Goal: Task Accomplishment & Management: Complete application form

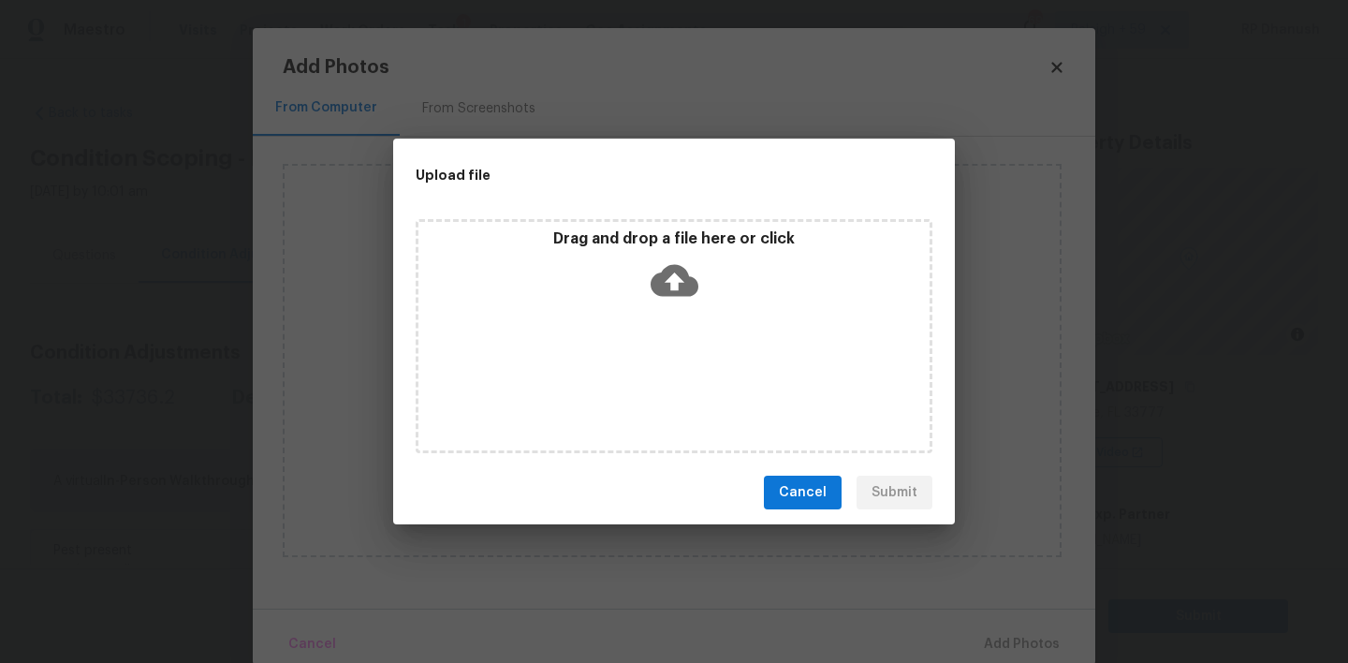
scroll to position [301, 0]
click at [800, 503] on span "Cancel" at bounding box center [803, 492] width 48 height 23
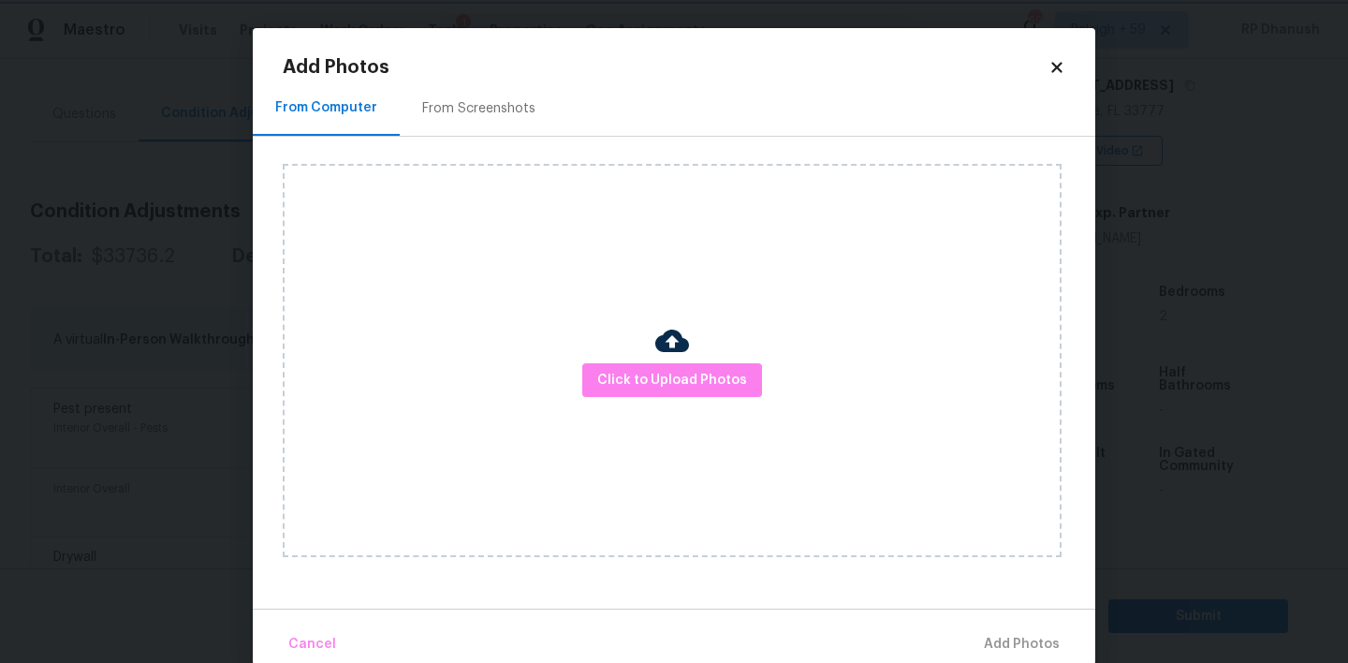
click at [1120, 370] on body "Maestro Visits Projects Work Orders Tasks 1 Properties Geo Assignments 696 [GEO…" at bounding box center [674, 331] width 1348 height 663
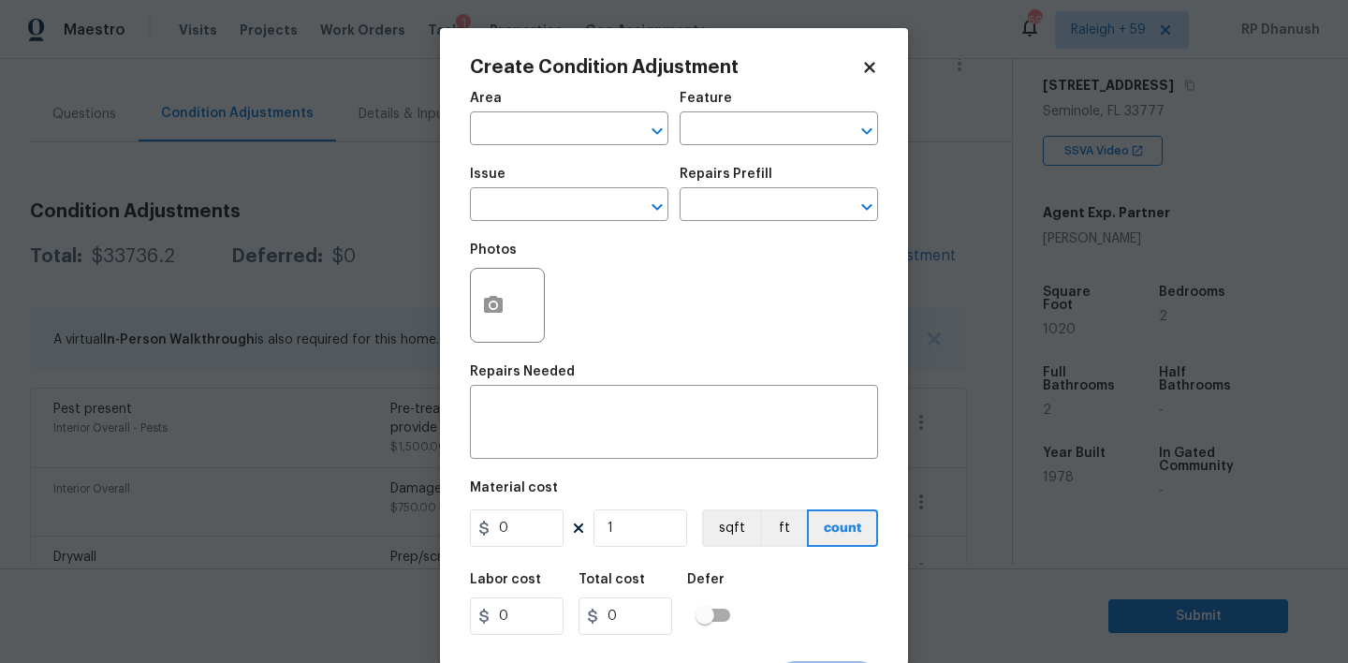
click at [256, 337] on body "Maestro Visits Projects Work Orders Tasks 1 Properties Geo Assignments 696 [GEO…" at bounding box center [674, 331] width 1348 height 663
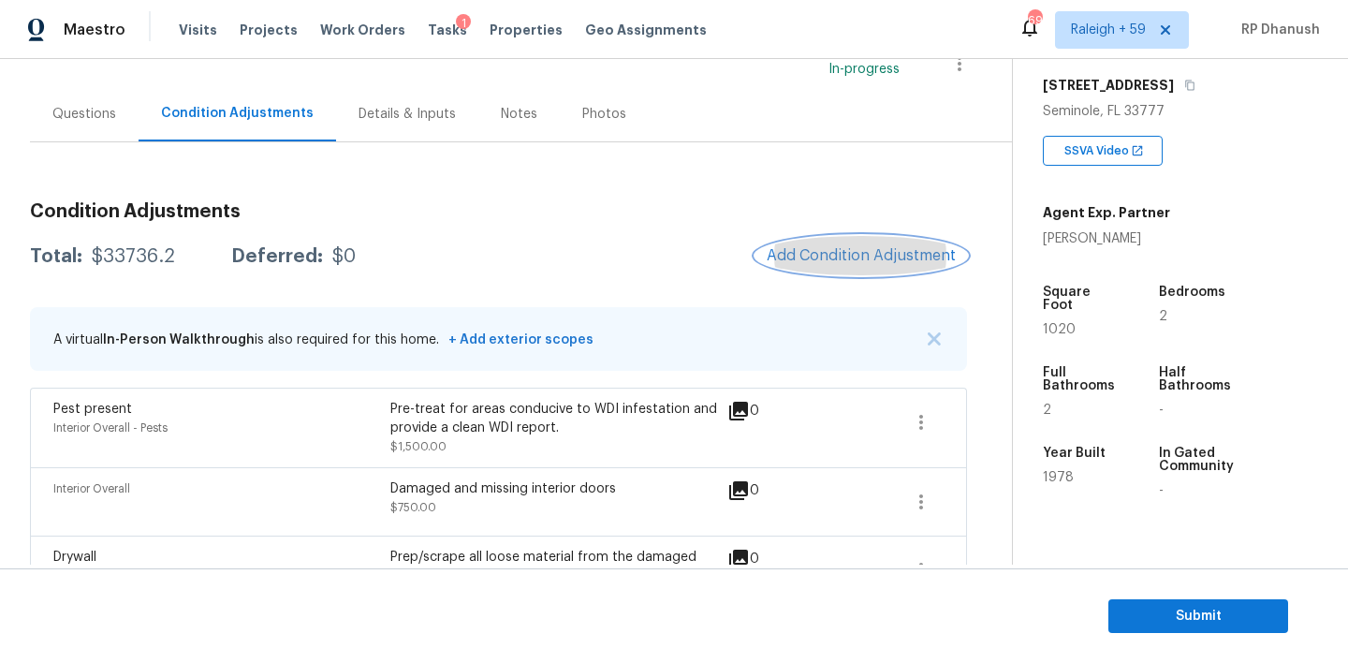
click at [849, 265] on button "Add Condition Adjustment" at bounding box center [861, 255] width 212 height 39
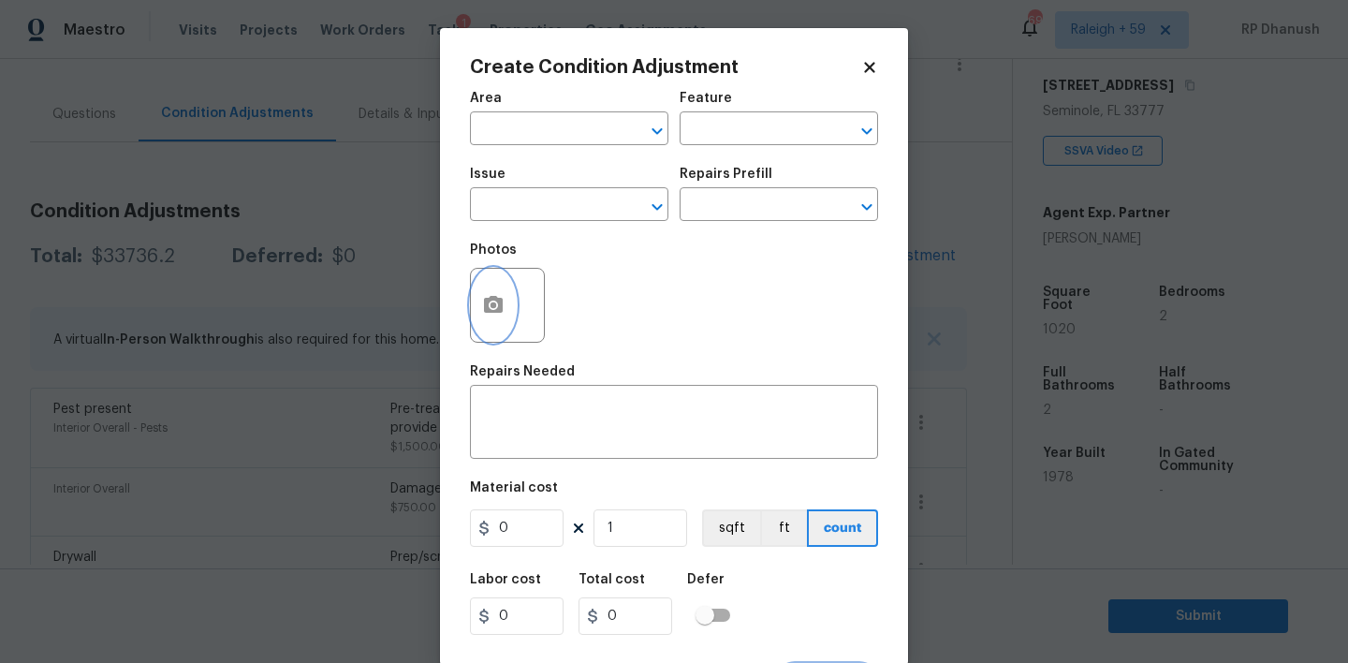
click at [484, 287] on button "button" at bounding box center [493, 305] width 45 height 73
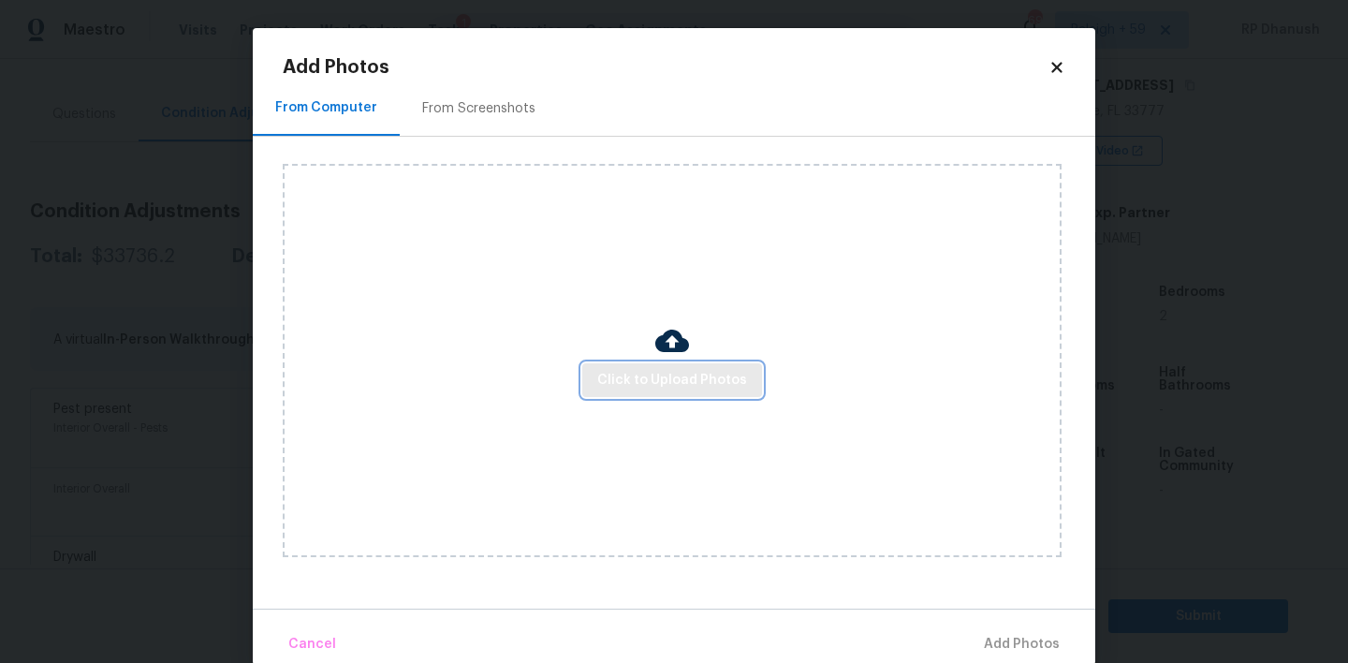
click at [635, 388] on span "Click to Upload Photos" at bounding box center [672, 380] width 150 height 23
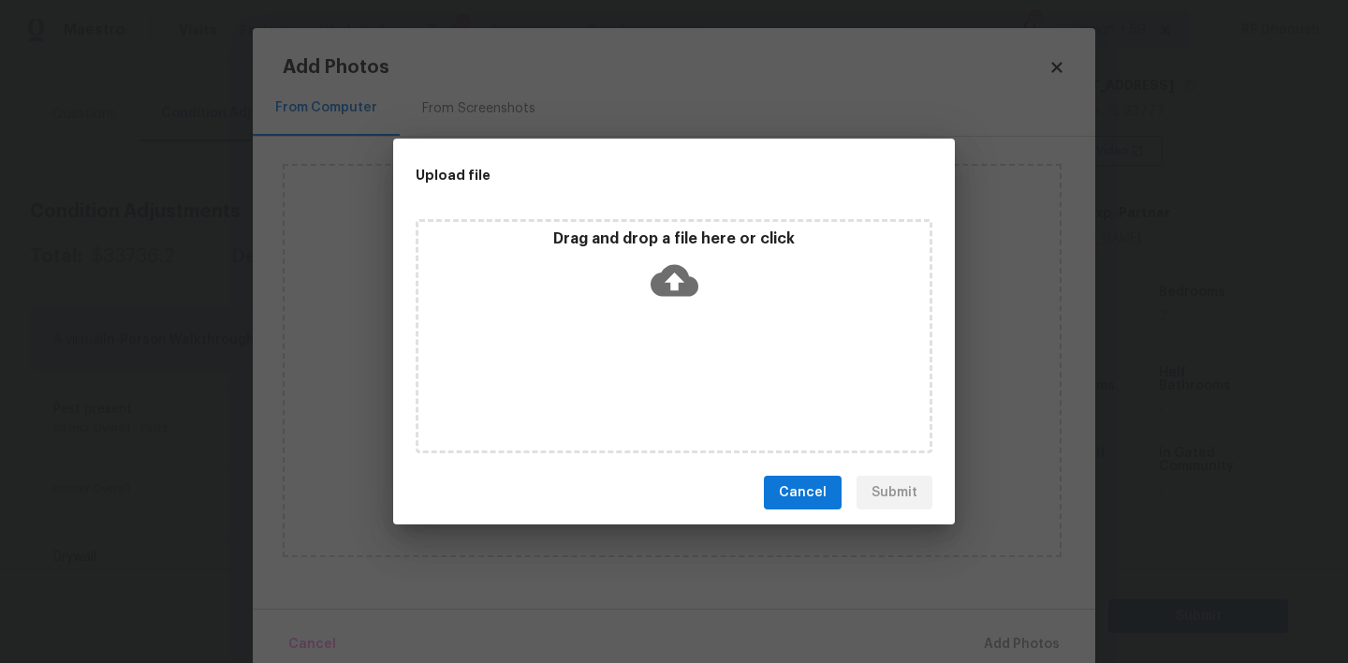
click at [678, 271] on icon at bounding box center [675, 281] width 48 height 32
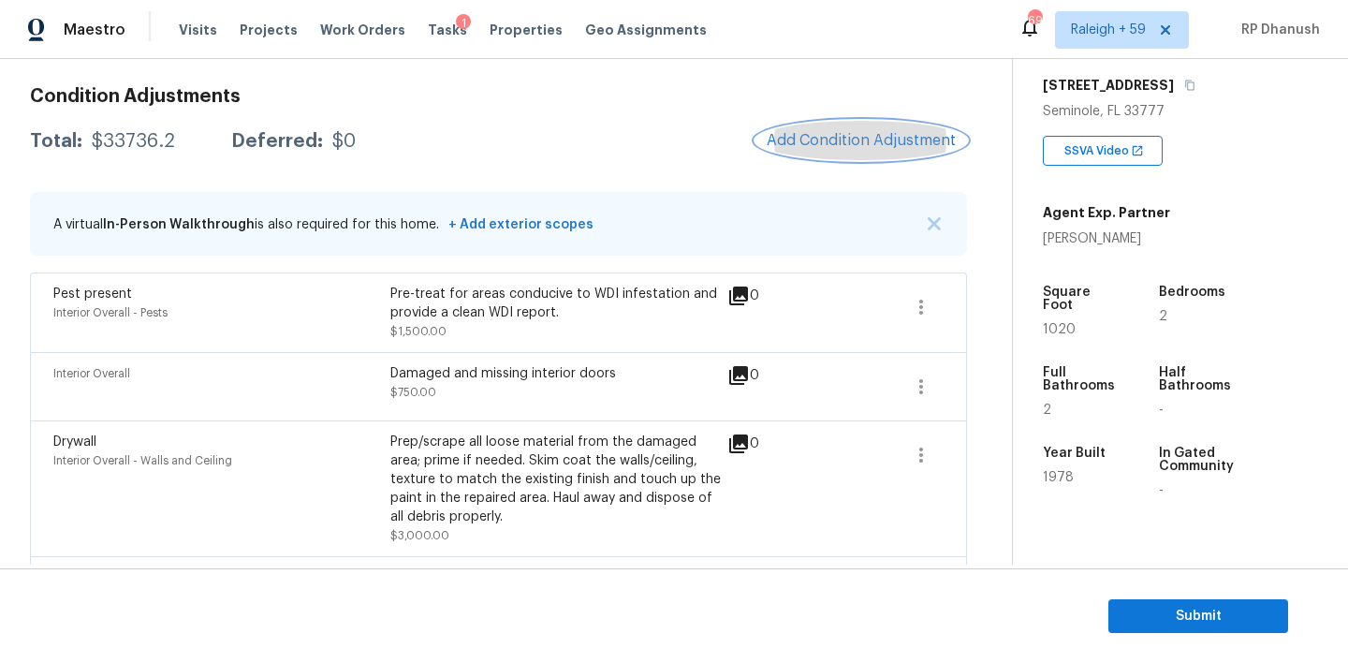
scroll to position [162, 0]
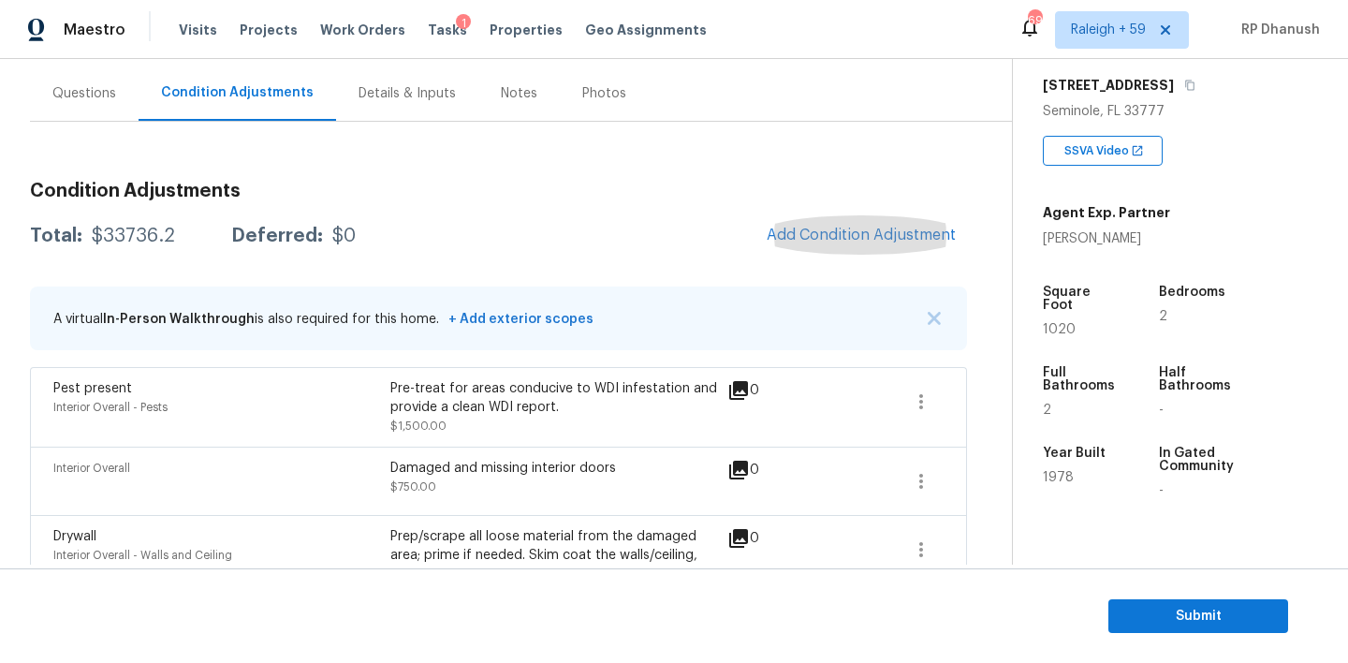
click at [93, 76] on div "Questions" at bounding box center [84, 93] width 109 height 55
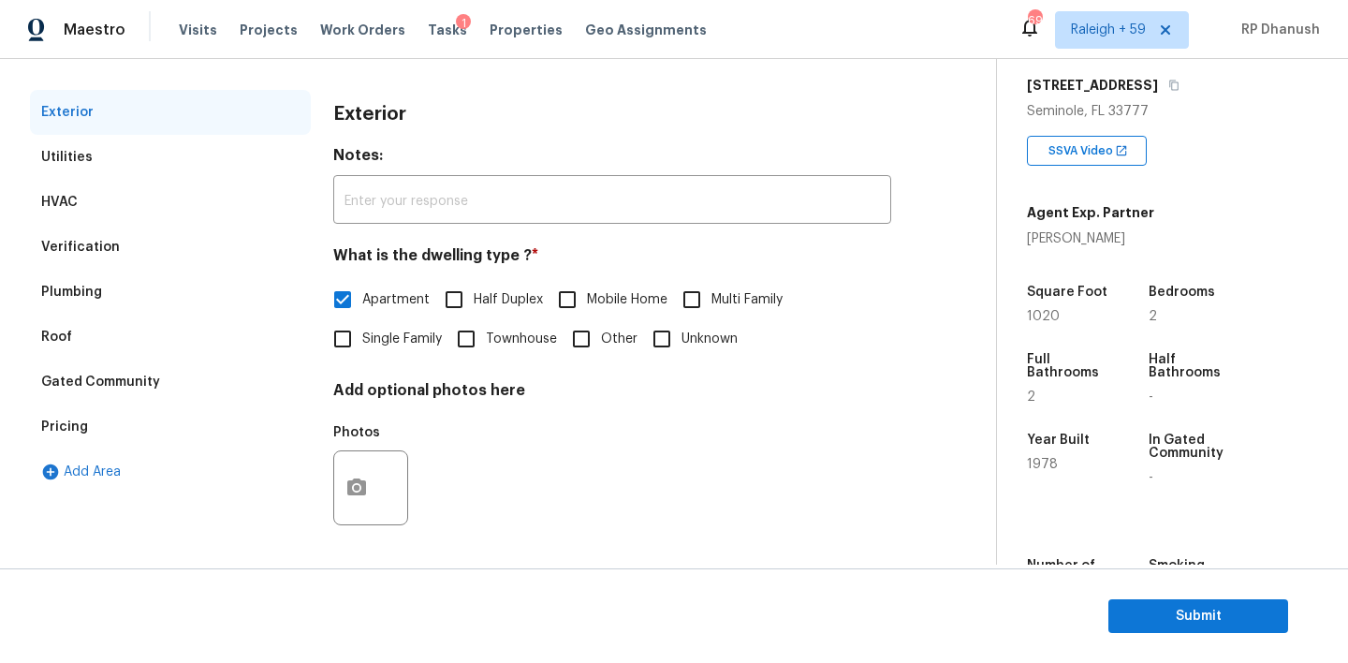
scroll to position [149, 0]
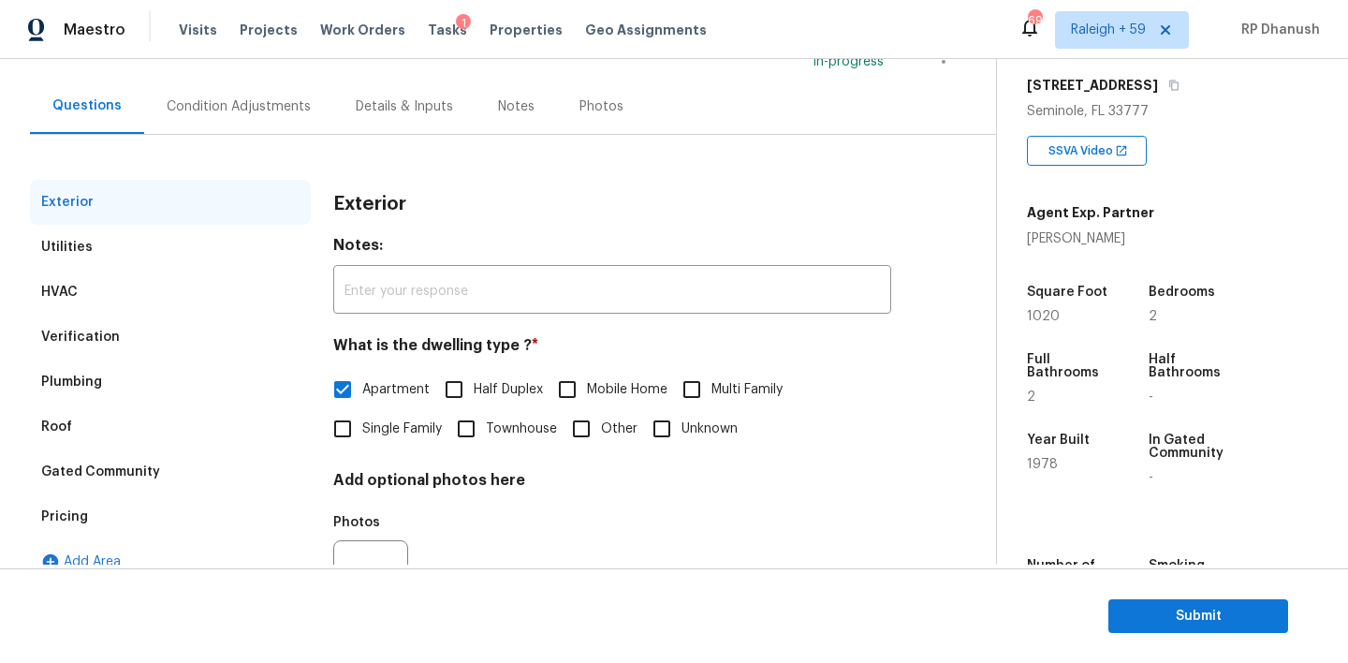
click at [260, 104] on div "Condition Adjustments" at bounding box center [239, 106] width 144 height 19
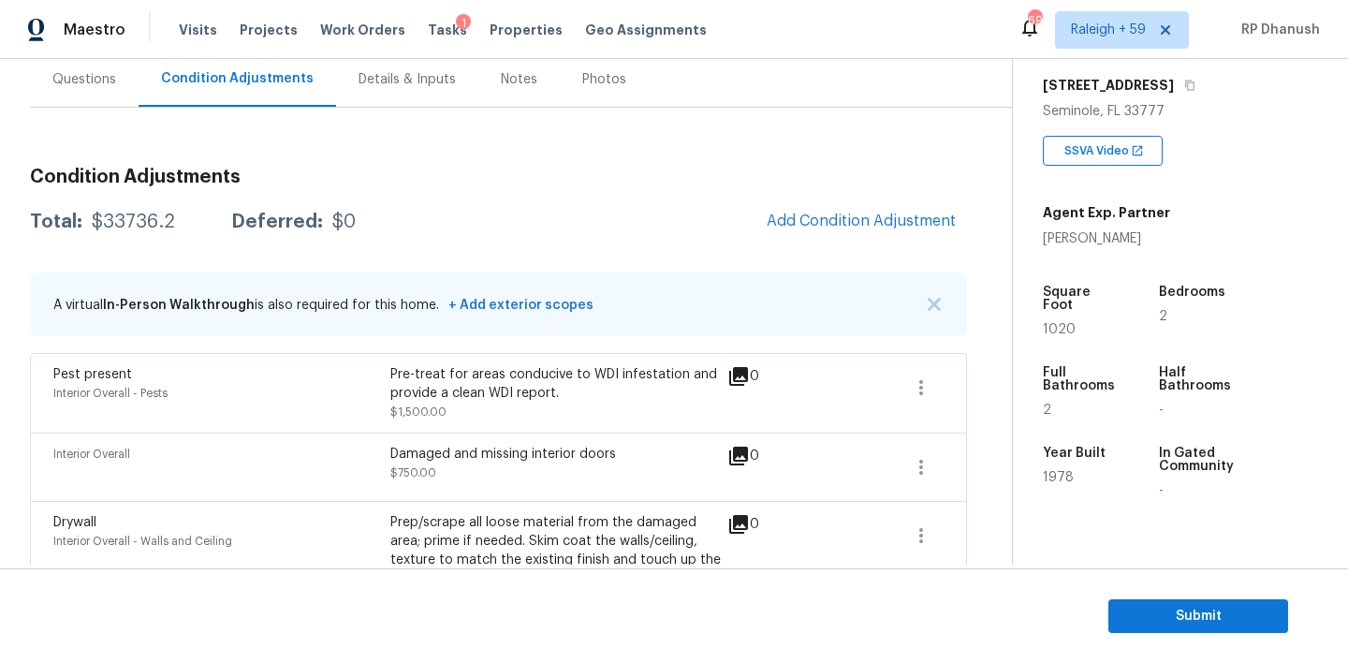
scroll to position [105, 0]
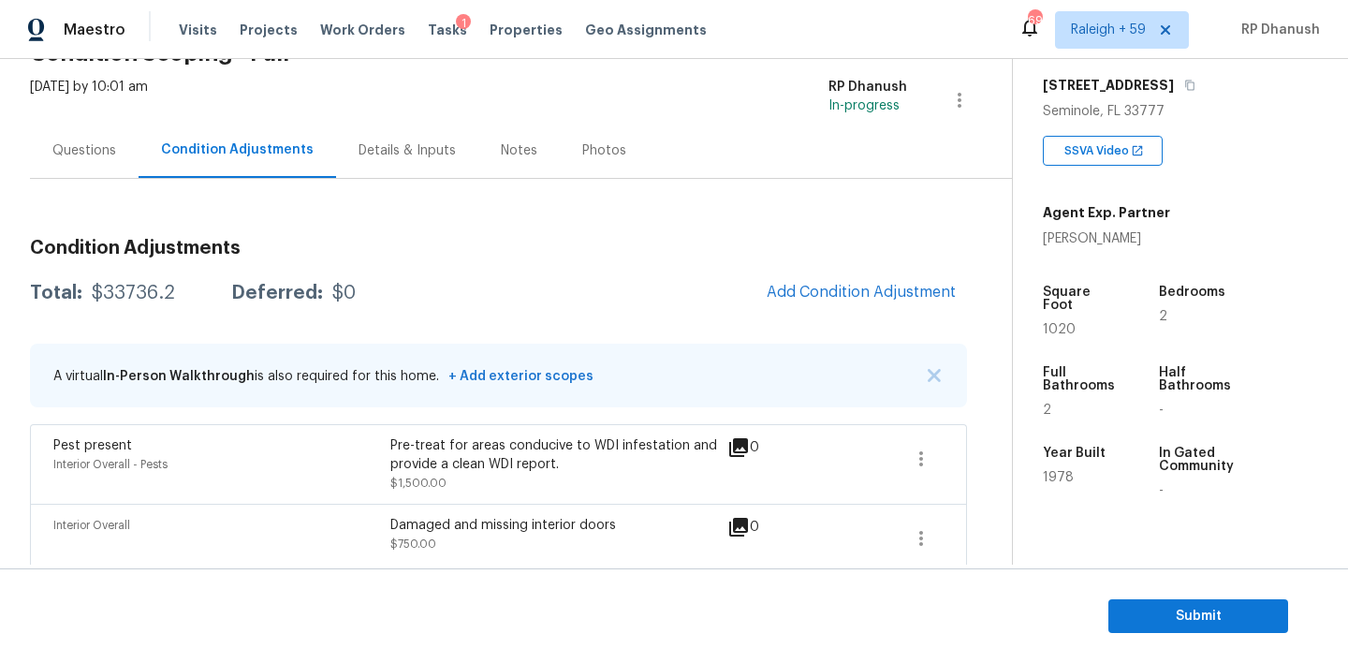
click at [95, 155] on div "Questions" at bounding box center [84, 150] width 64 height 19
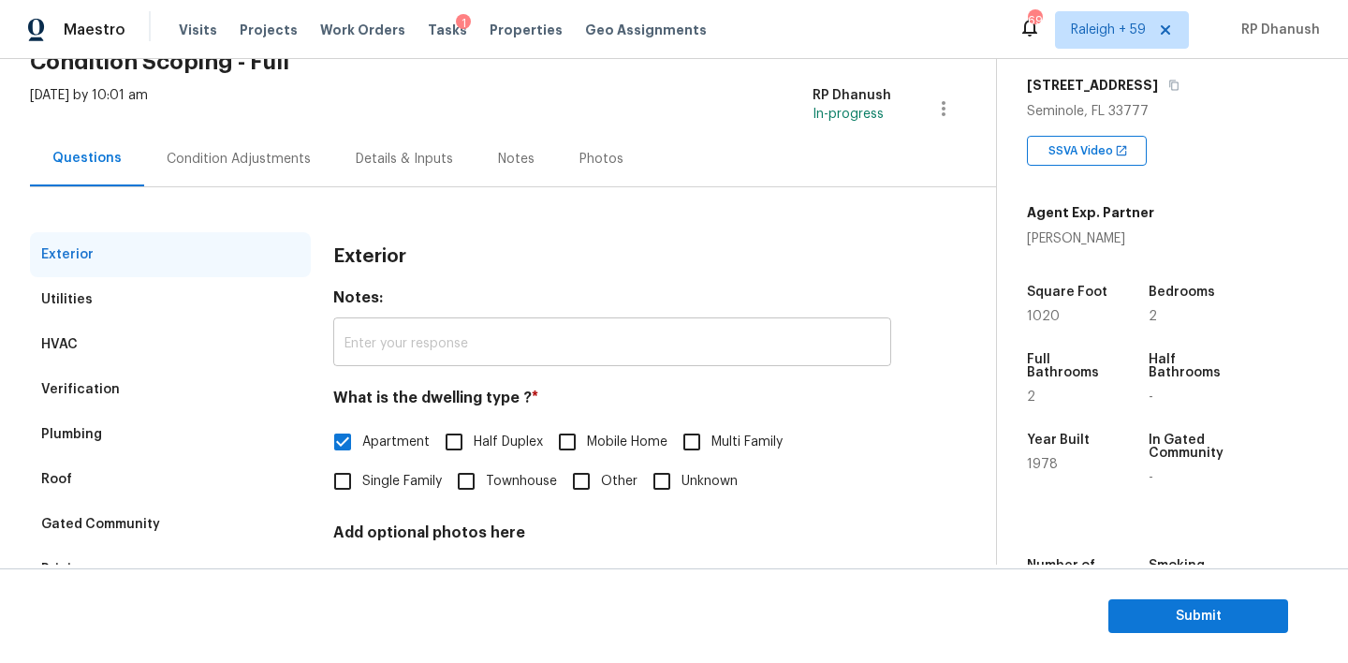
scroll to position [45, 0]
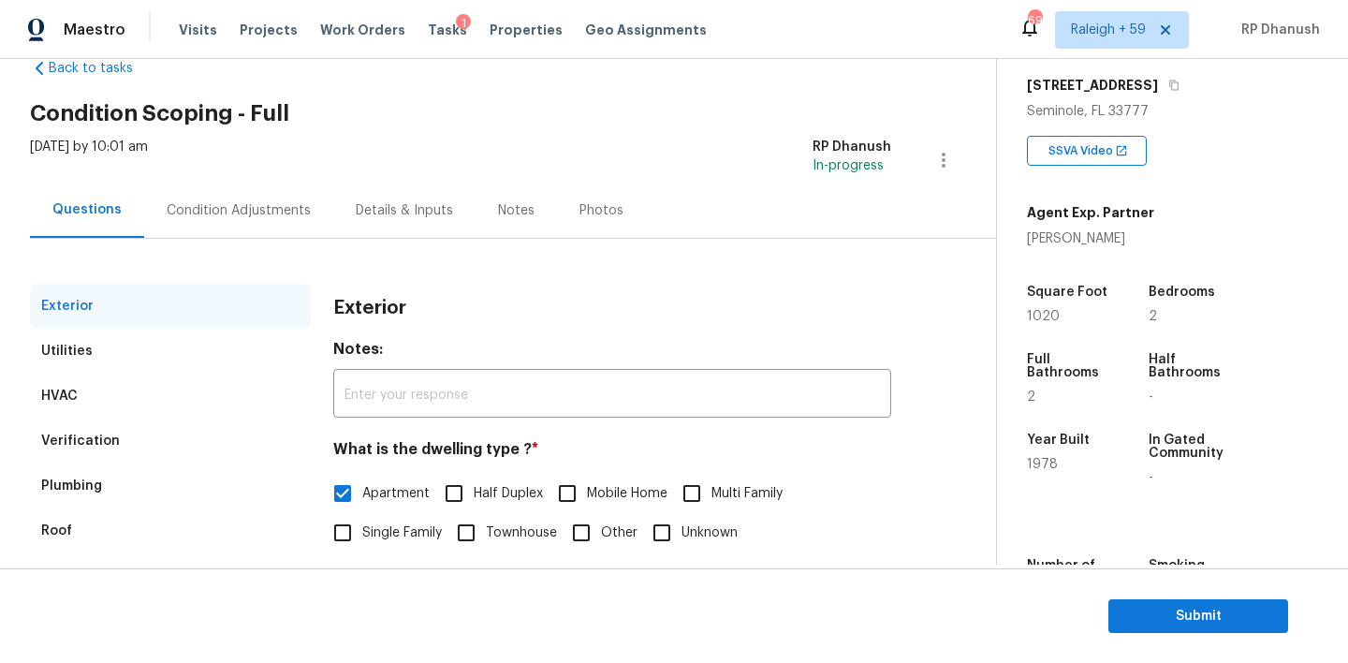
click at [183, 234] on div "Condition Adjustments" at bounding box center [238, 210] width 189 height 55
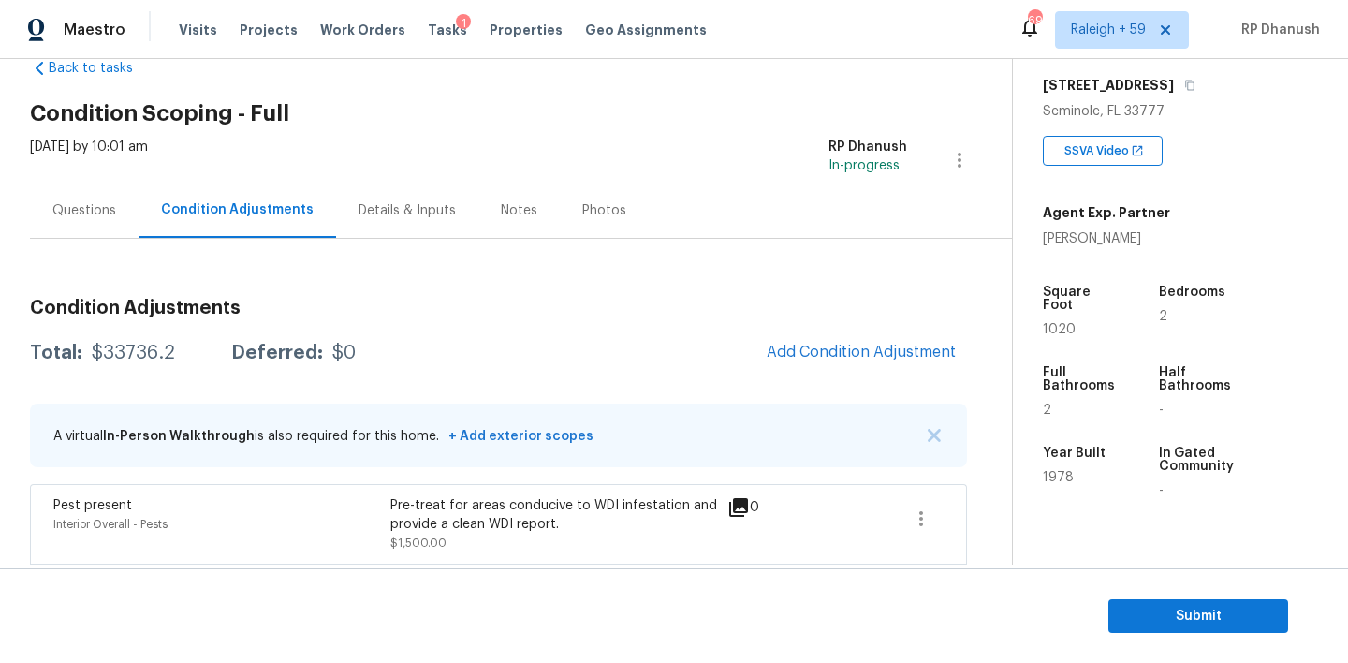
click at [132, 340] on div "Total: $33736.2 Deferred: $0 Add Condition Adjustment" at bounding box center [498, 352] width 937 height 41
copy div "$33736.2"
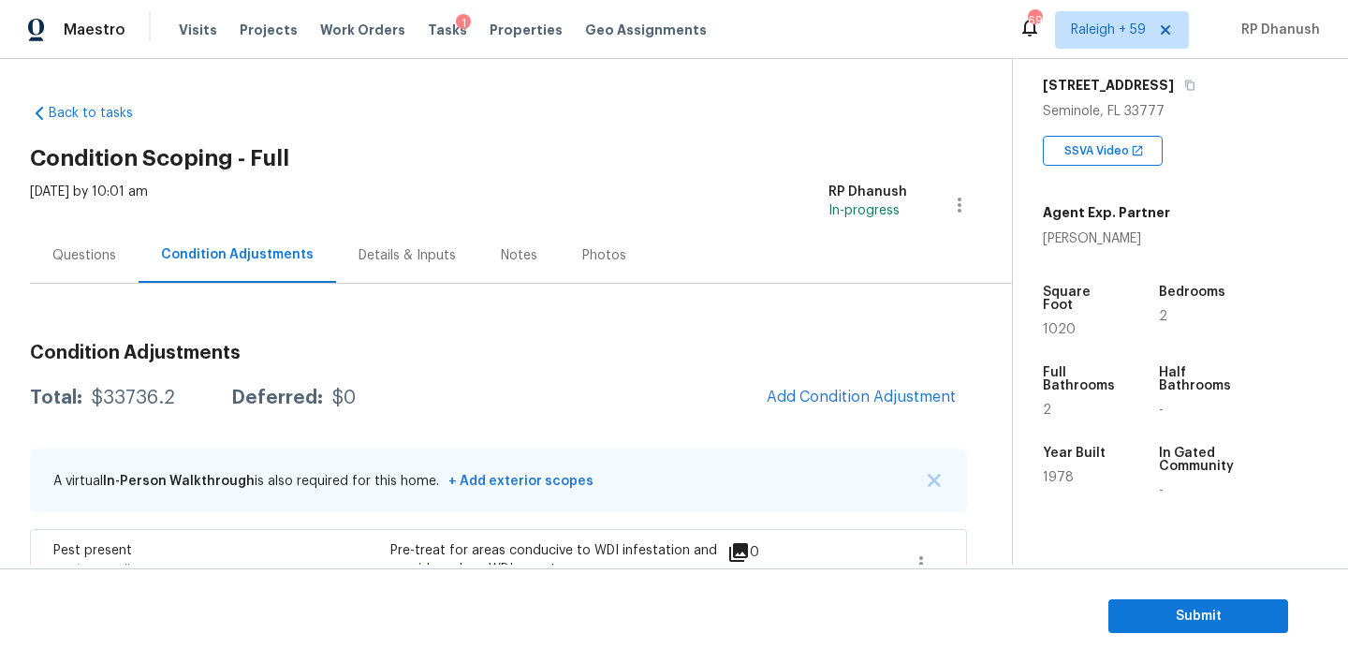
click at [66, 254] on div "Questions" at bounding box center [84, 255] width 64 height 19
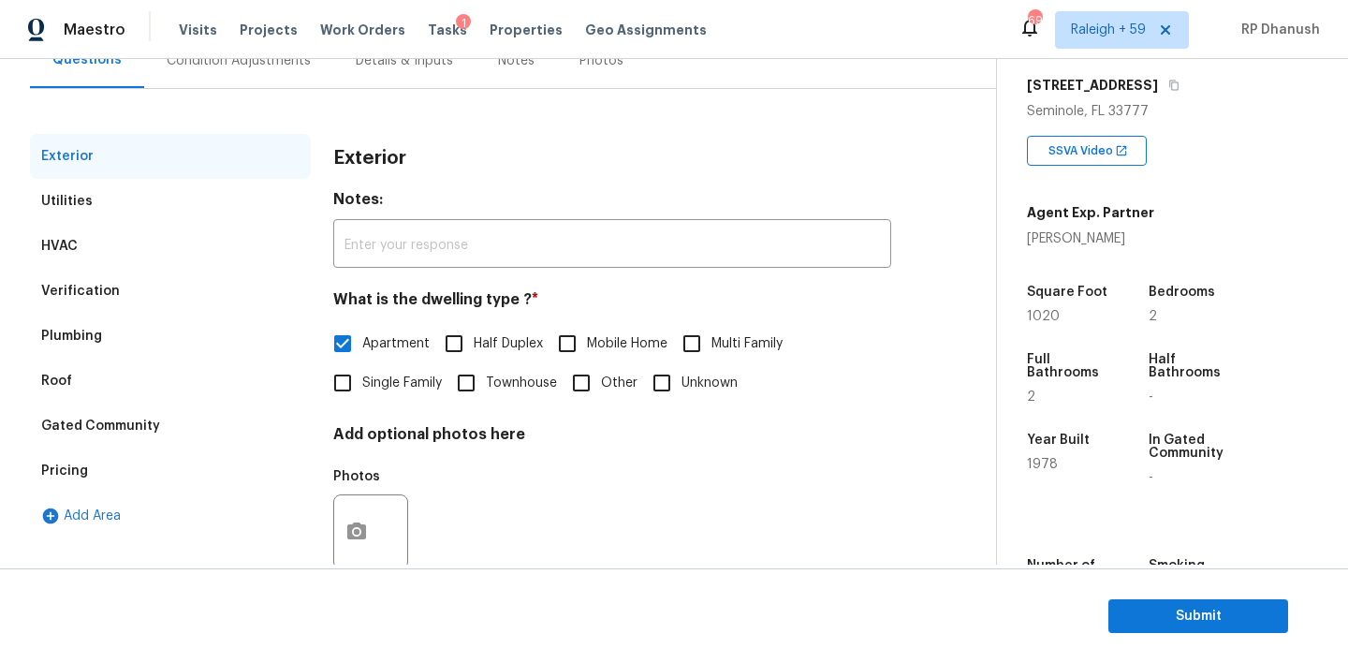
scroll to position [86, 0]
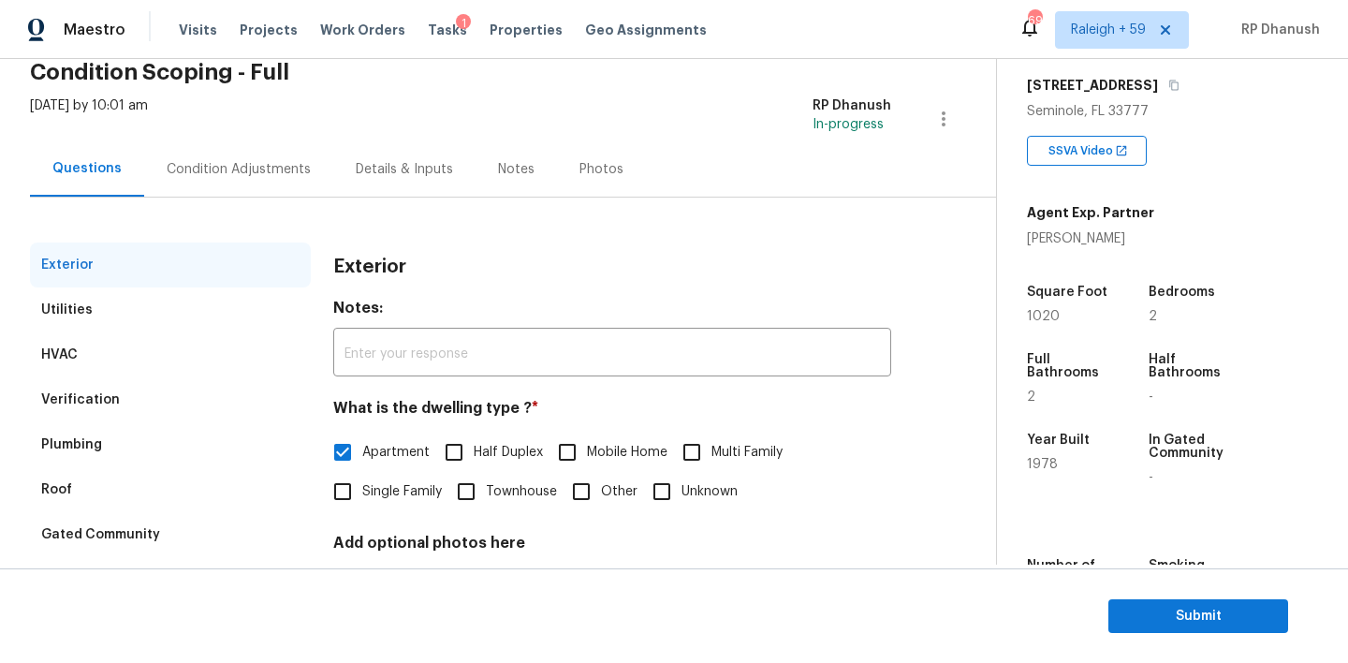
click at [260, 134] on div "Wed, Oct 01 2025 by 10:01 am RP Dhanush In-progress" at bounding box center [513, 118] width 966 height 45
click at [256, 183] on div "Condition Adjustments" at bounding box center [238, 168] width 189 height 55
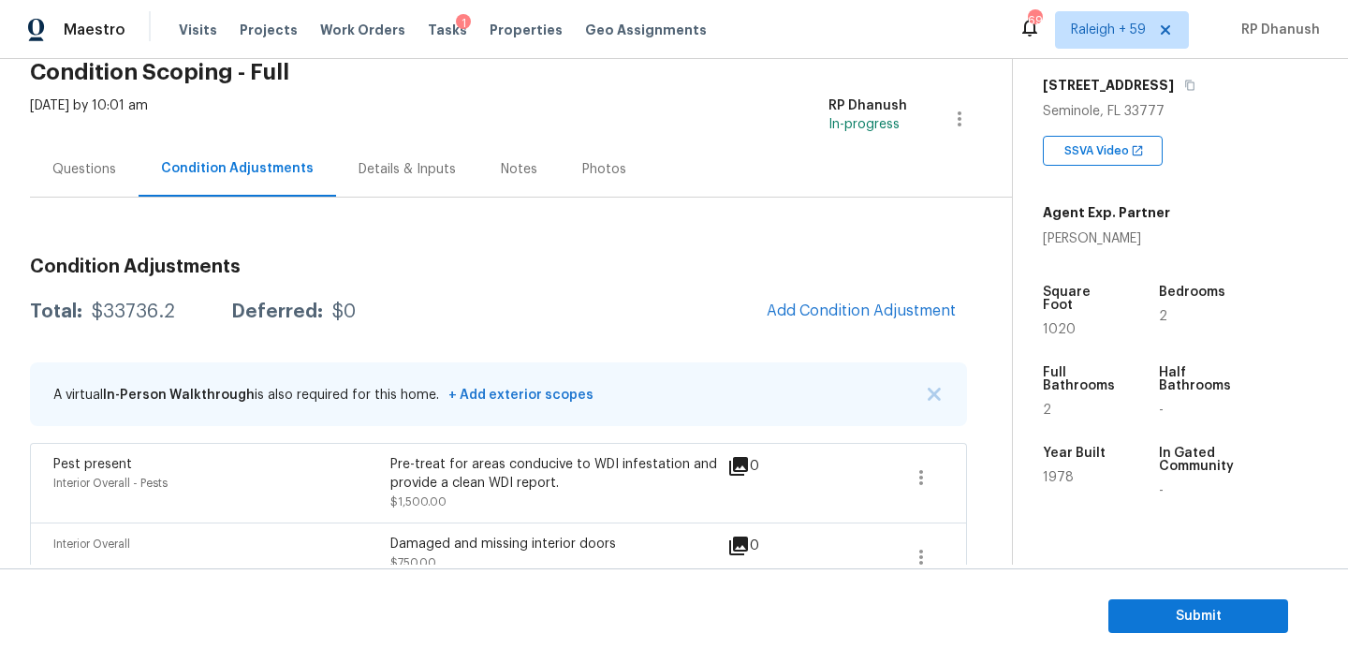
click at [102, 161] on div "Questions" at bounding box center [84, 169] width 64 height 19
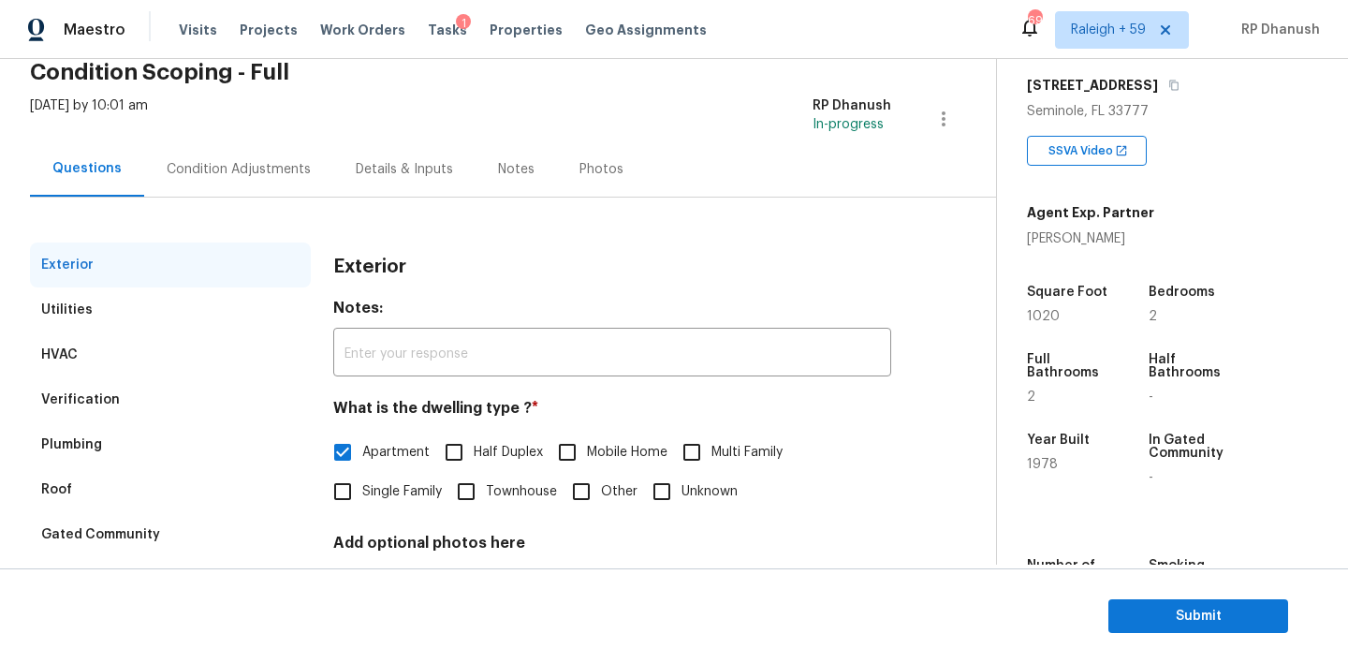
scroll to position [220, 0]
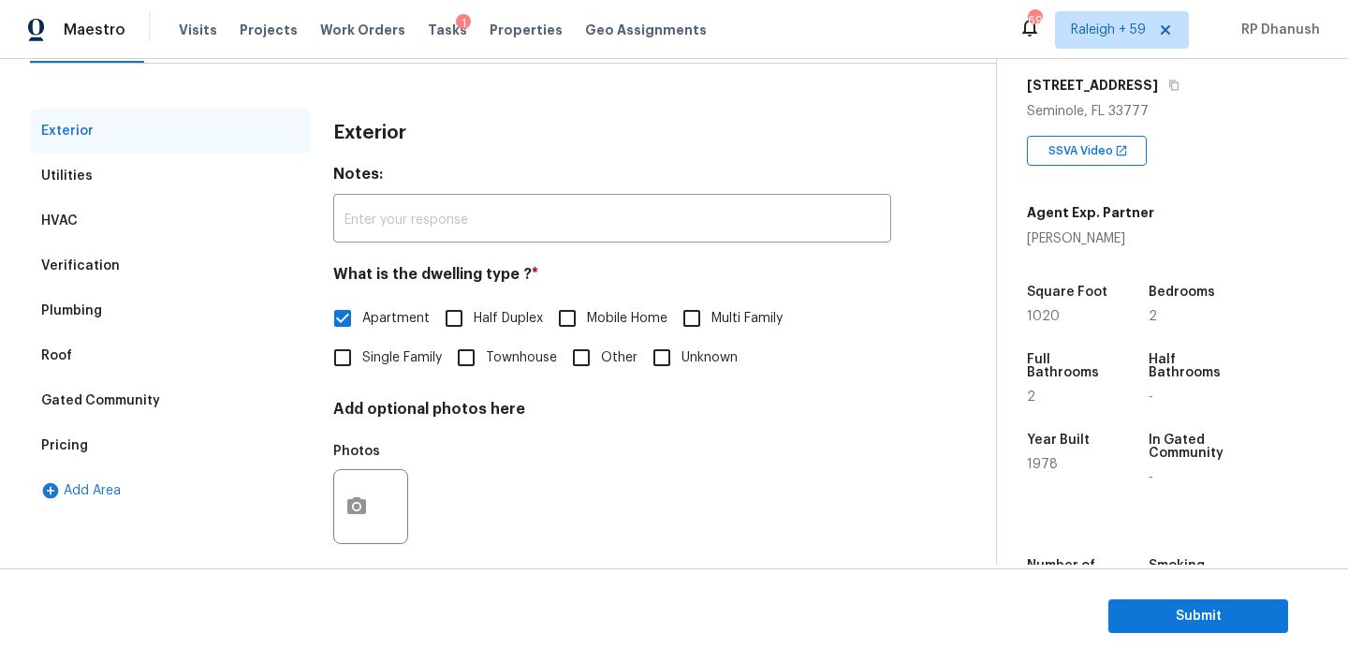
click at [130, 436] on div "Pricing" at bounding box center [170, 445] width 281 height 45
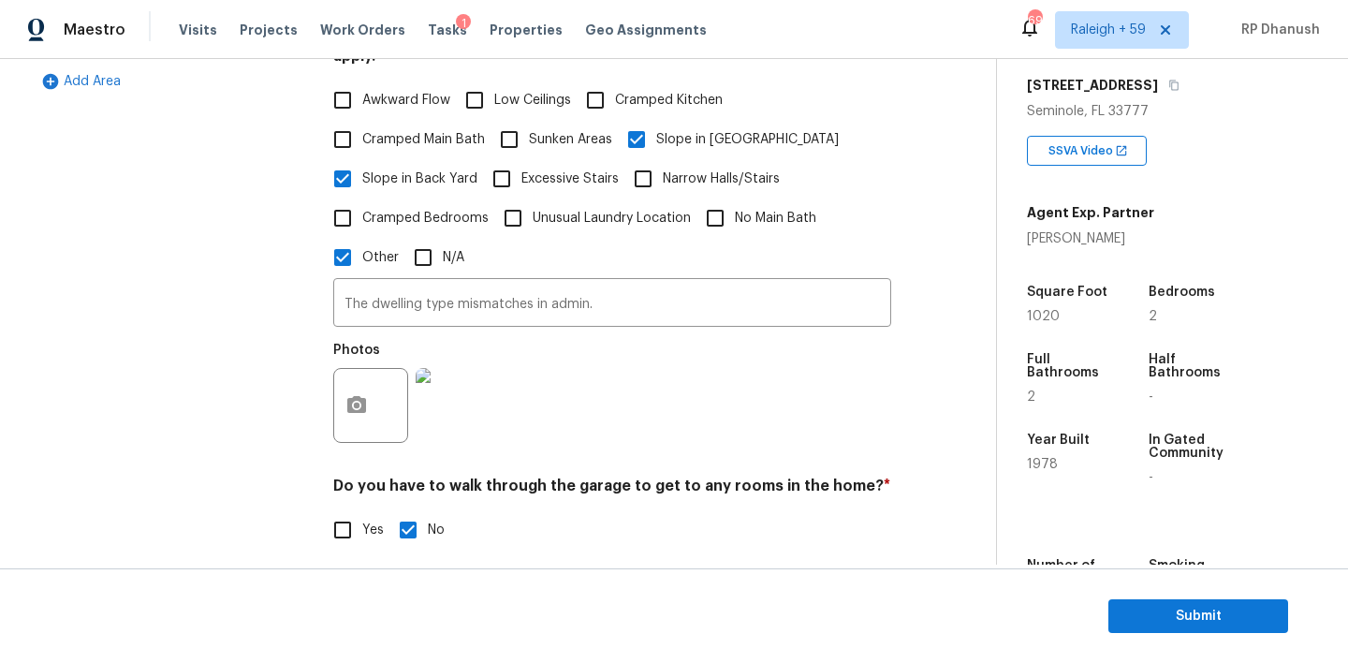
scroll to position [815, 0]
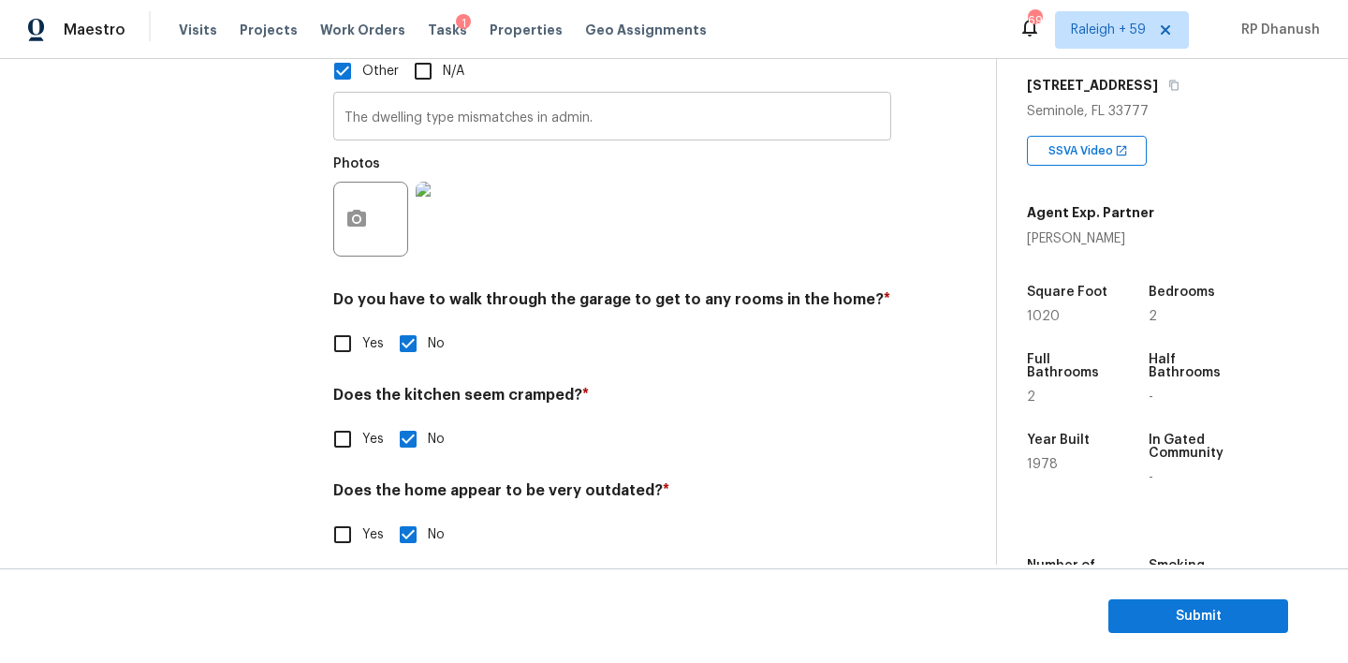
click at [578, 110] on input "The dwelling type mismatches in admin." at bounding box center [612, 118] width 558 height 44
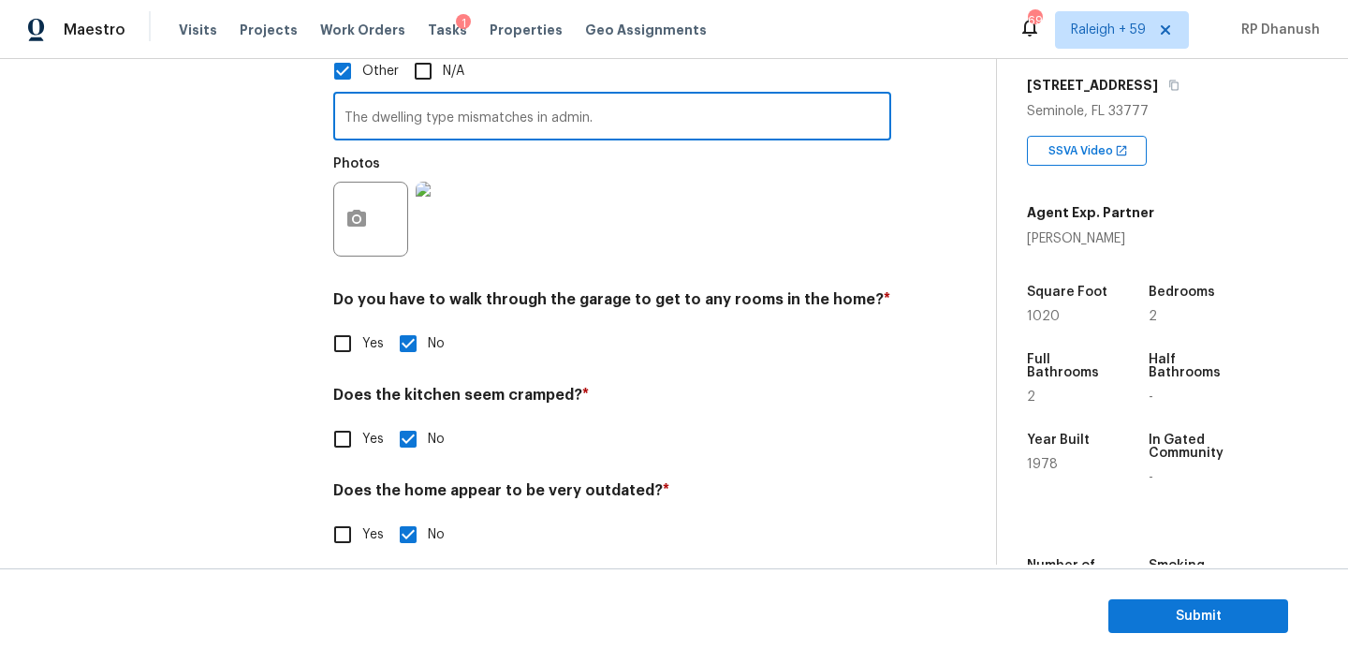
click at [578, 110] on input "The dwelling type mismatches in admin." at bounding box center [612, 118] width 558 height 44
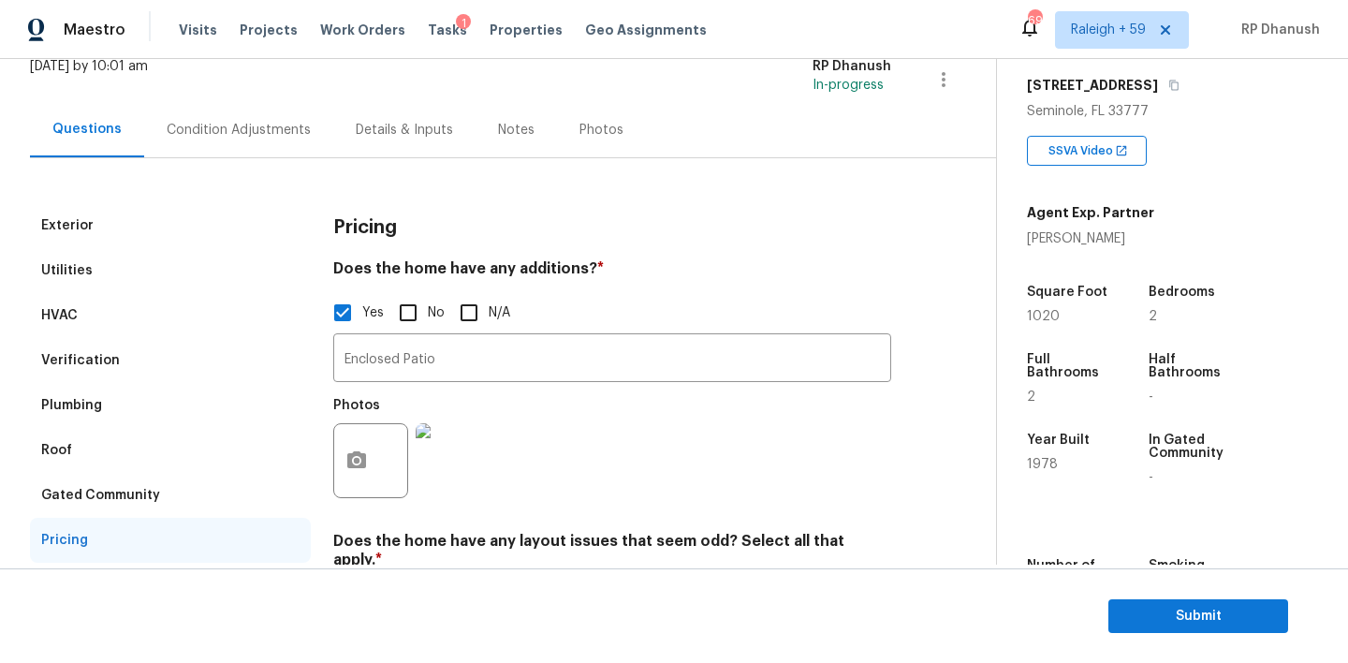
scroll to position [42, 0]
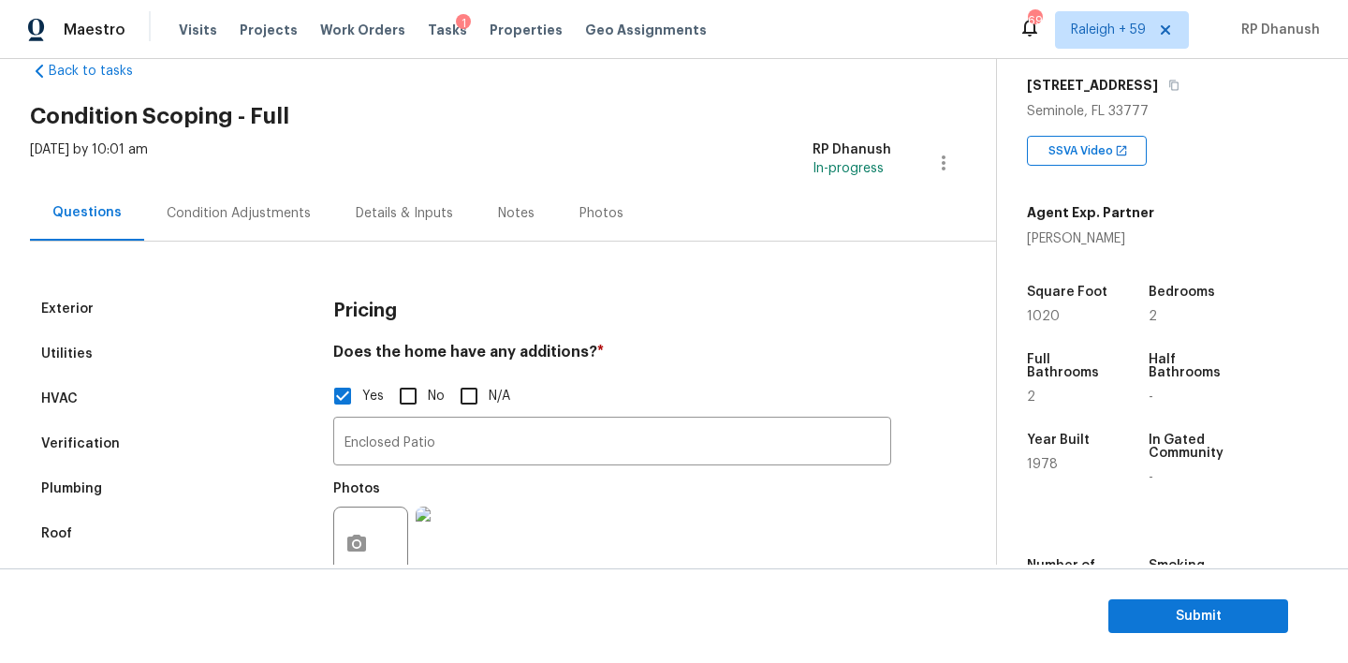
click at [305, 208] on div "Condition Adjustments" at bounding box center [238, 212] width 189 height 55
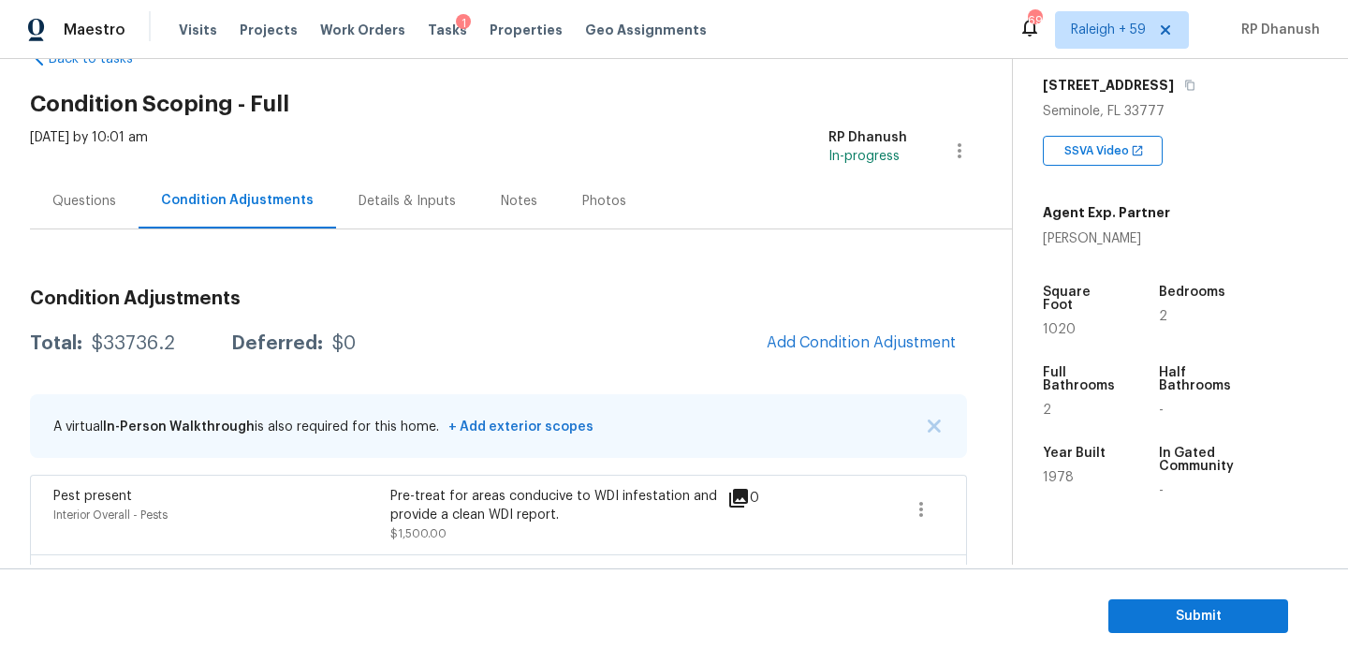
scroll to position [47, 0]
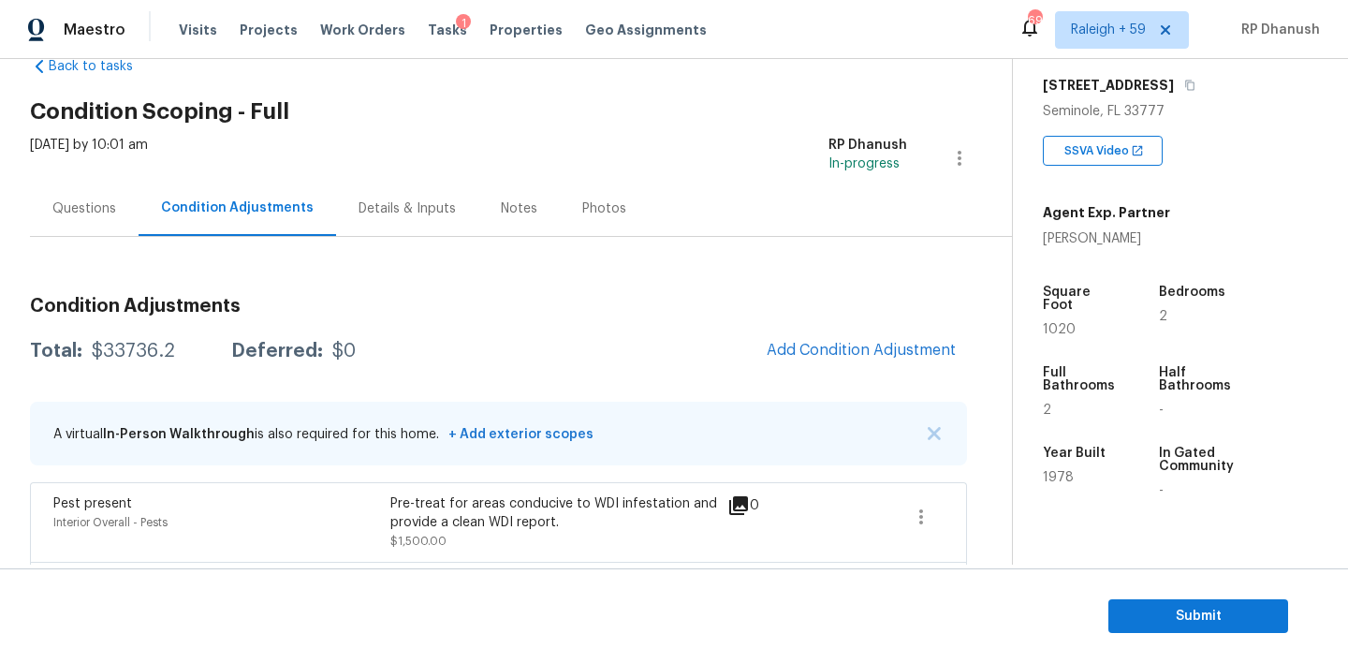
click at [99, 203] on div "Questions" at bounding box center [84, 208] width 64 height 19
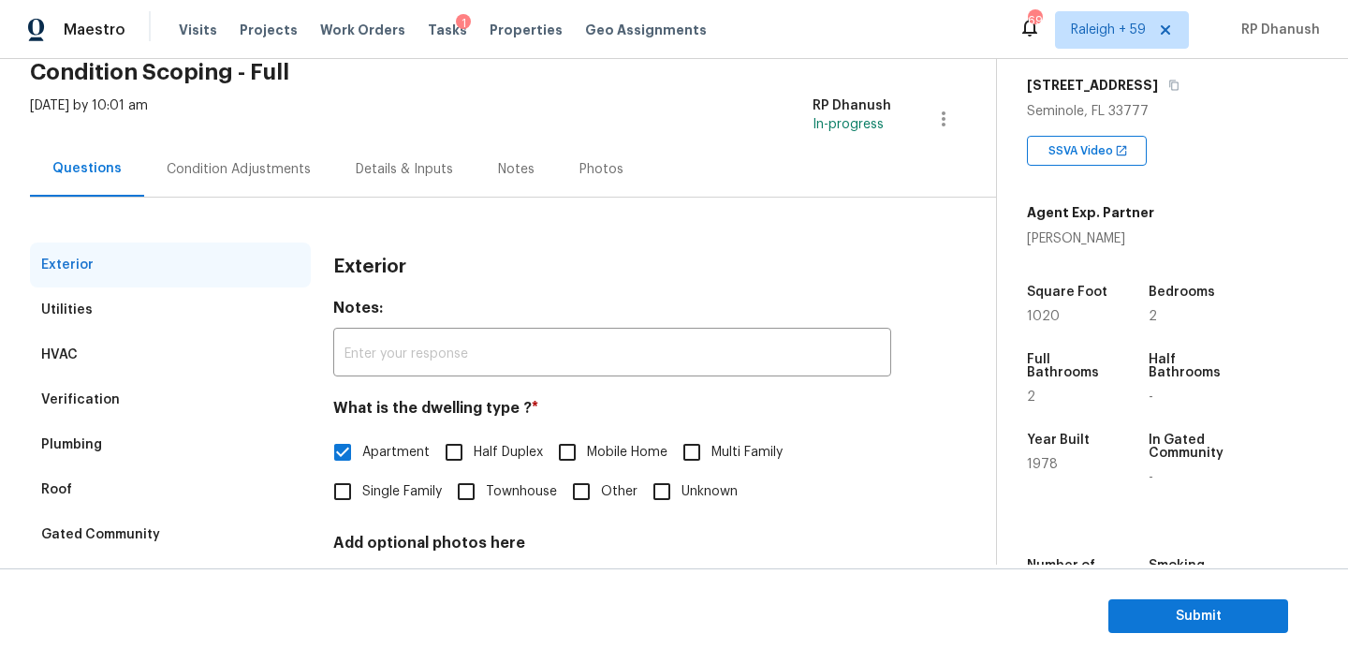
click at [212, 149] on div "Condition Adjustments" at bounding box center [238, 168] width 189 height 55
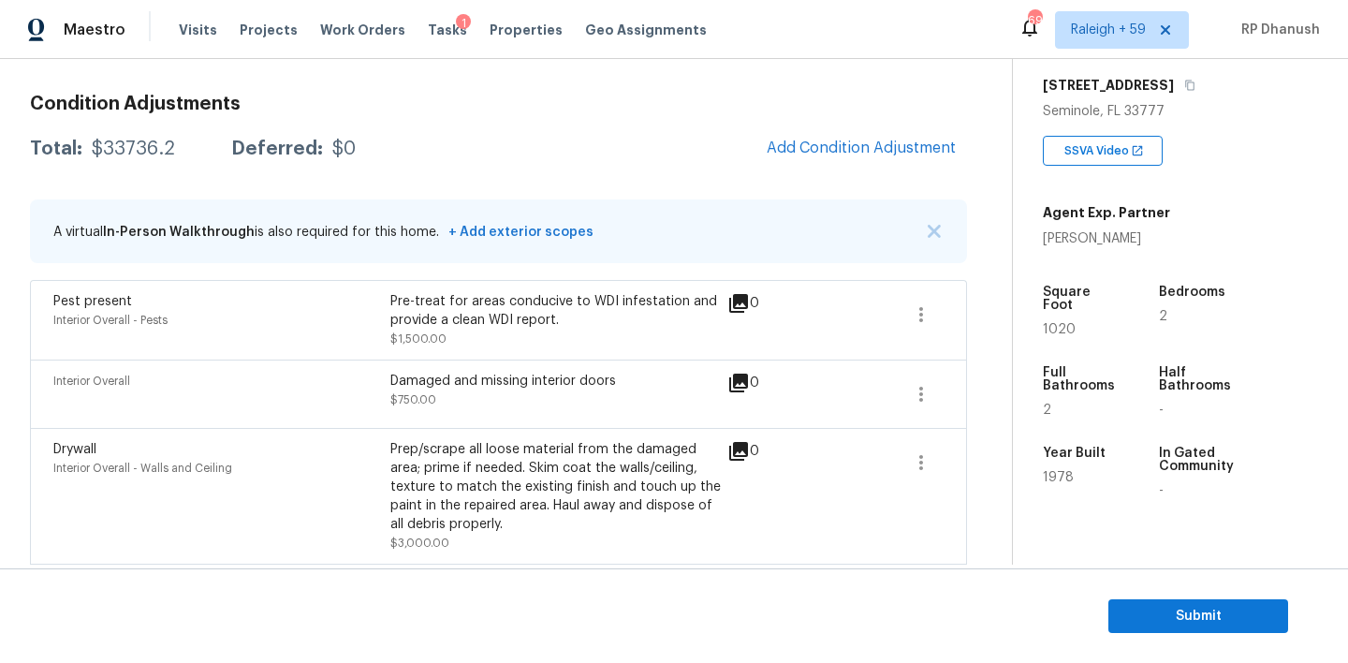
scroll to position [171, 0]
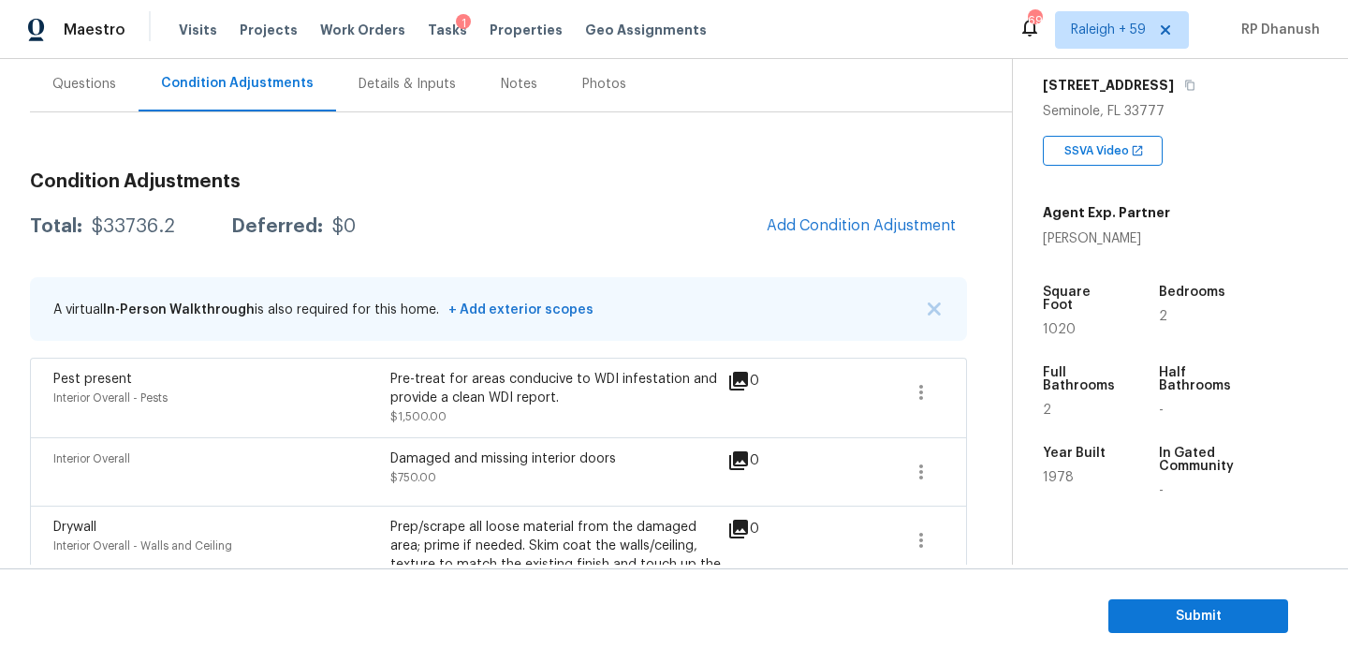
click at [104, 90] on div "Questions" at bounding box center [84, 84] width 64 height 19
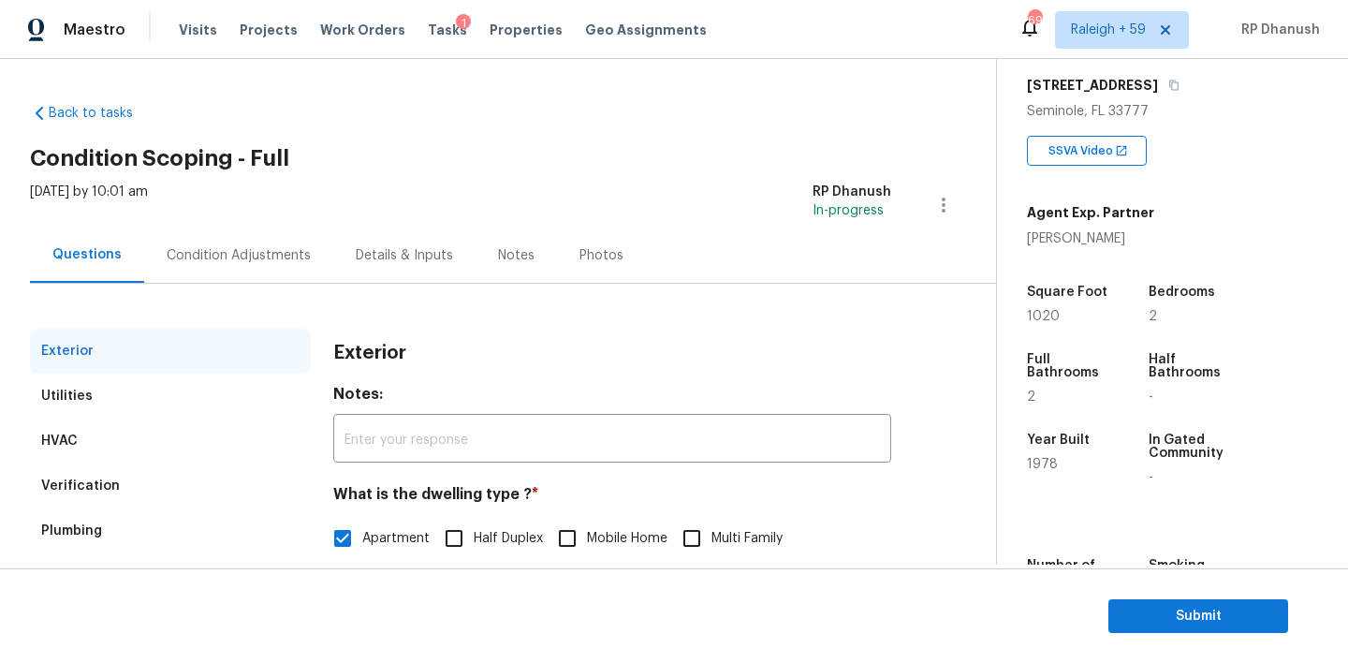
click at [225, 271] on div "Condition Adjustments" at bounding box center [238, 254] width 189 height 55
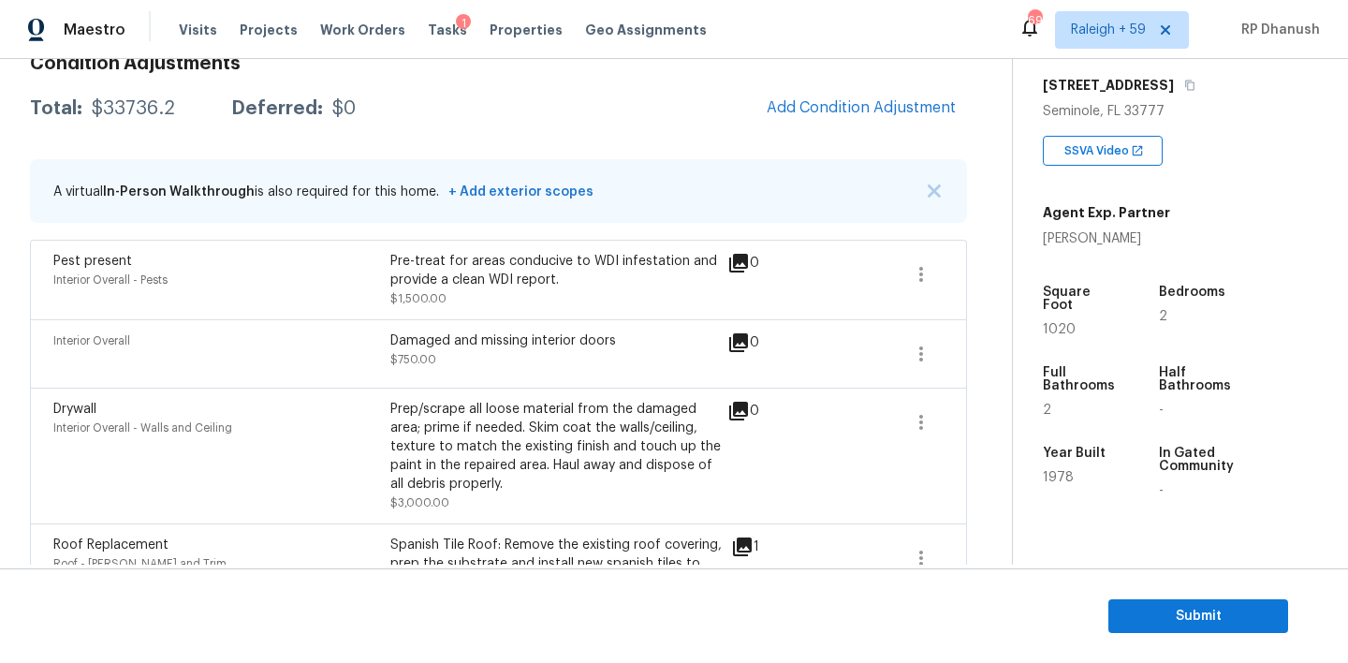
scroll to position [125, 0]
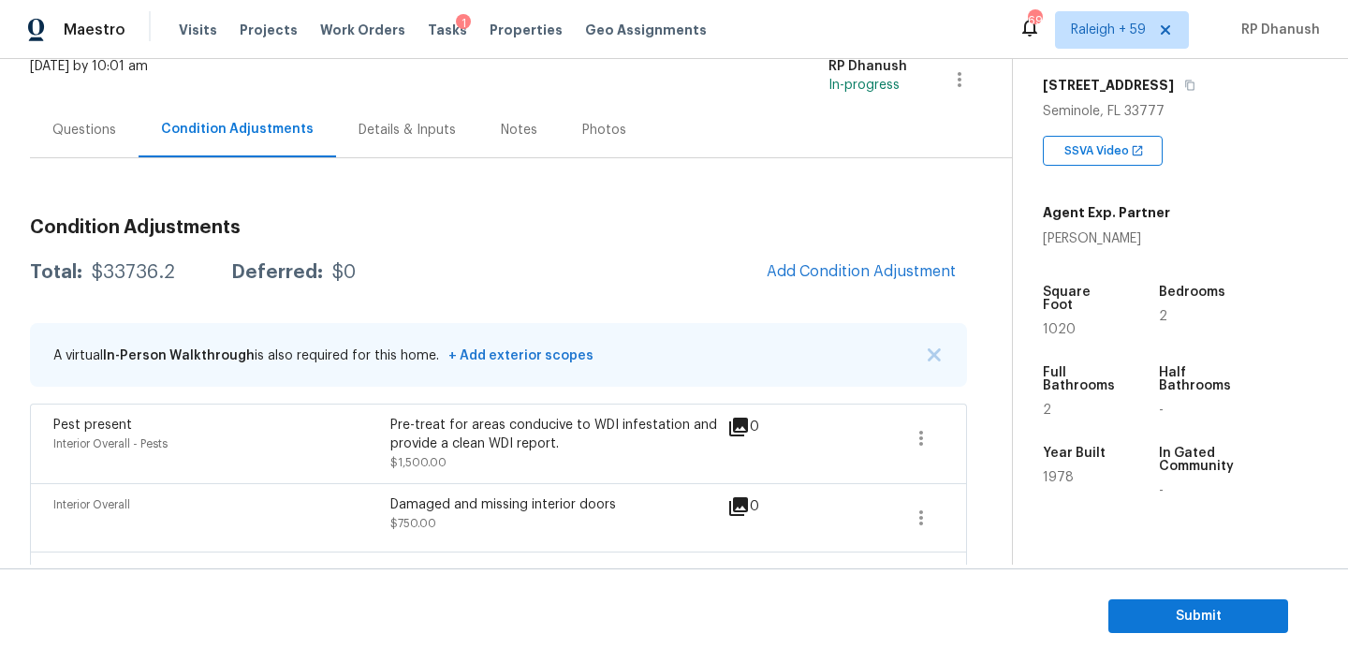
click at [80, 148] on div "Questions" at bounding box center [84, 129] width 109 height 55
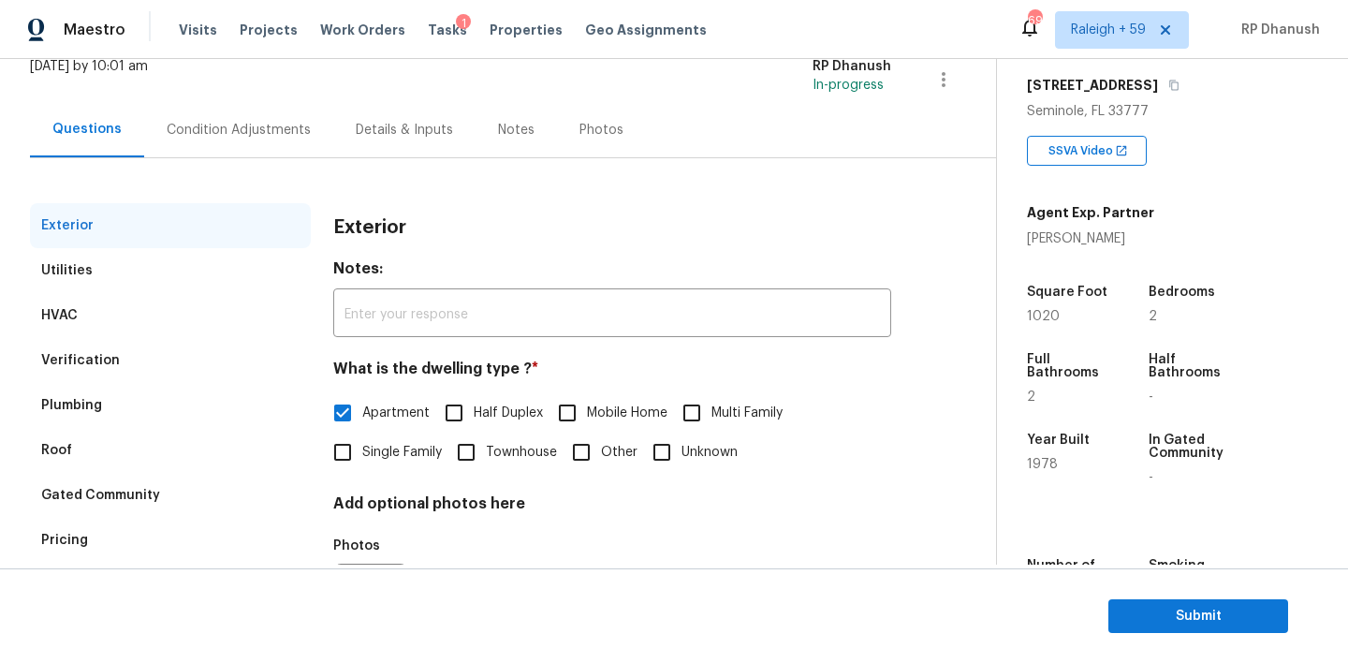
scroll to position [239, 0]
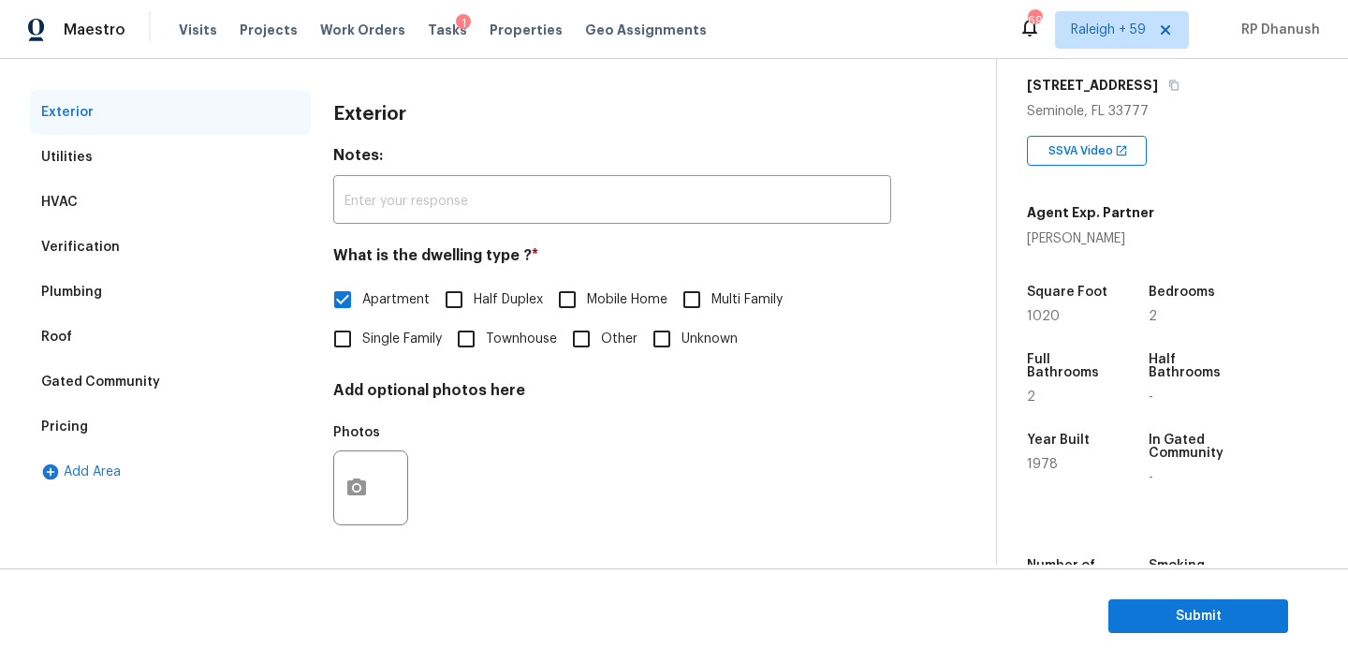
click at [73, 427] on div "Pricing" at bounding box center [64, 426] width 47 height 19
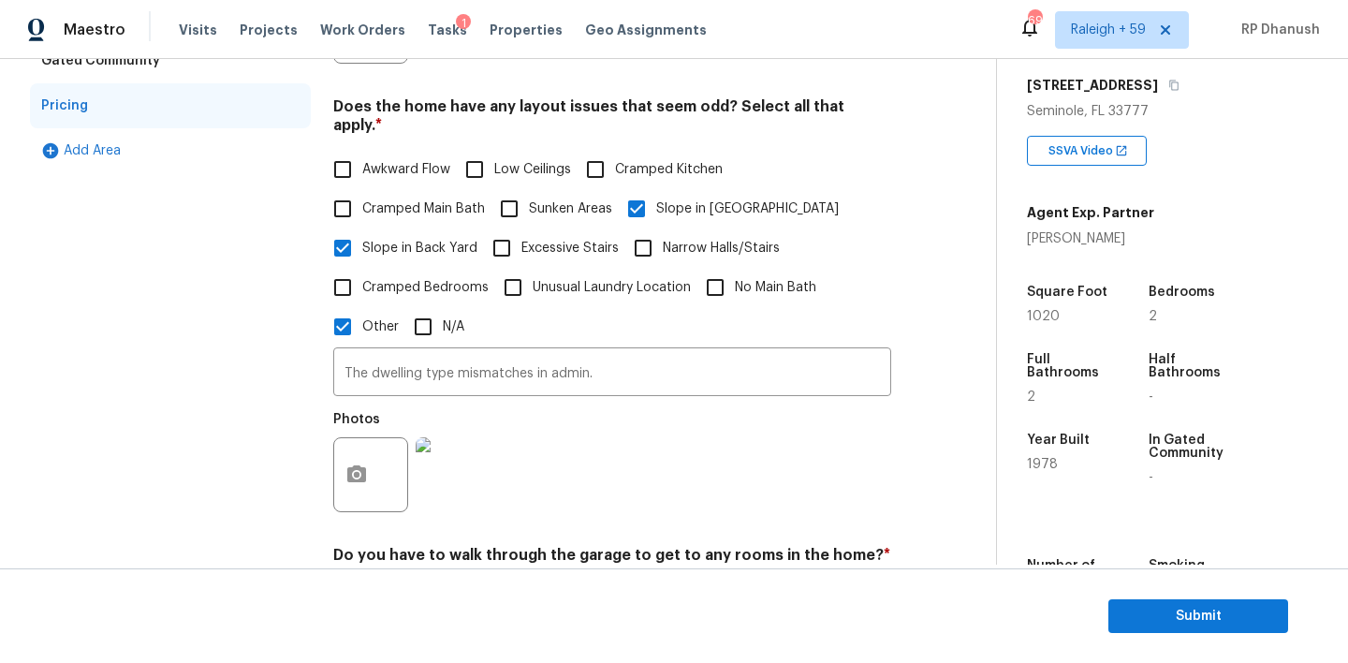
scroll to position [815, 0]
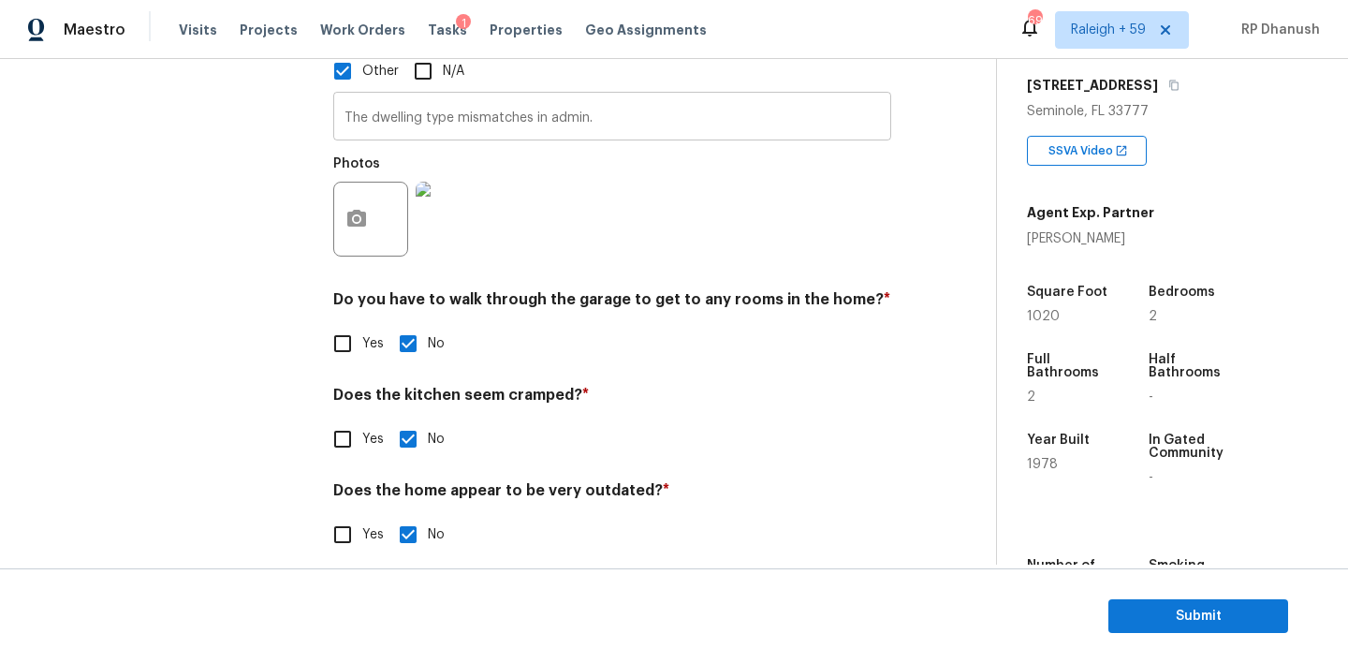
click at [502, 96] on input "The dwelling type mismatches in admin." at bounding box center [612, 118] width 558 height 44
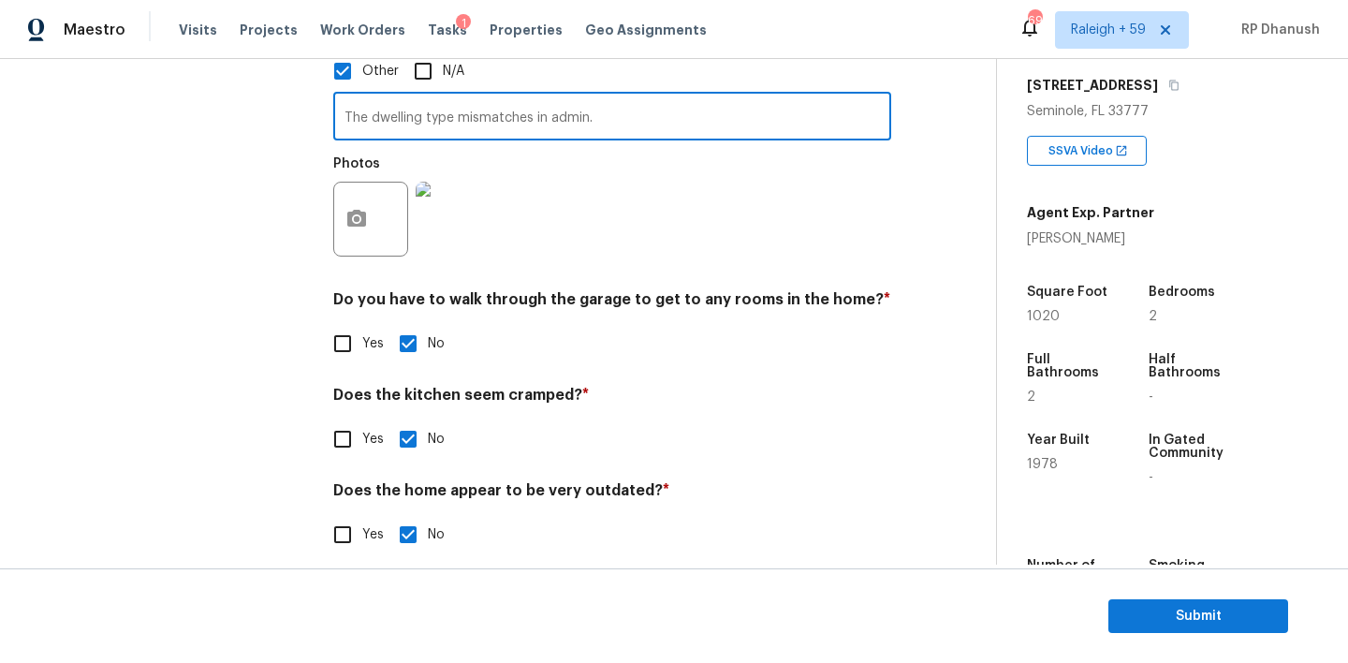
click at [502, 96] on input "The dwelling type mismatches in admin." at bounding box center [612, 118] width 558 height 44
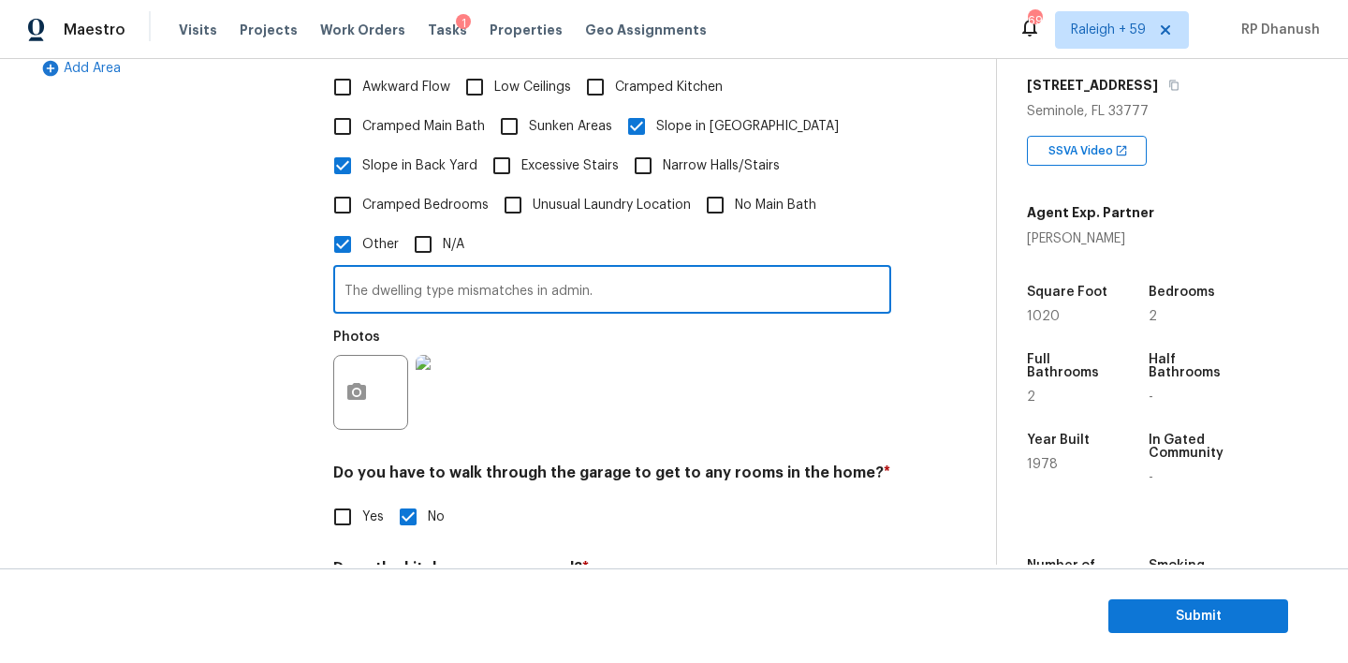
scroll to position [0, 0]
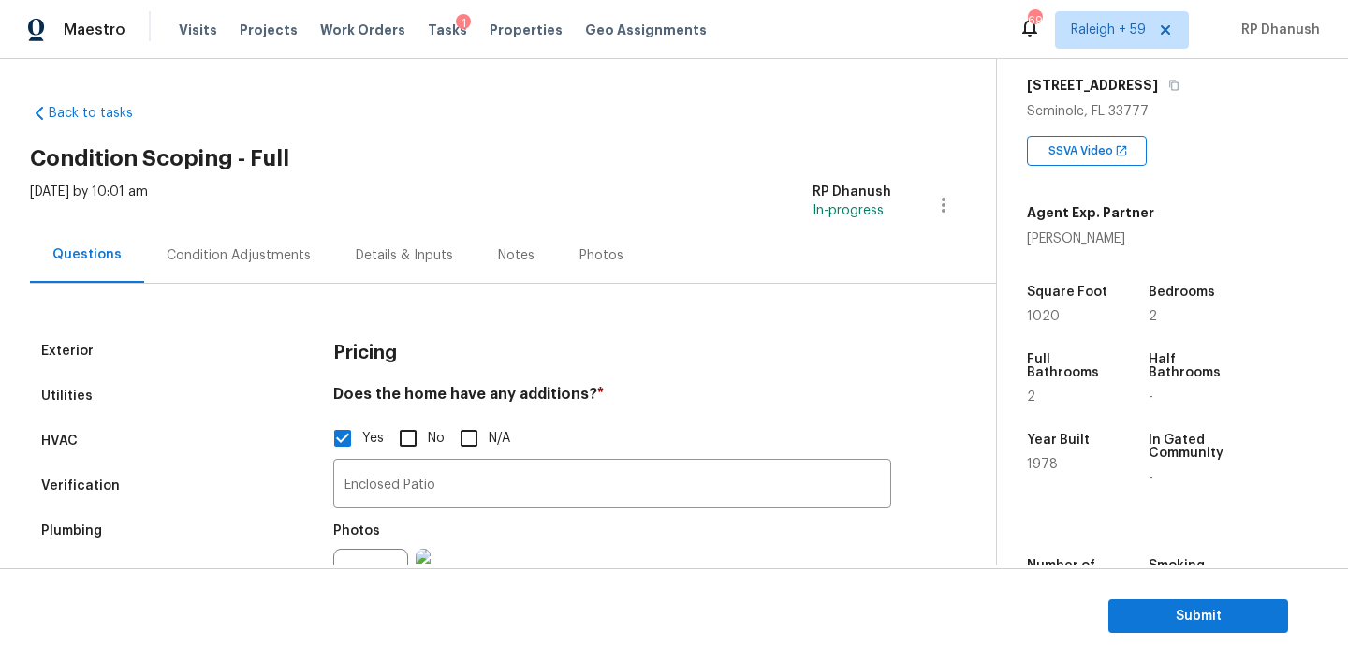
click at [271, 246] on div "Condition Adjustments" at bounding box center [239, 255] width 144 height 19
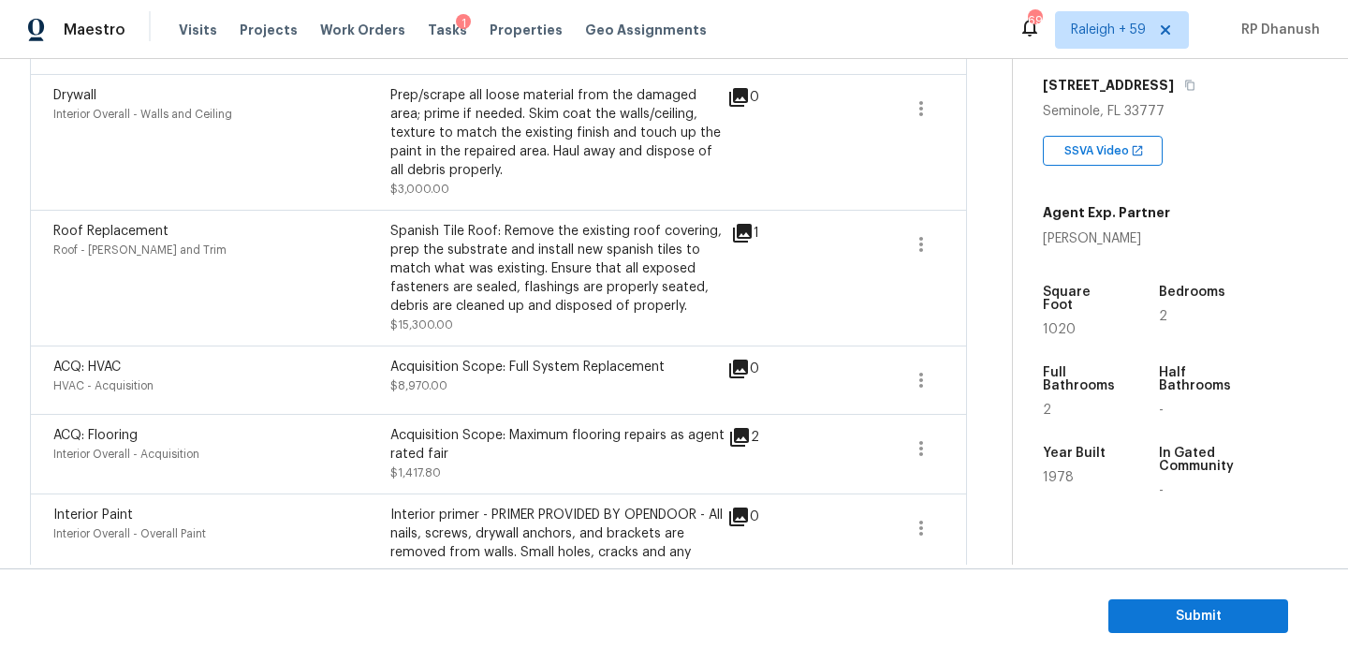
scroll to position [930, 0]
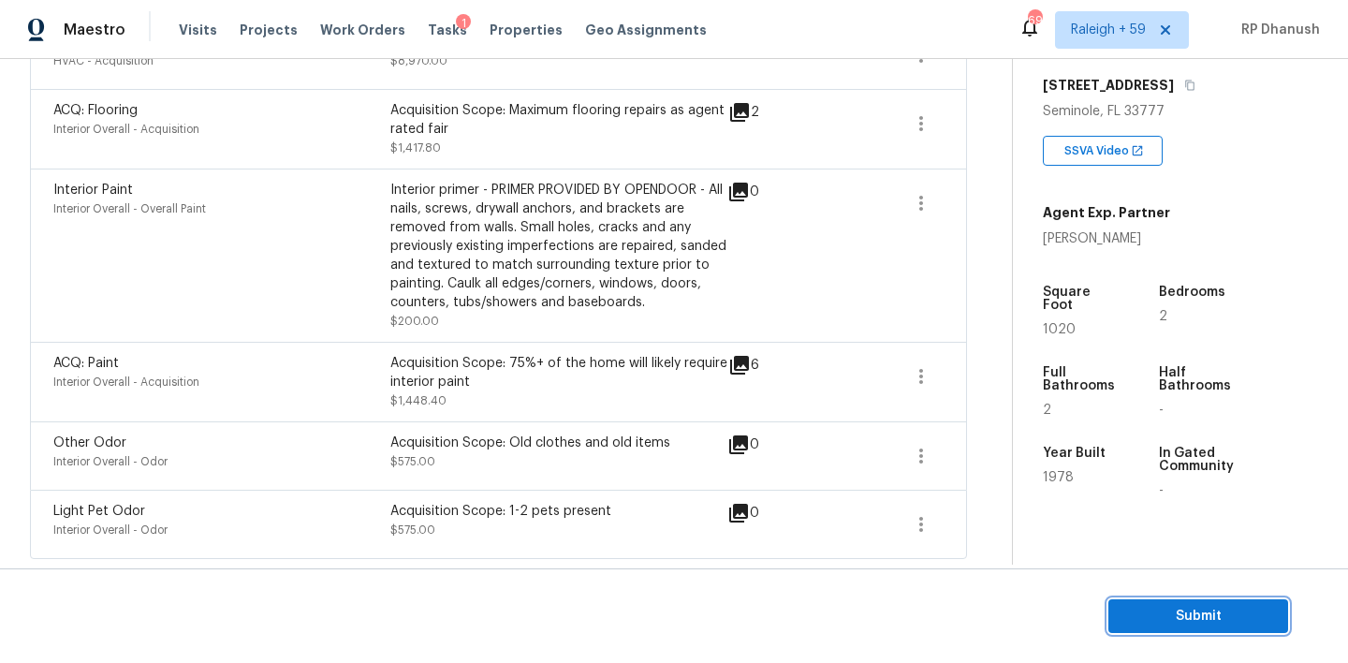
click at [1156, 621] on span "Submit" at bounding box center [1198, 616] width 150 height 23
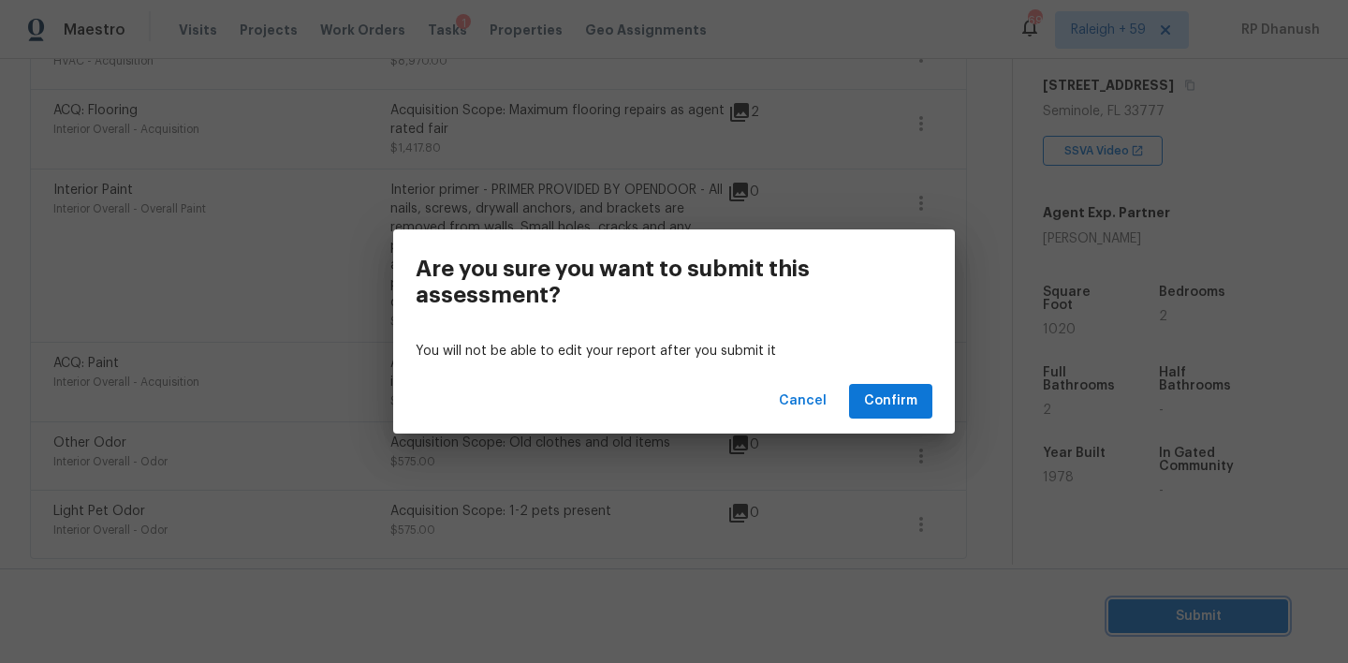
click at [331, 338] on div "Are you sure you want to submit this assessment? You will not be able to edit y…" at bounding box center [674, 331] width 1348 height 663
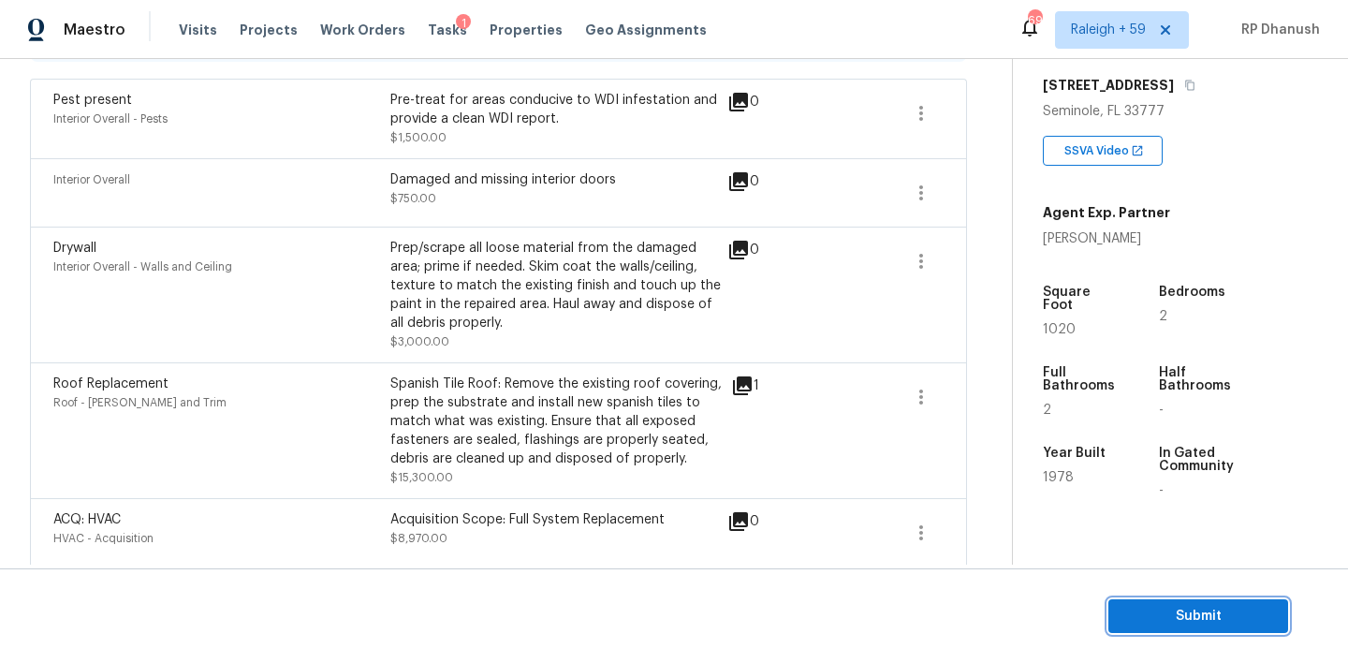
scroll to position [388, 0]
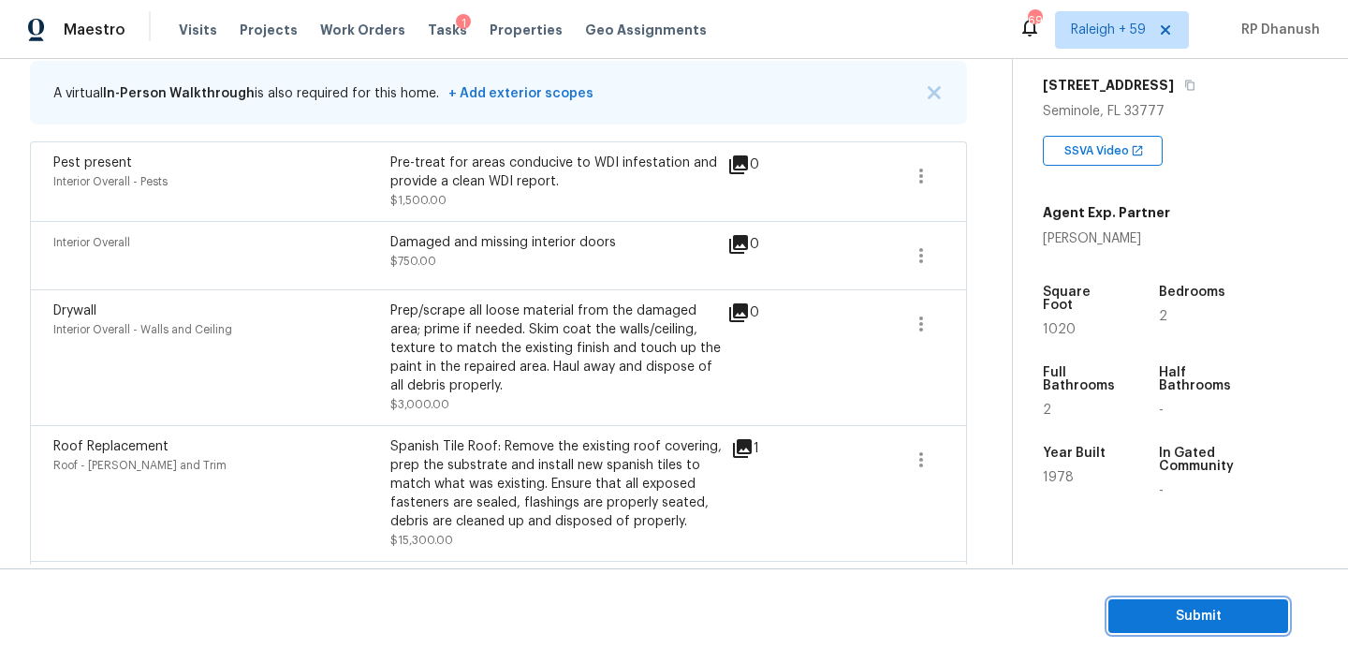
click at [1198, 625] on span "Submit" at bounding box center [1198, 616] width 150 height 23
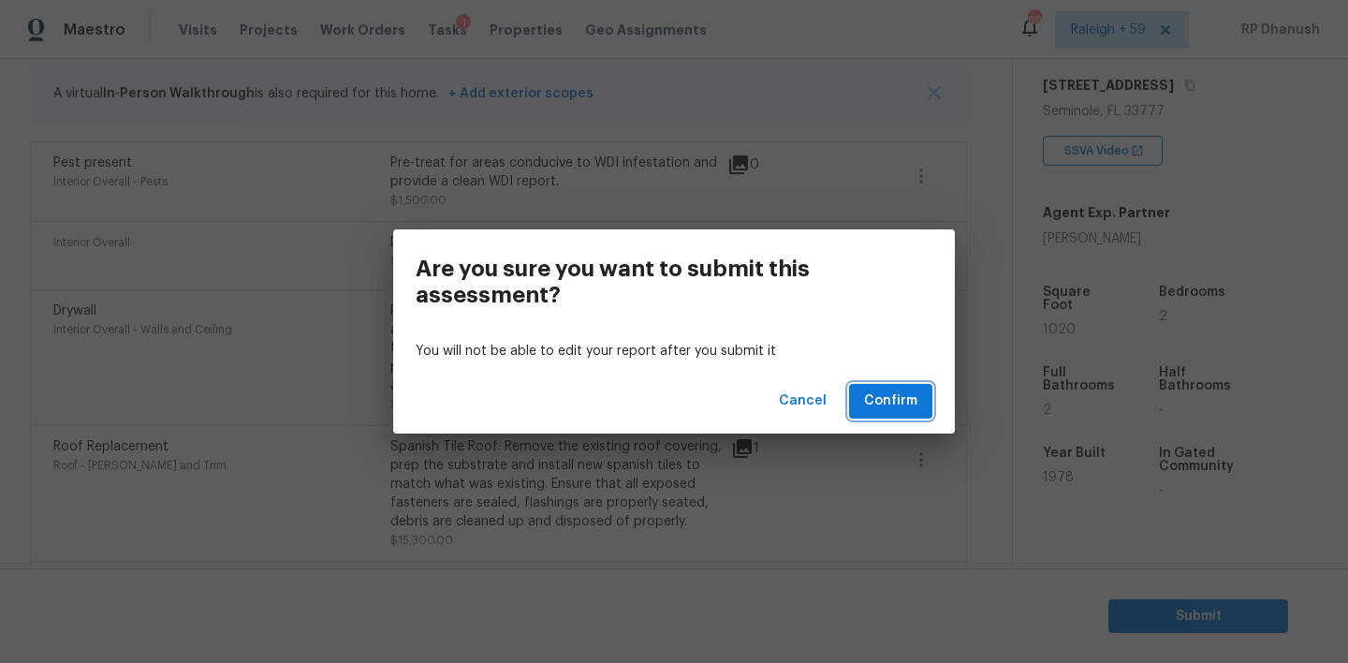
click at [896, 396] on span "Confirm" at bounding box center [890, 400] width 53 height 23
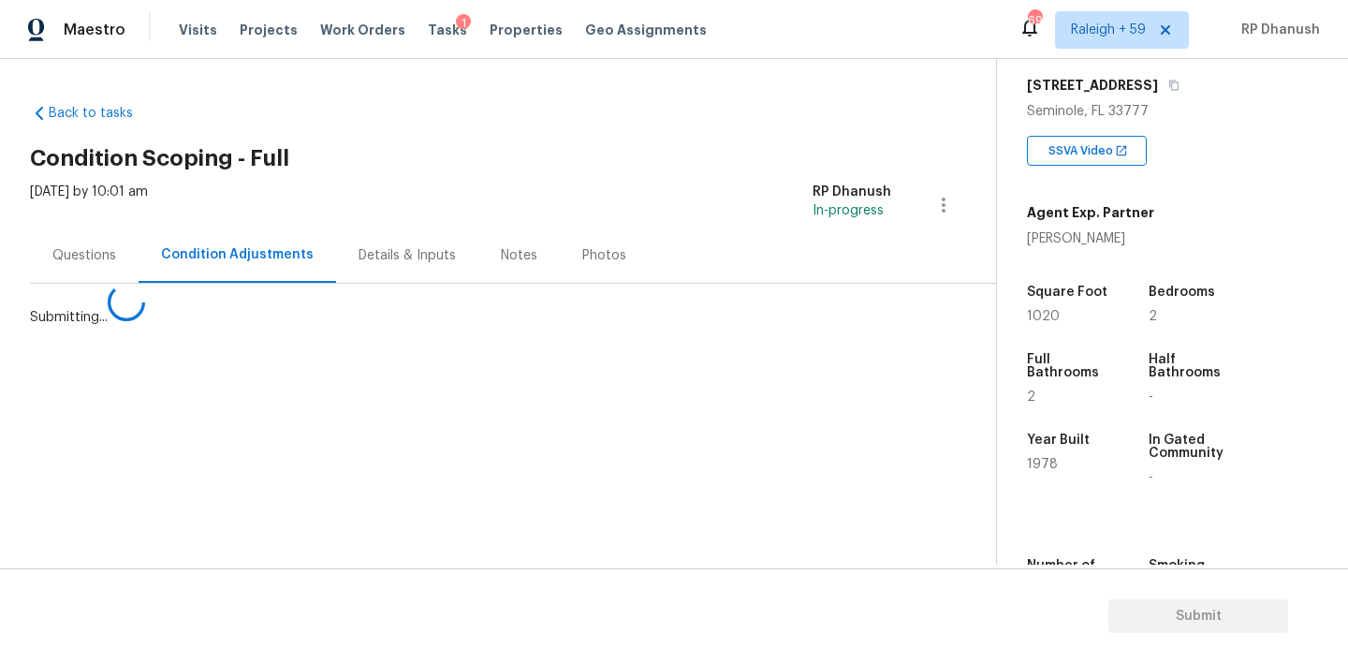
scroll to position [0, 0]
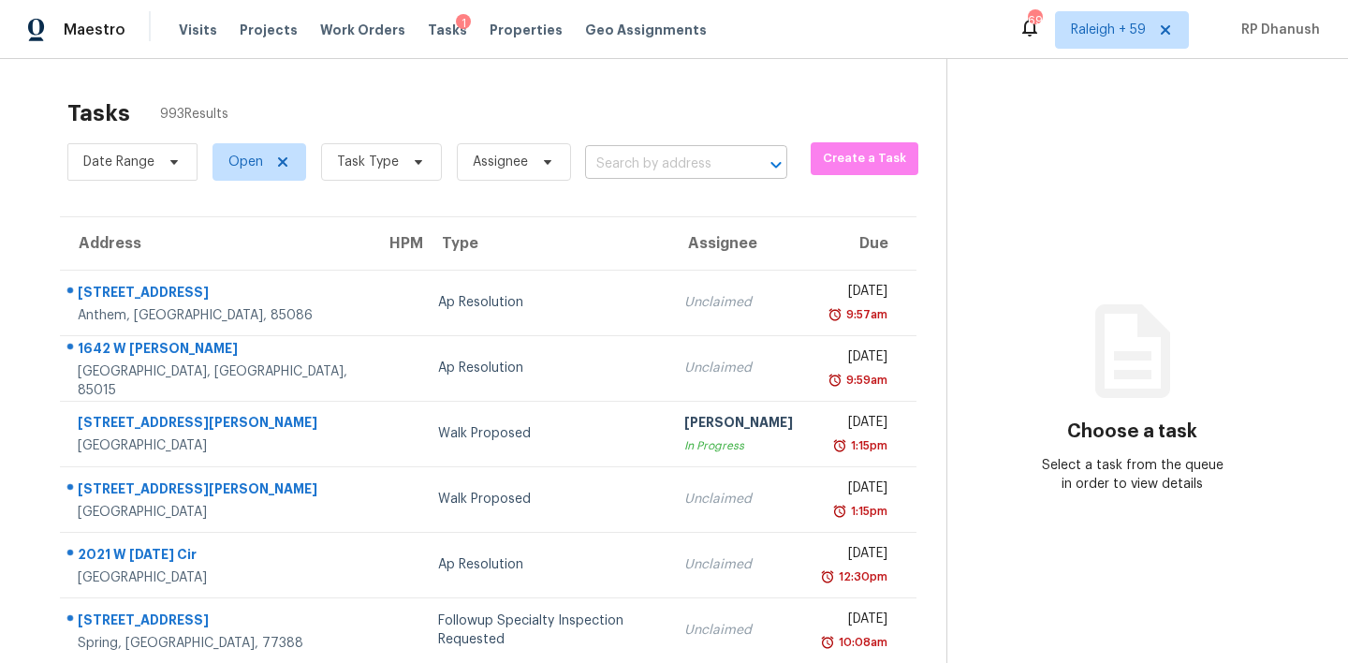
click at [643, 153] on input "text" at bounding box center [660, 164] width 150 height 29
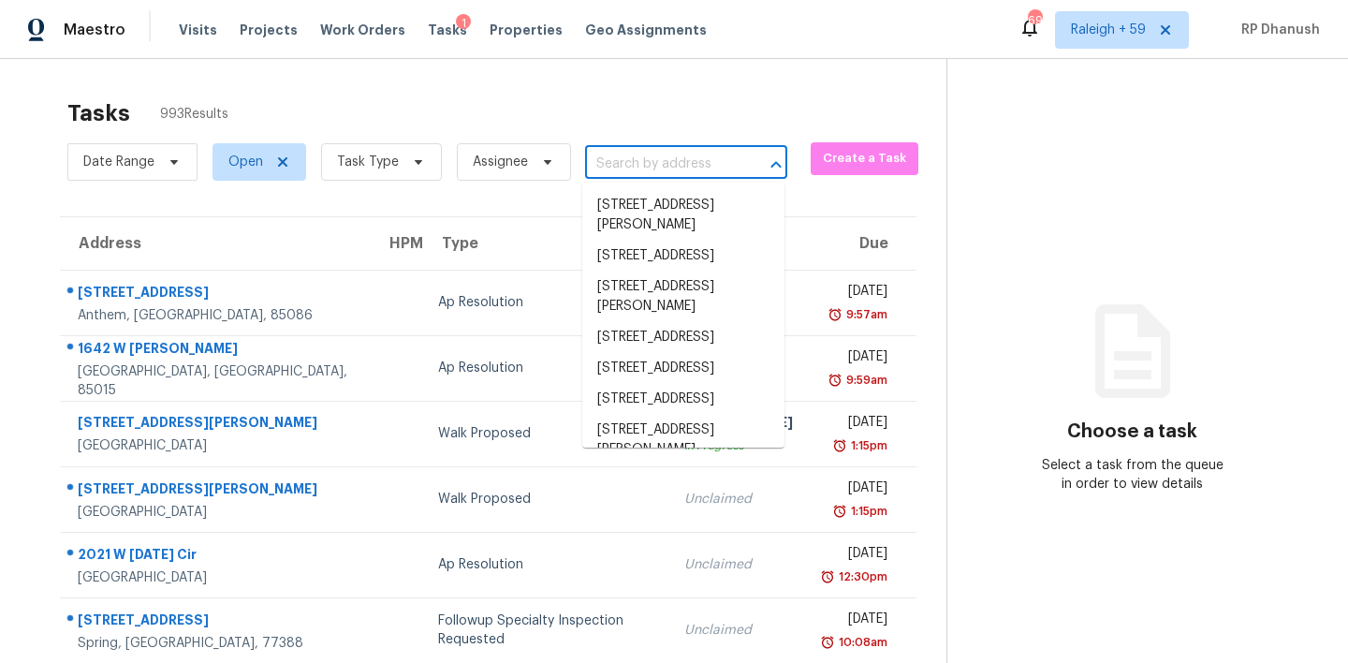
paste input "12250 Blue Pacific Dr, Riverview, FL 33579"
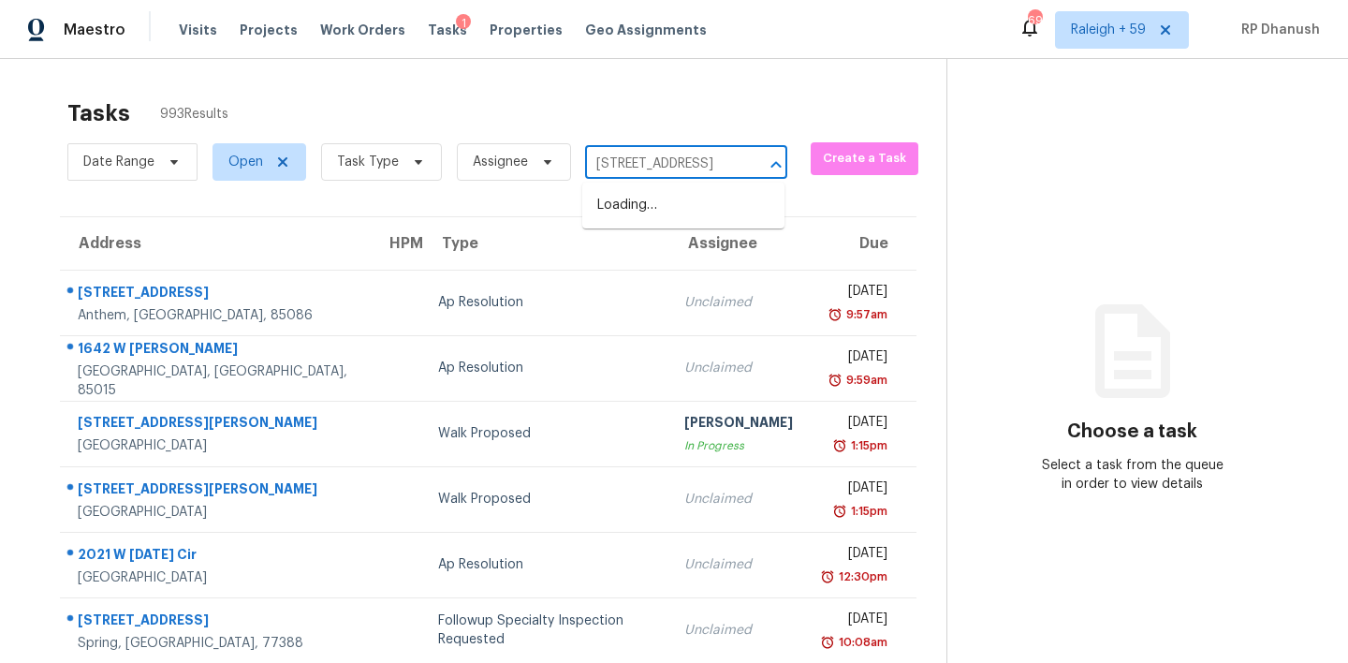
scroll to position [0, 116]
type input "12250 Blue Pacific Dr, Riverview, FL 33579"
click at [716, 195] on li "12250 Blue Pacific Dr, Riverview, FL 33579" at bounding box center [683, 205] width 202 height 31
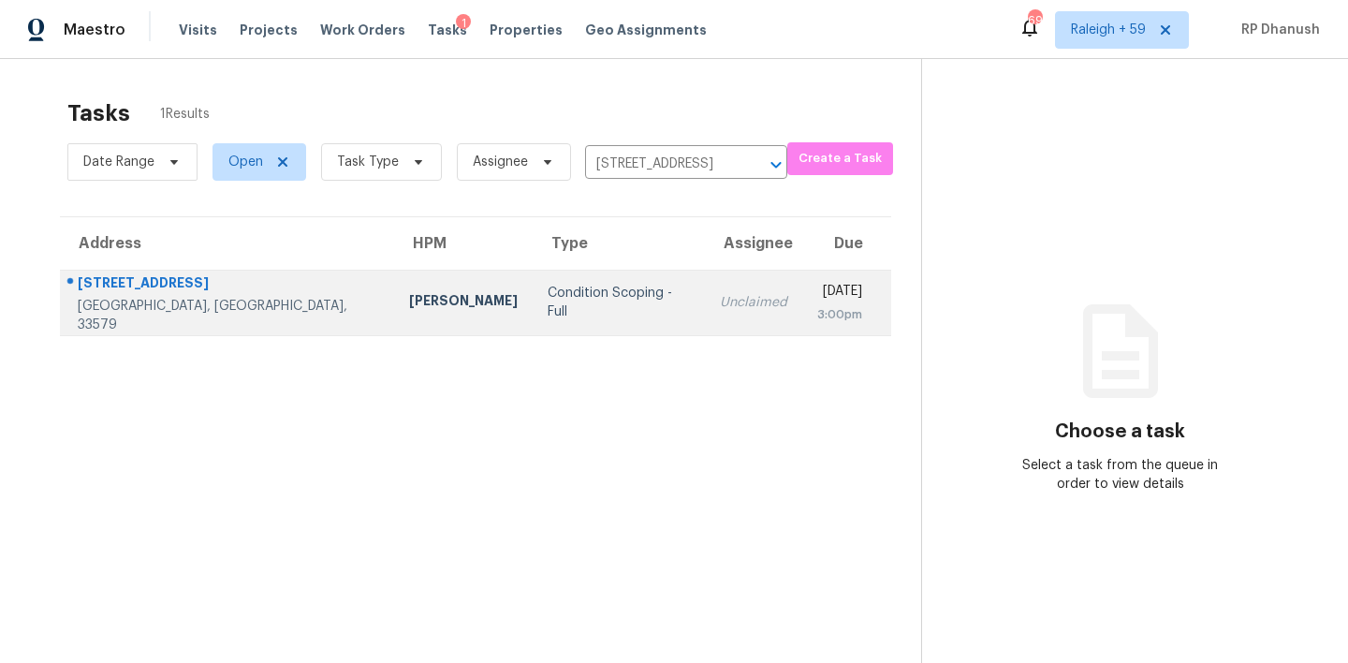
click at [705, 271] on td "Unclaimed" at bounding box center [753, 303] width 97 height 66
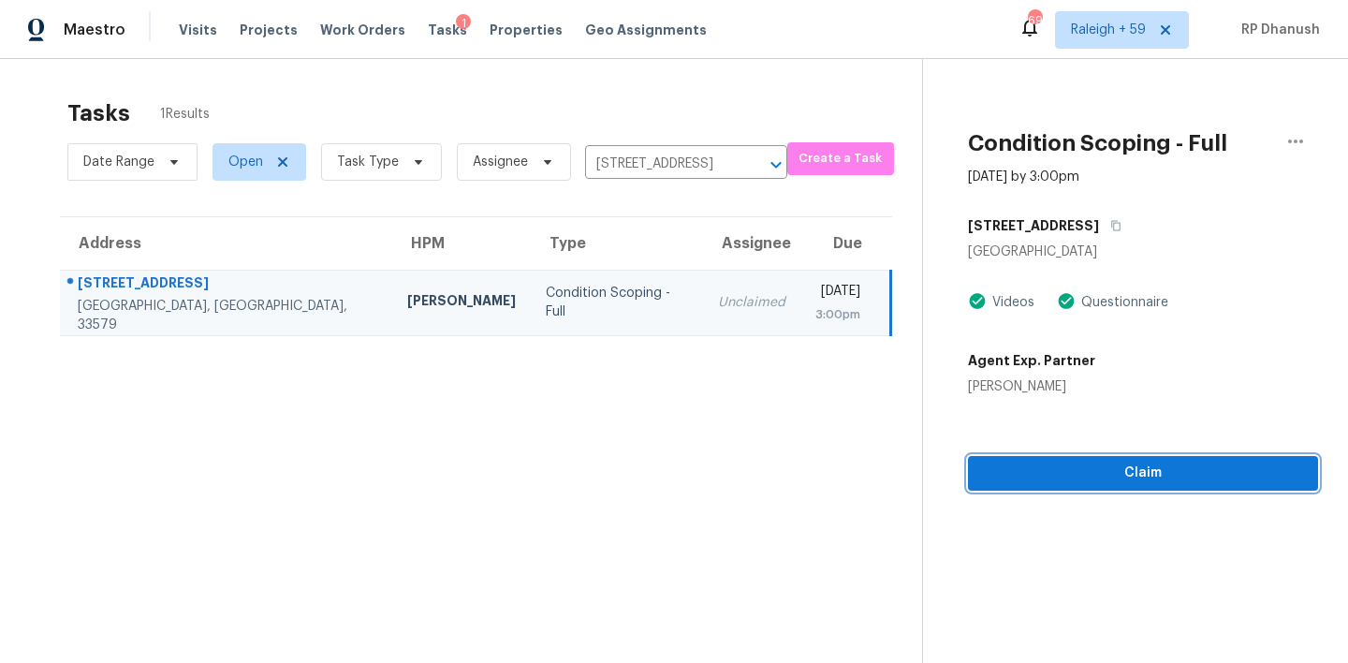
click at [1019, 476] on span "Claim" at bounding box center [1143, 472] width 320 height 23
click at [999, 482] on span "Claim" at bounding box center [1143, 472] width 320 height 23
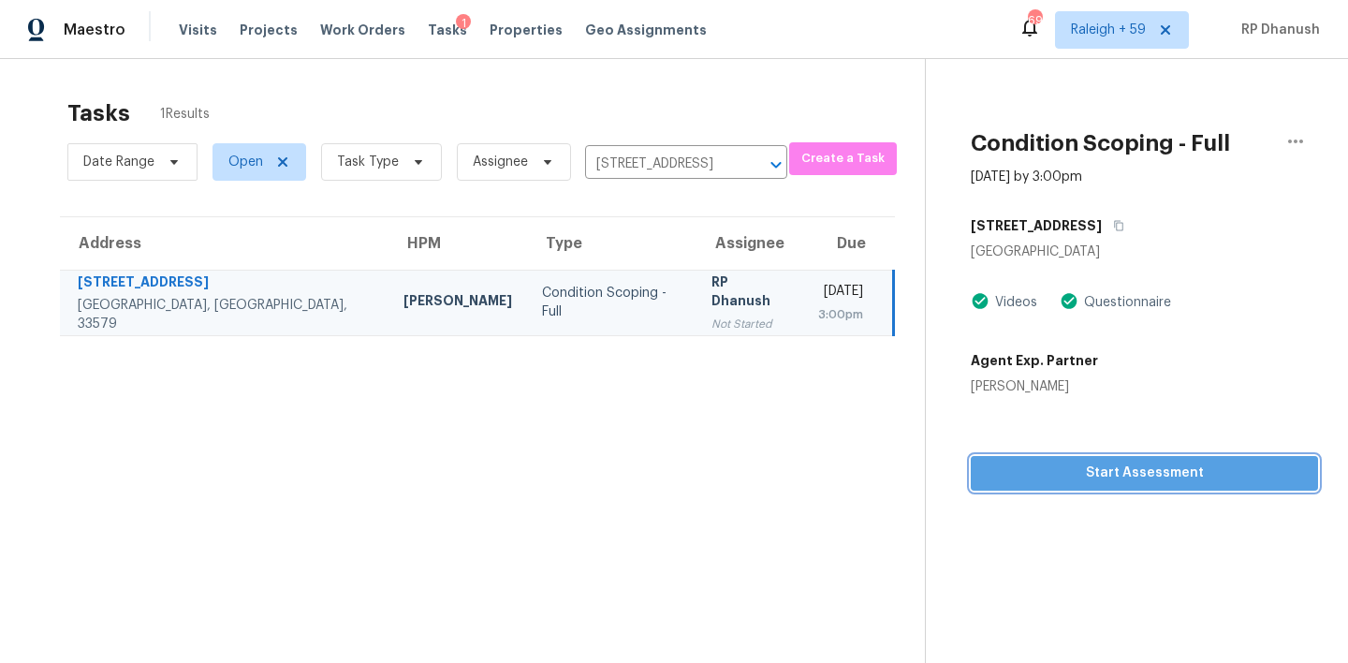
click at [999, 482] on span "Start Assessment" at bounding box center [1144, 472] width 317 height 23
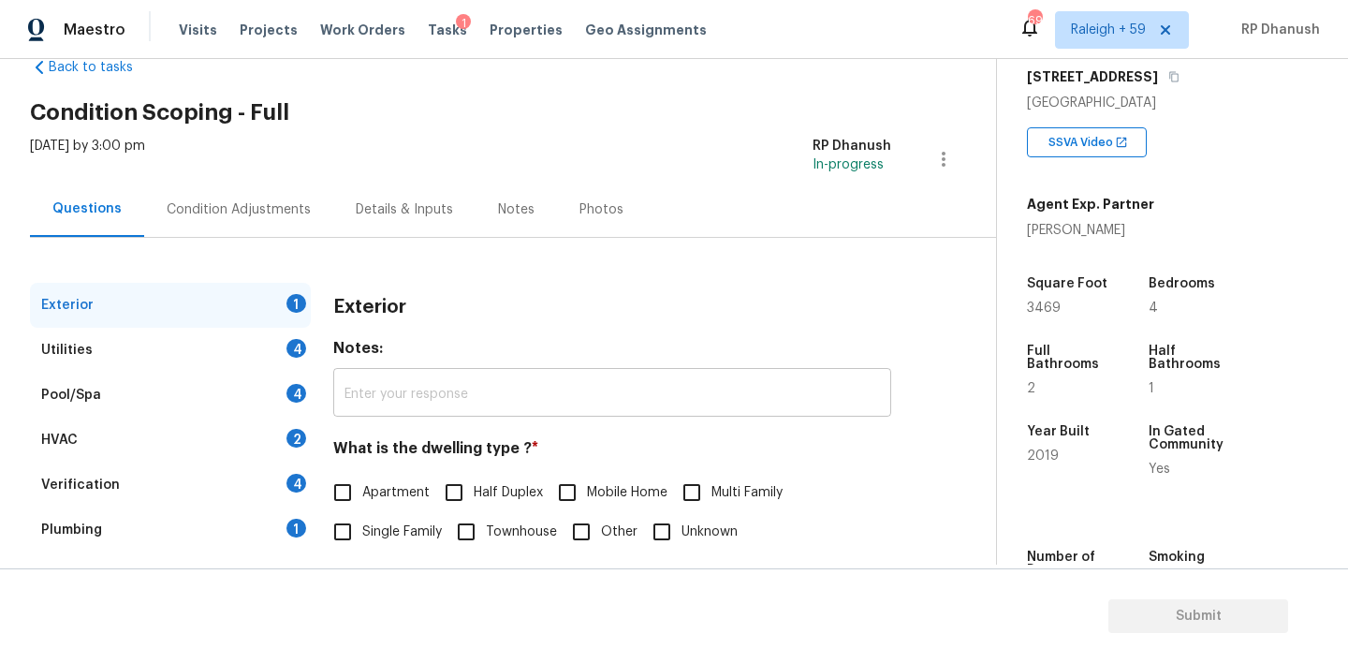
scroll to position [95, 0]
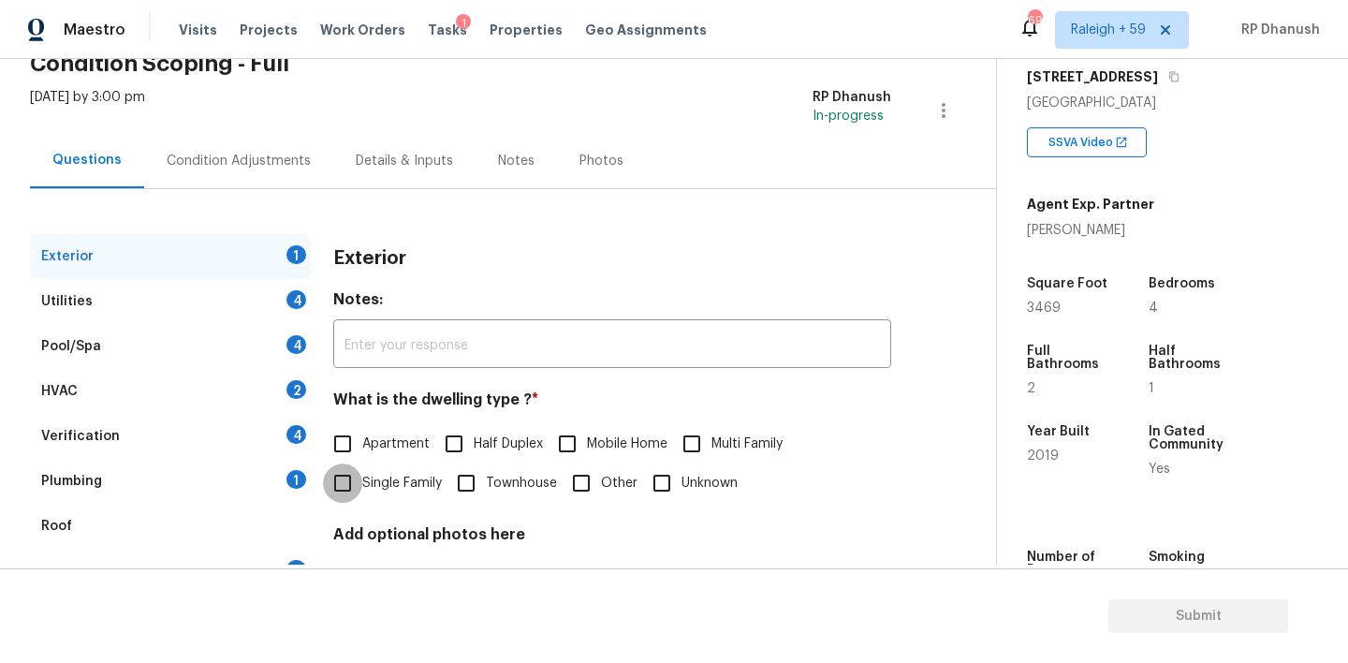
click at [353, 496] on input "Single Family" at bounding box center [342, 482] width 39 height 39
checkbox input "true"
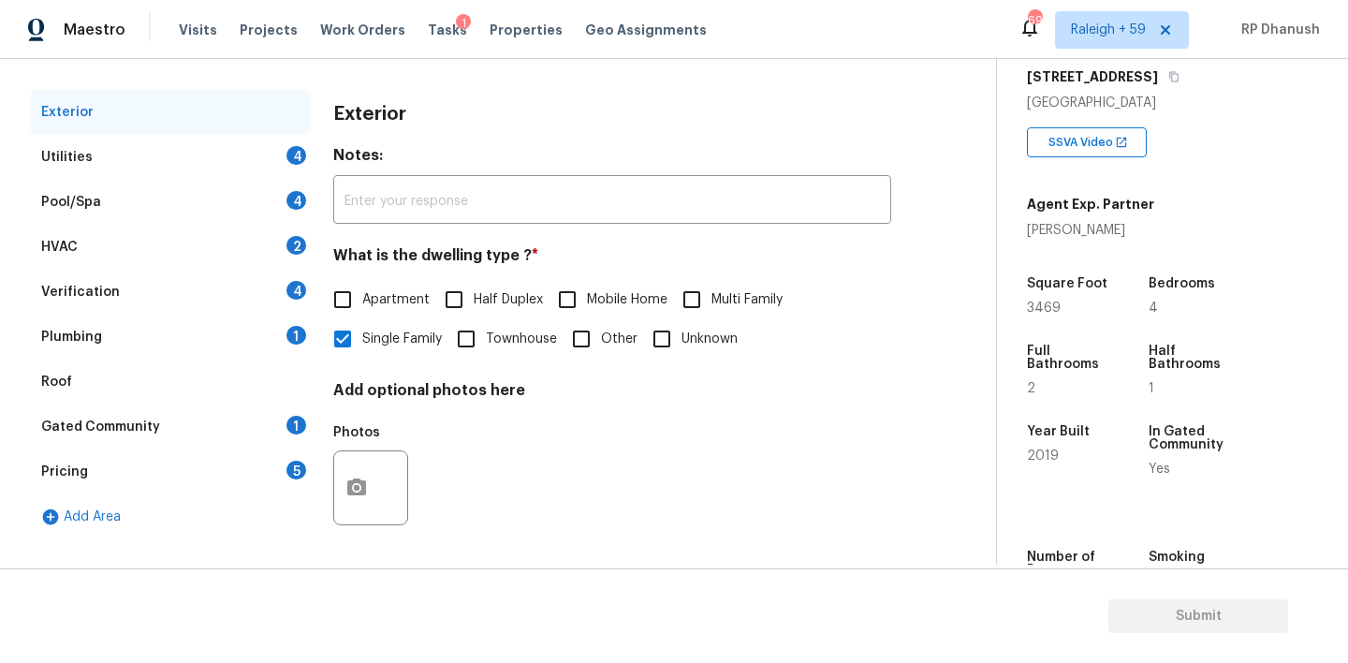
click at [285, 349] on div "Plumbing 1" at bounding box center [170, 337] width 281 height 45
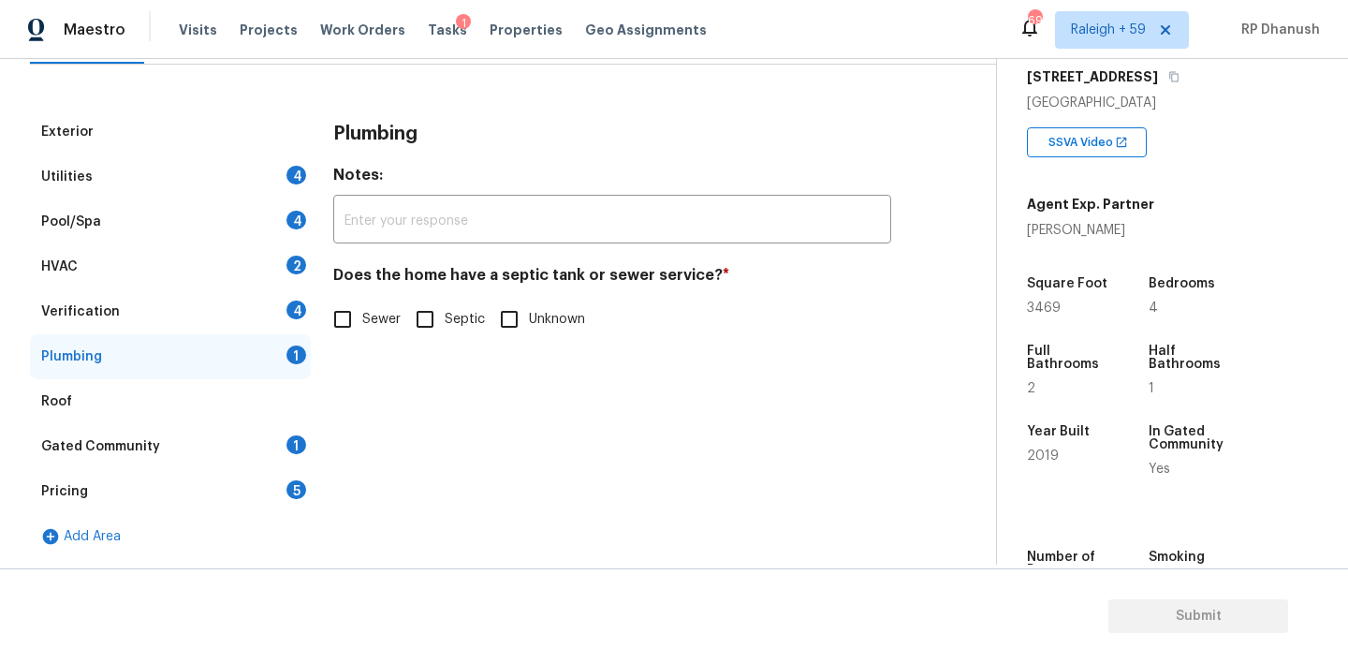
click at [354, 322] on input "Sewer" at bounding box center [342, 319] width 39 height 39
checkbox input "true"
click at [285, 449] on div "Gated Community 1" at bounding box center [170, 446] width 281 height 45
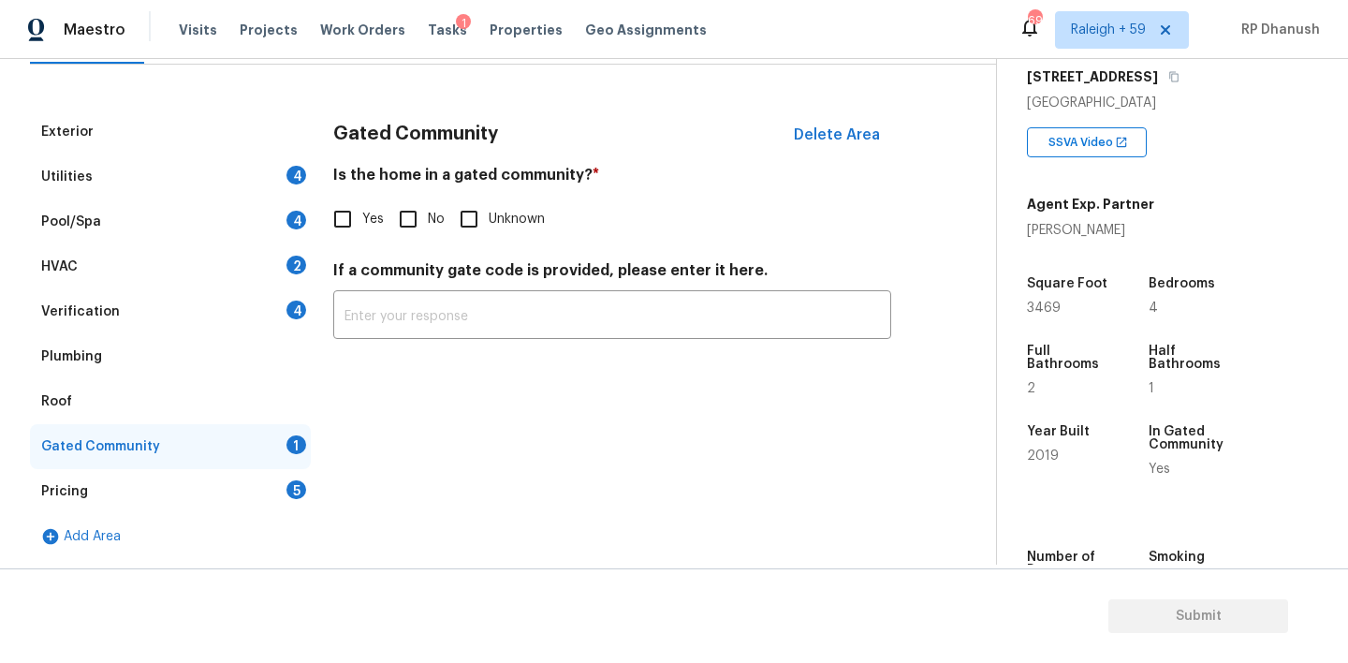
click at [428, 226] on span "No" at bounding box center [436, 220] width 17 height 20
click at [427, 226] on input "No" at bounding box center [407, 218] width 39 height 39
checkbox input "true"
click at [284, 506] on div "Pricing 5" at bounding box center [170, 491] width 281 height 45
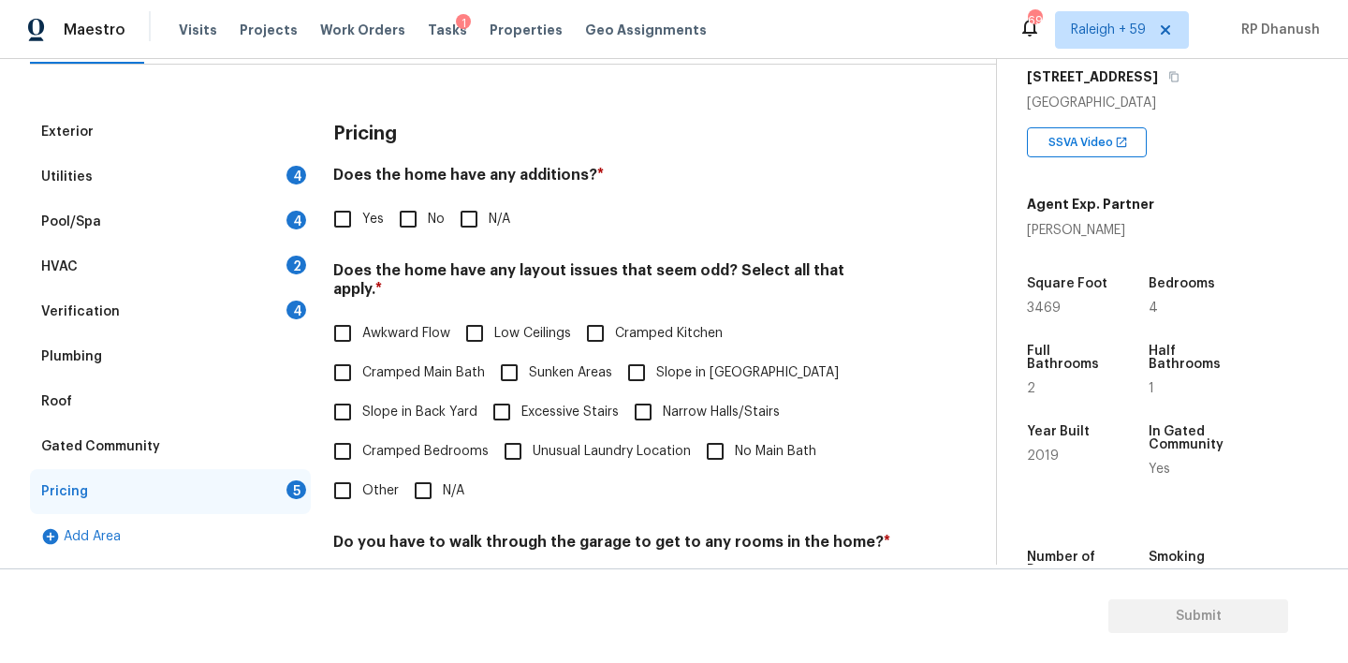
click at [409, 224] on input "No" at bounding box center [407, 218] width 39 height 39
checkbox input "true"
click at [373, 433] on label "Cramped Bedrooms" at bounding box center [406, 452] width 166 height 39
click at [362, 433] on input "Cramped Bedrooms" at bounding box center [342, 452] width 39 height 39
checkbox input "true"
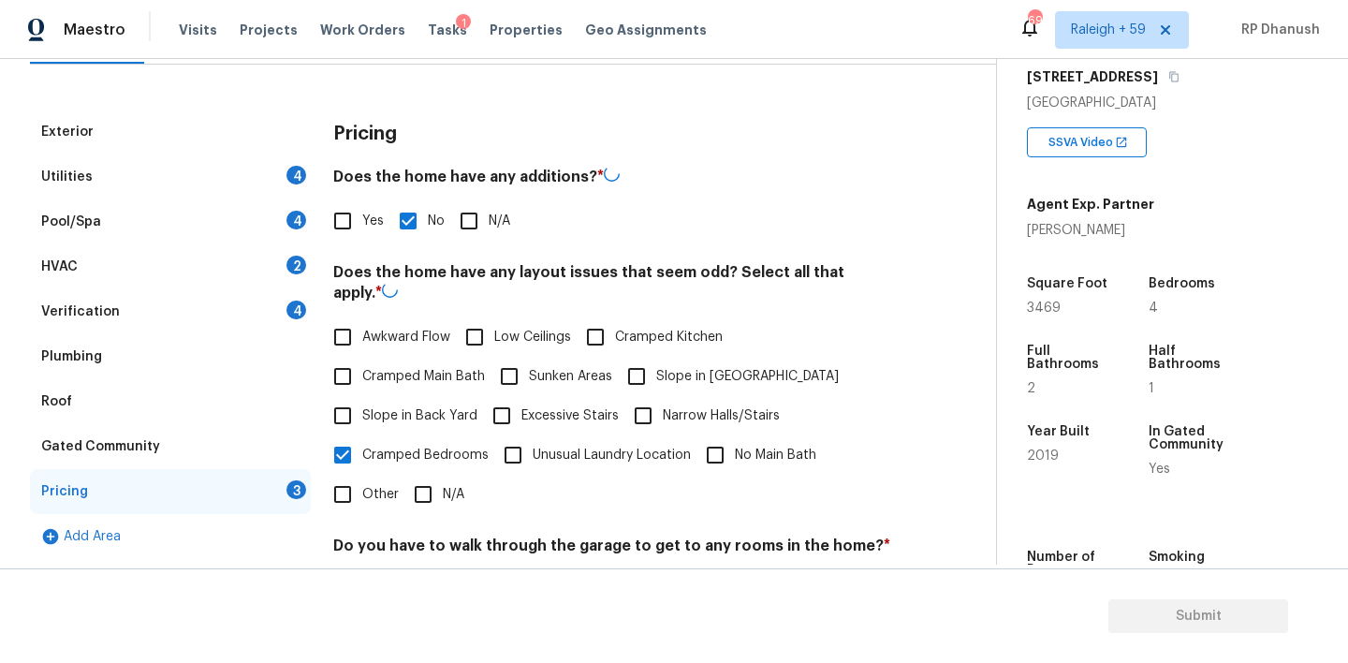
click at [372, 407] on span "Slope in Back Yard" at bounding box center [419, 416] width 115 height 20
click at [362, 407] on input "Slope in Back Yard" at bounding box center [342, 415] width 39 height 39
checkbox input "true"
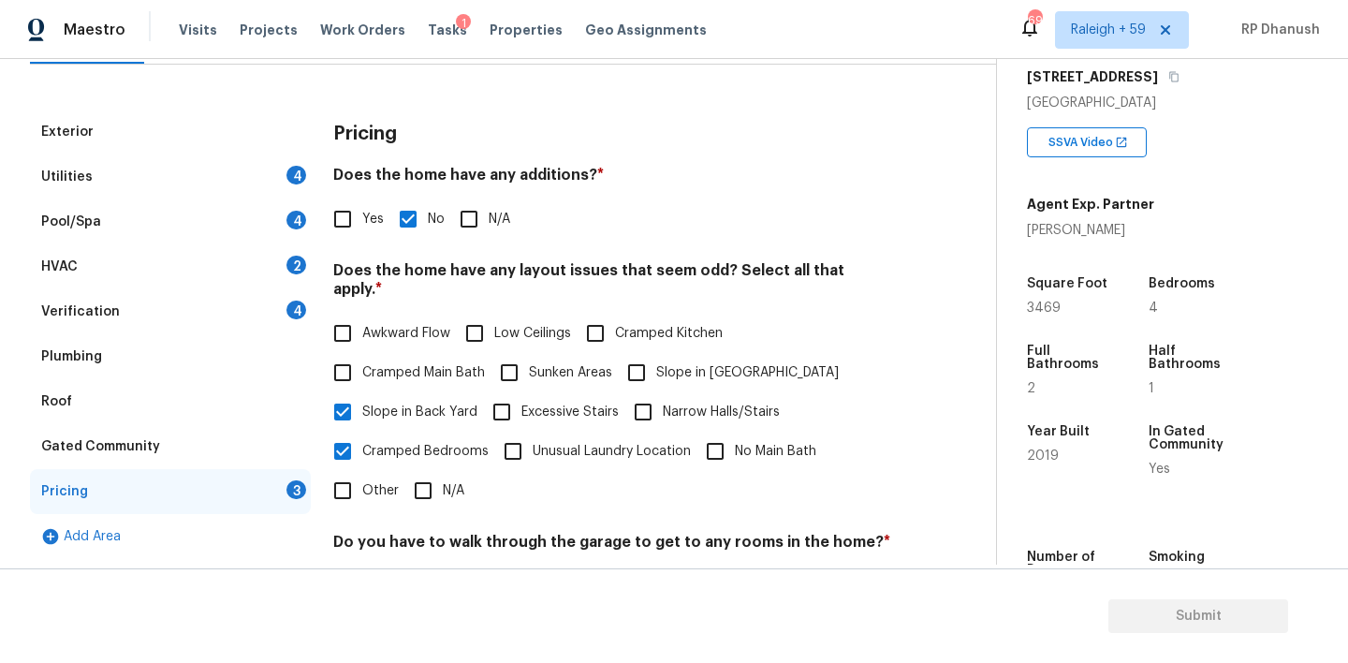
click at [349, 471] on input "Other" at bounding box center [342, 490] width 39 height 39
click at [356, 471] on input "Other" at bounding box center [342, 490] width 39 height 39
checkbox input "false"
click at [356, 438] on input "Cramped Bedrooms" at bounding box center [342, 452] width 39 height 39
checkbox input "false"
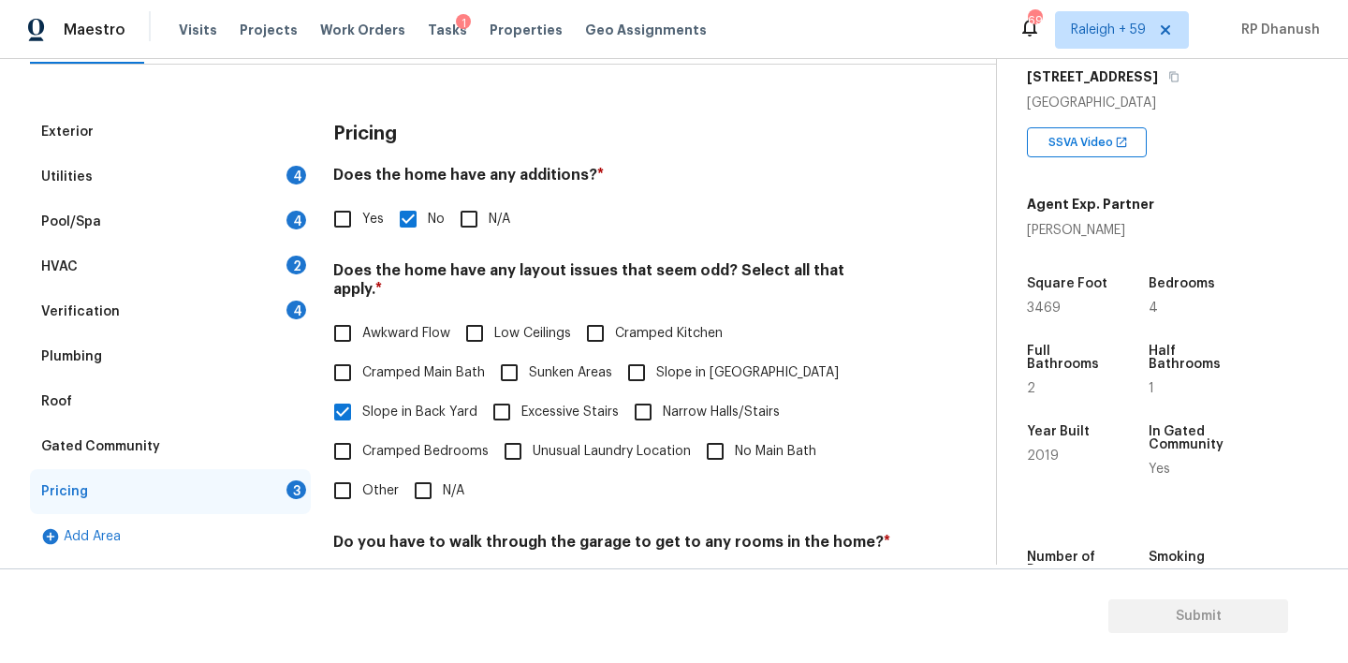
drag, startPoint x: 651, startPoint y: 342, endPoint x: 487, endPoint y: 401, distance: 174.1
click at [651, 353] on input "Slope in [GEOGRAPHIC_DATA]" at bounding box center [636, 372] width 39 height 39
checkbox input "true"
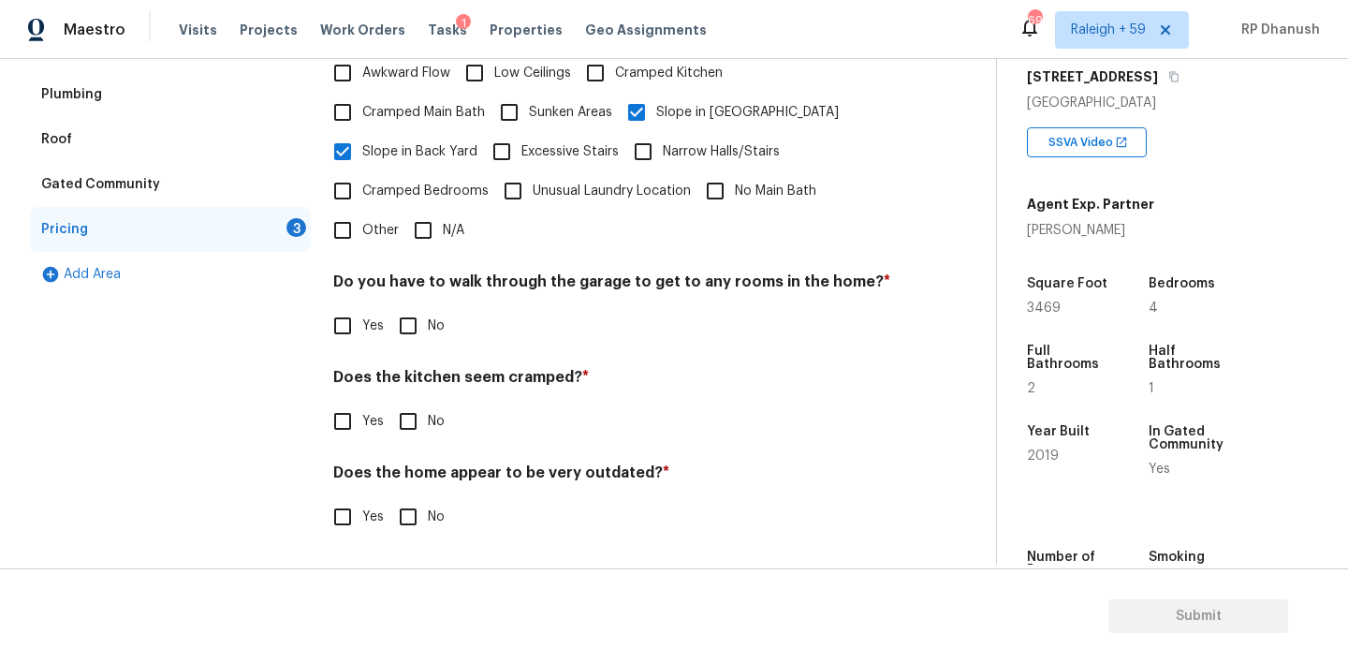
scroll to position [461, 0]
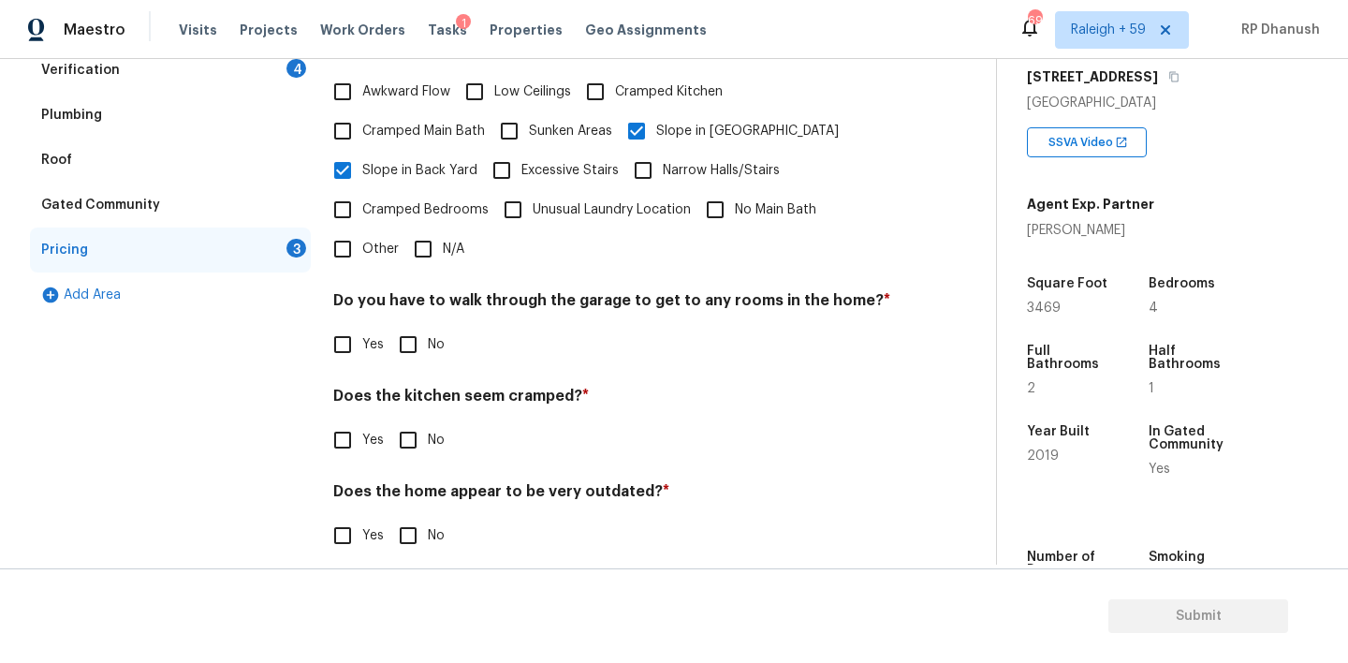
click at [388, 325] on input "No" at bounding box center [407, 344] width 39 height 39
checkbox input "true"
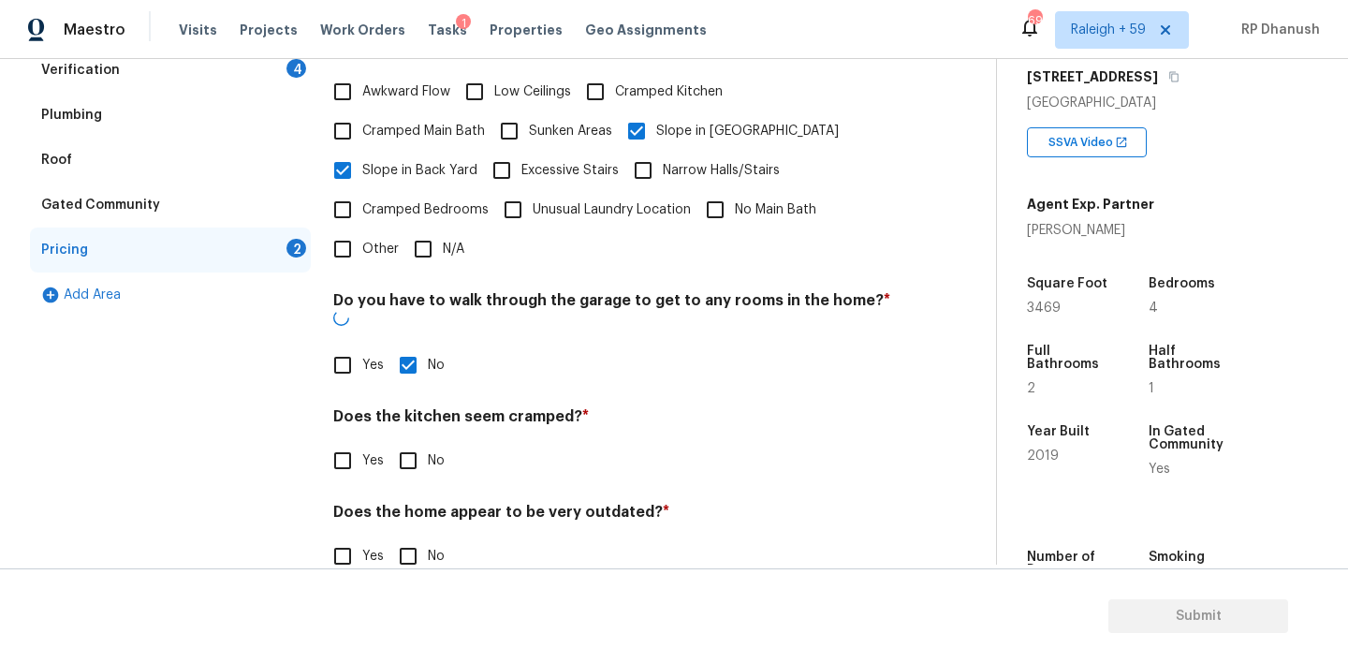
click at [402, 441] on input "No" at bounding box center [407, 460] width 39 height 39
checkbox input "true"
click at [402, 538] on input "No" at bounding box center [407, 557] width 39 height 39
checkbox input "true"
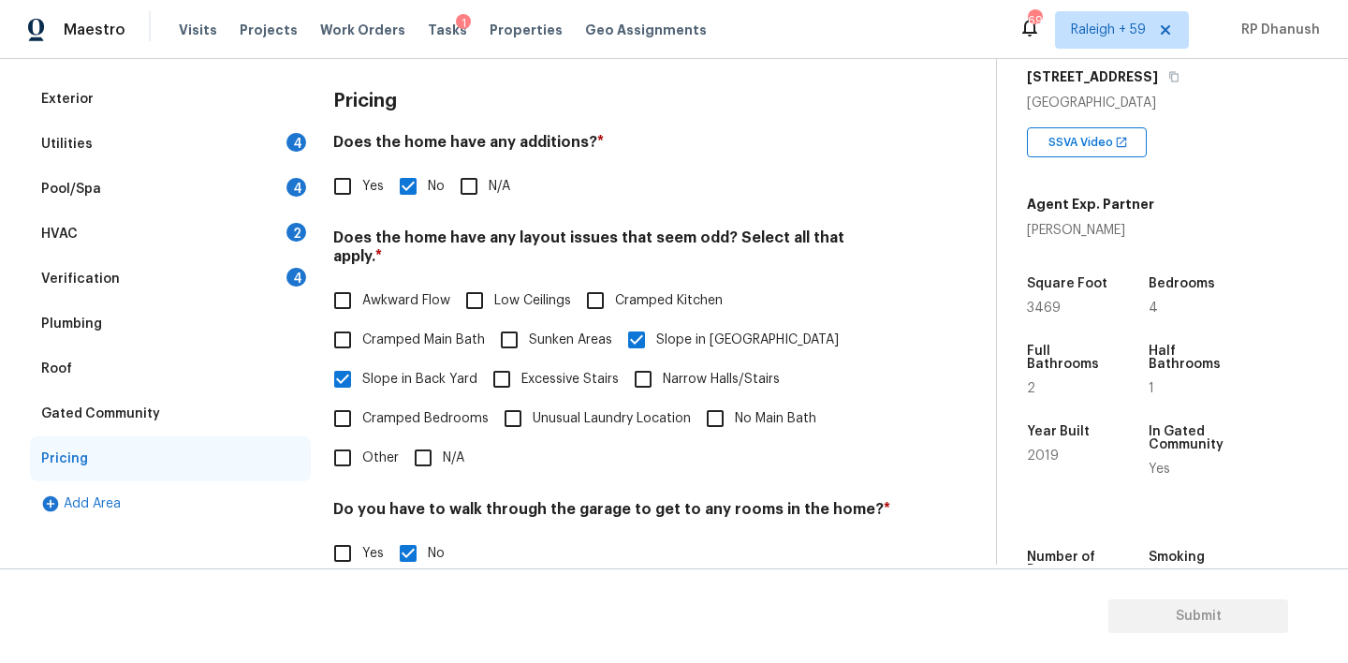
scroll to position [250, 0]
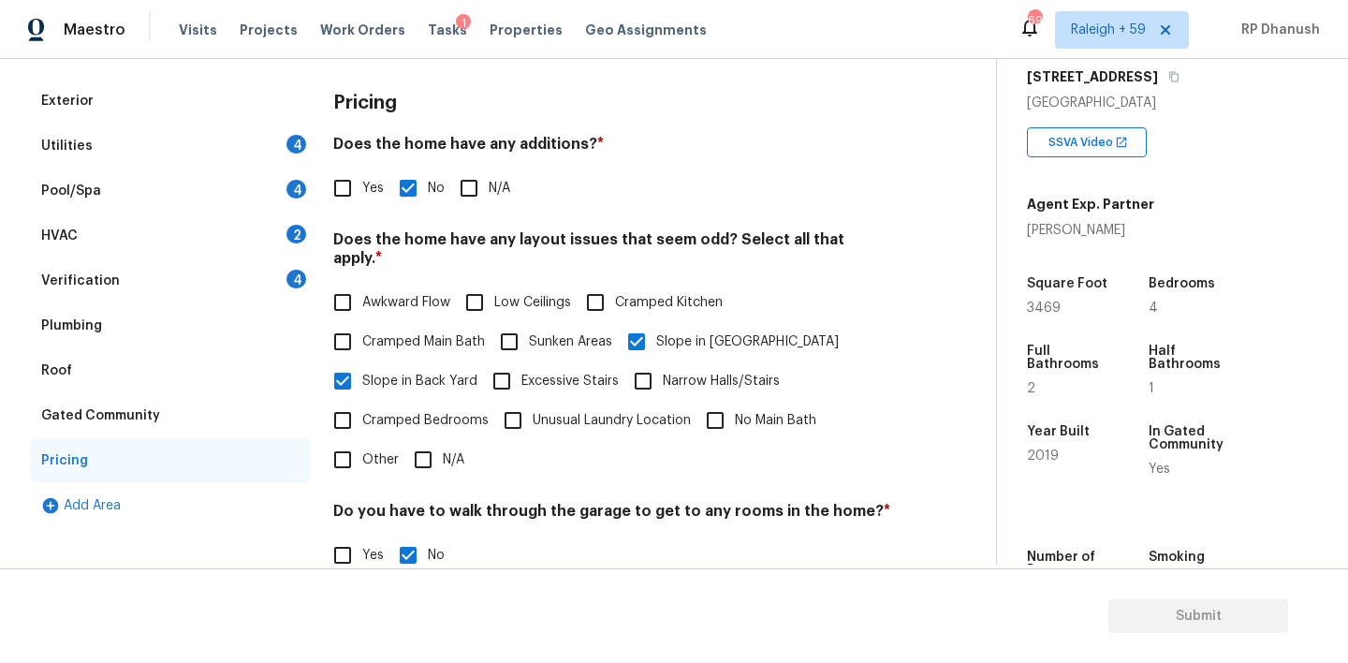
click at [290, 295] on div "Verification 4" at bounding box center [170, 280] width 281 height 45
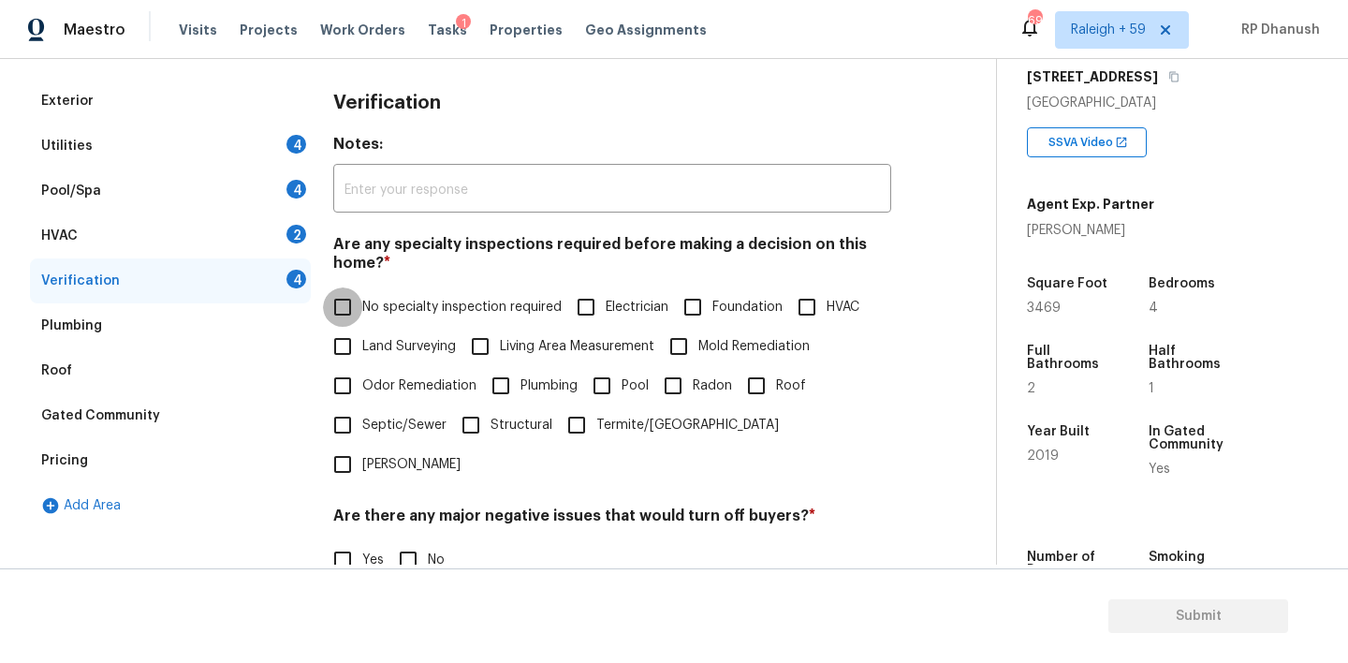
click at [350, 298] on input "No specialty inspection required" at bounding box center [342, 306] width 39 height 39
checkbox input "true"
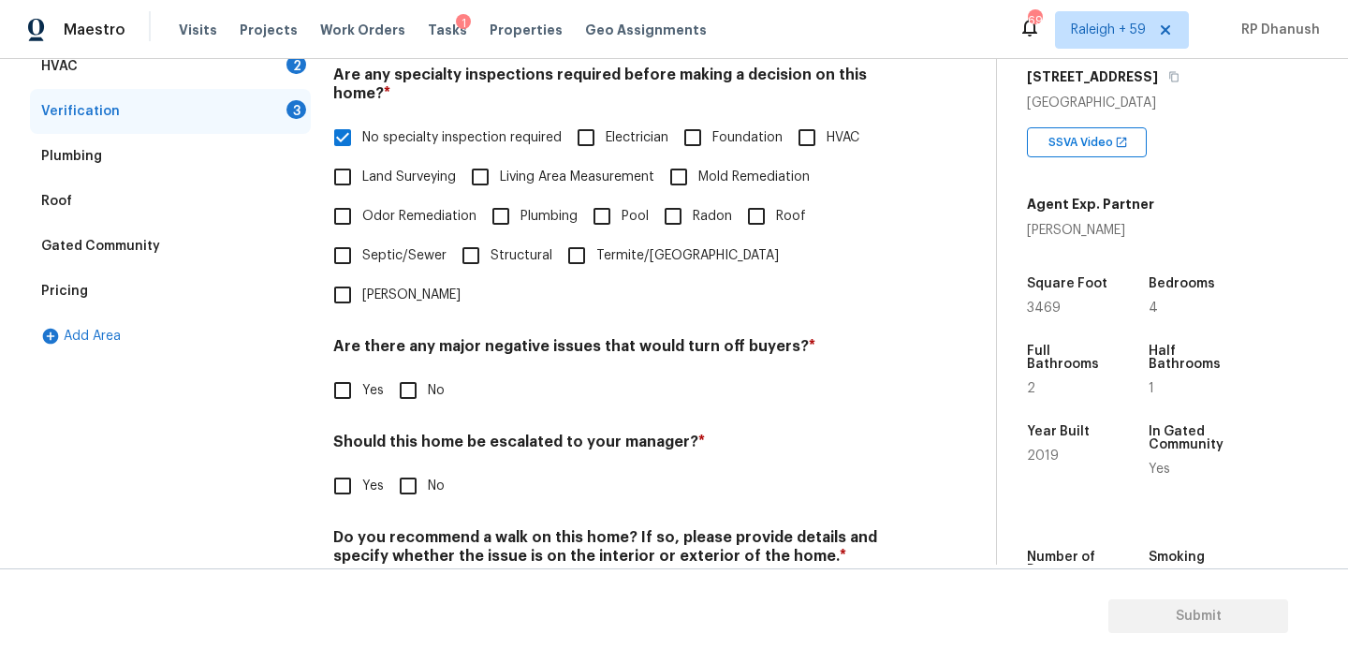
click at [420, 371] on input "No" at bounding box center [407, 390] width 39 height 39
checkbox input "true"
click at [414, 468] on input "No" at bounding box center [407, 487] width 39 height 39
checkbox input "true"
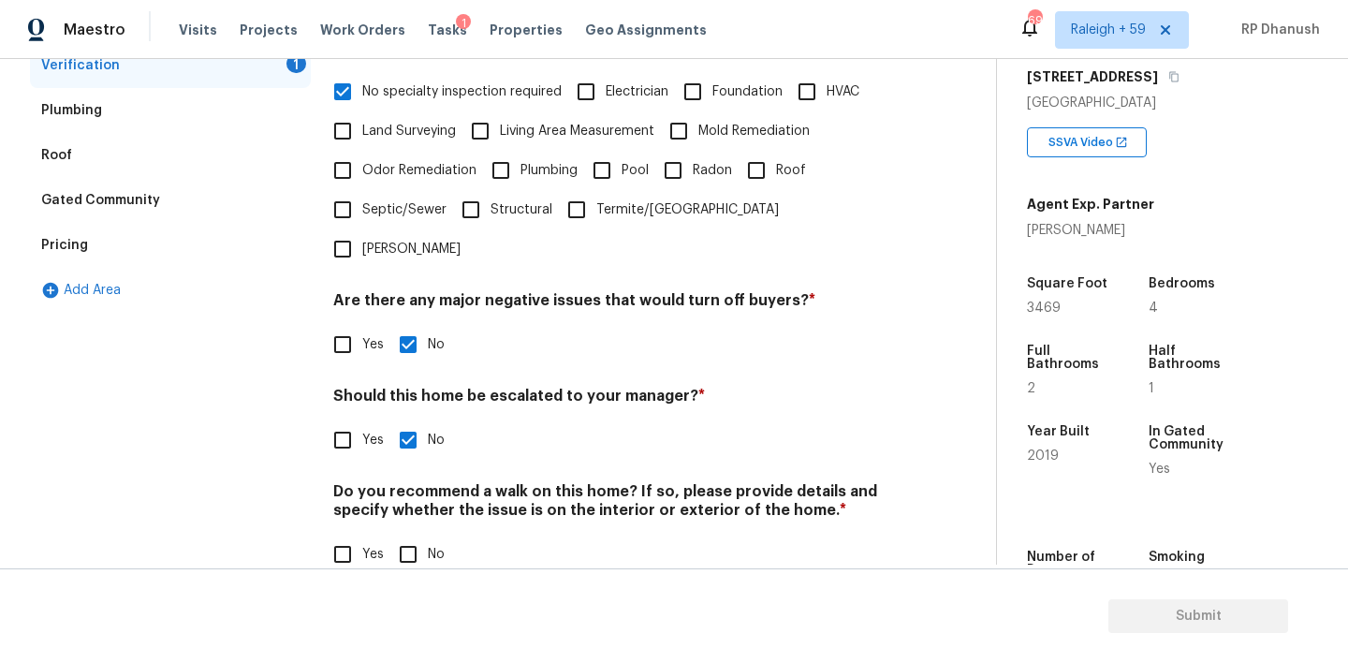
click at [411, 494] on div "Do you recommend a walk on this home? If so, please provide details and specify…" at bounding box center [612, 528] width 558 height 92
click at [411, 536] on input "No" at bounding box center [407, 555] width 39 height 39
checkbox input "true"
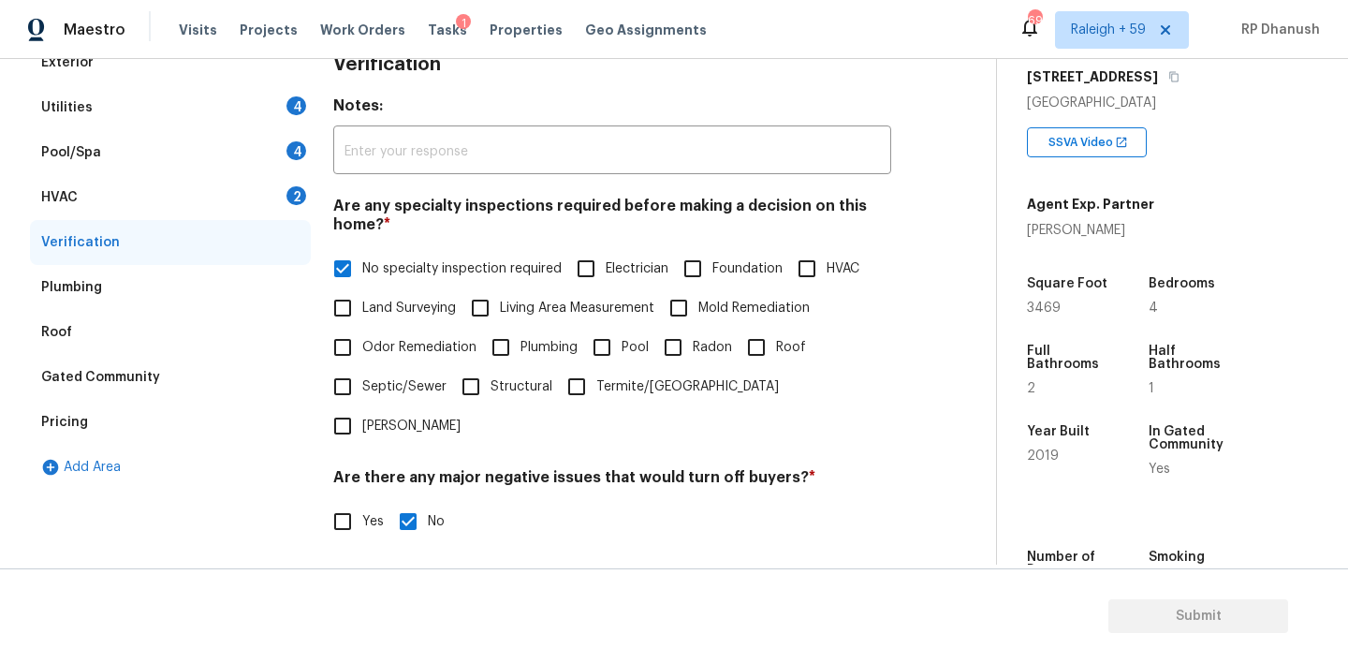
scroll to position [222, 0]
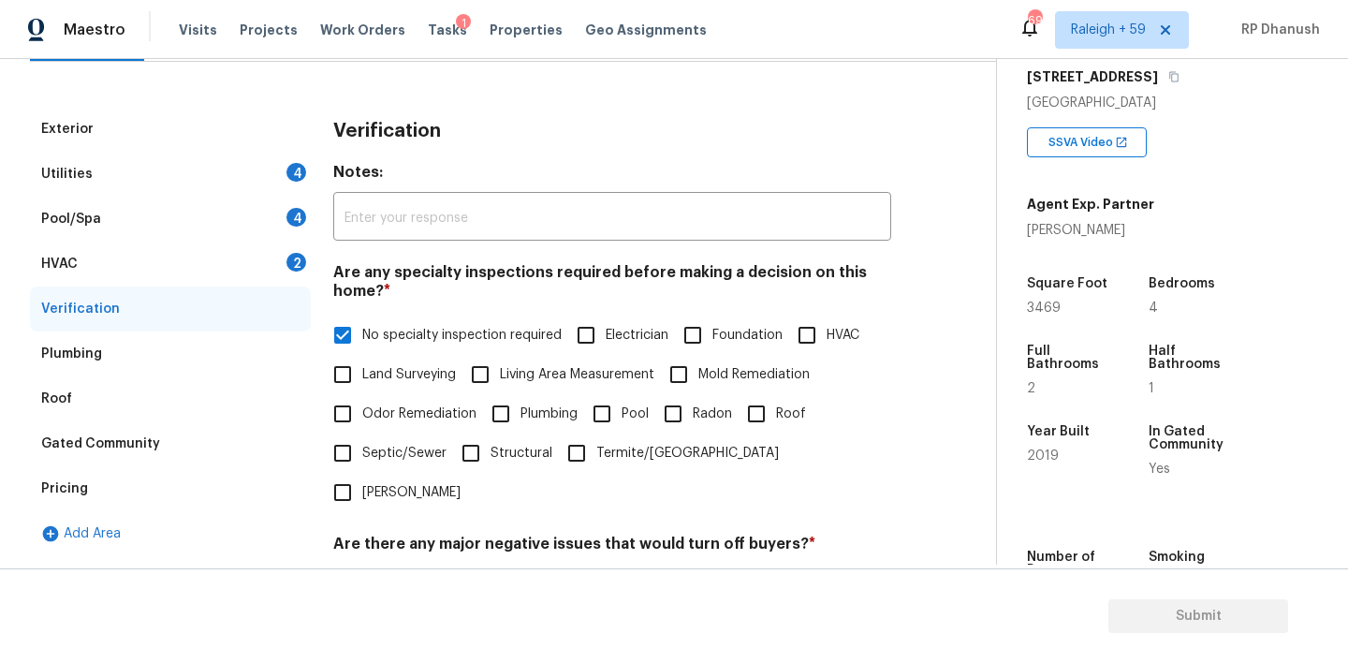
click at [248, 259] on div "HVAC 2" at bounding box center [170, 263] width 281 height 45
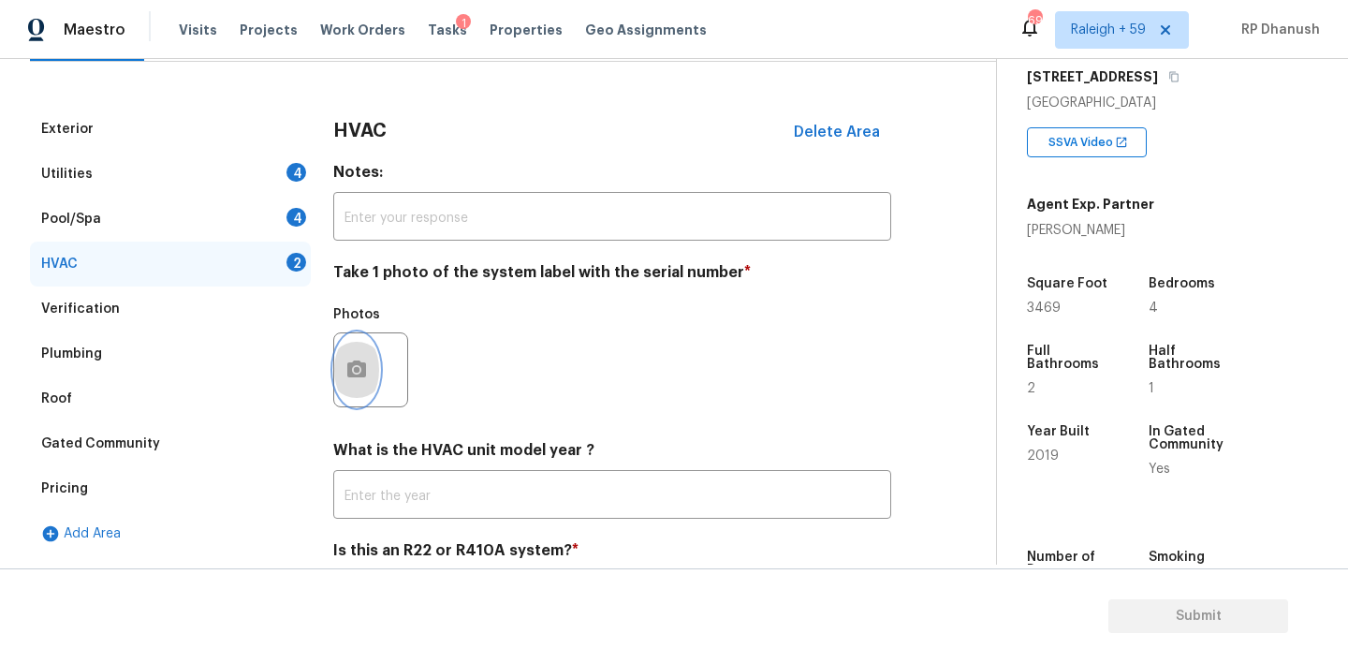
click at [345, 364] on icon "button" at bounding box center [356, 369] width 22 height 22
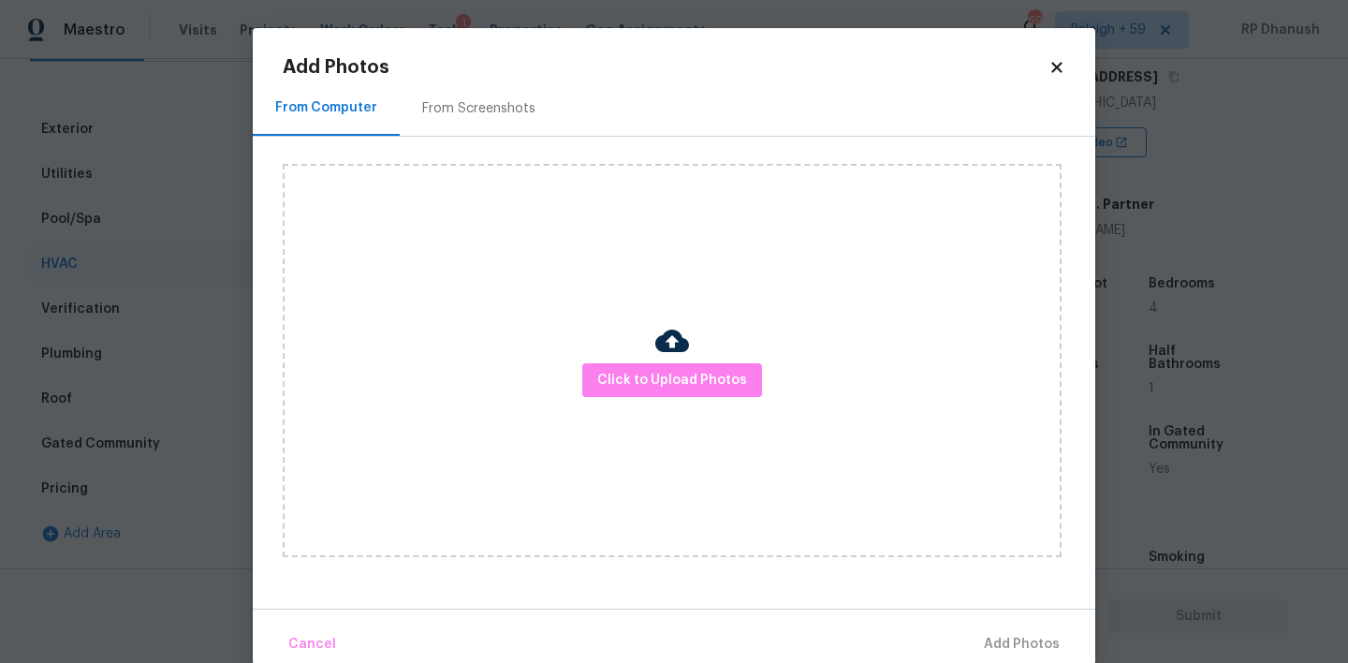
click at [444, 90] on div "From Screenshots" at bounding box center [479, 107] width 158 height 55
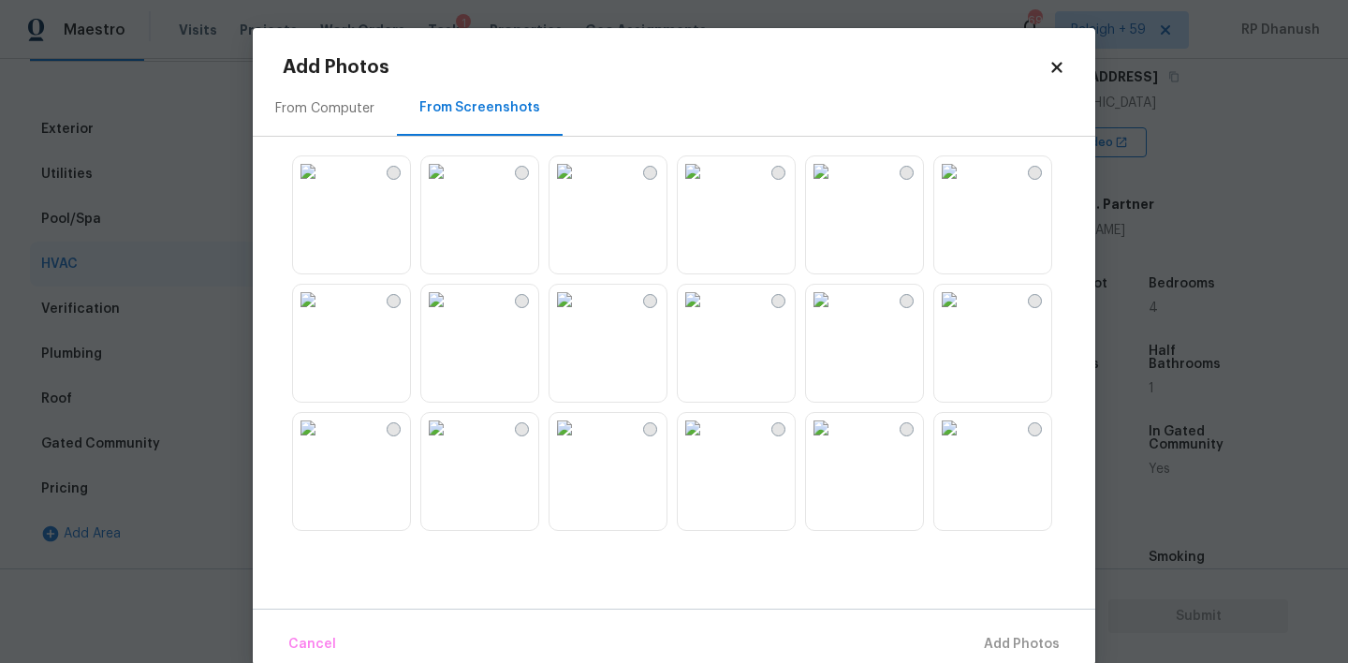
click at [708, 315] on img at bounding box center [693, 300] width 30 height 30
click at [980, 632] on button "Add 1 Photo(s)" at bounding box center [1013, 644] width 108 height 40
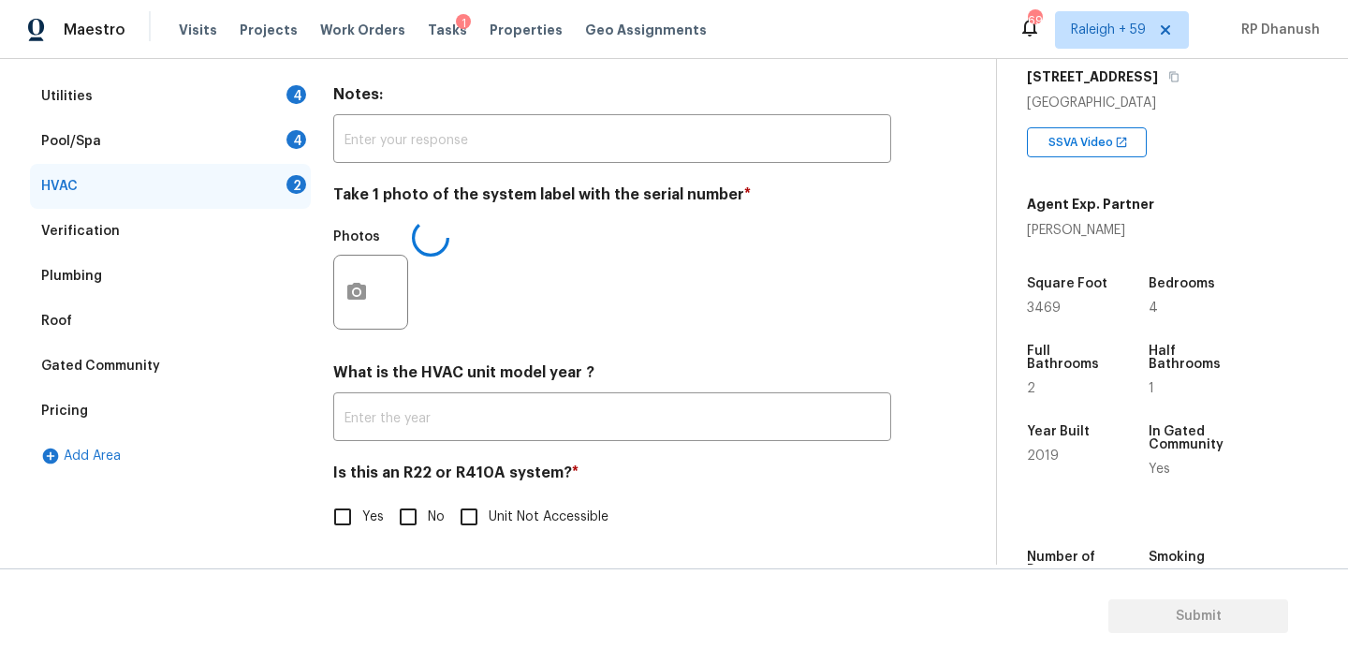
scroll to position [302, 0]
click at [412, 490] on h4 "Is this an R22 or R410A system? *" at bounding box center [612, 476] width 558 height 26
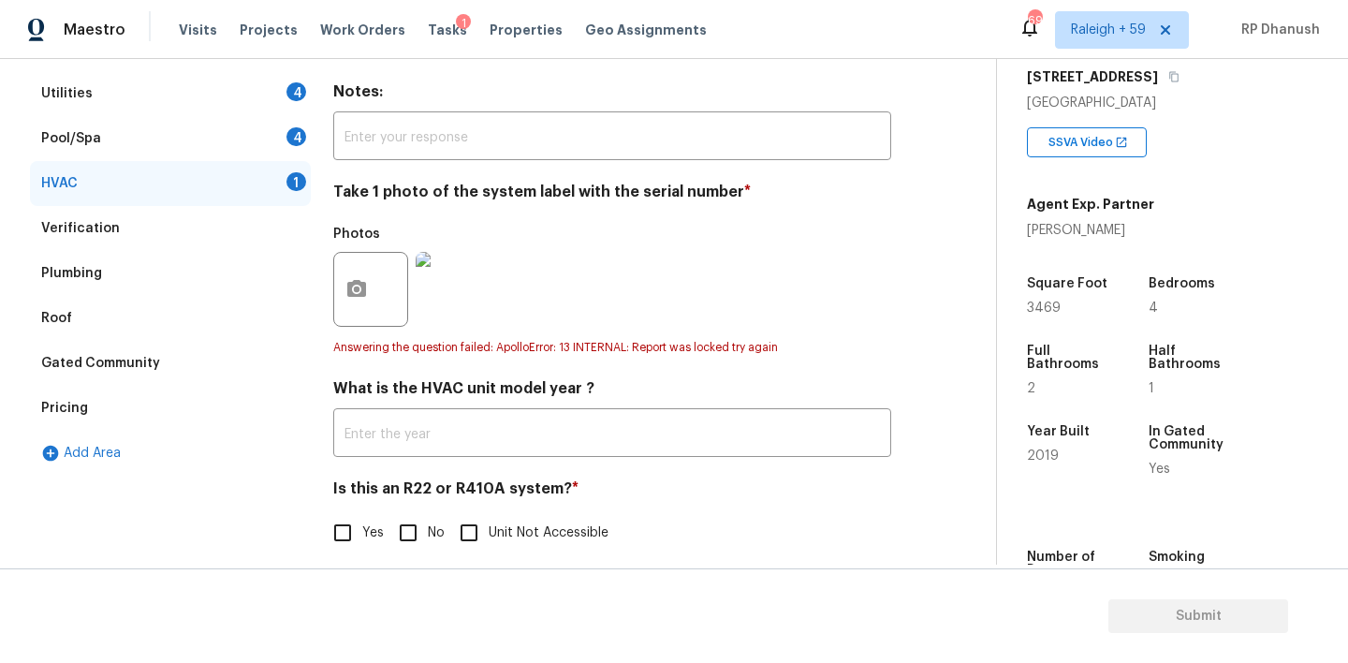
click at [405, 541] on input "No" at bounding box center [407, 532] width 39 height 39
checkbox input "true"
click at [277, 138] on div "Pool/Spa 4" at bounding box center [170, 140] width 281 height 45
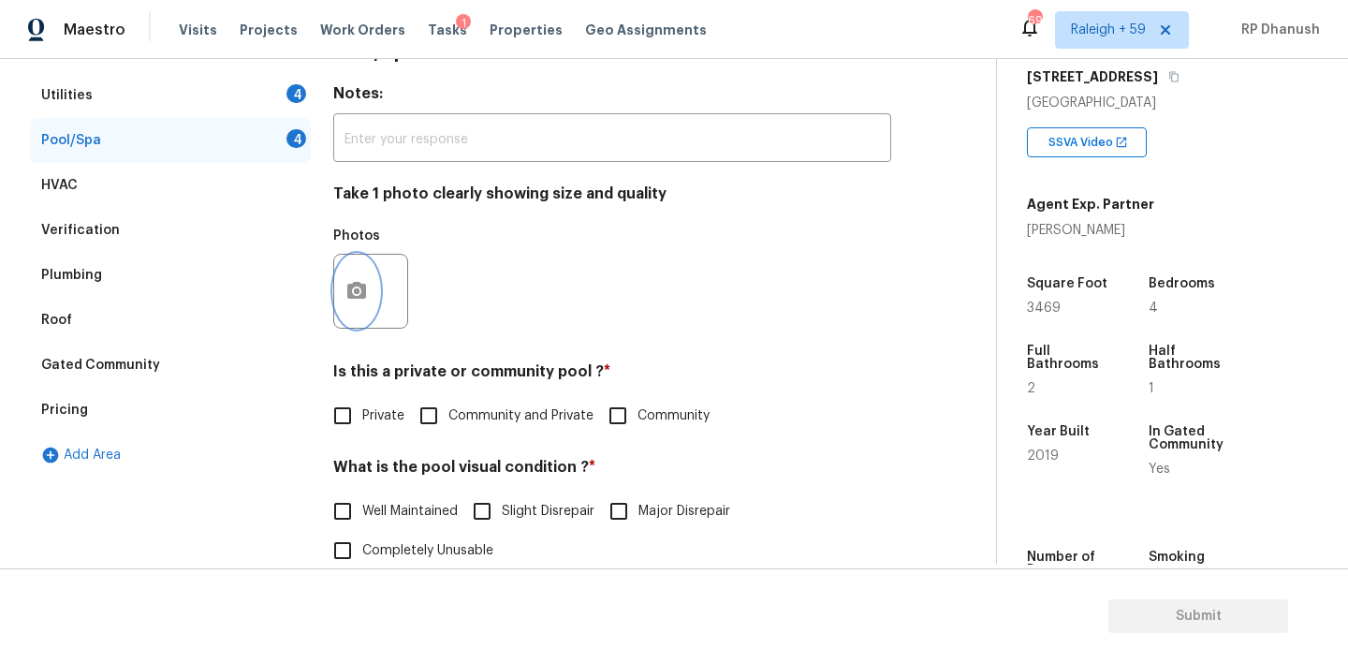
click at [372, 284] on button "button" at bounding box center [356, 291] width 45 height 73
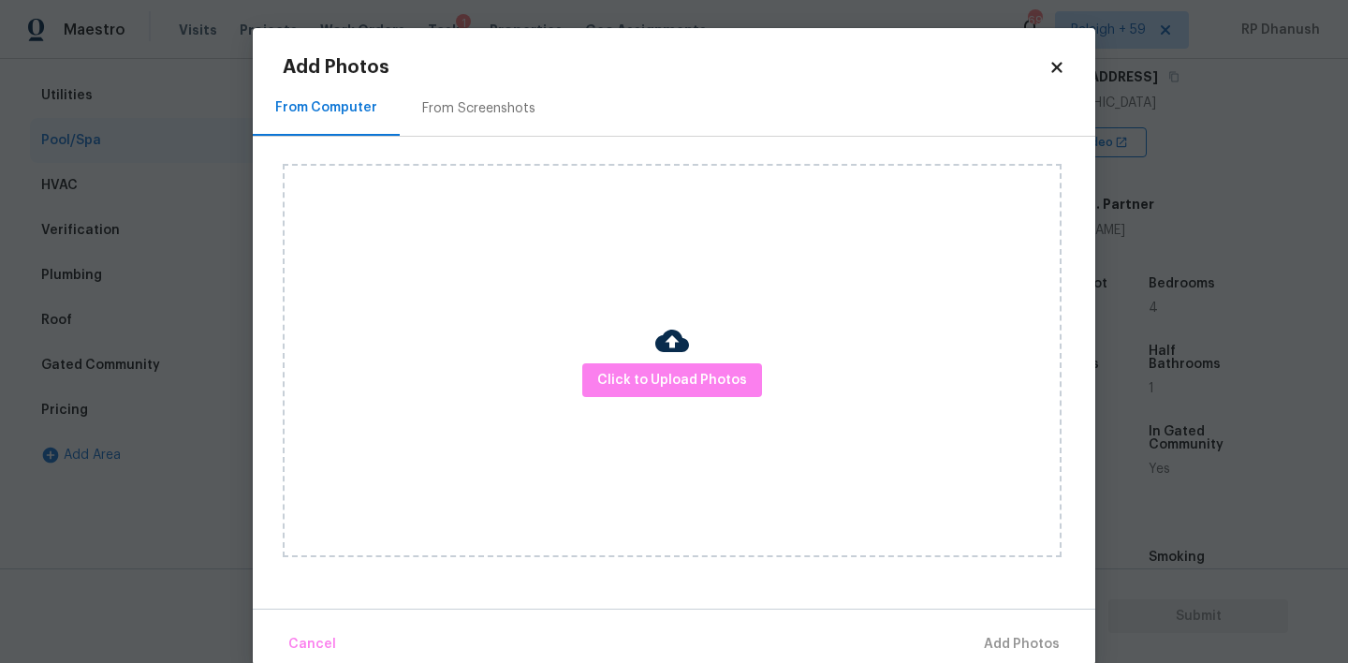
click at [442, 114] on div "From Screenshots" at bounding box center [478, 108] width 113 height 19
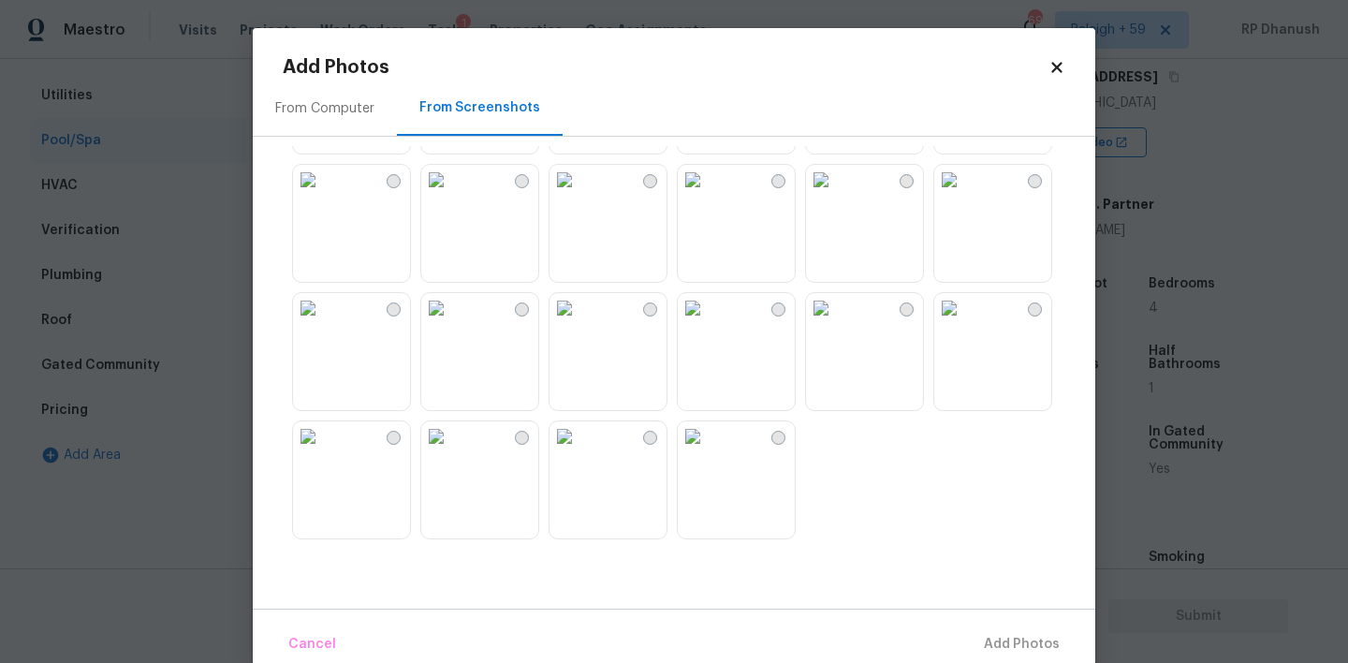
scroll to position [30, 0]
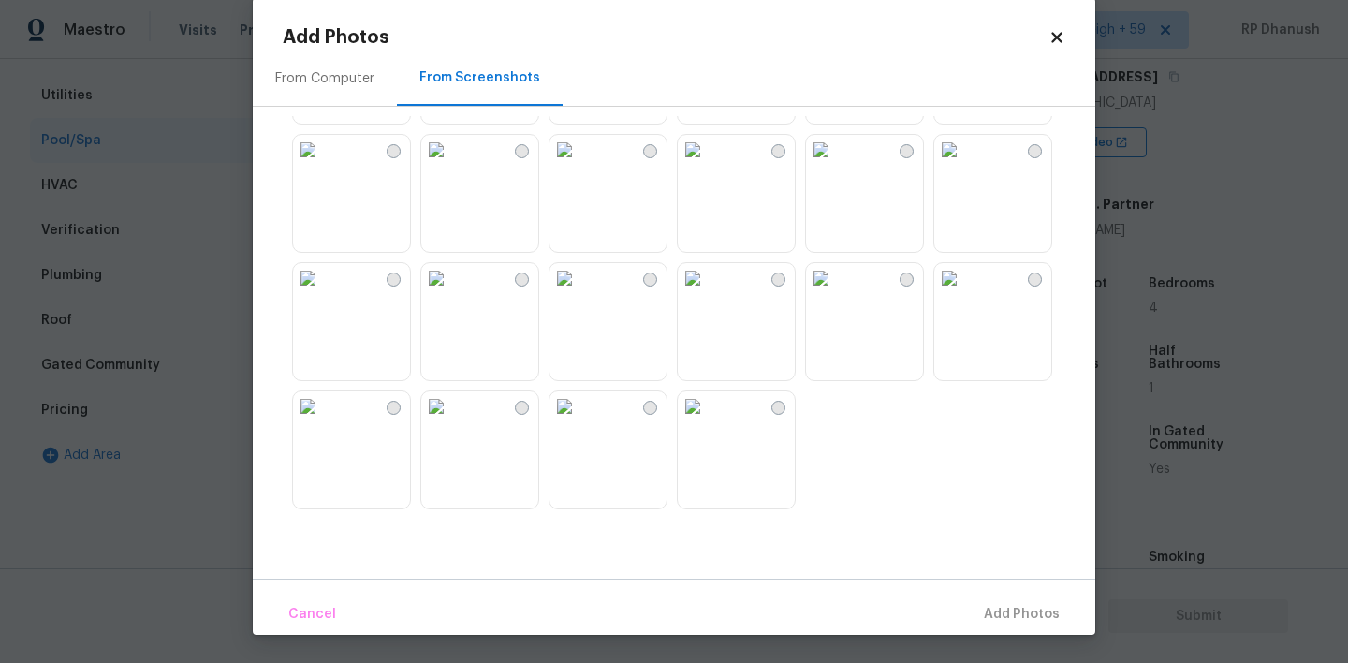
click at [172, 259] on body "Maestro Visits Projects Work Orders Tasks 1 Properties Geo Assignments 696 Rale…" at bounding box center [674, 331] width 1348 height 663
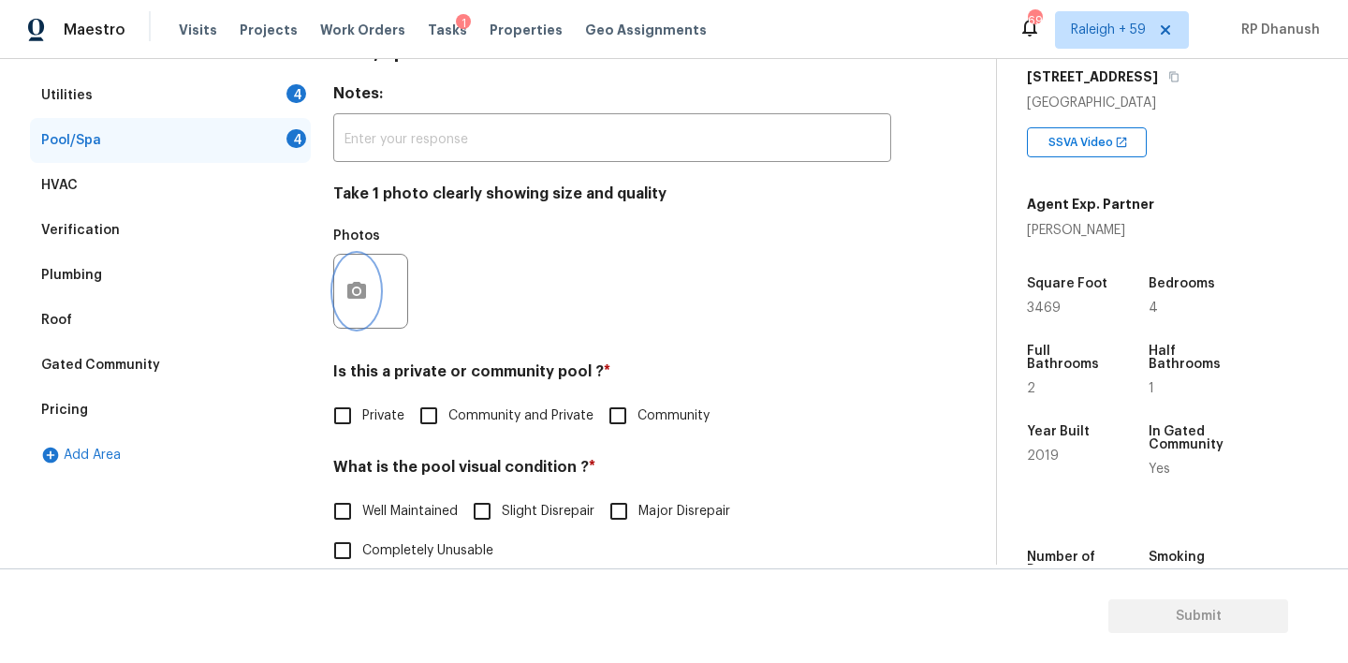
scroll to position [0, 0]
click at [370, 286] on button "button" at bounding box center [356, 291] width 45 height 73
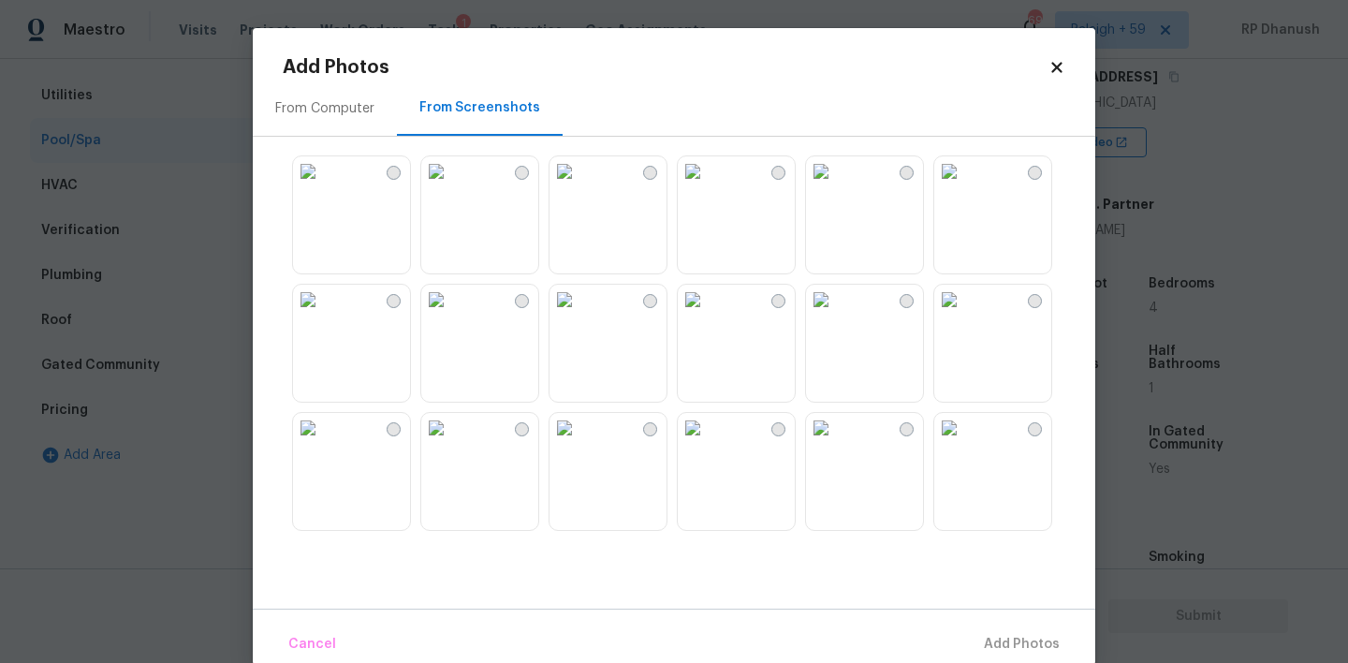
click at [1060, 61] on icon at bounding box center [1056, 67] width 17 height 17
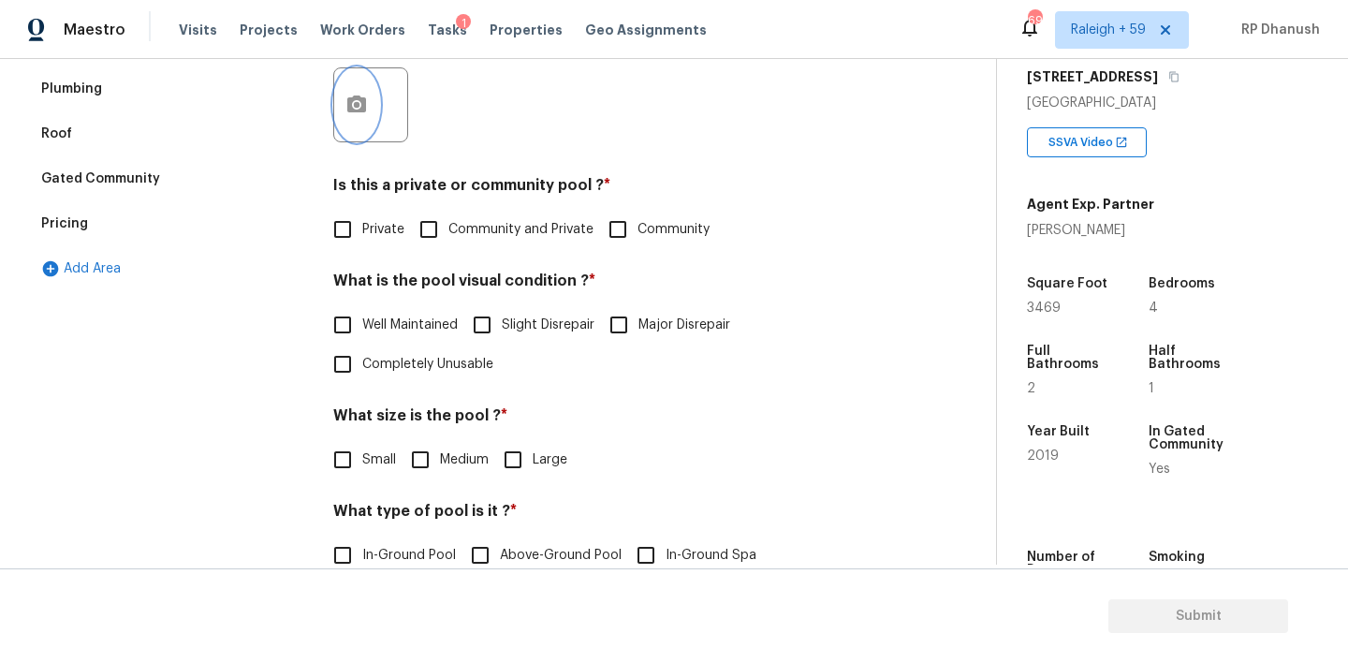
scroll to position [421, 0]
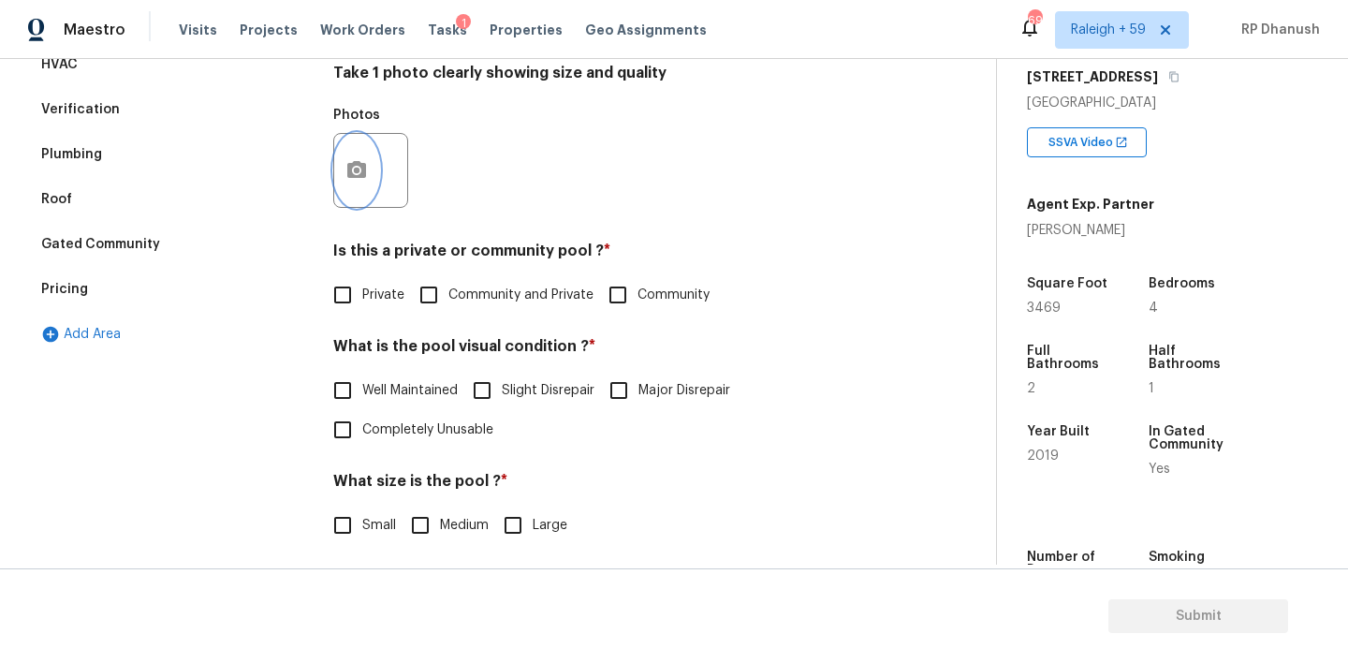
click at [363, 173] on icon "button" at bounding box center [356, 169] width 19 height 17
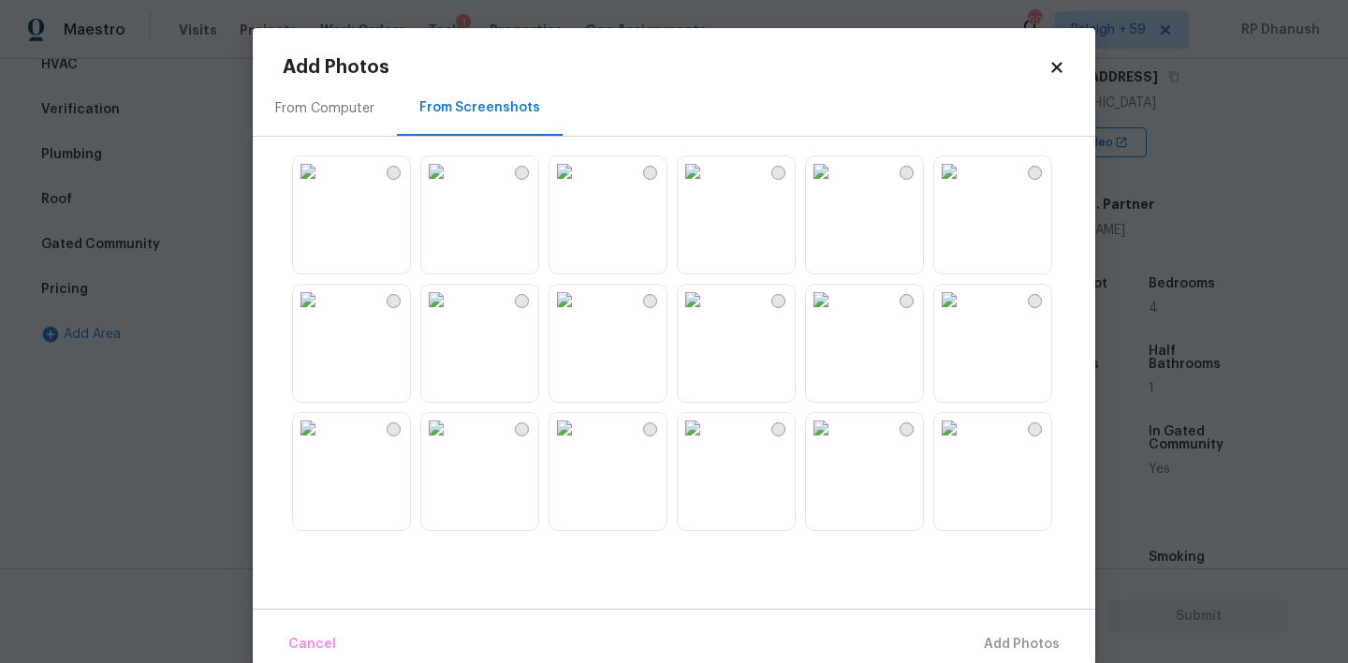
click at [148, 279] on body "Maestro Visits Projects Work Orders Tasks 1 Properties Geo Assignments 696 Rale…" at bounding box center [674, 331] width 1348 height 663
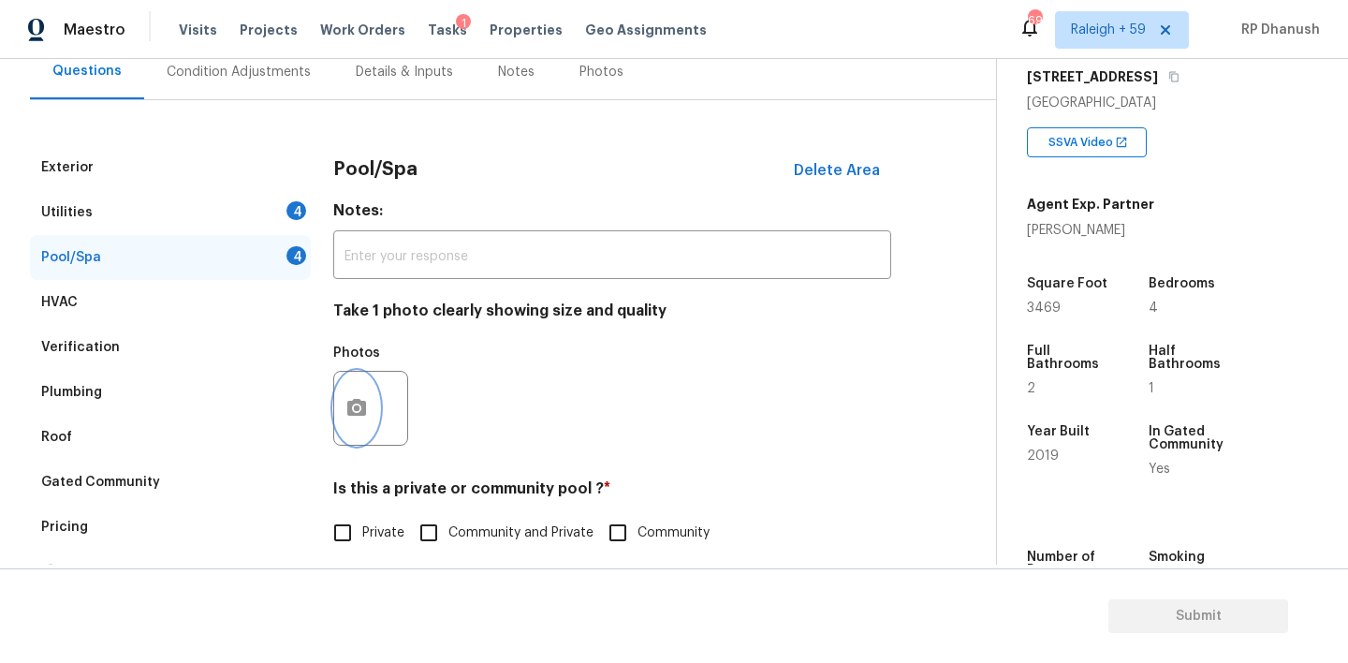
scroll to position [182, 0]
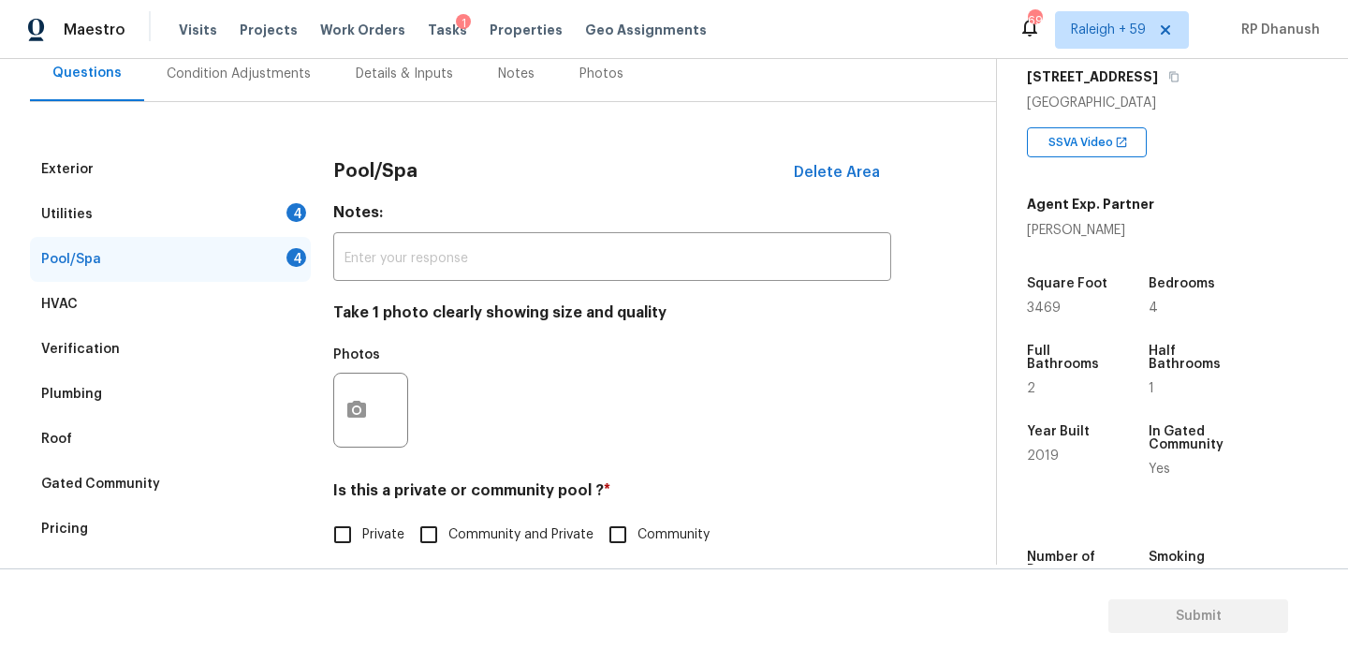
click at [872, 152] on div "Pool/Spa Delete Area" at bounding box center [612, 171] width 558 height 49
click at [851, 156] on button "Delete Area" at bounding box center [837, 172] width 109 height 39
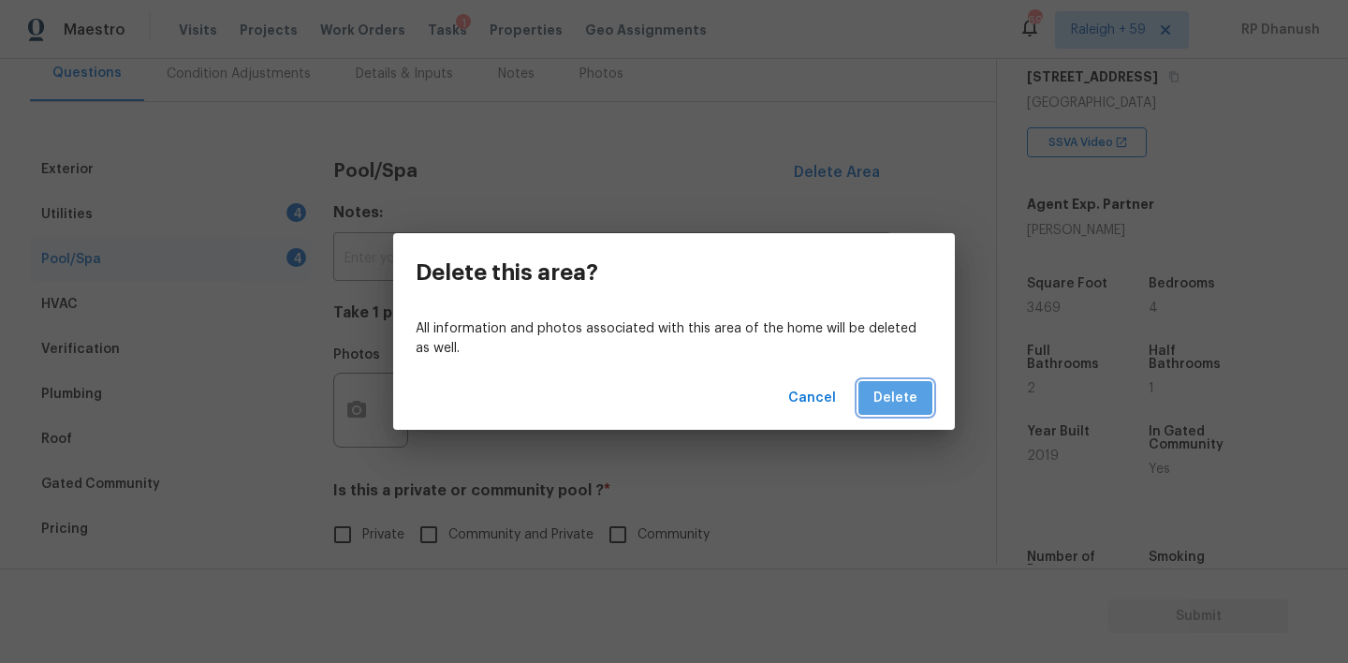
click at [899, 394] on span "Delete" at bounding box center [895, 398] width 44 height 23
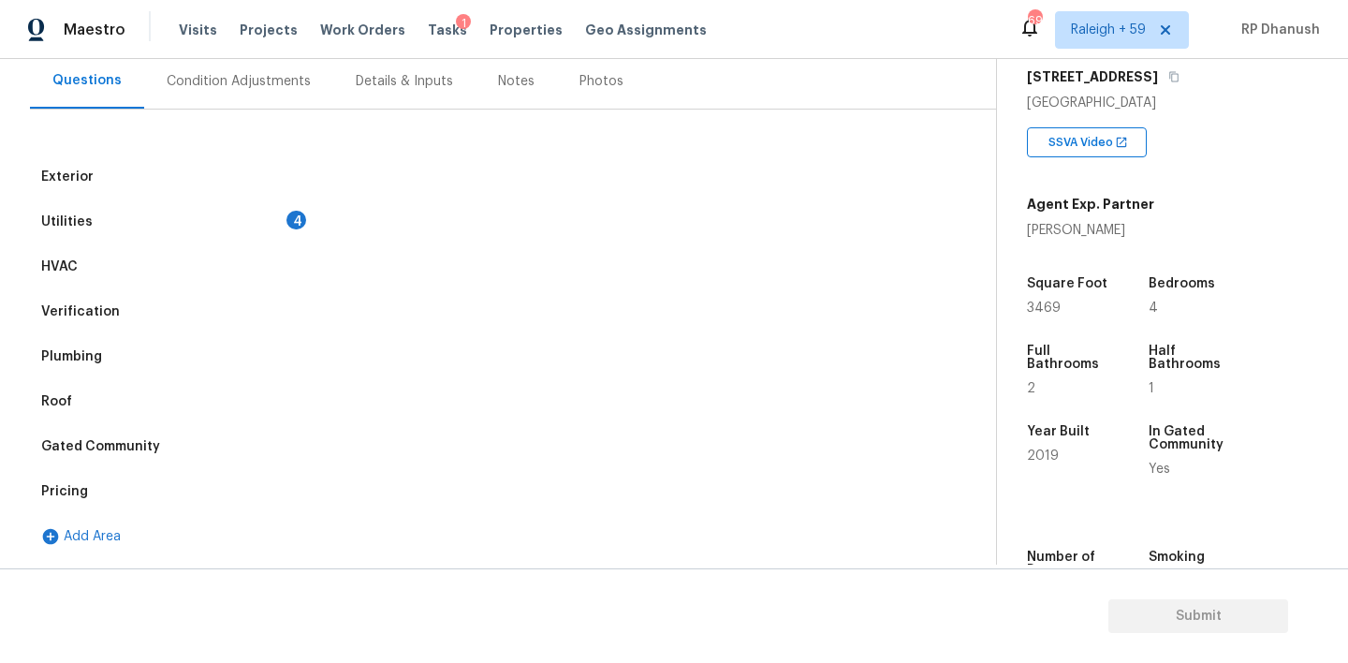
scroll to position [174, 0]
click at [283, 210] on div "Utilities 4" at bounding box center [170, 221] width 281 height 45
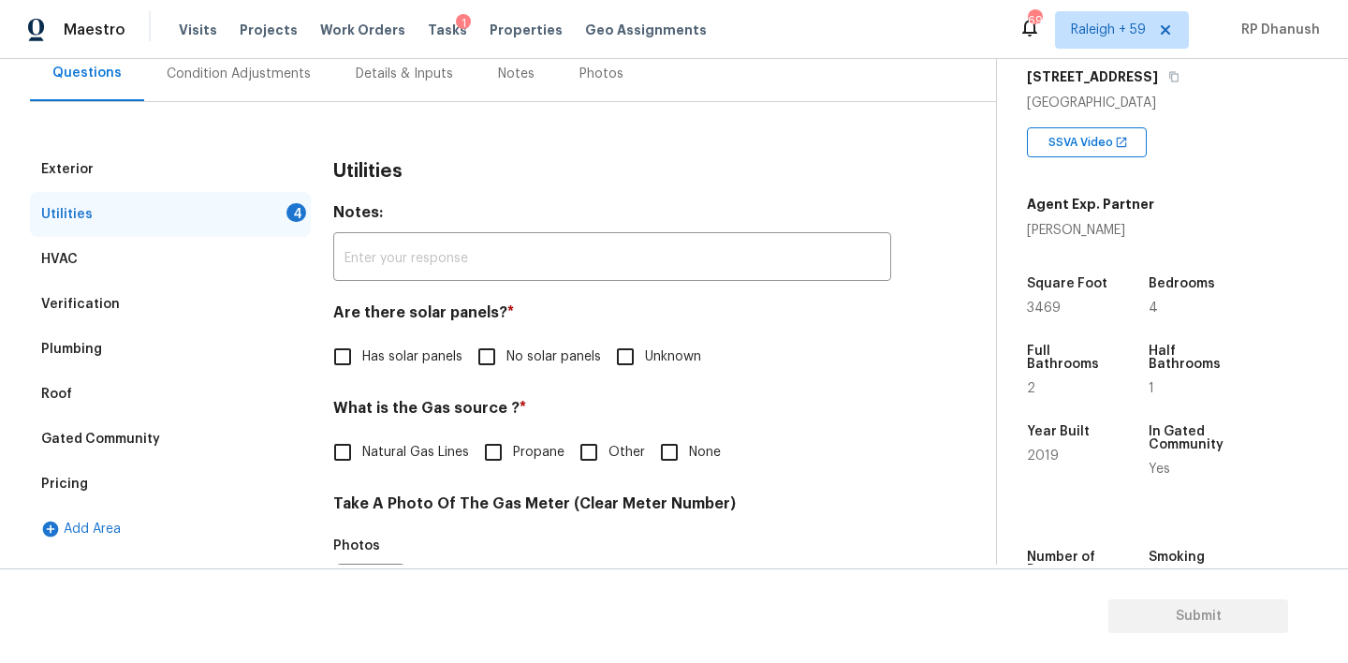
click at [537, 352] on span "No solar panels" at bounding box center [553, 357] width 95 height 20
click at [506, 352] on input "No solar panels" at bounding box center [486, 356] width 39 height 39
checkbox input "true"
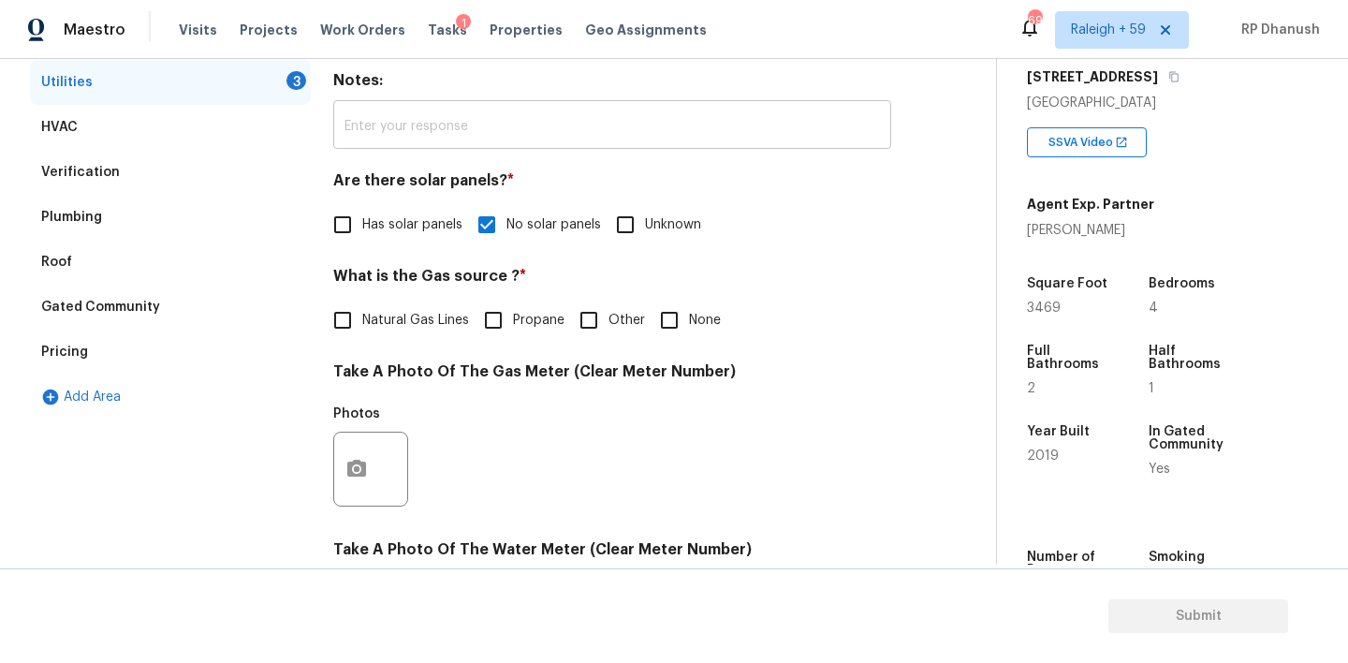
scroll to position [655, 0]
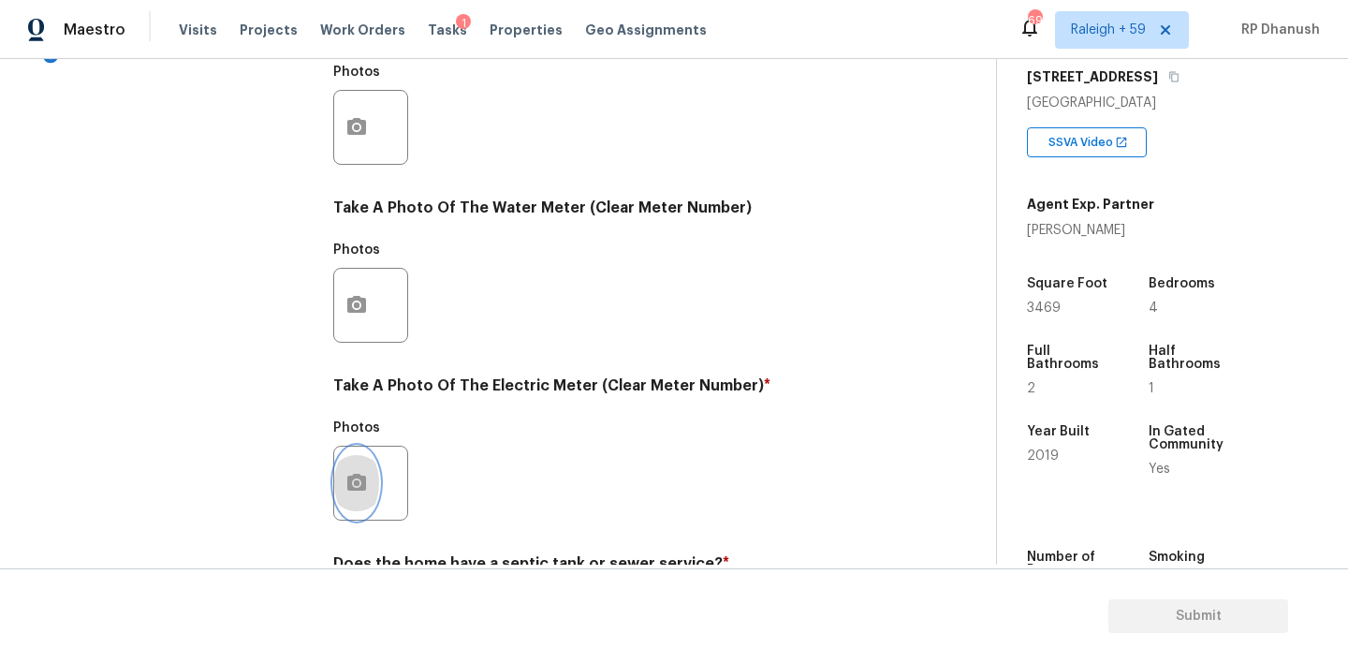
click at [360, 461] on button "button" at bounding box center [356, 482] width 45 height 73
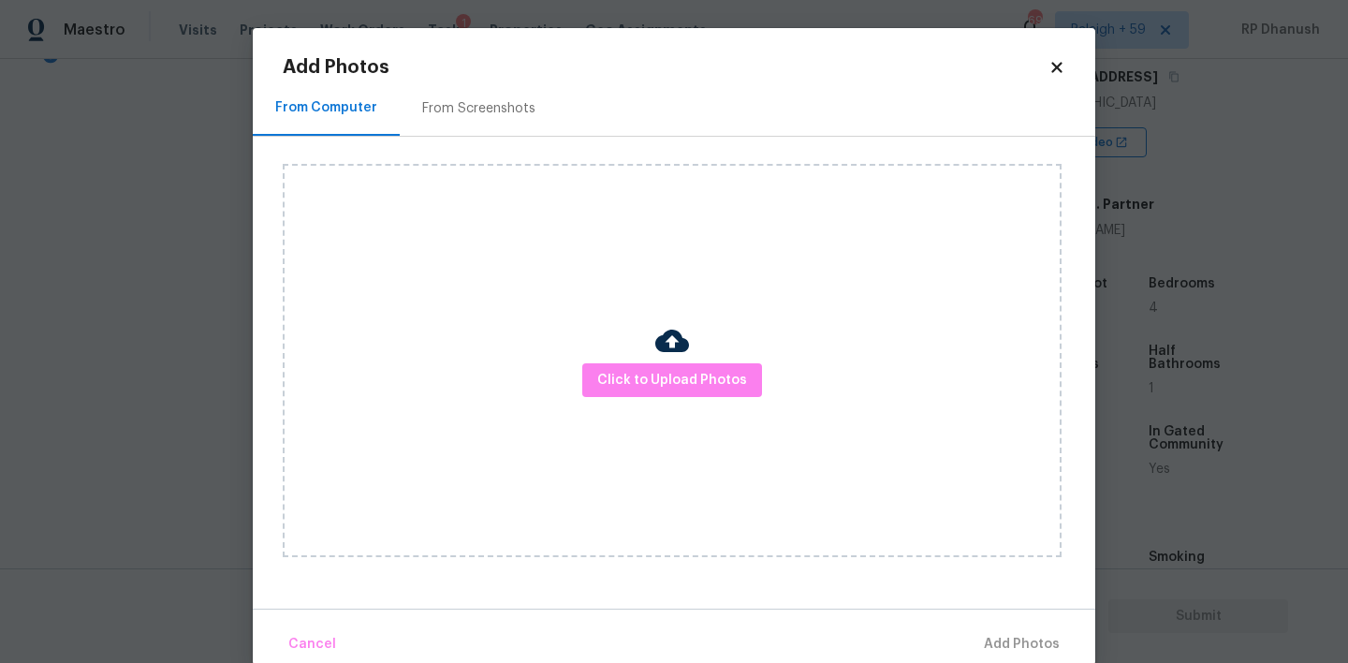
click at [517, 73] on h2 "Add Photos" at bounding box center [666, 67] width 766 height 19
click at [511, 95] on div "From Screenshots" at bounding box center [479, 107] width 158 height 55
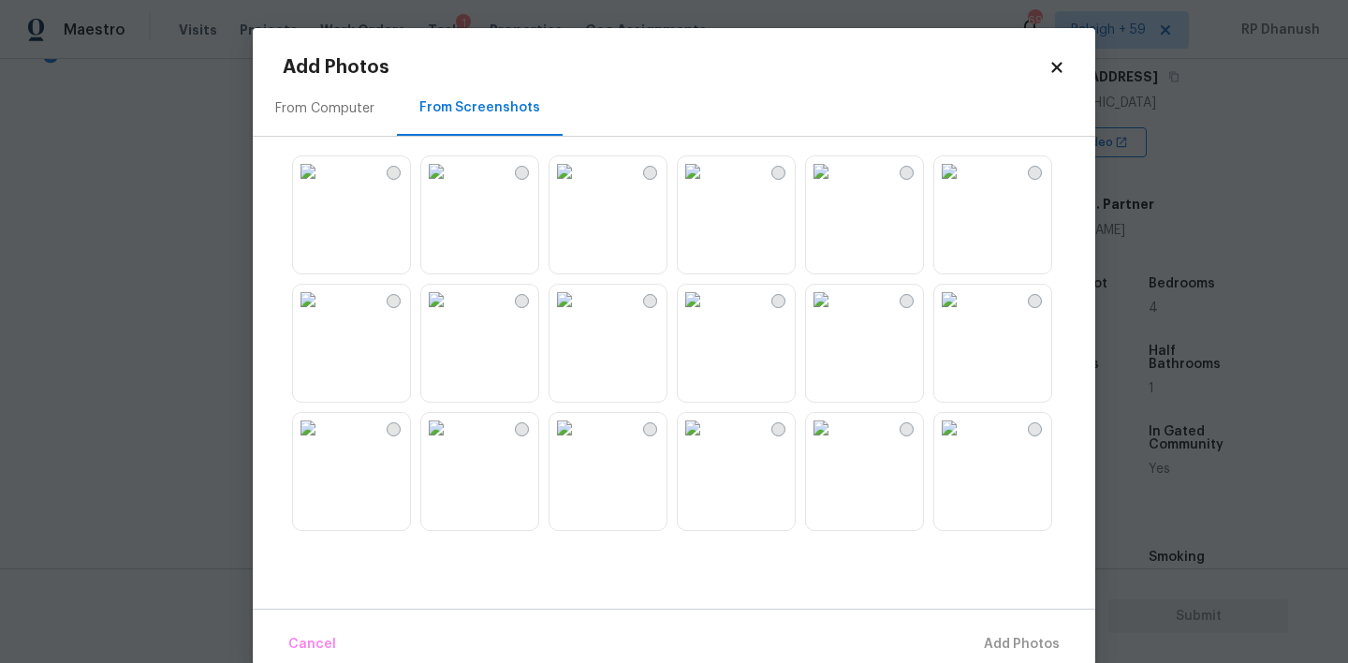
click at [708, 315] on img at bounding box center [693, 300] width 30 height 30
click at [1011, 629] on button "Add 1 Photo(s)" at bounding box center [1013, 644] width 108 height 40
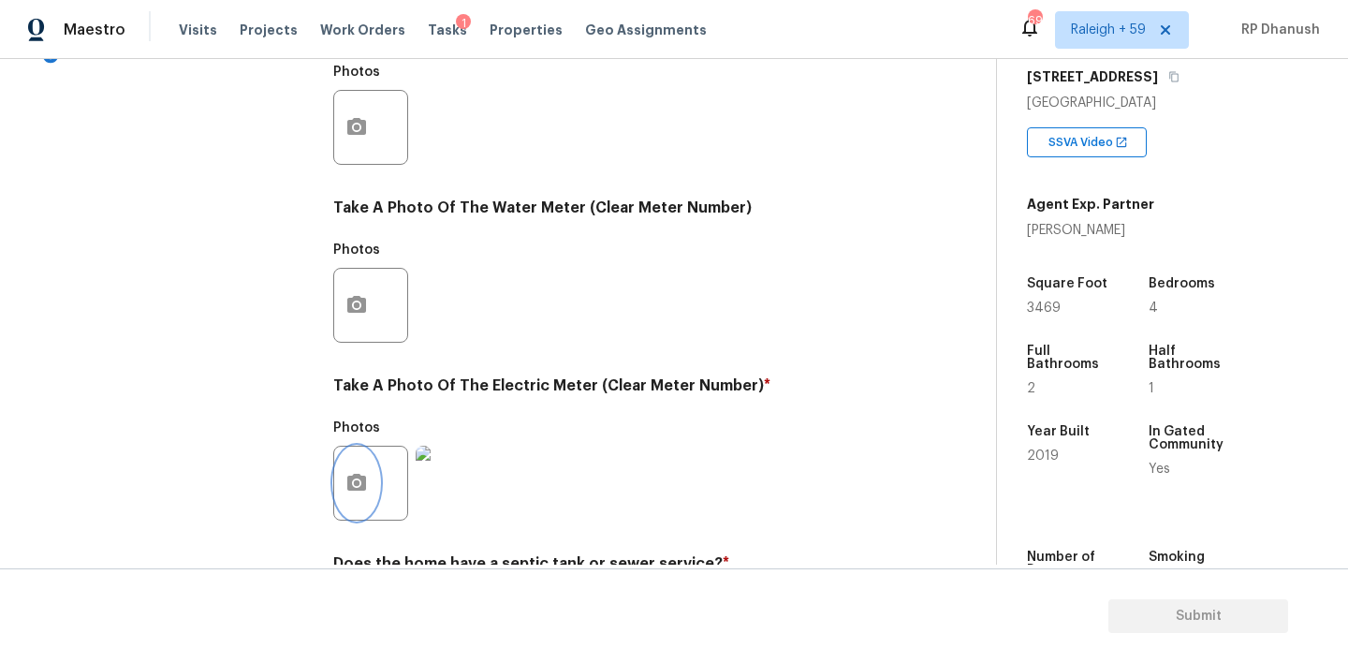
scroll to position [746, 0]
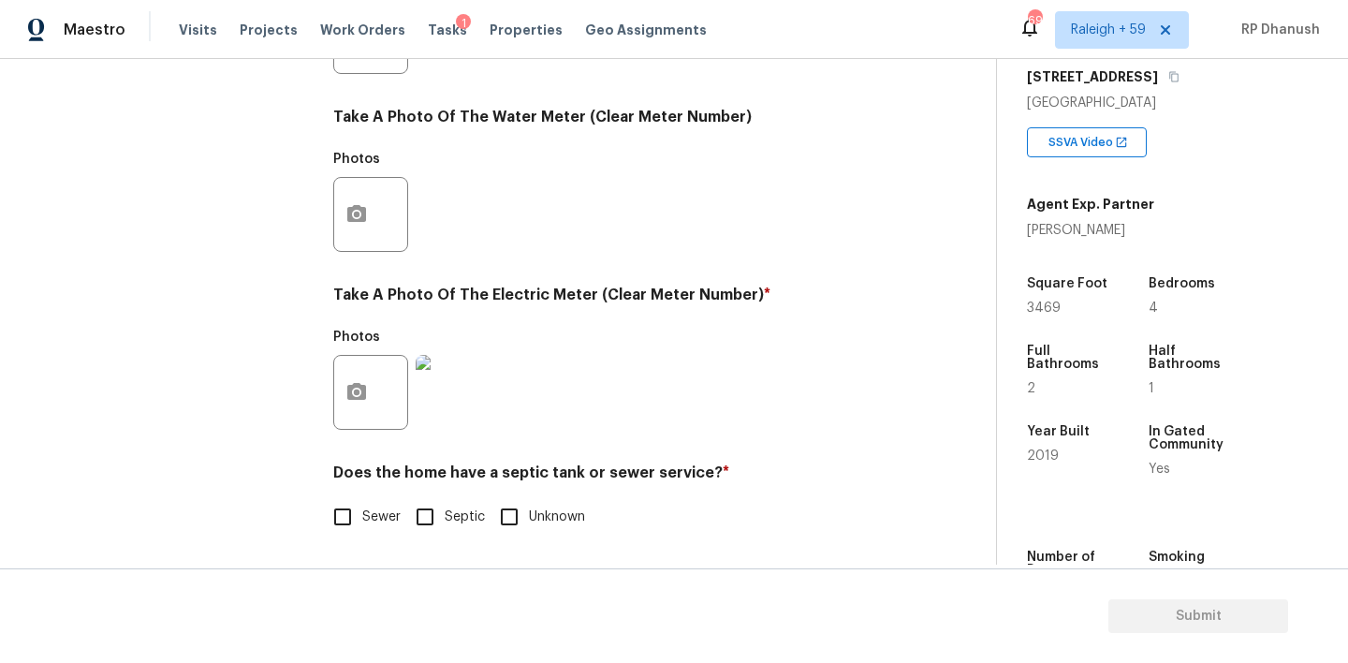
click at [374, 523] on span "Sewer" at bounding box center [381, 517] width 38 height 20
click at [362, 523] on input "Sewer" at bounding box center [342, 516] width 39 height 39
checkbox input "true"
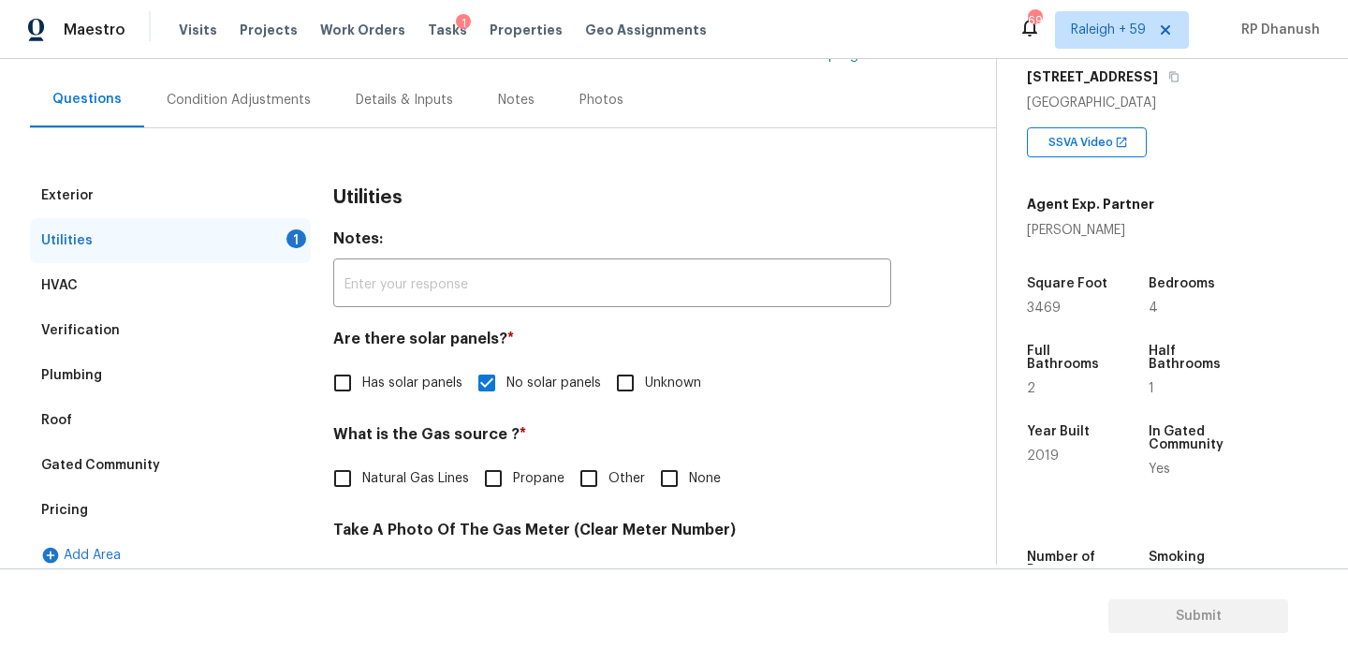
scroll to position [0, 0]
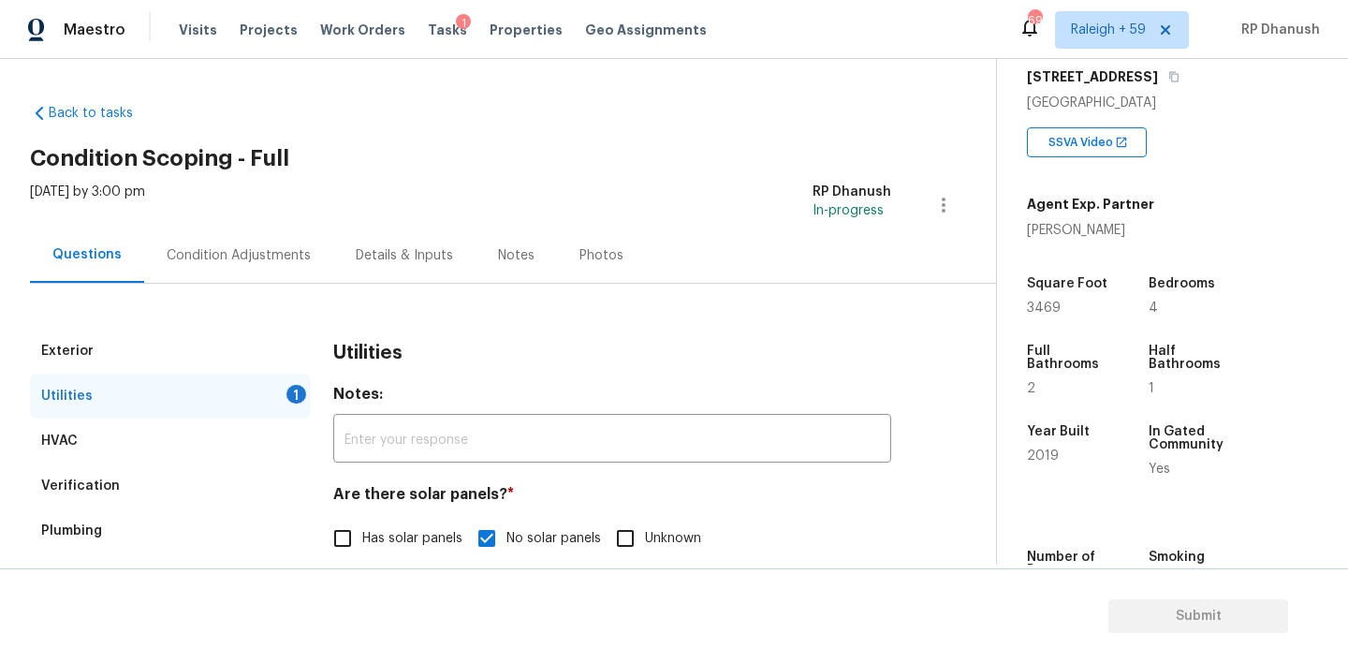
click at [262, 265] on div "Condition Adjustments" at bounding box center [238, 254] width 189 height 55
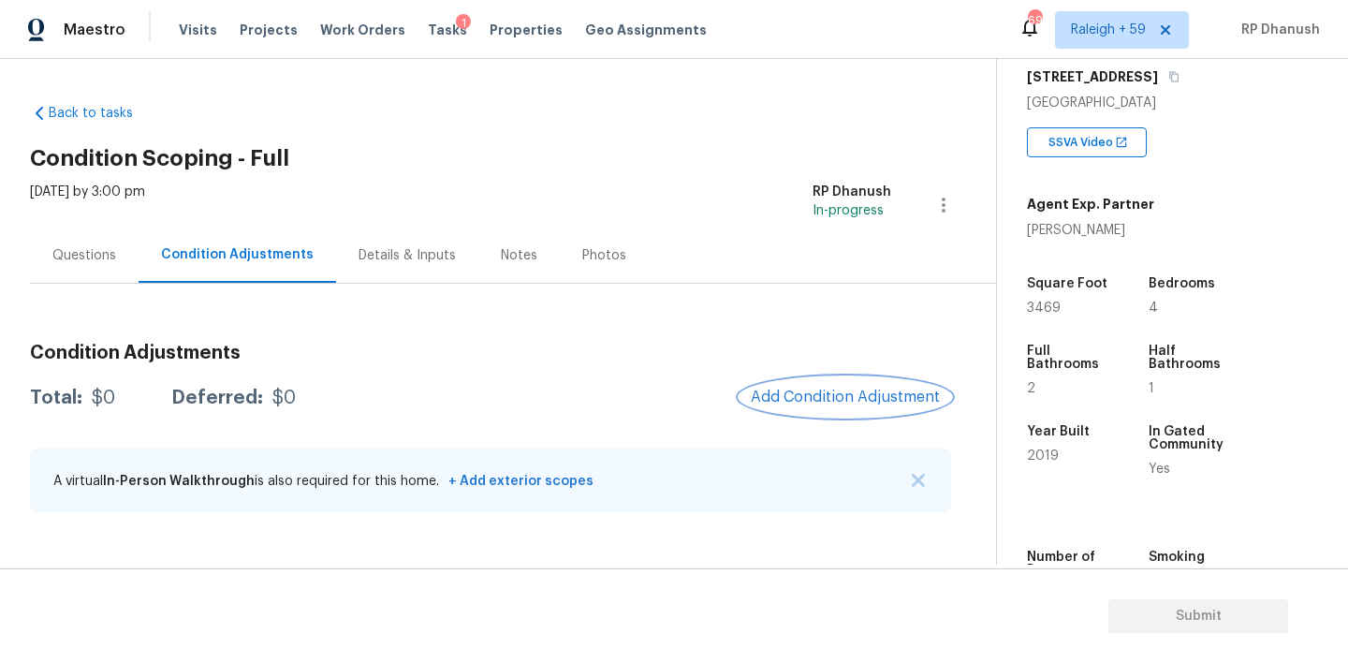
click at [812, 385] on button "Add Condition Adjustment" at bounding box center [845, 396] width 212 height 39
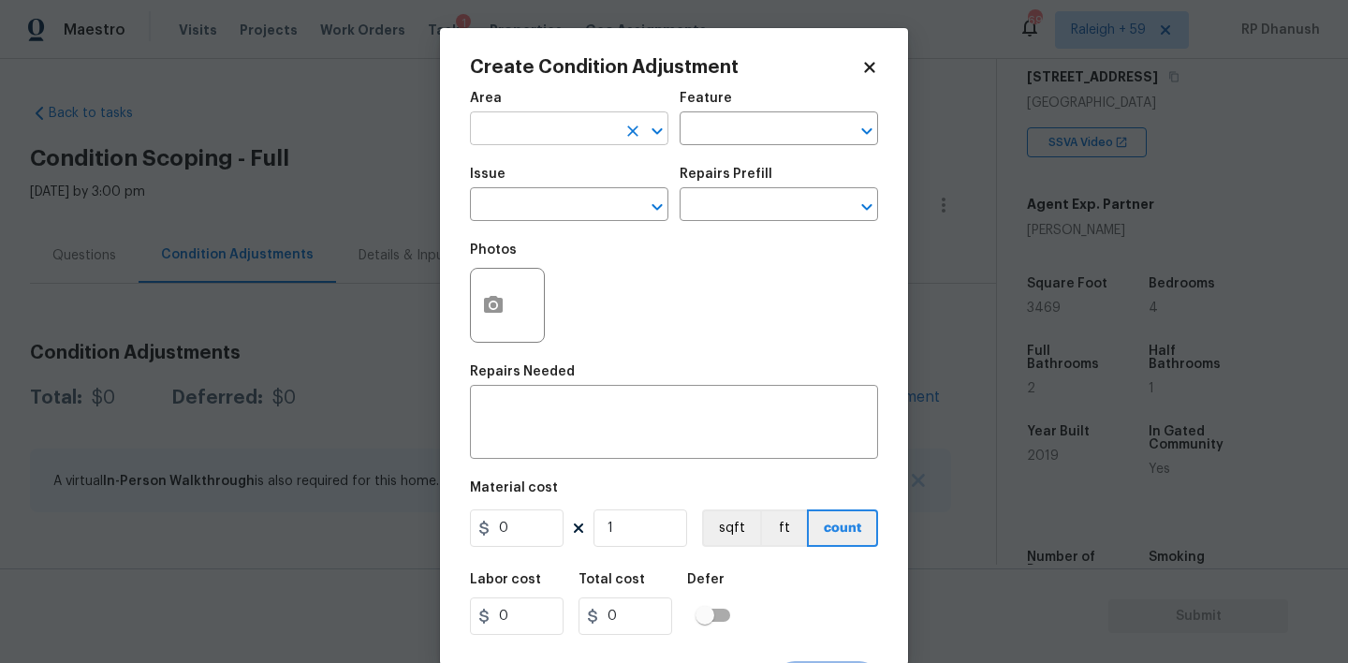
click at [582, 129] on input "text" at bounding box center [543, 130] width 146 height 29
type input "e"
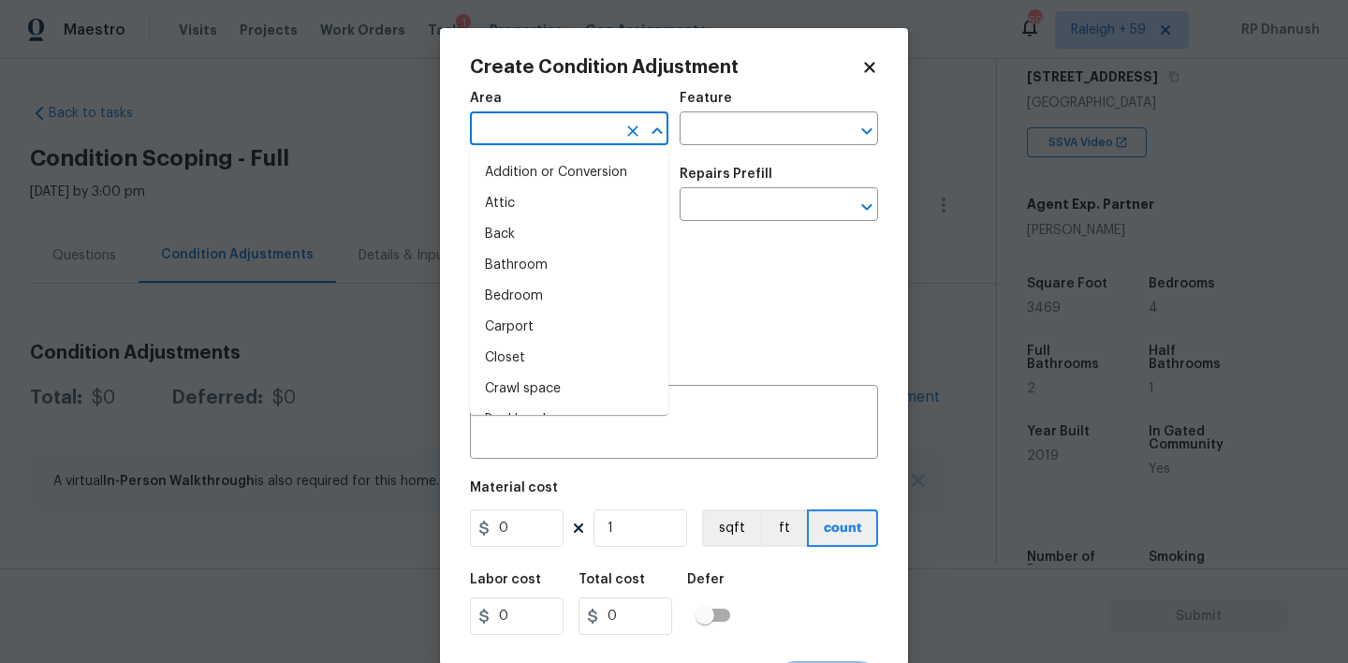
type input "x"
click at [543, 190] on li "Attic" at bounding box center [569, 203] width 198 height 31
type input "Attic"
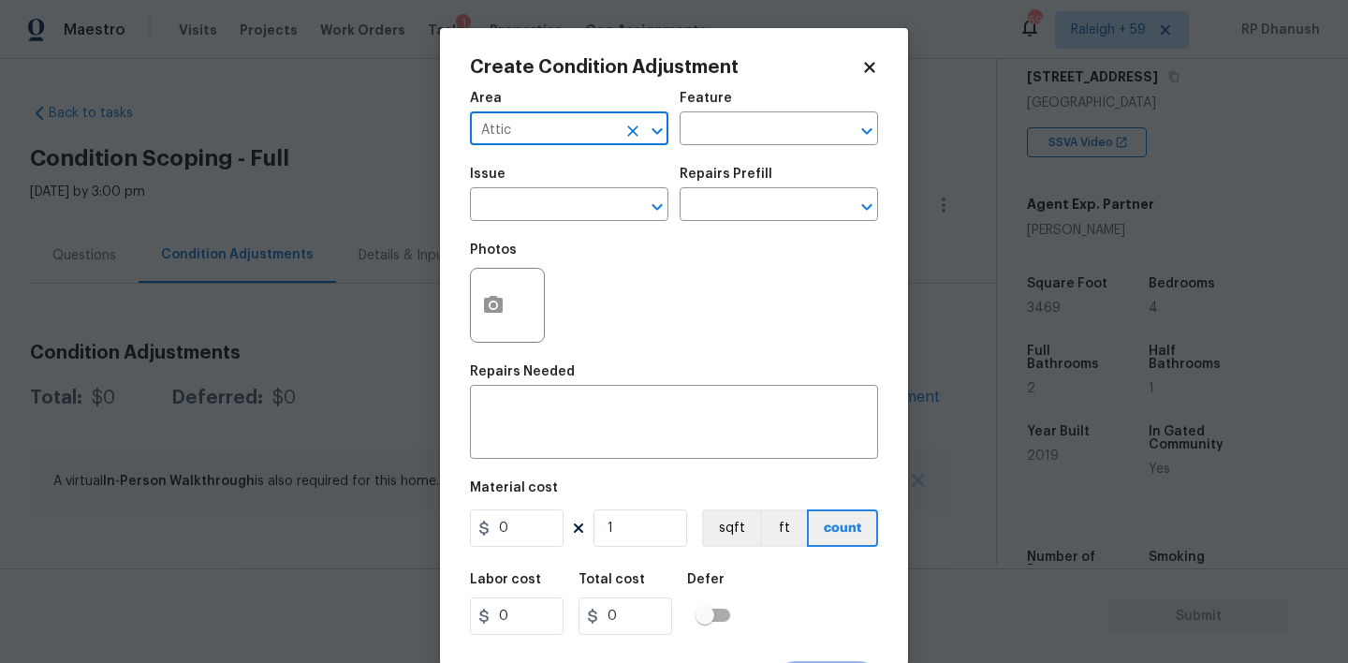
click at [636, 131] on icon "Clear" at bounding box center [632, 131] width 19 height 19
click at [607, 131] on input "e" at bounding box center [543, 130] width 146 height 29
click at [558, 191] on li "Exterior Overall" at bounding box center [569, 203] width 198 height 31
type input "Exterior Overall"
click at [761, 114] on div "Feature" at bounding box center [779, 104] width 198 height 24
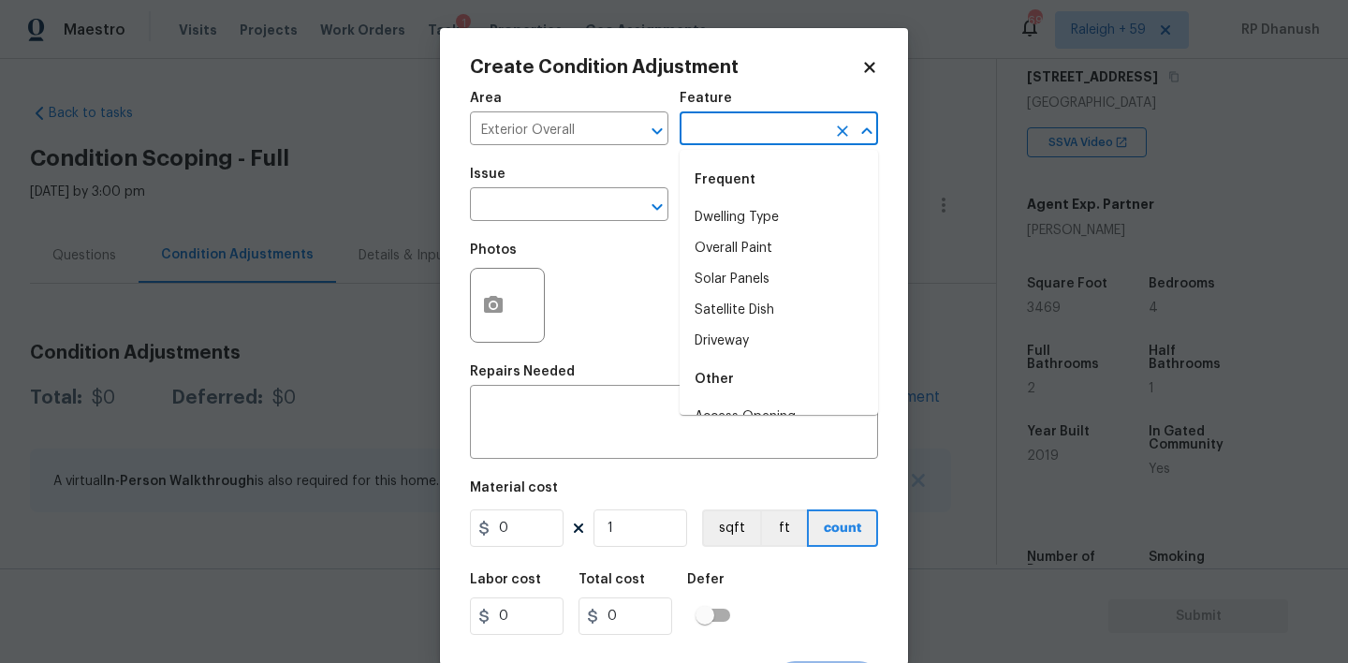
click at [750, 126] on input "text" at bounding box center [753, 130] width 146 height 29
click at [728, 202] on li "Driveway" at bounding box center [779, 217] width 198 height 31
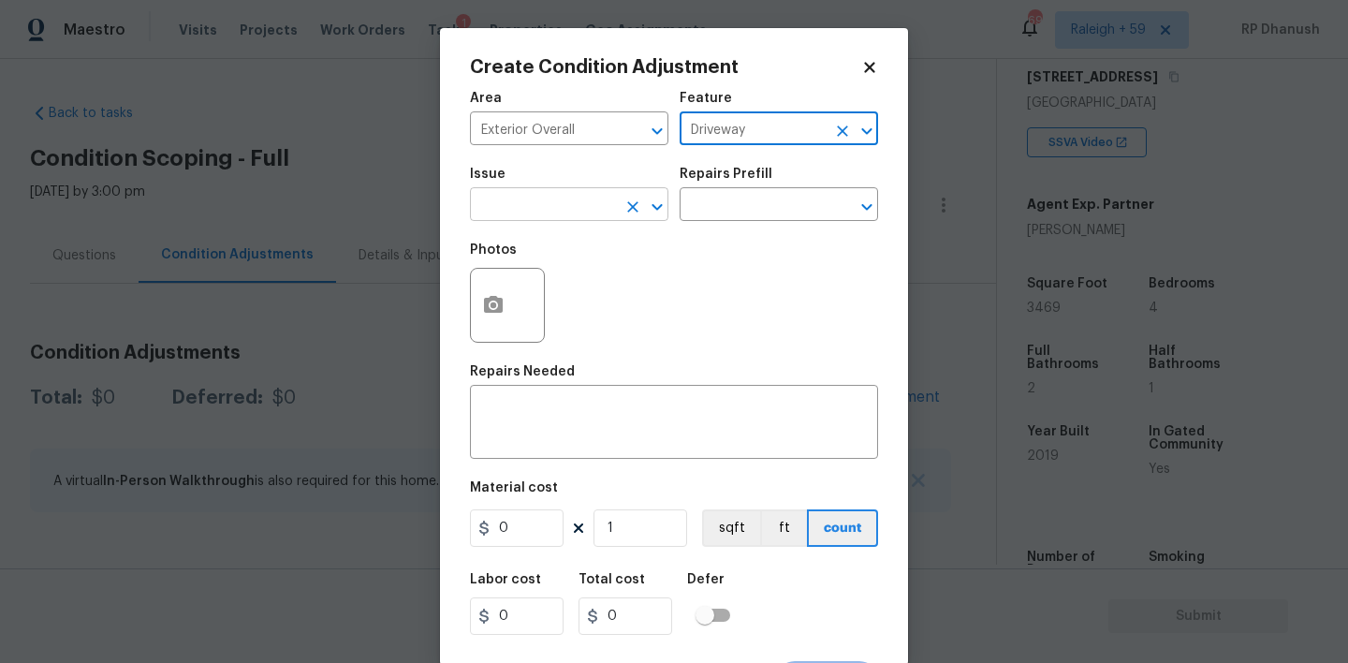
type input "Driveway"
click at [612, 215] on input "text" at bounding box center [543, 206] width 146 height 29
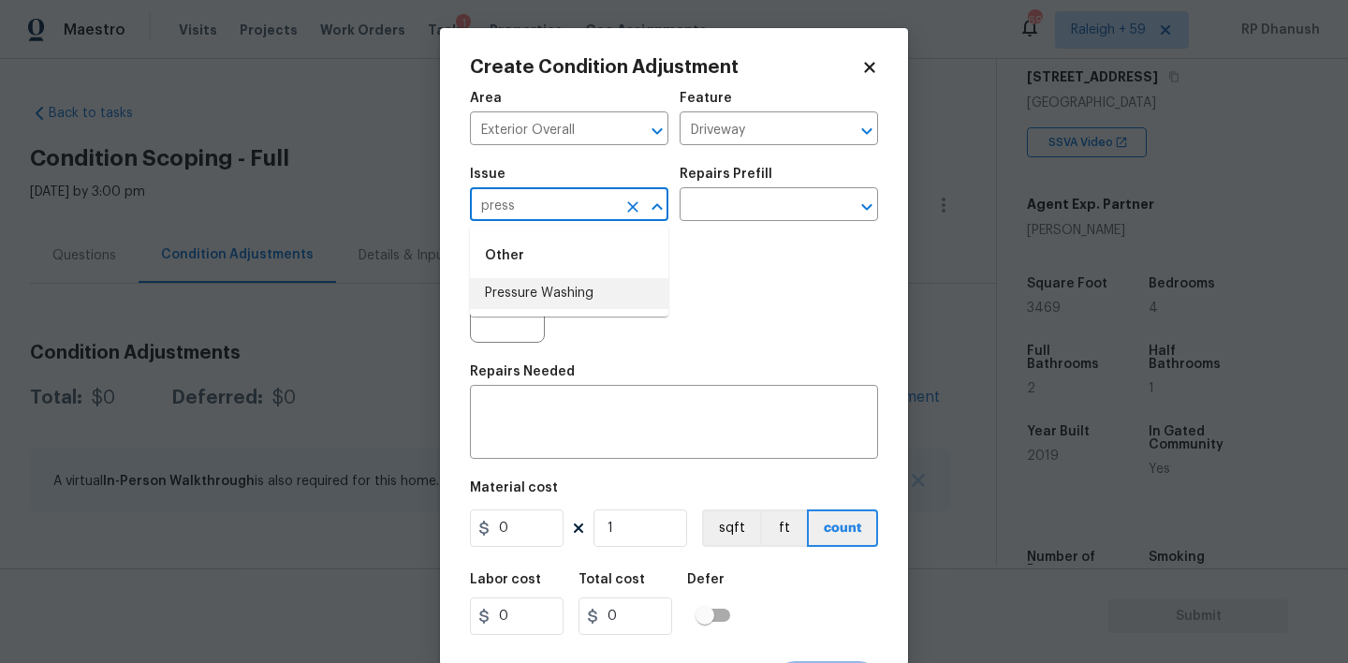
click at [590, 298] on li "Pressure Washing" at bounding box center [569, 293] width 198 height 31
type input "Pressure Washing"
click at [699, 235] on div "Photos" at bounding box center [674, 293] width 408 height 122
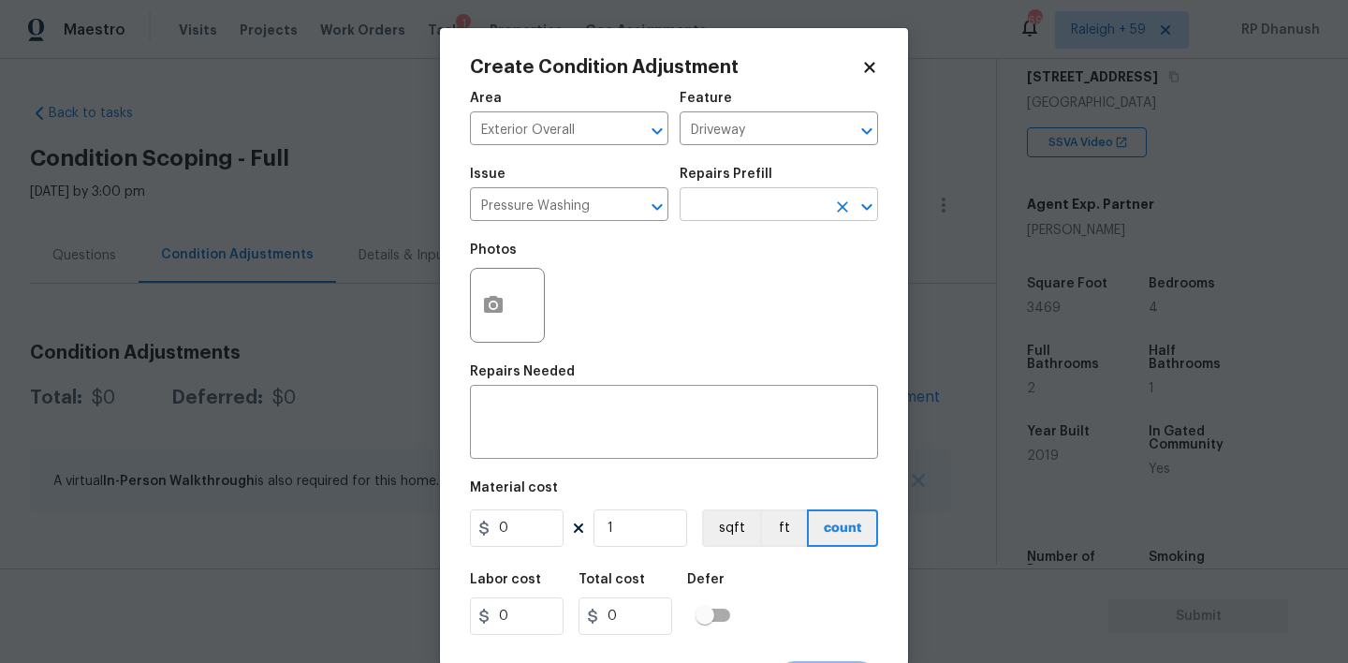
click at [732, 214] on input "text" at bounding box center [753, 206] width 146 height 29
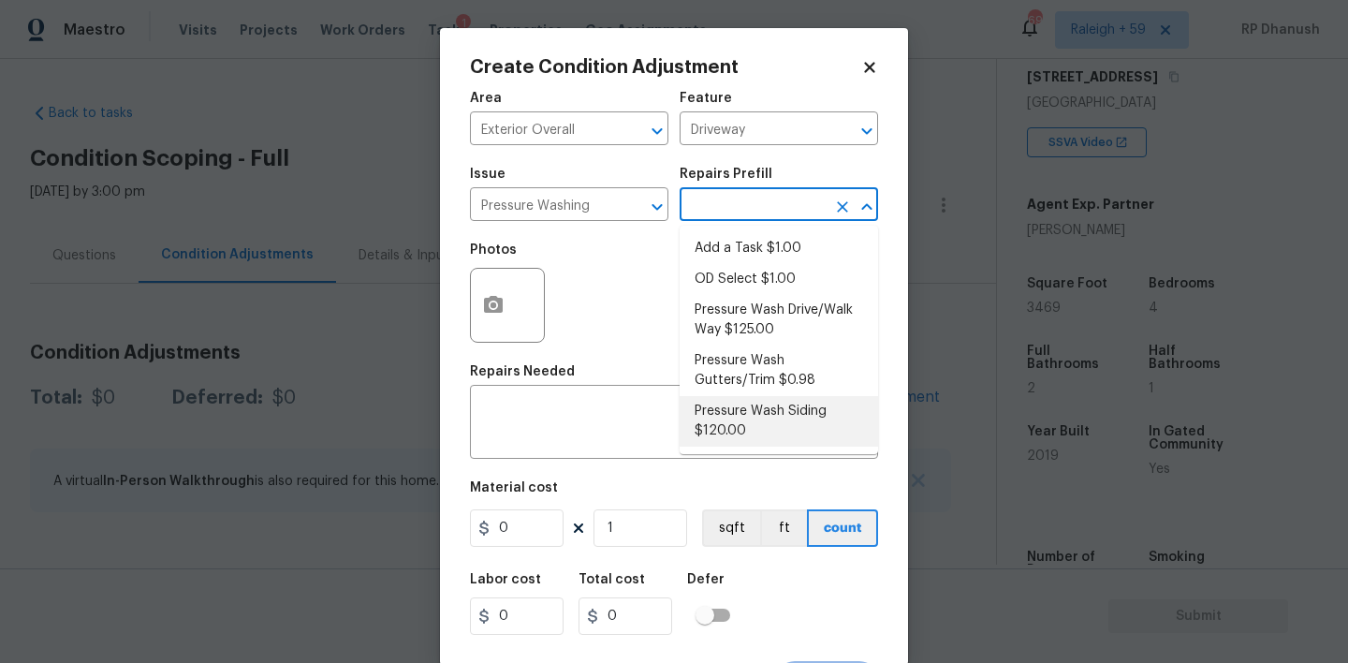
click at [722, 412] on li "Pressure Wash Siding $120.00" at bounding box center [779, 421] width 198 height 51
type input "Siding"
type textarea "Protect areas as needed for pressure washing. Pressure wash the siding on the h…"
type input "120"
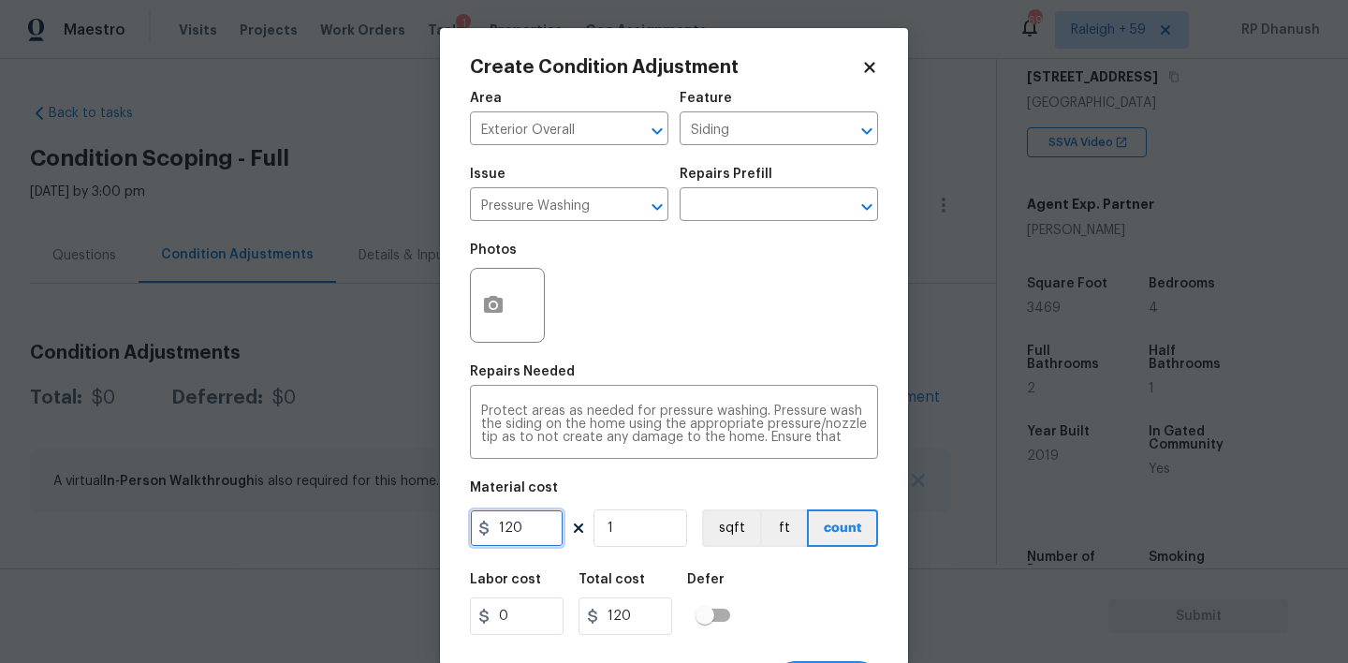
click at [505, 547] on input "120" at bounding box center [517, 527] width 94 height 37
type input "200"
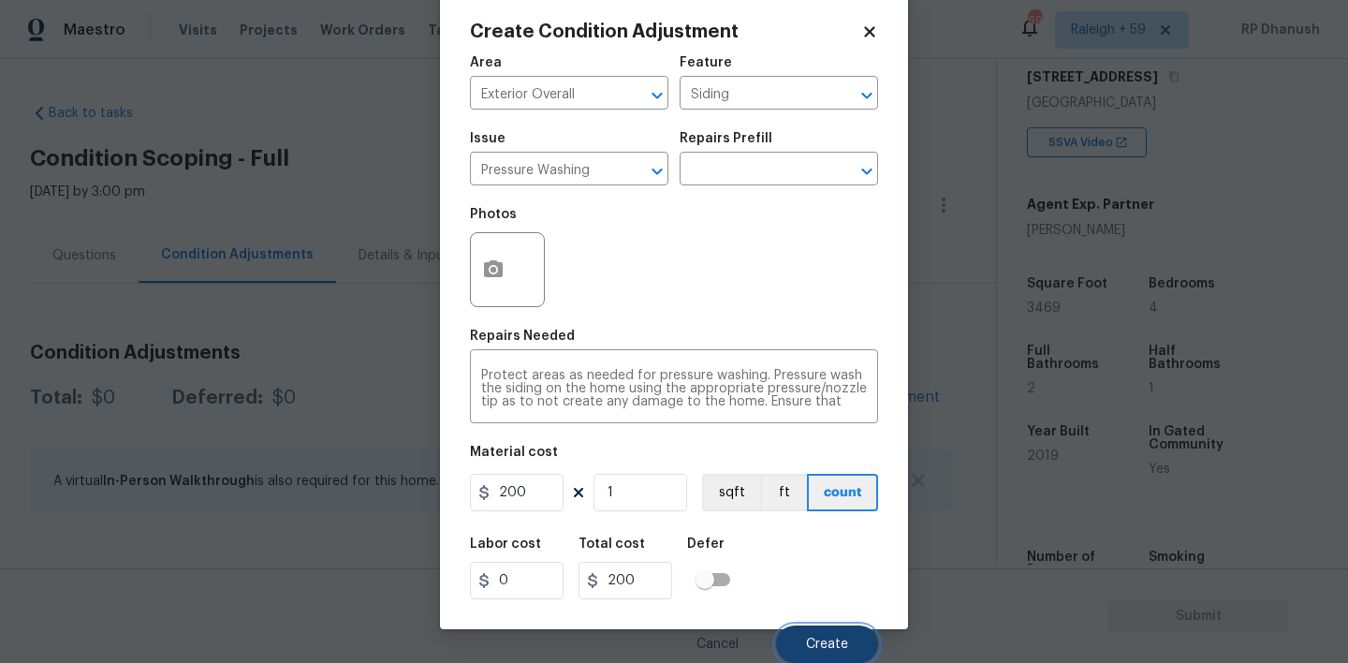
click at [799, 637] on button "Create" at bounding box center [827, 643] width 102 height 37
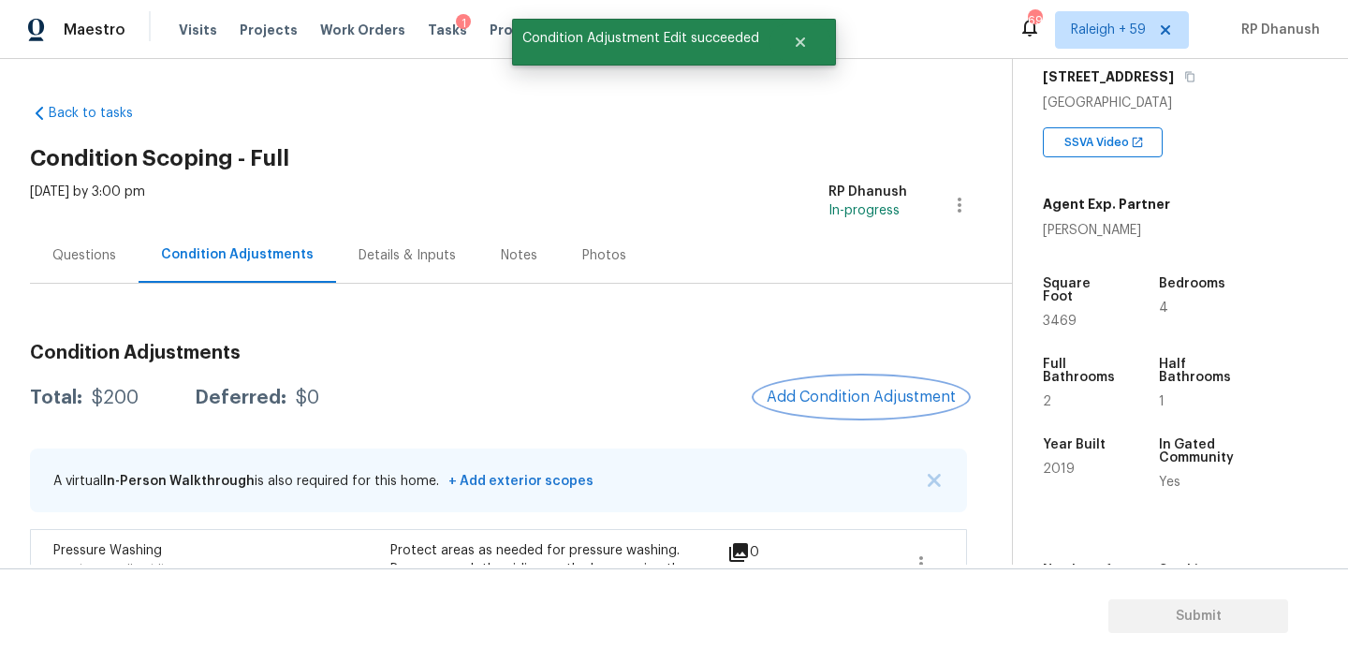
scroll to position [144, 0]
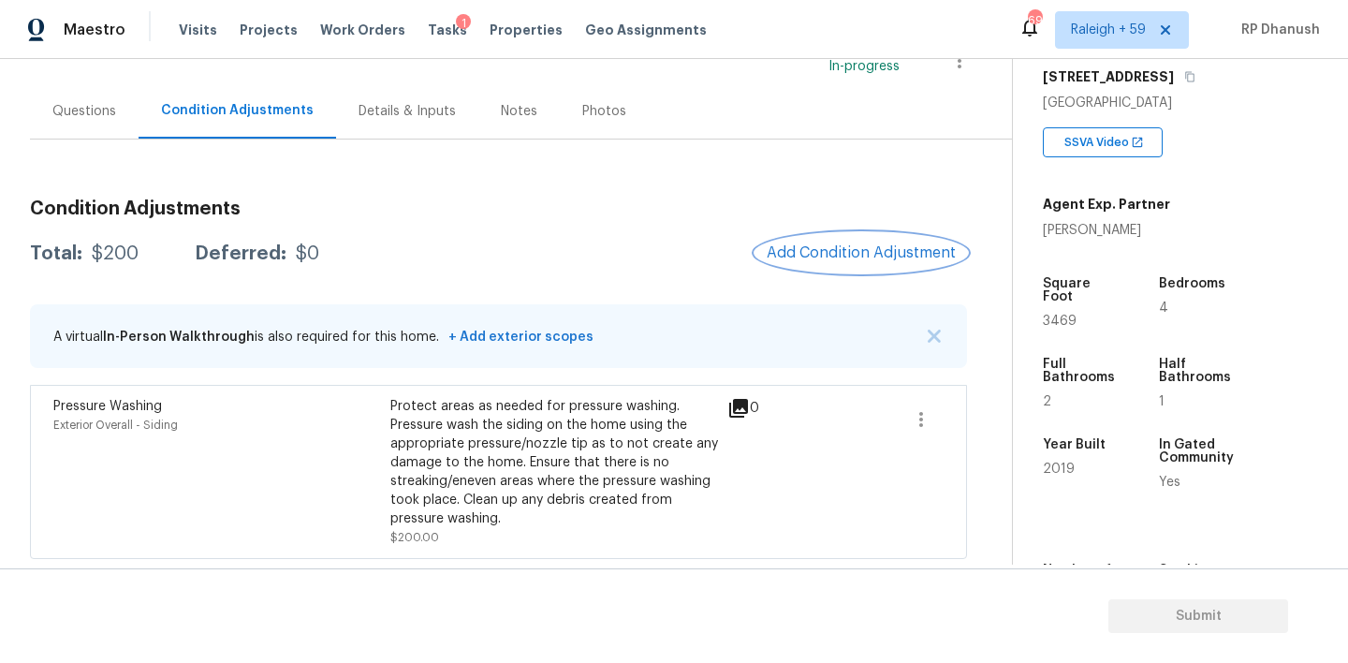
click at [807, 237] on button "Add Condition Adjustment" at bounding box center [861, 252] width 212 height 39
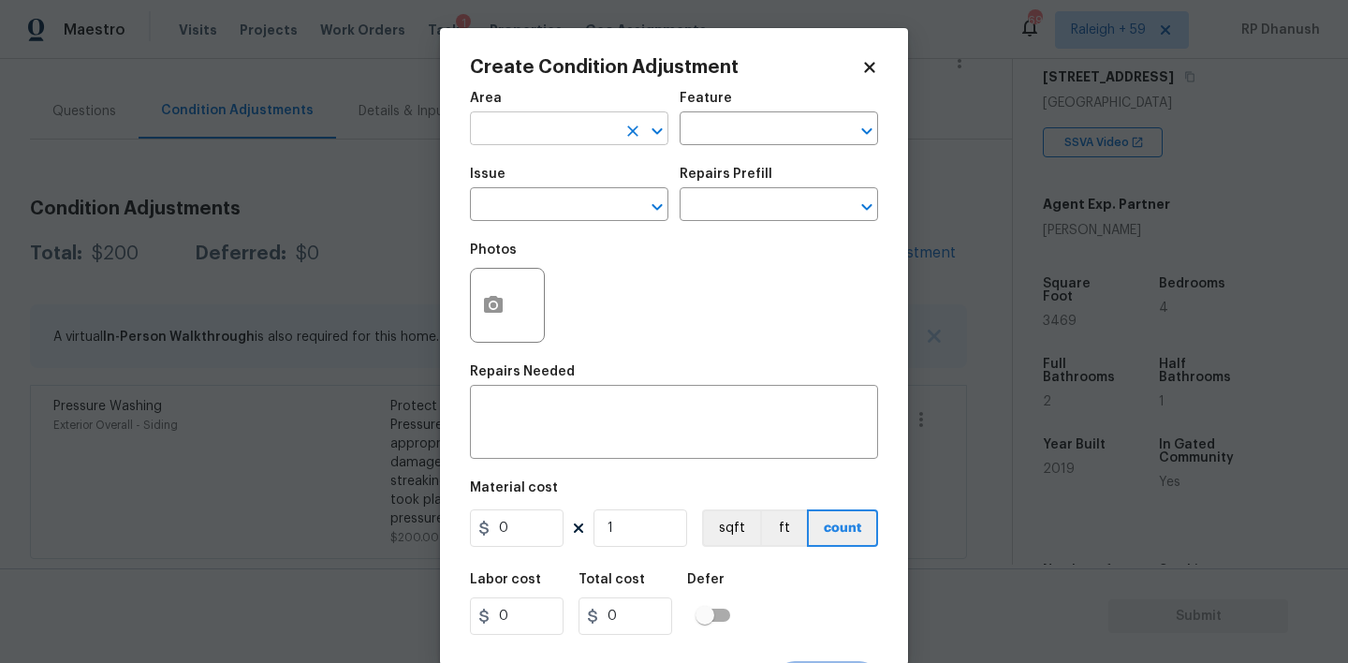
click at [571, 125] on input "text" at bounding box center [543, 130] width 146 height 29
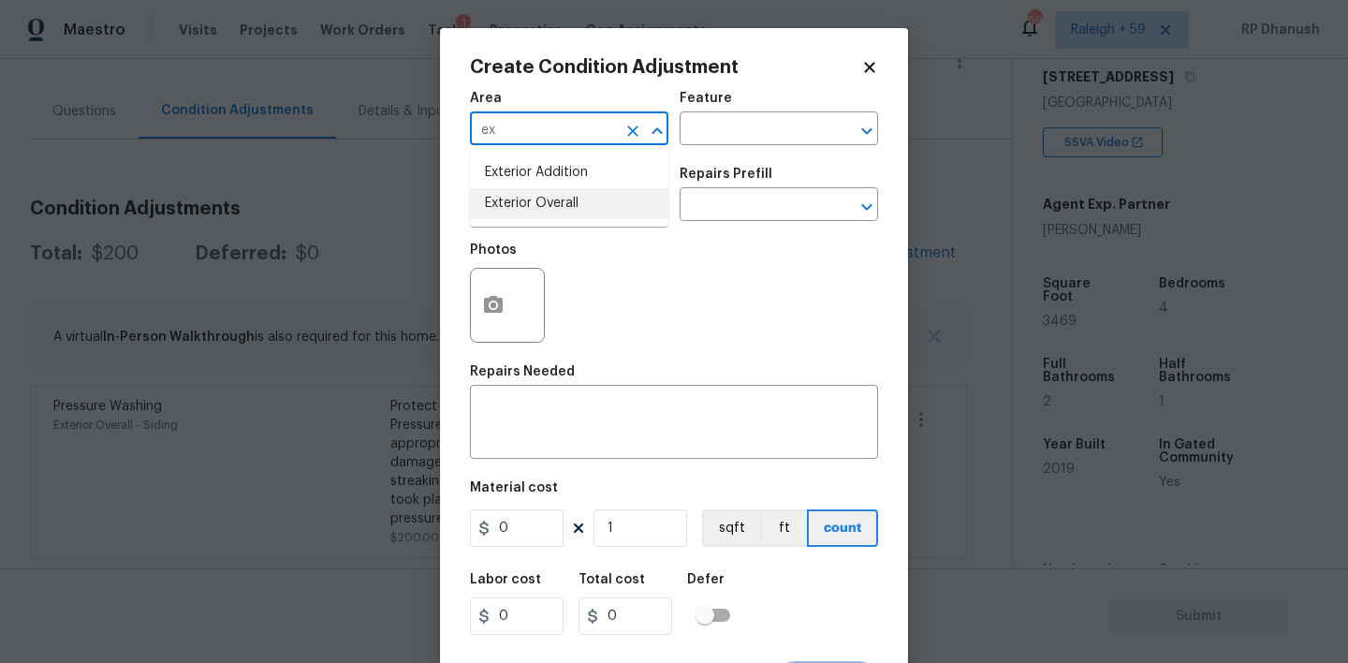
click at [539, 191] on li "Exterior Overall" at bounding box center [569, 203] width 198 height 31
type input "Exterior Overall"
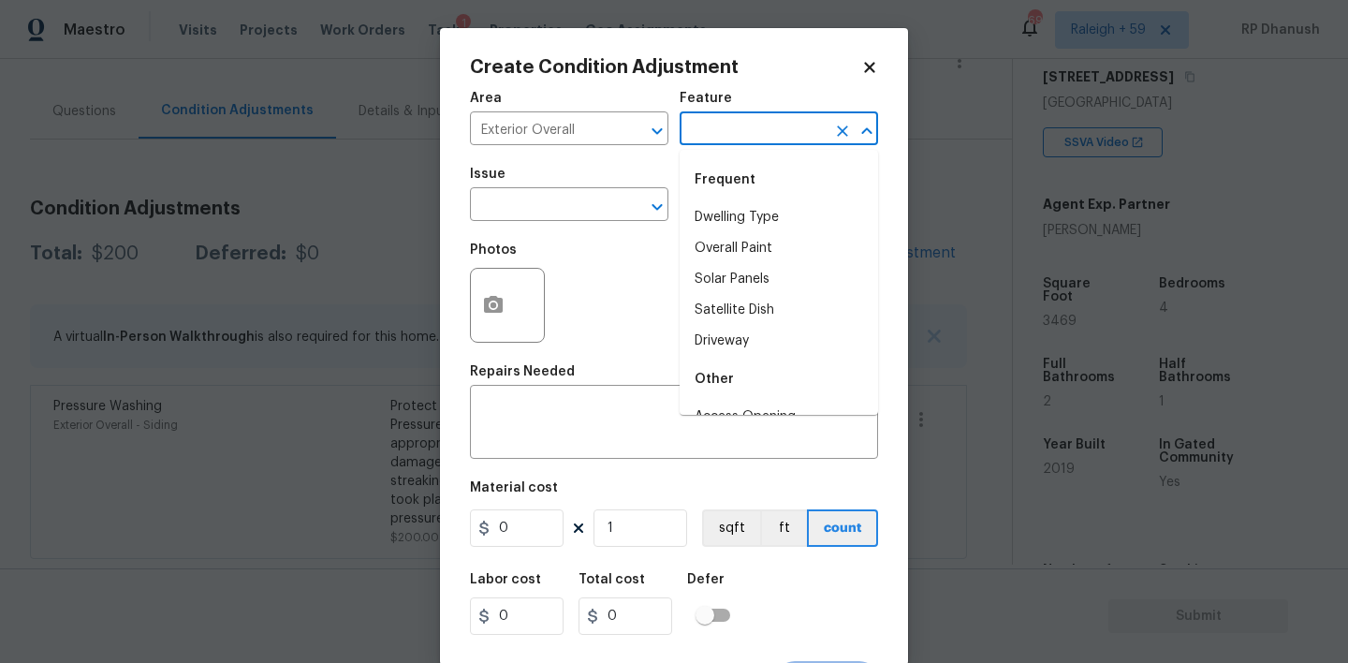
click at [709, 127] on input "text" at bounding box center [753, 130] width 146 height 29
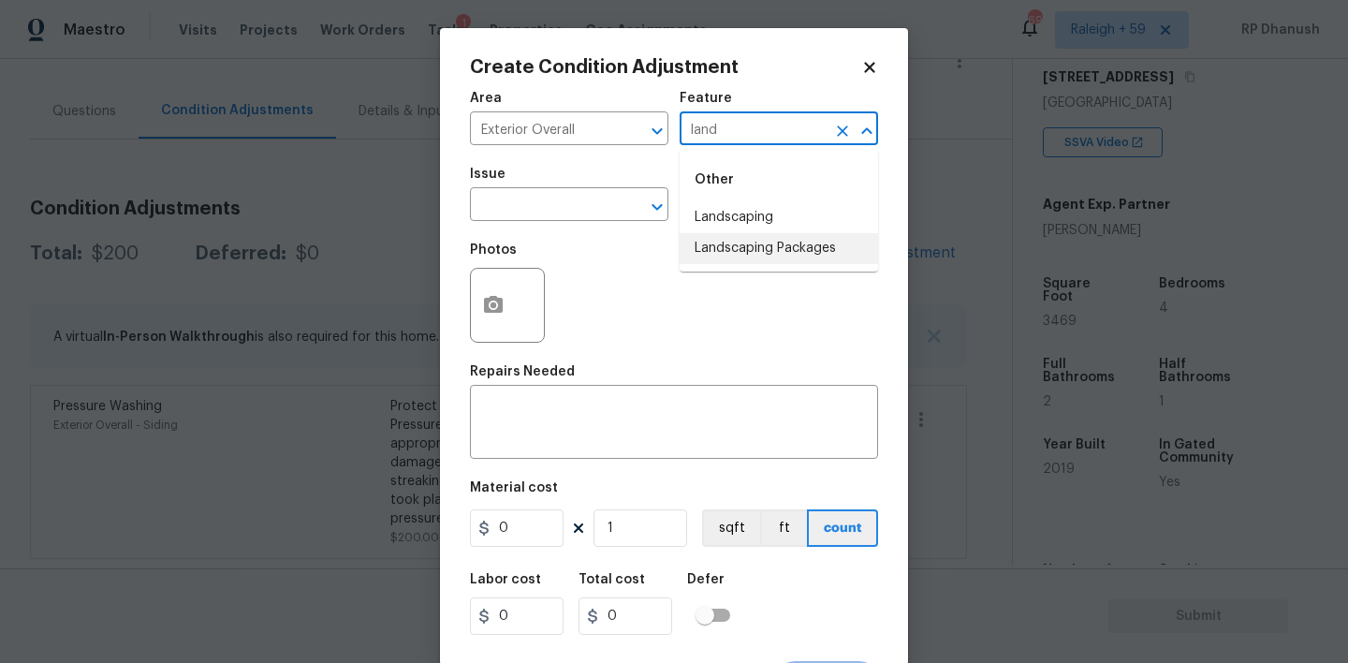
click at [714, 240] on li "Landscaping Packages" at bounding box center [779, 248] width 198 height 31
type input "Landscaping Packages"
click at [564, 219] on input "text" at bounding box center [543, 206] width 146 height 29
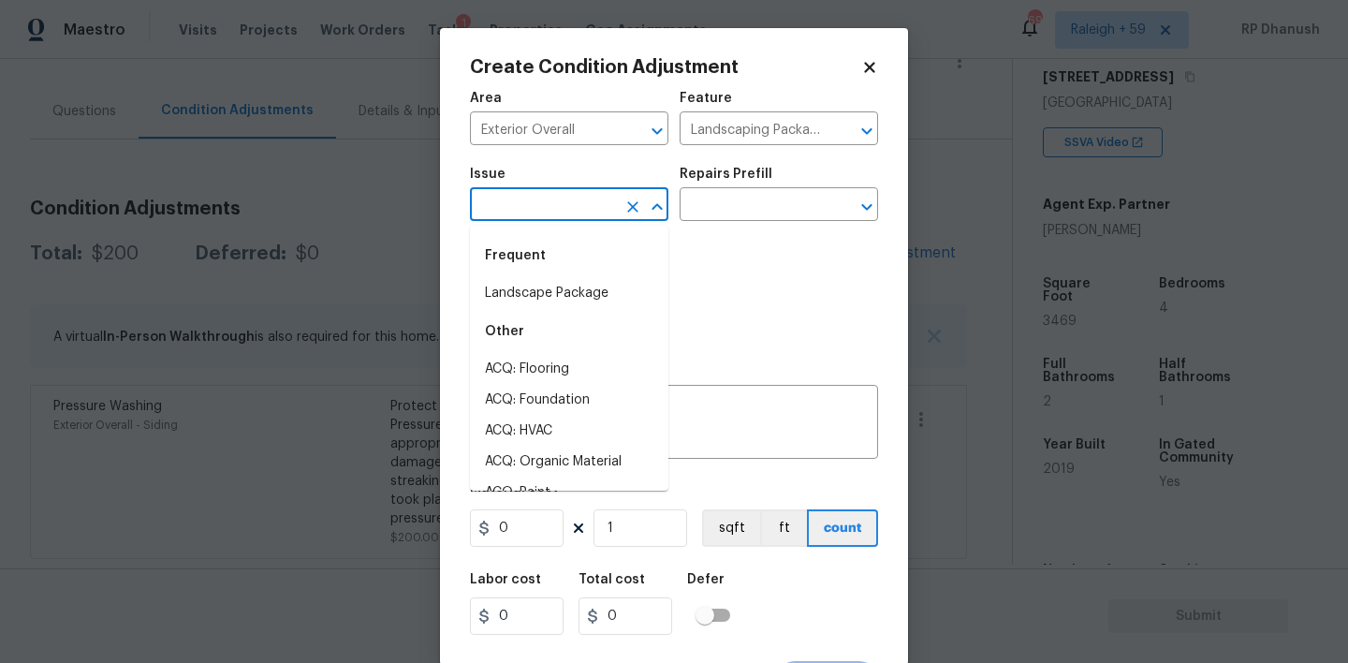
click at [548, 274] on div "Frequent" at bounding box center [569, 255] width 198 height 45
click at [570, 307] on li "Landscape Package" at bounding box center [569, 293] width 198 height 31
type input "Landscape Package"
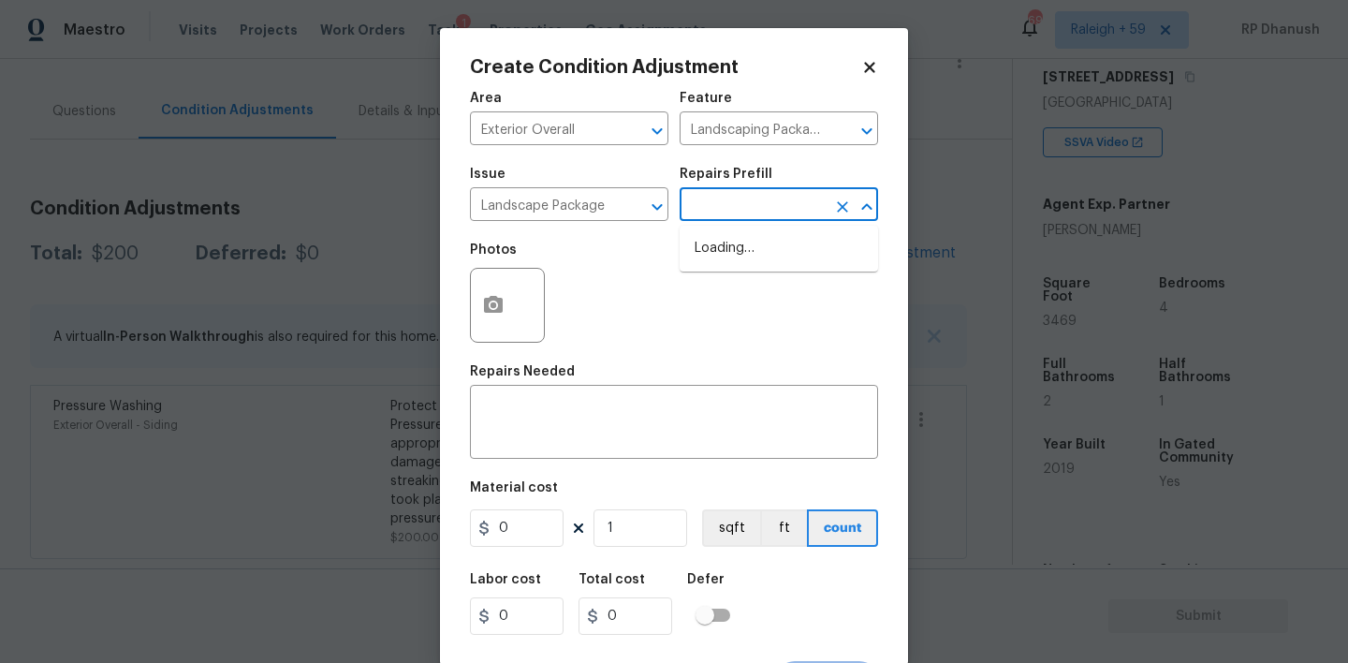
click at [732, 212] on input "text" at bounding box center [753, 206] width 146 height 29
drag, startPoint x: 747, startPoint y: 260, endPoint x: 666, endPoint y: 554, distance: 305.0
click at [747, 260] on li "Initial landscaping package $300.00" at bounding box center [779, 258] width 198 height 51
type input "Home Readiness Packages"
type textarea "Mowing of grass up to 6" in height. Mow, edge along driveways & sidewalks, trim…"
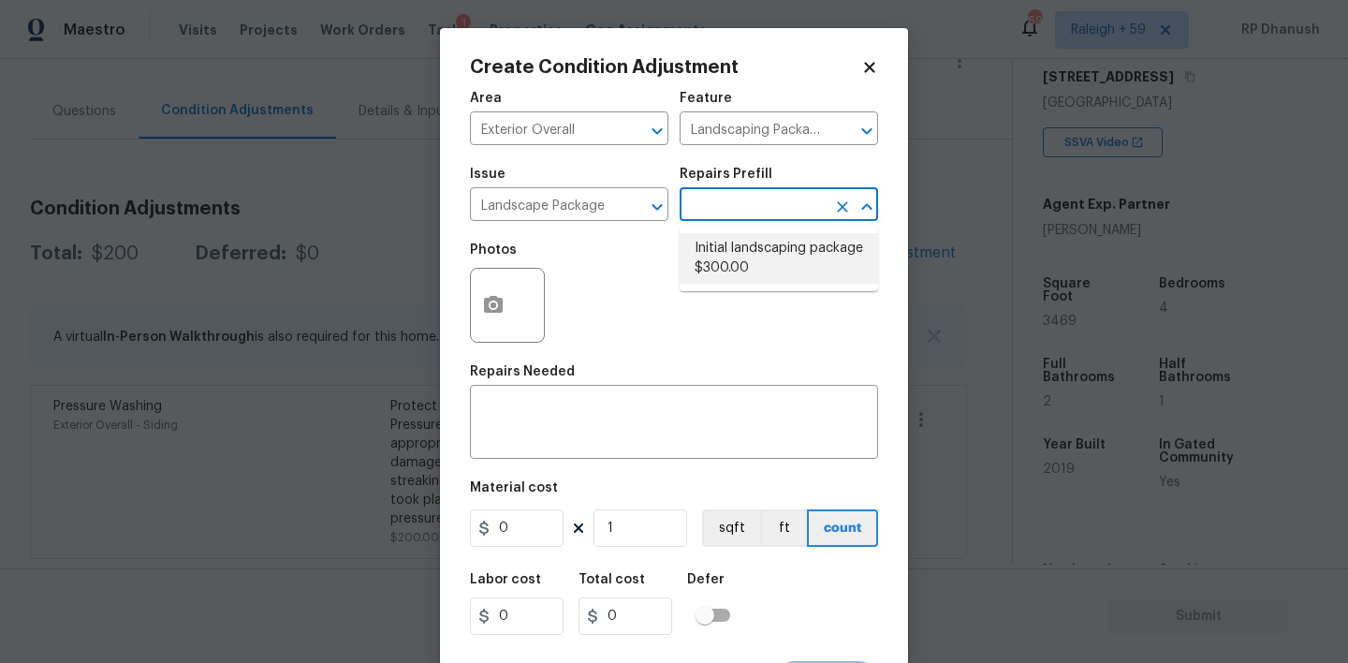
type input "300"
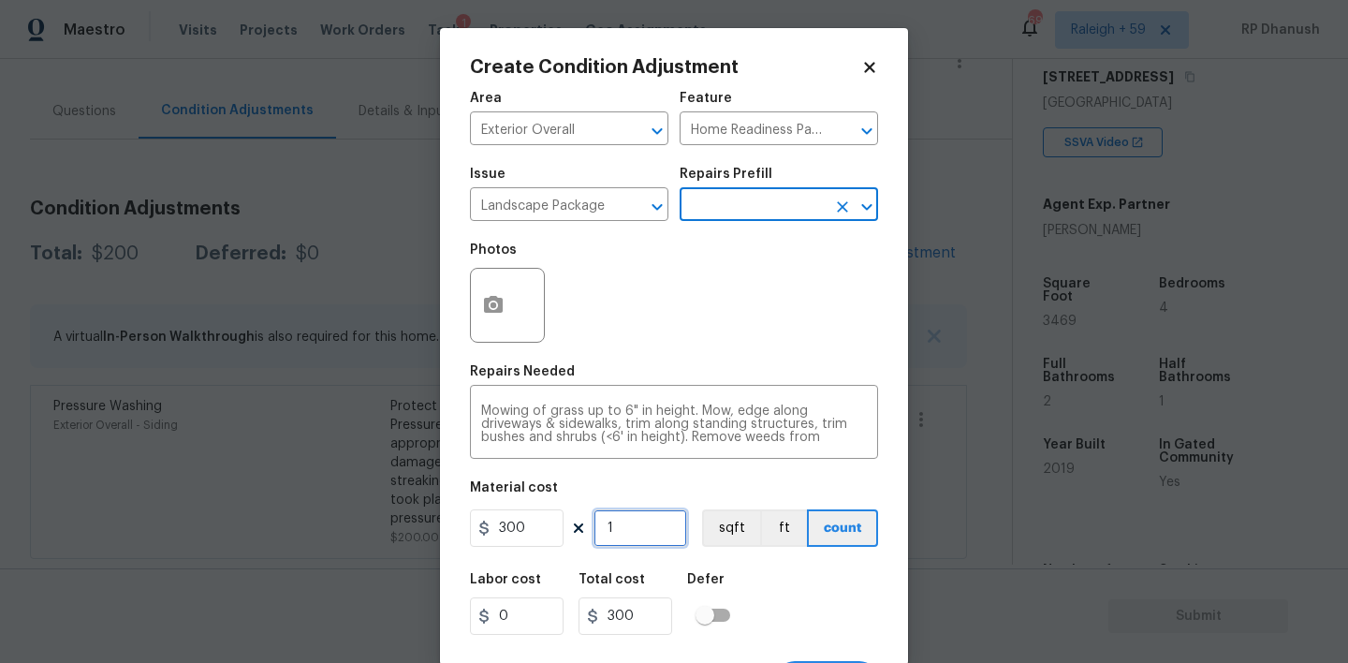
click at [663, 516] on input "1" at bounding box center [640, 527] width 94 height 37
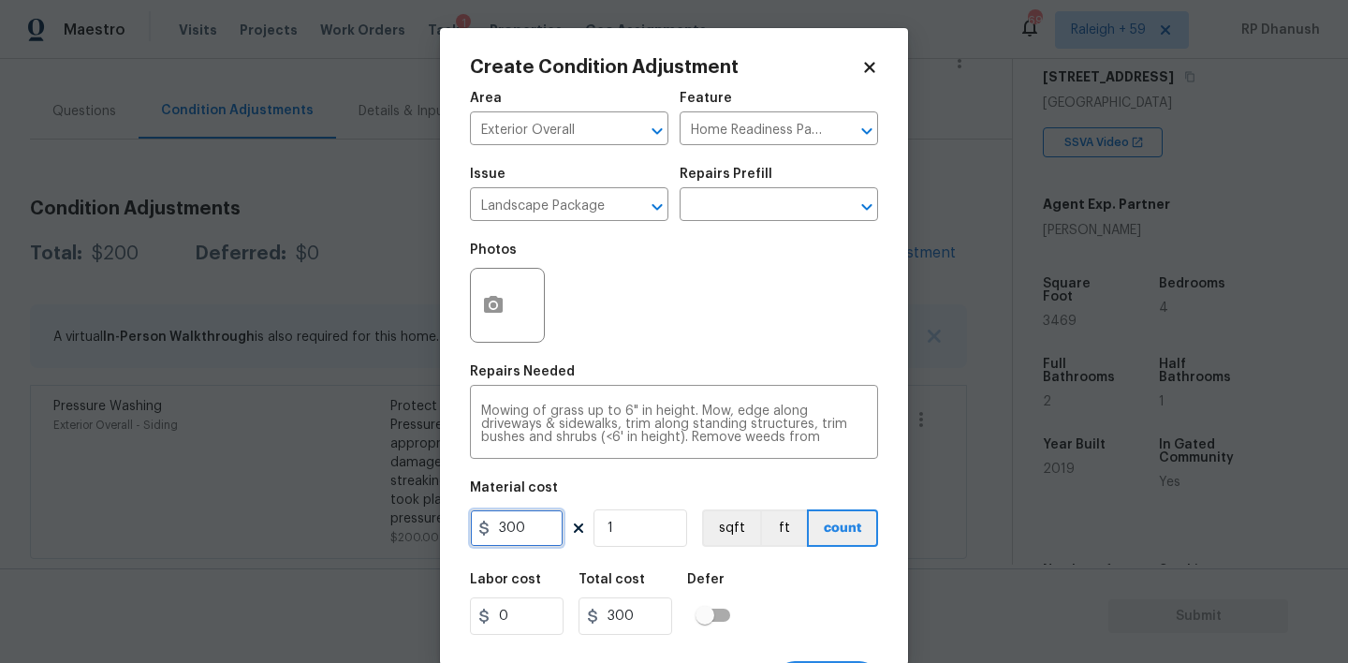
click at [535, 529] on input "300" at bounding box center [517, 527] width 94 height 37
type input "650"
type input "2"
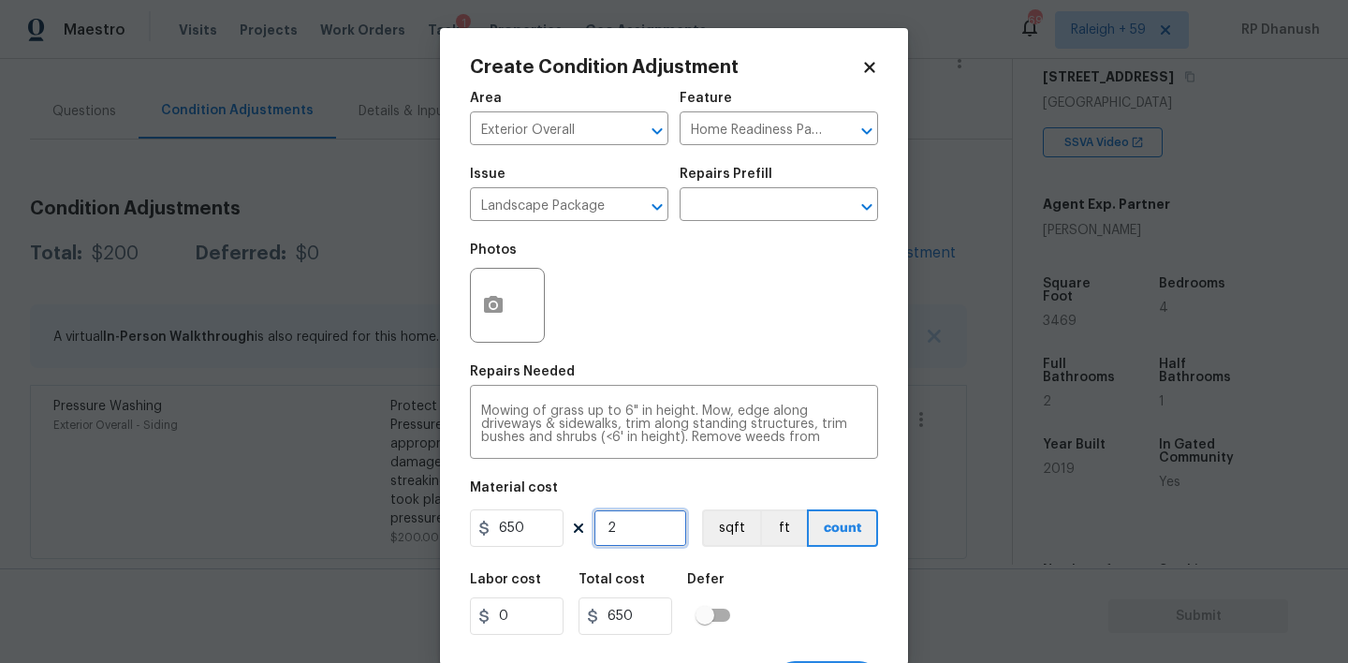
type input "1300"
type input "2"
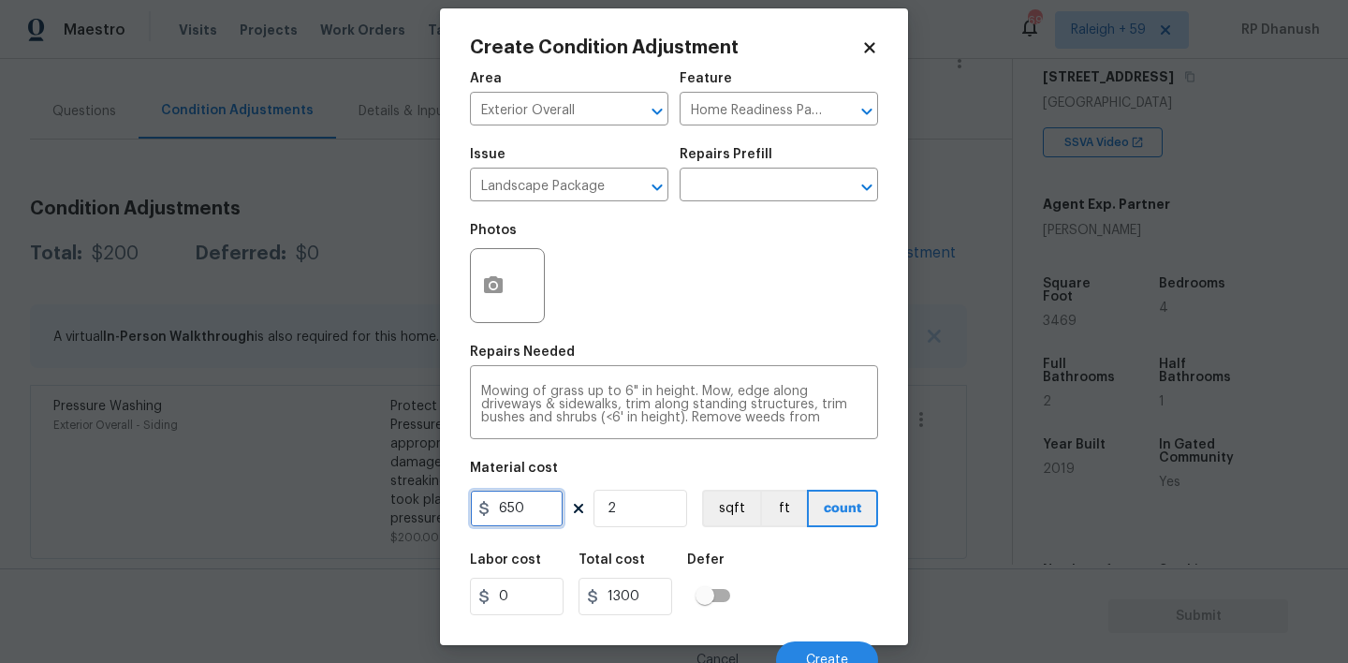
click at [540, 520] on input "650" at bounding box center [517, 508] width 94 height 37
click at [626, 502] on input "2" at bounding box center [640, 508] width 94 height 37
type input "0"
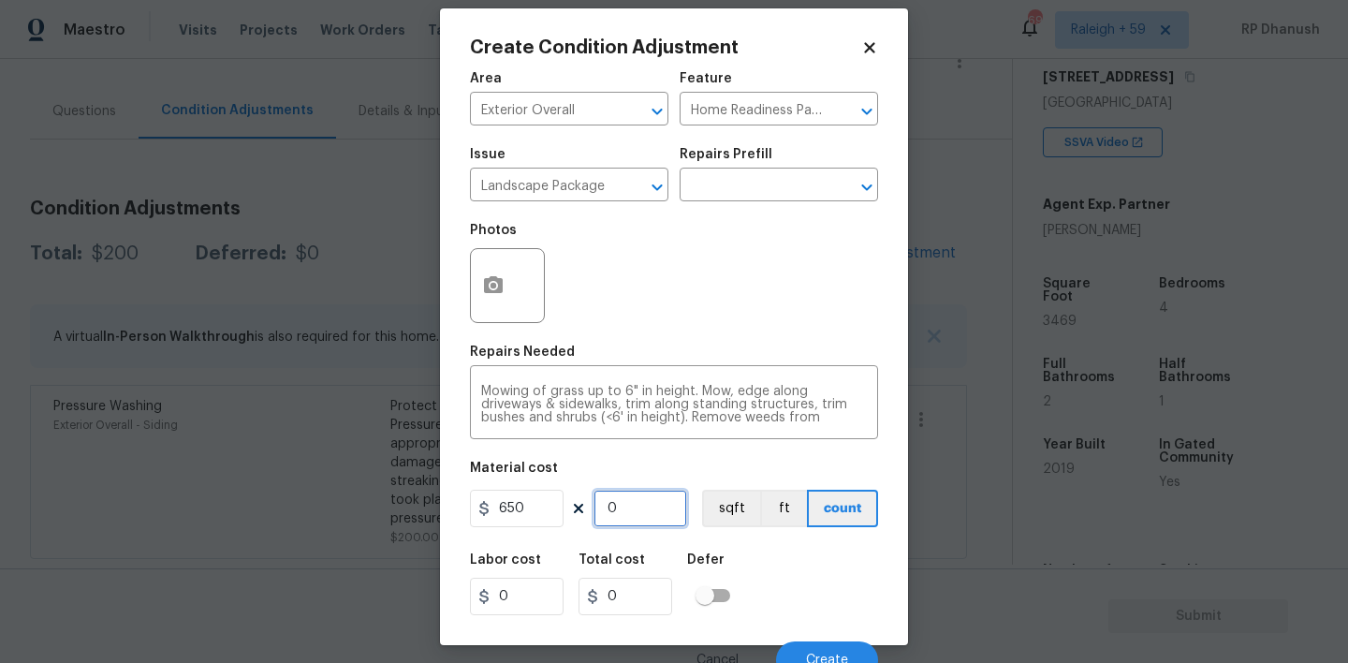
type input "1"
type input "650"
type input "1"
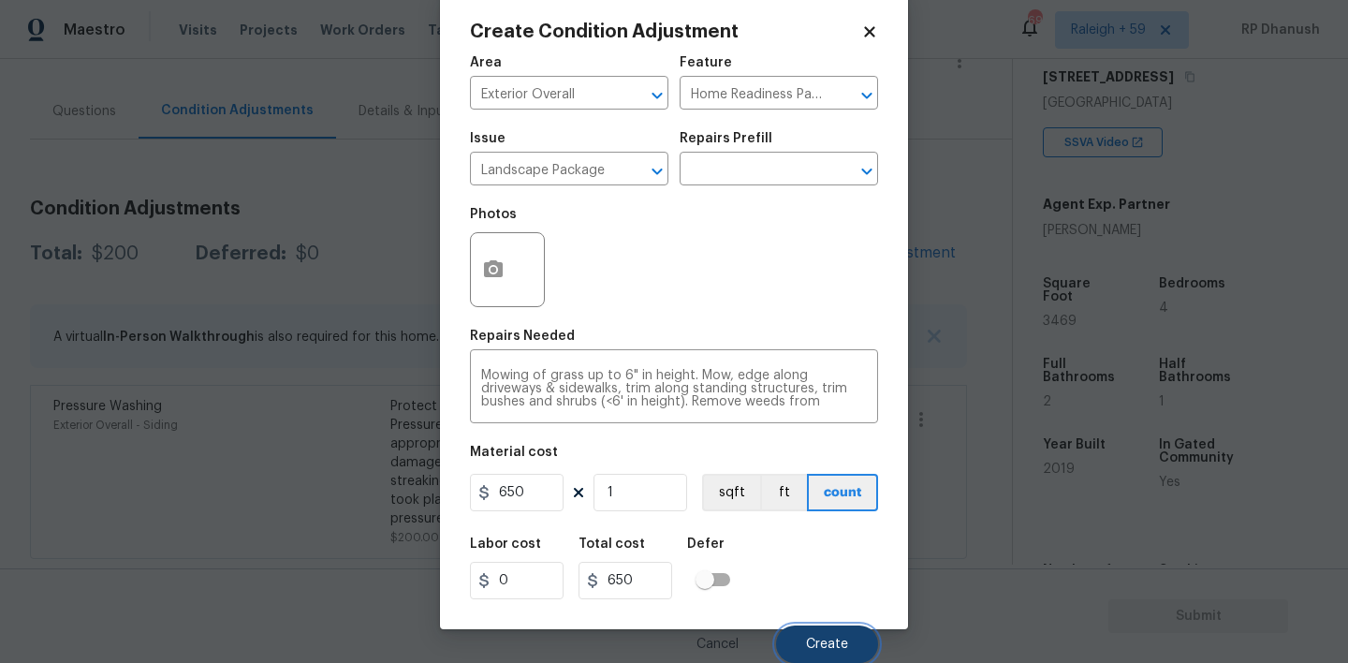
click at [802, 634] on button "Create" at bounding box center [827, 643] width 102 height 37
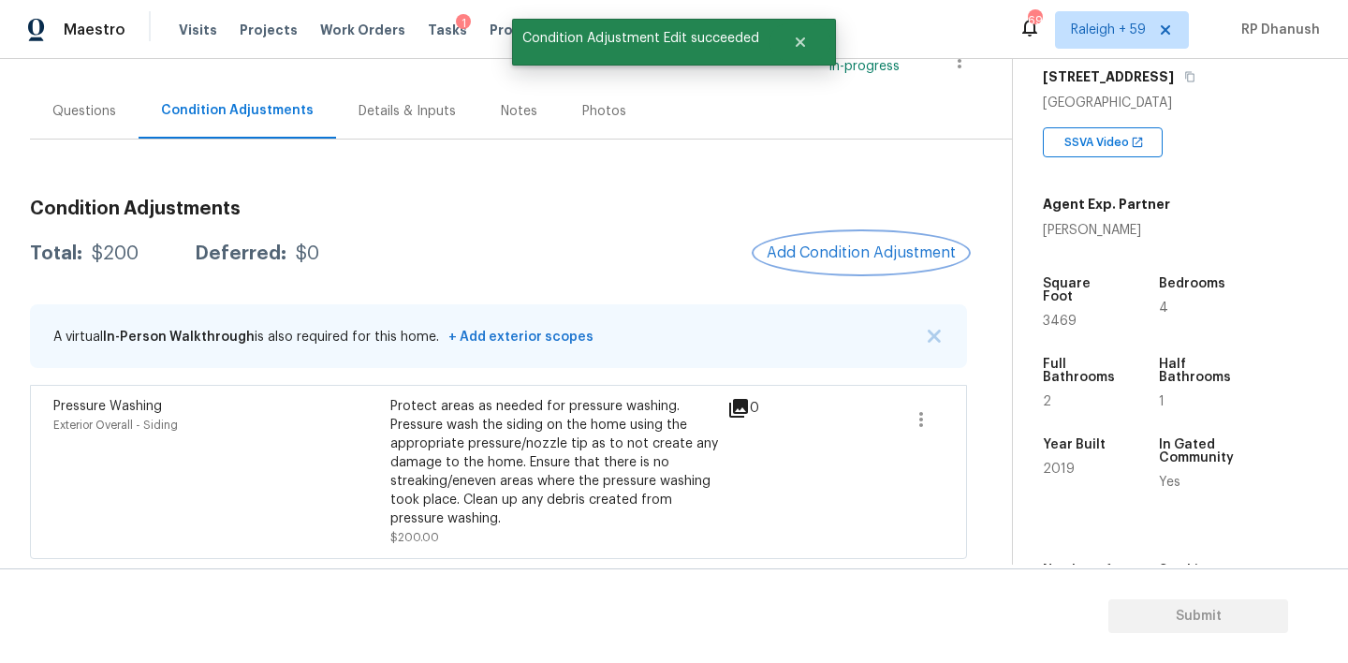
scroll to position [0, 0]
click at [848, 244] on span "Add Condition Adjustment" at bounding box center [861, 252] width 189 height 17
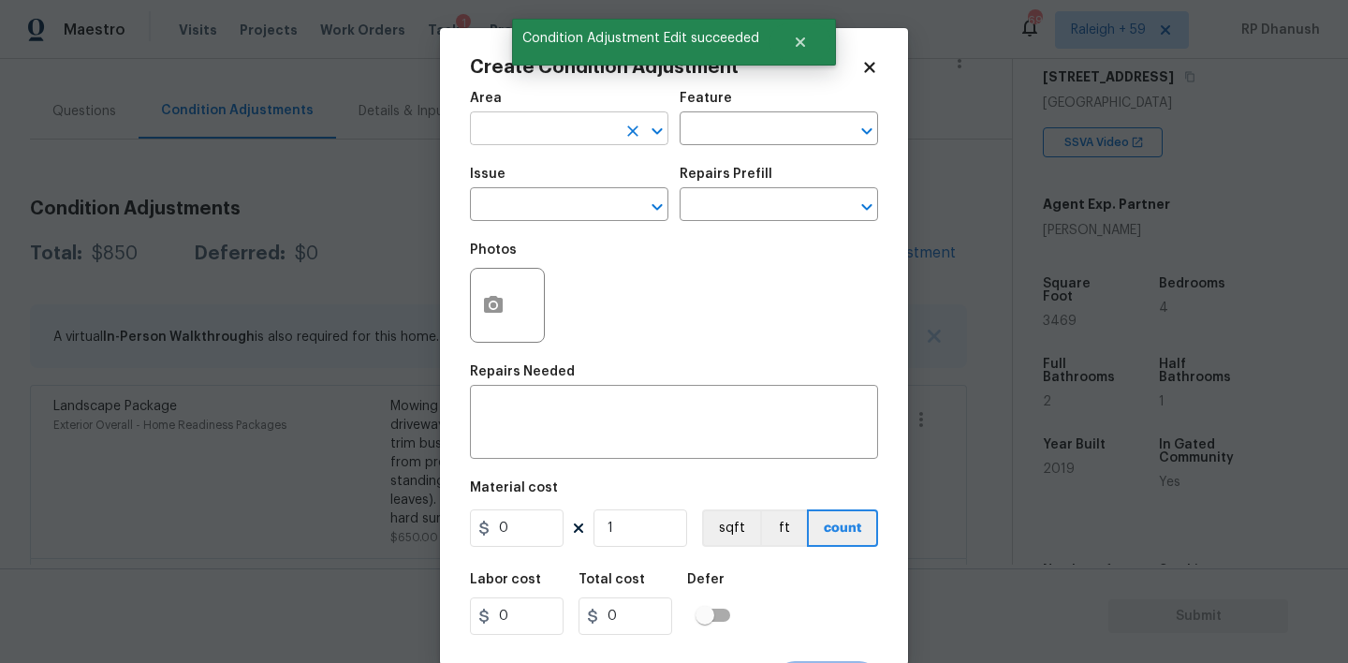
click at [534, 131] on input "text" at bounding box center [543, 130] width 146 height 29
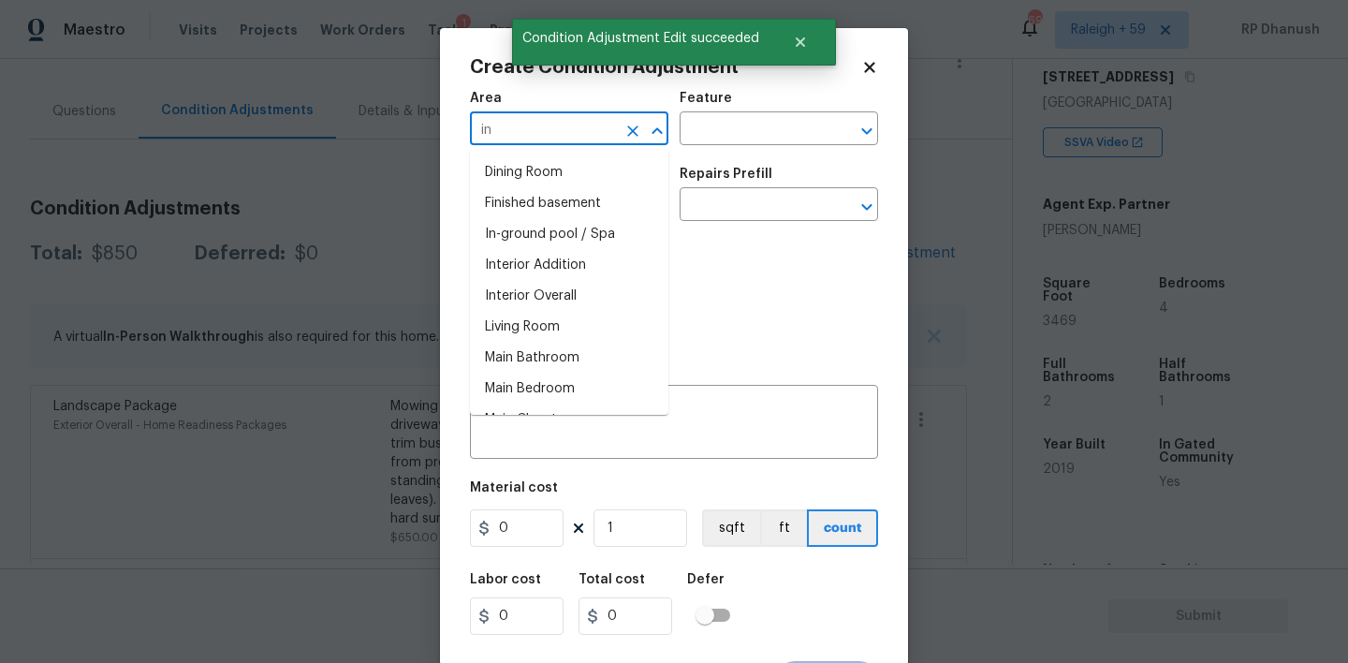
type input "int"
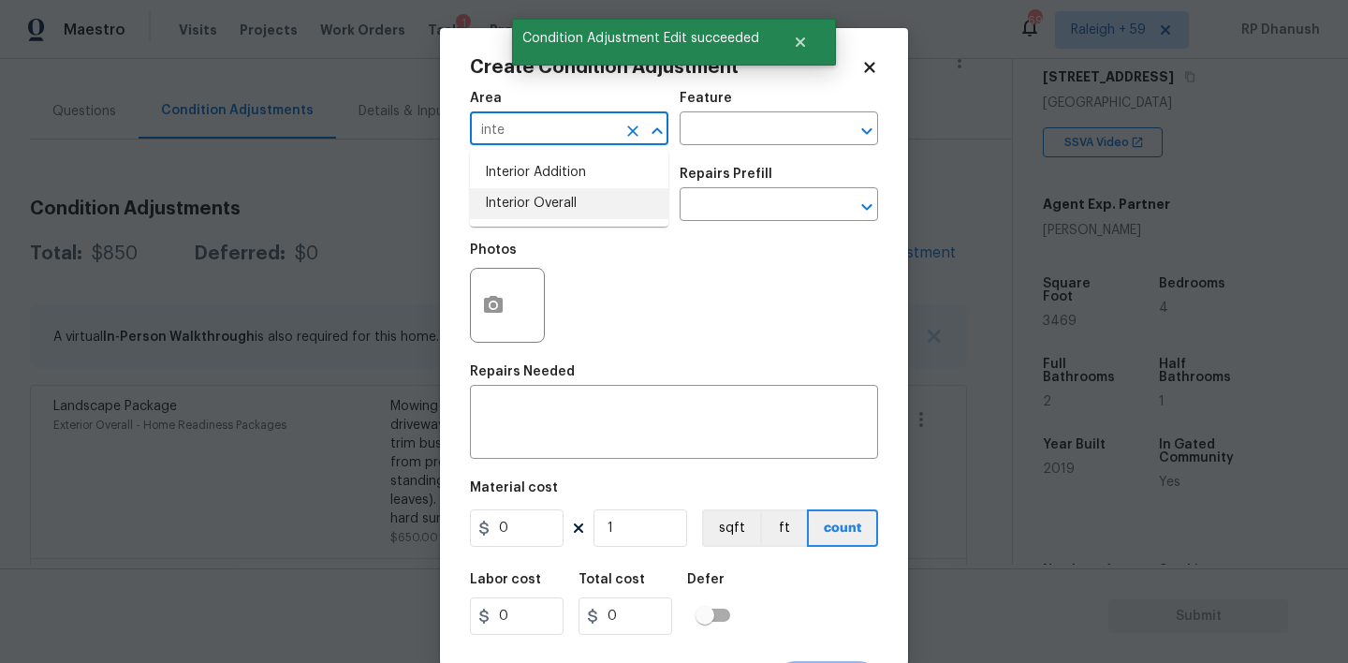
click at [533, 206] on li "Interior Overall" at bounding box center [569, 203] width 198 height 31
type input "Interior Overall"
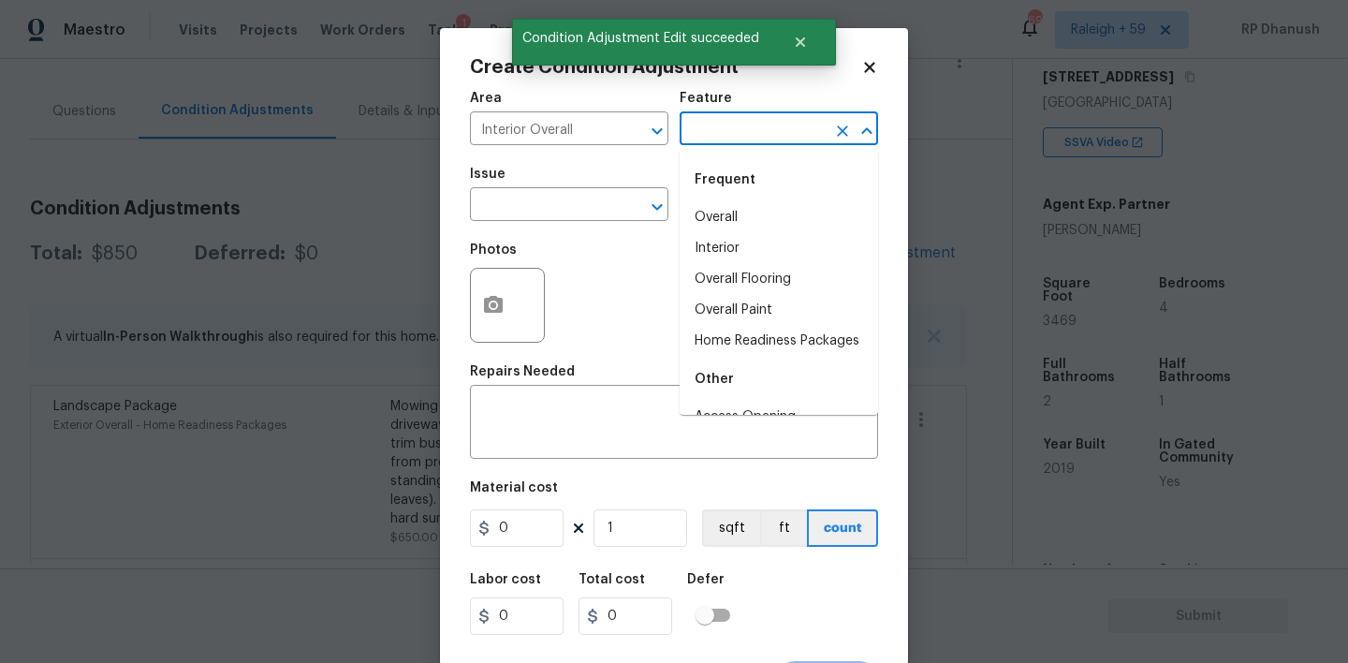
click at [736, 123] on input "text" at bounding box center [753, 130] width 146 height 29
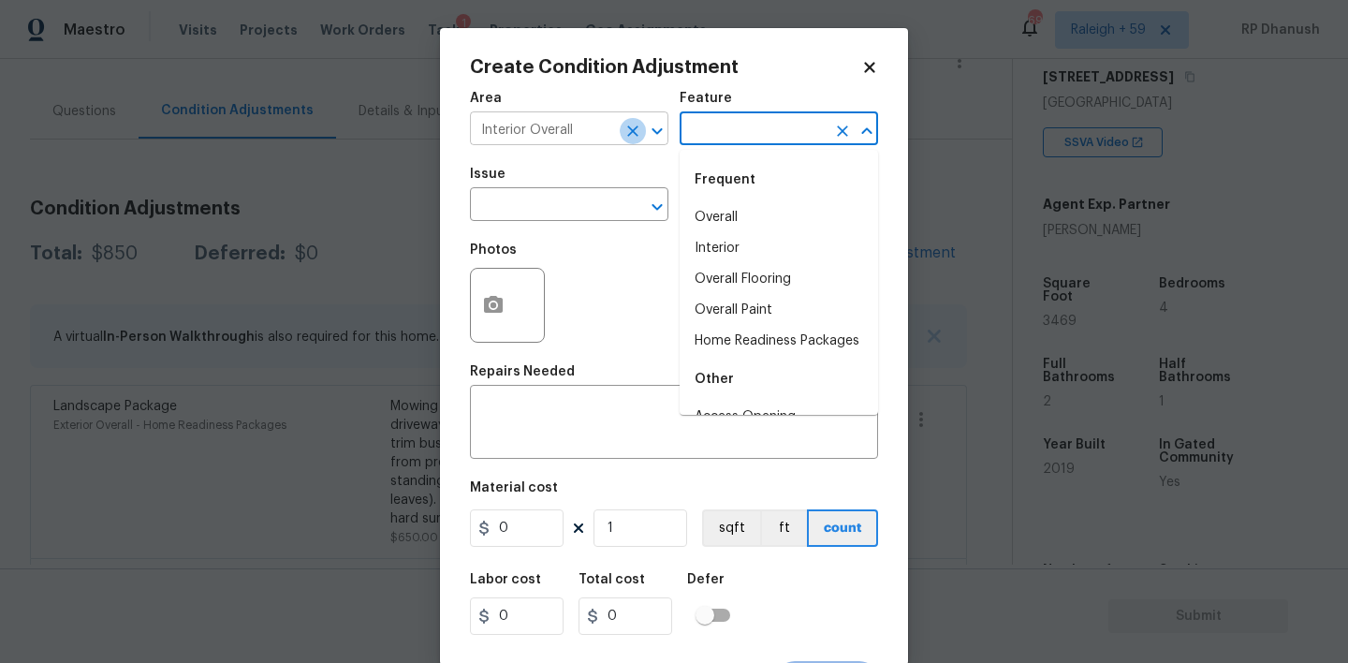
click at [635, 128] on icon "Clear" at bounding box center [632, 130] width 11 height 11
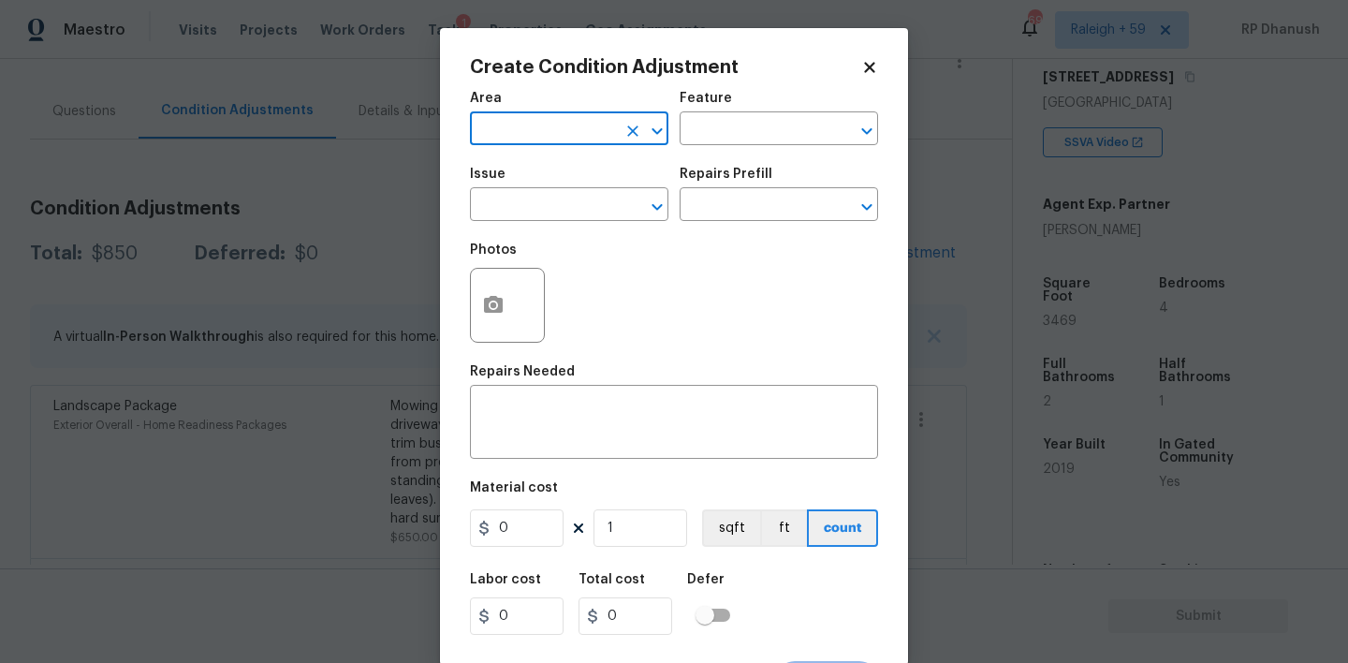
click at [585, 124] on input "text" at bounding box center [543, 130] width 146 height 29
type input "yard"
drag, startPoint x: 549, startPoint y: 207, endPoint x: 791, endPoint y: 113, distance: 259.0
click at [553, 204] on li "Exterior Overall" at bounding box center [569, 203] width 198 height 31
type input "Exterior Overall"
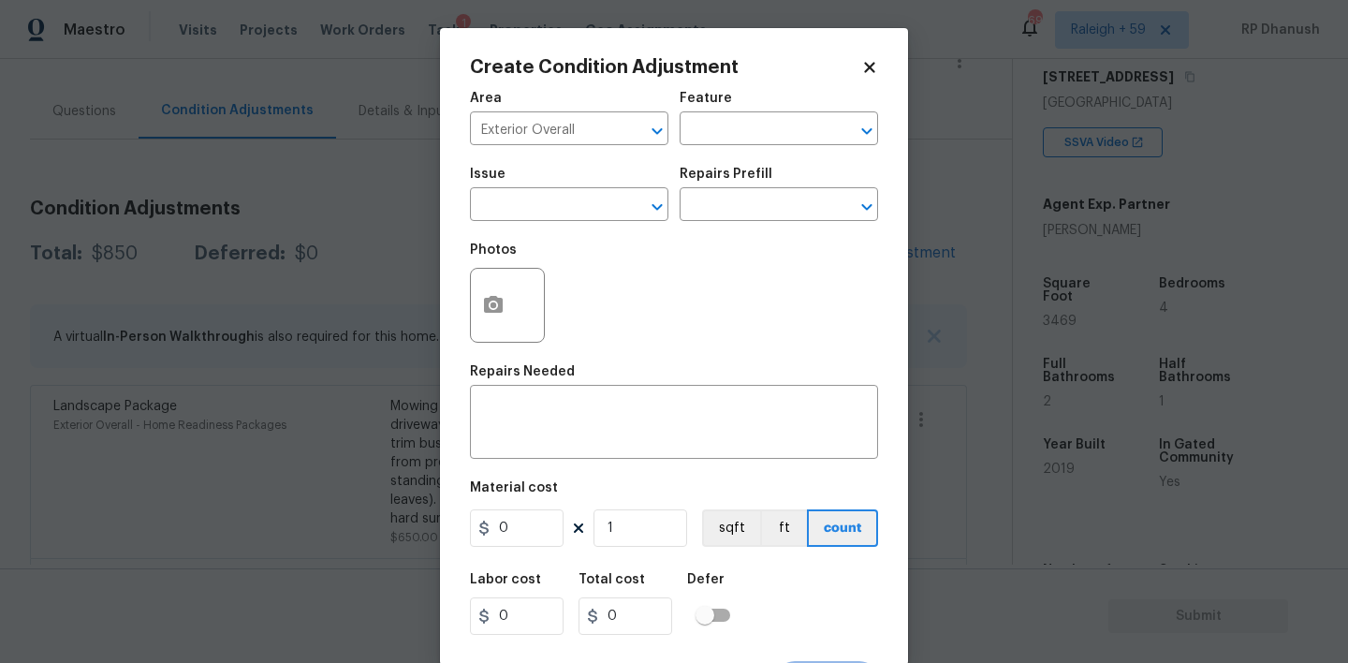
click at [805, 113] on div "Feature" at bounding box center [779, 104] width 198 height 24
click at [762, 124] on input "text" at bounding box center [753, 130] width 146 height 29
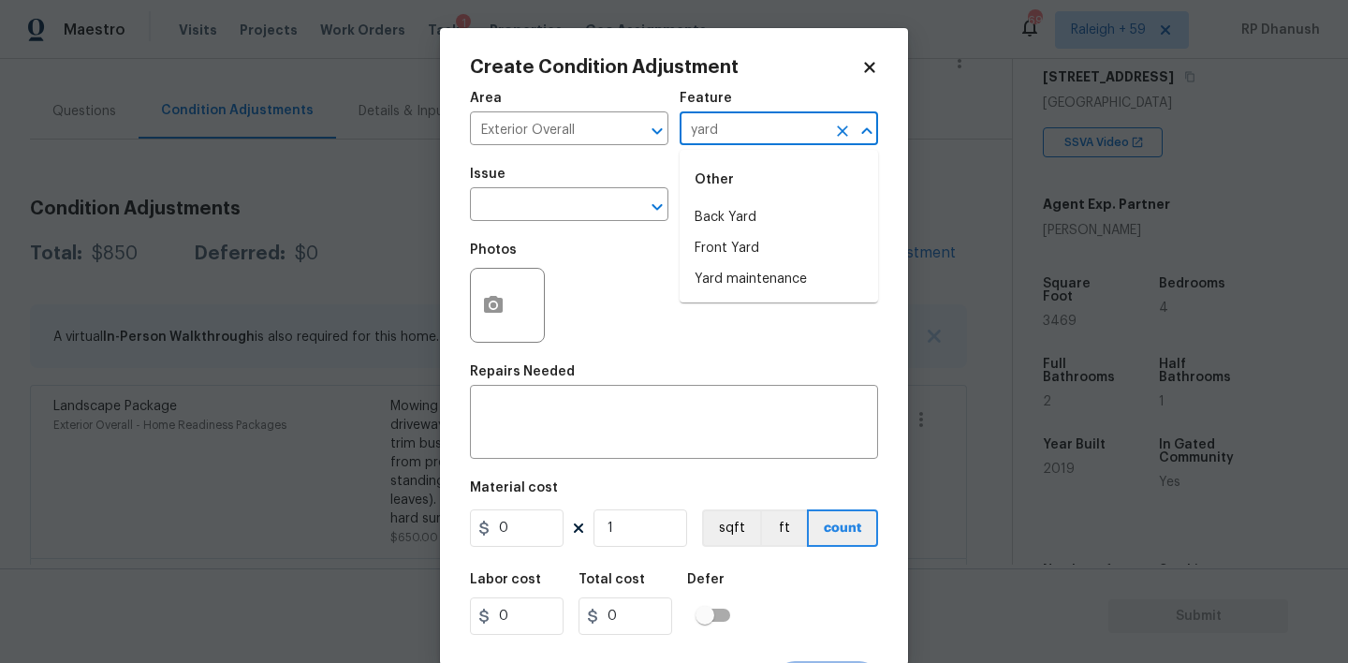
click at [731, 283] on li "Yard maintenance" at bounding box center [779, 279] width 198 height 31
type input "Yard maintenance"
click at [597, 215] on input "text" at bounding box center [543, 206] width 146 height 29
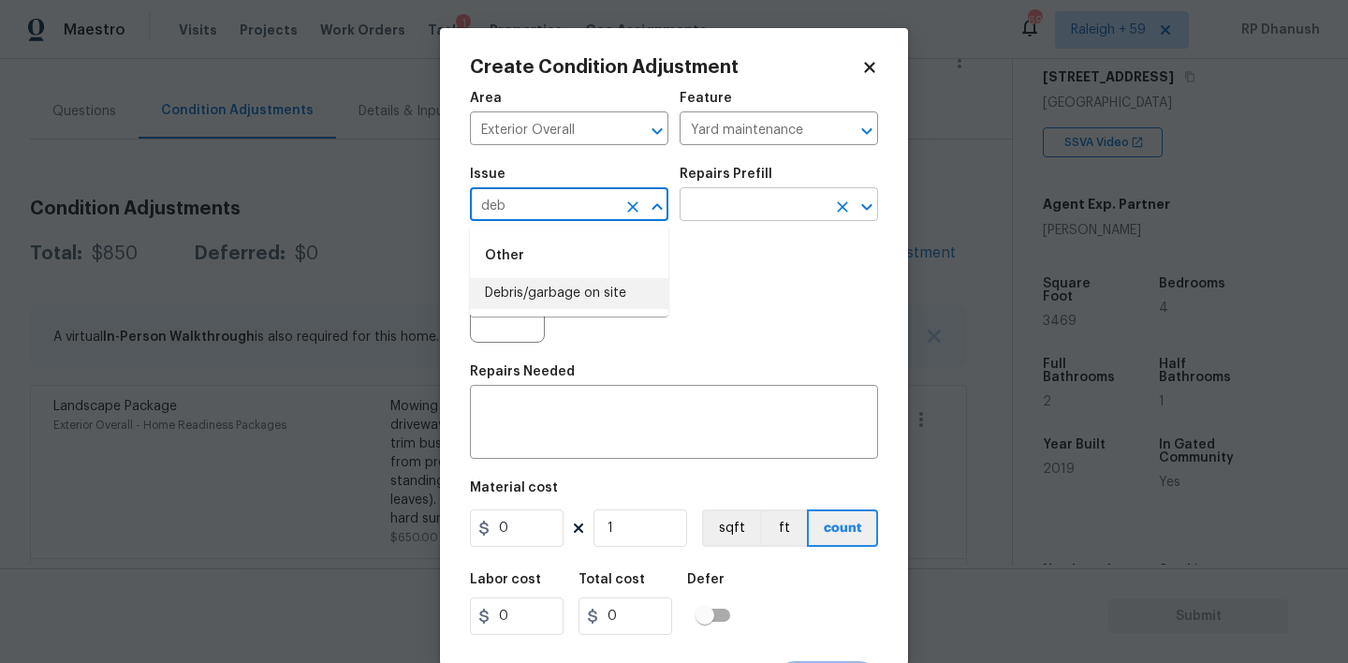
drag, startPoint x: 586, startPoint y: 289, endPoint x: 709, endPoint y: 211, distance: 145.7
click at [586, 289] on li "Debris/garbage on site" at bounding box center [569, 293] width 198 height 31
type input "Debris/garbage on site"
click at [784, 195] on input "text" at bounding box center [753, 206] width 146 height 29
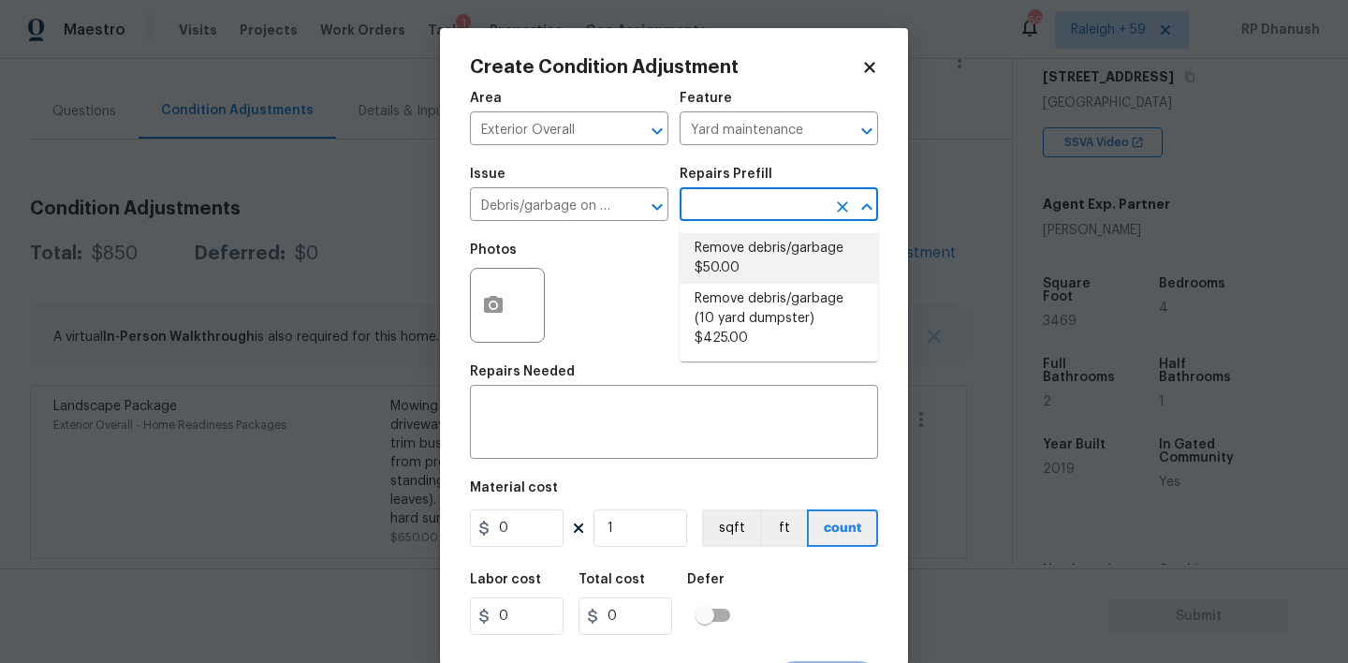
click at [770, 235] on li "Remove debris/garbage $50.00" at bounding box center [779, 258] width 198 height 51
type textarea "Remove, haul off, and properly dispose of any debris left by seller to offsite …"
type input "50"
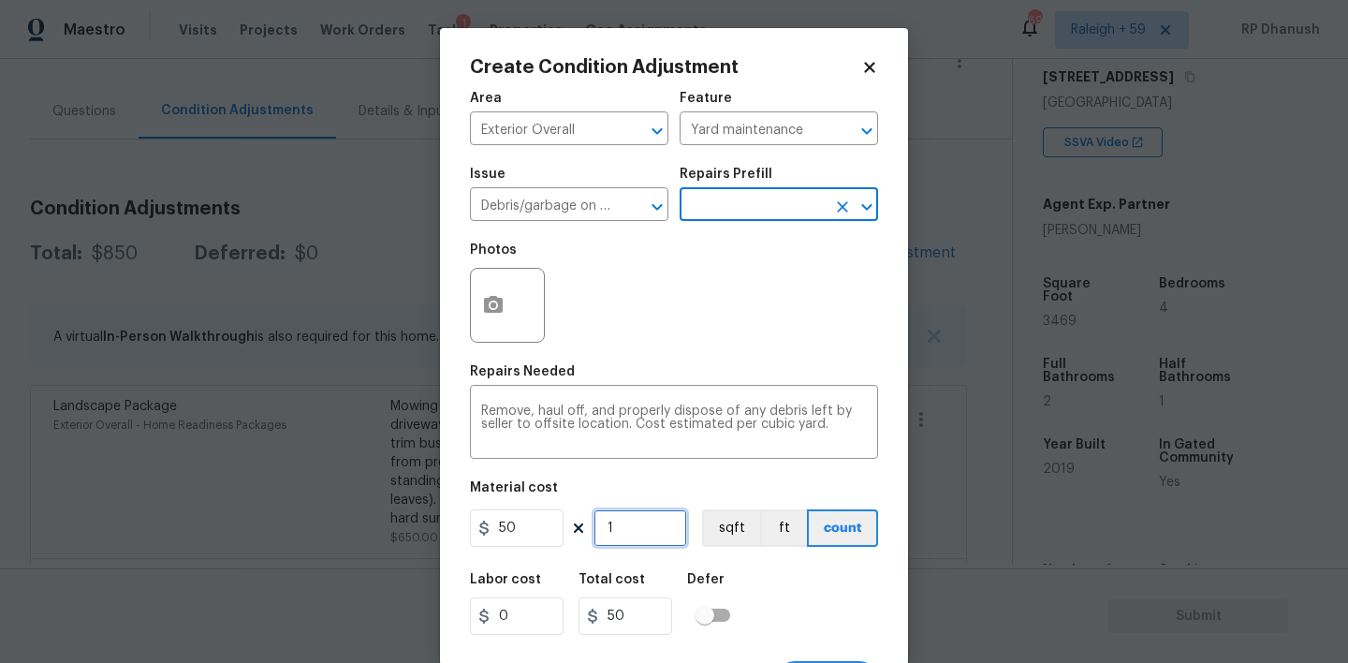
click at [636, 525] on input "1" at bounding box center [640, 527] width 94 height 37
type input "0"
type input "5"
type input "250"
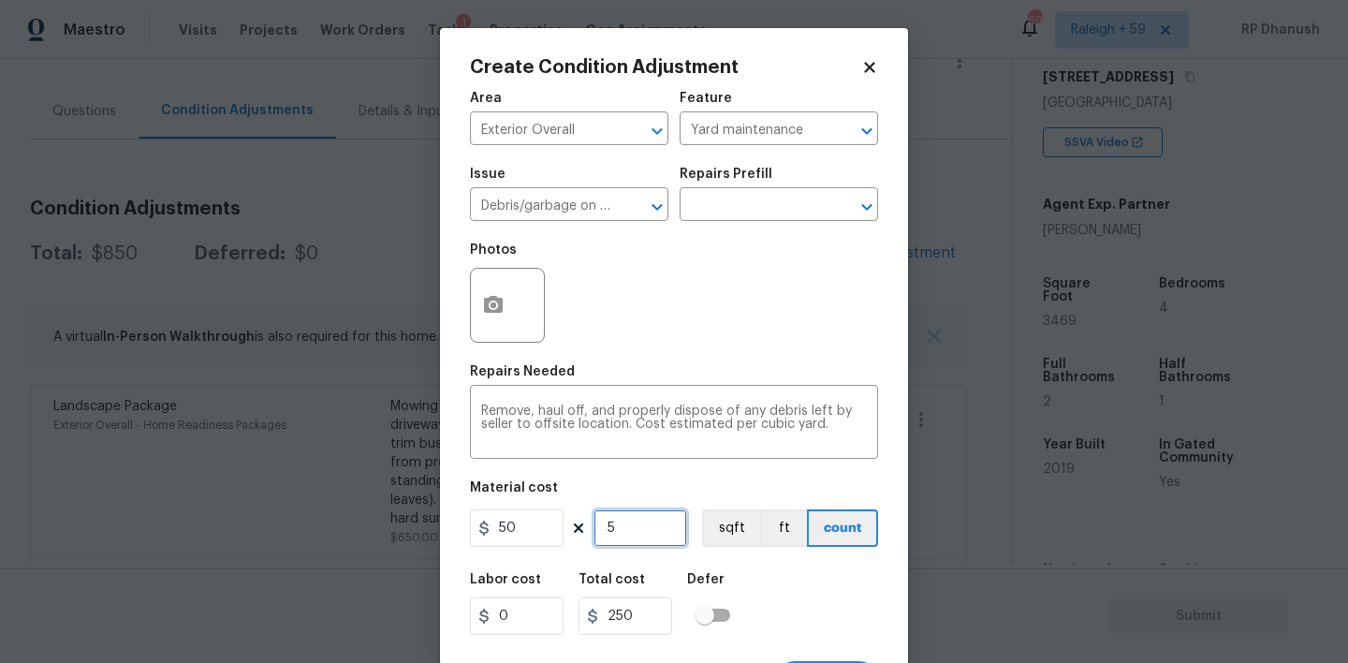
type input "5"
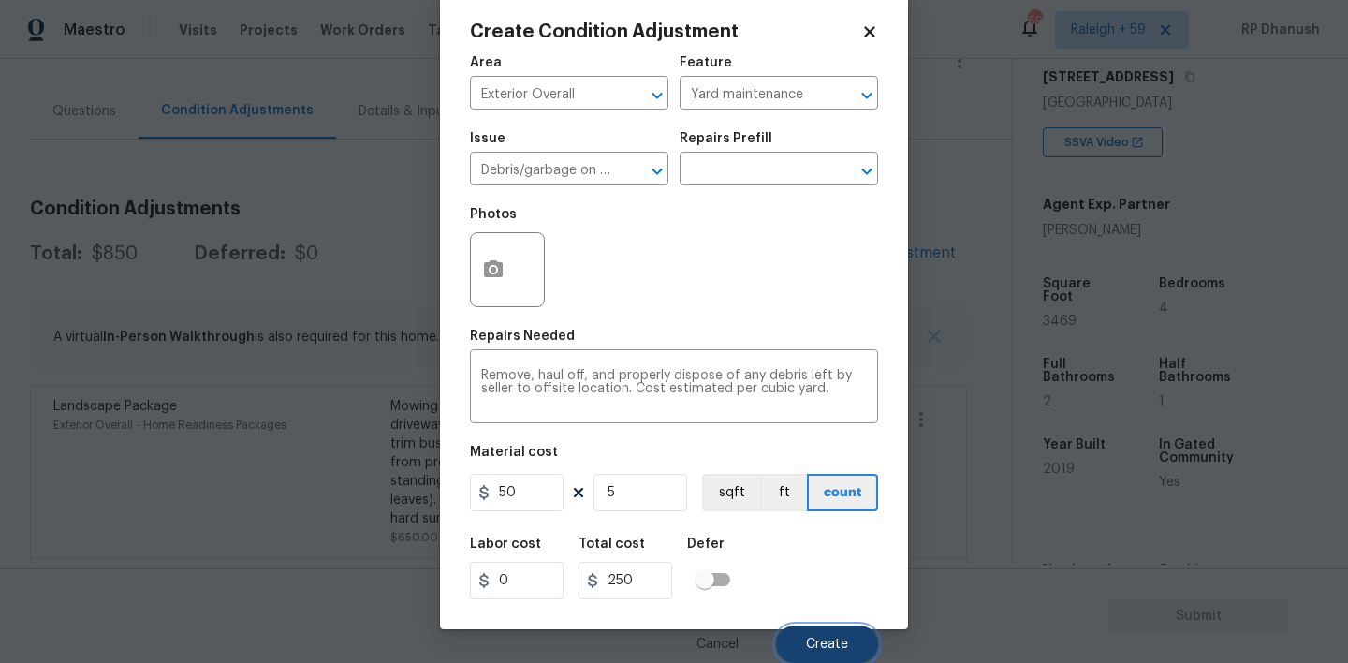
click at [808, 636] on button "Create" at bounding box center [827, 643] width 102 height 37
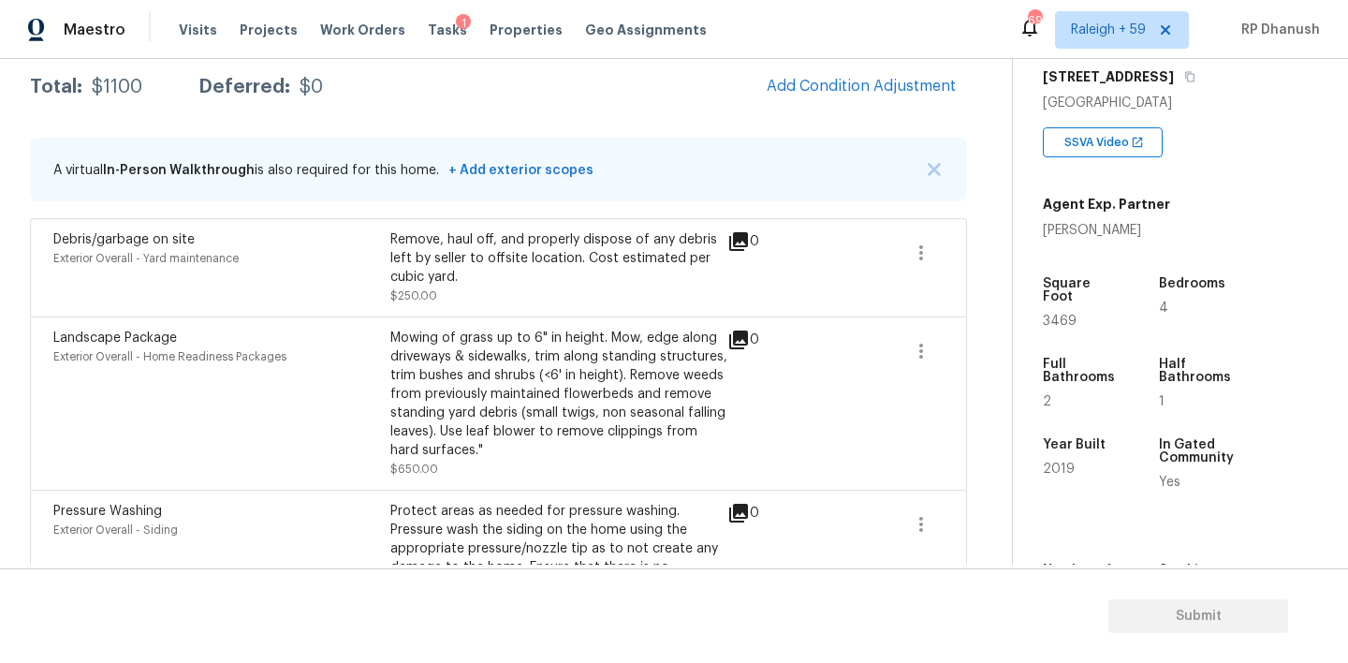
scroll to position [263, 0]
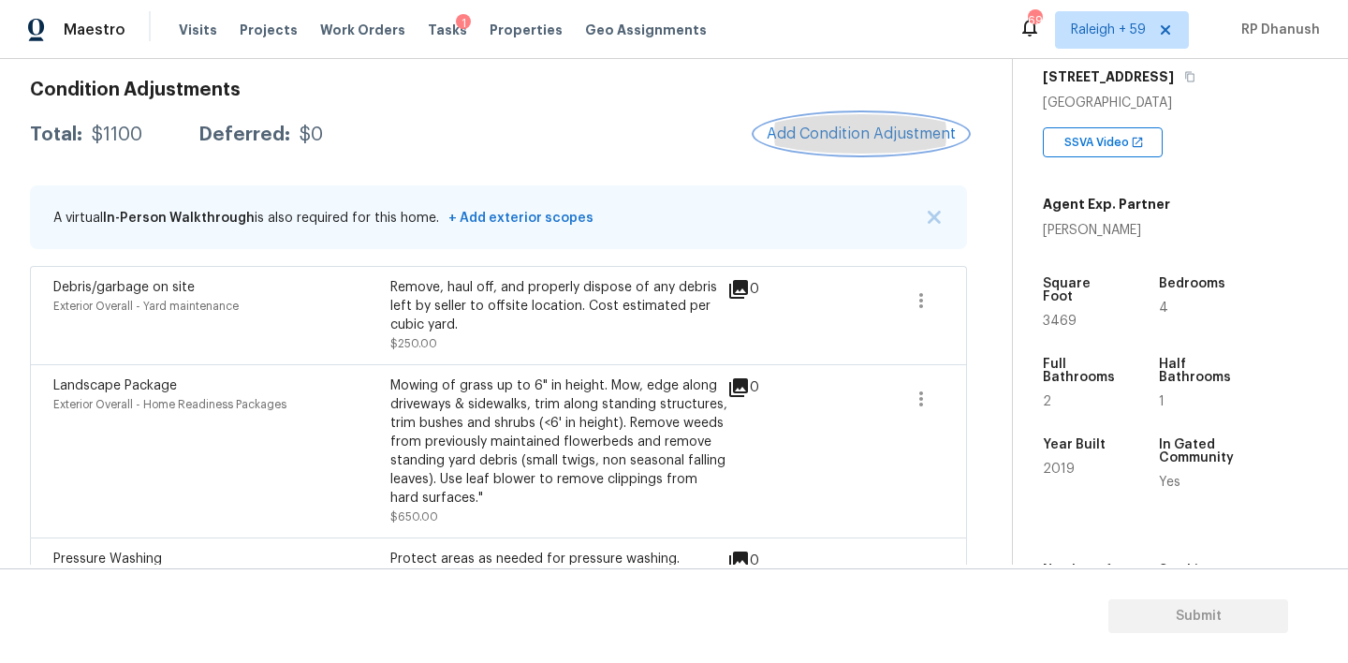
click at [827, 137] on span "Add Condition Adjustment" at bounding box center [861, 133] width 189 height 17
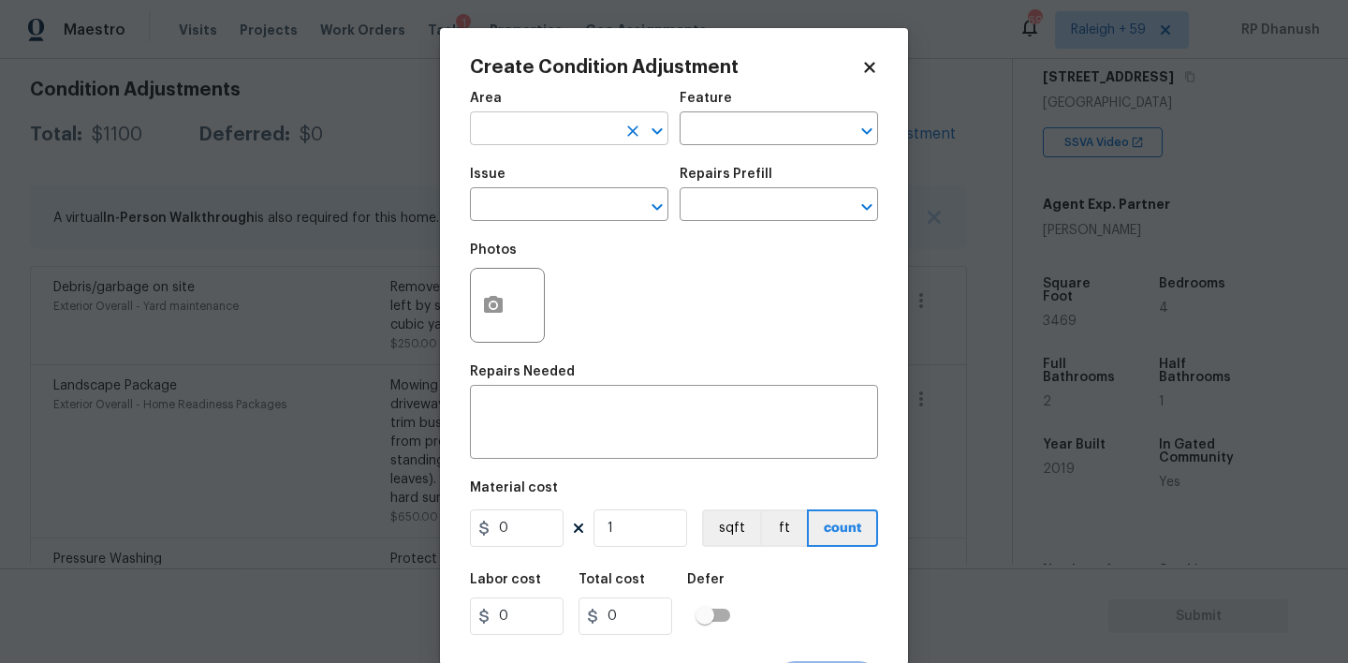
click at [574, 125] on input "text" at bounding box center [543, 130] width 146 height 29
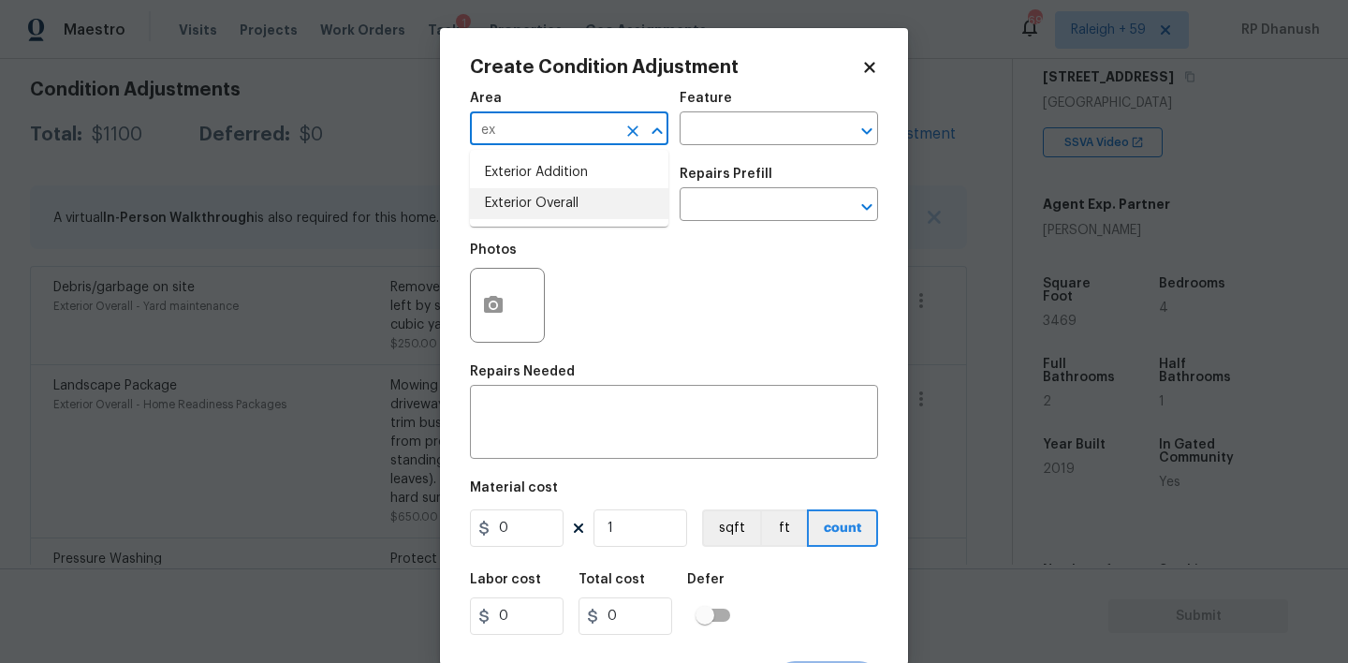
click at [540, 203] on li "Exterior Overall" at bounding box center [569, 203] width 198 height 31
type input "Exterior Overall"
click at [542, 439] on textarea at bounding box center [674, 423] width 386 height 39
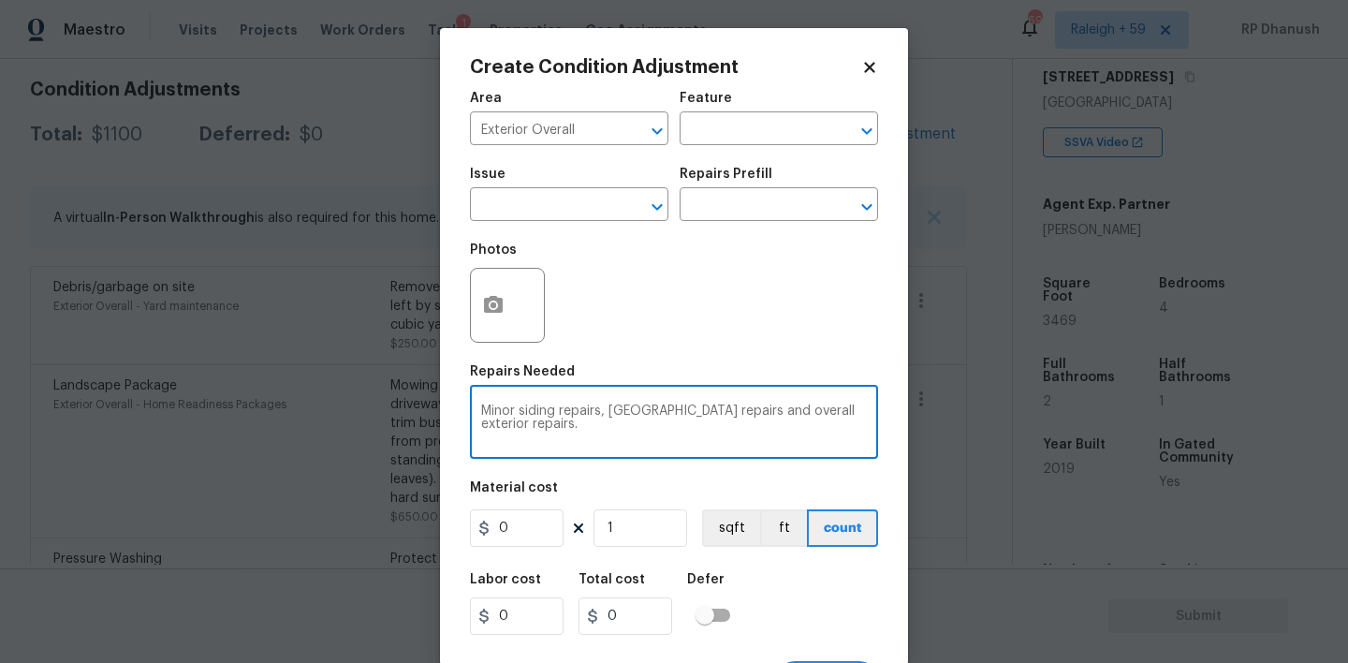
type textarea "Minor siding repairs, [GEOGRAPHIC_DATA] repairs and overall exterior repairs."
click at [534, 519] on input "0" at bounding box center [517, 527] width 94 height 37
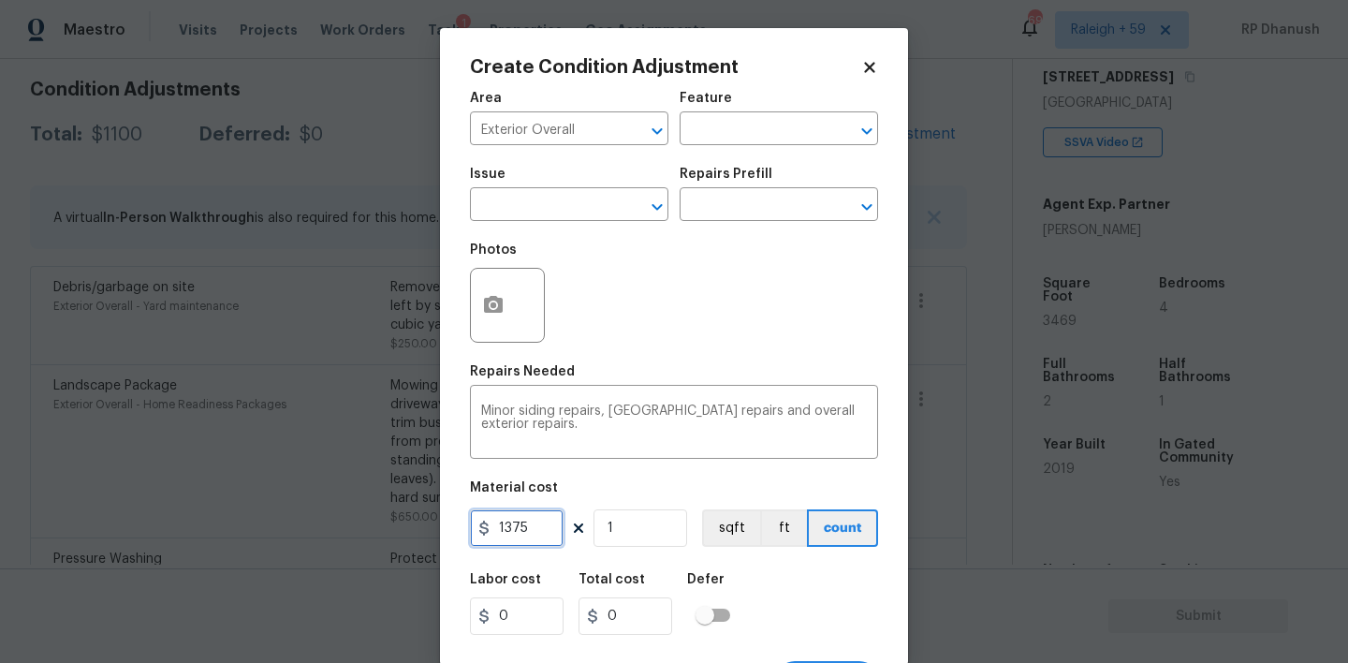
type input "1375"
click at [487, 286] on button "button" at bounding box center [493, 305] width 45 height 73
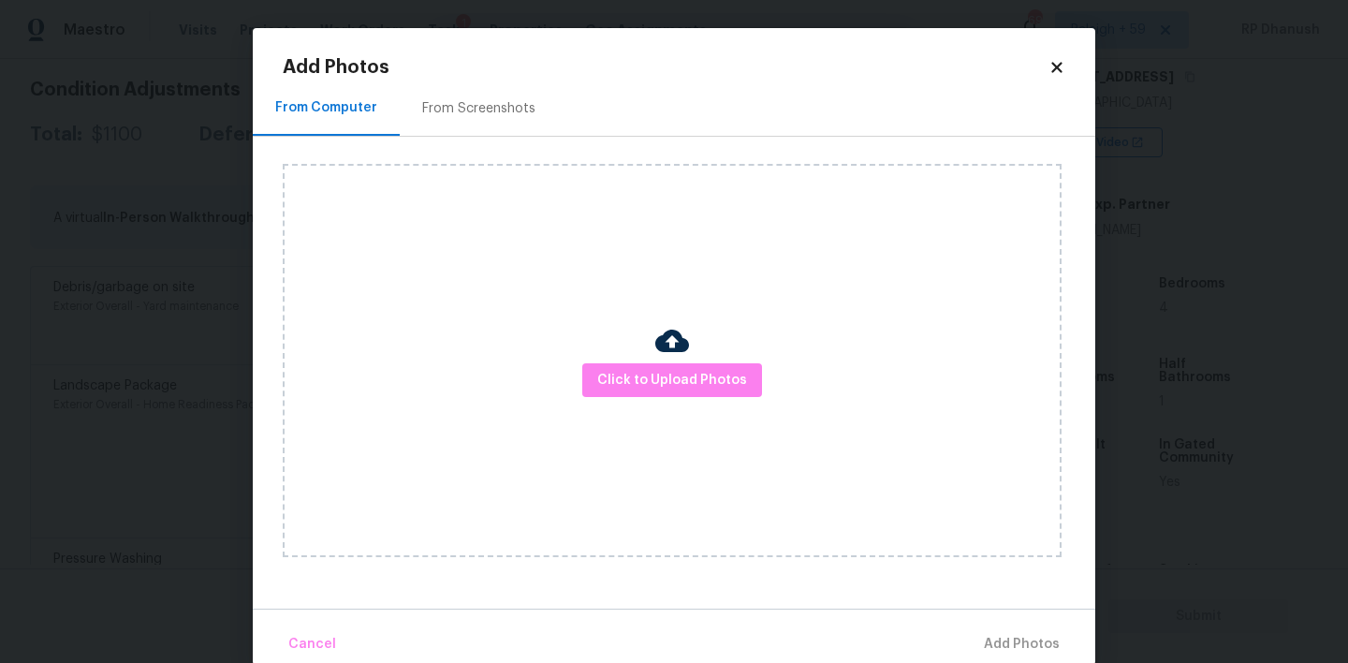
click at [506, 103] on div "From Screenshots" at bounding box center [478, 108] width 113 height 19
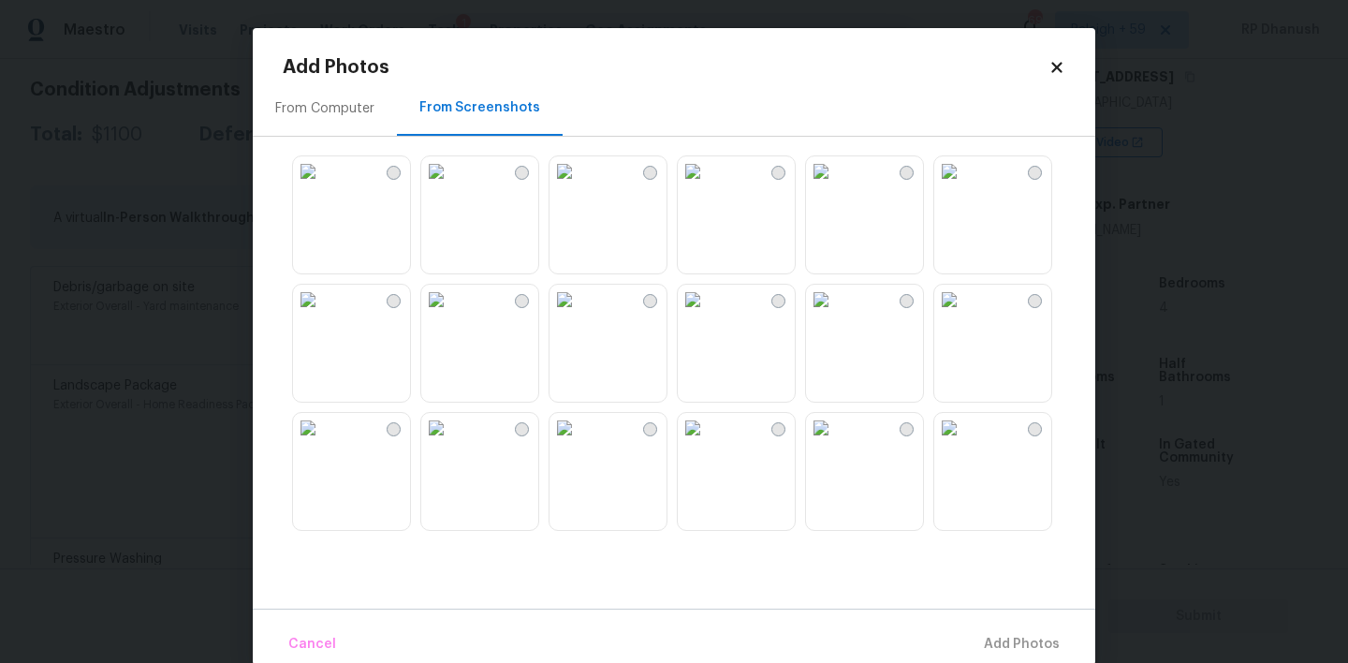
click at [579, 315] on img at bounding box center [564, 300] width 30 height 30
click at [708, 315] on img at bounding box center [693, 300] width 30 height 30
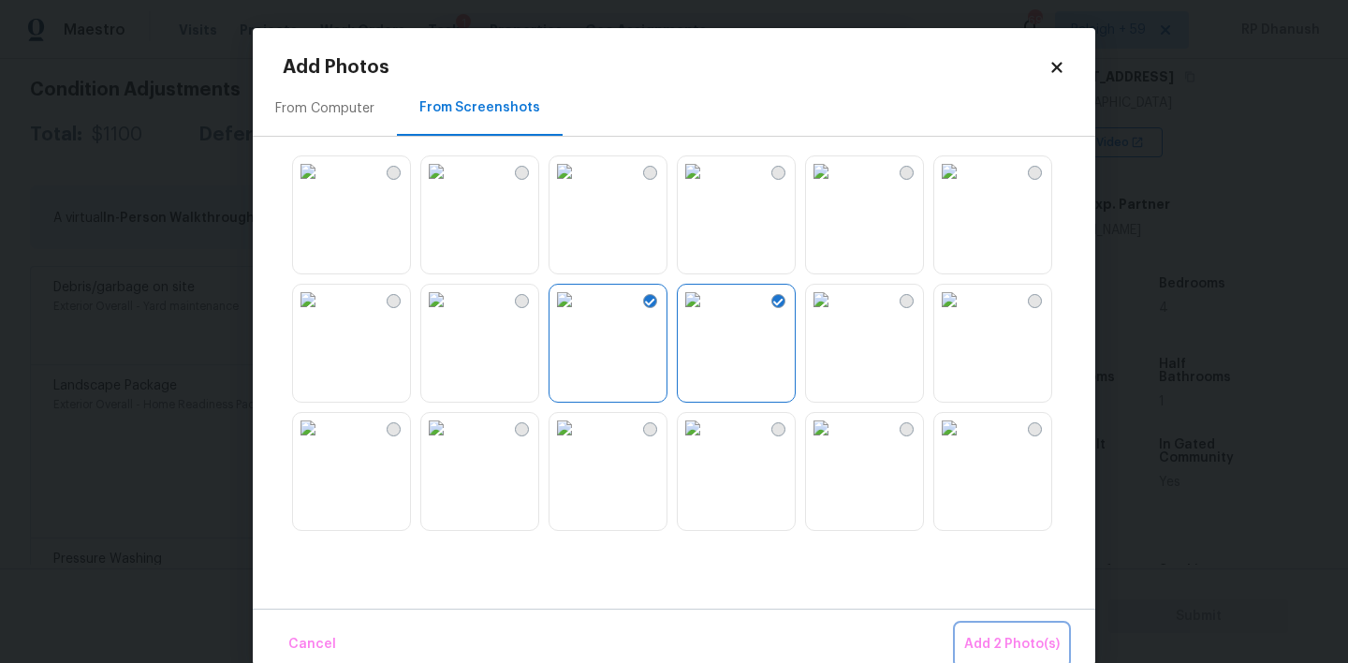
click at [997, 651] on span "Add 2 Photo(s)" at bounding box center [1011, 644] width 95 height 23
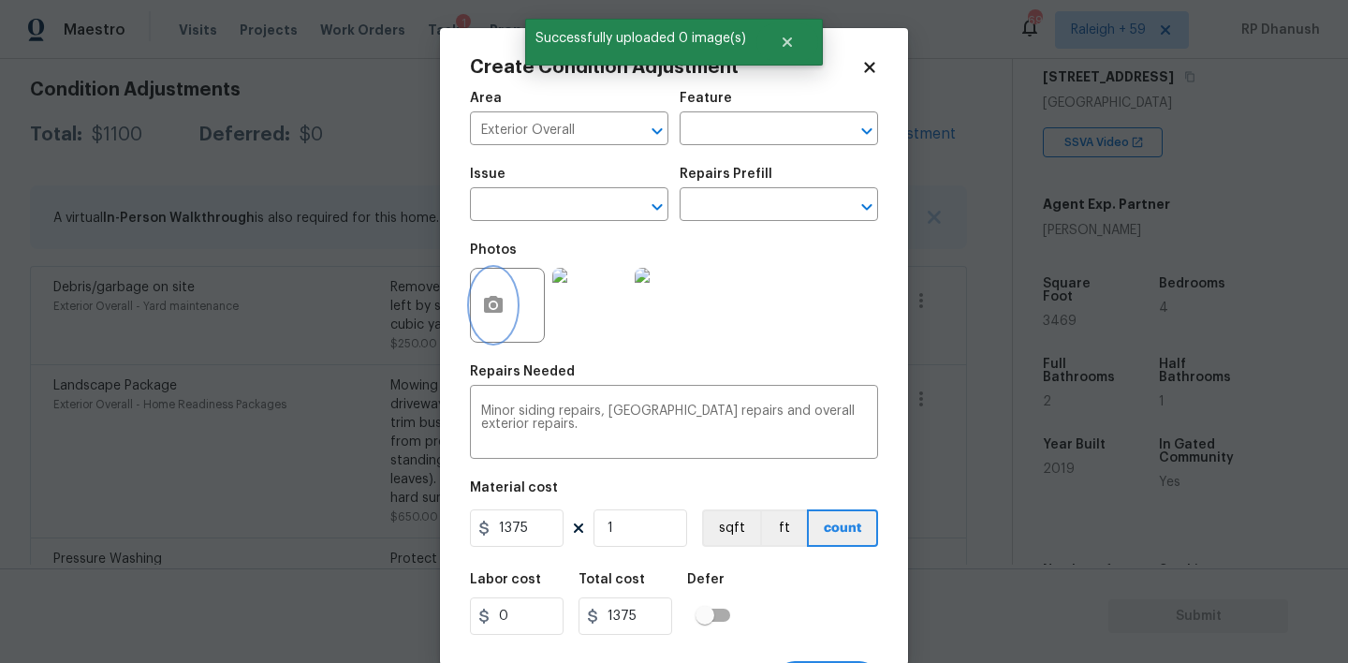
scroll to position [37, 0]
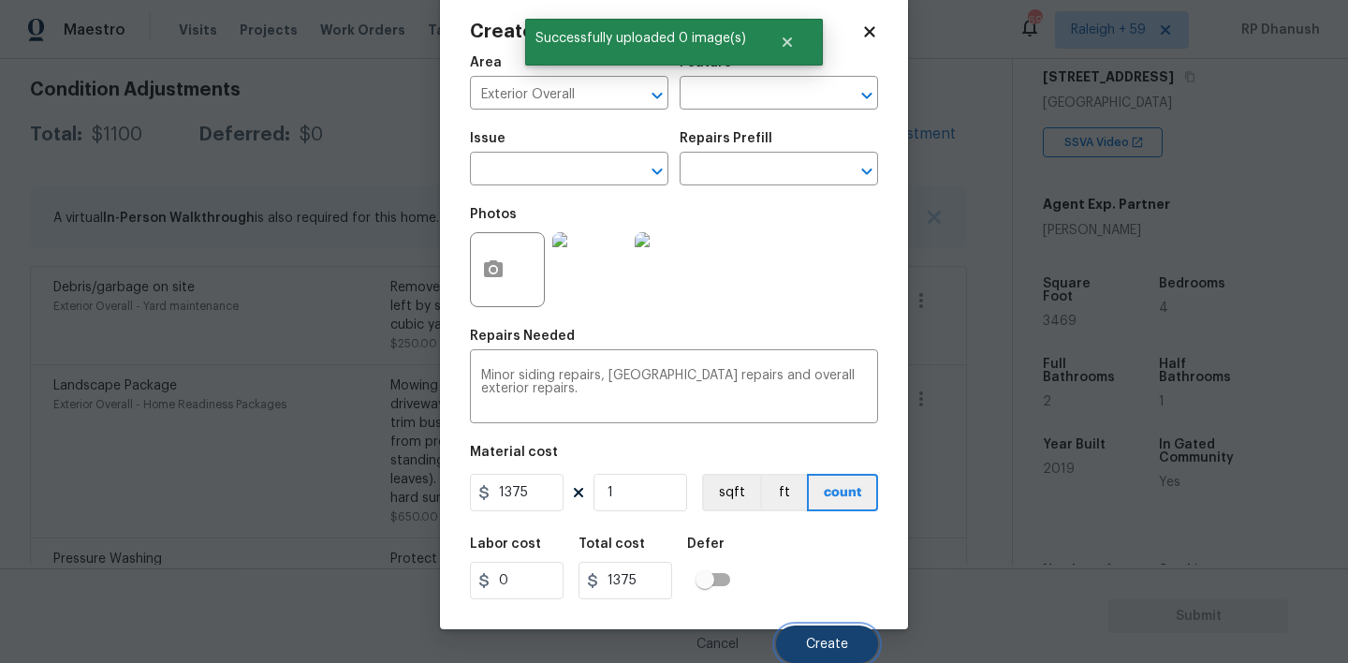
click at [807, 629] on button "Create" at bounding box center [827, 643] width 102 height 37
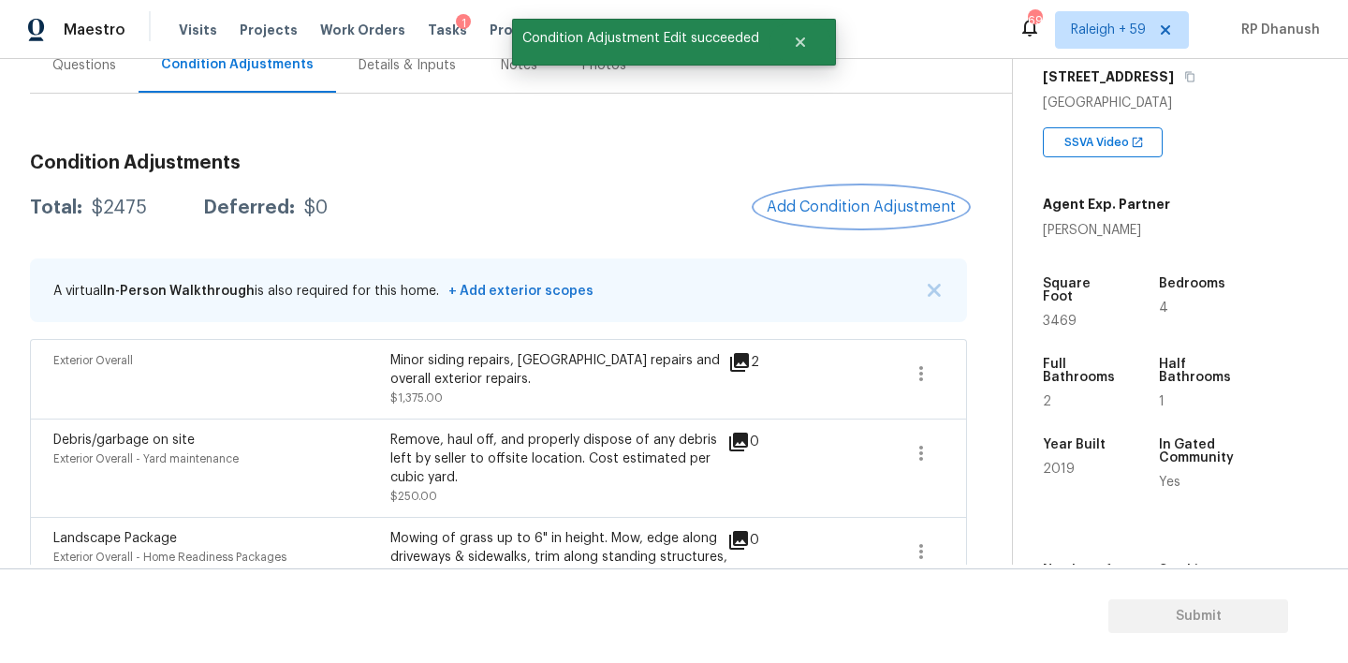
scroll to position [194, 0]
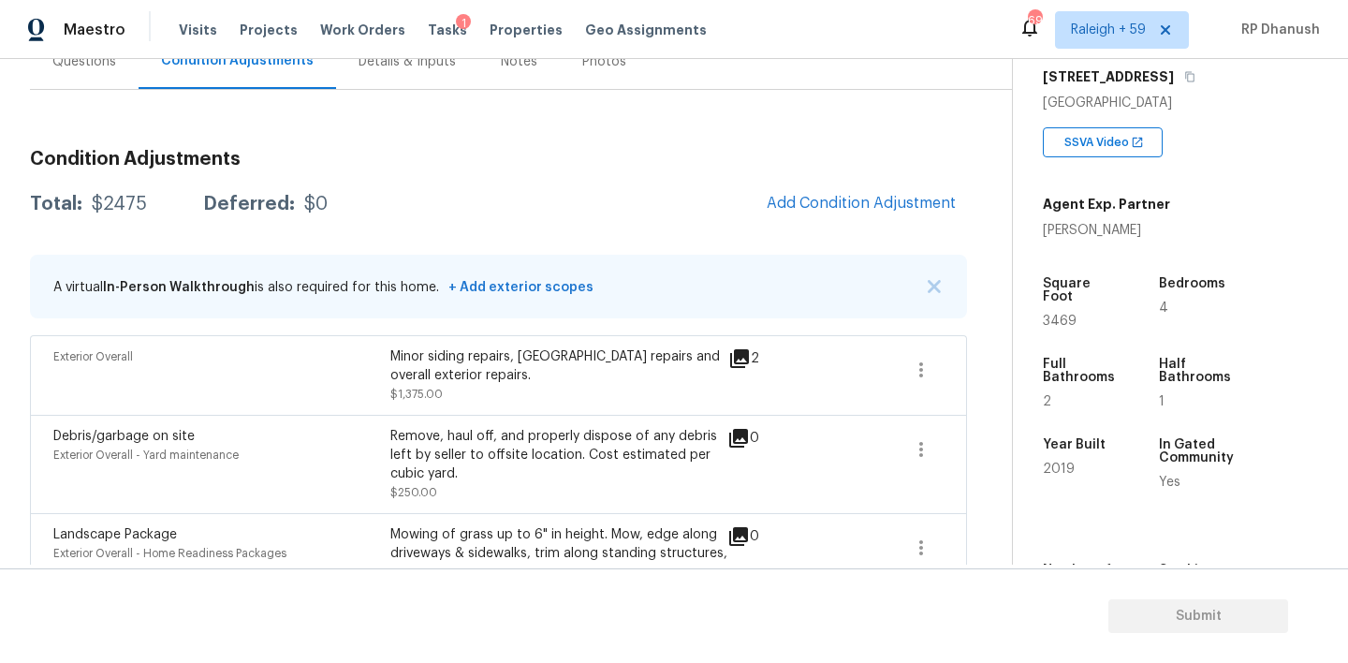
click at [806, 302] on div "A virtual In-Person Walkthrough is also required for this home. + Add exterior …" at bounding box center [498, 287] width 937 height 64
click at [851, 176] on div "Condition Adjustments Total: $2475 Deferred: $0 Add Condition Adjustment A virt…" at bounding box center [498, 497] width 937 height 725
click at [831, 197] on span "Add Condition Adjustment" at bounding box center [861, 203] width 189 height 17
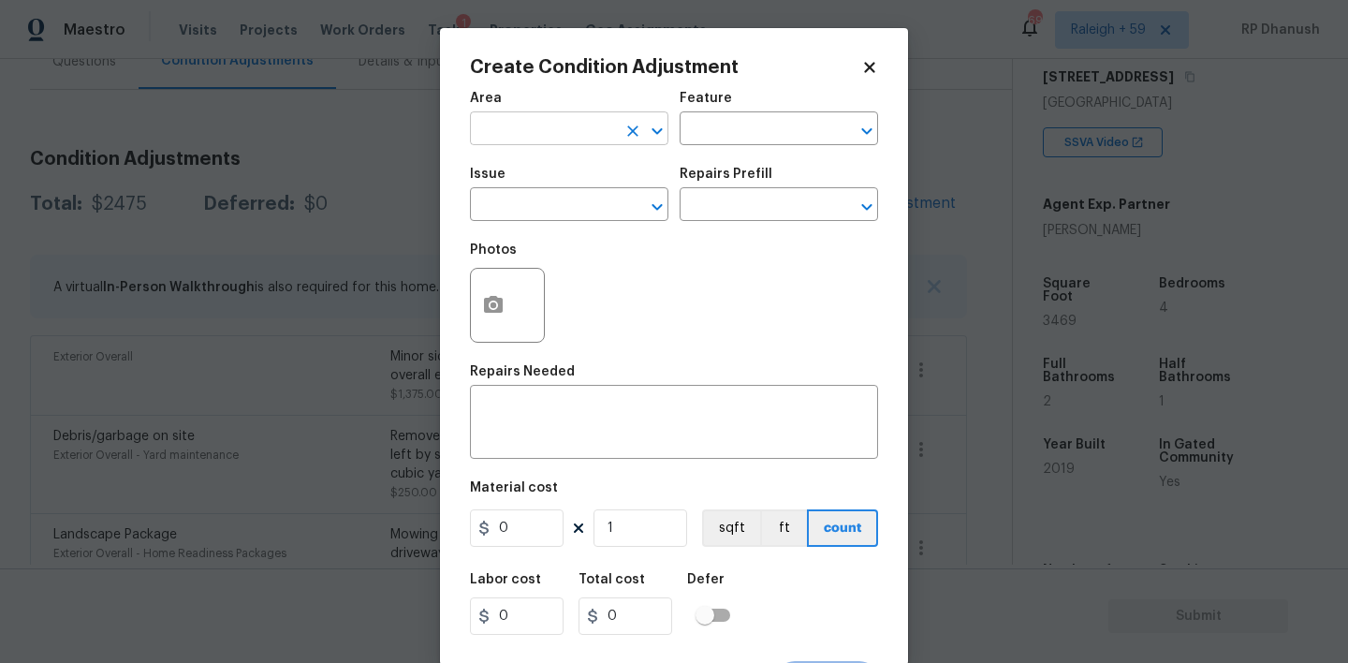
click at [516, 139] on input "text" at bounding box center [543, 130] width 146 height 29
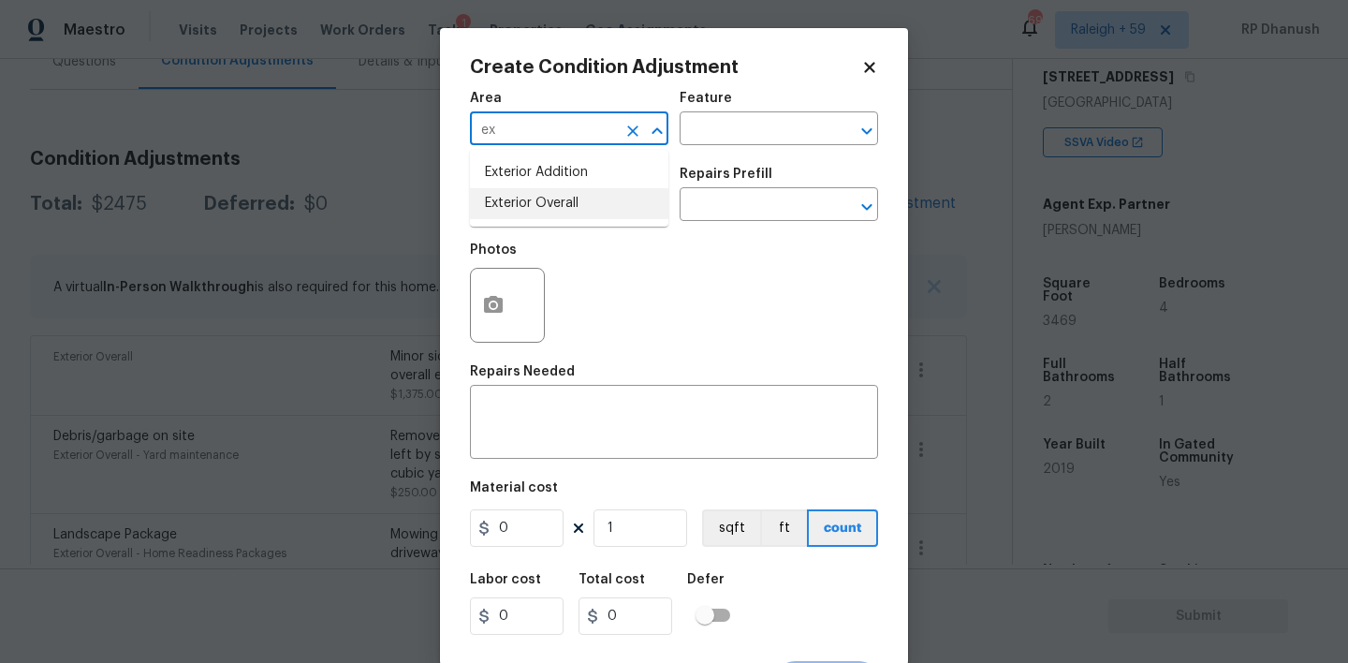
drag, startPoint x: 508, startPoint y: 205, endPoint x: 688, endPoint y: 152, distance: 187.5
click at [520, 198] on li "Exterior Overall" at bounding box center [569, 203] width 198 height 31
type input "Exterior Overall"
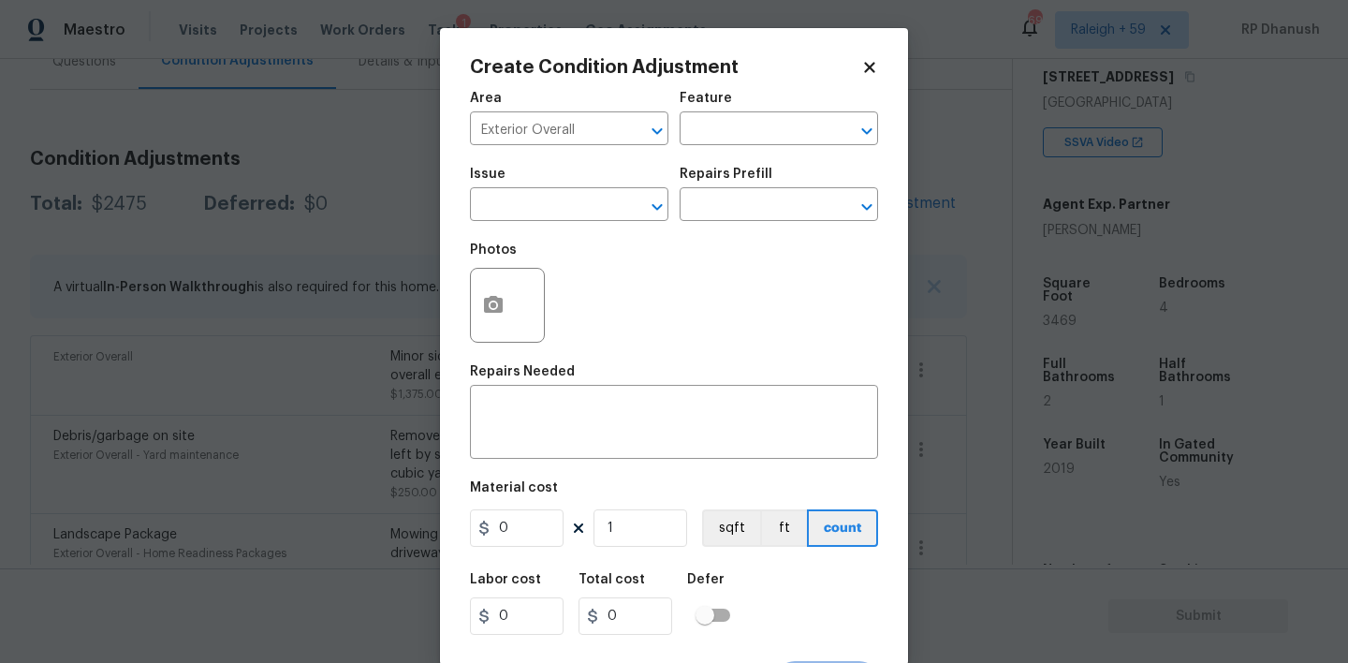
click at [688, 152] on div "Area Exterior Overall ​ Feature ​" at bounding box center [674, 118] width 408 height 76
click at [703, 138] on input "text" at bounding box center [753, 130] width 146 height 29
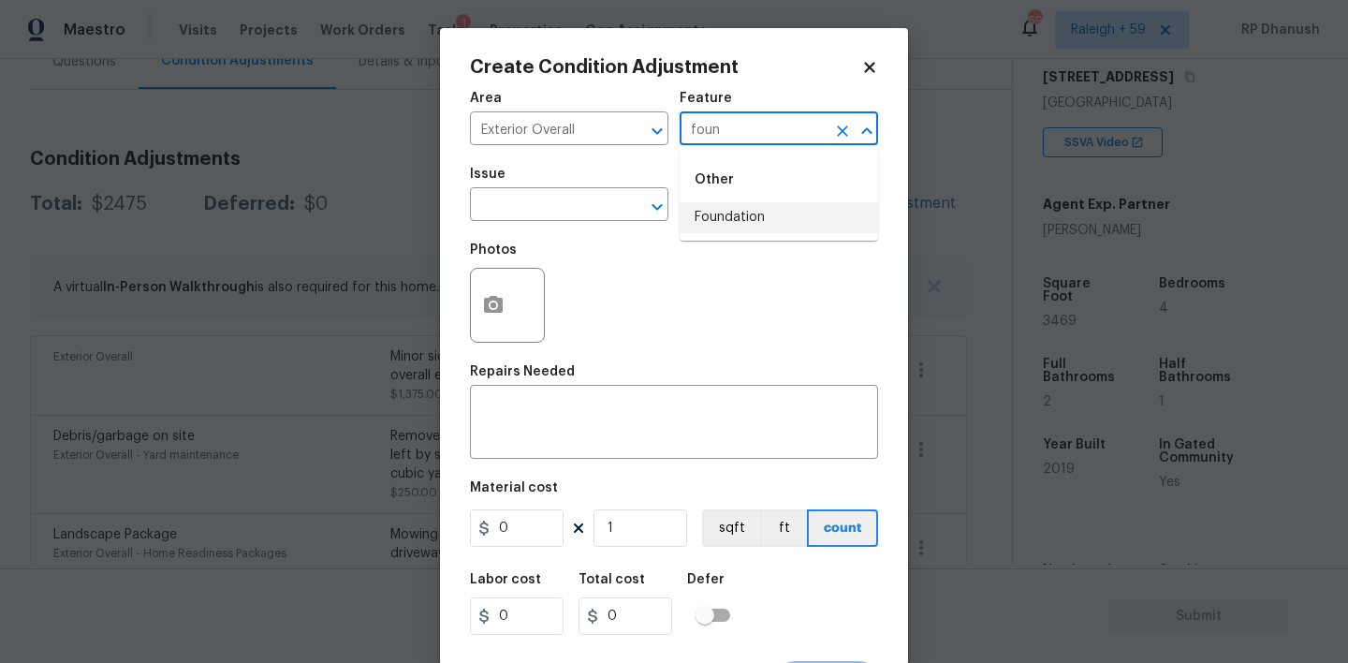
click at [727, 207] on li "Foundation" at bounding box center [779, 217] width 198 height 31
type input "Foundation"
click at [533, 202] on input "text" at bounding box center [543, 206] width 146 height 29
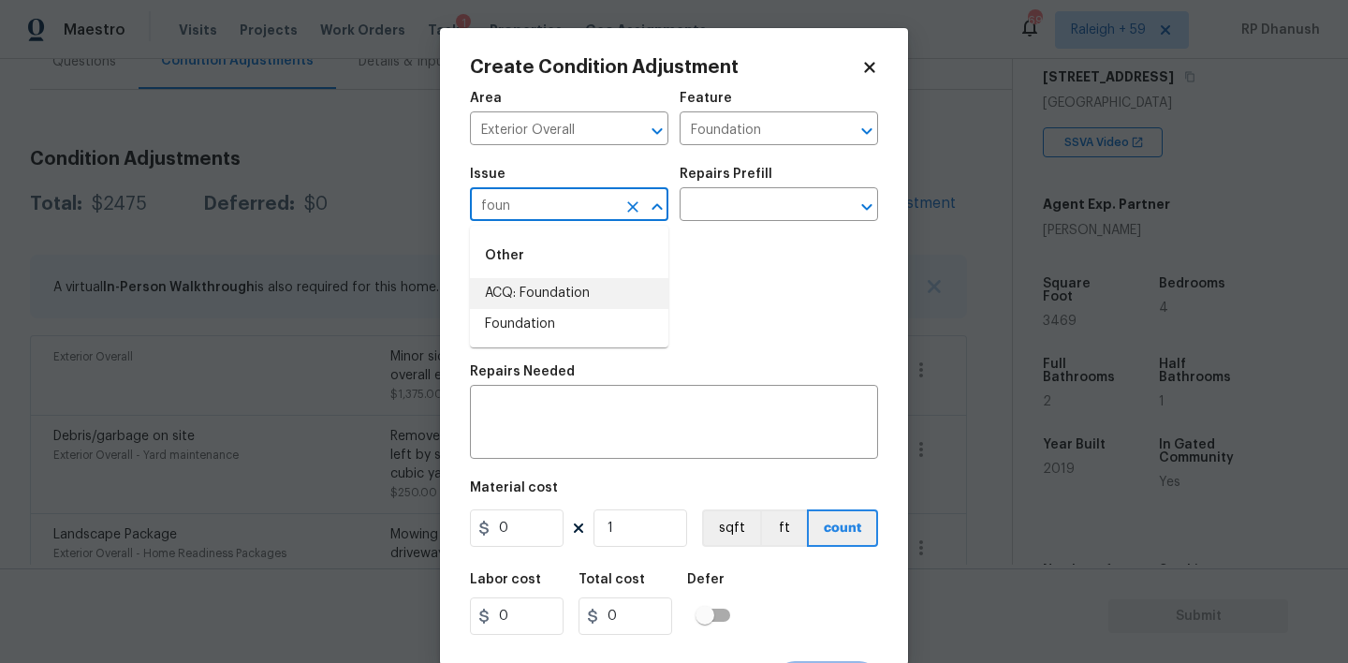
click at [533, 289] on li "ACQ: Foundation" at bounding box center [569, 293] width 198 height 31
type input "ACQ: Foundation"
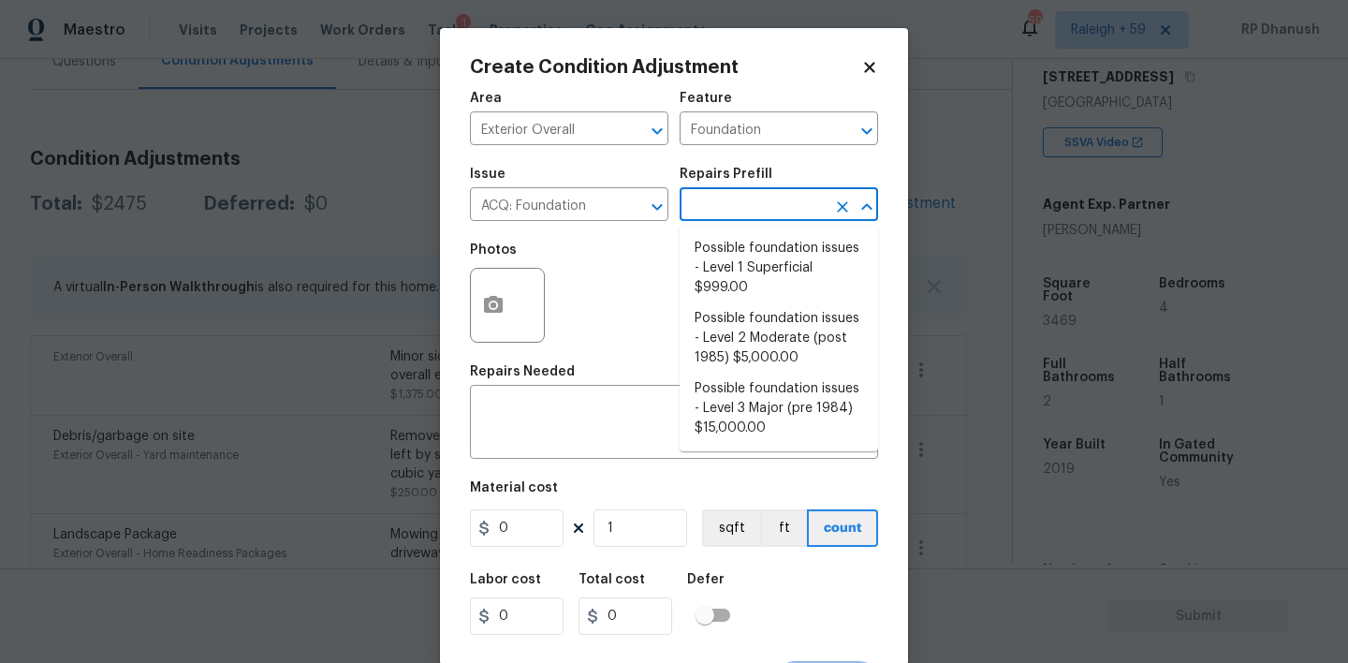
click at [688, 210] on input "text" at bounding box center [753, 206] width 146 height 29
click at [806, 338] on li "Possible foundation issues - Level 2 Moderate (post 1985) $5,000.00" at bounding box center [779, 338] width 198 height 70
type input "Acquisition"
type textarea "Possible foundation issues - Level 2 Moderate: Disclaimer: This is NOT a techni…"
type input "5000"
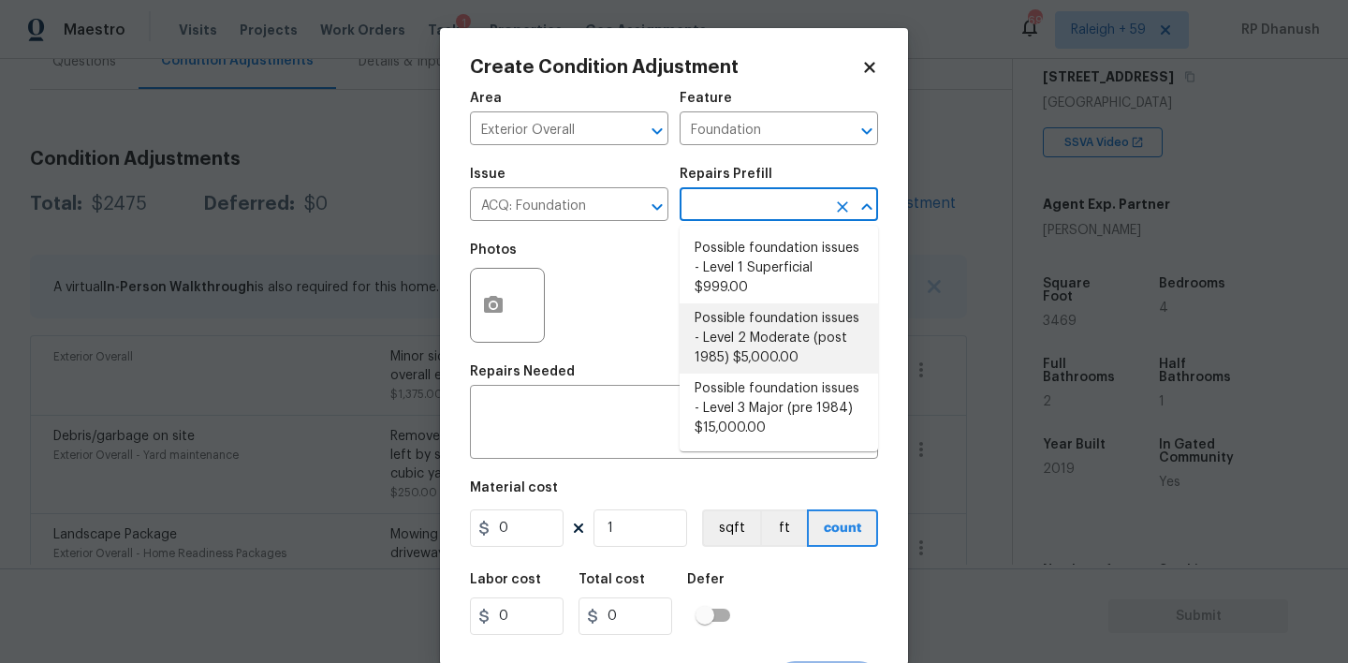
type input "5000"
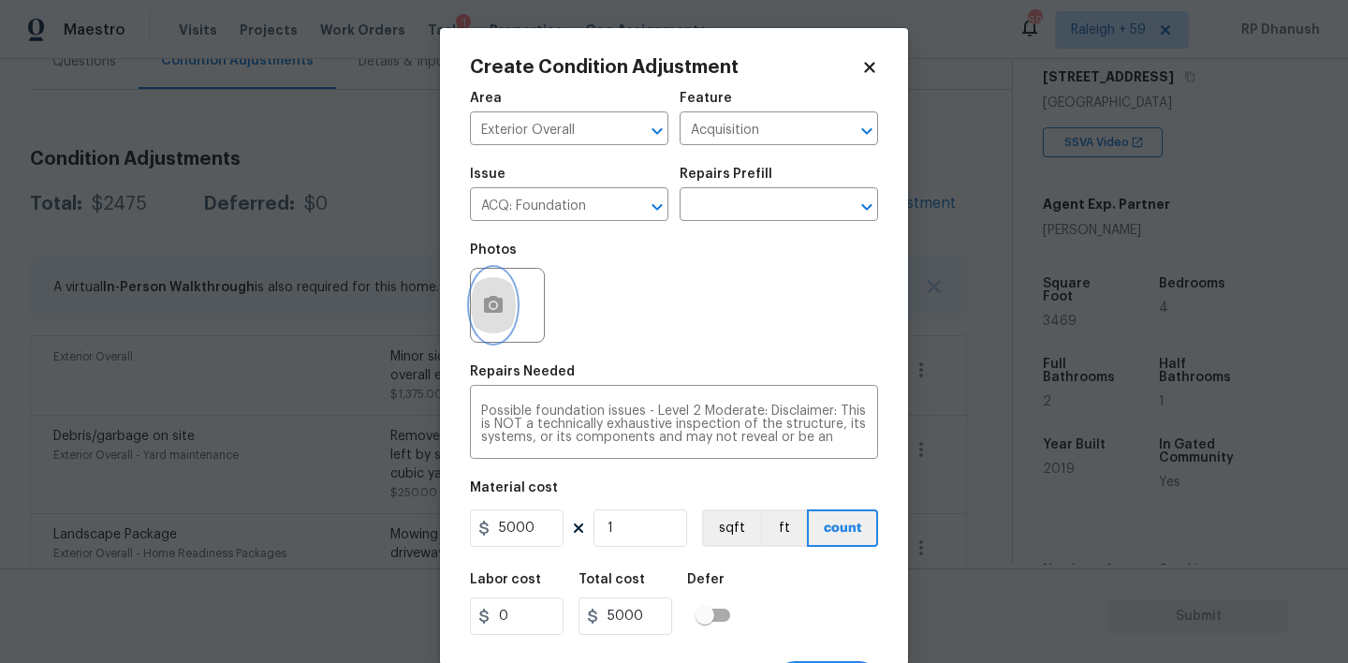
click at [485, 300] on icon "button" at bounding box center [493, 304] width 19 height 17
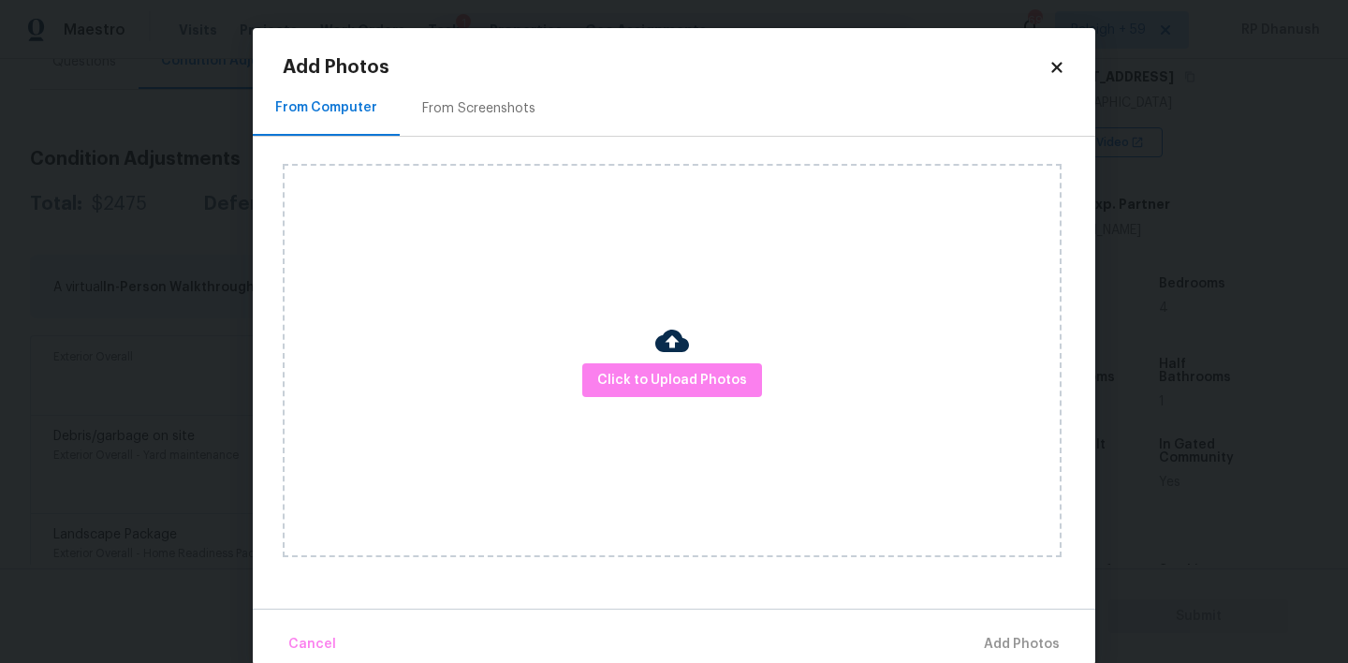
click at [510, 114] on div "From Screenshots" at bounding box center [478, 108] width 113 height 19
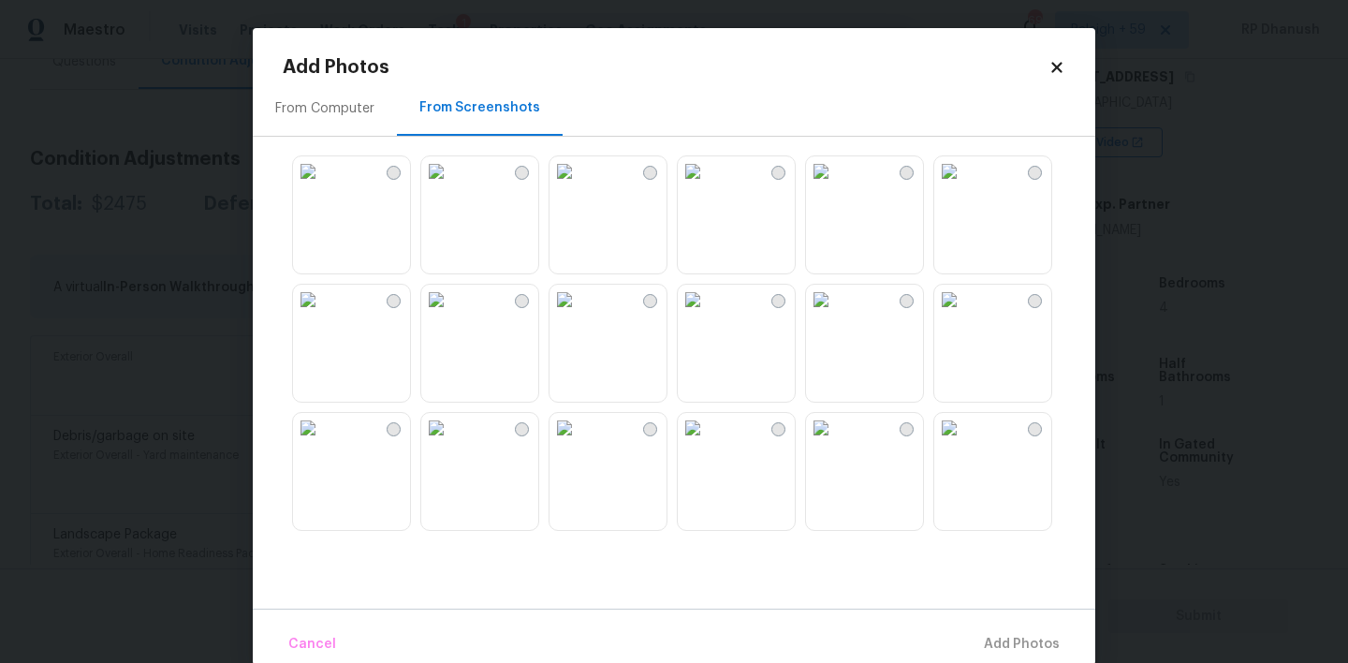
click at [329, 99] on div "From Computer" at bounding box center [324, 108] width 99 height 19
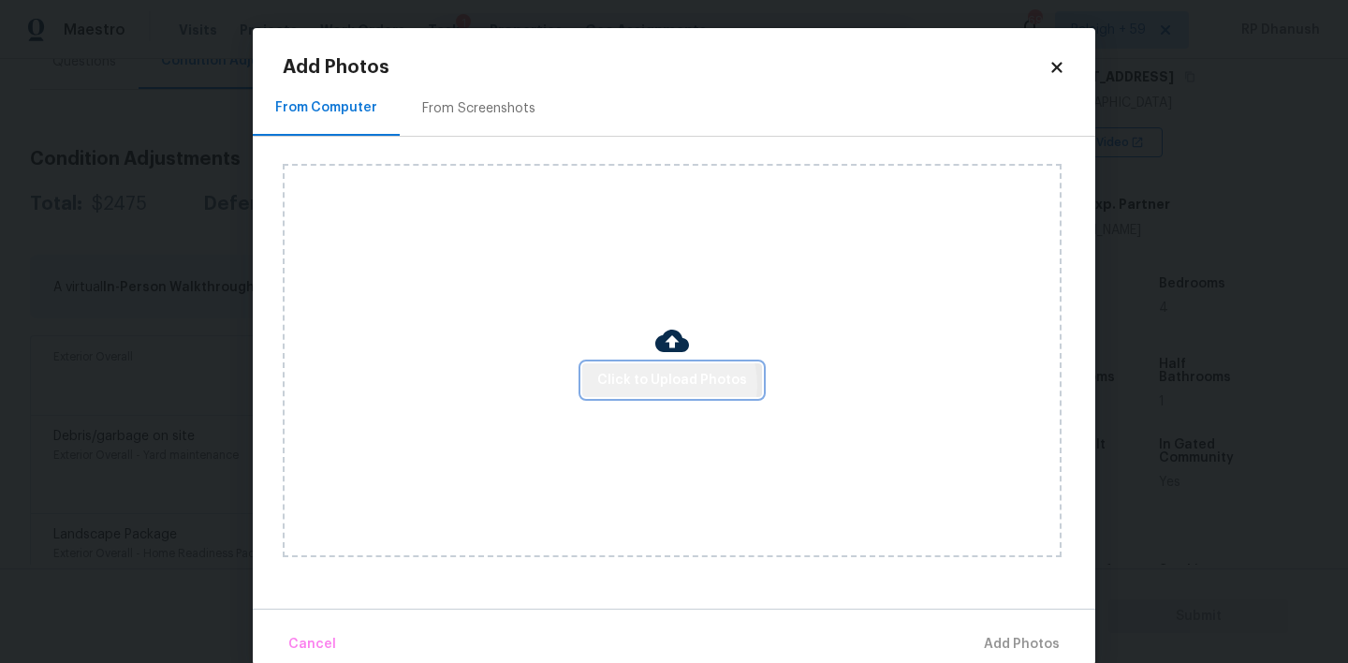
click at [669, 384] on span "Click to Upload Photos" at bounding box center [672, 380] width 150 height 23
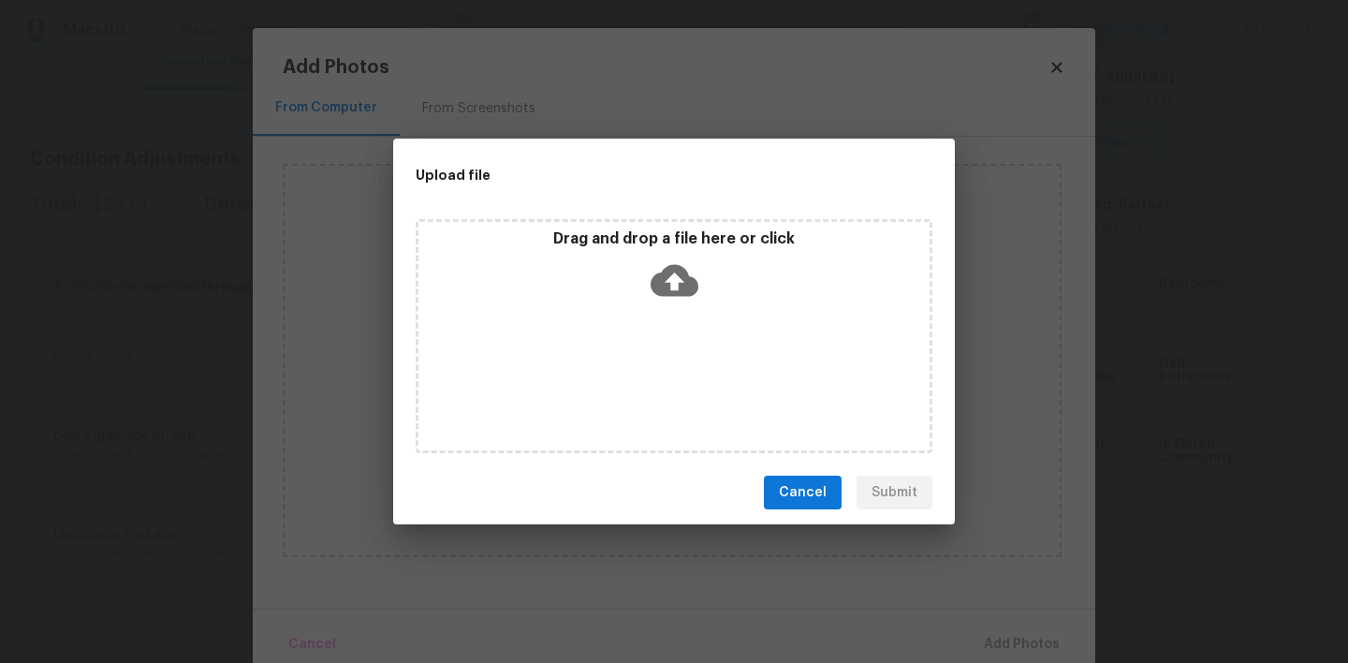
click at [669, 279] on icon at bounding box center [675, 280] width 48 height 48
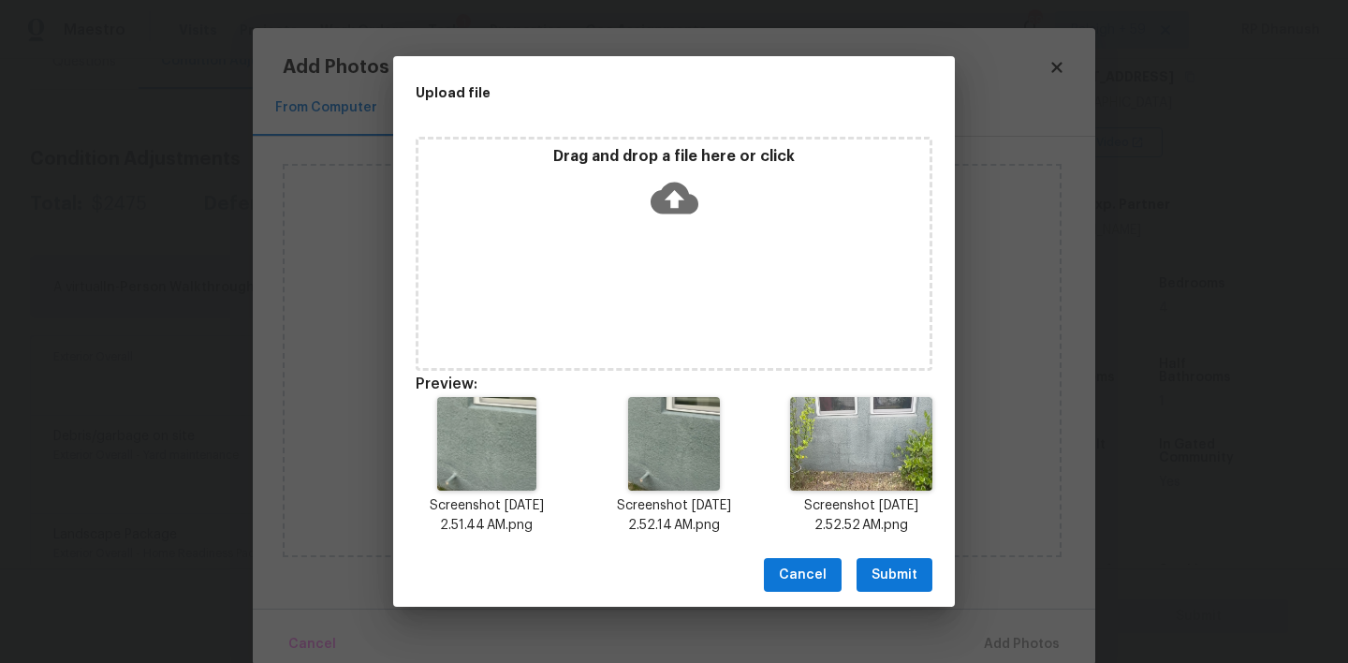
click at [917, 577] on button "Submit" at bounding box center [894, 575] width 76 height 35
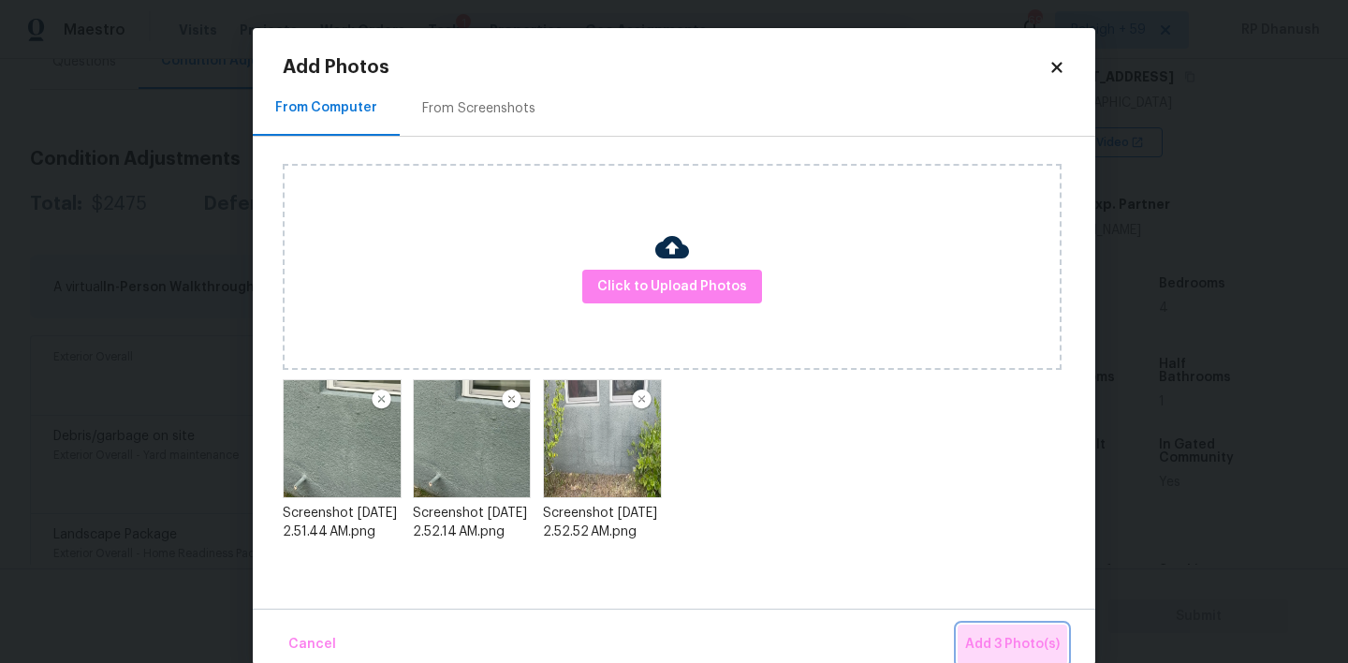
click at [1012, 624] on button "Add 3 Photo(s)" at bounding box center [1013, 644] width 110 height 40
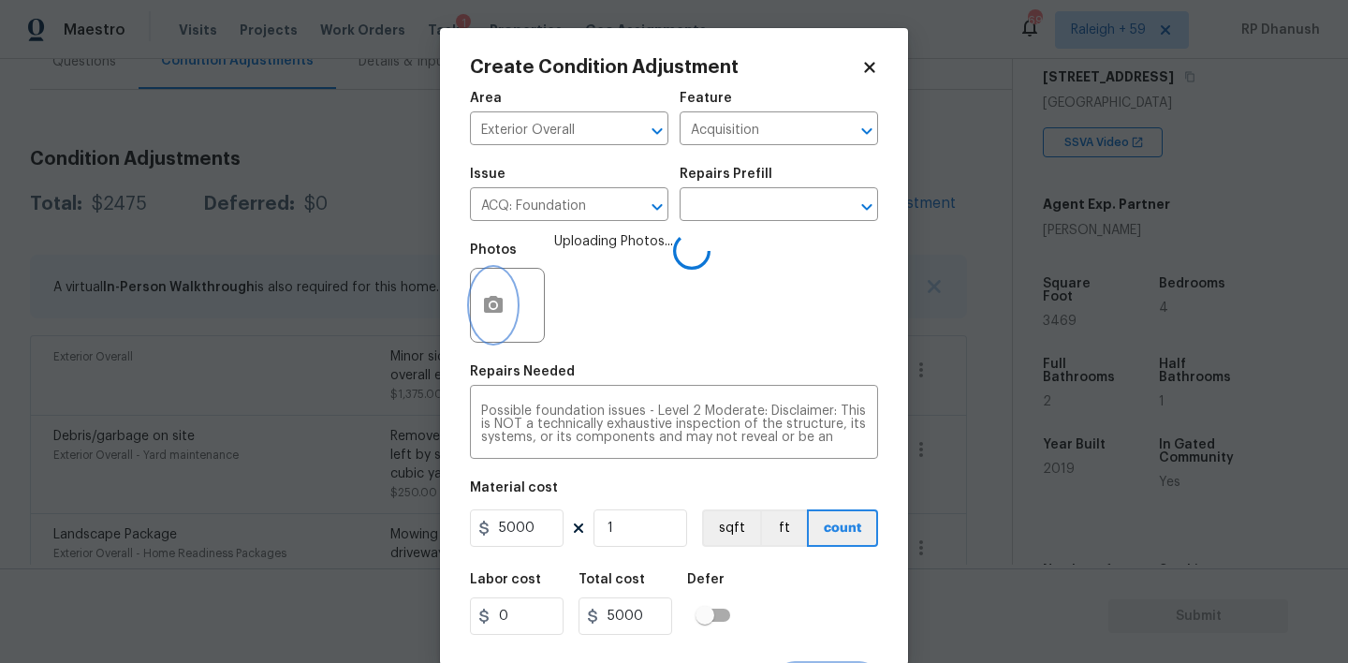
scroll to position [37, 0]
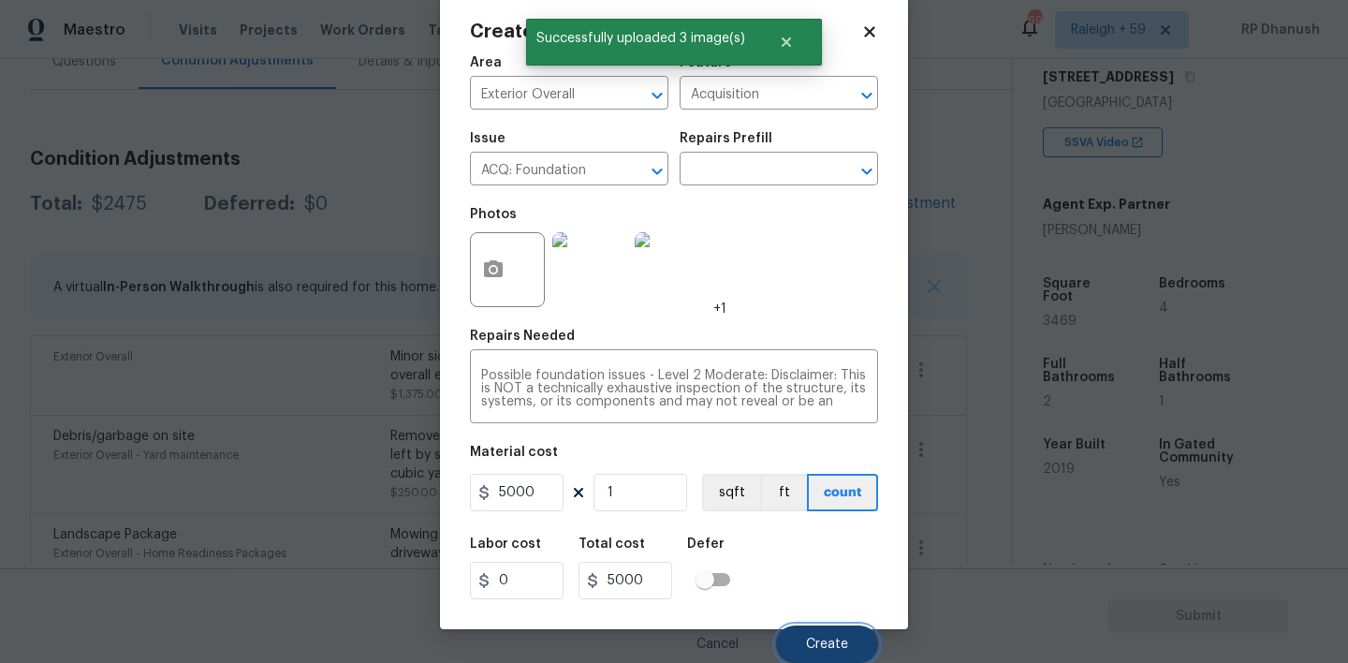
click at [833, 636] on button "Create" at bounding box center [827, 643] width 102 height 37
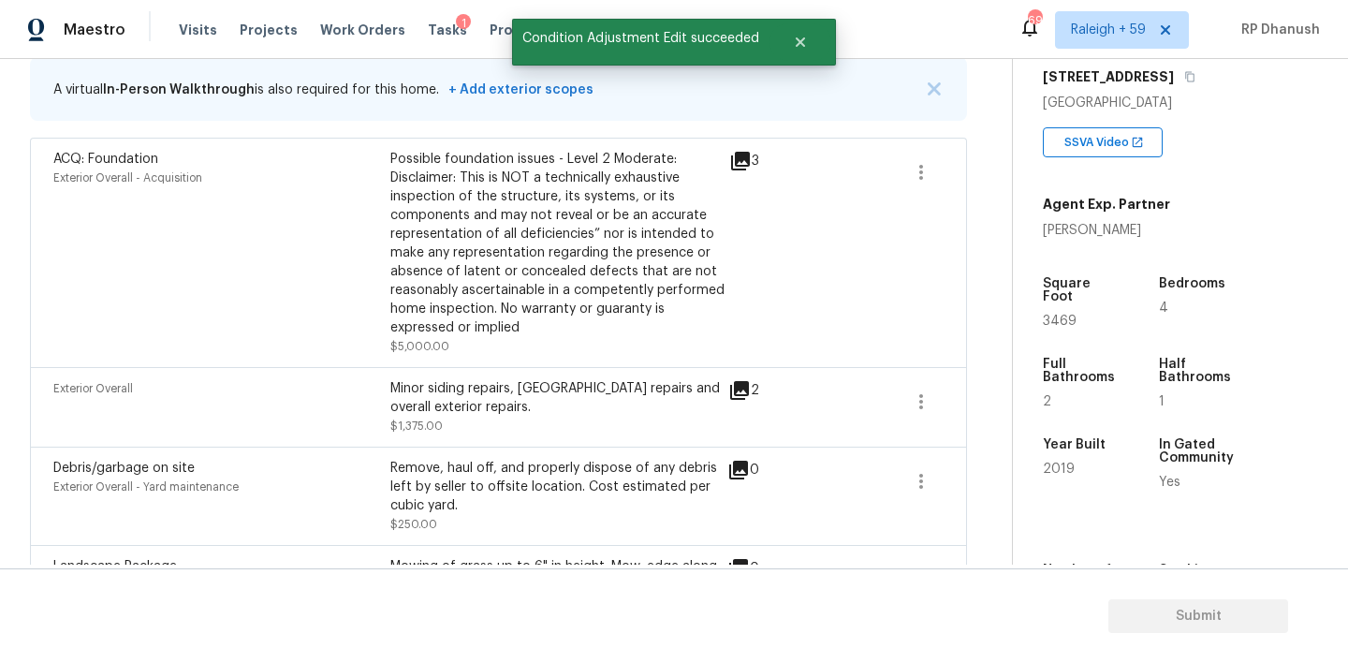
scroll to position [401, 0]
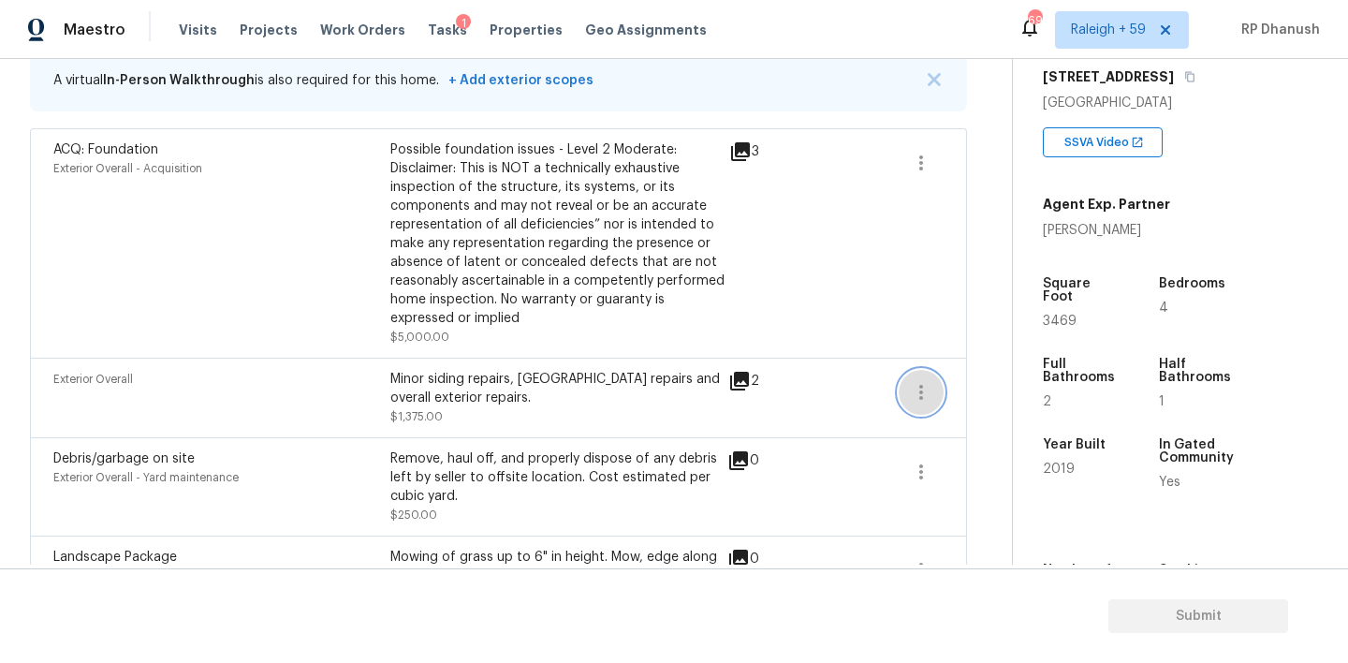
click at [912, 404] on button "button" at bounding box center [921, 392] width 45 height 45
click at [967, 400] on link "Edit" at bounding box center [1027, 389] width 159 height 28
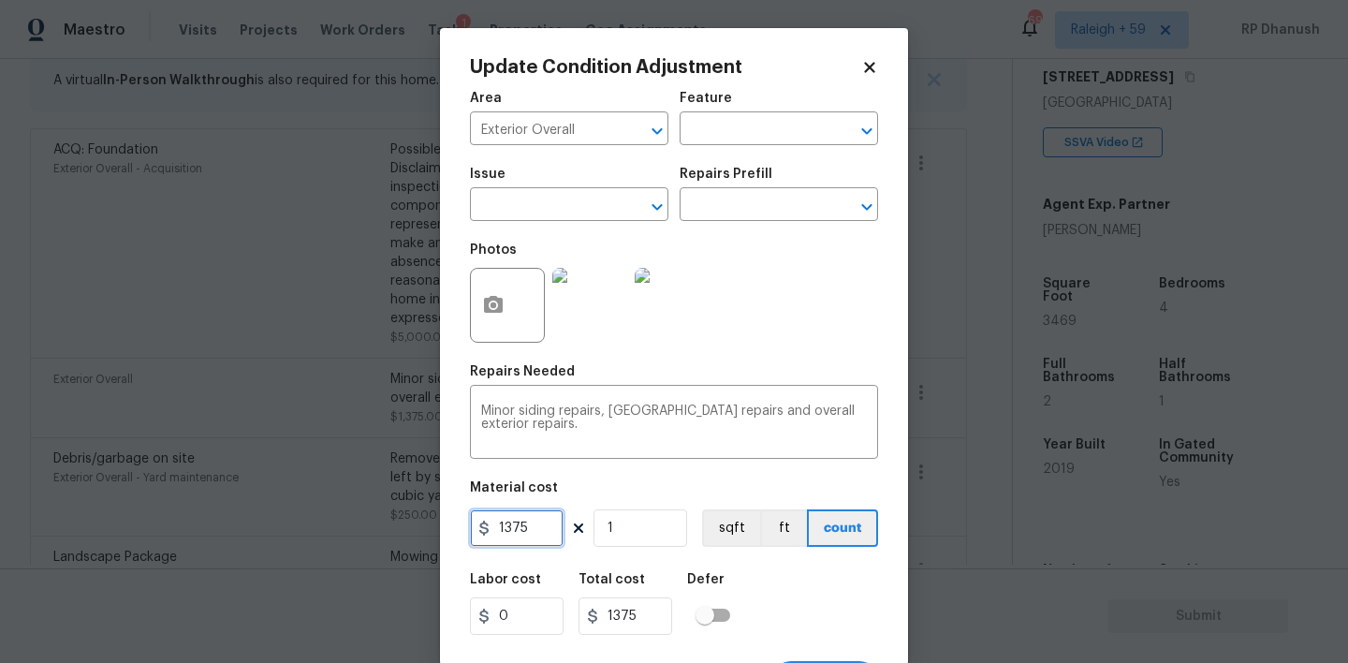
click at [503, 519] on input "1375" at bounding box center [517, 527] width 94 height 37
type input "1675"
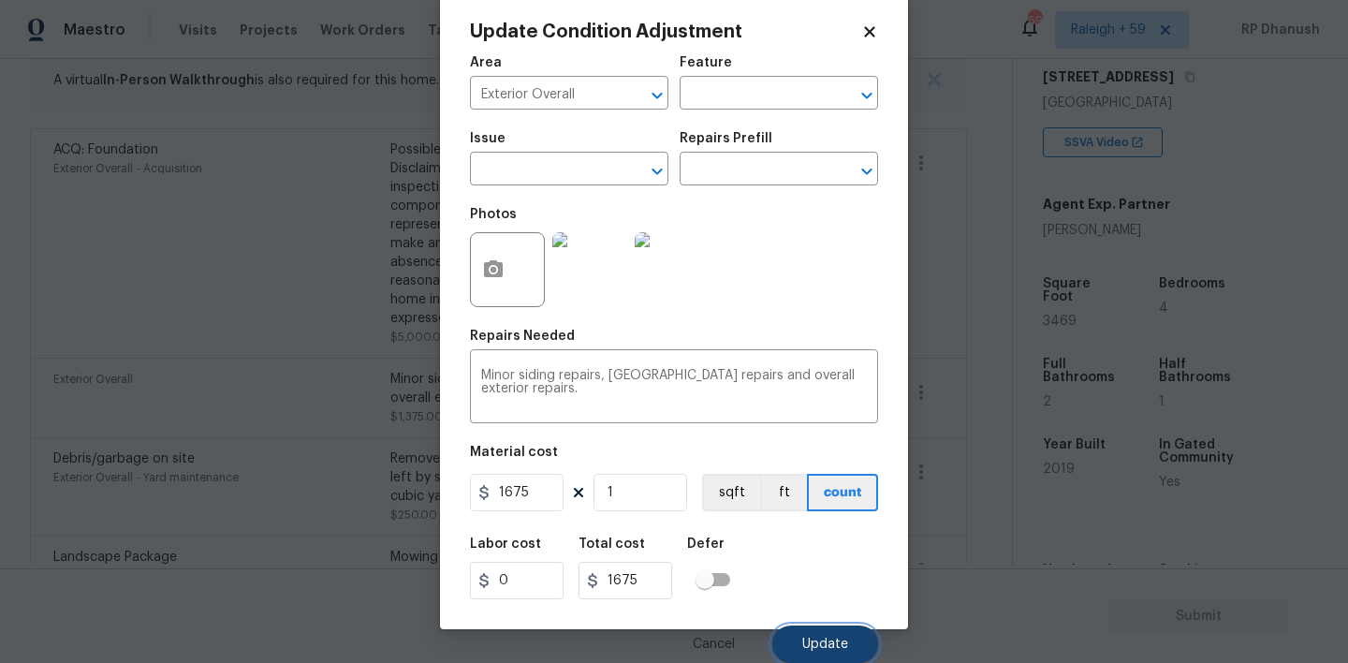
click at [829, 643] on span "Update" at bounding box center [825, 644] width 46 height 14
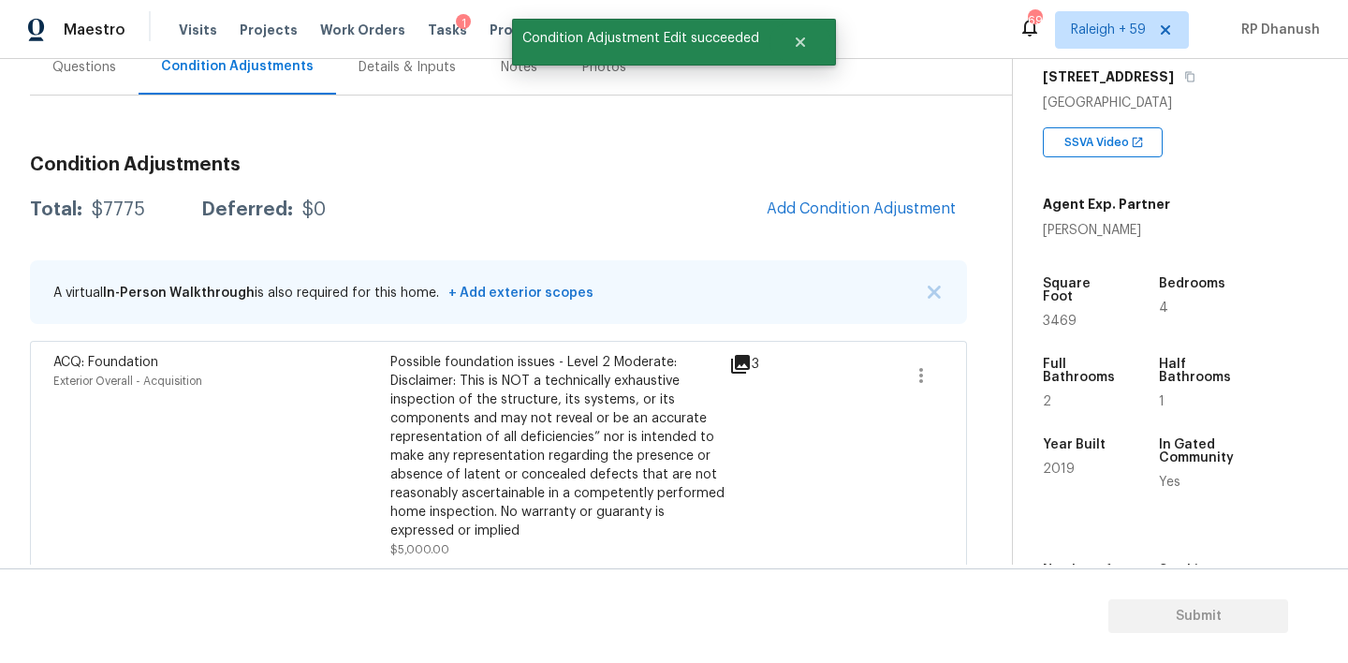
scroll to position [182, 0]
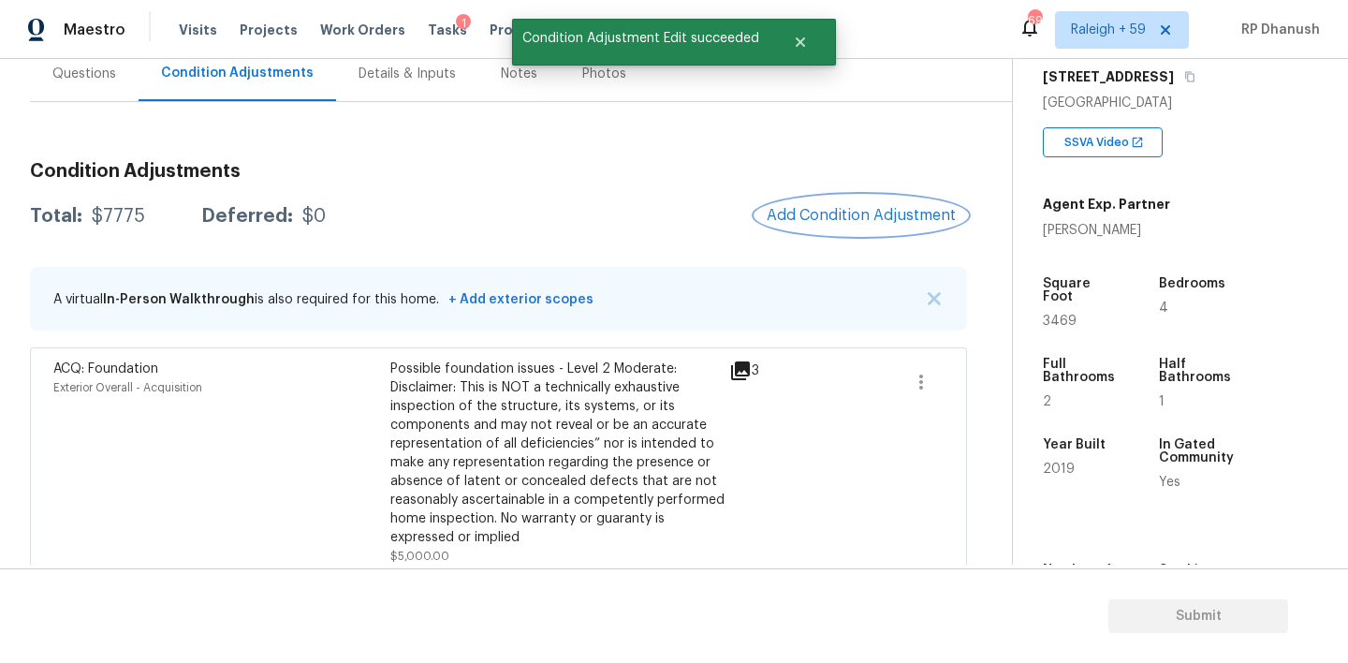
click at [841, 219] on span "Add Condition Adjustment" at bounding box center [861, 215] width 189 height 17
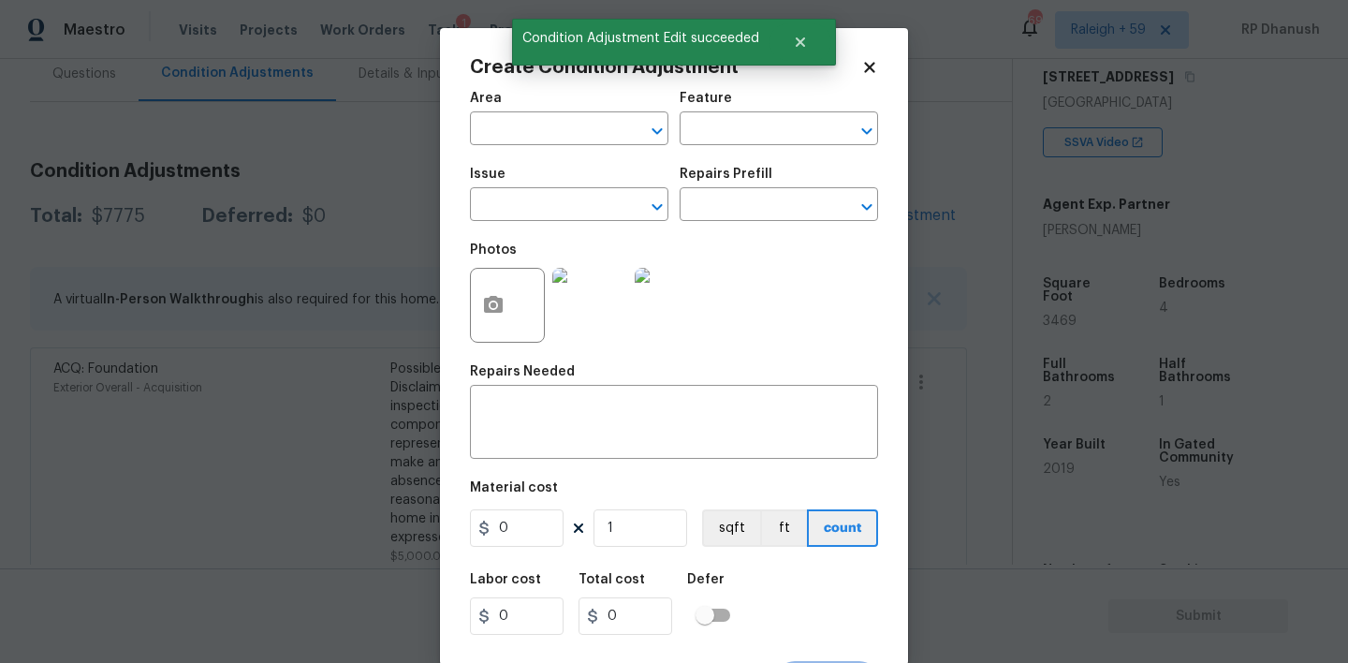
click at [143, 278] on body "Maestro Visits Projects Work Orders Tasks 1 Properties Geo Assignments 696 Rale…" at bounding box center [674, 331] width 1348 height 663
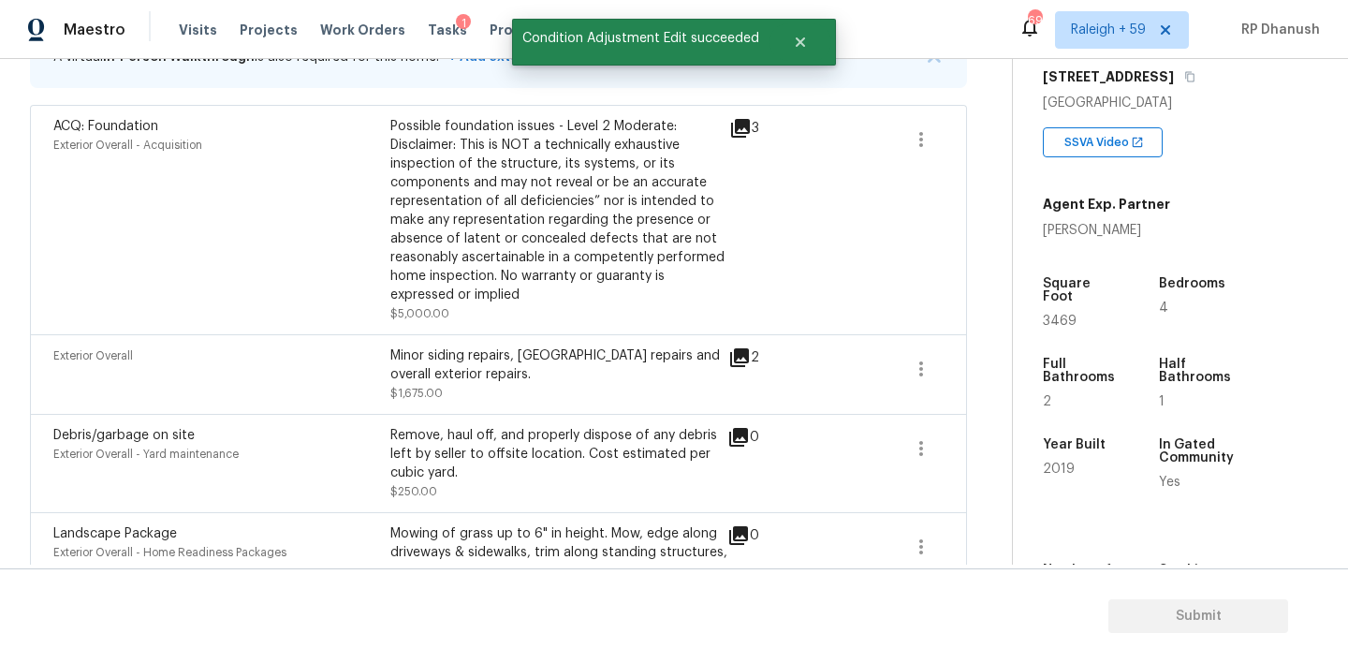
scroll to position [577, 0]
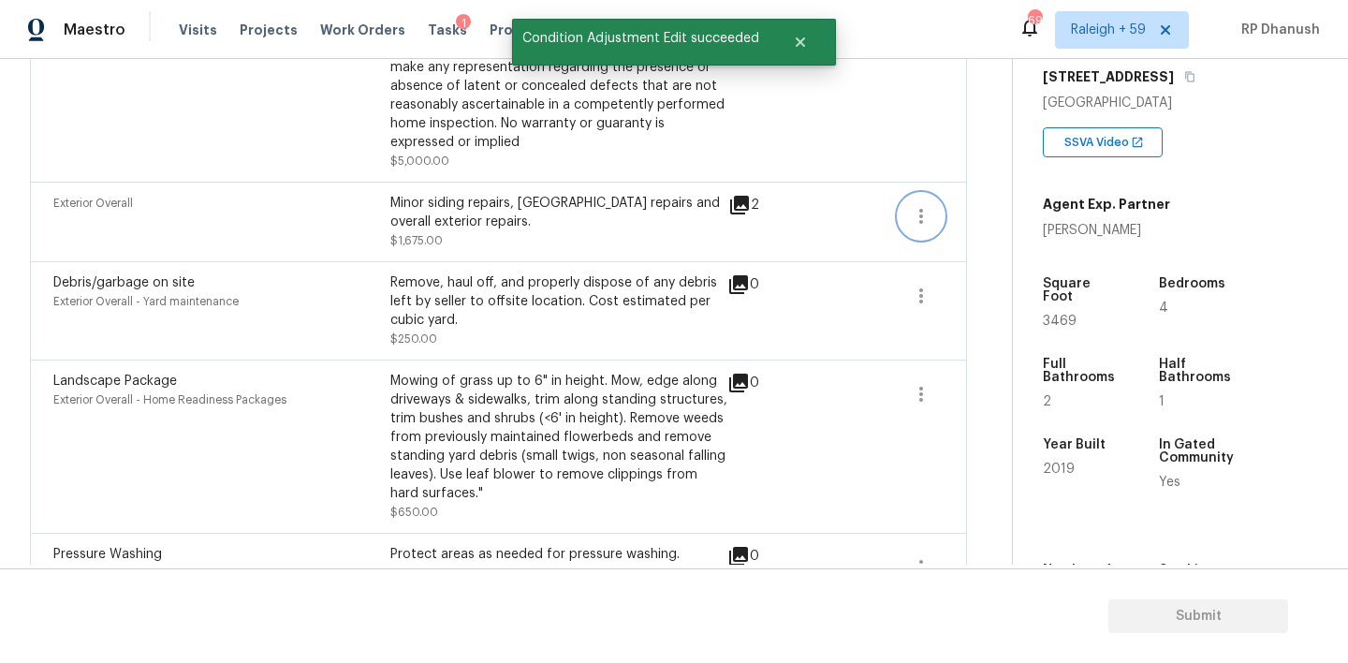
click at [923, 210] on icon "button" at bounding box center [921, 216] width 22 height 22
click at [941, 205] on span at bounding box center [921, 216] width 45 height 45
click at [936, 201] on button "button" at bounding box center [921, 216] width 45 height 45
click at [964, 210] on div "Edit" at bounding box center [1028, 213] width 146 height 19
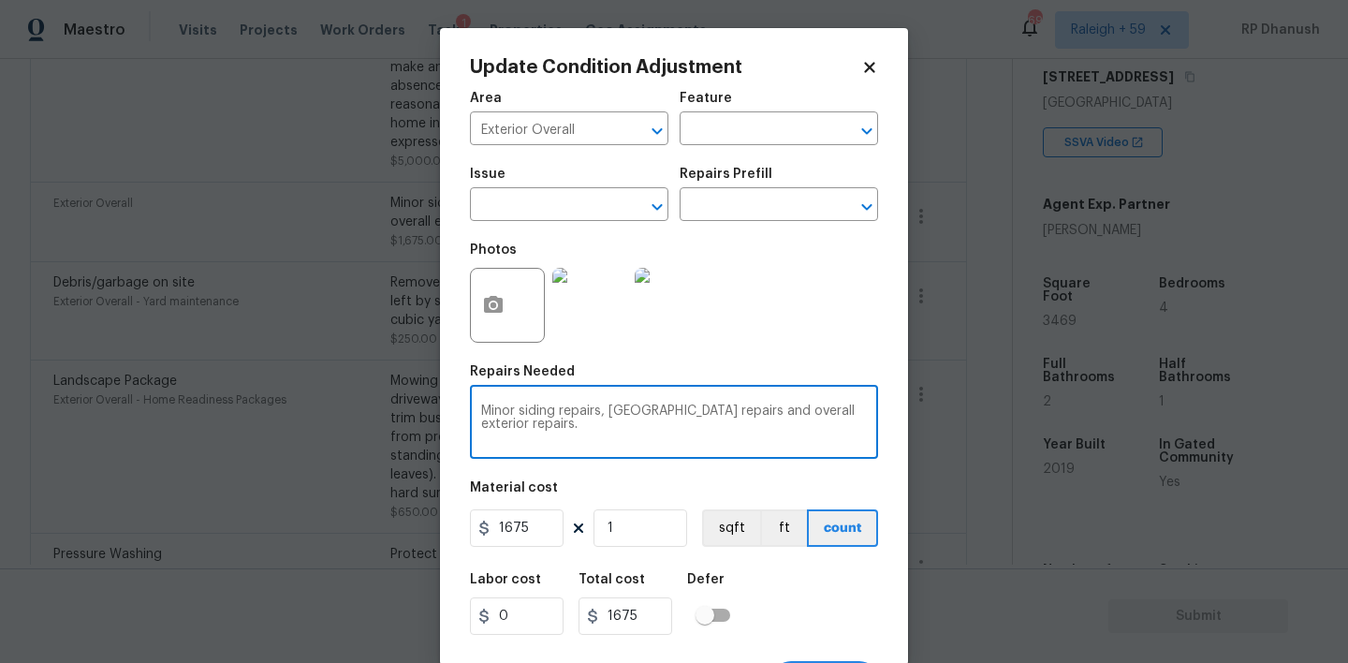
drag, startPoint x: 698, startPoint y: 408, endPoint x: 698, endPoint y: 461, distance: 52.4
click at [698, 414] on textarea "Minor siding repairs, [GEOGRAPHIC_DATA] repairs and overall exterior repairs." at bounding box center [674, 423] width 386 height 39
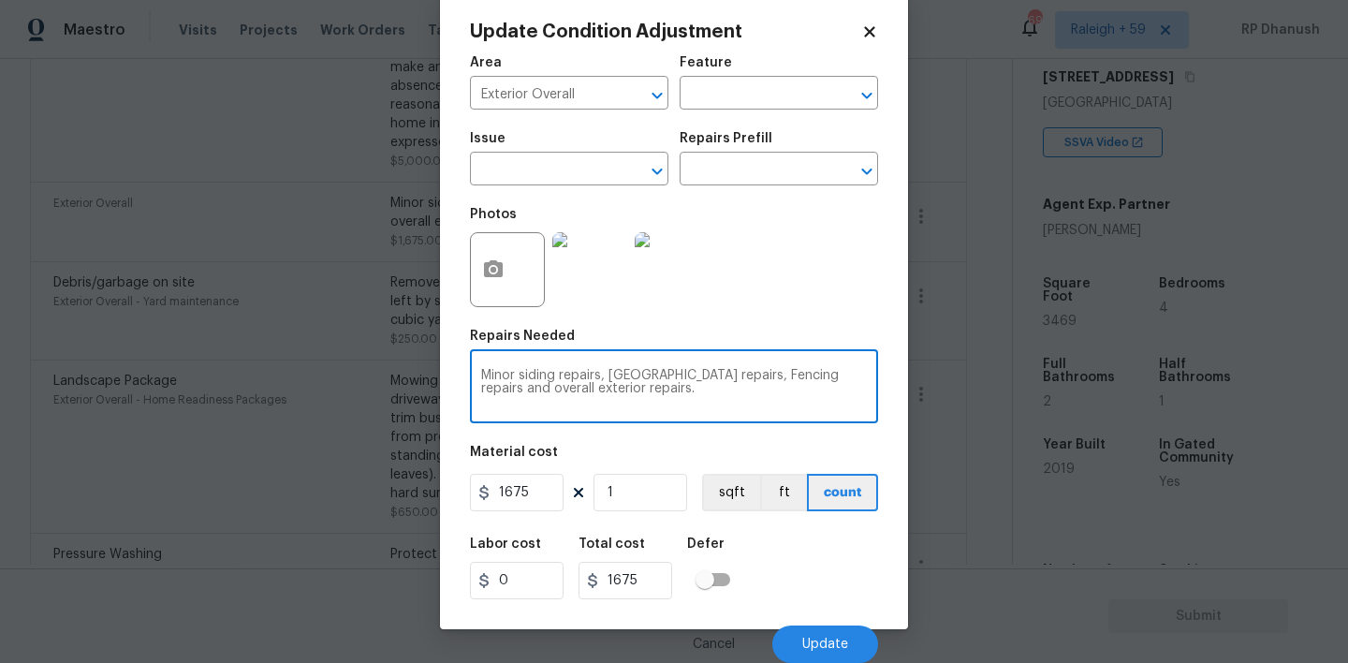
type textarea "Minor siding repairs, [GEOGRAPHIC_DATA] repairs, Fencing repairs and overall ex…"
click at [545, 497] on input "1675" at bounding box center [517, 492] width 94 height 37
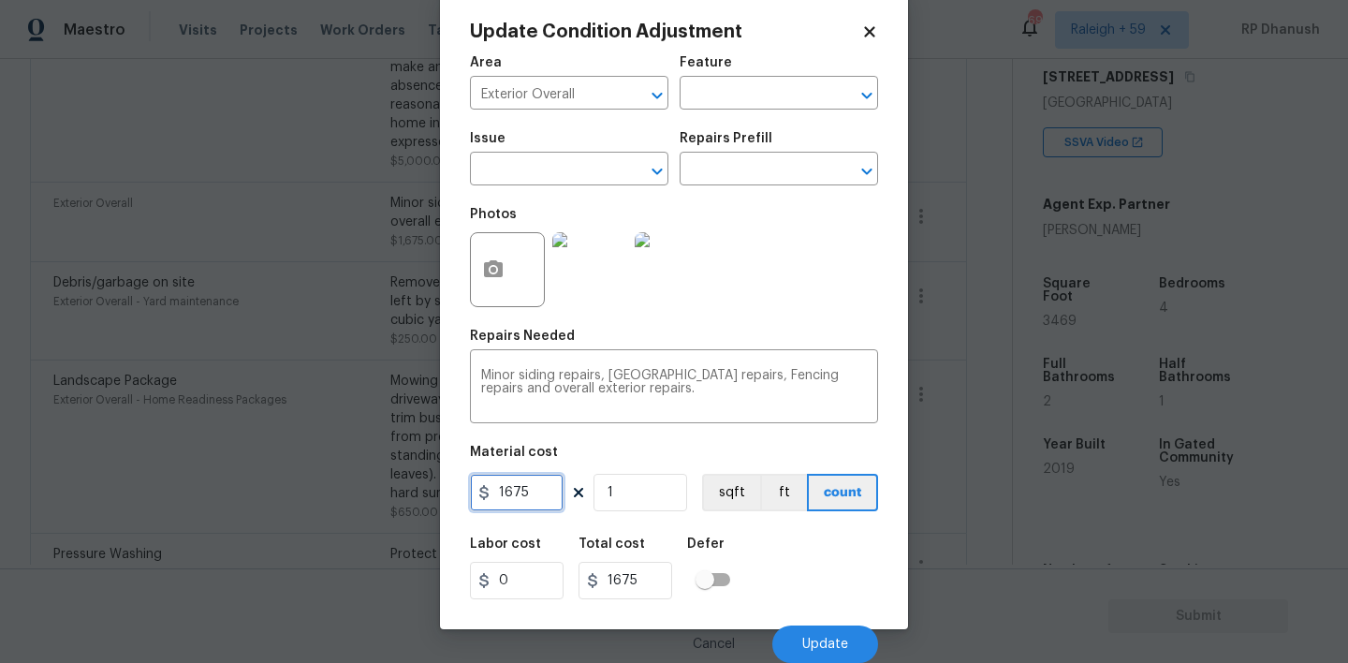
click at [545, 497] on input "1675" at bounding box center [517, 492] width 94 height 37
type input "1875"
click at [492, 260] on icon "button" at bounding box center [493, 268] width 19 height 17
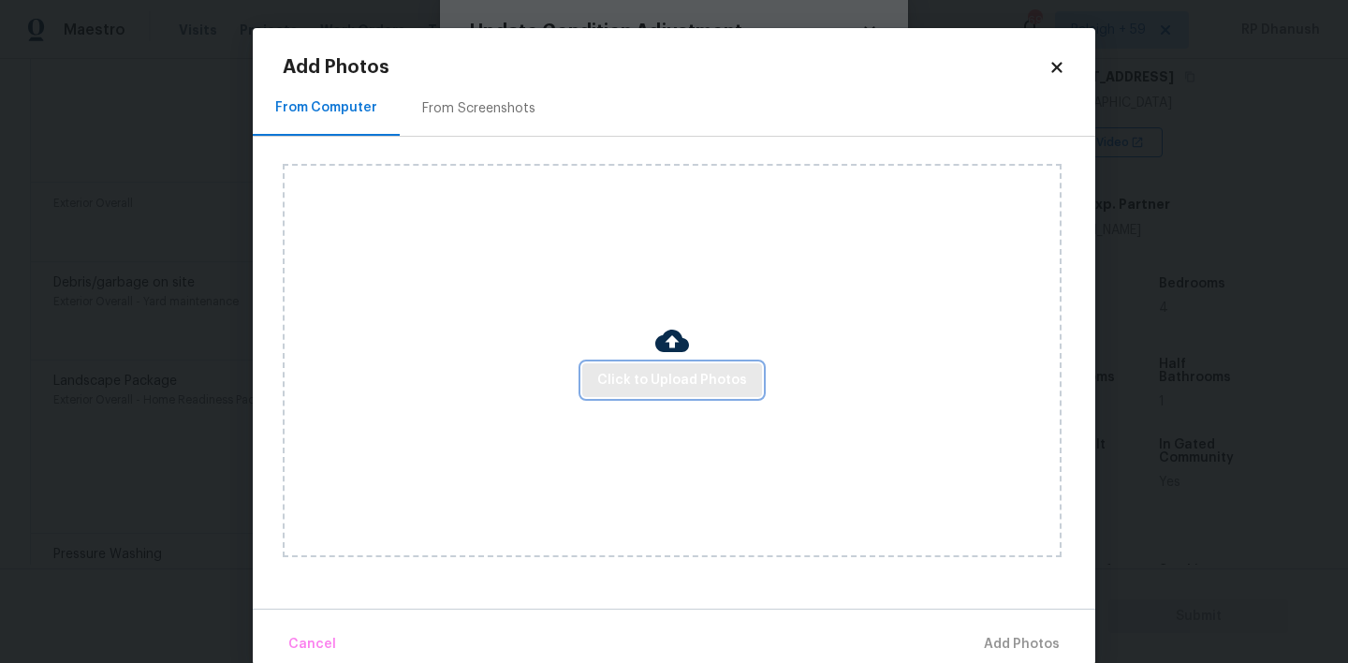
click at [733, 385] on span "Click to Upload Photos" at bounding box center [672, 380] width 150 height 23
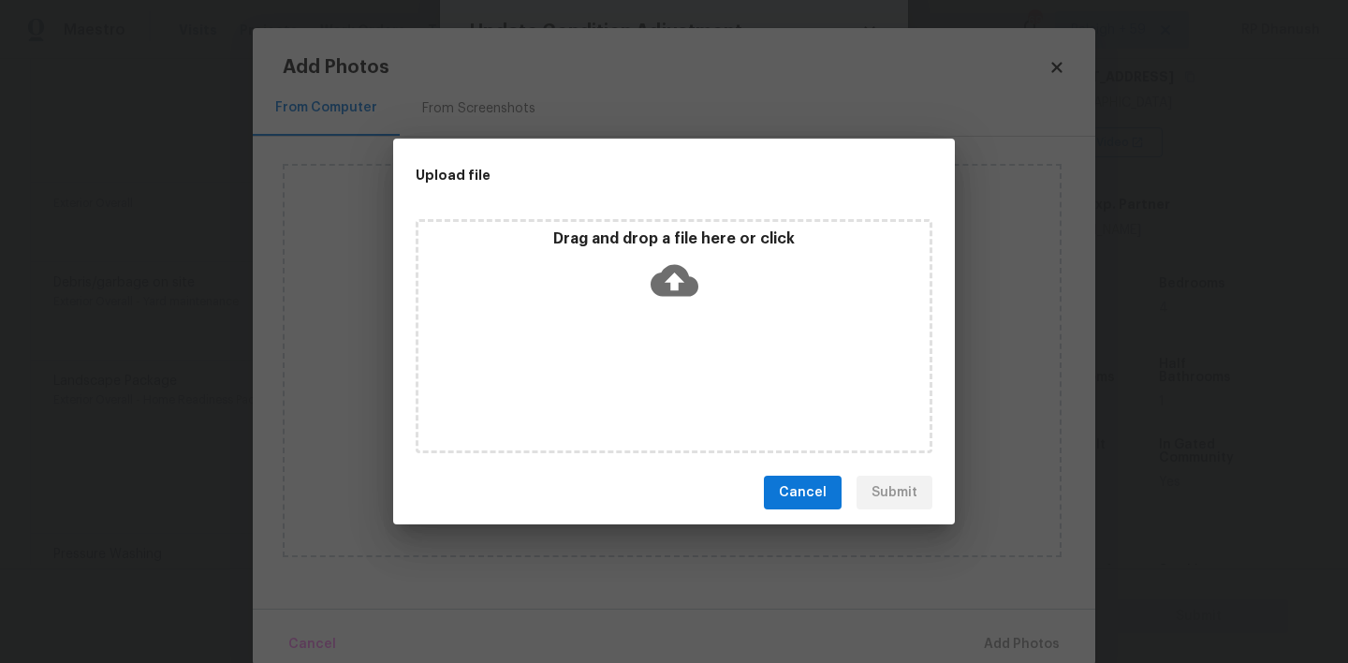
click at [655, 247] on p "Drag and drop a file here or click" at bounding box center [673, 239] width 511 height 20
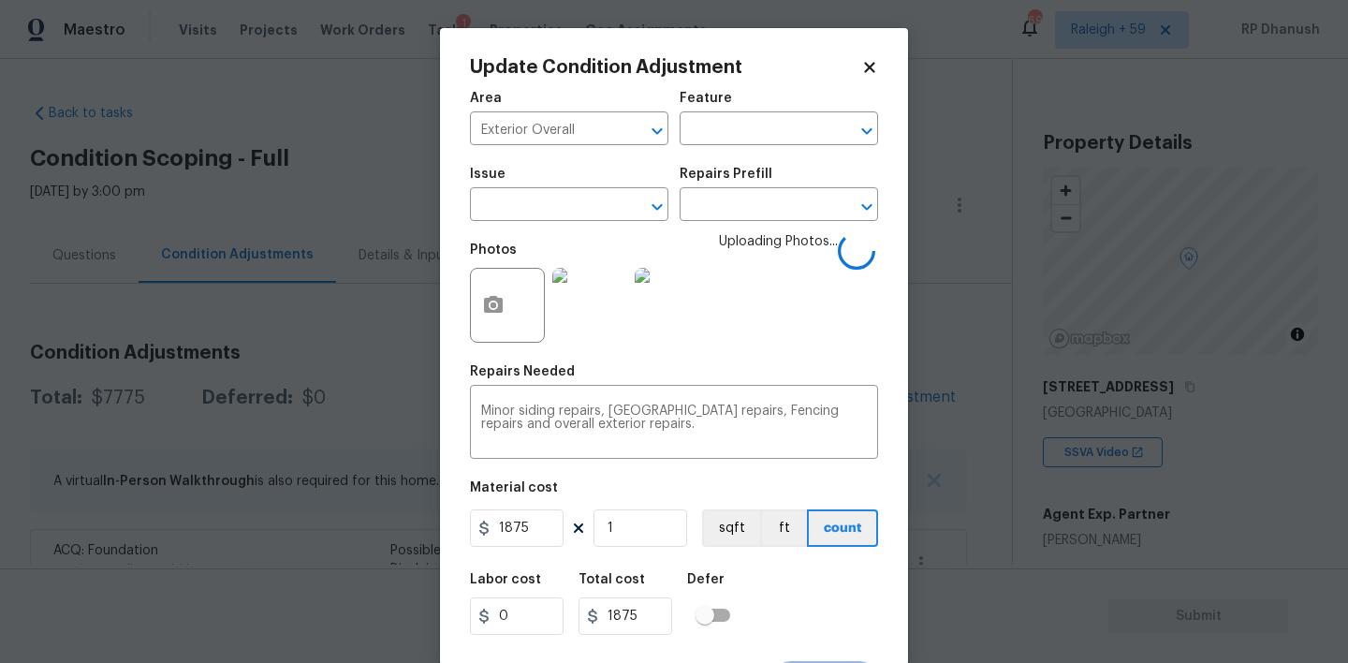
scroll to position [37, 0]
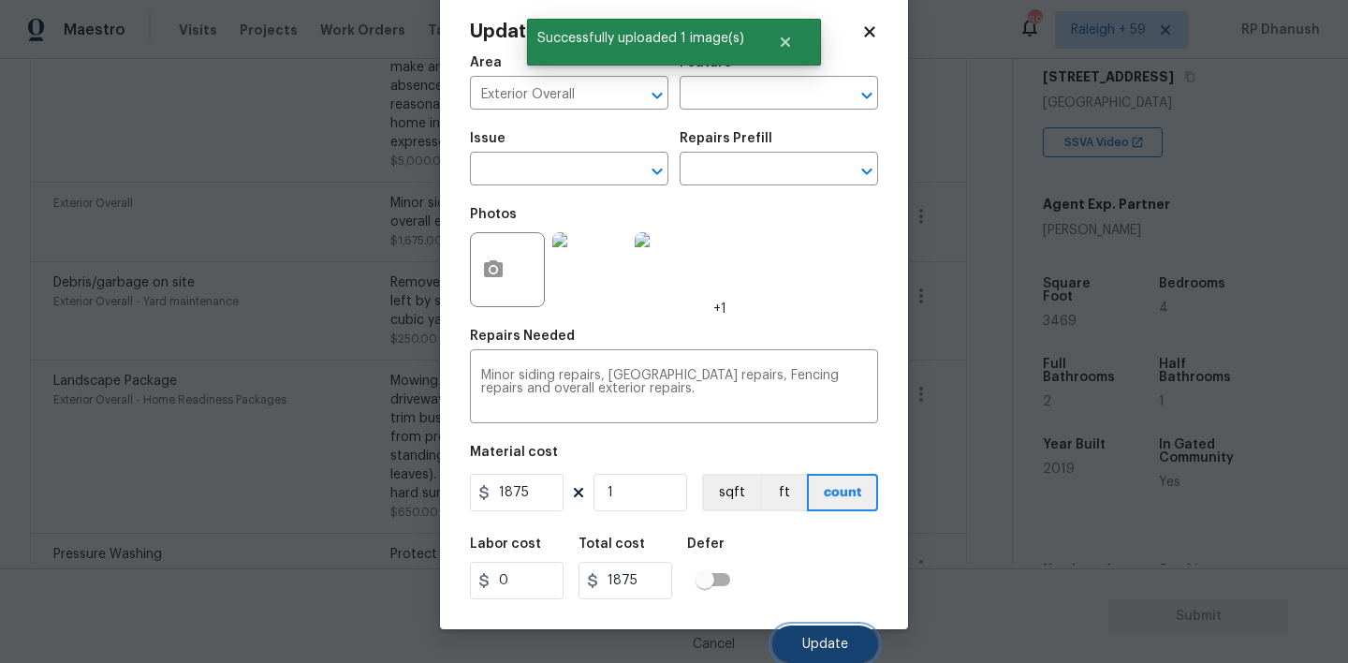
click at [837, 634] on button "Update" at bounding box center [825, 643] width 106 height 37
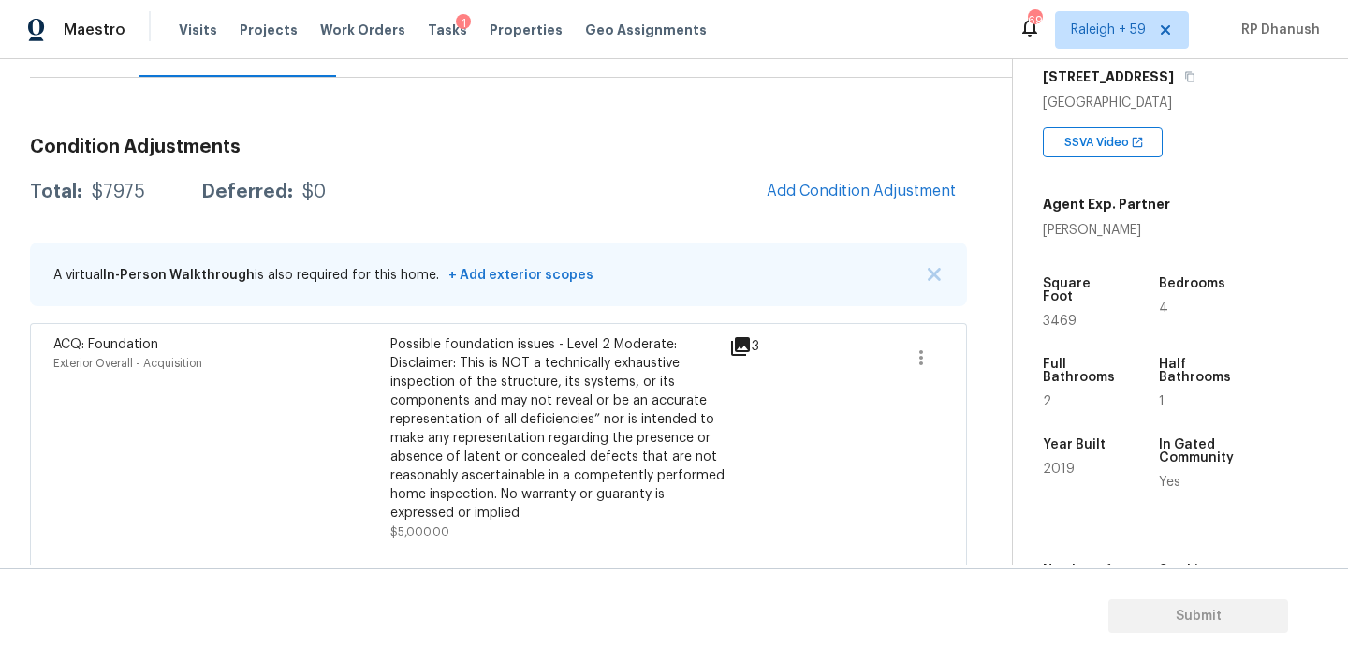
scroll to position [168, 0]
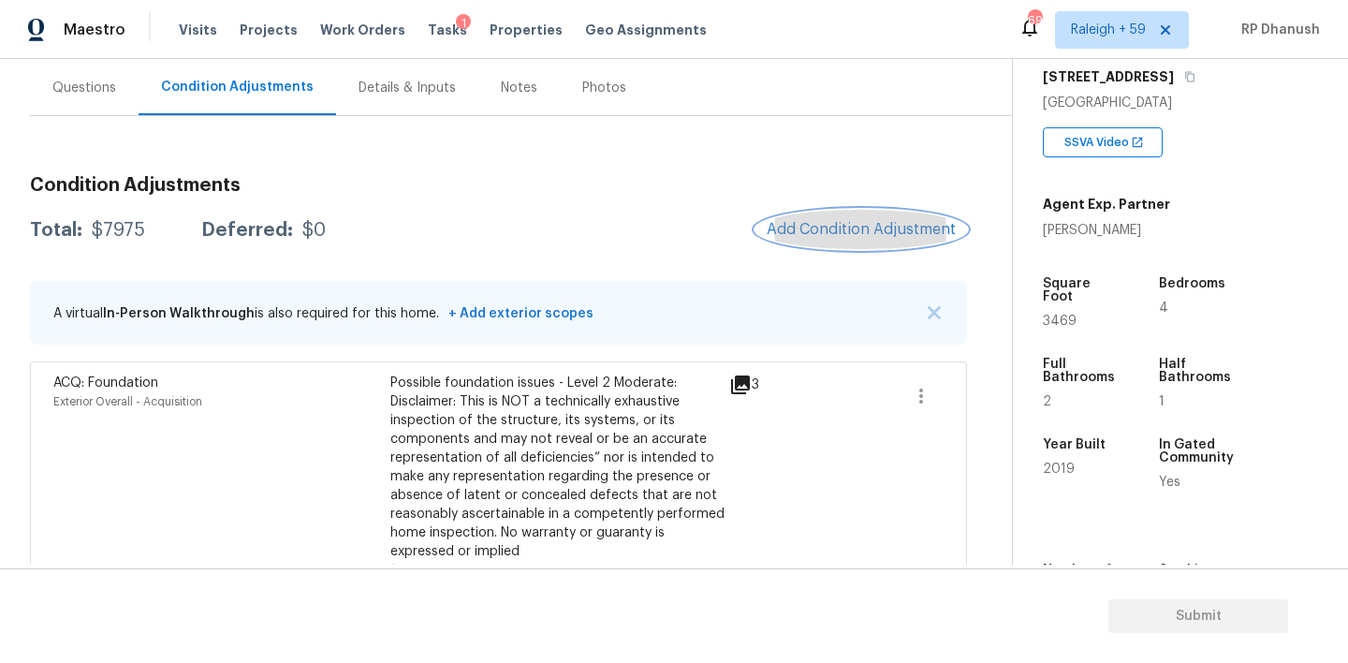
click at [821, 241] on button "Add Condition Adjustment" at bounding box center [861, 229] width 212 height 39
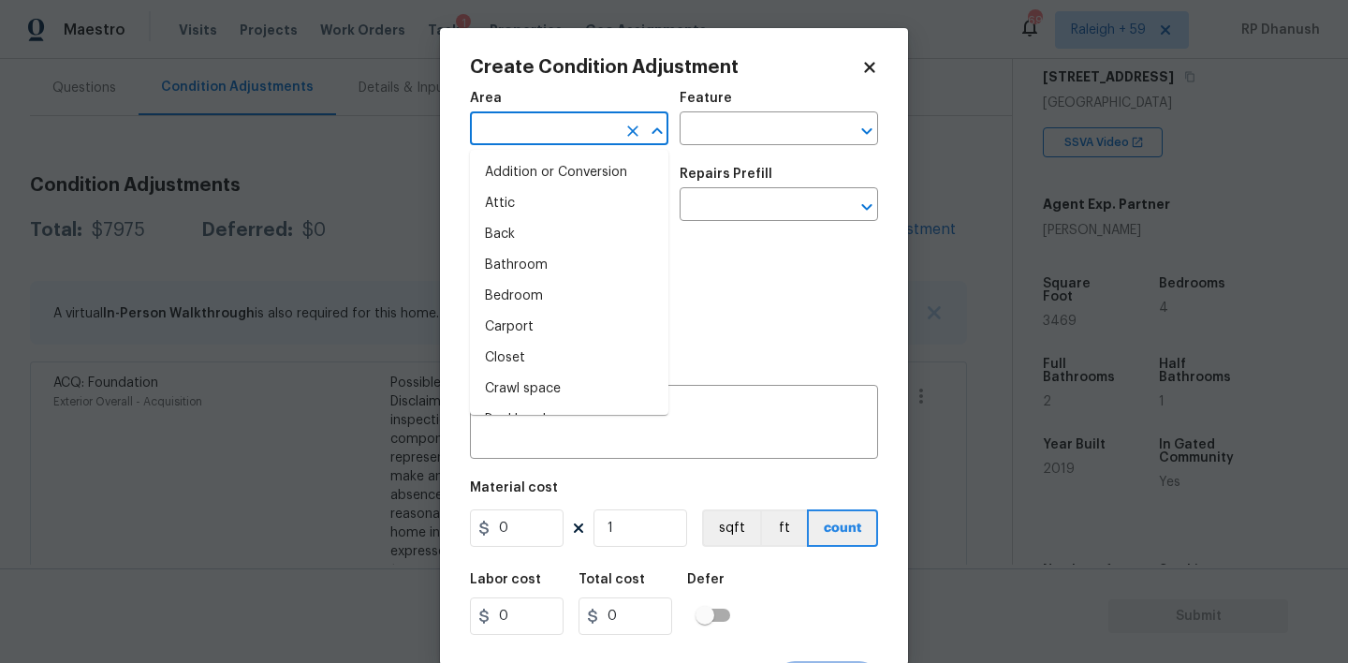
click at [534, 132] on input "text" at bounding box center [543, 130] width 146 height 29
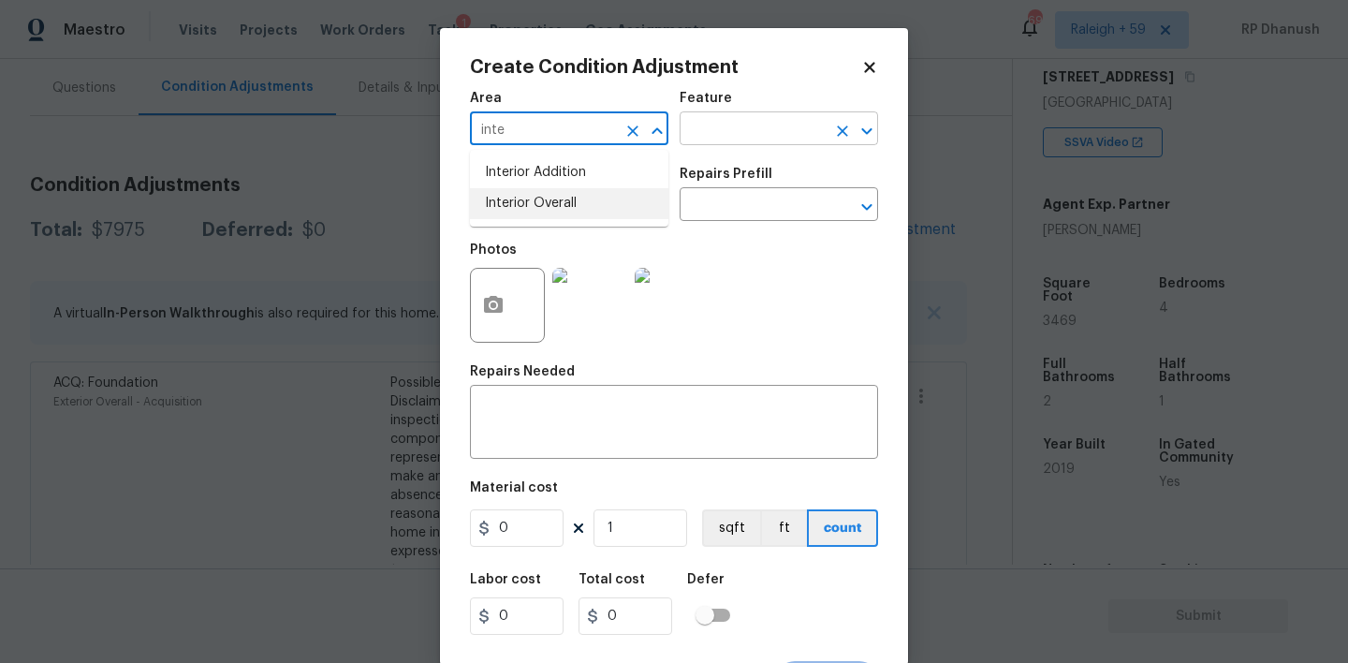
drag, startPoint x: 534, startPoint y: 210, endPoint x: 744, endPoint y: 130, distance: 225.1
click at [534, 210] on li "Interior Overall" at bounding box center [569, 203] width 198 height 31
type input "Interior Overall"
click at [746, 130] on input "text" at bounding box center [753, 130] width 146 height 29
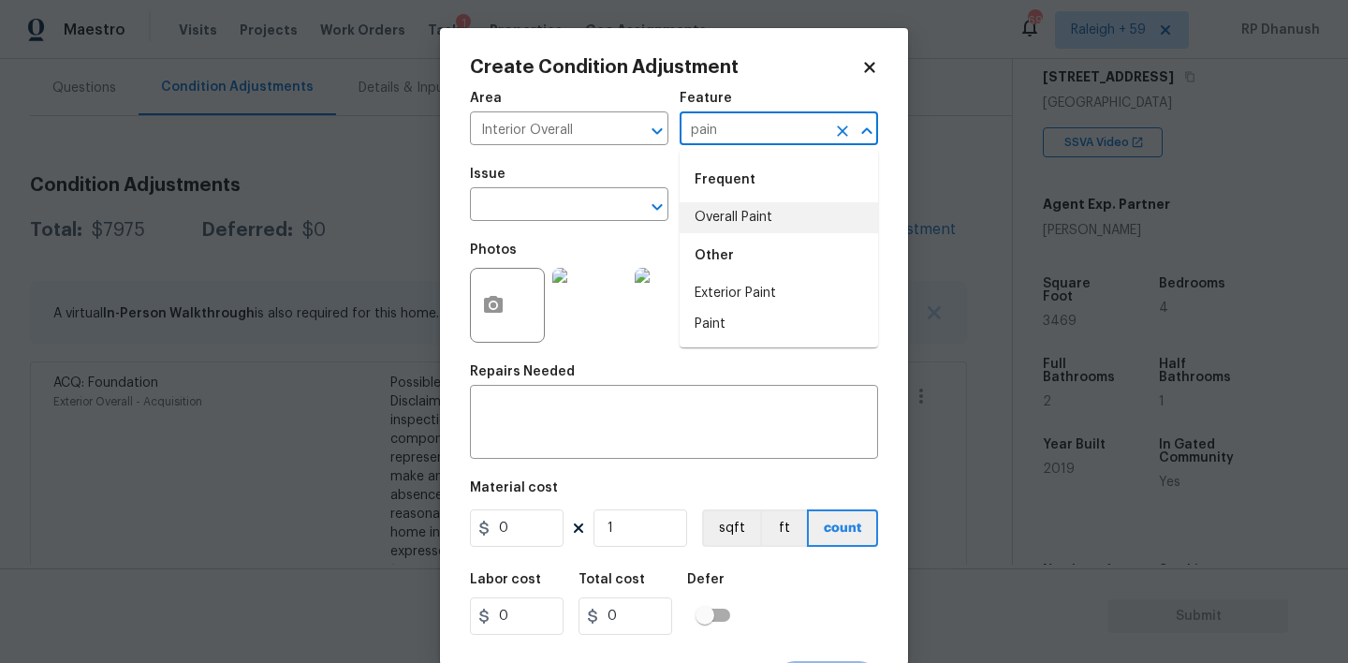
click at [724, 206] on li "Overall Paint" at bounding box center [779, 217] width 198 height 31
type input "Overall Paint"
click at [563, 199] on input "text" at bounding box center [543, 206] width 146 height 29
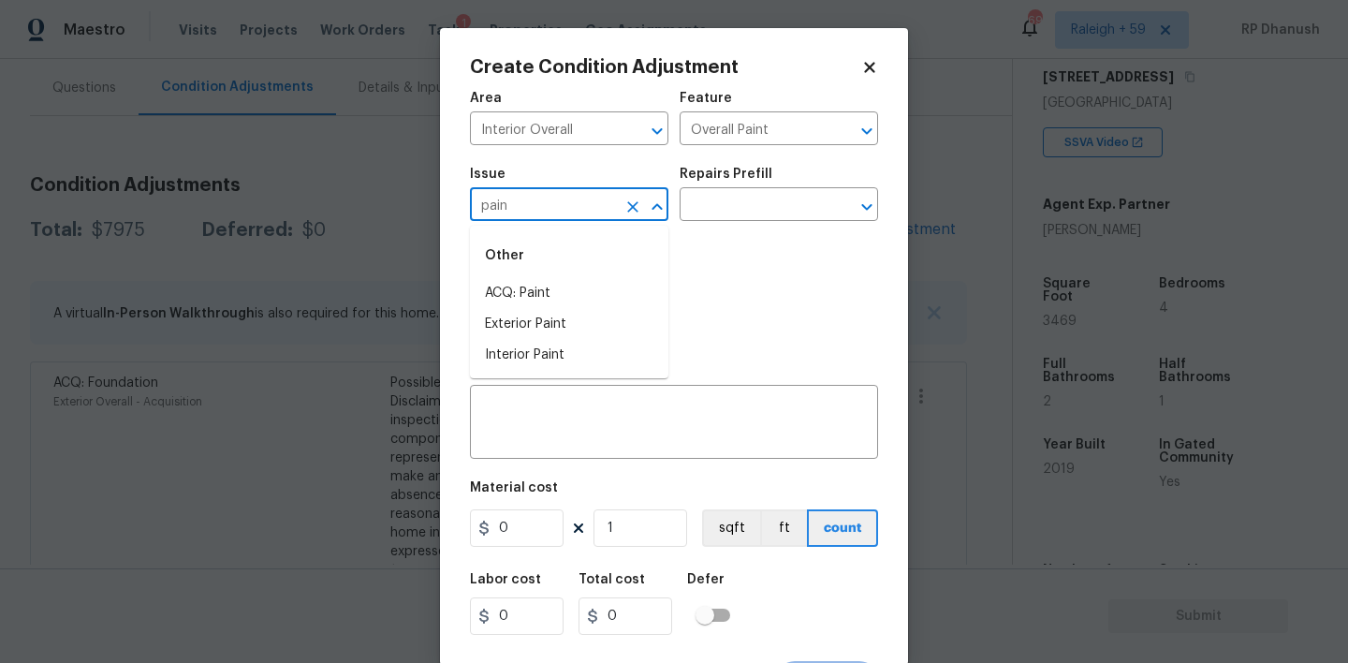
click at [538, 285] on li "ACQ: Paint" at bounding box center [569, 293] width 198 height 31
type input "ACQ: Paint"
click at [759, 196] on input "text" at bounding box center [753, 206] width 146 height 29
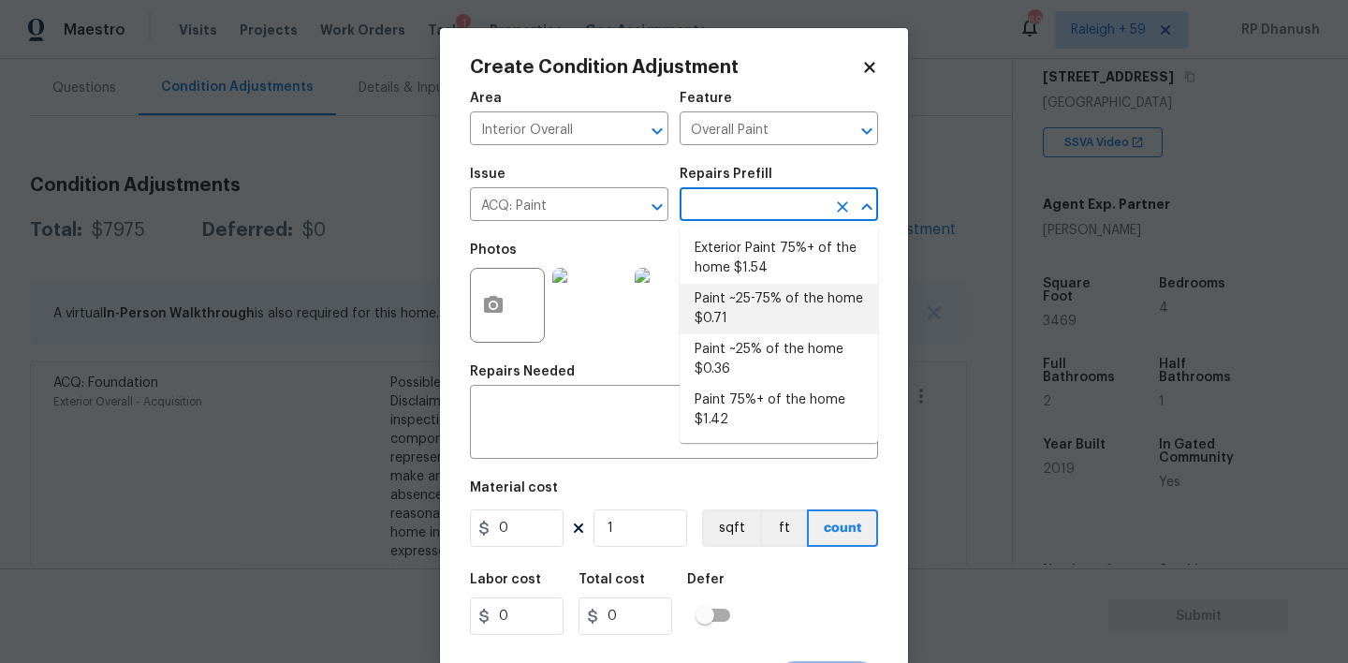
click at [738, 305] on li "Paint ~25-75% of the home $0.71" at bounding box center [779, 309] width 198 height 51
type input "Acquisition"
type textarea "Acquisition Scope: ~25 - 75% of the home needs interior paint"
type input "0.71"
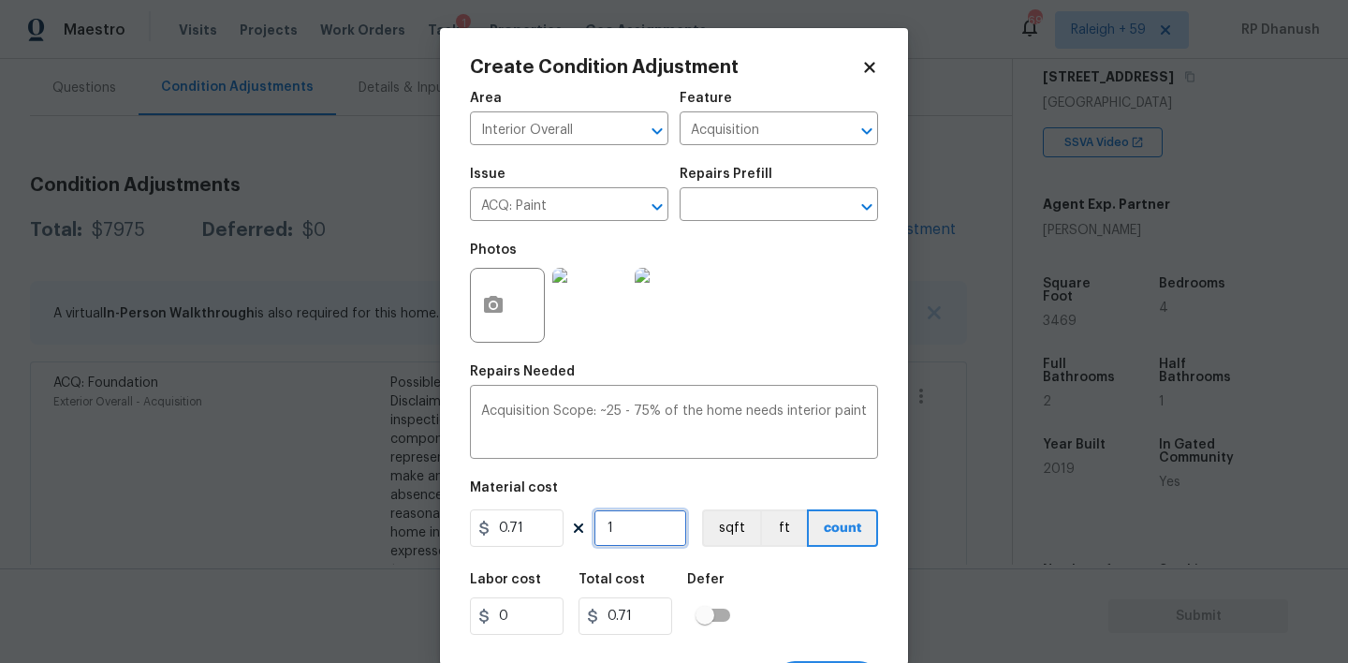
click at [640, 533] on input "1" at bounding box center [640, 527] width 94 height 37
type input "0"
type input "2"
type input "1.42"
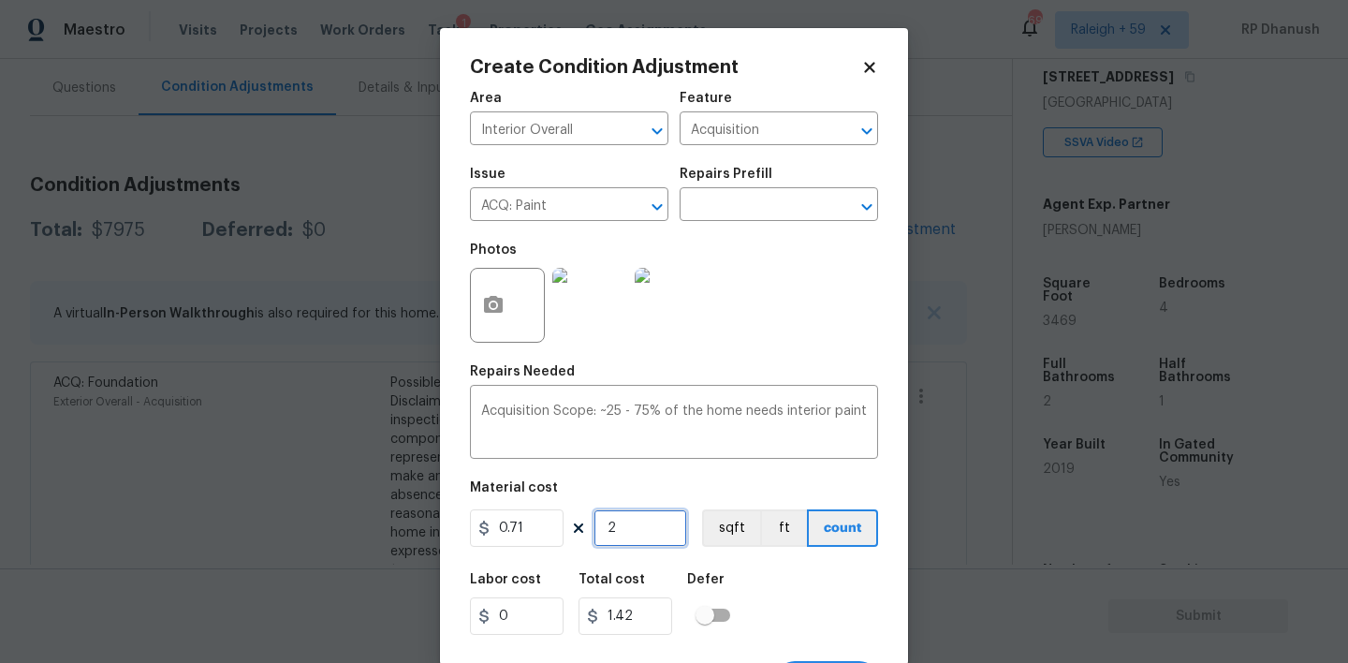
type input "23"
type input "16.33"
type input "2"
type input "1.42"
type input "24"
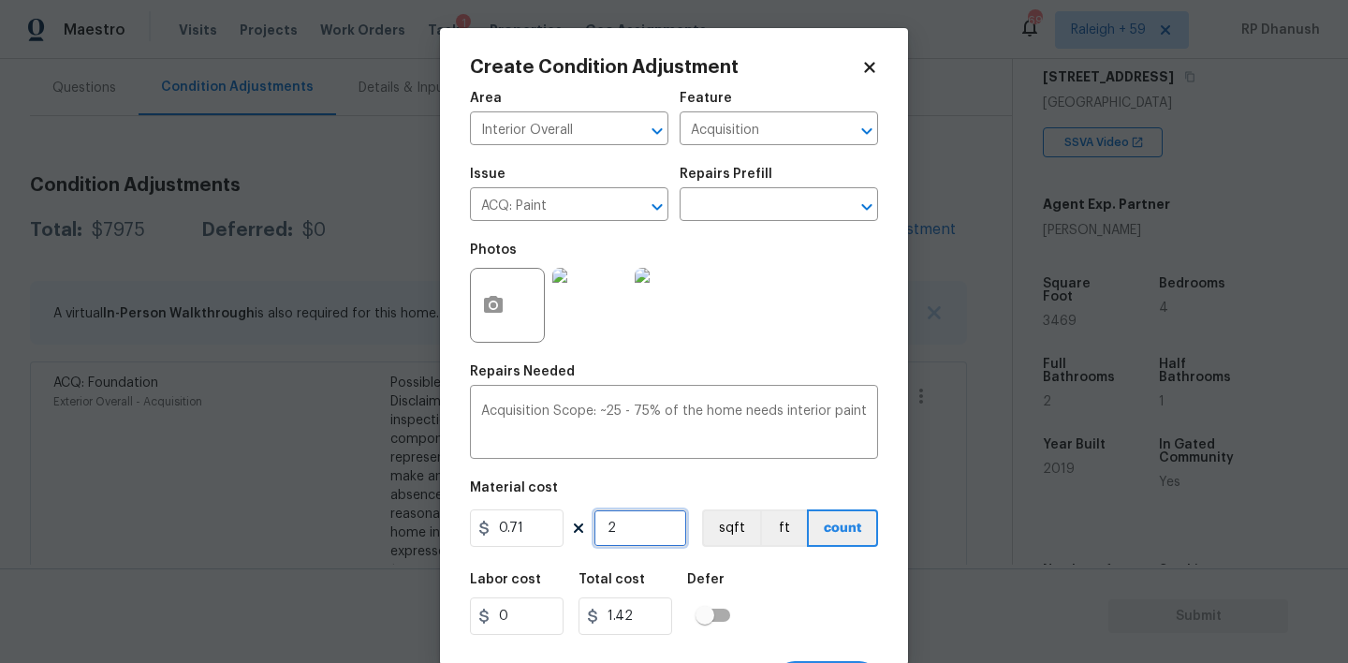
type input "17.04"
type input "246"
type input "174.66"
type input "2469"
type input "1752.99"
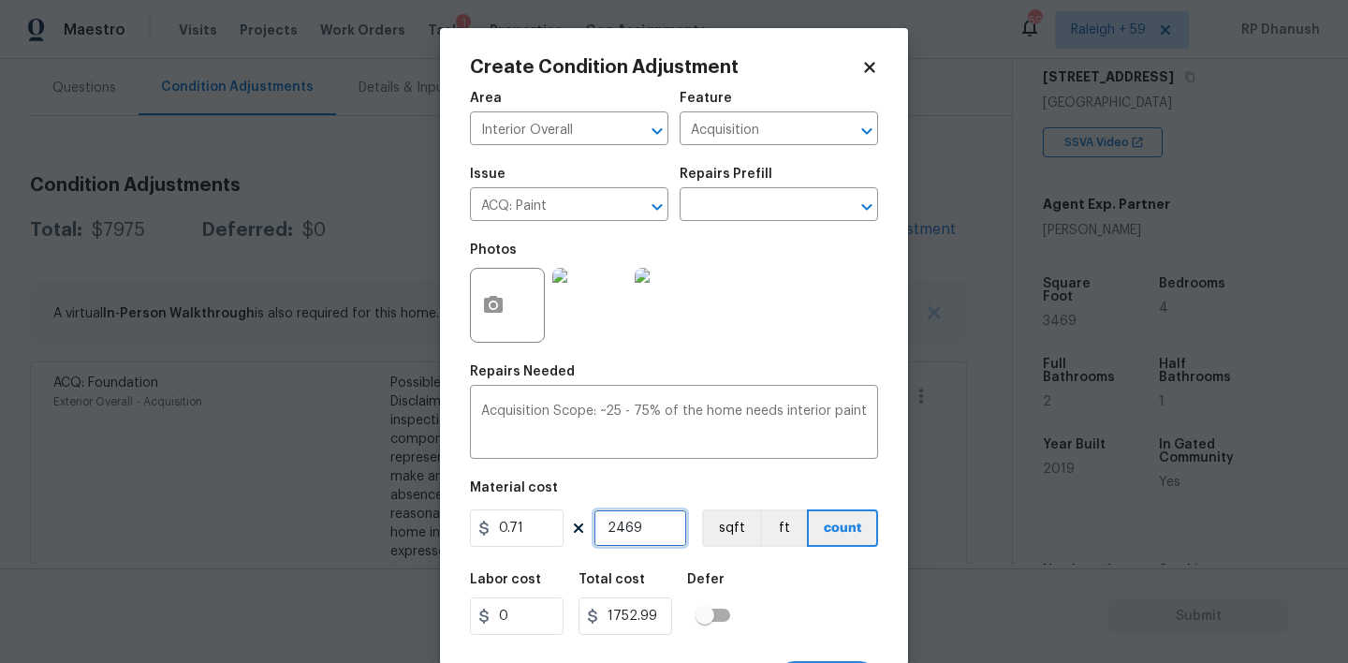
type input "2469"
click at [640, 533] on input "2469" at bounding box center [640, 527] width 94 height 37
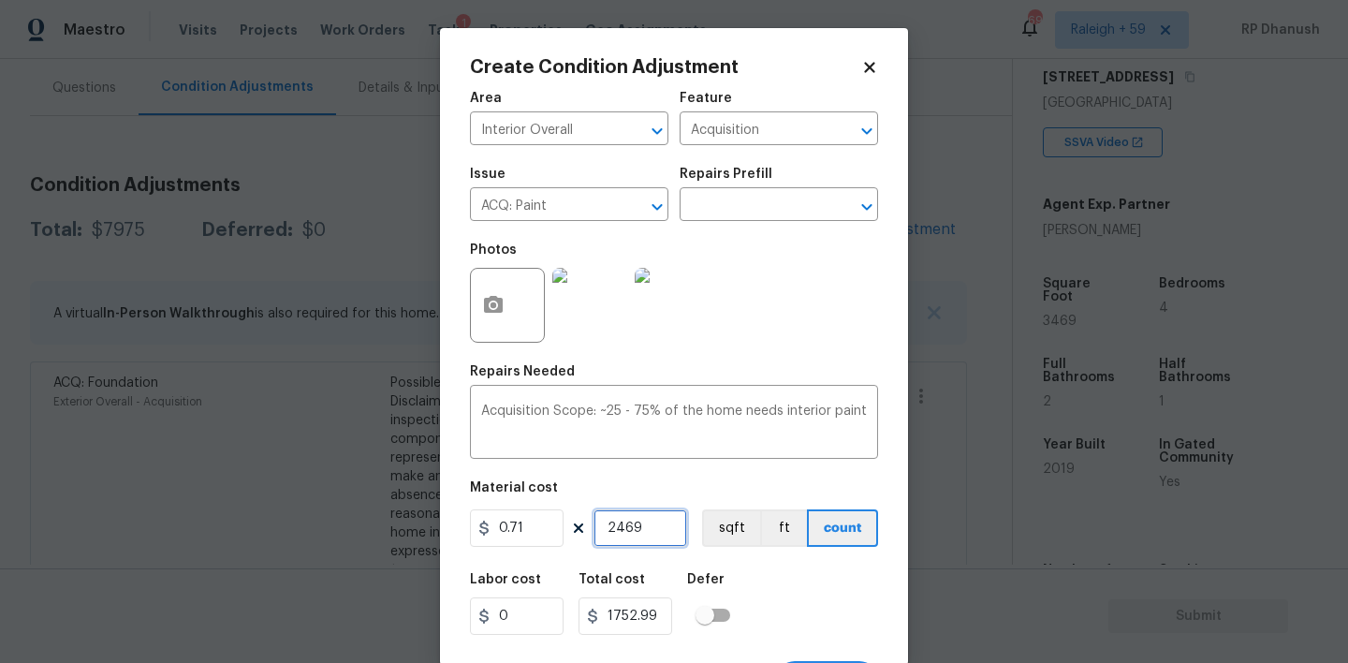
click at [640, 533] on input "2469" at bounding box center [640, 527] width 94 height 37
click at [614, 526] on input "2469" at bounding box center [640, 527] width 94 height 37
type input "469"
type input "332.99"
type input "3469"
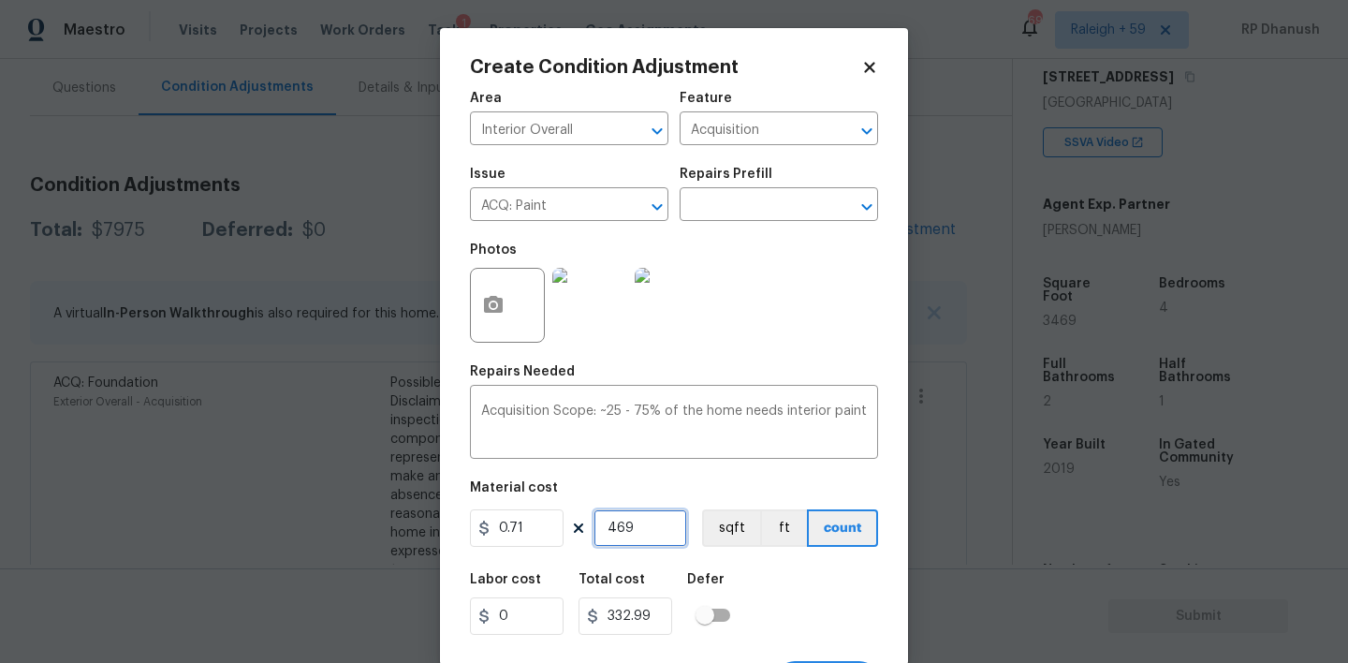
type input "2462.99"
type input "3469"
click at [614, 526] on input "3469" at bounding box center [640, 527] width 94 height 37
click at [764, 212] on input "text" at bounding box center [753, 206] width 146 height 29
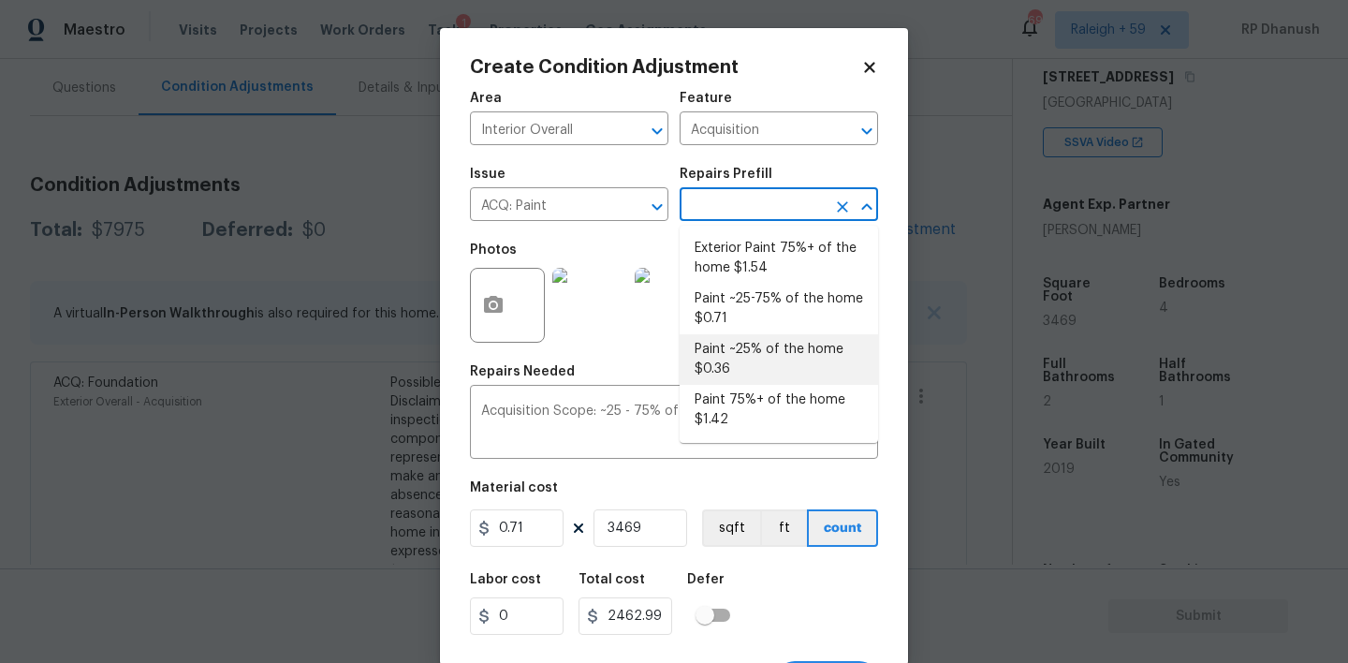
click at [716, 349] on li "Paint ~25% of the home $0.36" at bounding box center [779, 359] width 198 height 51
type textarea "Acquisition Scope: ~25% of the home needs interior paint"
type input "0.36"
type input "1248.84"
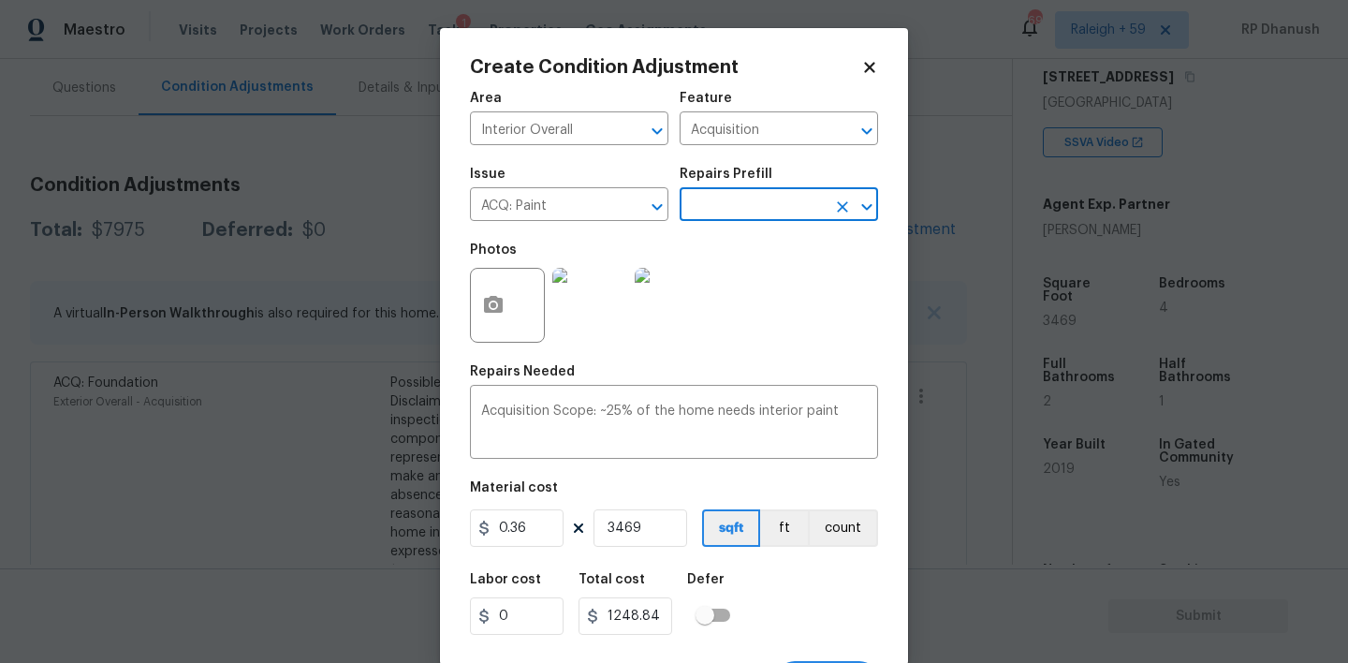
scroll to position [37, 0]
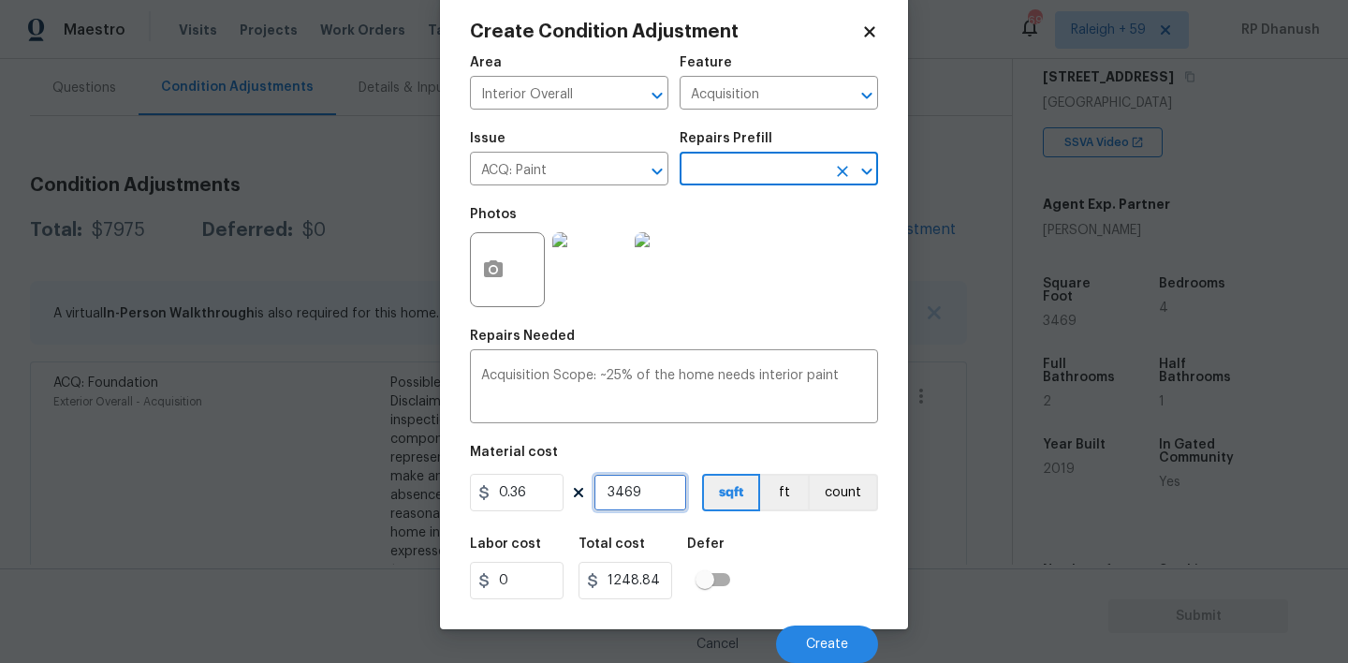
click at [621, 483] on input "3469" at bounding box center [640, 492] width 94 height 37
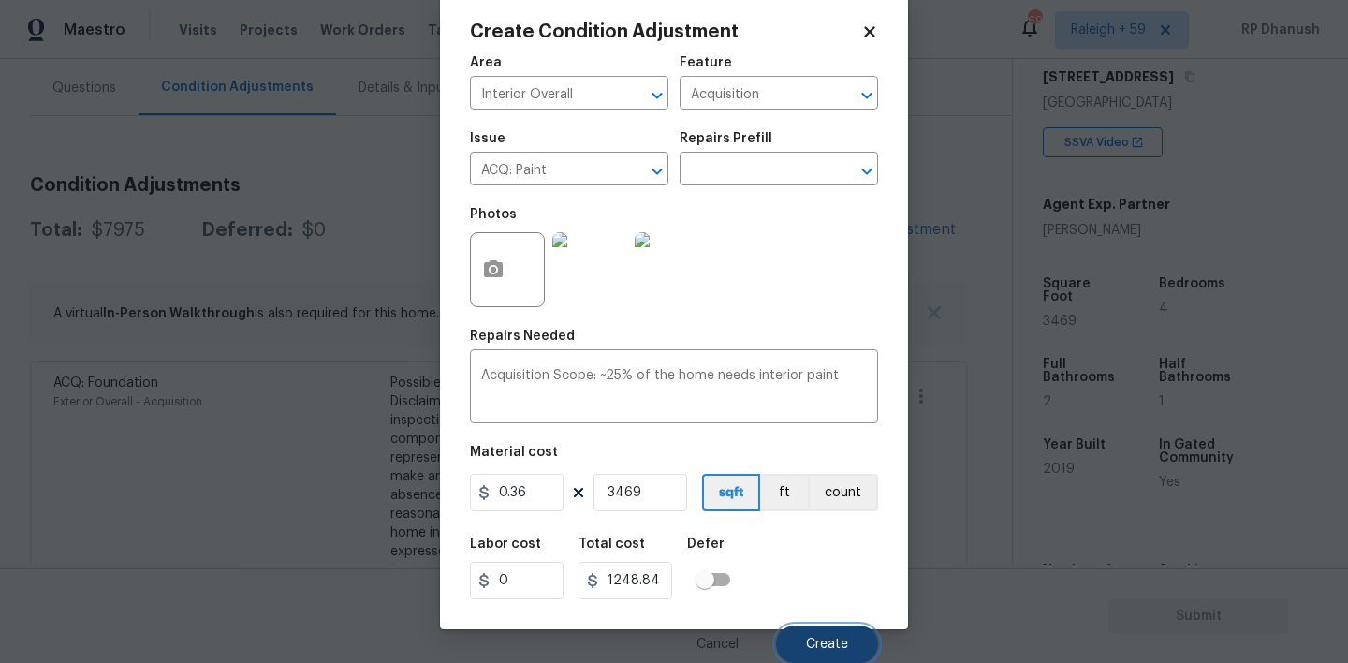
click at [798, 634] on button "Create" at bounding box center [827, 643] width 102 height 37
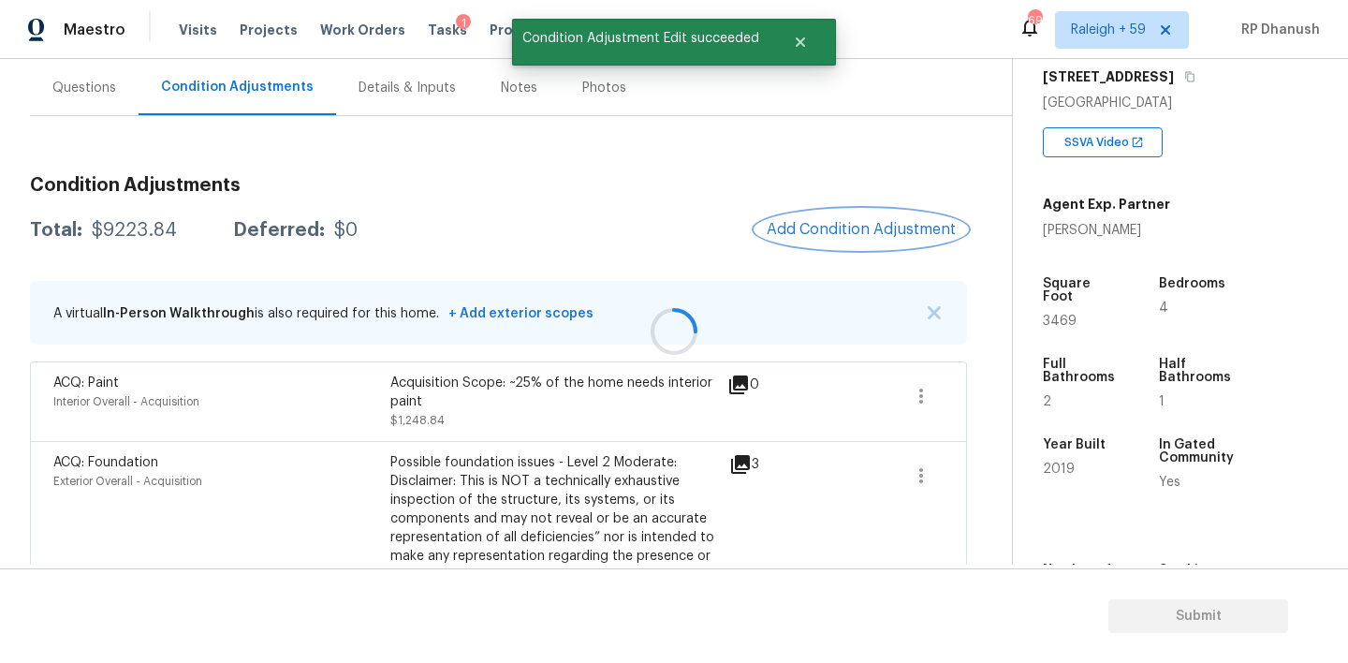
scroll to position [0, 0]
click at [835, 243] on button "Add Condition Adjustment" at bounding box center [861, 229] width 212 height 39
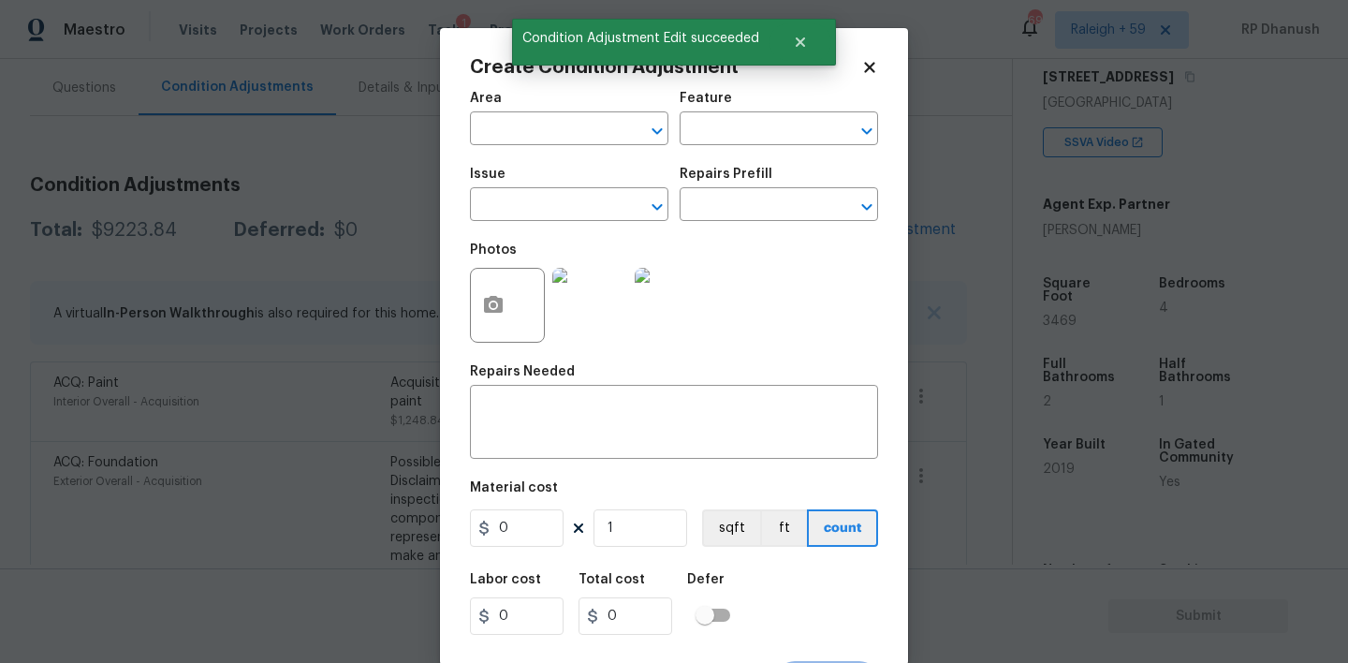
click at [568, 147] on span "Area ​" at bounding box center [569, 118] width 198 height 76
click at [568, 146] on span "Area ​" at bounding box center [569, 118] width 198 height 76
click at [568, 131] on input "text" at bounding box center [543, 130] width 146 height 29
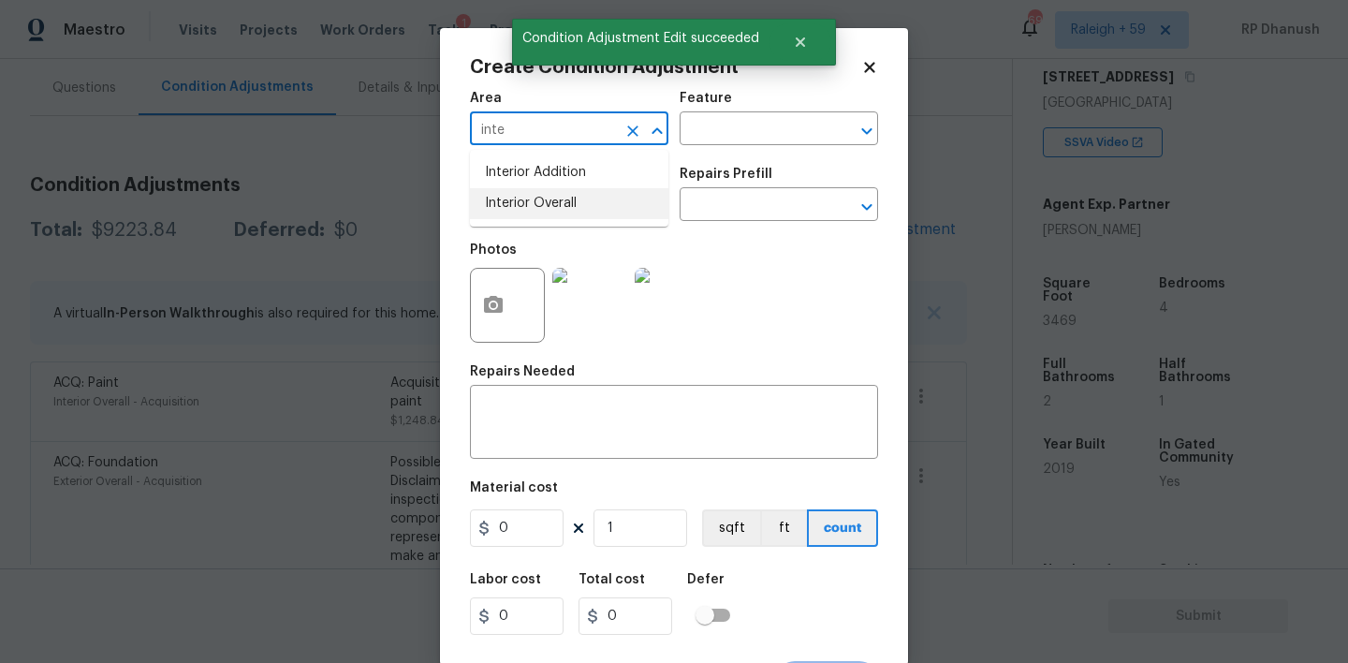
click at [563, 202] on li "Interior Overall" at bounding box center [569, 203] width 198 height 31
type input "Interior Overall"
click at [741, 130] on input "text" at bounding box center [753, 130] width 146 height 29
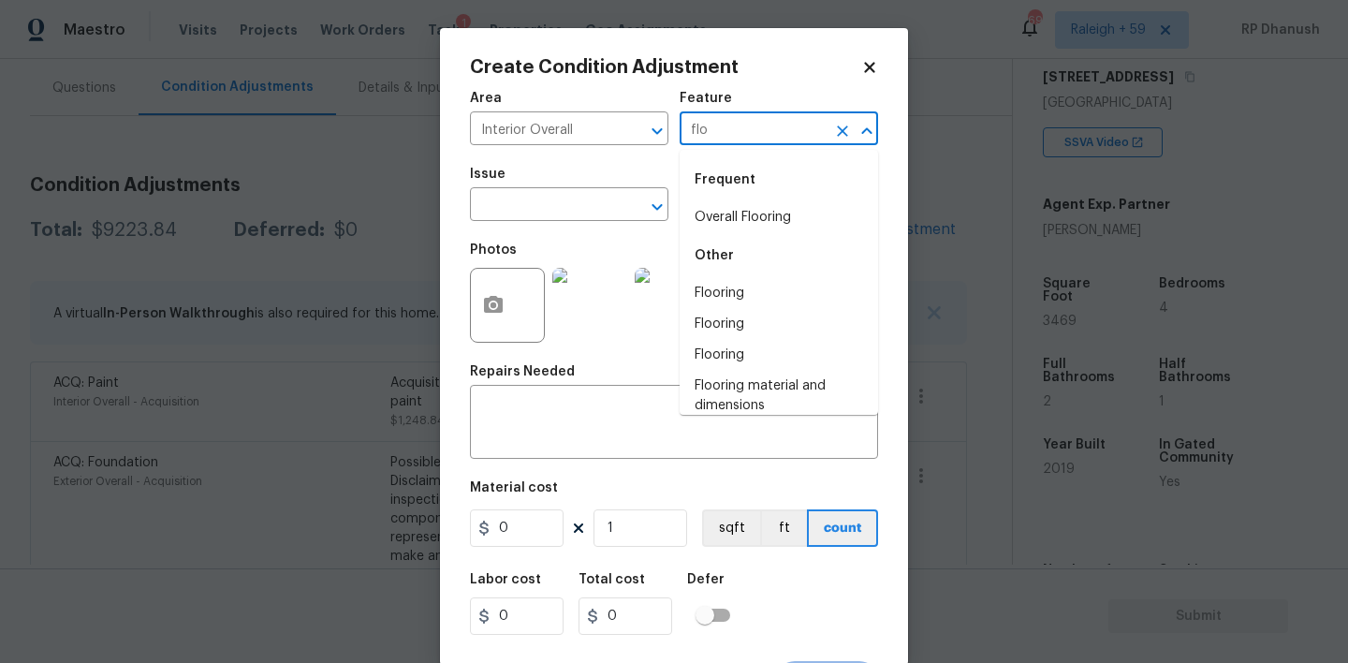
click at [725, 198] on div "Frequent" at bounding box center [779, 179] width 198 height 45
click at [724, 211] on li "Overall Flooring" at bounding box center [779, 217] width 198 height 31
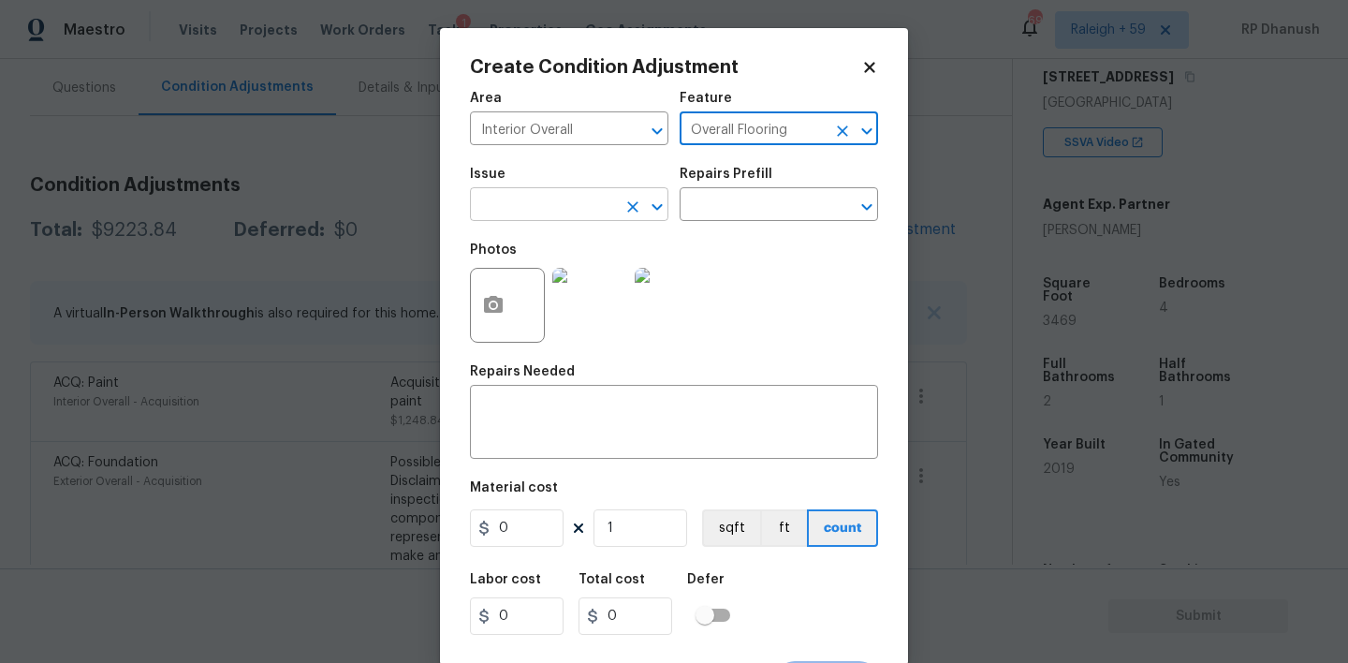
type input "Overall Flooring"
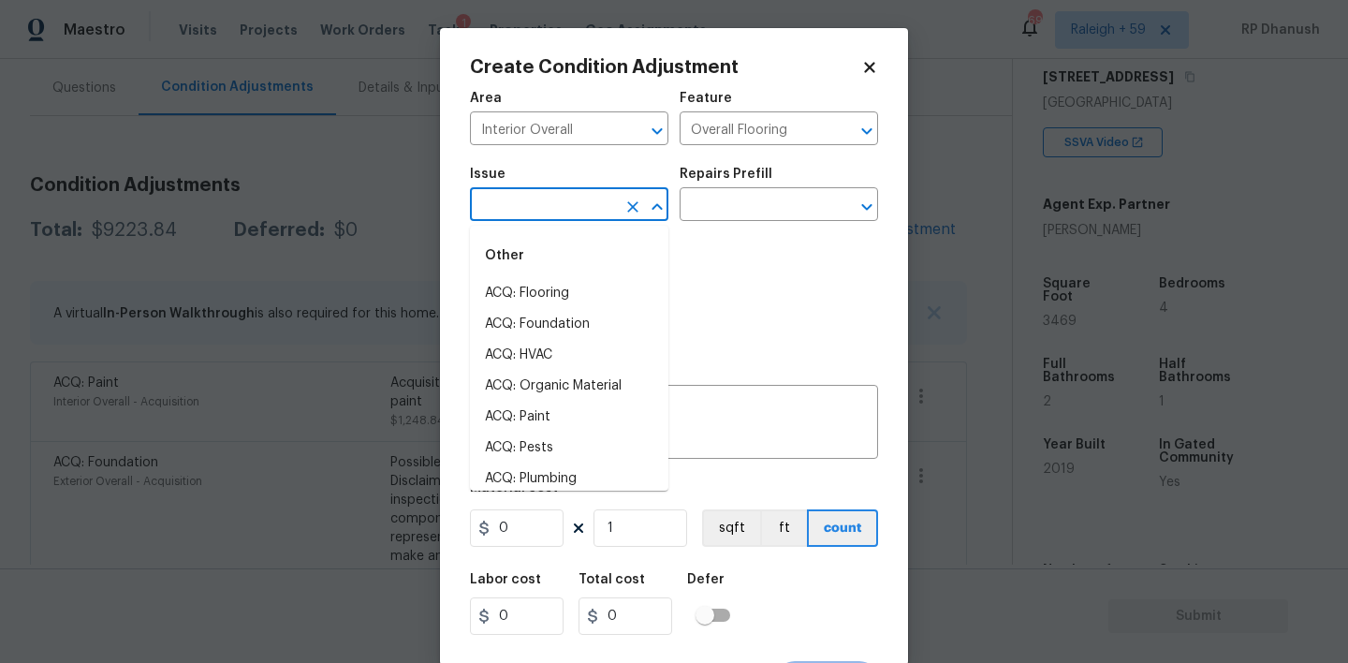
click at [526, 204] on input "text" at bounding box center [543, 206] width 146 height 29
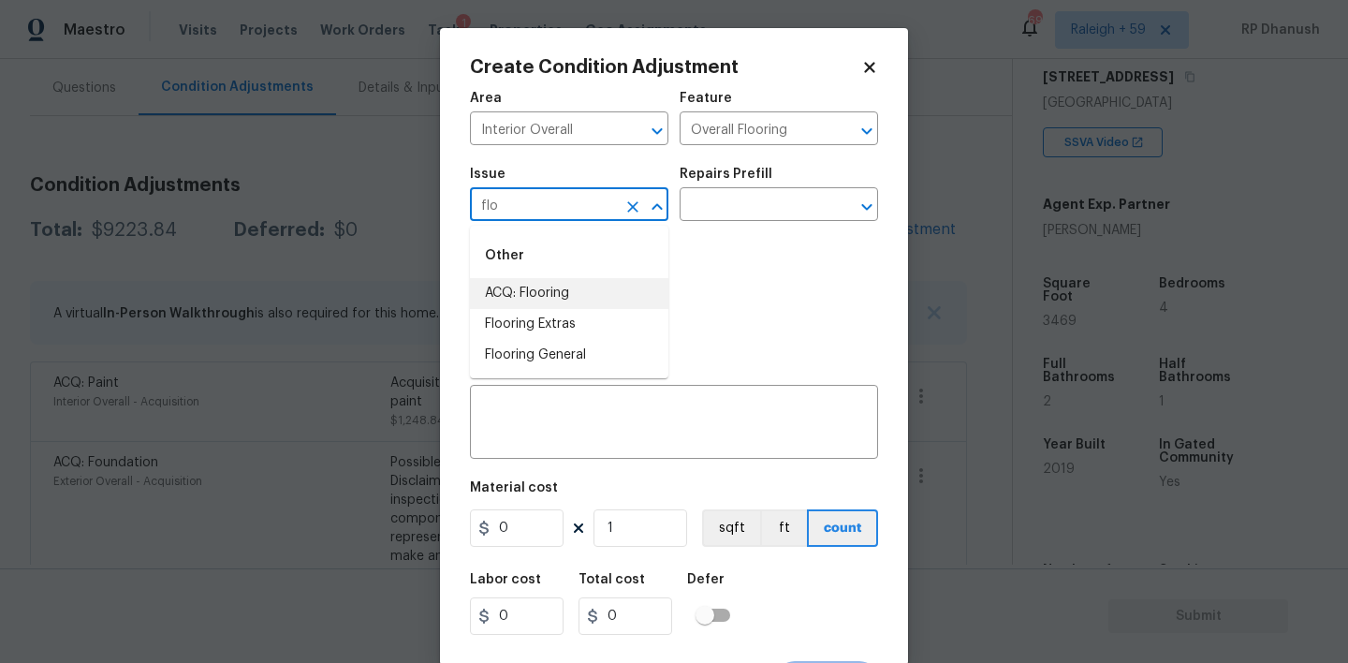
click at [512, 295] on li "ACQ: Flooring" at bounding box center [569, 293] width 198 height 31
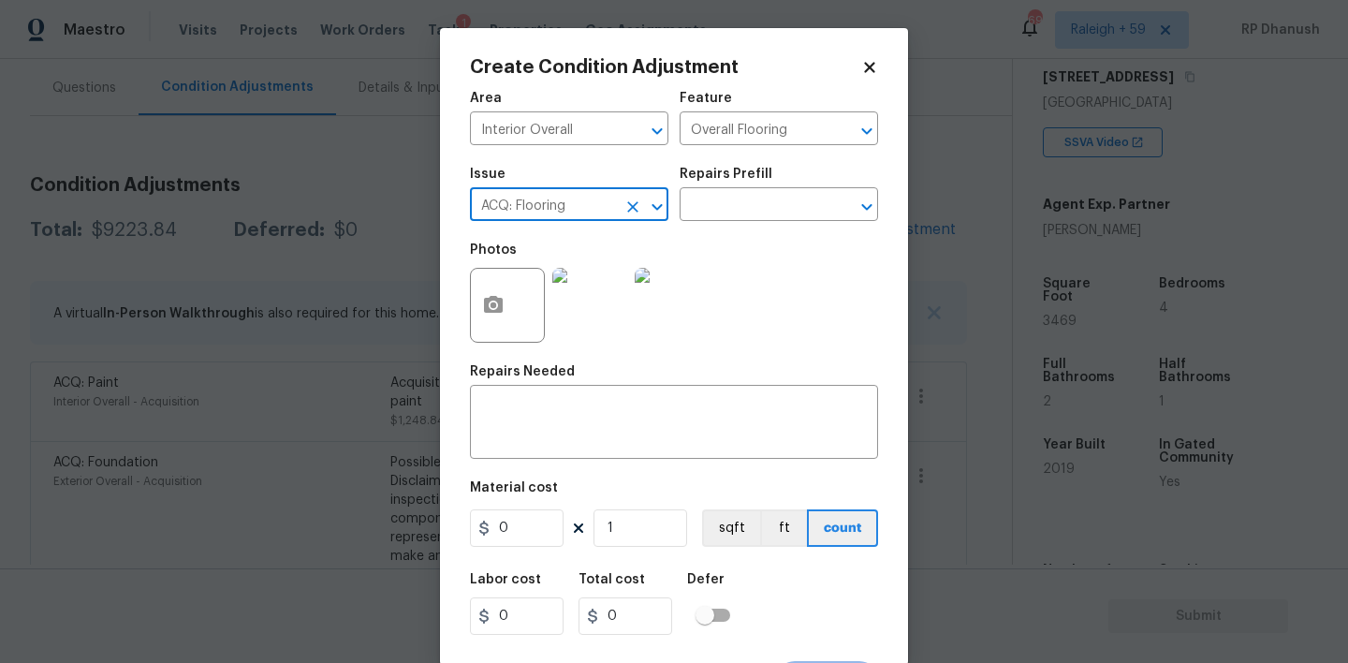
type input "ACQ: Flooring"
click at [769, 176] on div "Repairs Prefill" at bounding box center [779, 180] width 198 height 24
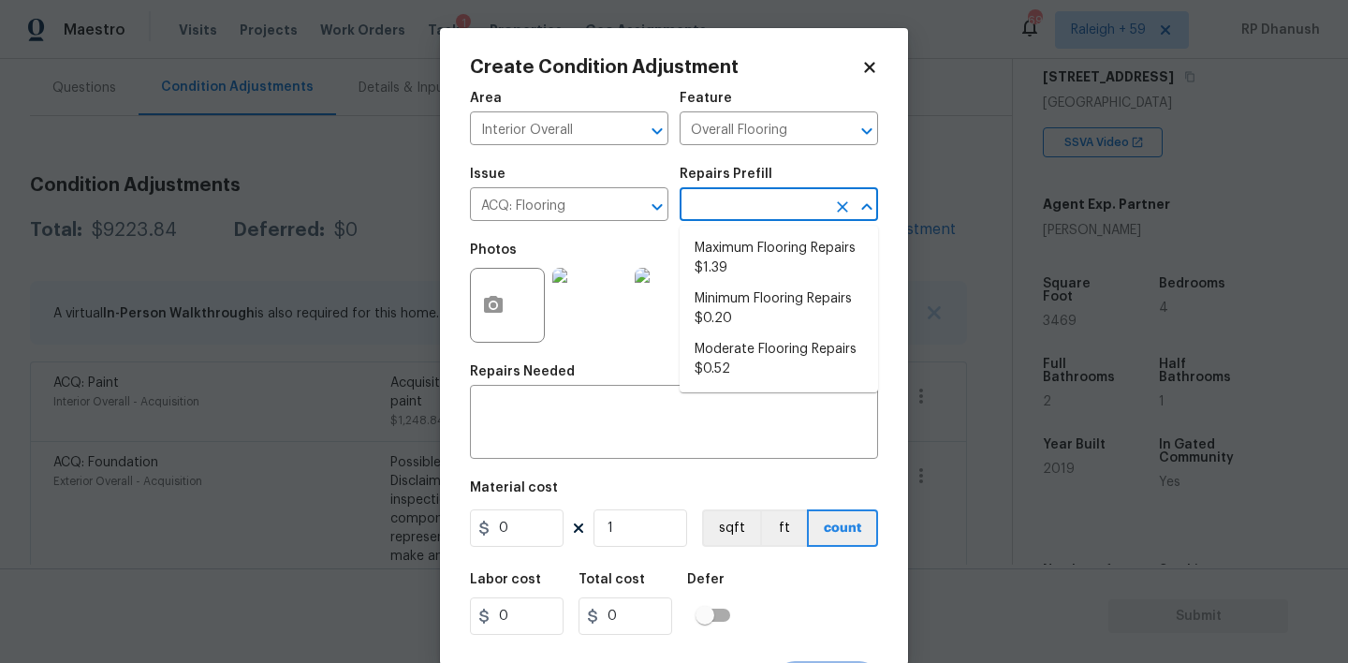
click at [760, 202] on input "text" at bounding box center [753, 206] width 146 height 29
click at [706, 322] on li "Minimum Flooring Repairs $0.20" at bounding box center [779, 309] width 198 height 51
type input "Acquisition"
type textarea "Acquisition Scope: Minimum flooring repairs"
type input "0.2"
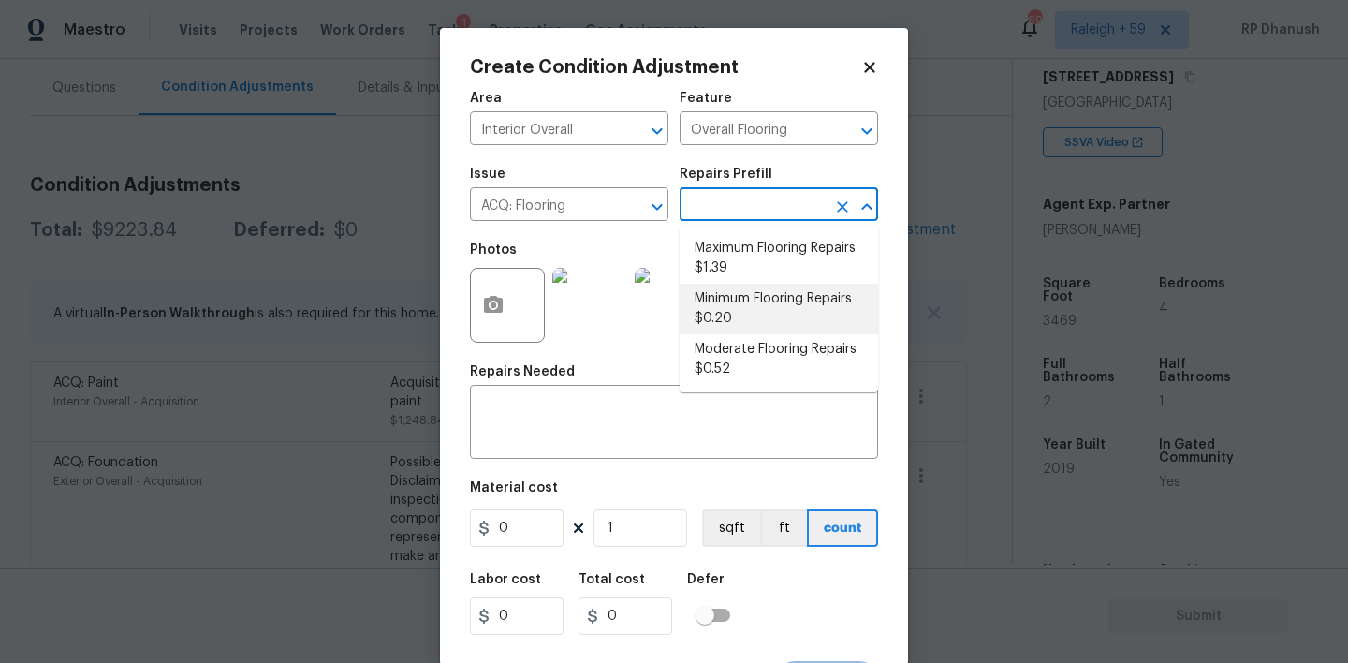
type input "0.2"
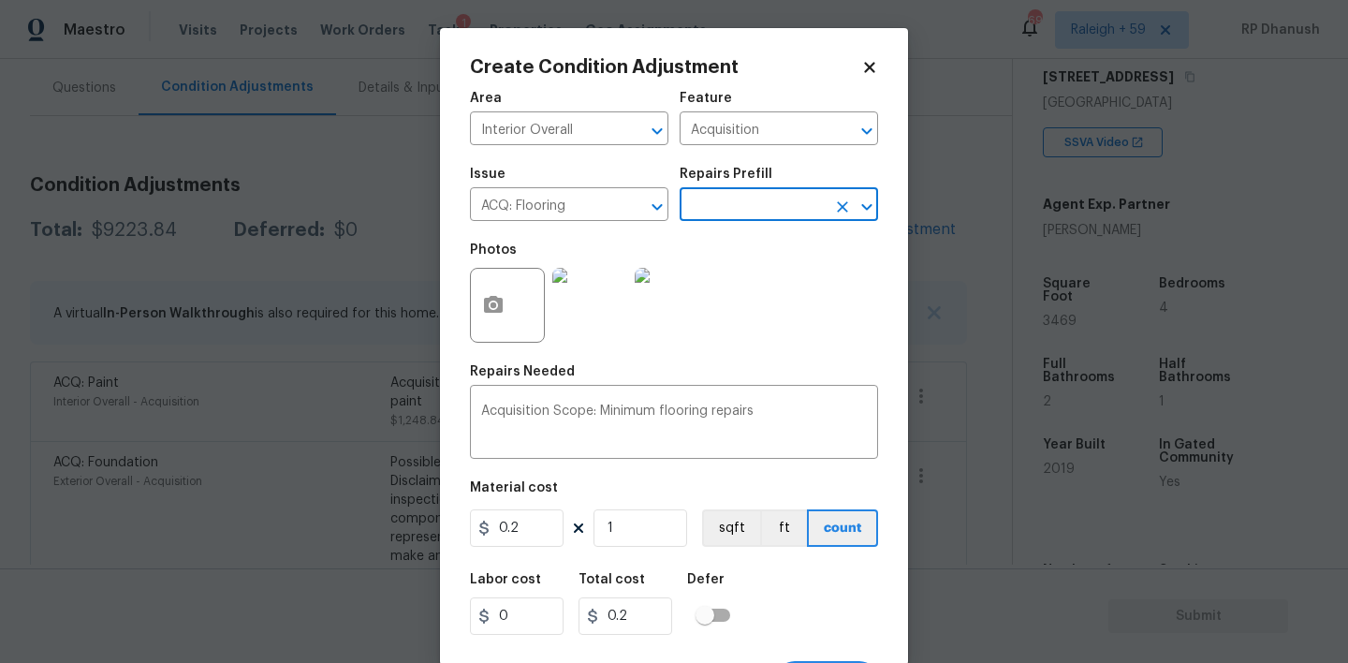
click at [645, 549] on figure "Material cost 0.2 1 sqft ft count" at bounding box center [674, 515] width 408 height 69
click at [652, 519] on input "1" at bounding box center [640, 527] width 94 height 37
type input "0"
paste input "3469"
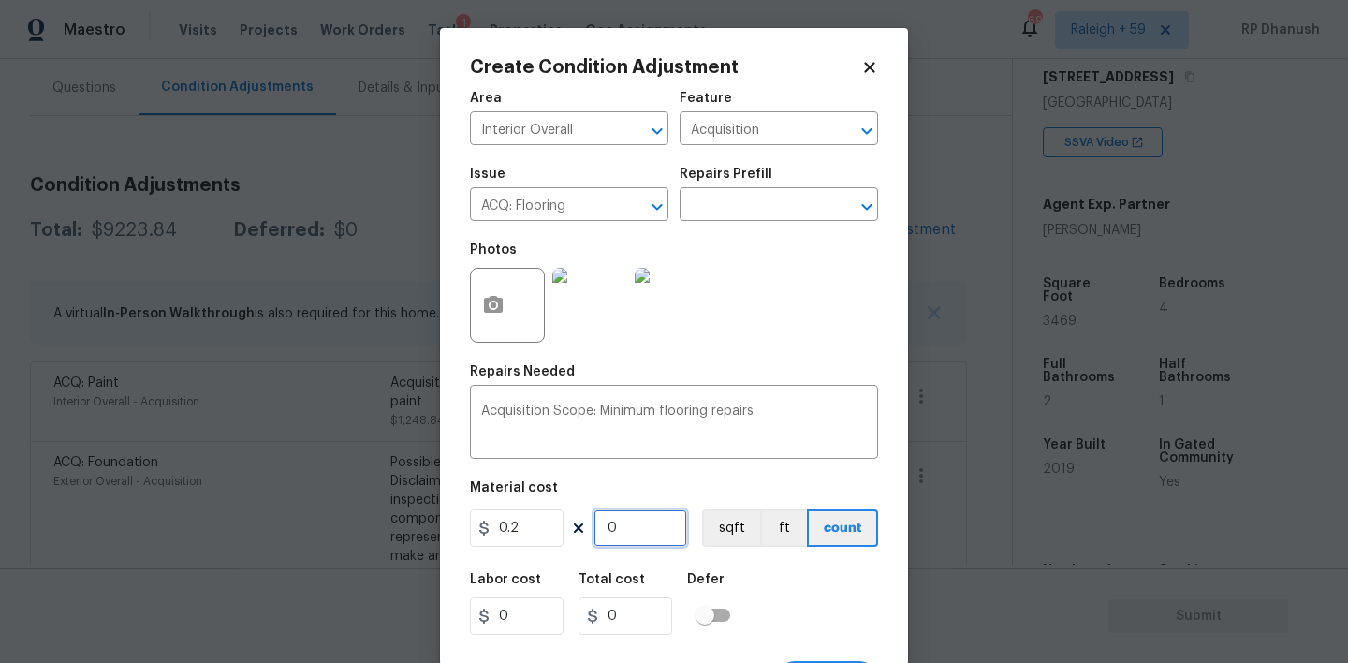
type input "3469"
type input "693.8"
type input "3469"
click at [750, 199] on input "text" at bounding box center [753, 206] width 146 height 29
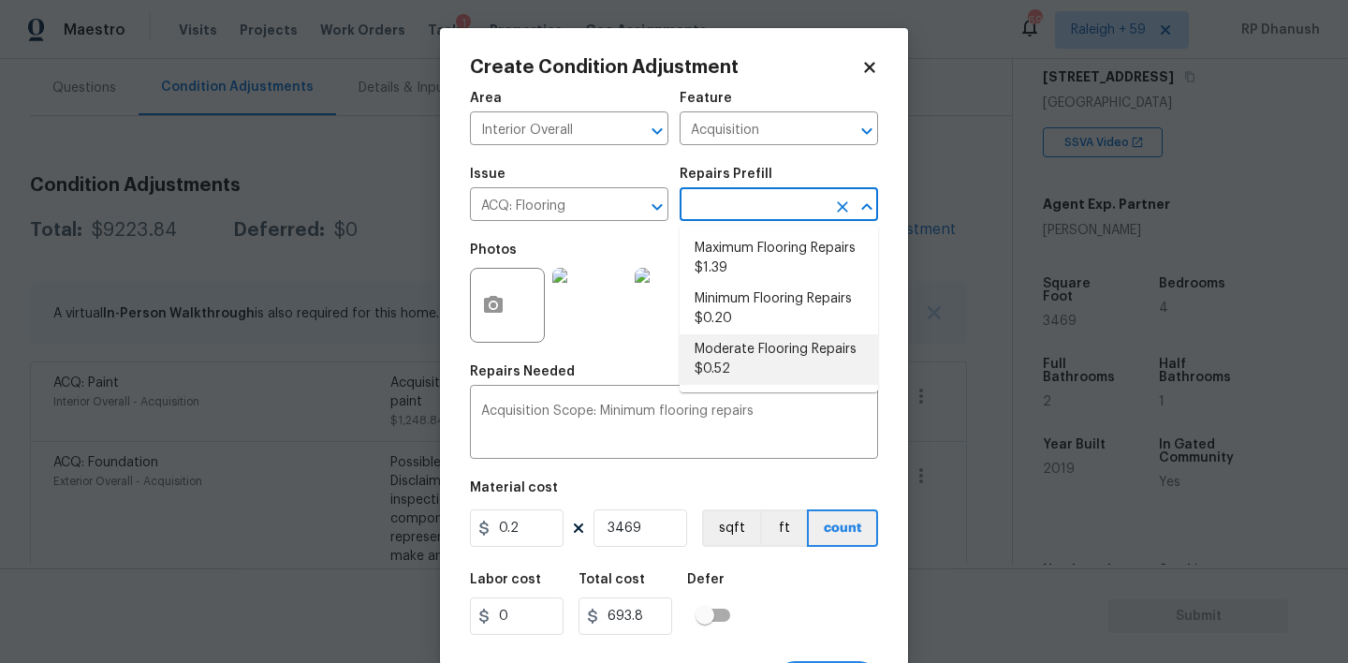
click at [709, 361] on li "Moderate Flooring Repairs $0.52" at bounding box center [779, 359] width 198 height 51
type textarea "Acquisition Scope: Moderate flooring repairs"
type input "0.52"
type input "1803.88"
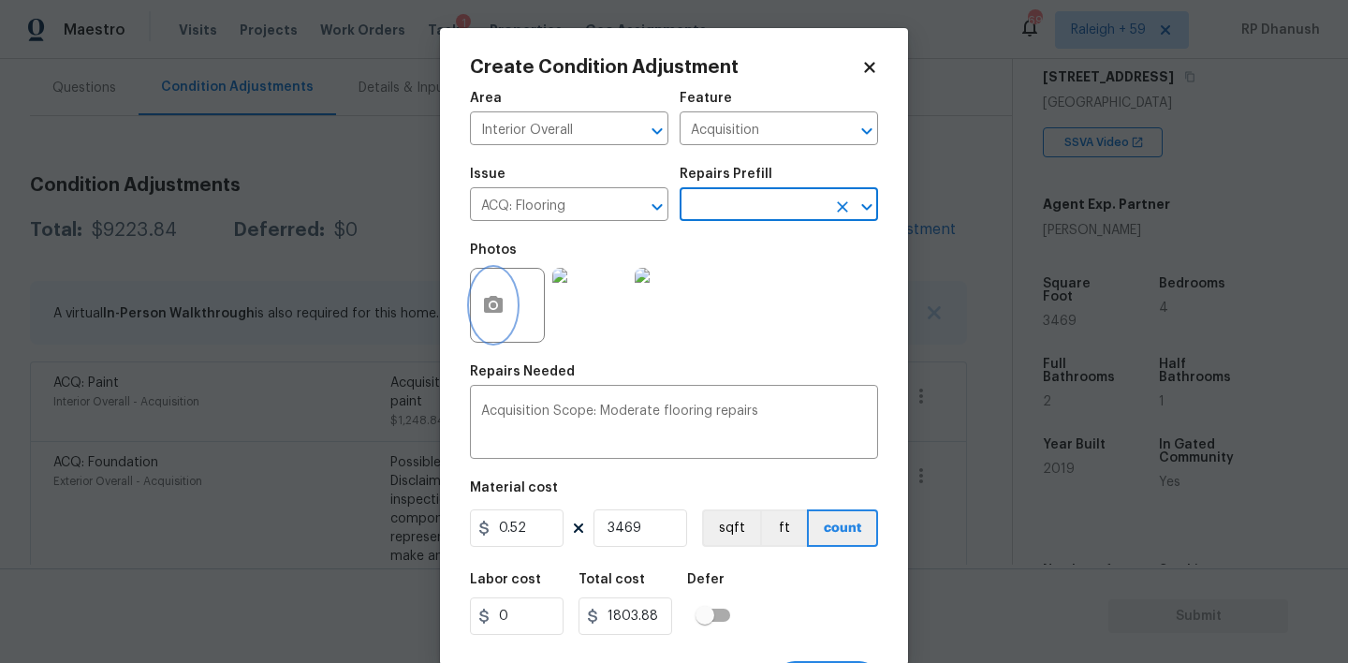
click at [489, 301] on icon "button" at bounding box center [493, 304] width 19 height 17
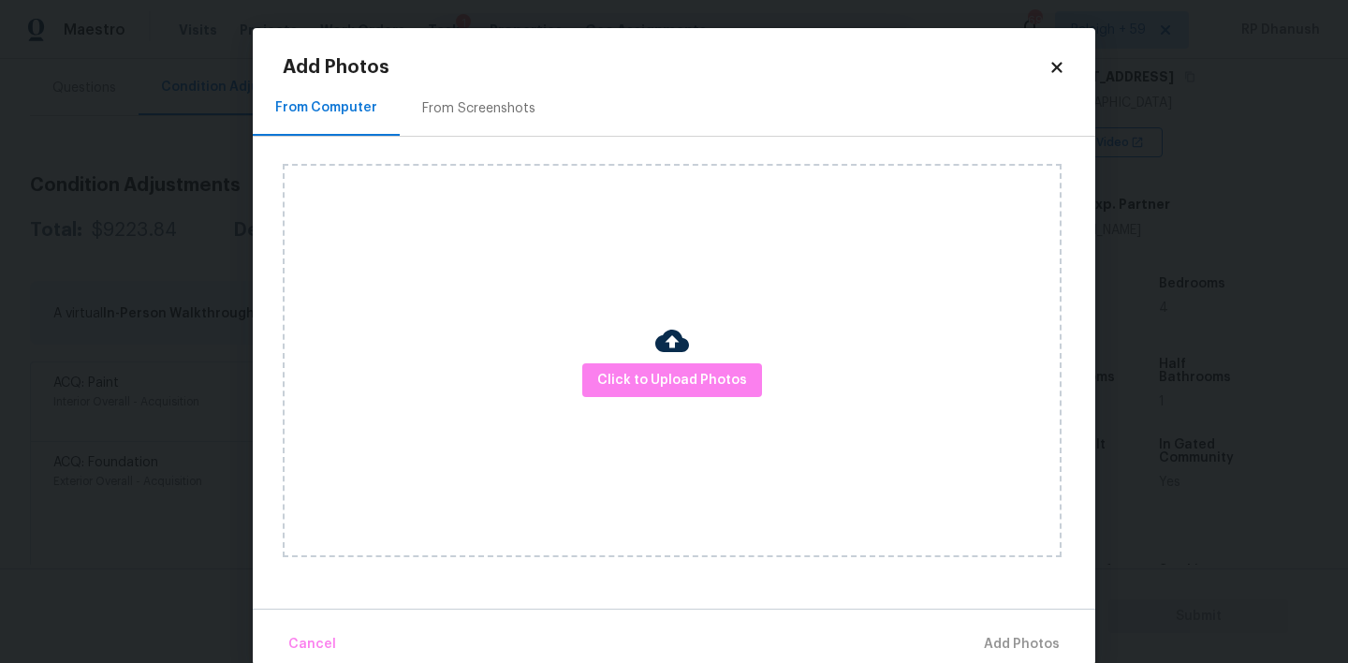
click at [478, 121] on div "From Screenshots" at bounding box center [479, 107] width 158 height 55
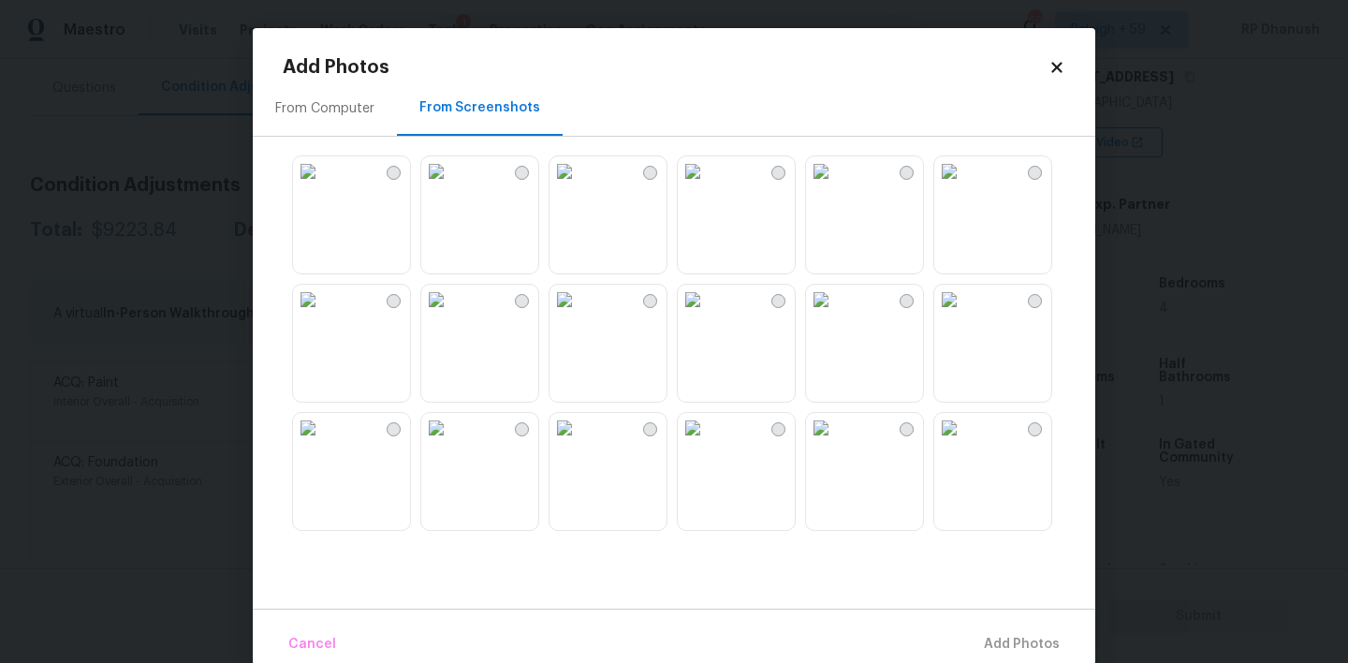
click at [836, 186] on img at bounding box center [821, 171] width 30 height 30
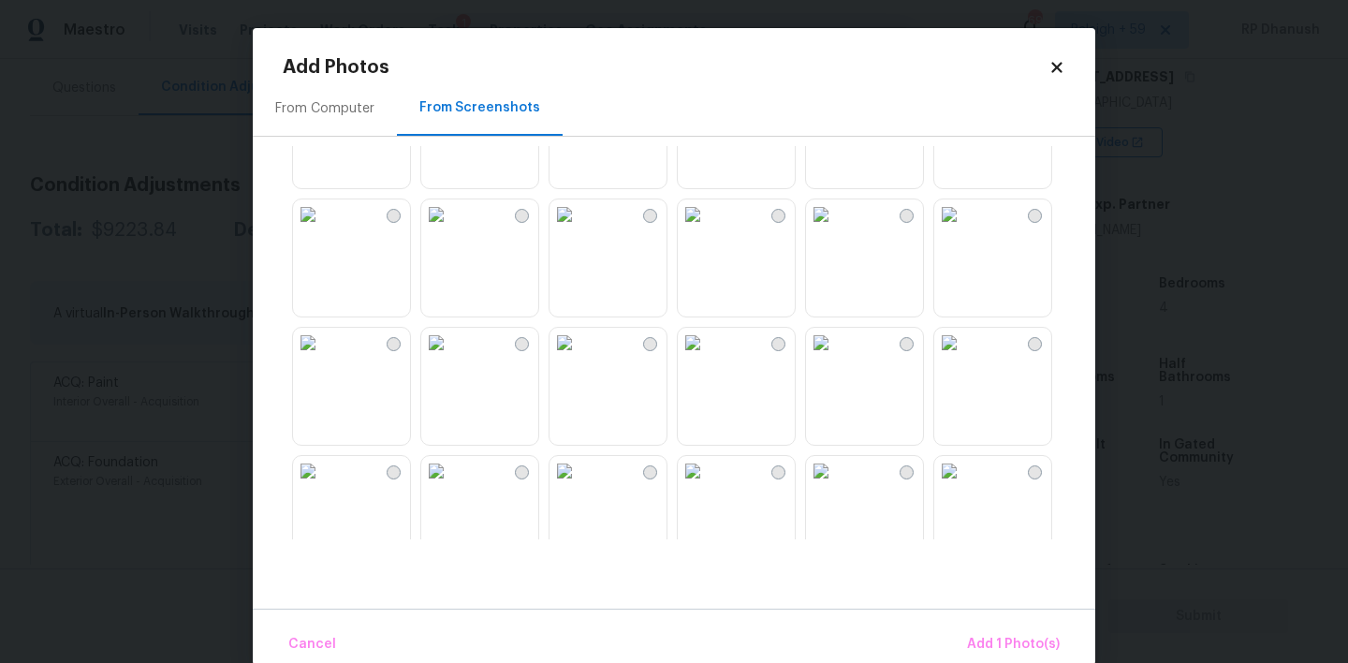
scroll to position [256, 0]
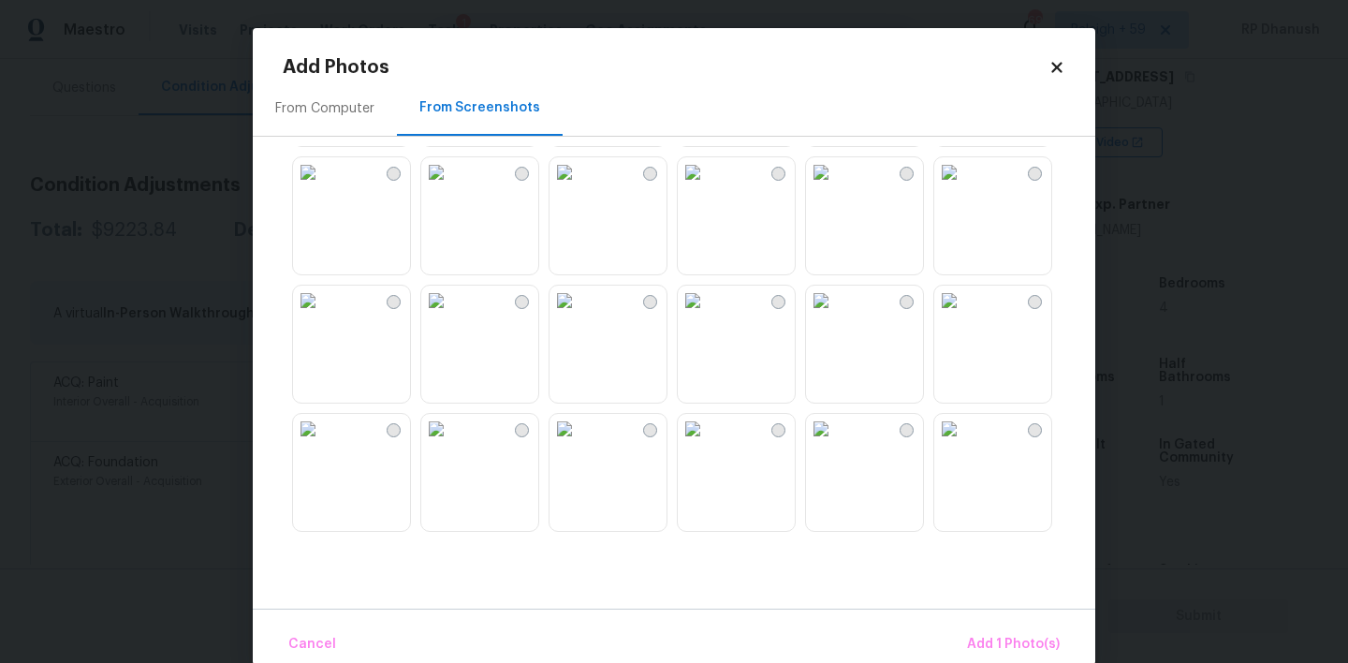
click at [323, 444] on img at bounding box center [308, 429] width 30 height 30
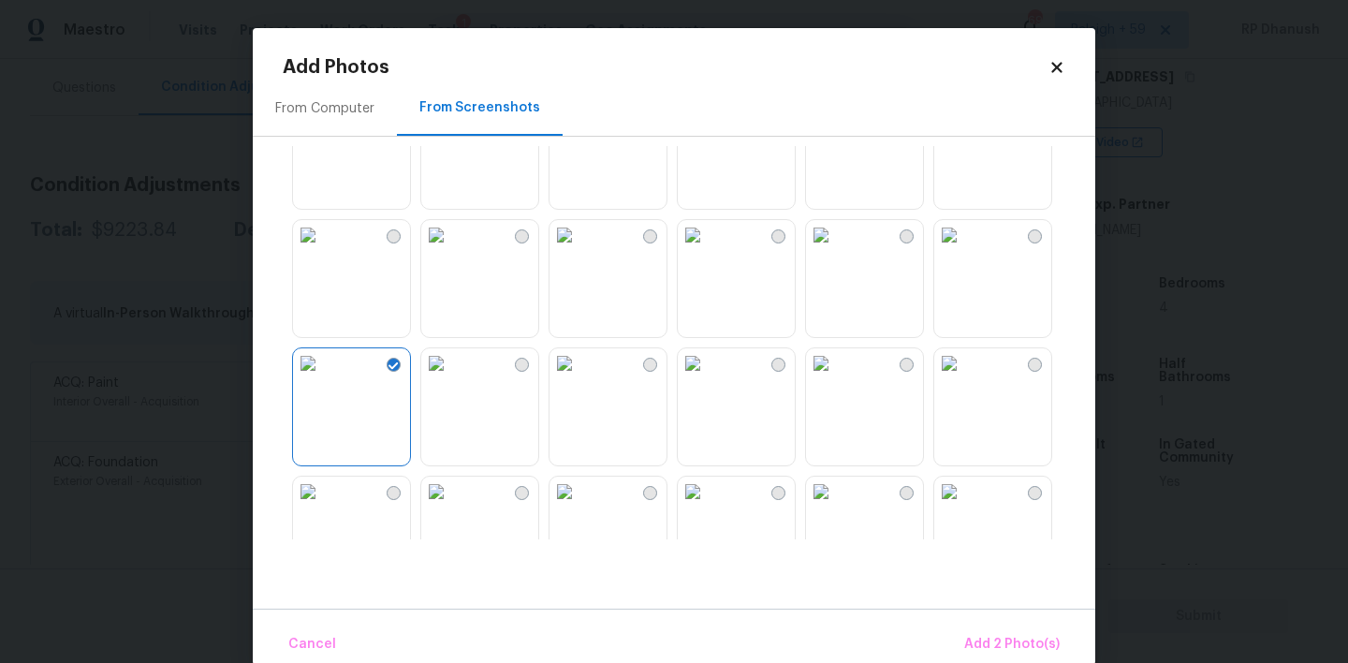
scroll to position [401, 0]
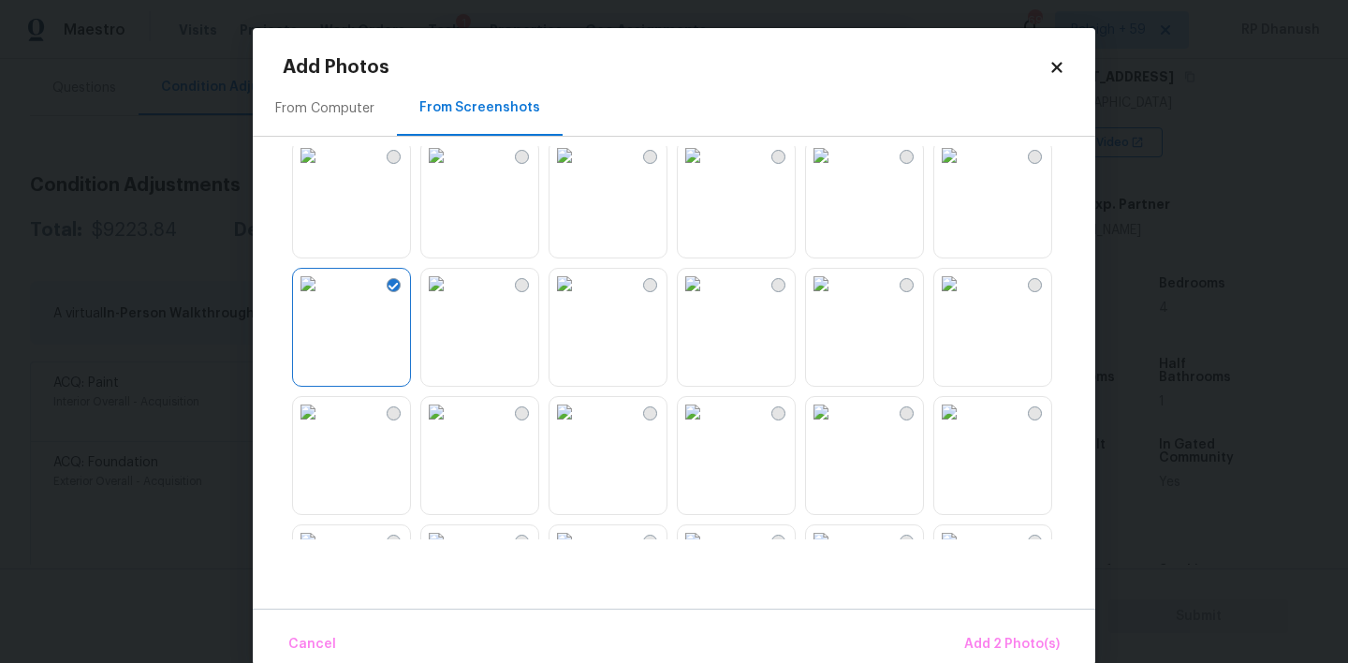
click at [836, 299] on img at bounding box center [821, 284] width 30 height 30
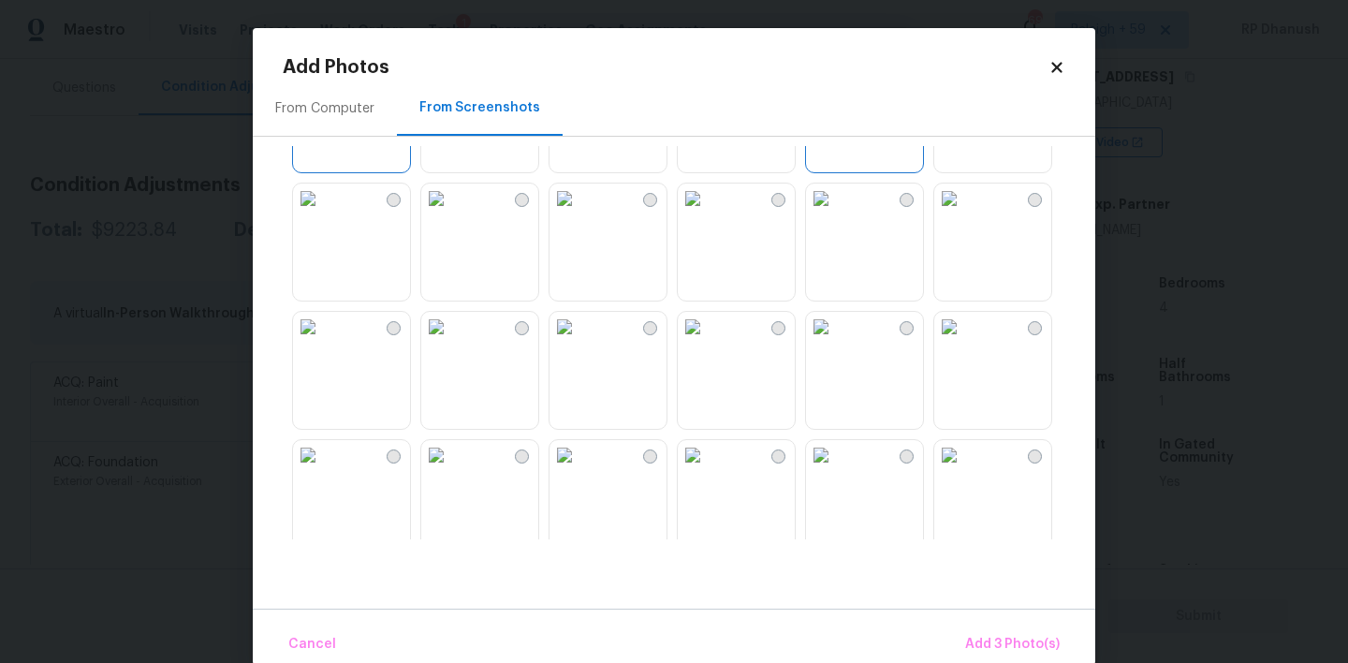
click at [708, 213] on img at bounding box center [693, 198] width 30 height 30
click at [964, 470] on img at bounding box center [949, 455] width 30 height 30
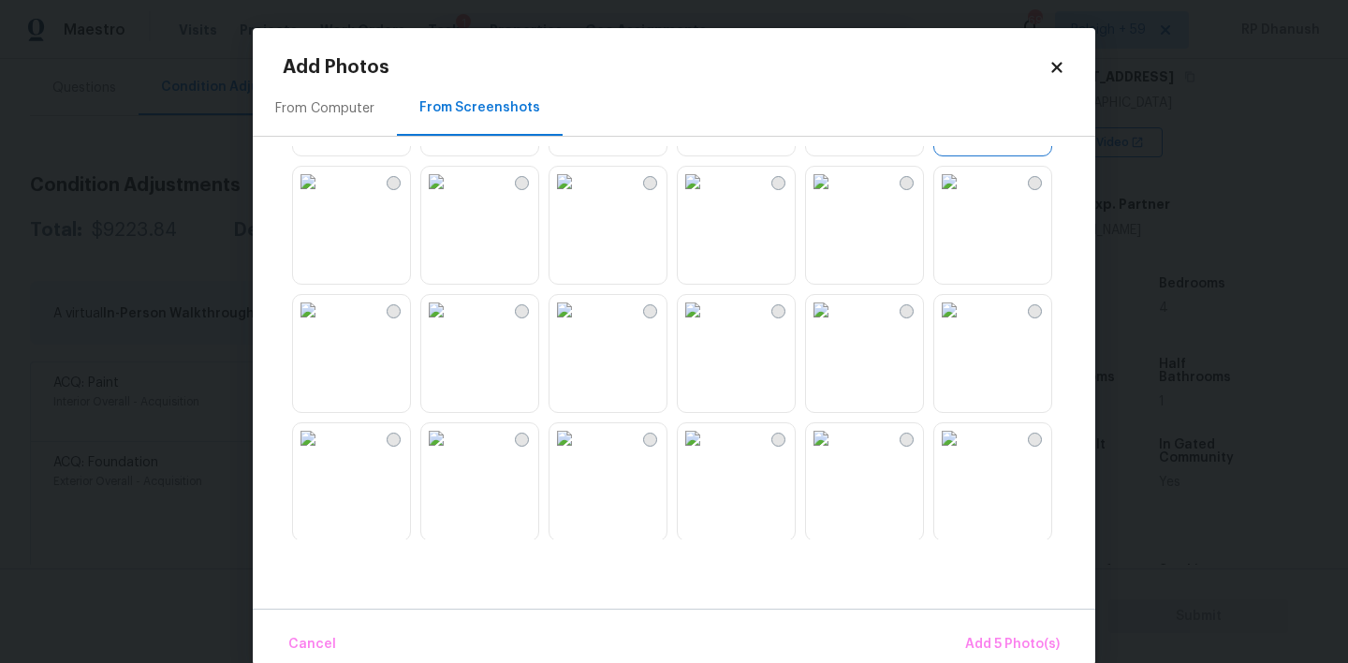
scroll to position [1301, 0]
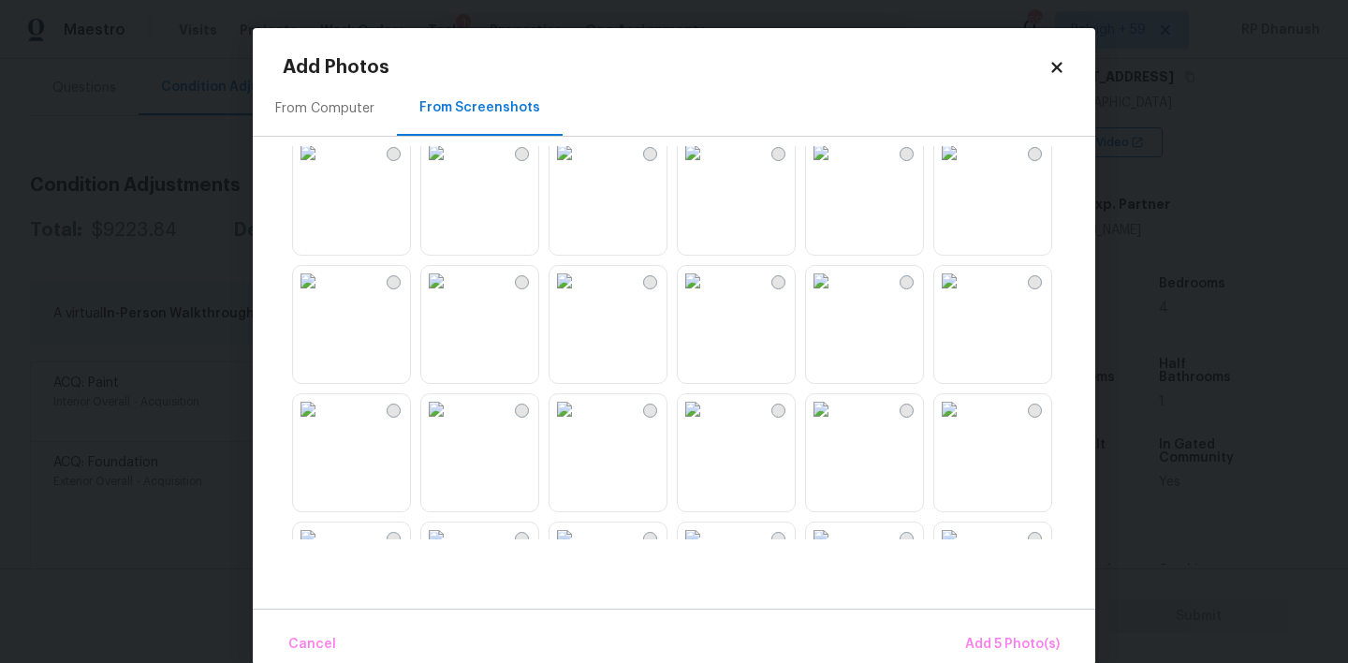
click at [323, 296] on img at bounding box center [308, 281] width 30 height 30
click at [708, 424] on img at bounding box center [693, 409] width 30 height 30
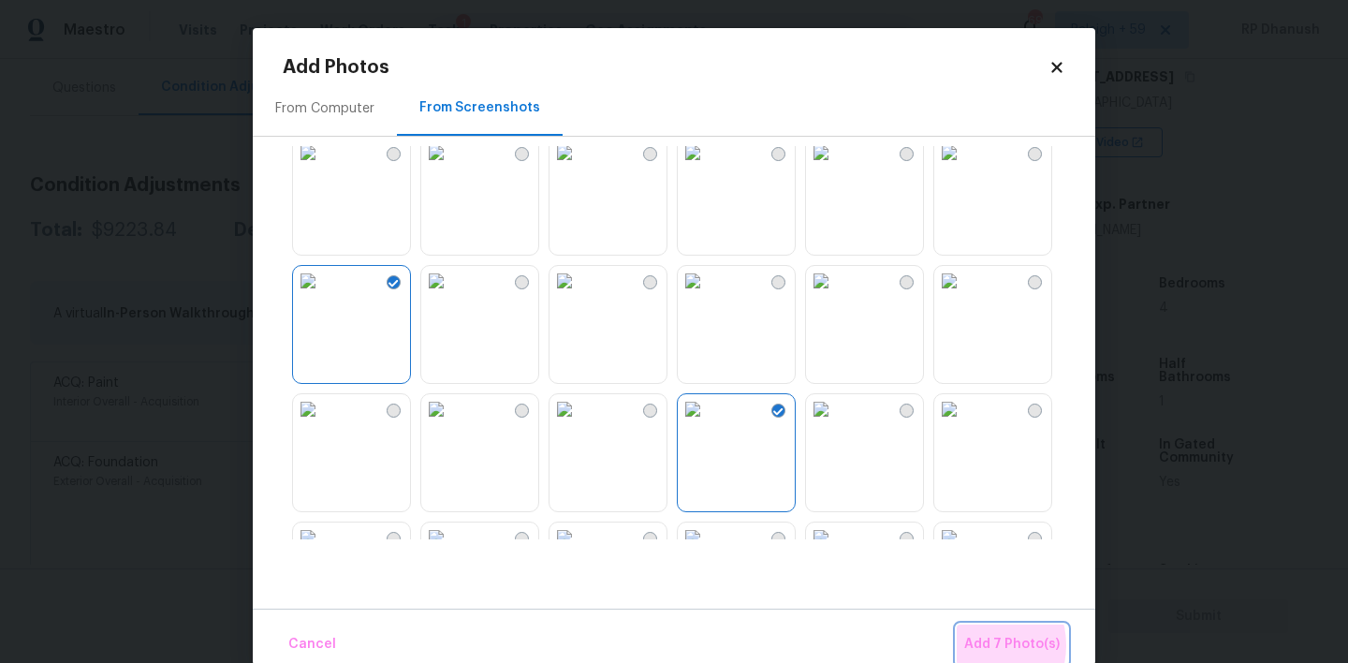
click at [982, 645] on span "Add 7 Photo(s)" at bounding box center [1011, 644] width 95 height 23
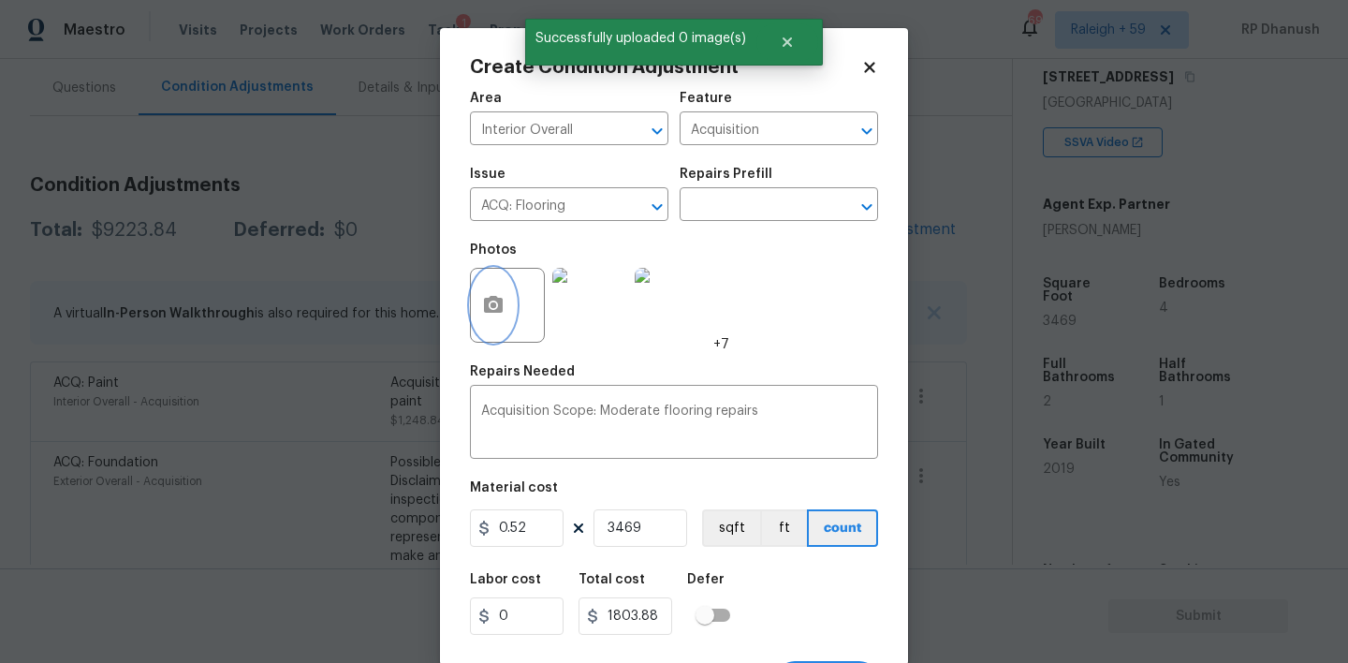
scroll to position [37, 0]
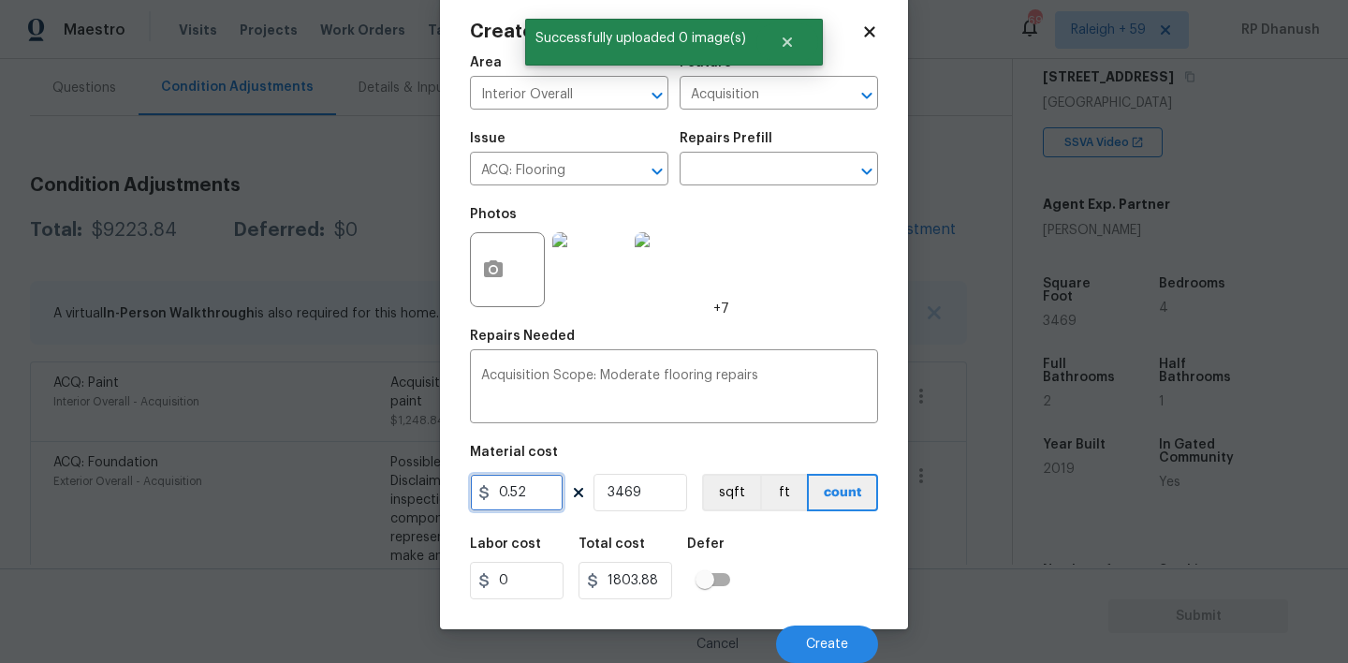
click at [538, 488] on input "0.52" at bounding box center [517, 492] width 94 height 37
type input "0.45"
type input "1561.05"
click at [804, 633] on button "Create" at bounding box center [827, 643] width 102 height 37
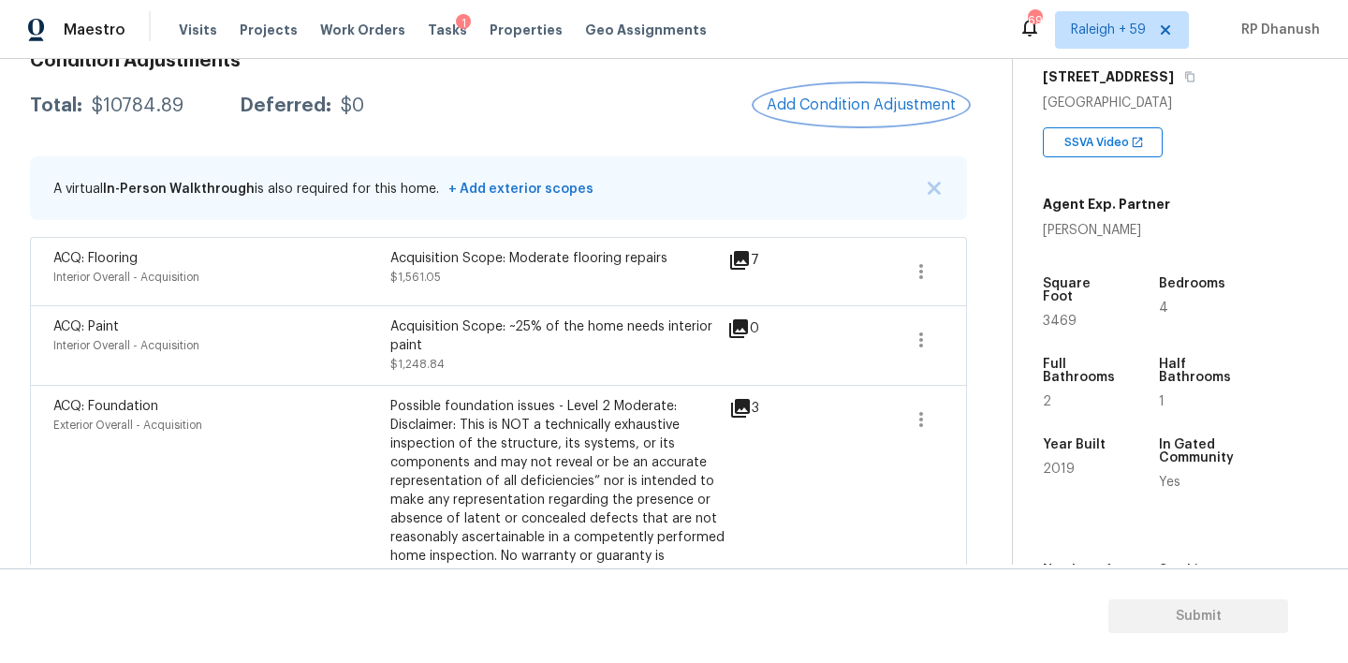
scroll to position [240, 0]
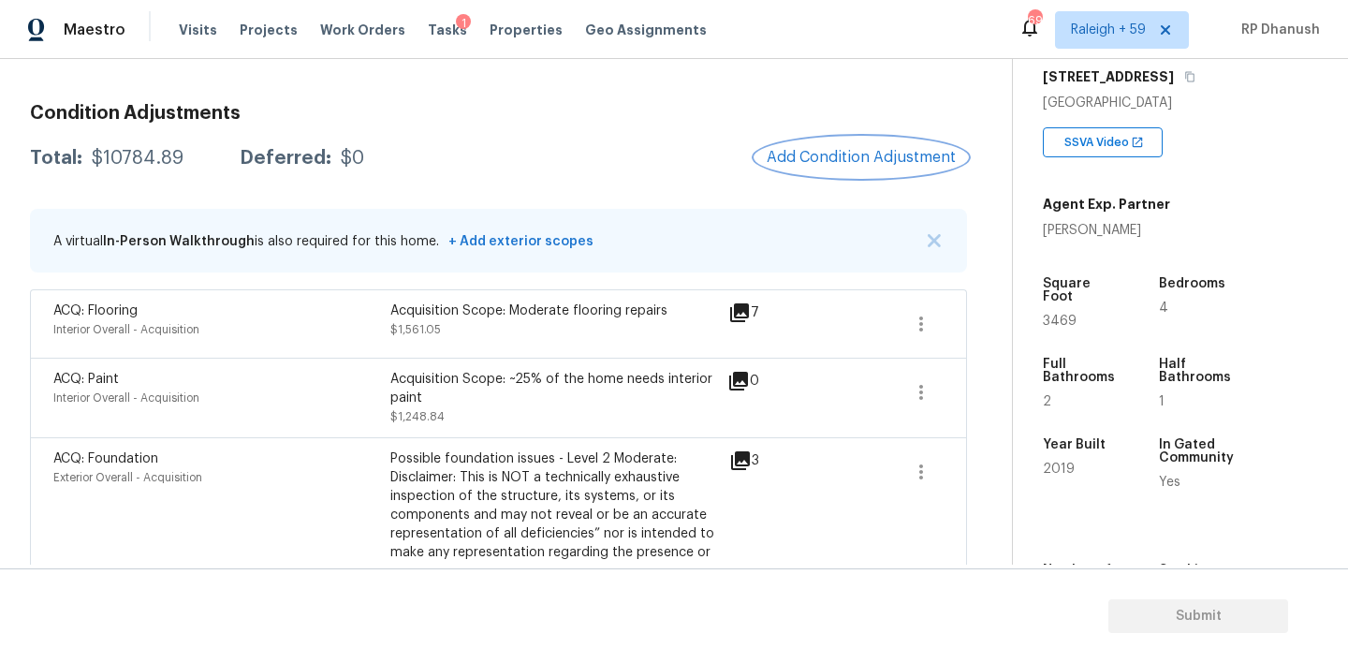
click at [887, 157] on span "Add Condition Adjustment" at bounding box center [861, 157] width 189 height 17
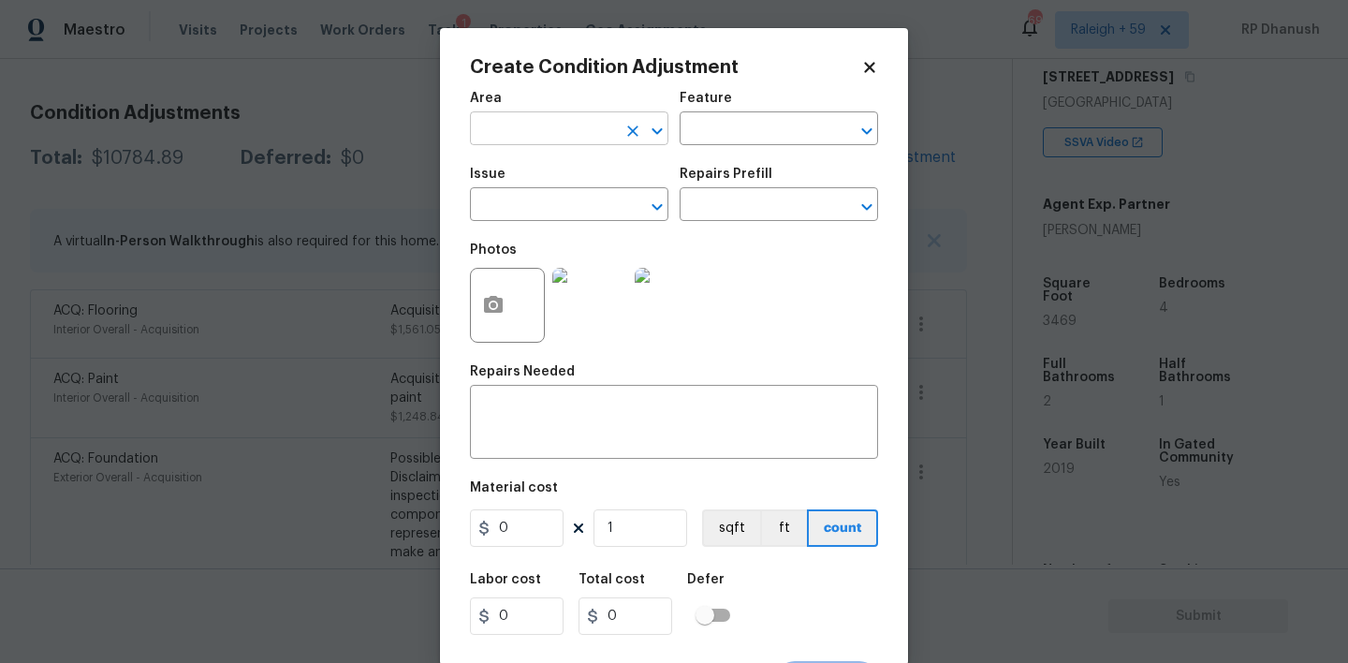
click at [554, 136] on input "text" at bounding box center [543, 130] width 146 height 29
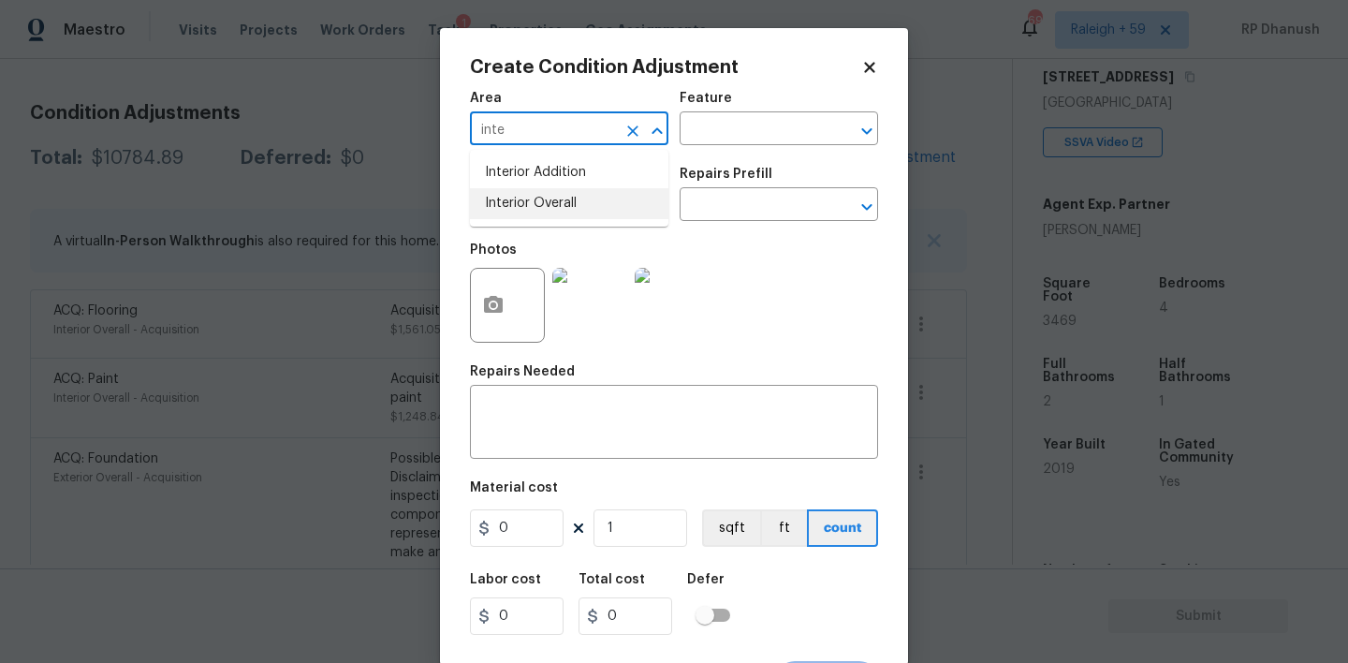
click at [546, 213] on li "Interior Overall" at bounding box center [569, 203] width 198 height 31
type input "Interior Overall"
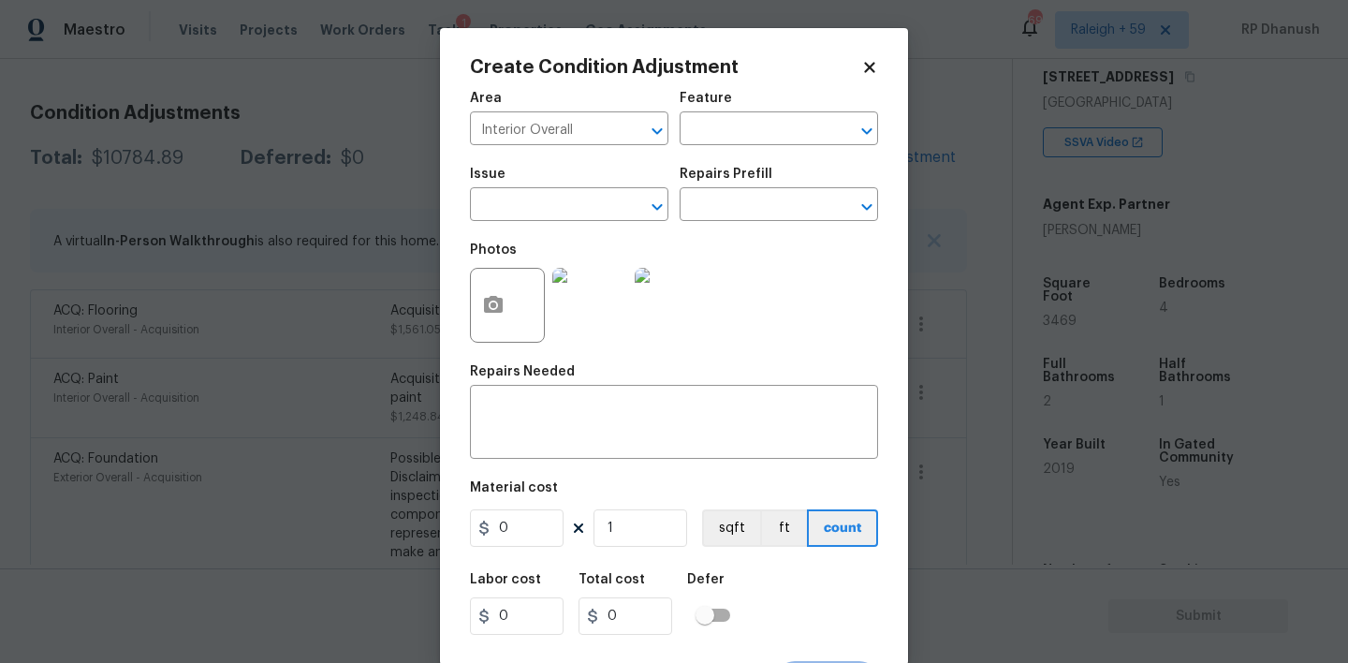
click at [756, 114] on div "Feature" at bounding box center [779, 104] width 198 height 24
click at [749, 129] on input "text" at bounding box center [753, 130] width 146 height 29
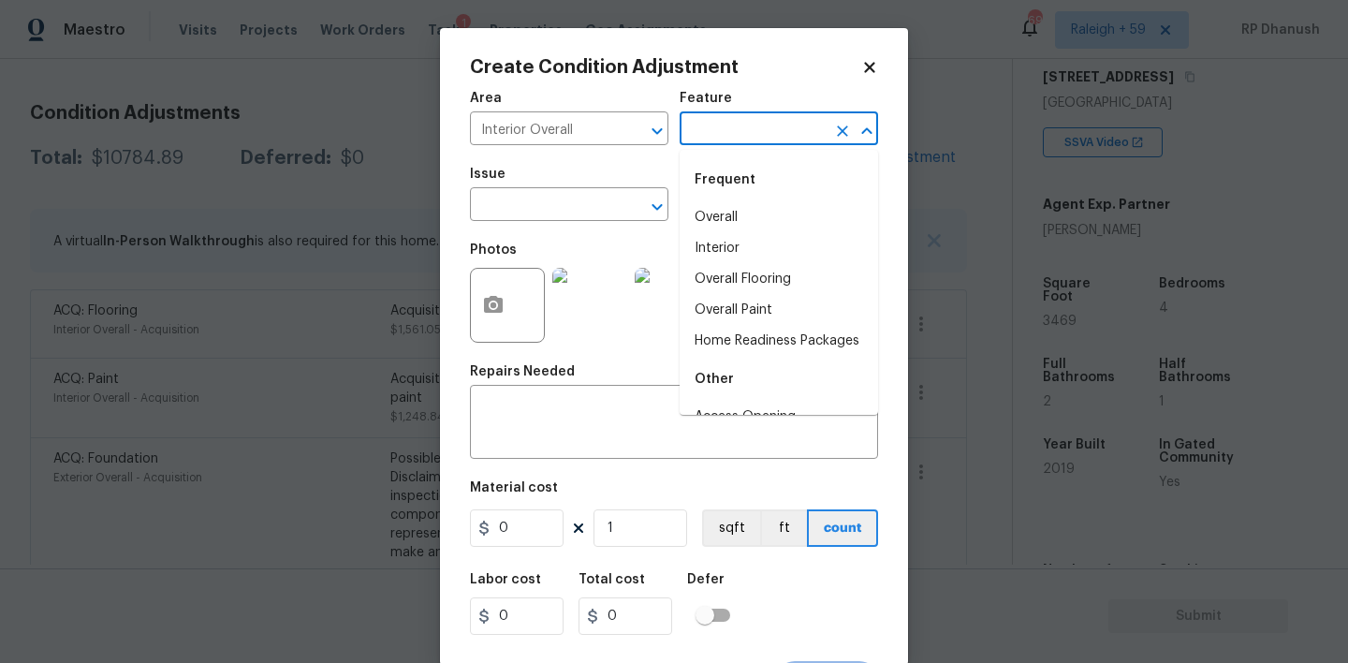
type input "a"
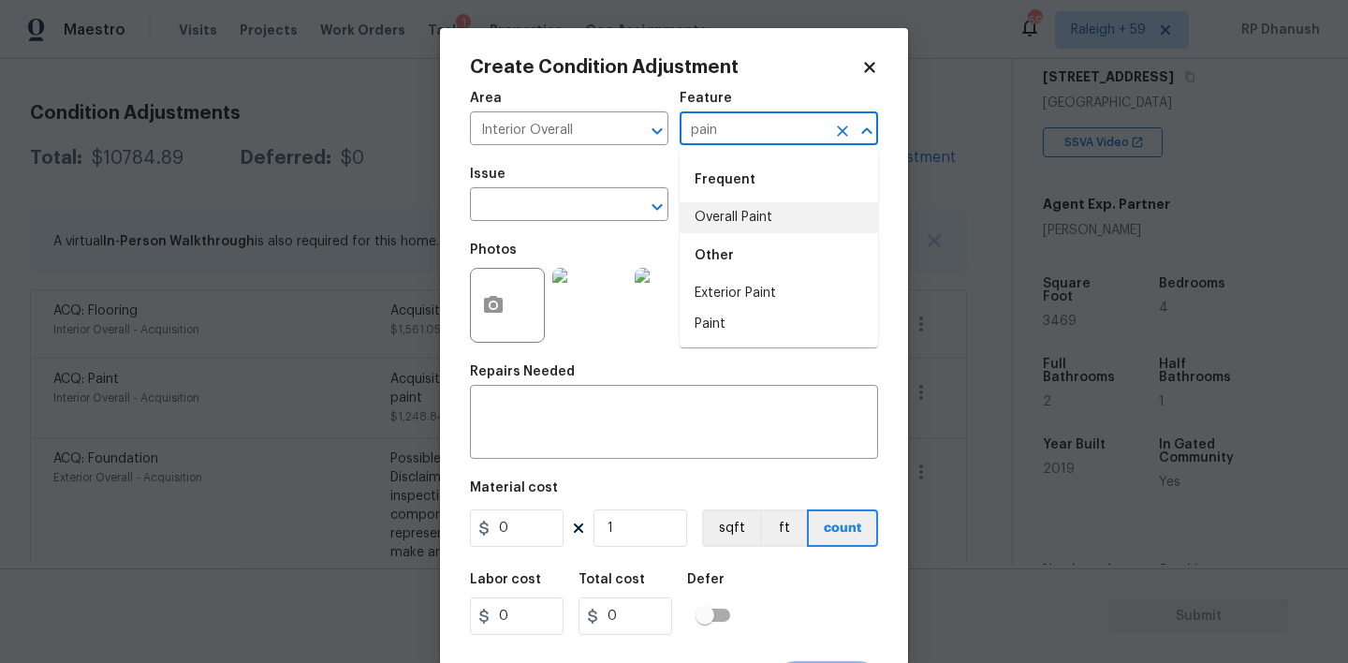
click at [722, 223] on li "Overall Paint" at bounding box center [779, 217] width 198 height 31
type input "Overall Paint"
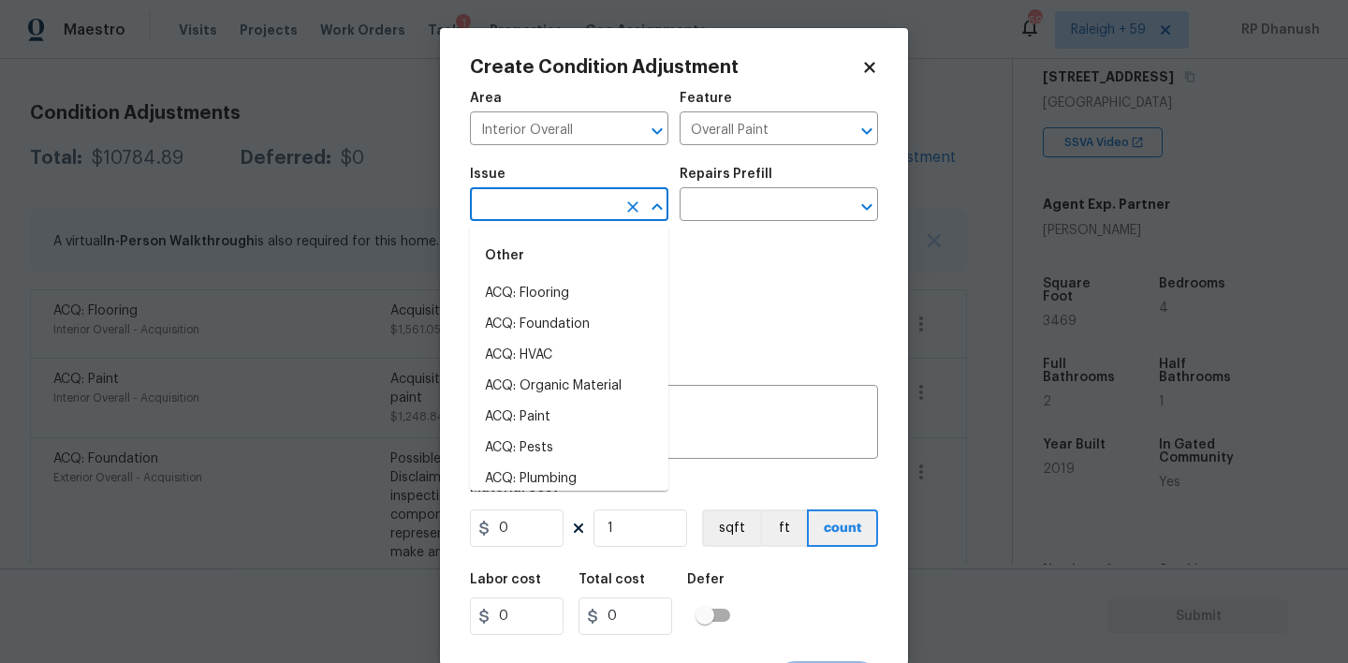
click at [576, 221] on input "text" at bounding box center [543, 206] width 146 height 29
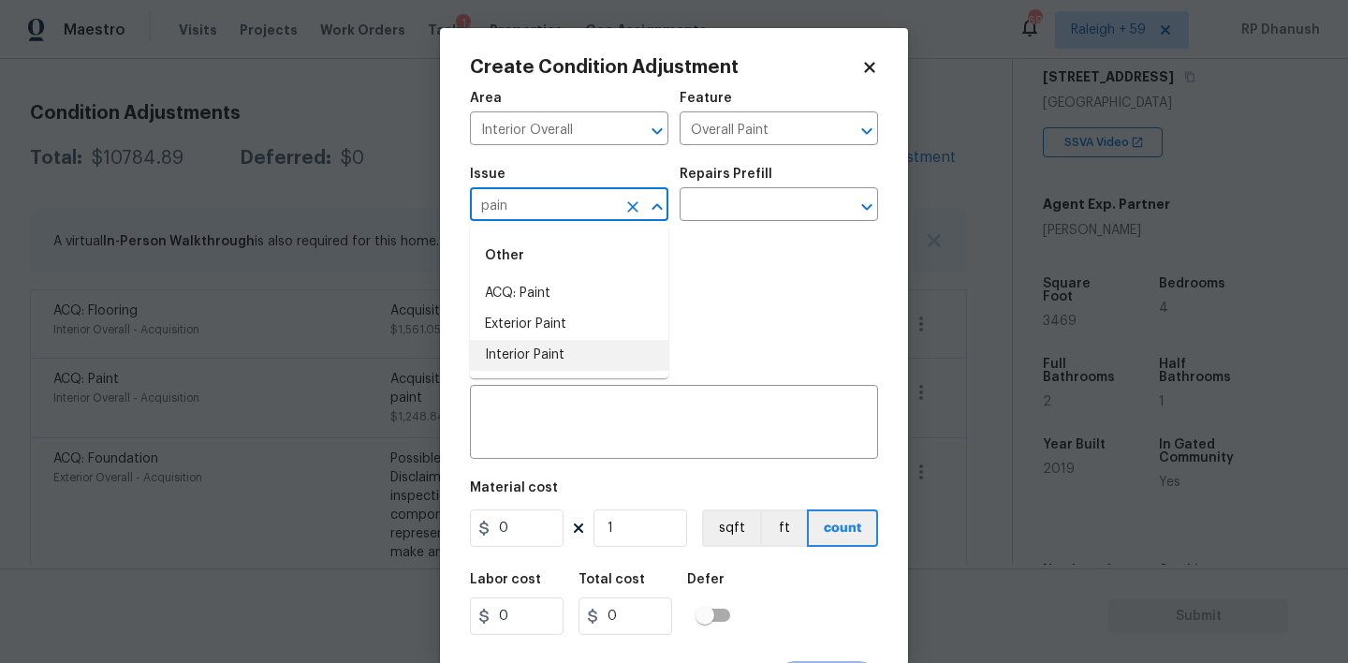
click at [512, 354] on li "Interior Paint" at bounding box center [569, 355] width 198 height 31
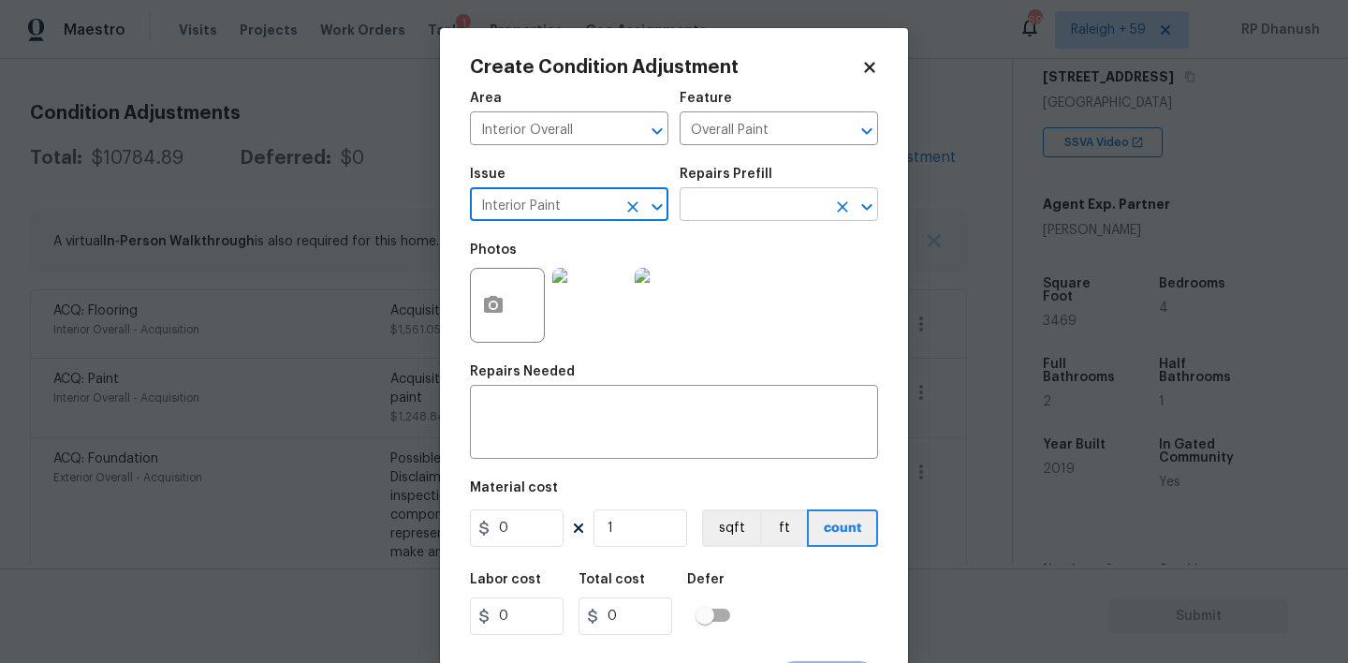
type input "Interior Paint"
click at [754, 212] on input "text" at bounding box center [753, 206] width 146 height 29
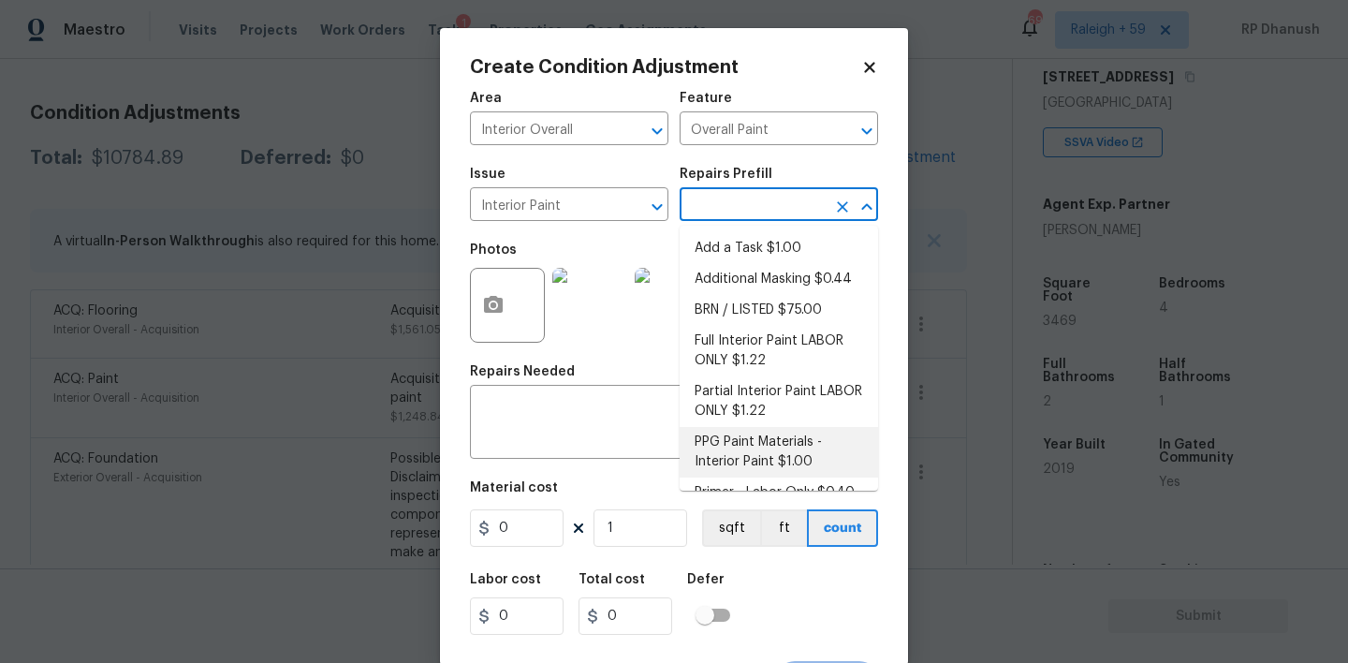
scroll to position [25, 0]
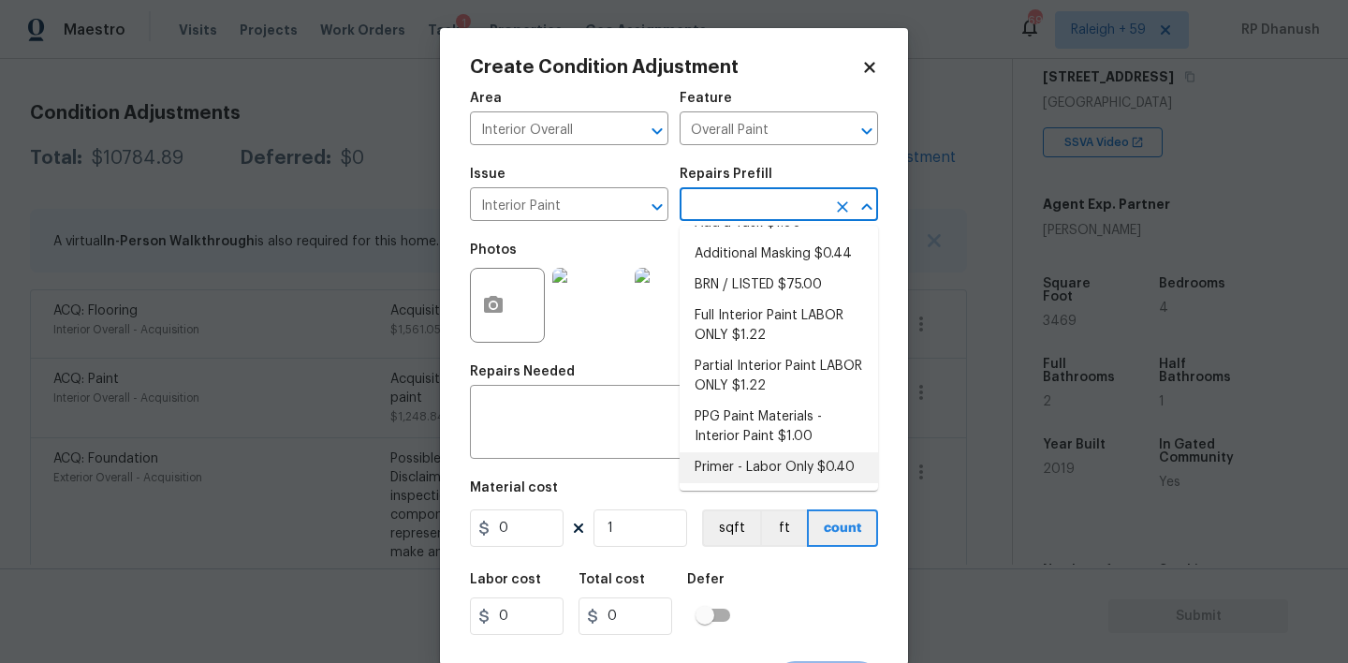
click at [717, 460] on li "Primer - Labor Only $0.40" at bounding box center [779, 467] width 198 height 31
type textarea "Interior primer - PRIMER PROVIDED BY OPENDOOR - All nails, screws, drywall anch…"
type input "0.4"
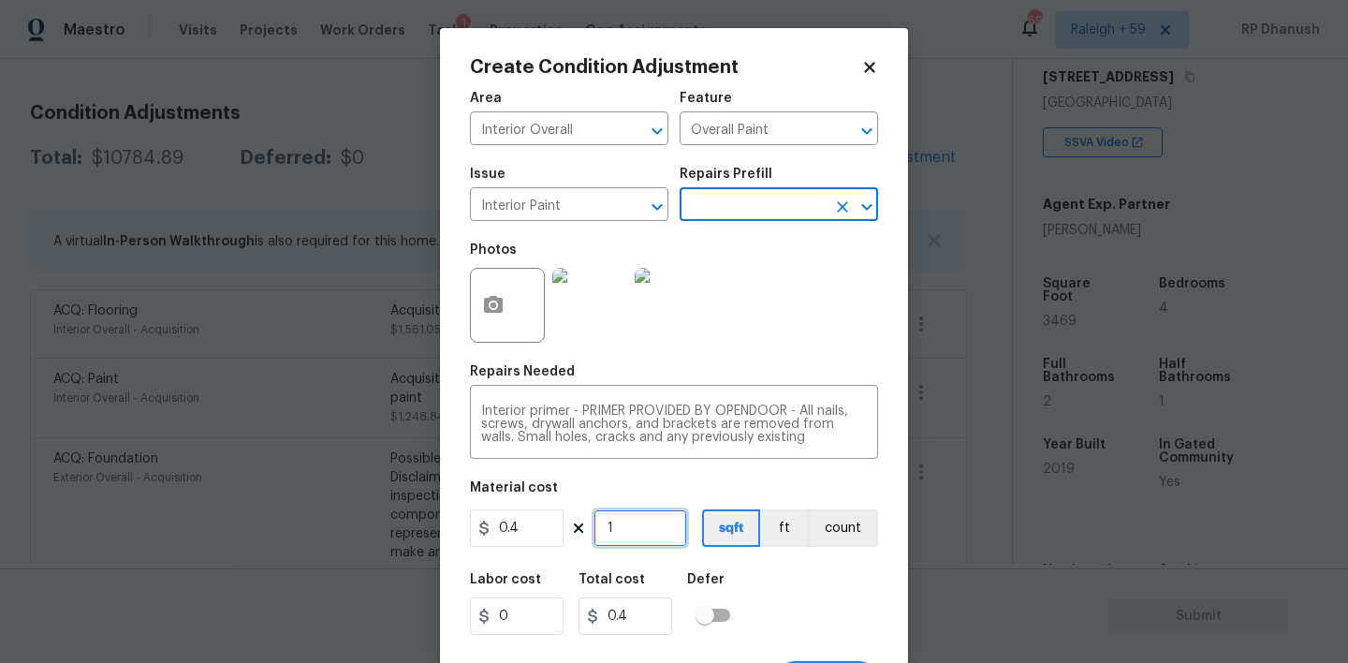
click at [643, 516] on input "1" at bounding box center [640, 527] width 94 height 37
type input "0"
type input "5"
type input "2"
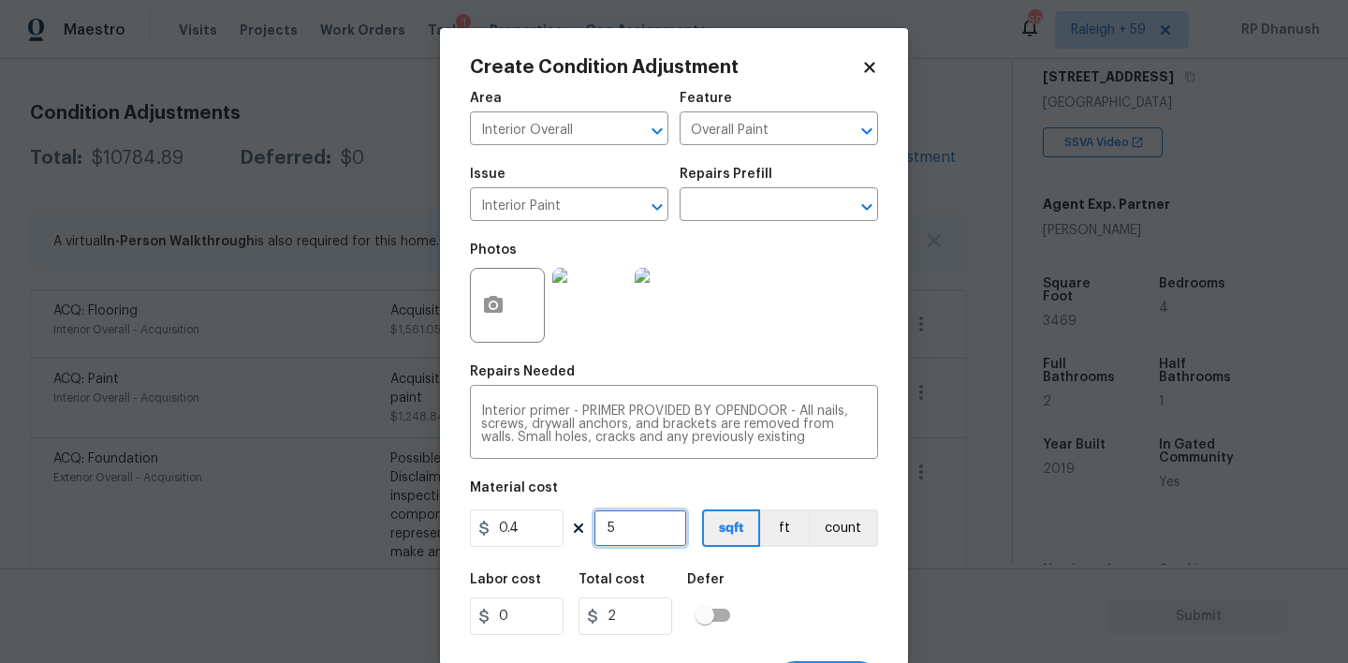
type input "50"
type input "20"
type input "500"
type input "200"
type input "500"
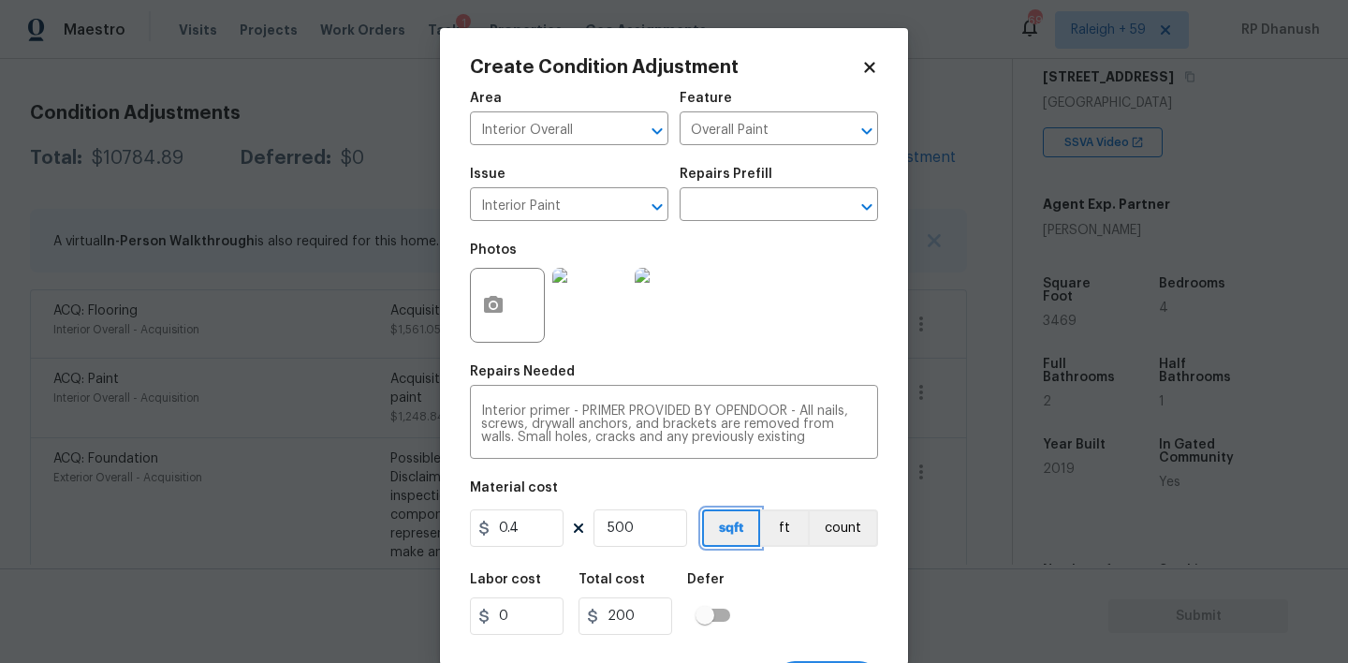
scroll to position [37, 0]
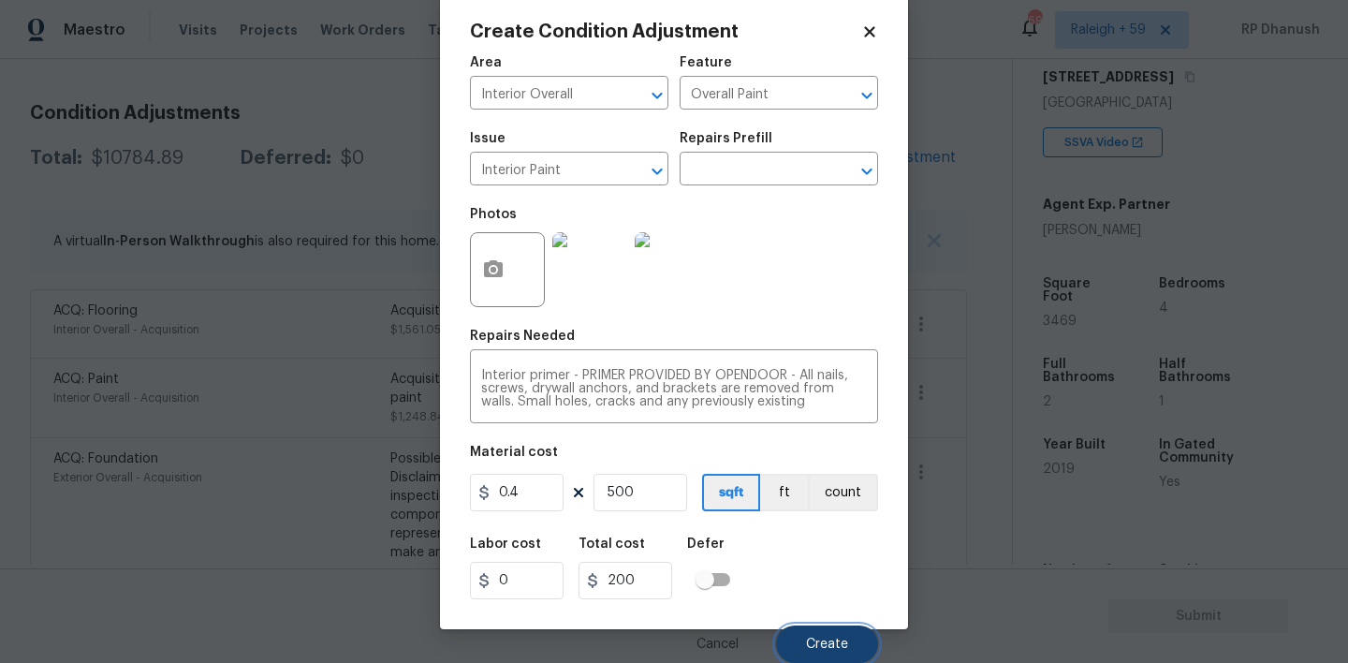
click at [869, 643] on button "Create" at bounding box center [827, 643] width 102 height 37
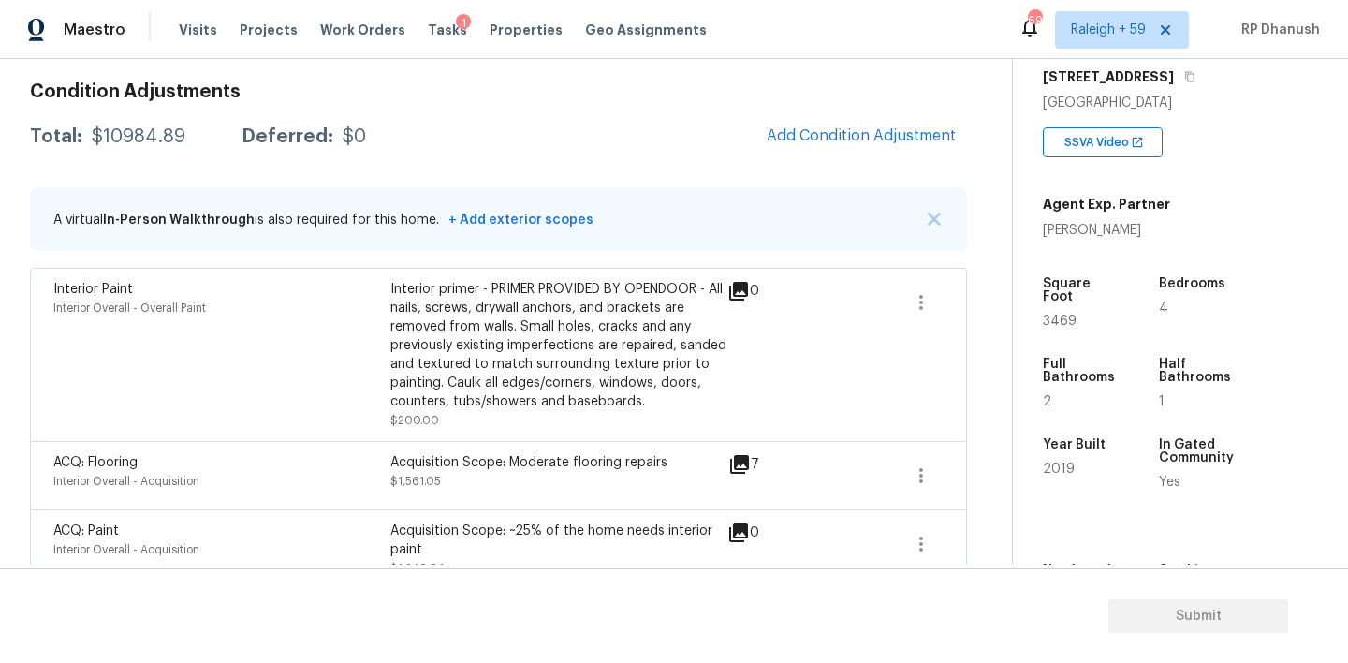
scroll to position [359, 0]
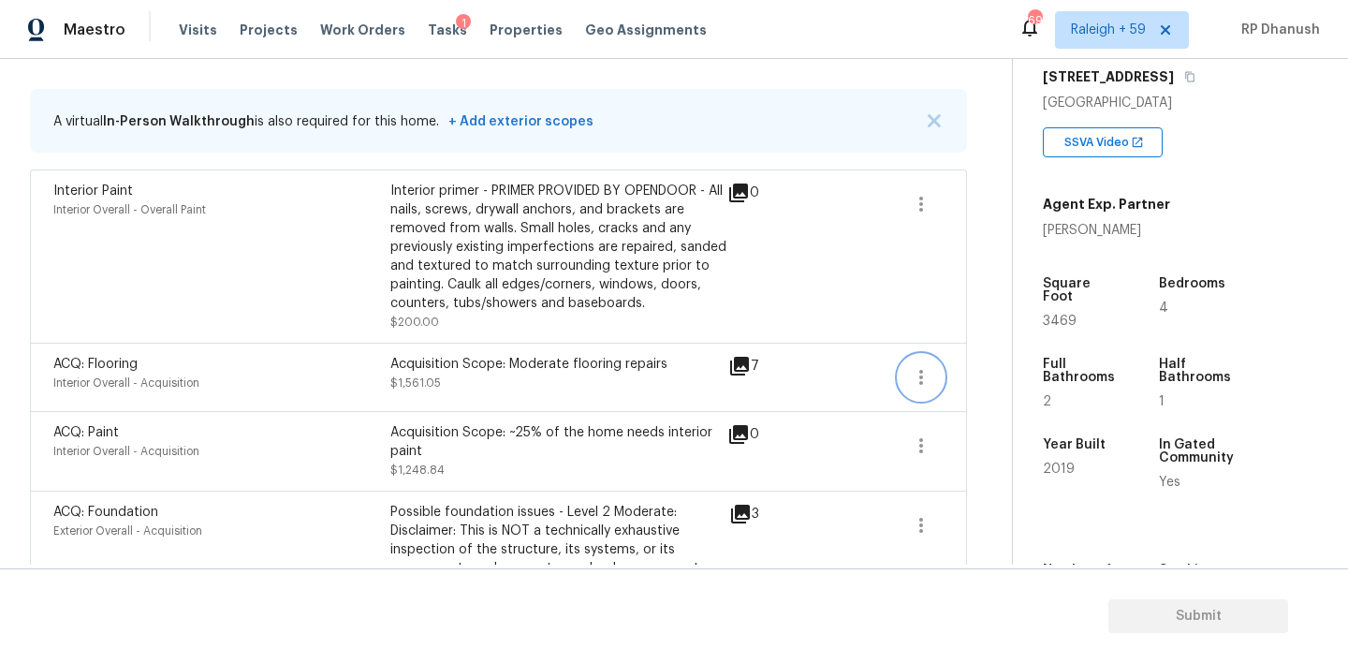
click at [929, 371] on icon "button" at bounding box center [921, 377] width 22 height 22
click at [992, 371] on div "Edit" at bounding box center [1028, 373] width 146 height 19
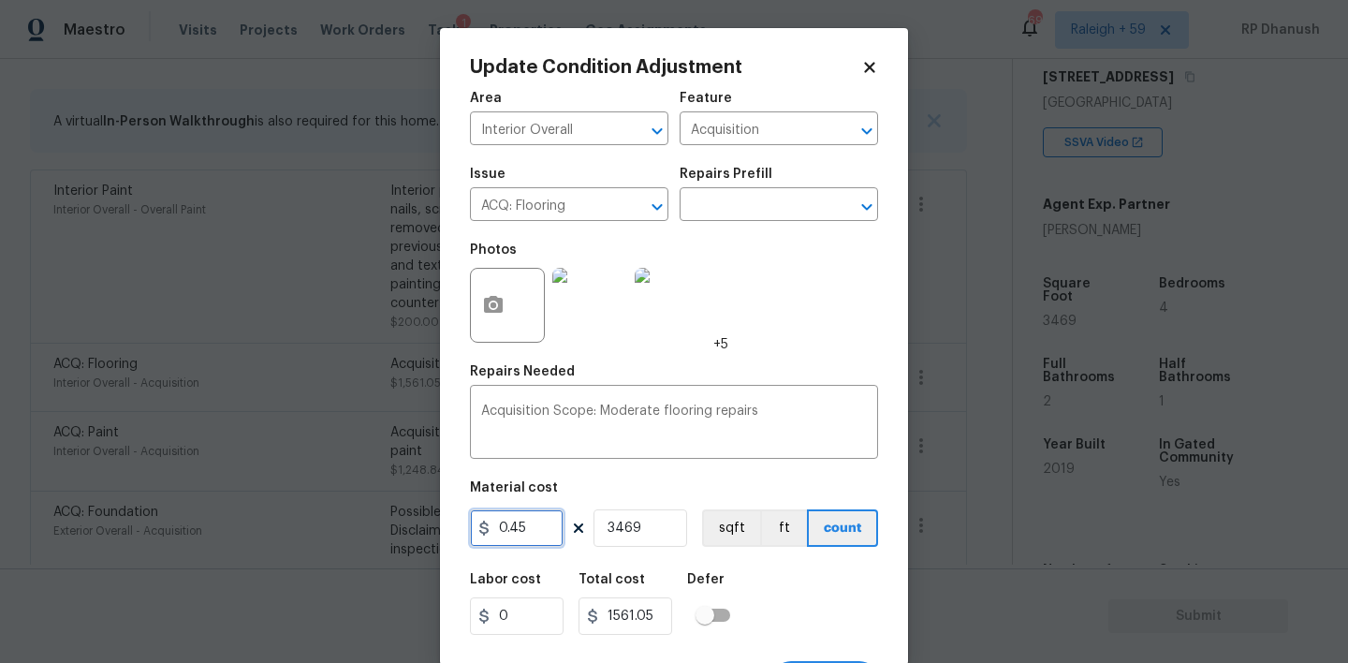
click at [546, 526] on input "0.45" at bounding box center [517, 527] width 94 height 37
type input "0.3"
type input "1040.7"
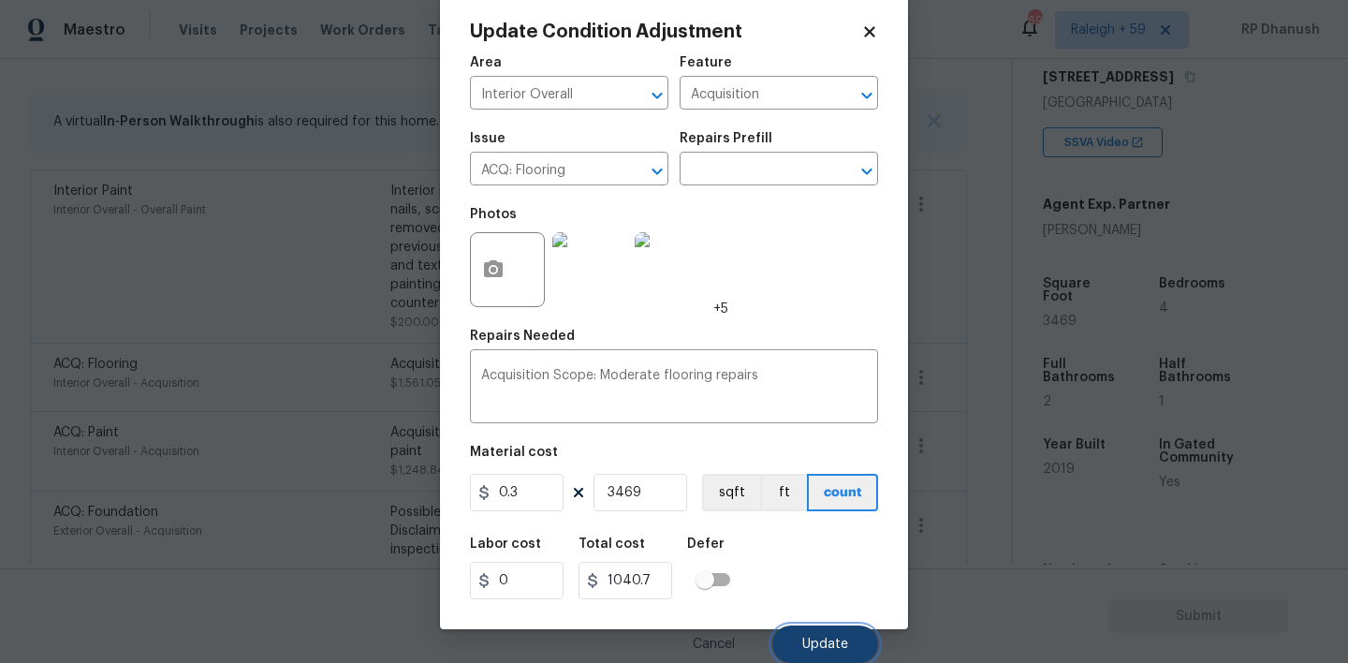
click at [800, 634] on button "Update" at bounding box center [825, 643] width 106 height 37
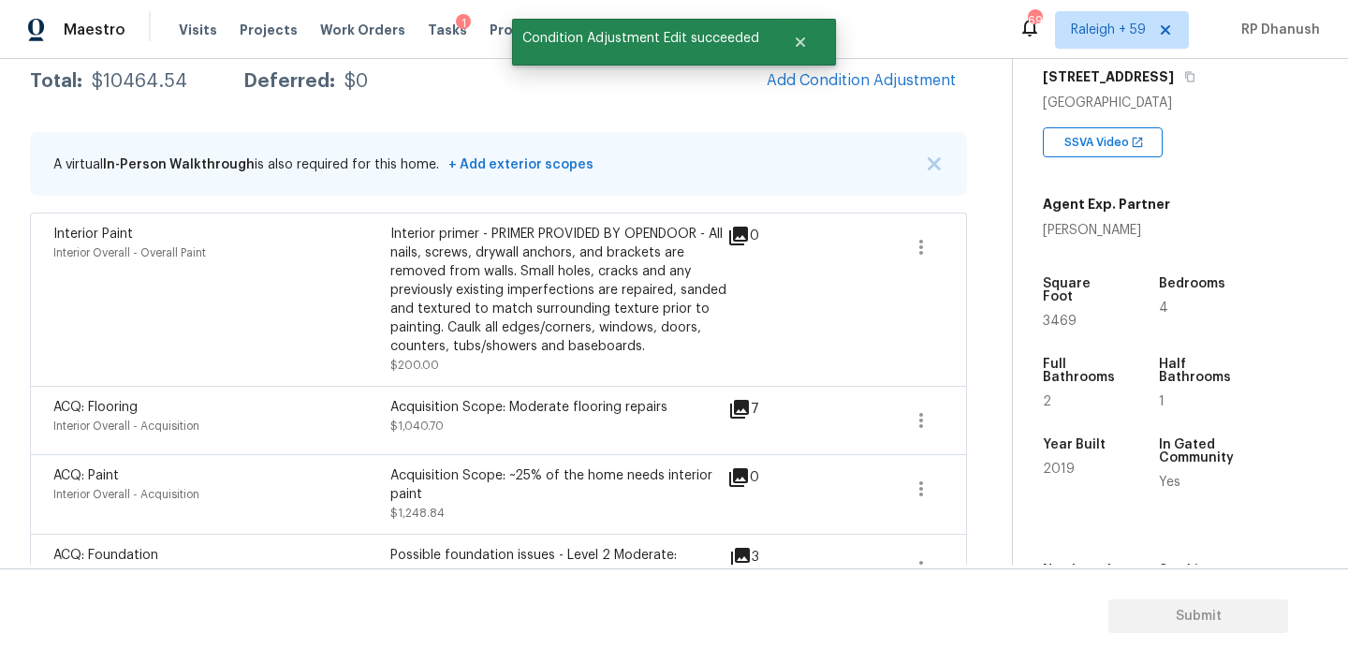
scroll to position [294, 0]
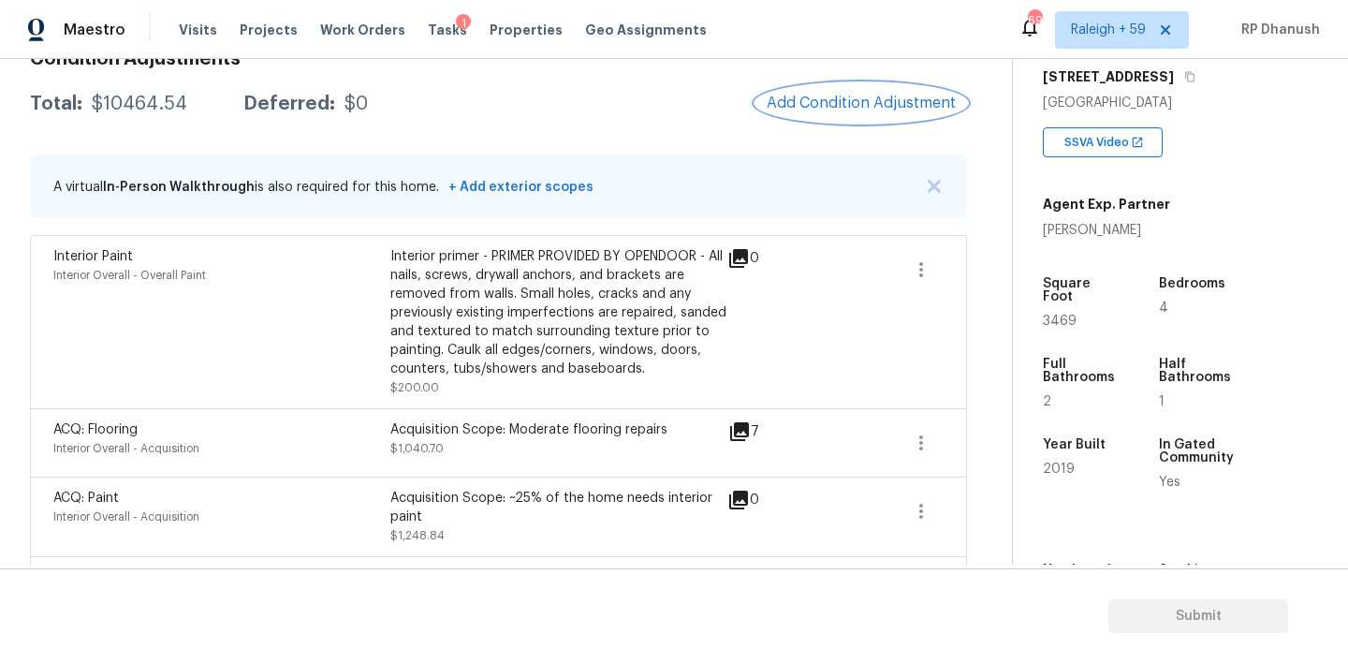
click at [828, 107] on span "Add Condition Adjustment" at bounding box center [861, 103] width 189 height 17
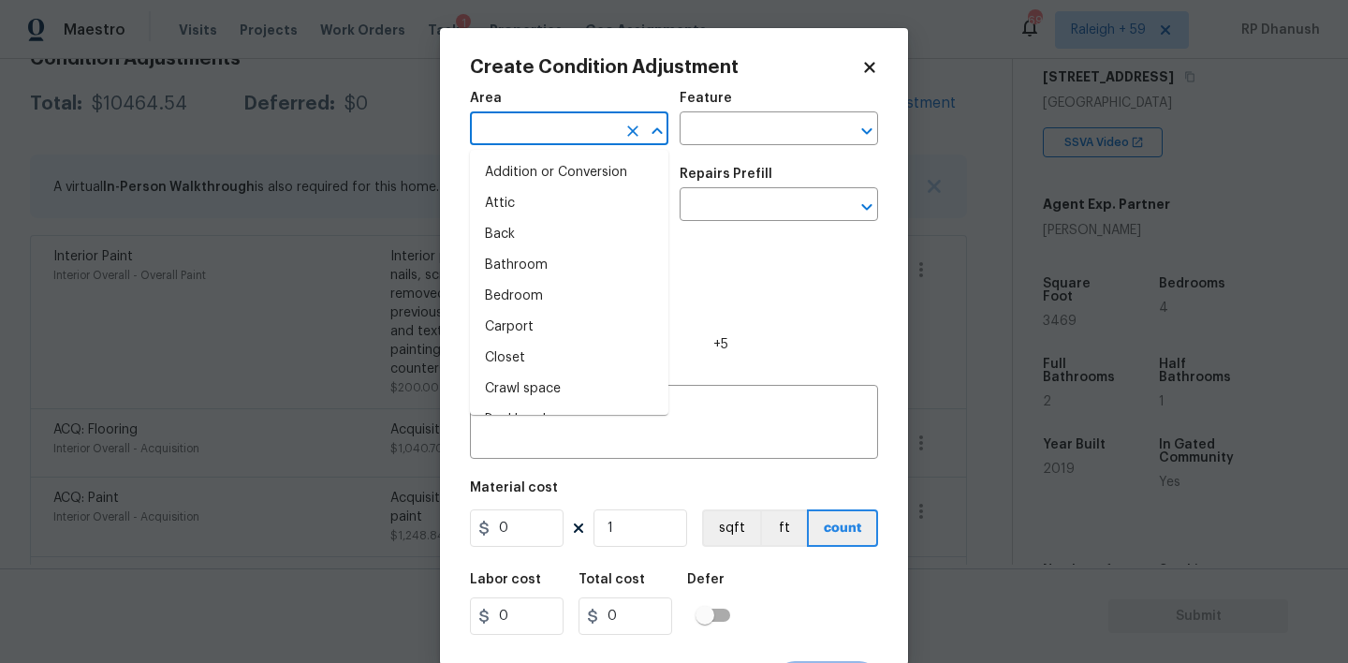
click at [586, 139] on input "text" at bounding box center [543, 130] width 146 height 29
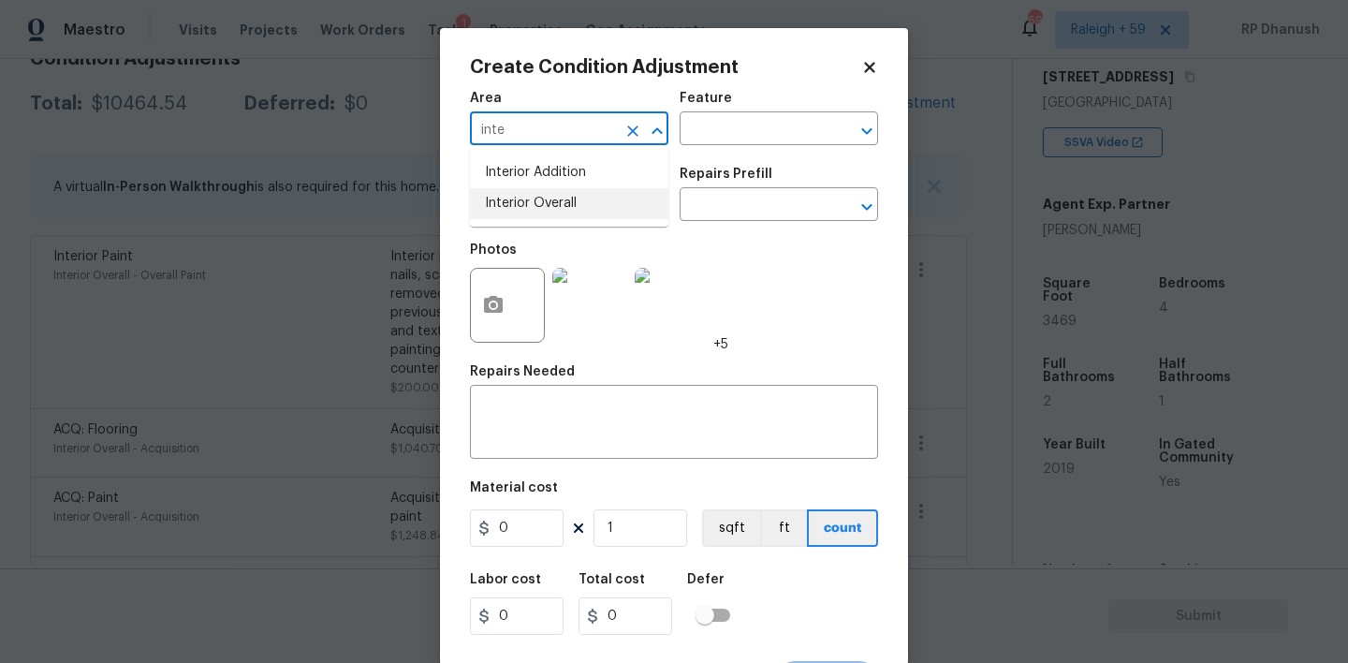
click at [570, 207] on li "Interior Overall" at bounding box center [569, 203] width 198 height 31
type input "Interior Overall"
click at [785, 131] on input "text" at bounding box center [753, 130] width 146 height 29
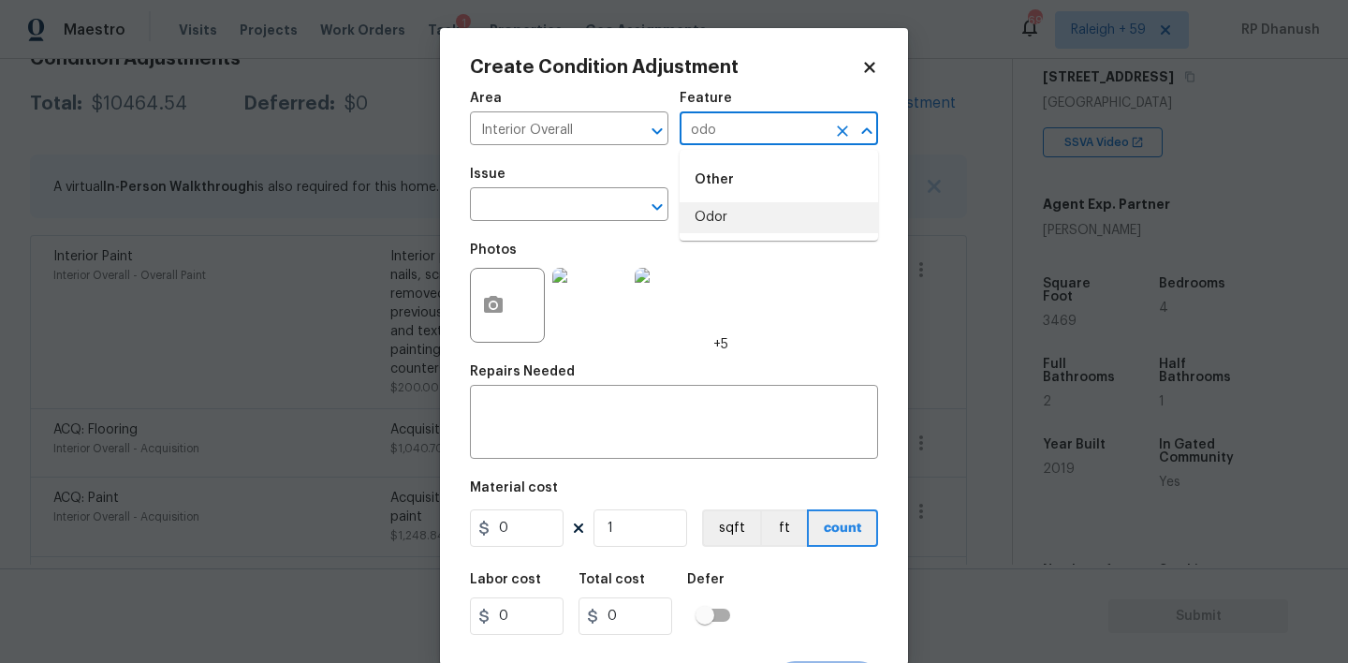
click at [767, 212] on li "Odor" at bounding box center [779, 217] width 198 height 31
type input "Odor"
click at [566, 204] on input "text" at bounding box center [543, 206] width 146 height 29
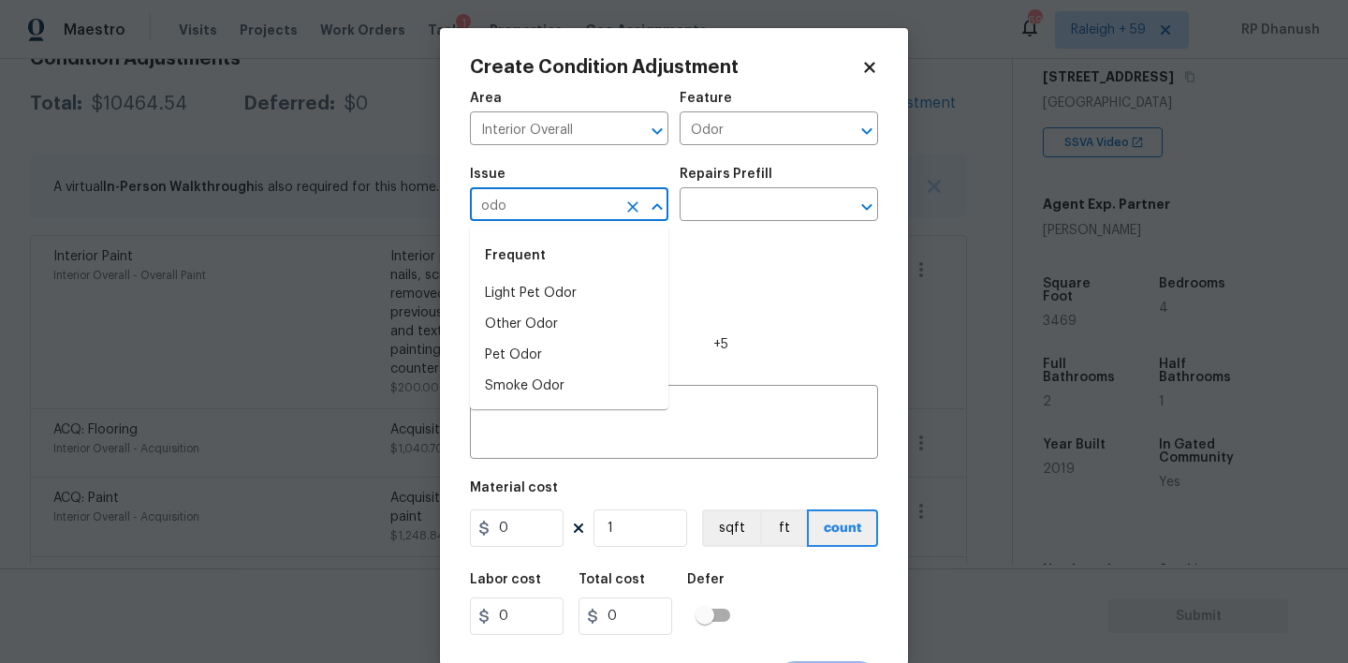
click at [541, 288] on li "Light Pet Odor" at bounding box center [569, 293] width 198 height 31
type input "Light Pet Odor"
click at [784, 167] on div "Issue Light Pet Odor ​ Repairs Prefill ​" at bounding box center [674, 194] width 408 height 76
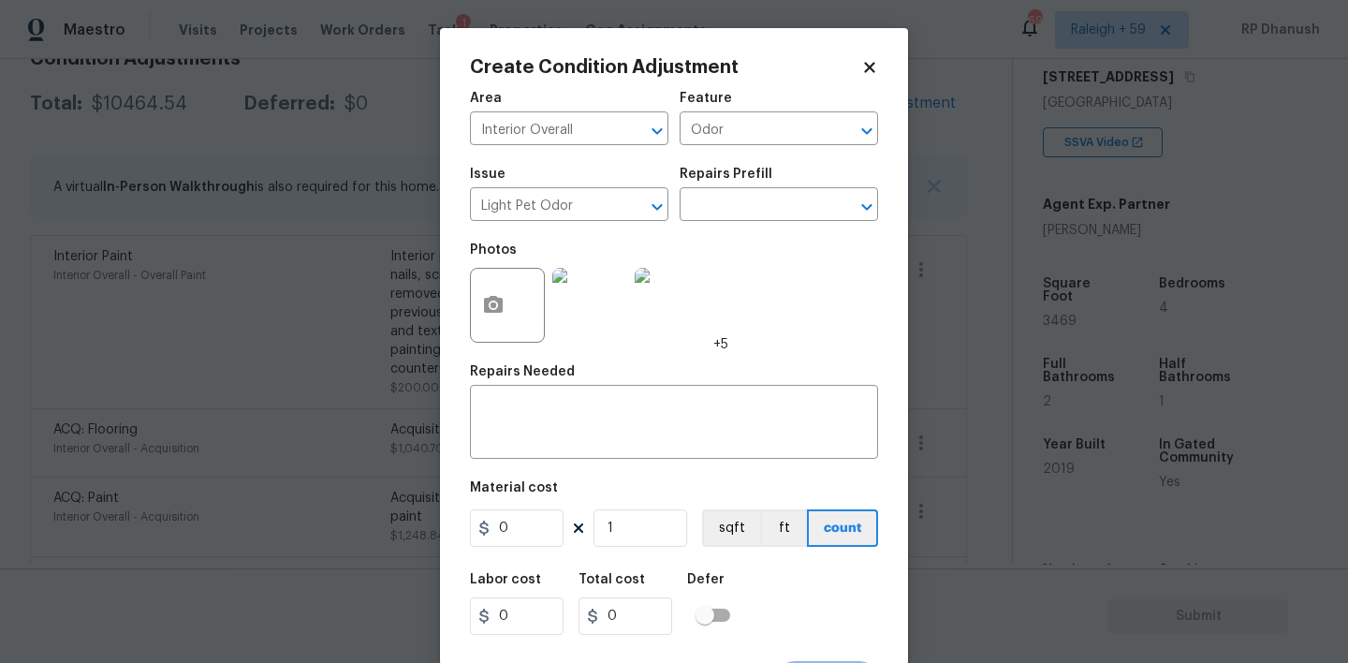
click at [779, 184] on div "Repairs Prefill" at bounding box center [779, 180] width 198 height 24
click at [777, 193] on input "text" at bounding box center [753, 206] width 146 height 29
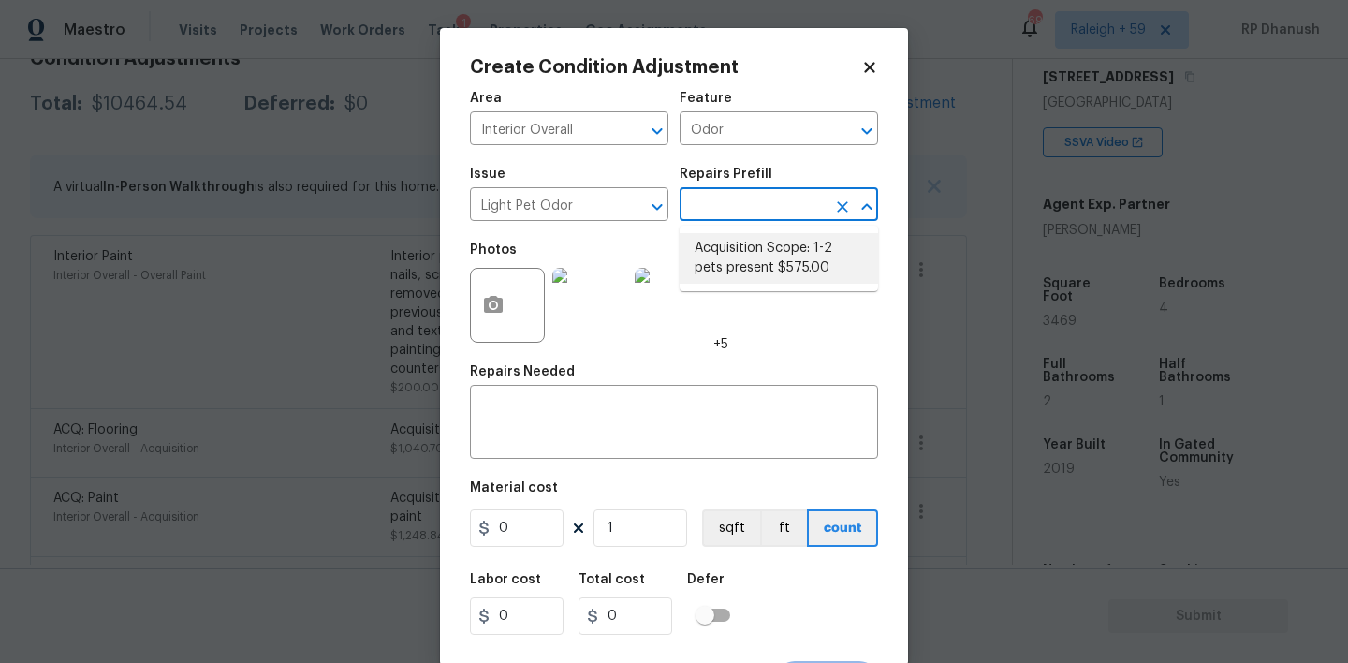
click at [743, 255] on li "Acquisition Scope: 1-2 pets present $575.00" at bounding box center [779, 258] width 198 height 51
type textarea "Acquisition Scope: 1-2 pets present"
type input "575"
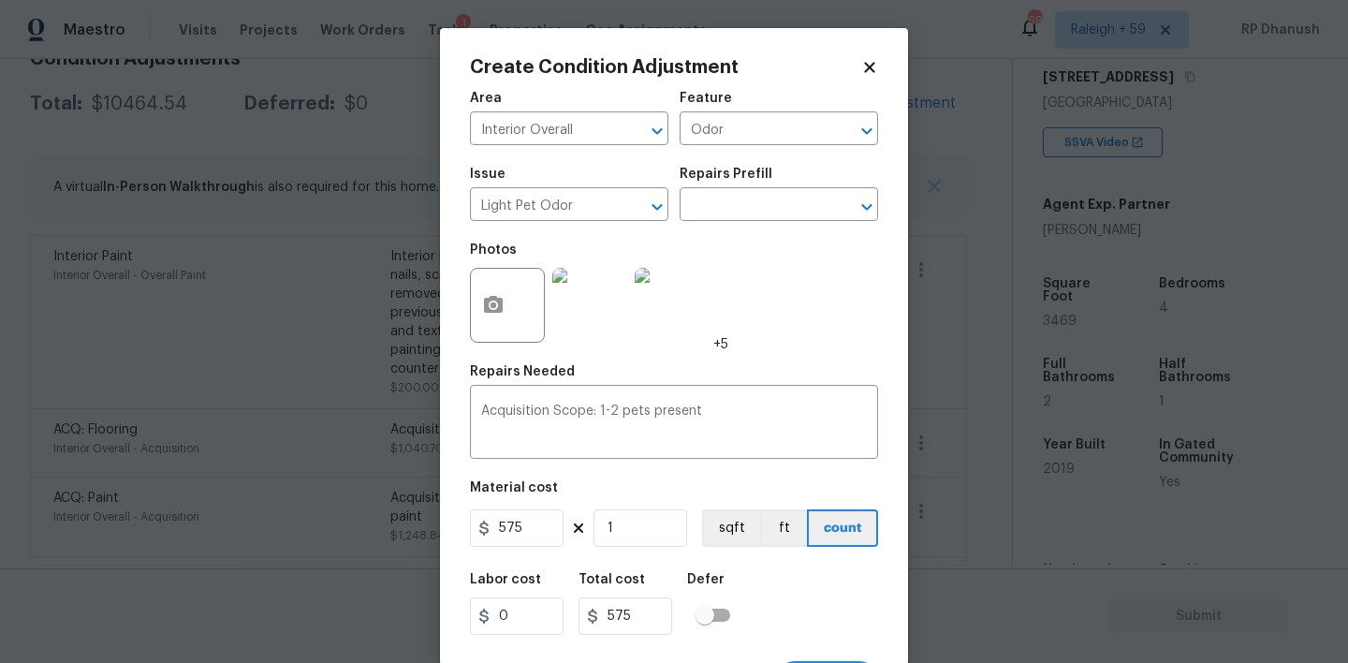
click at [687, 548] on figure "Material cost 575 1 sqft ft count" at bounding box center [674, 515] width 408 height 69
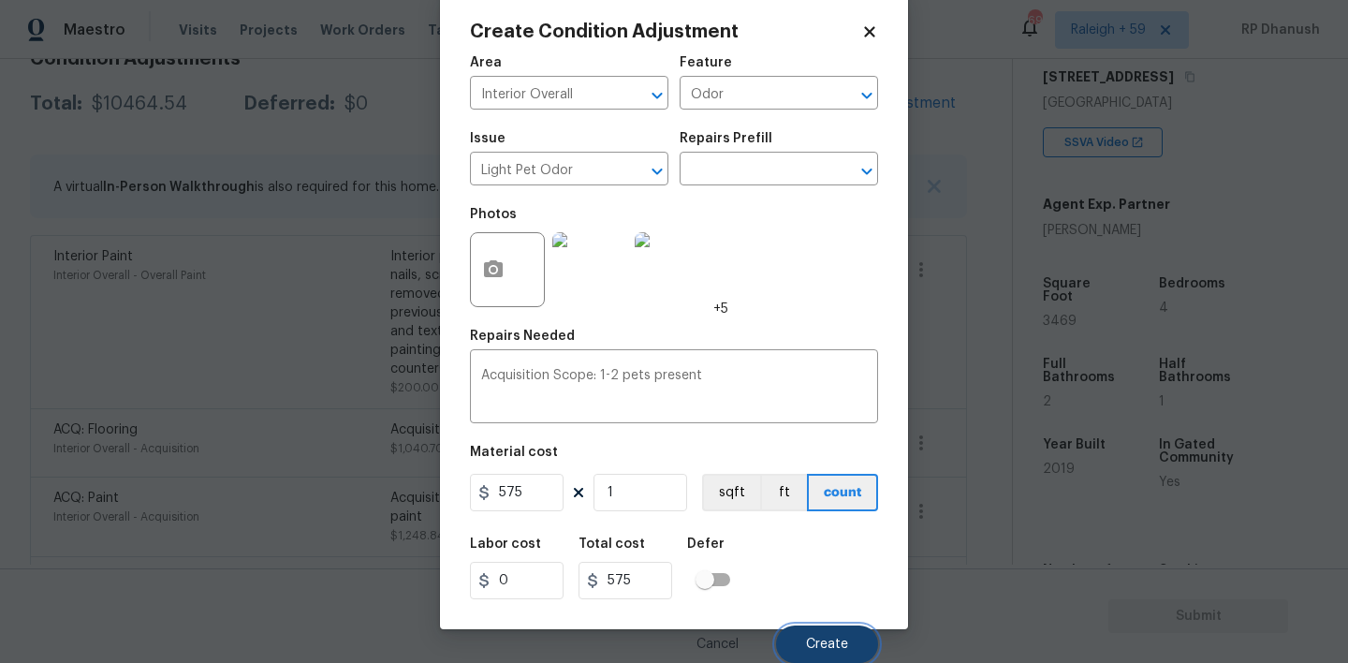
click at [810, 640] on span "Create" at bounding box center [827, 644] width 42 height 14
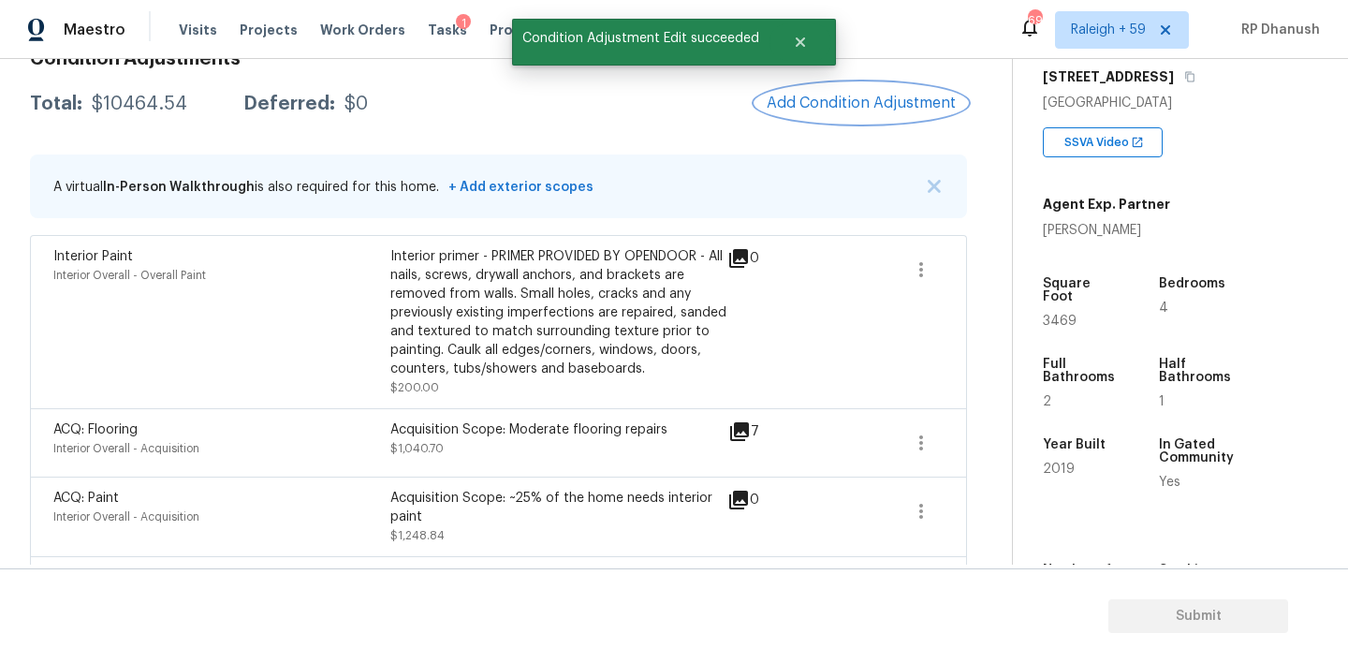
scroll to position [0, 0]
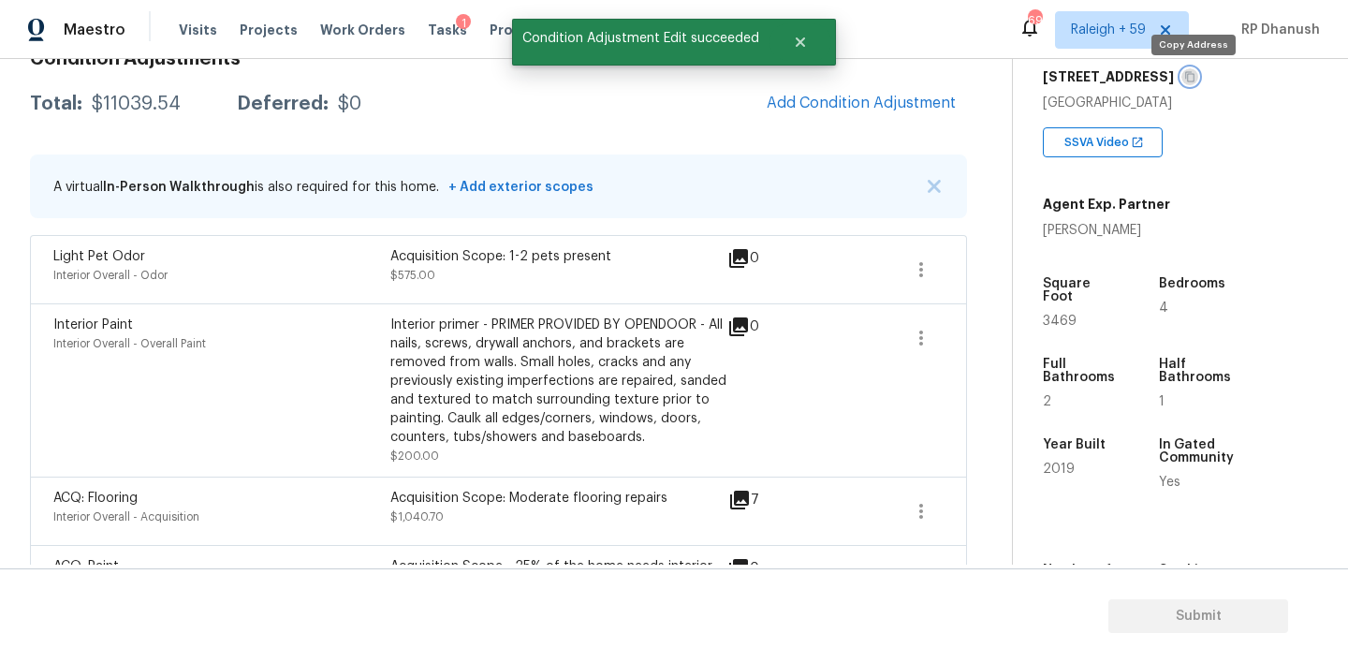
click at [1188, 78] on icon "button" at bounding box center [1189, 77] width 9 height 10
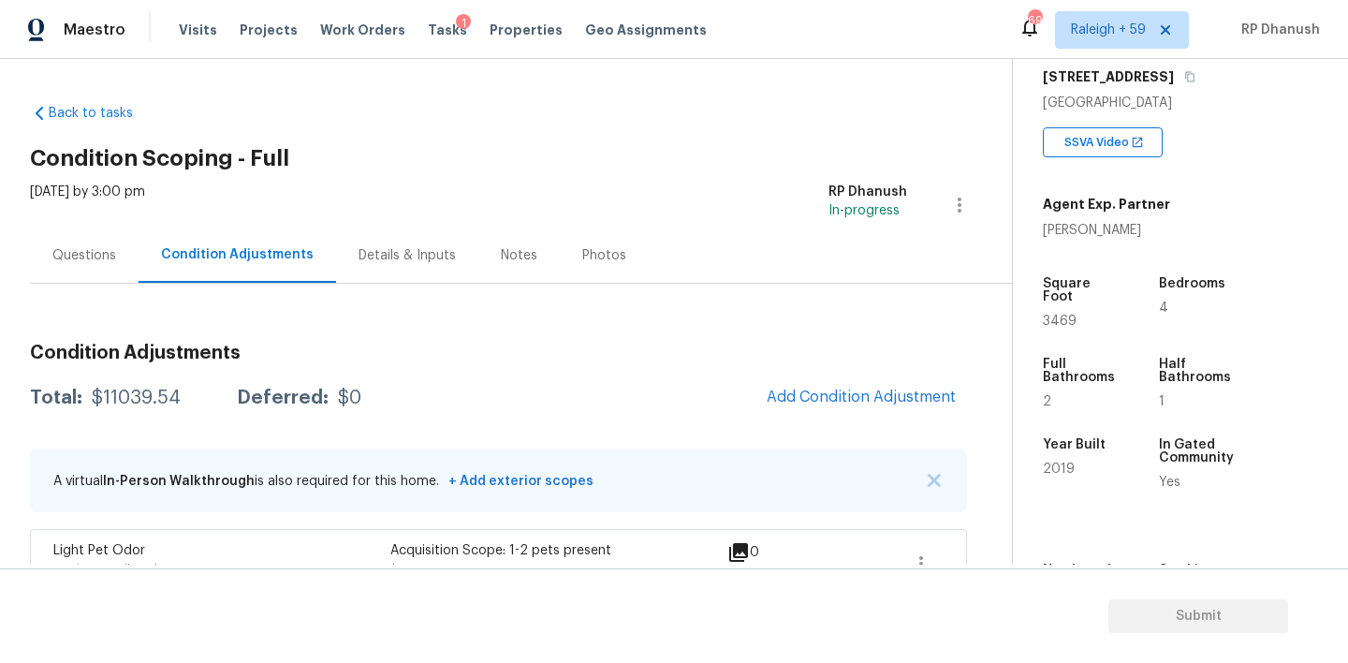
click at [80, 247] on div "Questions" at bounding box center [84, 255] width 64 height 19
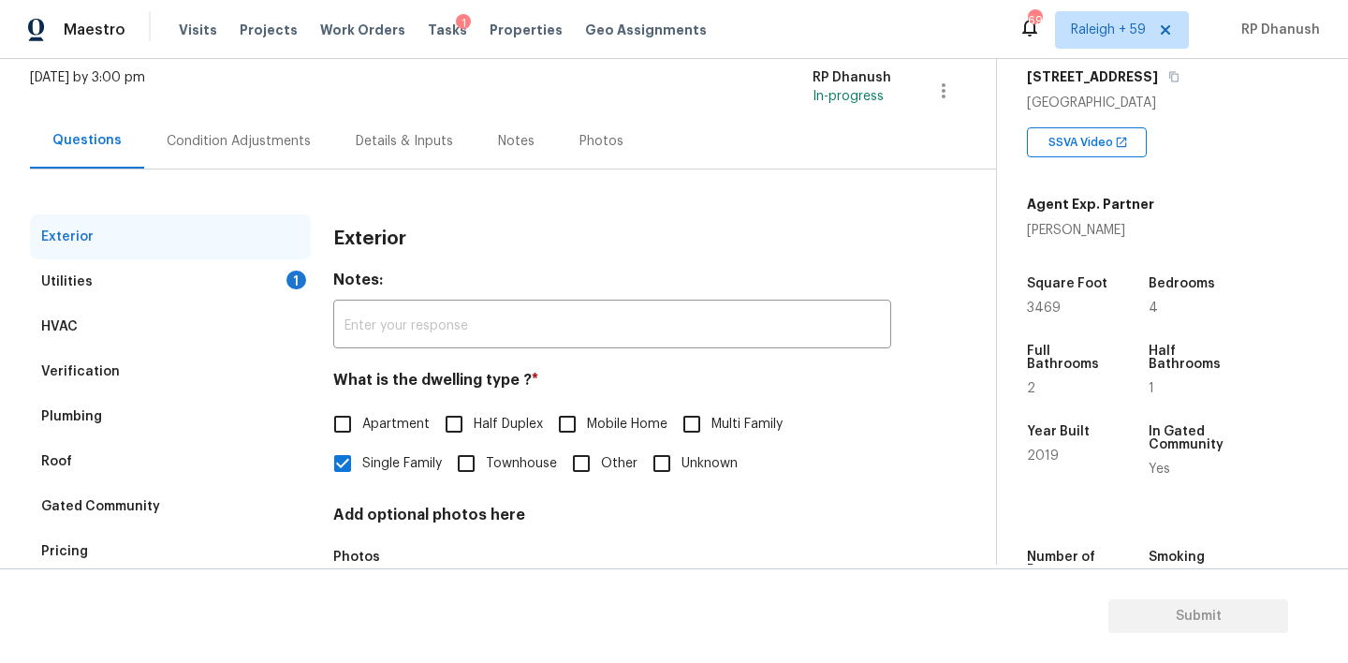
scroll to position [163, 0]
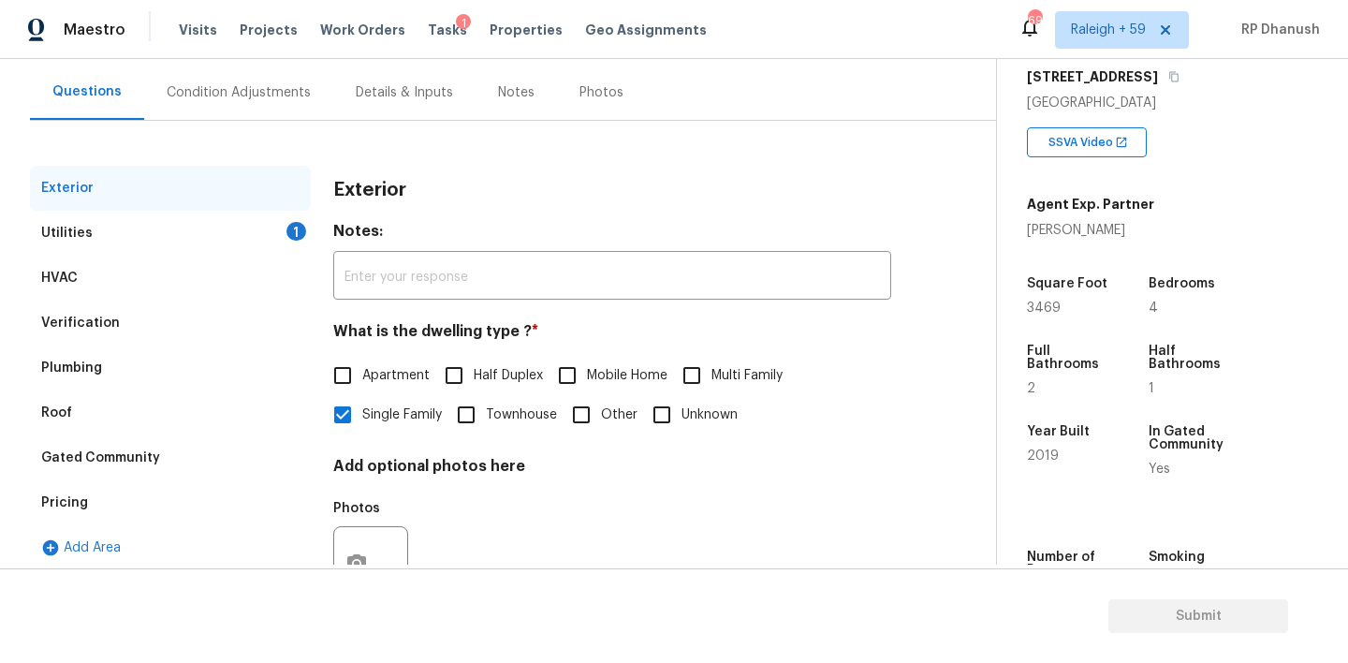
click at [201, 231] on div "Utilities 1" at bounding box center [170, 233] width 281 height 45
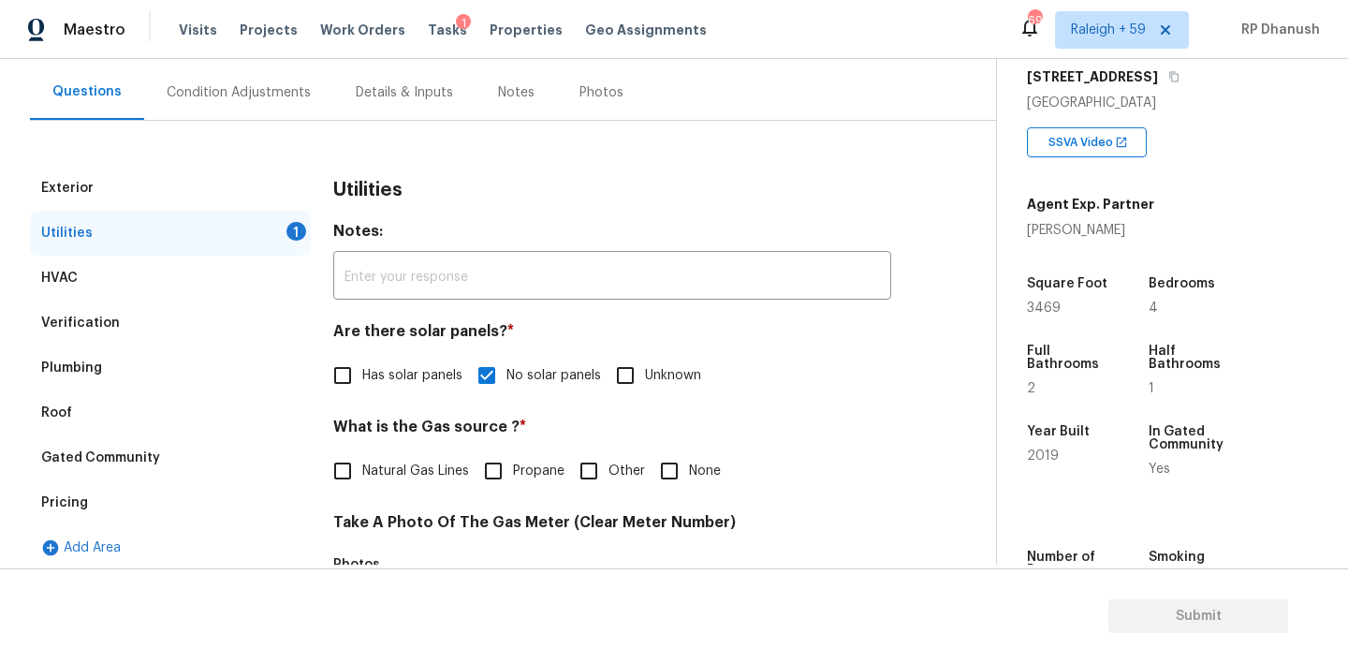
click at [84, 587] on section "Submit" at bounding box center [674, 615] width 1348 height 95
click at [92, 469] on div "Gated Community" at bounding box center [170, 457] width 281 height 45
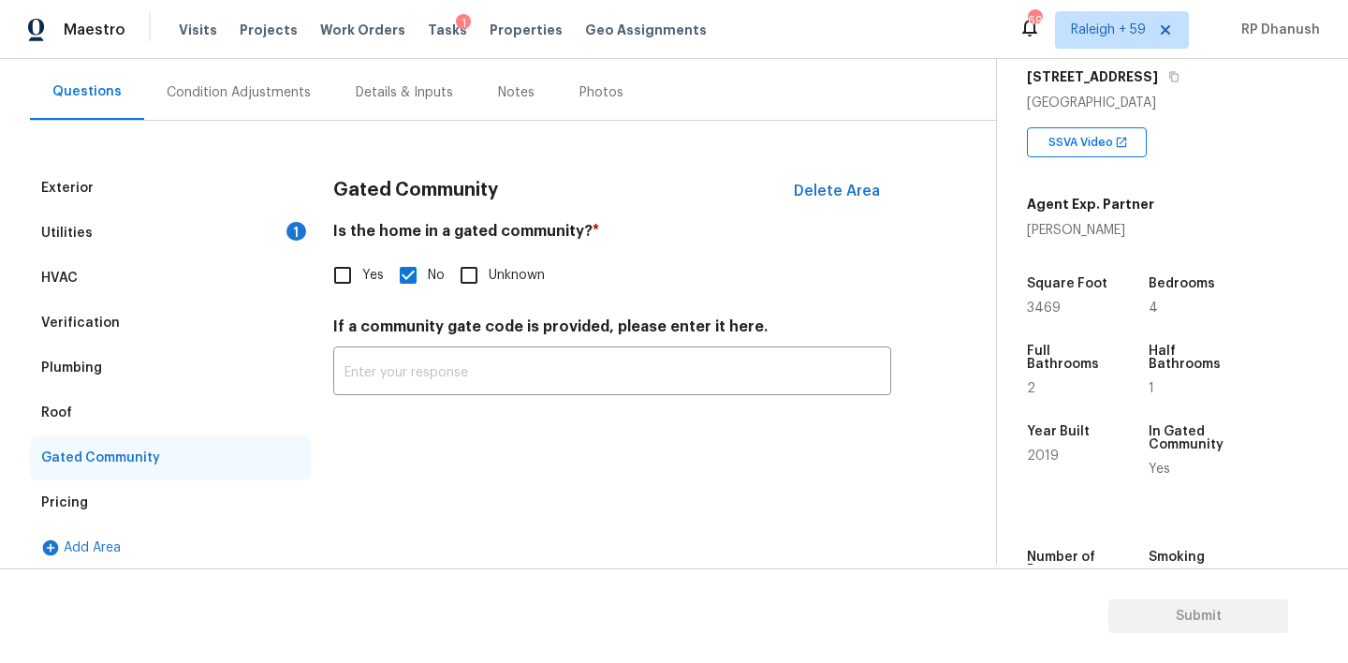
click at [86, 491] on div "Pricing" at bounding box center [170, 502] width 281 height 45
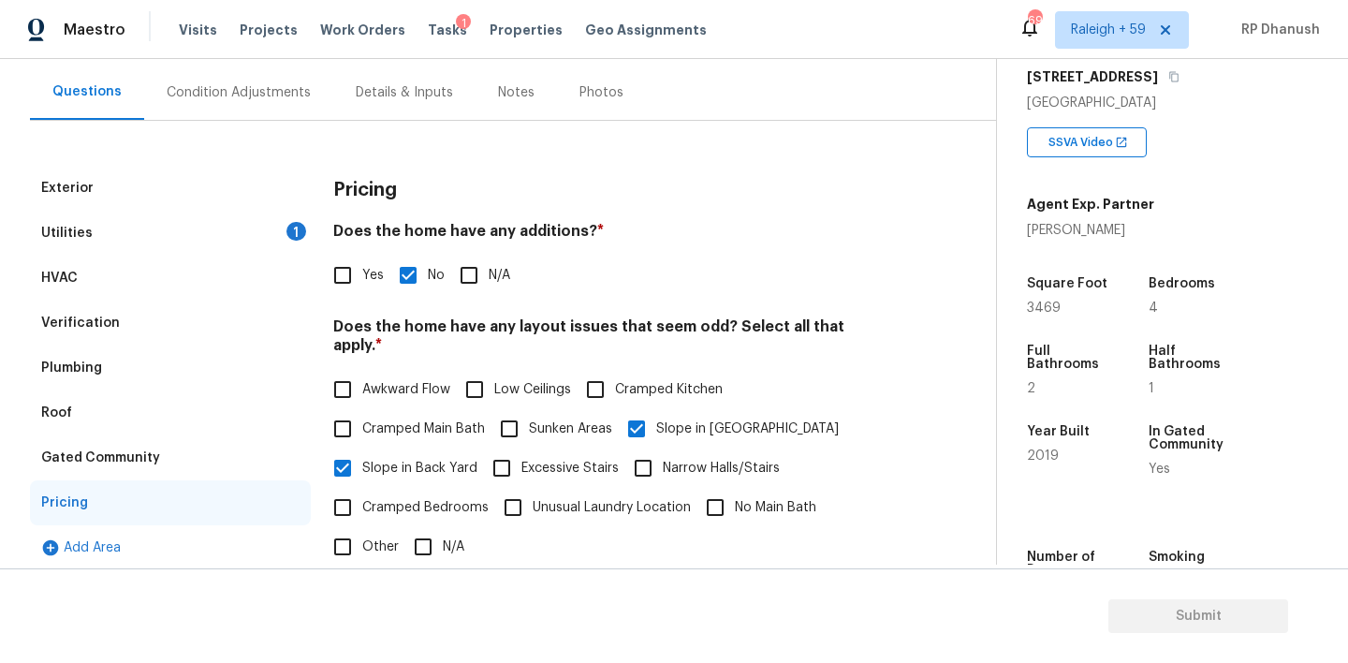
click at [189, 456] on div "Gated Community" at bounding box center [170, 457] width 281 height 45
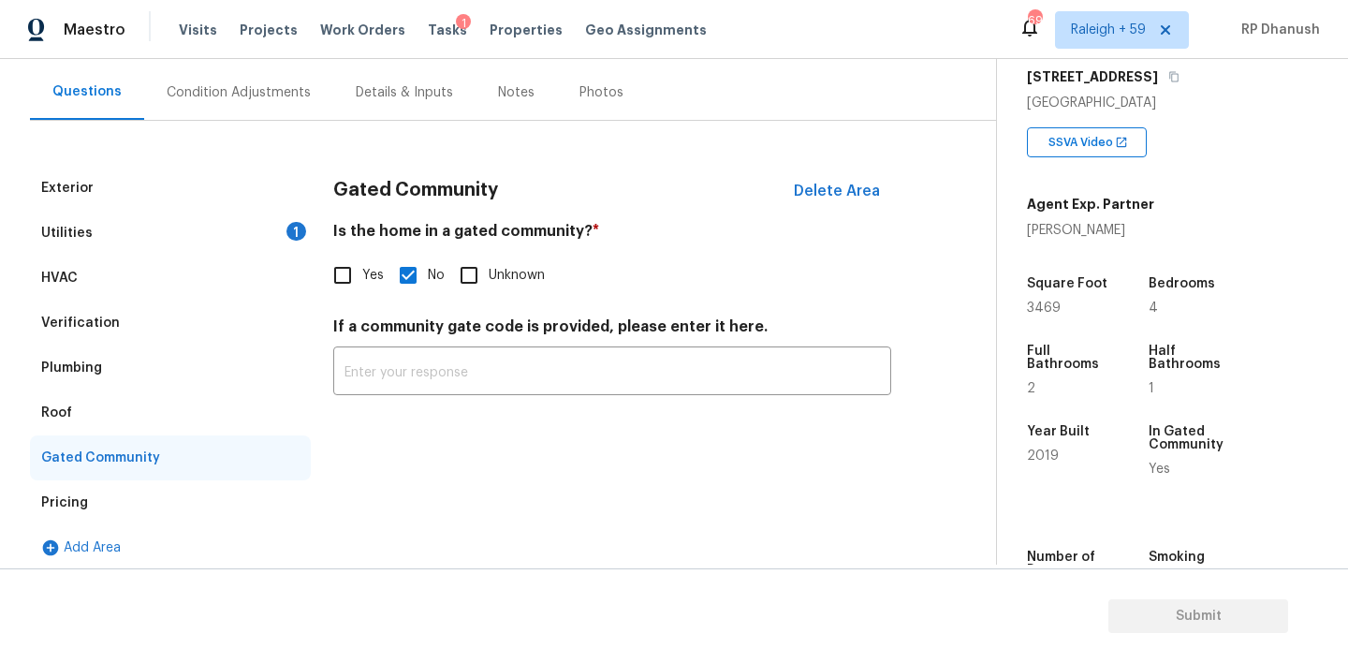
click at [373, 273] on span "Yes" at bounding box center [373, 276] width 22 height 20
click at [362, 273] on input "Yes" at bounding box center [342, 275] width 39 height 39
checkbox input "true"
checkbox input "false"
click at [386, 348] on div "If a community gate code is provided, please enter it here. ​" at bounding box center [612, 358] width 558 height 78
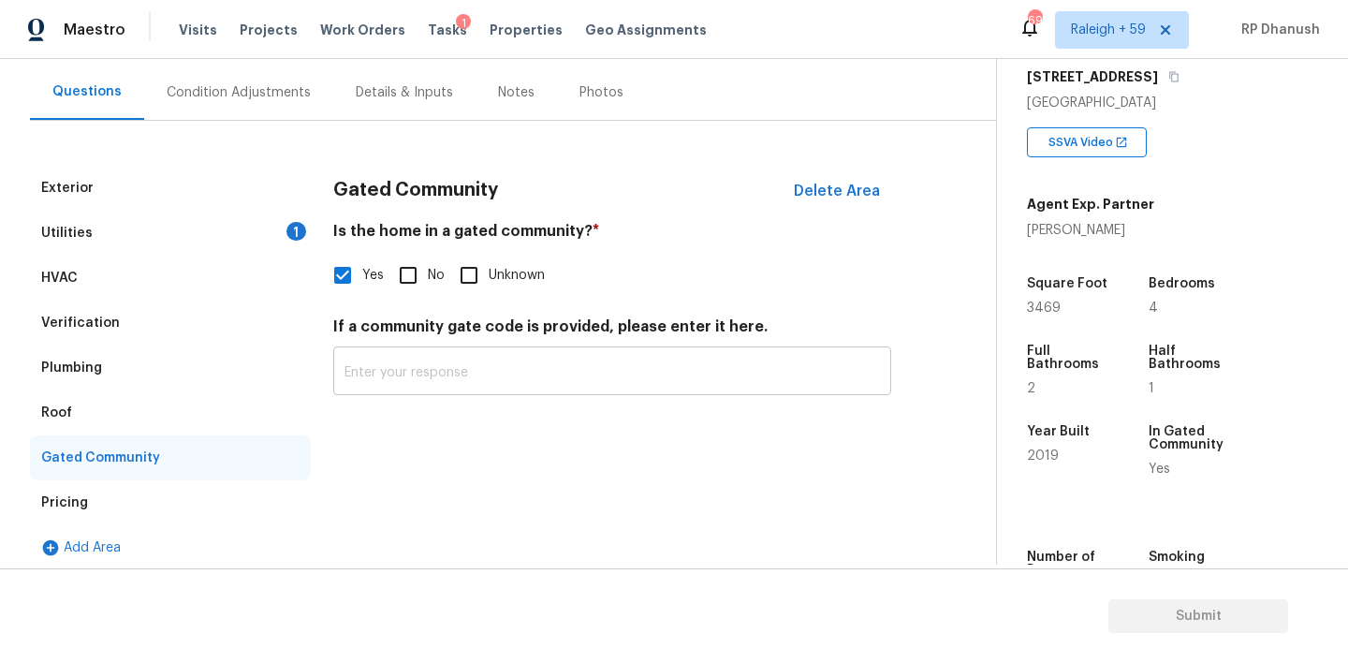
click at [363, 383] on input "text" at bounding box center [612, 373] width 558 height 44
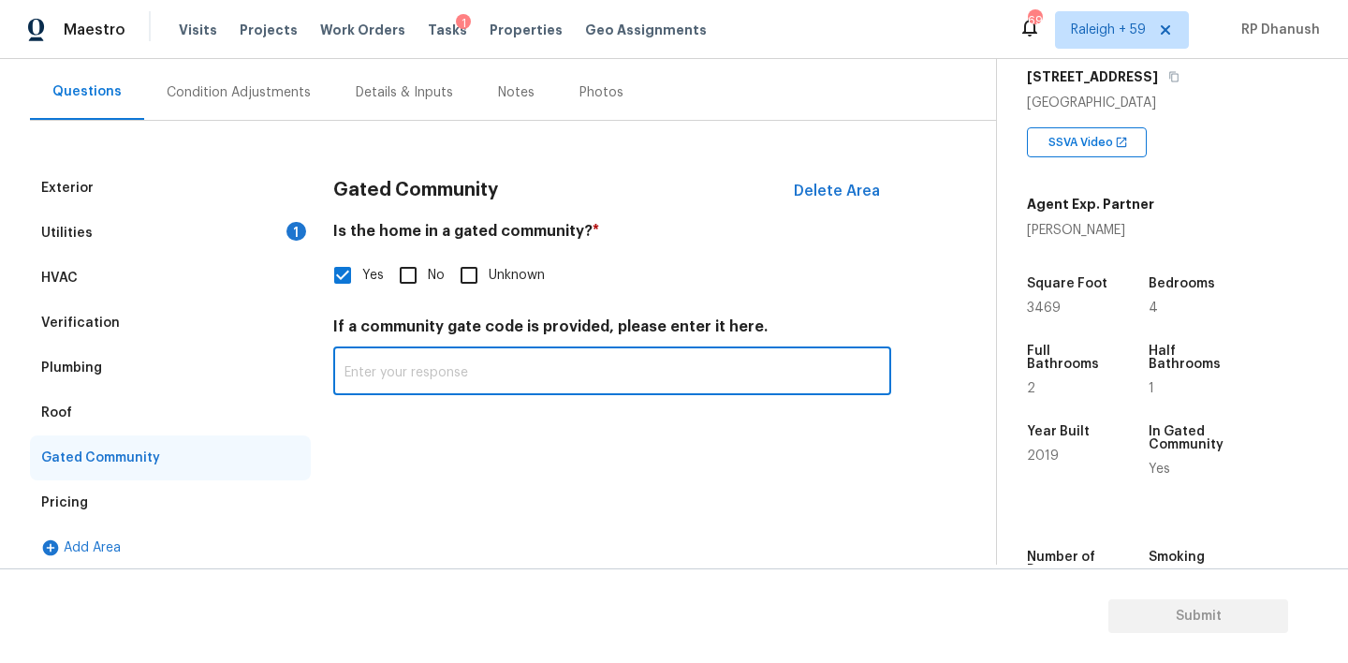
paste input "Gated (access via call-box)"
type input "Gated (access via call-box)"
click at [238, 226] on div "Utilities 1" at bounding box center [170, 233] width 281 height 45
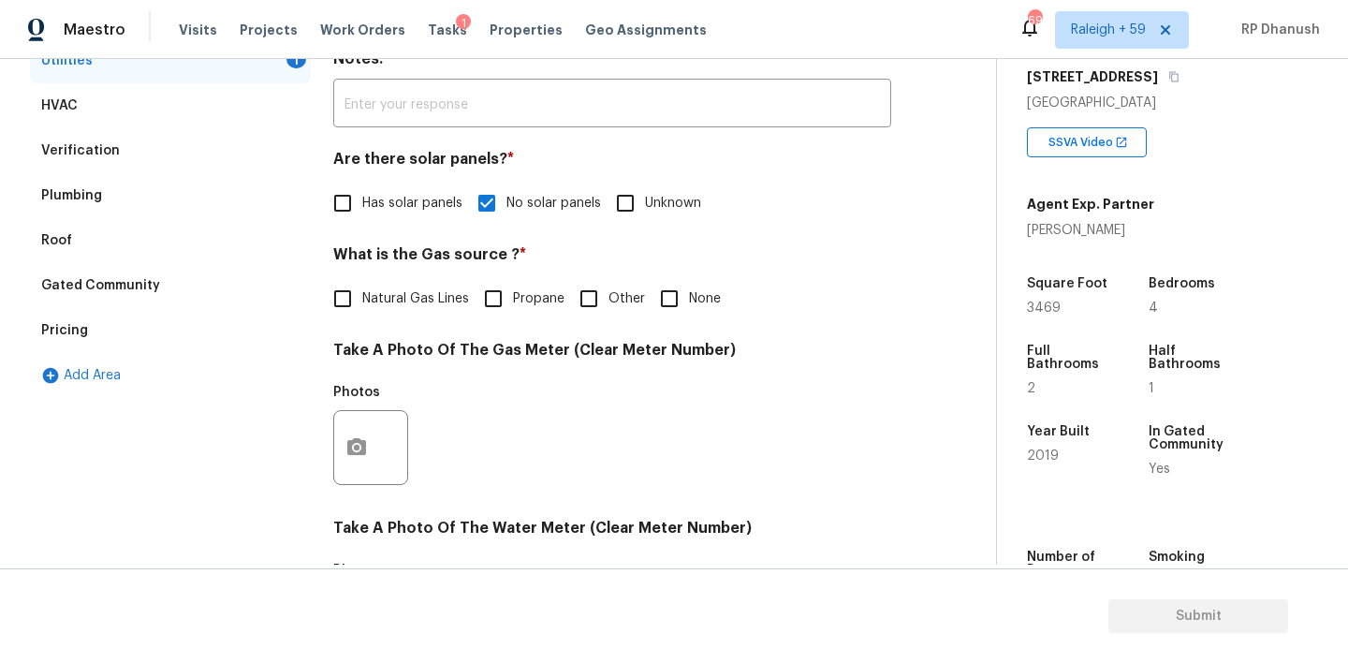
scroll to position [409, 0]
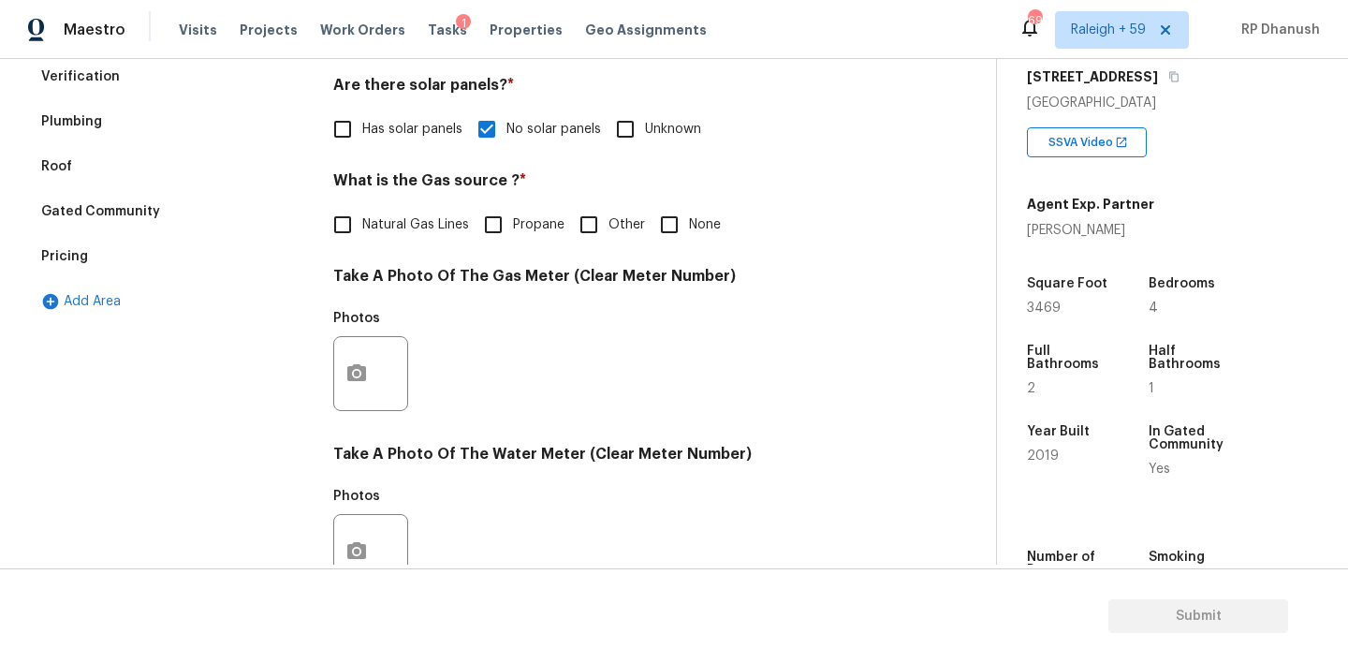
click at [668, 219] on input "None" at bounding box center [669, 224] width 39 height 39
checkbox input "true"
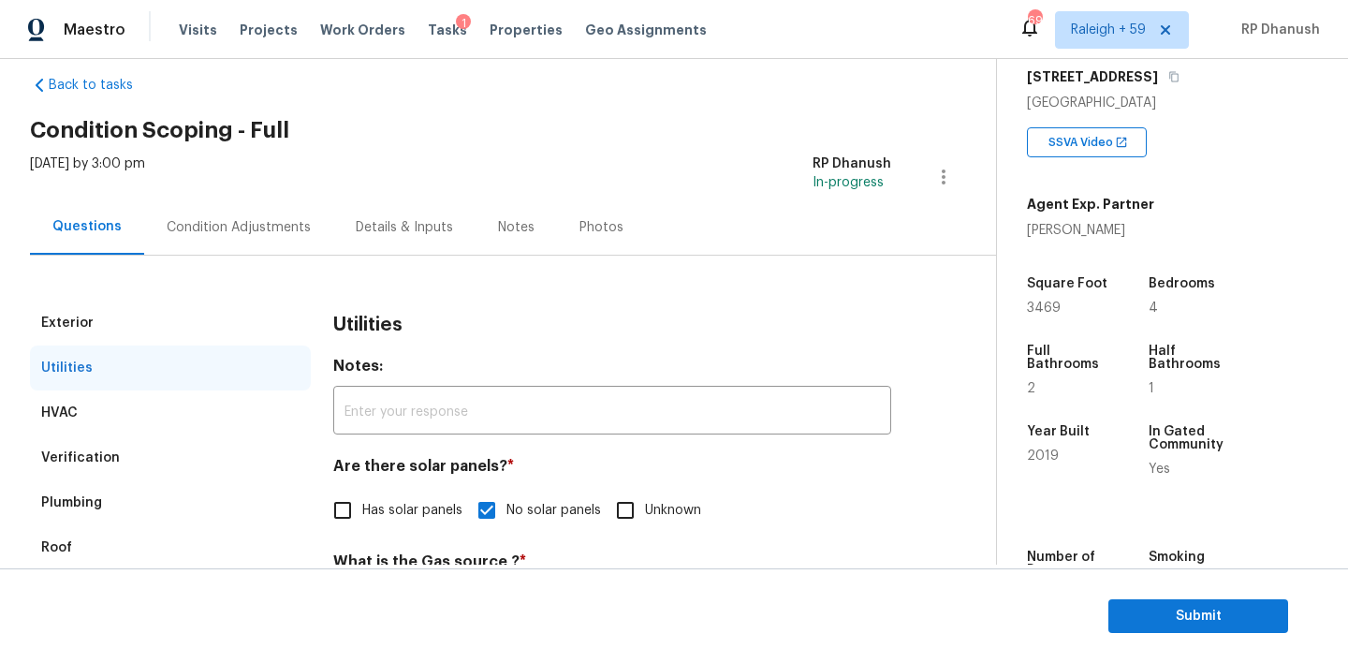
scroll to position [0, 0]
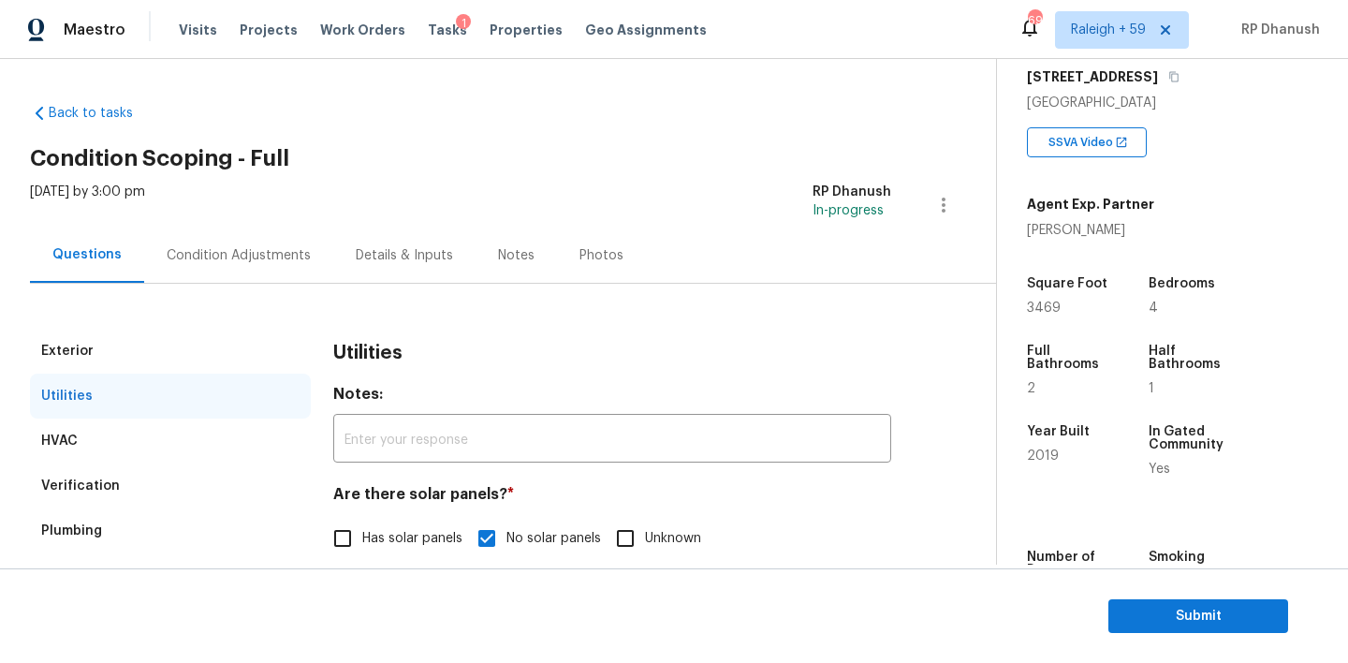
click at [265, 262] on div "Condition Adjustments" at bounding box center [239, 255] width 144 height 19
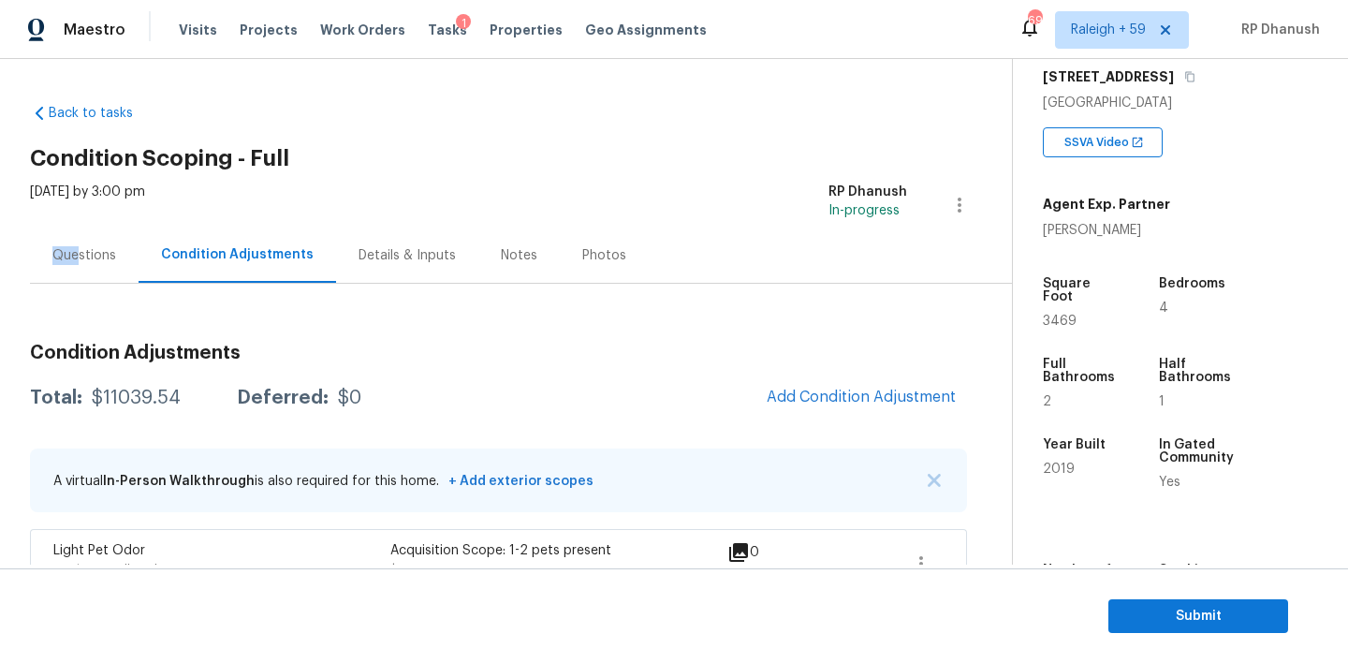
click at [77, 246] on div "Questions" at bounding box center [84, 255] width 64 height 19
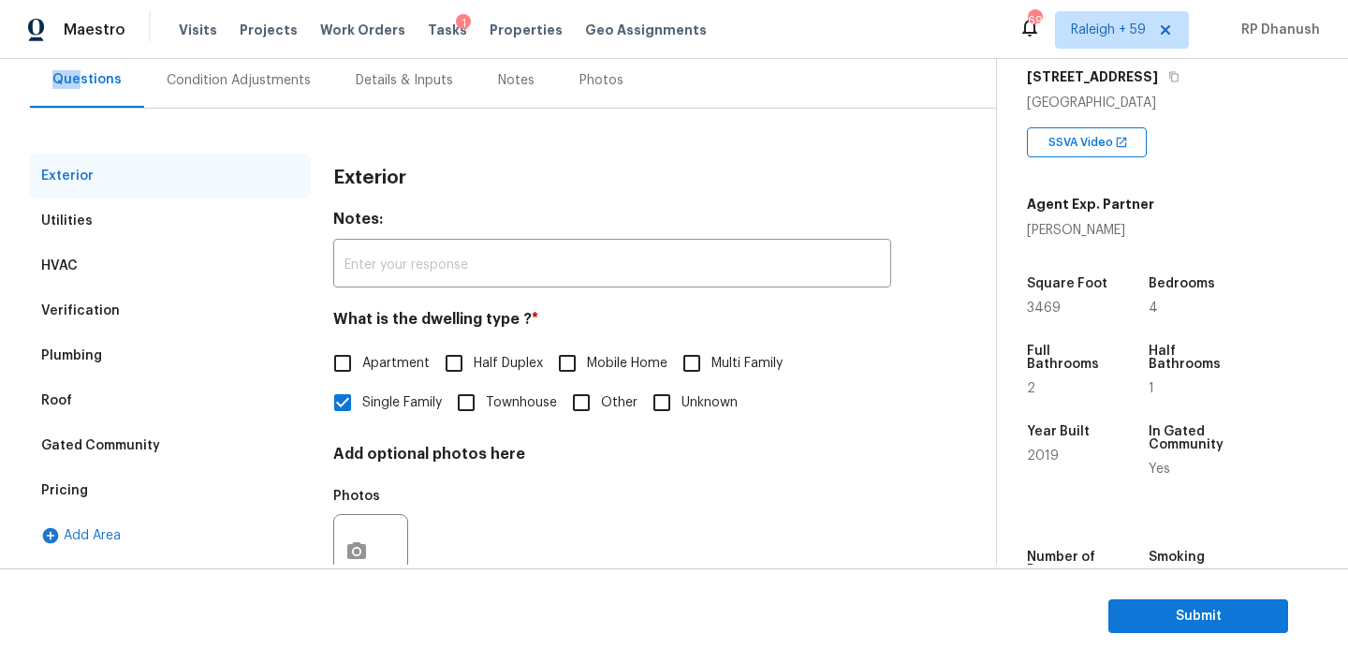
scroll to position [117, 0]
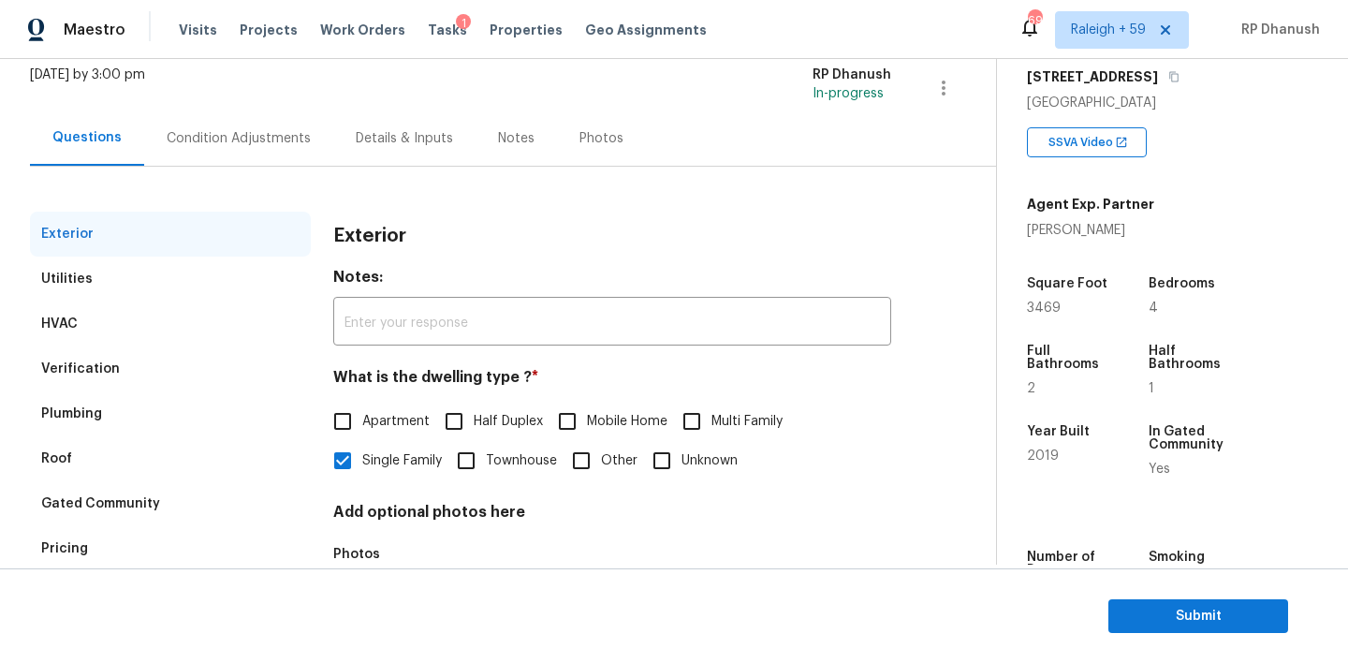
click at [222, 118] on div "Condition Adjustments" at bounding box center [238, 137] width 189 height 55
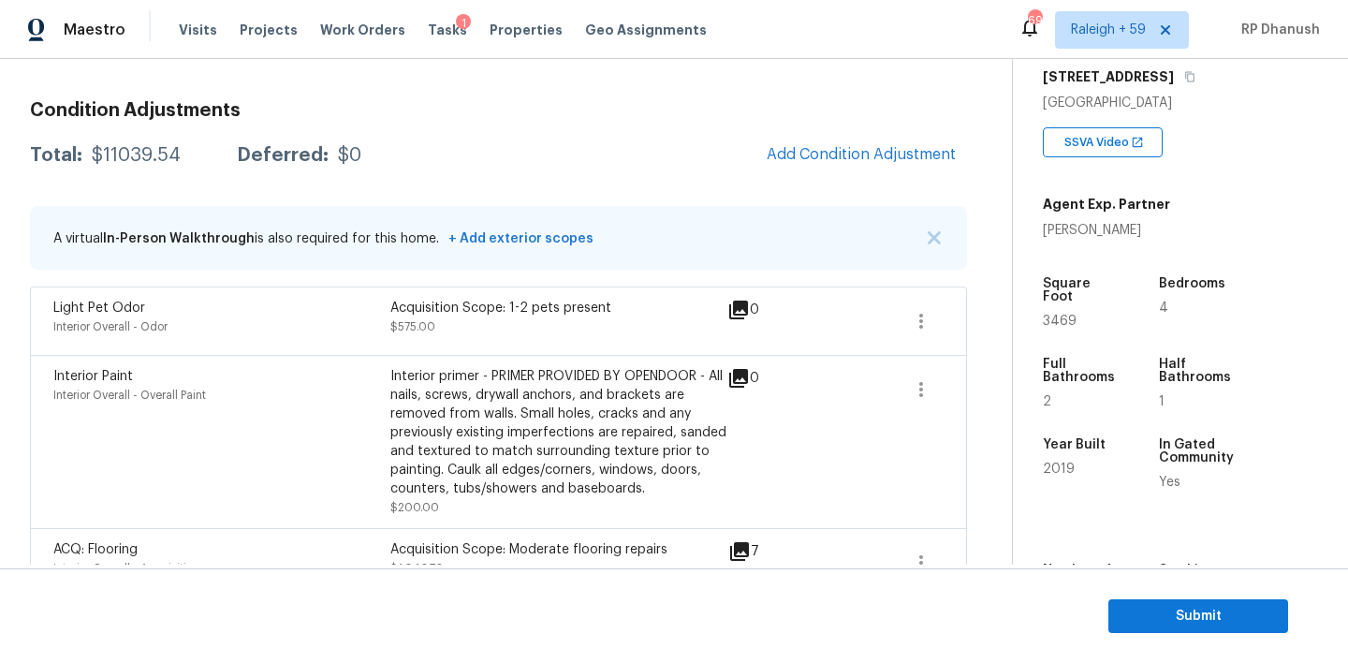
scroll to position [241, 0]
click at [853, 149] on span "Add Condition Adjustment" at bounding box center [861, 155] width 189 height 17
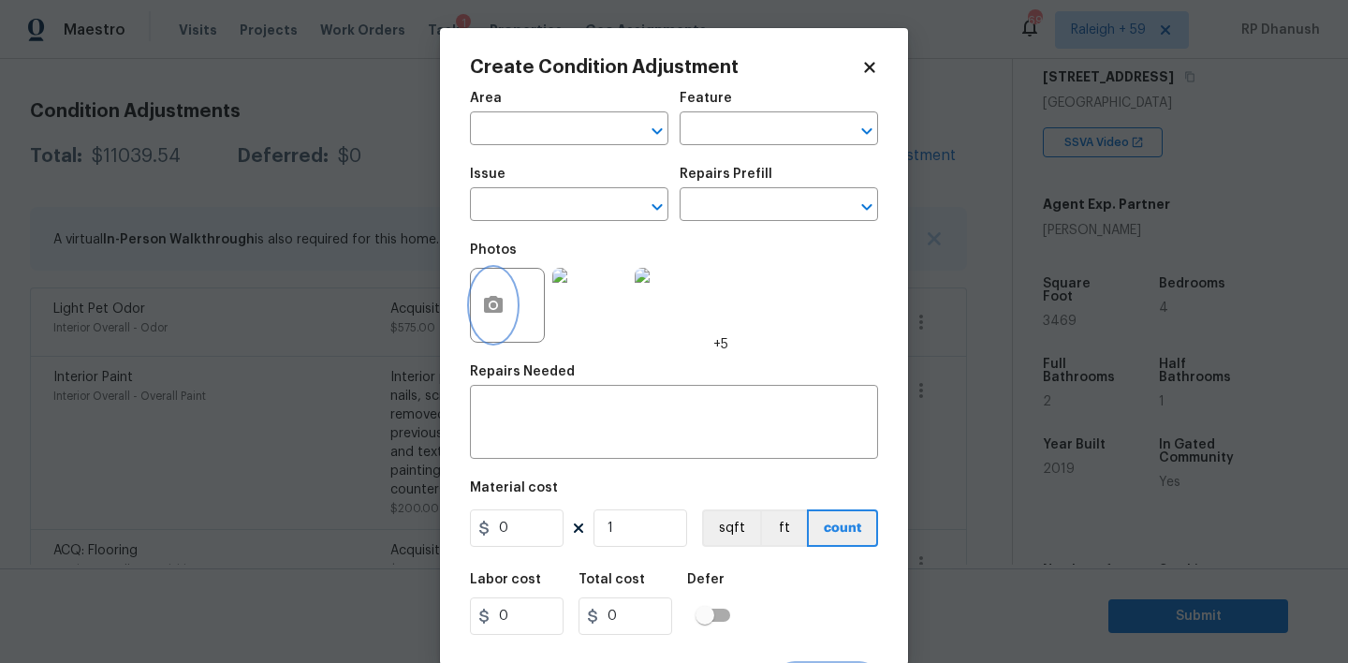
click at [491, 311] on icon "button" at bounding box center [493, 304] width 19 height 17
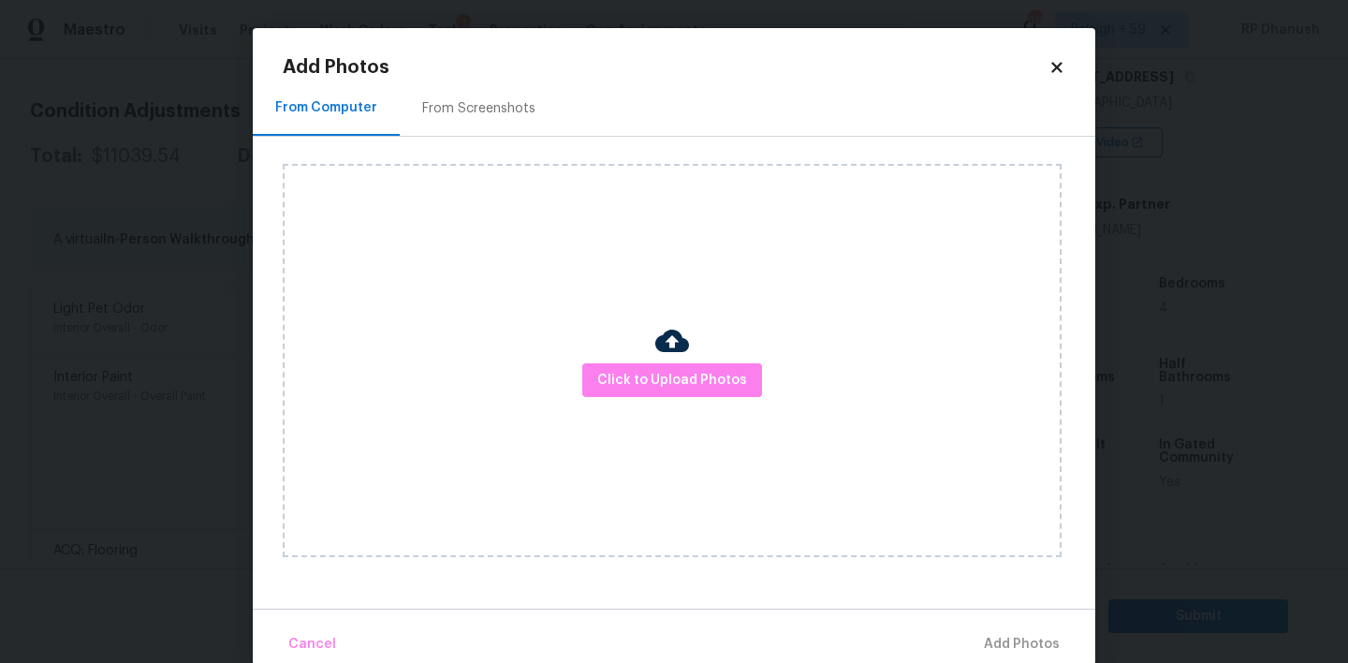
click at [656, 401] on div "Click to Upload Photos" at bounding box center [672, 360] width 779 height 393
click at [656, 372] on span "Click to Upload Photos" at bounding box center [672, 380] width 150 height 23
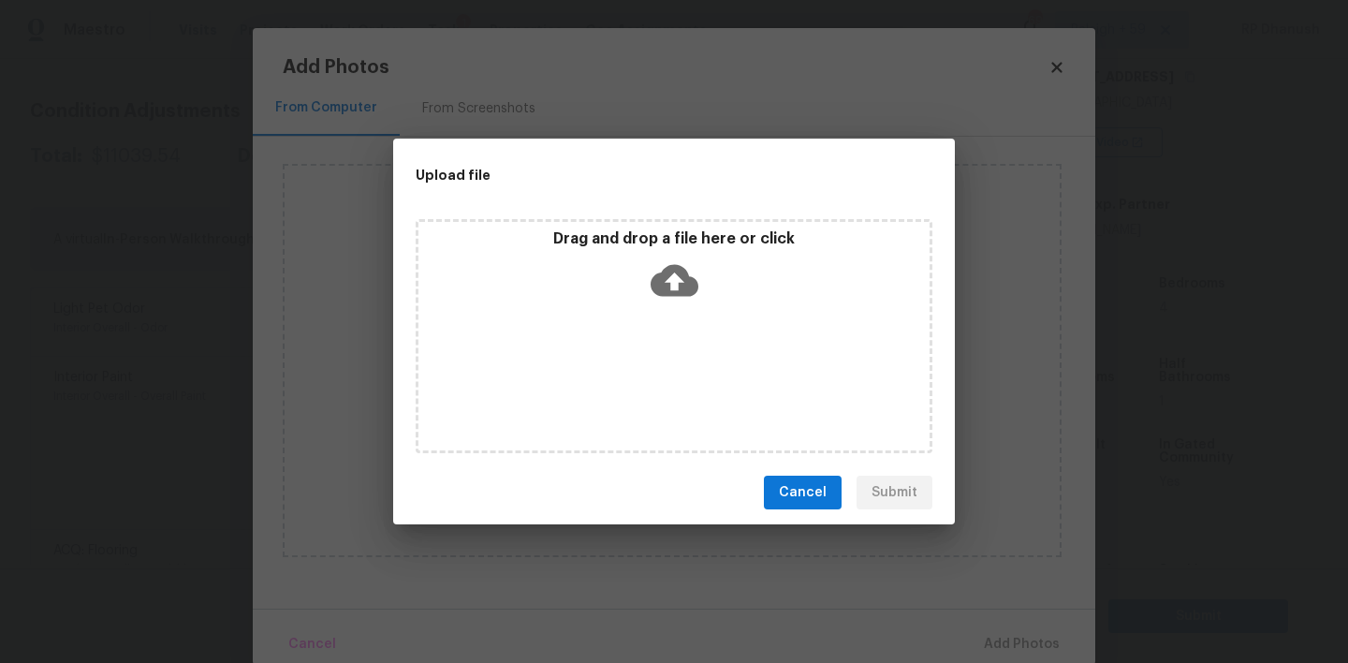
click at [625, 247] on p "Drag and drop a file here or click" at bounding box center [673, 239] width 511 height 20
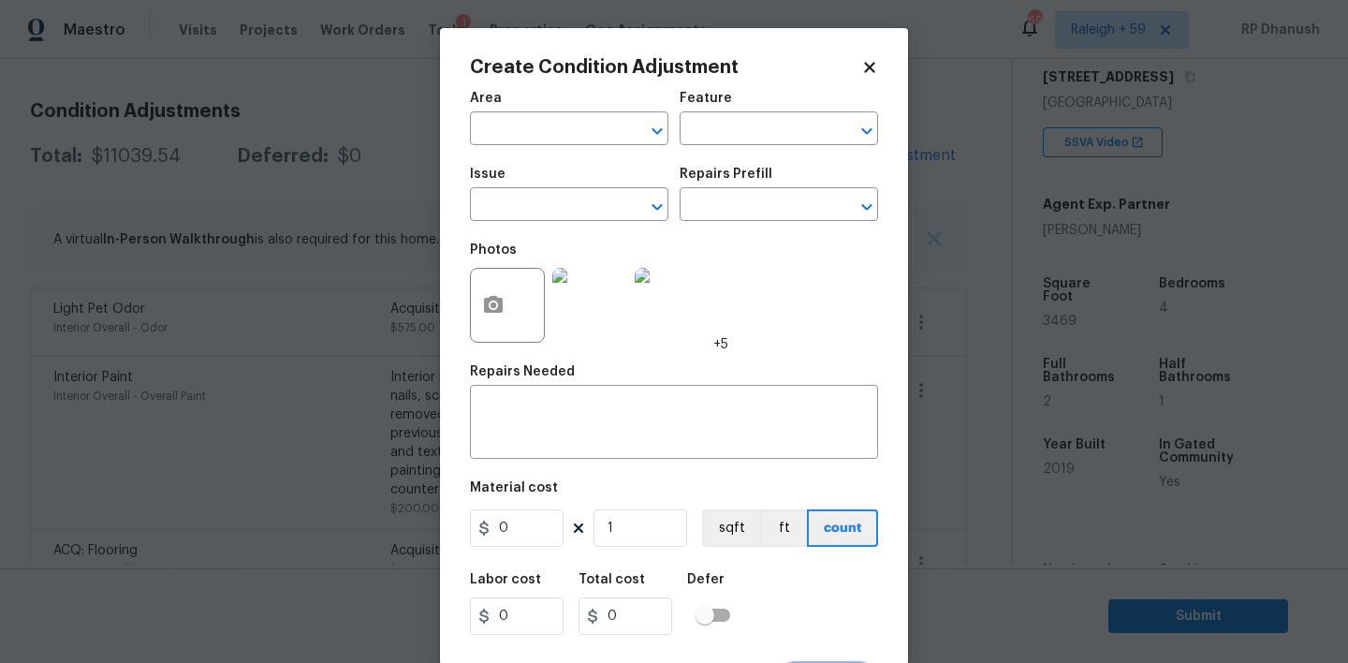
scroll to position [37, 0]
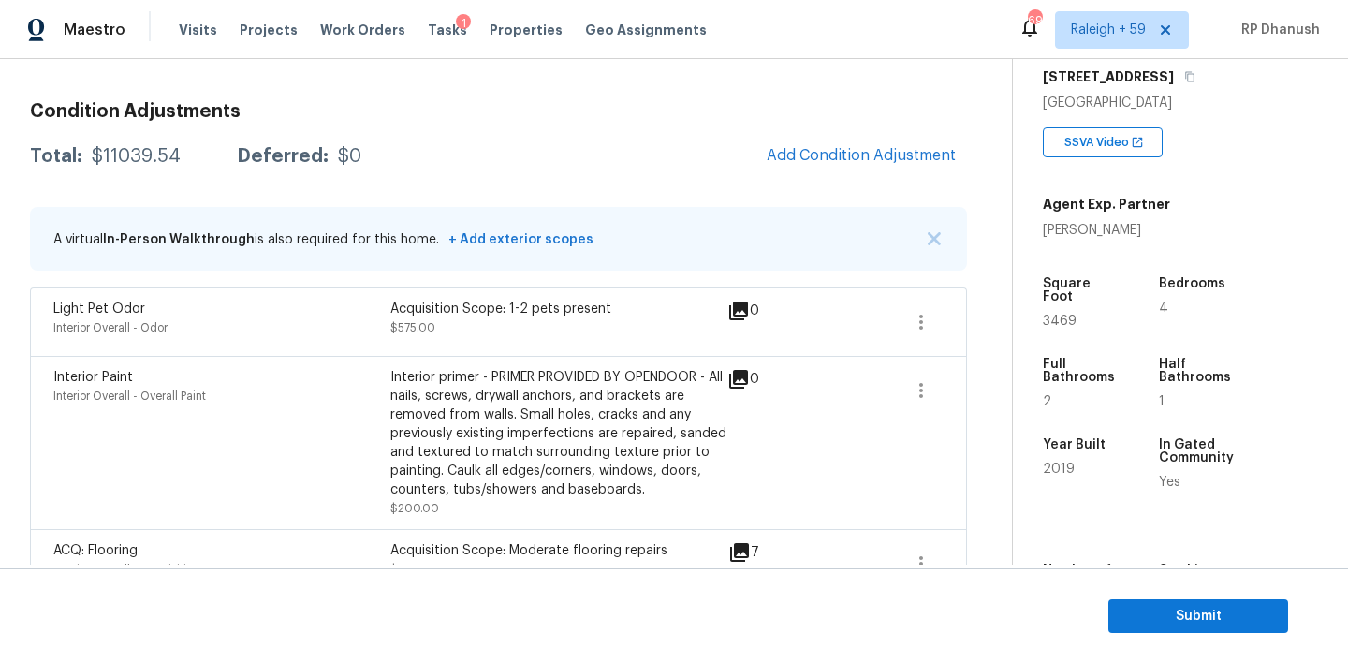
click at [309, 384] on body "Maestro Visits Projects Work Orders Tasks 1 Properties Geo Assignments 696 [GEO…" at bounding box center [674, 331] width 1348 height 663
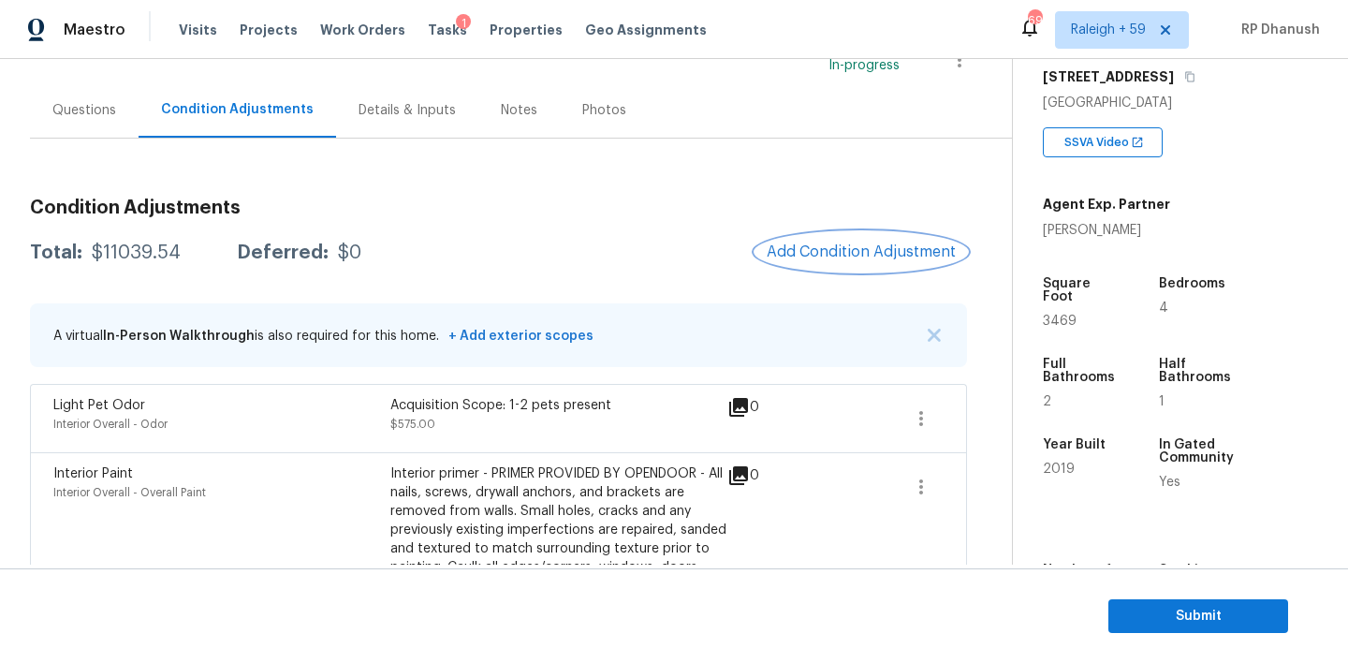
scroll to position [0, 0]
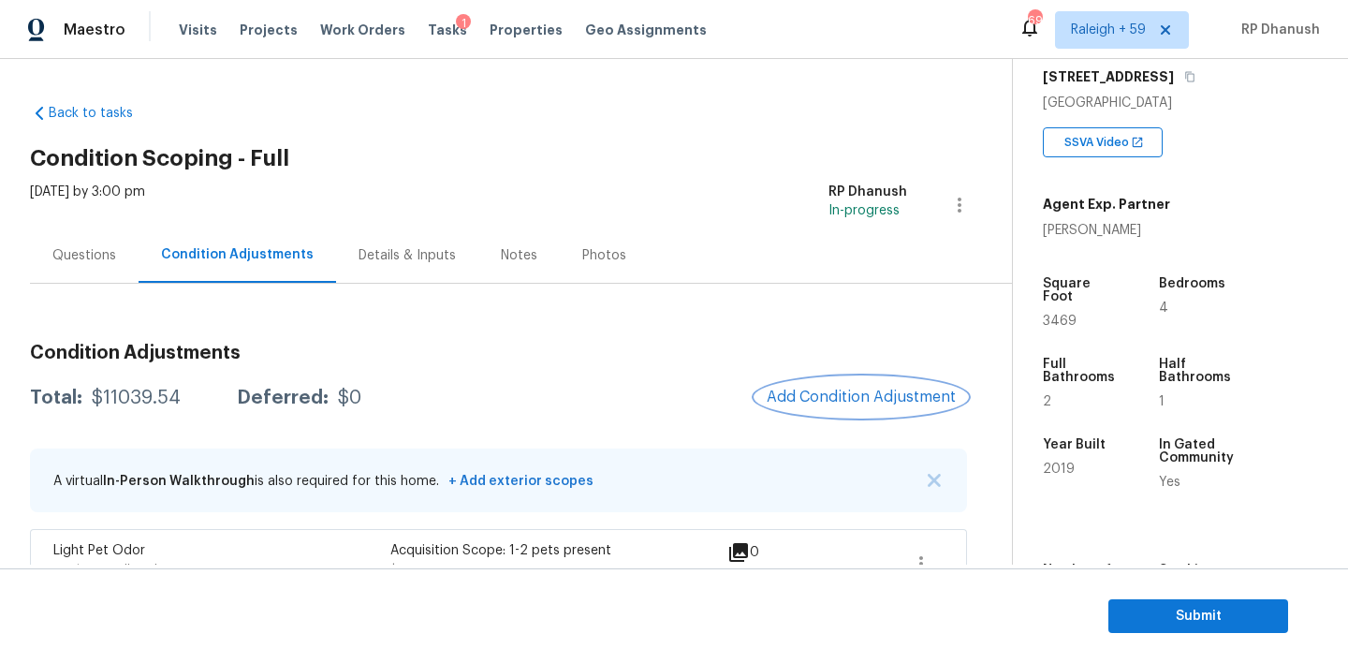
click at [888, 399] on span "Add Condition Adjustment" at bounding box center [861, 396] width 189 height 17
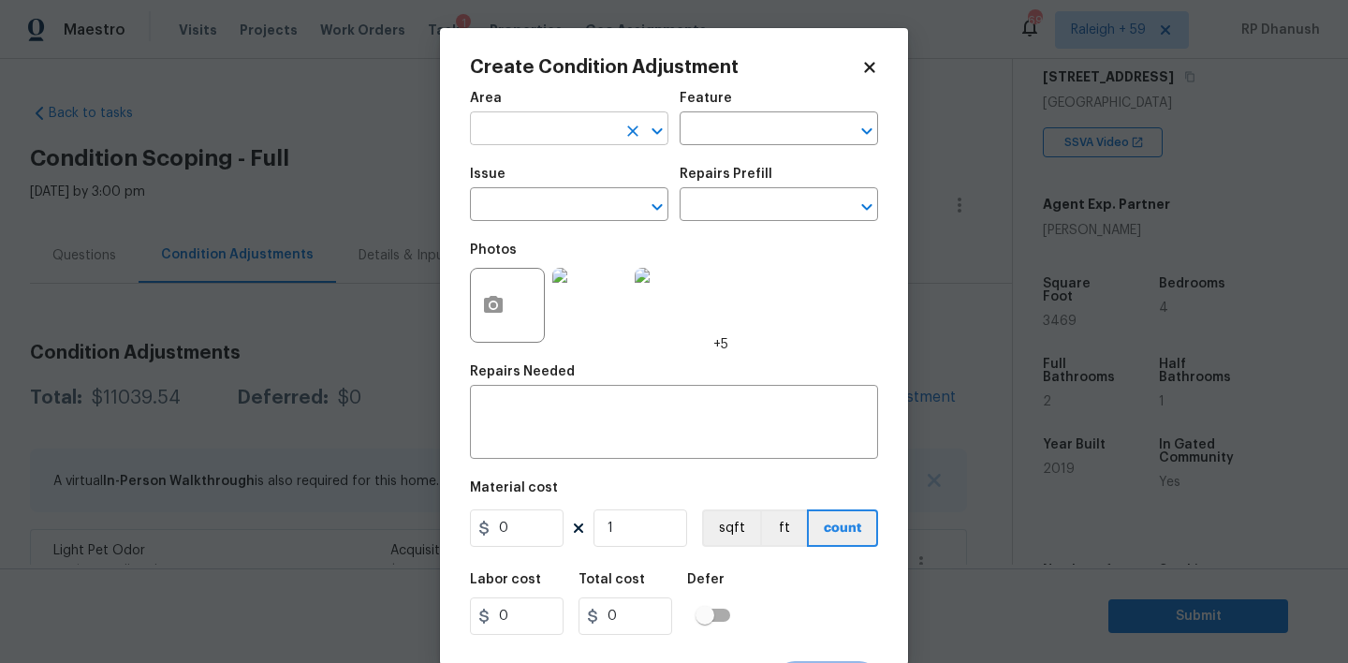
click at [551, 131] on input "text" at bounding box center [543, 130] width 146 height 29
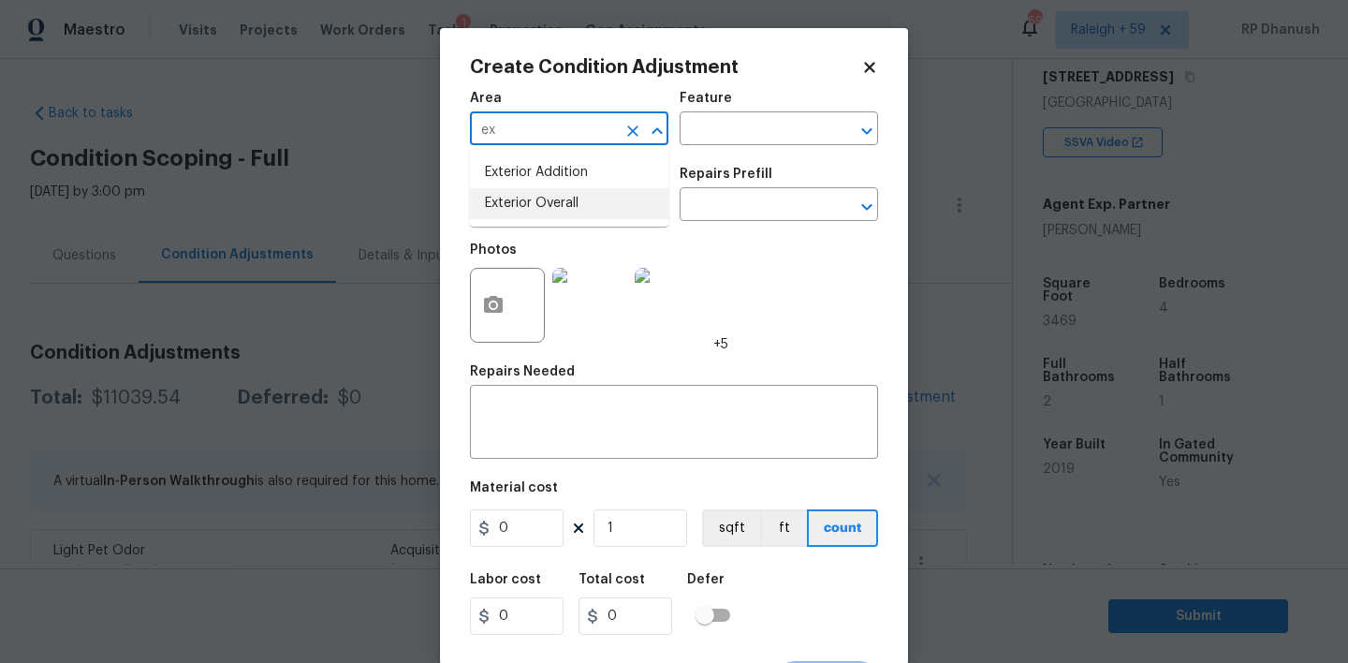
click at [529, 199] on li "Exterior Overall" at bounding box center [569, 203] width 198 height 31
type input "Exterior Overall"
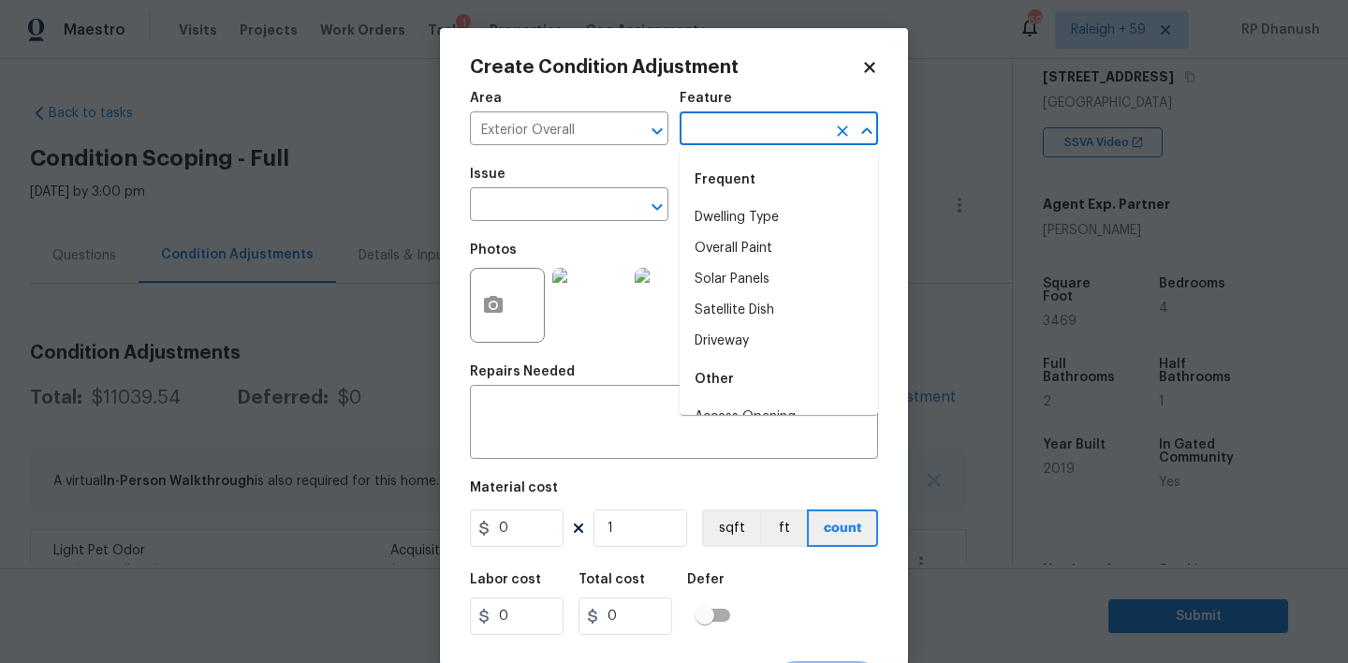
click at [775, 135] on input "text" at bounding box center [753, 130] width 146 height 29
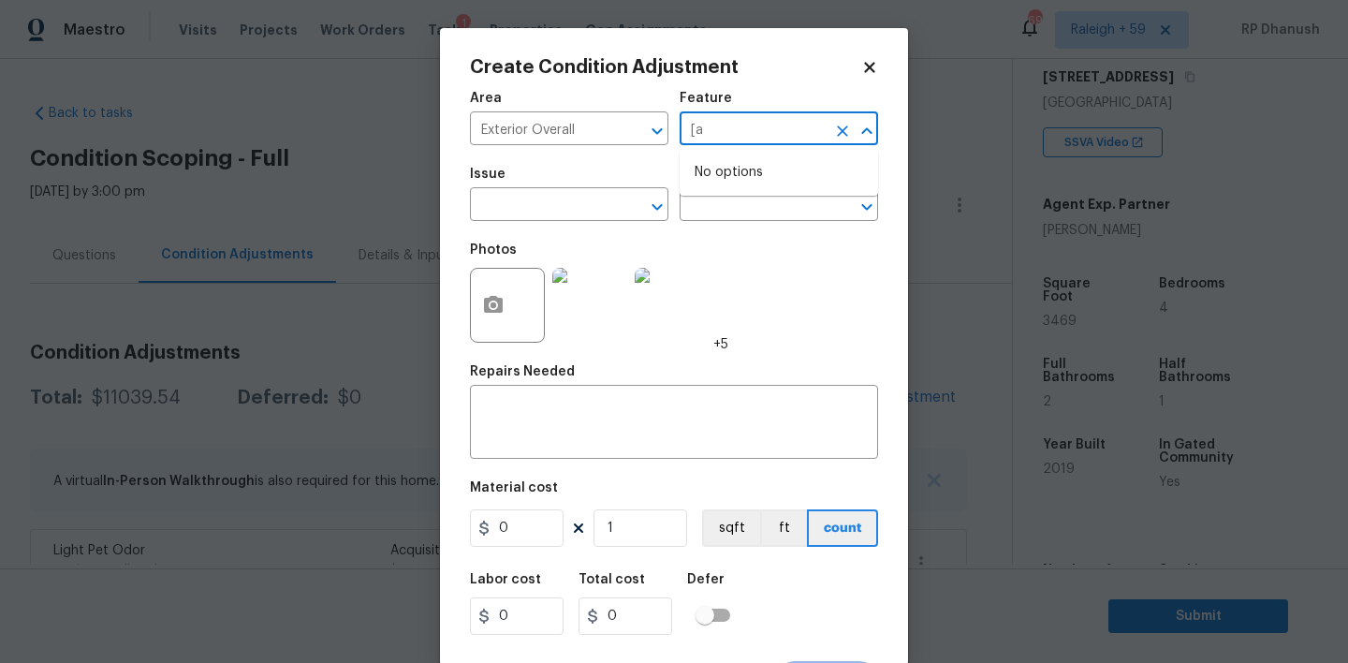
type input "["
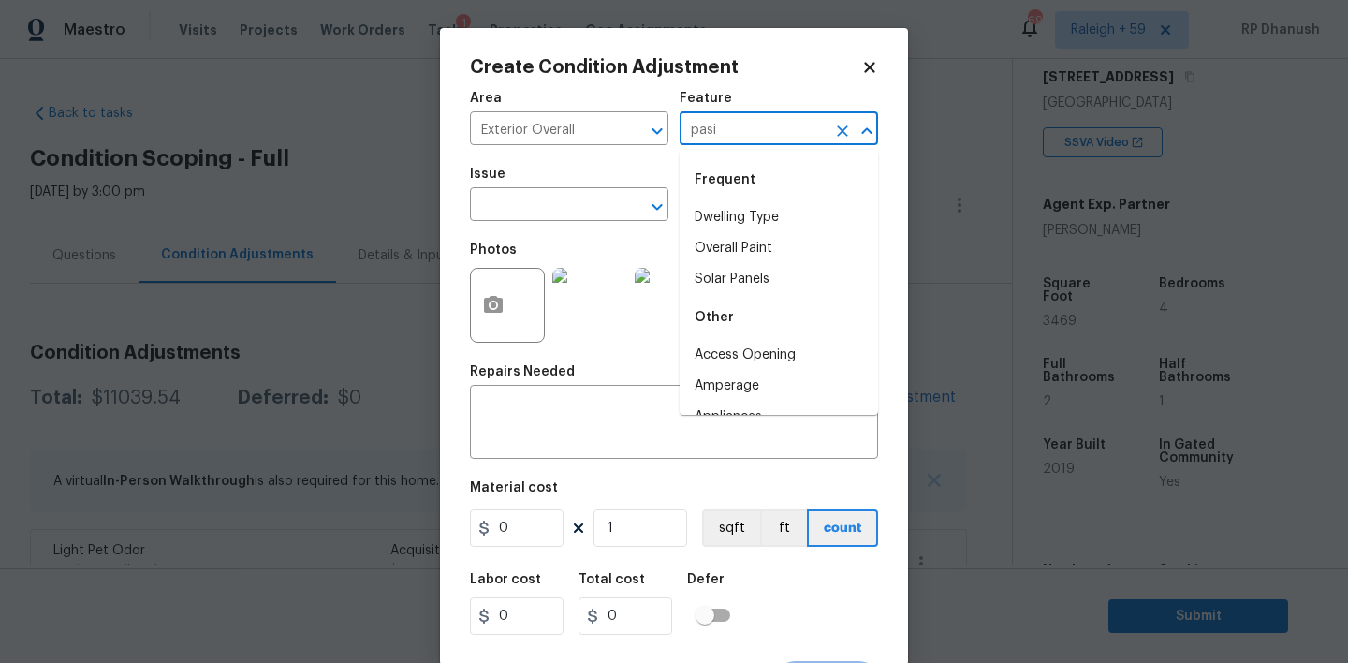
type input "pasin"
click at [737, 284] on li "Exterior Paint" at bounding box center [779, 293] width 198 height 31
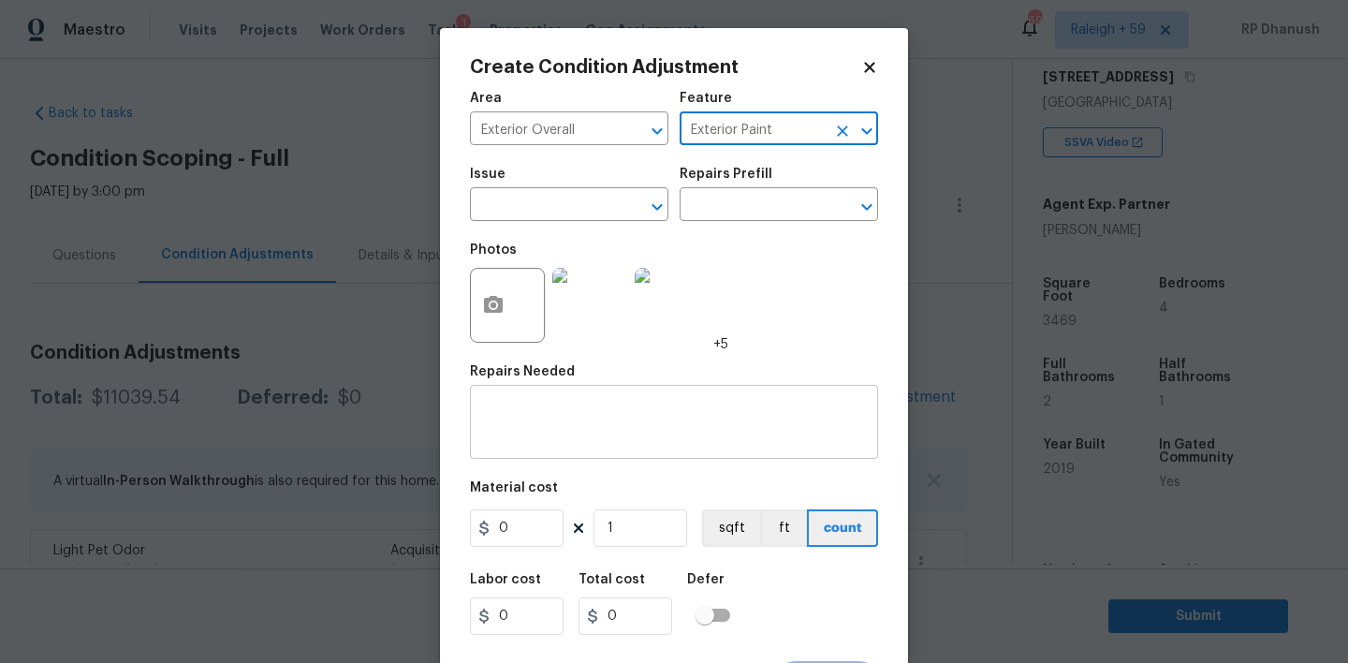
type input "Exterior Paint"
click at [635, 415] on textarea at bounding box center [674, 423] width 386 height 39
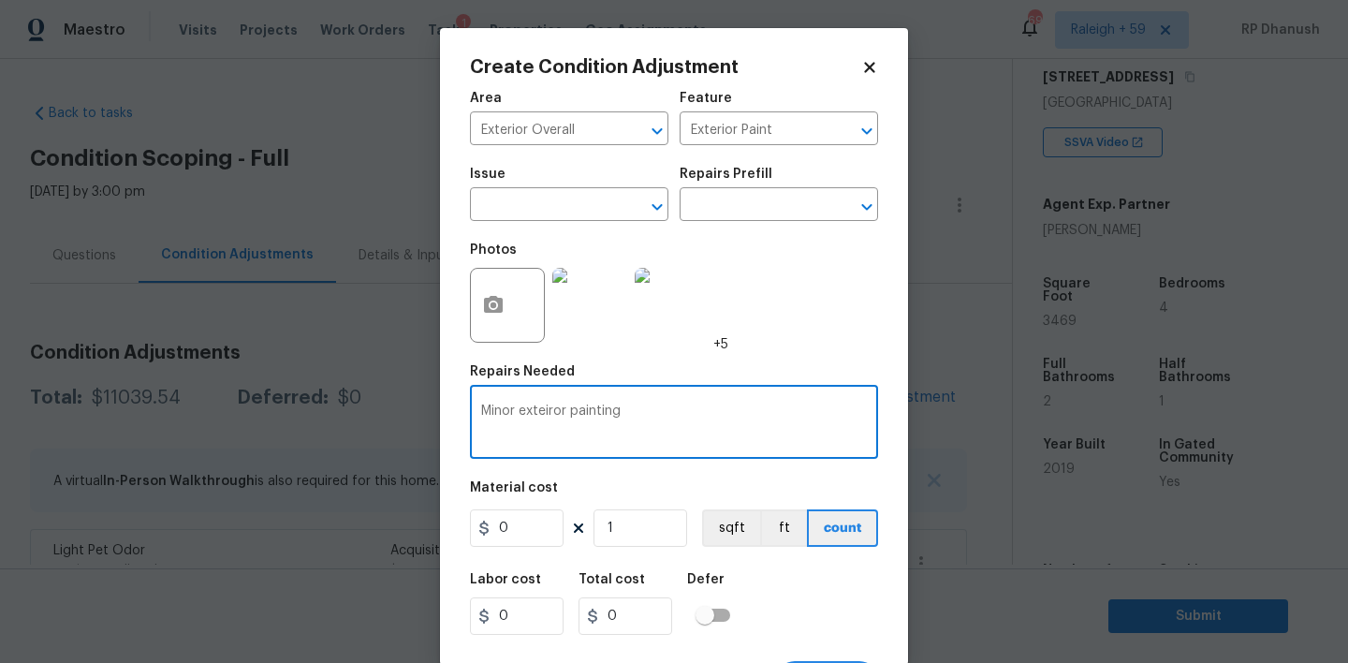
click at [544, 413] on textarea "Minor exteiror painting" at bounding box center [674, 423] width 386 height 39
type textarea "Minor exterior painting"
click at [535, 533] on input "0" at bounding box center [517, 527] width 94 height 37
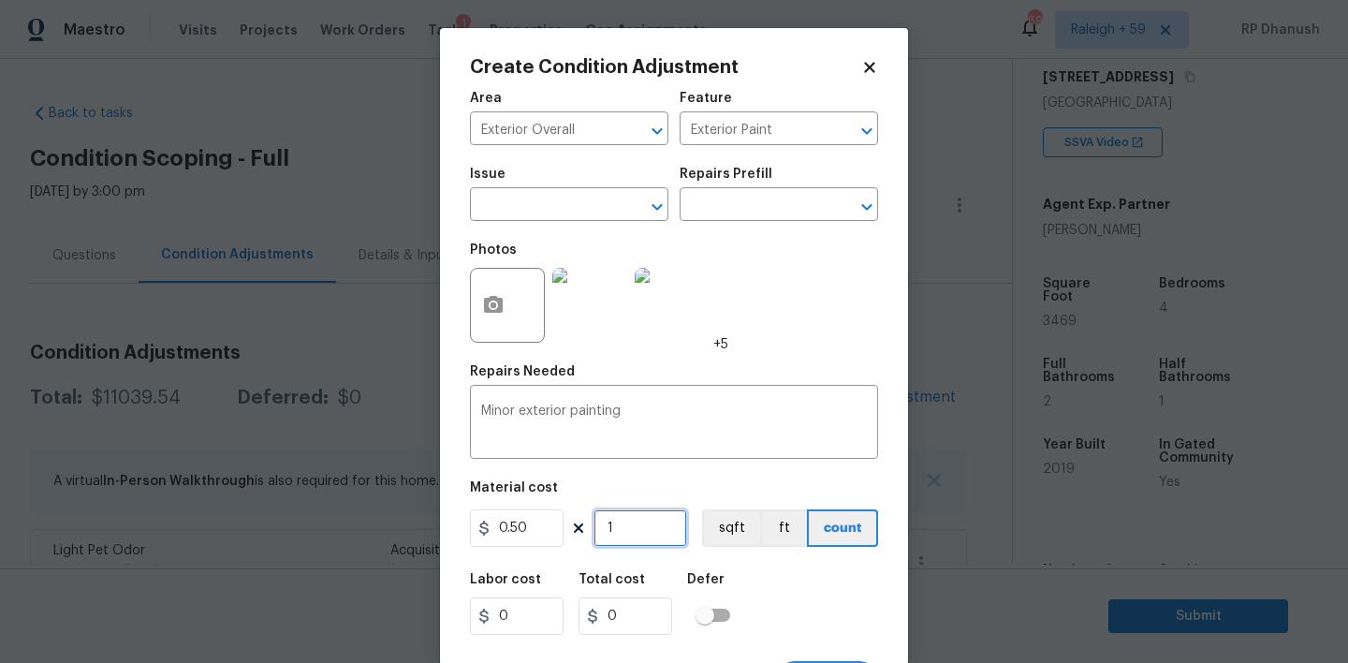
type input "0.5"
type input "0"
type input "3"
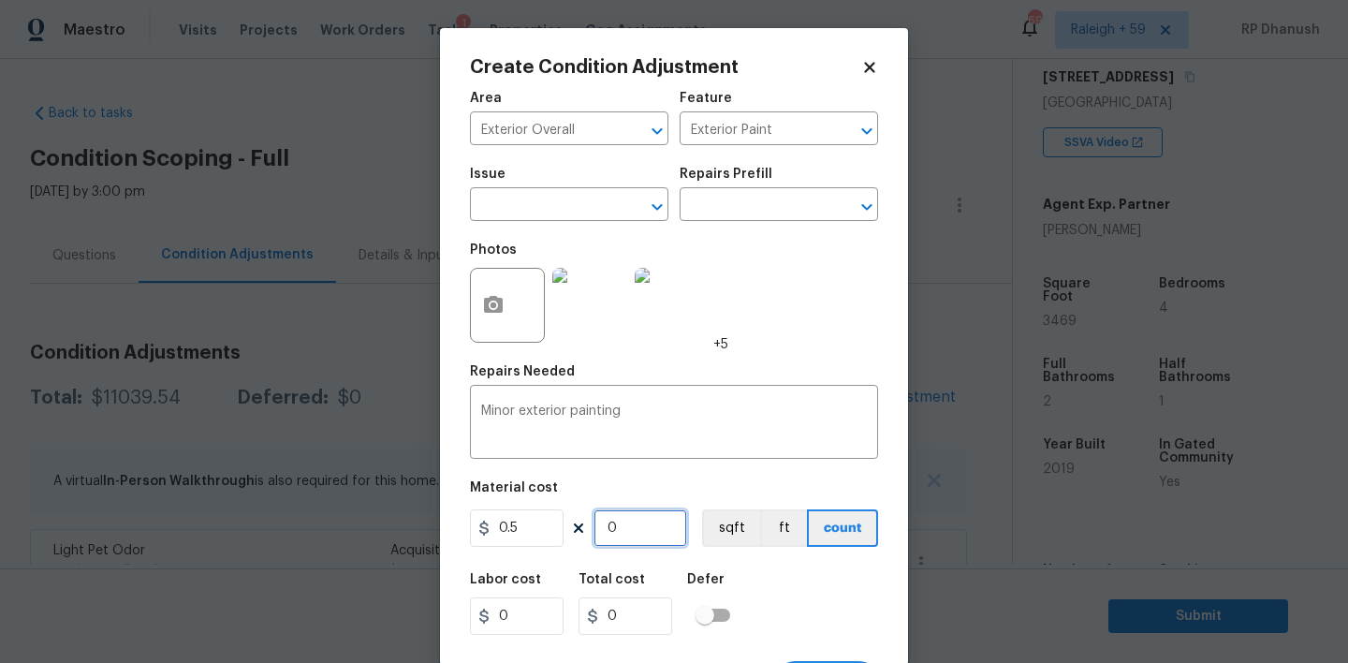
type input "1.5"
type input "34"
type input "17"
type input "346"
type input "173"
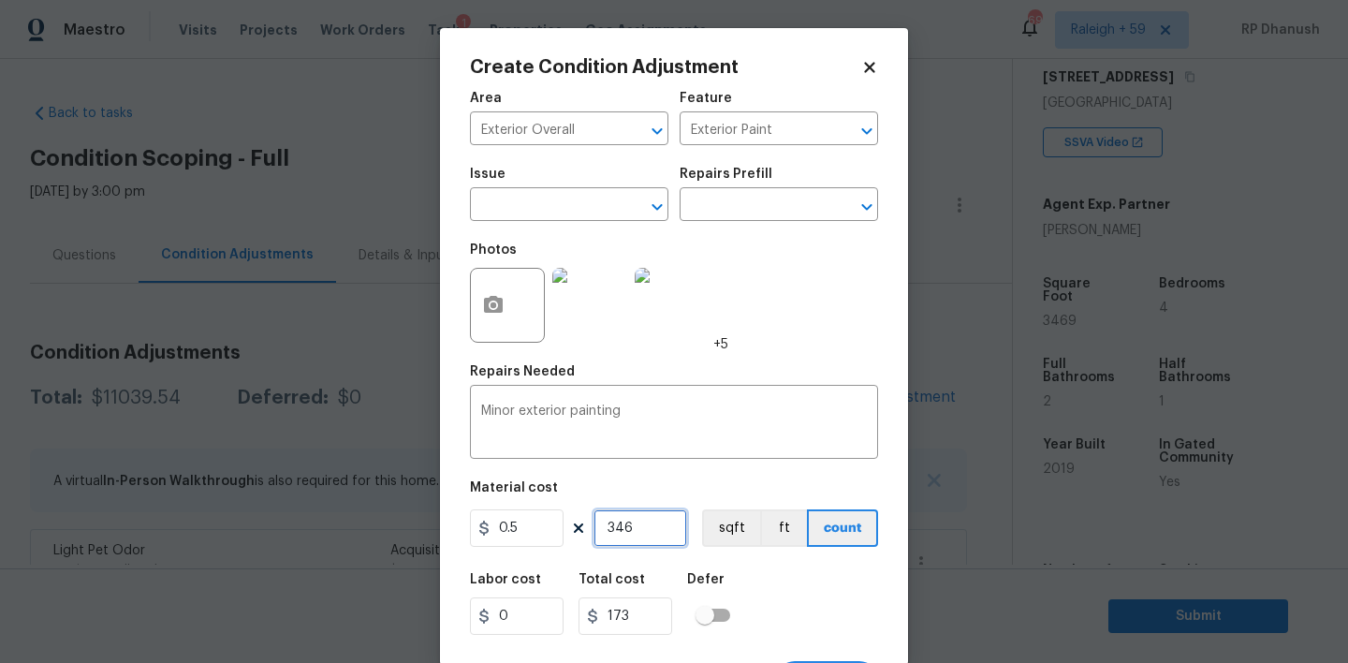
type input "3469"
type input "1734.5"
type input "3469"
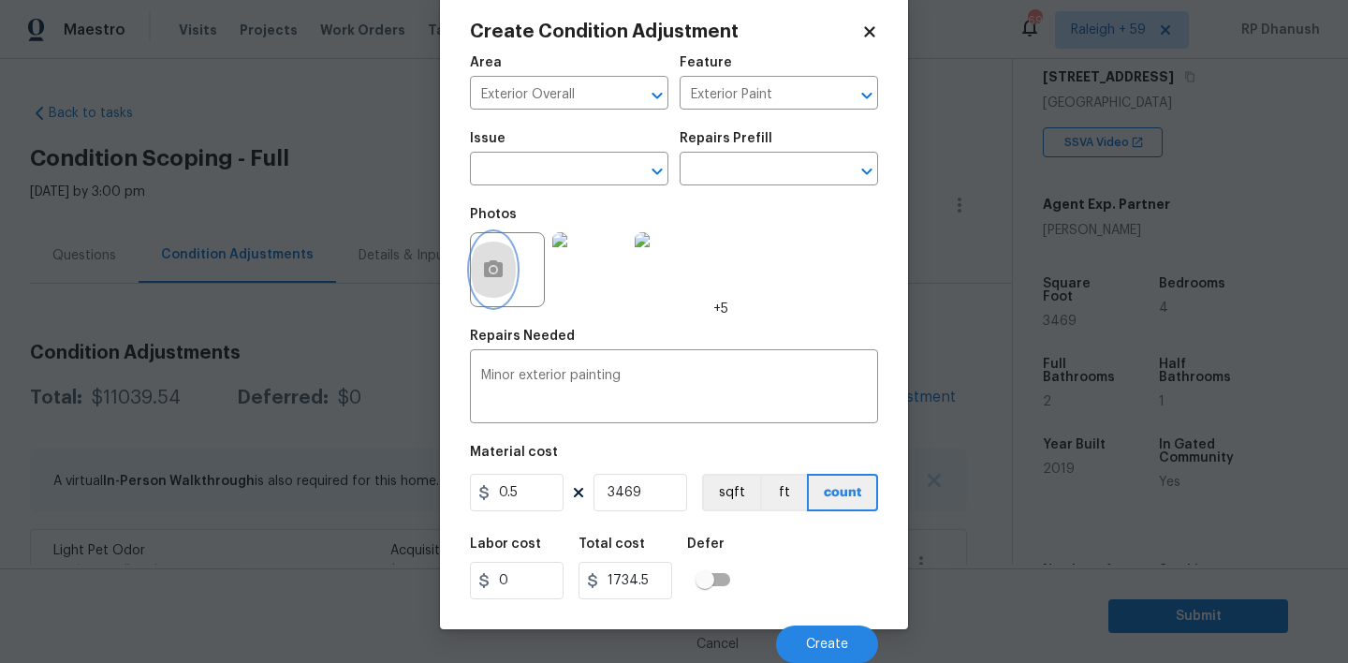
click at [497, 285] on button "button" at bounding box center [493, 269] width 45 height 73
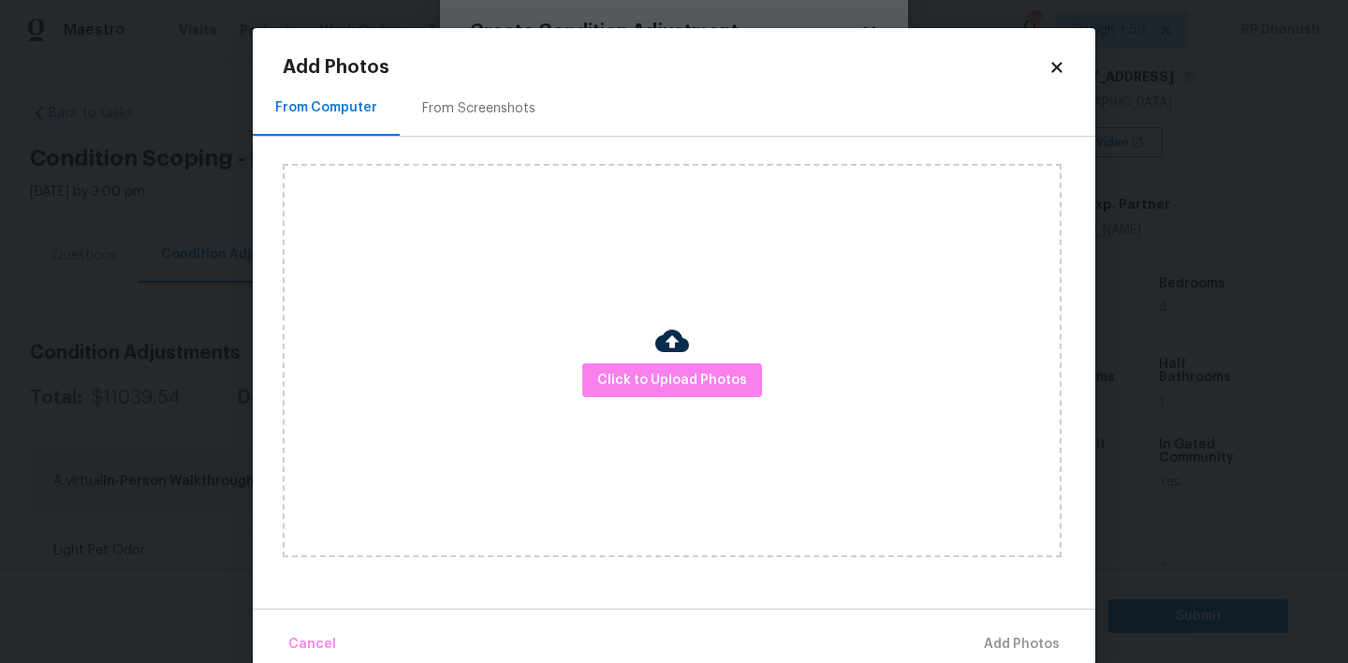
click at [513, 22] on body "Maestro Visits Projects Work Orders Tasks 1 Properties Geo Assignments 696 [GEO…" at bounding box center [674, 331] width 1348 height 663
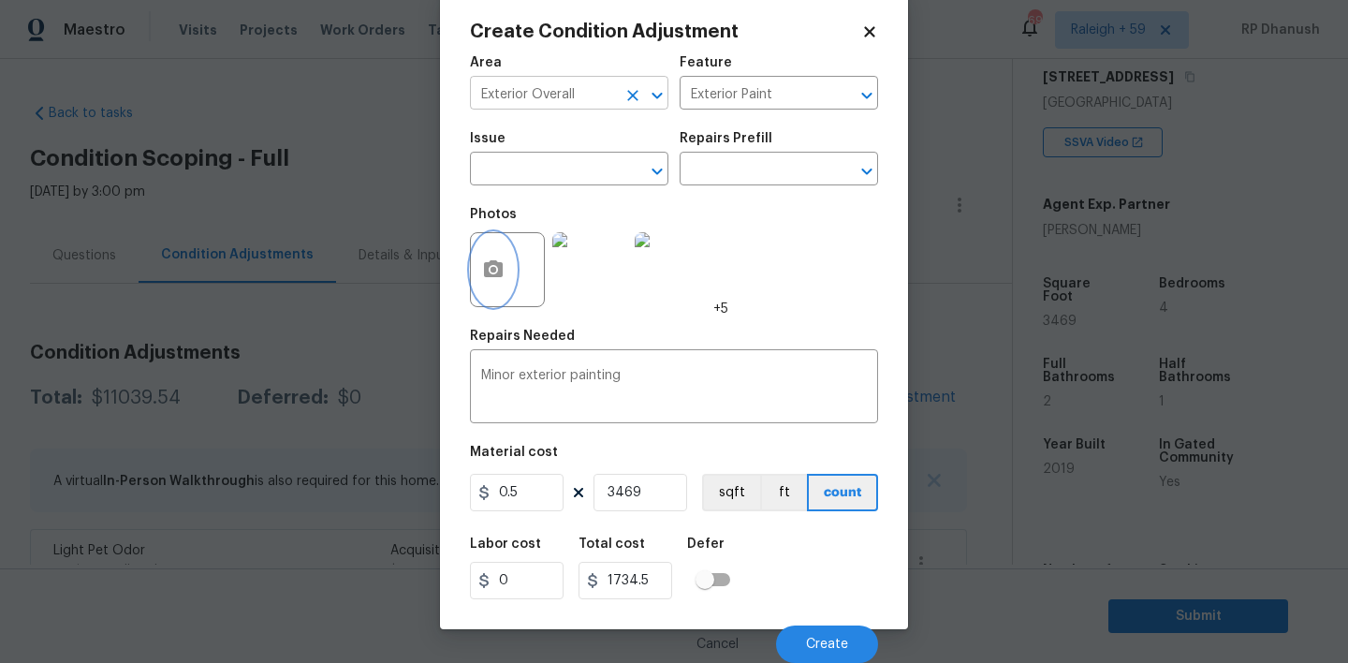
click at [496, 83] on input "Exterior Overall" at bounding box center [543, 94] width 146 height 29
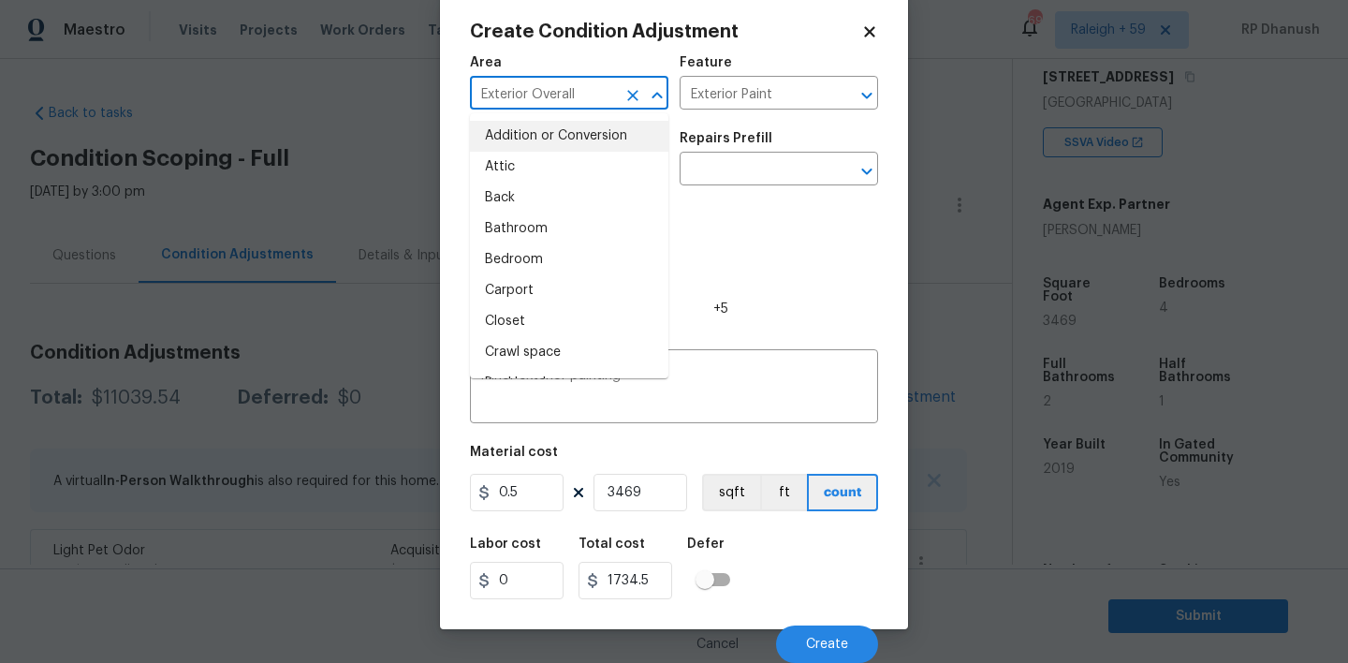
click at [800, 291] on div "Photos +5" at bounding box center [674, 258] width 408 height 122
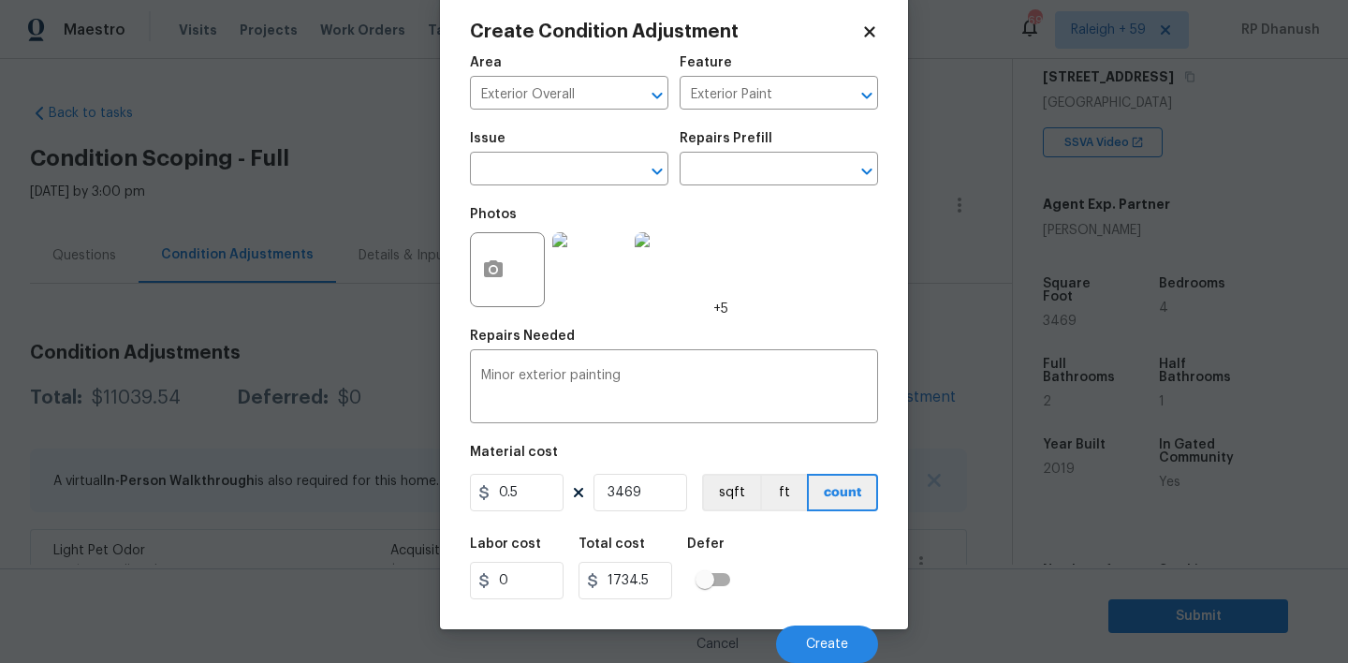
click at [515, 270] on div at bounding box center [507, 269] width 75 height 75
click at [509, 277] on button "button" at bounding box center [493, 269] width 45 height 73
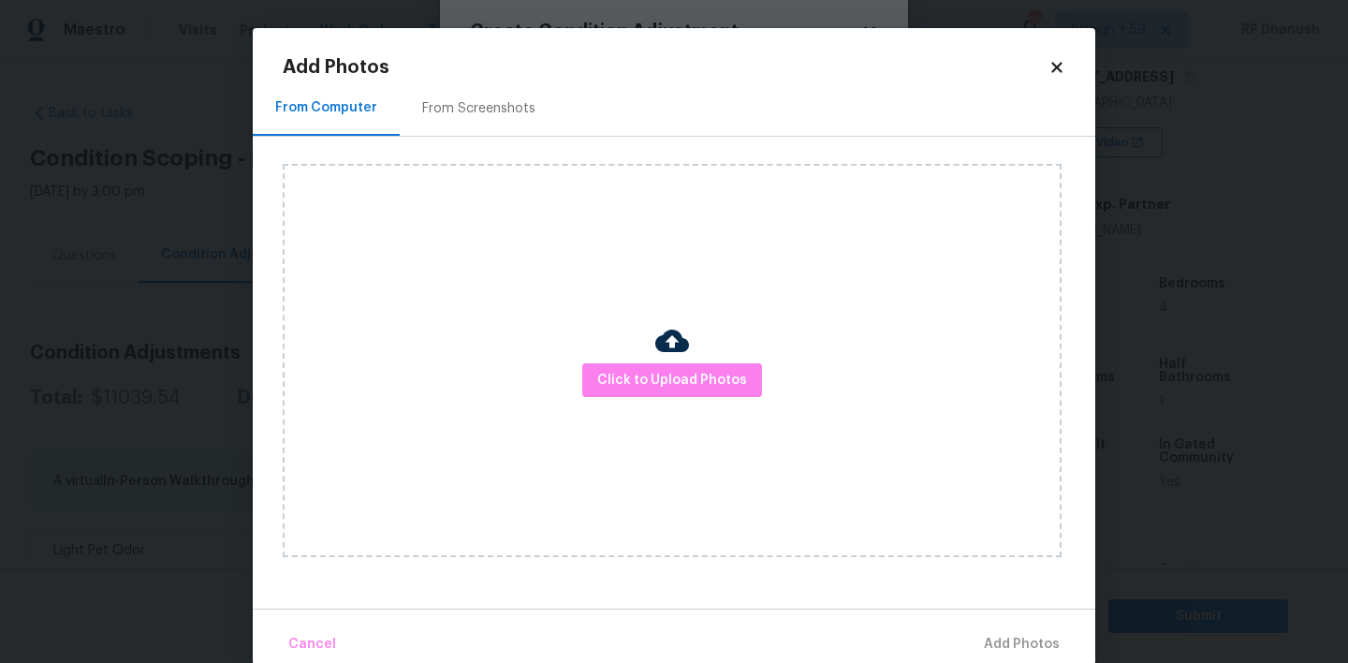
click at [499, 60] on h2 "Add Photos" at bounding box center [666, 67] width 766 height 19
click at [484, 104] on div "From Screenshots" at bounding box center [478, 108] width 113 height 19
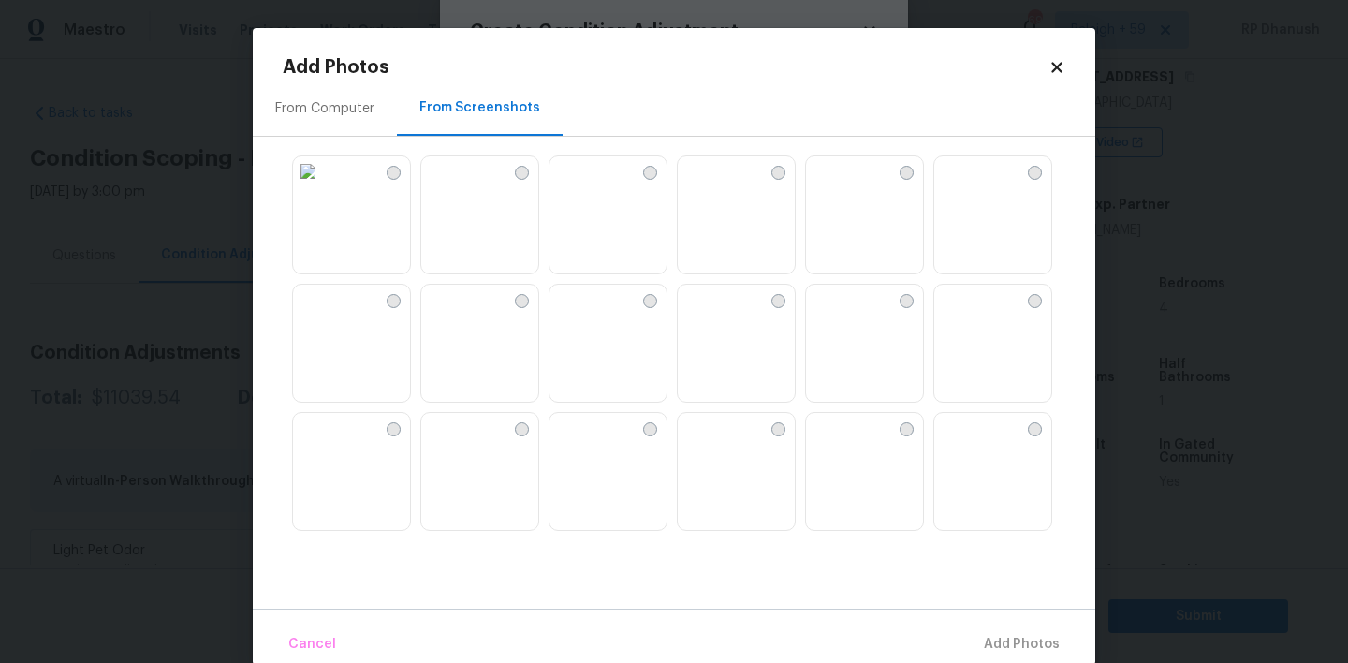
click at [634, 325] on img at bounding box center [607, 344] width 117 height 119
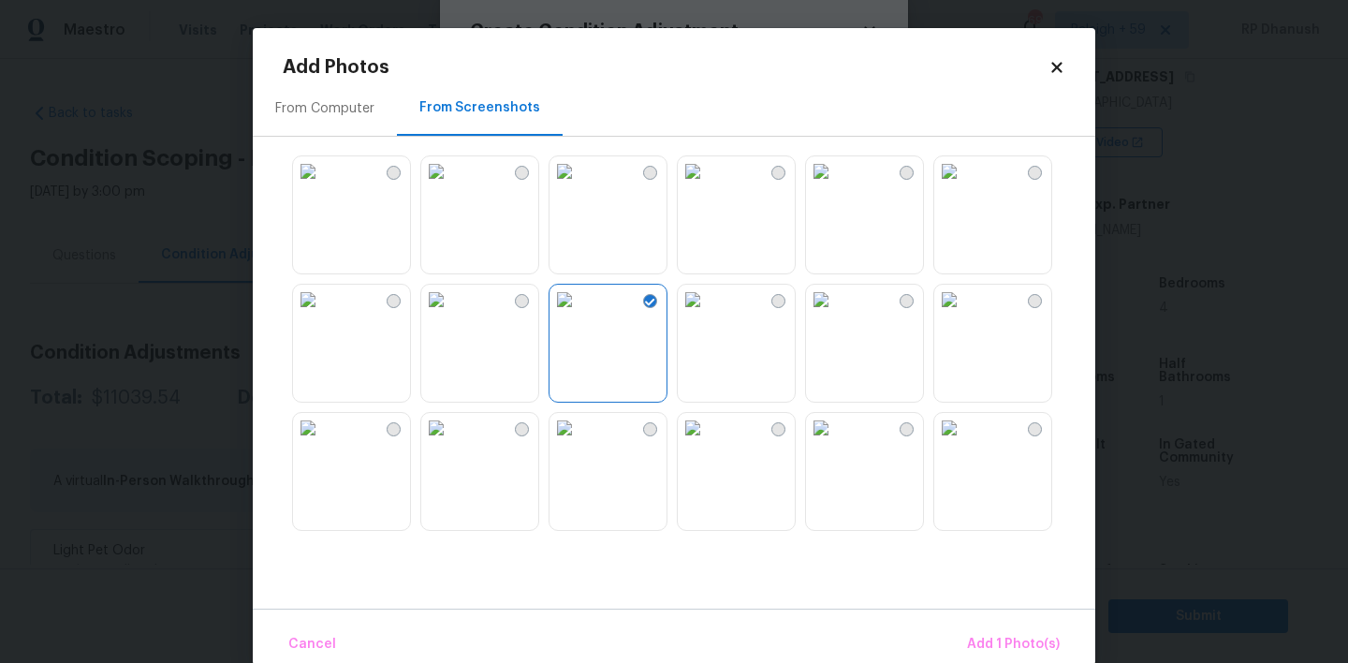
click at [323, 315] on img at bounding box center [308, 300] width 30 height 30
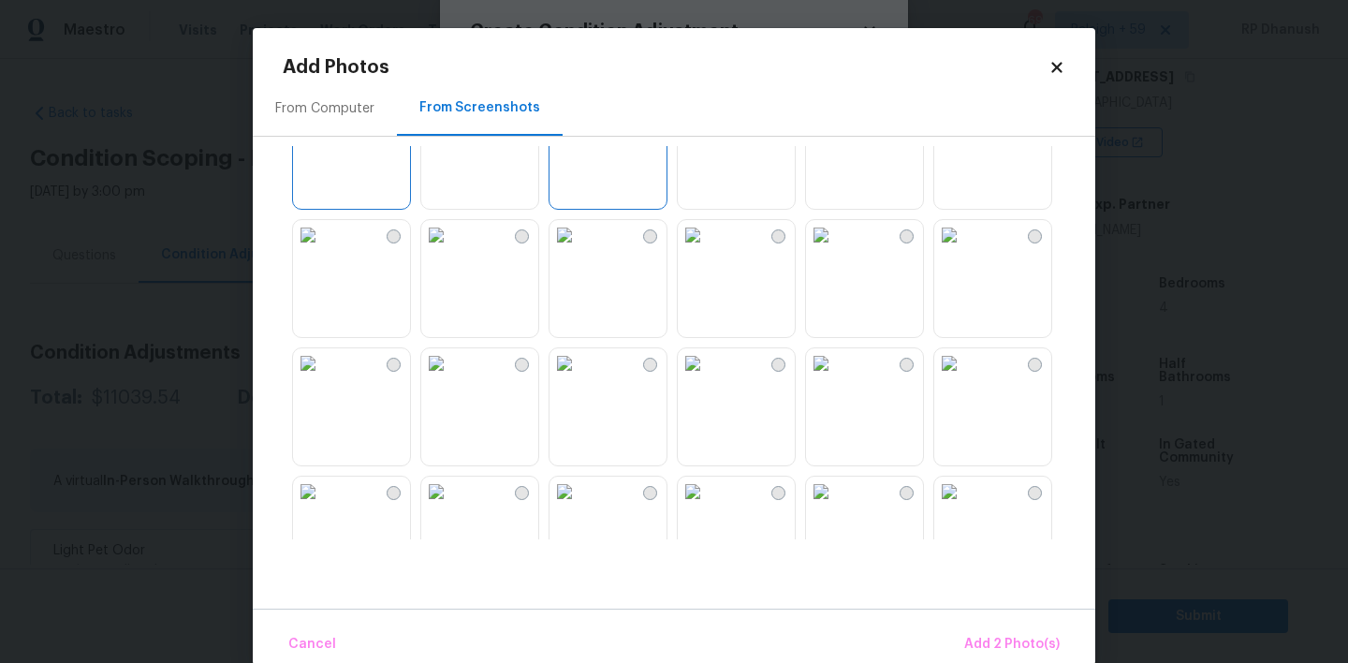
scroll to position [290, 0]
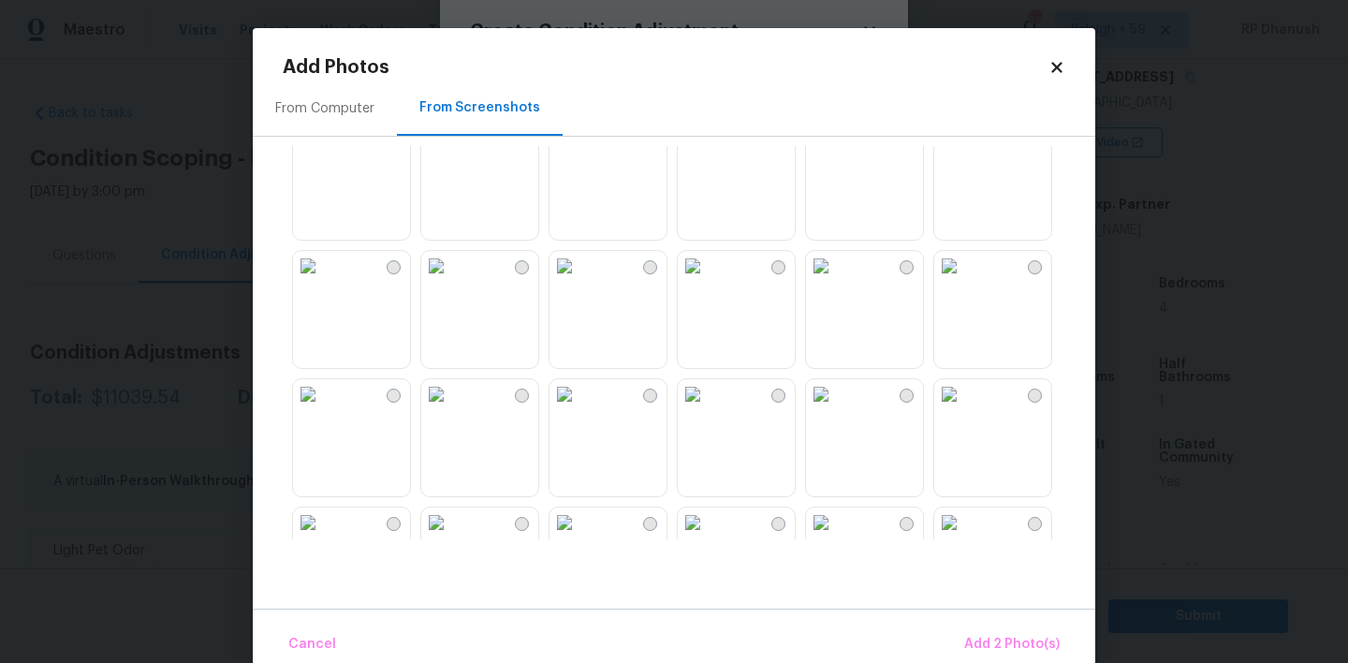
click at [579, 153] on img at bounding box center [564, 138] width 30 height 30
click at [708, 281] on img at bounding box center [693, 266] width 30 height 30
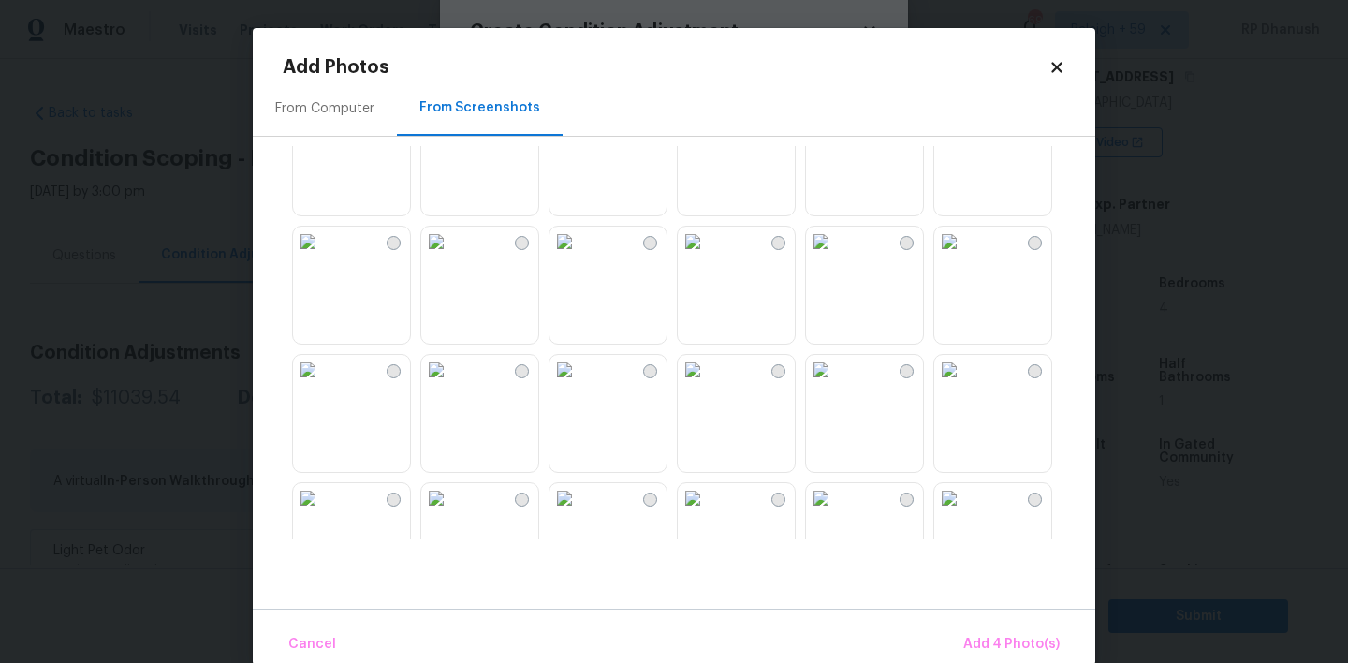
click at [323, 256] on img at bounding box center [308, 242] width 30 height 30
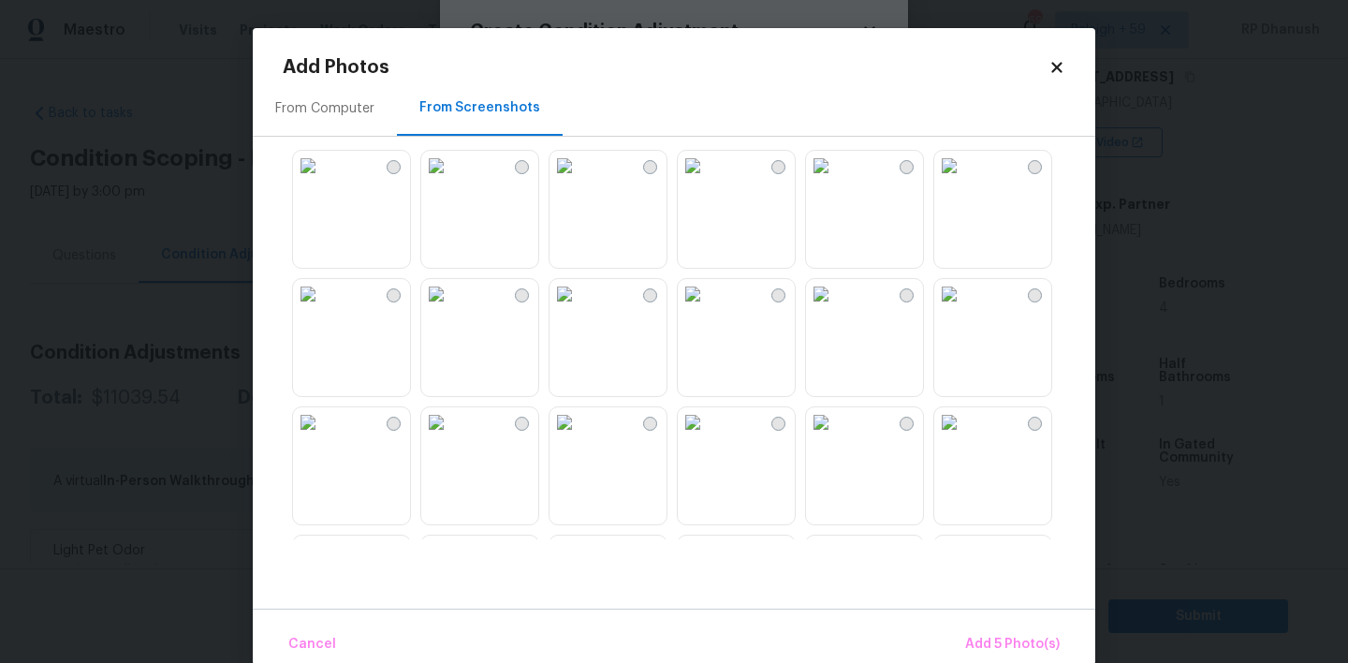
scroll to position [868, 0]
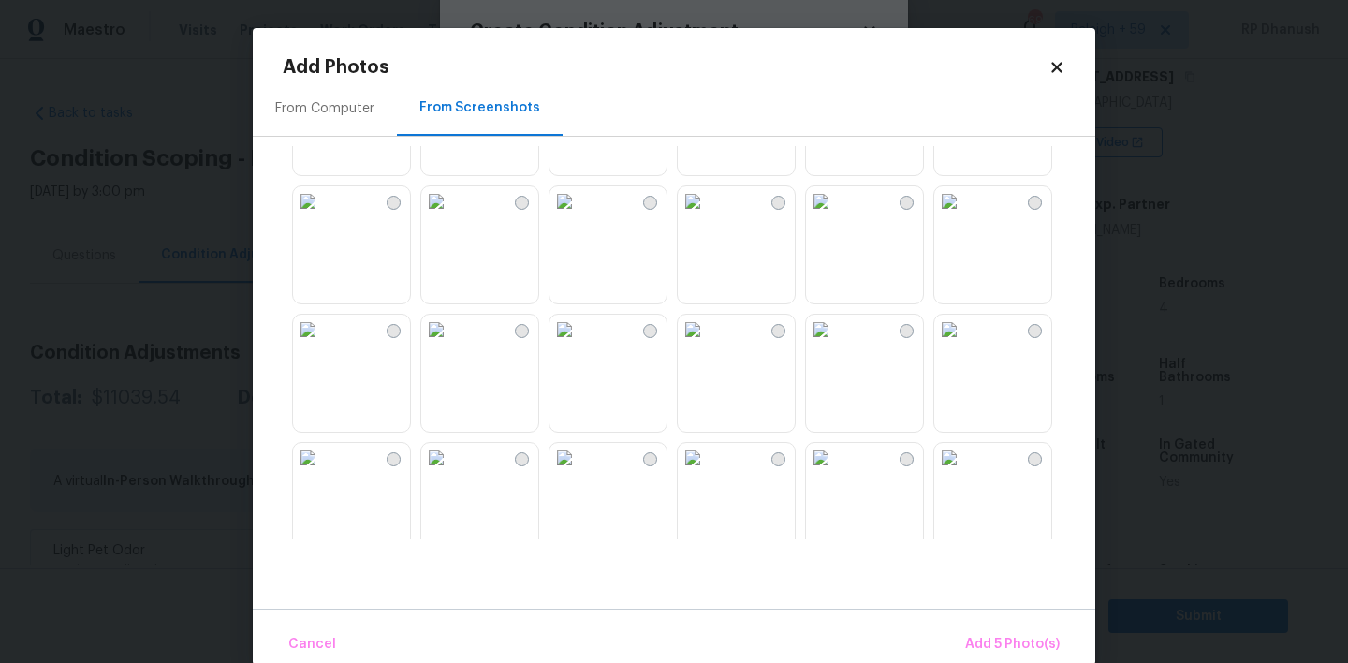
click at [836, 344] on img at bounding box center [821, 330] width 30 height 30
click at [579, 344] on img at bounding box center [564, 330] width 30 height 30
click at [836, 473] on img at bounding box center [821, 458] width 30 height 30
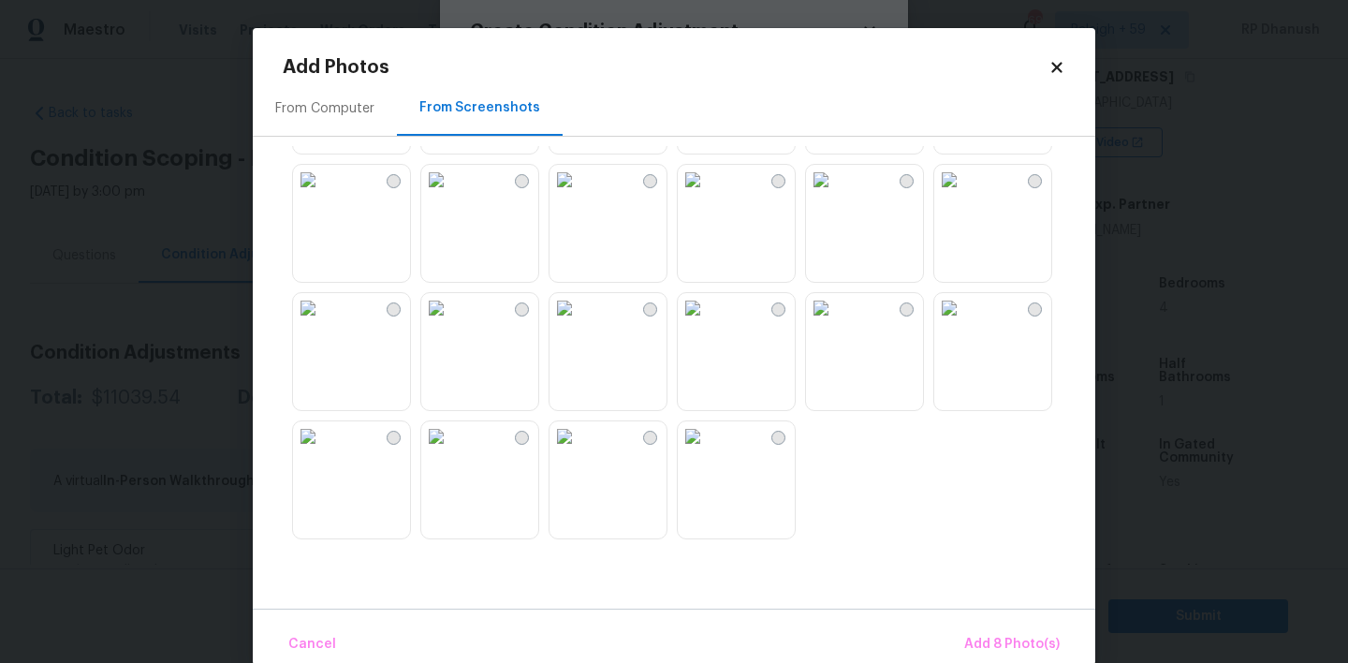
scroll to position [30, 0]
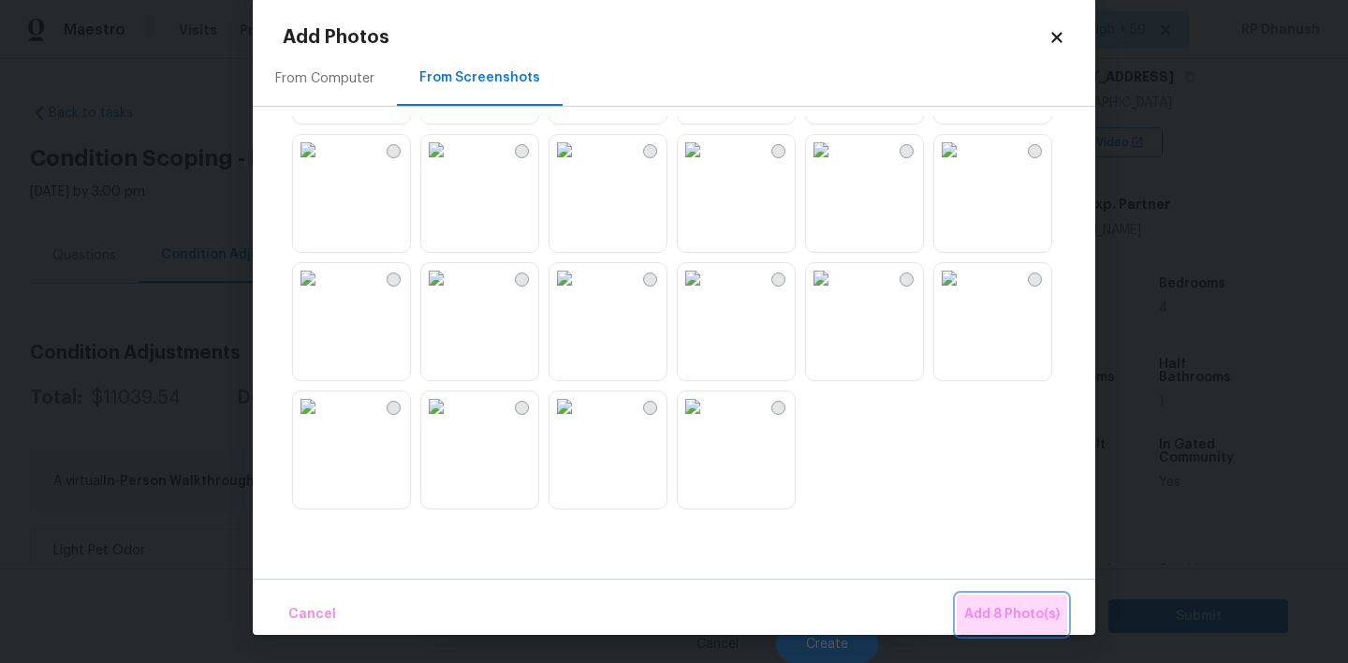
click at [1045, 608] on span "Add 8 Photo(s)" at bounding box center [1011, 614] width 95 height 23
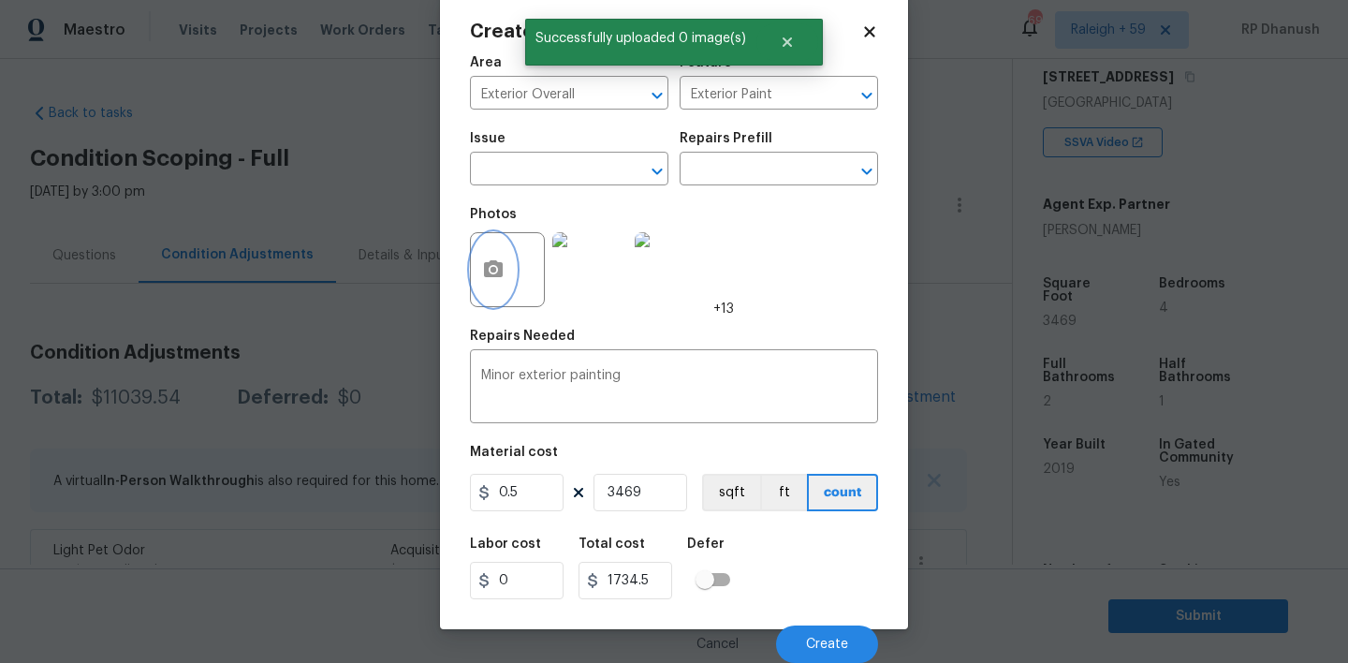
scroll to position [0, 0]
click at [836, 647] on span "Create" at bounding box center [827, 644] width 42 height 14
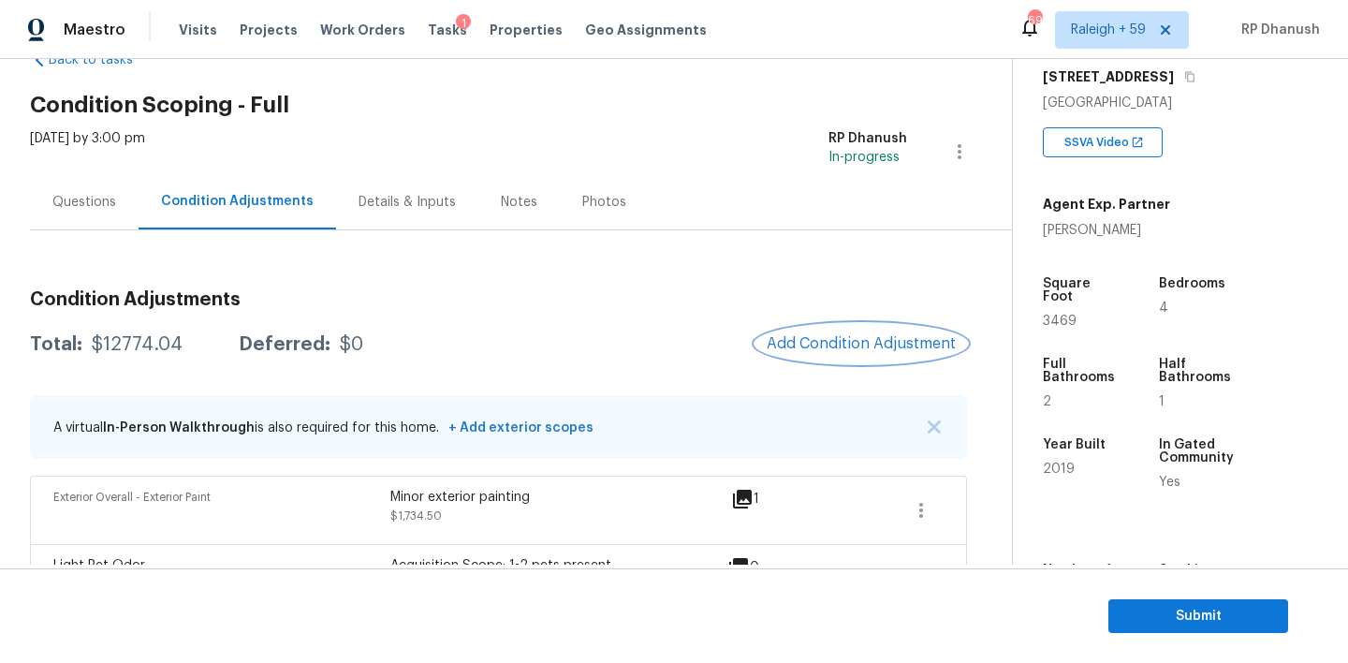
scroll to position [60, 0]
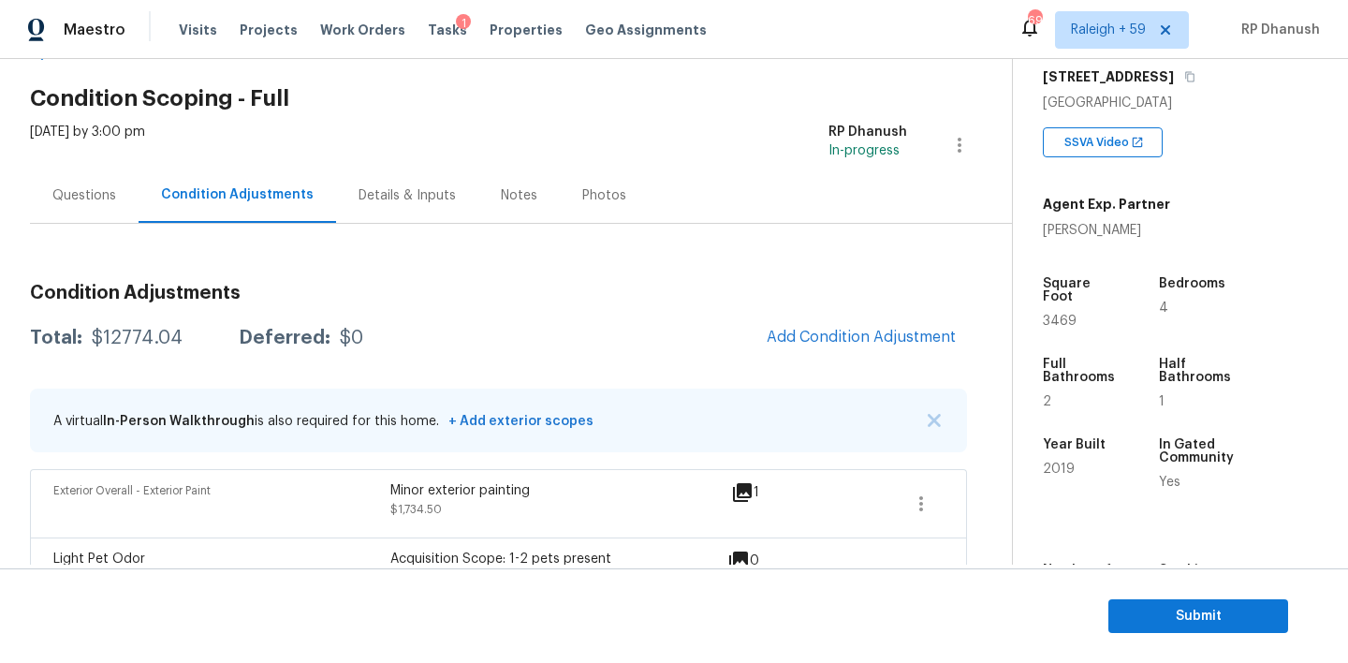
click at [94, 179] on div "Questions" at bounding box center [84, 195] width 109 height 55
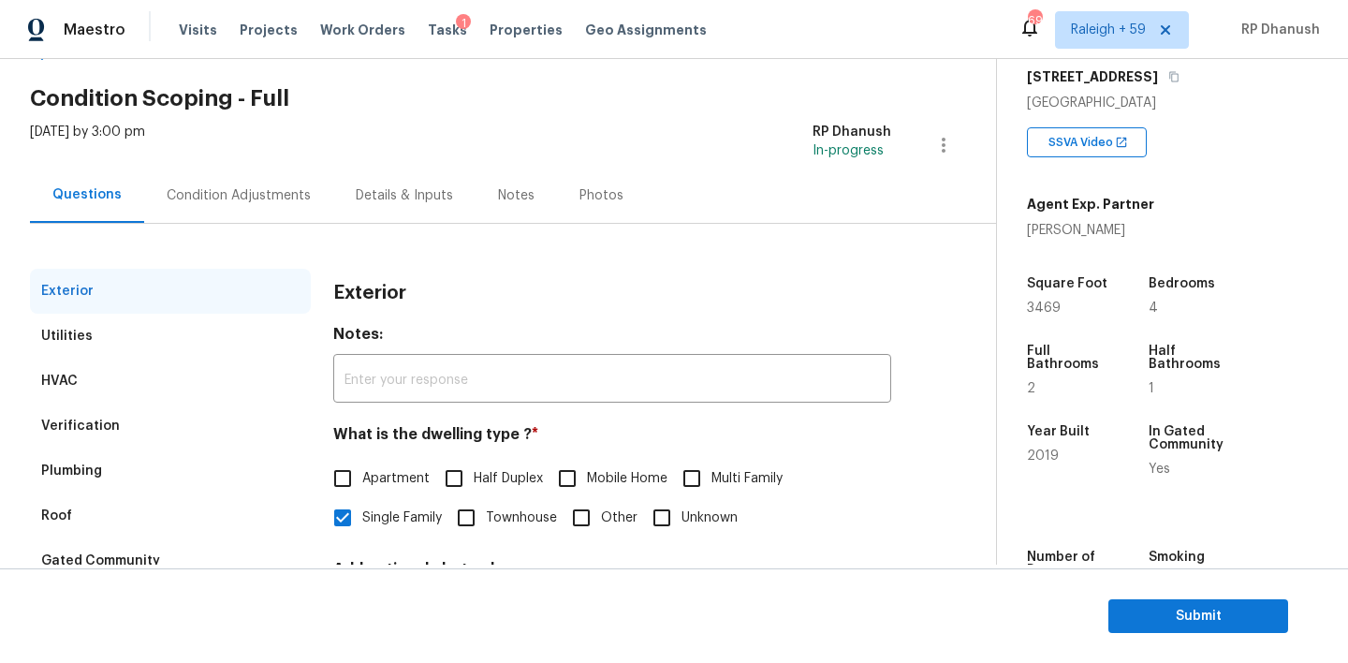
click at [194, 196] on div "Condition Adjustments" at bounding box center [239, 195] width 144 height 19
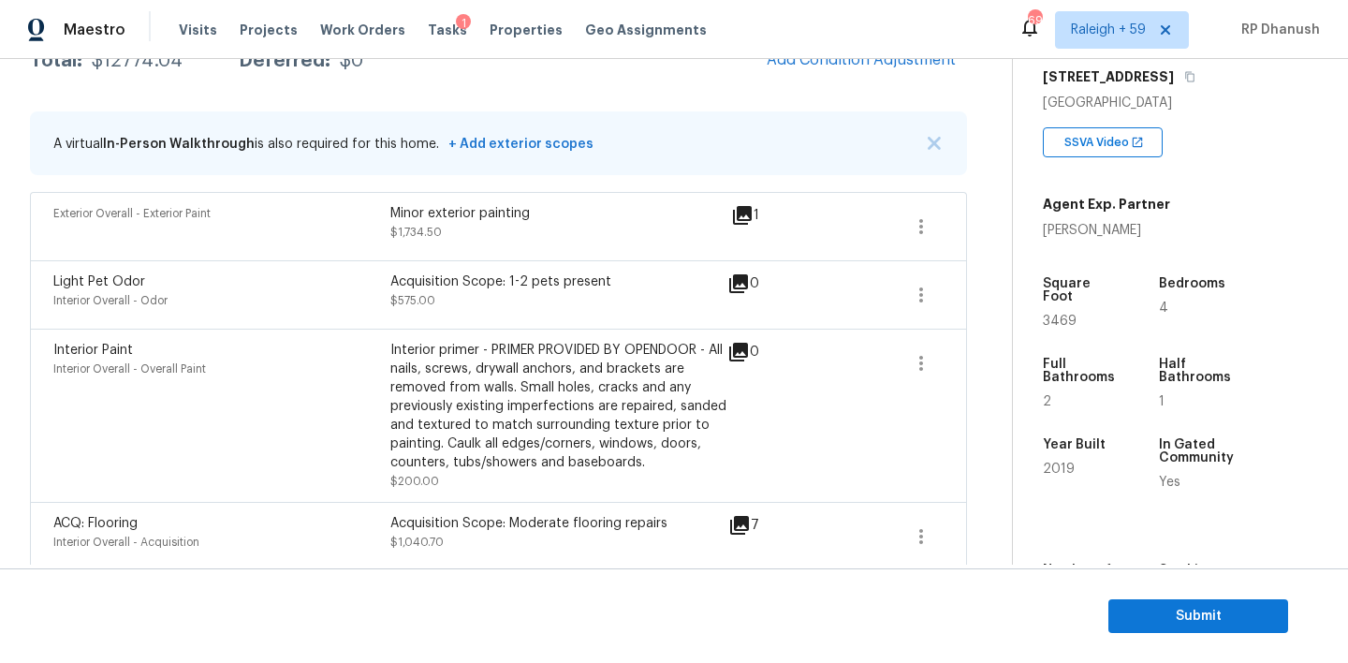
scroll to position [321, 0]
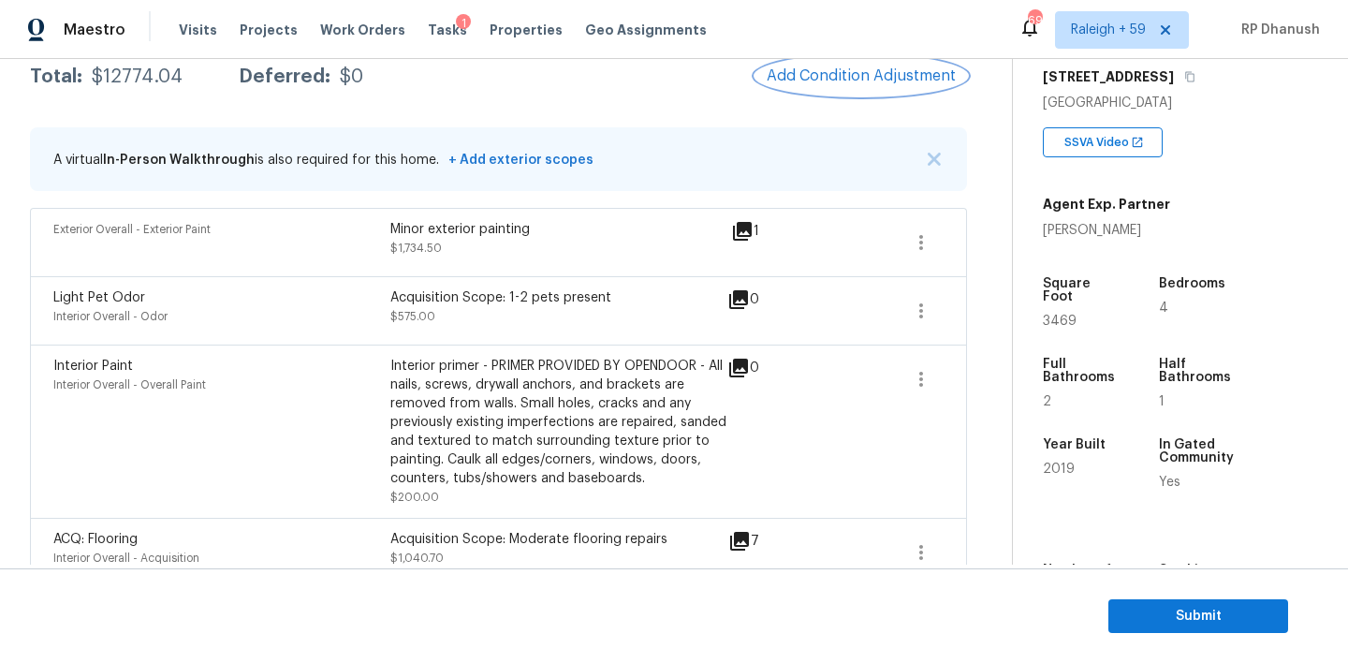
click at [824, 67] on span "Add Condition Adjustment" at bounding box center [861, 75] width 189 height 17
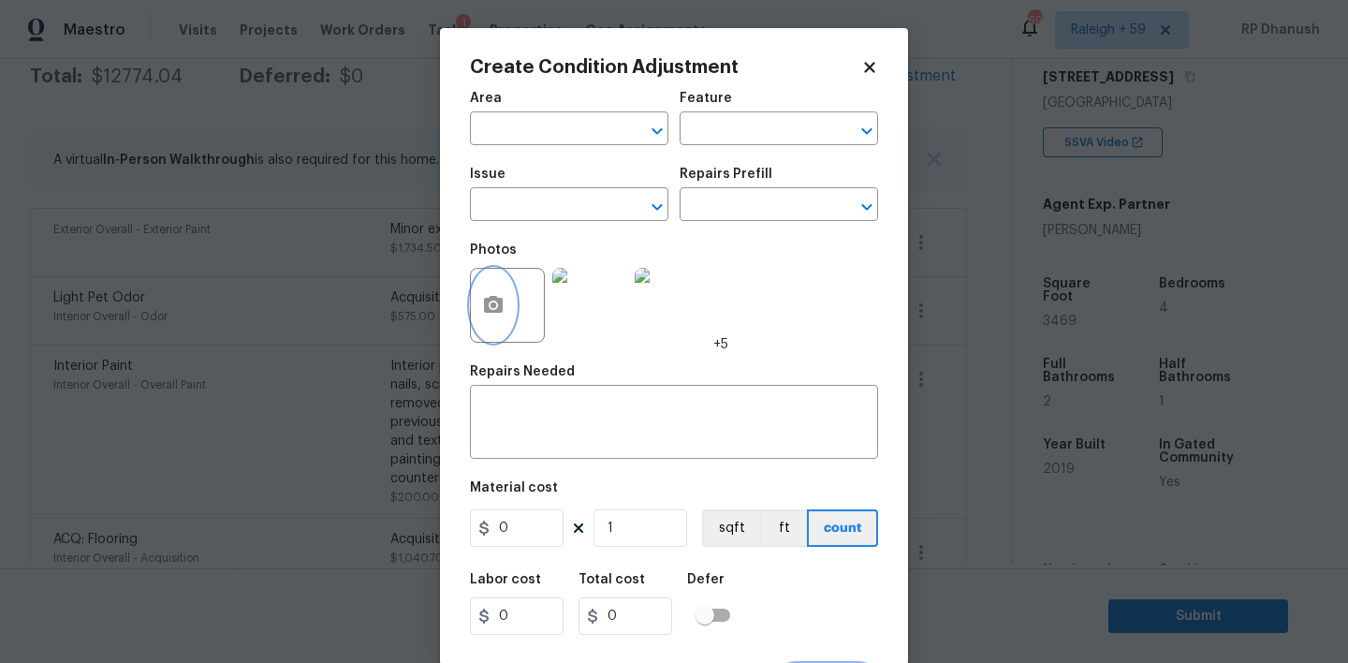
click at [504, 301] on icon "button" at bounding box center [493, 305] width 22 height 22
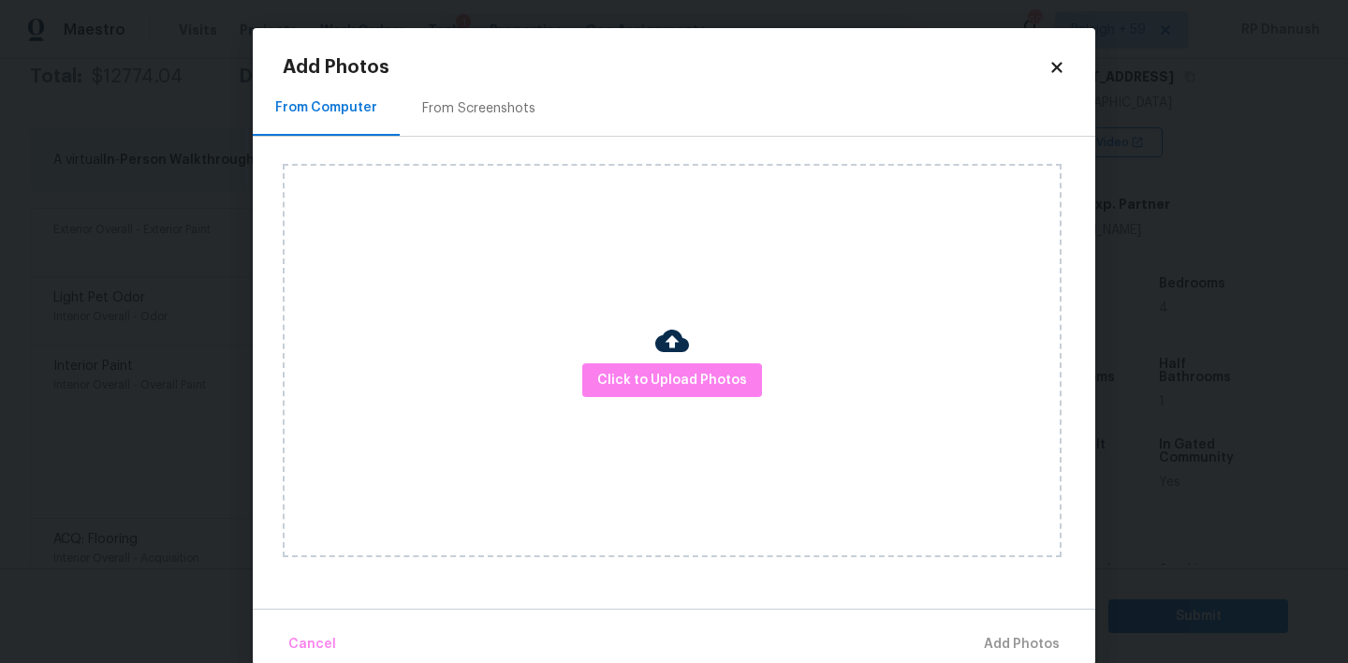
click at [682, 400] on div "Click to Upload Photos" at bounding box center [672, 360] width 779 height 393
click at [652, 397] on div "Click to Upload Photos" at bounding box center [672, 360] width 779 height 393
click at [662, 298] on div "Click to Upload Photos" at bounding box center [672, 360] width 779 height 393
click at [638, 363] on button "Click to Upload Photos" at bounding box center [672, 380] width 180 height 35
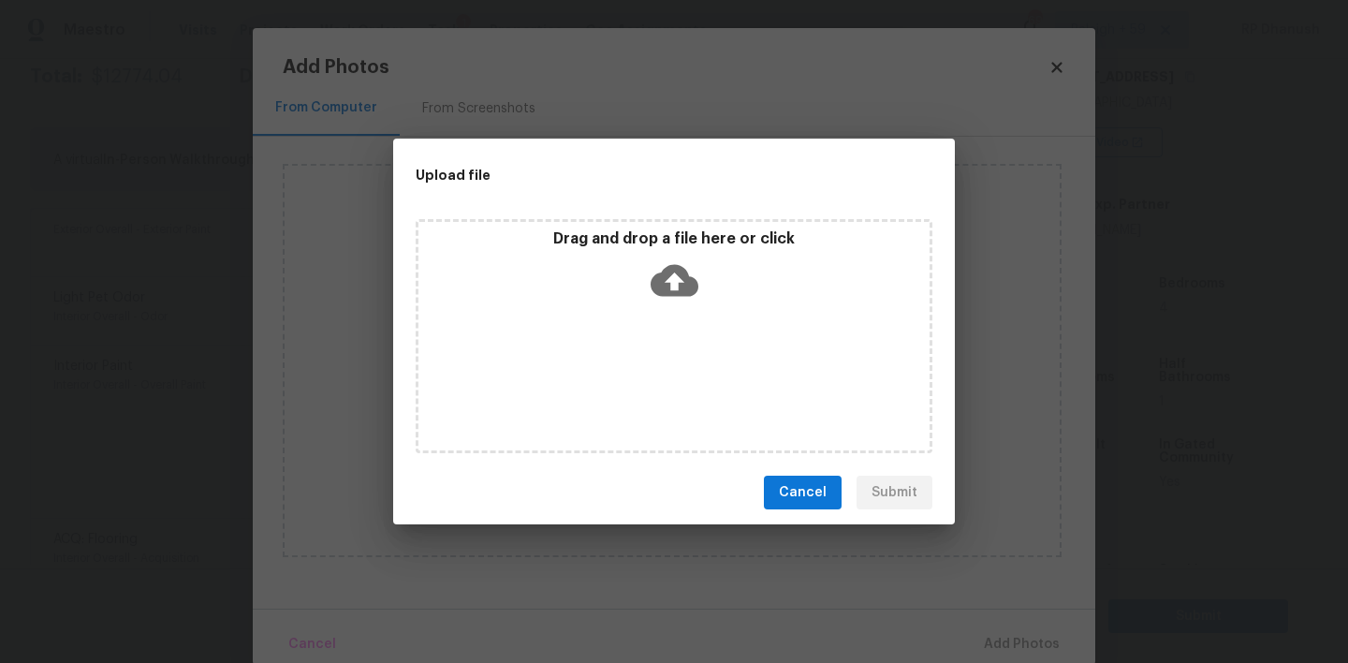
click at [662, 277] on icon at bounding box center [675, 281] width 48 height 32
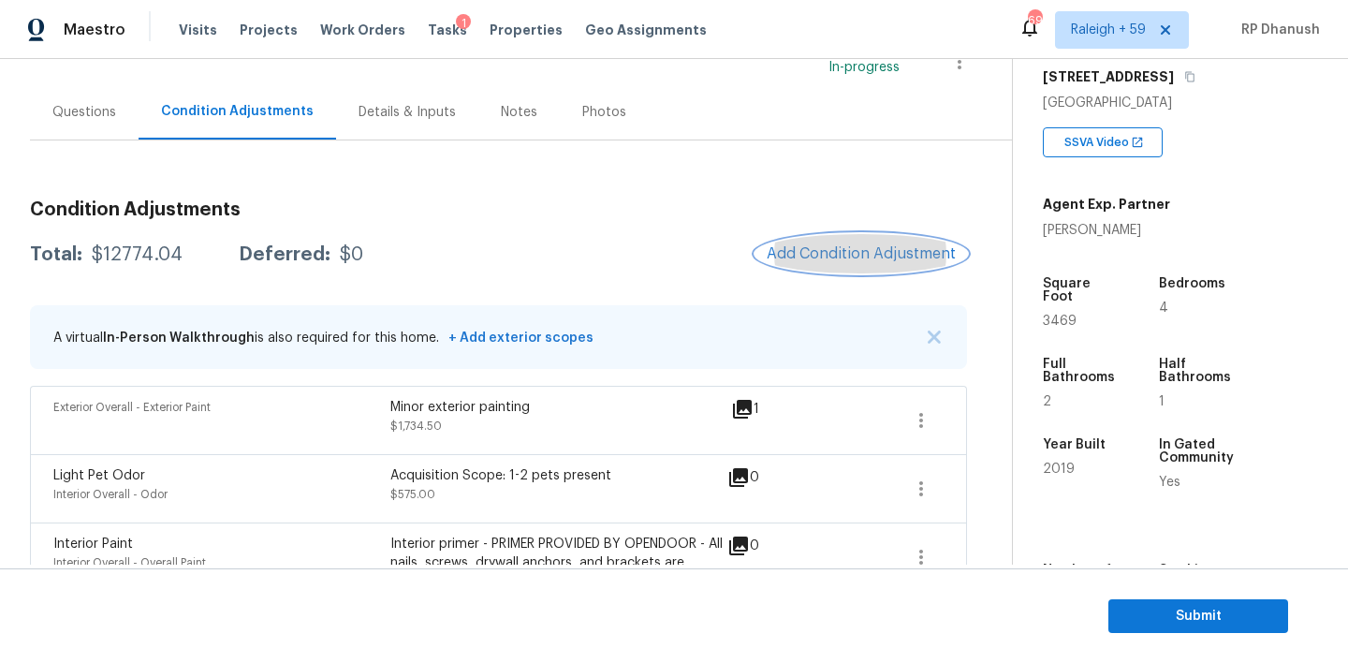
scroll to position [111, 0]
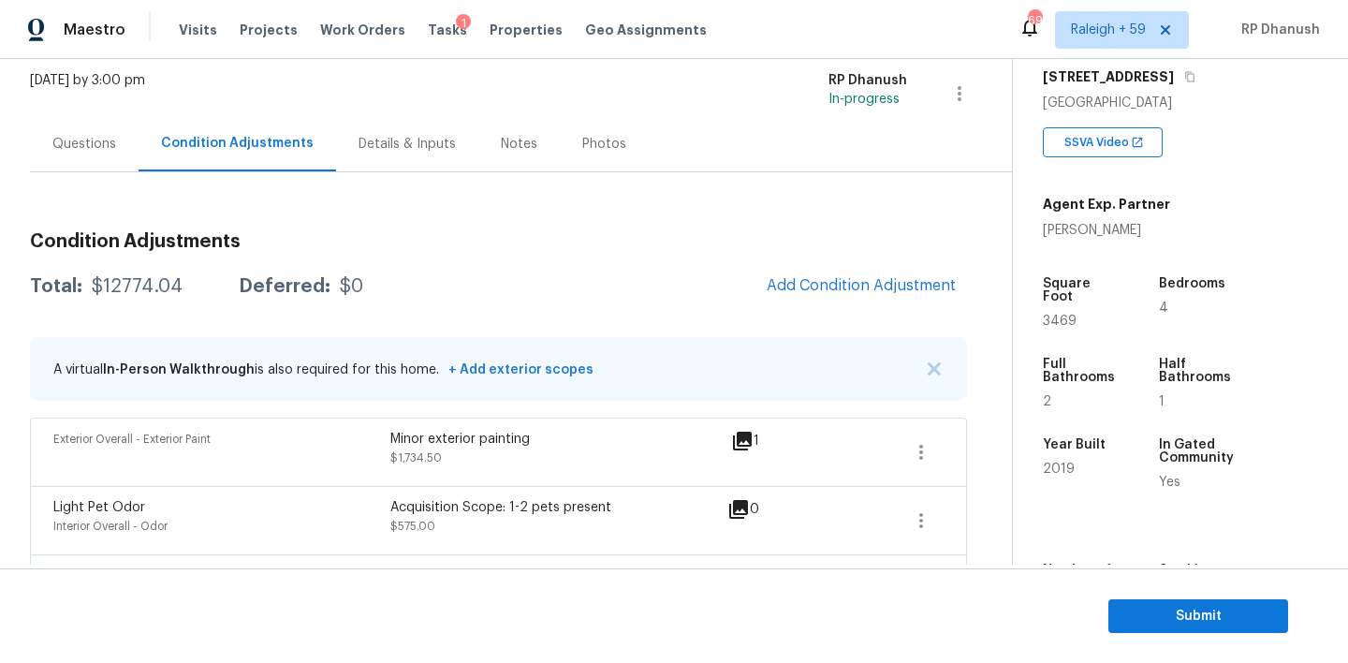
click at [98, 159] on div "Questions" at bounding box center [84, 143] width 109 height 55
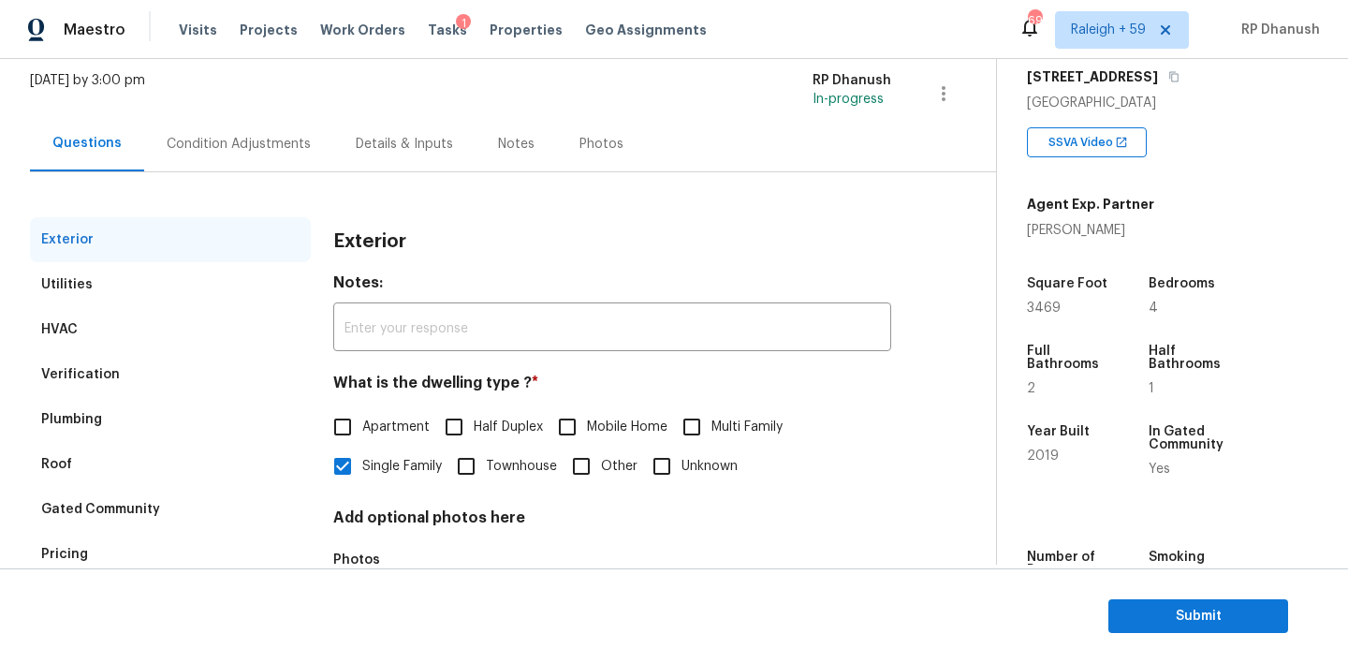
click at [52, 561] on div "Pricing" at bounding box center [64, 554] width 47 height 19
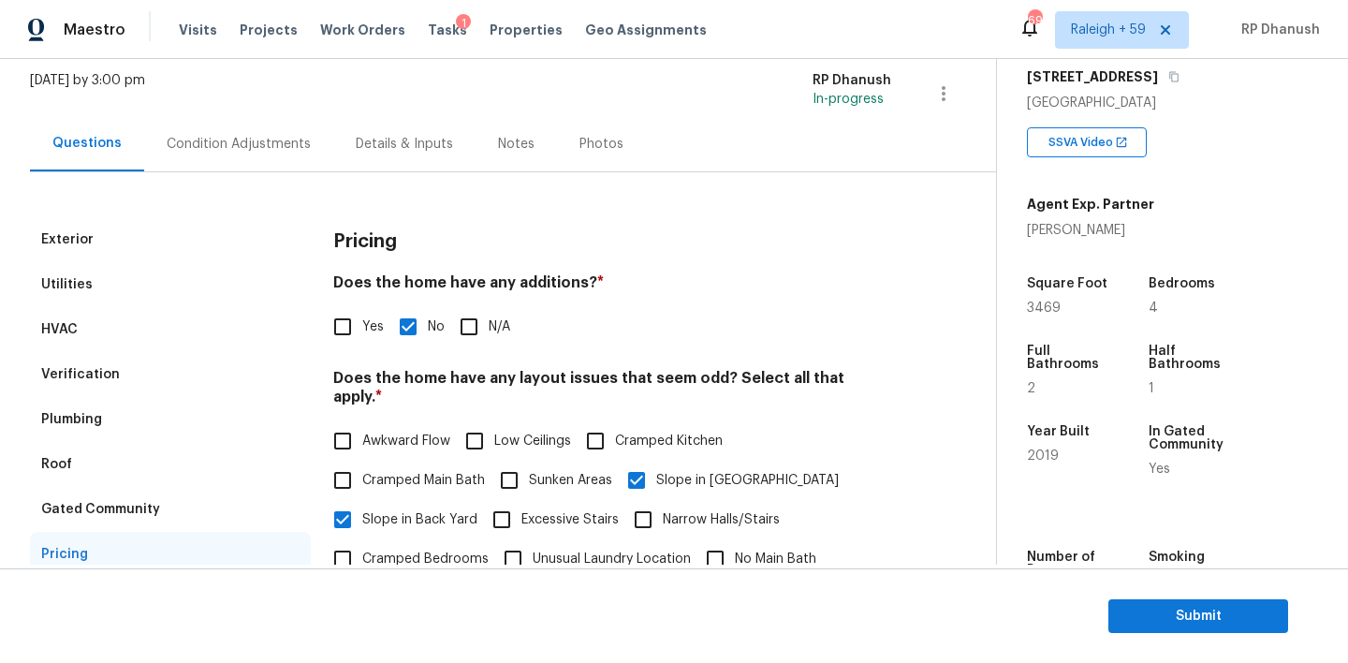
scroll to position [205, 0]
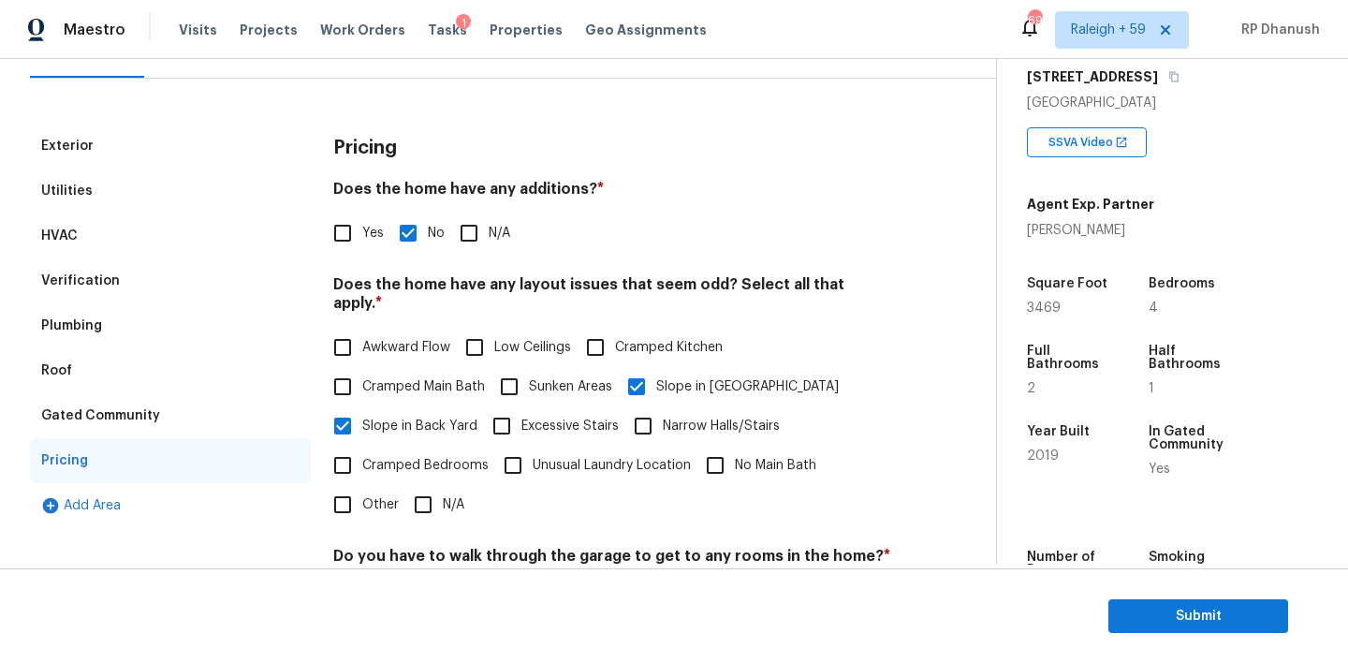
click at [350, 237] on input "Yes" at bounding box center [342, 232] width 39 height 39
checkbox input "true"
checkbox input "false"
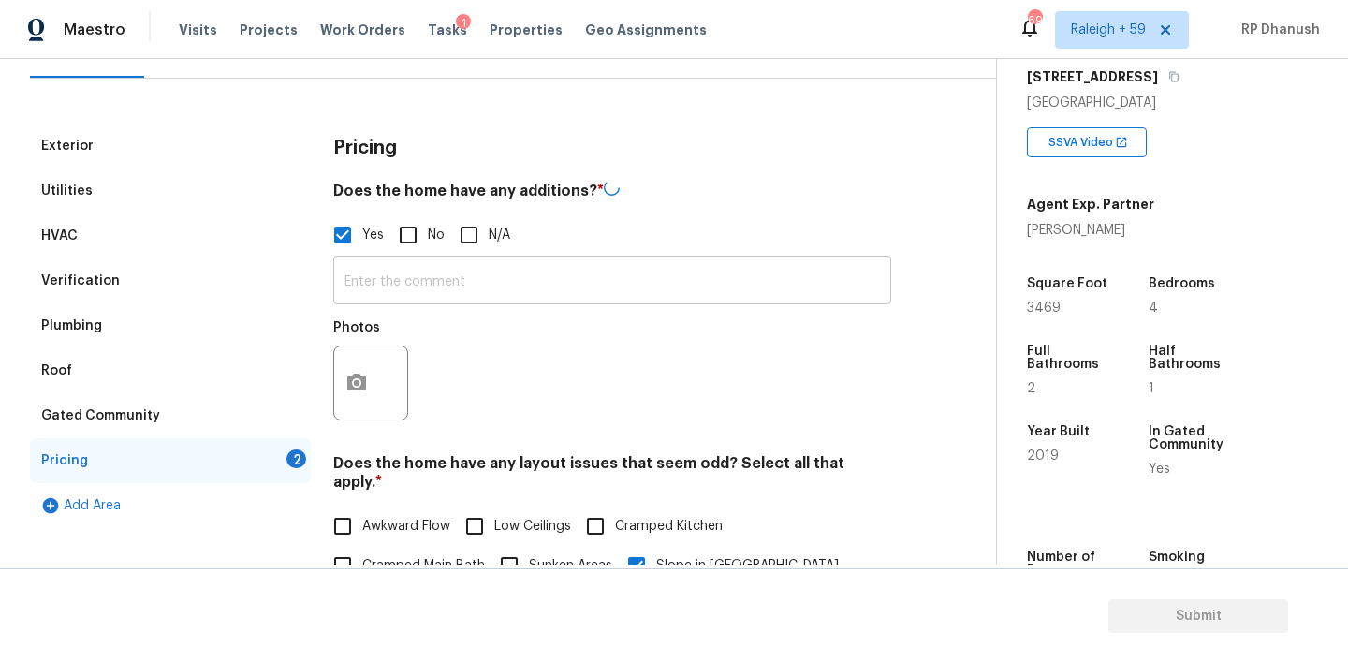
click at [362, 272] on input "text" at bounding box center [612, 282] width 558 height 44
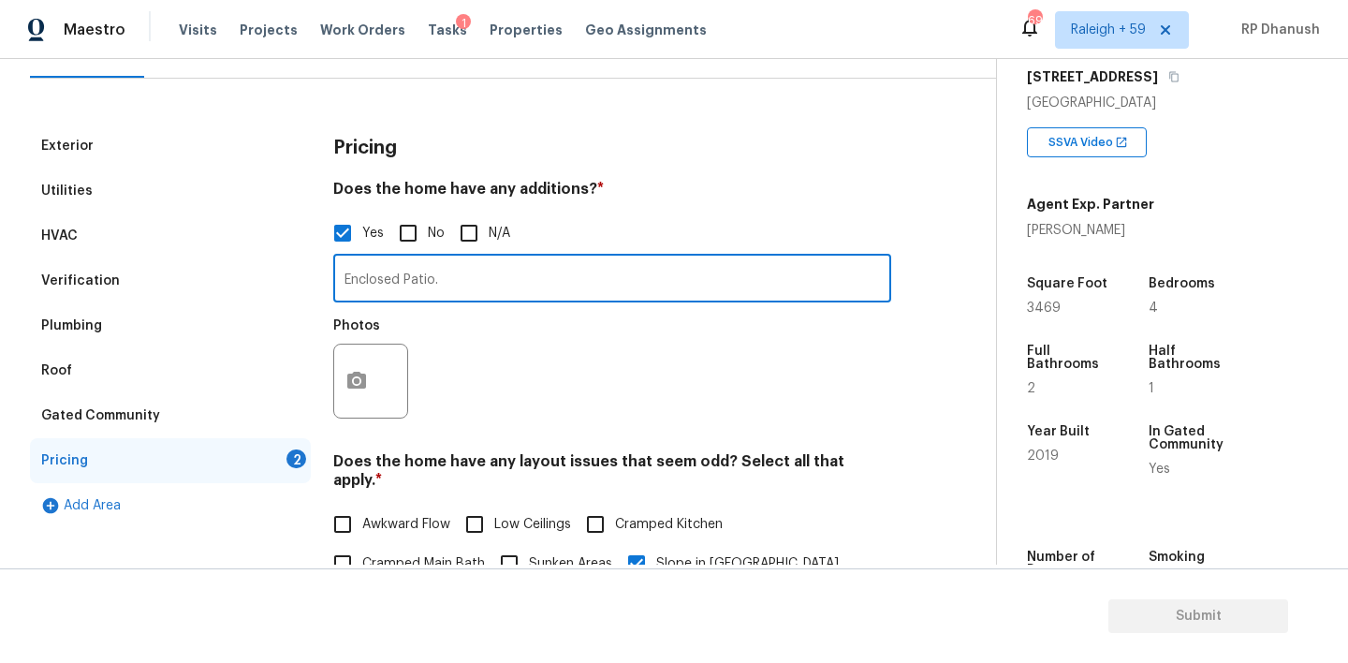
type input "Enclosed Patio."
click at [353, 383] on icon "button" at bounding box center [356, 381] width 22 height 22
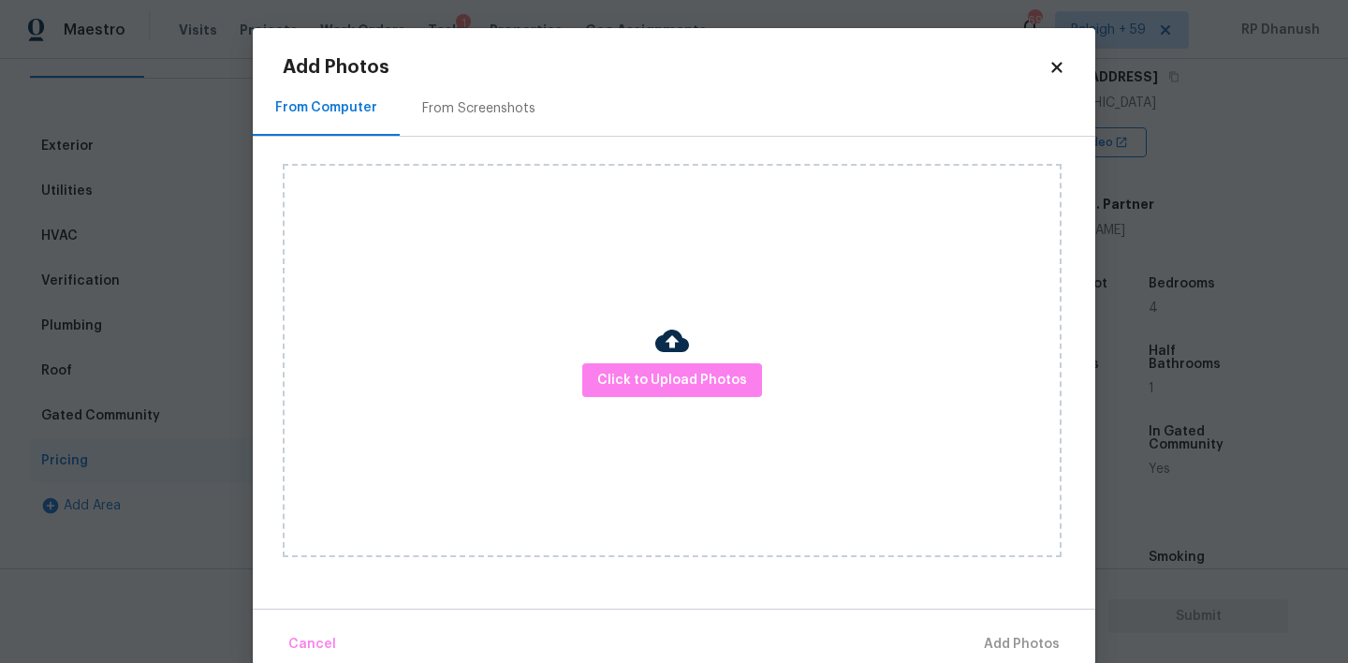
click at [489, 118] on div "From Screenshots" at bounding box center [479, 107] width 158 height 55
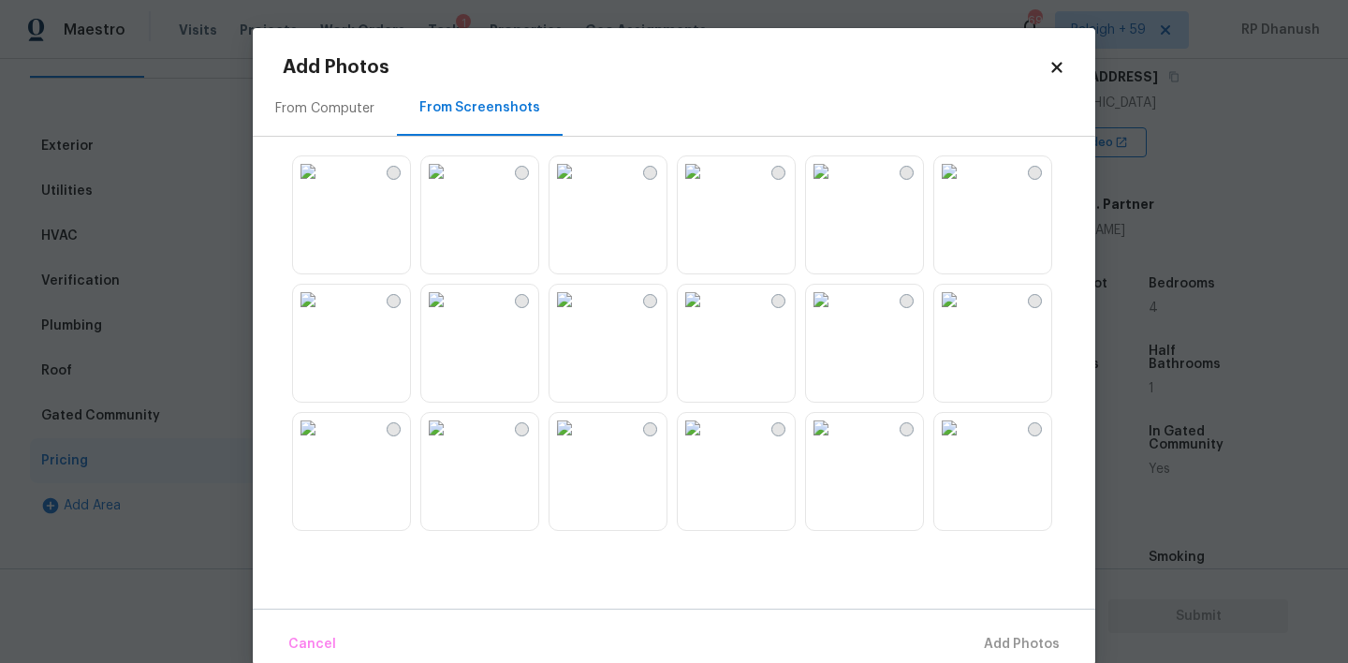
click at [323, 186] on img at bounding box center [308, 171] width 30 height 30
click at [988, 641] on span "Add 1 Photo(s)" at bounding box center [1013, 644] width 93 height 23
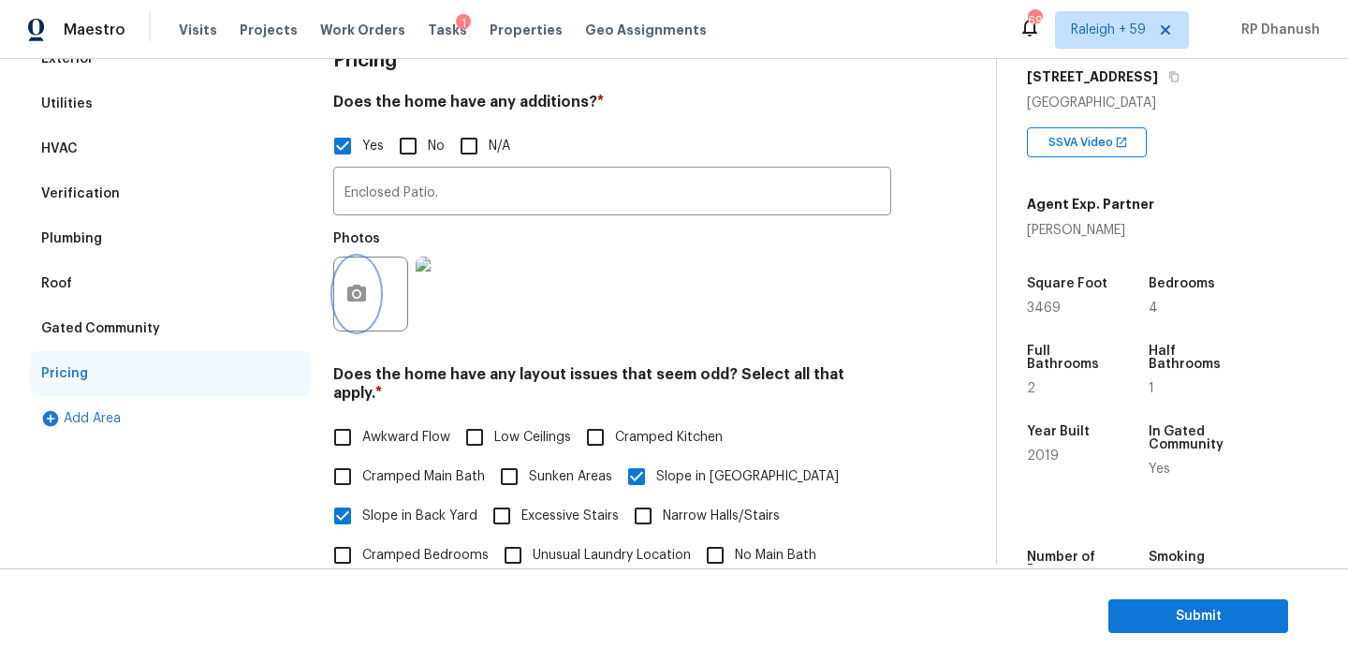
scroll to position [212, 0]
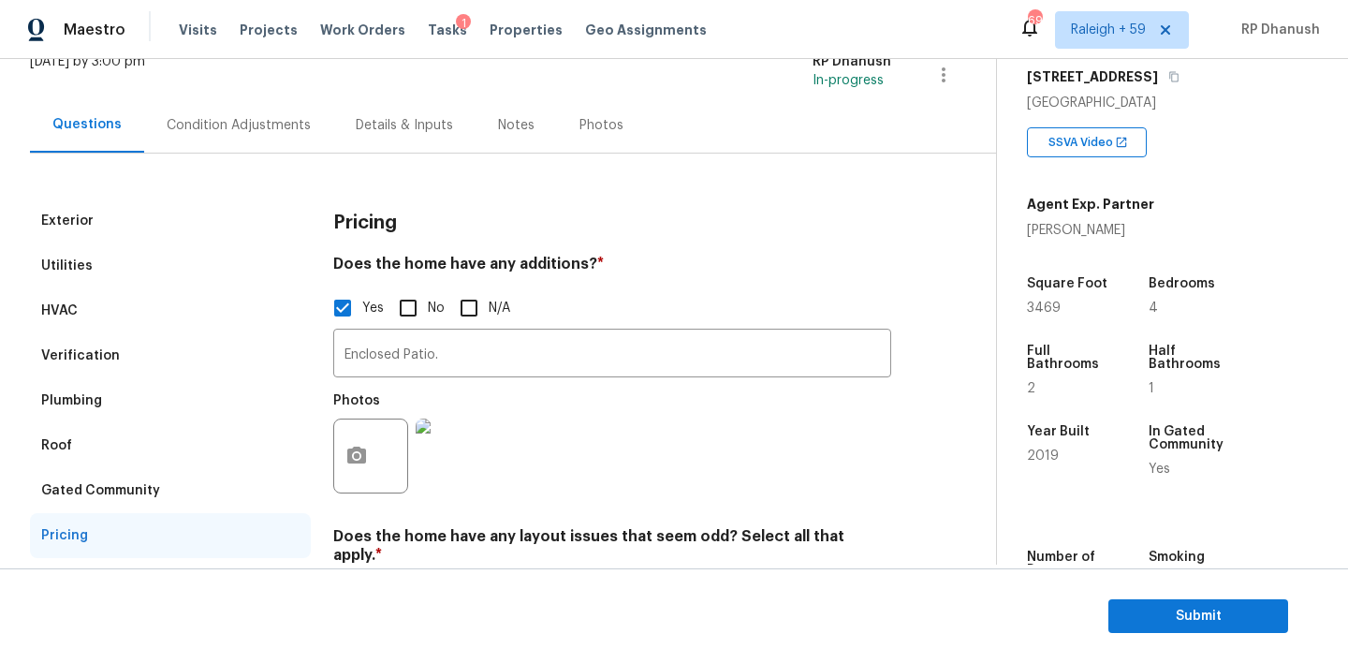
click at [230, 114] on div "Condition Adjustments" at bounding box center [238, 124] width 189 height 55
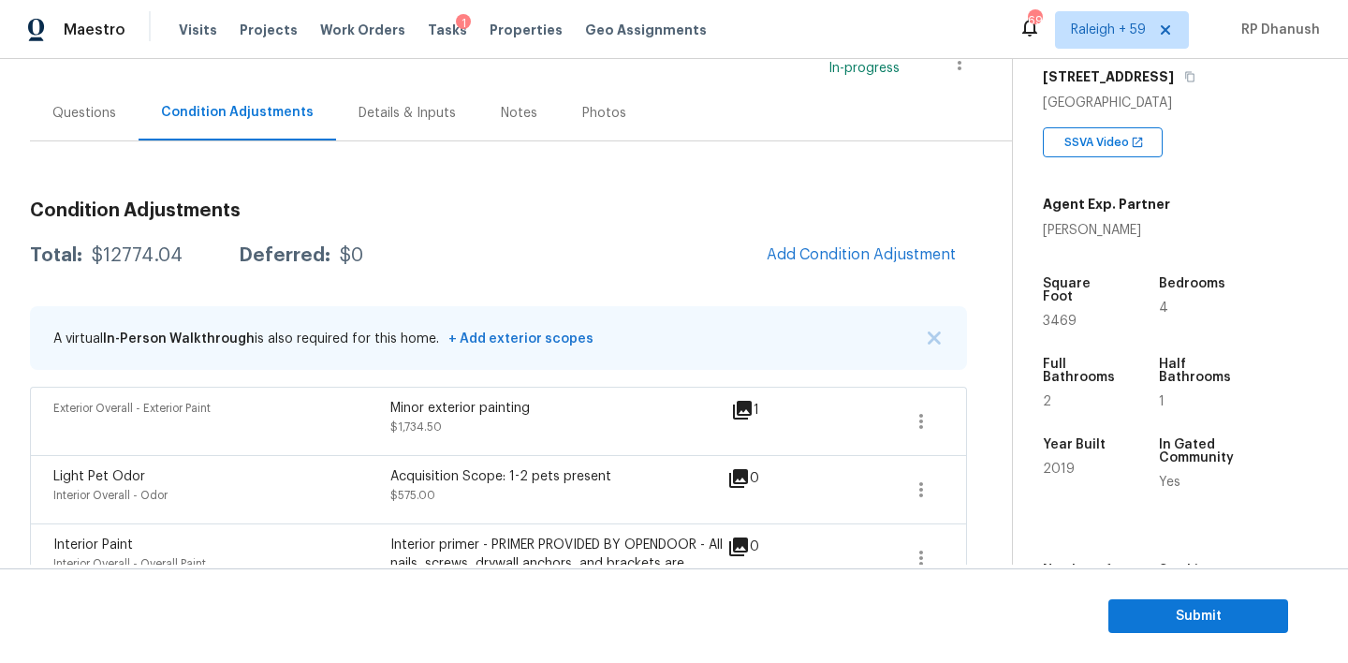
scroll to position [133, 0]
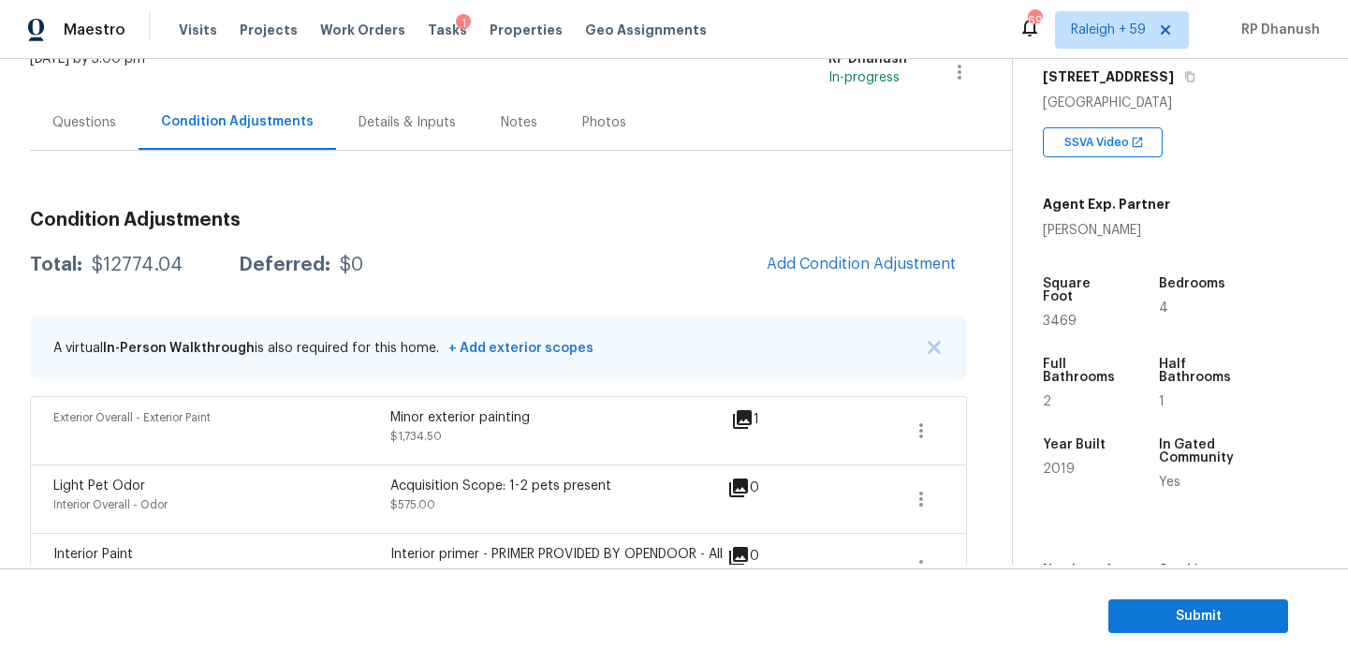
click at [166, 247] on div "Total: $12774.04 Deferred: $0 Add Condition Adjustment" at bounding box center [498, 264] width 937 height 41
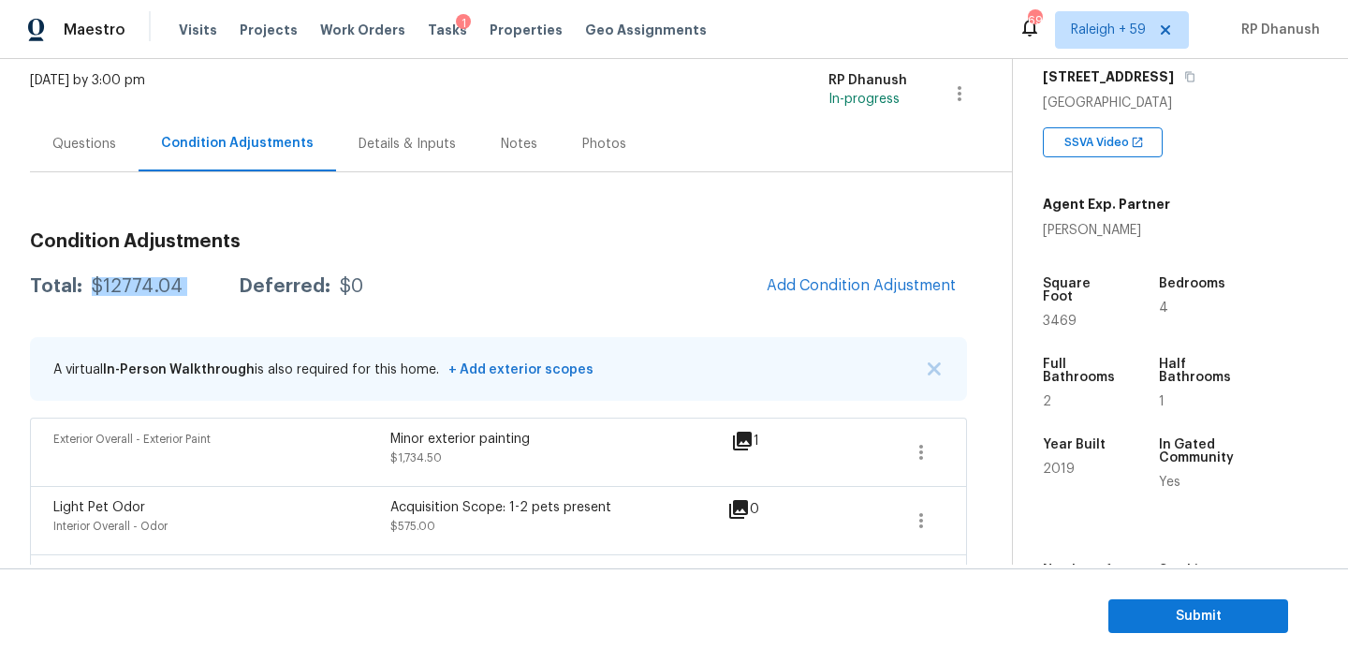
scroll to position [90, 0]
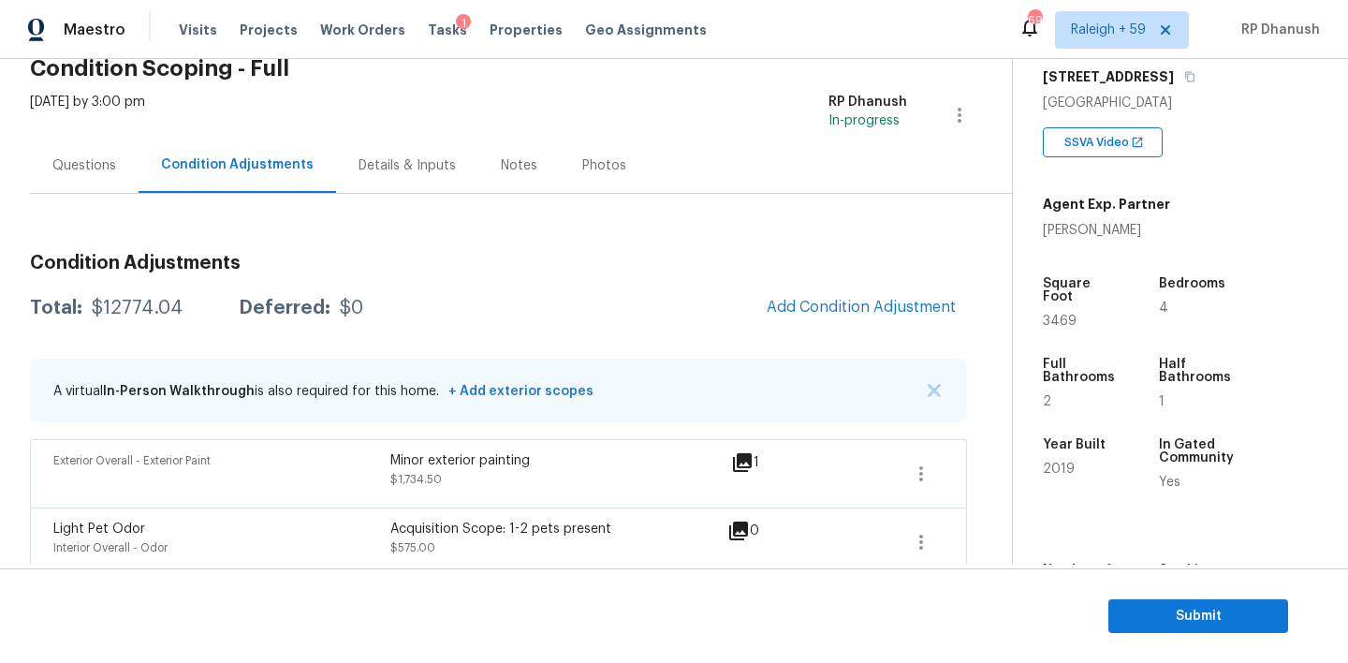
click at [69, 159] on div "Questions" at bounding box center [84, 165] width 64 height 19
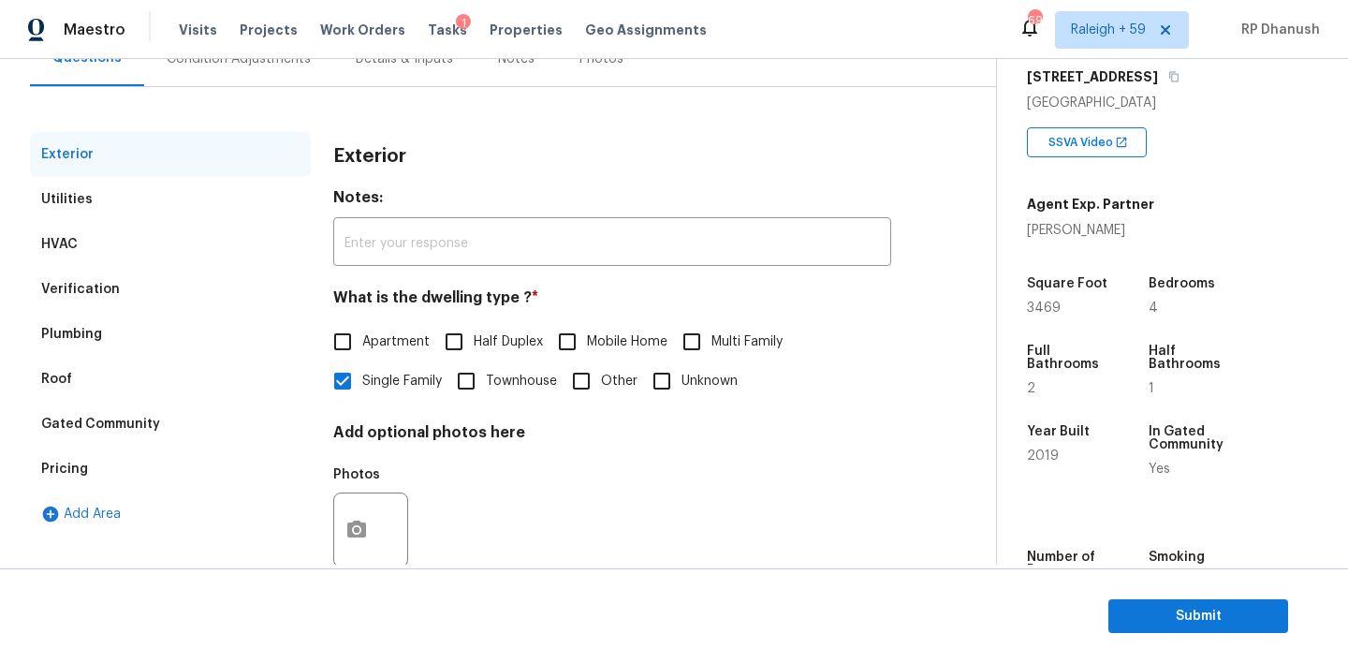
scroll to position [239, 0]
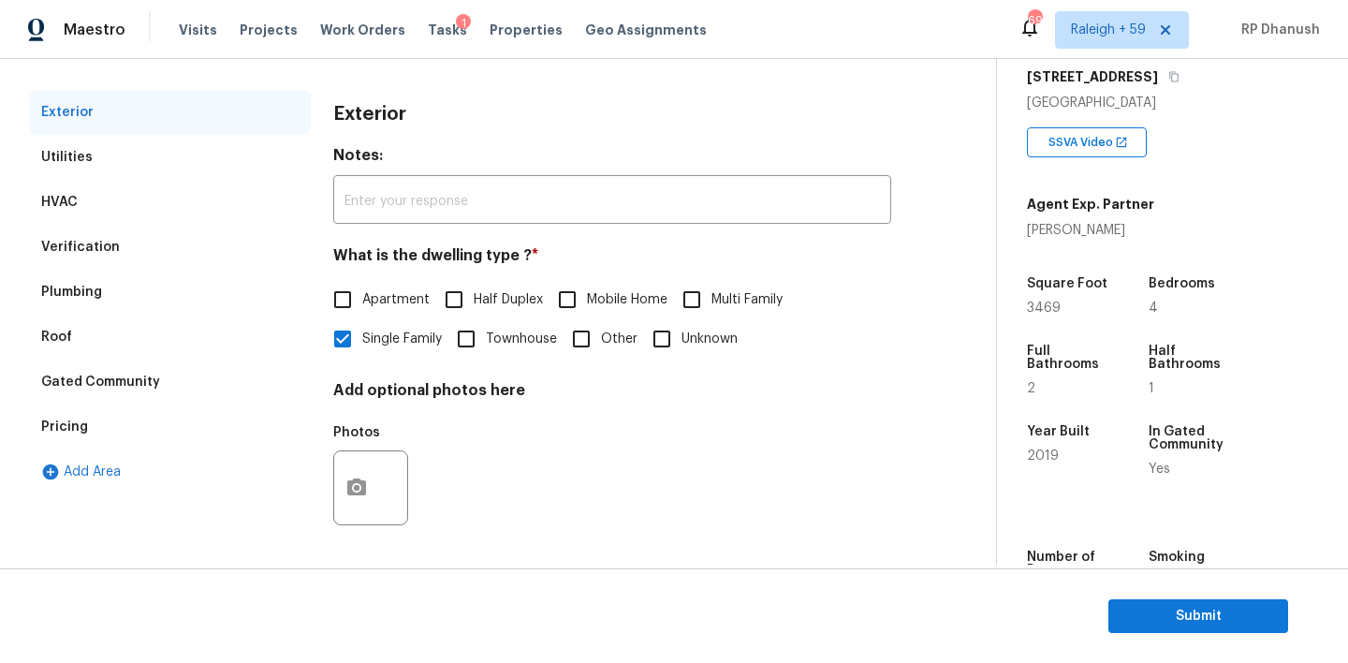
click at [126, 408] on div "Pricing" at bounding box center [170, 426] width 281 height 45
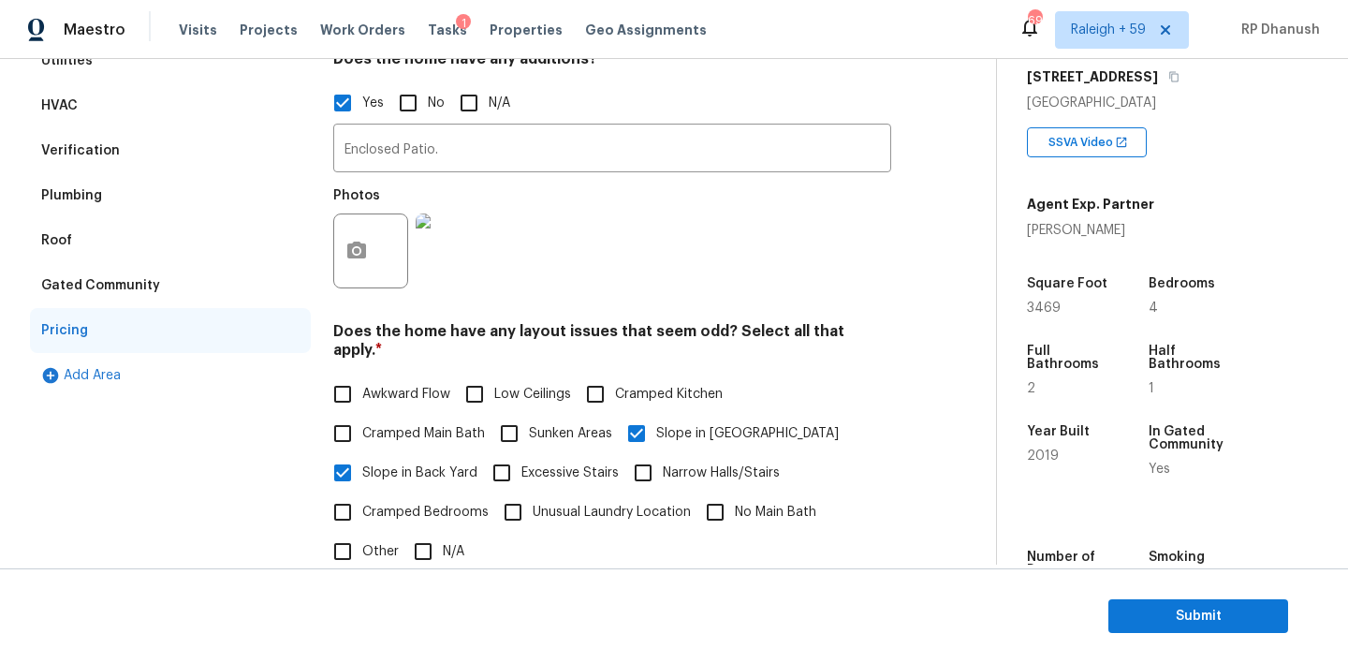
scroll to position [207, 0]
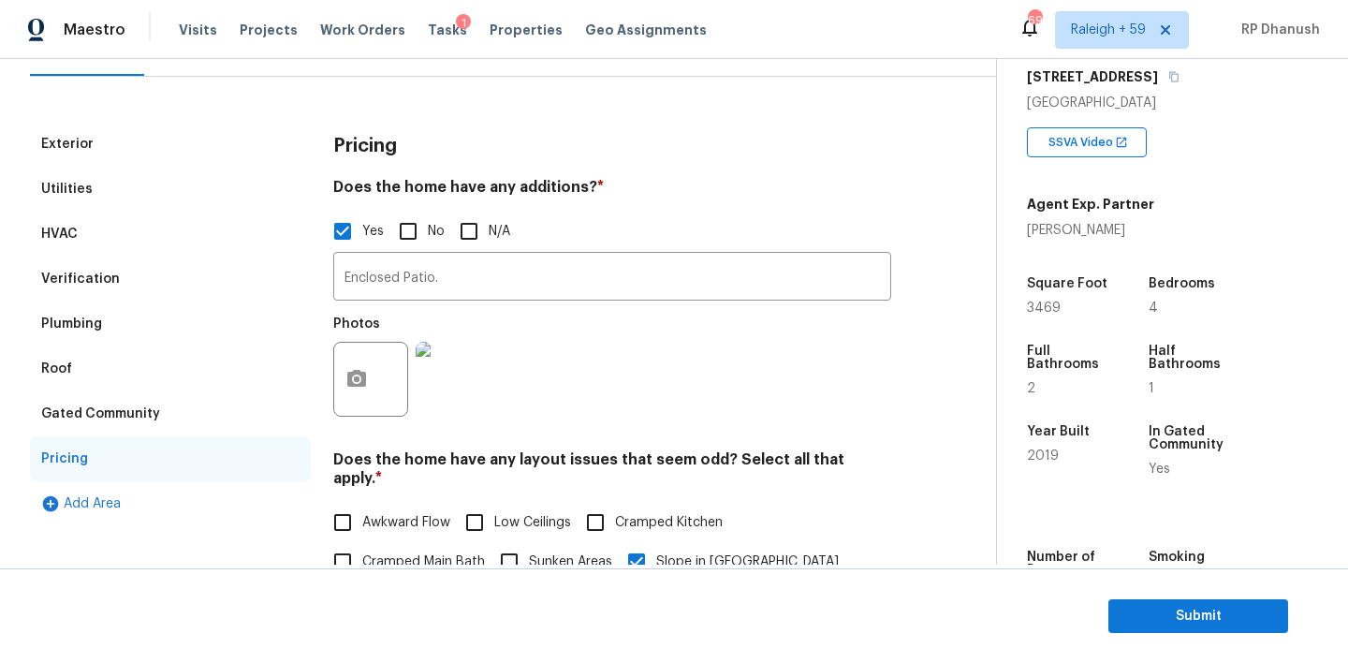
click at [117, 290] on div "Verification" at bounding box center [170, 278] width 281 height 45
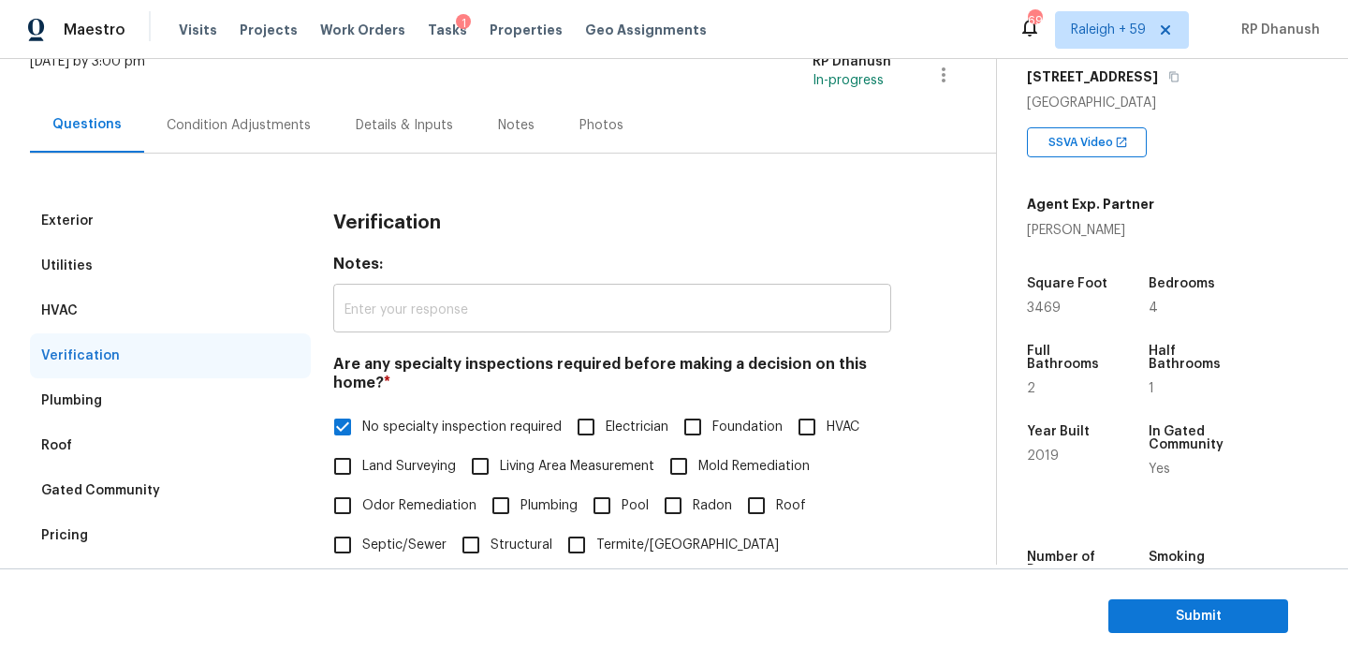
scroll to position [128, 0]
click at [218, 123] on div "Condition Adjustments" at bounding box center [239, 127] width 144 height 19
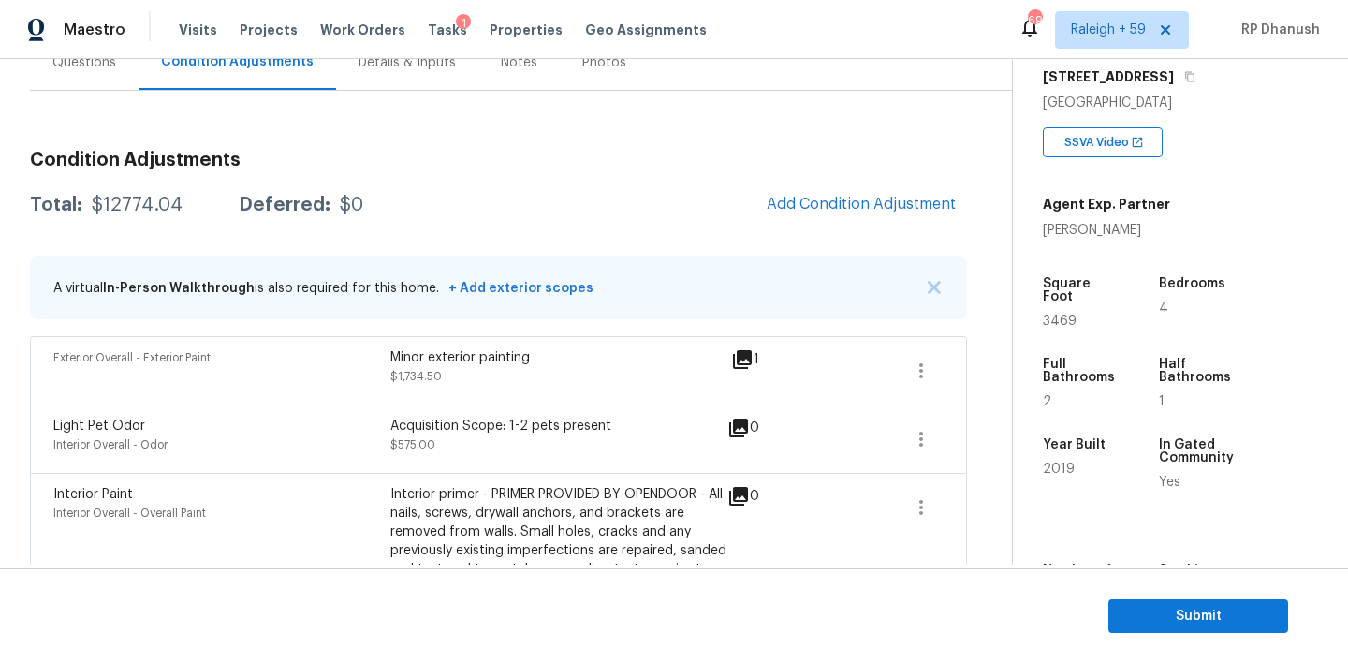
scroll to position [181, 0]
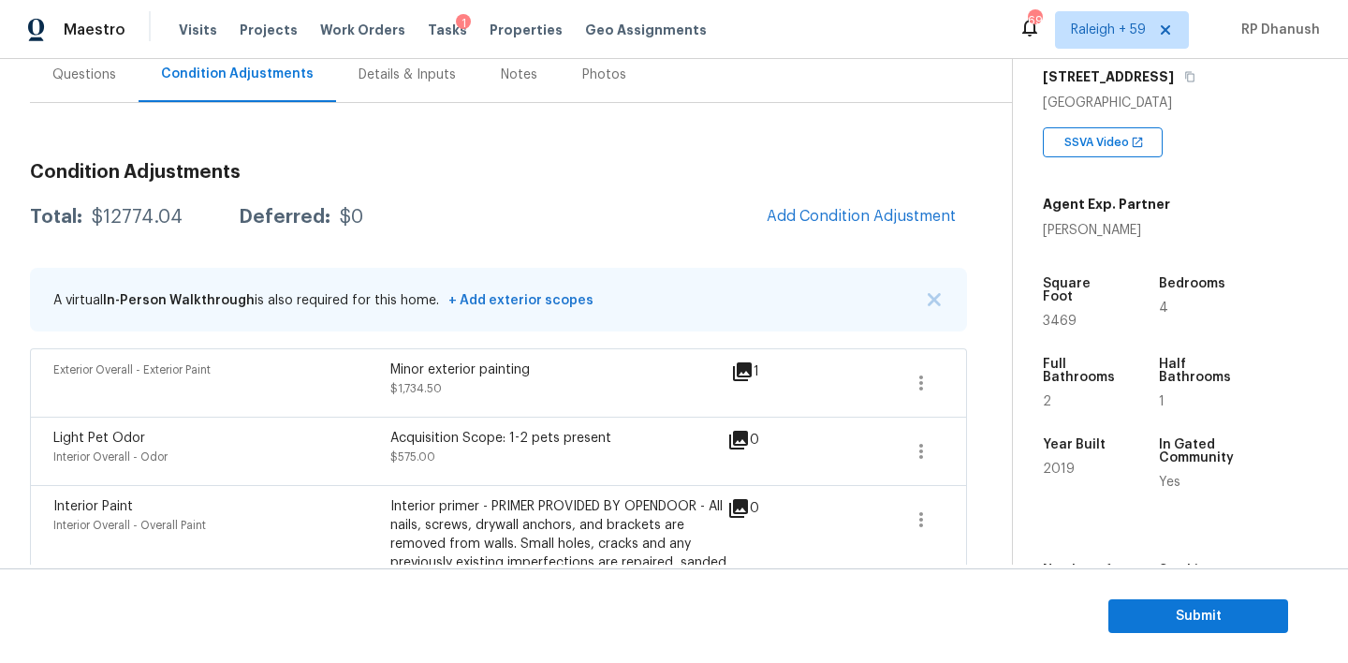
click at [131, 214] on div "$12774.04" at bounding box center [137, 217] width 91 height 19
copy div "$12774.04"
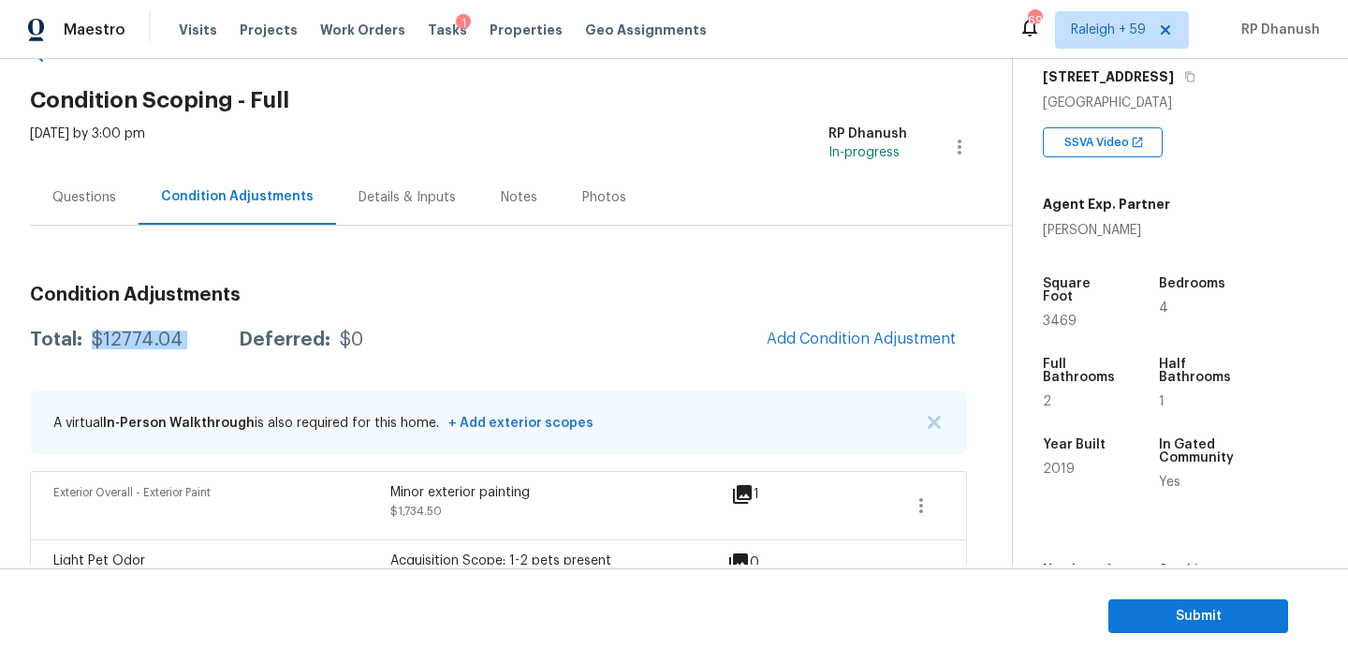
scroll to position [2, 0]
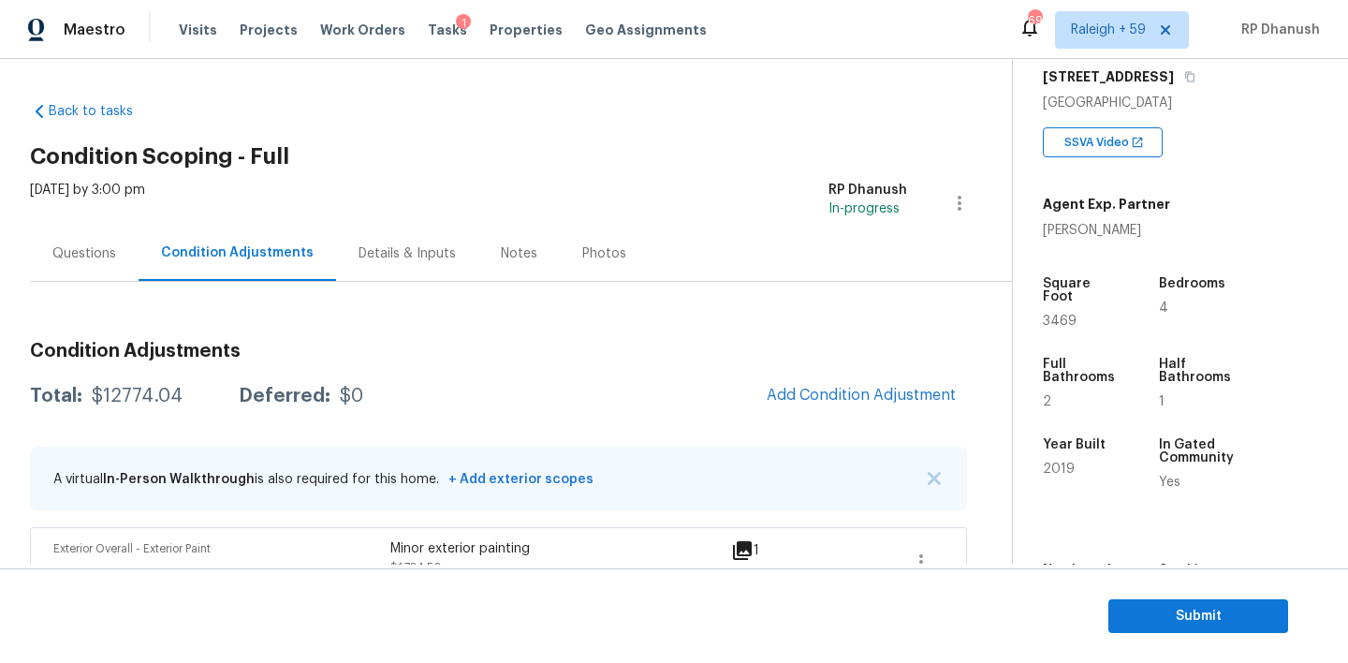
click at [104, 268] on div "Questions" at bounding box center [84, 253] width 109 height 55
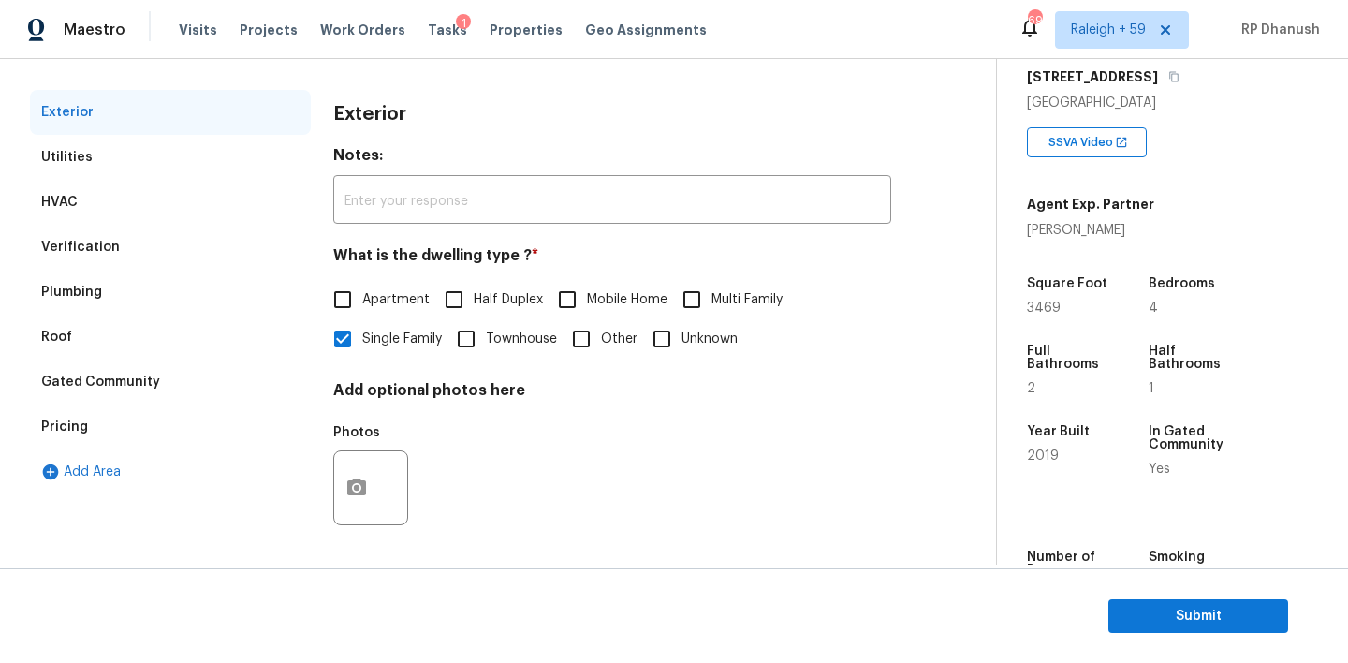
click at [92, 230] on div "Verification" at bounding box center [170, 247] width 281 height 45
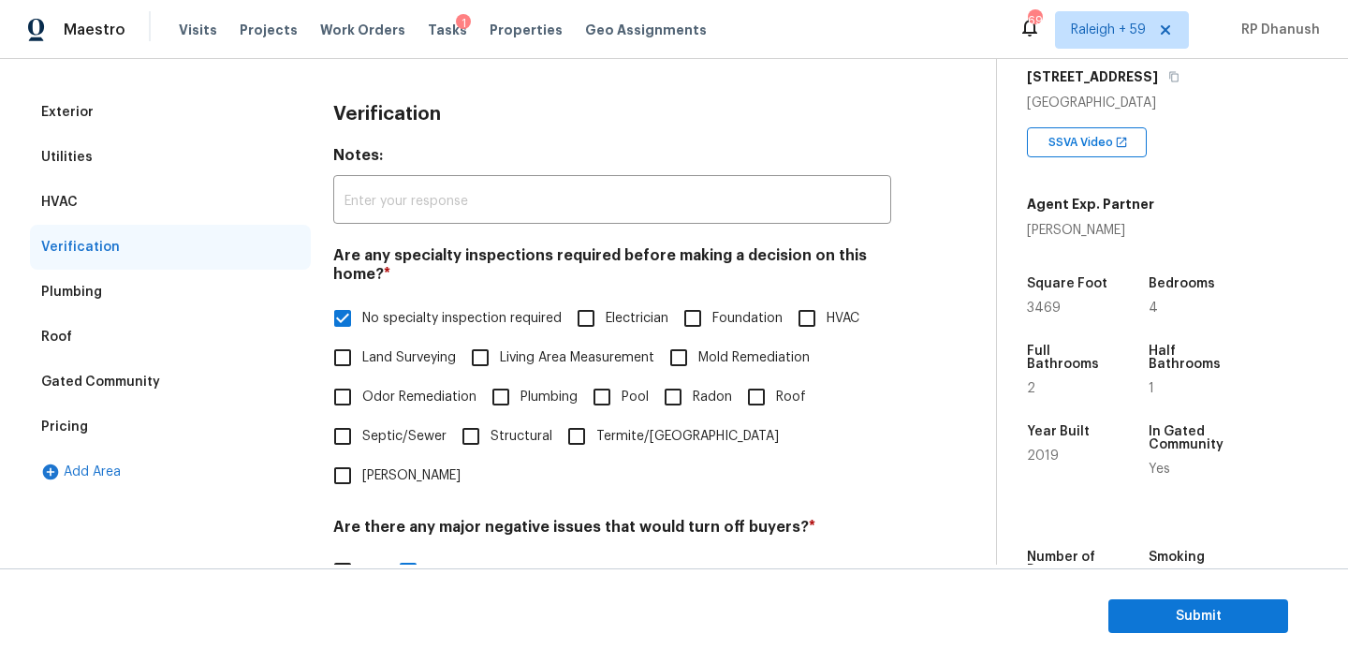
scroll to position [463, 0]
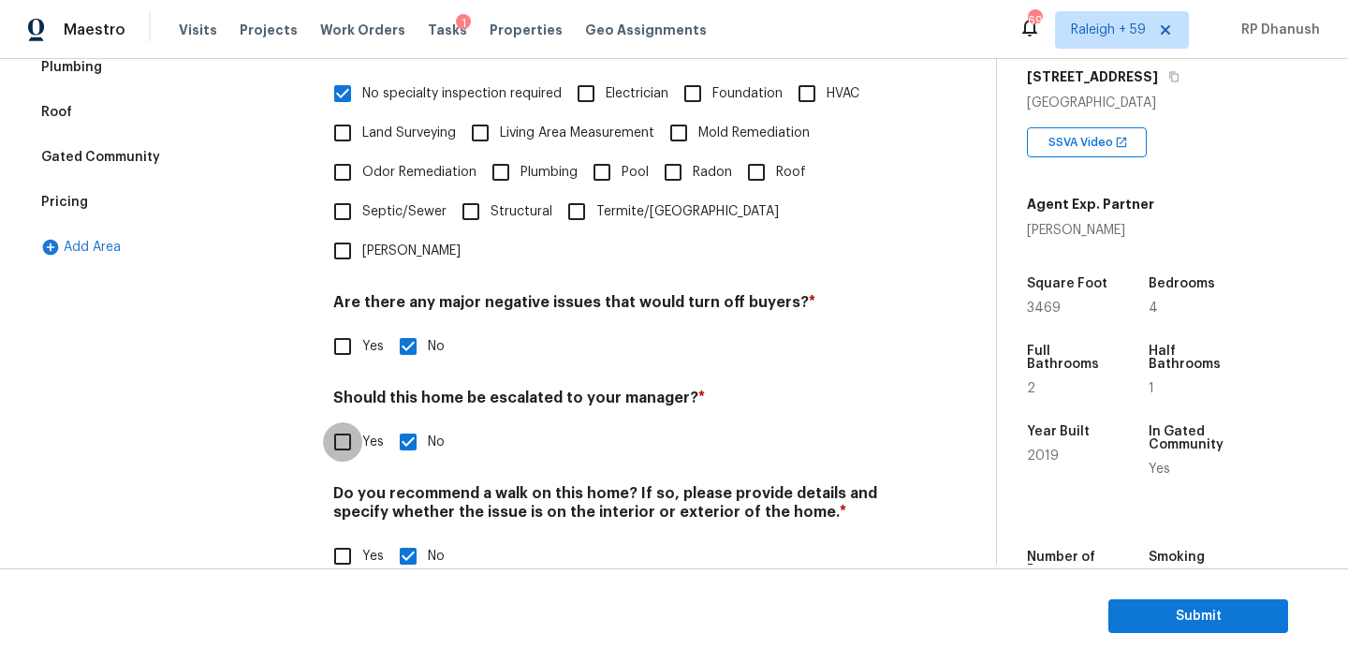
click at [354, 422] on input "Yes" at bounding box center [342, 441] width 39 height 39
checkbox input "true"
checkbox input "false"
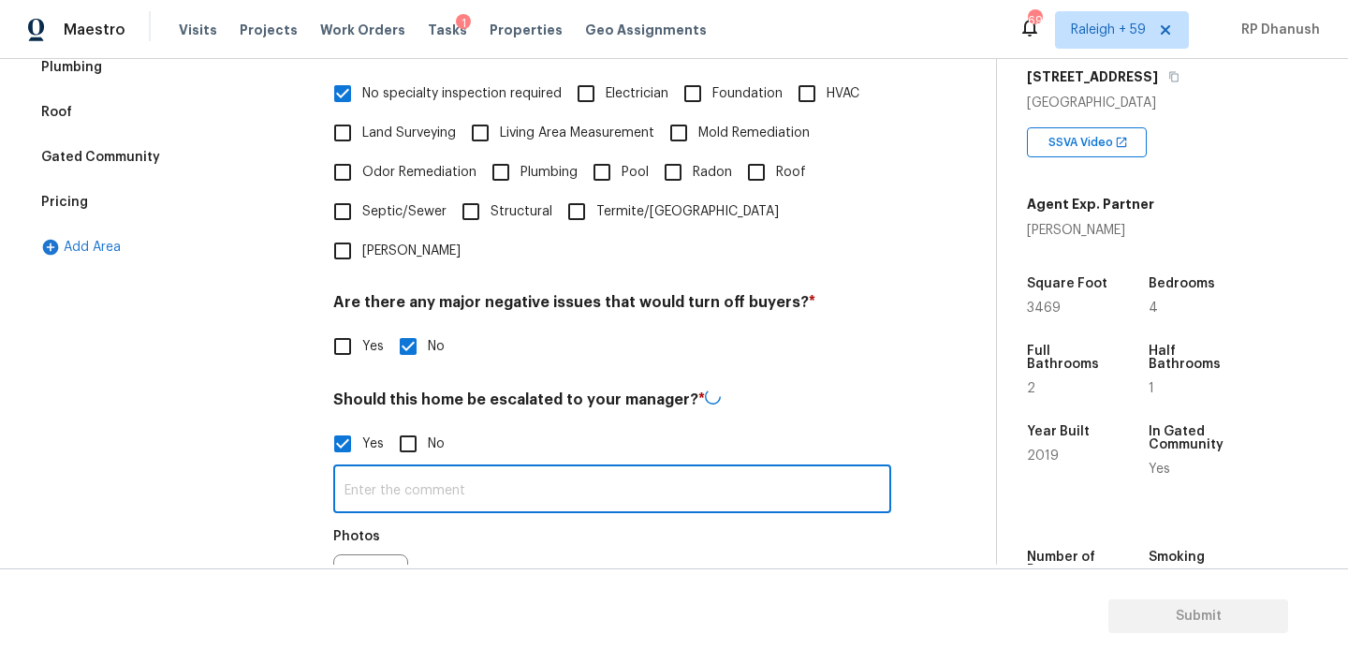
click at [354, 469] on input "text" at bounding box center [612, 491] width 558 height 44
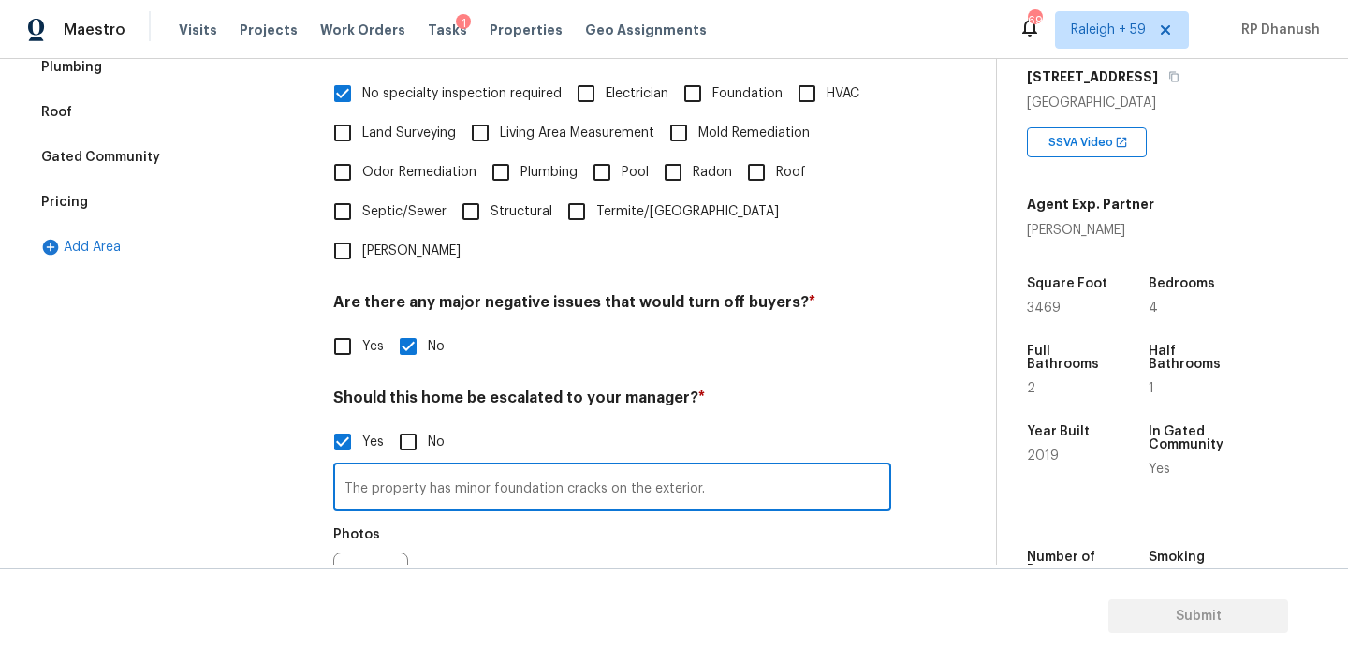
scroll to position [641, 0]
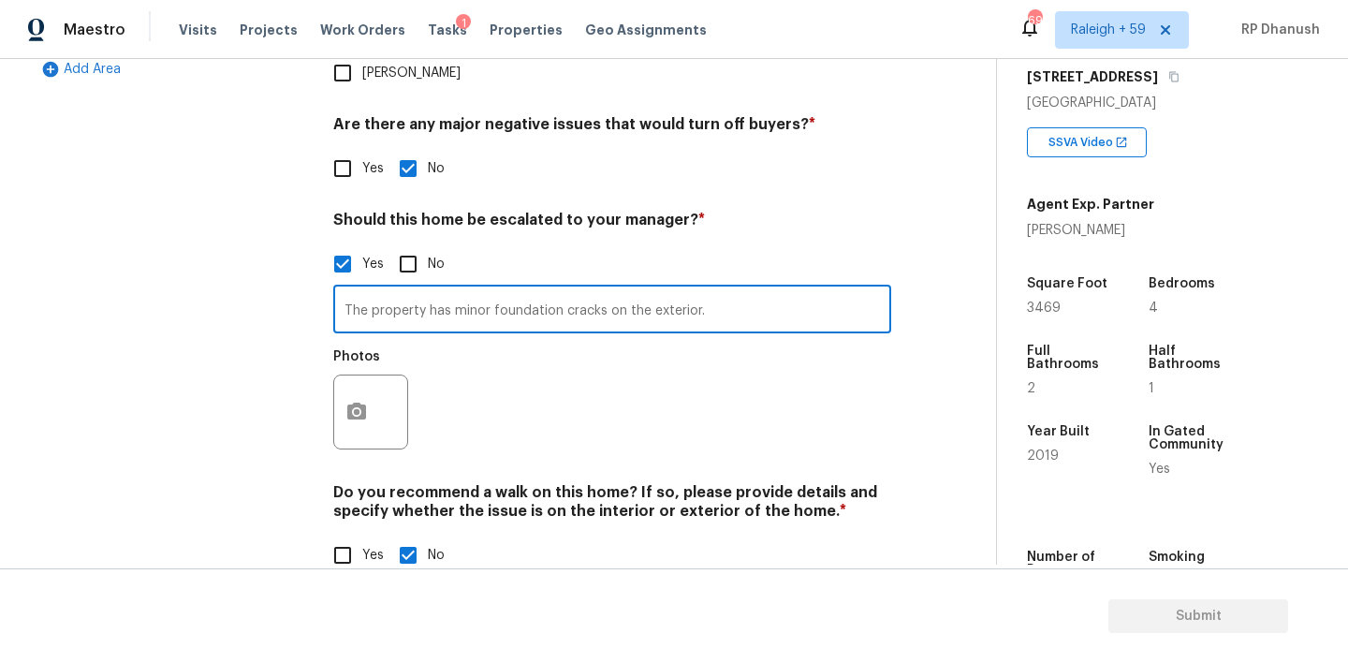
type input "The property has minor foundation cracks on the exterior."
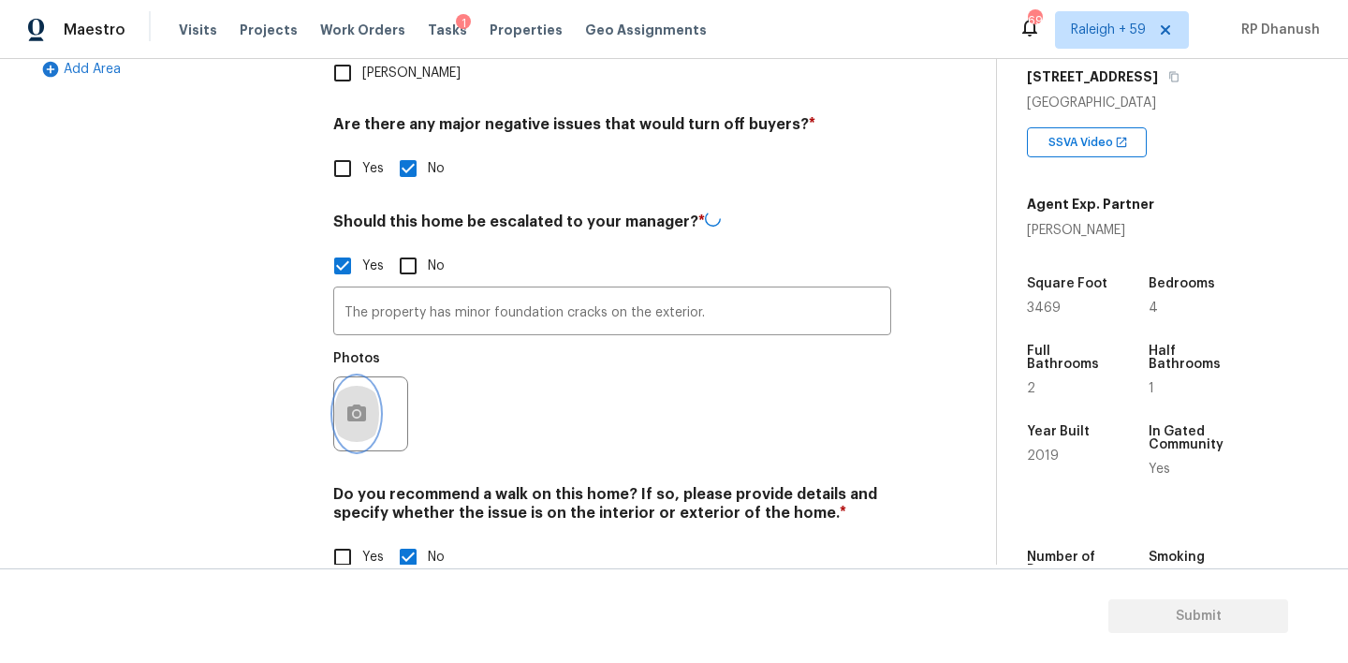
click at [357, 402] on icon "button" at bounding box center [356, 413] width 22 height 22
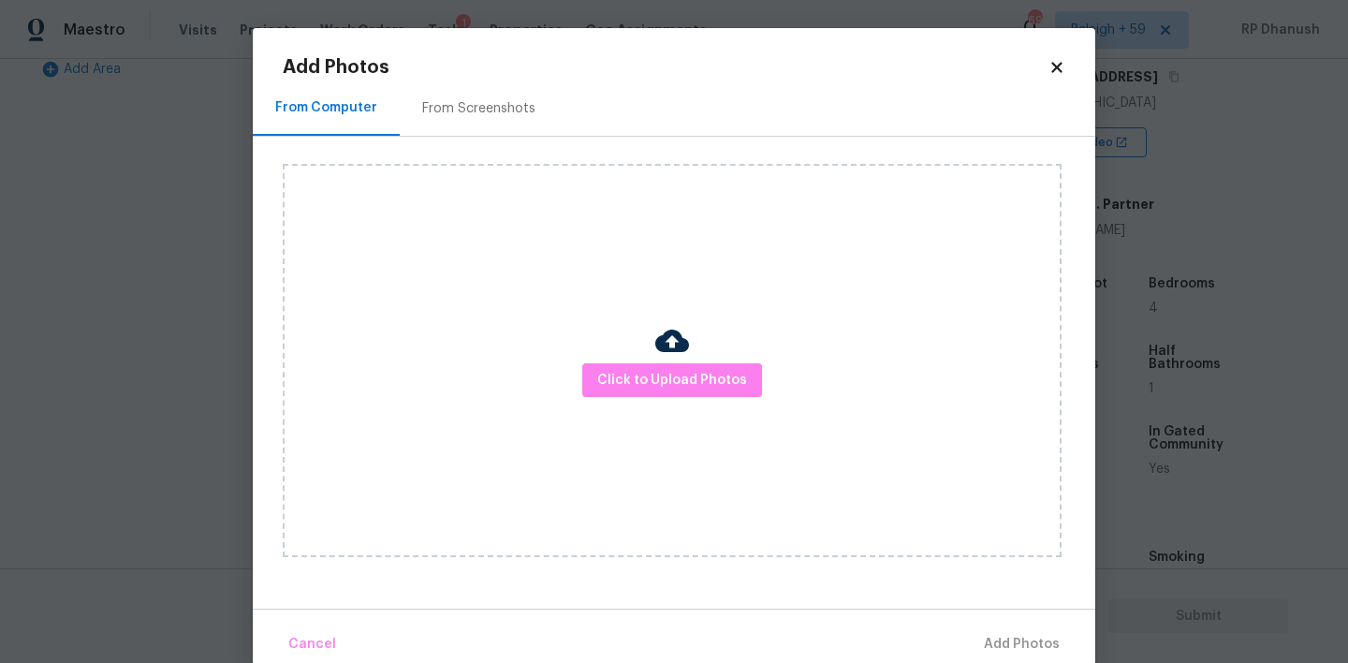
click at [636, 402] on div "Click to Upload Photos" at bounding box center [672, 360] width 779 height 393
click at [619, 376] on span "Click to Upload Photos" at bounding box center [672, 380] width 150 height 23
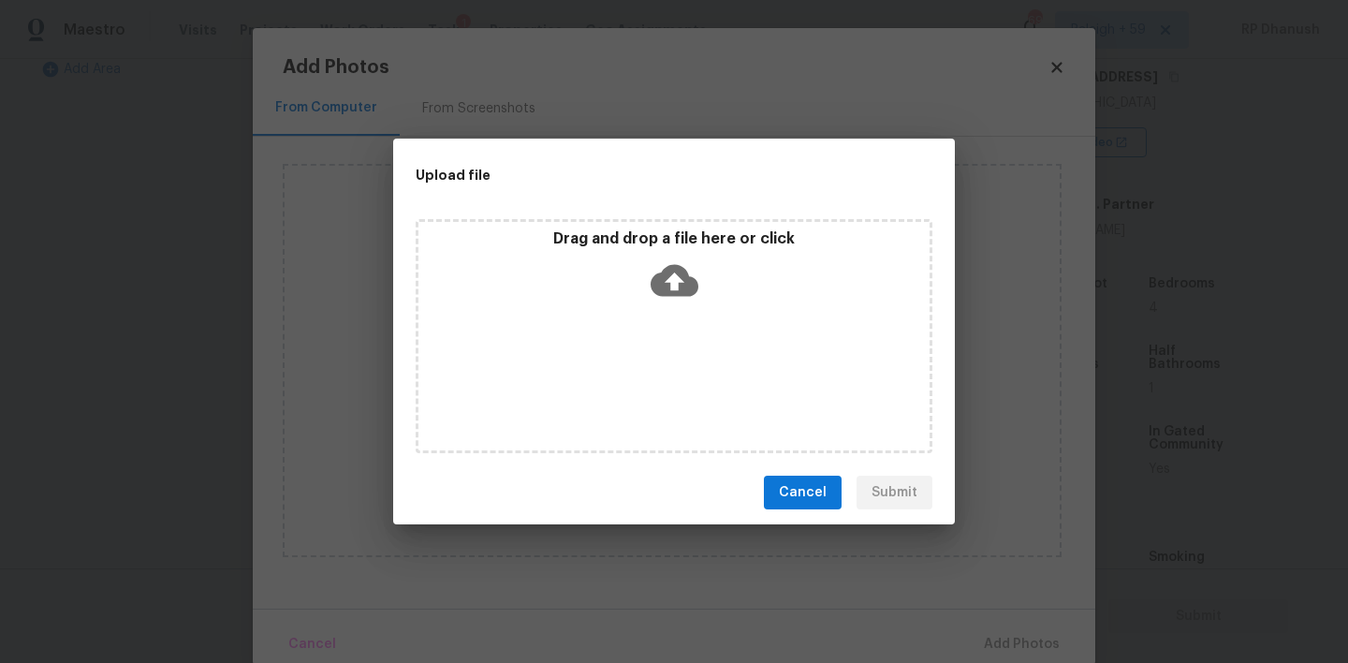
click at [642, 256] on div "Drag and drop a file here or click" at bounding box center [673, 269] width 511 height 80
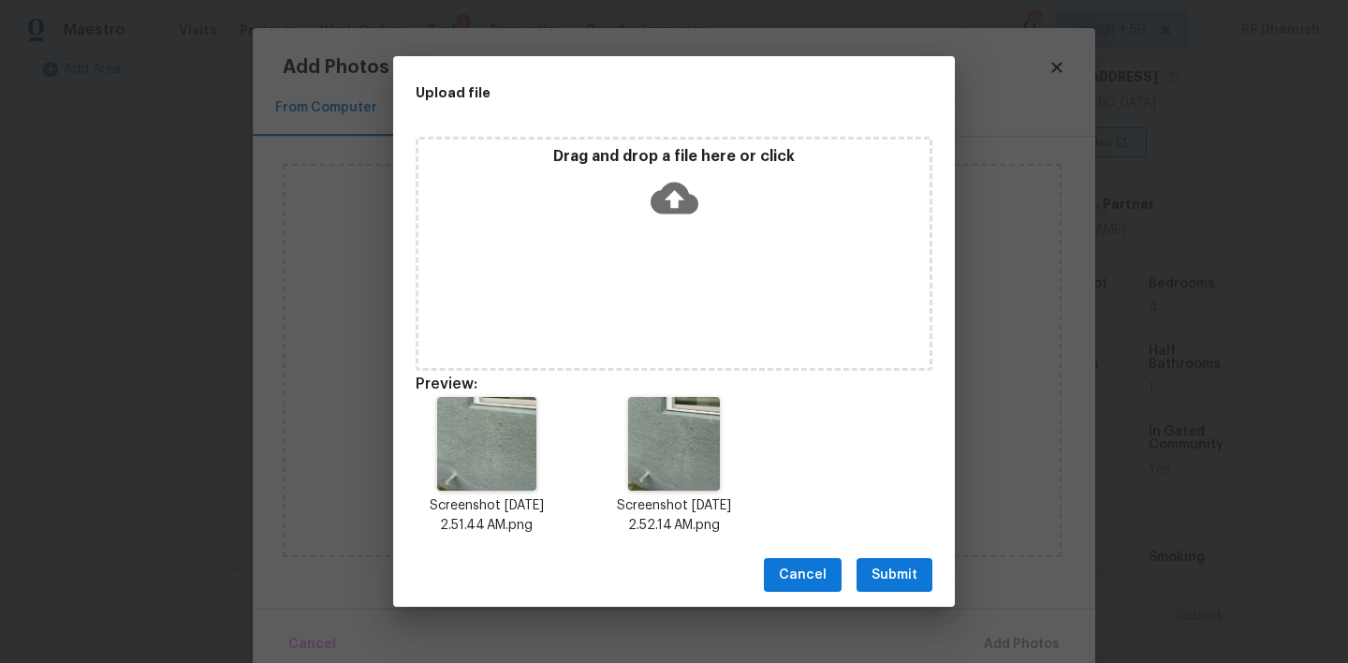
click at [892, 568] on span "Submit" at bounding box center [894, 574] width 46 height 23
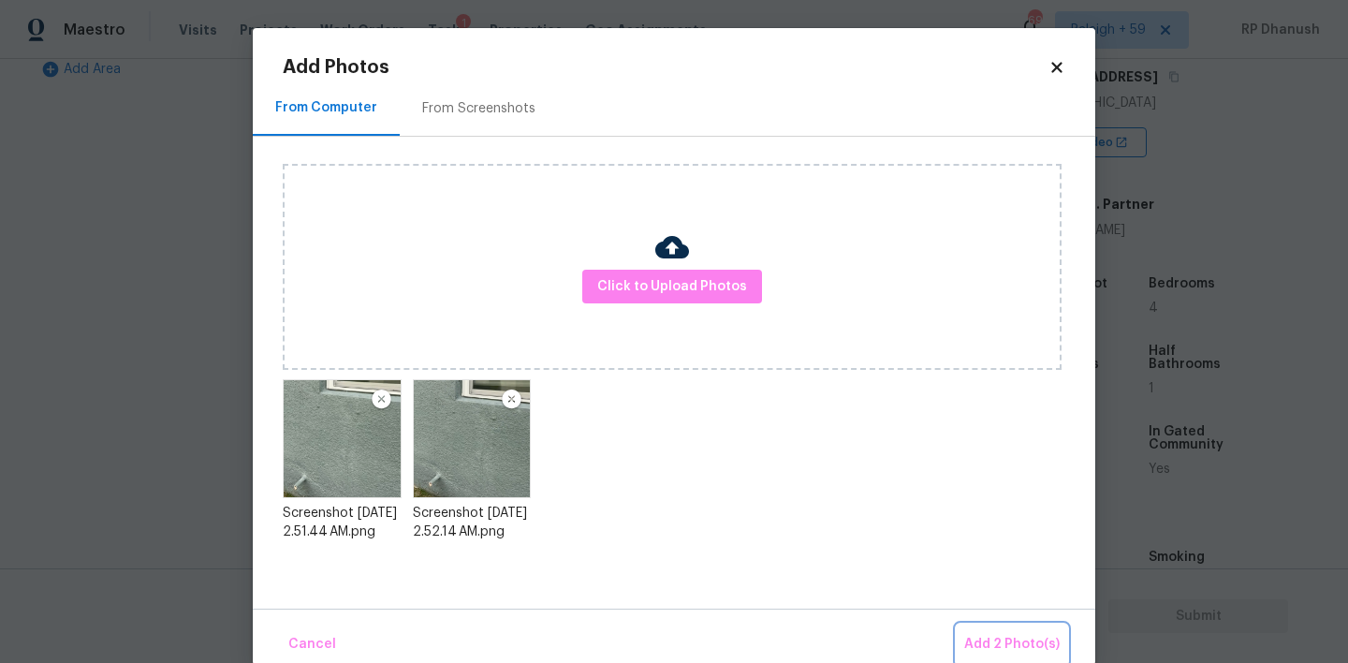
click at [1017, 652] on span "Add 2 Photo(s)" at bounding box center [1011, 644] width 95 height 23
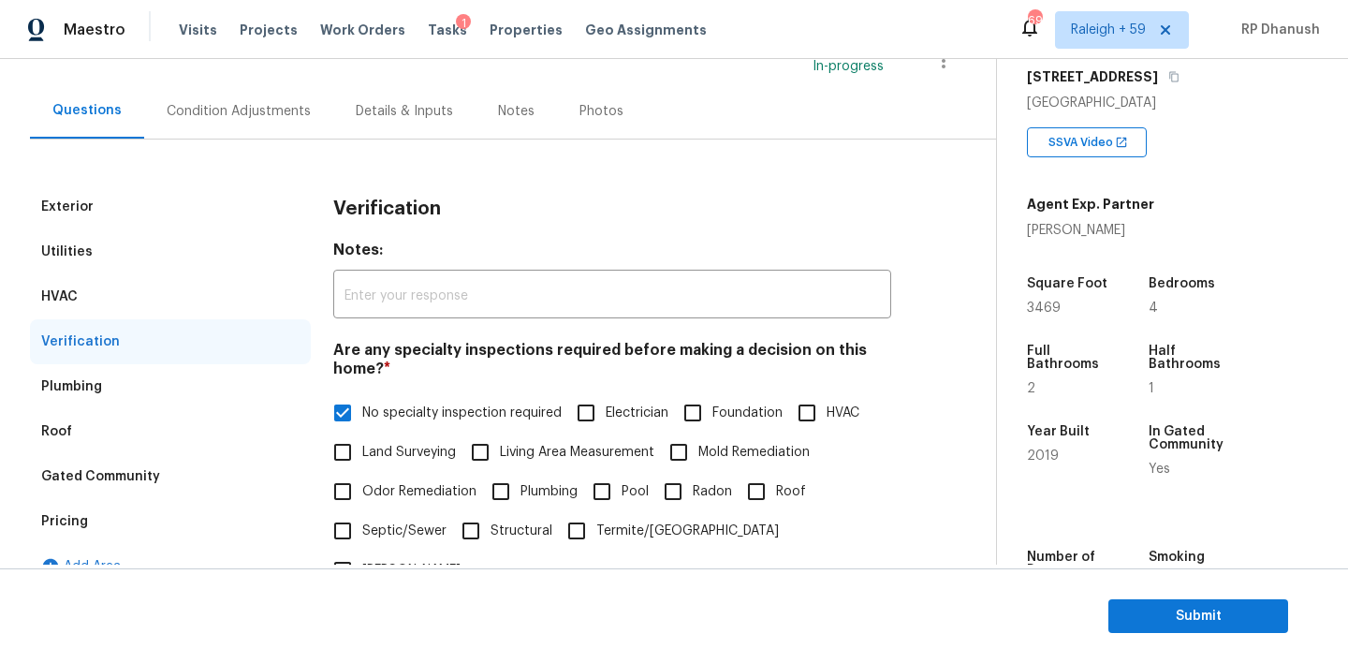
click at [268, 114] on div "Condition Adjustments" at bounding box center [239, 111] width 144 height 19
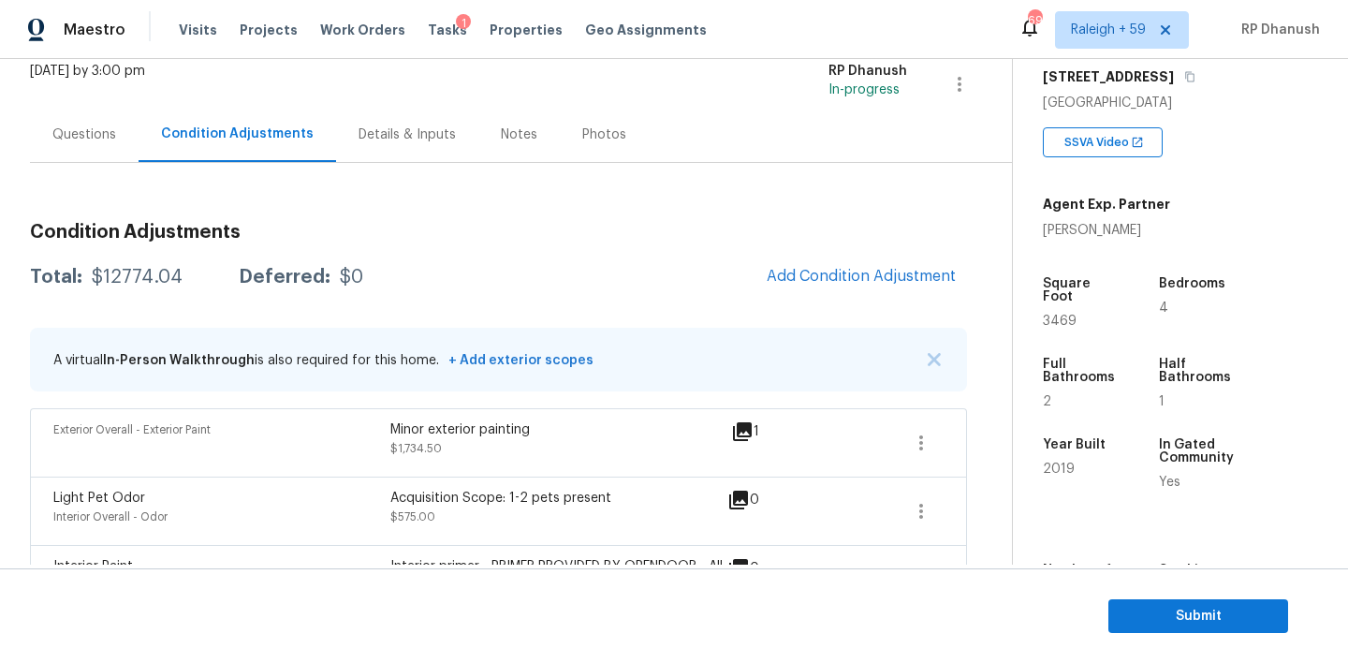
scroll to position [102, 0]
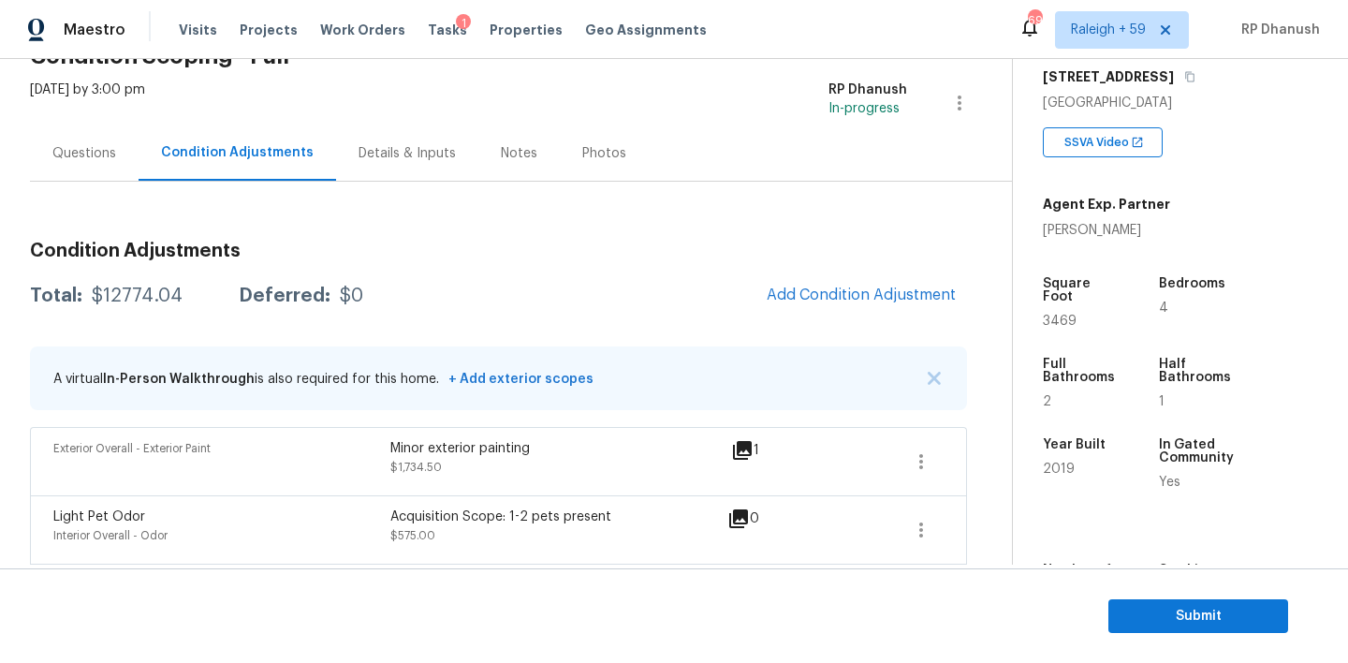
click at [91, 173] on div "Questions" at bounding box center [84, 152] width 109 height 55
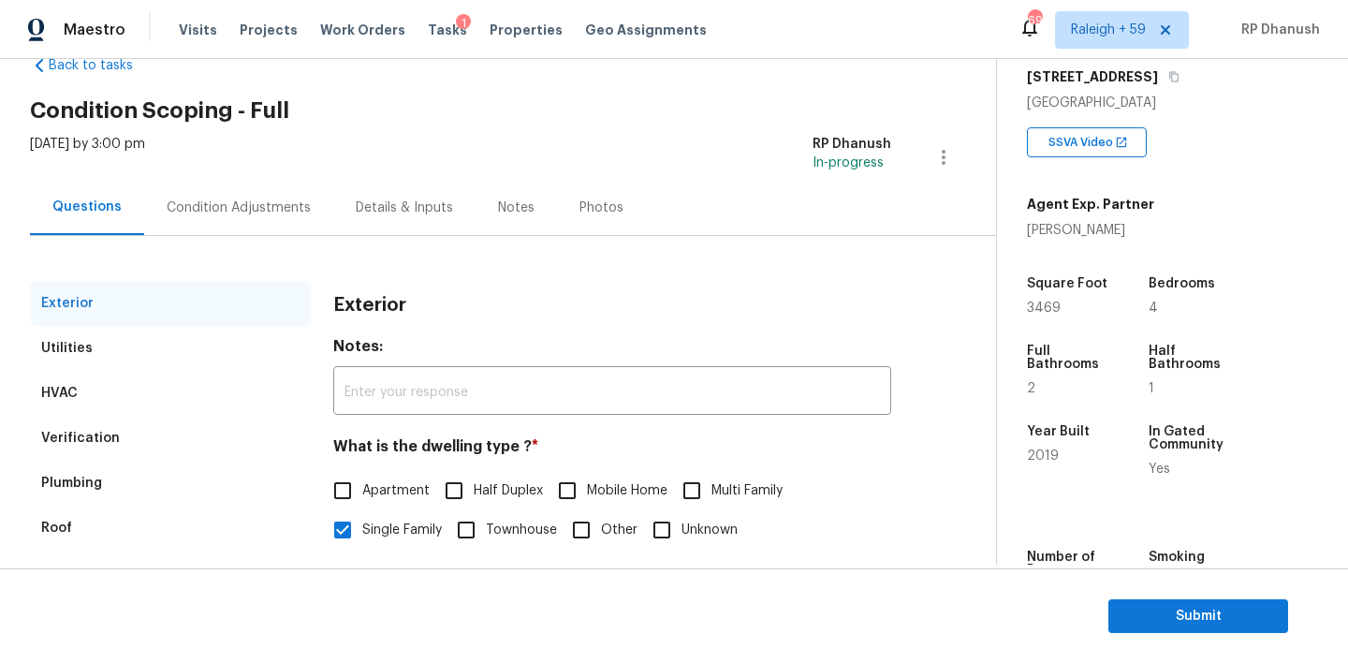
scroll to position [17, 0]
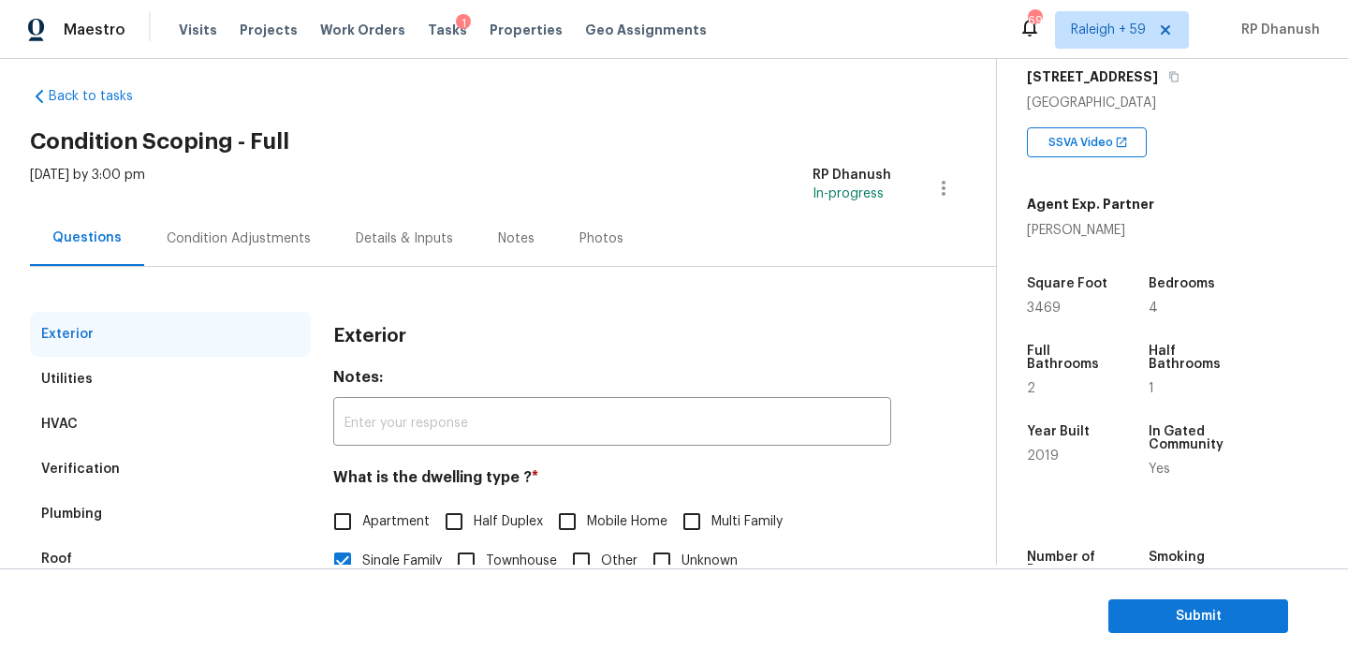
click at [233, 243] on div "Condition Adjustments" at bounding box center [239, 238] width 144 height 19
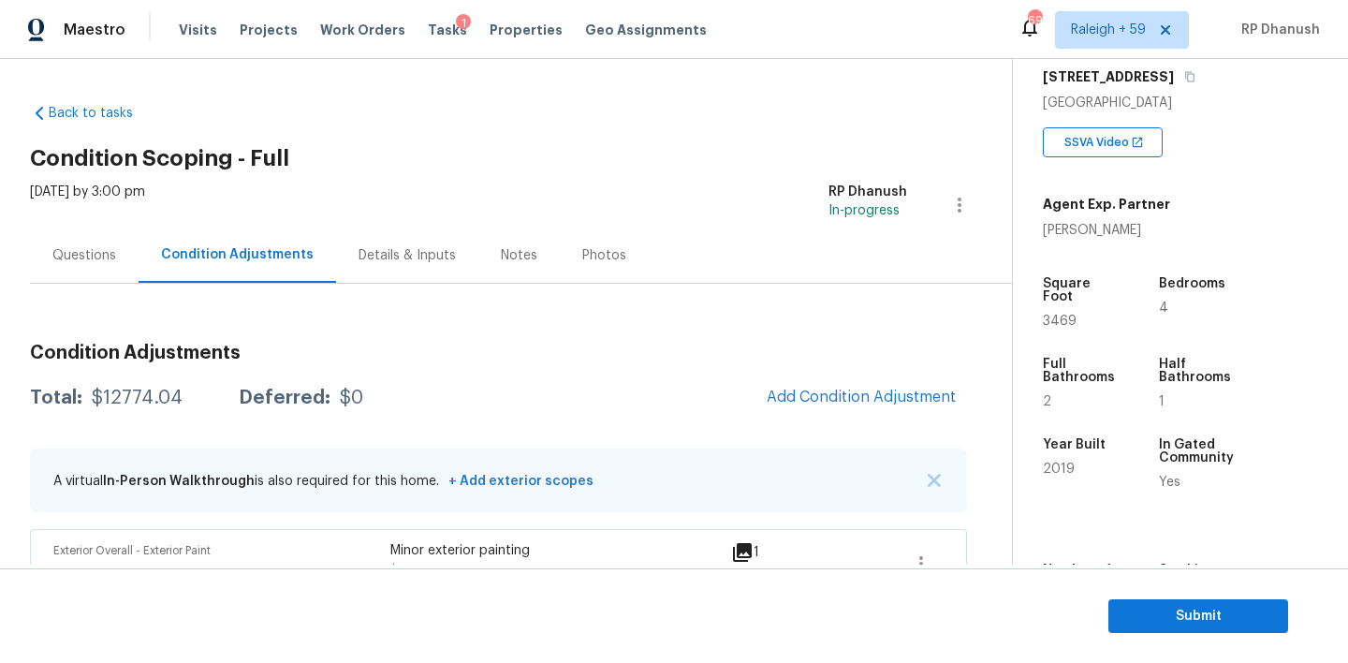
click at [71, 267] on div "Questions" at bounding box center [84, 254] width 109 height 55
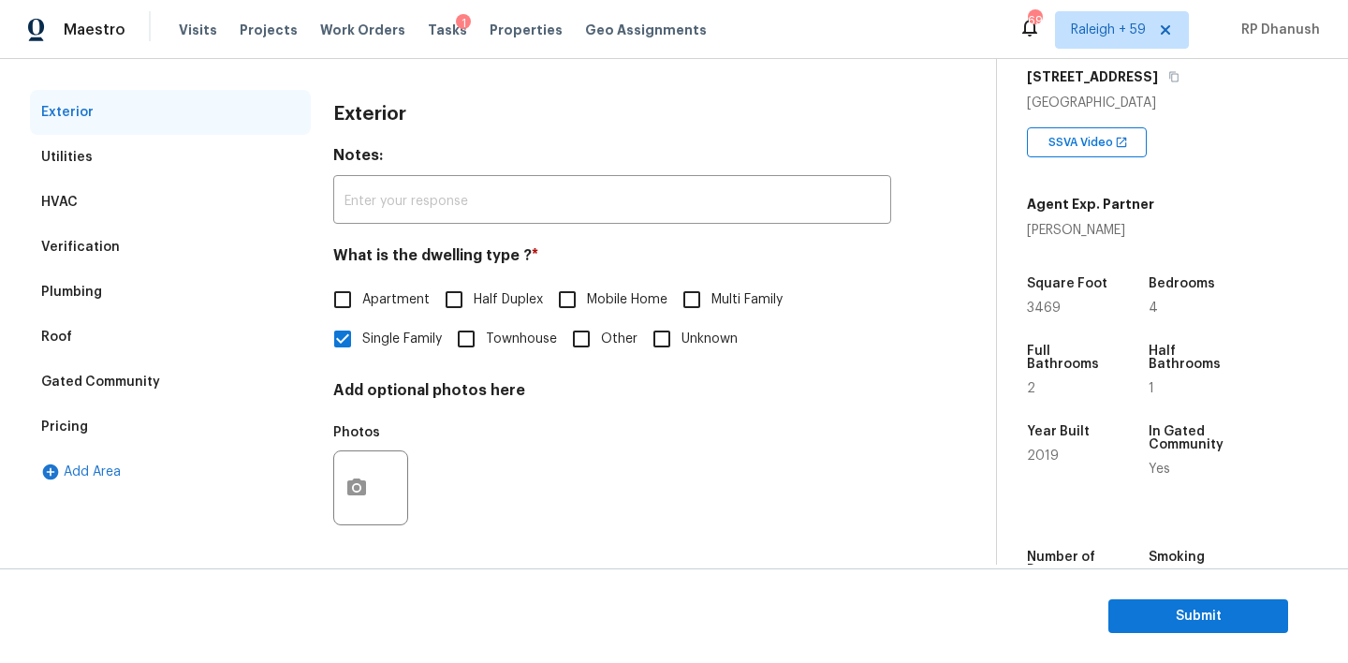
click at [93, 270] on div "Plumbing" at bounding box center [170, 292] width 281 height 45
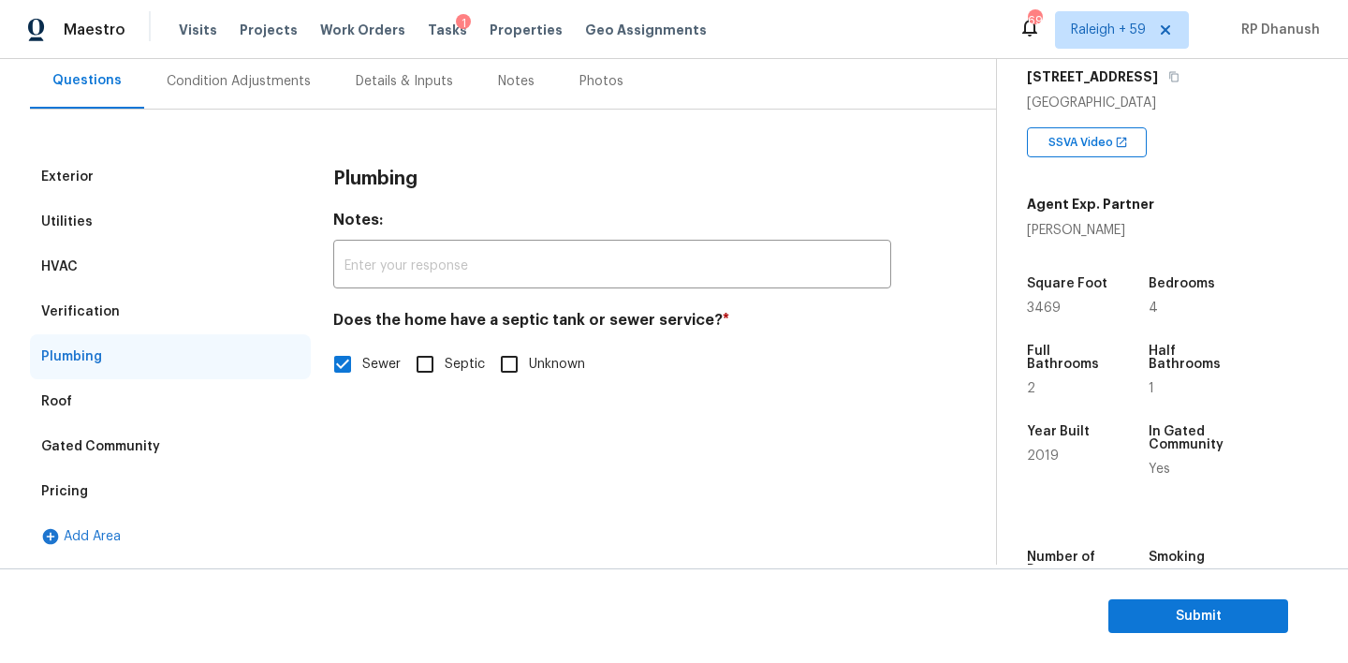
scroll to position [174, 0]
click at [127, 315] on div "Verification" at bounding box center [170, 311] width 281 height 45
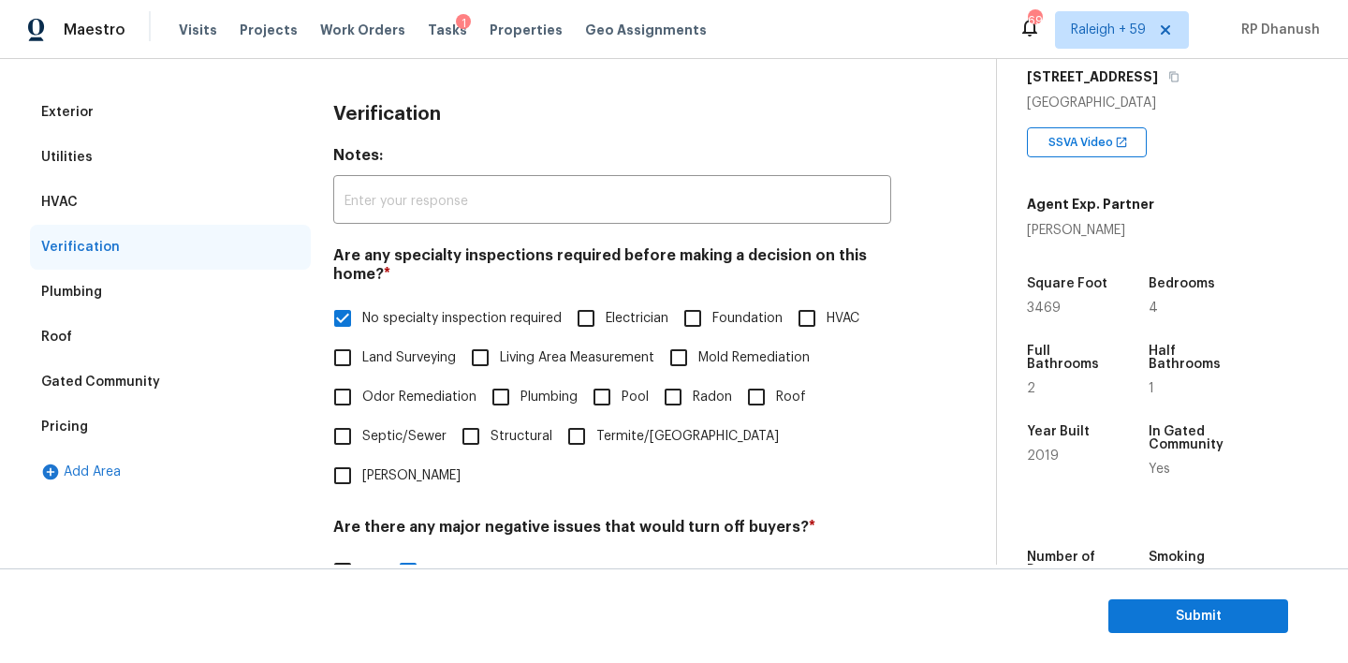
scroll to position [641, 0]
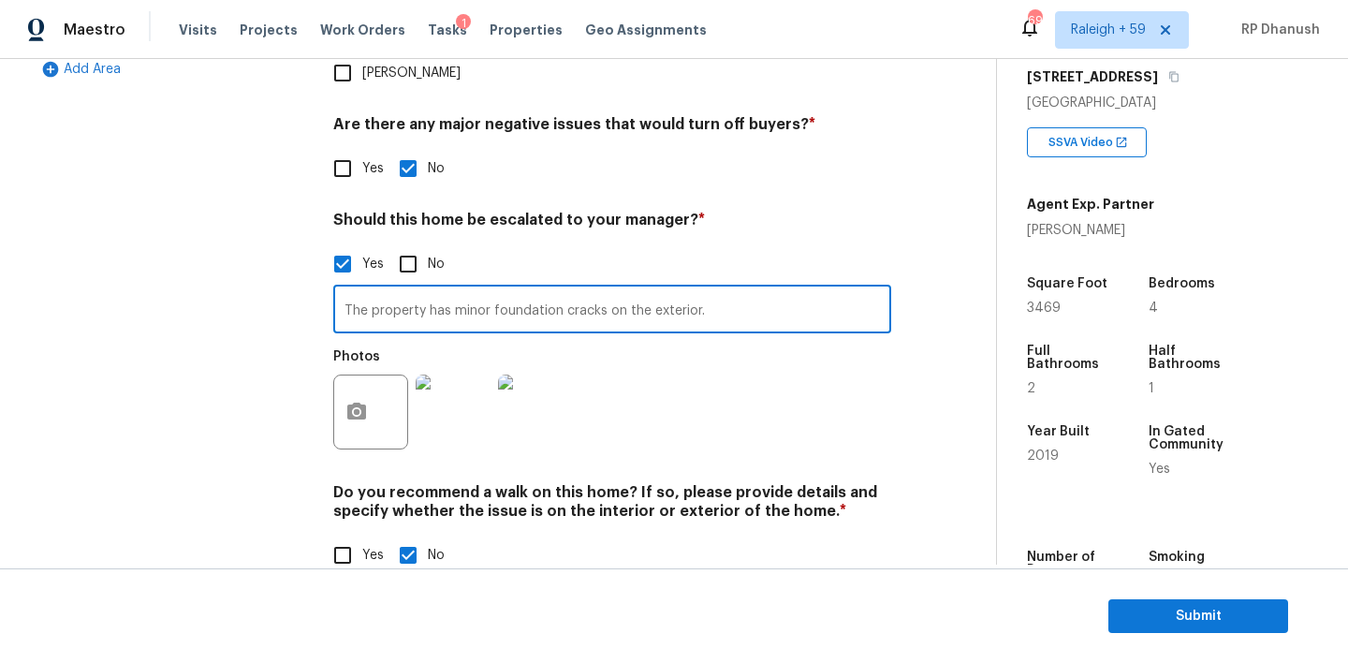
click at [627, 289] on input "The property has minor foundation cracks on the exterior." at bounding box center [612, 311] width 558 height 44
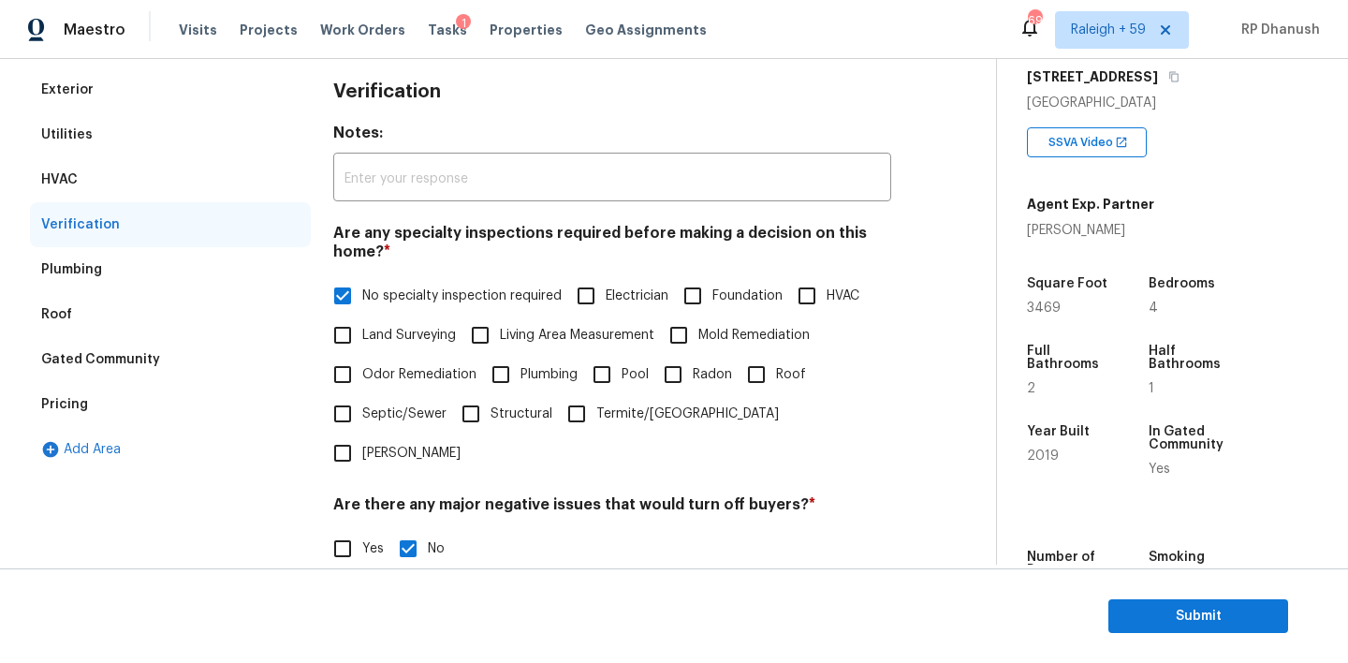
scroll to position [257, 0]
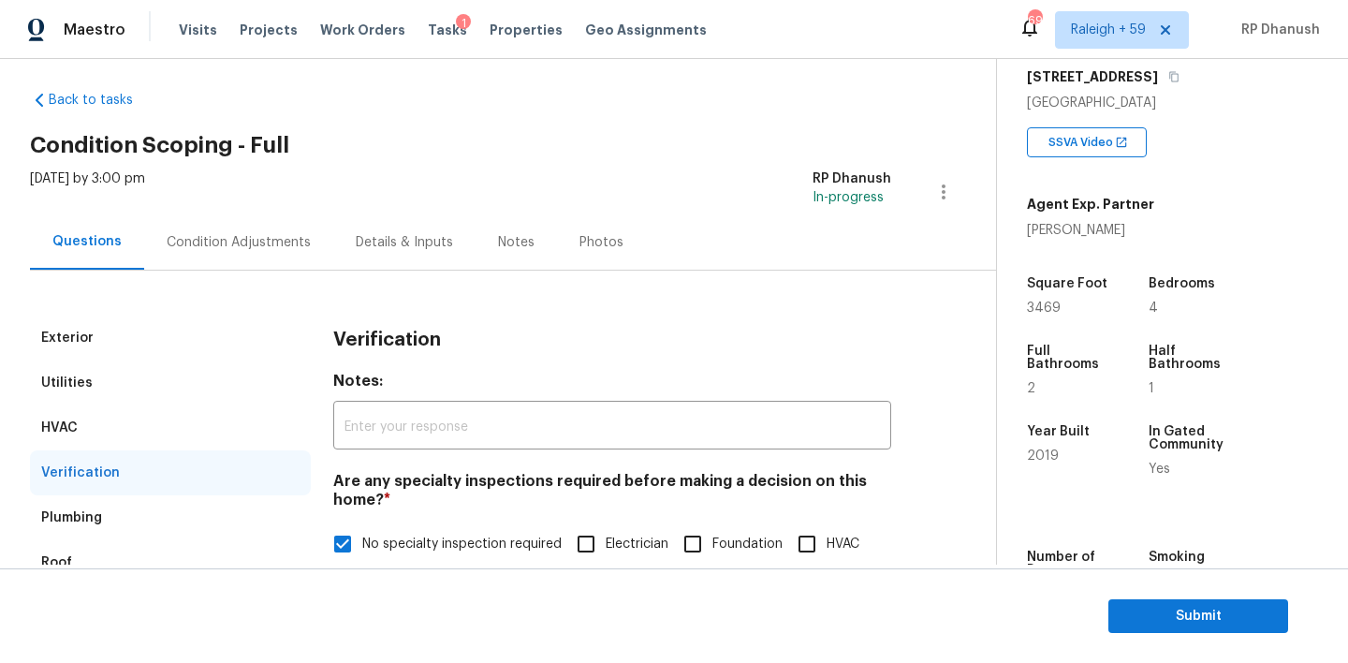
click at [246, 238] on div "Condition Adjustments" at bounding box center [239, 242] width 144 height 19
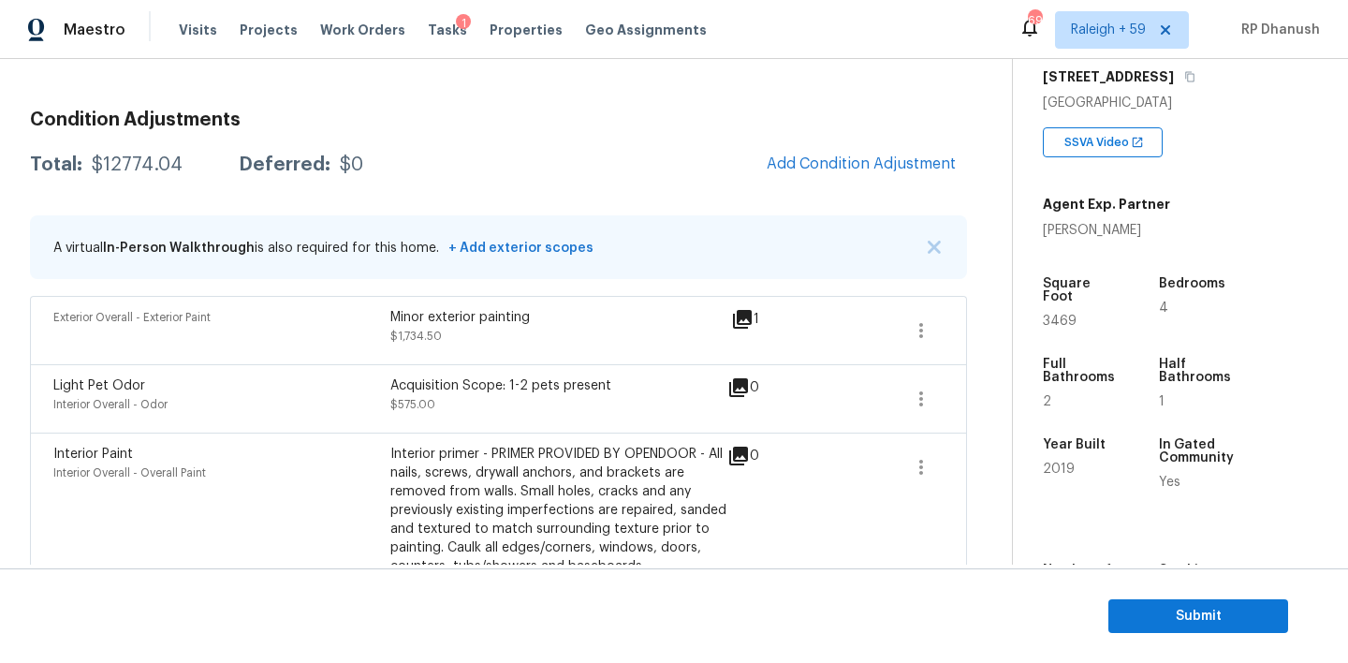
scroll to position [178, 0]
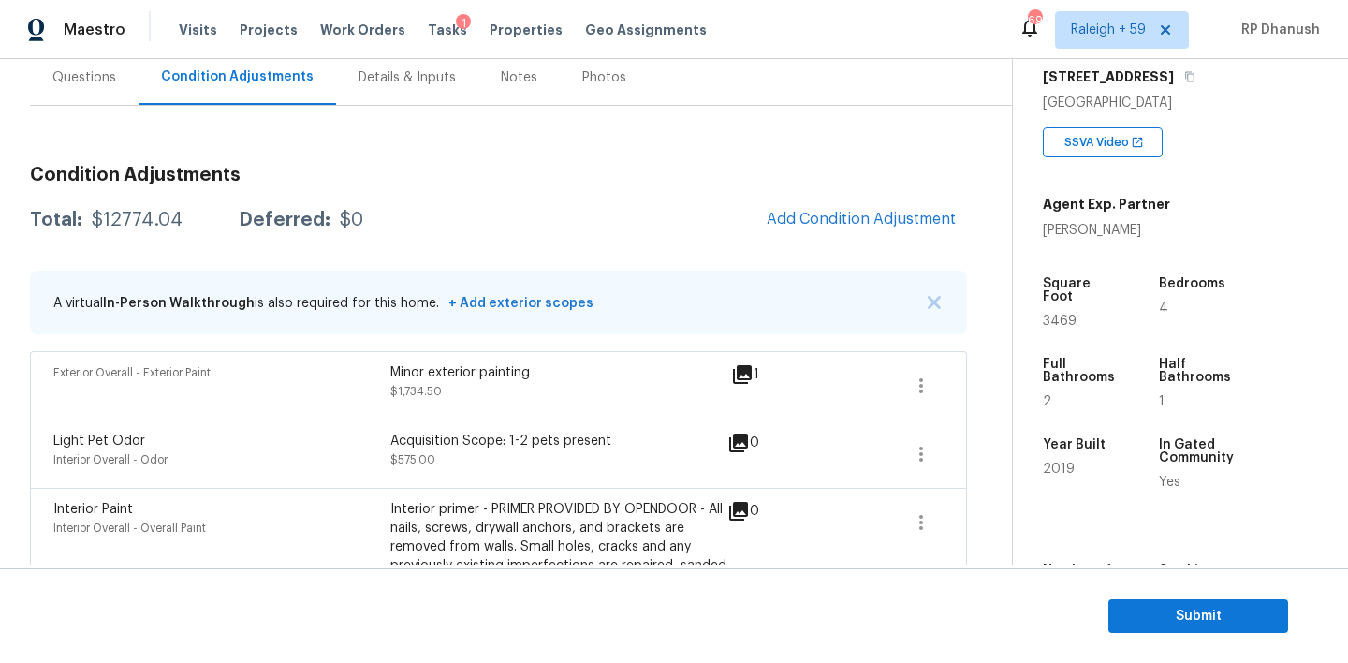
drag, startPoint x: 103, startPoint y: 81, endPoint x: 153, endPoint y: 83, distance: 49.6
click at [103, 80] on div "Questions" at bounding box center [84, 77] width 64 height 19
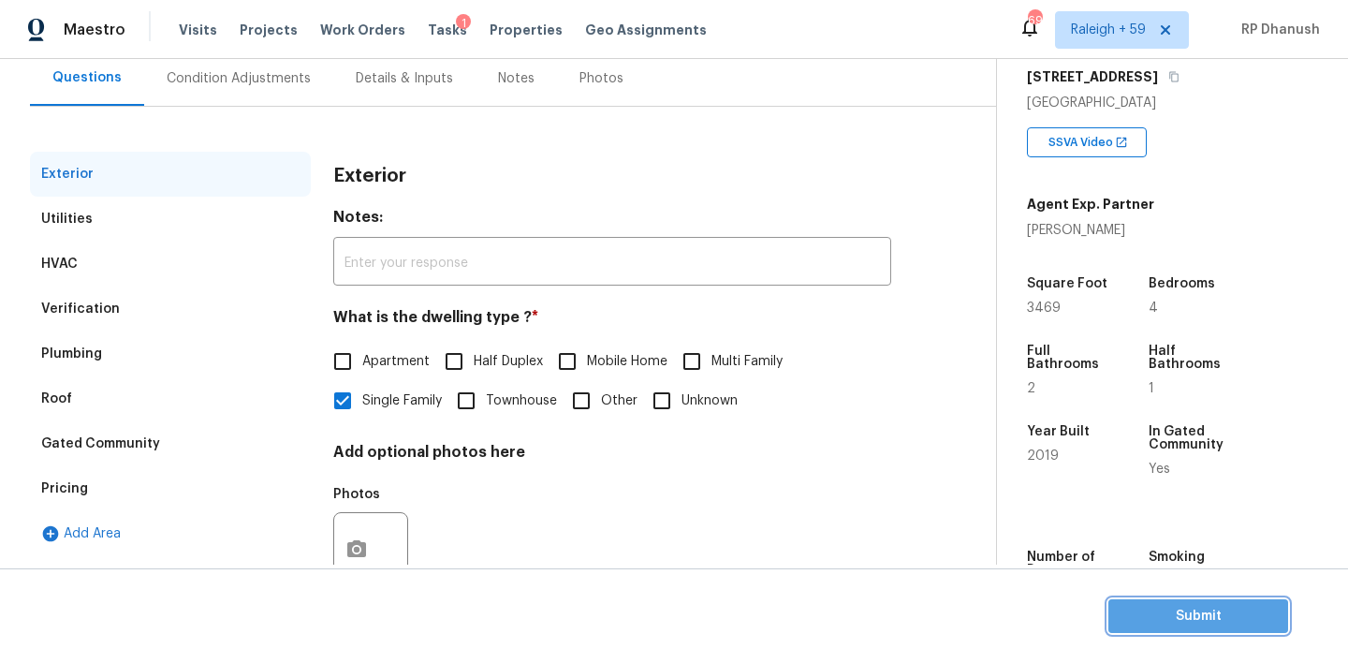
click at [1180, 614] on span "Submit" at bounding box center [1198, 616] width 150 height 23
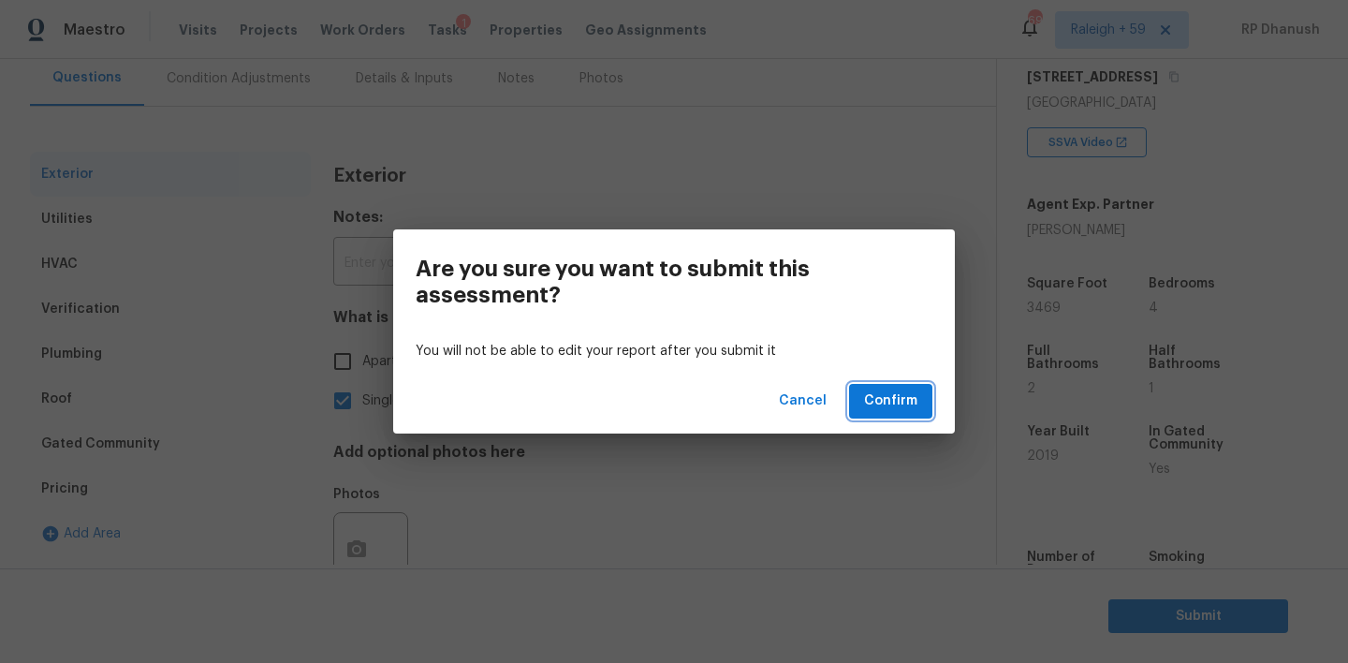
click at [897, 393] on span "Confirm" at bounding box center [890, 400] width 53 height 23
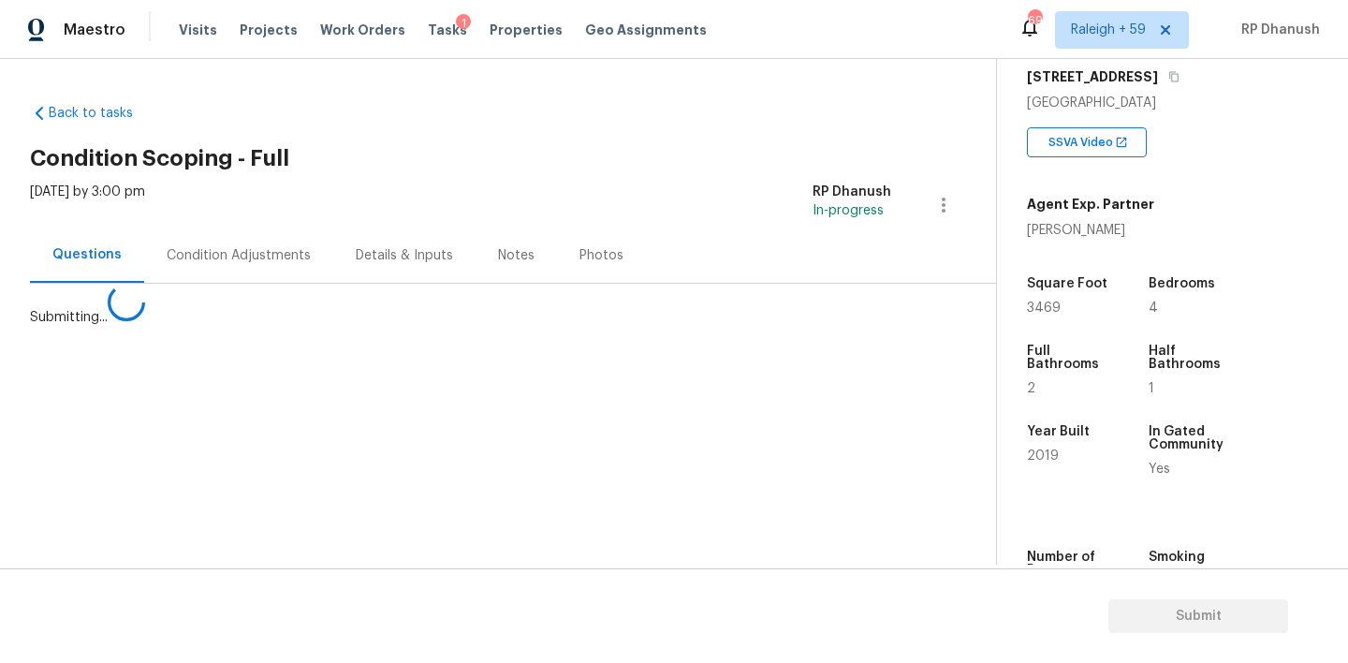
scroll to position [0, 0]
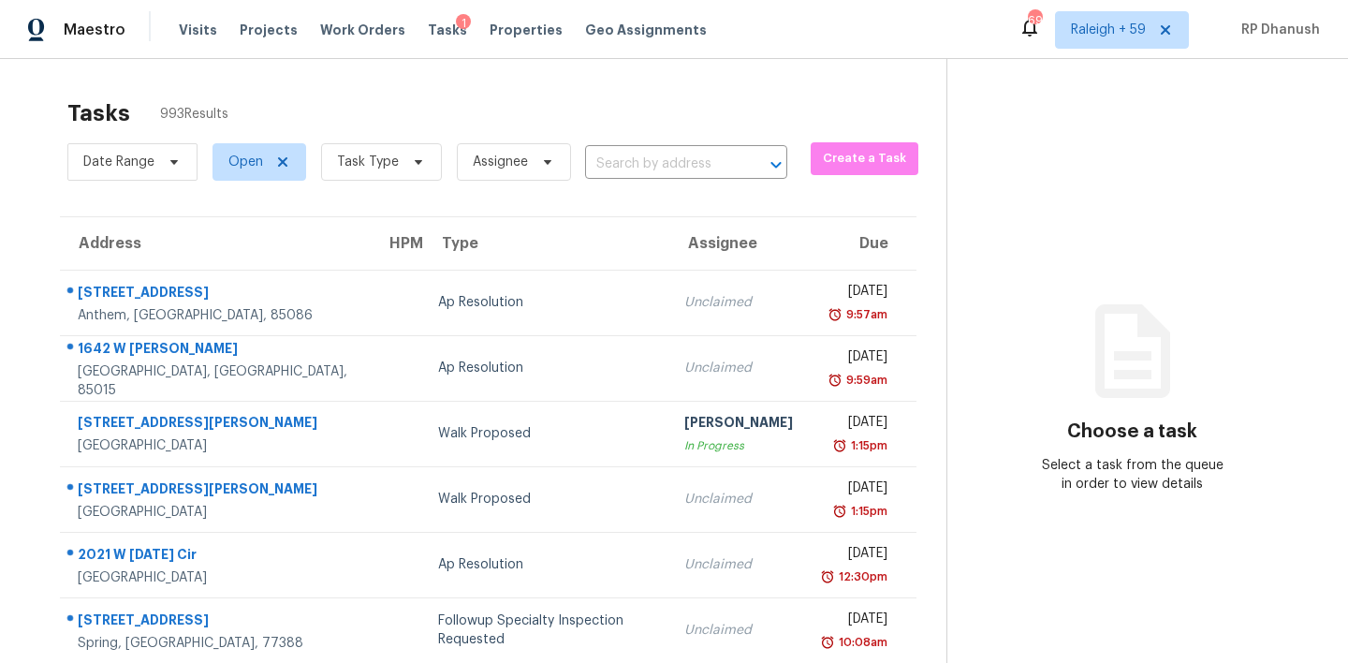
click at [647, 183] on div "Date Range Open Task Type Assignee ​" at bounding box center [427, 162] width 720 height 49
click at [666, 168] on input "text" at bounding box center [660, 164] width 150 height 29
paste input "[STREET_ADDRESS]"
type input "[STREET_ADDRESS]"
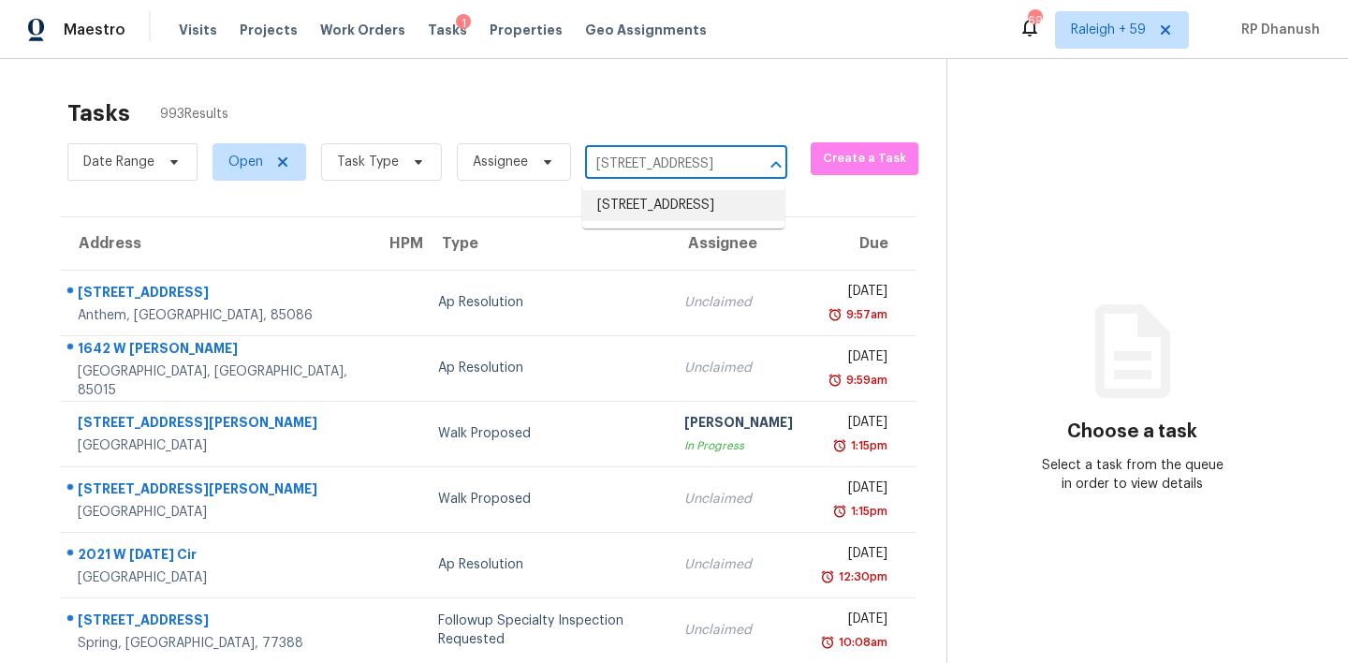
click at [685, 221] on li "[STREET_ADDRESS]" at bounding box center [683, 205] width 202 height 31
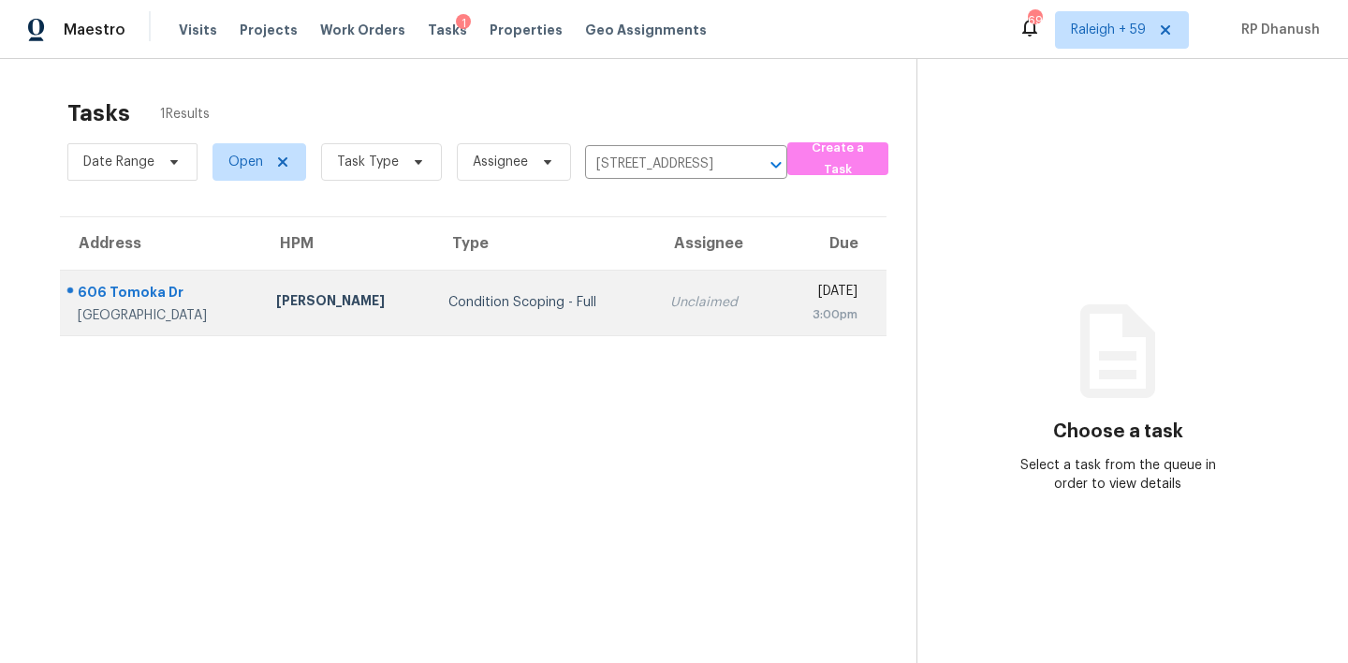
click at [814, 306] on div "3:00pm" at bounding box center [824, 314] width 66 height 19
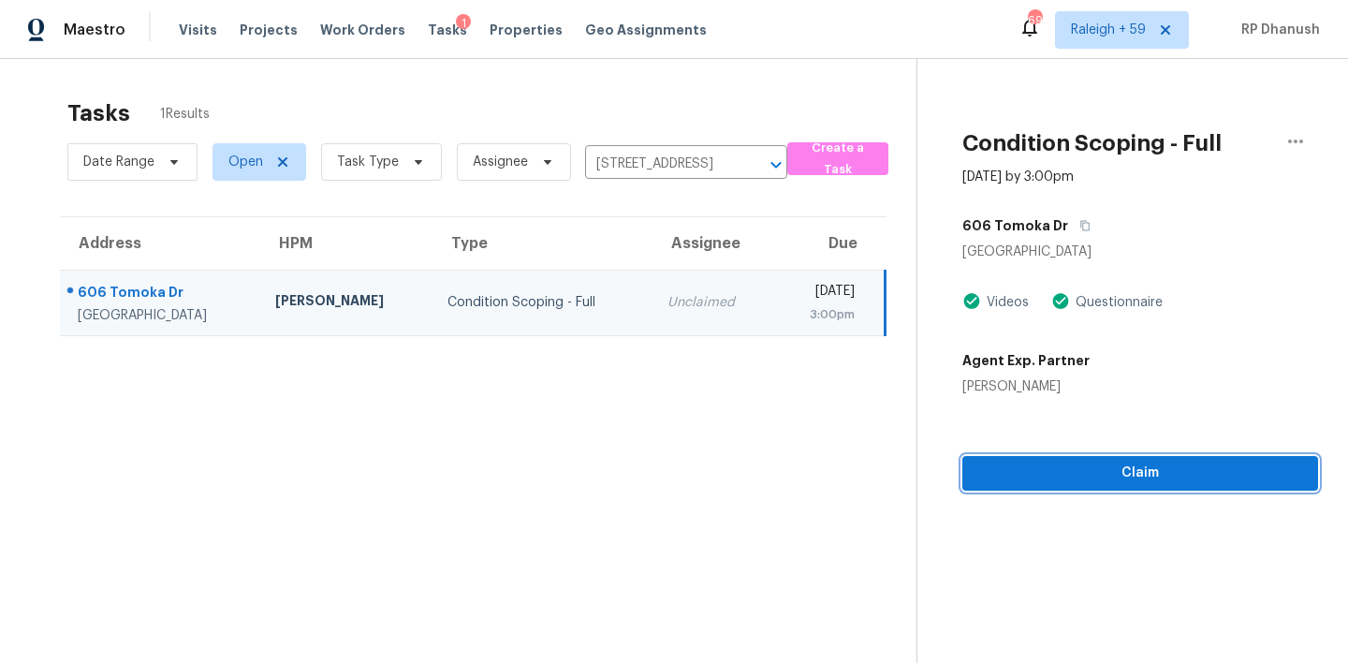
click at [1096, 474] on span "Claim" at bounding box center [1140, 472] width 326 height 23
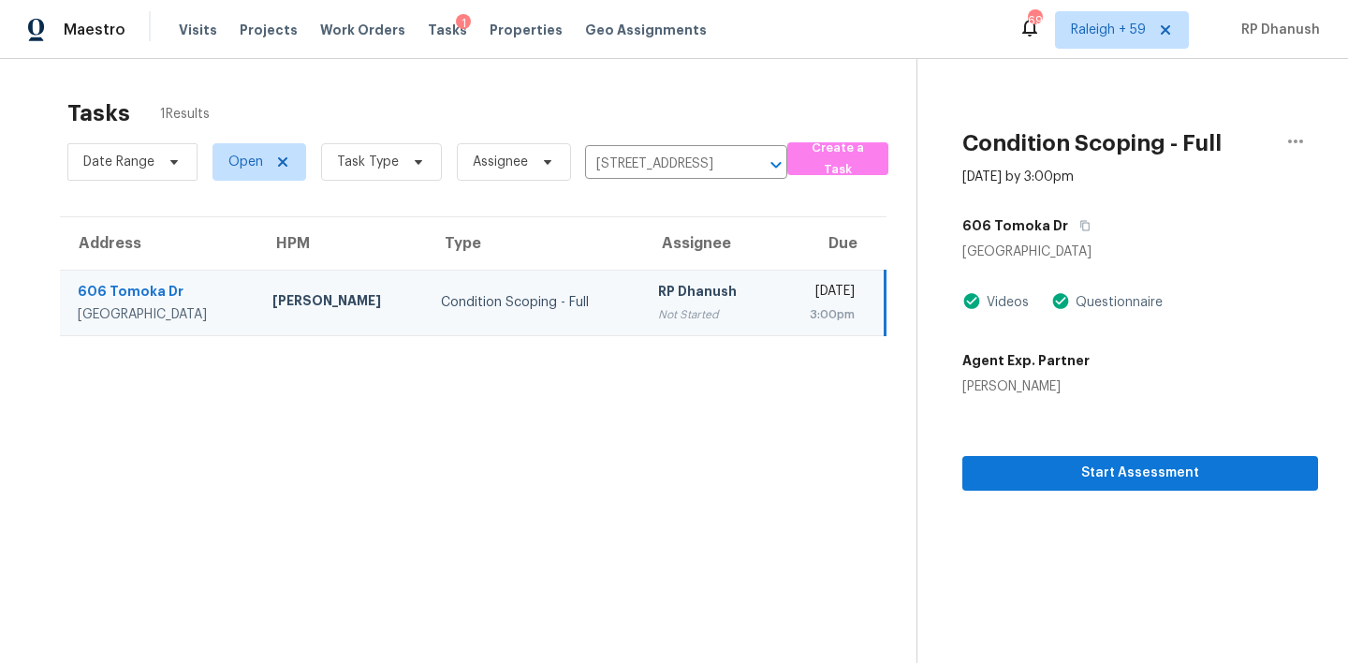
scroll to position [59, 0]
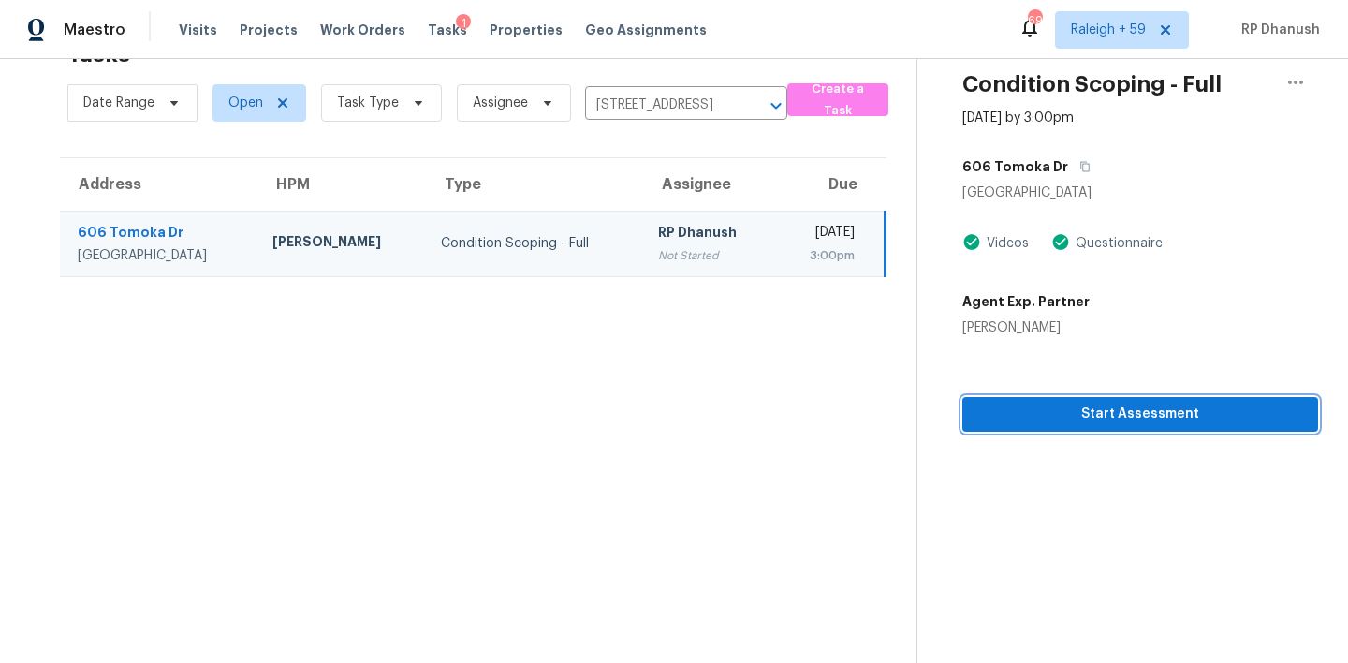
click at [1088, 402] on span "Start Assessment" at bounding box center [1140, 413] width 326 height 23
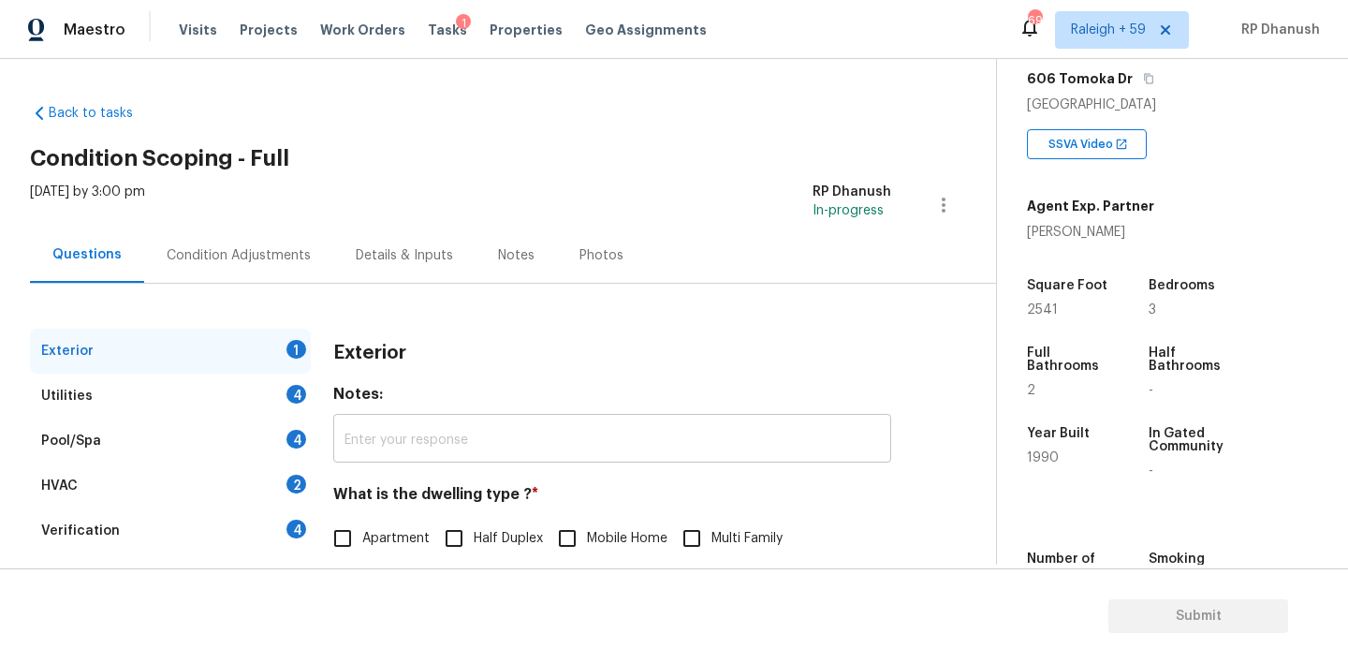
scroll to position [93, 0]
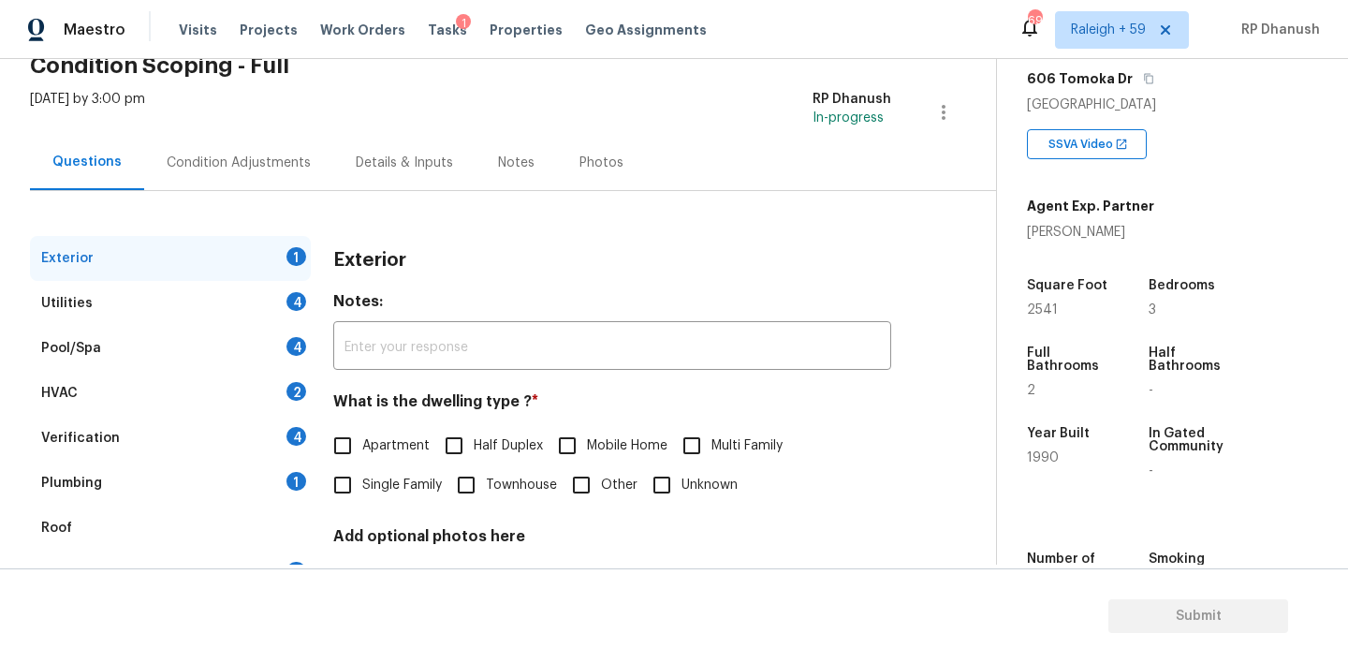
click at [354, 475] on input "Single Family" at bounding box center [342, 484] width 39 height 39
checkbox input "true"
click at [296, 475] on div "1" at bounding box center [296, 481] width 20 height 19
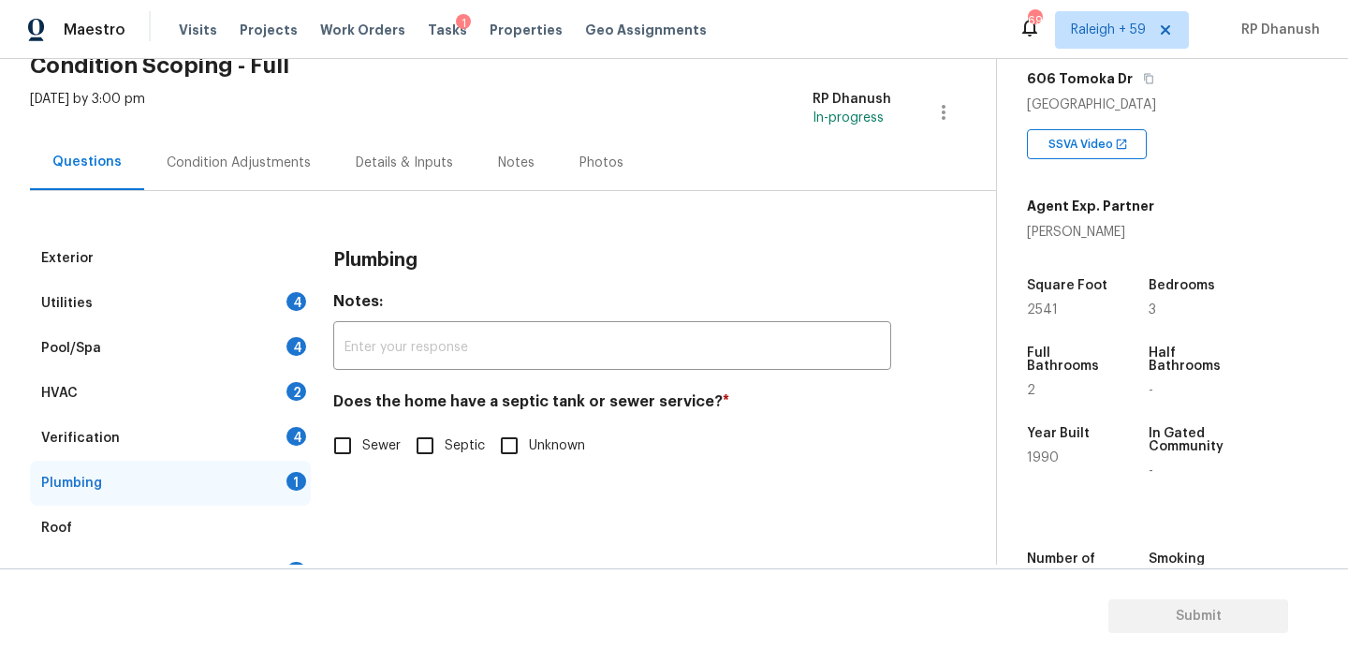
click at [346, 453] on input "Sewer" at bounding box center [342, 445] width 39 height 39
checkbox input "true"
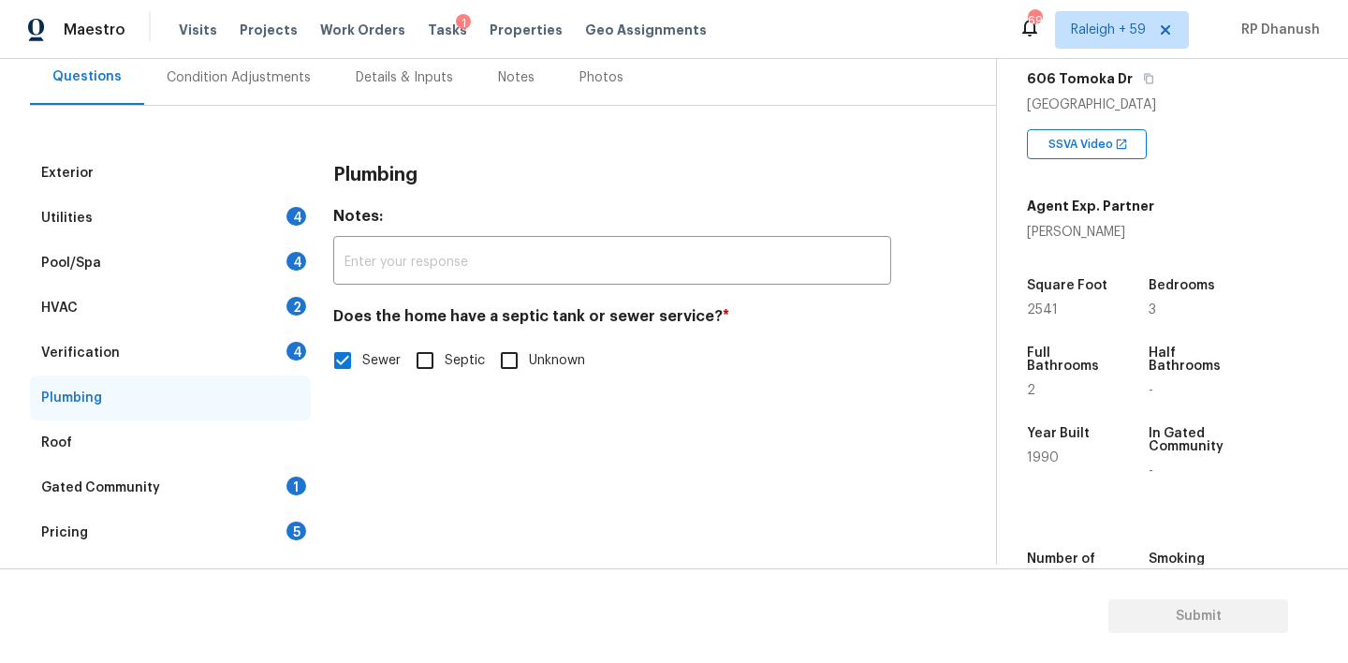
scroll to position [192, 0]
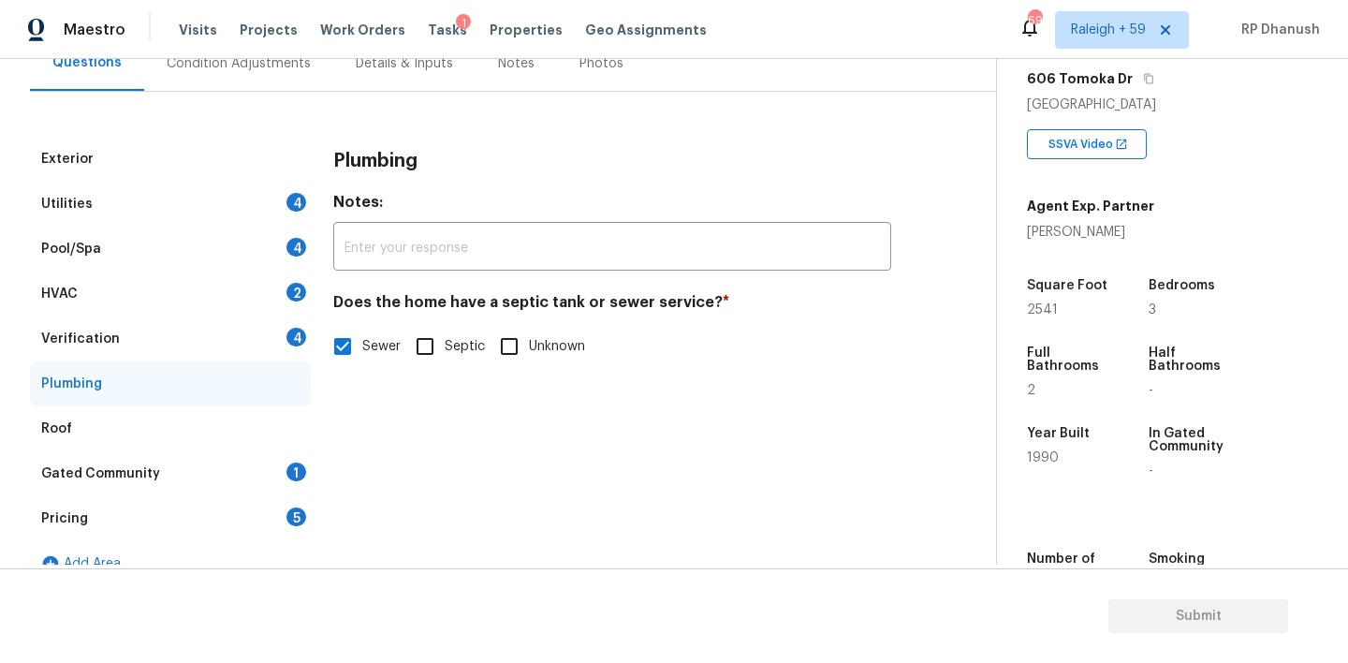
click at [299, 342] on div "4" at bounding box center [296, 337] width 20 height 19
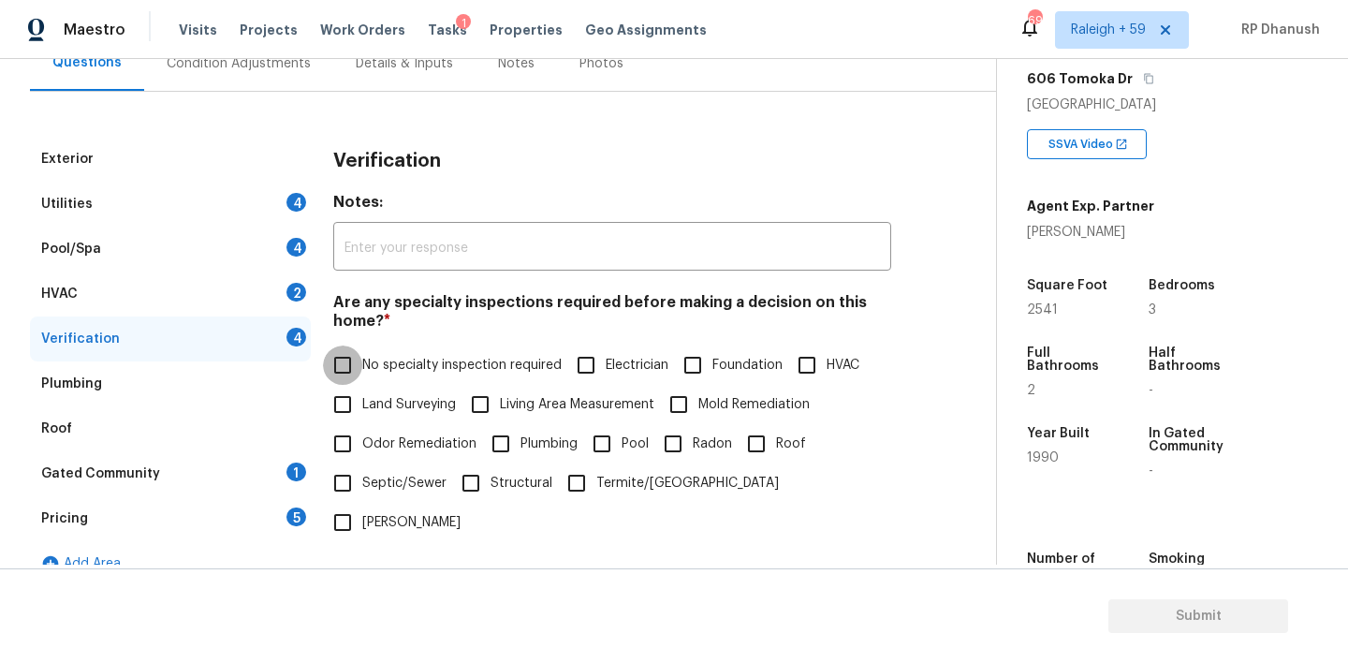
click at [347, 364] on input "No specialty inspection required" at bounding box center [342, 364] width 39 height 39
checkbox input "true"
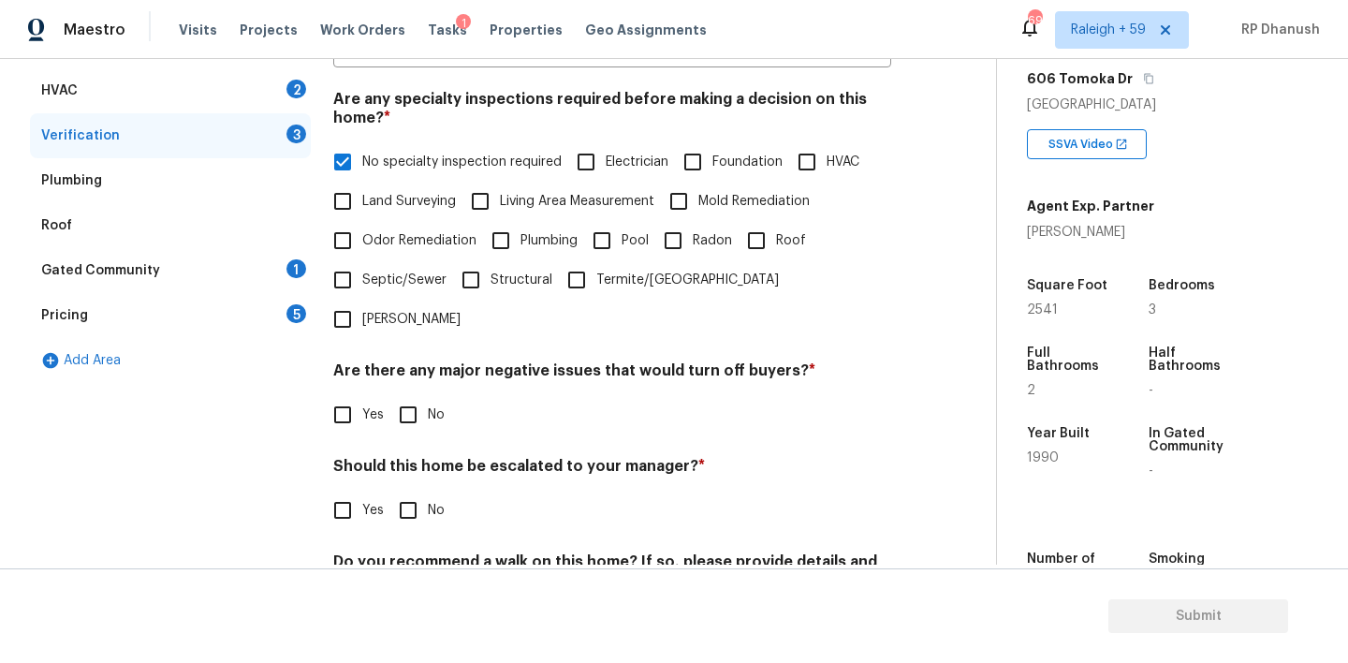
scroll to position [463, 0]
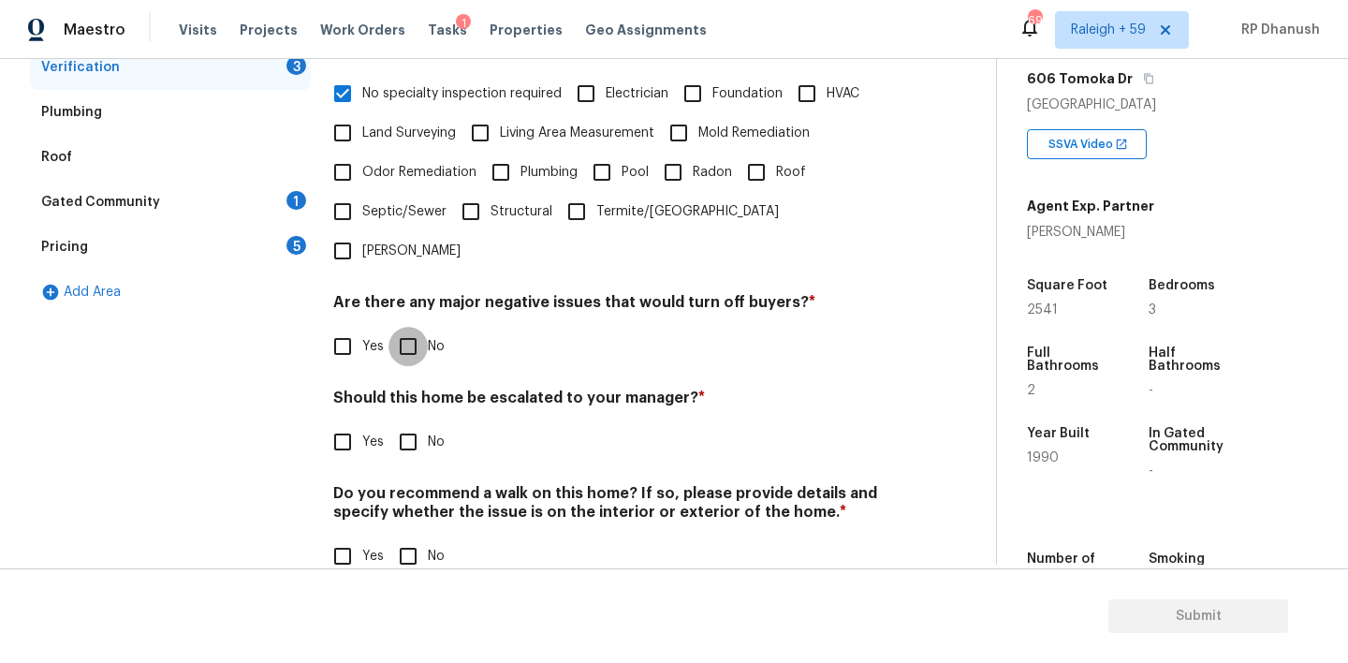
click at [400, 327] on input "No" at bounding box center [407, 346] width 39 height 39
checkbox input "true"
click at [400, 424] on input "No" at bounding box center [407, 443] width 39 height 39
checkbox input "true"
click at [400, 538] on input "No" at bounding box center [407, 557] width 39 height 39
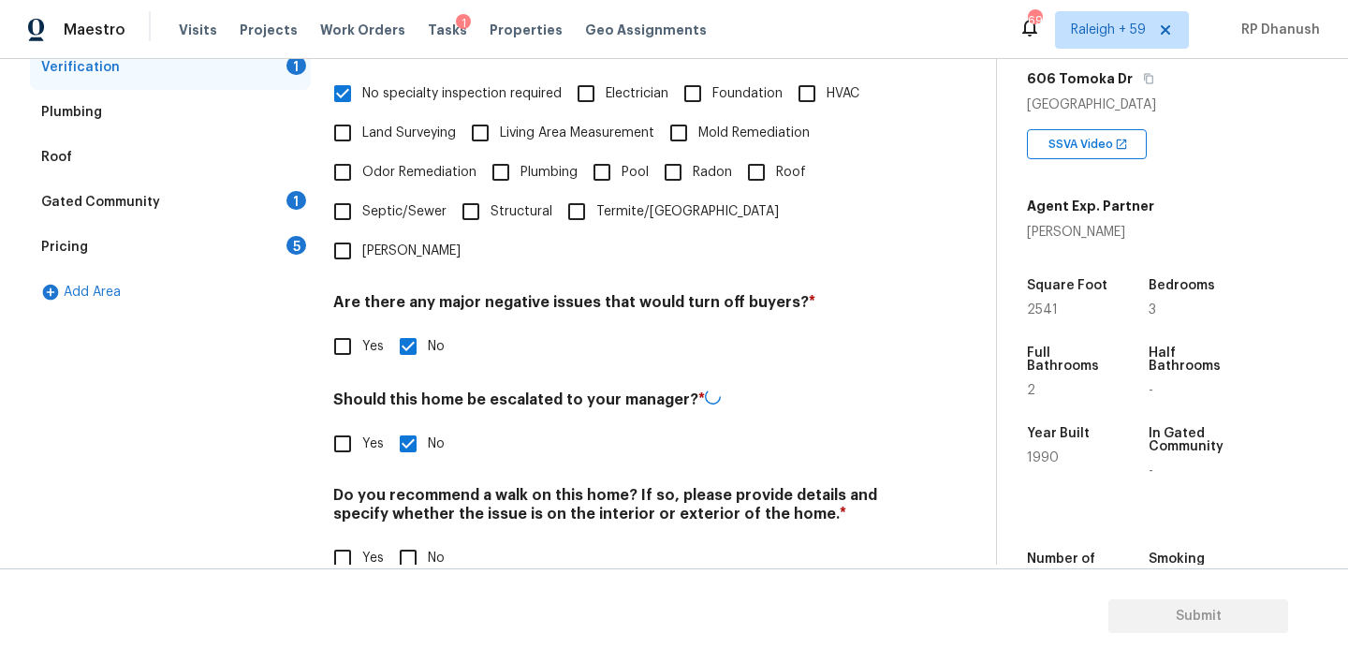
checkbox input "true"
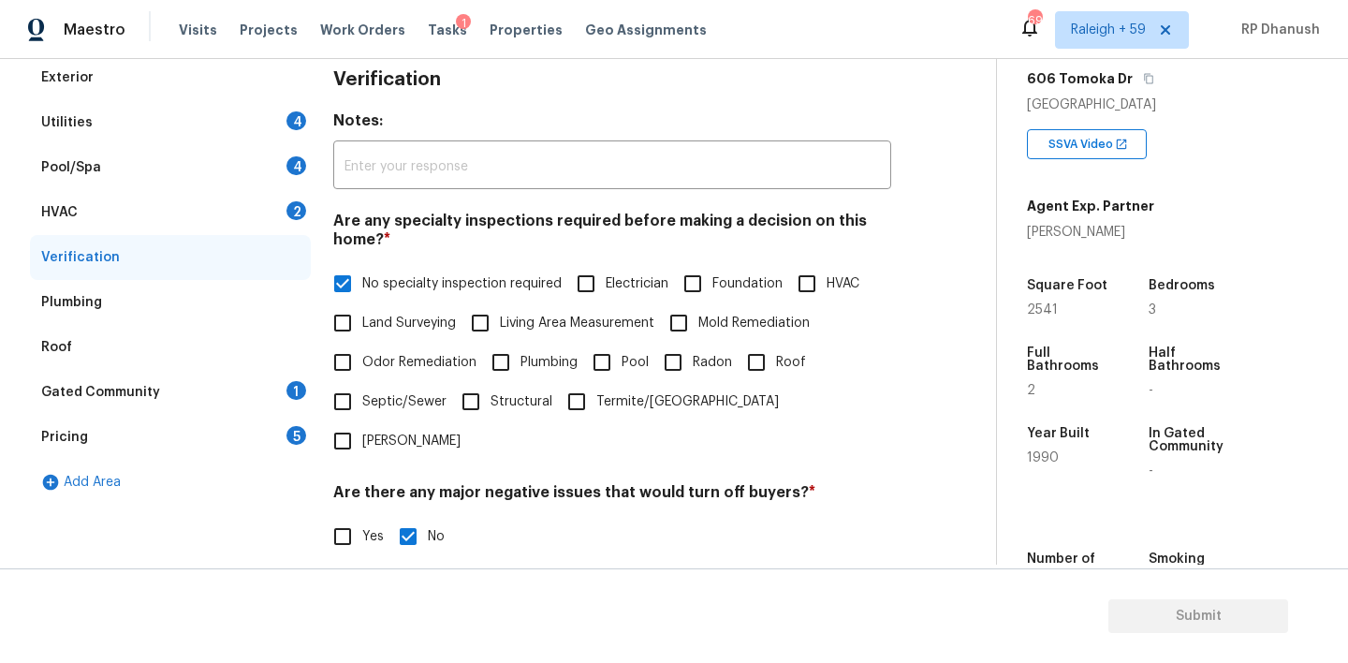
click at [274, 401] on div "Gated Community 1" at bounding box center [170, 392] width 281 height 45
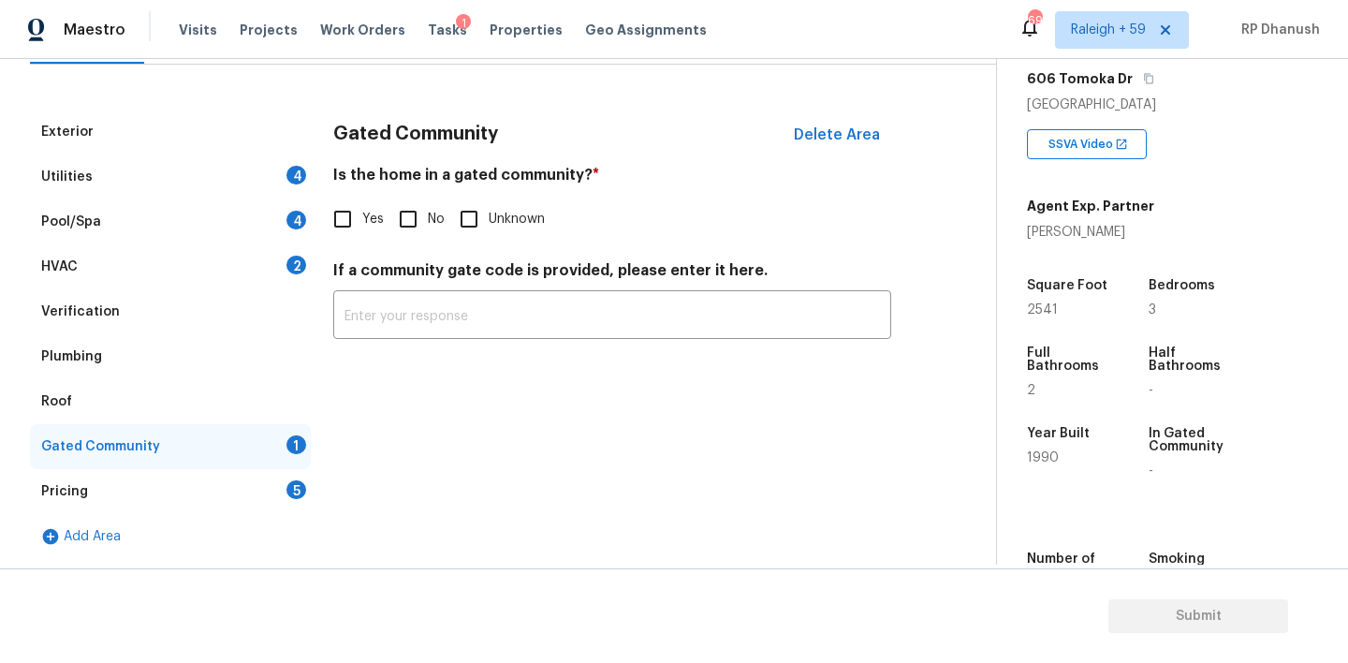
scroll to position [219, 0]
click at [390, 216] on input "No" at bounding box center [407, 218] width 39 height 39
checkbox input "true"
click at [267, 279] on div "HVAC 2" at bounding box center [170, 266] width 281 height 45
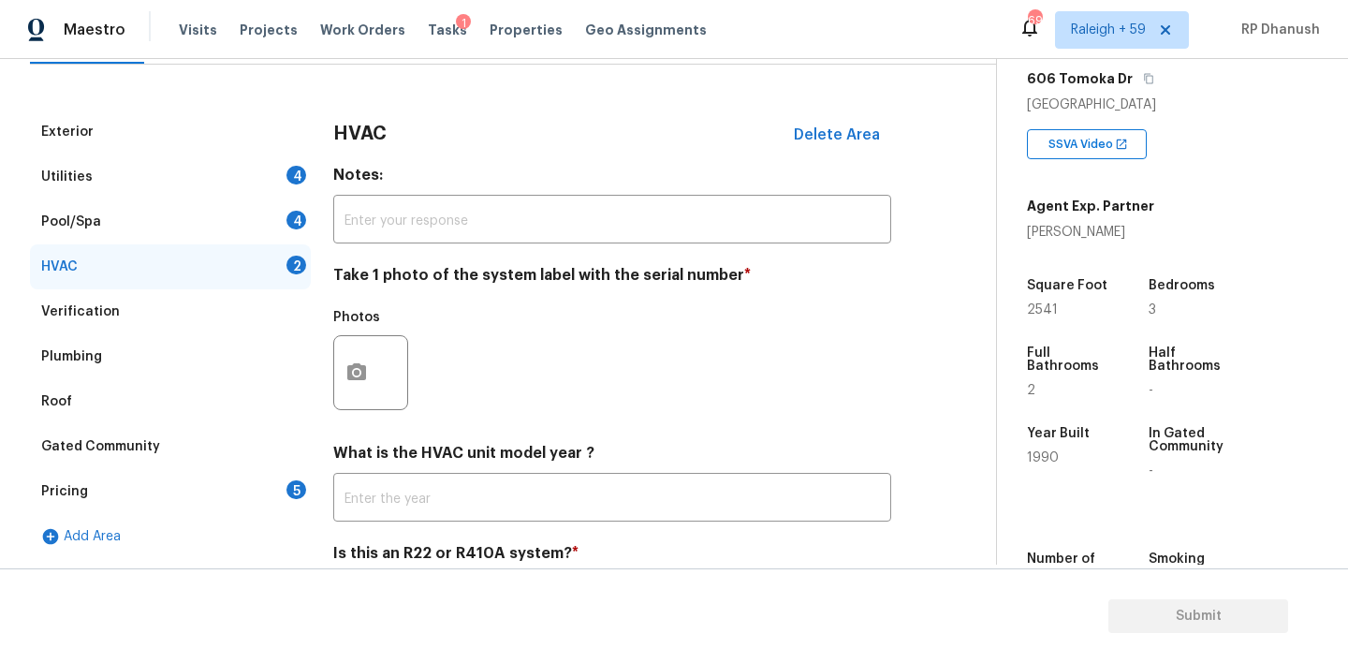
click at [376, 396] on div at bounding box center [370, 372] width 75 height 75
click at [357, 390] on button "button" at bounding box center [356, 372] width 45 height 73
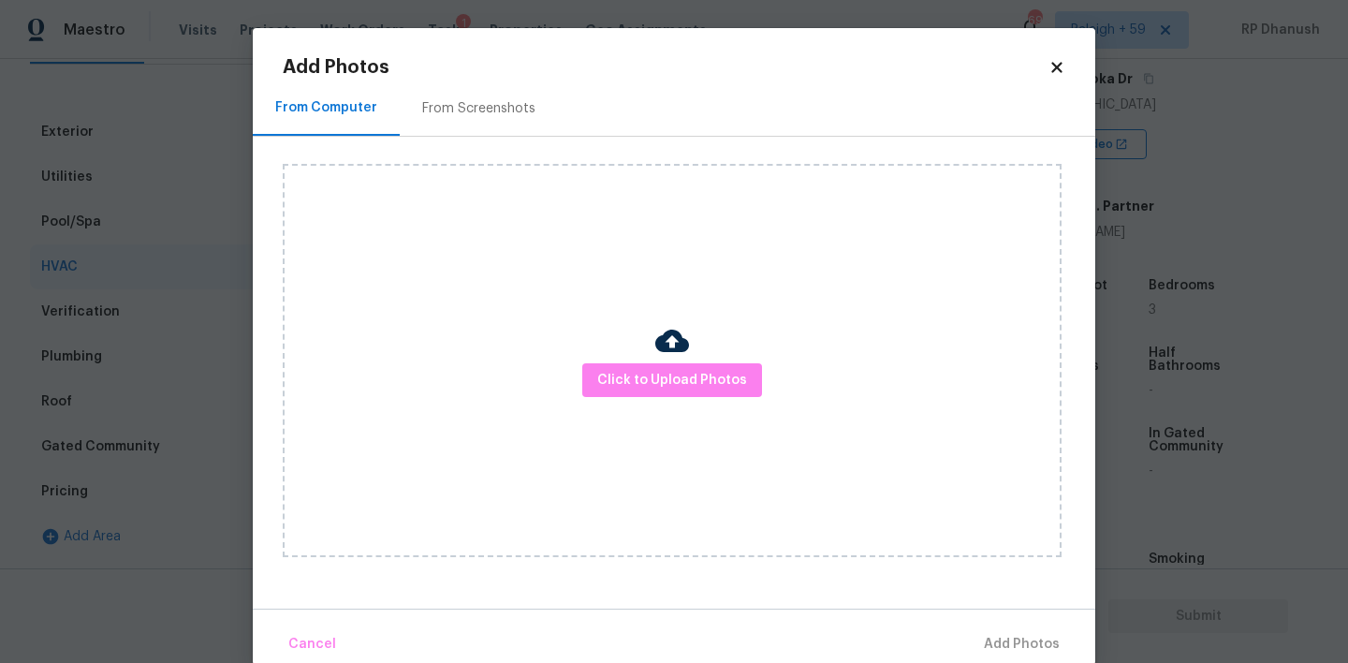
click at [489, 99] on div "From Screenshots" at bounding box center [478, 108] width 113 height 19
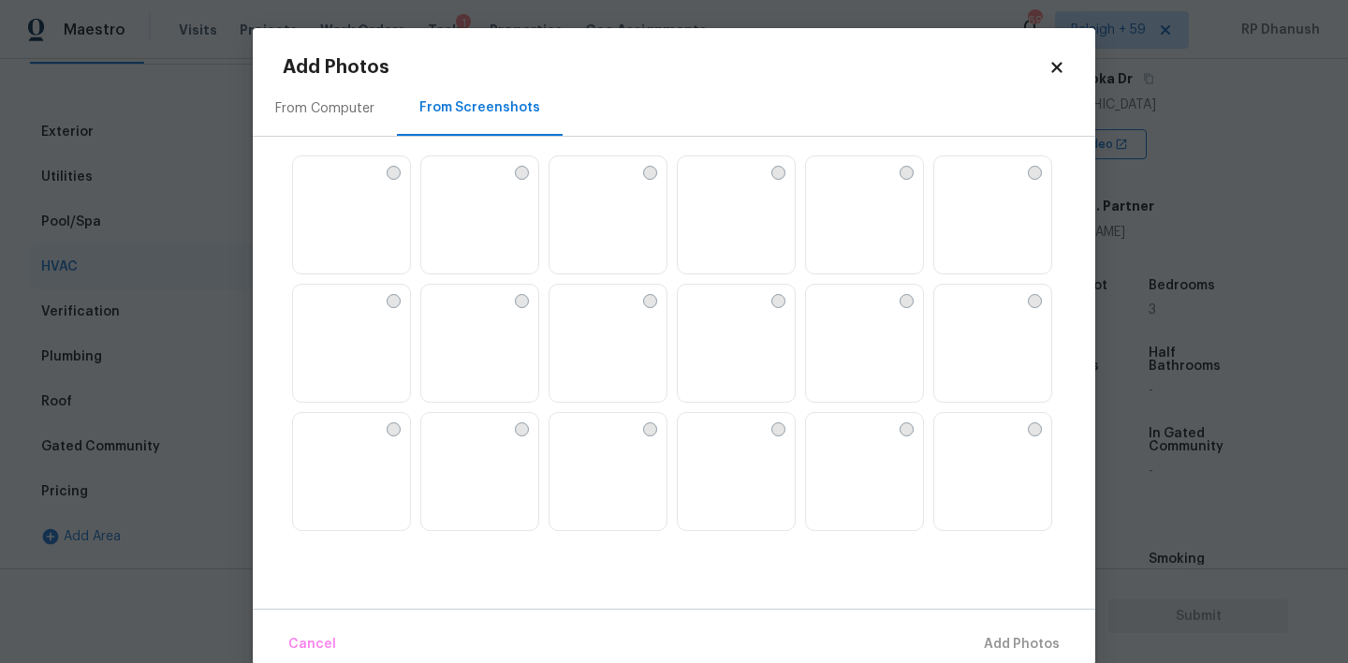
click at [840, 217] on img at bounding box center [864, 215] width 117 height 119
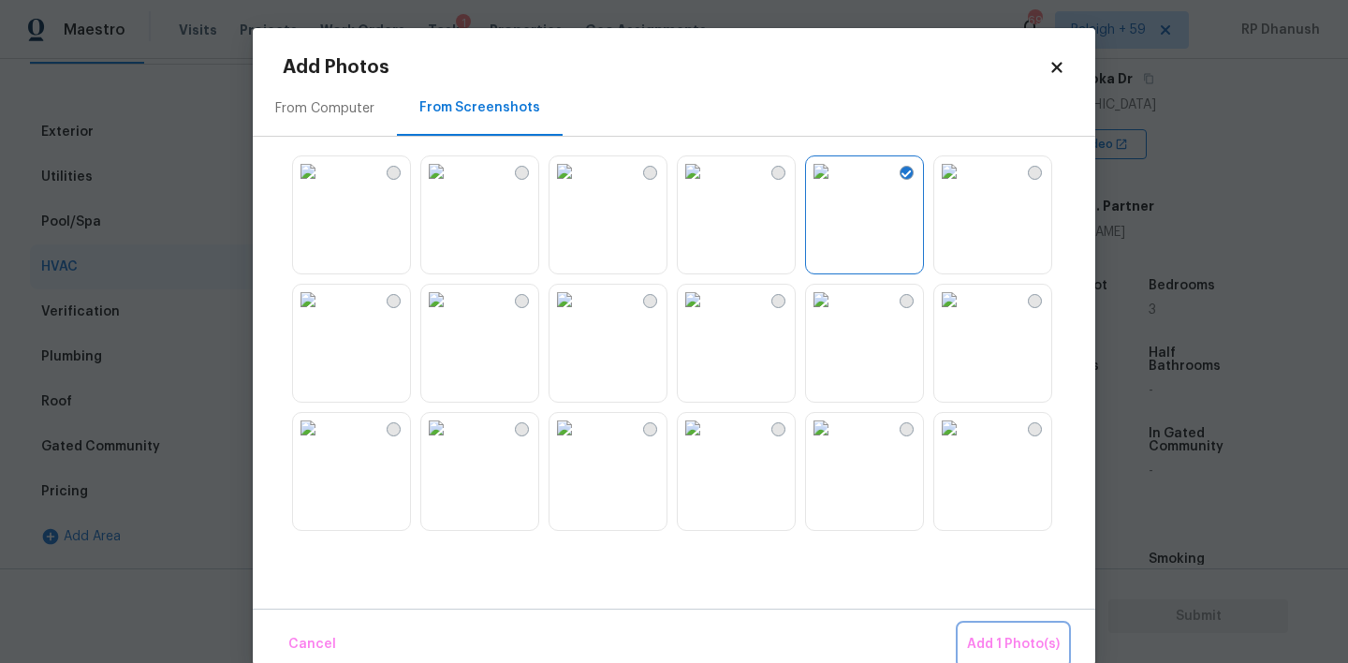
click at [991, 633] on span "Add 1 Photo(s)" at bounding box center [1013, 644] width 93 height 23
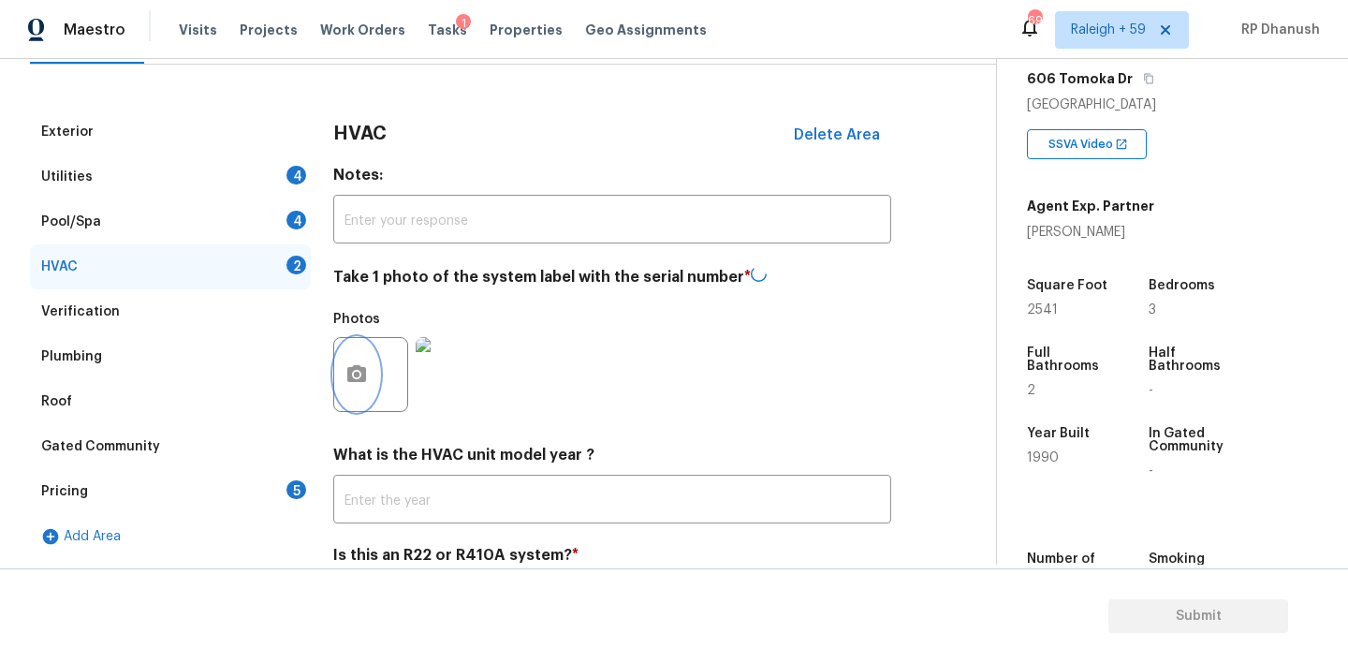
scroll to position [300, 0]
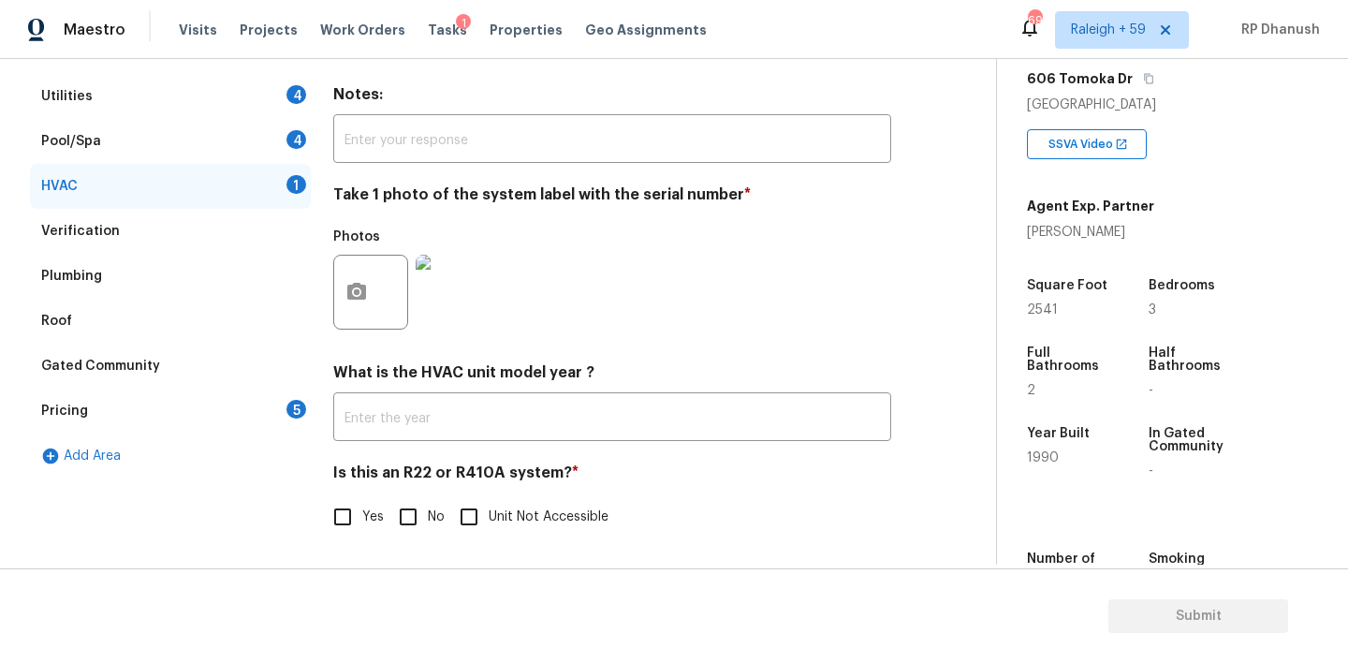
click at [416, 505] on input "No" at bounding box center [407, 516] width 39 height 39
checkbox input "true"
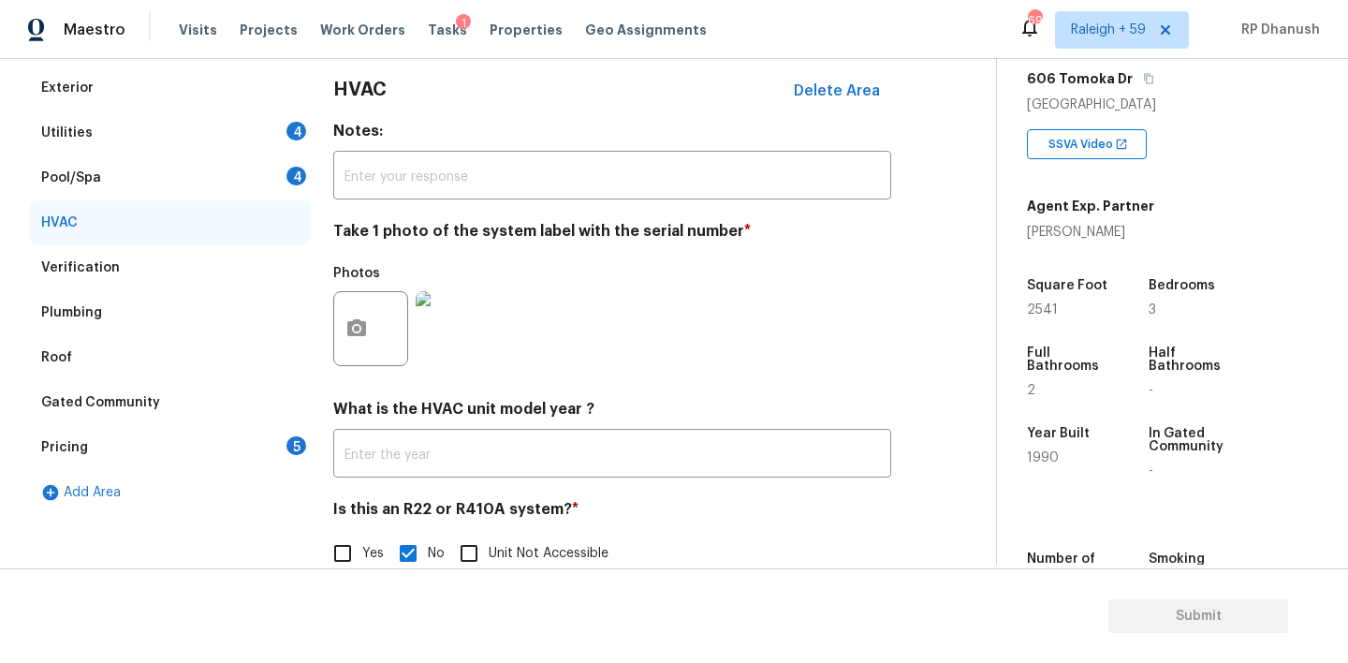
click at [285, 166] on div "Pool/Spa 4" at bounding box center [170, 177] width 281 height 45
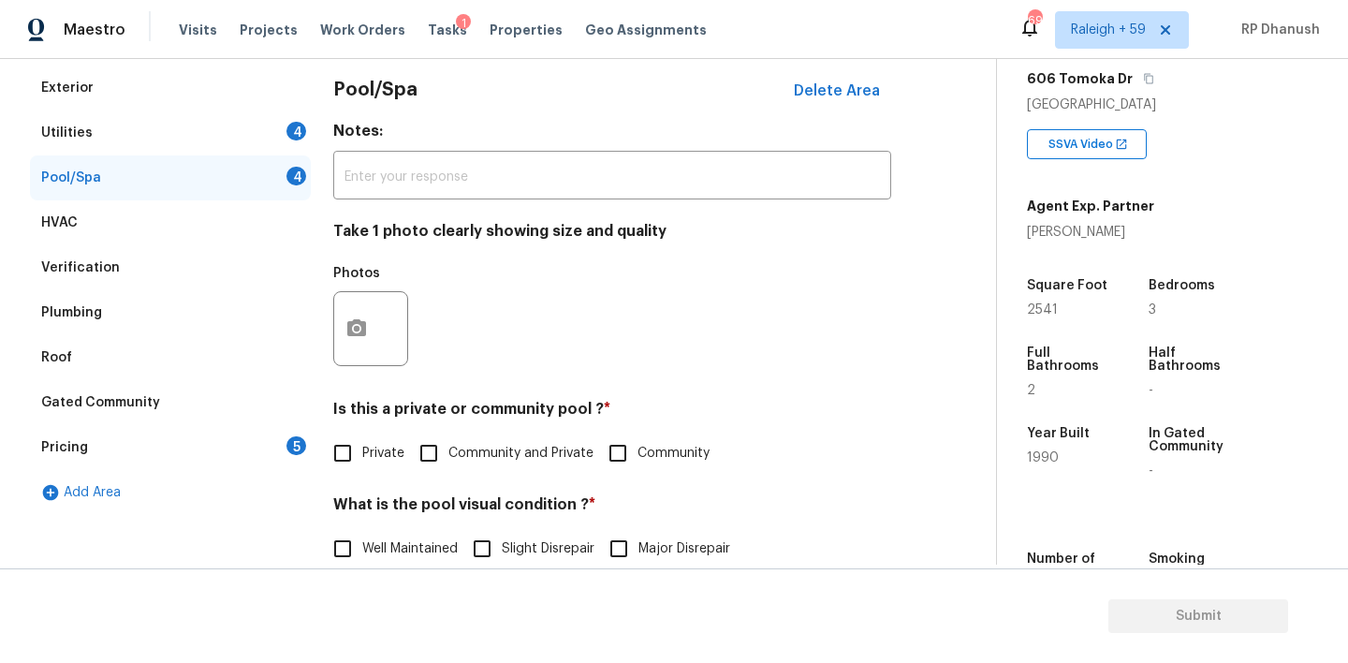
click at [349, 293] on div at bounding box center [370, 328] width 75 height 75
click at [350, 319] on icon "button" at bounding box center [356, 328] width 22 height 22
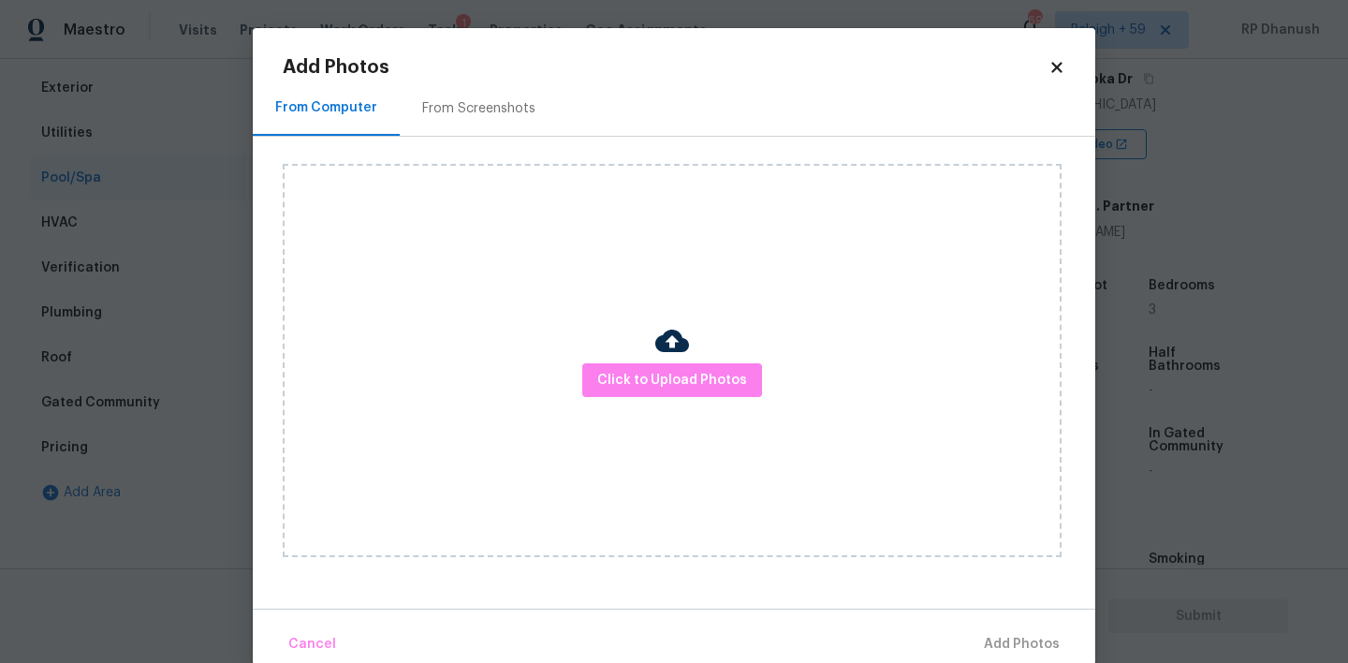
click at [420, 167] on div "Click to Upload Photos" at bounding box center [672, 360] width 779 height 393
click at [467, 105] on div "From Screenshots" at bounding box center [478, 108] width 113 height 19
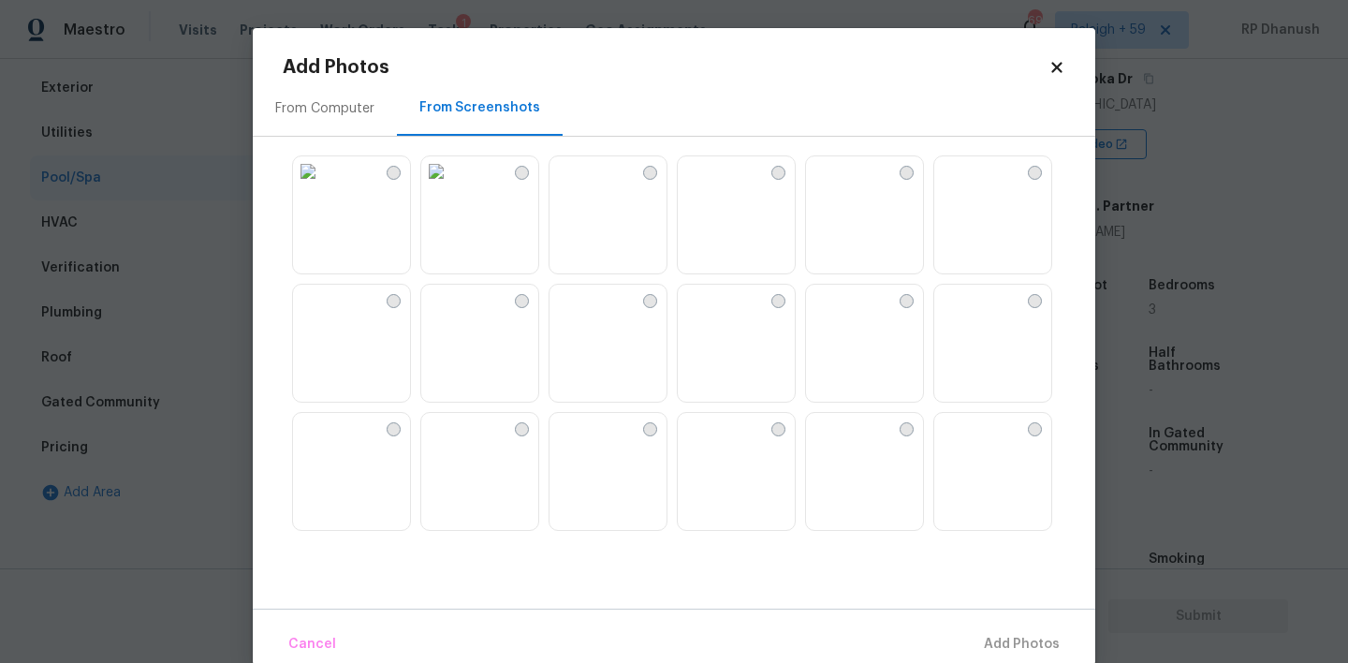
click at [579, 443] on img at bounding box center [564, 428] width 30 height 30
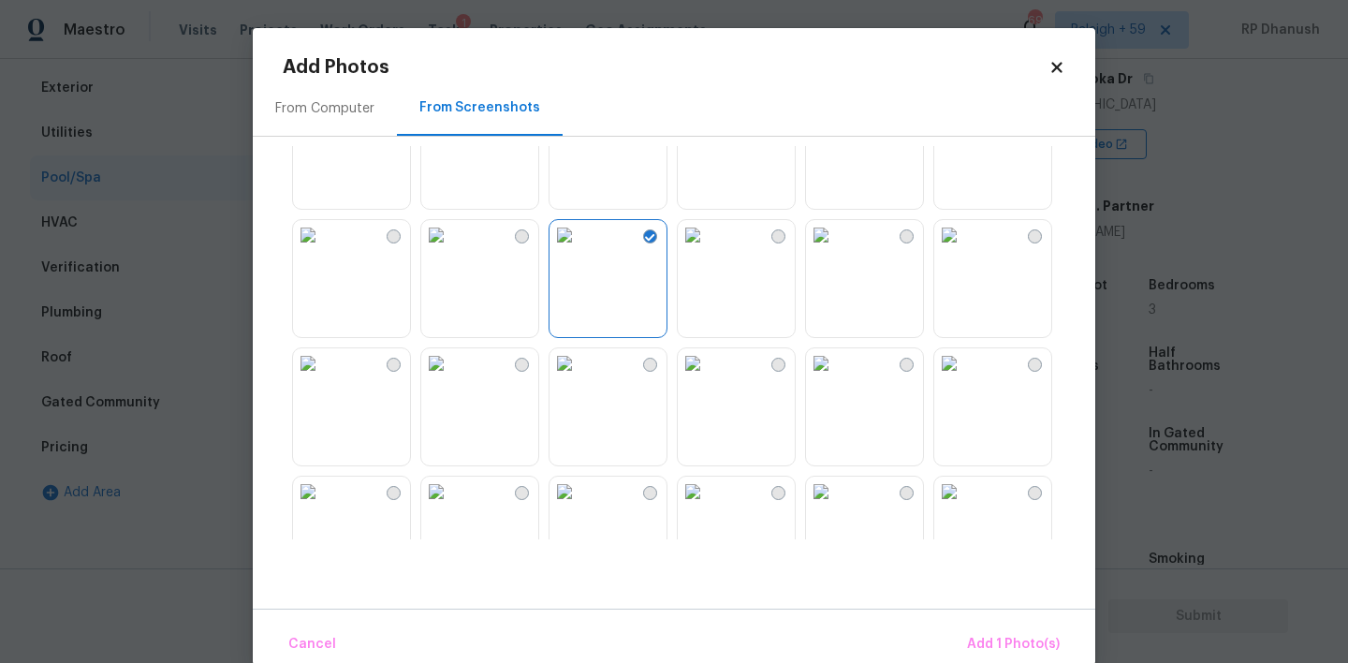
scroll to position [381, 0]
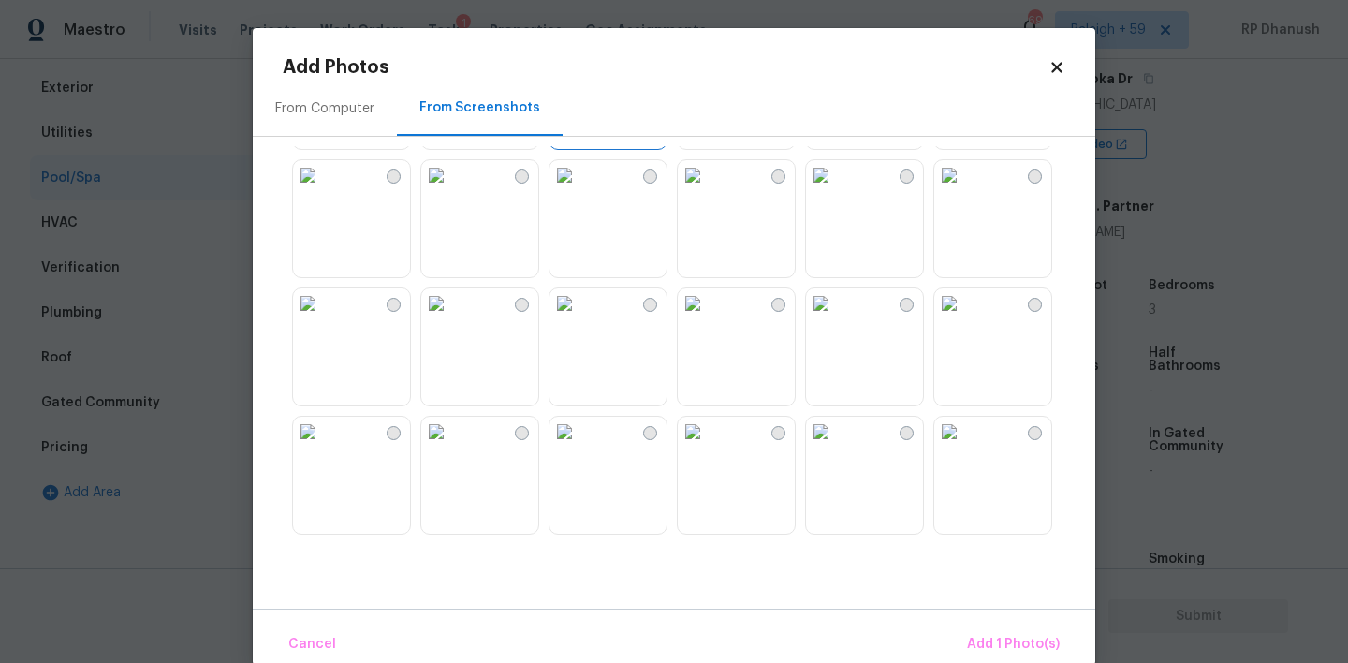
click at [1011, 618] on div "Cancel Add 1 Photo(s)" at bounding box center [674, 636] width 842 height 56
click at [1004, 638] on span "Add 1 Photo(s)" at bounding box center [1013, 644] width 93 height 23
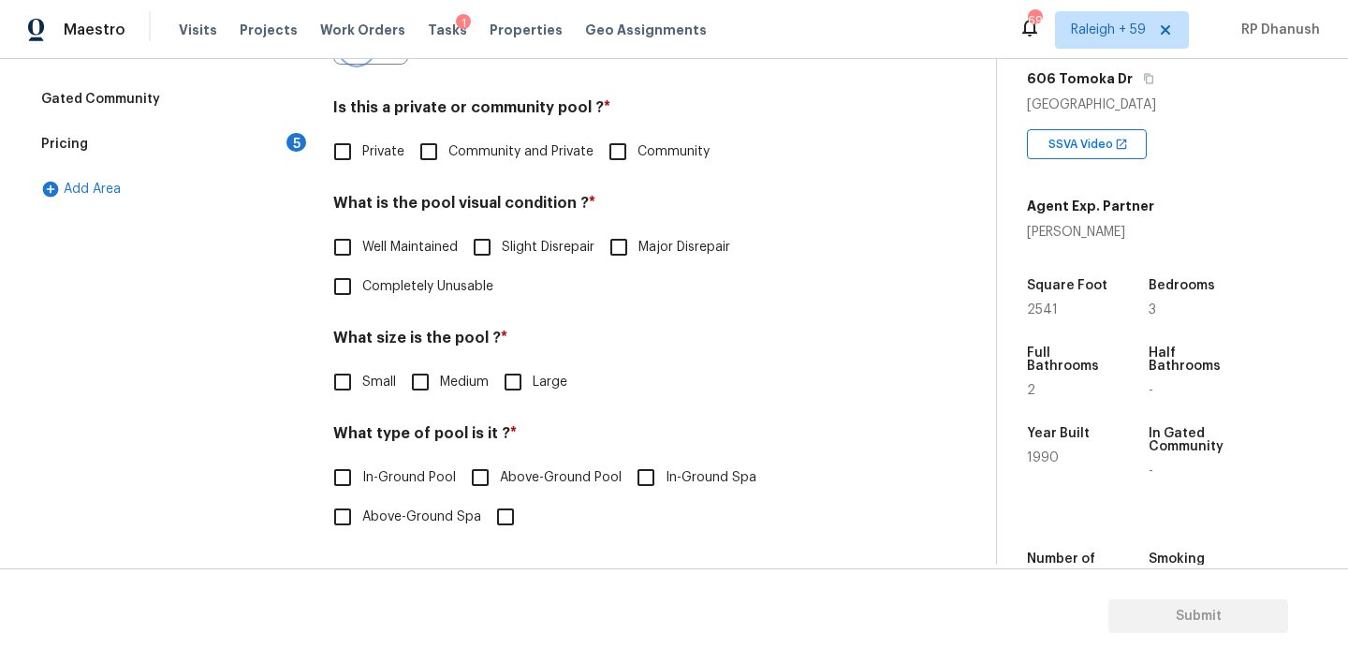
scroll to position [564, 0]
click at [431, 154] on input "Community and Private" at bounding box center [428, 151] width 39 height 39
checkbox input "true"
click at [360, 162] on input "Private" at bounding box center [342, 153] width 39 height 39
checkbox input "true"
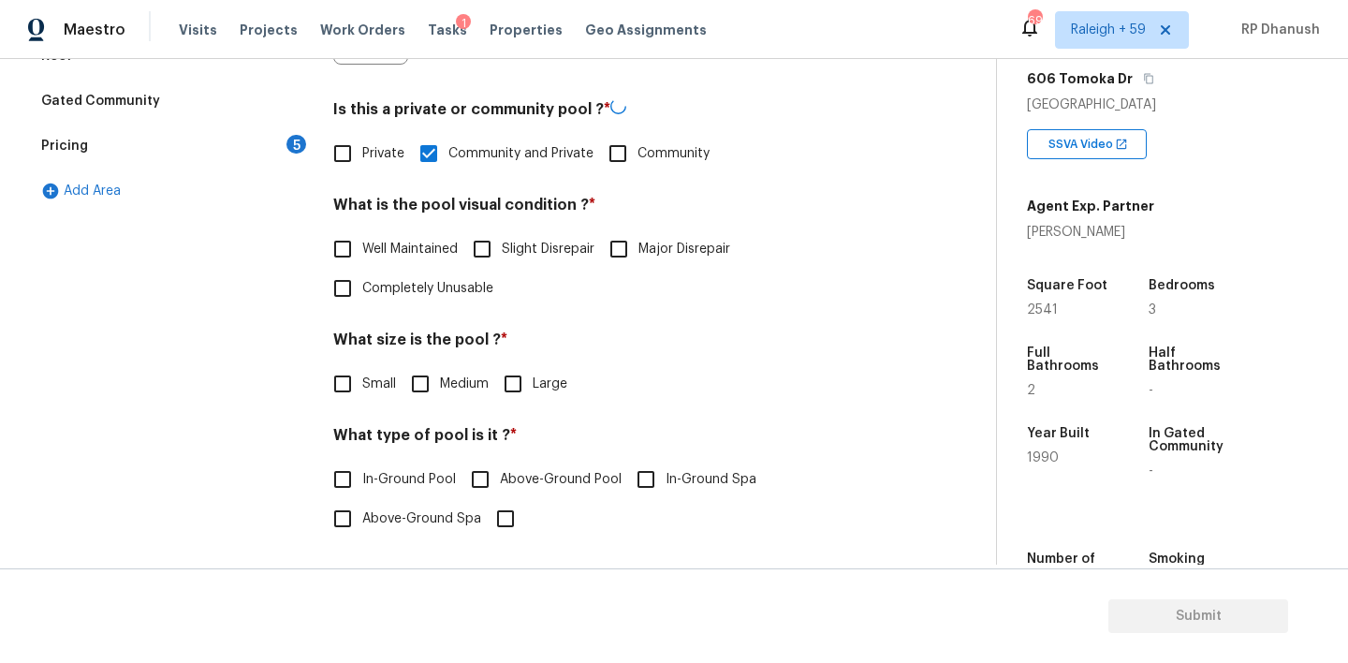
checkbox input "false"
click at [360, 264] on input "Well Maintained" at bounding box center [342, 248] width 39 height 39
checkbox input "true"
click at [444, 387] on span "Medium" at bounding box center [464, 383] width 49 height 20
click at [440, 387] on input "Medium" at bounding box center [420, 381] width 39 height 39
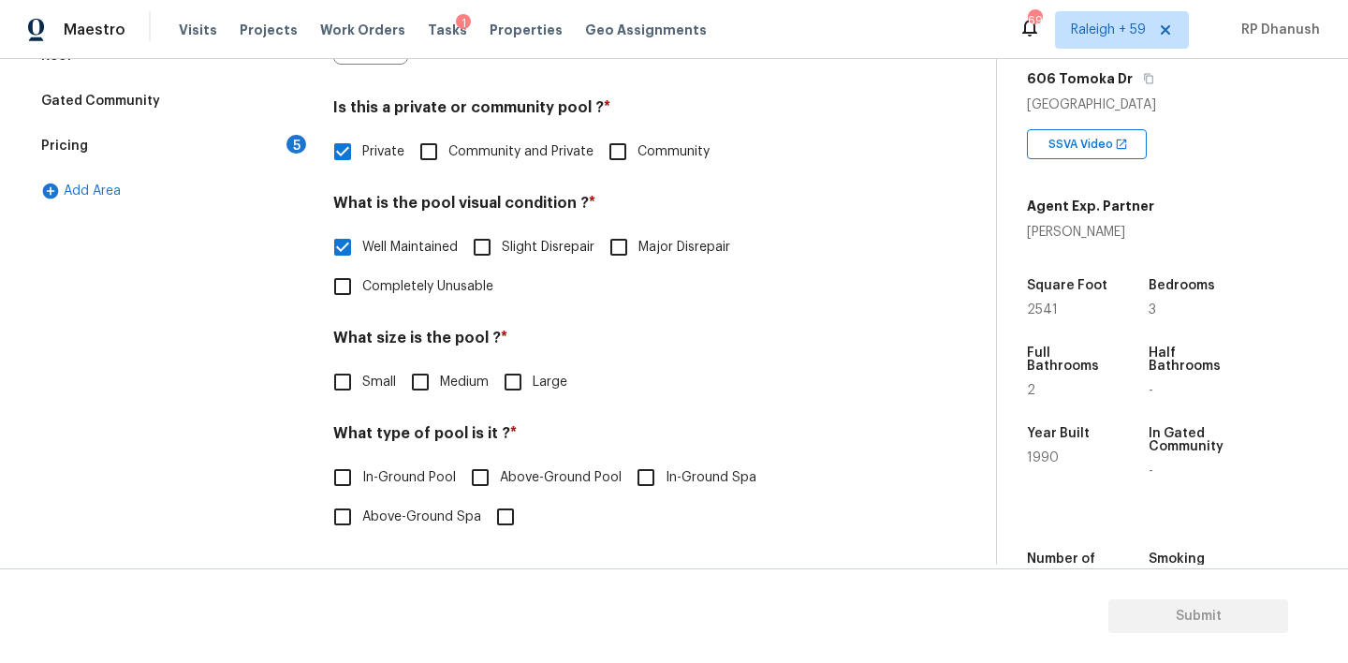
checkbox input "true"
click at [363, 468] on span "In-Ground Pool" at bounding box center [409, 478] width 94 height 20
click at [362, 468] on input "In-Ground Pool" at bounding box center [342, 477] width 39 height 39
checkbox input "true"
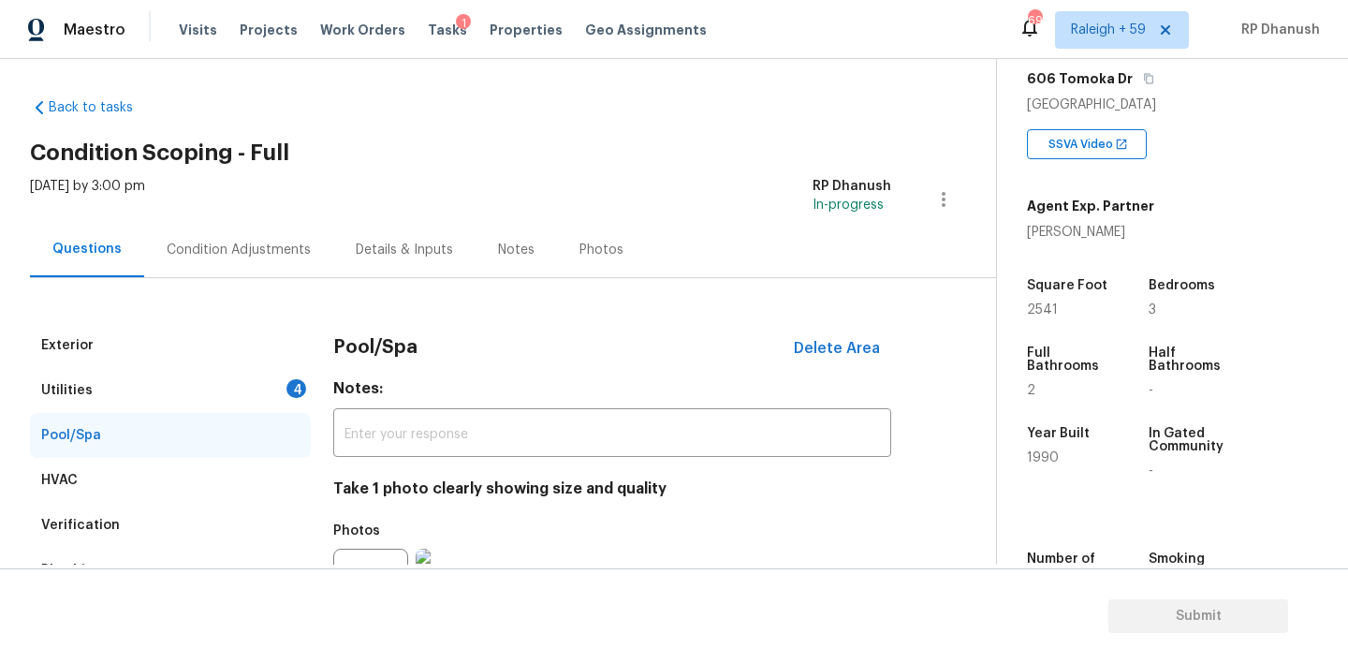
scroll to position [0, 0]
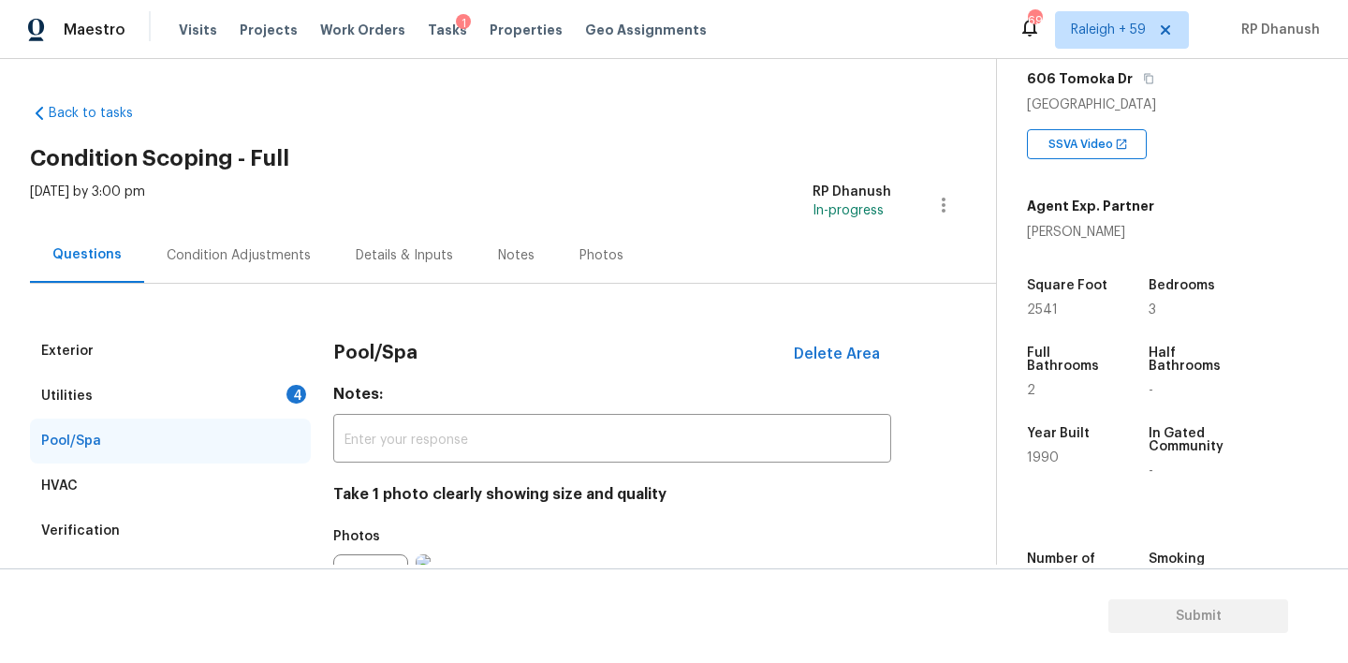
click at [253, 394] on div "Utilities 4" at bounding box center [170, 395] width 281 height 45
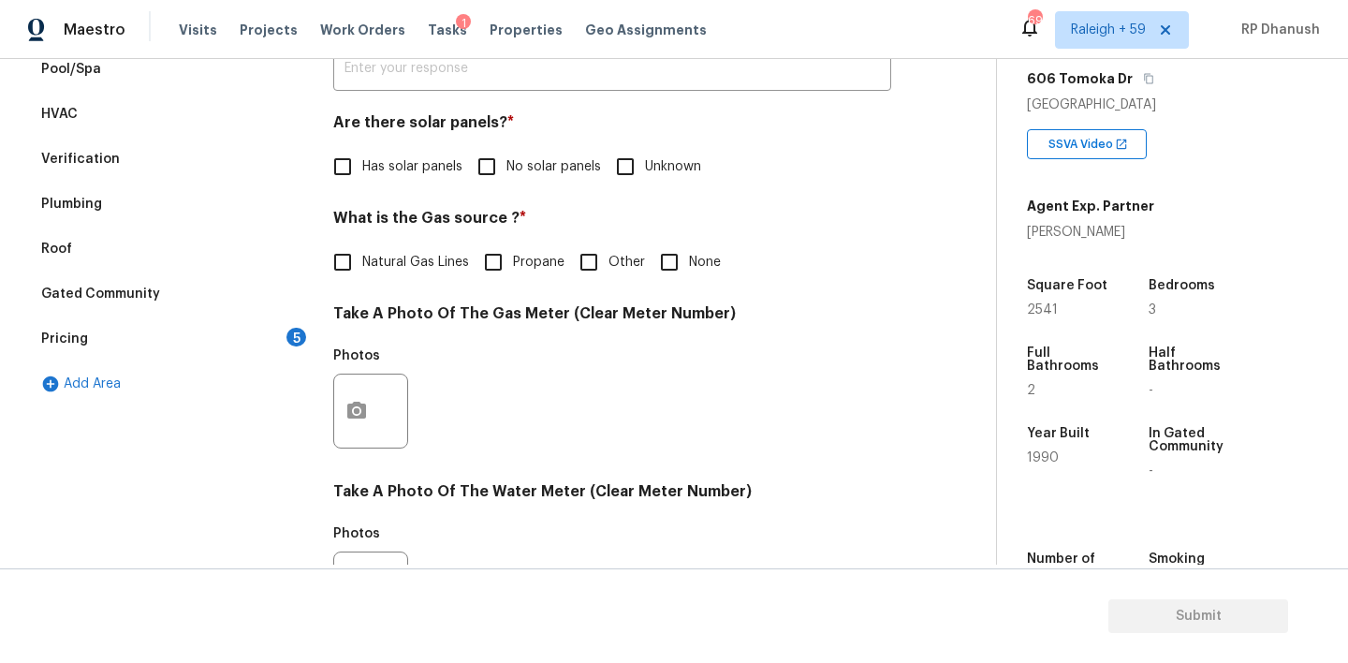
click at [488, 161] on input "No solar panels" at bounding box center [486, 166] width 39 height 39
checkbox input "true"
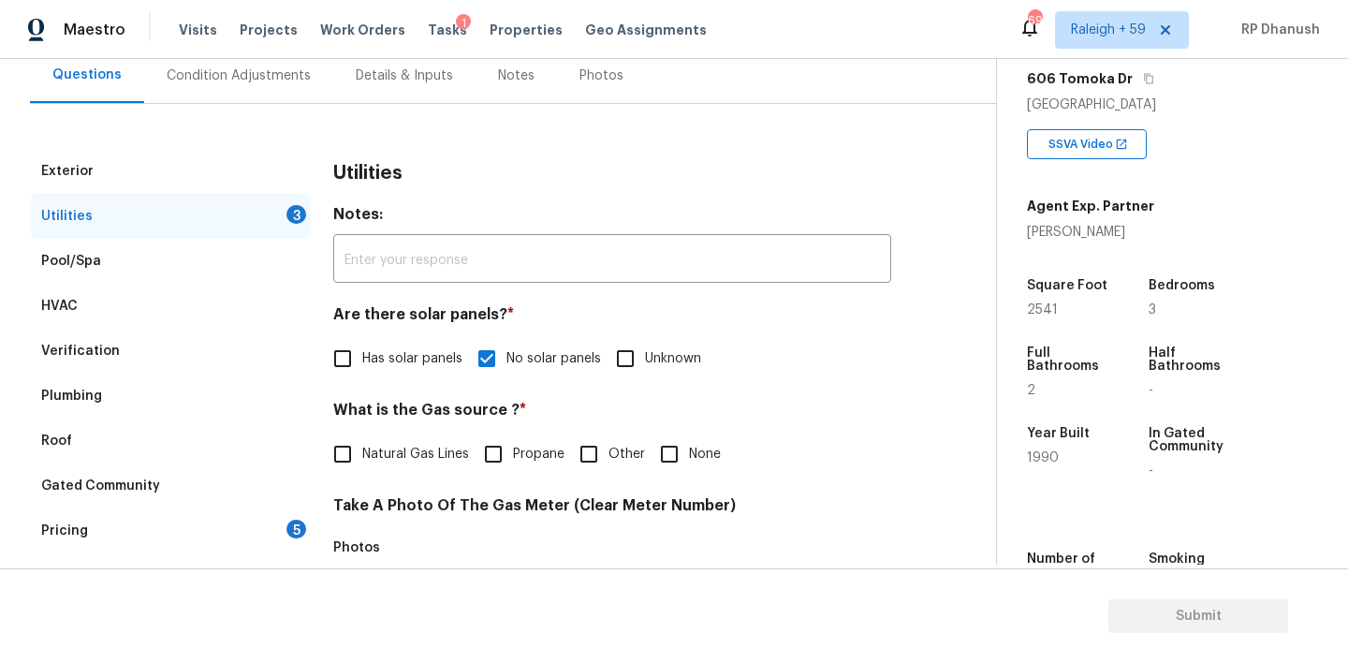
scroll to position [106, 0]
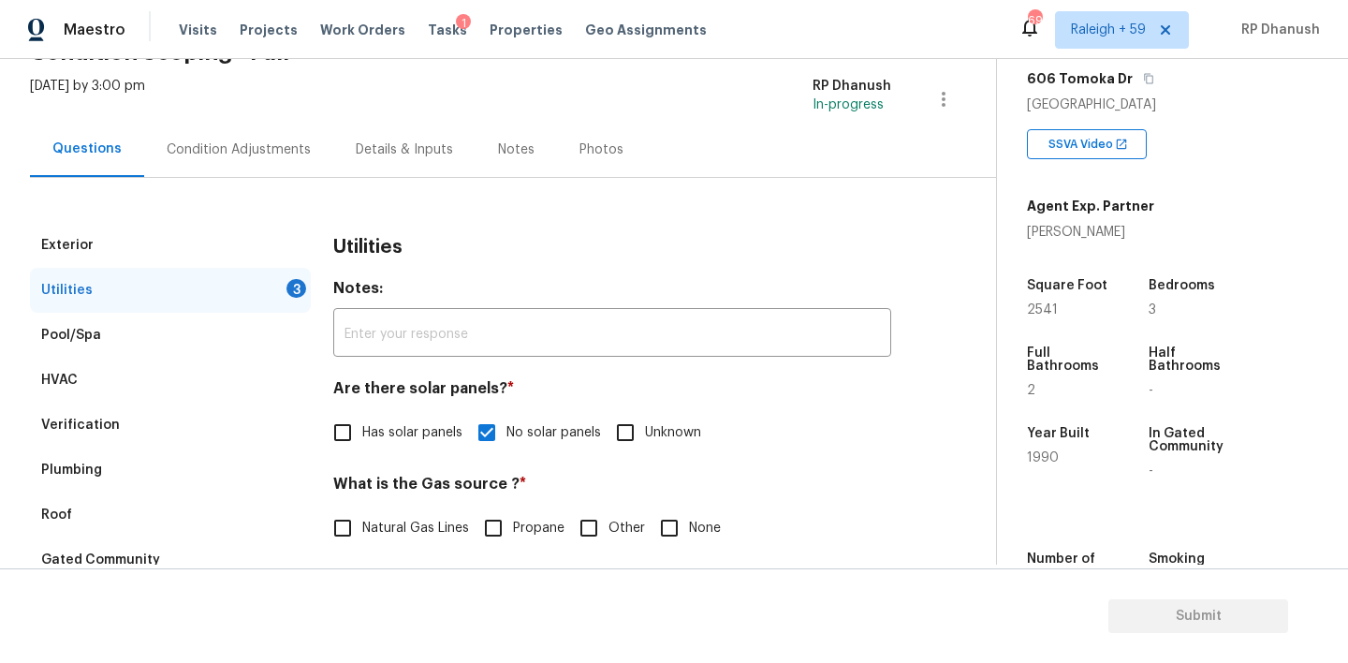
click at [236, 165] on div "Condition Adjustments" at bounding box center [238, 149] width 189 height 55
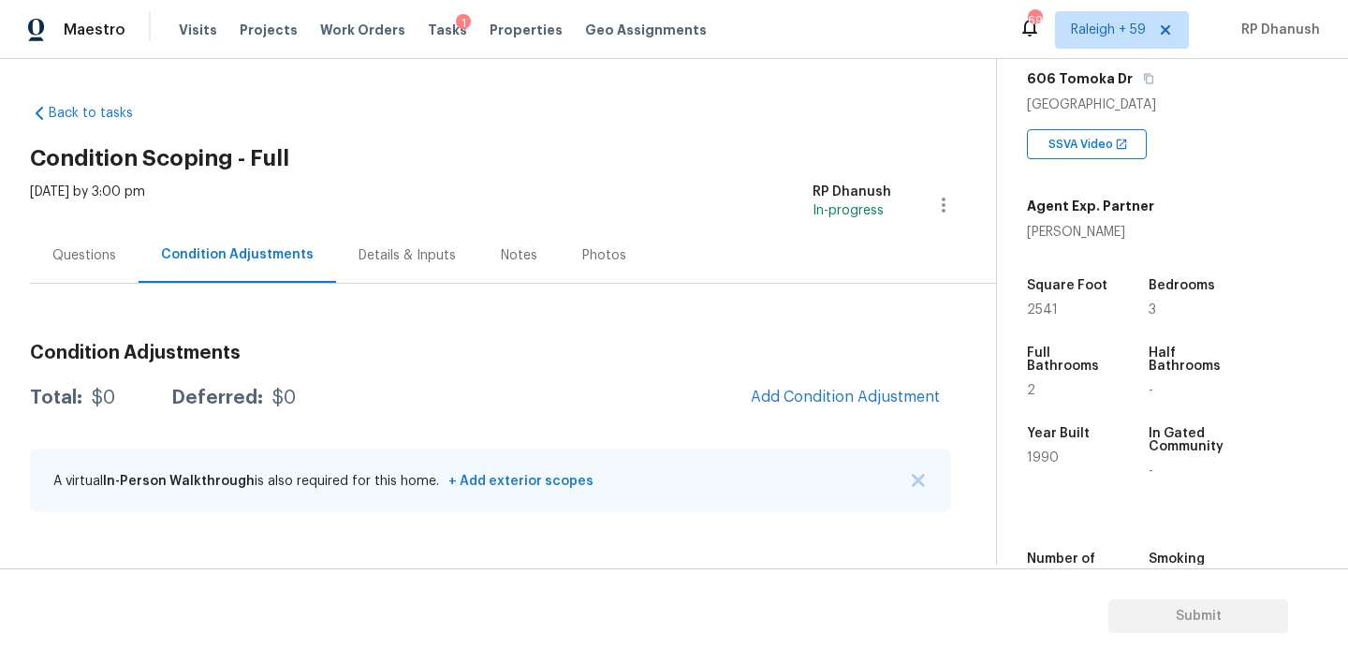
scroll to position [324, 0]
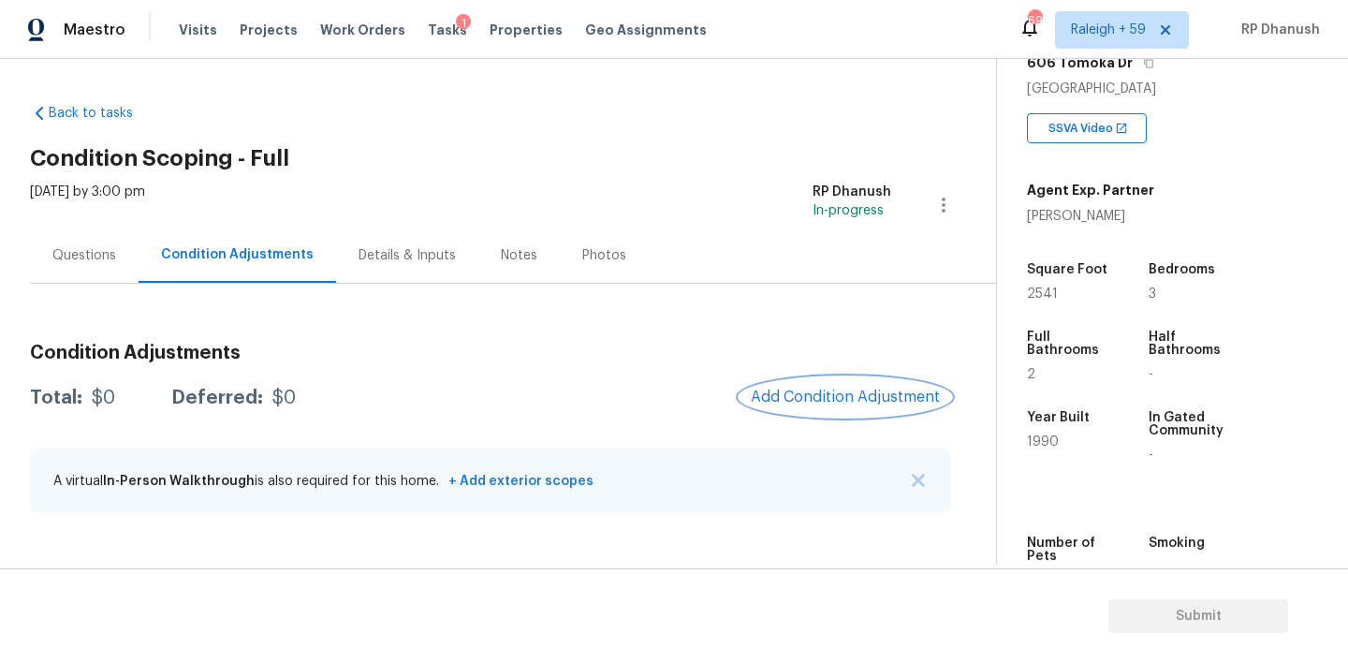
click at [848, 397] on span "Add Condition Adjustment" at bounding box center [845, 396] width 189 height 17
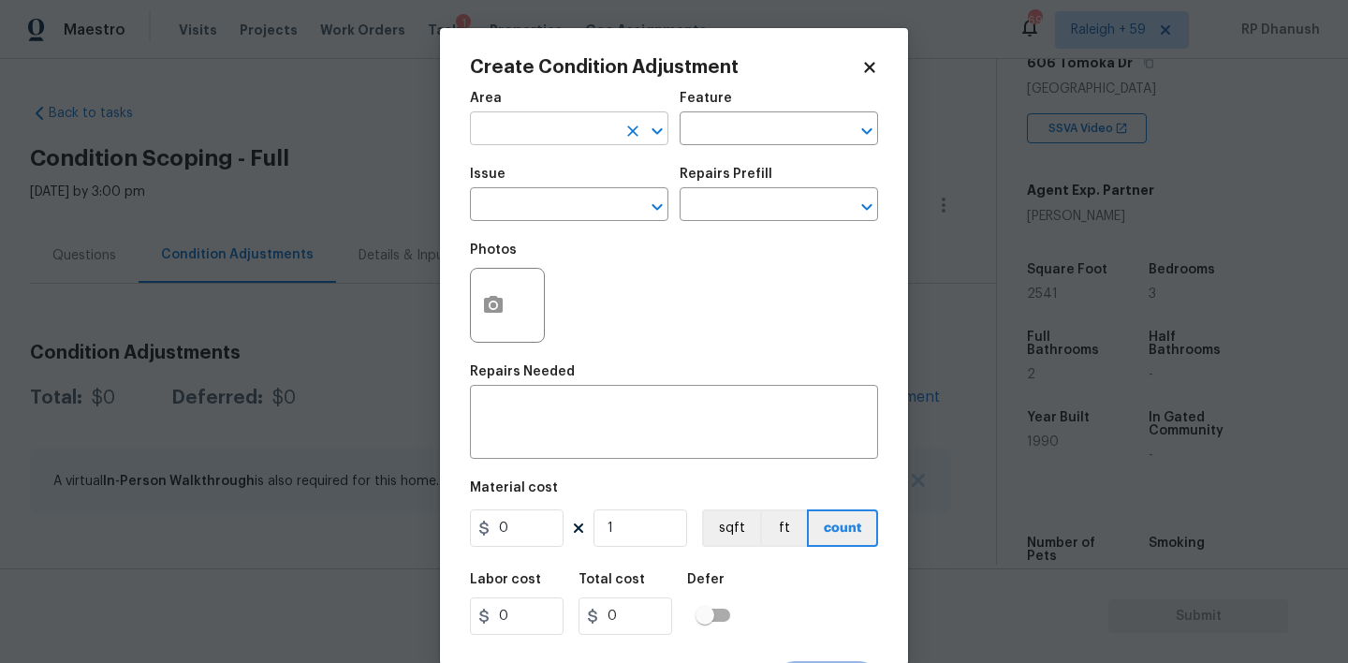
click at [583, 137] on input "text" at bounding box center [543, 130] width 146 height 29
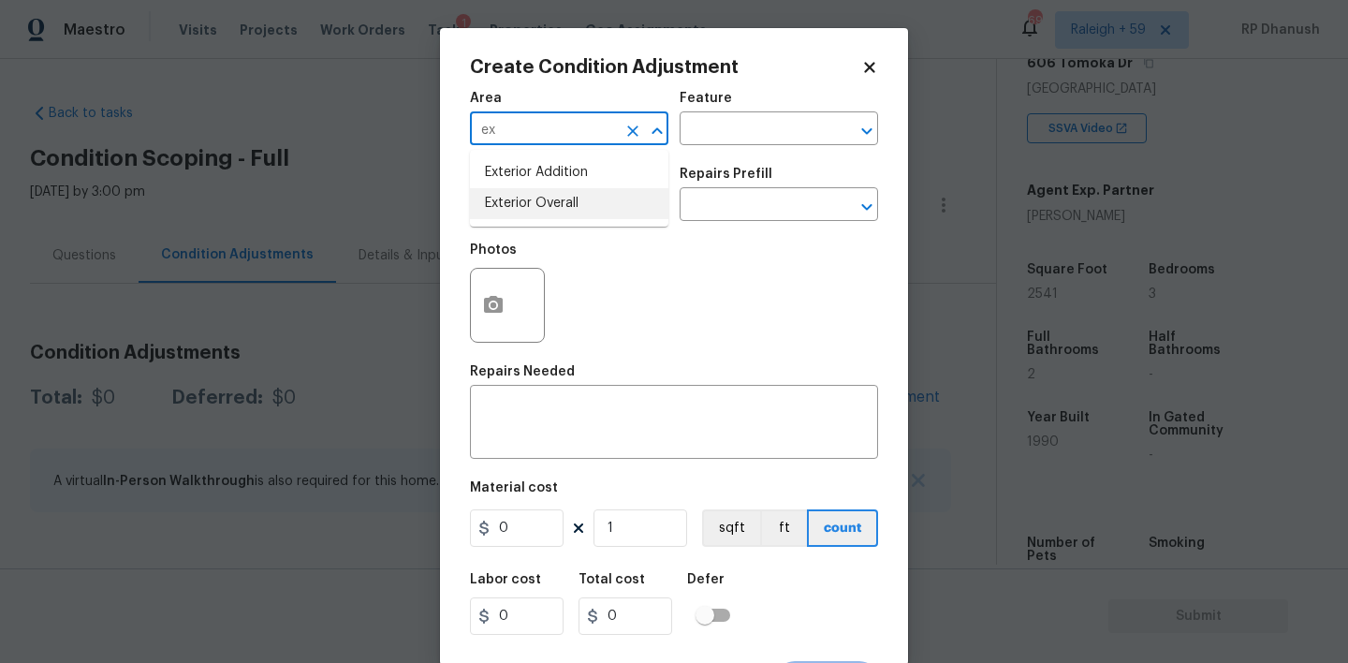
click at [557, 201] on li "Exterior Overall" at bounding box center [569, 203] width 198 height 31
type input "Exterior Overall"
click at [732, 148] on div "Area Exterior Overall ​ Feature ​" at bounding box center [674, 118] width 408 height 76
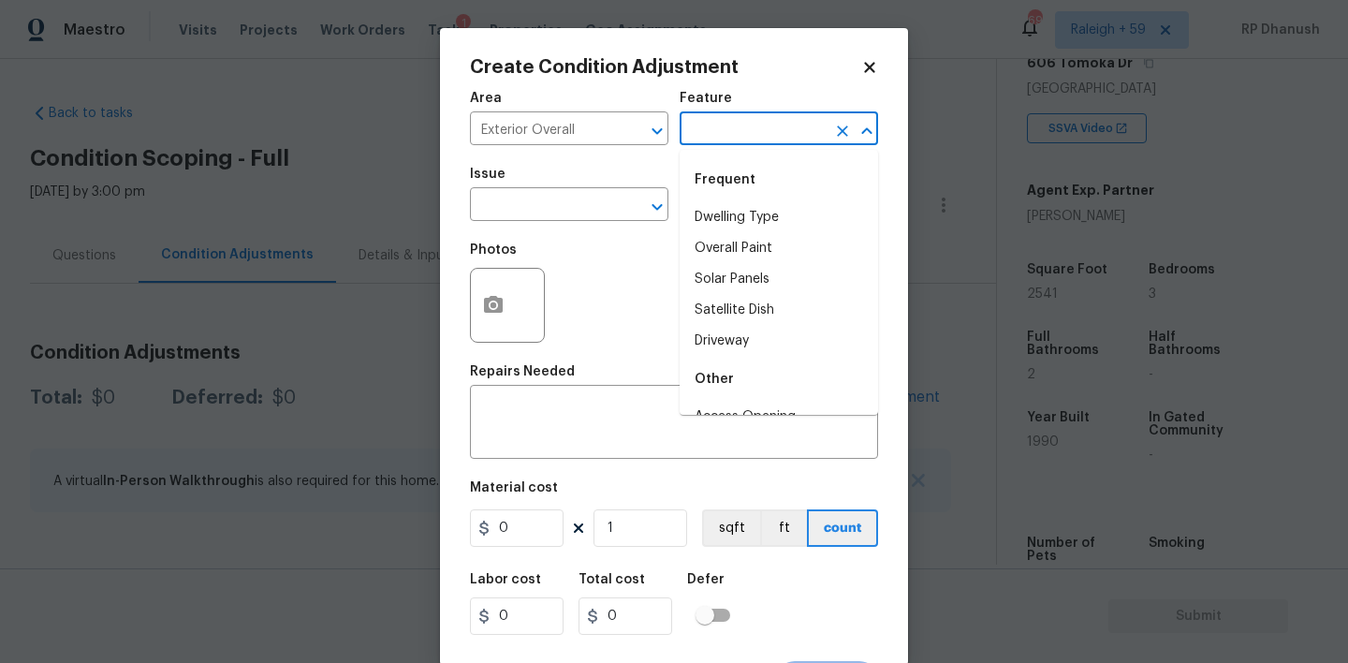
click at [737, 140] on input "text" at bounding box center [753, 130] width 146 height 29
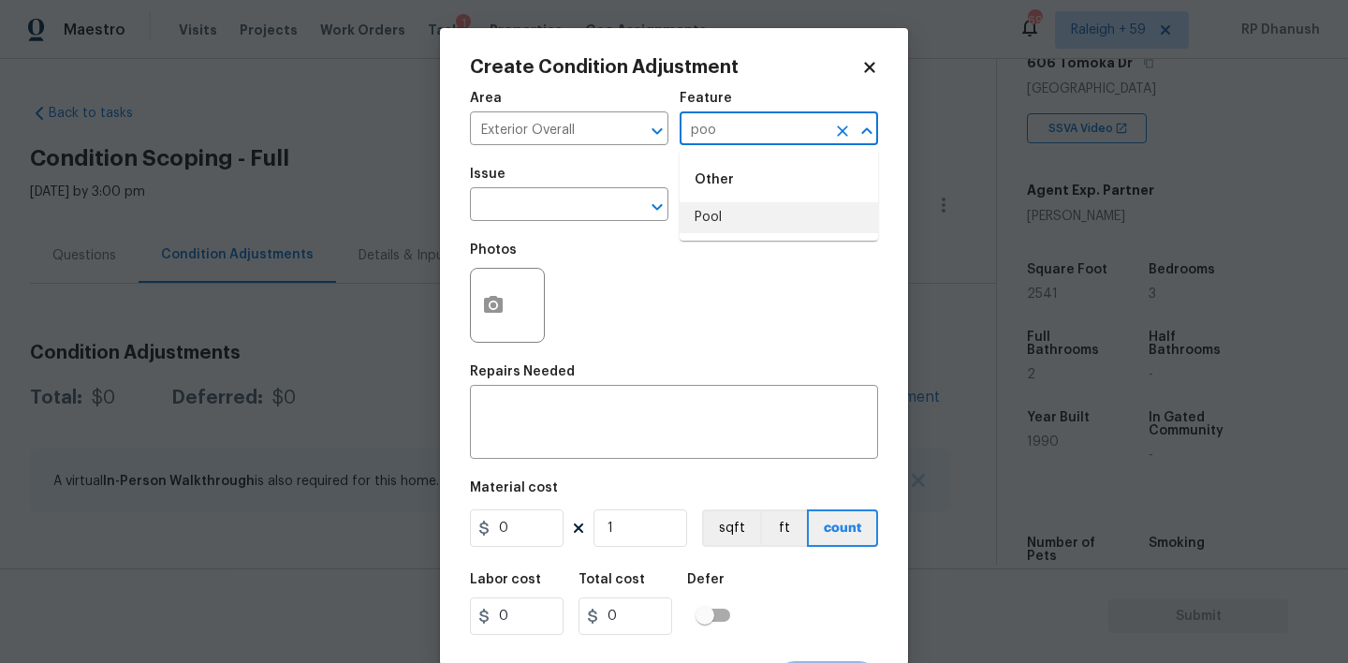
click at [709, 204] on li "Pool" at bounding box center [779, 217] width 198 height 31
type input "Pool"
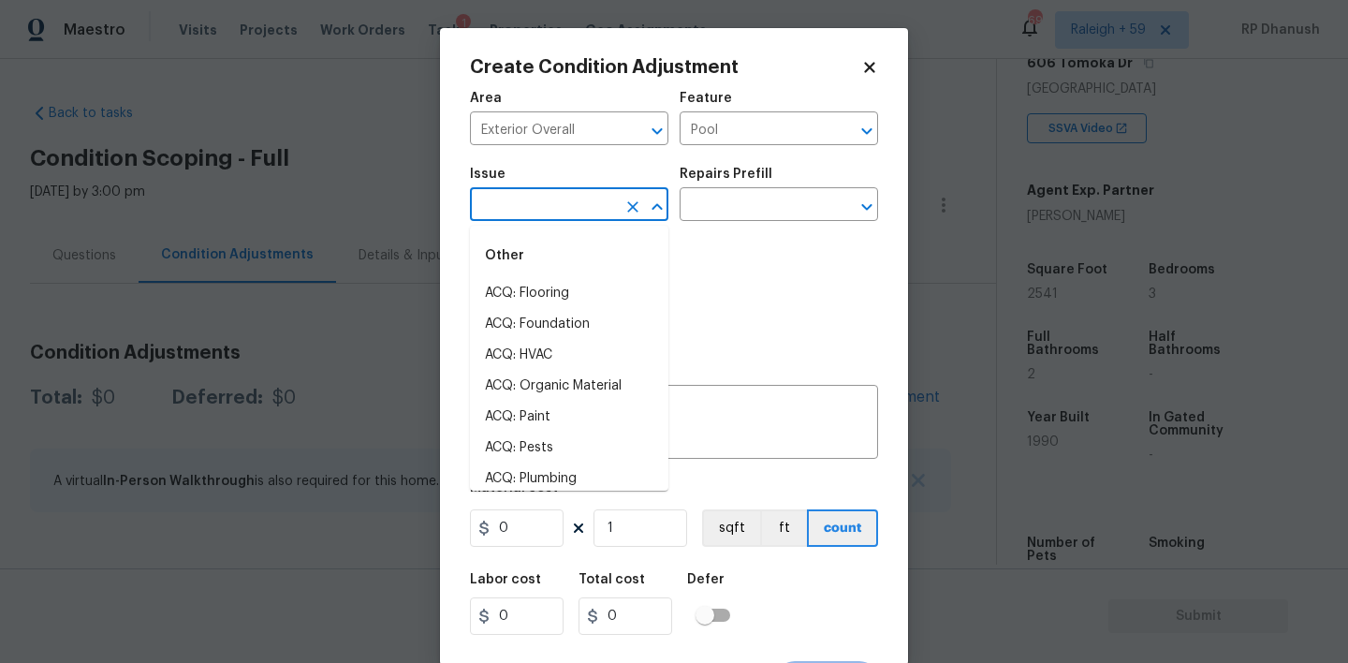
click at [575, 203] on input "text" at bounding box center [543, 206] width 146 height 29
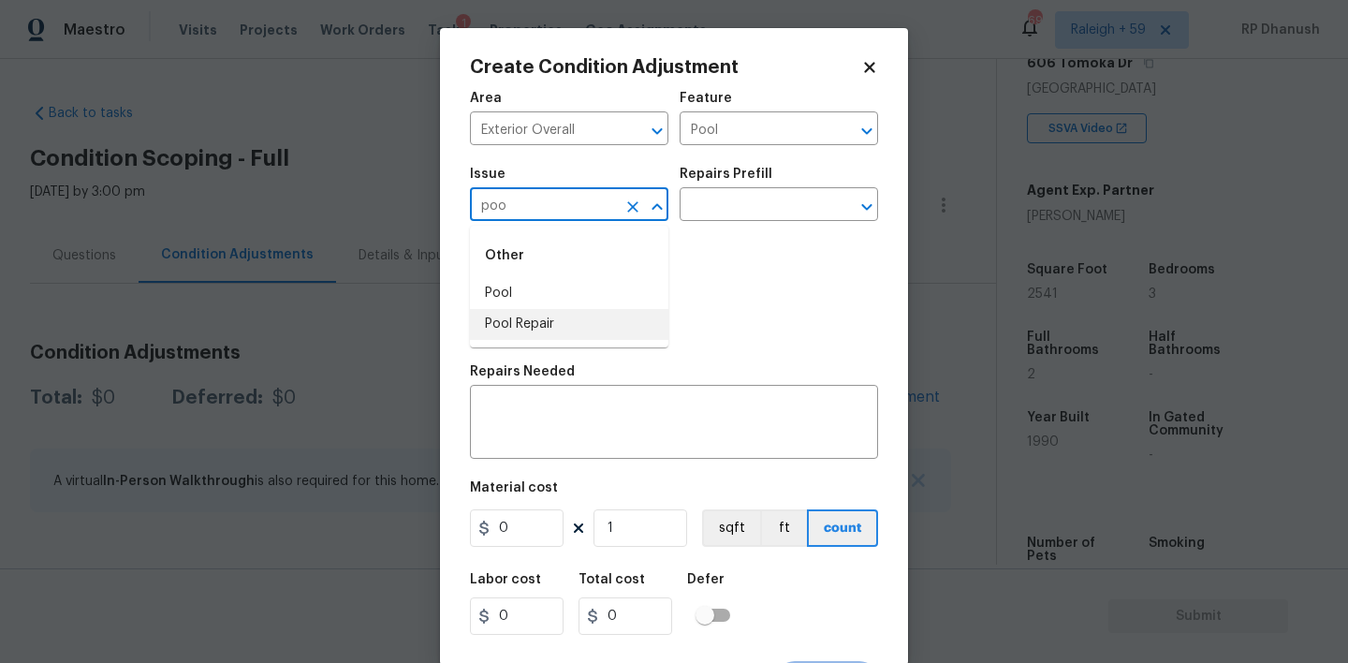
click at [496, 324] on li "Pool Repair" at bounding box center [569, 324] width 198 height 31
type input "Pool Repair"
click at [774, 201] on input "text" at bounding box center [753, 206] width 146 height 29
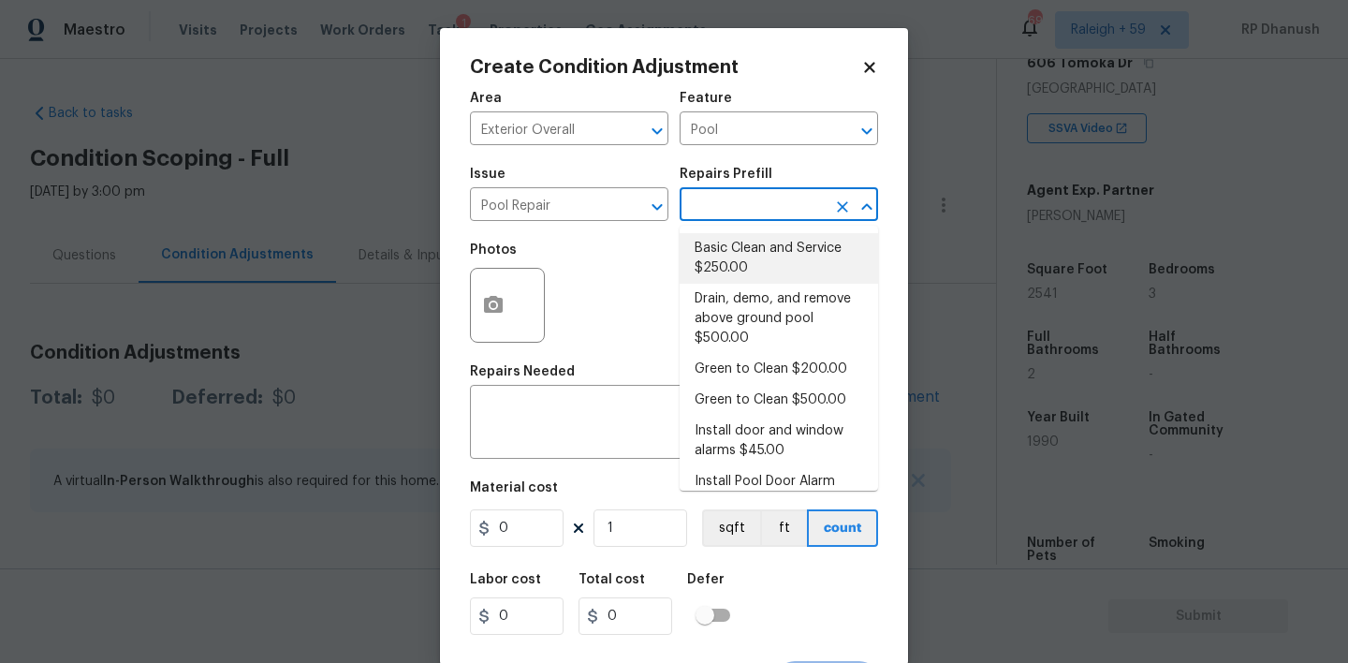
click at [728, 265] on li "Basic Clean and Service $250.00" at bounding box center [779, 258] width 198 height 51
type textarea "basic clean and service, balance chems, repair minor leaks at equipment, etc"
type input "250"
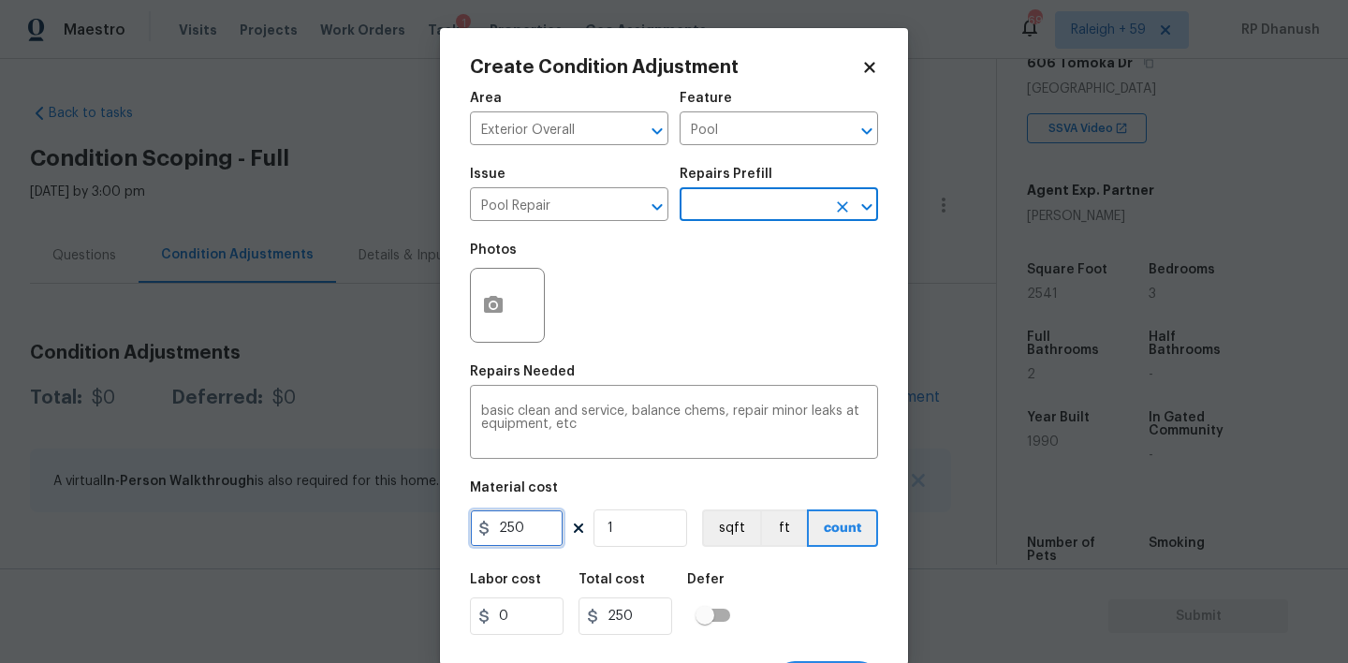
click at [488, 545] on input "250" at bounding box center [517, 527] width 94 height 37
click at [501, 535] on input "250" at bounding box center [517, 527] width 94 height 37
type input "500"
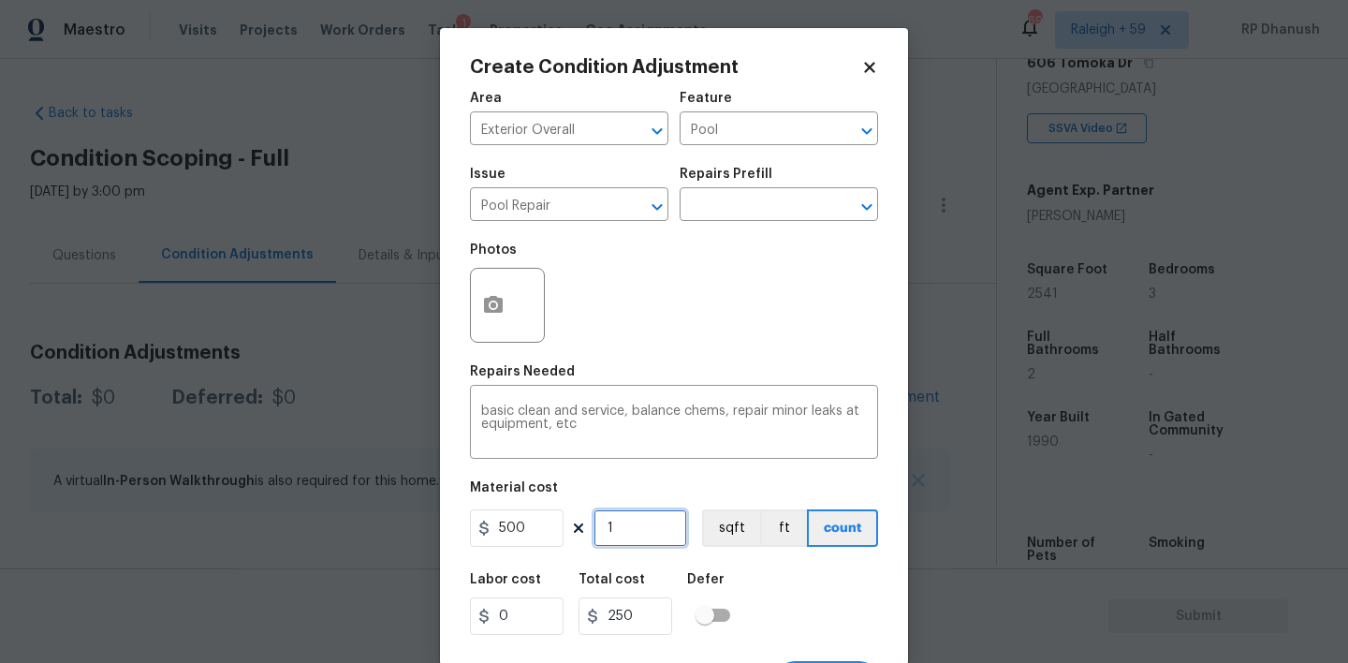
type input "500"
click at [488, 411] on textarea "basic clean and service, balance chems, repair minor leaks at equipment, etc" at bounding box center [674, 423] width 386 height 39
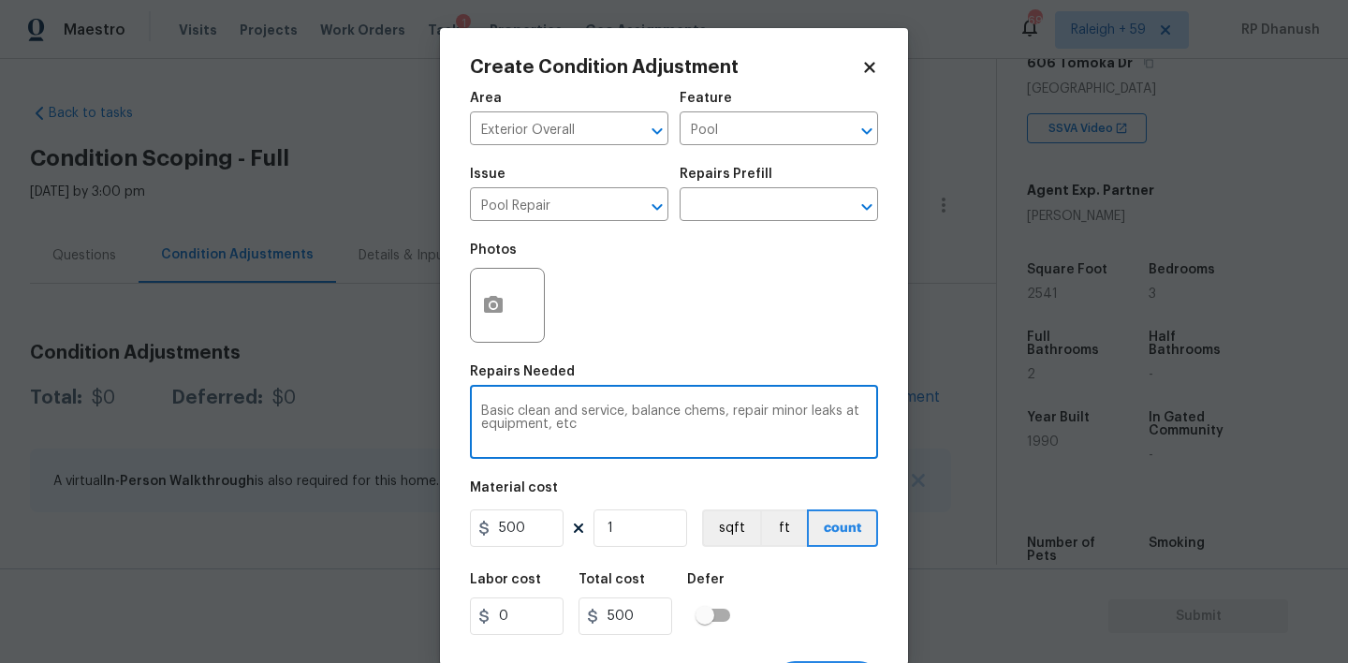
scroll to position [37, 0]
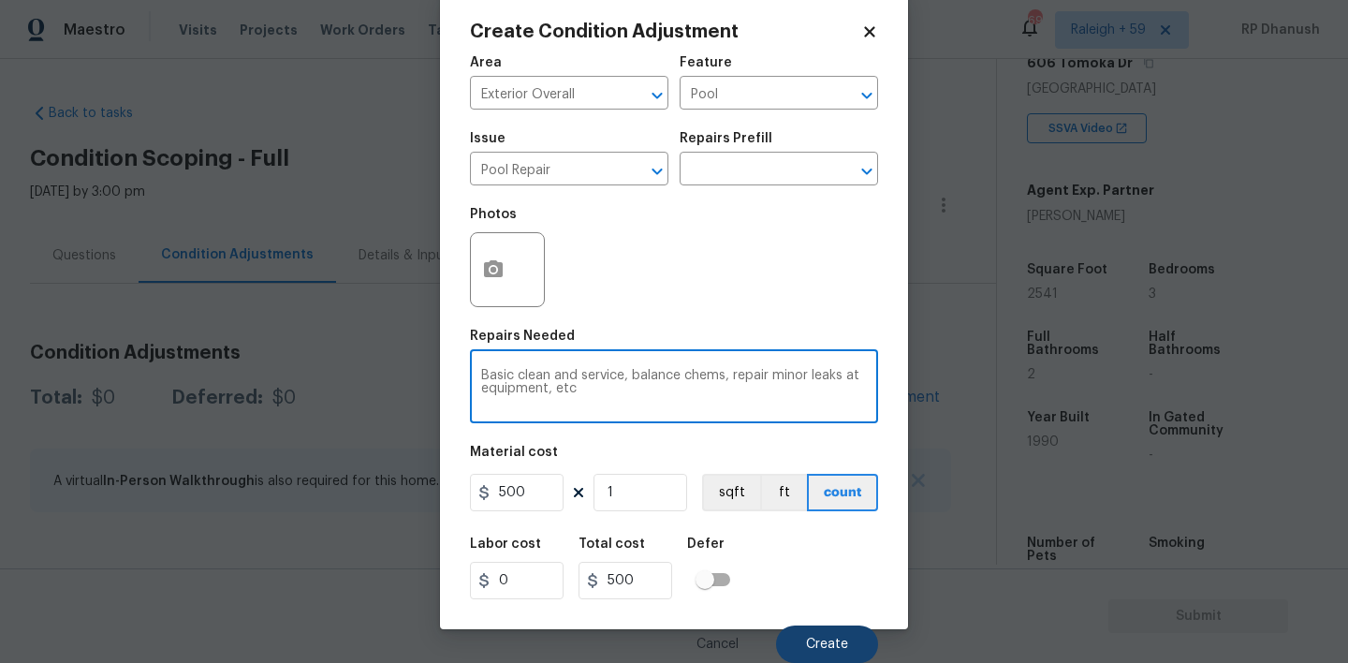
type textarea "Basic clean and service, balance chems, repair minor leaks at equipment, etc"
click at [804, 631] on button "Create" at bounding box center [827, 643] width 102 height 37
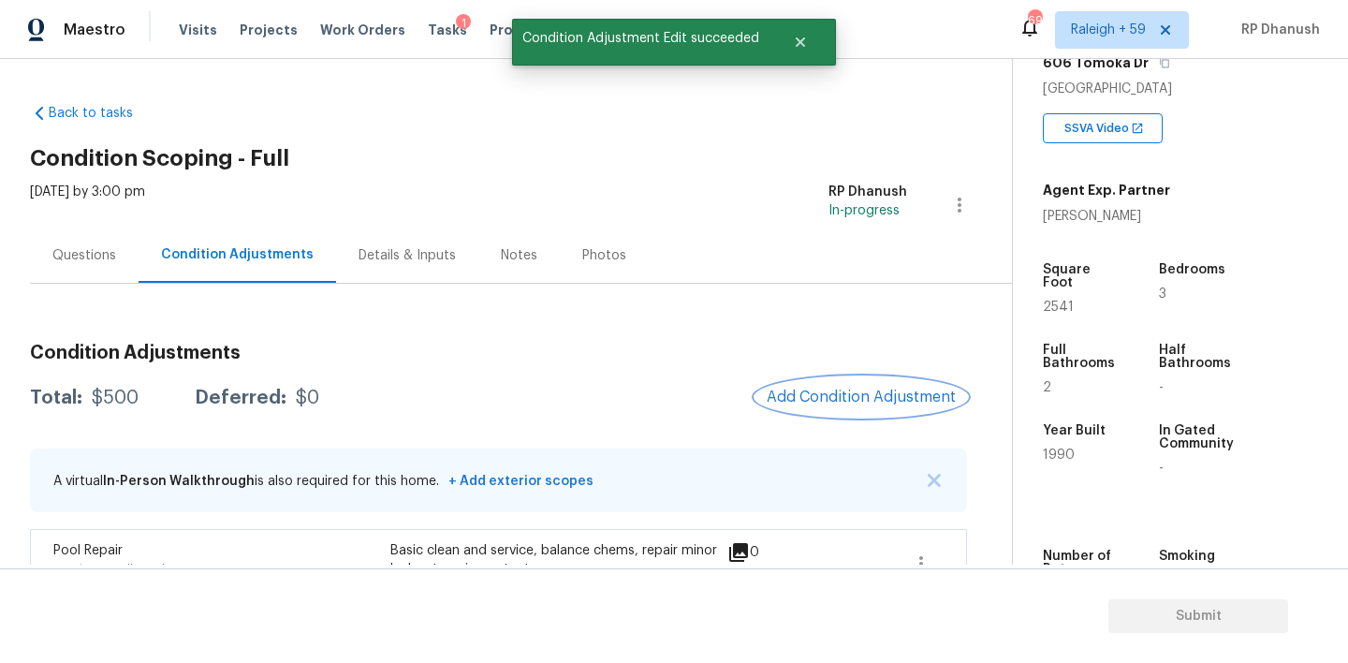
scroll to position [51, 0]
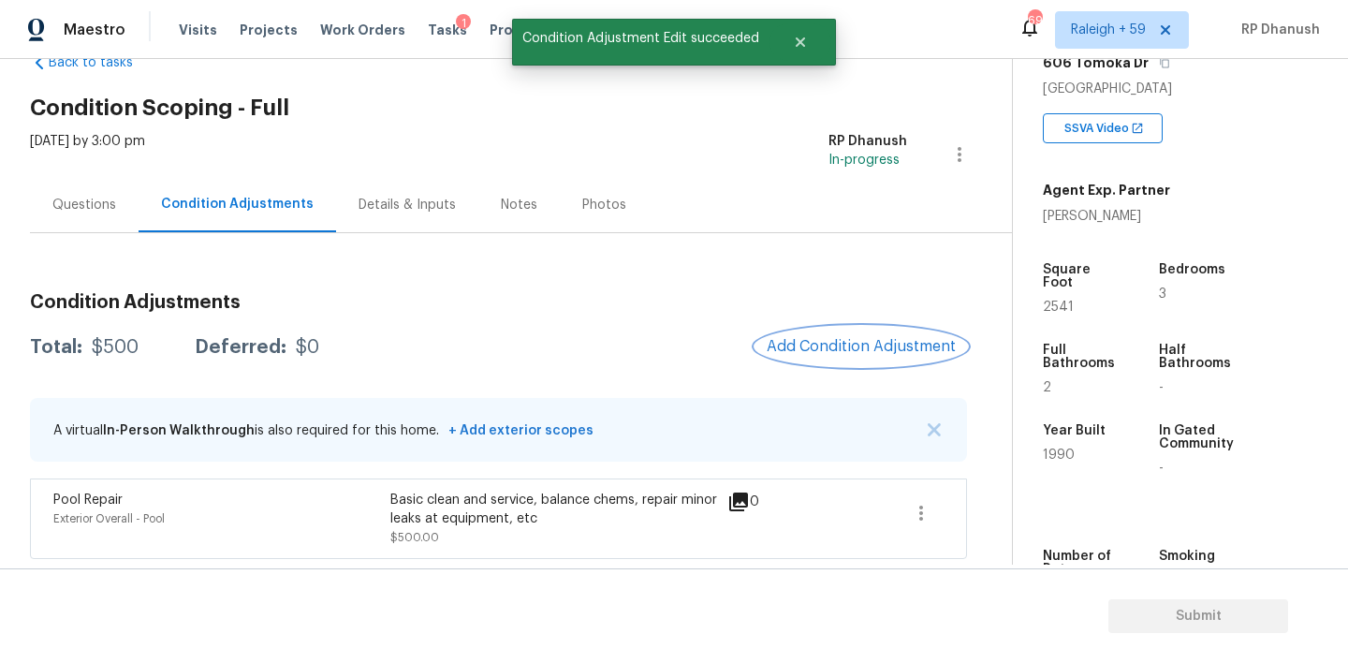
click at [841, 341] on span "Add Condition Adjustment" at bounding box center [861, 346] width 189 height 17
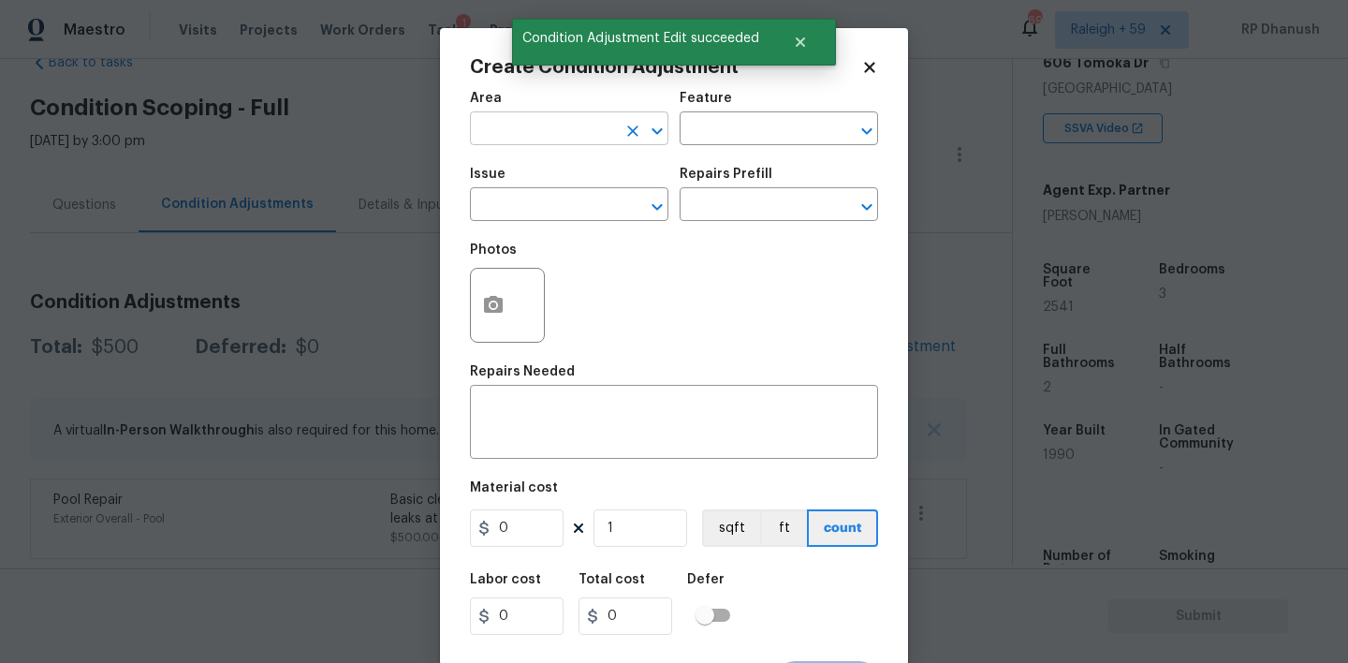
click at [575, 131] on input "text" at bounding box center [543, 130] width 146 height 29
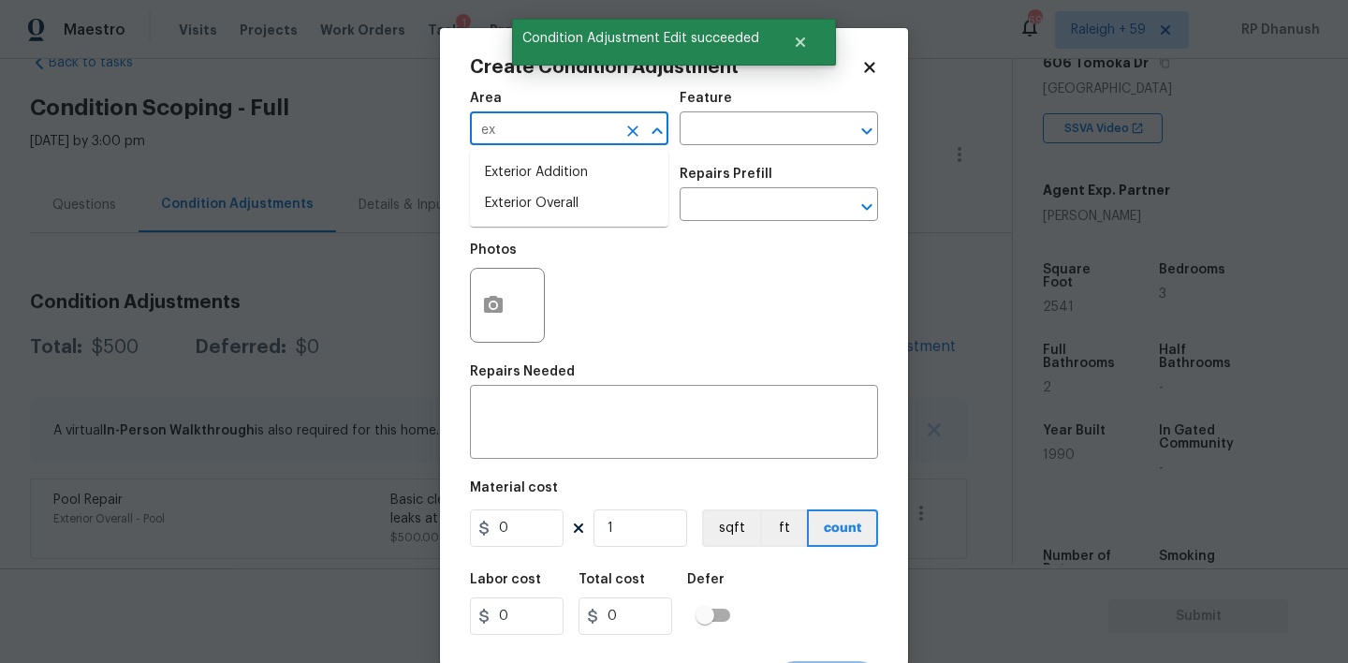
drag, startPoint x: 515, startPoint y: 192, endPoint x: 642, endPoint y: 154, distance: 133.0
click at [515, 192] on li "Exterior Overall" at bounding box center [569, 203] width 198 height 31
type input "Exterior Overall"
click at [727, 139] on input "text" at bounding box center [753, 130] width 146 height 29
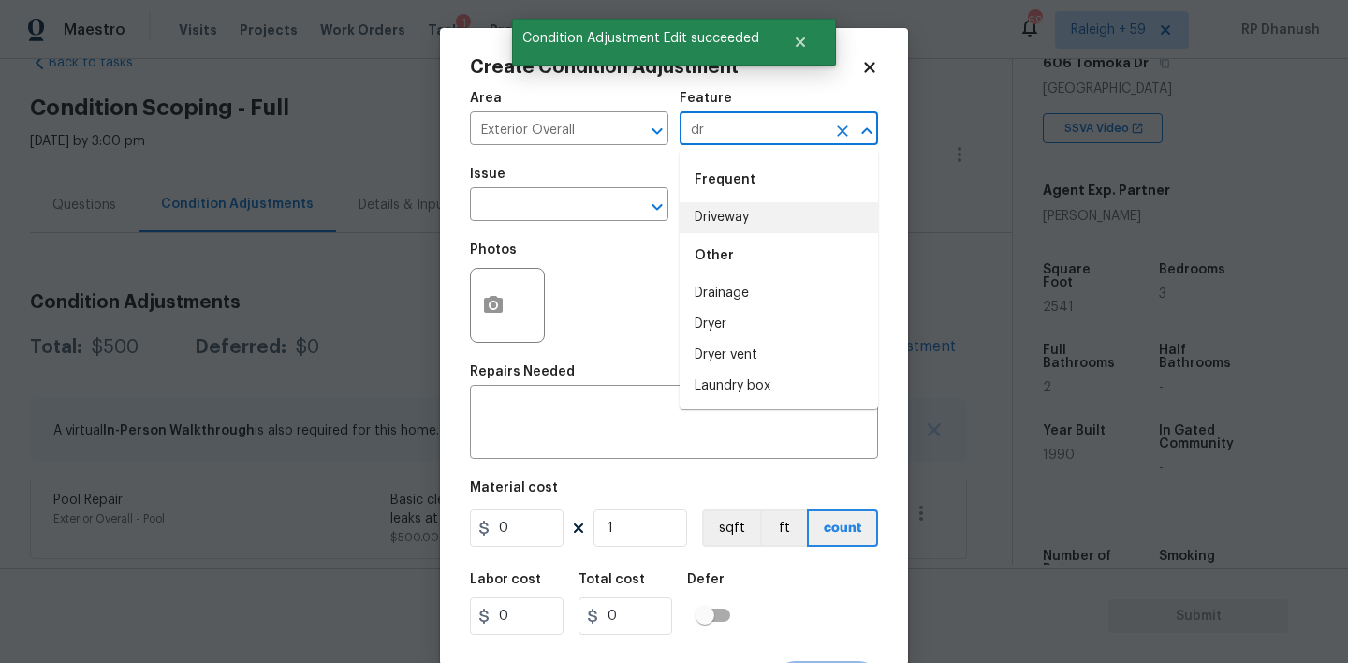
click at [711, 220] on li "Driveway" at bounding box center [779, 217] width 198 height 31
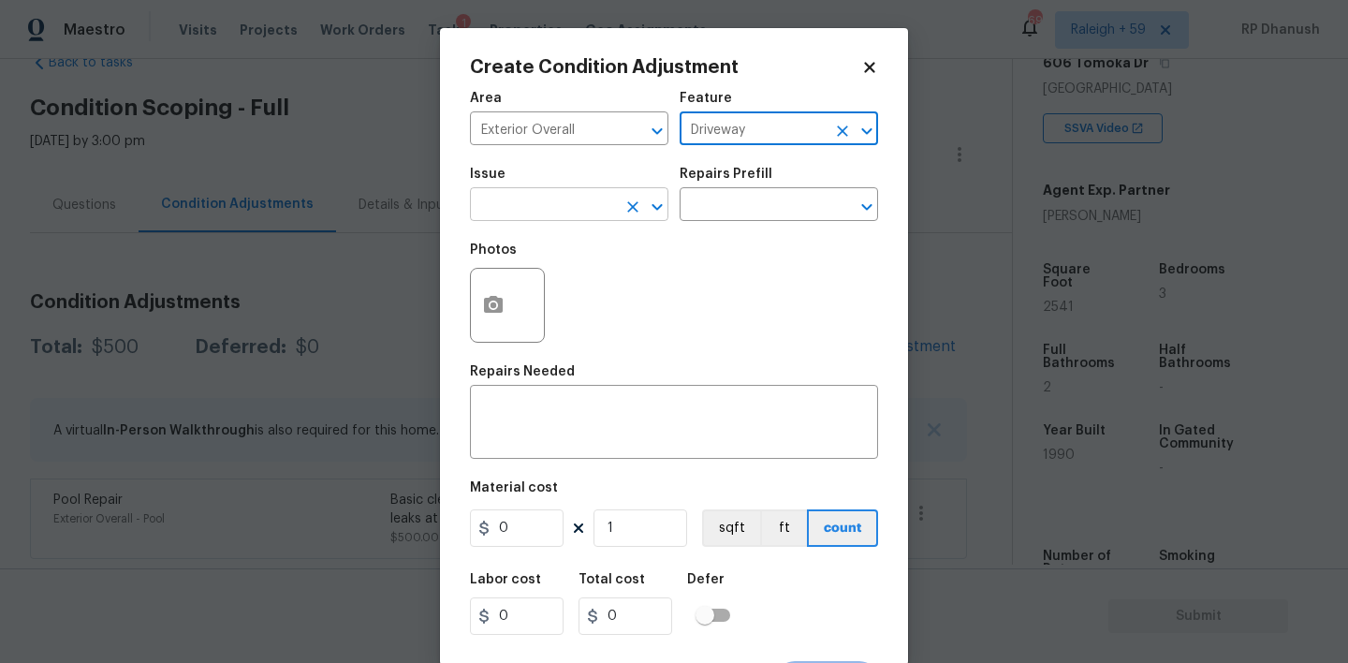
type input "Driveway"
click at [547, 215] on input "text" at bounding box center [543, 206] width 146 height 29
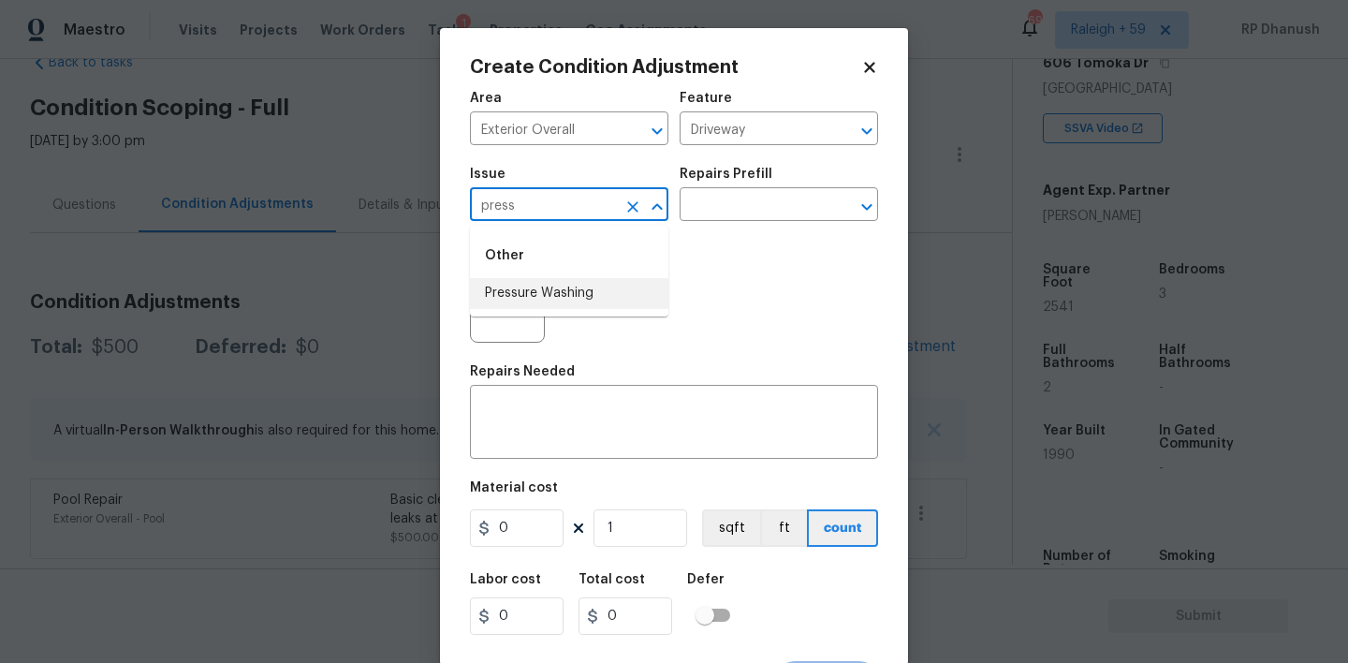
click at [532, 285] on li "Pressure Washing" at bounding box center [569, 293] width 198 height 31
type input "Pressure Washing"
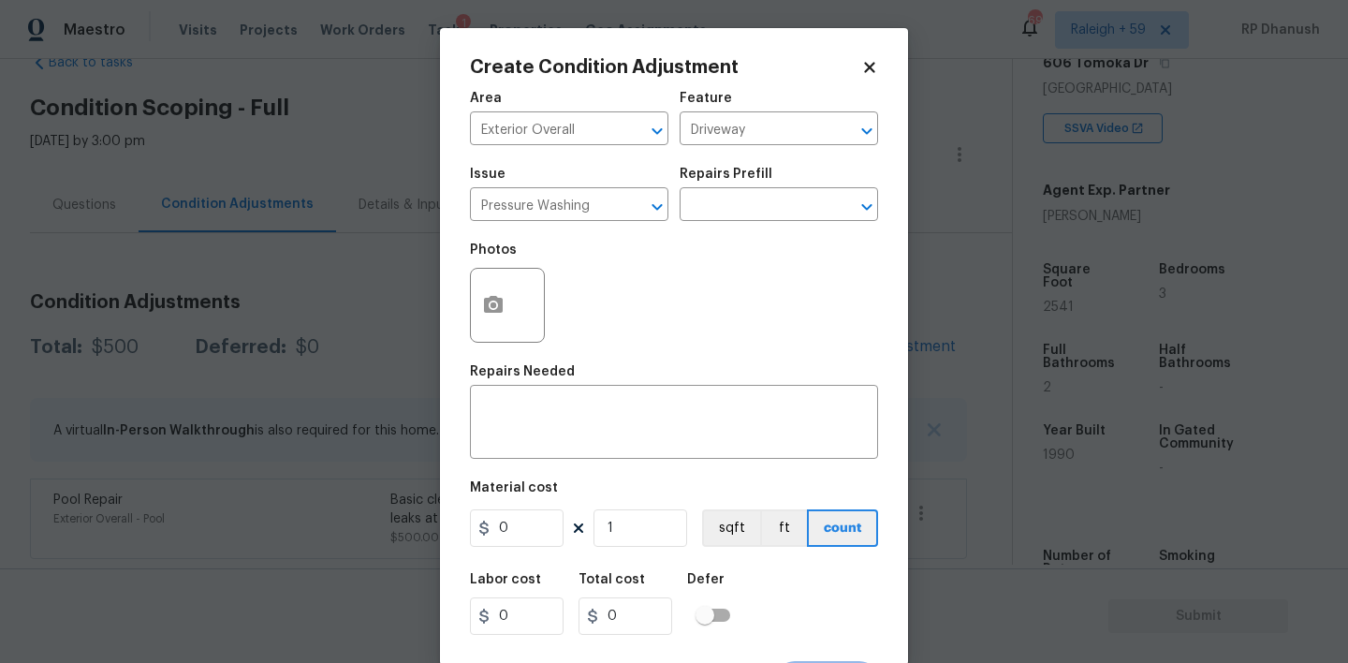
click at [752, 177] on h5 "Repairs Prefill" at bounding box center [726, 174] width 93 height 13
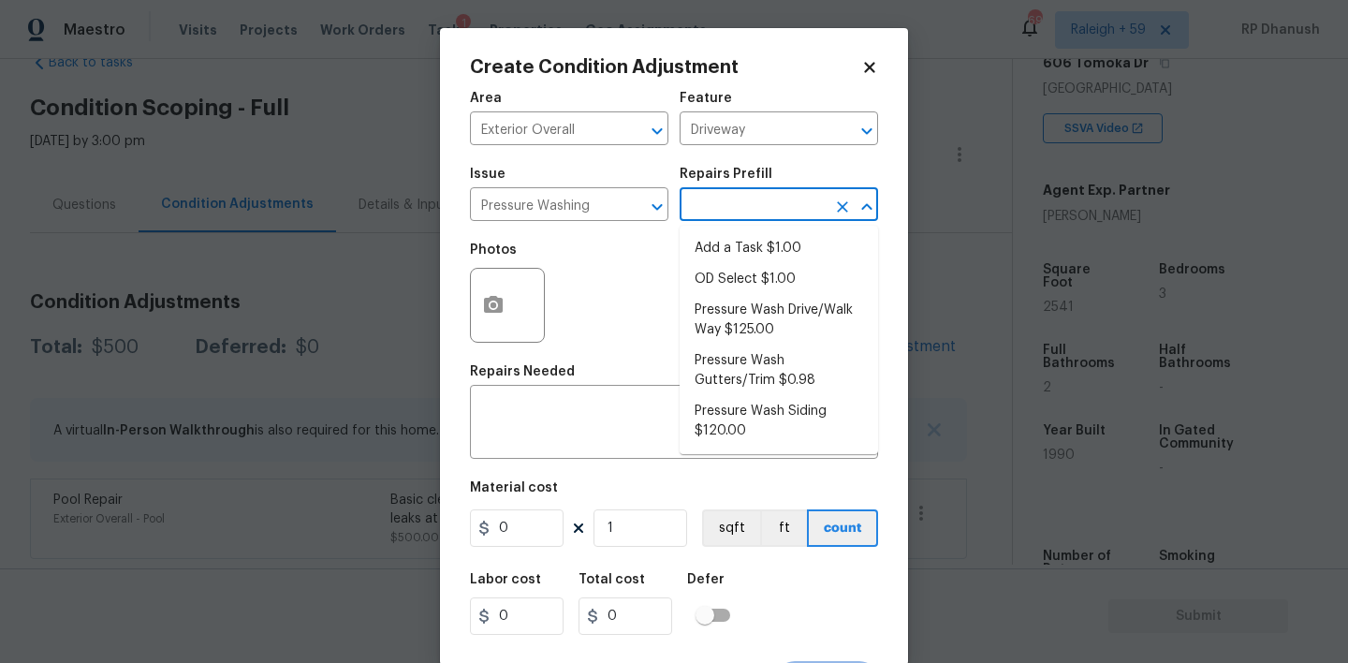
click at [734, 203] on input "text" at bounding box center [753, 206] width 146 height 29
click at [705, 431] on li "Pressure Wash Siding $120.00" at bounding box center [779, 421] width 198 height 51
type input "Siding"
type textarea "Protect areas as needed for pressure washing. Pressure wash the siding on the h…"
type input "120"
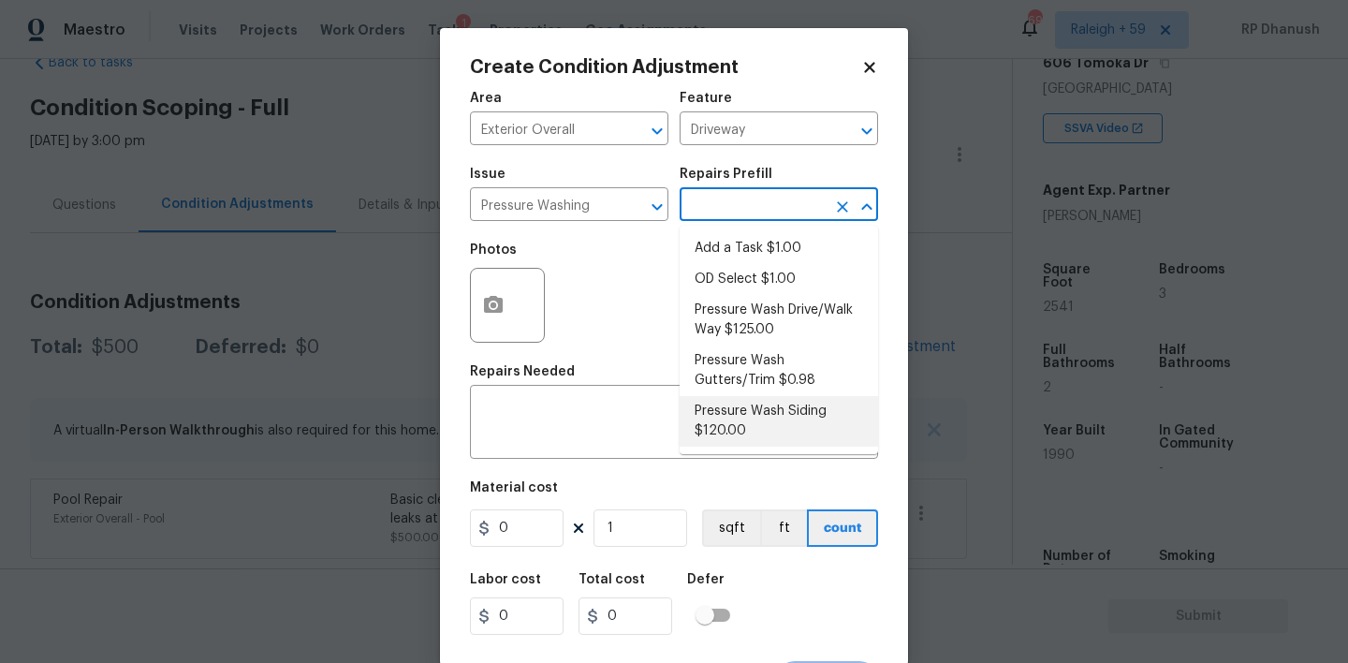
type input "120"
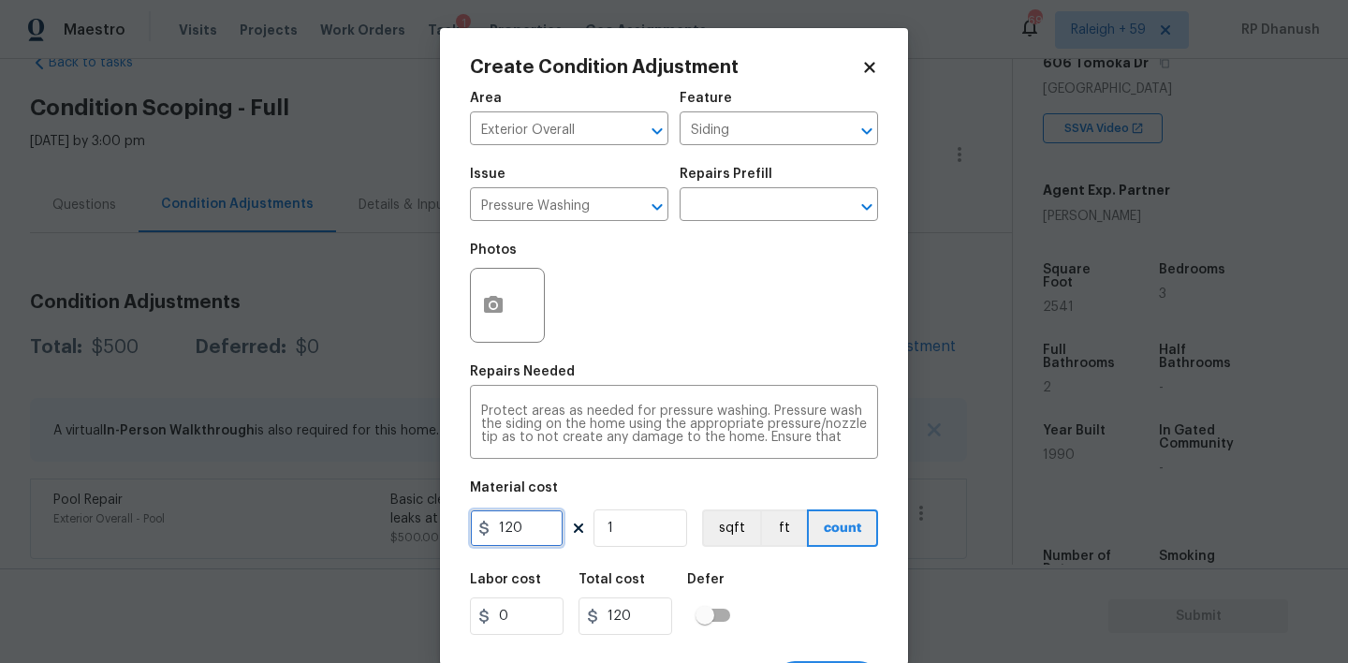
click at [521, 528] on input "120" at bounding box center [517, 527] width 94 height 37
type input "200"
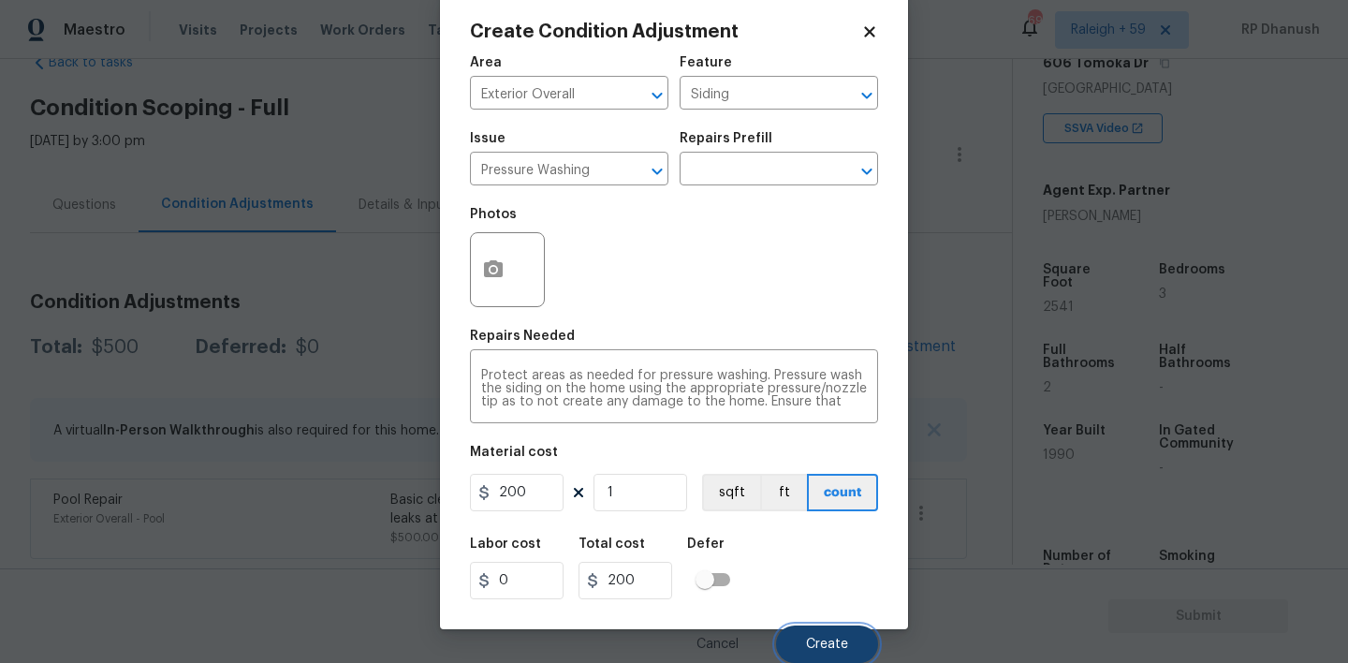
click at [838, 629] on button "Create" at bounding box center [827, 643] width 102 height 37
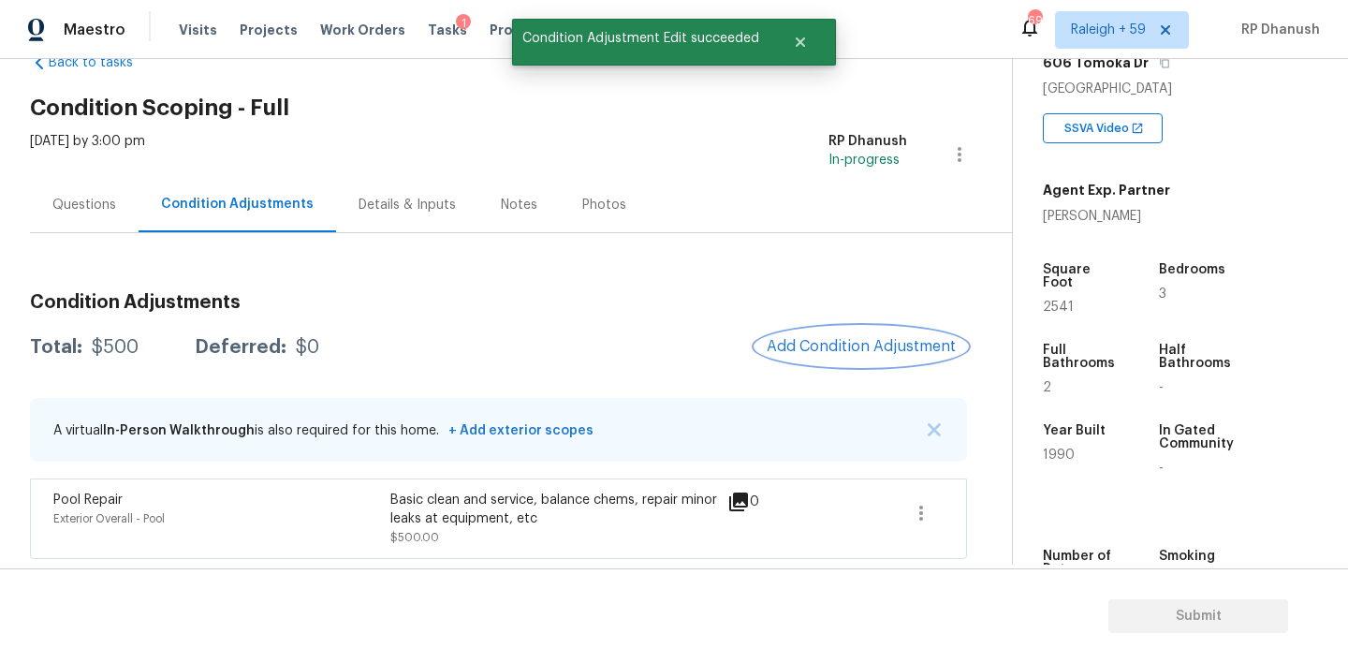
scroll to position [0, 0]
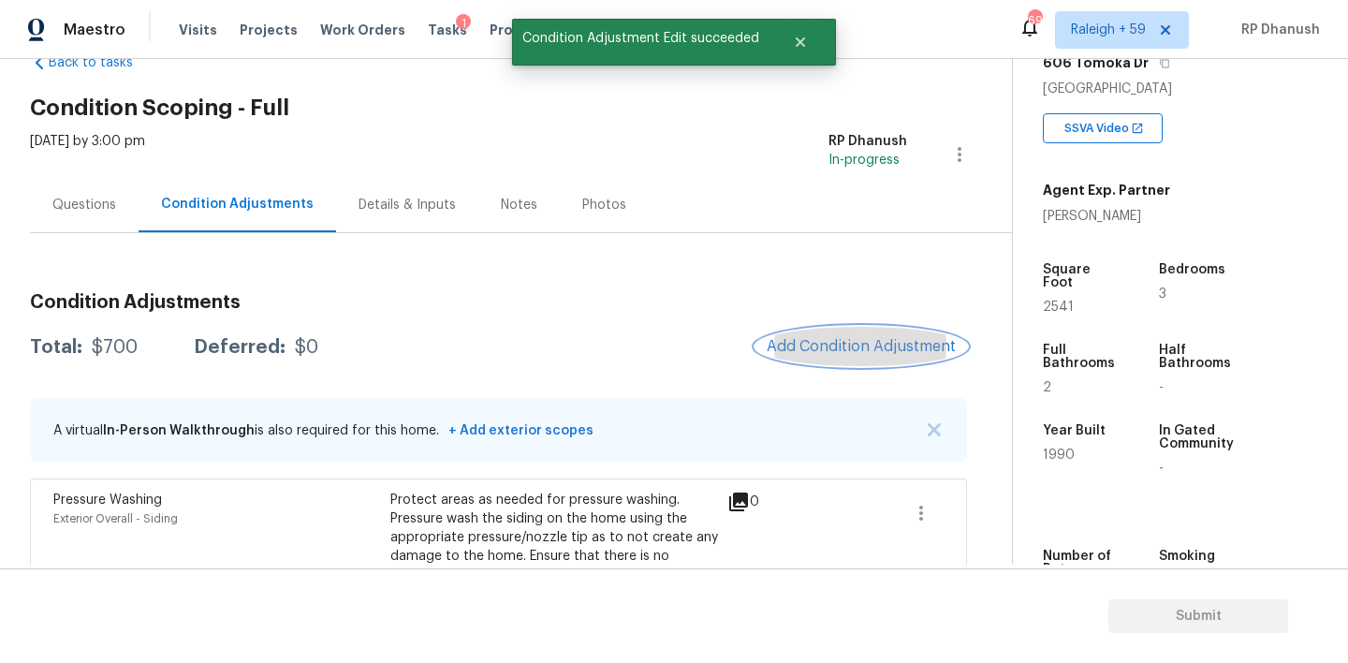
click at [836, 349] on span "Add Condition Adjustment" at bounding box center [861, 346] width 189 height 17
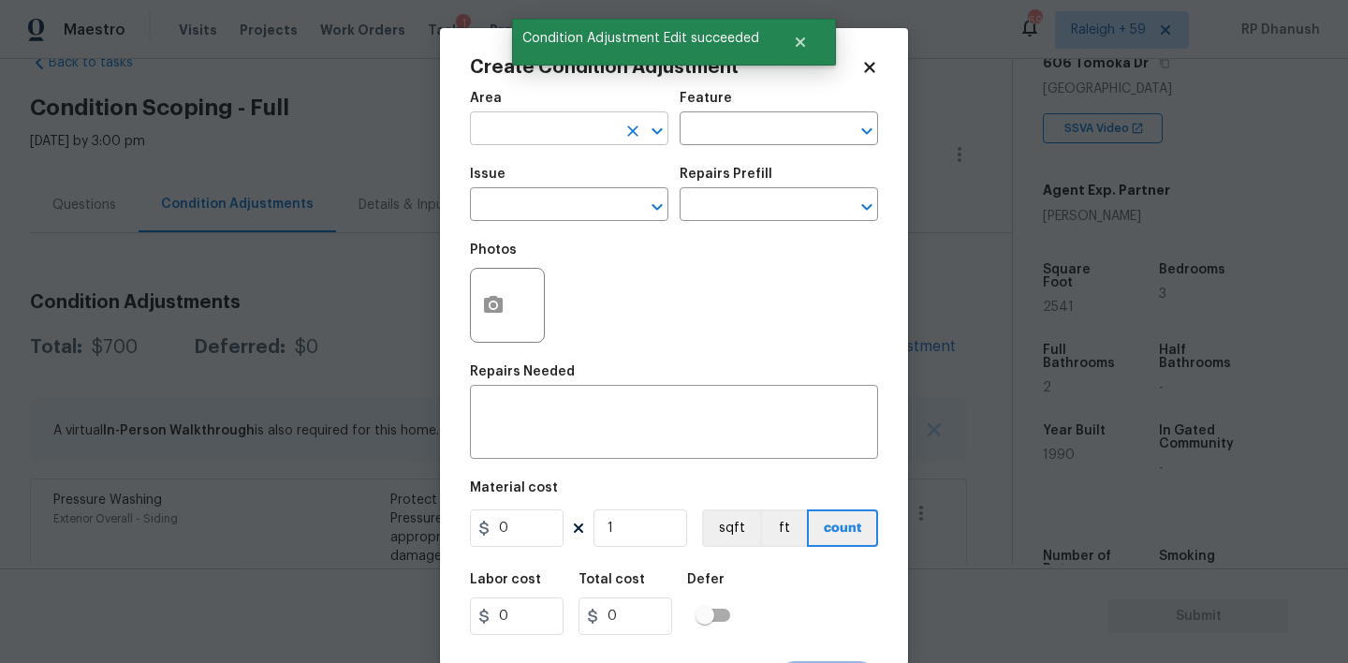
click at [534, 138] on input "text" at bounding box center [543, 130] width 146 height 29
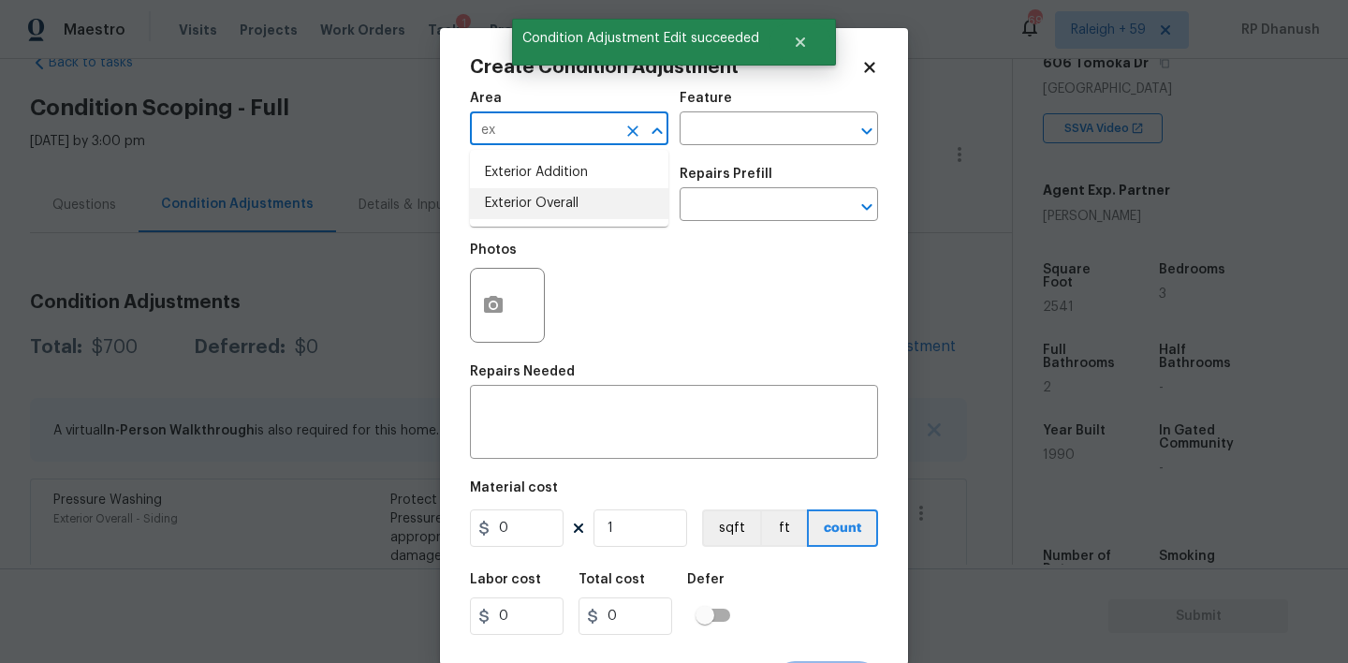
click at [527, 200] on li "Exterior Overall" at bounding box center [569, 203] width 198 height 31
type input "Exterior Overall"
click at [761, 138] on input "text" at bounding box center [753, 130] width 146 height 29
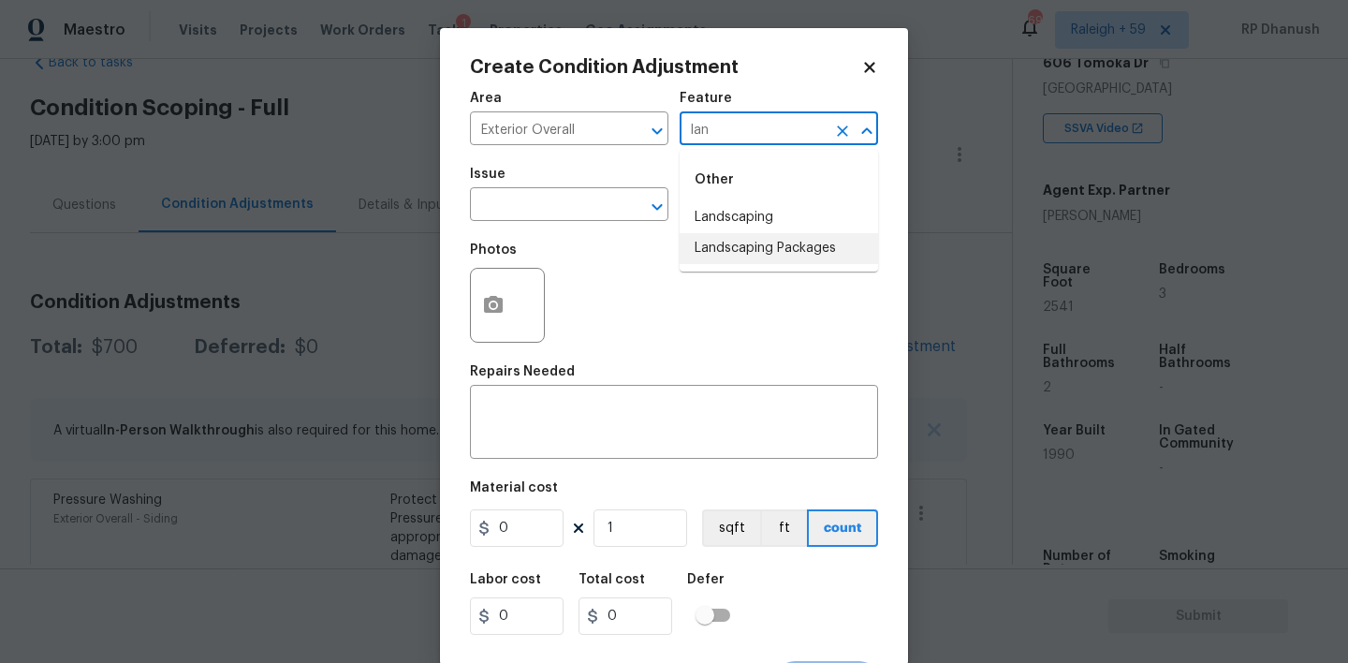
click at [743, 239] on li "Landscaping Packages" at bounding box center [779, 248] width 198 height 31
type input "Landscaping Packages"
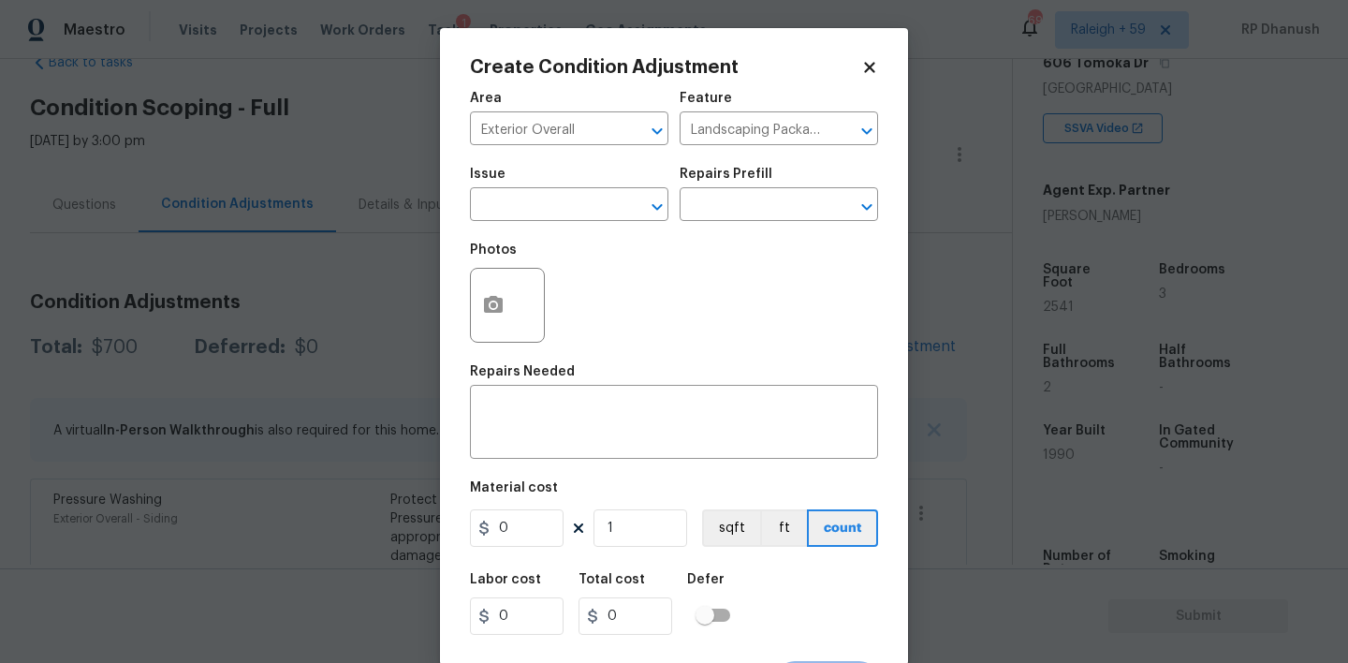
click at [571, 223] on span "Issue ​" at bounding box center [569, 194] width 198 height 76
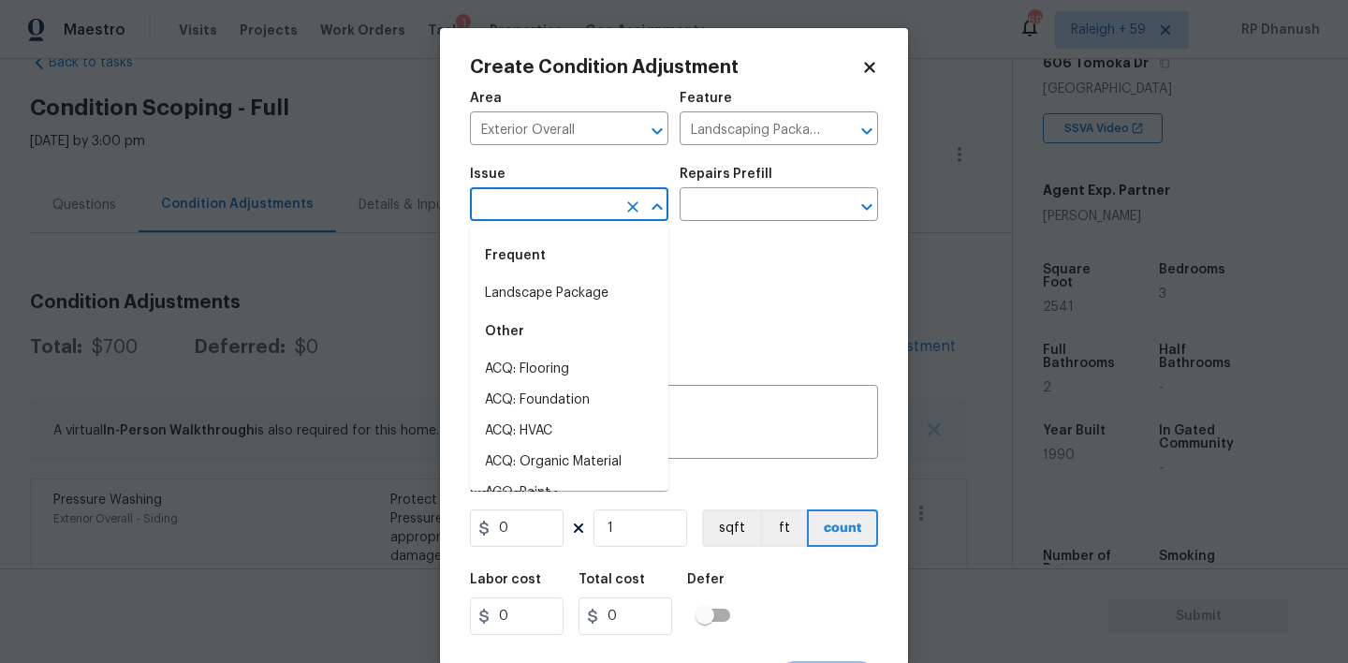
click at [585, 205] on input "text" at bounding box center [543, 206] width 146 height 29
click at [552, 287] on li "Landscape Package" at bounding box center [569, 293] width 198 height 31
type input "Landscape Package"
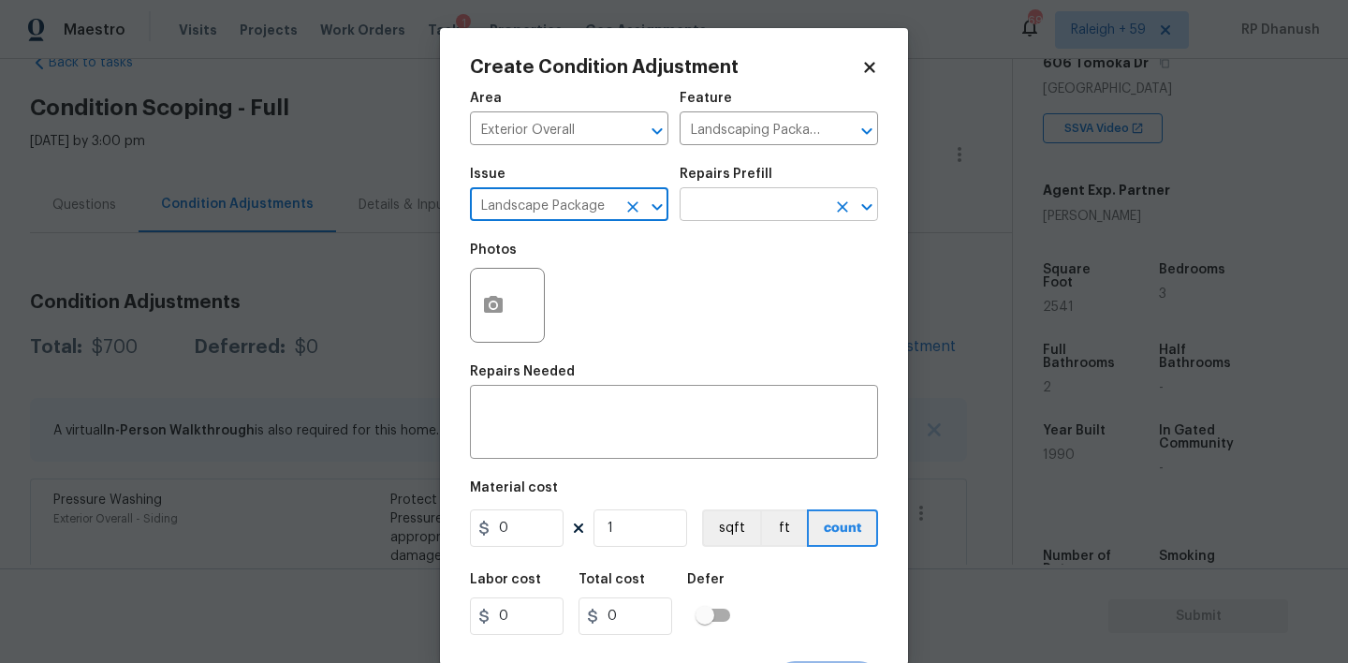
click at [725, 219] on input "text" at bounding box center [753, 206] width 146 height 29
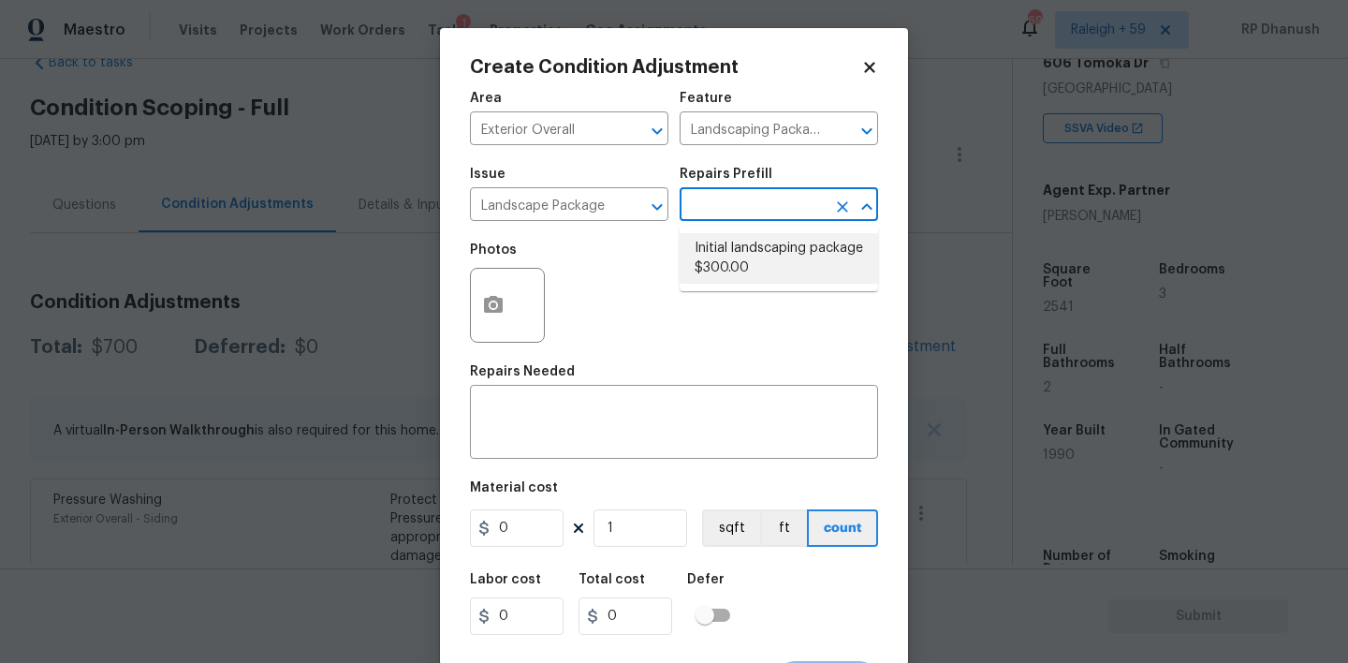
click at [730, 263] on li "Initial landscaping package $300.00" at bounding box center [779, 258] width 198 height 51
type input "Home Readiness Packages"
type textarea "Mowing of grass up to 6" in height. Mow, edge along driveways & sidewalks, trim…"
type input "300"
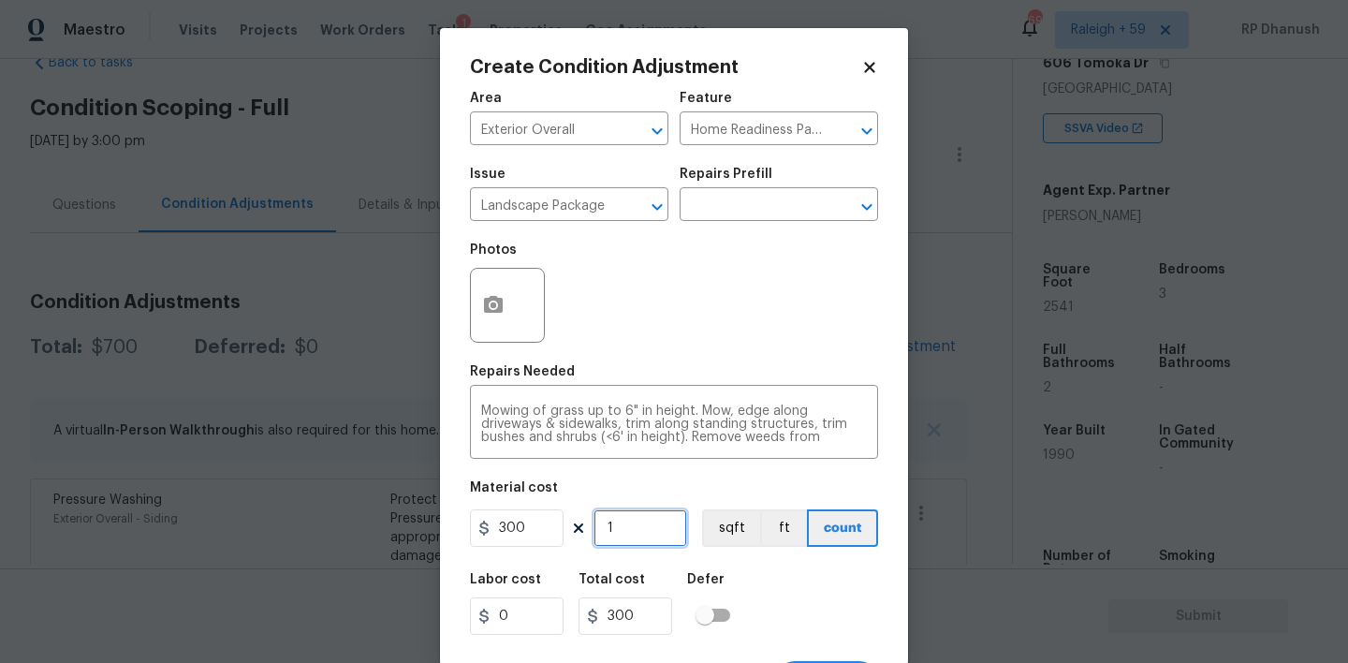
click at [637, 526] on input "1" at bounding box center [640, 527] width 94 height 37
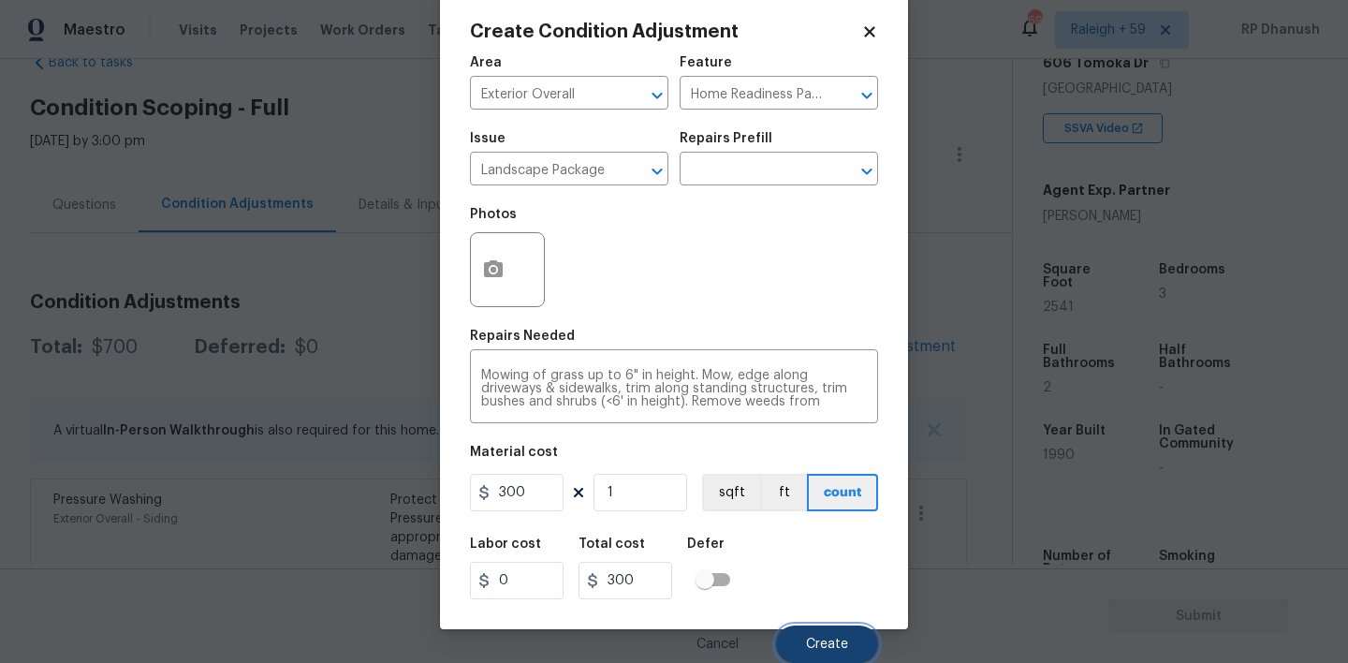
click at [801, 633] on button "Create" at bounding box center [827, 643] width 102 height 37
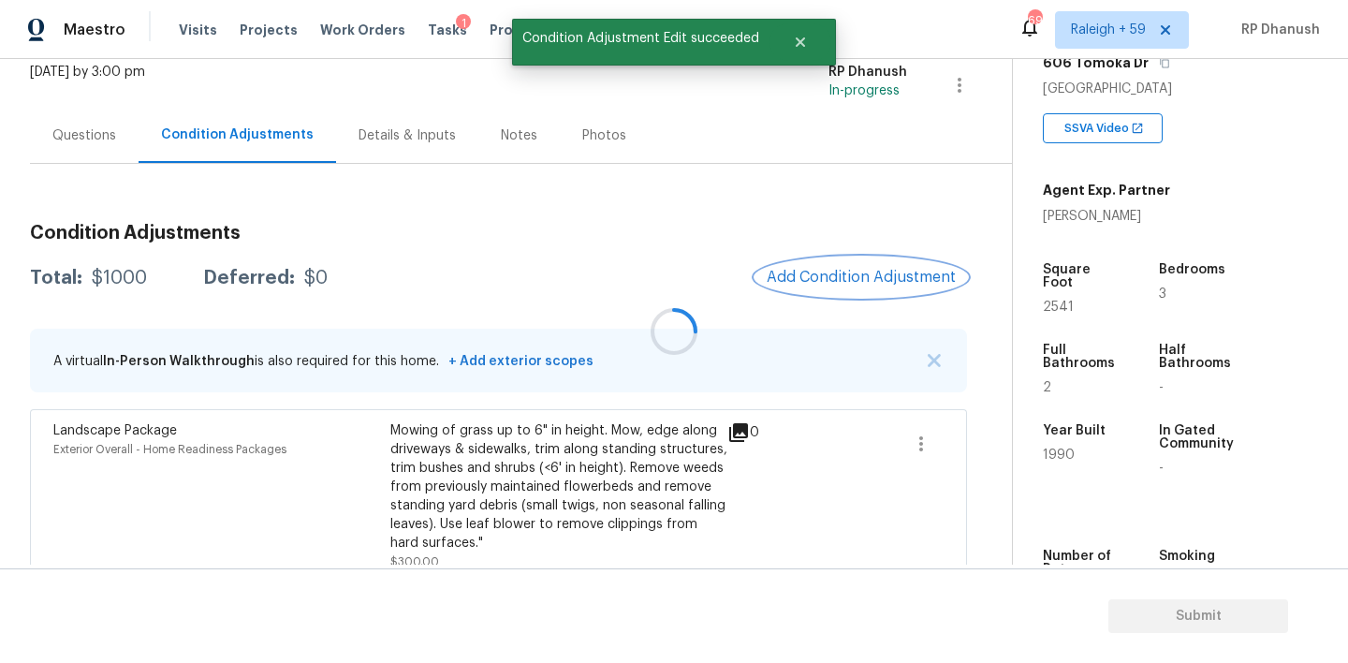
scroll to position [184, 0]
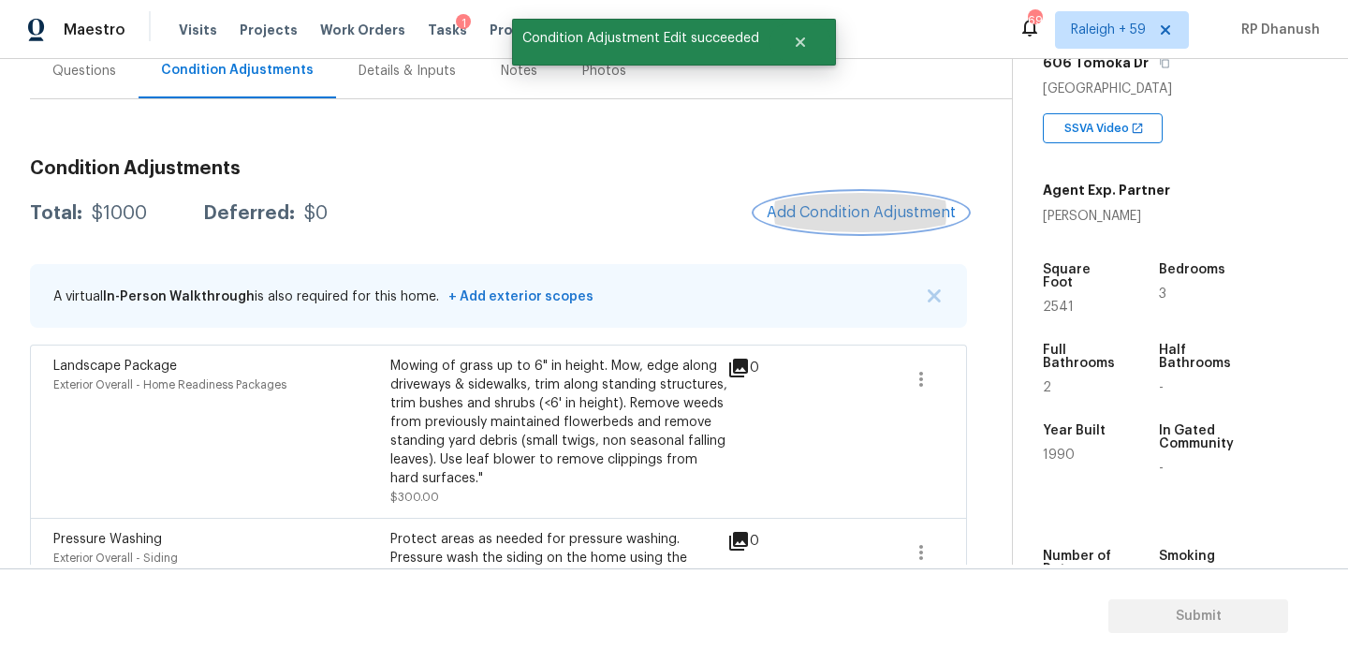
click at [811, 204] on span "Add Condition Adjustment" at bounding box center [861, 212] width 189 height 17
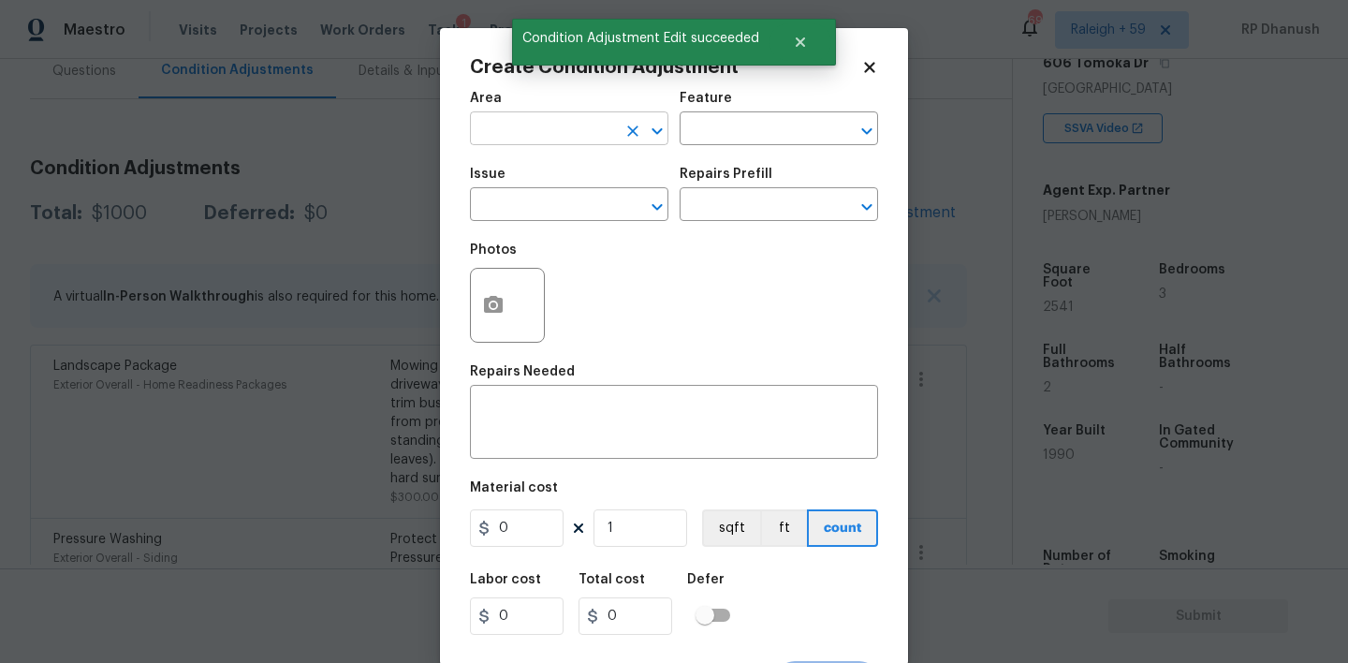
click at [516, 139] on input "text" at bounding box center [543, 130] width 146 height 29
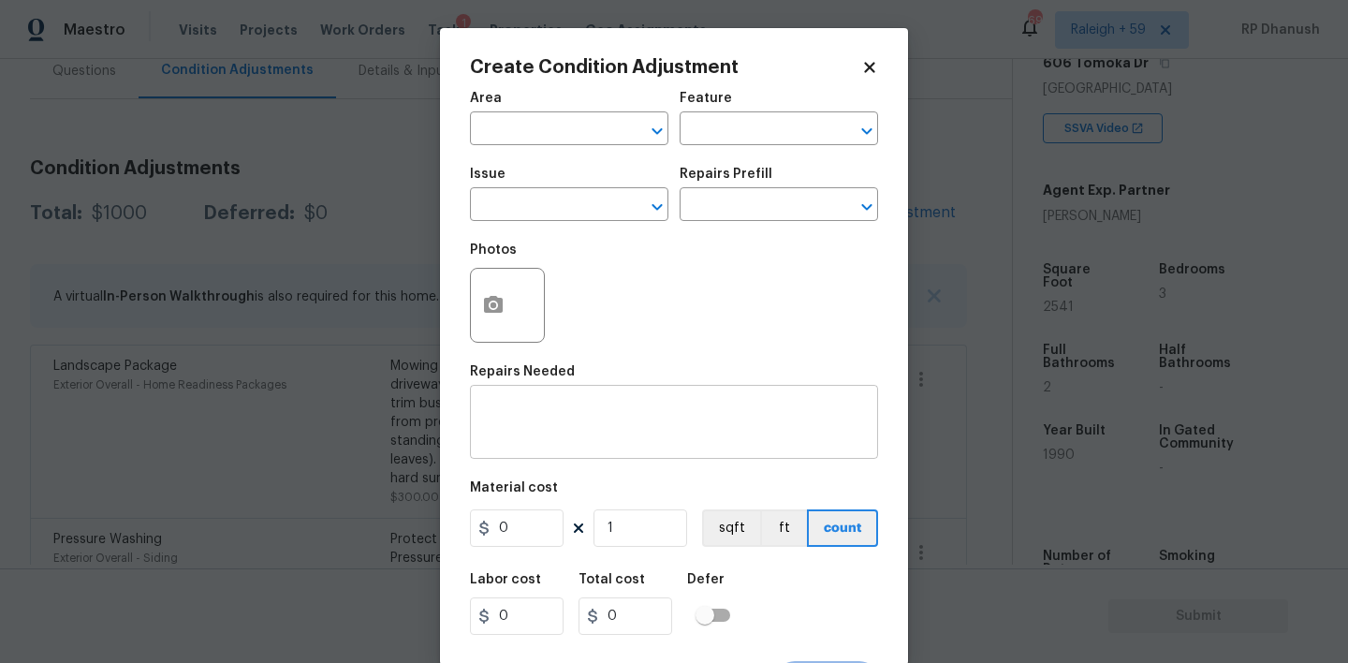
scroll to position [37, 0]
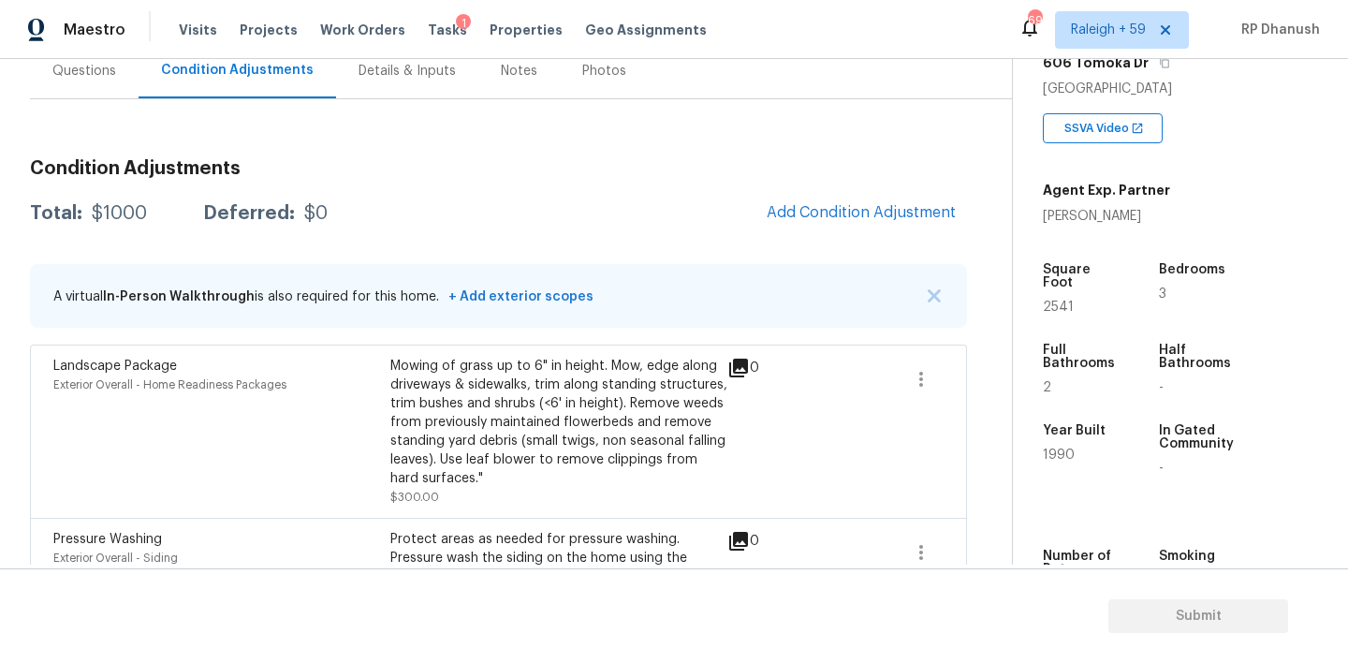
click at [370, 393] on body "Maestro Visits Projects Work Orders Tasks 1 Properties Geo Assignments 696 [GEO…" at bounding box center [674, 331] width 1348 height 663
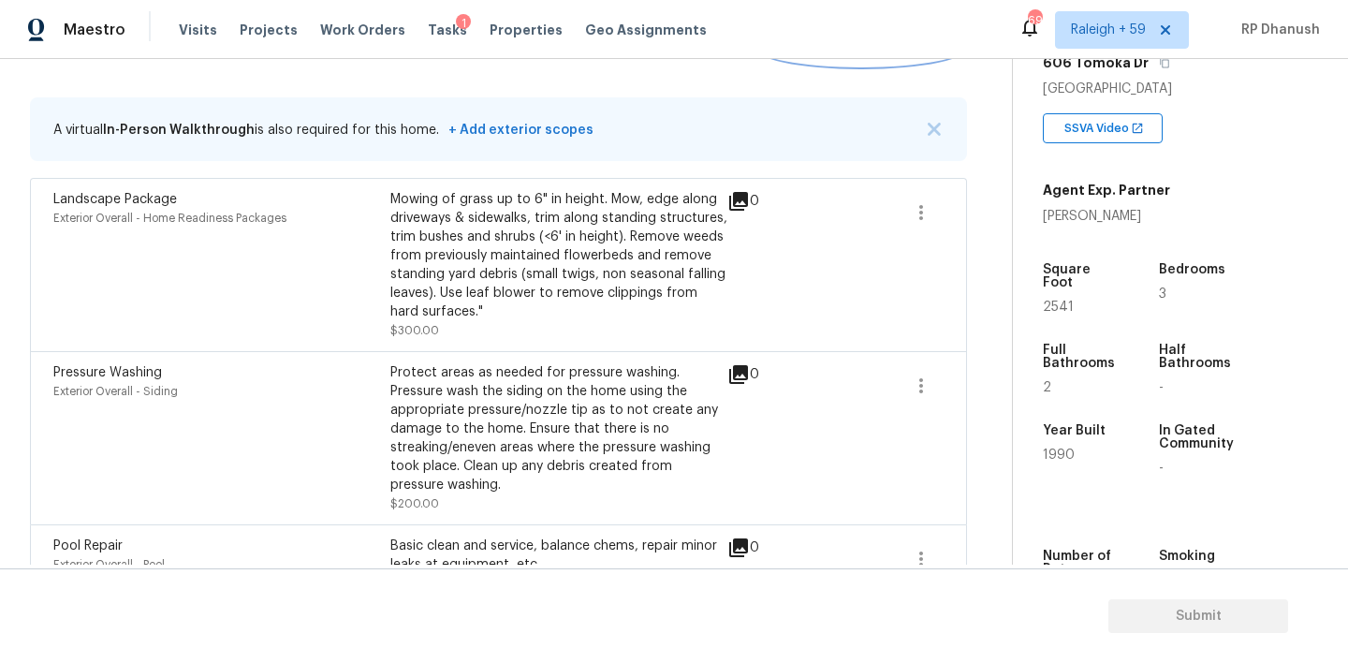
scroll to position [305, 0]
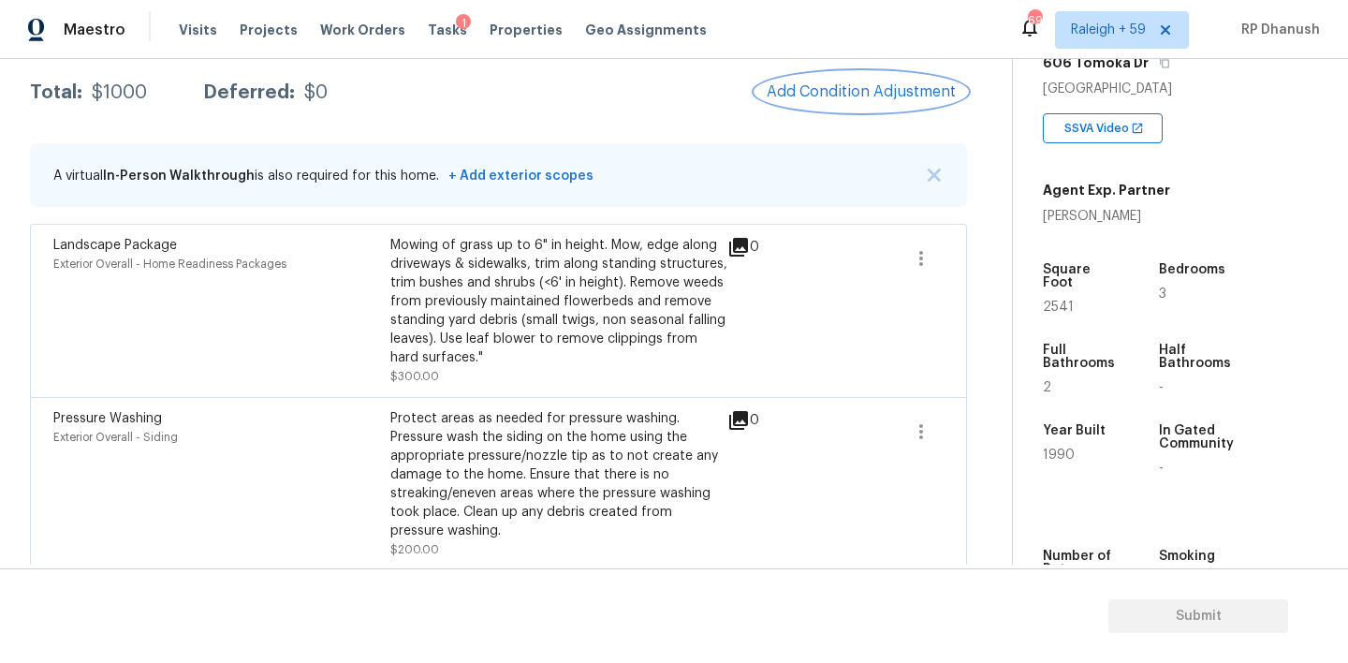
click at [870, 80] on button "Add Condition Adjustment" at bounding box center [861, 91] width 212 height 39
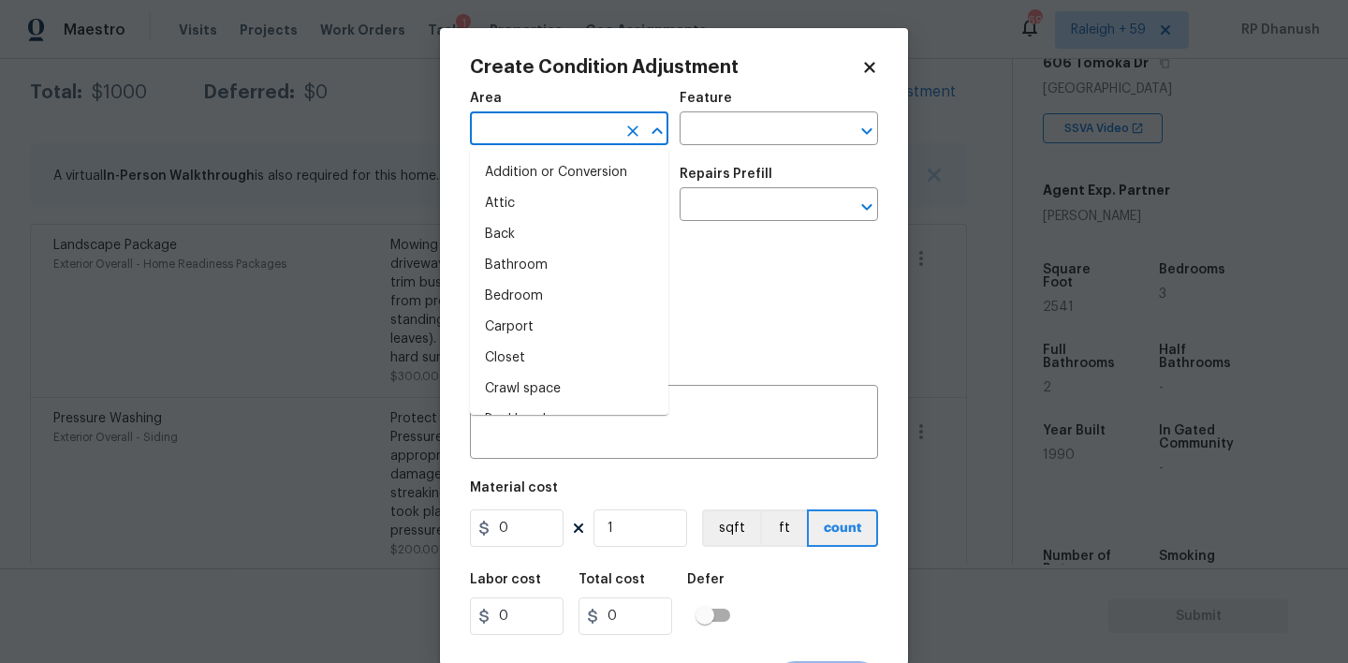
click at [534, 126] on input "text" at bounding box center [543, 130] width 146 height 29
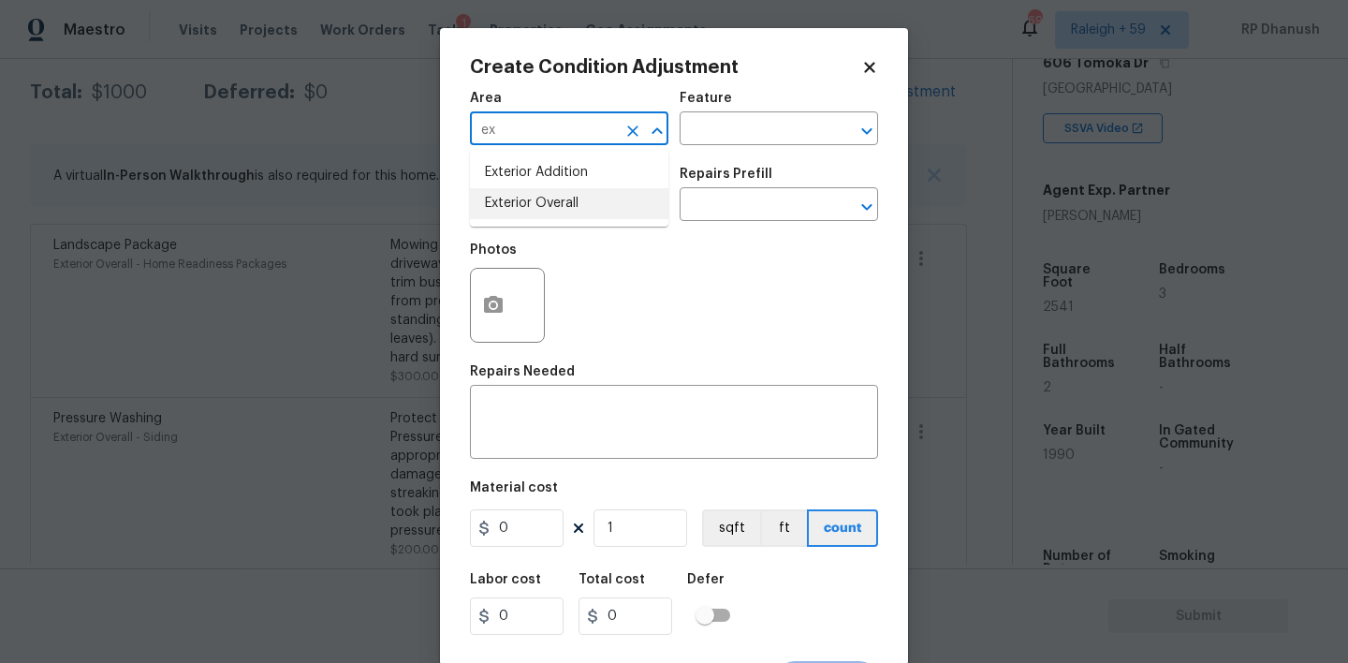
click at [498, 206] on li "Exterior Overall" at bounding box center [569, 203] width 198 height 31
type input "Exterior Overall"
click at [786, 133] on input "text" at bounding box center [753, 130] width 146 height 29
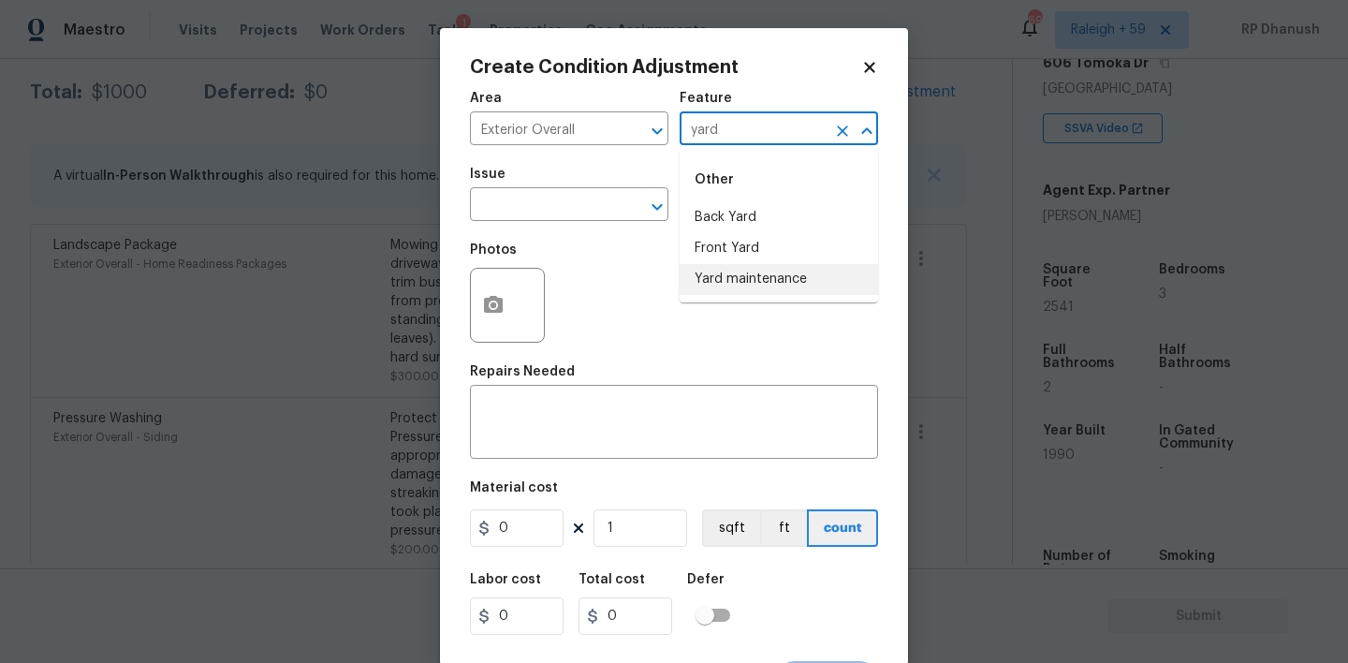
click at [728, 274] on li "Yard maintenance" at bounding box center [779, 279] width 198 height 31
type input "Yard maintenance"
click at [629, 250] on div "Photos" at bounding box center [674, 293] width 408 height 122
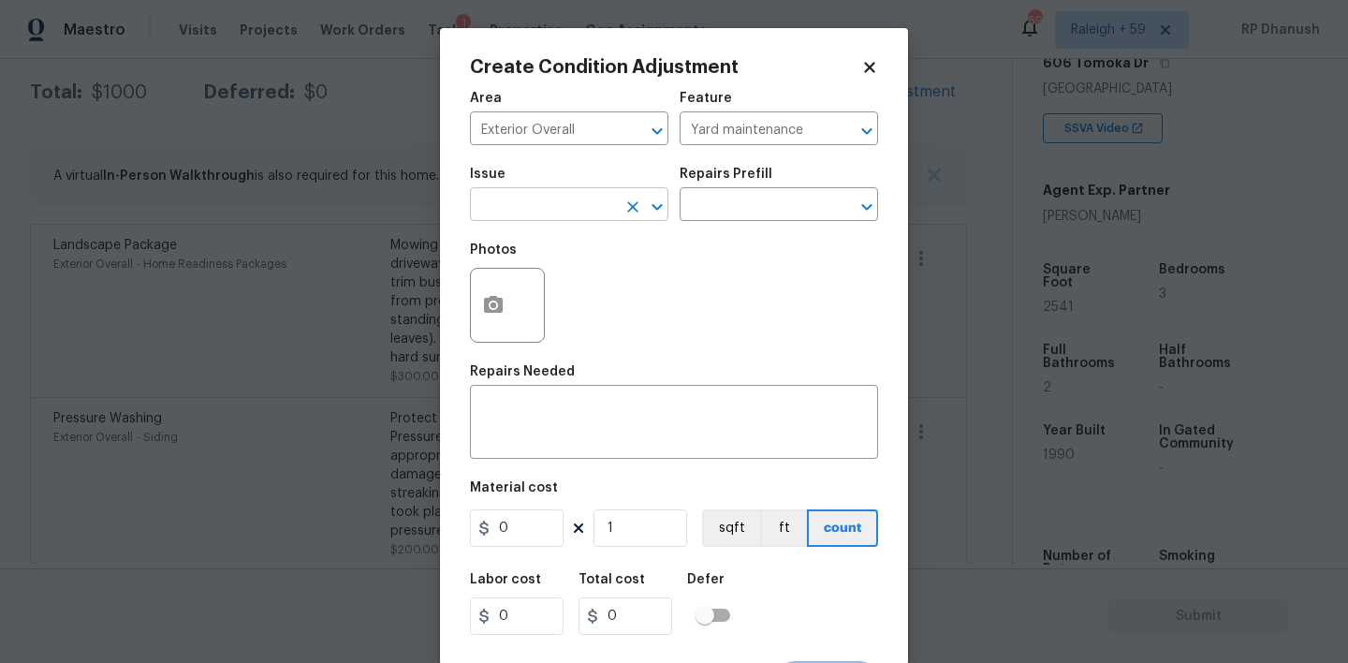
click at [557, 194] on input "text" at bounding box center [543, 206] width 146 height 29
click at [541, 287] on li "Debris/garbage on site" at bounding box center [569, 293] width 198 height 31
type input "Debris/garbage on site"
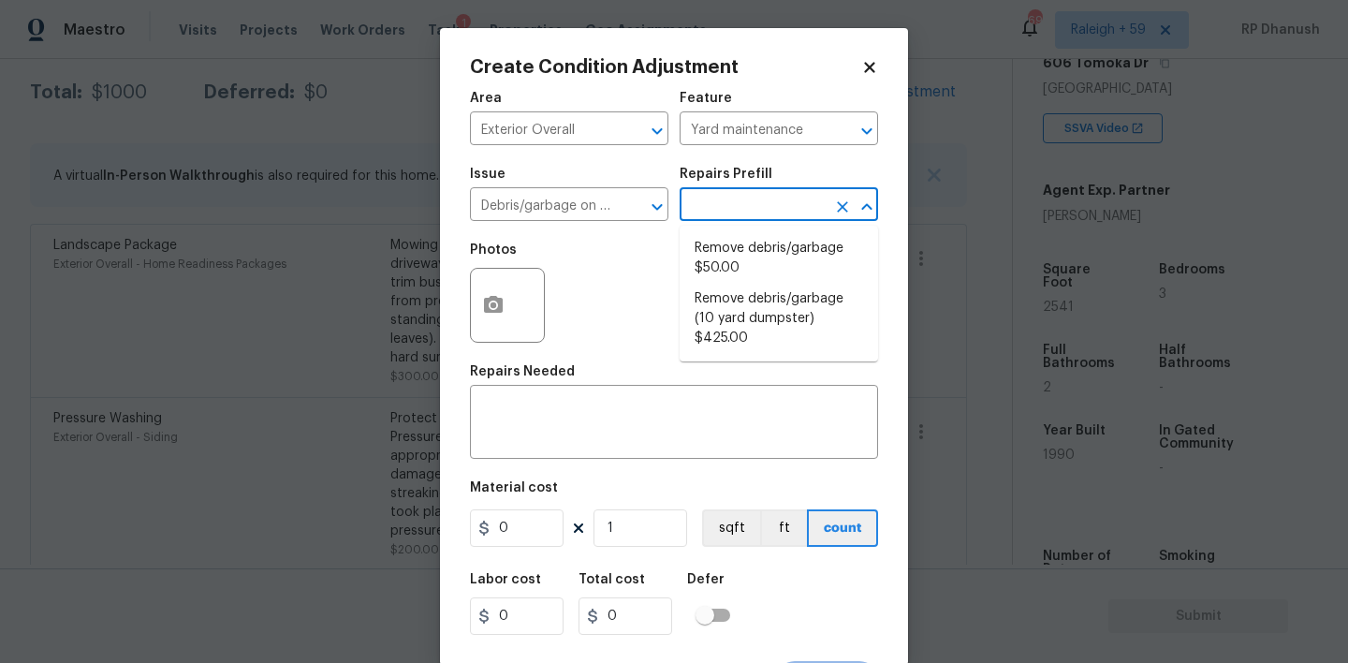
click at [718, 205] on input "text" at bounding box center [753, 206] width 146 height 29
drag, startPoint x: 781, startPoint y: 266, endPoint x: 667, endPoint y: 446, distance: 213.2
click at [781, 266] on li "Remove debris/garbage $50.00" at bounding box center [779, 258] width 198 height 51
type textarea "Remove, haul off, and properly dispose of any debris left by seller to offsite …"
type input "50"
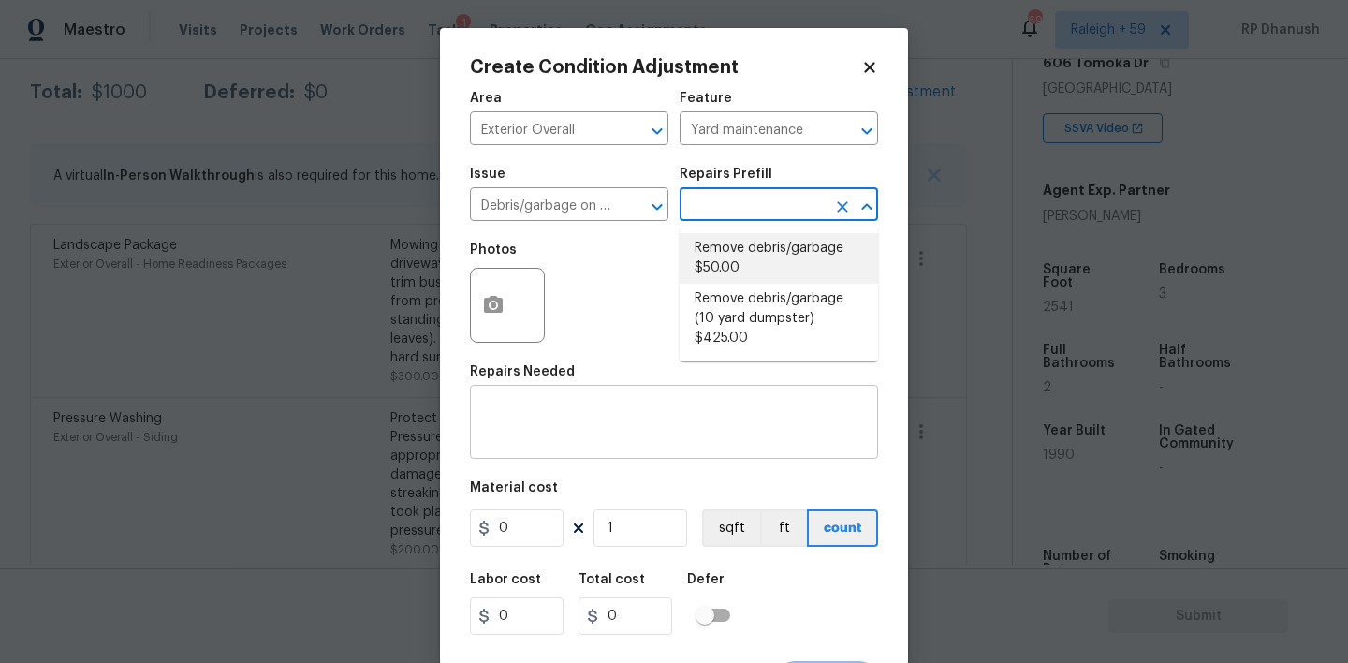
type input "50"
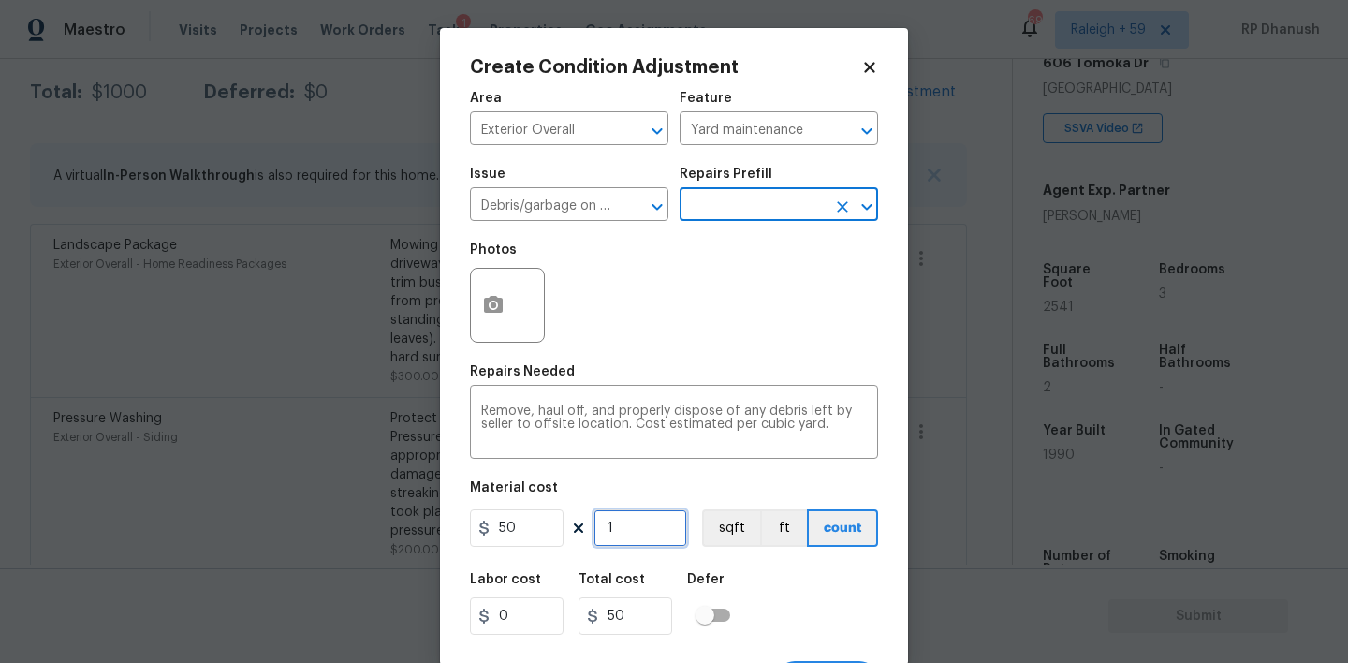
click at [646, 527] on input "1" at bounding box center [640, 527] width 94 height 37
type input "0"
type input "2"
type input "100"
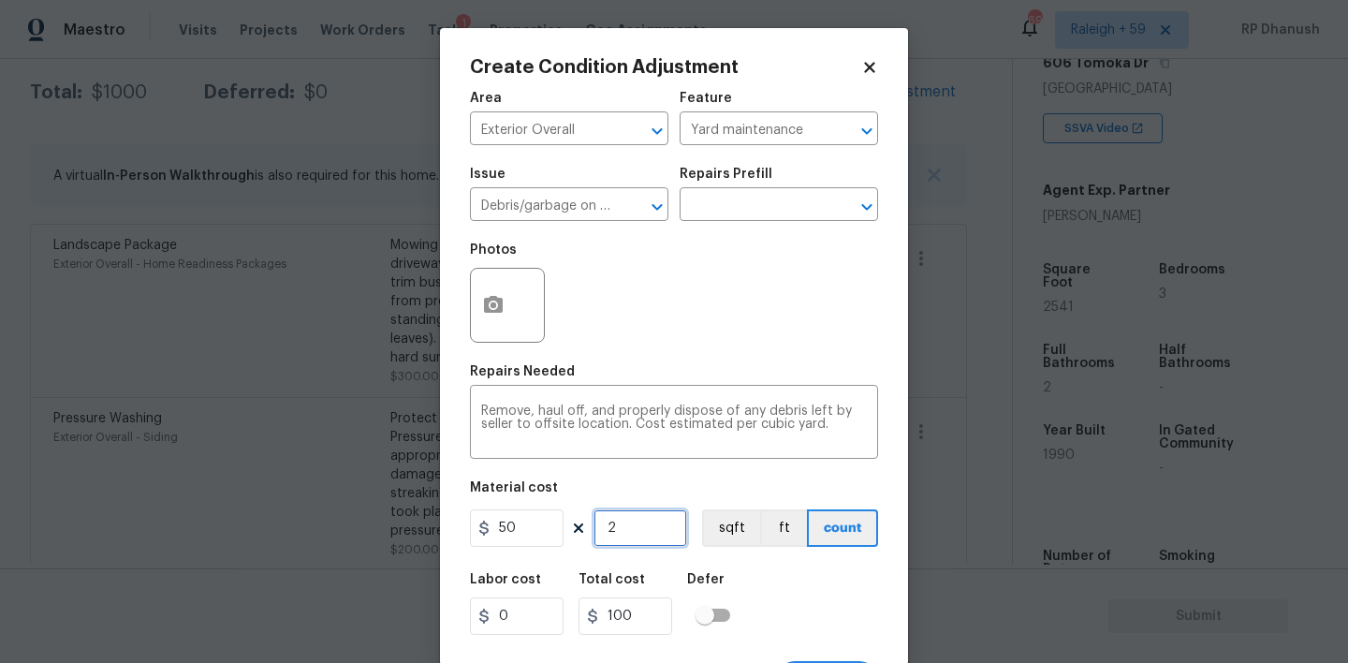
type input "22"
type input "1100"
type input "2"
type input "100"
type input "0"
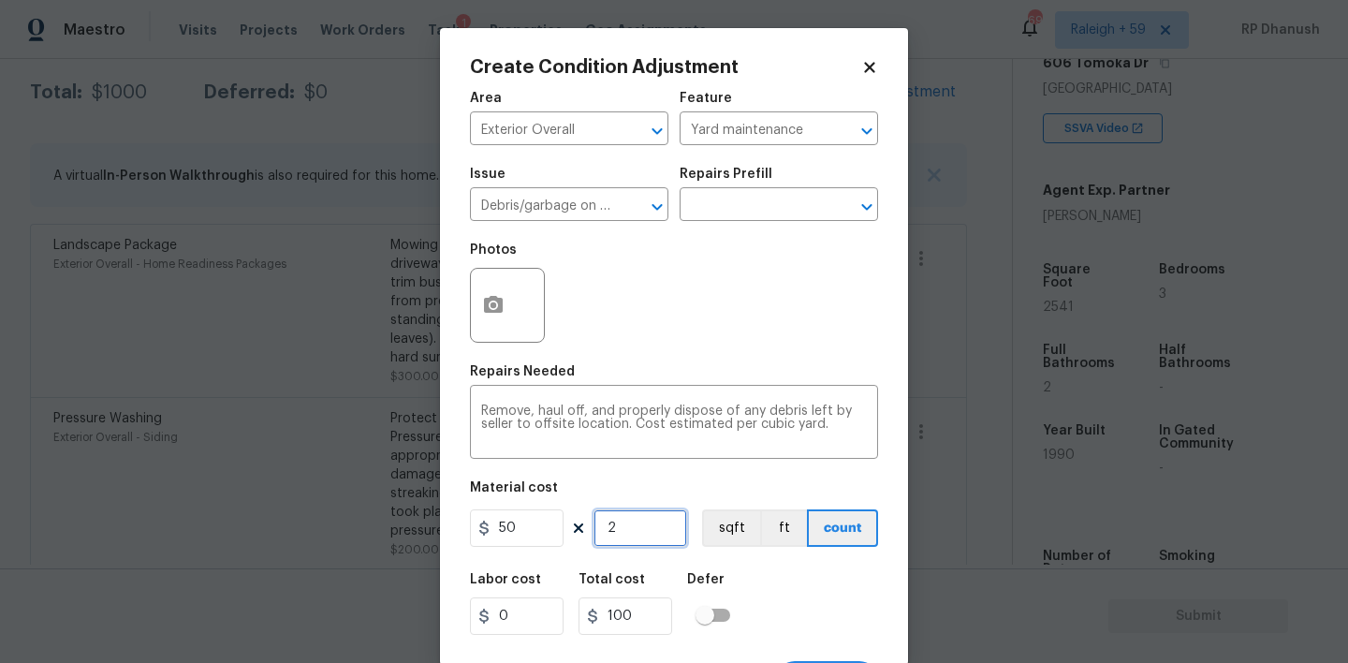
type input "0"
type input "3"
type input "150"
type input "30"
type input "1500"
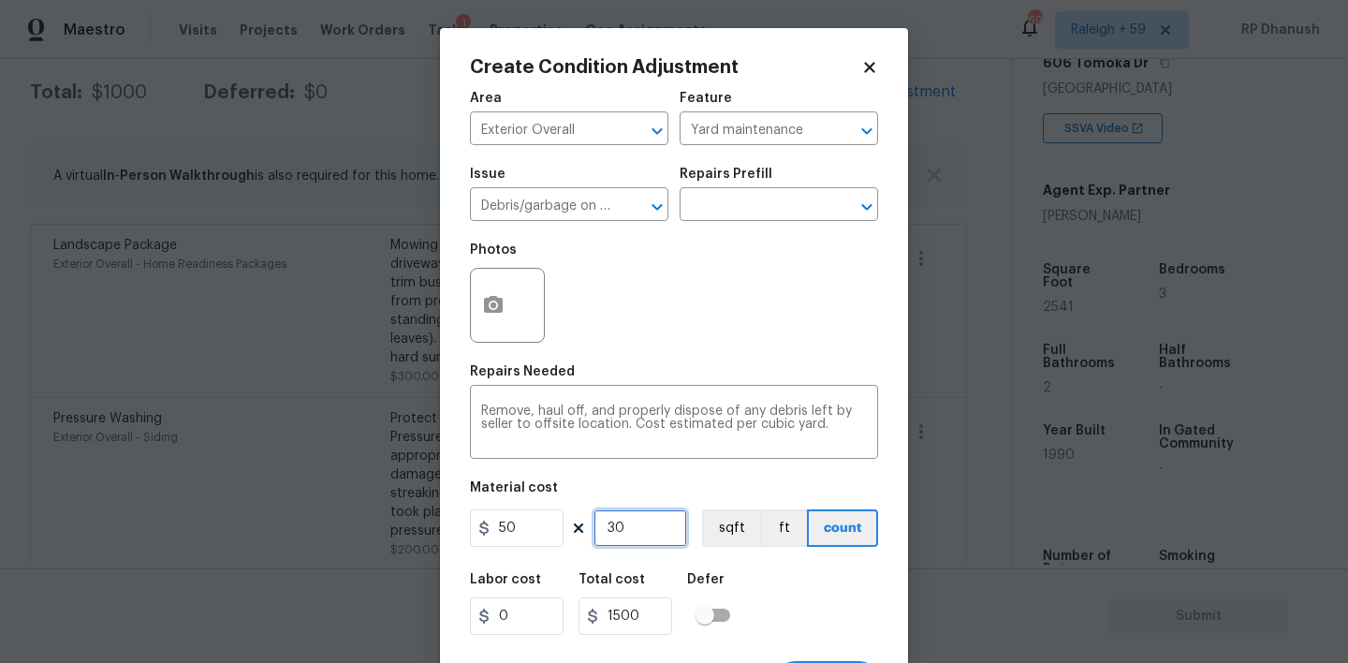
type input "3"
type input "150"
type input "0"
type input "3"
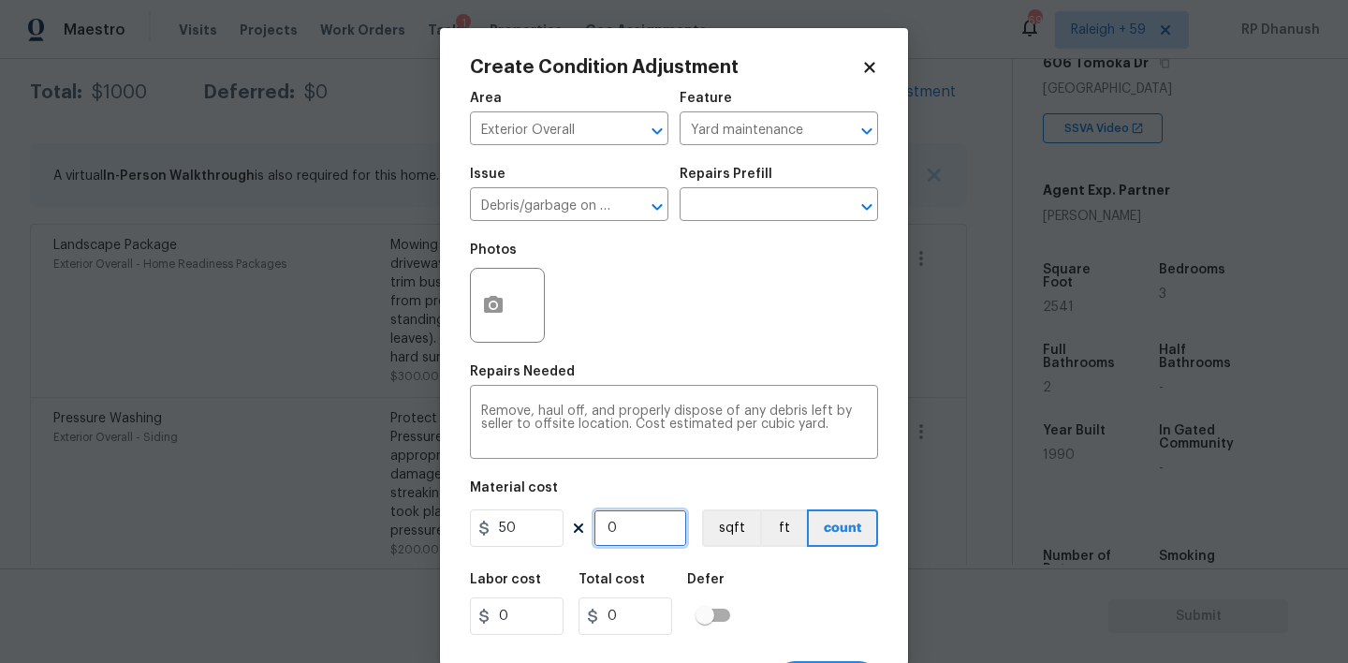
type input "150"
type input "38"
type input "1900"
type input "3"
type input "150"
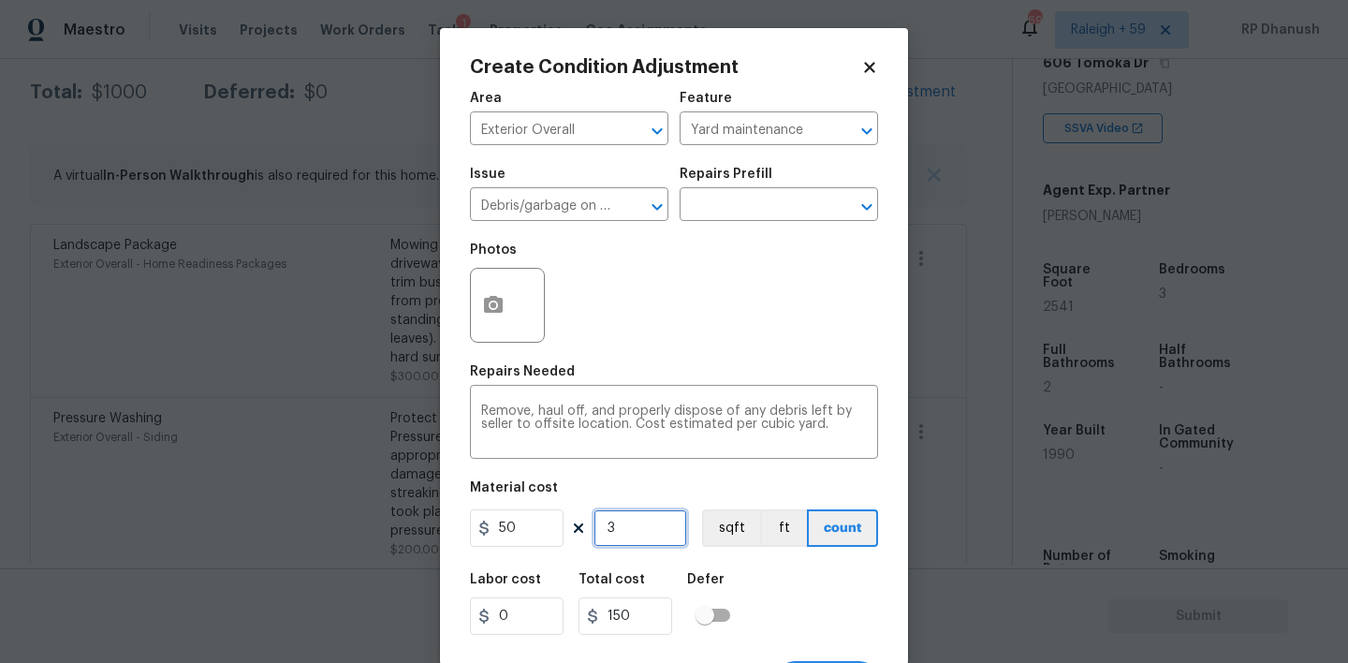
type input "37"
type input "1850"
type input "37"
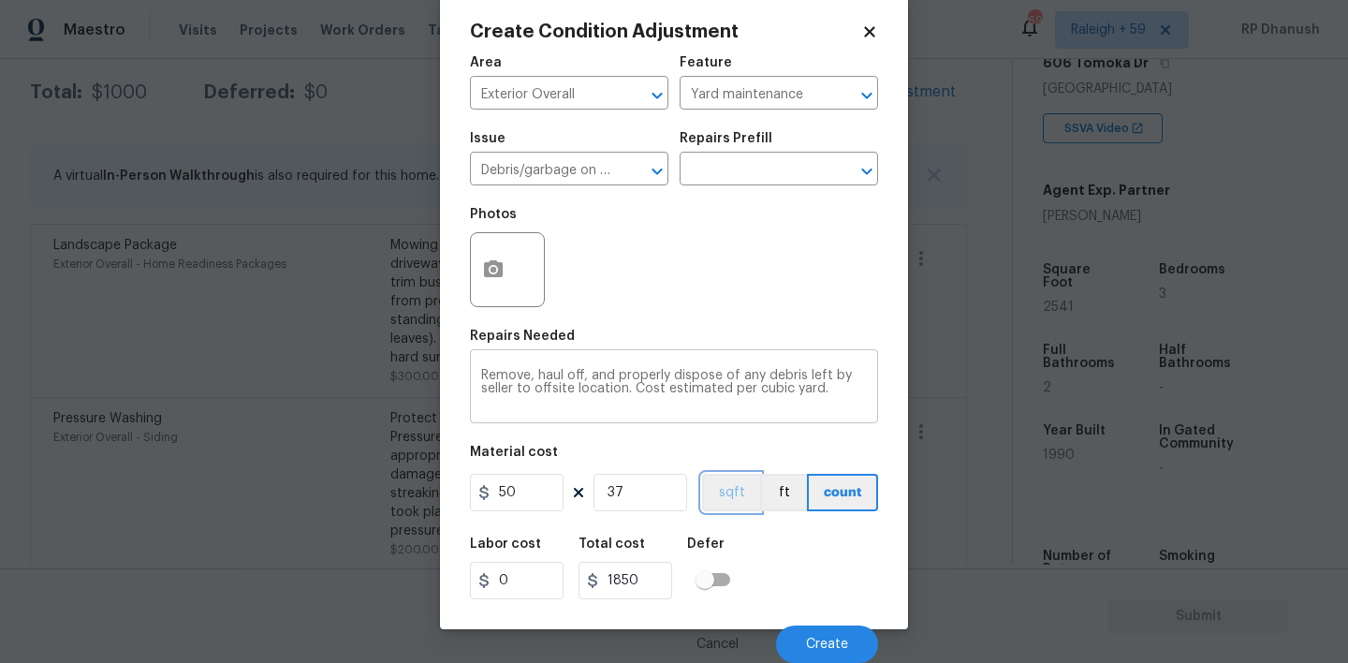
click at [702, 474] on button "sqft" at bounding box center [731, 492] width 58 height 37
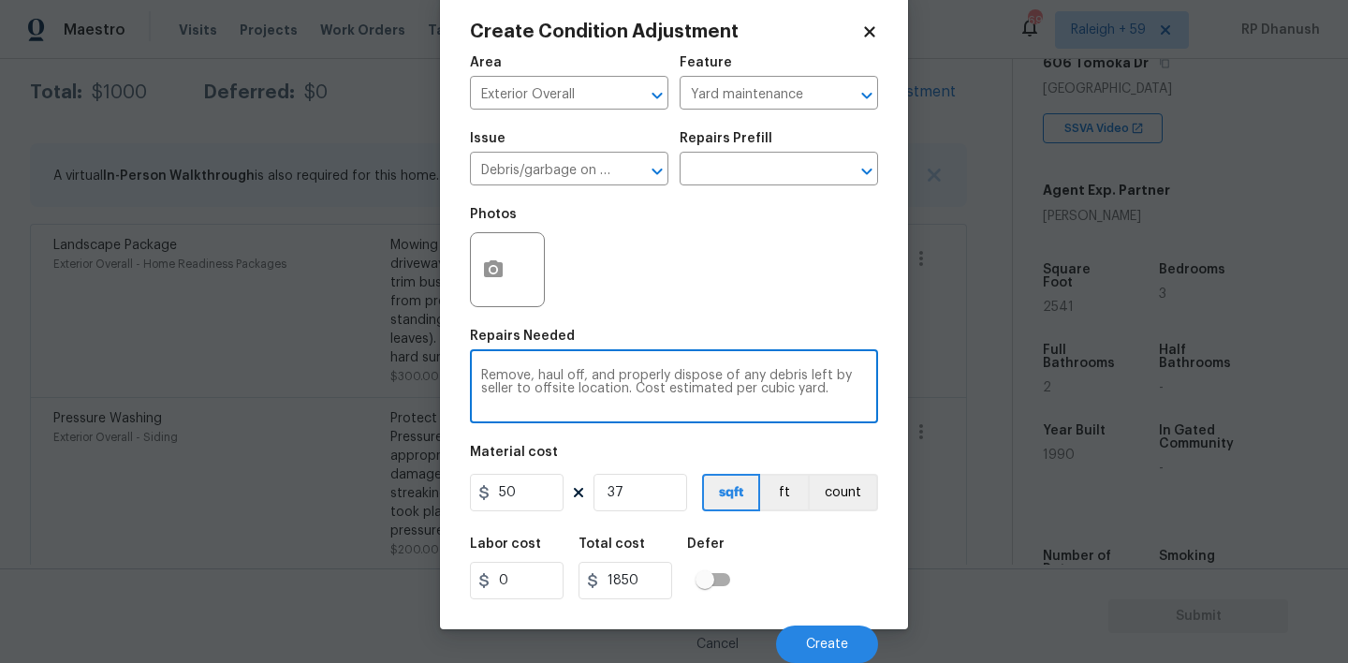
click at [821, 388] on textarea "Remove, haul off, and properly dispose of any debris left by seller to offsite …" at bounding box center [674, 388] width 386 height 39
type textarea "Remove, haul off, and properly dispose of any debris left by seller to offsite …"
click at [829, 639] on span "Create" at bounding box center [827, 644] width 42 height 14
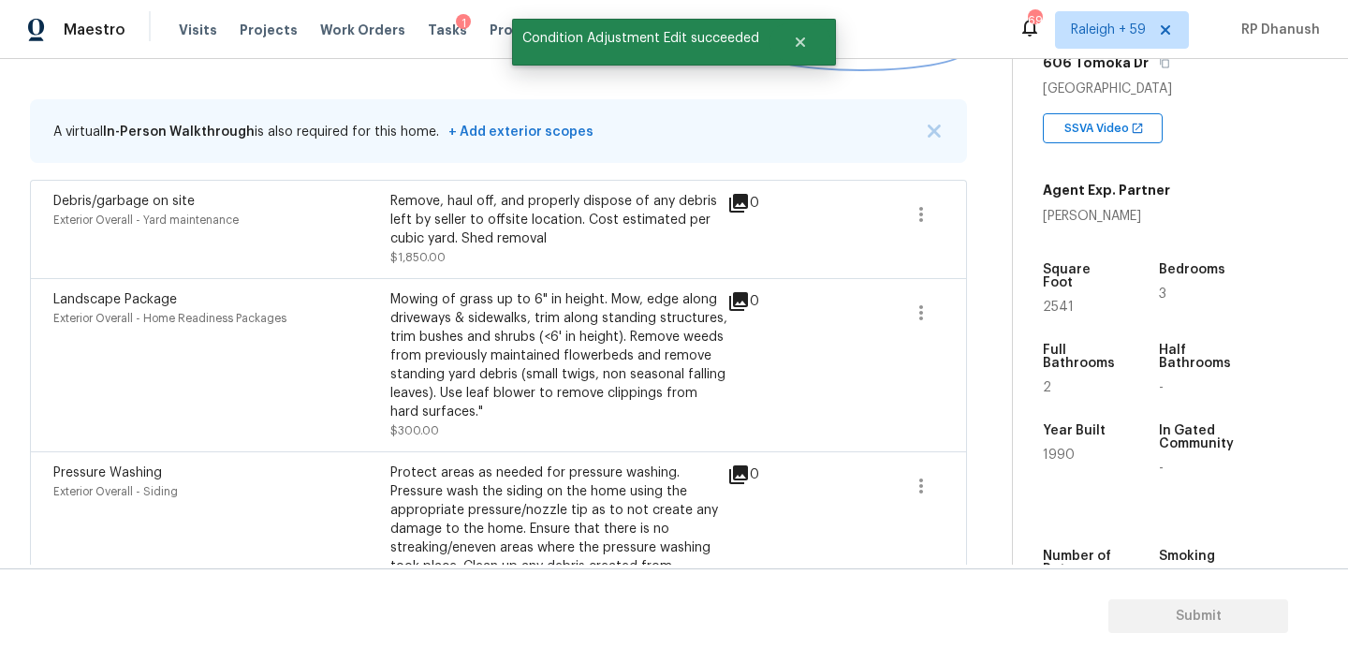
scroll to position [354, 0]
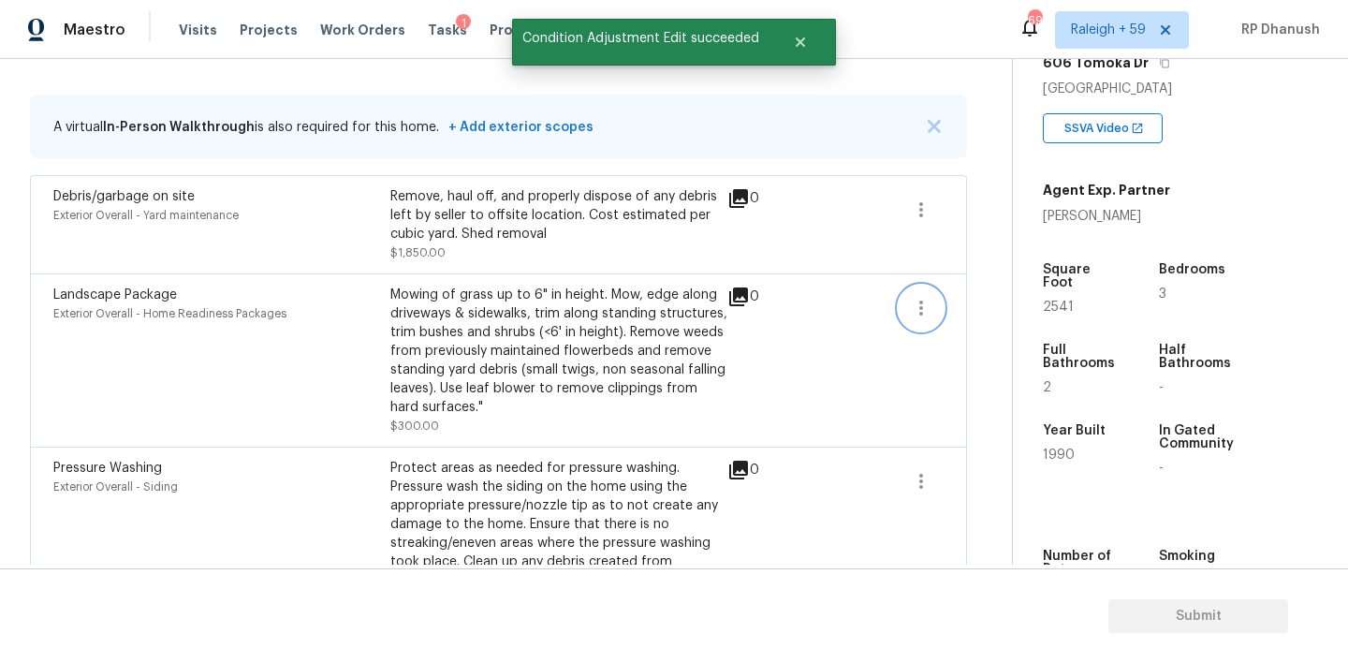
click at [914, 299] on icon "button" at bounding box center [921, 308] width 22 height 22
click at [957, 293] on link "Edit" at bounding box center [1027, 304] width 159 height 28
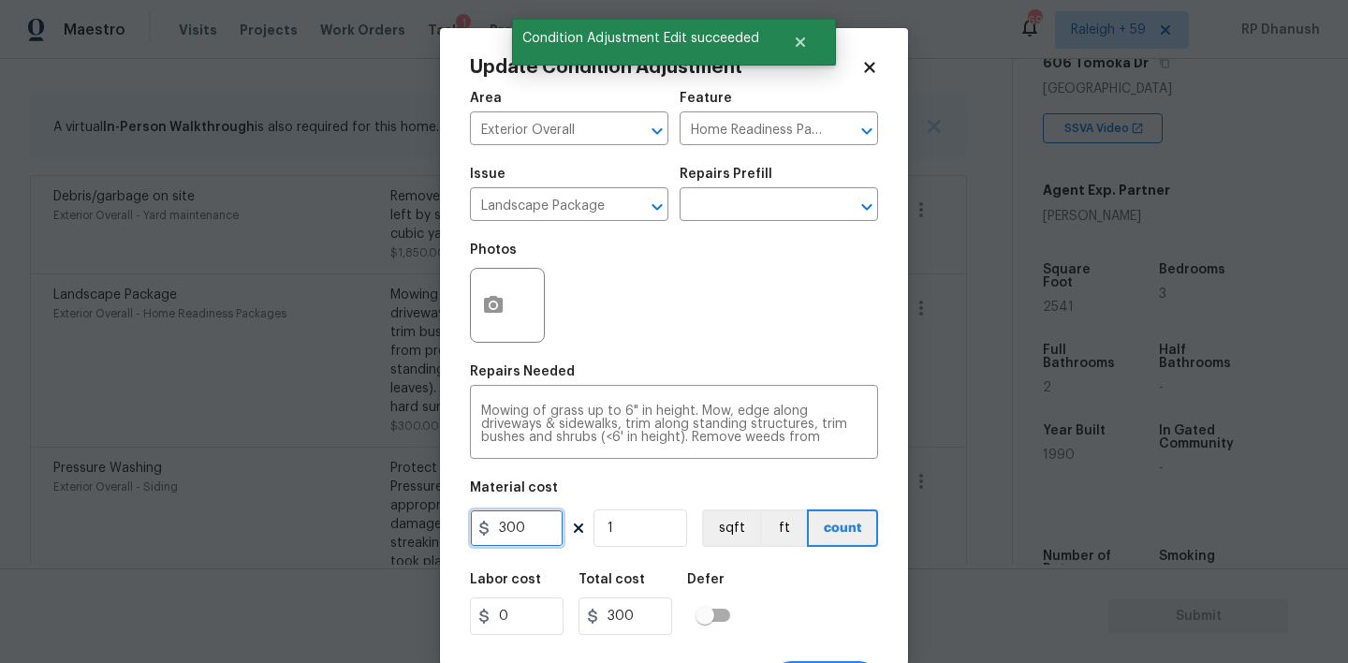
click at [545, 521] on input "300" at bounding box center [517, 527] width 94 height 37
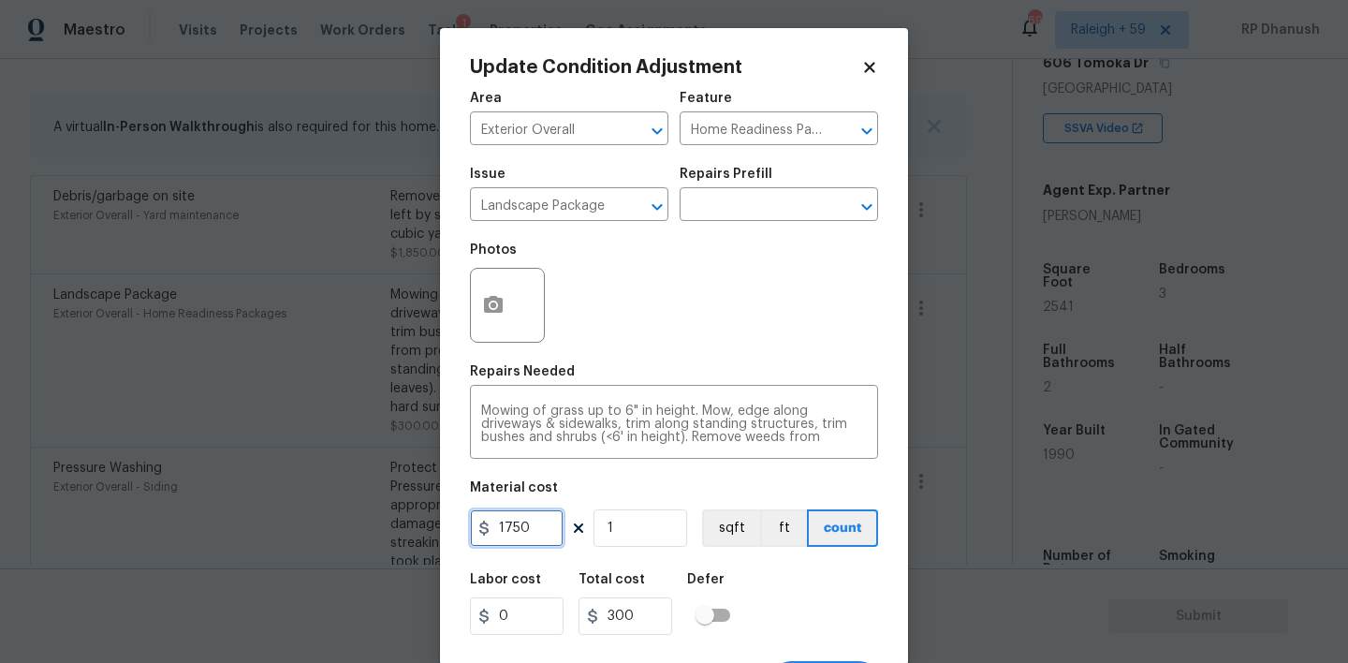
type input "1750"
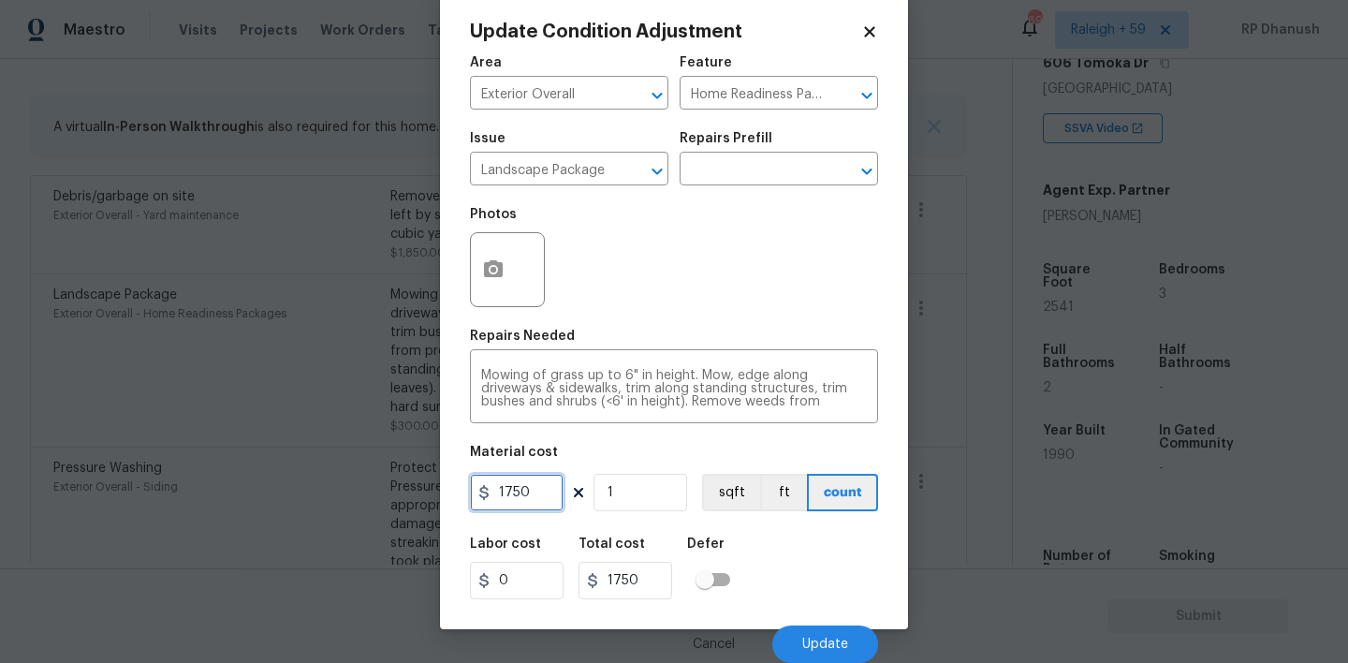
click at [530, 490] on input "1750" at bounding box center [517, 492] width 94 height 37
type input "1300"
click at [807, 638] on span "Update" at bounding box center [825, 644] width 46 height 14
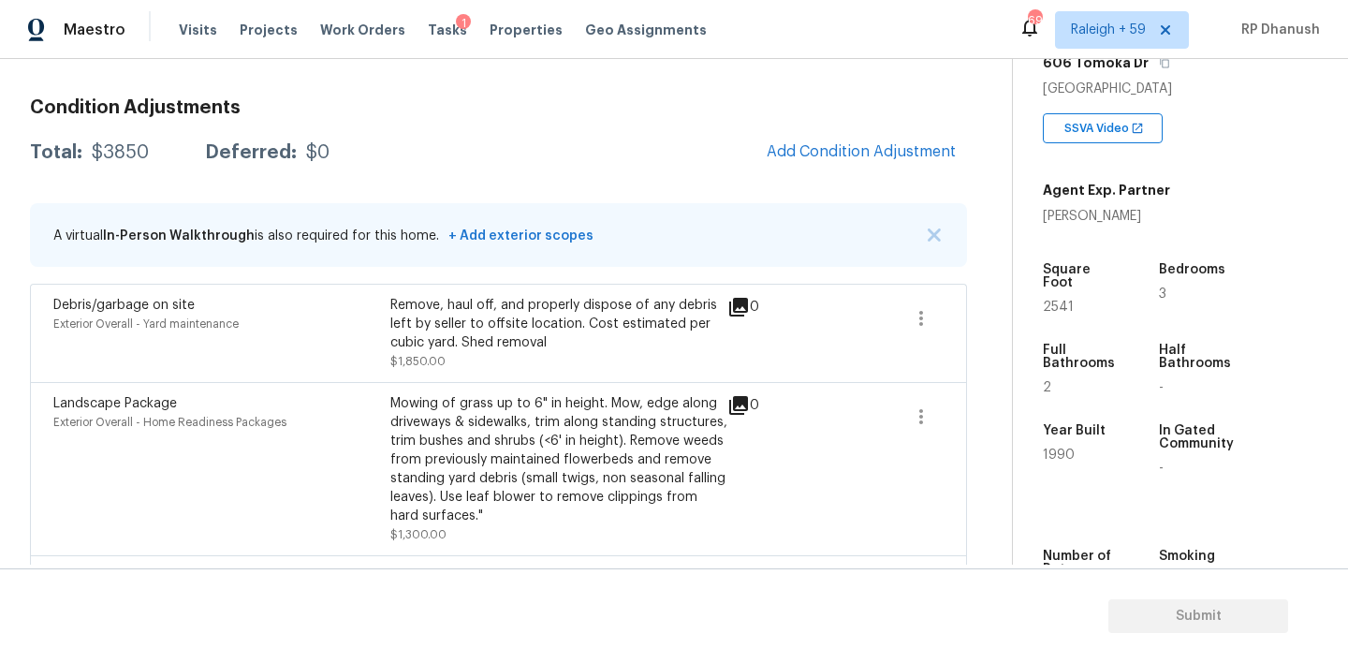
scroll to position [244, 0]
click at [826, 145] on span "Add Condition Adjustment" at bounding box center [861, 152] width 189 height 17
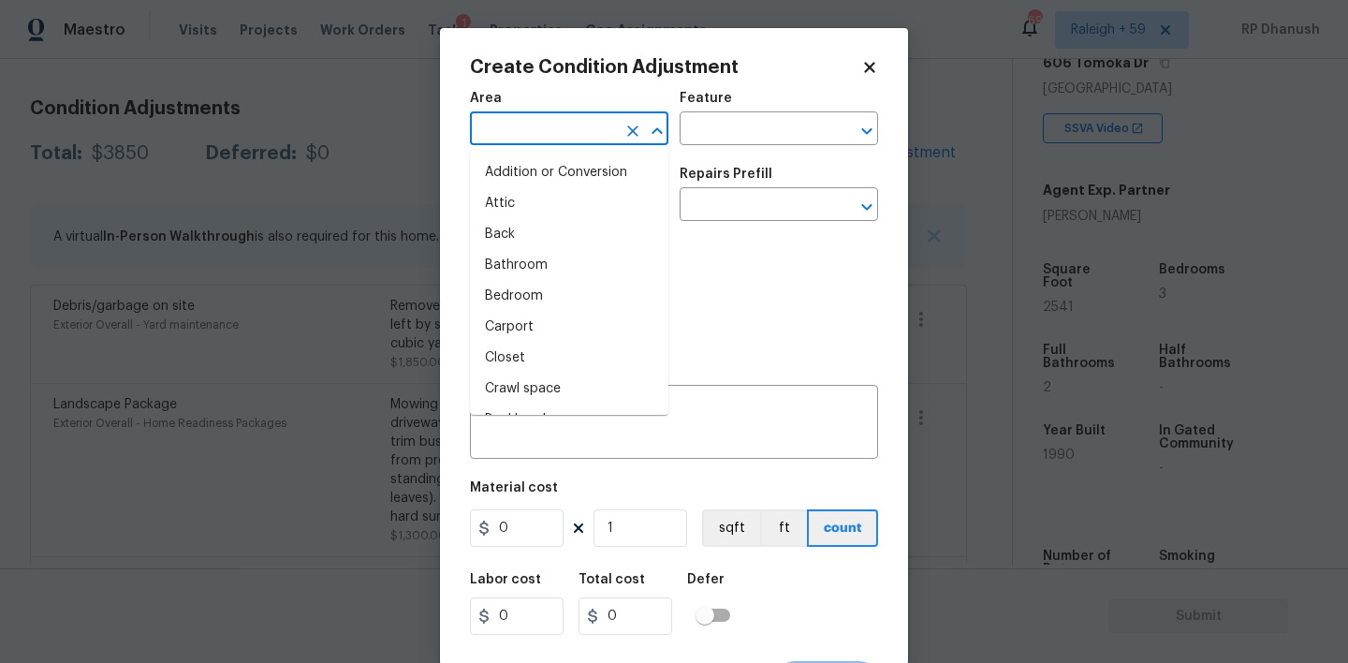
click at [565, 134] on input "text" at bounding box center [543, 130] width 146 height 29
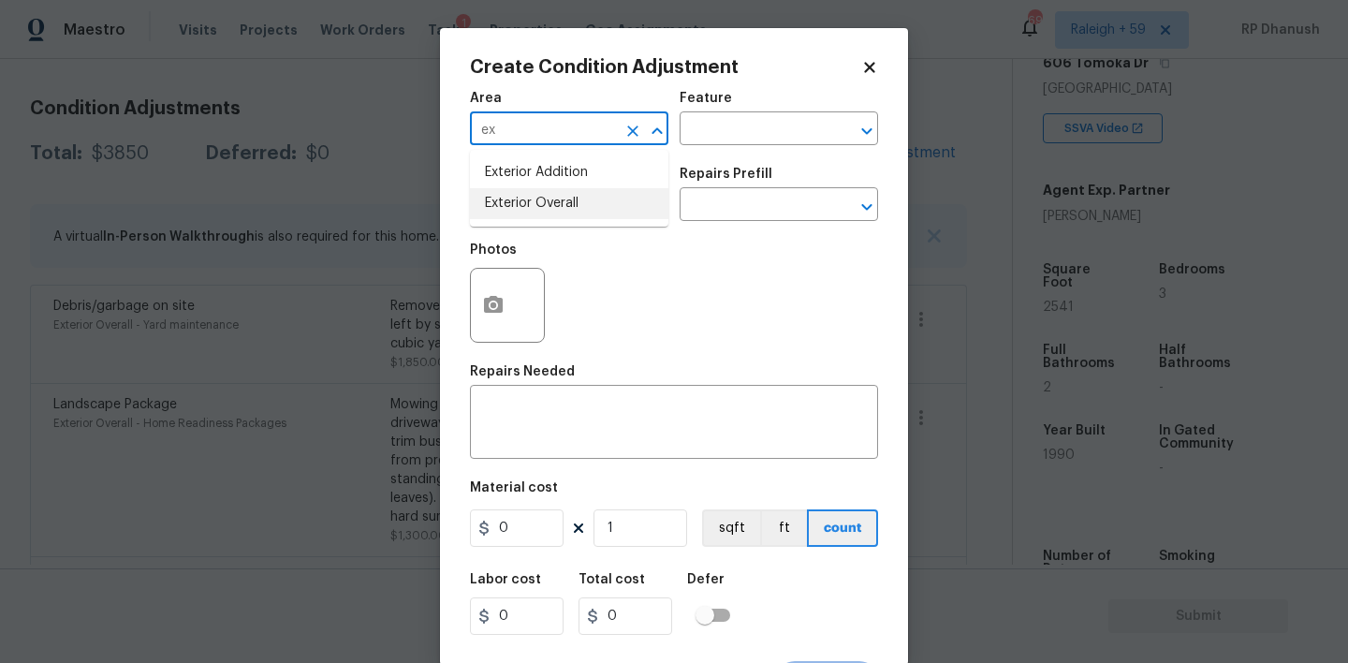
click at [515, 198] on li "Exterior Overall" at bounding box center [569, 203] width 198 height 31
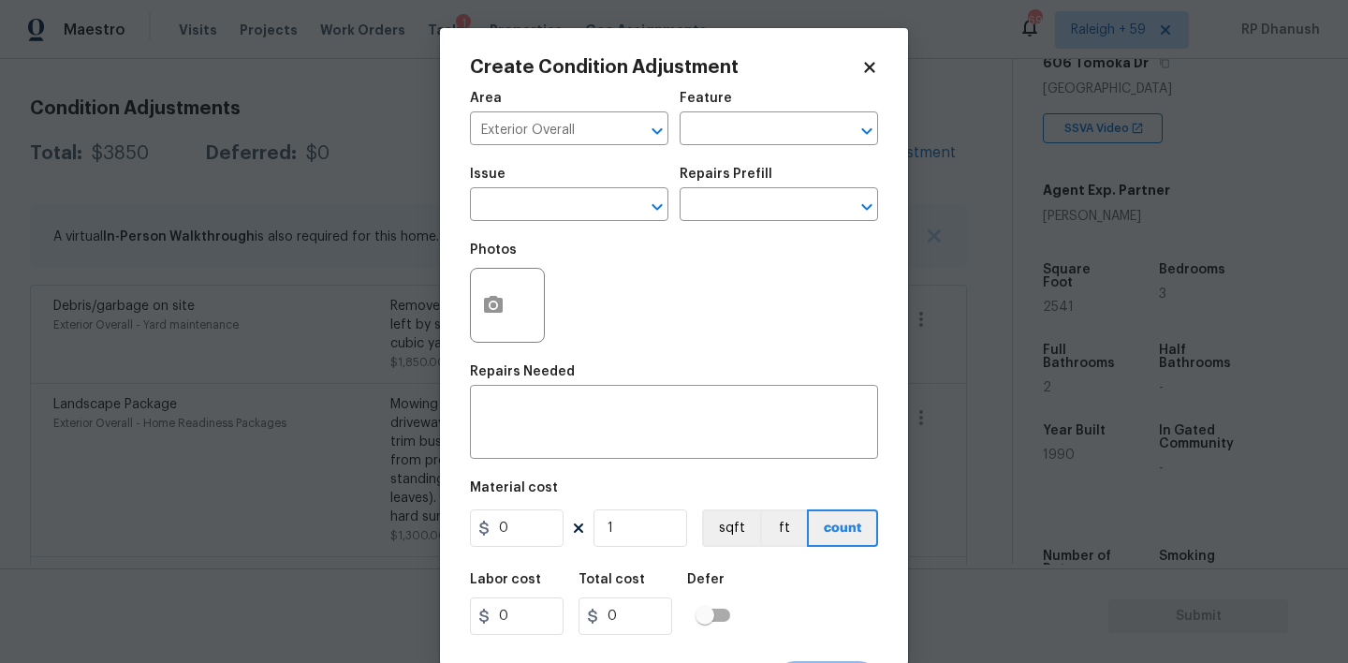
click at [742, 157] on div "Issue ​ Repairs Prefill ​" at bounding box center [674, 194] width 408 height 76
click at [584, 406] on textarea at bounding box center [674, 423] width 386 height 39
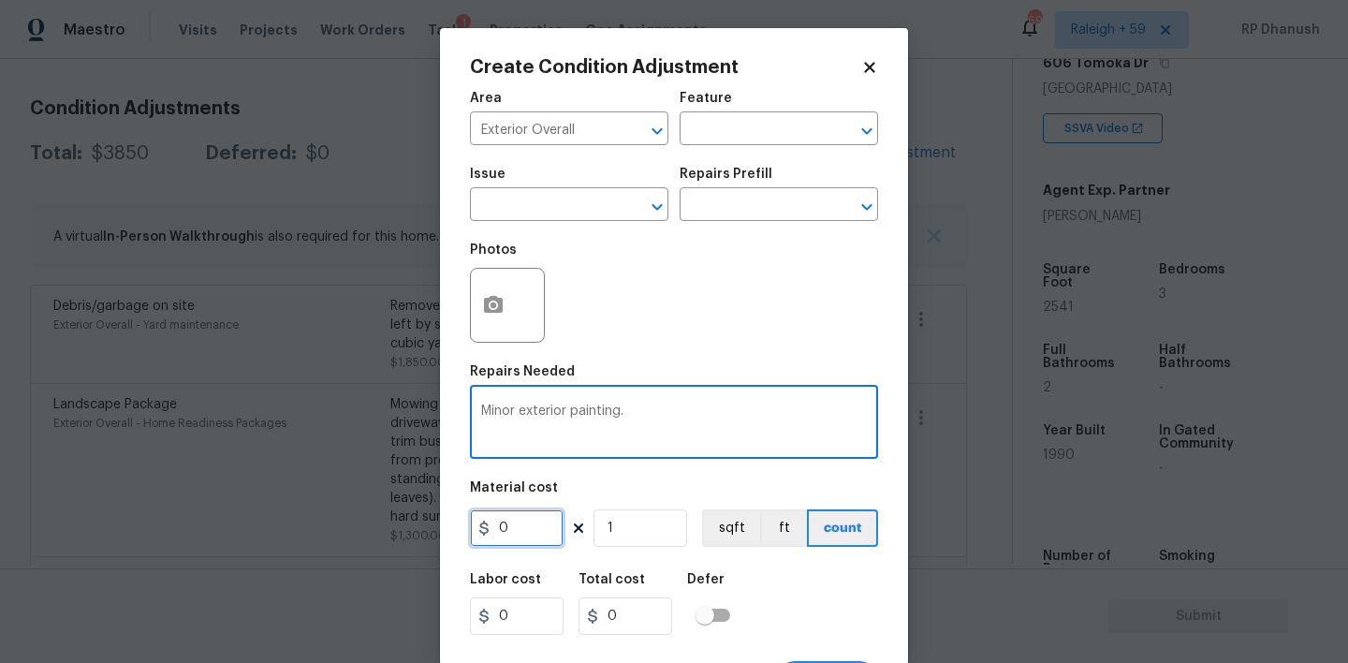
click at [519, 519] on input "0" at bounding box center [517, 527] width 94 height 37
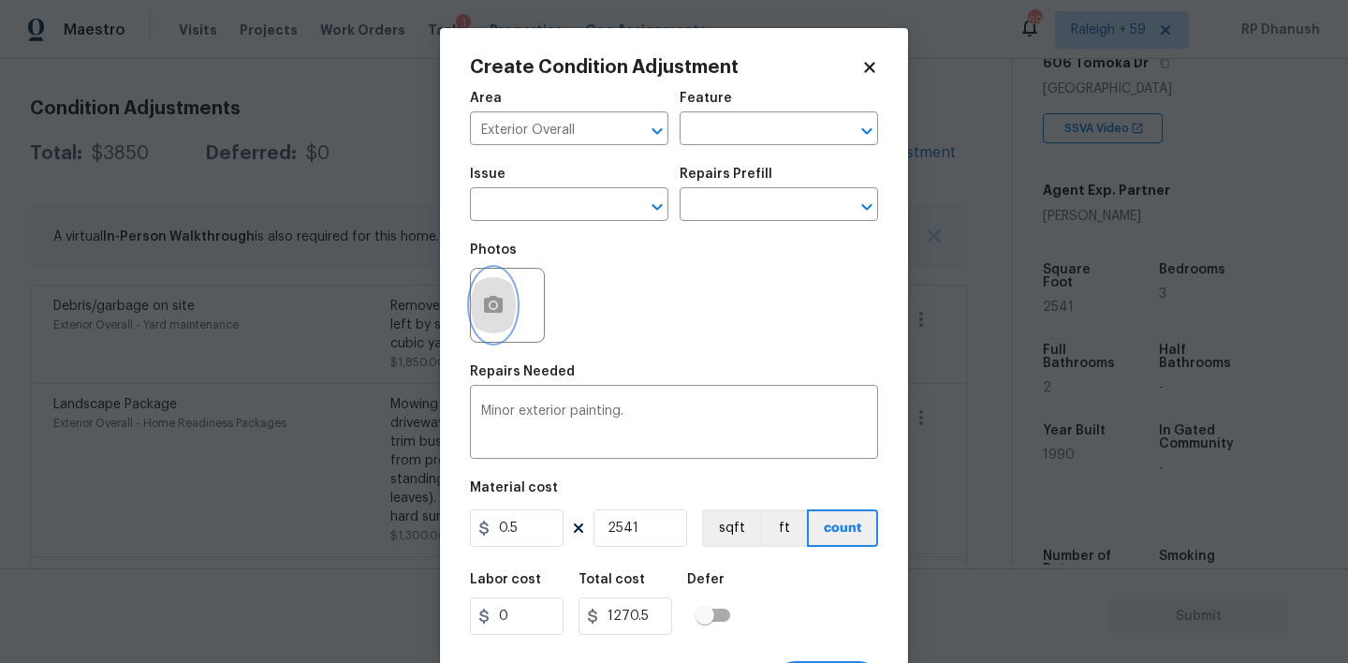
click at [504, 284] on button "button" at bounding box center [493, 305] width 45 height 73
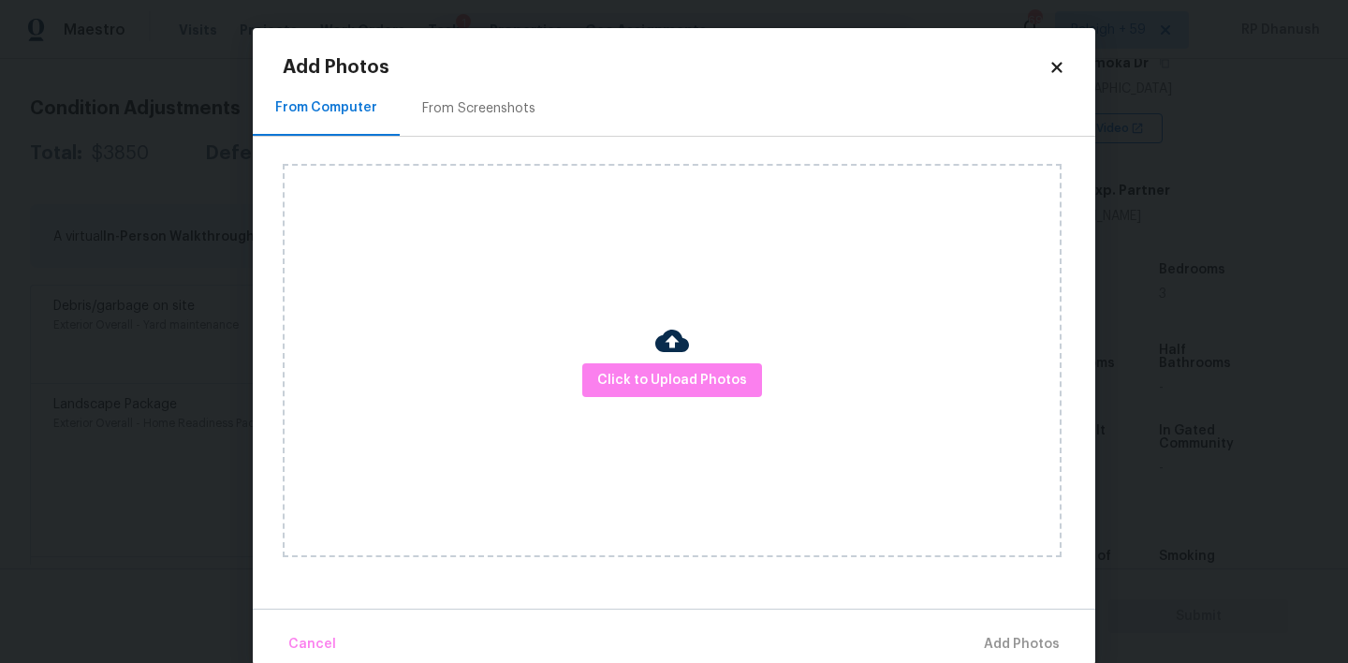
click at [471, 154] on div "Click to Upload Photos" at bounding box center [689, 360] width 812 height 447
click at [469, 107] on div "From Screenshots" at bounding box center [478, 108] width 113 height 19
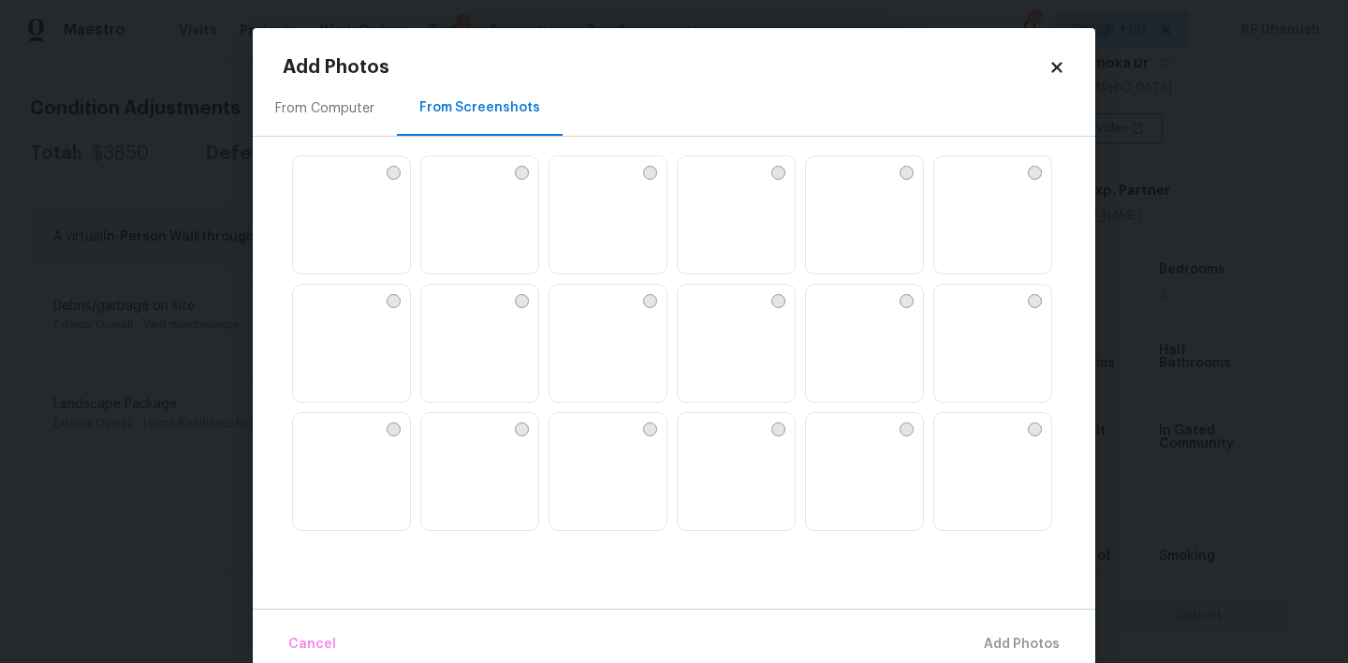
click at [597, 201] on img at bounding box center [607, 215] width 117 height 119
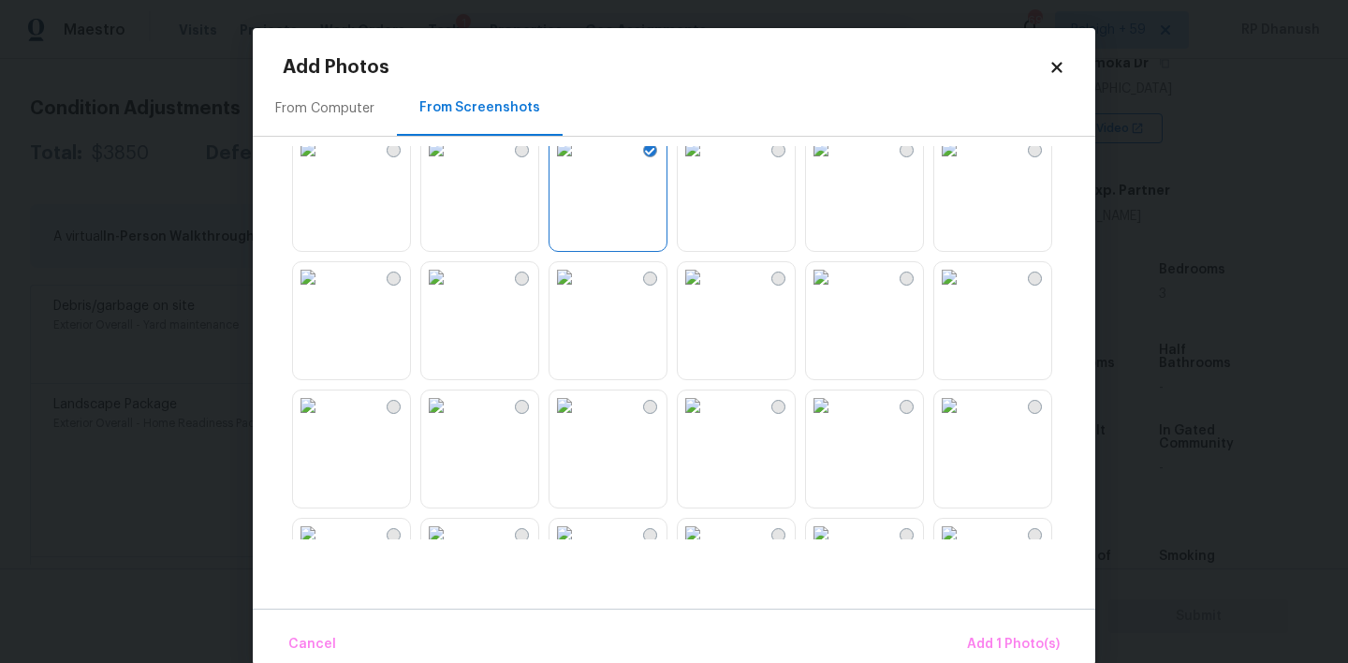
scroll to position [29, 0]
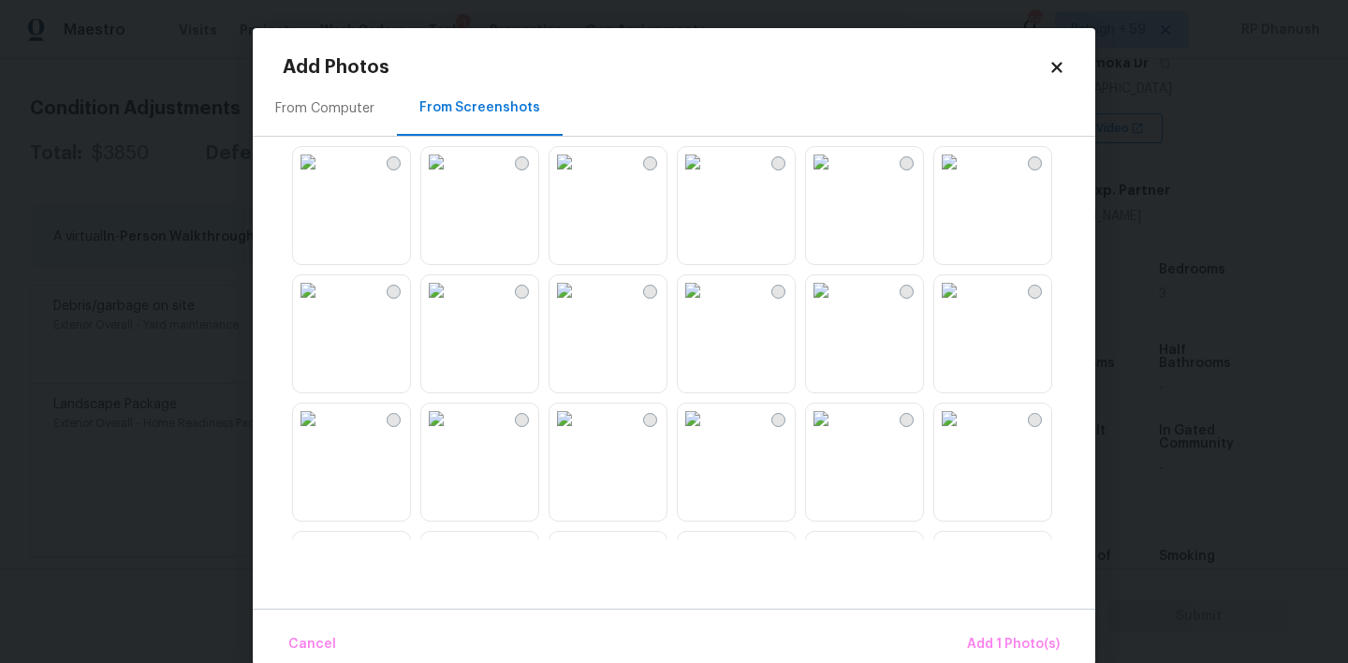
click at [579, 177] on img at bounding box center [564, 162] width 30 height 30
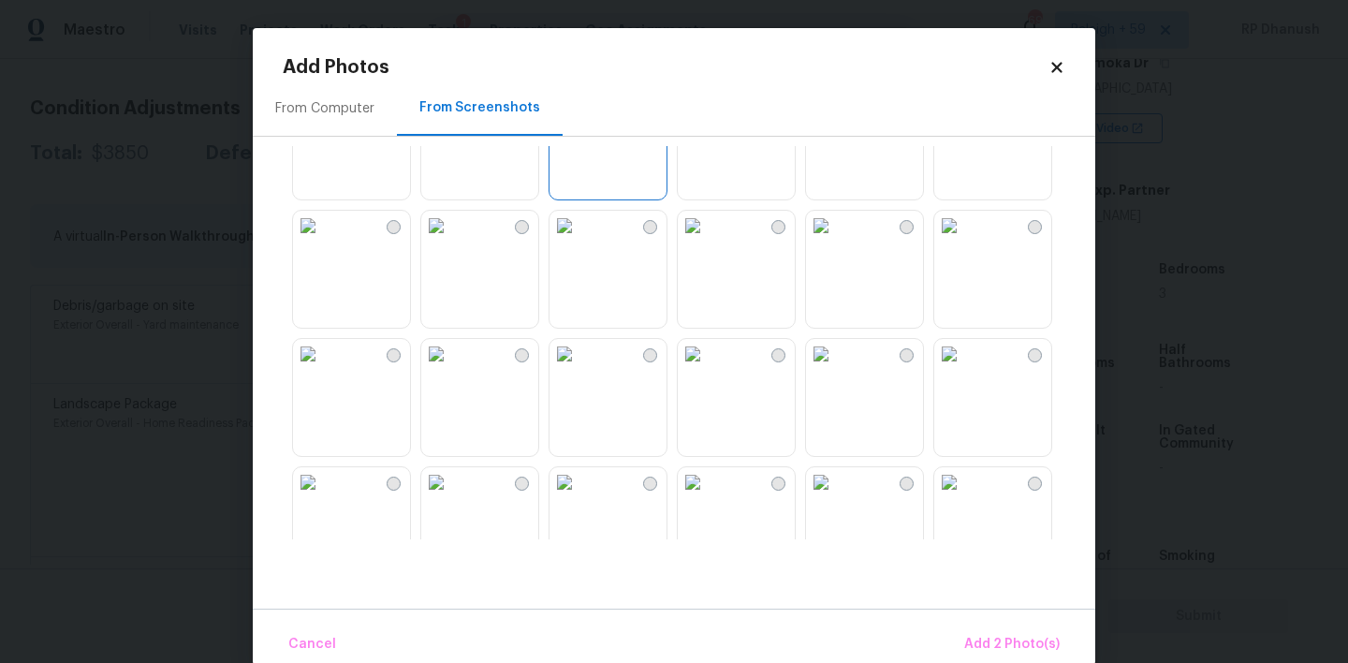
click at [692, 369] on img at bounding box center [693, 354] width 30 height 30
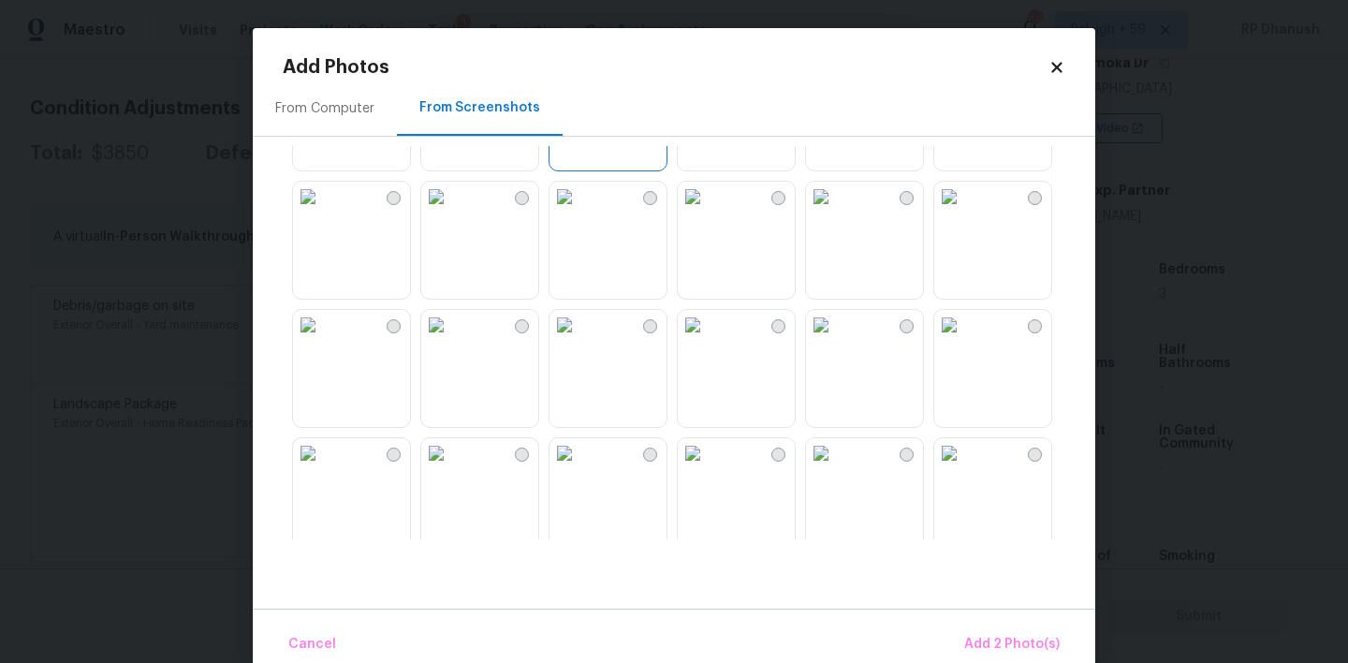
click at [579, 451] on img at bounding box center [564, 453] width 30 height 30
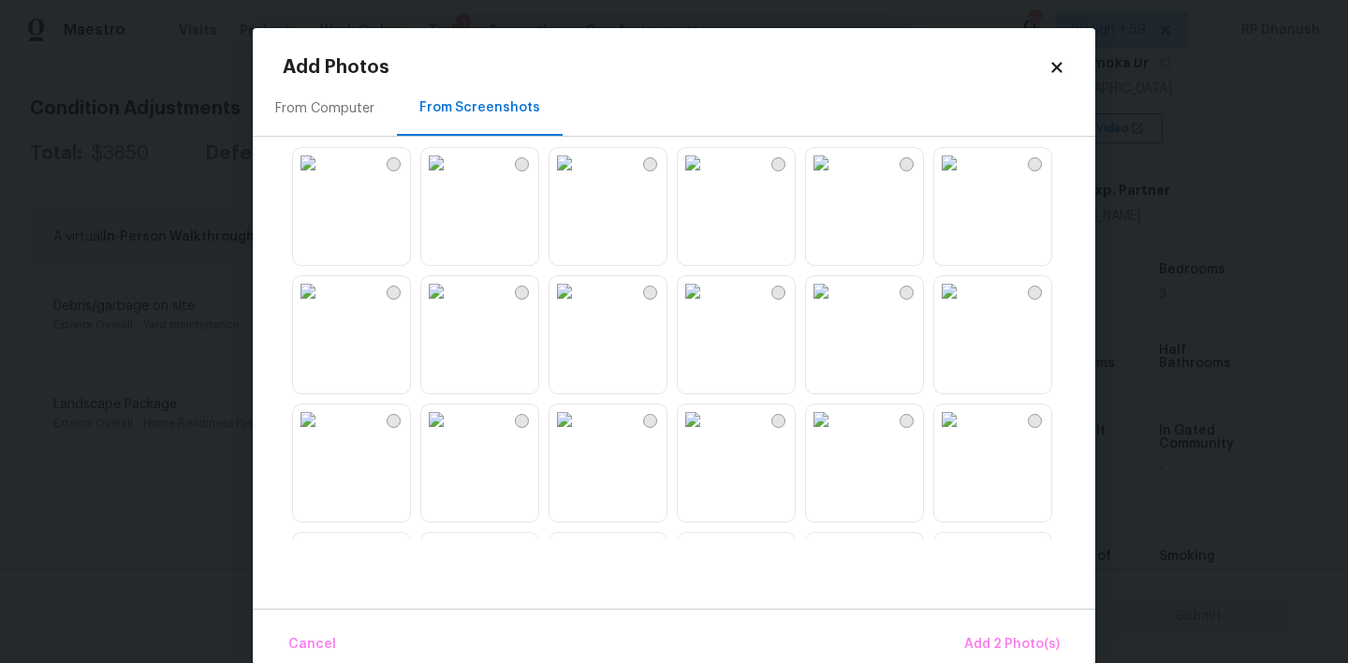
click at [579, 434] on img at bounding box center [564, 419] width 30 height 30
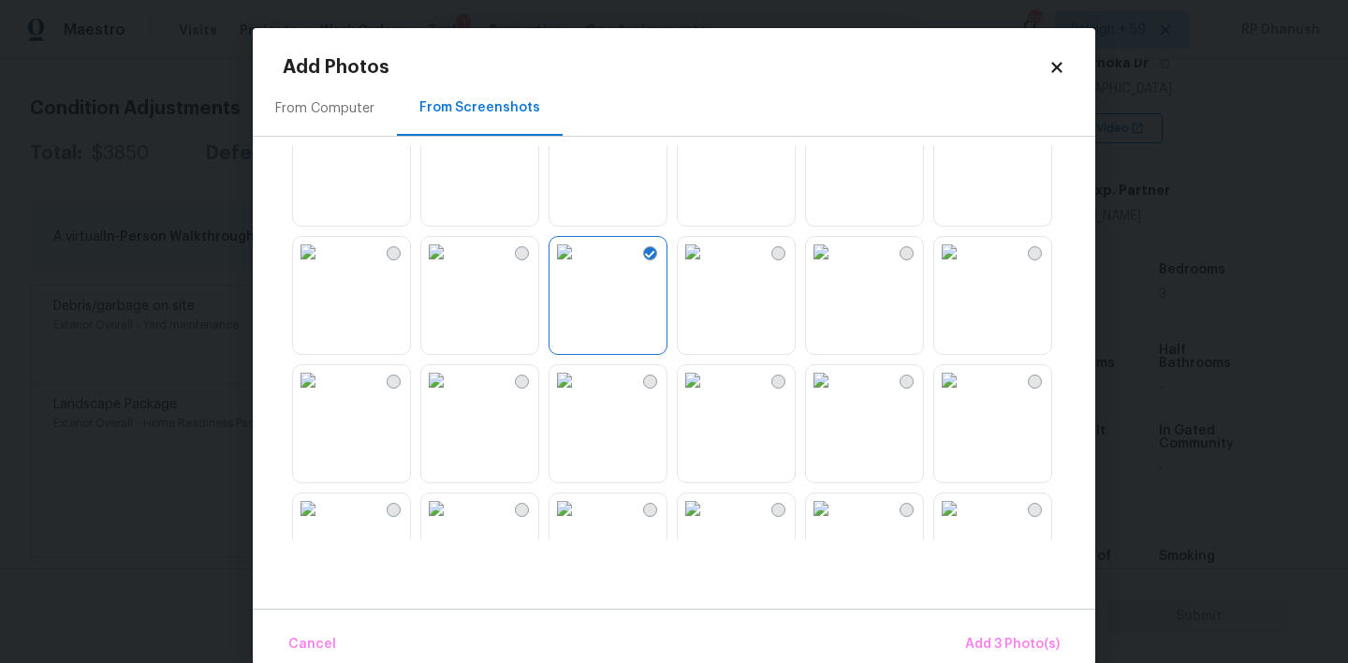
scroll to position [691, 0]
click at [980, 638] on span "Add 3 Photo(s)" at bounding box center [1012, 644] width 95 height 23
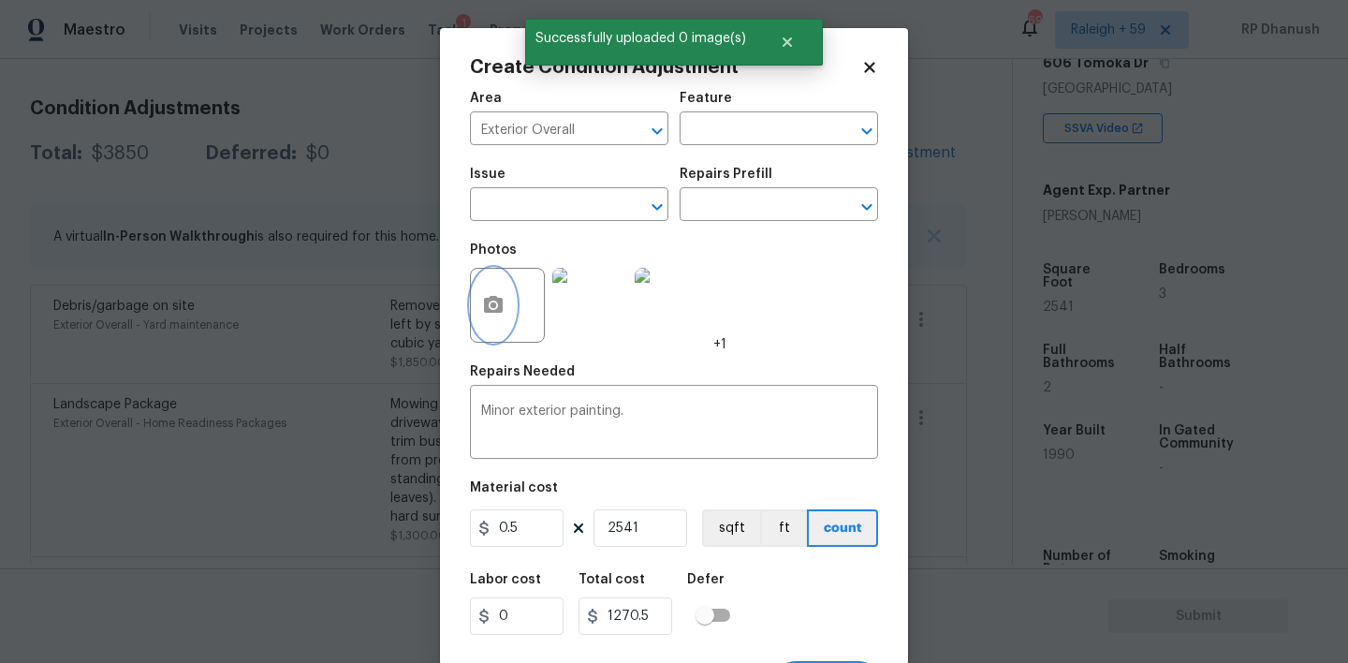
scroll to position [37, 0]
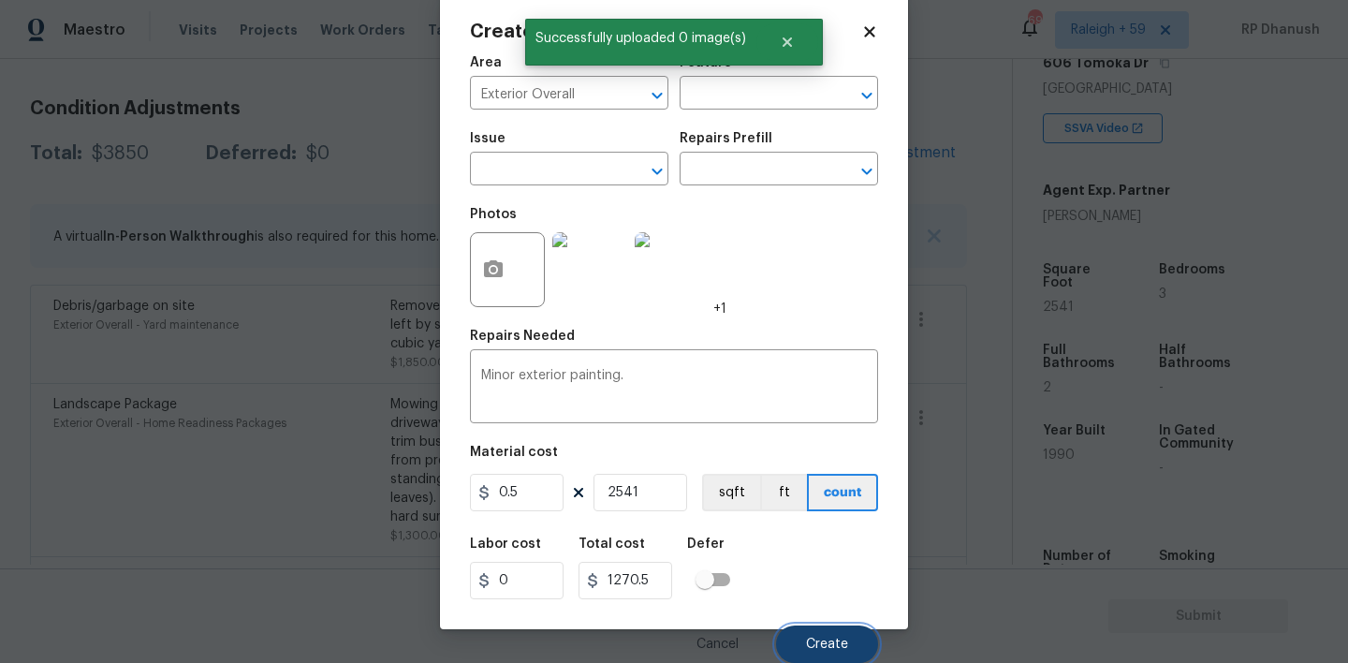
click at [798, 650] on button "Create" at bounding box center [827, 643] width 102 height 37
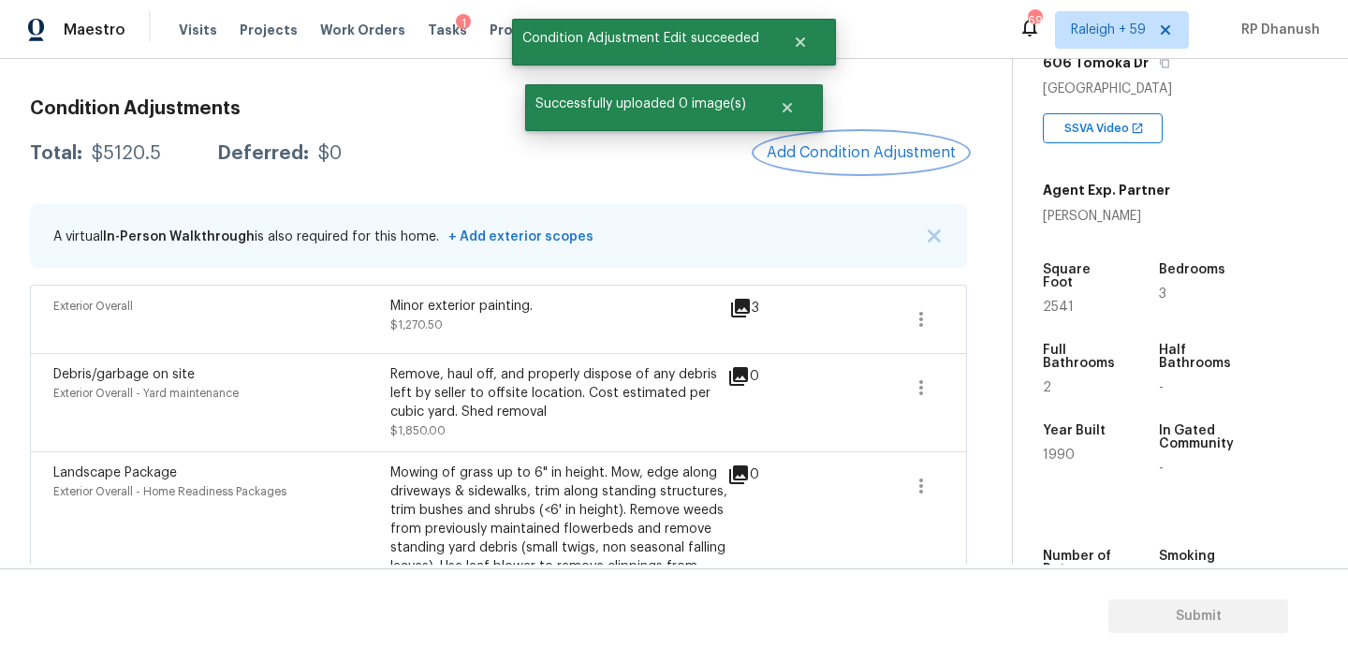
scroll to position [0, 0]
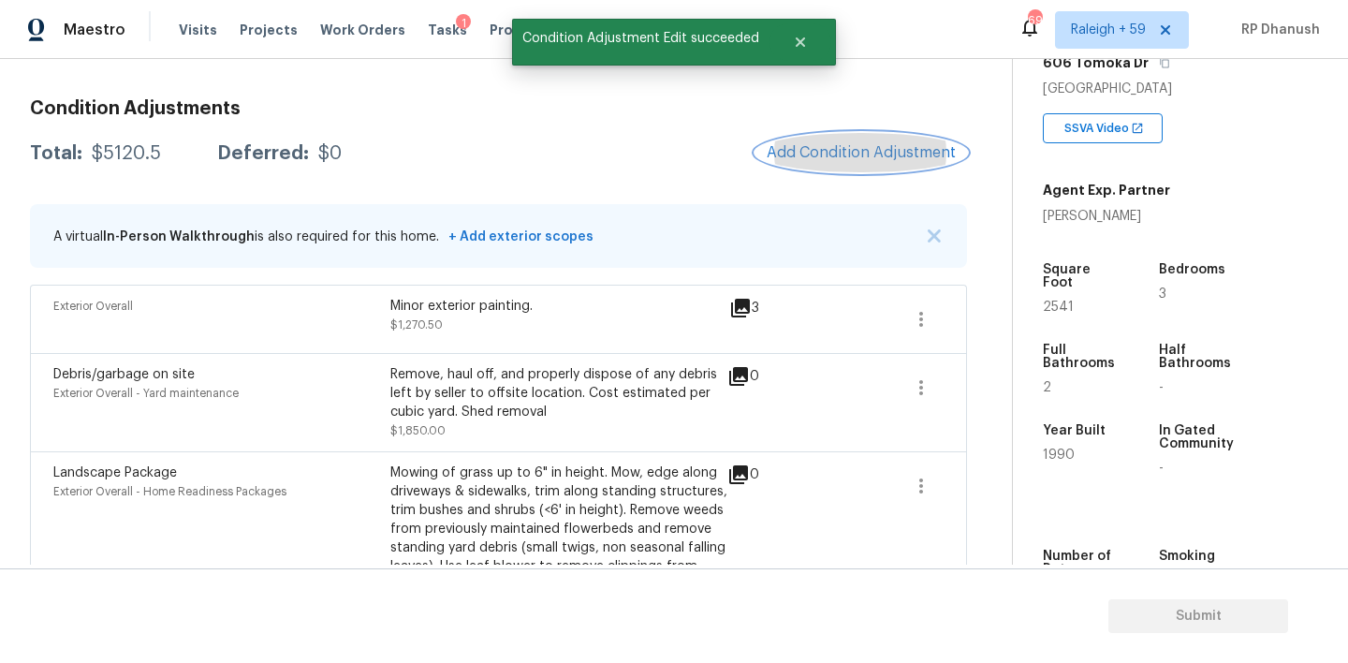
click at [817, 140] on button "Add Condition Adjustment" at bounding box center [861, 152] width 212 height 39
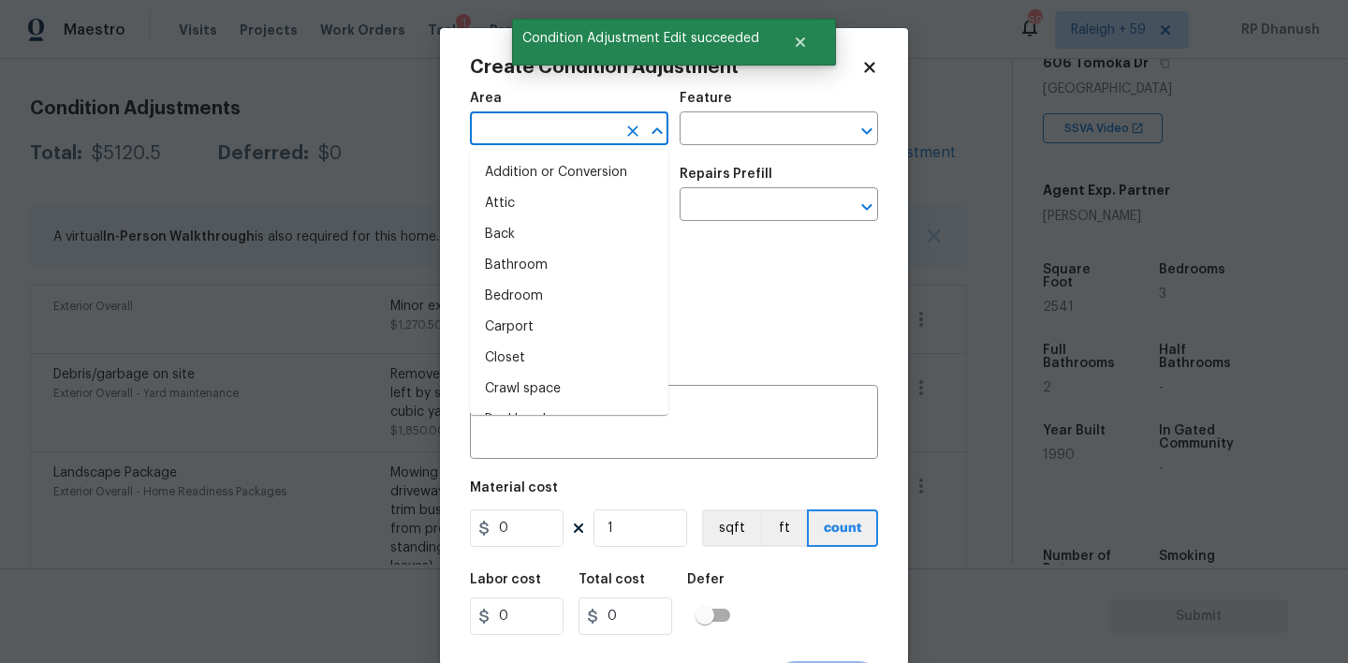
click at [603, 130] on input "text" at bounding box center [543, 130] width 146 height 29
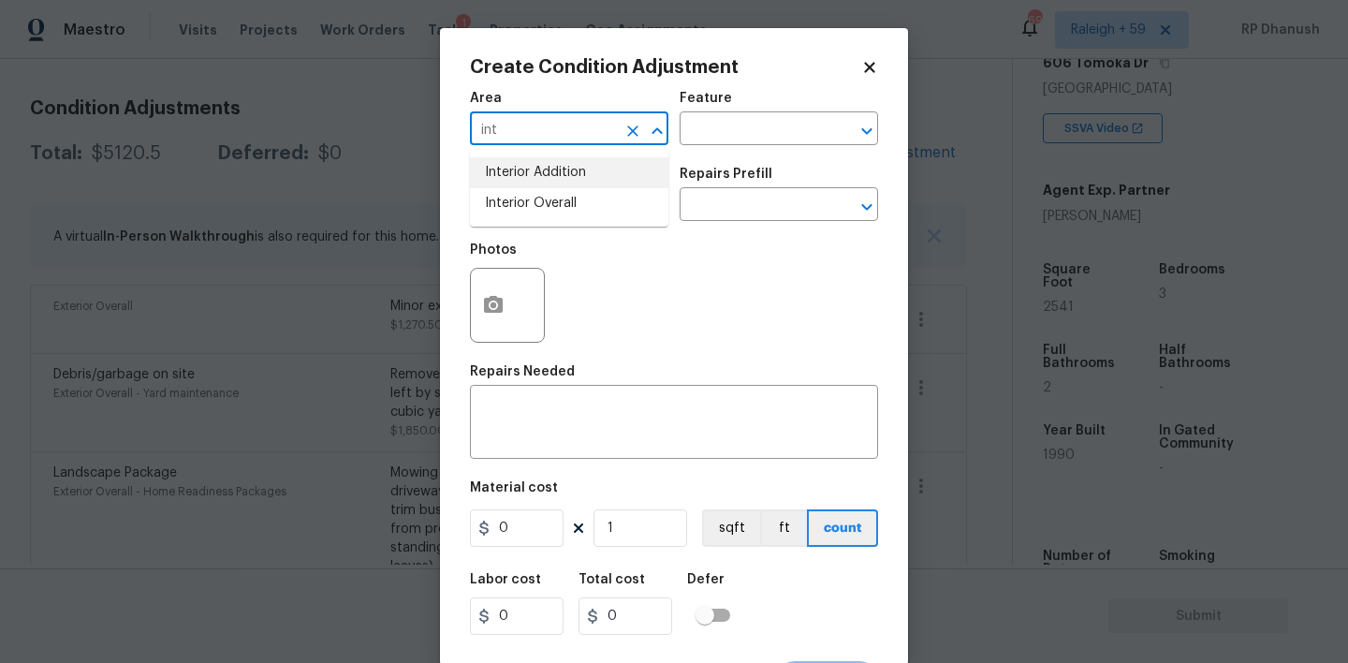
drag, startPoint x: 571, startPoint y: 196, endPoint x: 608, endPoint y: 180, distance: 40.7
click at [571, 196] on li "Interior Overall" at bounding box center [569, 203] width 198 height 31
click at [752, 136] on input "text" at bounding box center [753, 130] width 146 height 29
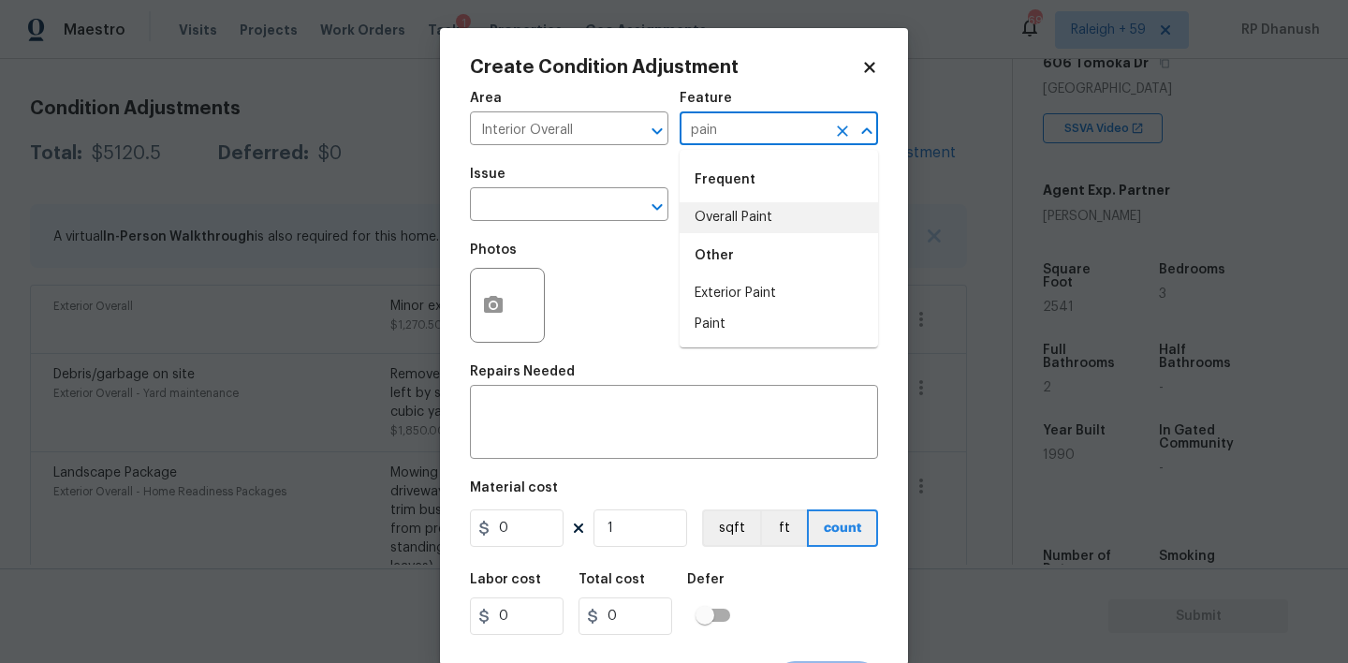
click at [729, 211] on li "Overall Paint" at bounding box center [779, 217] width 198 height 31
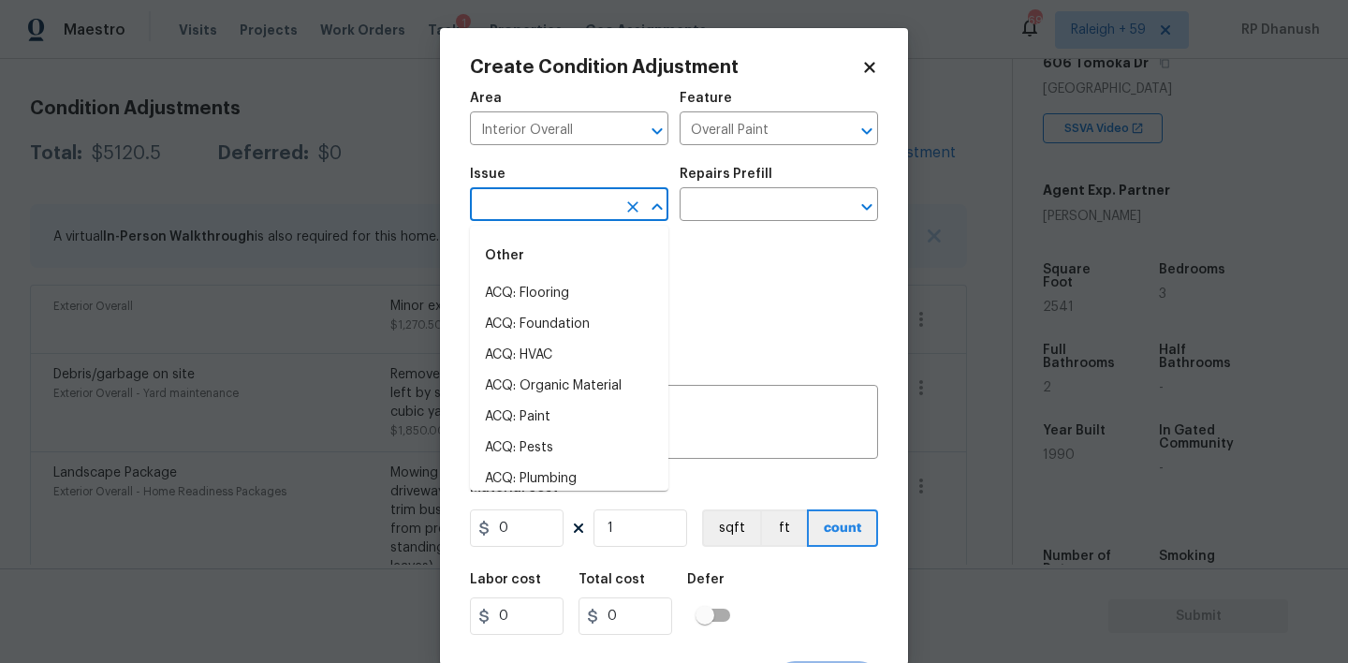
click at [554, 210] on input "text" at bounding box center [543, 206] width 146 height 29
click at [531, 309] on li "Exterior Paint" at bounding box center [569, 324] width 198 height 31
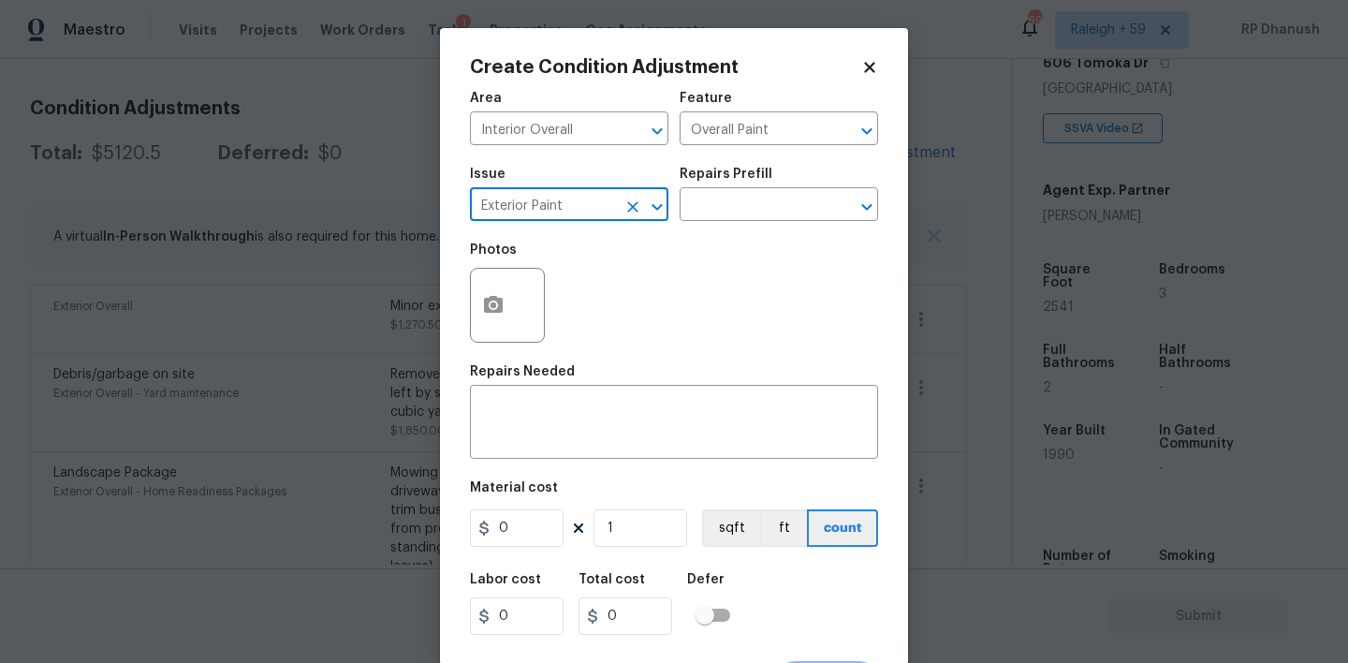
click at [631, 208] on icon "Clear" at bounding box center [632, 206] width 11 height 11
click at [537, 283] on li "ACQ: Paint" at bounding box center [569, 293] width 198 height 31
click at [772, 219] on input "text" at bounding box center [753, 206] width 146 height 29
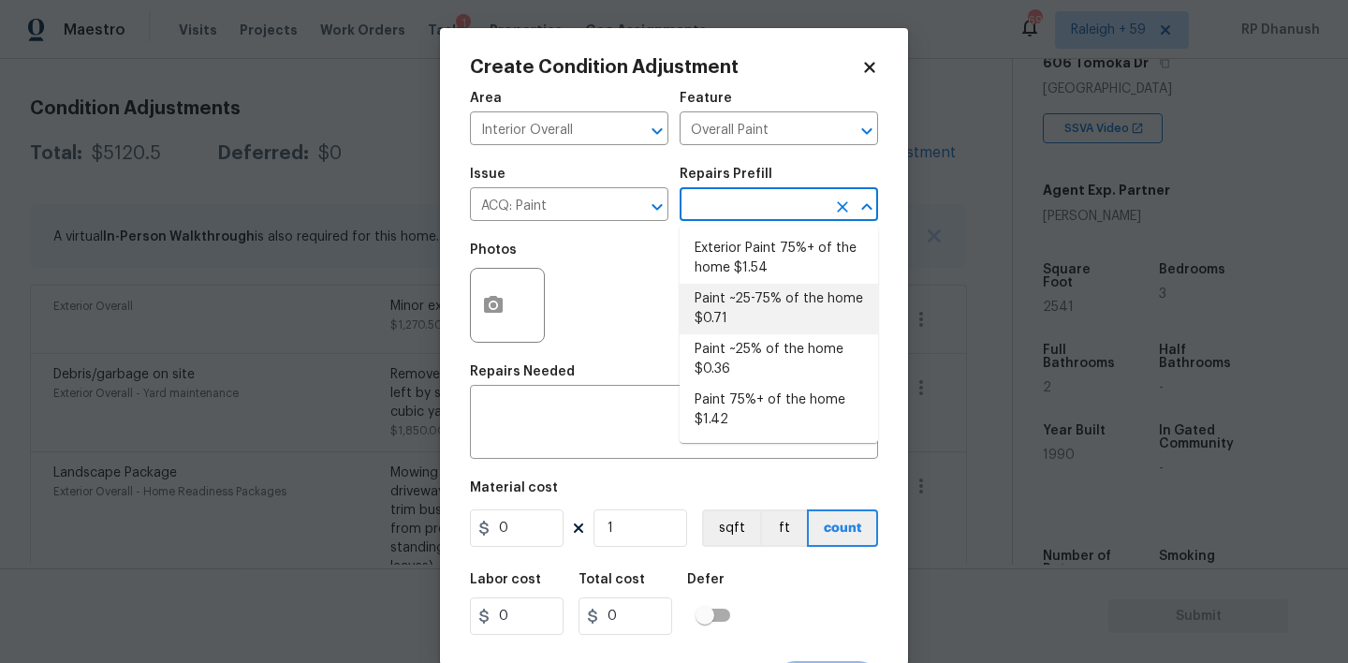
click at [724, 309] on li "Paint ~25-75% of the home $0.71" at bounding box center [779, 309] width 198 height 51
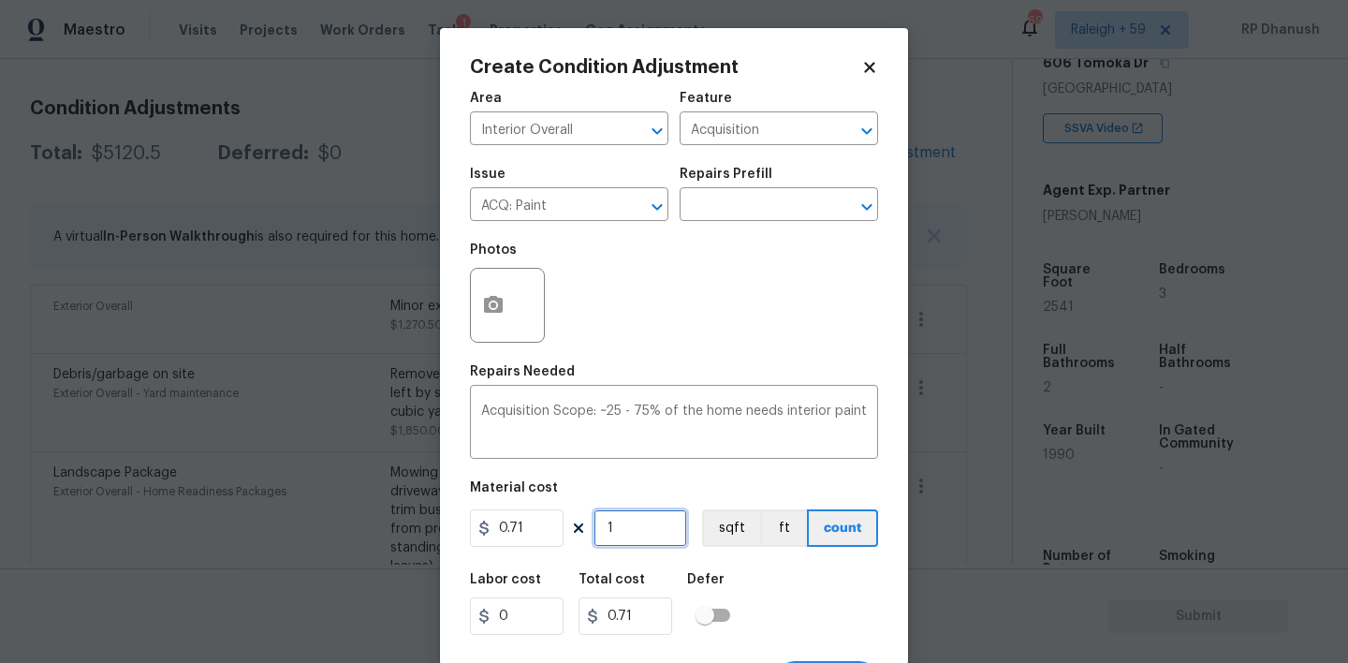
click at [652, 533] on input "1" at bounding box center [640, 527] width 94 height 37
click at [652, 533] on input "2541" at bounding box center [640, 527] width 94 height 37
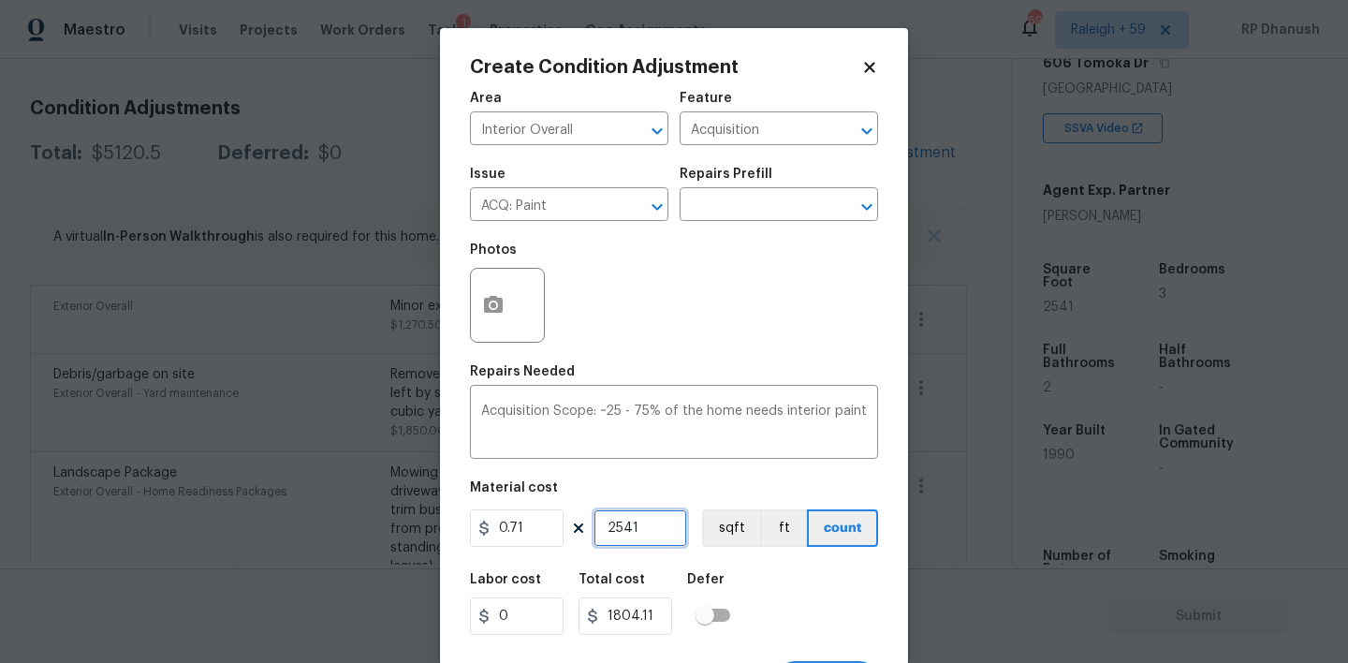
click at [652, 533] on input "2541" at bounding box center [640, 527] width 94 height 37
click at [496, 278] on button "button" at bounding box center [493, 305] width 45 height 73
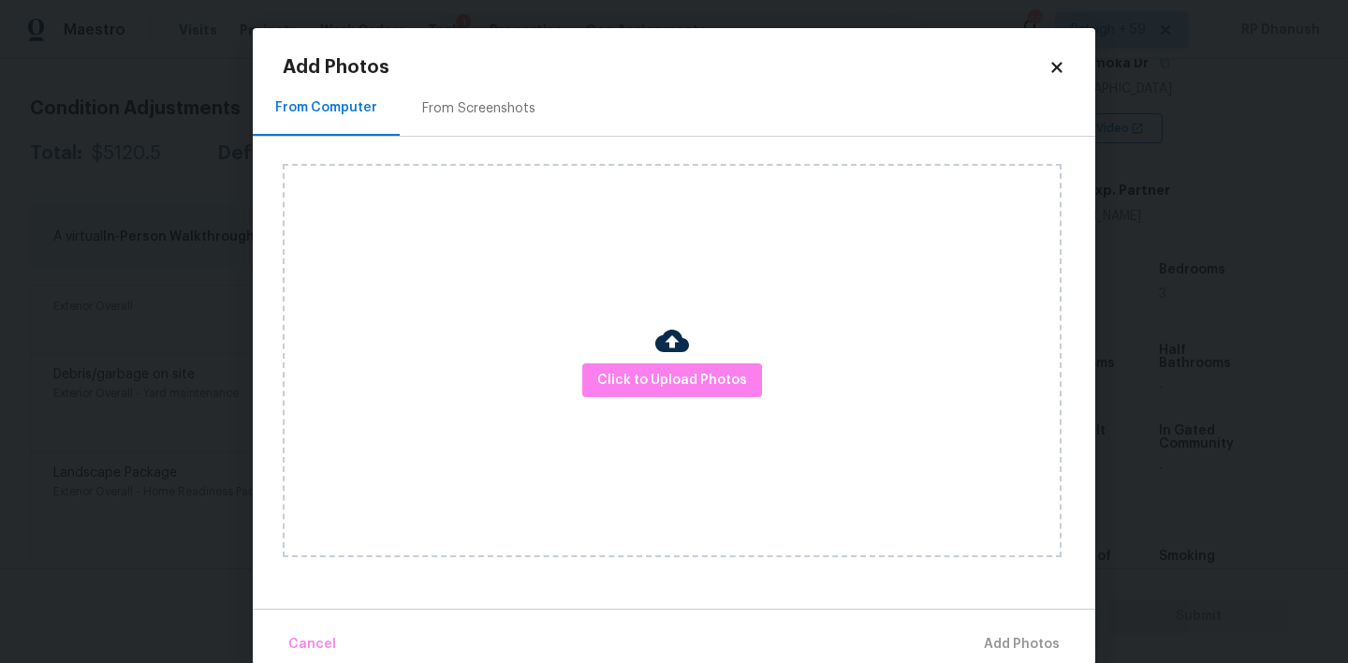
click at [479, 125] on div "From Screenshots" at bounding box center [479, 107] width 158 height 55
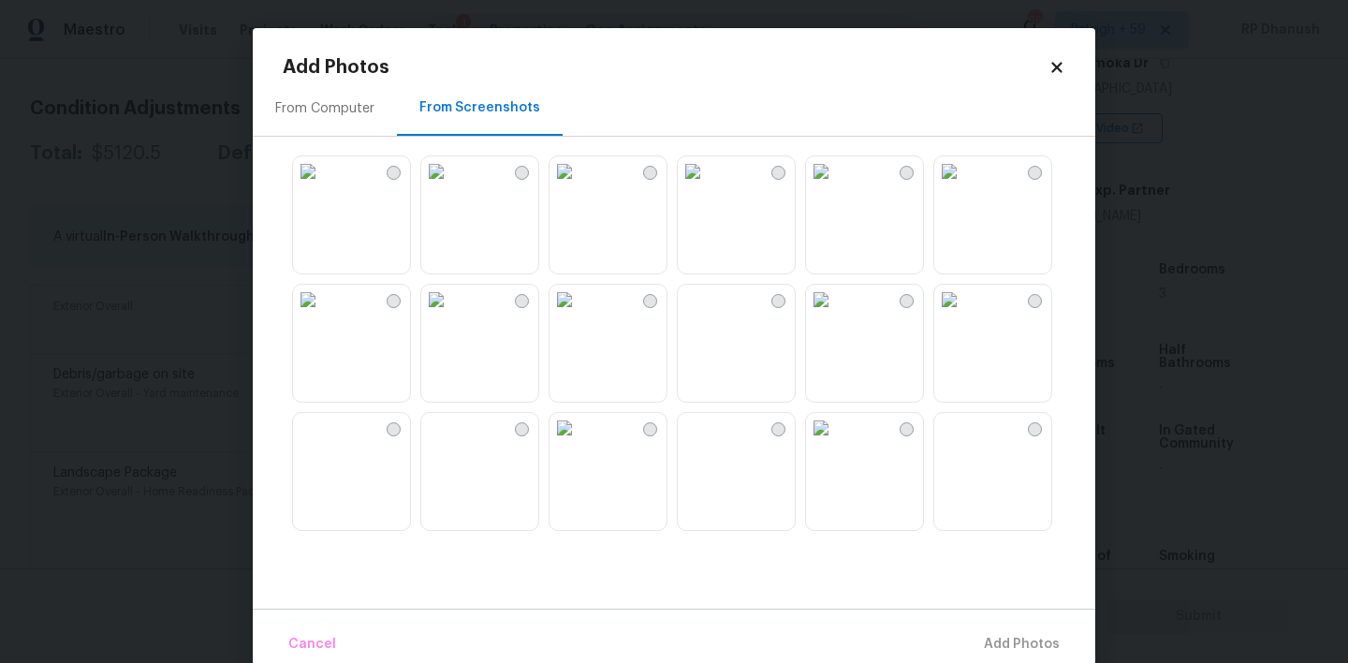
click at [708, 186] on img at bounding box center [693, 171] width 30 height 30
click at [575, 315] on img at bounding box center [564, 300] width 30 height 30
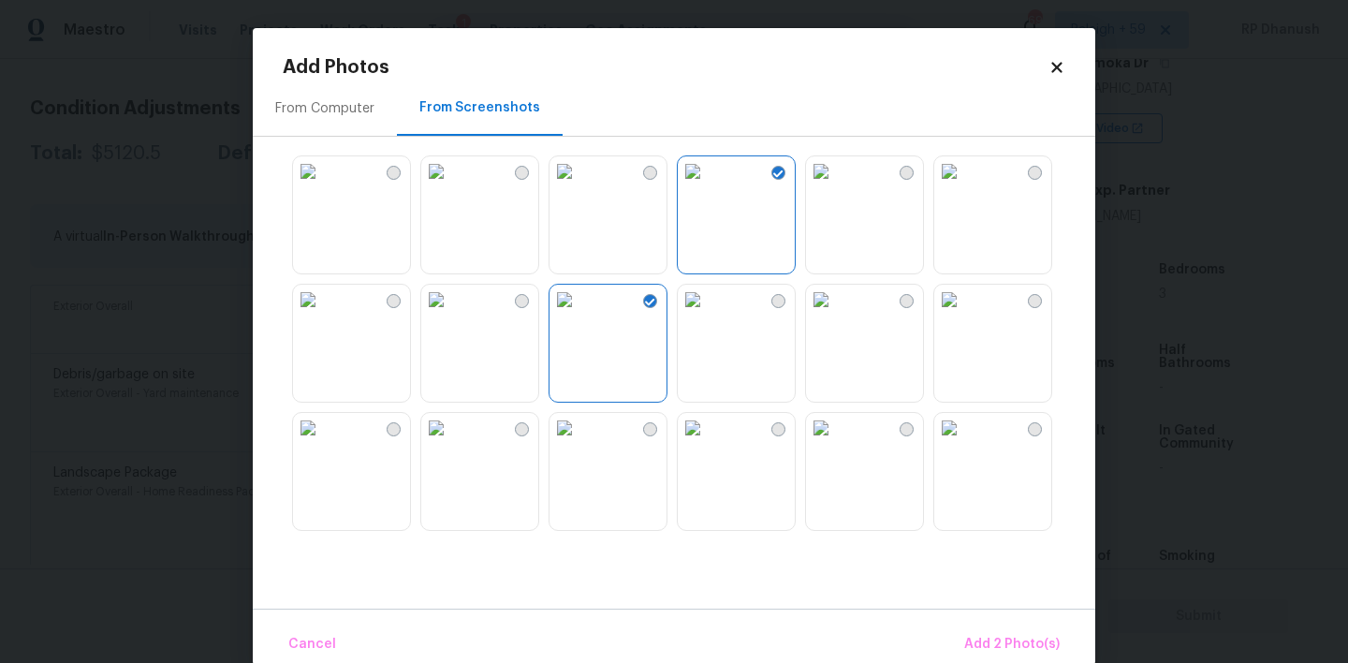
click at [451, 315] on img at bounding box center [436, 300] width 30 height 30
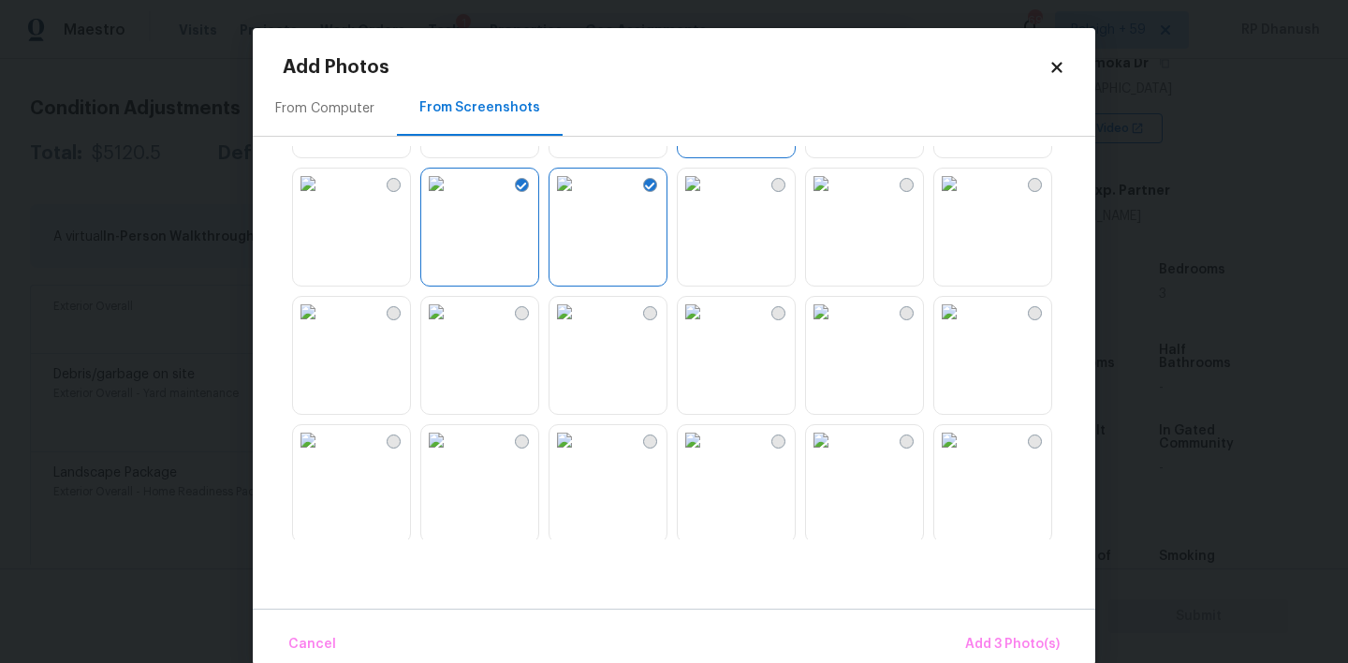
scroll to position [156, 0]
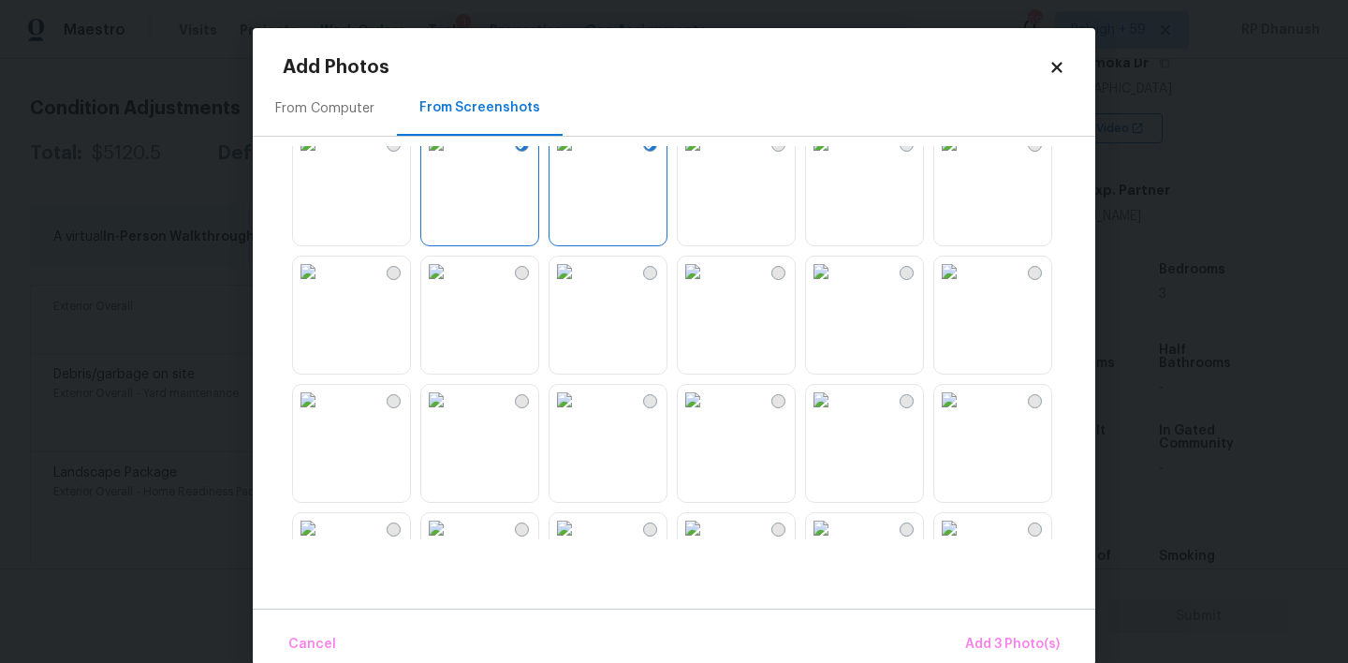
click at [451, 286] on img at bounding box center [436, 271] width 30 height 30
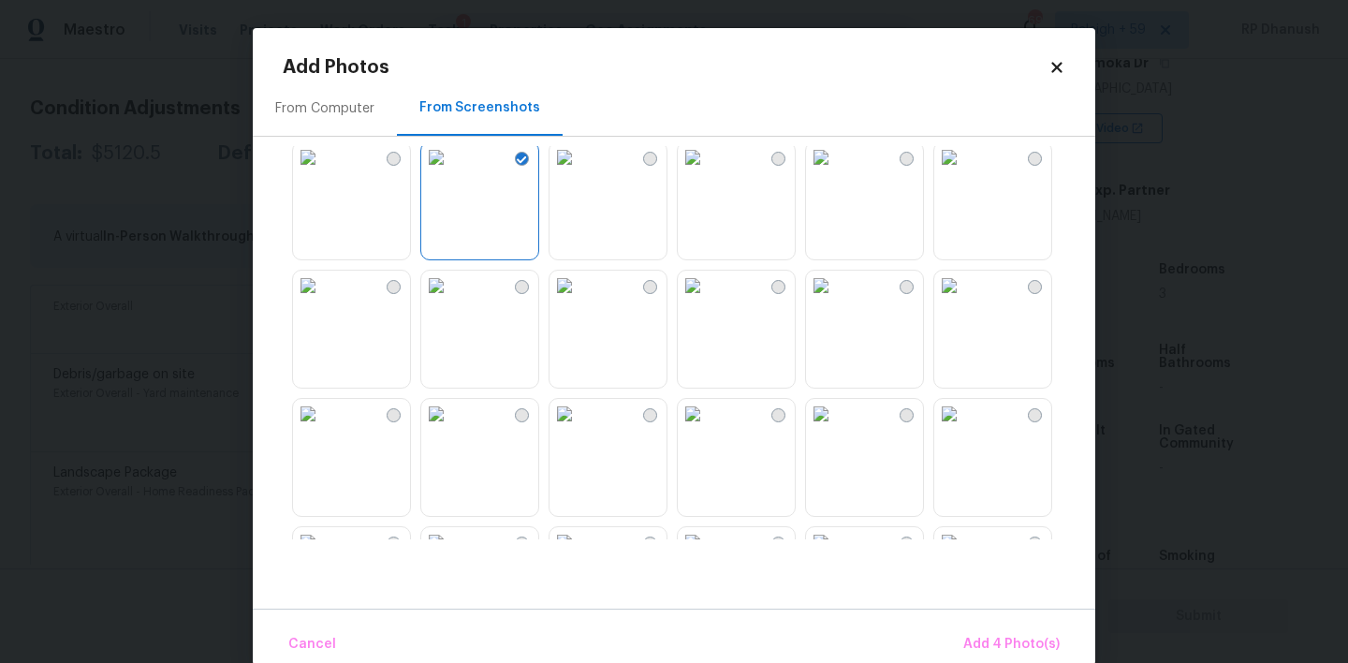
scroll to position [291, 0]
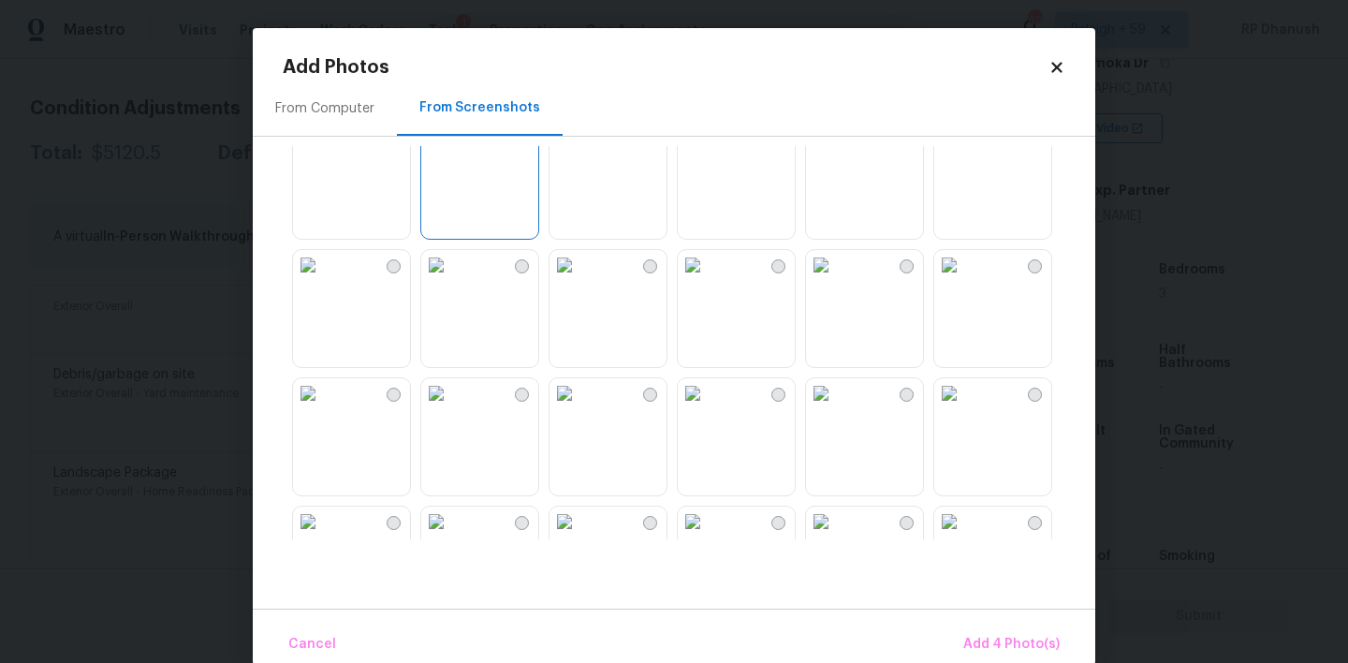
click at [725, 372] on div at bounding box center [689, 342] width 812 height 393
click at [708, 280] on img at bounding box center [693, 265] width 30 height 30
click at [708, 408] on img at bounding box center [693, 393] width 30 height 30
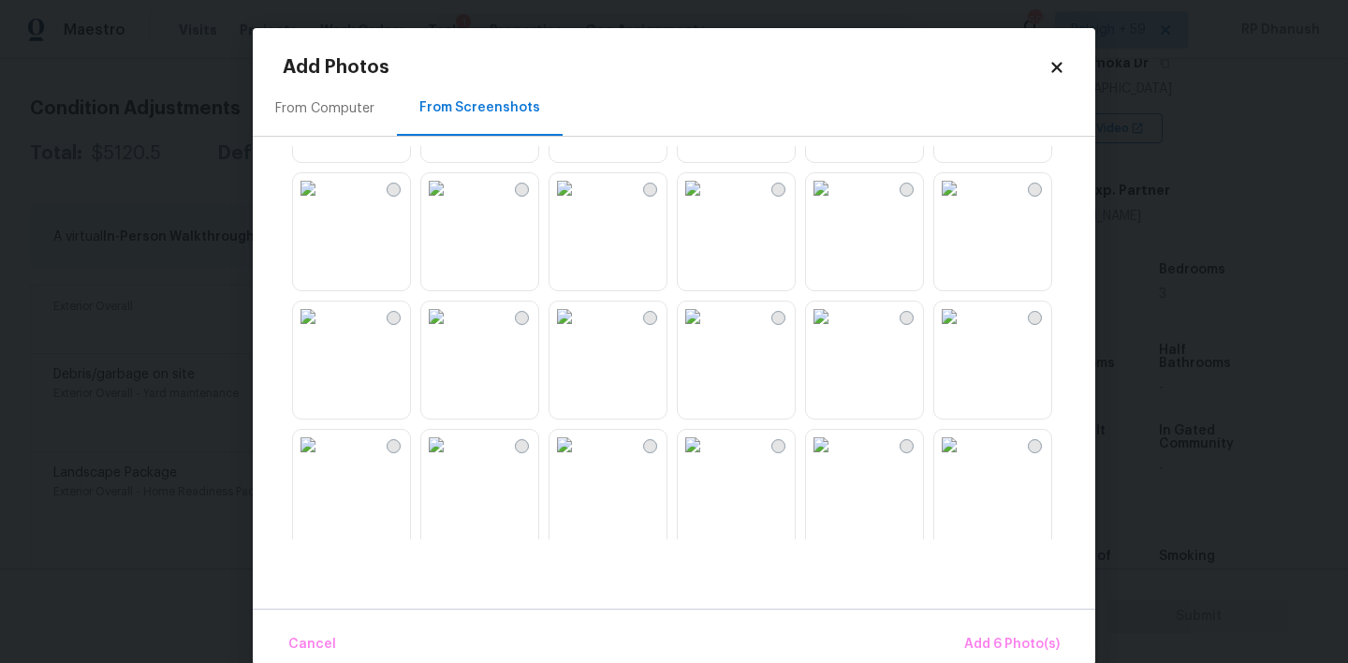
scroll to position [1510, 0]
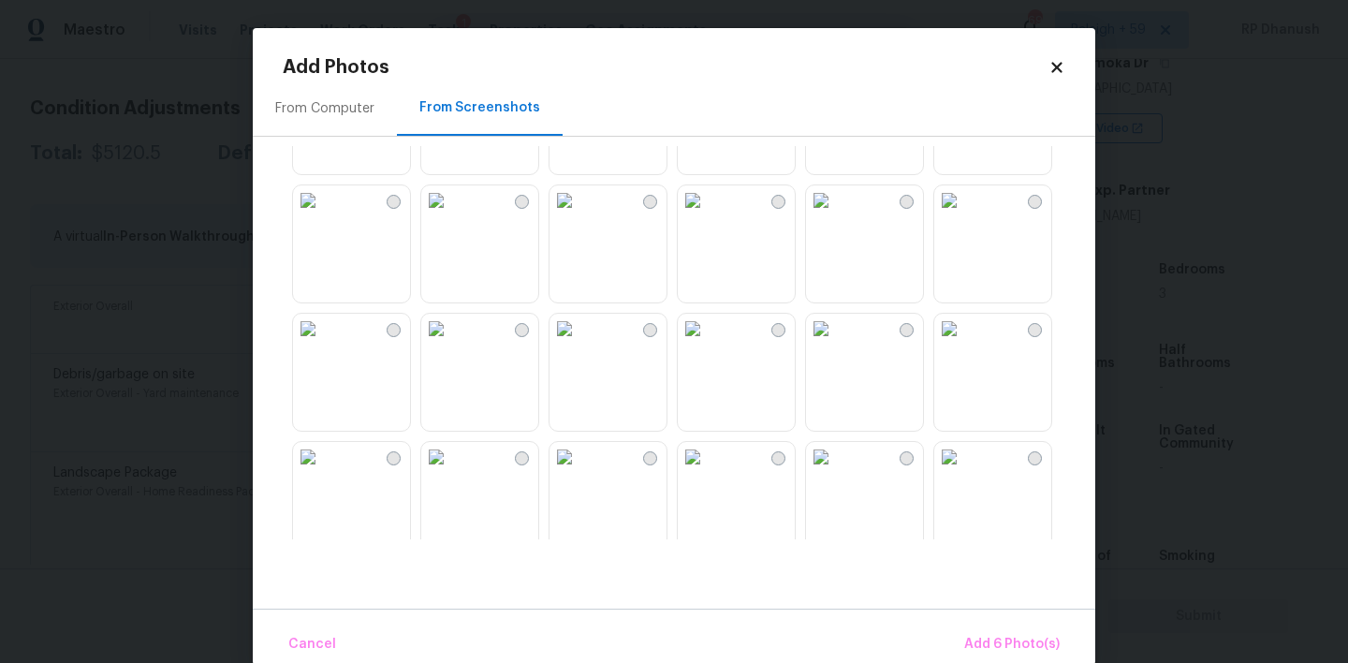
click at [425, 215] on img at bounding box center [436, 200] width 30 height 30
click at [964, 215] on img at bounding box center [949, 200] width 30 height 30
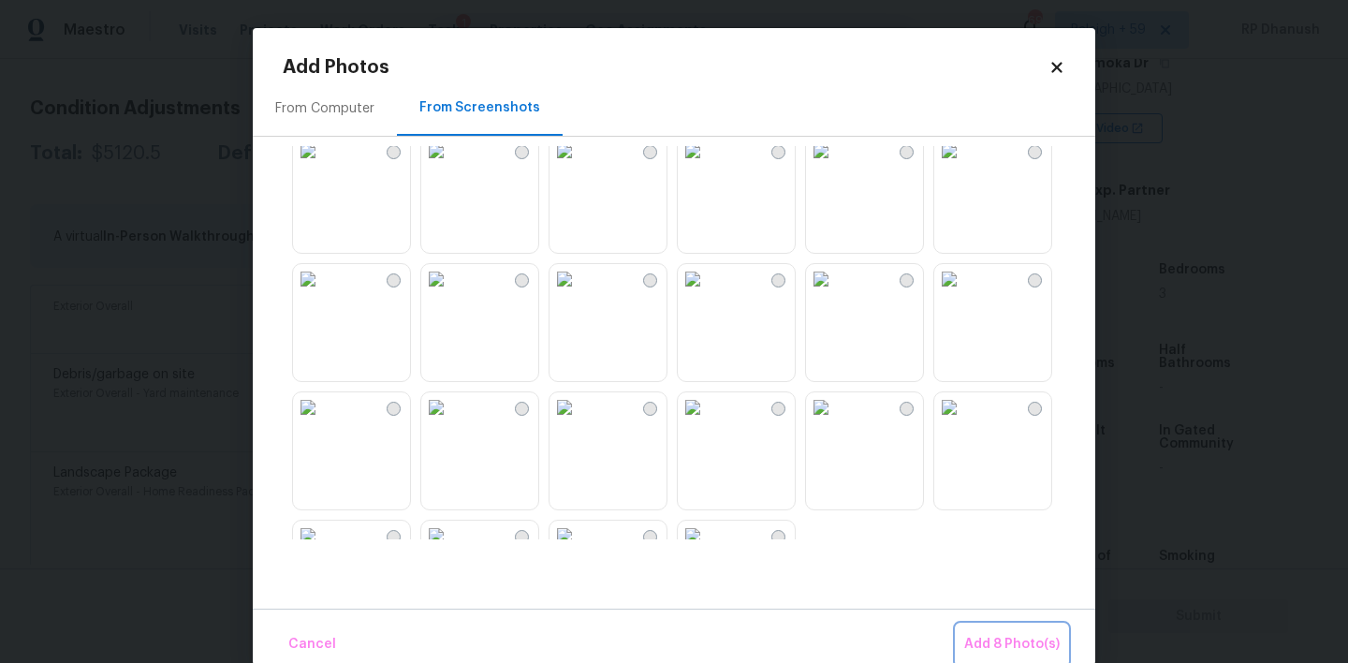
click at [1022, 651] on span "Add 8 Photo(s)" at bounding box center [1011, 644] width 95 height 23
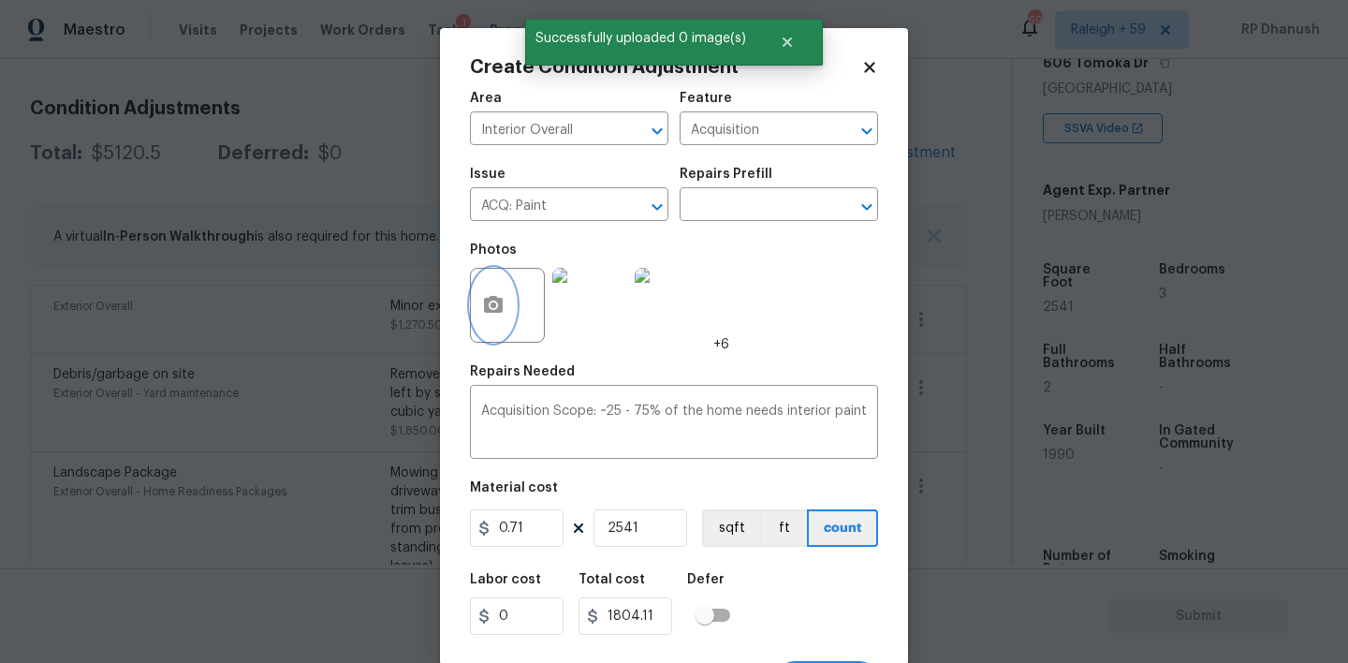
scroll to position [37, 0]
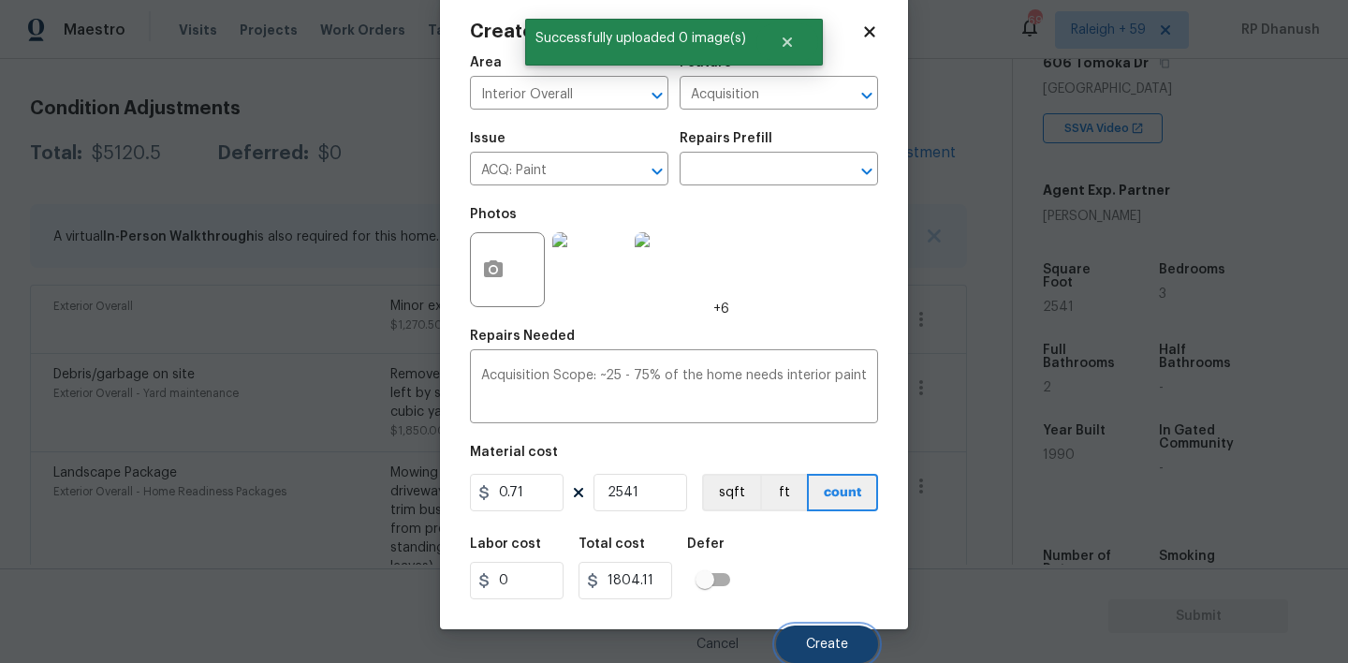
click at [837, 625] on button "Create" at bounding box center [827, 643] width 102 height 37
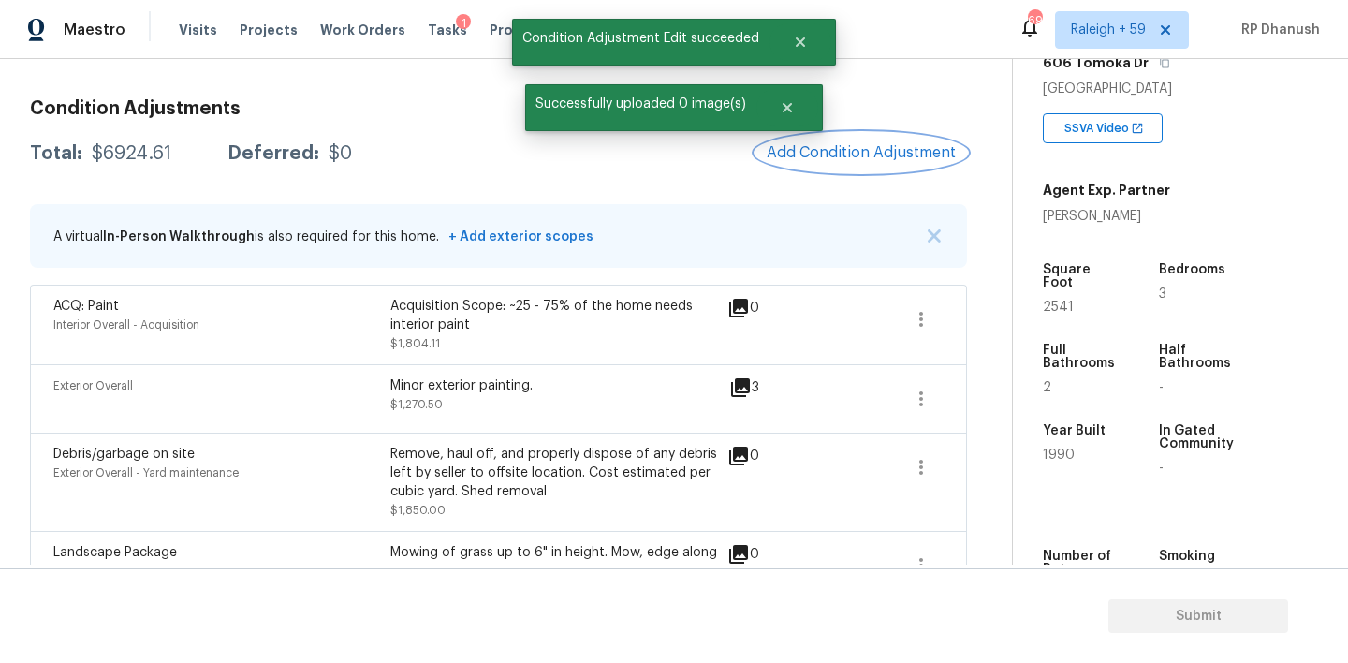
scroll to position [0, 0]
click at [853, 161] on button "Add Condition Adjustment" at bounding box center [861, 152] width 212 height 39
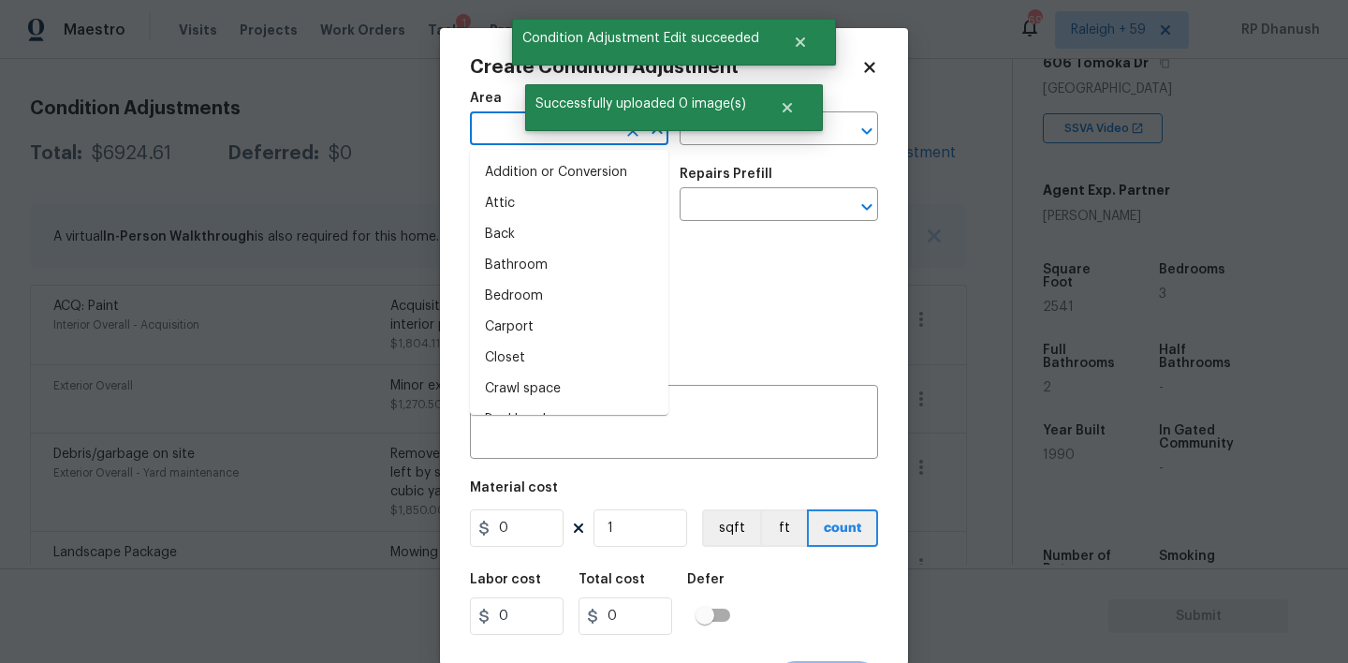
click at [512, 124] on input "text" at bounding box center [543, 130] width 146 height 29
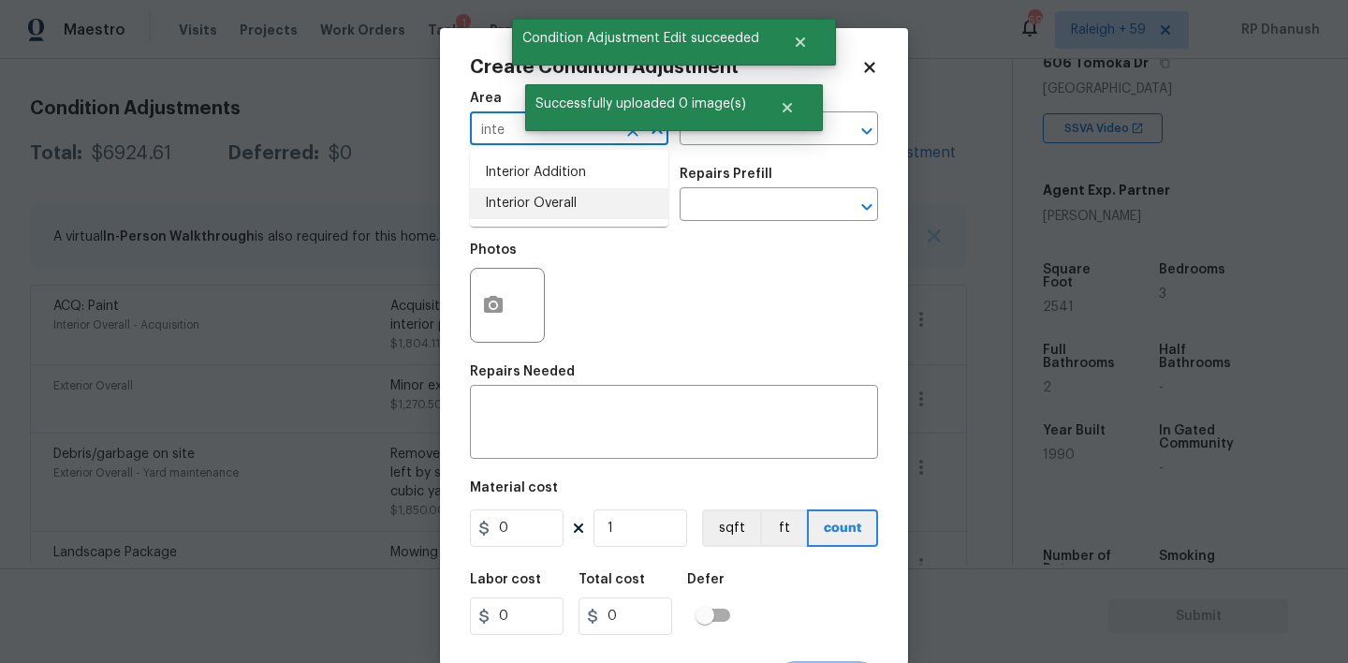
click at [508, 190] on li "Interior Overall" at bounding box center [569, 203] width 198 height 31
click at [738, 129] on div "Successfully uploaded 0 image(s)" at bounding box center [674, 107] width 298 height 47
click at [737, 134] on input "text" at bounding box center [753, 130] width 146 height 29
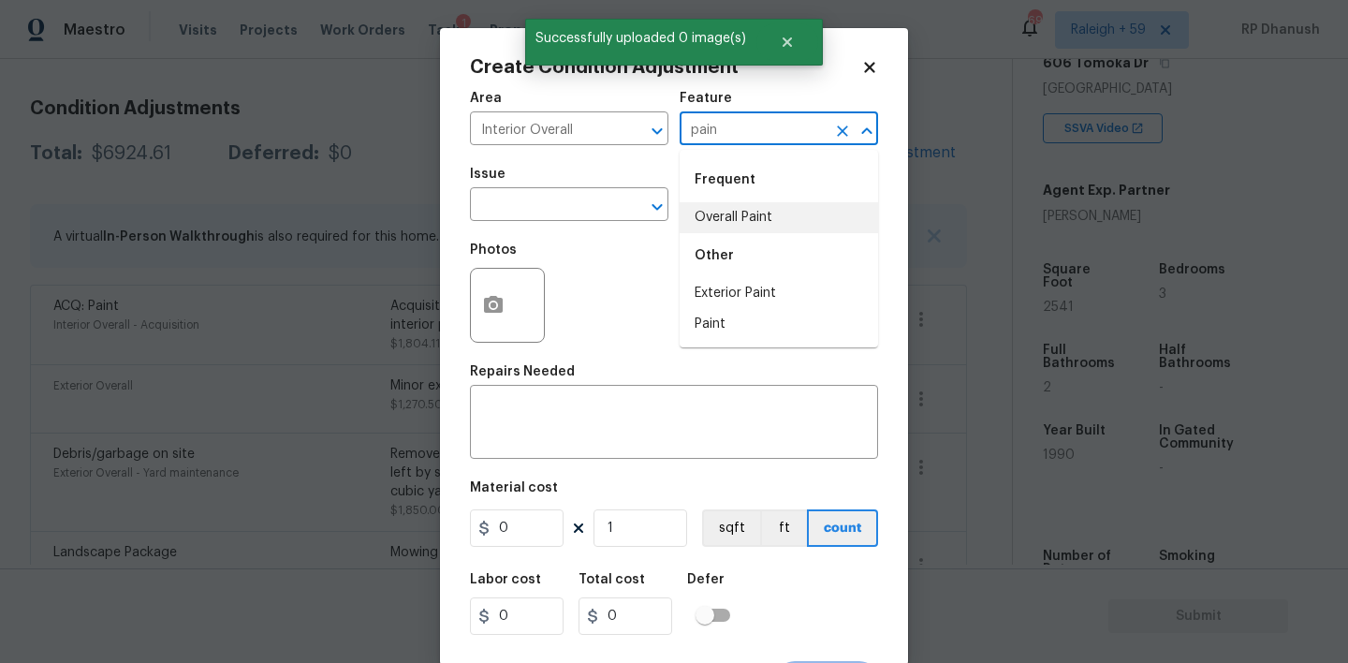
click at [719, 204] on li "Overall Paint" at bounding box center [779, 217] width 198 height 31
click at [578, 204] on input "text" at bounding box center [543, 206] width 146 height 29
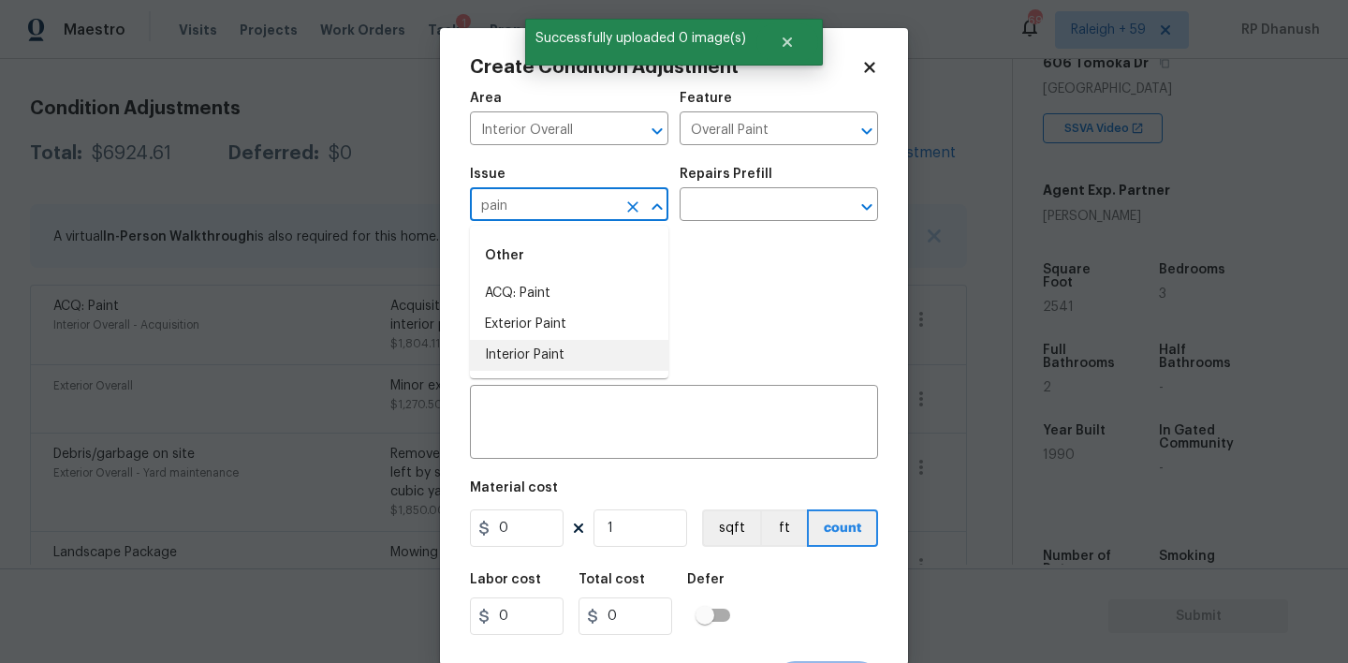
click at [545, 347] on li "Interior Paint" at bounding box center [569, 355] width 198 height 31
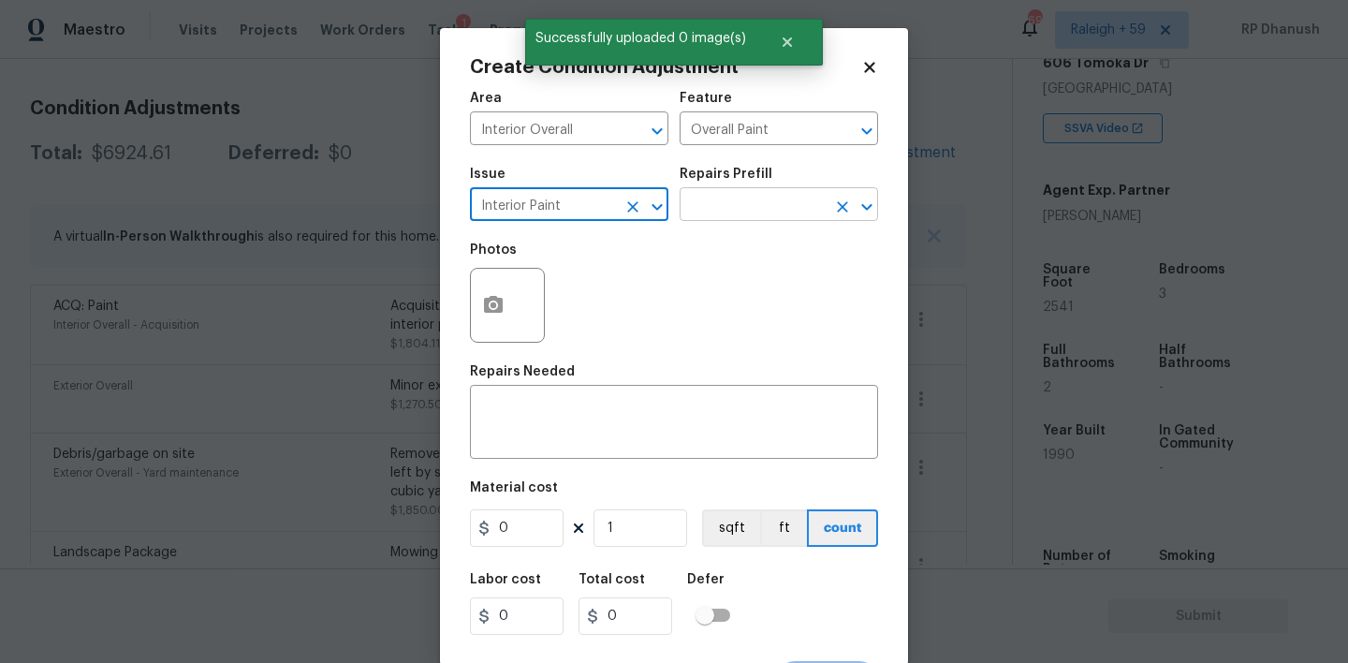
click at [744, 214] on input "text" at bounding box center [753, 206] width 146 height 29
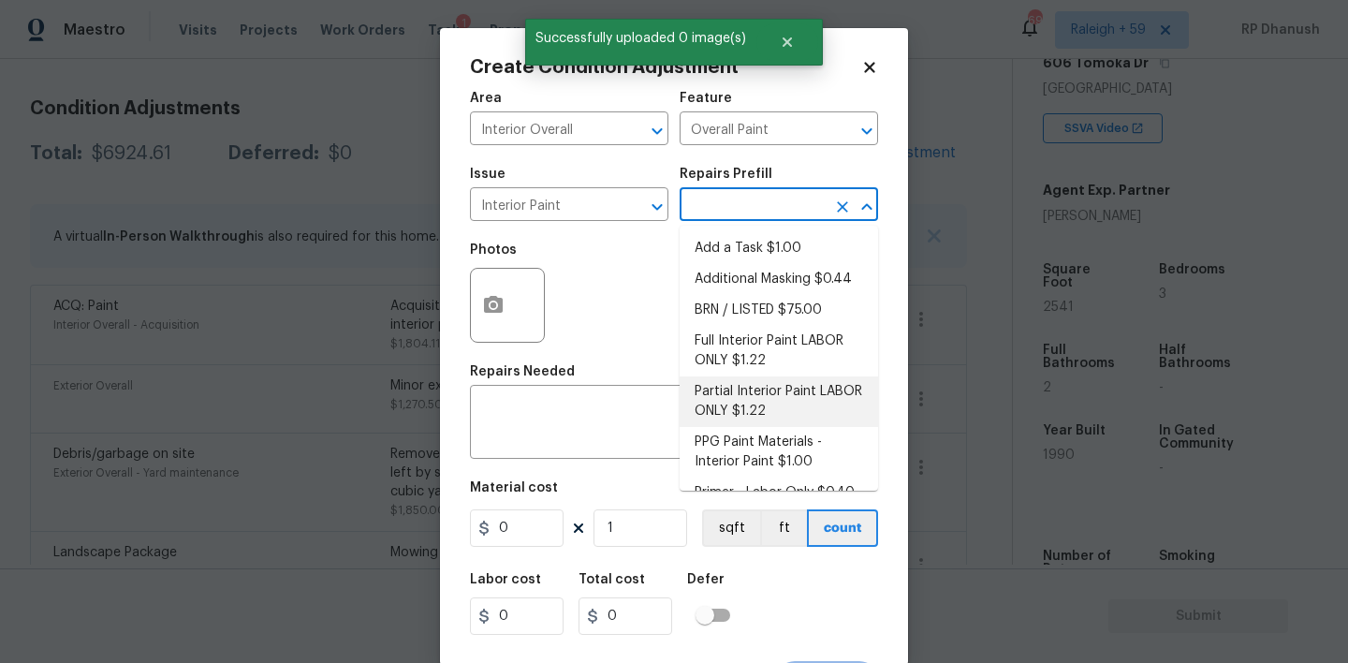
scroll to position [25, 0]
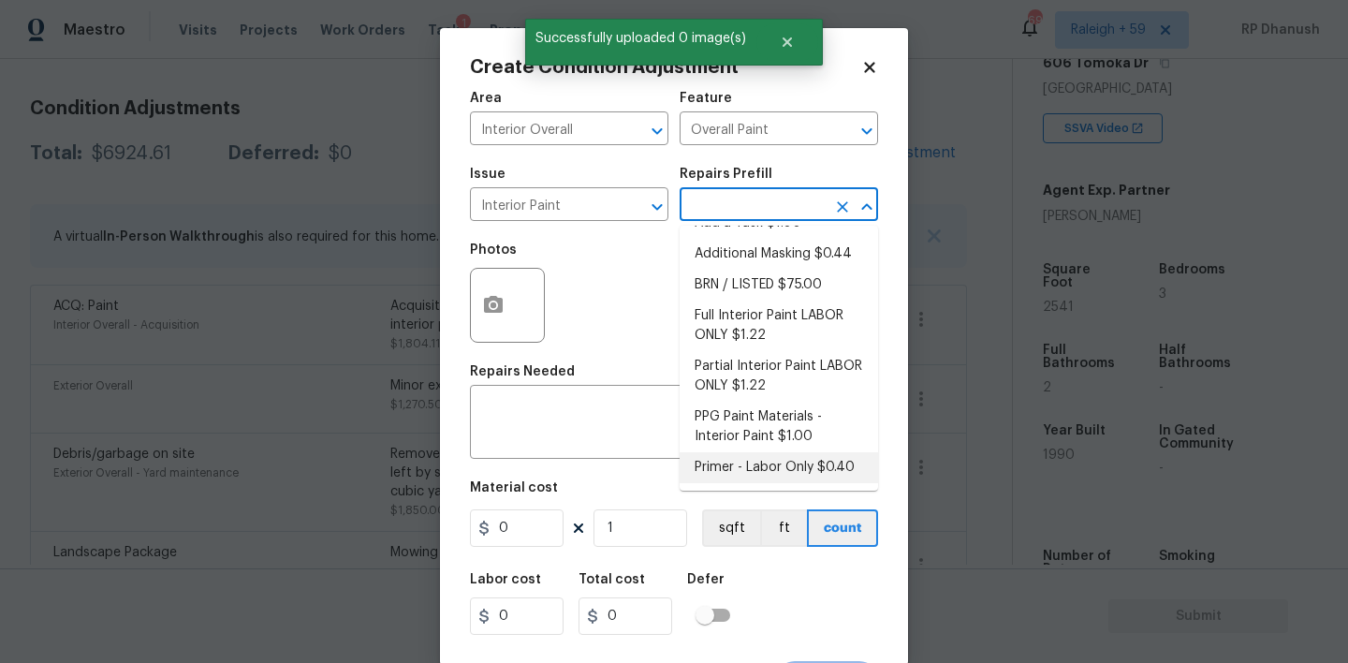
click at [722, 464] on li "Primer - Labor Only $0.40" at bounding box center [779, 467] width 198 height 31
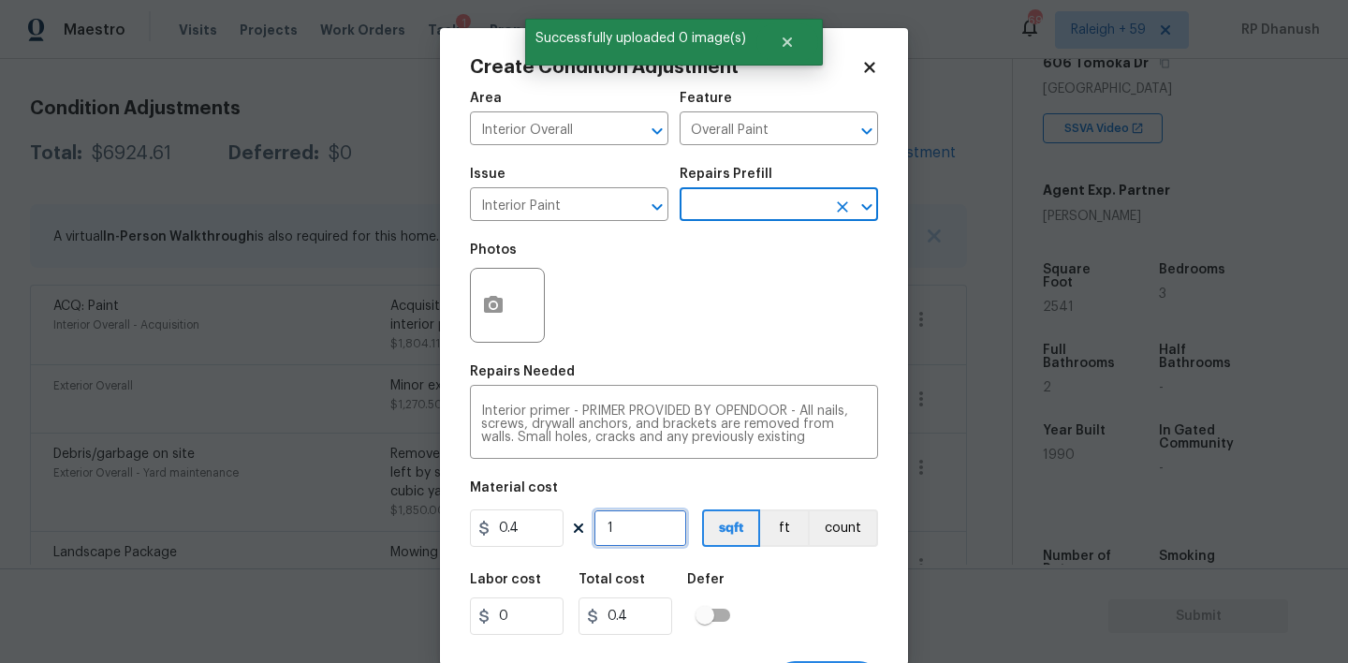
click at [664, 528] on input "1" at bounding box center [640, 527] width 94 height 37
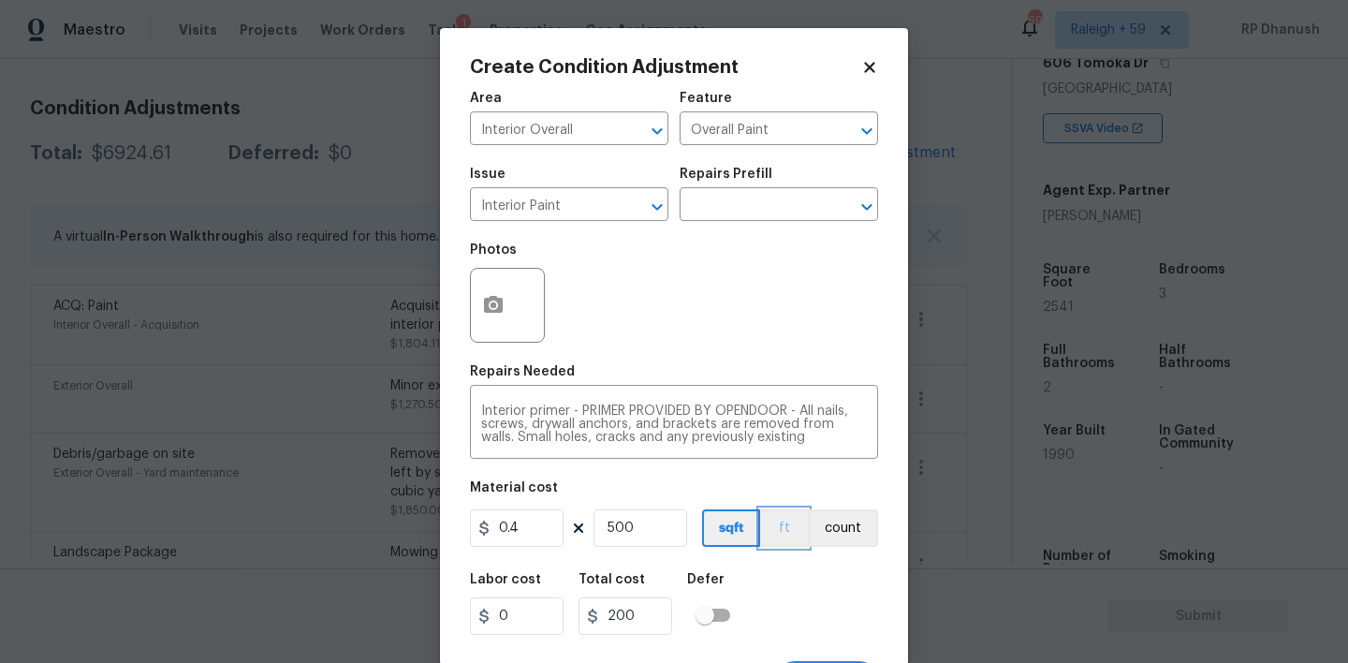
scroll to position [37, 0]
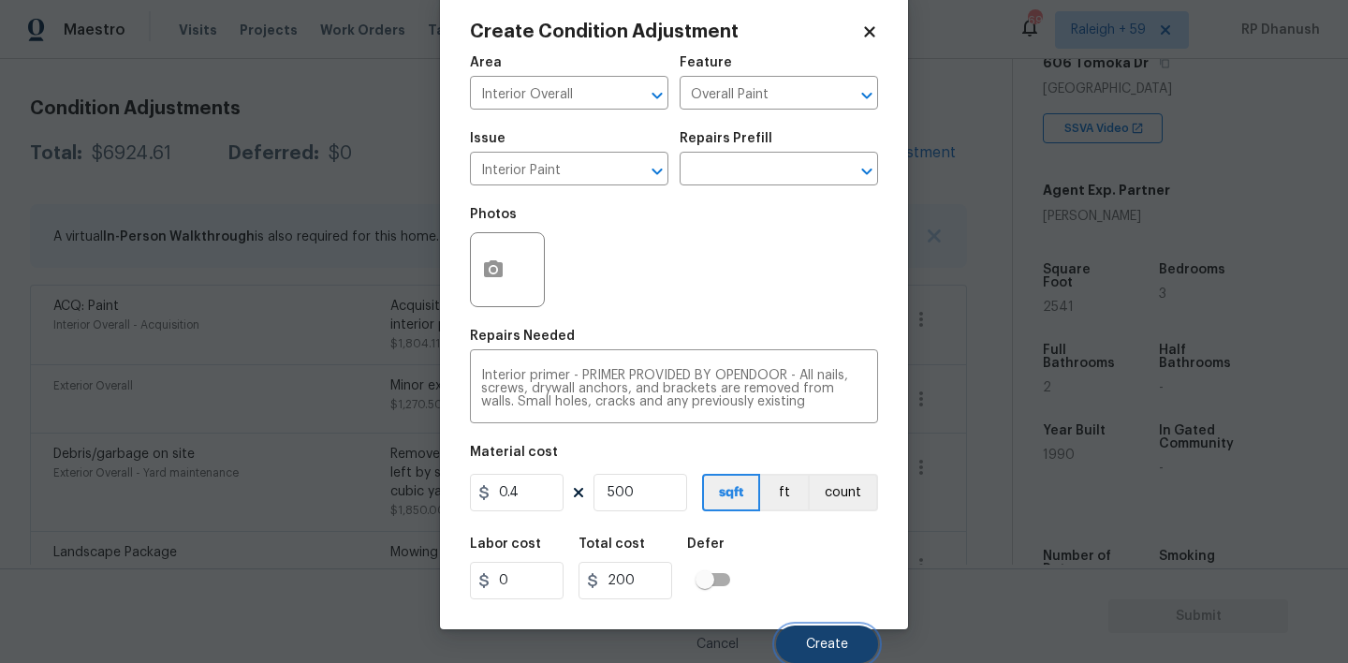
click at [807, 637] on span "Create" at bounding box center [827, 644] width 42 height 14
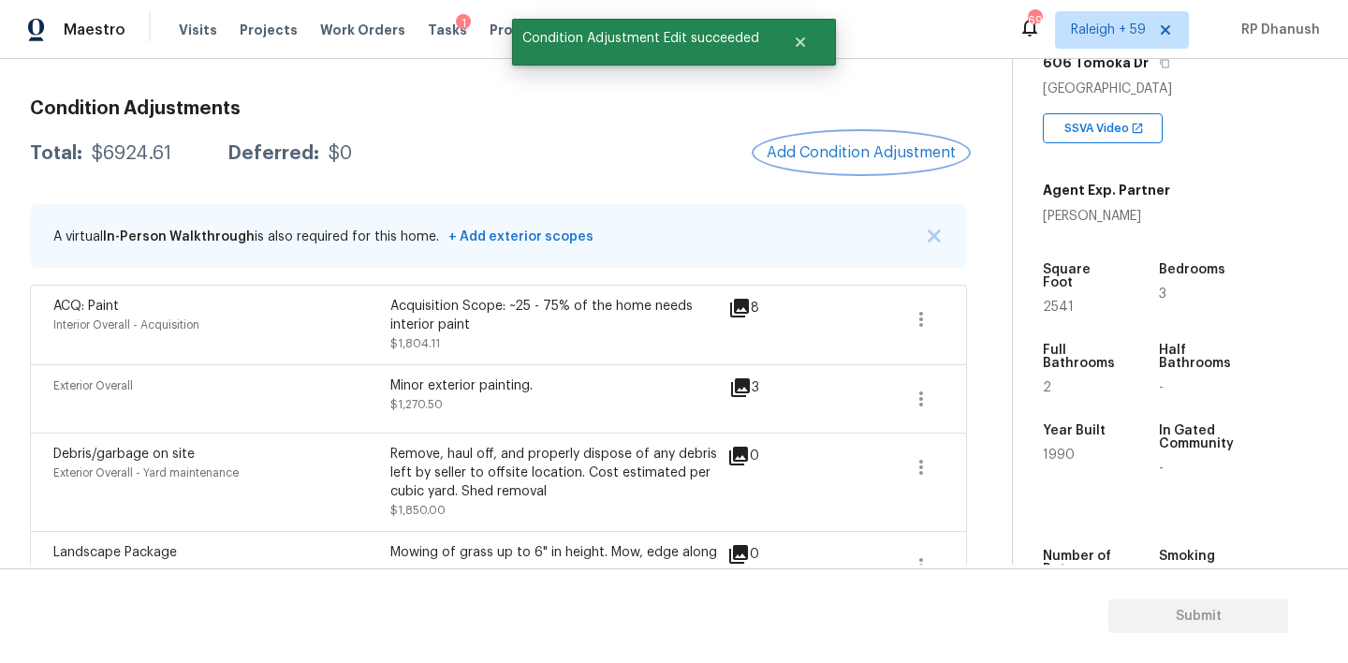
scroll to position [0, 0]
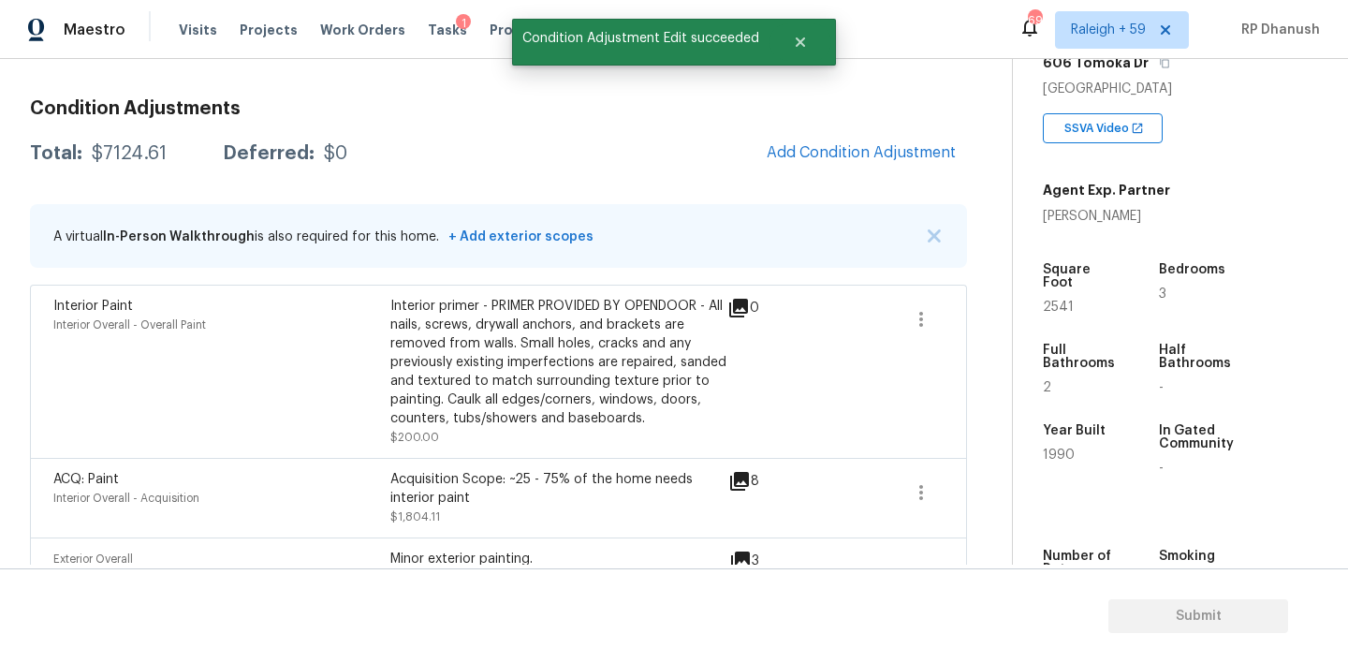
click at [891, 184] on div "Condition Adjustments Total: $7124.61 Deferred: $0 Add Condition Adjustment A v…" at bounding box center [498, 607] width 937 height 1046
click at [875, 146] on span "Add Condition Adjustment" at bounding box center [861, 152] width 189 height 17
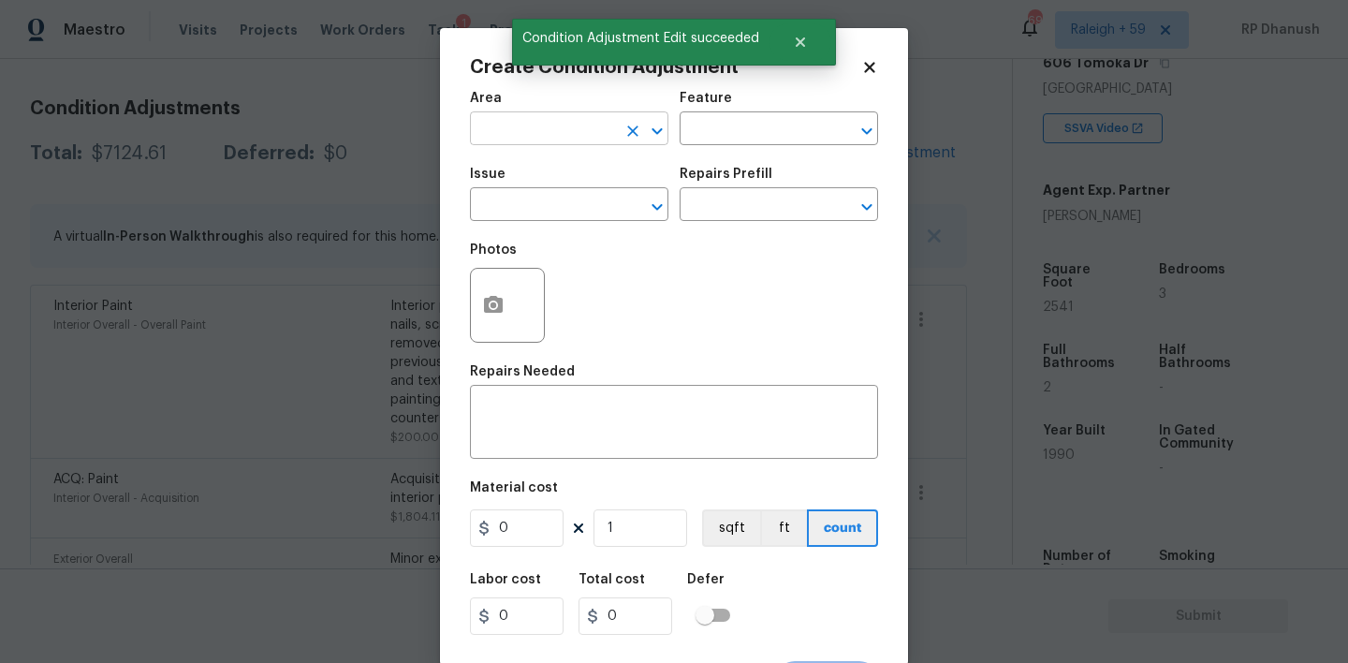
click at [592, 138] on input "text" at bounding box center [543, 130] width 146 height 29
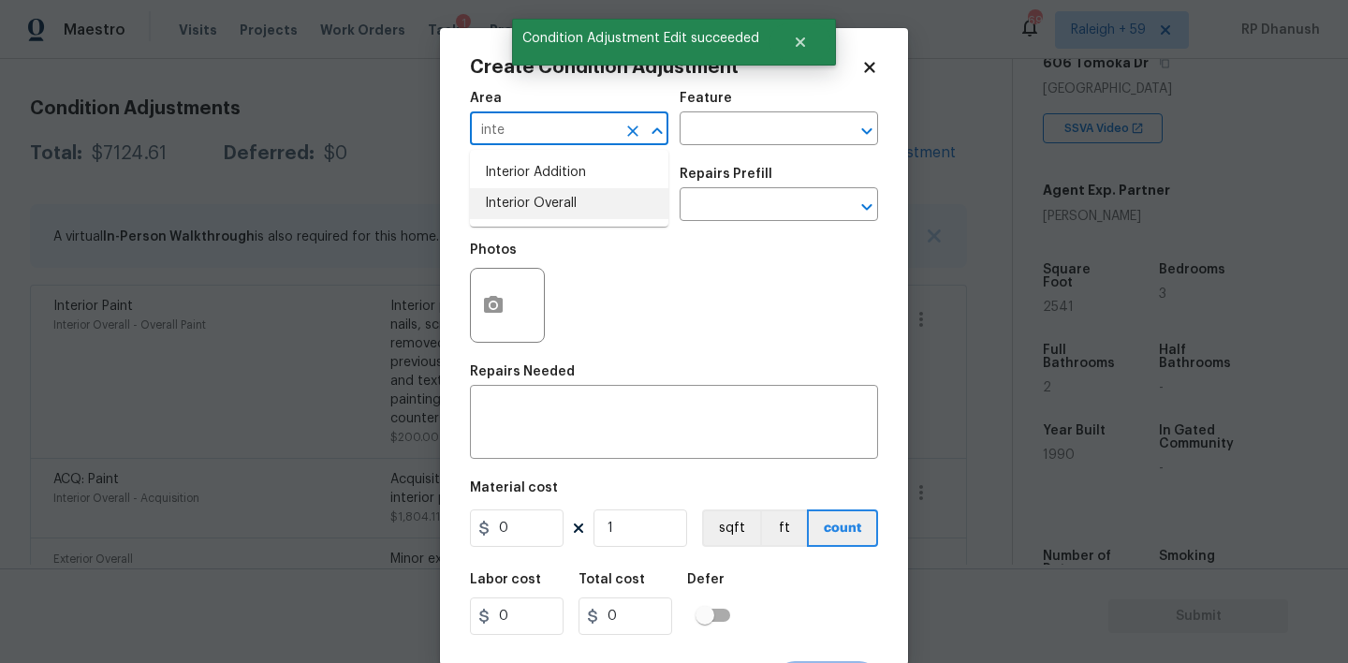
click at [569, 193] on li "Interior Overall" at bounding box center [569, 203] width 198 height 31
click at [738, 142] on input "text" at bounding box center [753, 130] width 146 height 29
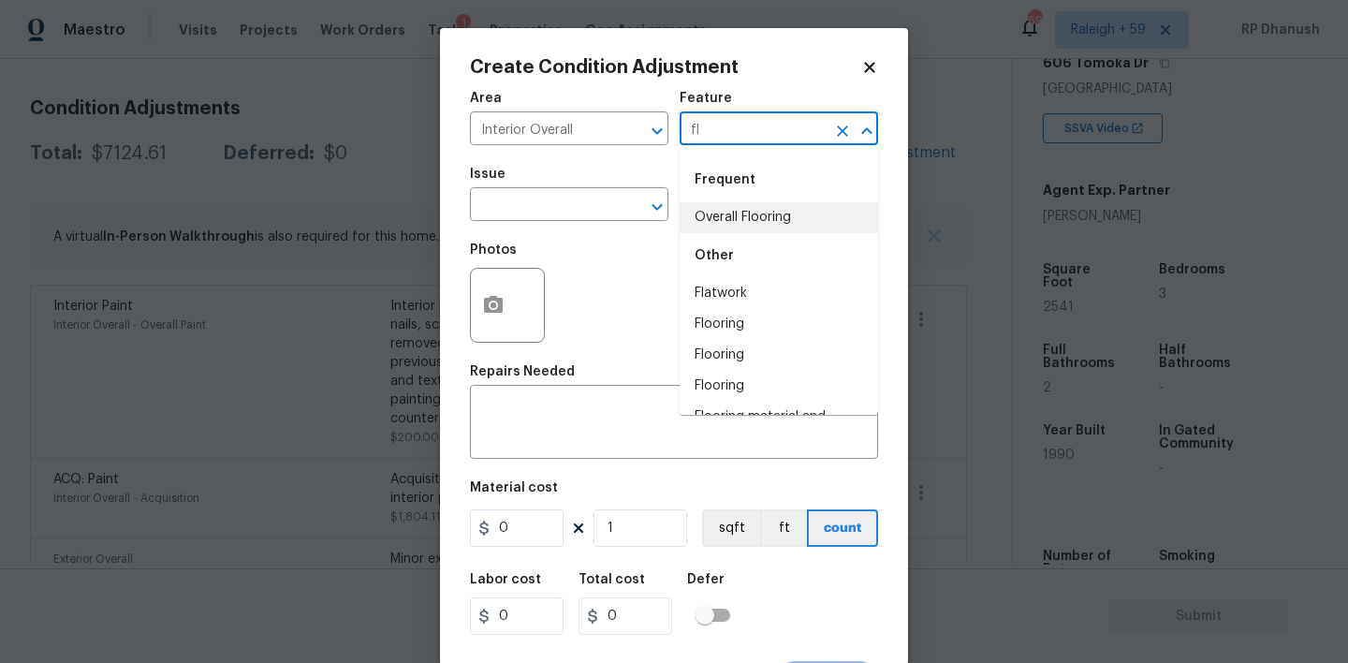
click at [718, 216] on li "Overall Flooring" at bounding box center [779, 217] width 198 height 31
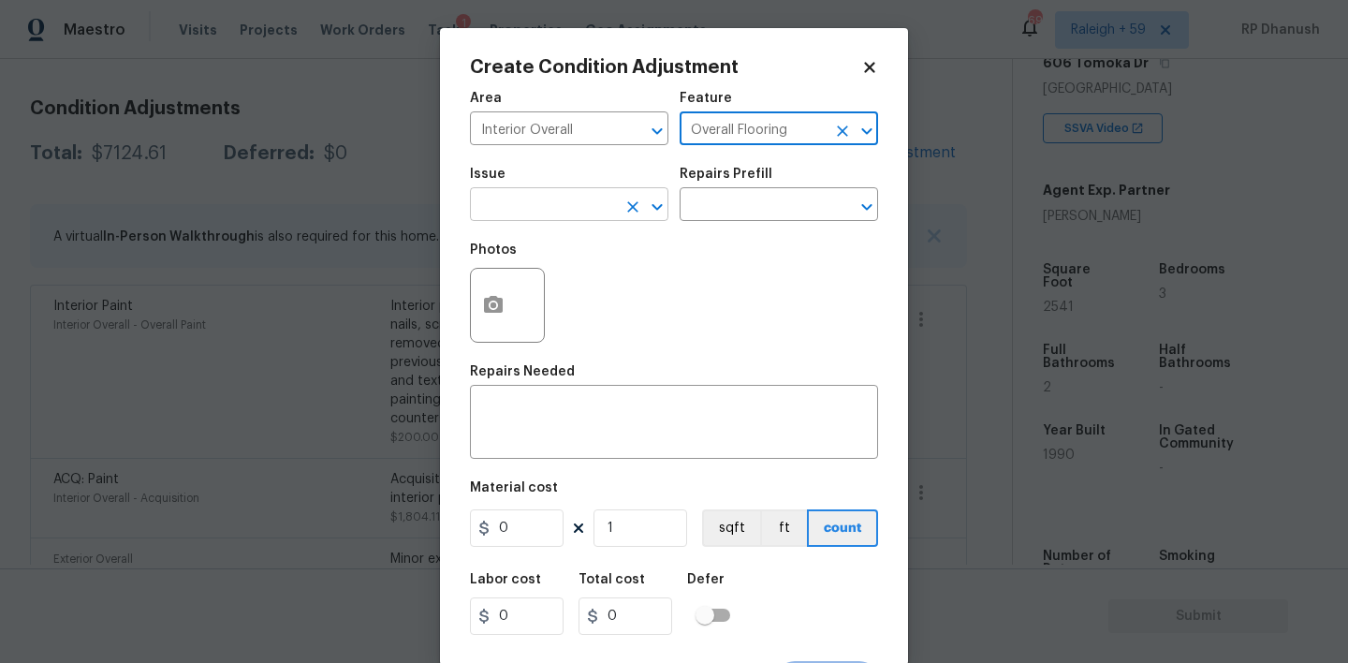
click at [548, 214] on input "text" at bounding box center [543, 206] width 146 height 29
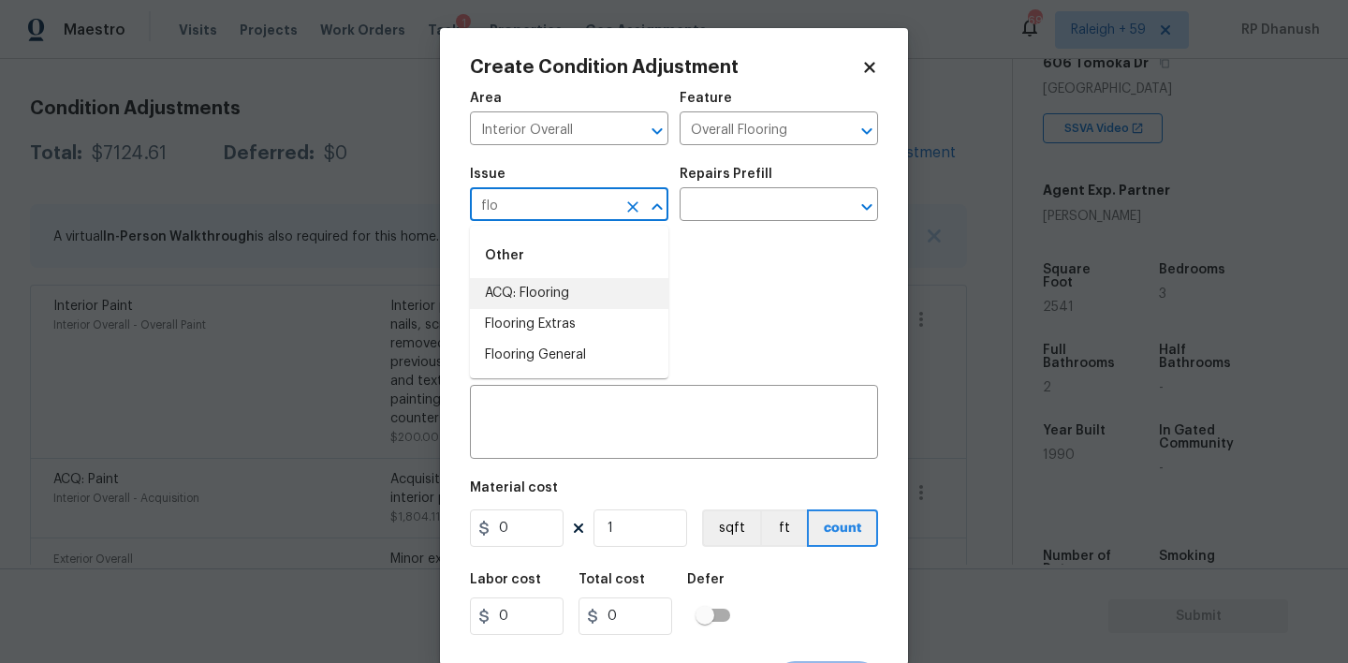
click at [513, 282] on li "ACQ: Flooring" at bounding box center [569, 293] width 198 height 31
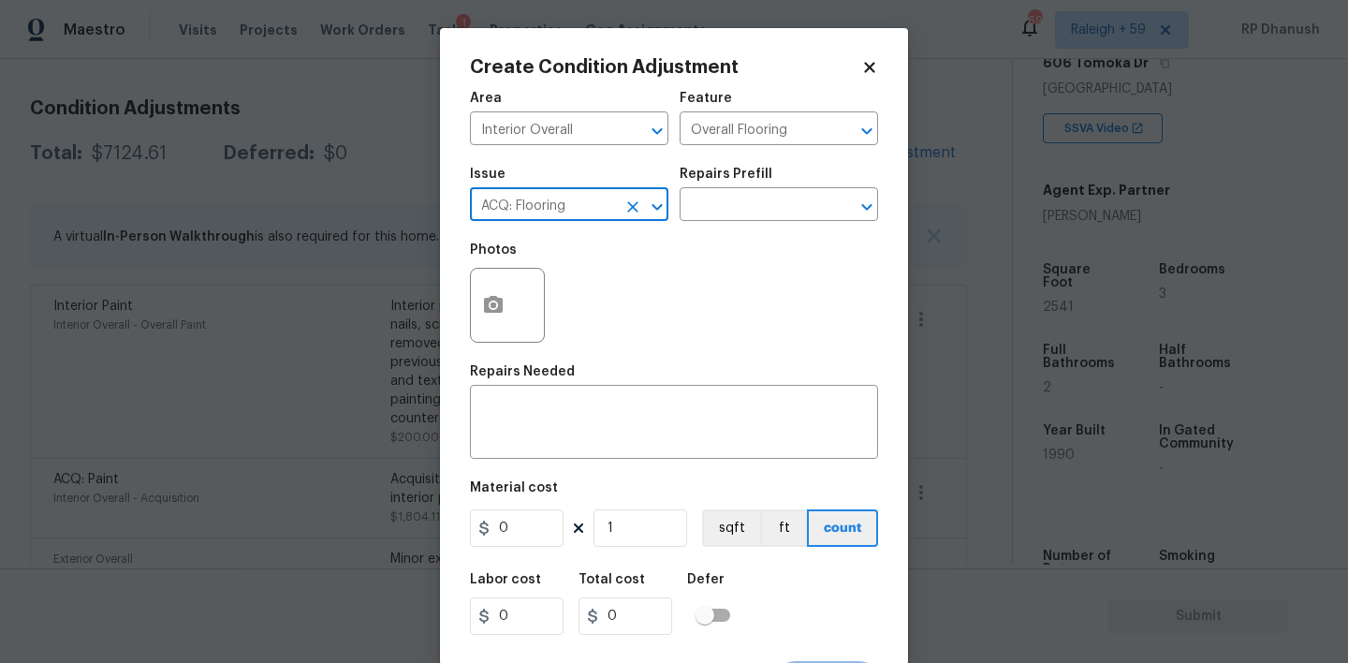
click at [764, 154] on div "Area Interior Overall ​ Feature Overall Flooring ​" at bounding box center [674, 118] width 408 height 76
click at [753, 187] on div "Repairs Prefill" at bounding box center [779, 180] width 198 height 24
click at [751, 195] on input "text" at bounding box center [753, 206] width 146 height 29
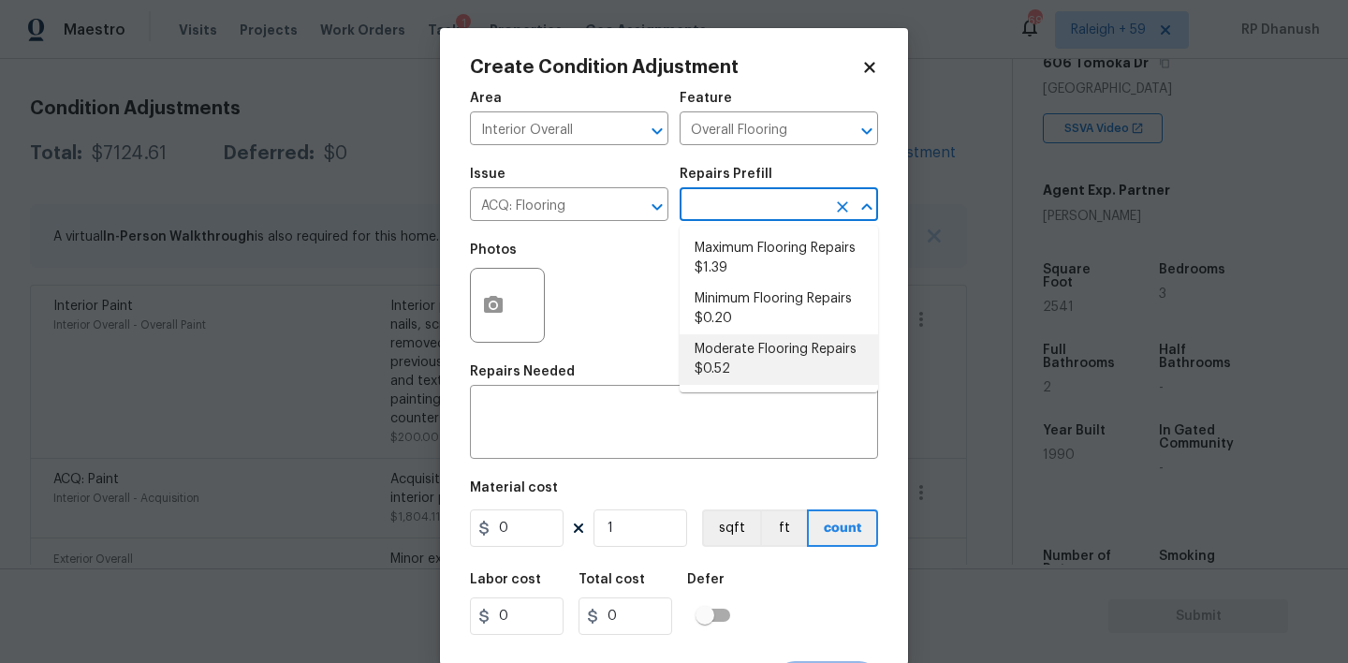
click at [732, 358] on li "Moderate Flooring Repairs $0.52" at bounding box center [779, 359] width 198 height 51
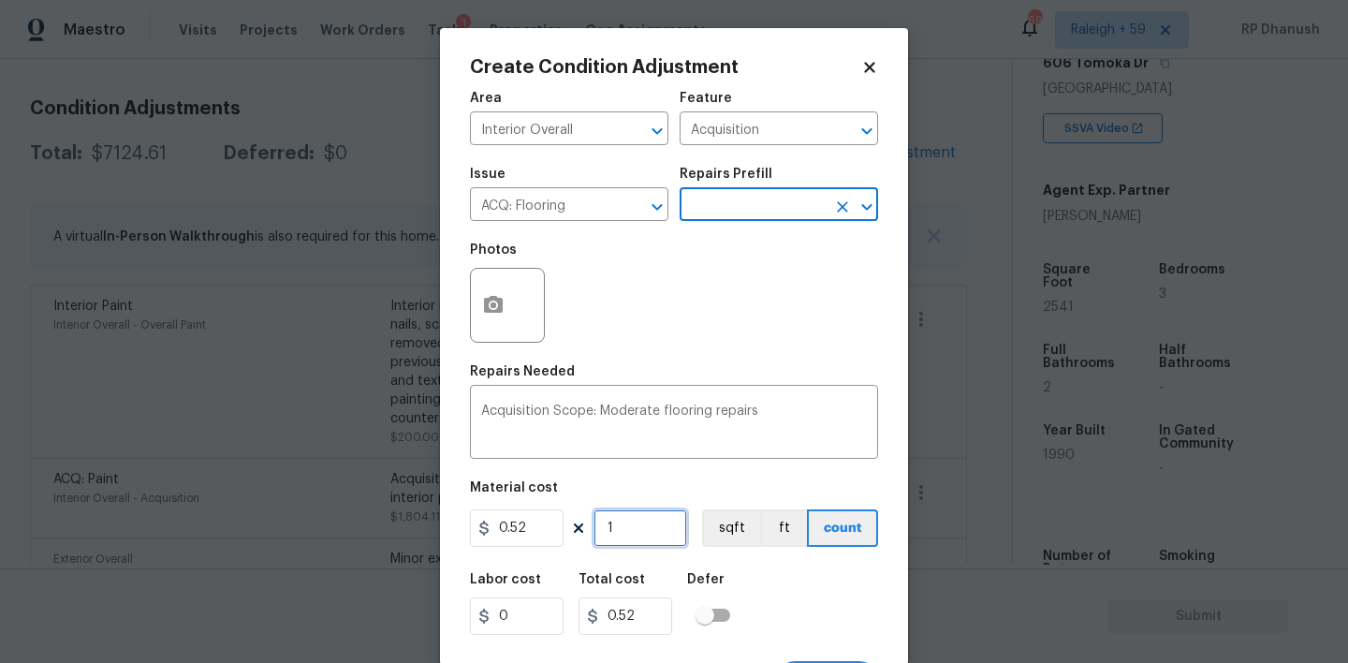
click at [633, 531] on input "1" at bounding box center [640, 527] width 94 height 37
paste input "2541"
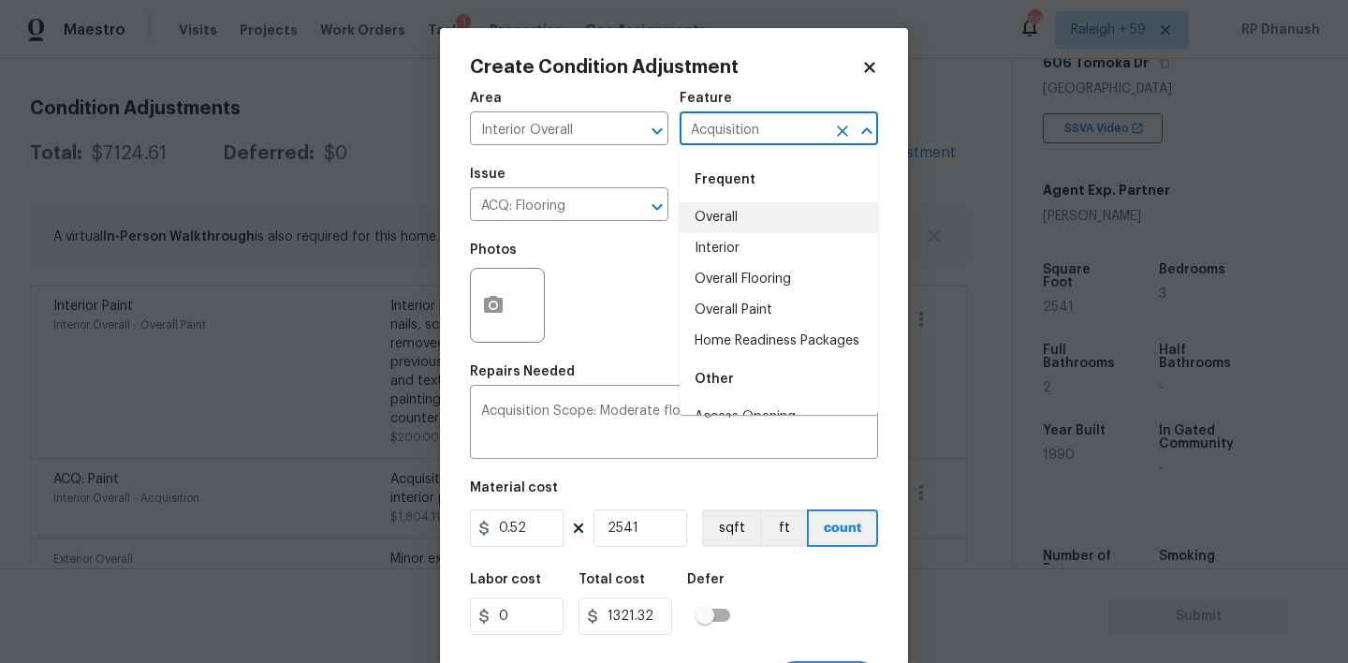
scroll to position [37, 0]
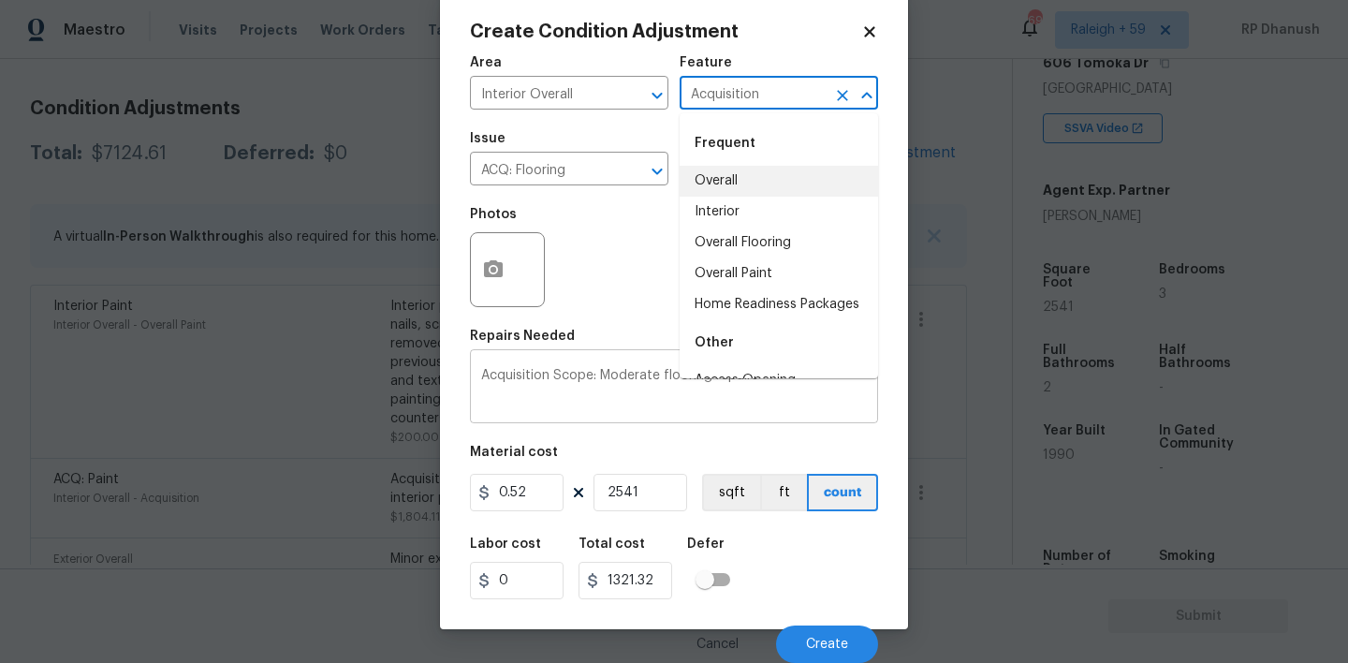
click at [650, 394] on textarea "Acquisition Scope: Moderate flooring repairs" at bounding box center [674, 388] width 386 height 39
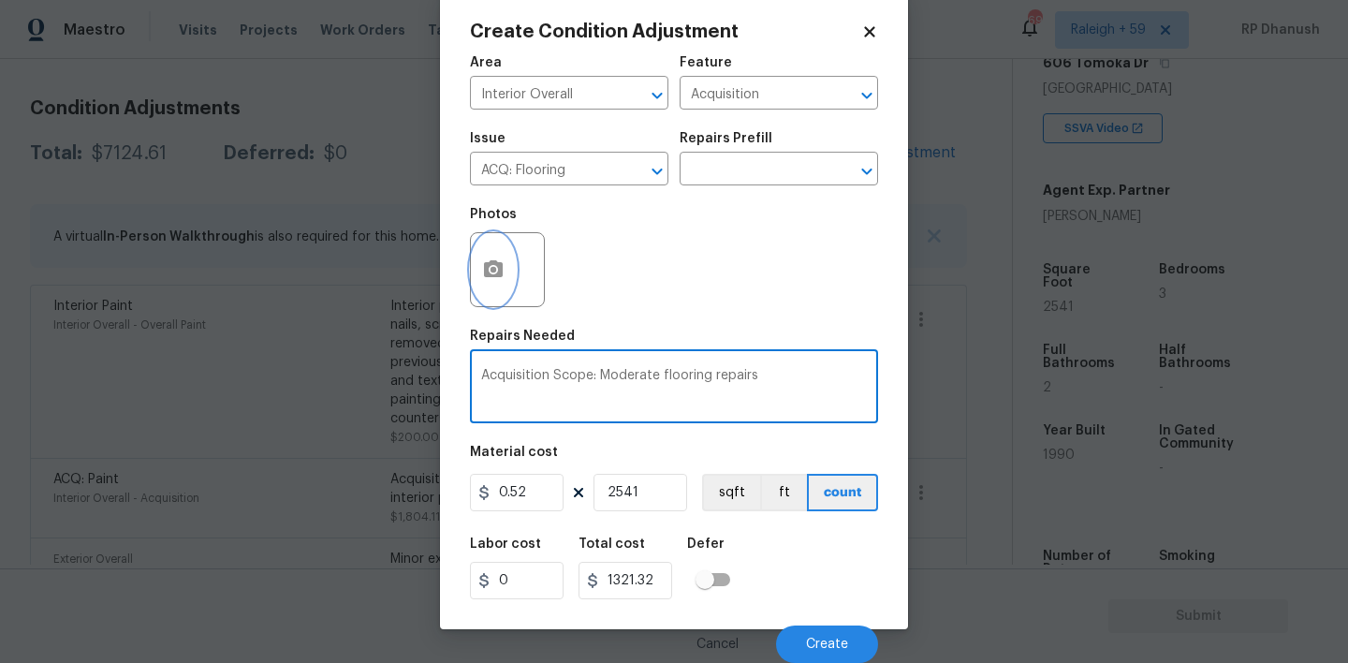
click at [495, 274] on icon "button" at bounding box center [493, 268] width 19 height 17
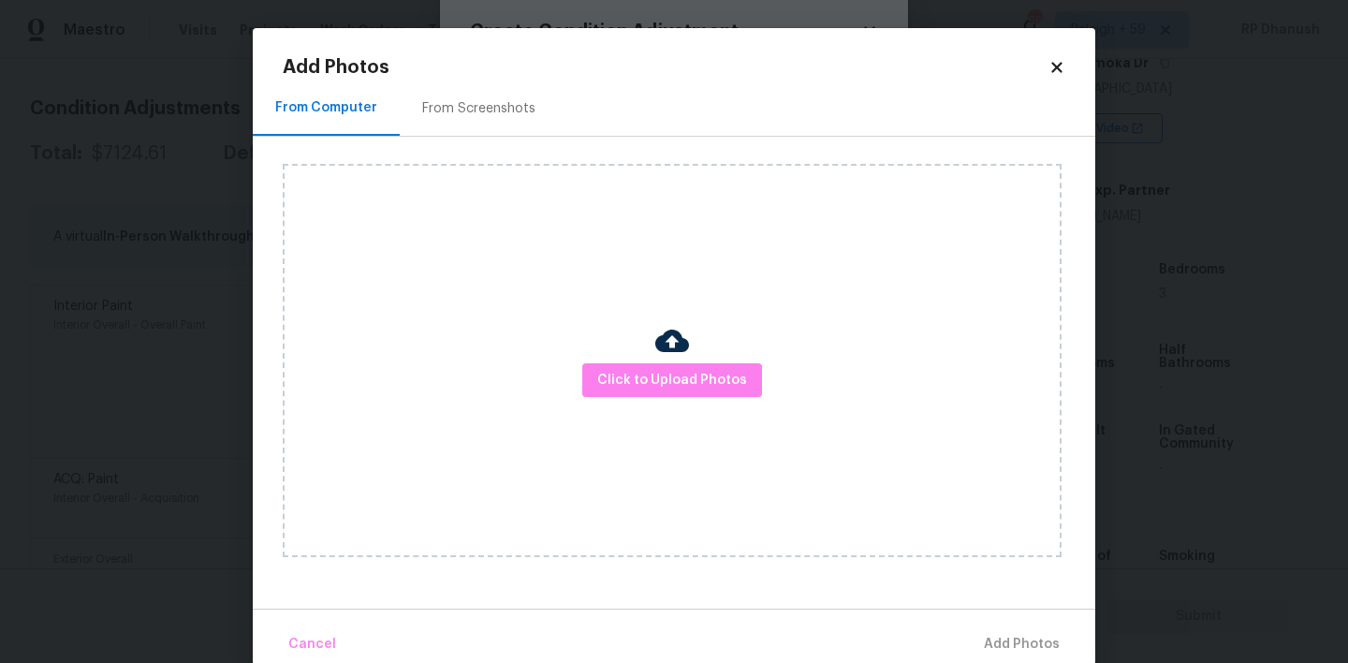
click at [490, 72] on h2 "Add Photos" at bounding box center [666, 67] width 766 height 19
click at [488, 106] on div "From Screenshots" at bounding box center [478, 108] width 113 height 19
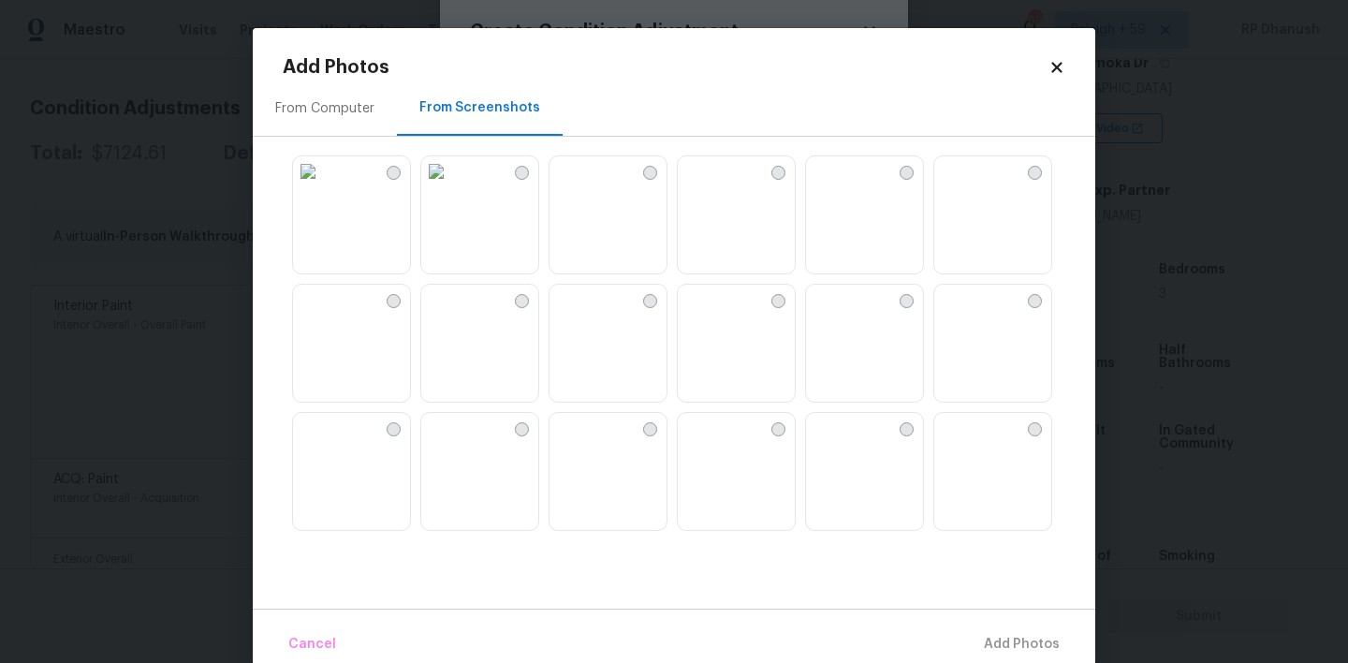
click at [473, 348] on img at bounding box center [479, 344] width 117 height 119
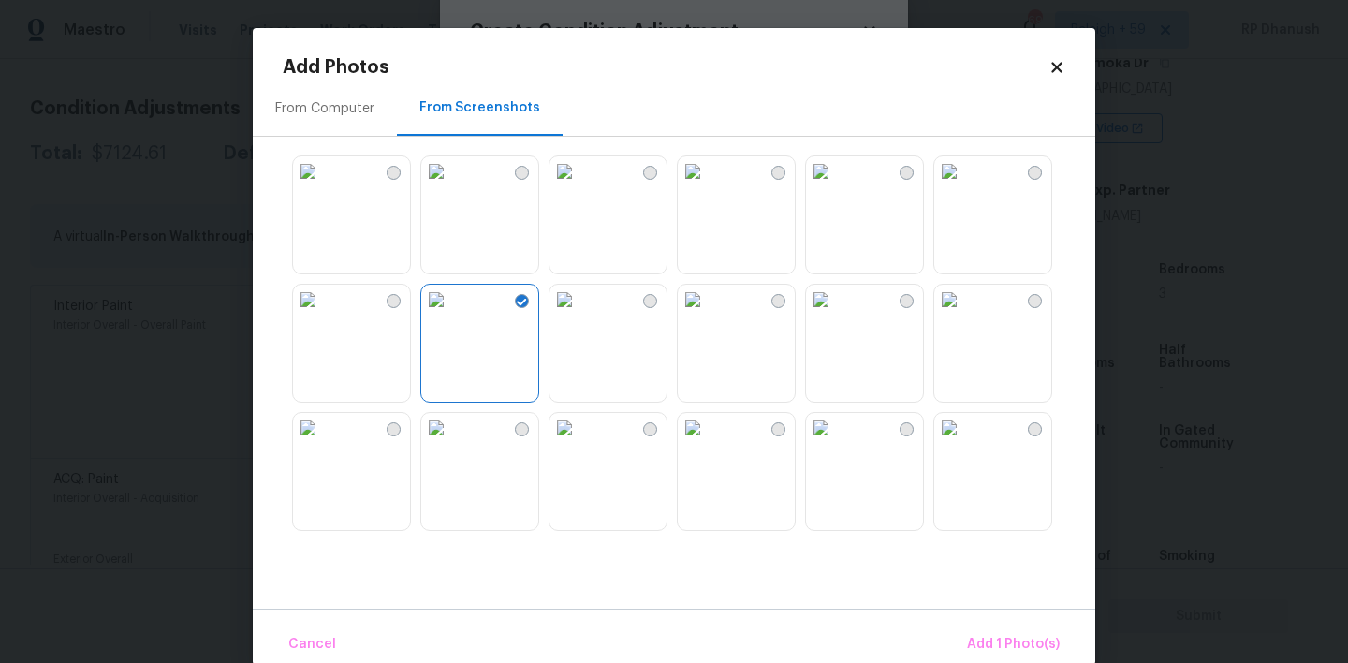
click at [579, 186] on img at bounding box center [564, 171] width 30 height 30
click at [682, 186] on img at bounding box center [693, 171] width 30 height 30
click at [579, 186] on img at bounding box center [564, 171] width 30 height 30
click at [702, 186] on img at bounding box center [693, 171] width 30 height 30
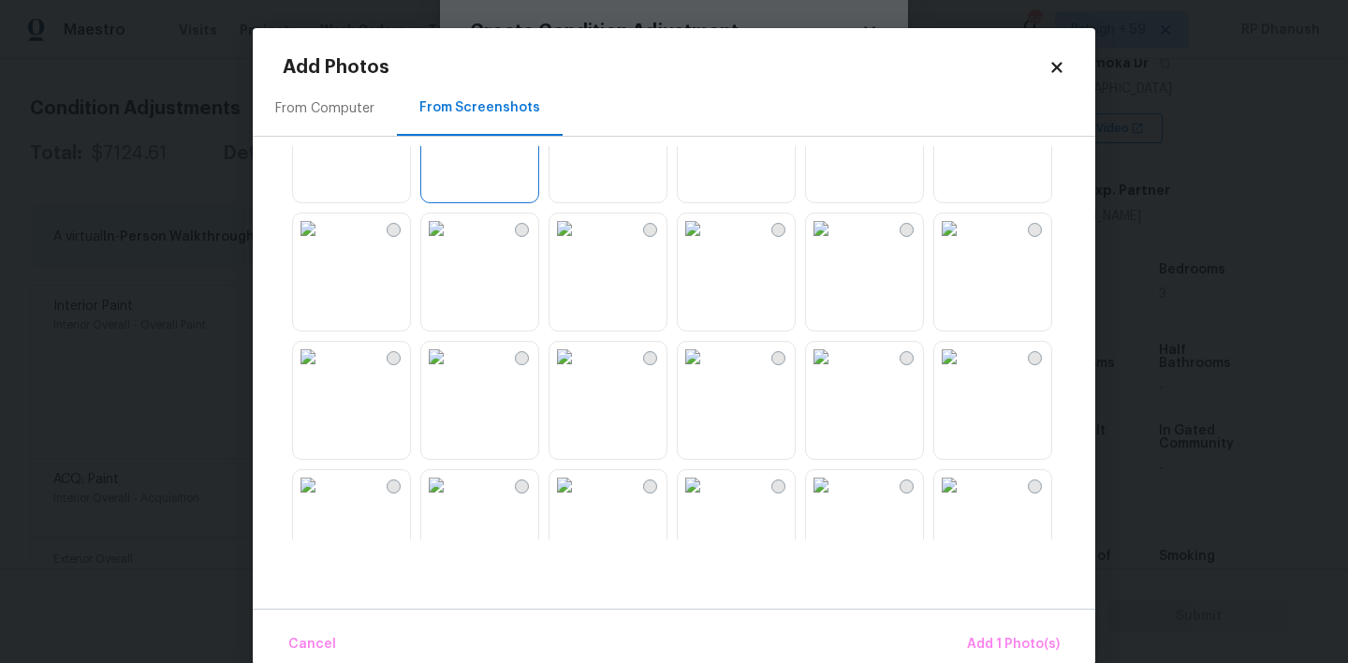
scroll to position [242, 0]
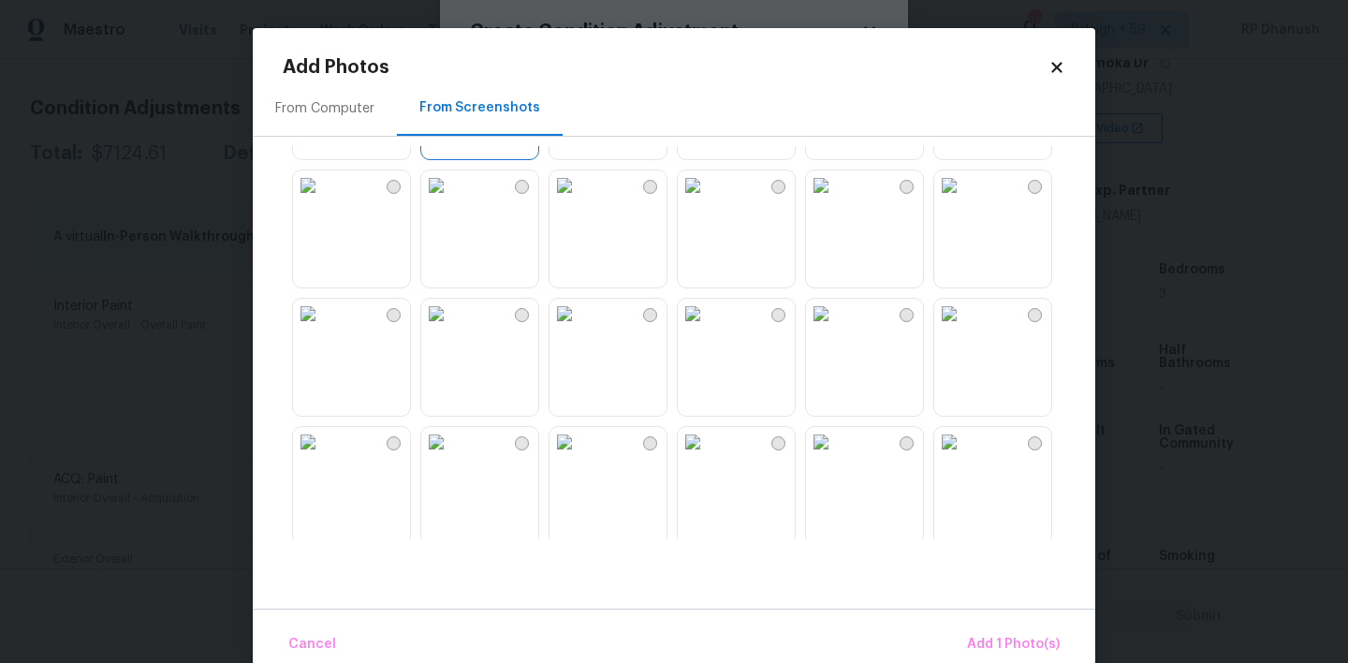
click at [451, 200] on img at bounding box center [436, 185] width 30 height 30
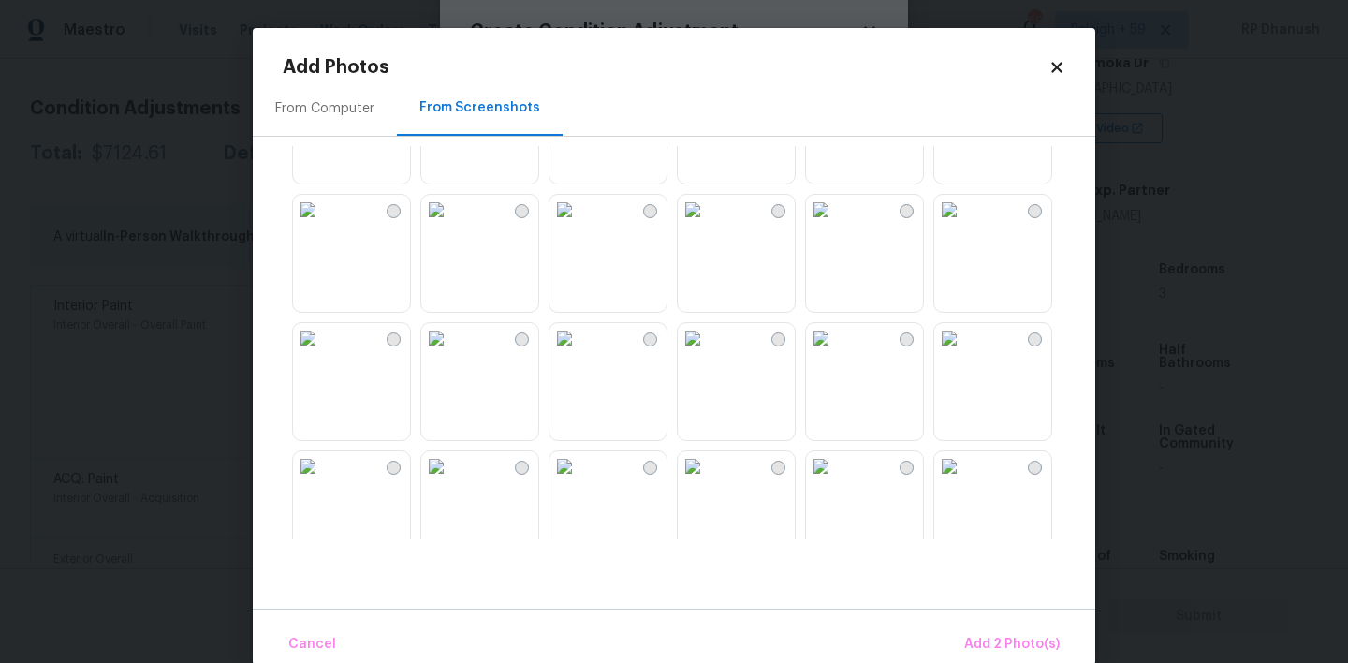
scroll to position [479, 0]
drag, startPoint x: 603, startPoint y: 285, endPoint x: 600, endPoint y: 297, distance: 12.5
click at [579, 220] on img at bounding box center [564, 205] width 30 height 30
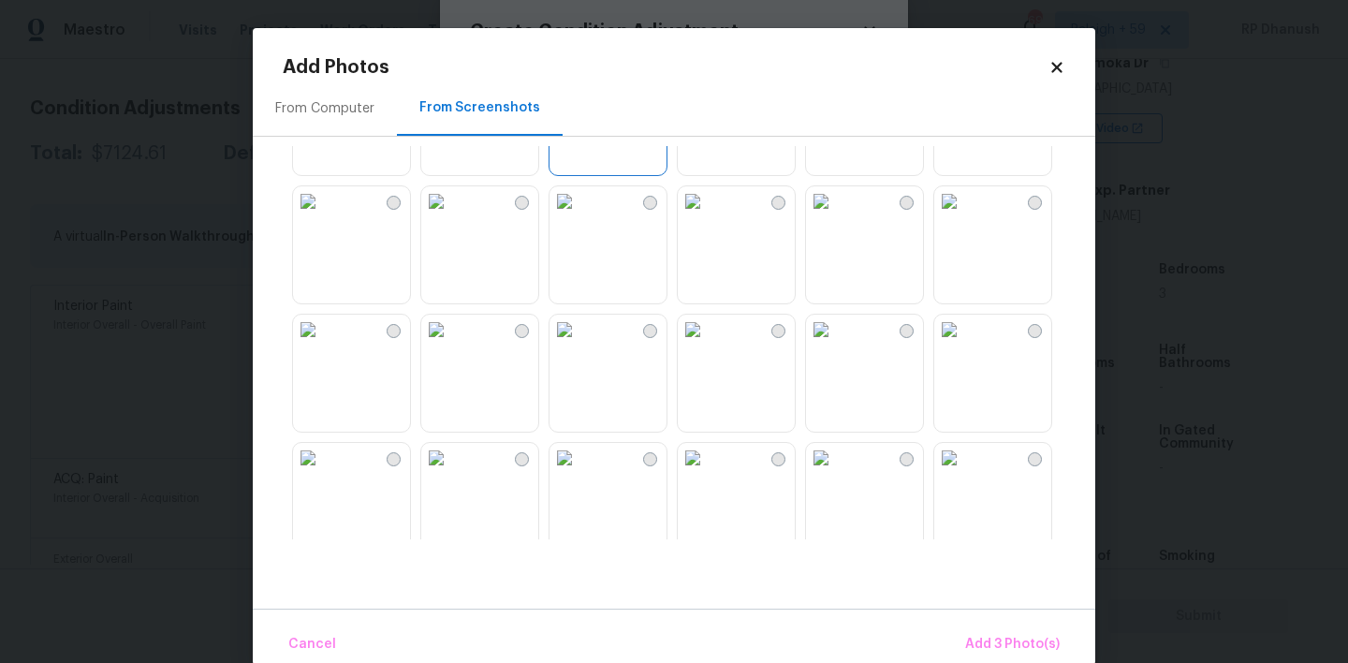
scroll to position [637, 0]
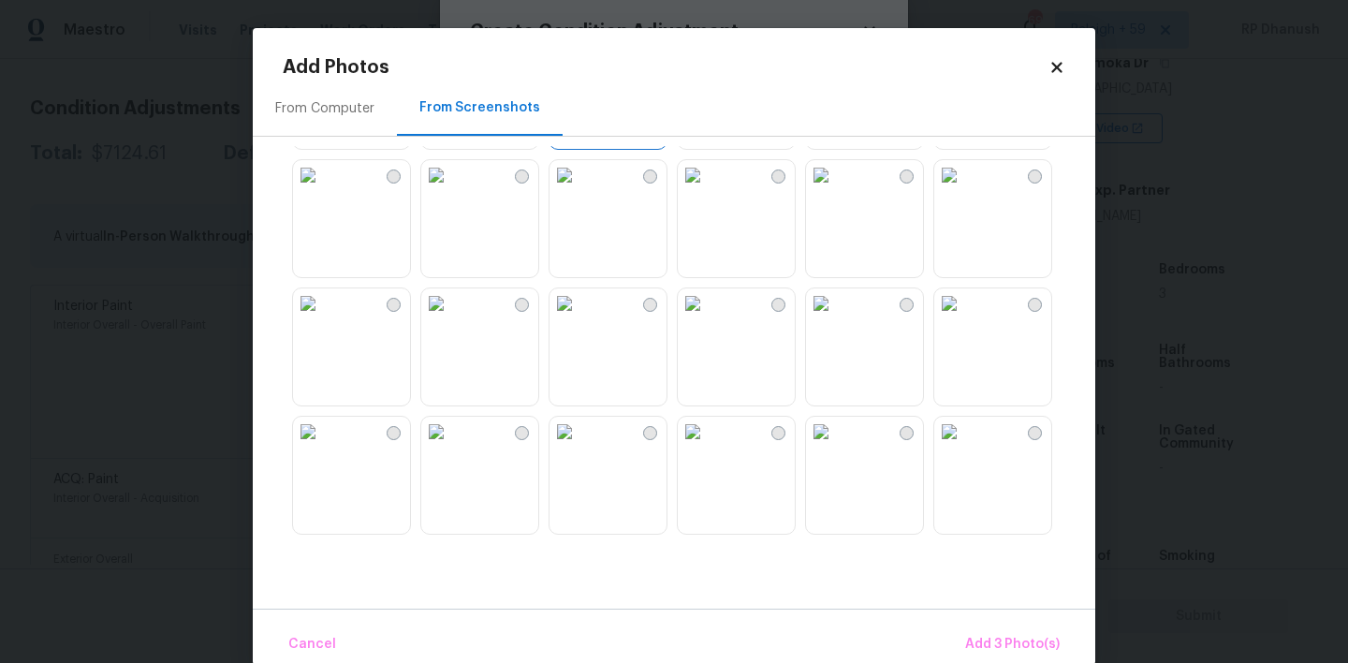
click at [964, 318] on img at bounding box center [949, 303] width 30 height 30
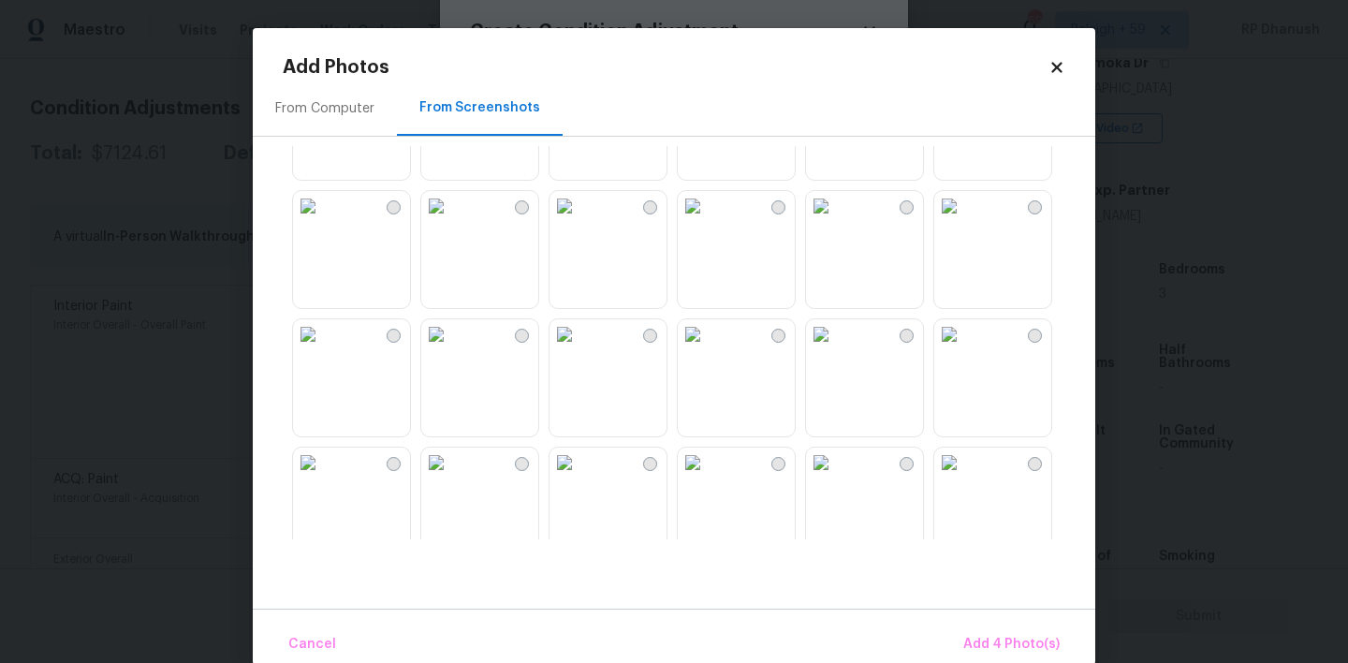
click at [421, 349] on img at bounding box center [436, 334] width 30 height 30
click at [323, 349] on img at bounding box center [308, 334] width 30 height 30
click at [451, 349] on img at bounding box center [436, 334] width 30 height 30
click at [979, 614] on div "Cancel Add 5 Photo(s)" at bounding box center [674, 636] width 842 height 56
click at [979, 628] on button "Add 5 Photo(s)" at bounding box center [1013, 644] width 110 height 40
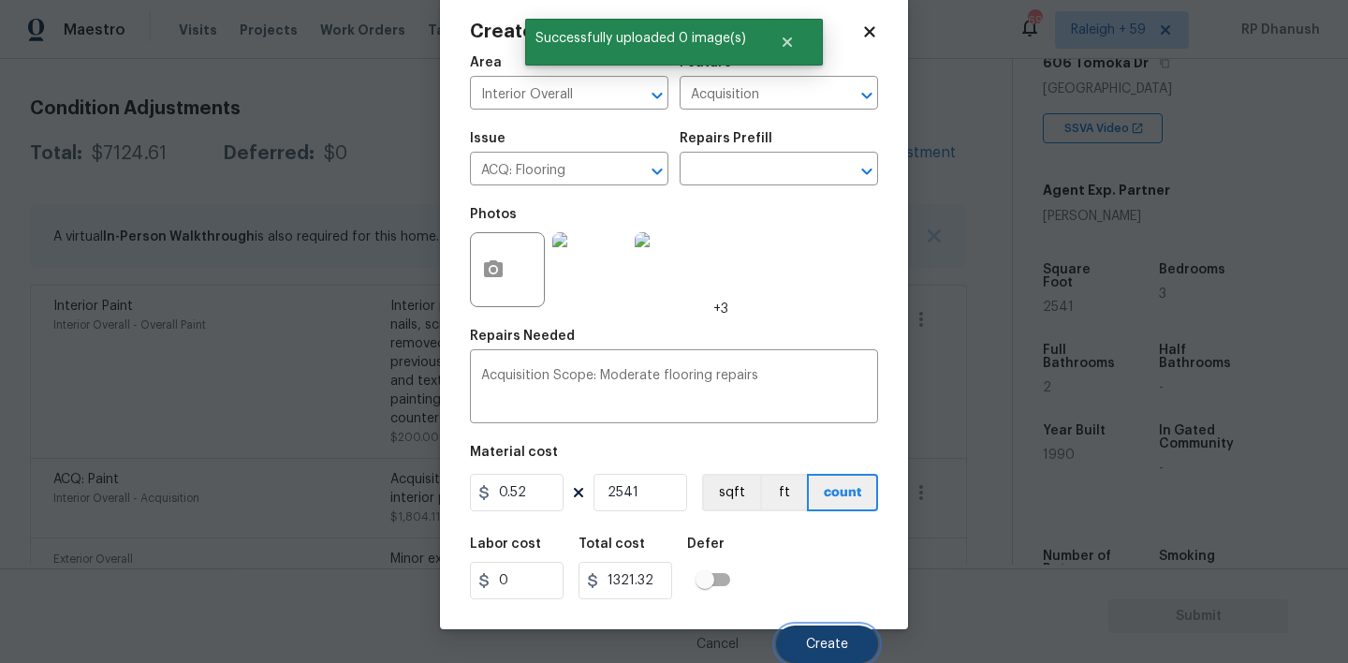
click at [800, 636] on button "Create" at bounding box center [827, 643] width 102 height 37
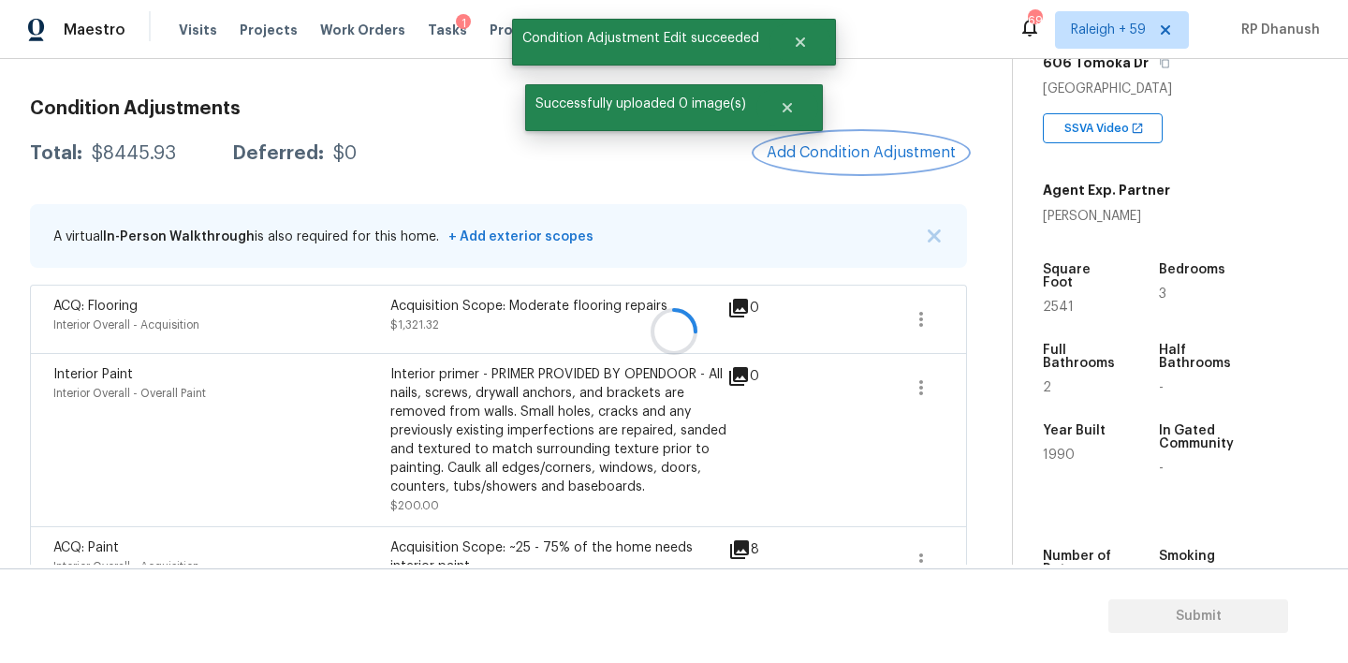
scroll to position [0, 0]
click at [871, 164] on button "Add Condition Adjustment" at bounding box center [861, 152] width 212 height 39
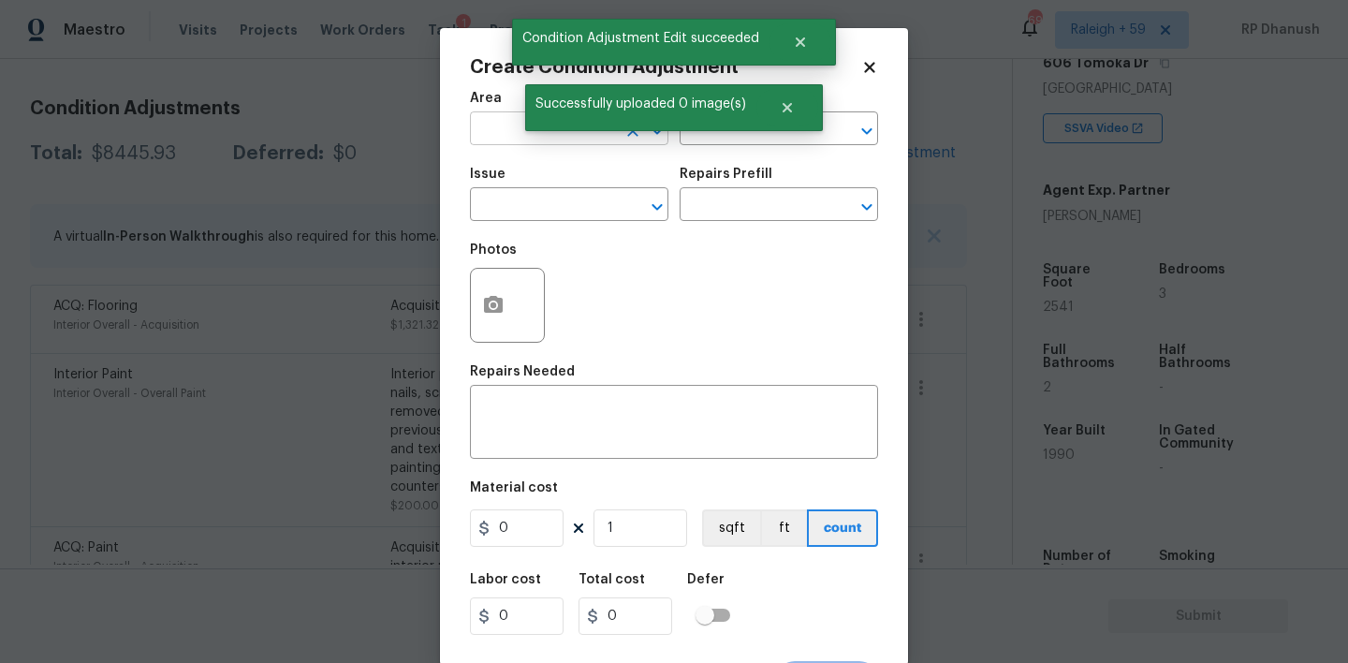
click at [492, 142] on input "text" at bounding box center [543, 130] width 146 height 29
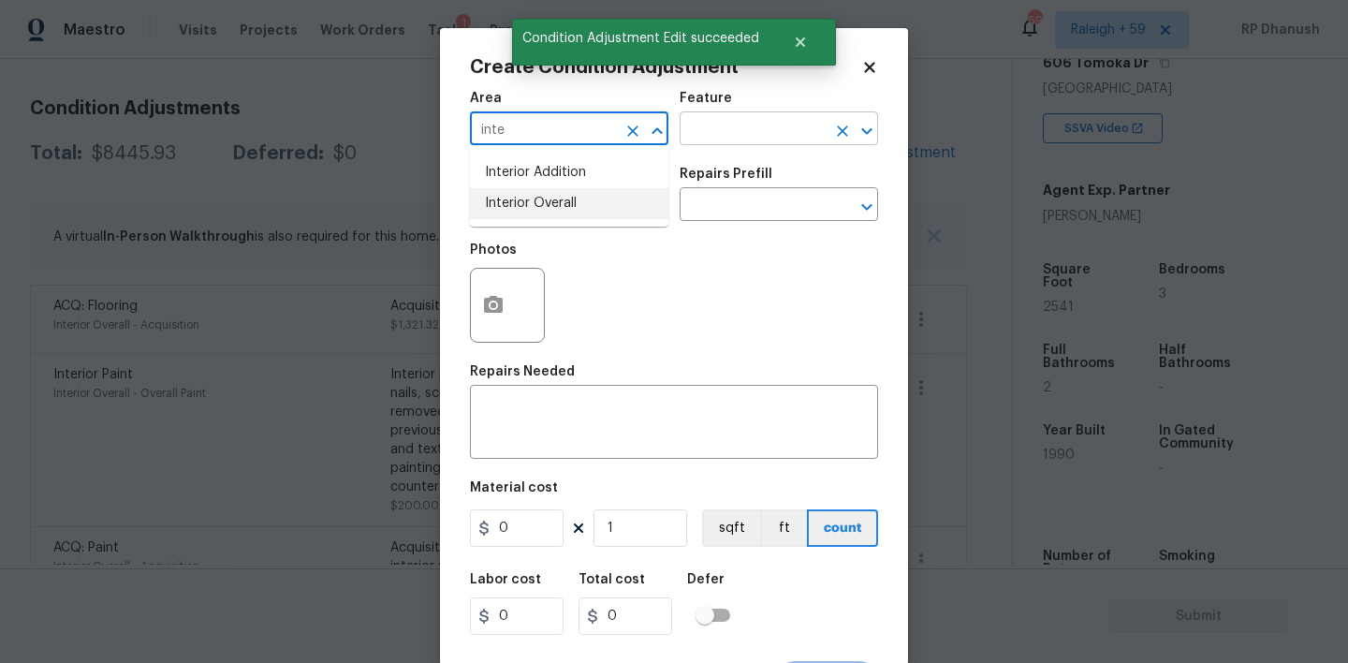
drag, startPoint x: 491, startPoint y: 191, endPoint x: 740, endPoint y: 133, distance: 255.7
click at [492, 191] on li "Interior Overall" at bounding box center [569, 203] width 198 height 31
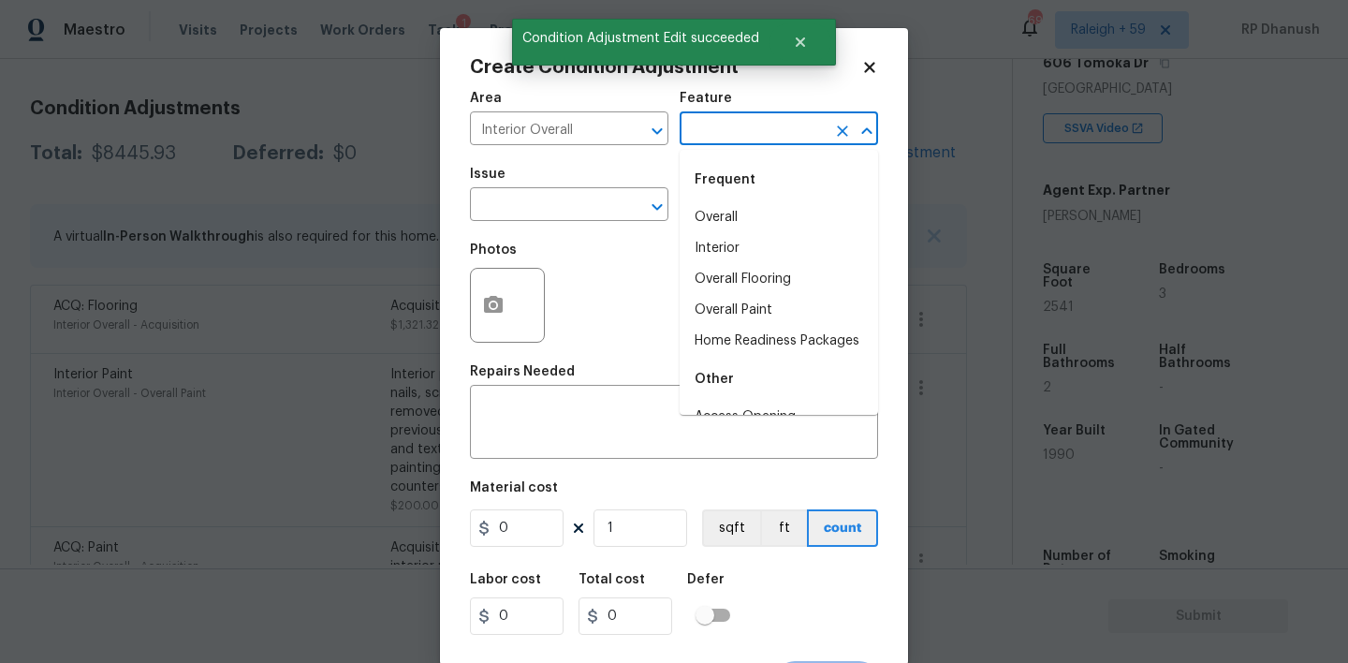
click at [740, 133] on input "text" at bounding box center [753, 130] width 146 height 29
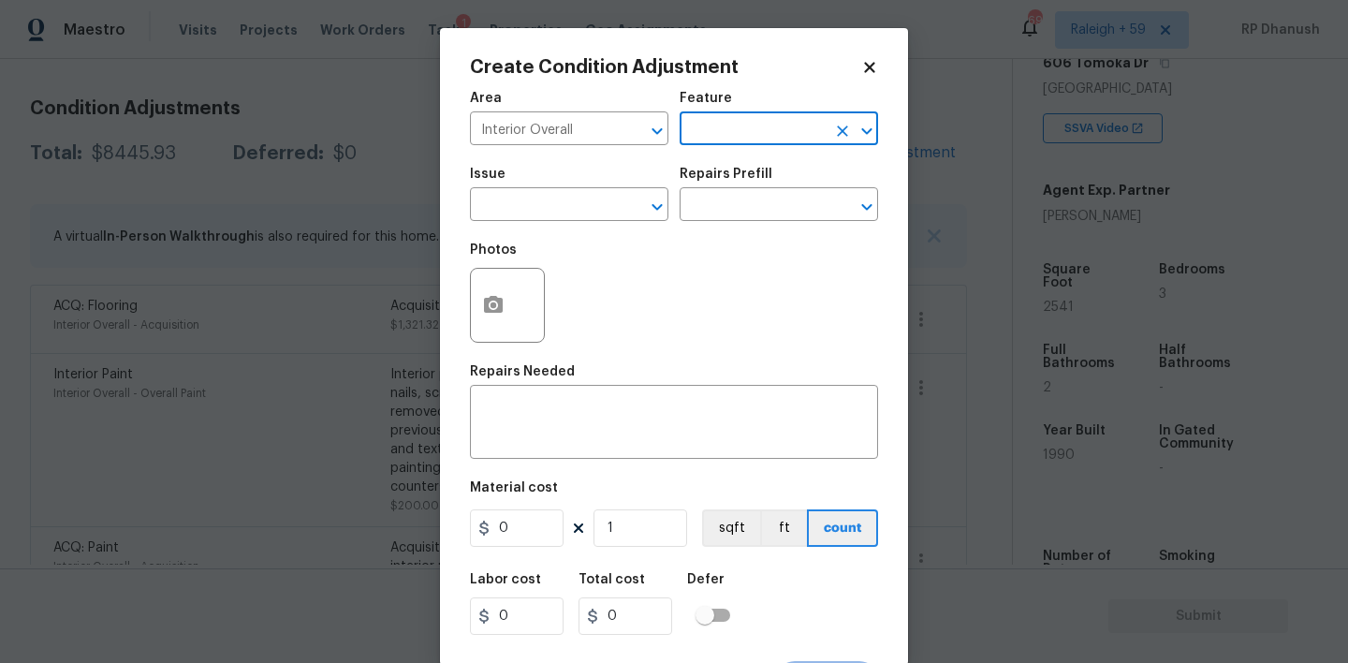
click at [740, 131] on input "text" at bounding box center [753, 130] width 146 height 29
click at [867, 66] on icon at bounding box center [869, 67] width 10 height 10
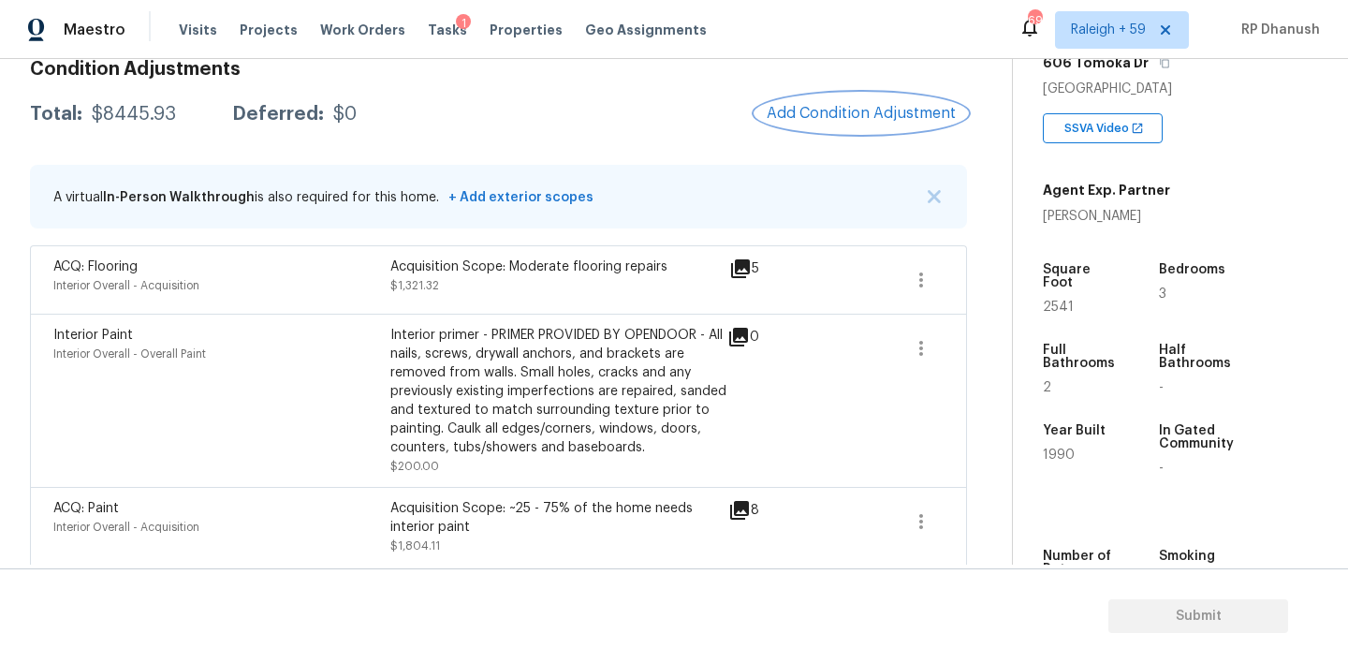
scroll to position [282, 0]
click at [877, 122] on span "Add Condition Adjustment" at bounding box center [861, 115] width 189 height 17
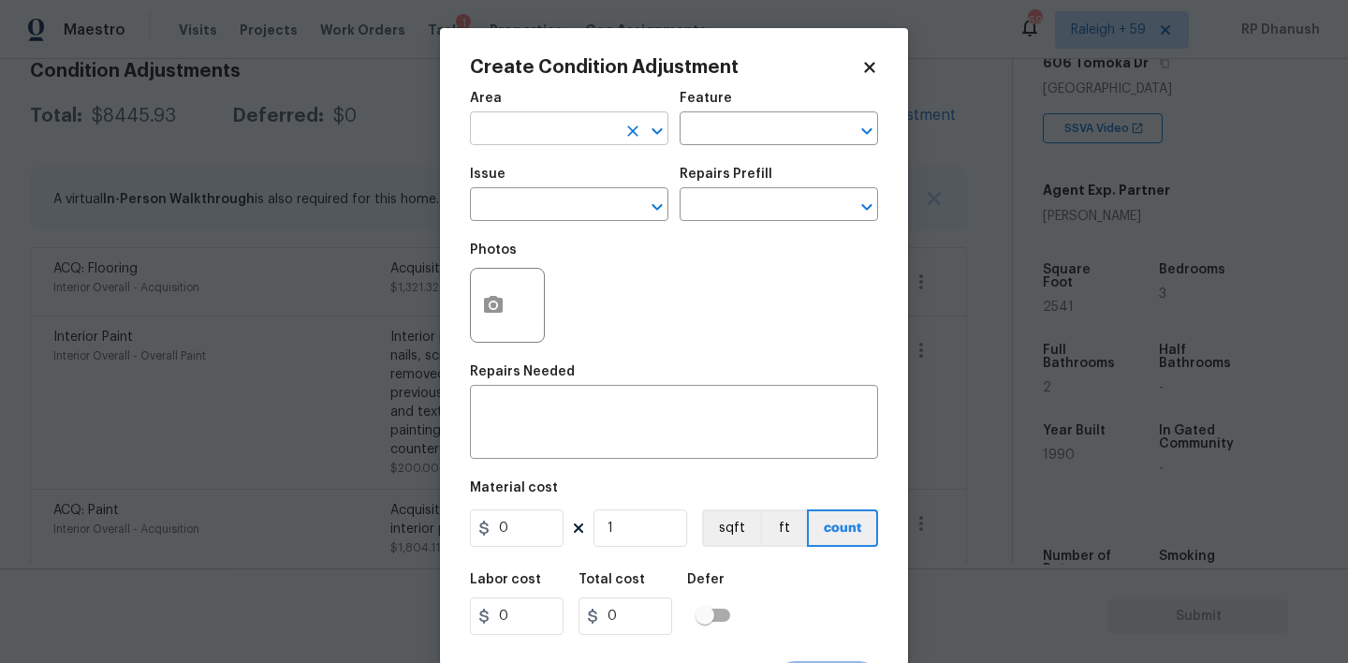
click at [584, 132] on input "text" at bounding box center [543, 130] width 146 height 29
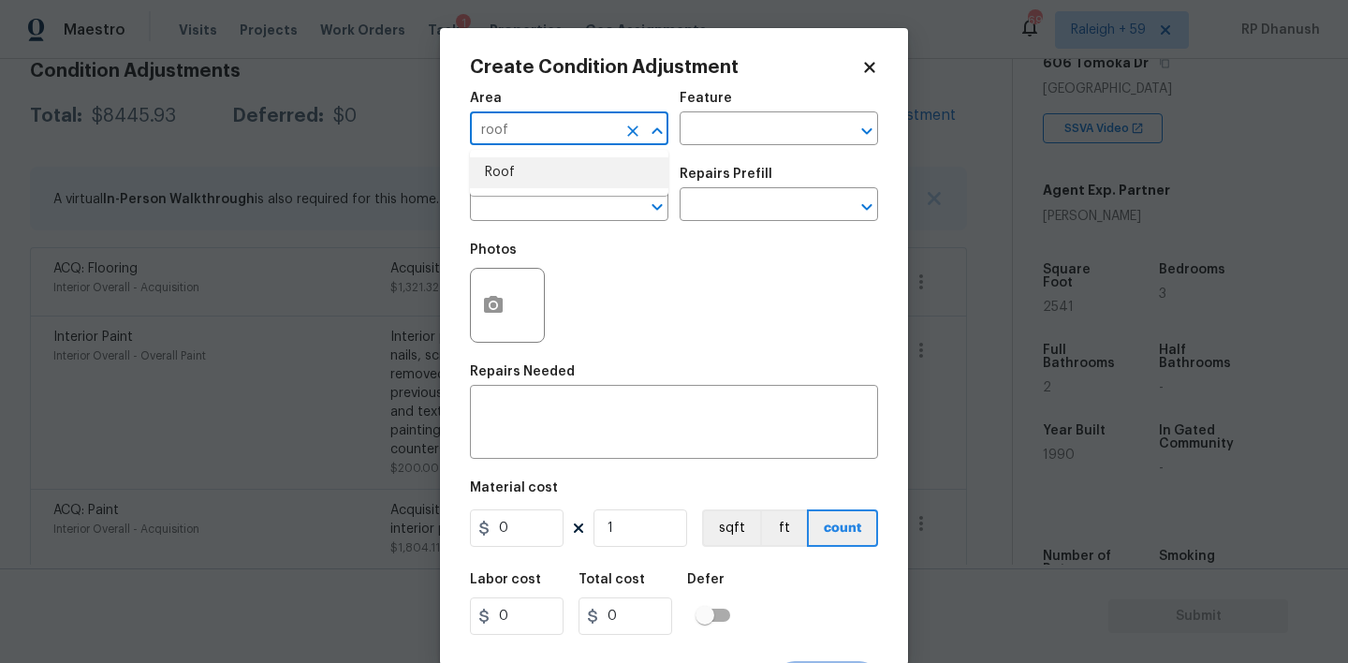
click at [570, 166] on li "Roof" at bounding box center [569, 172] width 198 height 31
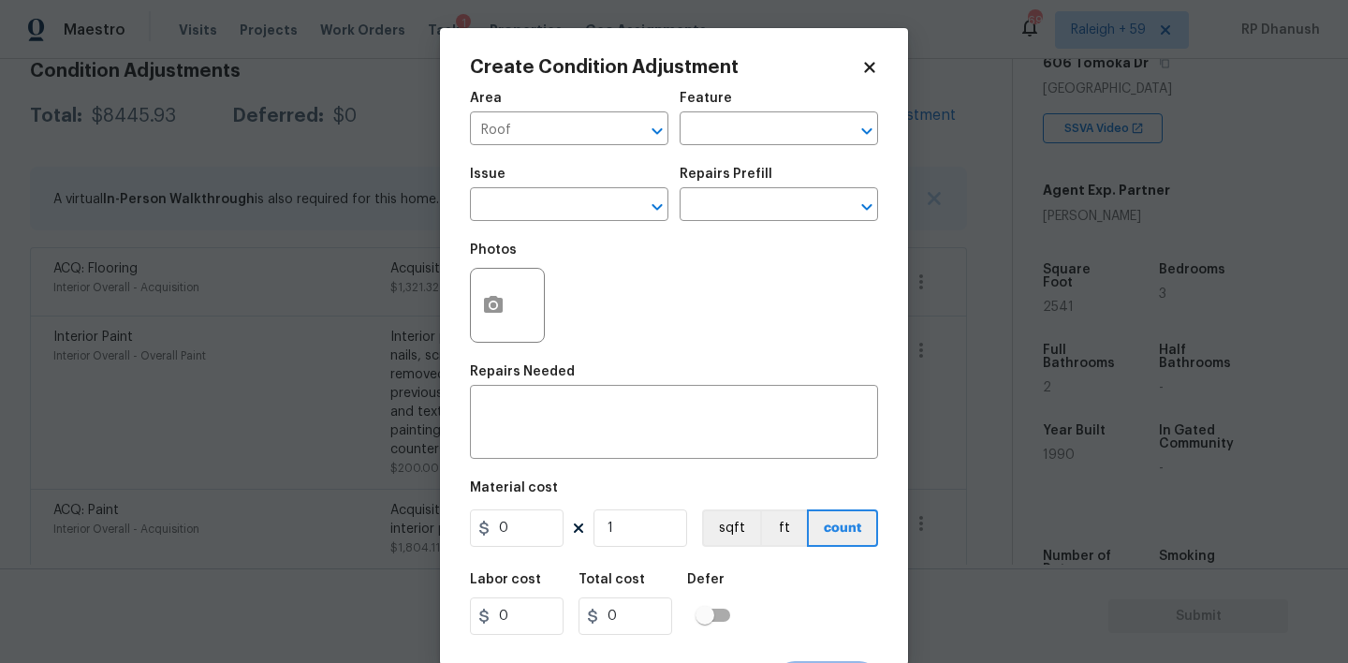
click at [738, 151] on div "Area Roof ​ Feature ​" at bounding box center [674, 118] width 408 height 76
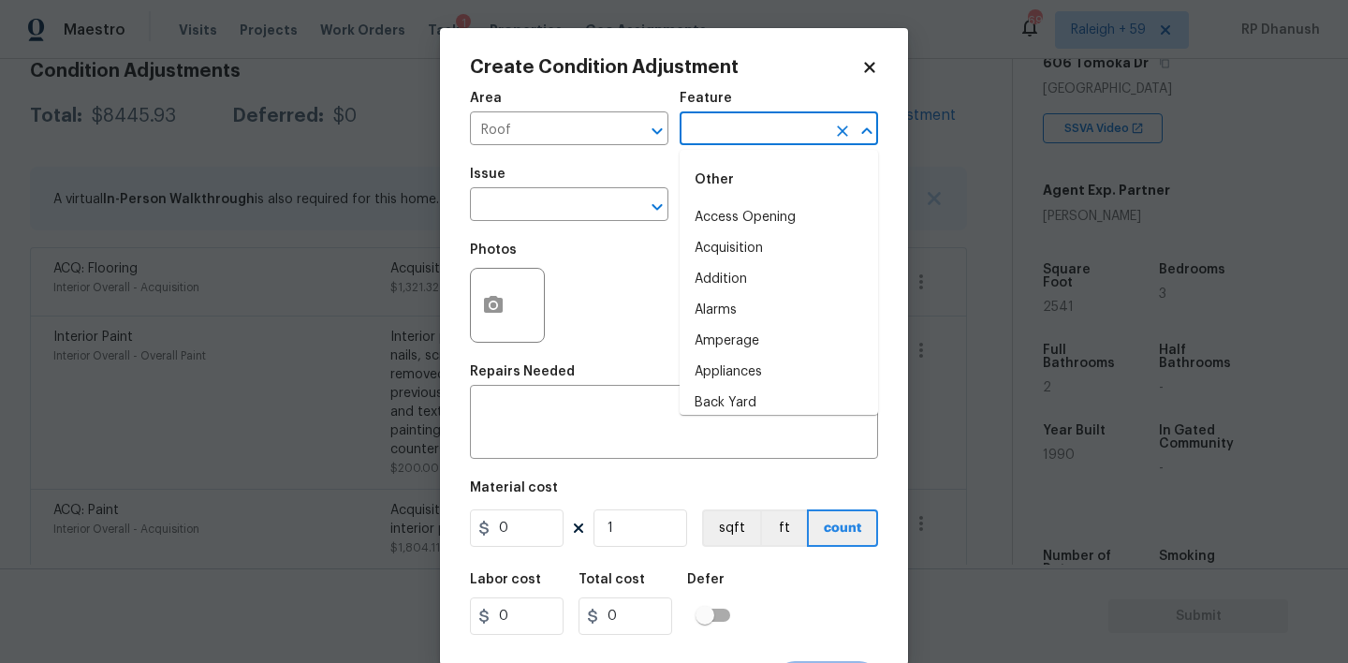
click at [742, 143] on input "text" at bounding box center [753, 130] width 146 height 29
click at [712, 239] on li "Roof" at bounding box center [779, 248] width 198 height 31
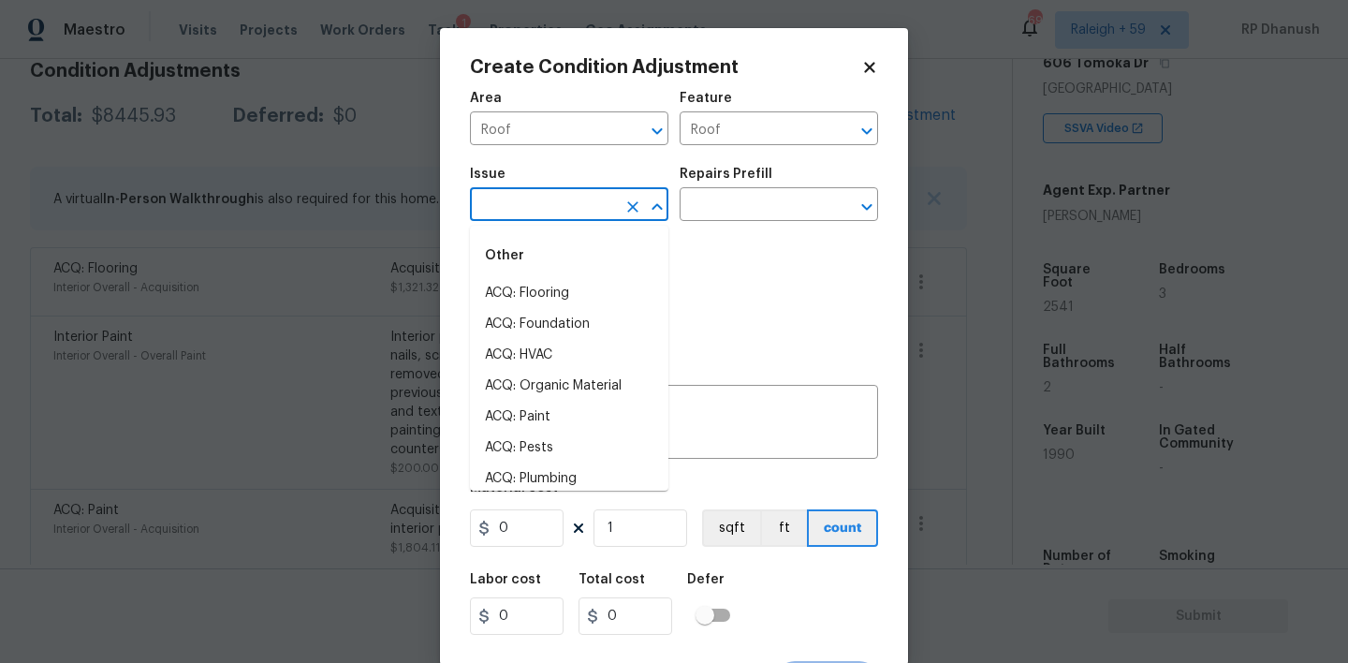
click at [537, 198] on input "text" at bounding box center [543, 206] width 146 height 29
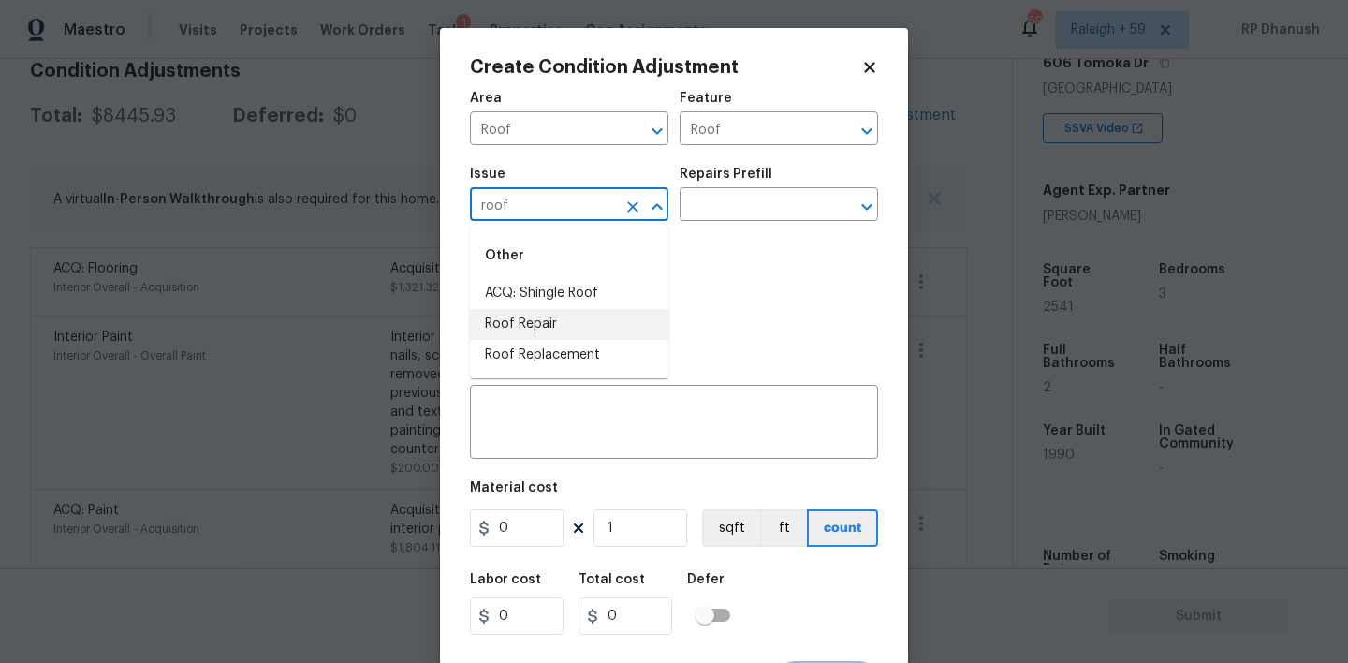
click at [557, 330] on li "Roof Repair" at bounding box center [569, 324] width 198 height 31
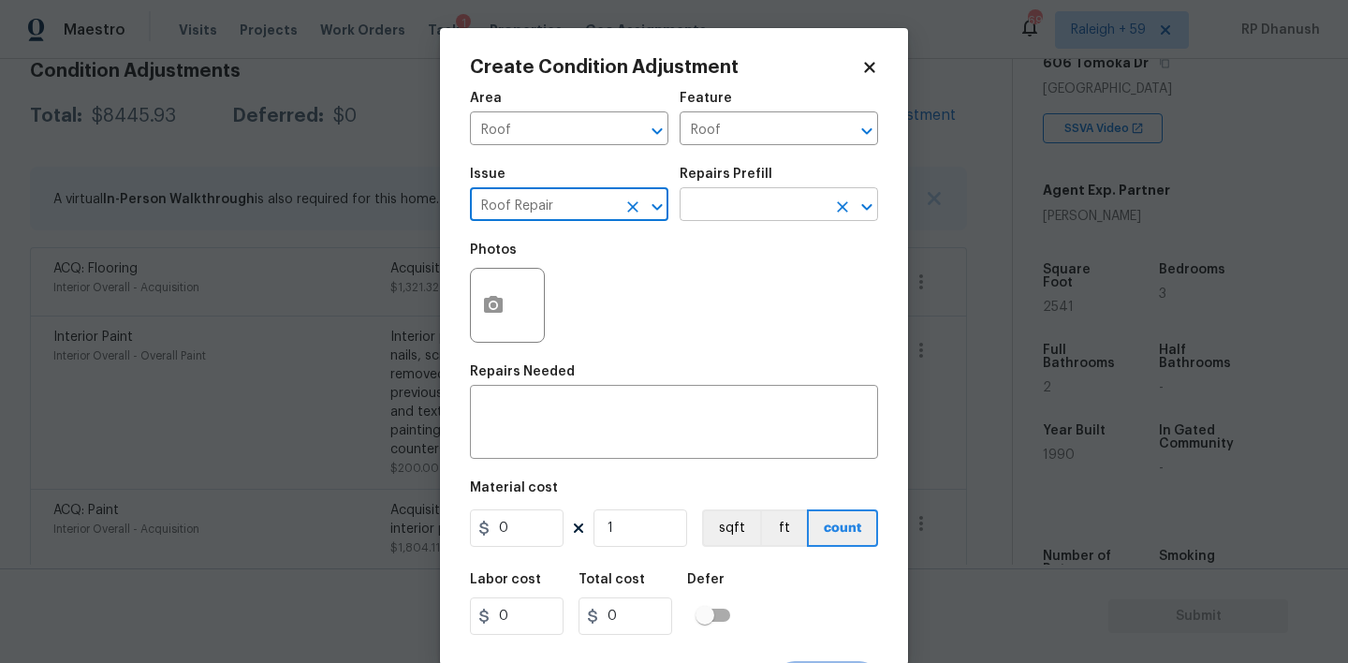
click at [733, 220] on input "text" at bounding box center [753, 206] width 146 height 29
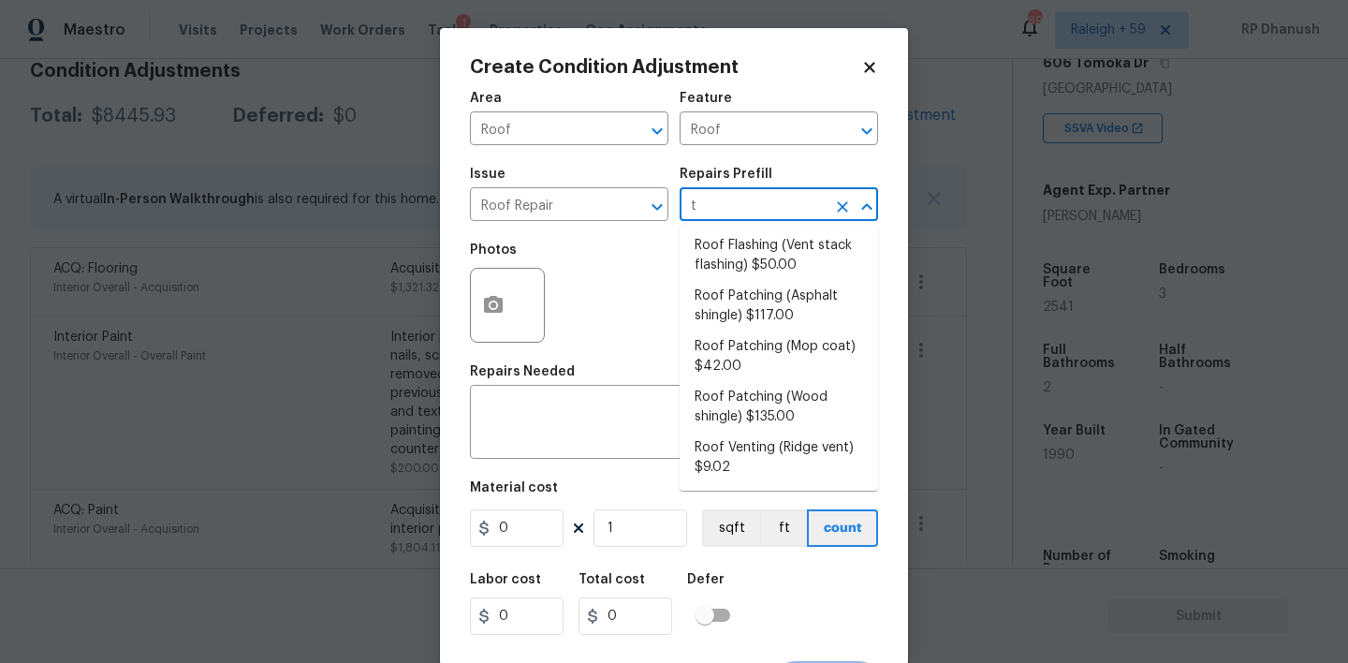
scroll to position [0, 0]
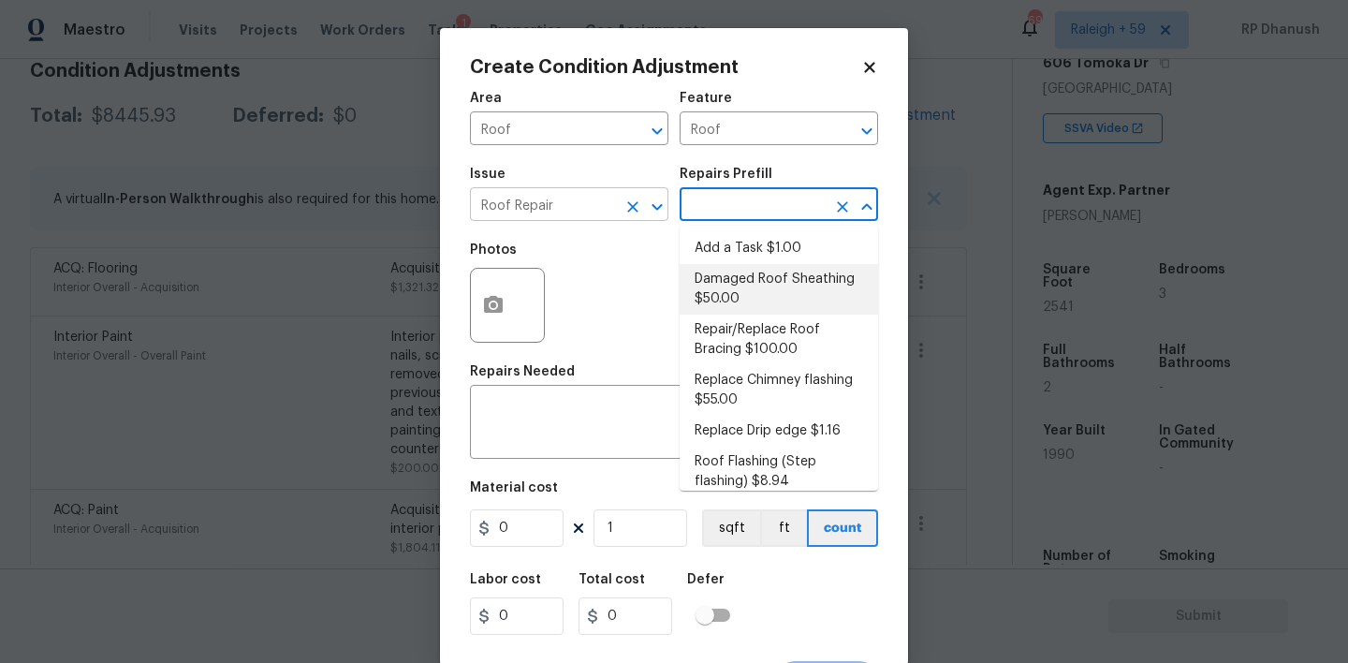
click at [633, 213] on icon "Clear" at bounding box center [632, 206] width 19 height 19
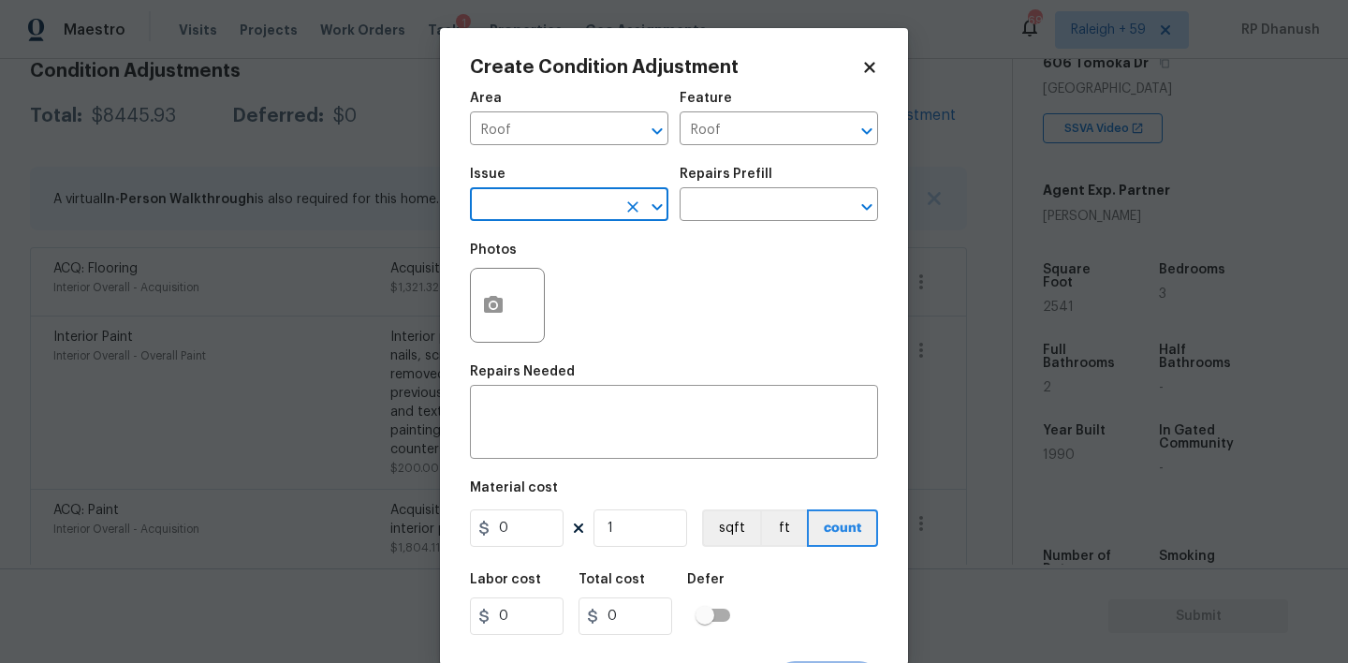
click at [598, 210] on input "text" at bounding box center [543, 206] width 146 height 29
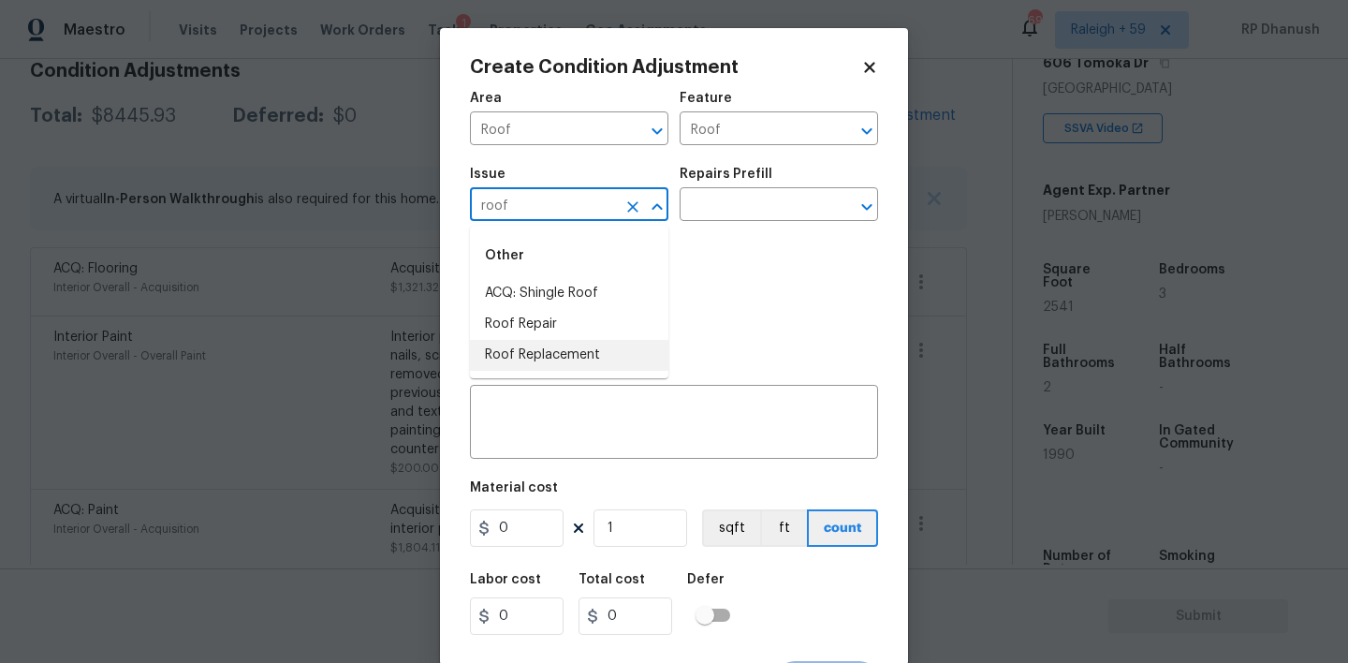
click at [560, 356] on li "Roof Replacement" at bounding box center [569, 355] width 198 height 31
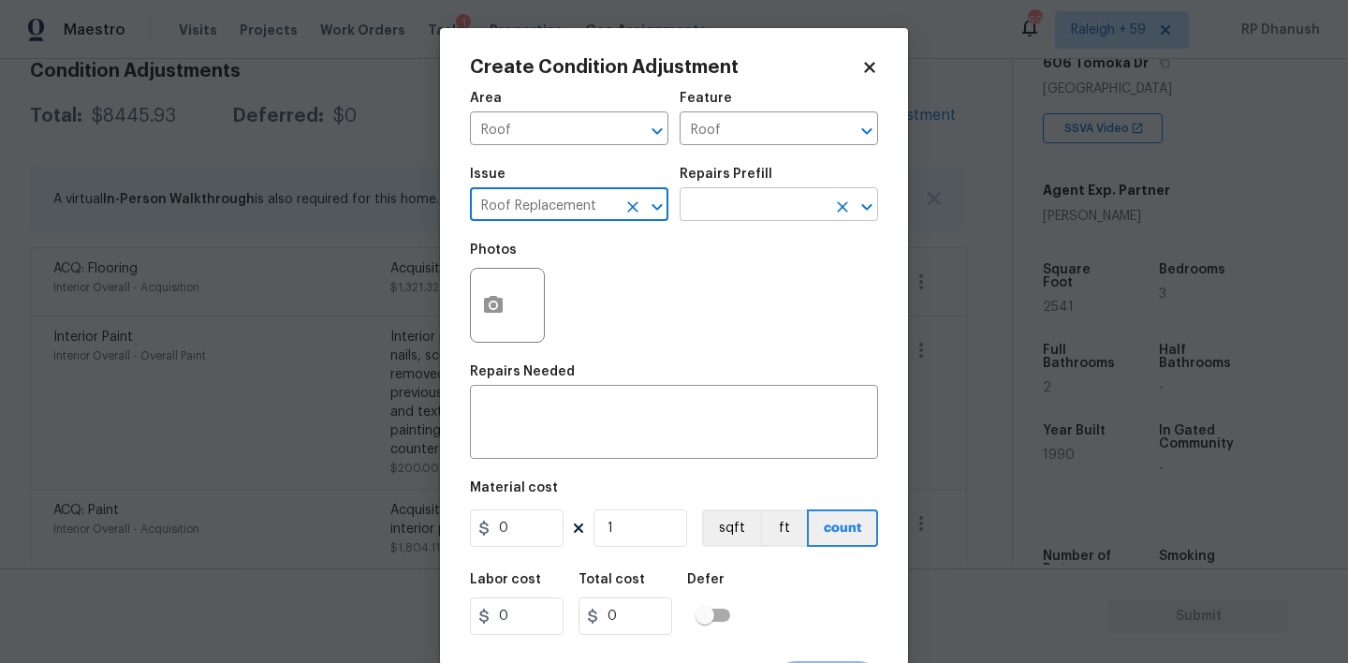
click at [753, 197] on input "text" at bounding box center [753, 206] width 146 height 29
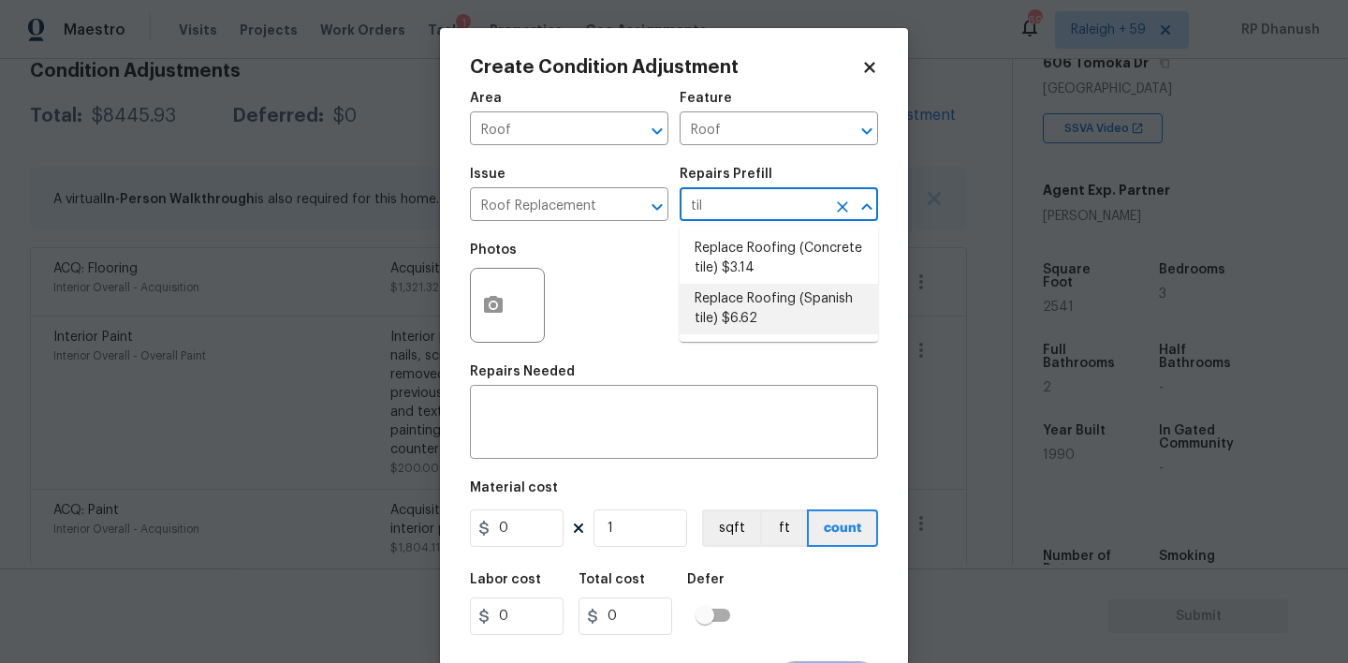
click at [749, 317] on li "Replace Roofing (Spanish tile) $6.62" at bounding box center [779, 309] width 198 height 51
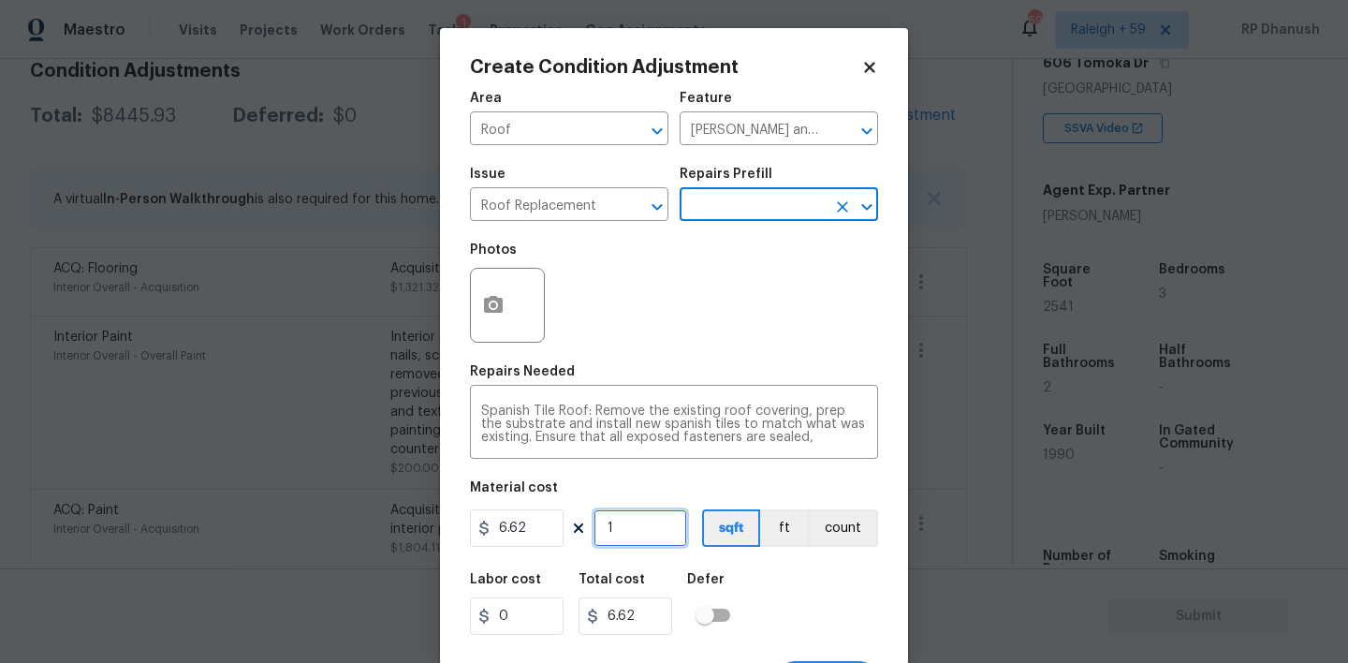
click at [615, 536] on input "1" at bounding box center [640, 527] width 94 height 37
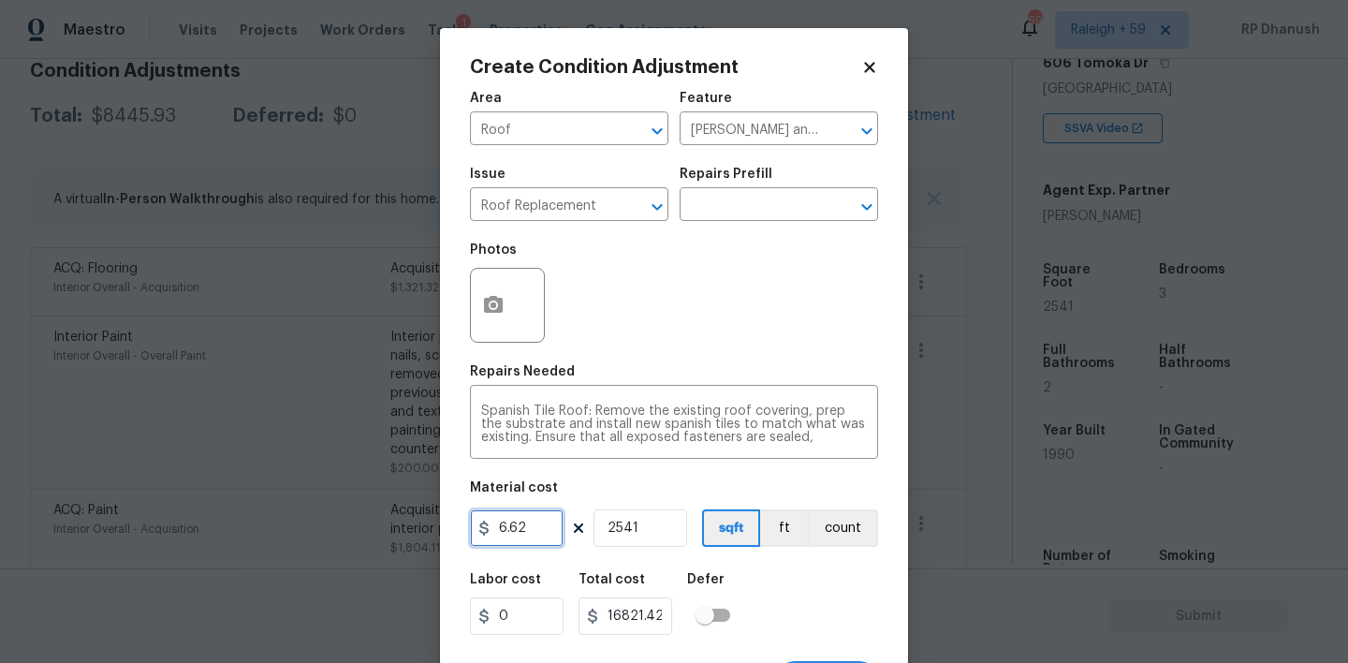
click at [540, 535] on input "6.62" at bounding box center [517, 527] width 94 height 37
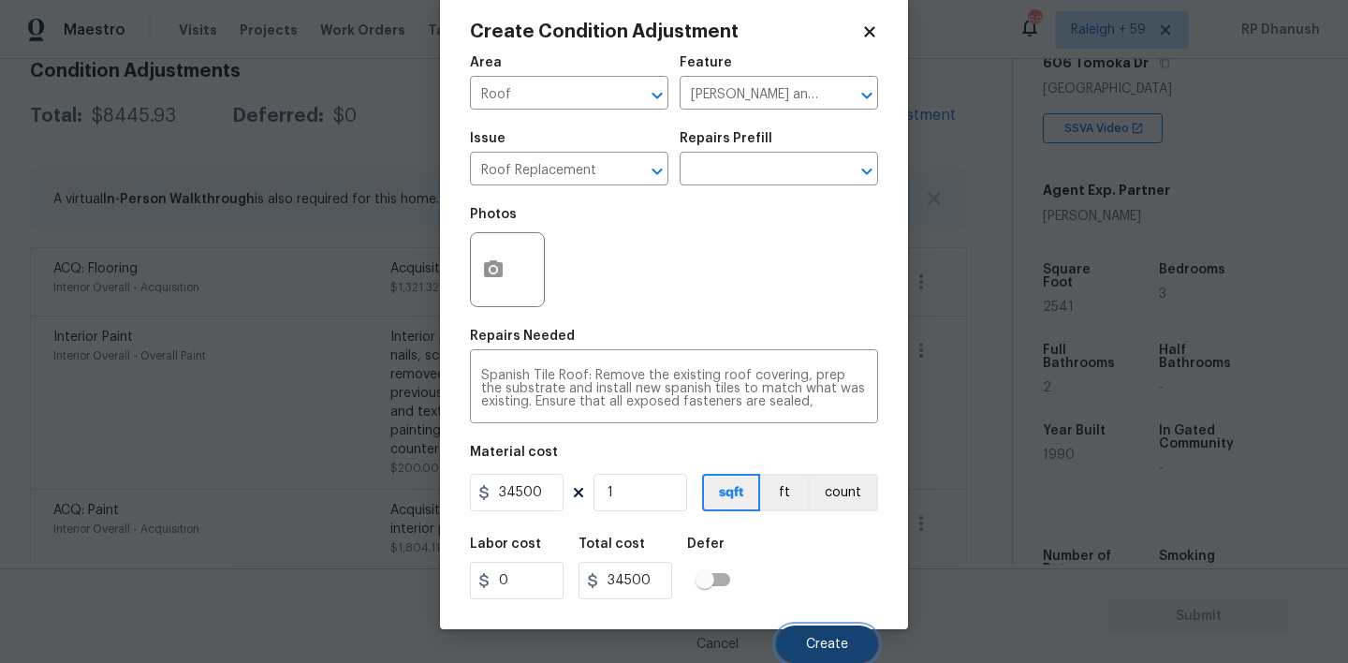
click at [820, 638] on span "Create" at bounding box center [827, 644] width 42 height 14
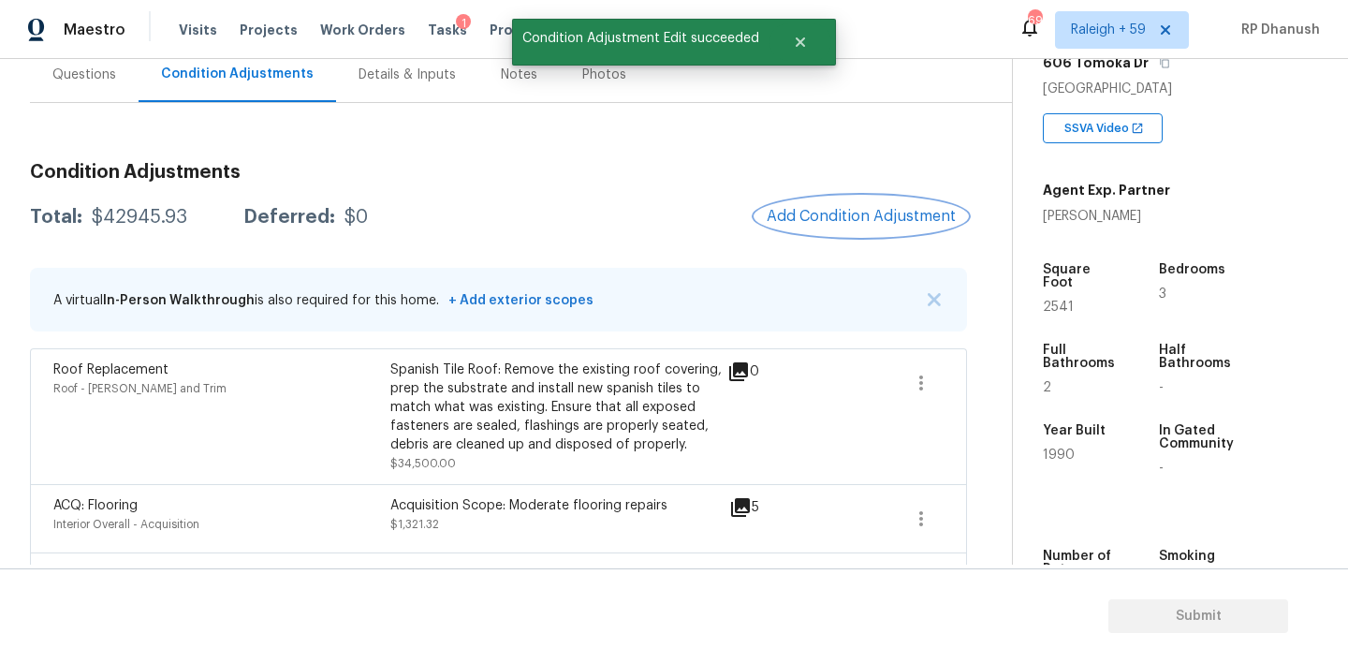
scroll to position [146, 0]
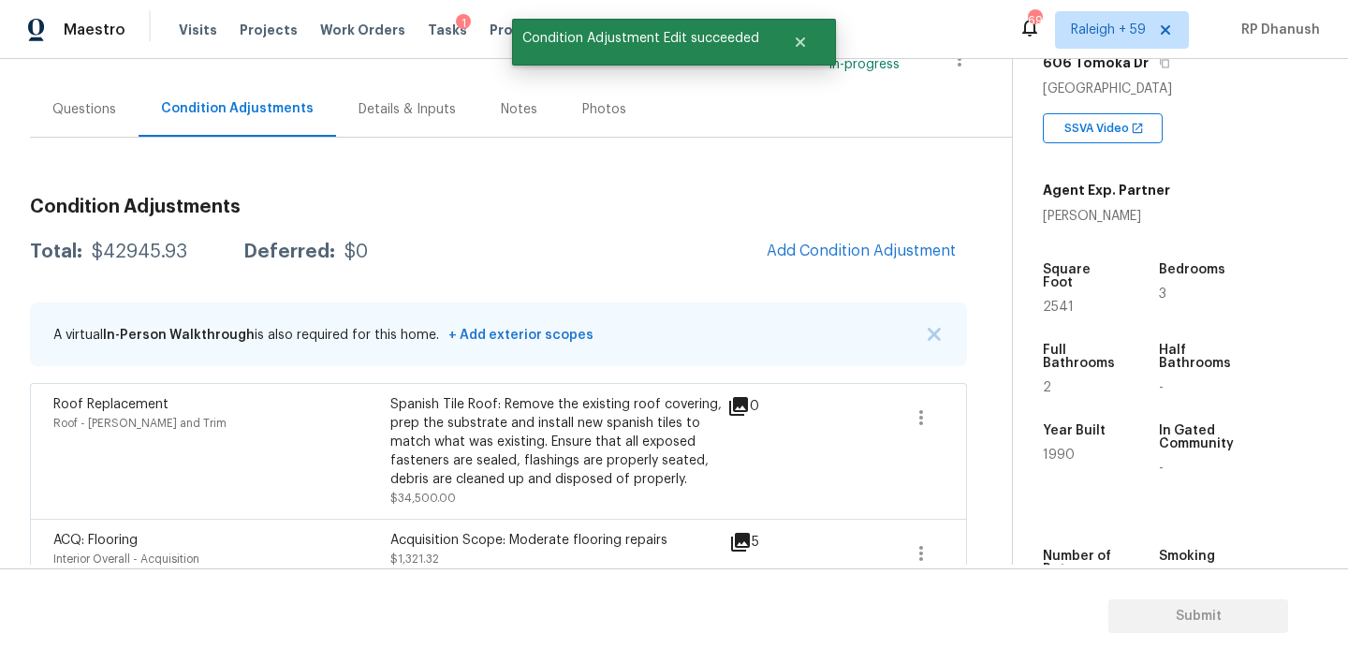
click at [78, 93] on div "Questions" at bounding box center [84, 108] width 109 height 55
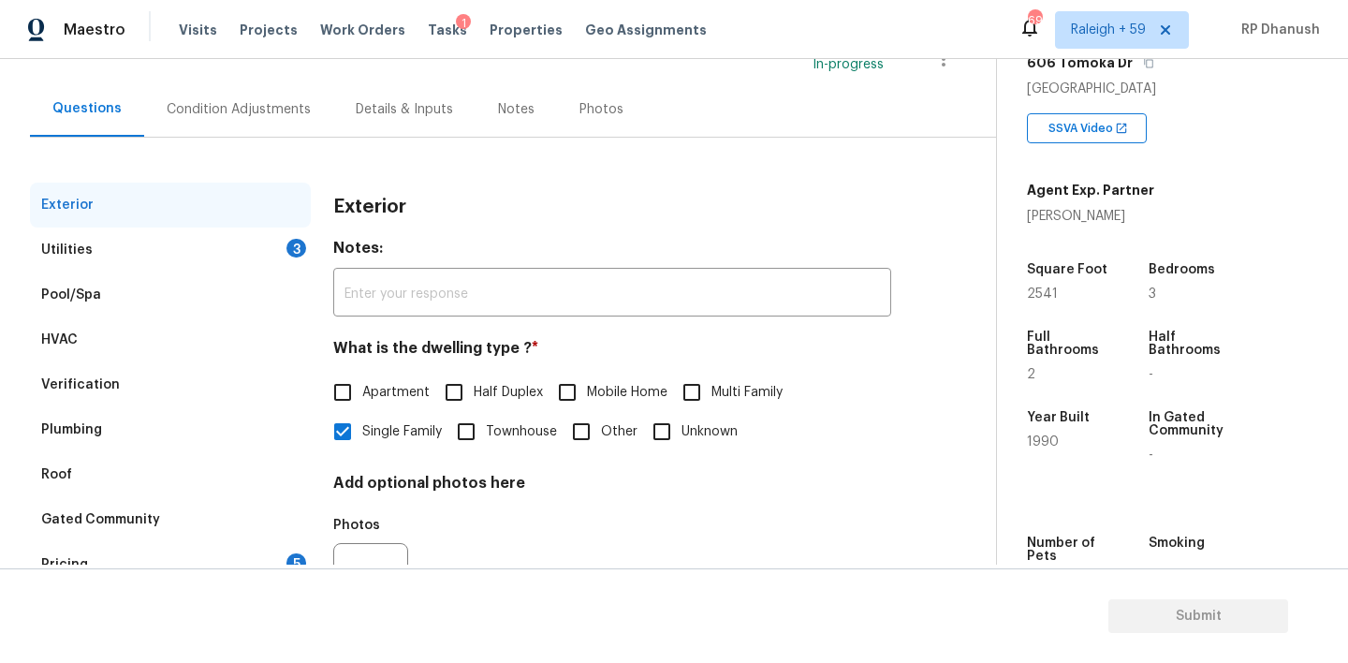
click at [90, 263] on div "Utilities 3" at bounding box center [170, 249] width 281 height 45
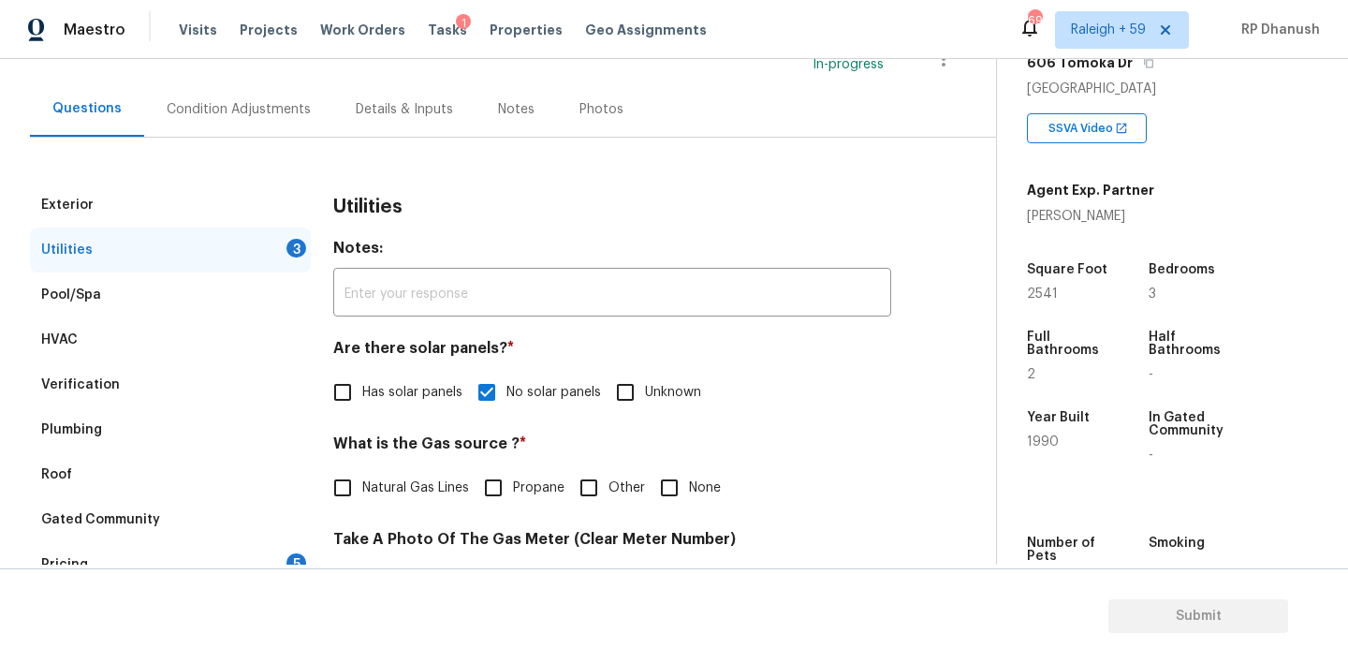
click at [369, 406] on label "Has solar panels" at bounding box center [392, 392] width 139 height 39
click at [362, 406] on input "Has solar panels" at bounding box center [342, 392] width 39 height 39
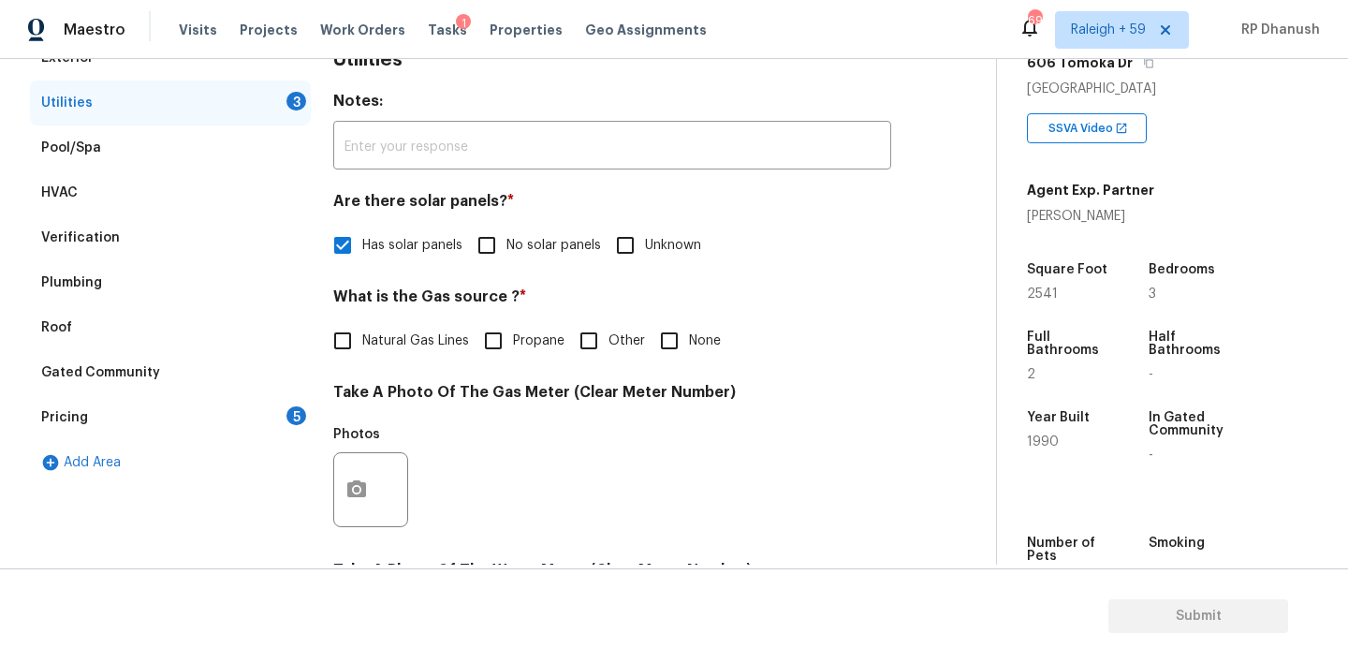
click at [672, 357] on input "None" at bounding box center [669, 340] width 39 height 39
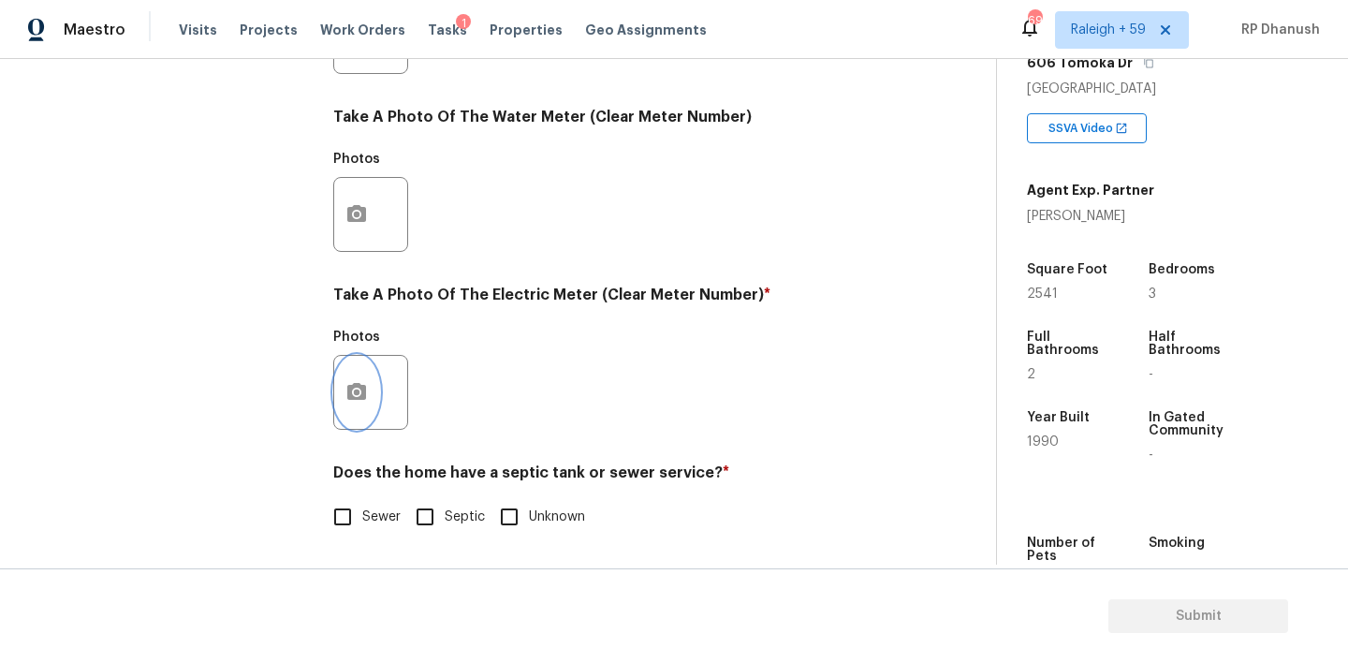
click at [363, 375] on button "button" at bounding box center [356, 392] width 45 height 73
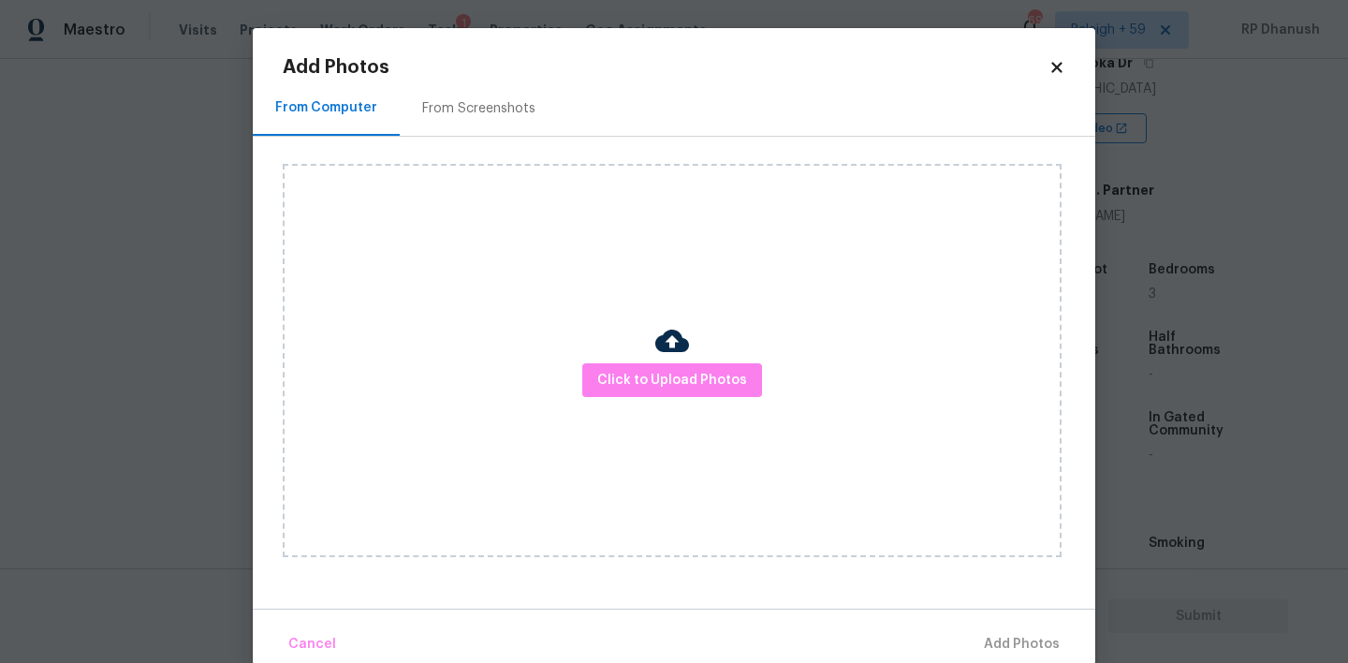
click at [452, 125] on div "From Screenshots" at bounding box center [479, 107] width 158 height 55
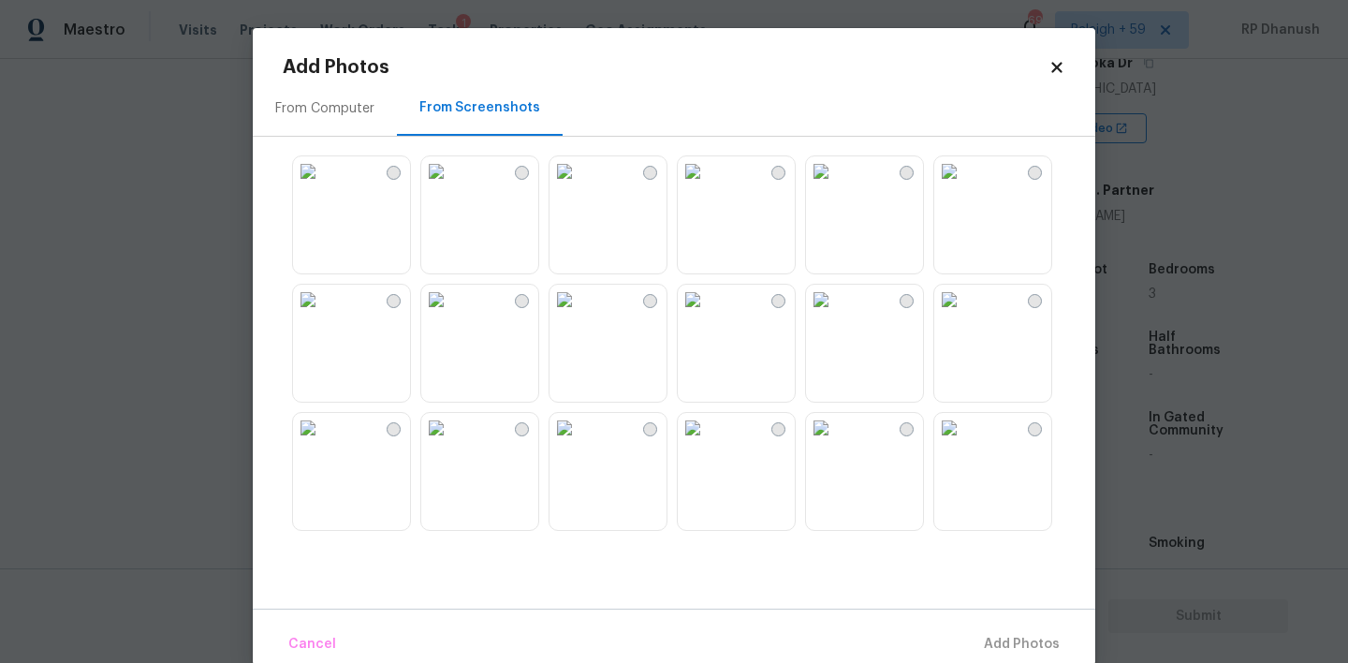
click at [579, 186] on img at bounding box center [564, 171] width 30 height 30
click at [1042, 635] on span "Add 1 Photo(s)" at bounding box center [1013, 644] width 93 height 23
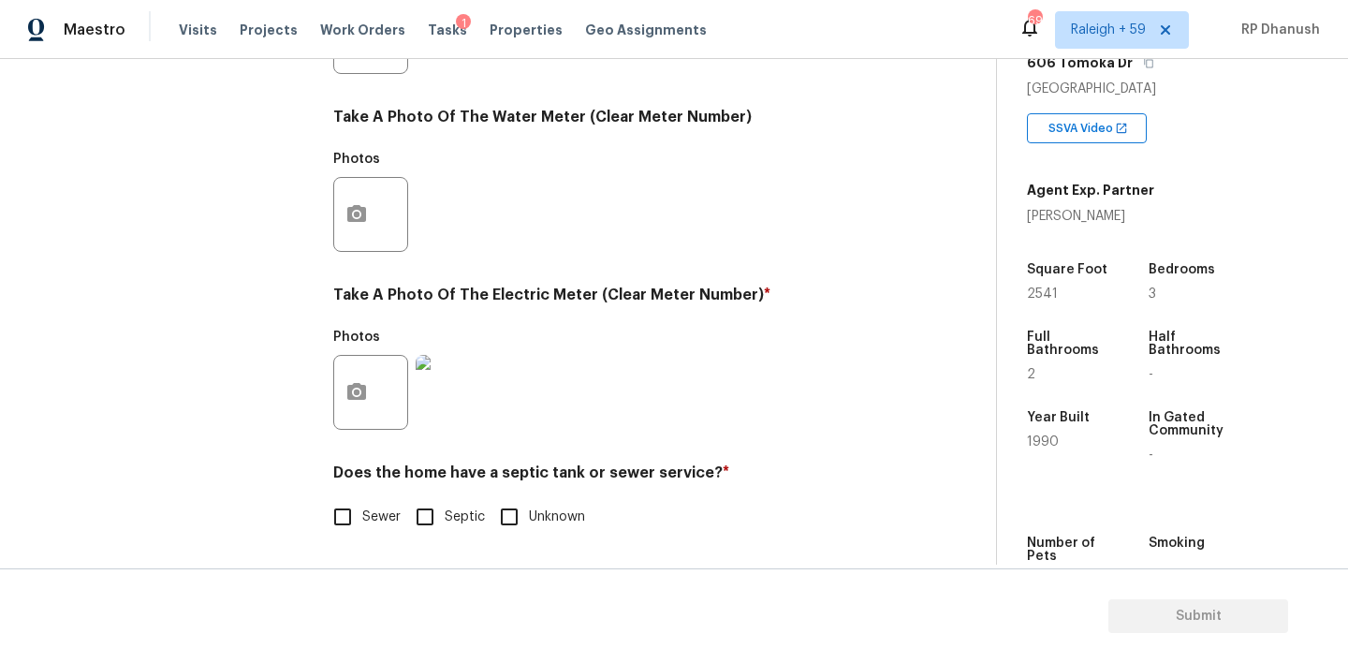
click at [363, 510] on span "Sewer" at bounding box center [381, 517] width 38 height 20
click at [362, 510] on input "Sewer" at bounding box center [342, 516] width 39 height 39
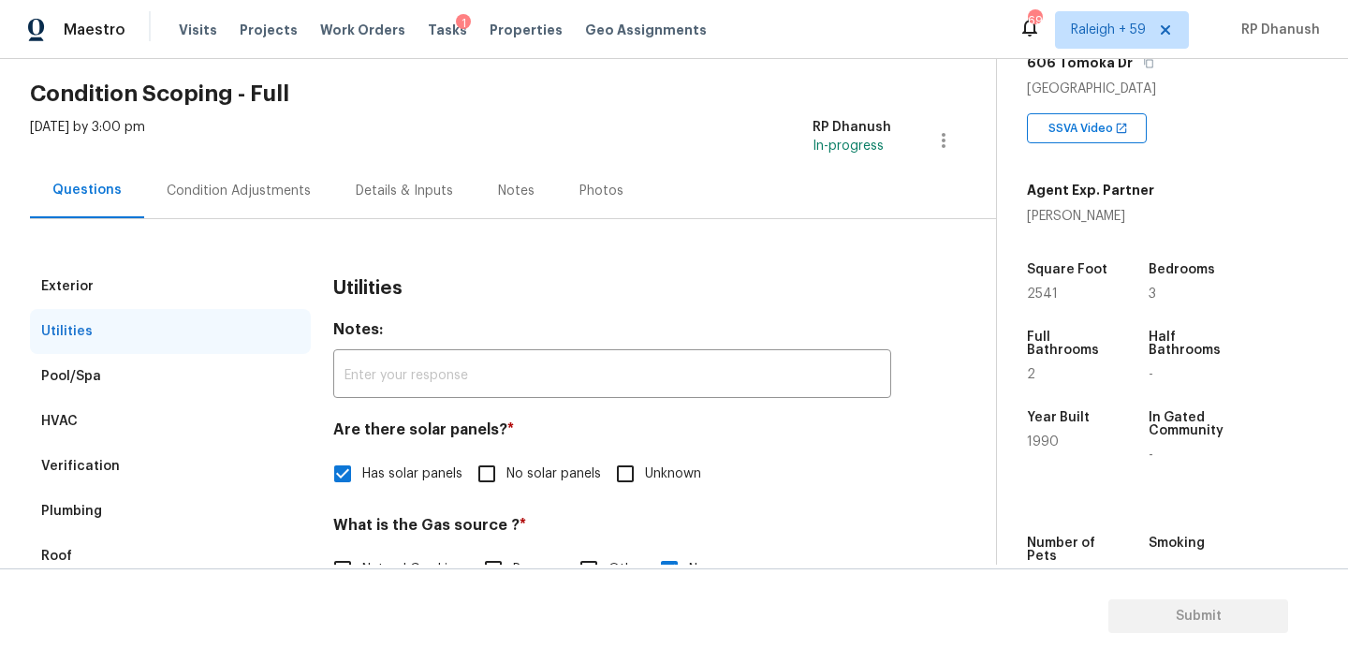
scroll to position [0, 0]
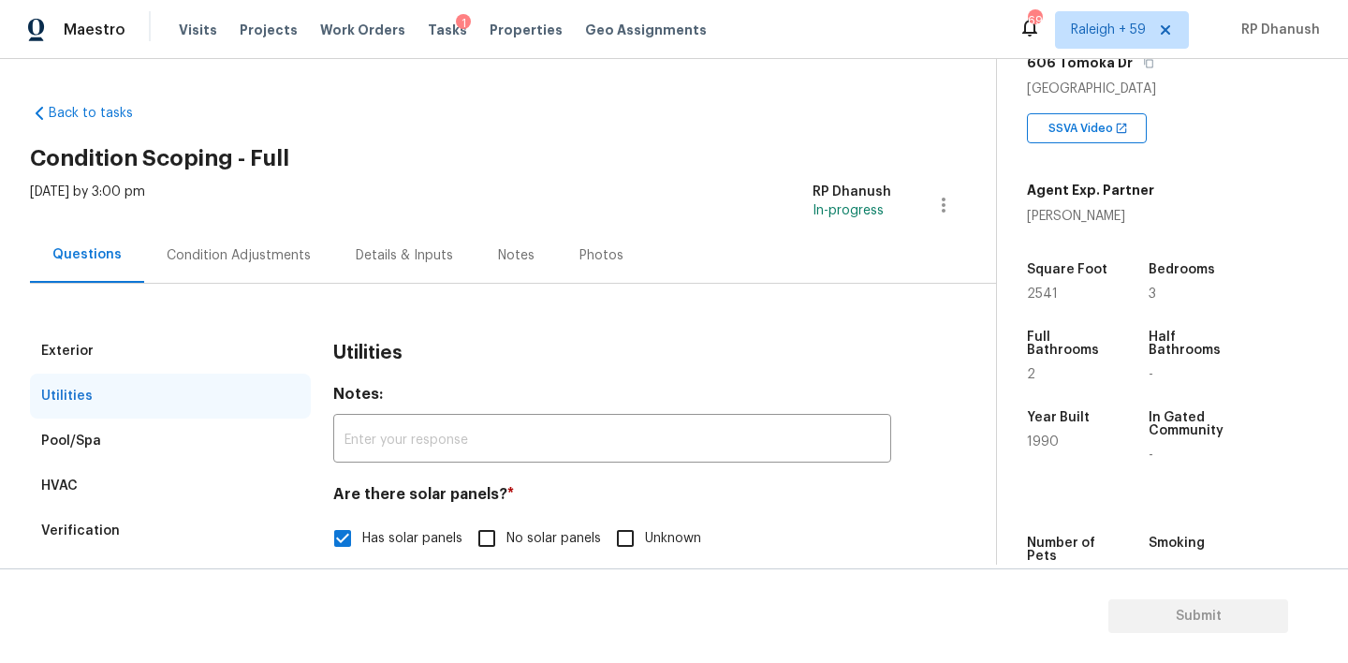
click at [239, 246] on div "Condition Adjustments" at bounding box center [239, 255] width 144 height 19
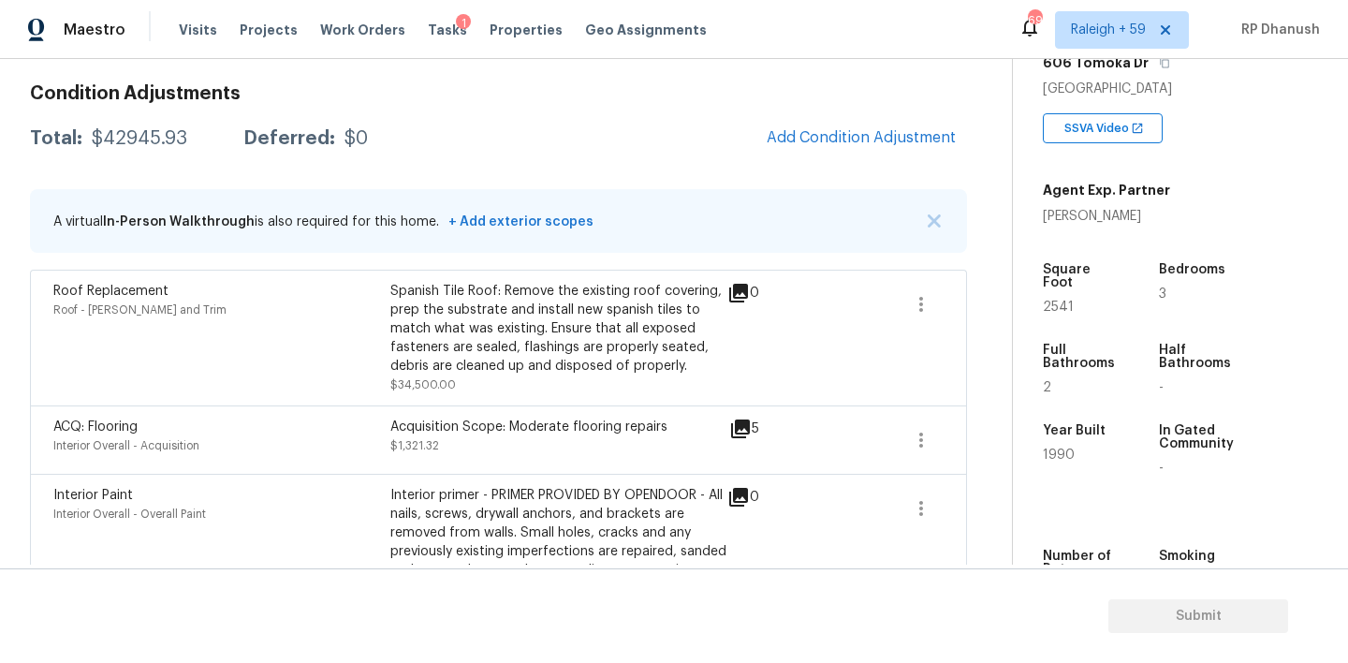
scroll to position [258, 0]
click at [820, 151] on button "Add Condition Adjustment" at bounding box center [861, 138] width 212 height 39
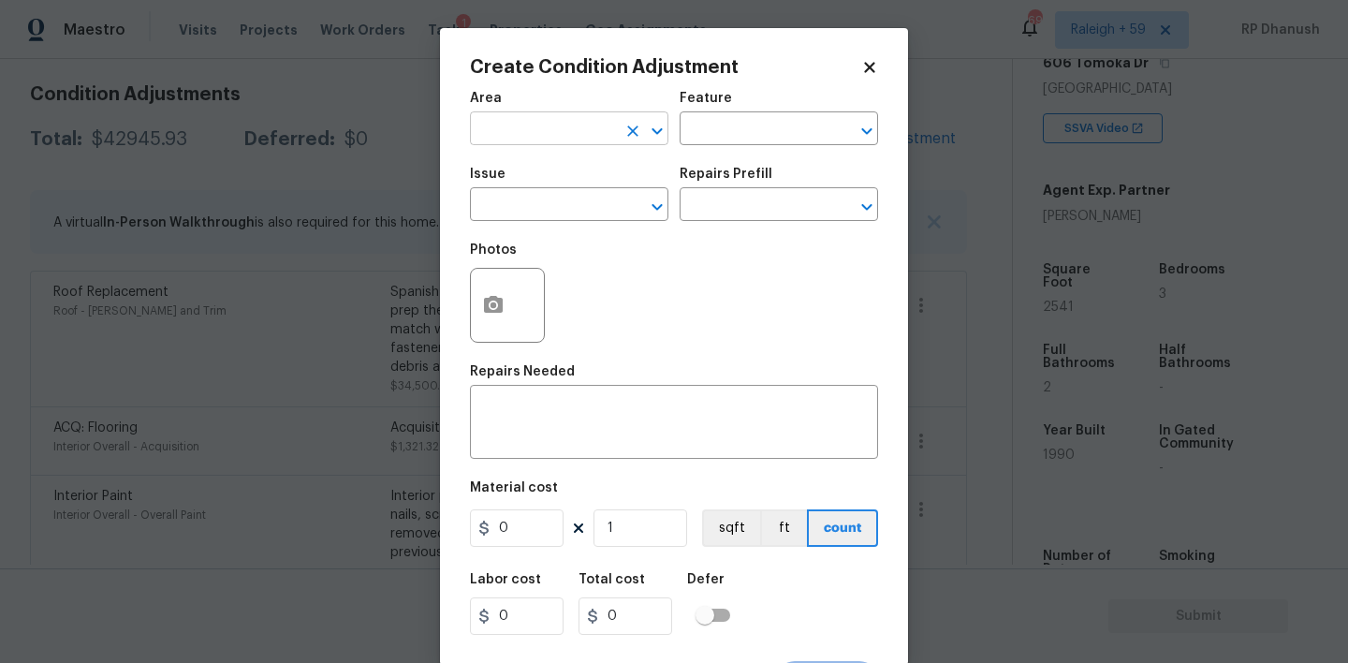
click at [531, 117] on input "text" at bounding box center [543, 130] width 146 height 29
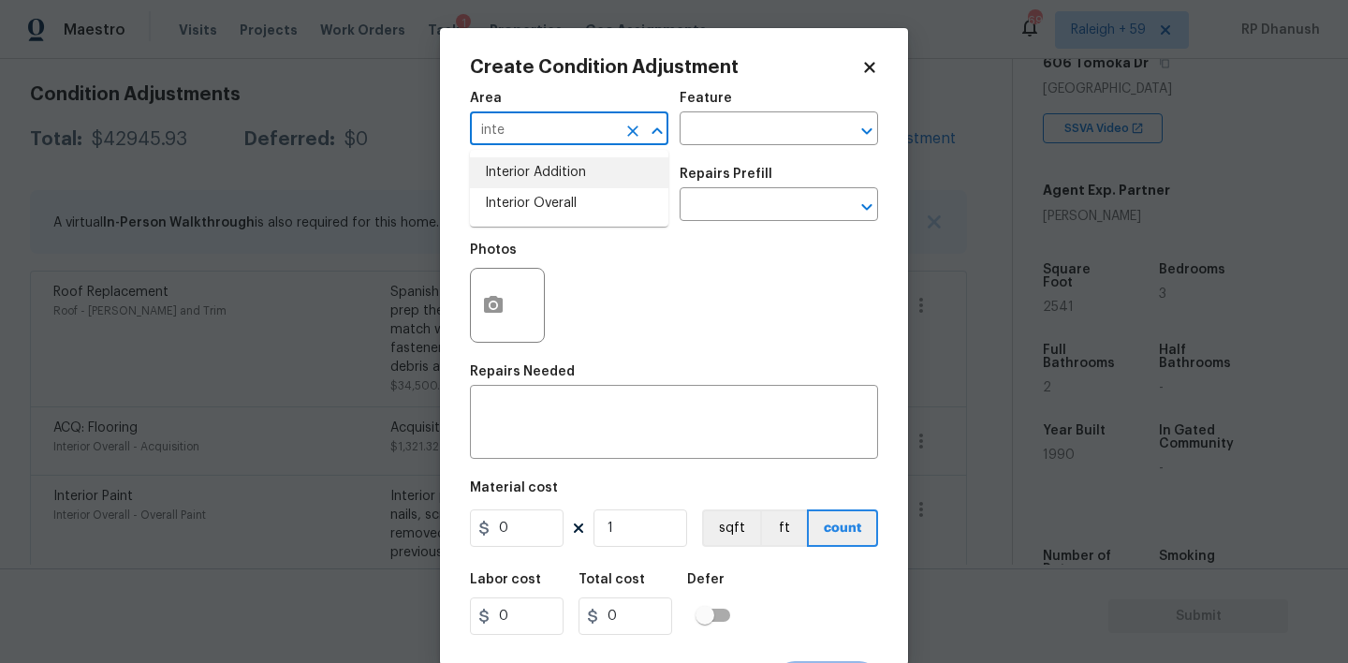
click at [563, 211] on li "Interior Overall" at bounding box center [569, 203] width 198 height 31
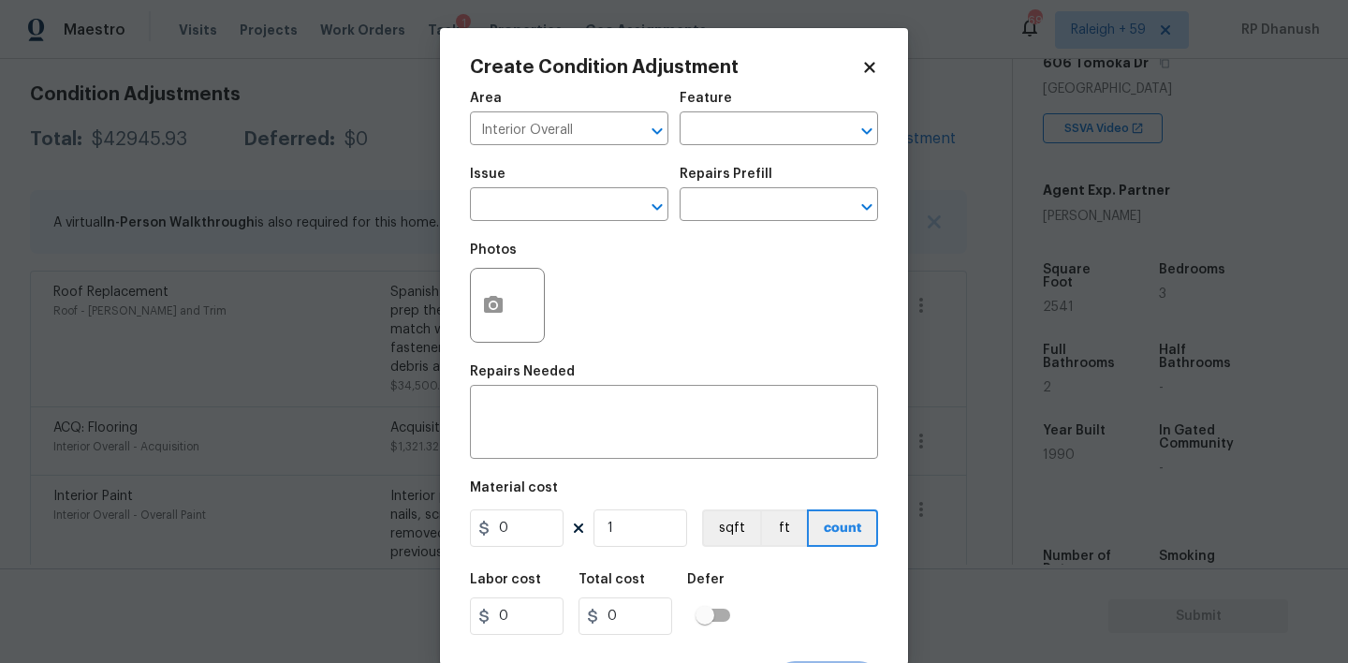
click at [735, 106] on div "Feature" at bounding box center [779, 104] width 198 height 24
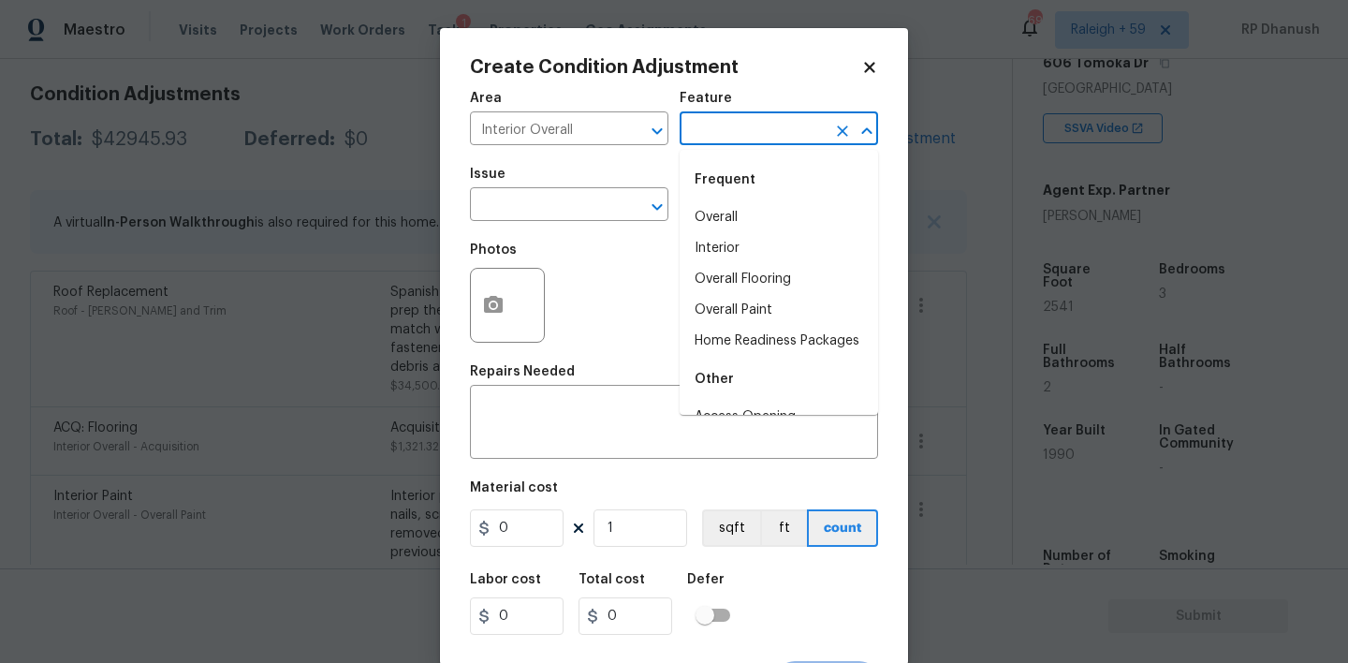
click at [732, 130] on input "text" at bounding box center [753, 130] width 146 height 29
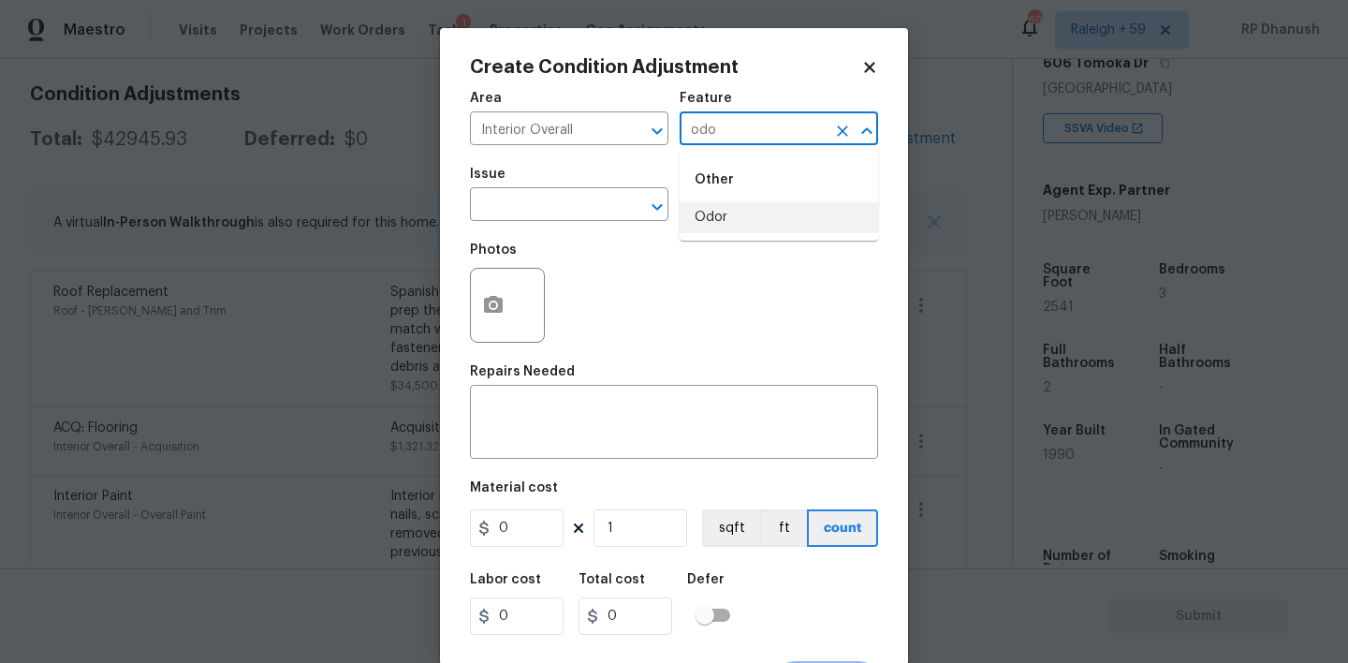
click at [718, 211] on li "Odor" at bounding box center [779, 217] width 198 height 31
click at [545, 211] on input "text" at bounding box center [543, 206] width 146 height 29
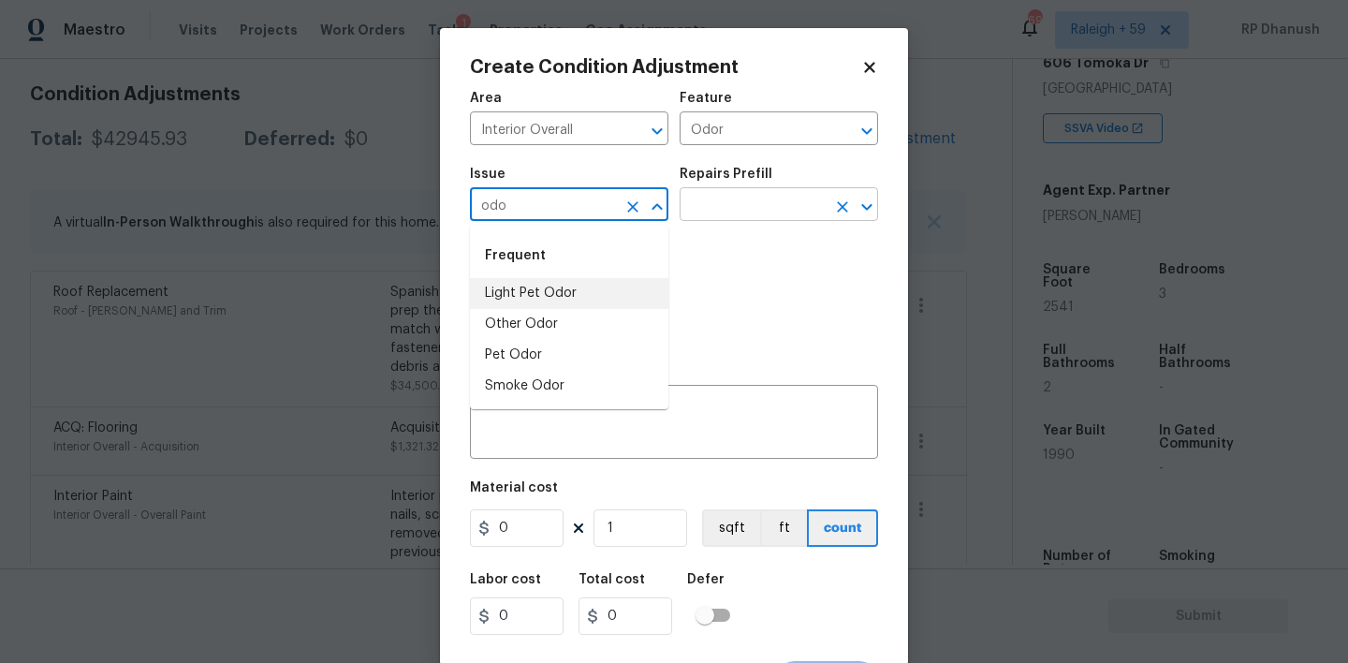
drag, startPoint x: 520, startPoint y: 290, endPoint x: 710, endPoint y: 219, distance: 202.9
click at [520, 290] on li "Light Pet Odor" at bounding box center [569, 293] width 198 height 31
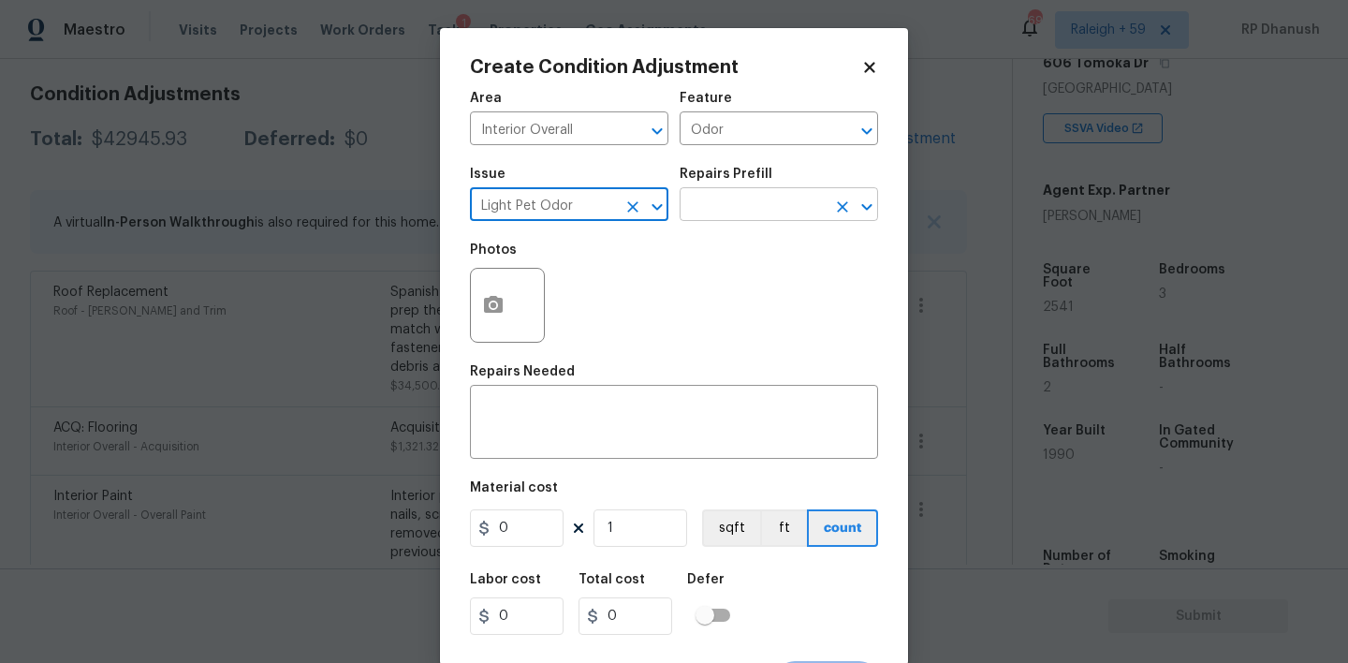
click at [710, 219] on input "text" at bounding box center [753, 206] width 146 height 29
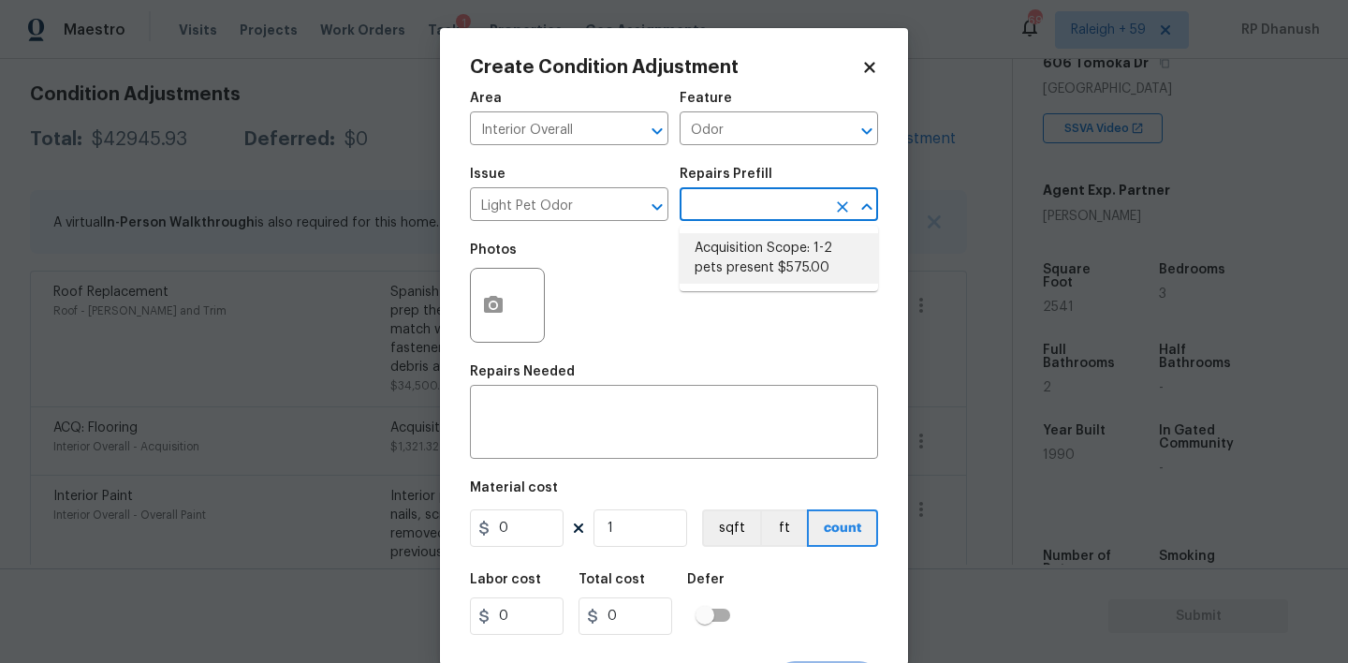
click at [770, 231] on ul "Acquisition Scope: 1-2 pets present $575.00" at bounding box center [779, 259] width 198 height 66
click at [765, 251] on li "Acquisition Scope: 1-2 pets present $575.00" at bounding box center [779, 258] width 198 height 51
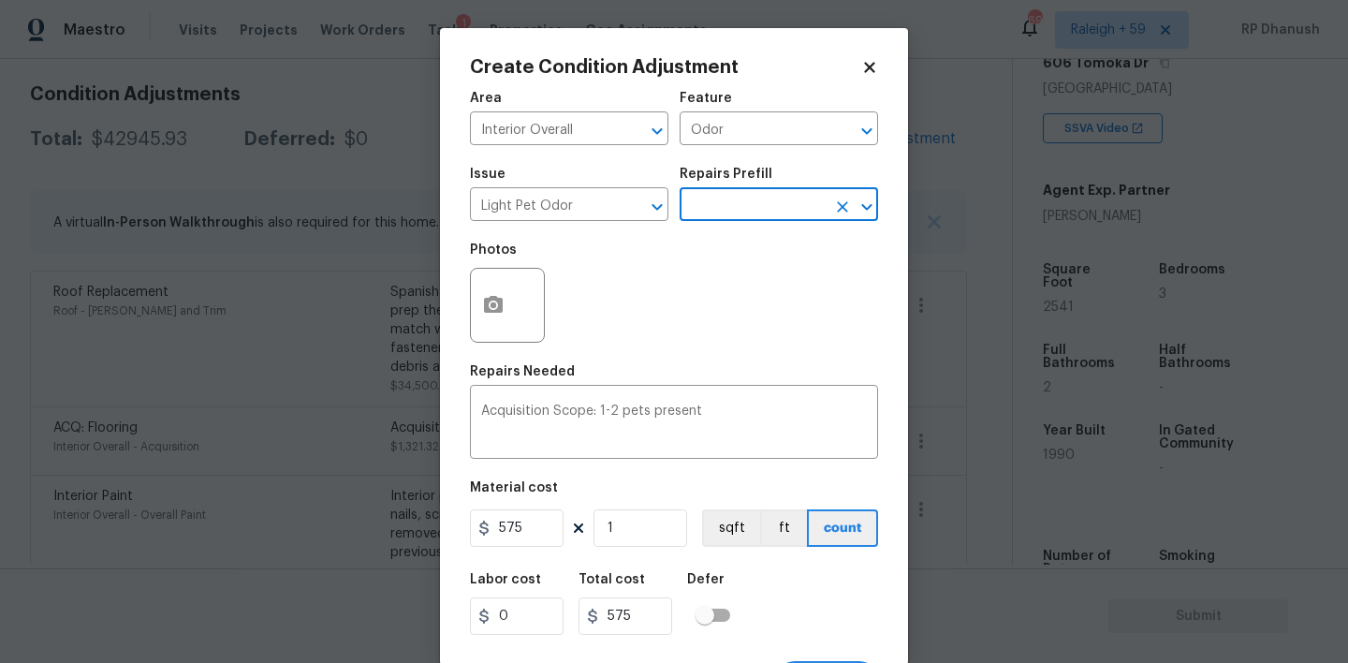
scroll to position [37, 0]
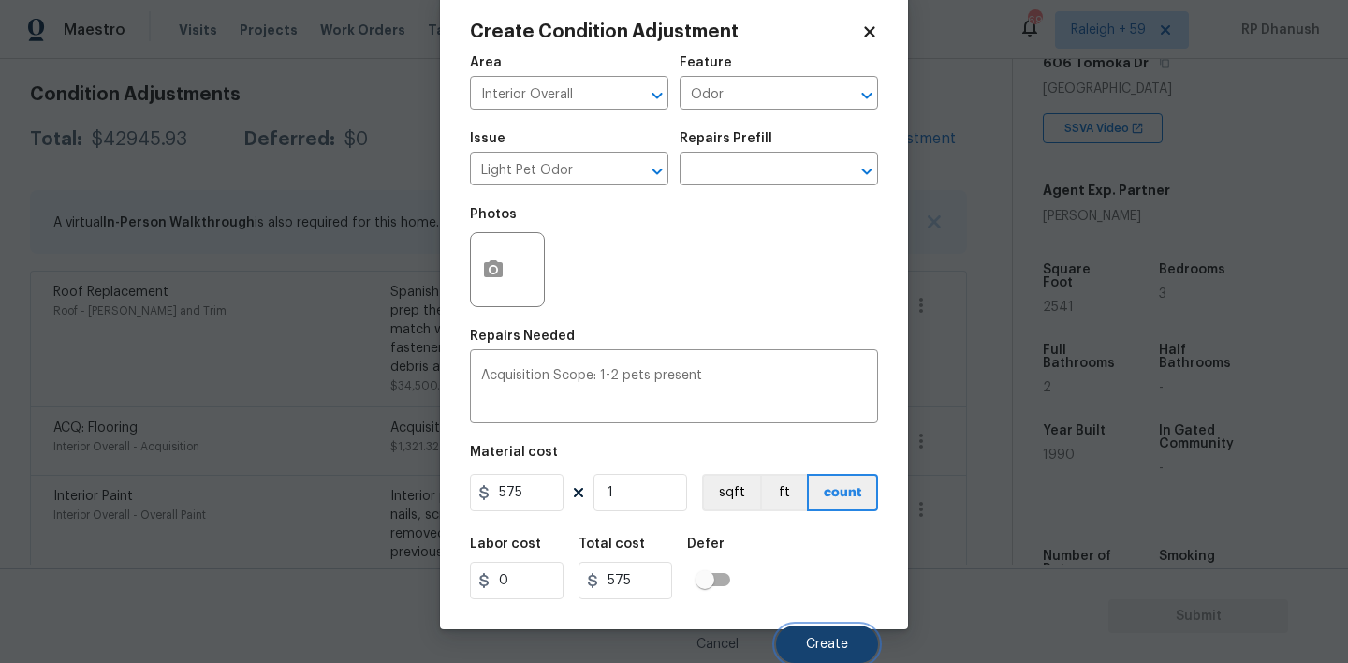
click at [837, 642] on span "Create" at bounding box center [827, 644] width 42 height 14
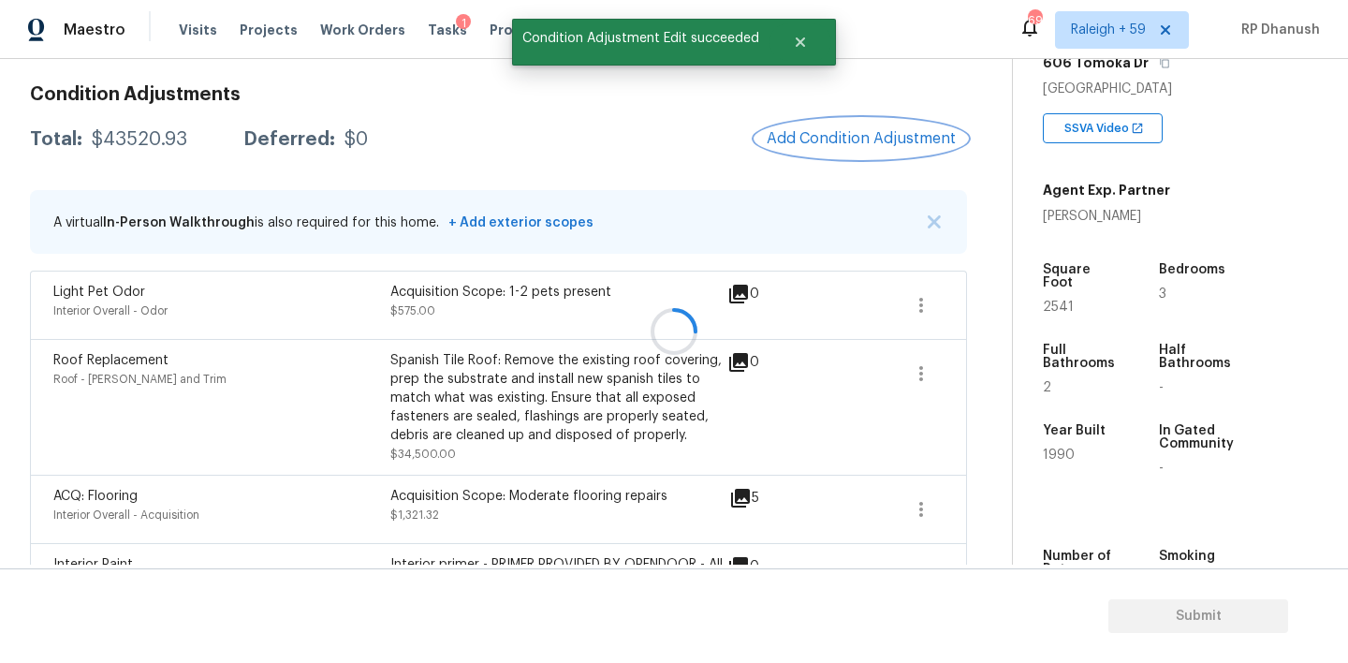
scroll to position [0, 0]
click at [832, 154] on button "Add Condition Adjustment" at bounding box center [861, 138] width 212 height 39
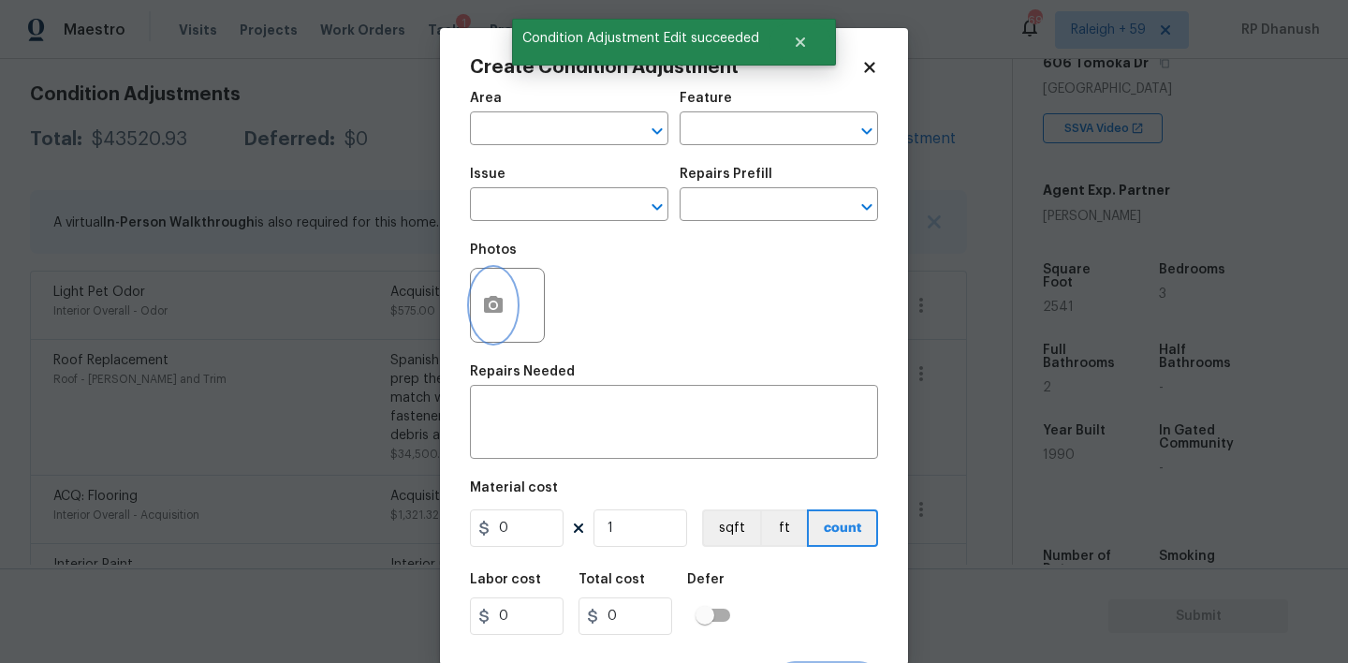
click at [496, 299] on icon "button" at bounding box center [493, 304] width 19 height 17
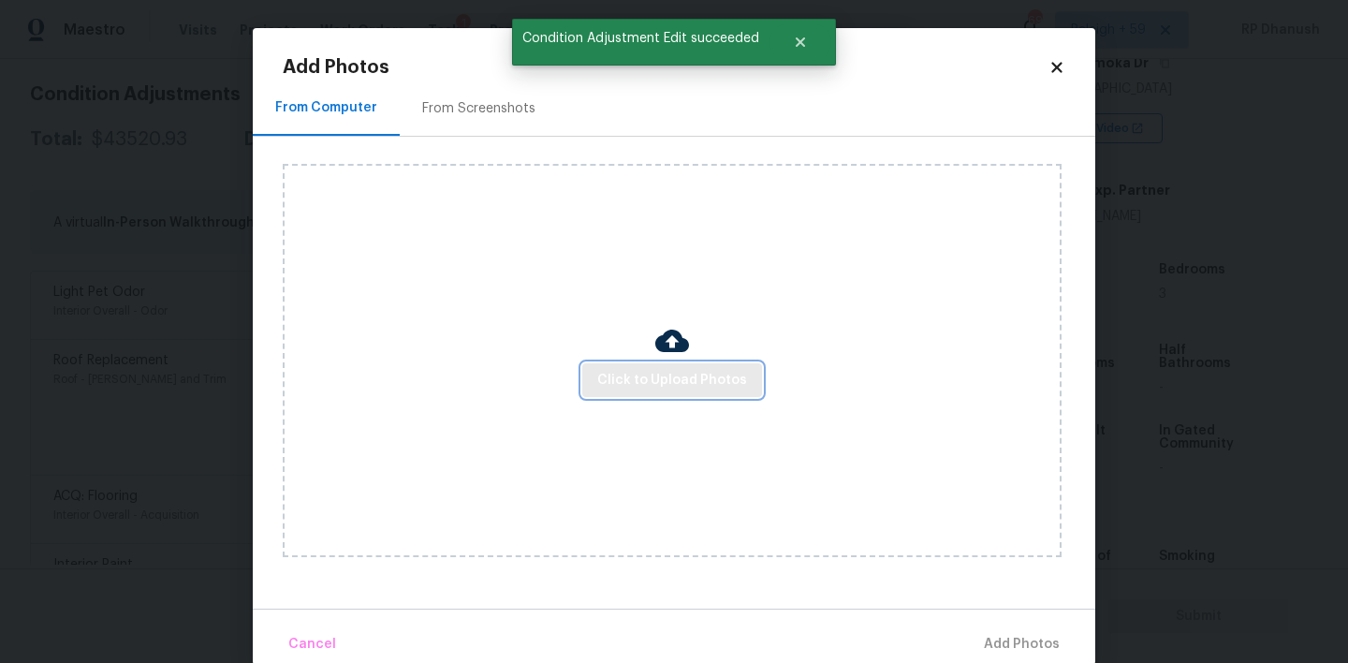
click at [638, 377] on span "Click to Upload Photos" at bounding box center [672, 380] width 150 height 23
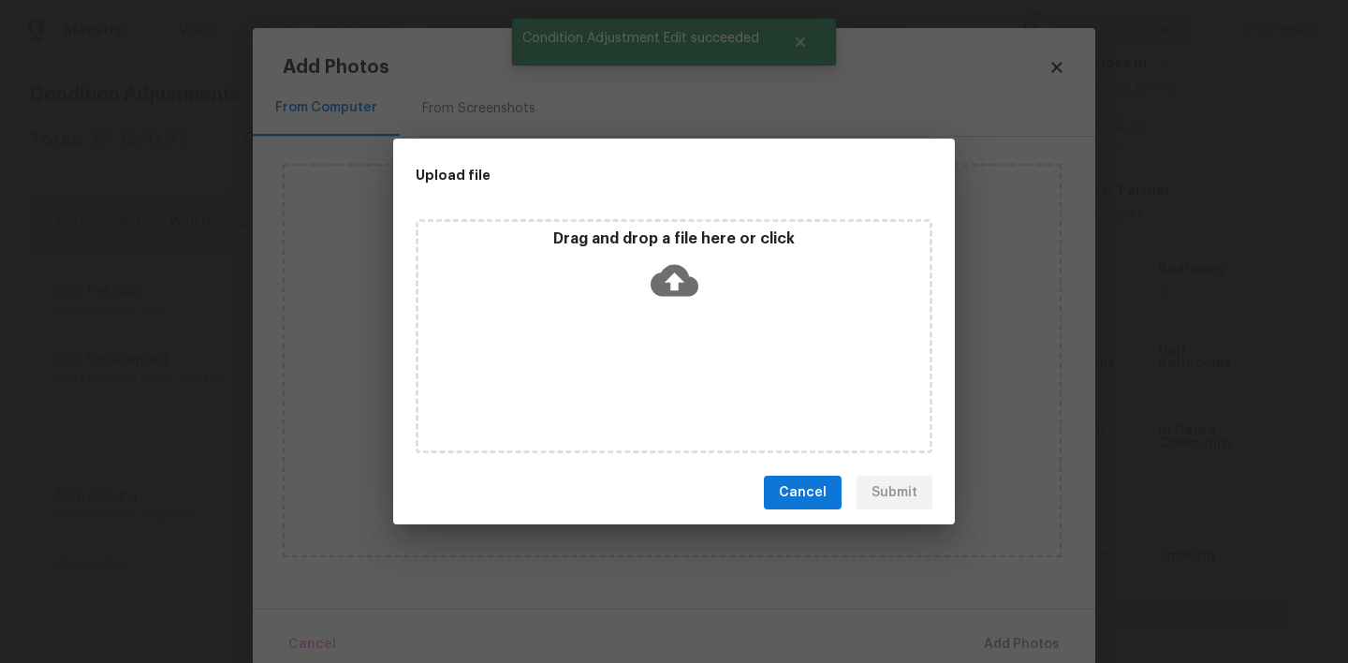
click at [660, 262] on icon at bounding box center [675, 280] width 48 height 48
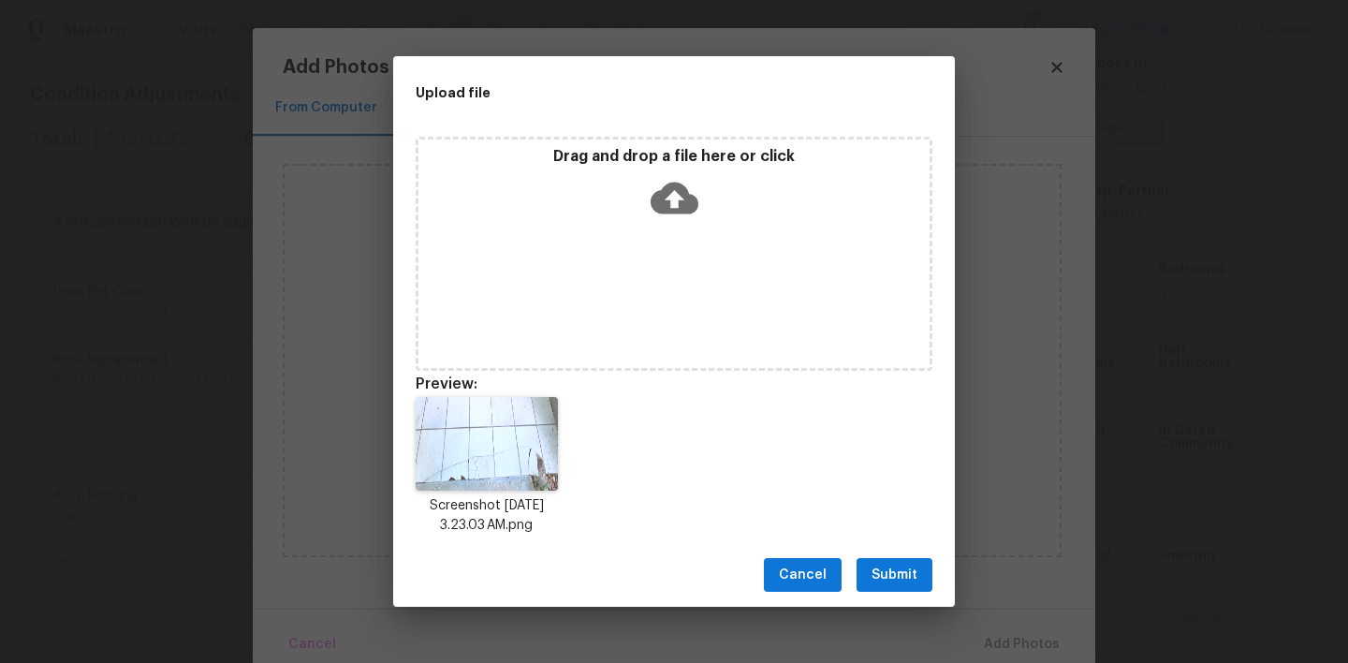
click at [874, 576] on span "Submit" at bounding box center [894, 574] width 46 height 23
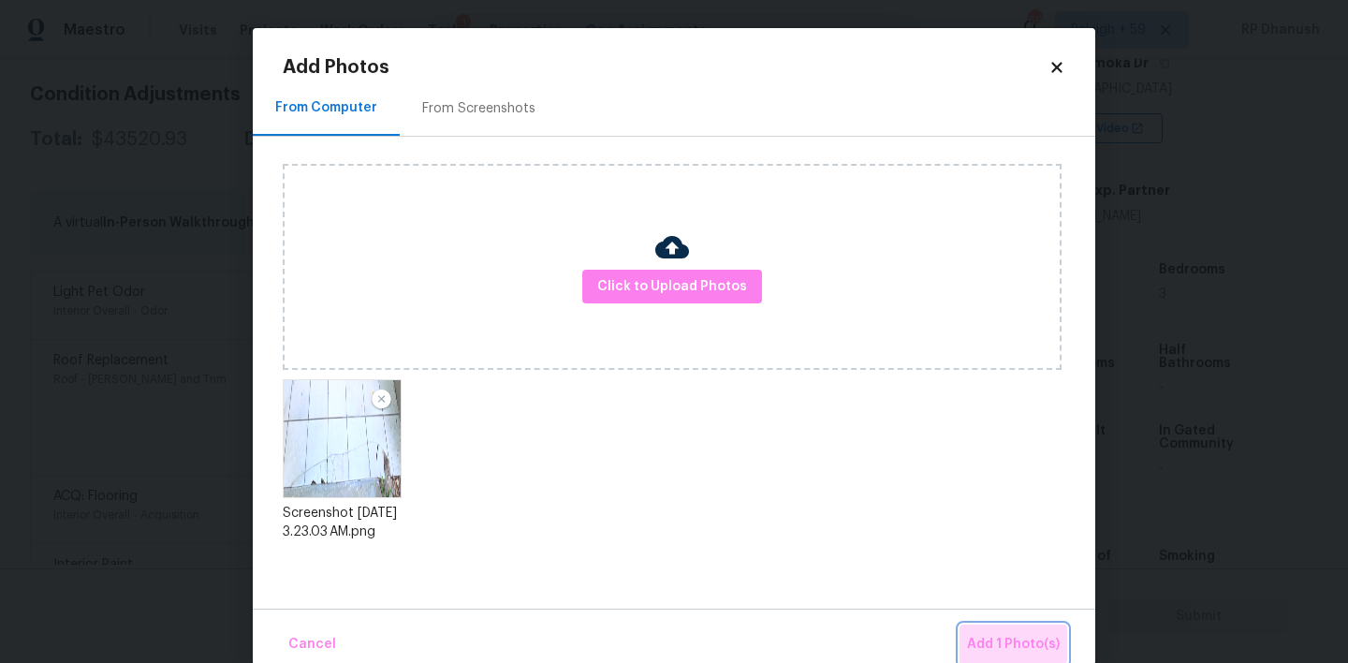
click at [1009, 631] on button "Add 1 Photo(s)" at bounding box center [1013, 644] width 108 height 40
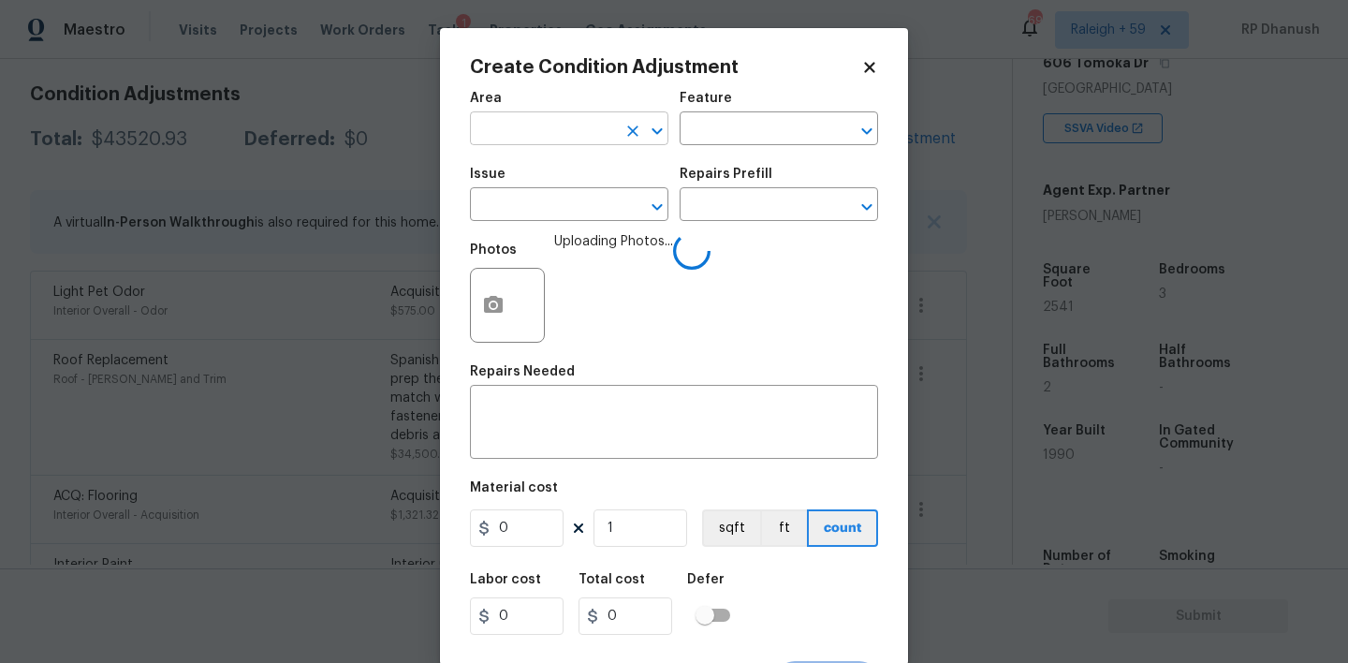
click at [602, 123] on input "text" at bounding box center [543, 130] width 146 height 29
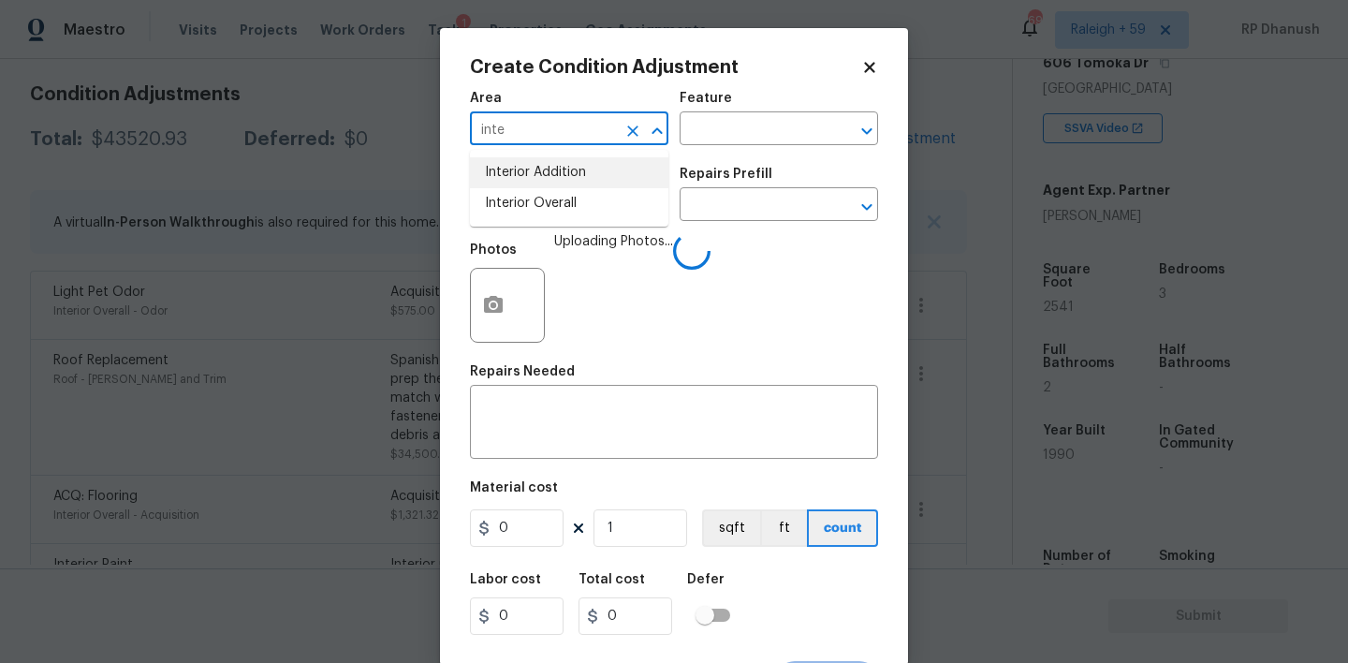
click at [580, 195] on li "Interior Overall" at bounding box center [569, 203] width 198 height 31
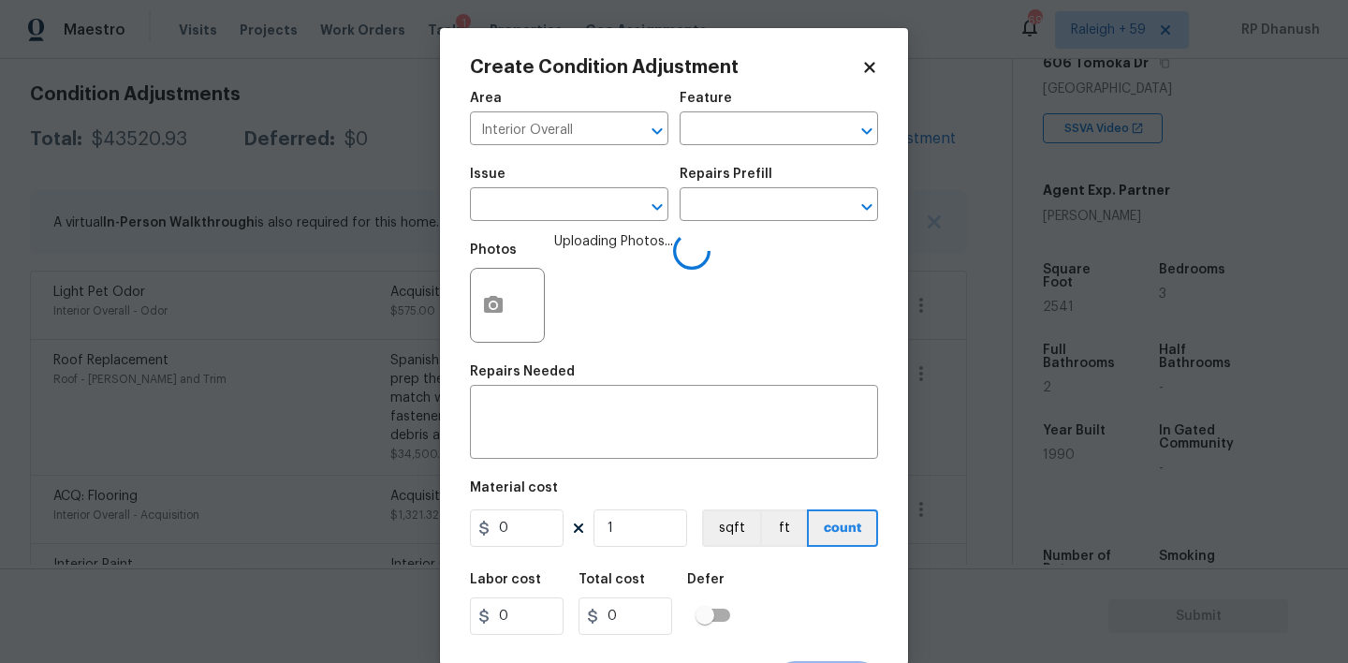
click at [580, 385] on div "Repairs Needed" at bounding box center [674, 377] width 408 height 24
click at [589, 212] on input "text" at bounding box center [543, 206] width 146 height 29
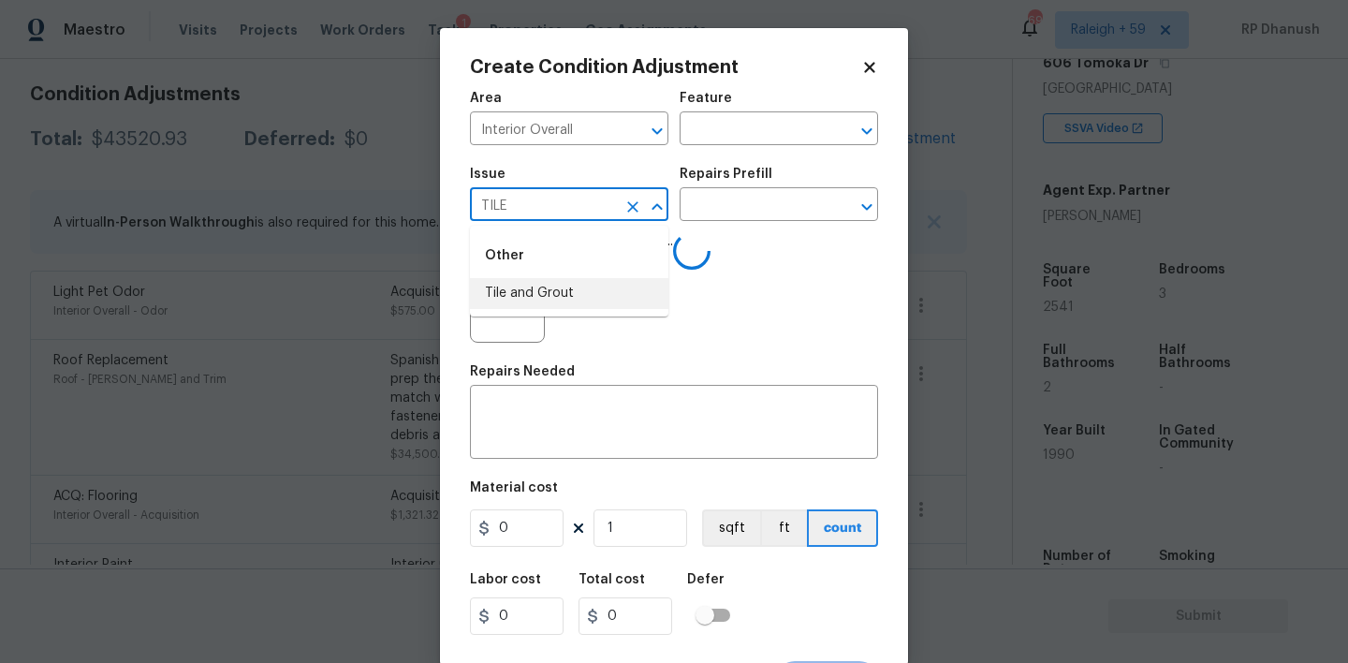
click at [562, 291] on li "Tile and Grout" at bounding box center [569, 293] width 198 height 31
click at [736, 201] on input "text" at bounding box center [753, 206] width 146 height 29
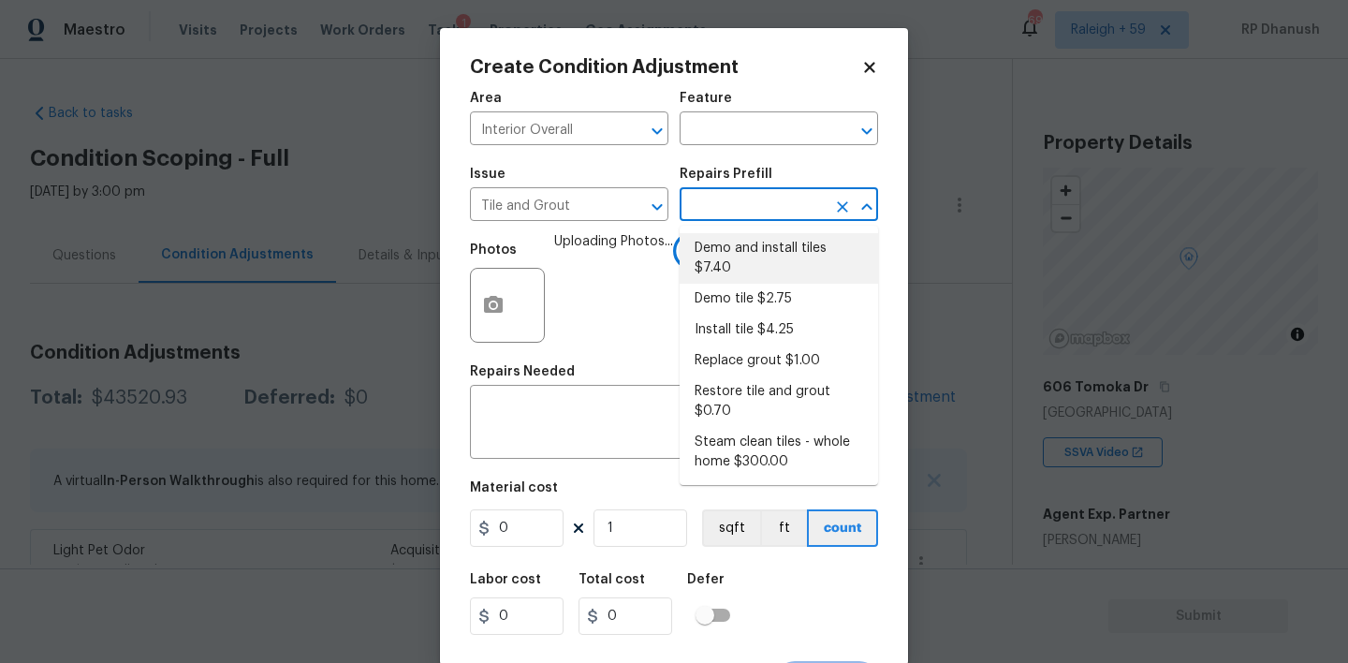
scroll to position [324, 0]
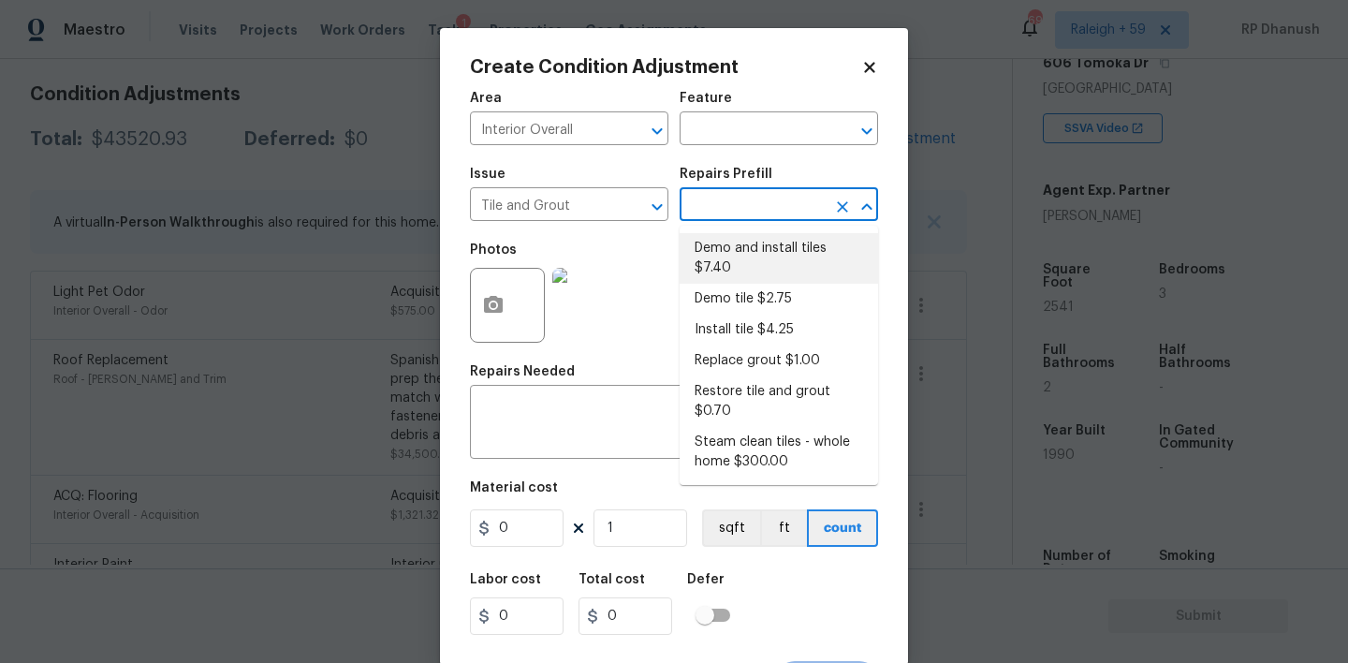
click at [754, 257] on li "Demo and install tiles $7.40" at bounding box center [779, 258] width 198 height 51
type input "Overall Flooring"
type input "7.4"
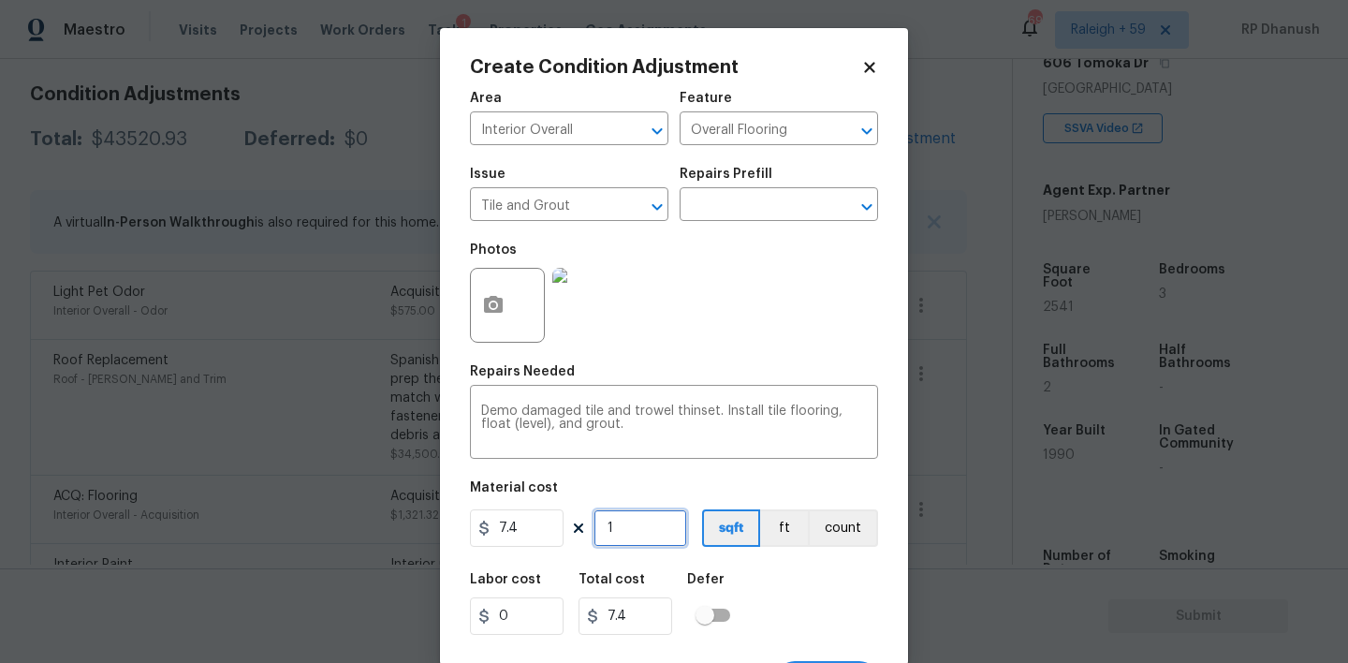
click at [656, 530] on input "1" at bounding box center [640, 527] width 94 height 37
type input "0"
type input "1"
type input "7.4"
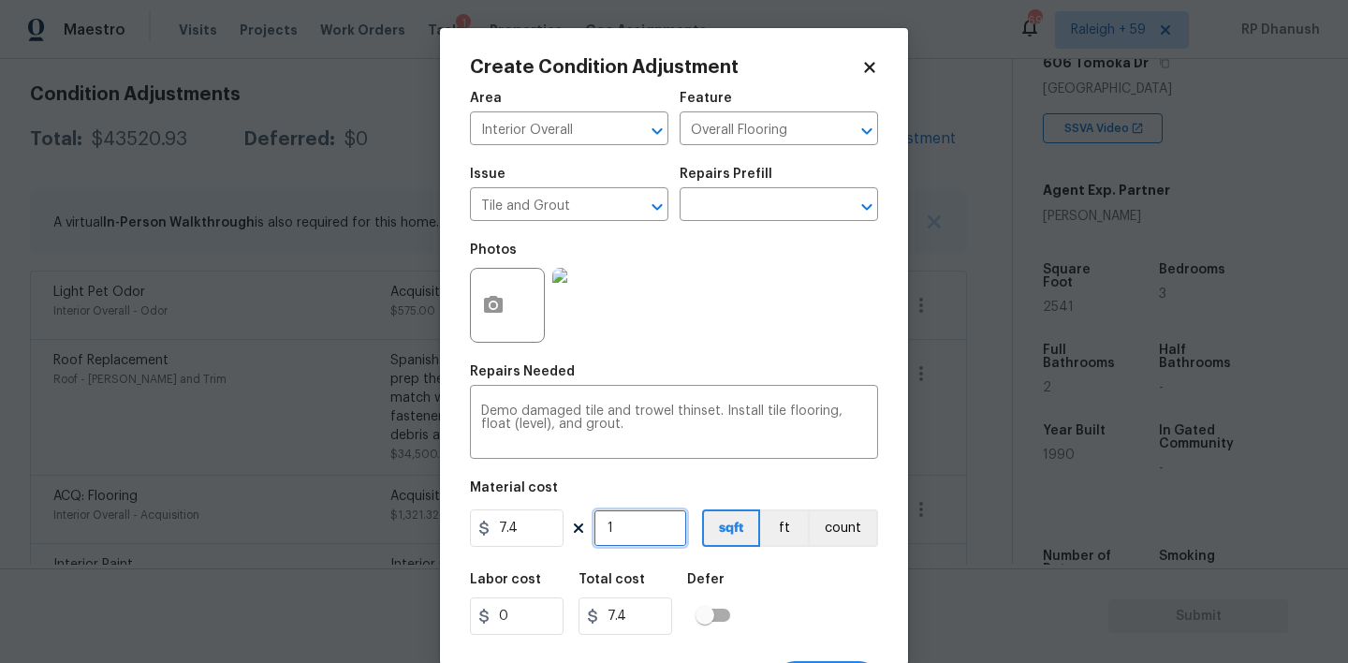
type input "10"
type input "74"
type input "100"
type input "740"
type input "100"
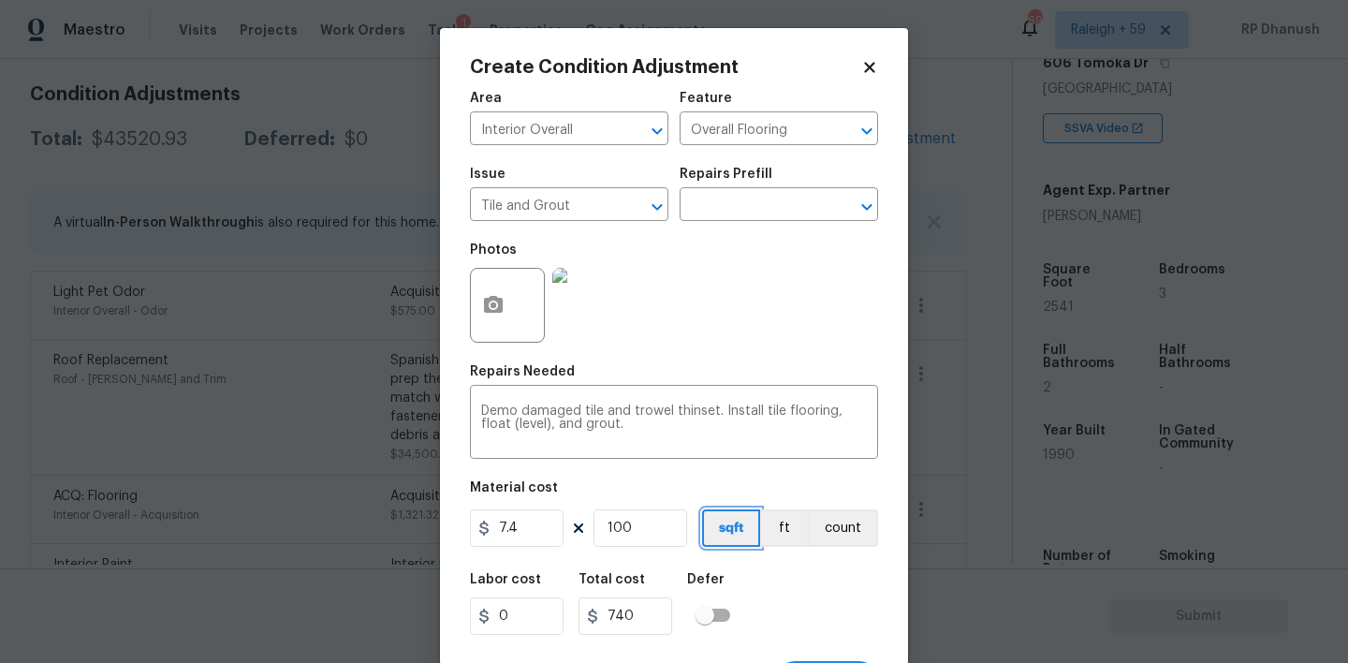
scroll to position [37, 0]
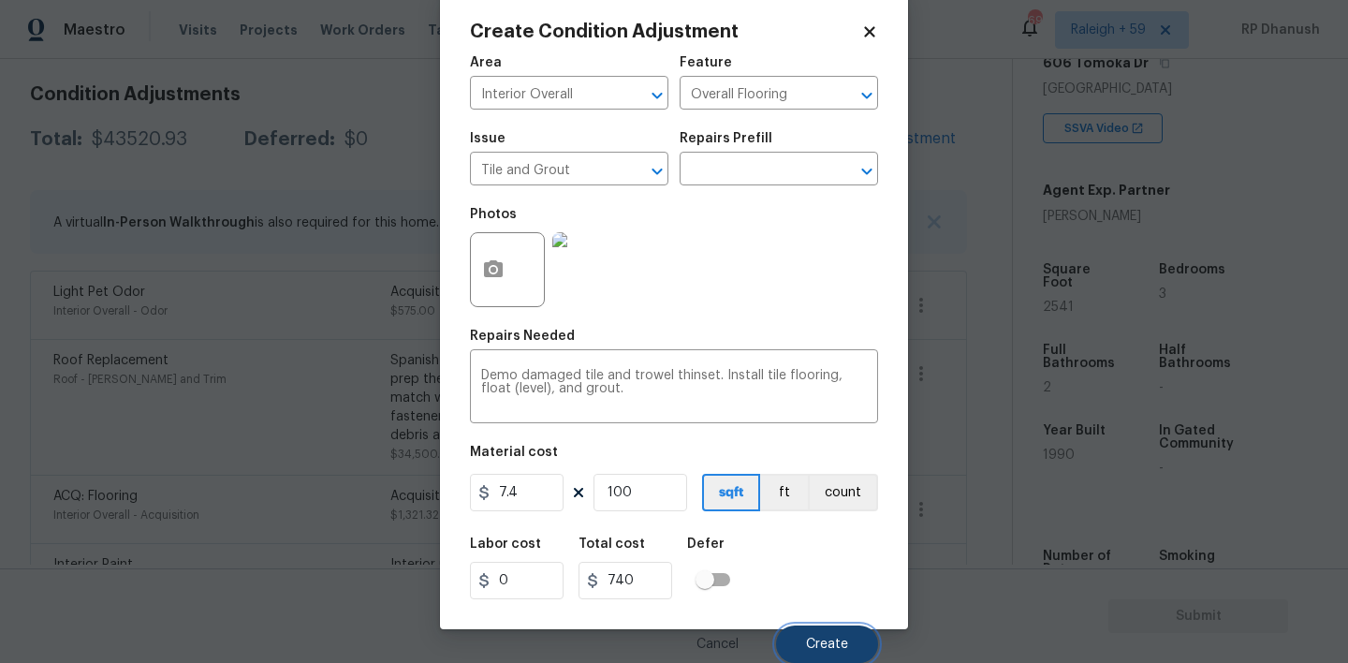
click at [796, 637] on button "Create" at bounding box center [827, 643] width 102 height 37
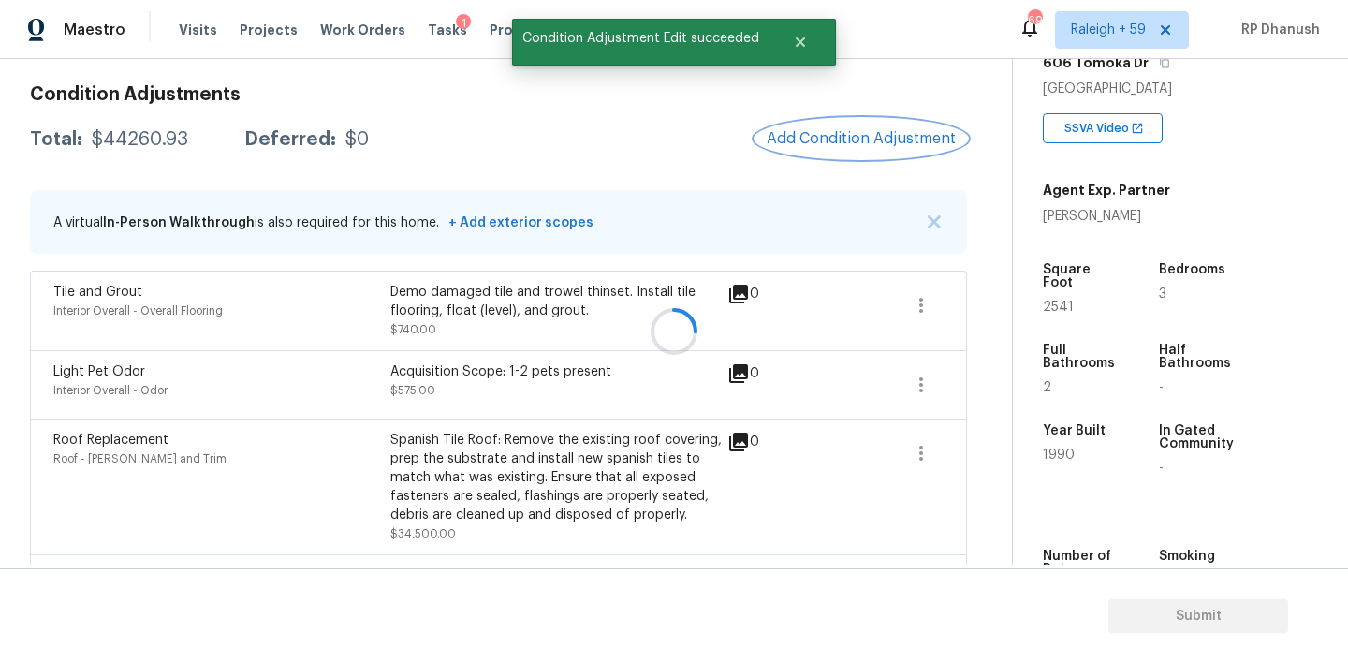
scroll to position [0, 0]
click at [862, 125] on button "Add Condition Adjustment" at bounding box center [861, 138] width 212 height 39
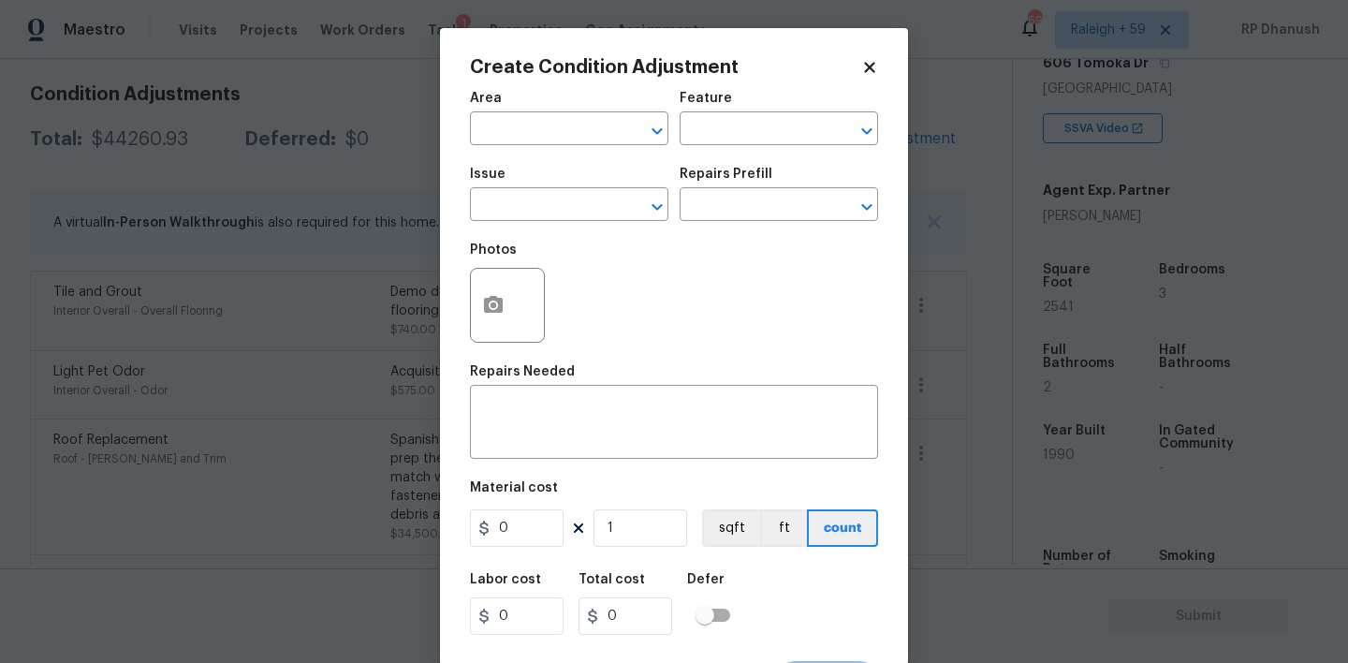
click at [210, 299] on body "Maestro Visits Projects Work Orders Tasks 1 Properties Geo Assignments 696 Rale…" at bounding box center [674, 331] width 1348 height 663
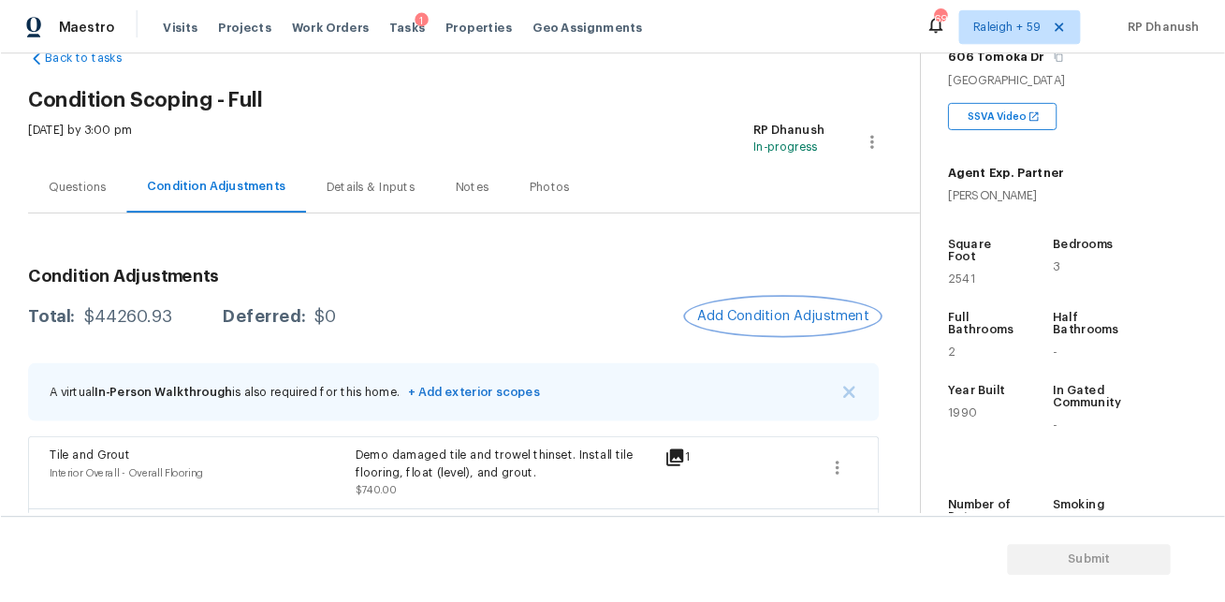
scroll to position [68, 0]
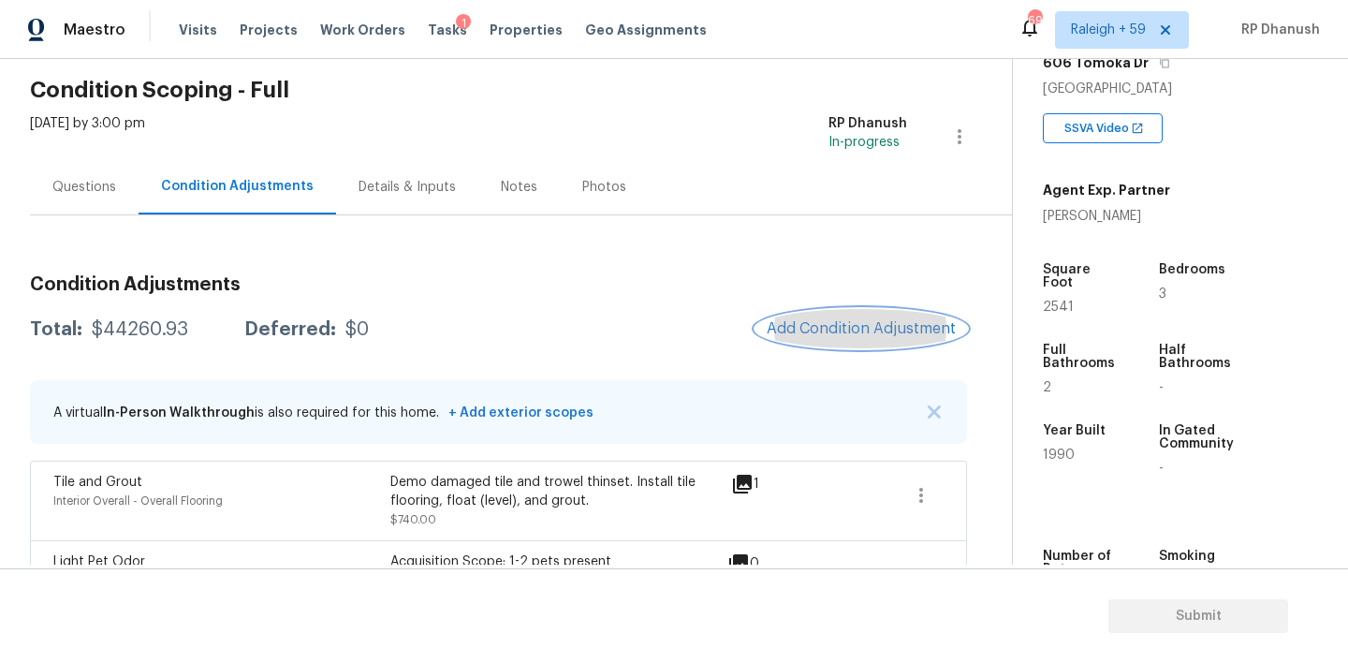
click at [881, 334] on span "Add Condition Adjustment" at bounding box center [861, 328] width 189 height 17
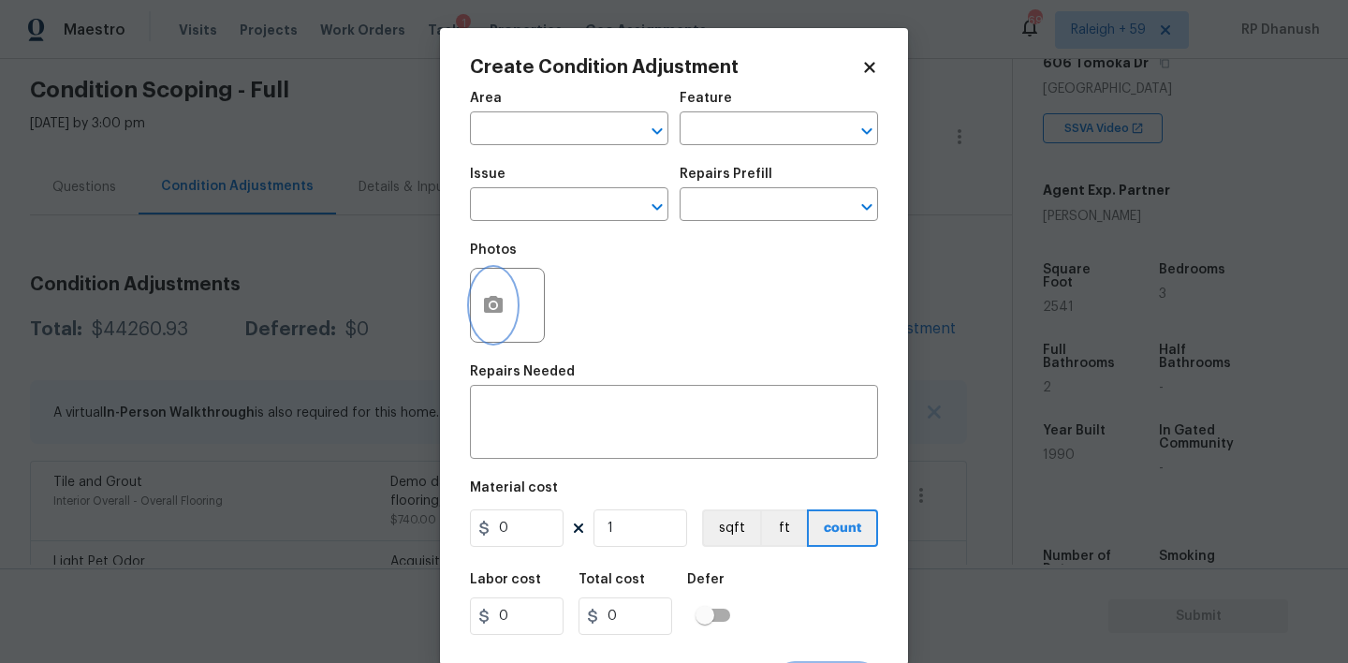
click at [502, 314] on icon "button" at bounding box center [493, 305] width 22 height 22
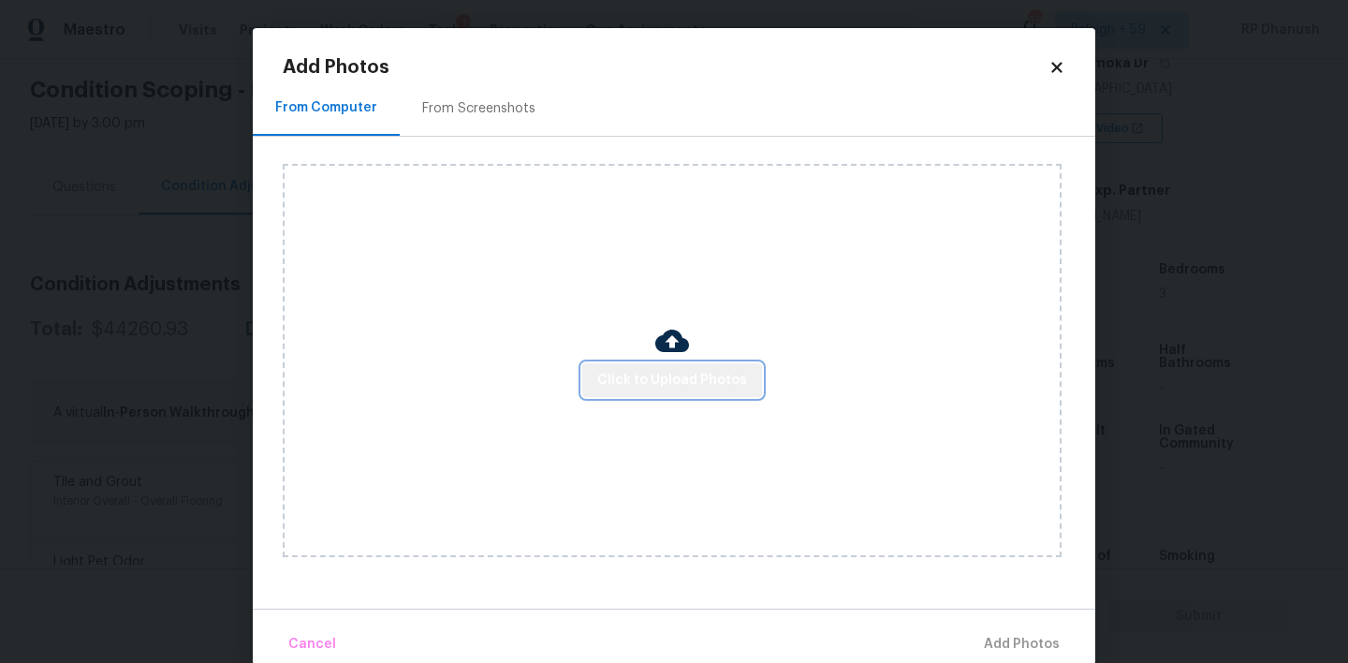
click at [685, 389] on span "Click to Upload Photos" at bounding box center [672, 380] width 150 height 23
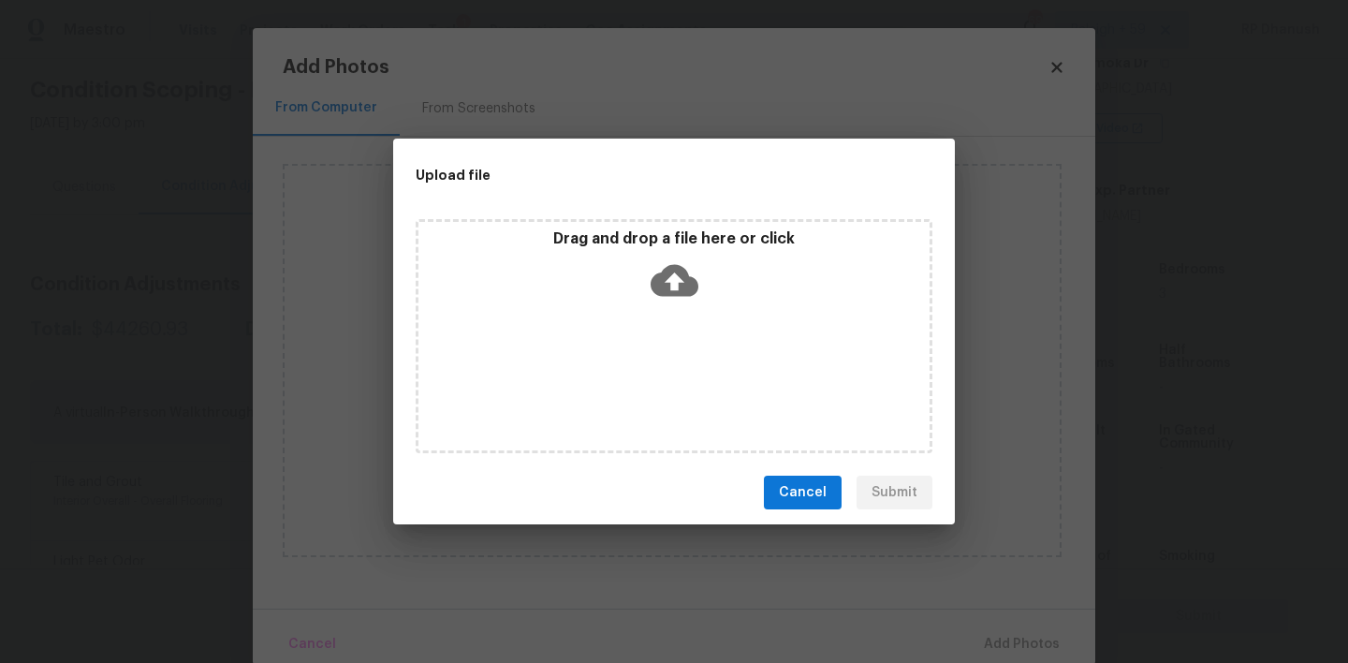
click at [674, 296] on icon at bounding box center [675, 280] width 48 height 48
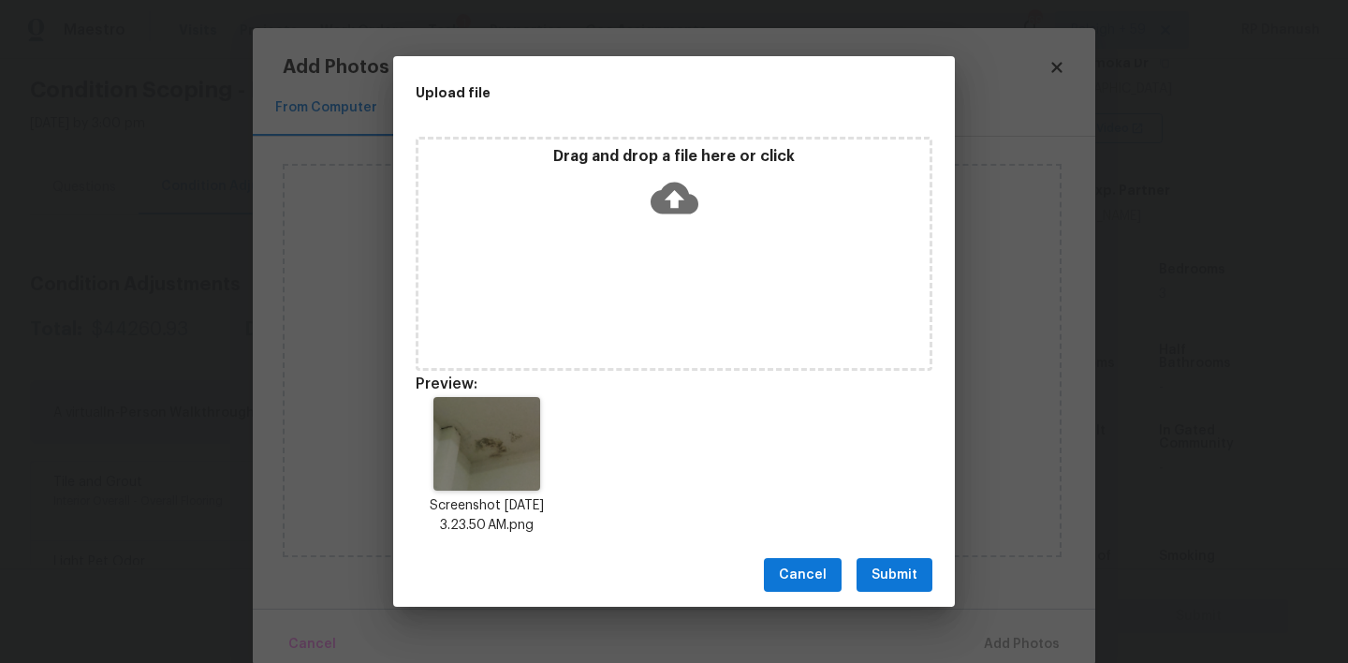
click at [899, 600] on div "Cancel Submit" at bounding box center [674, 575] width 562 height 65
click at [905, 550] on div "Cancel Submit" at bounding box center [674, 575] width 562 height 65
click at [899, 574] on span "Submit" at bounding box center [894, 574] width 46 height 23
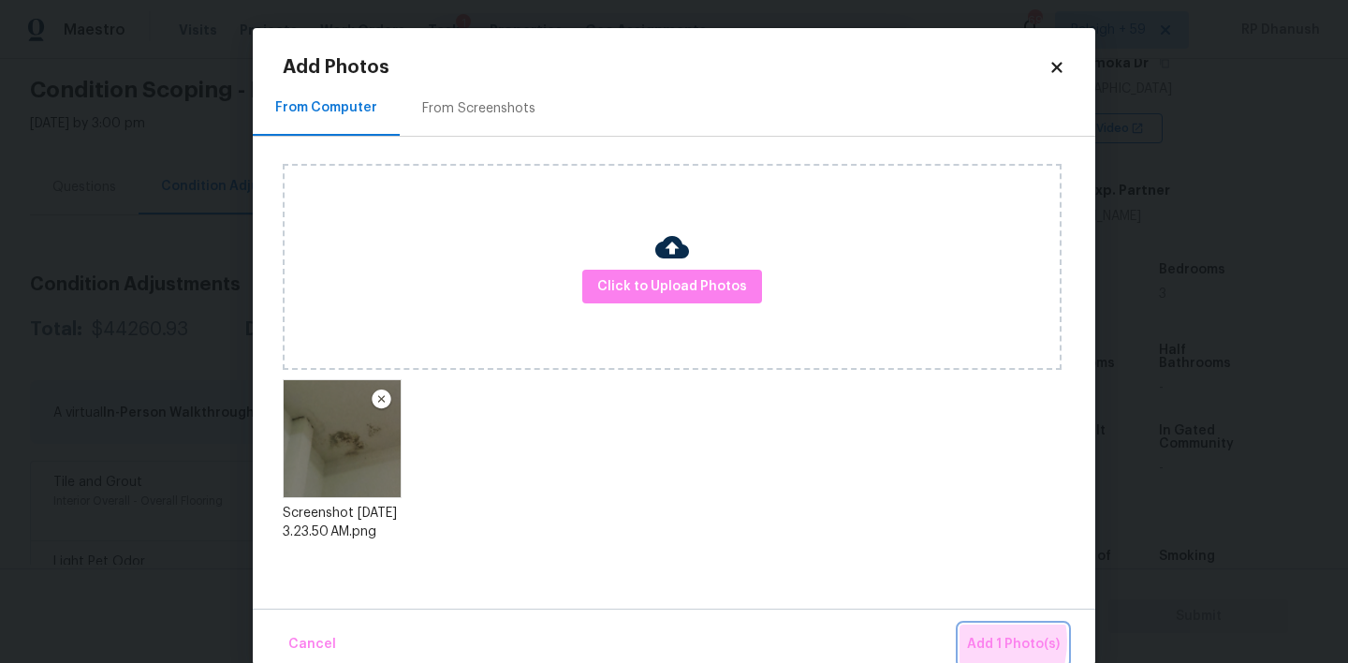
click at [971, 641] on span "Add 1 Photo(s)" at bounding box center [1013, 644] width 93 height 23
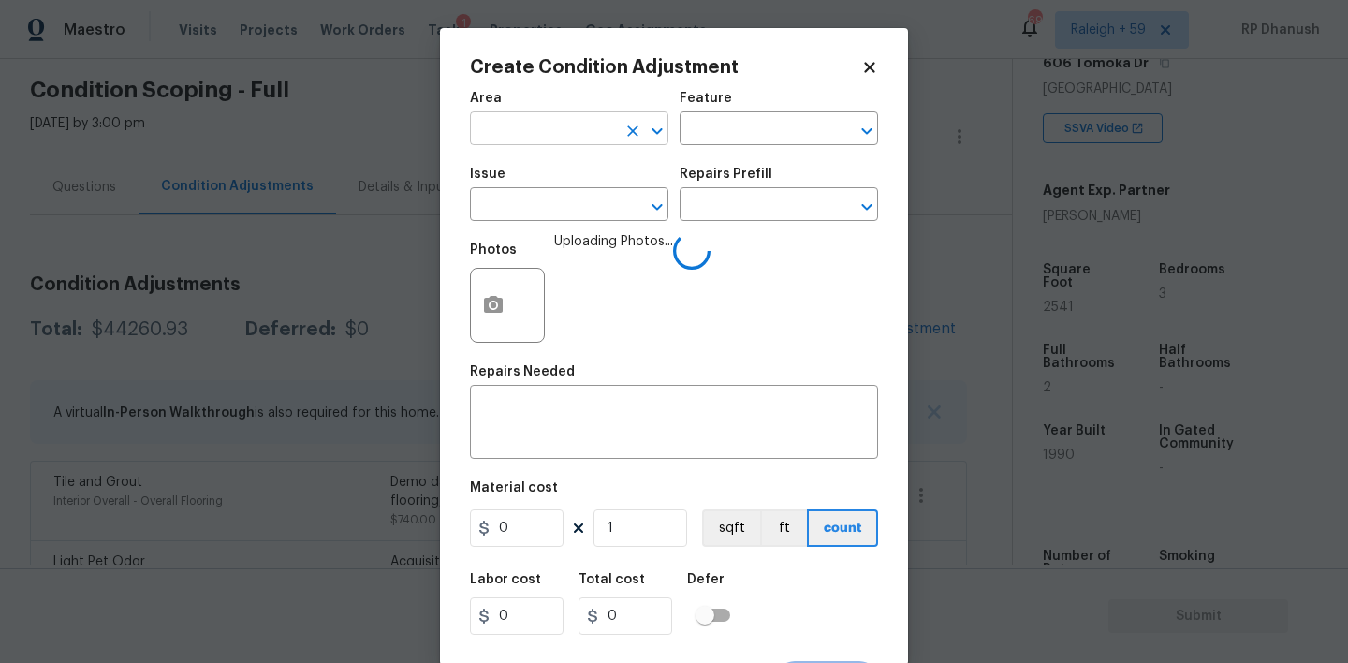
click at [557, 134] on input "text" at bounding box center [543, 130] width 146 height 29
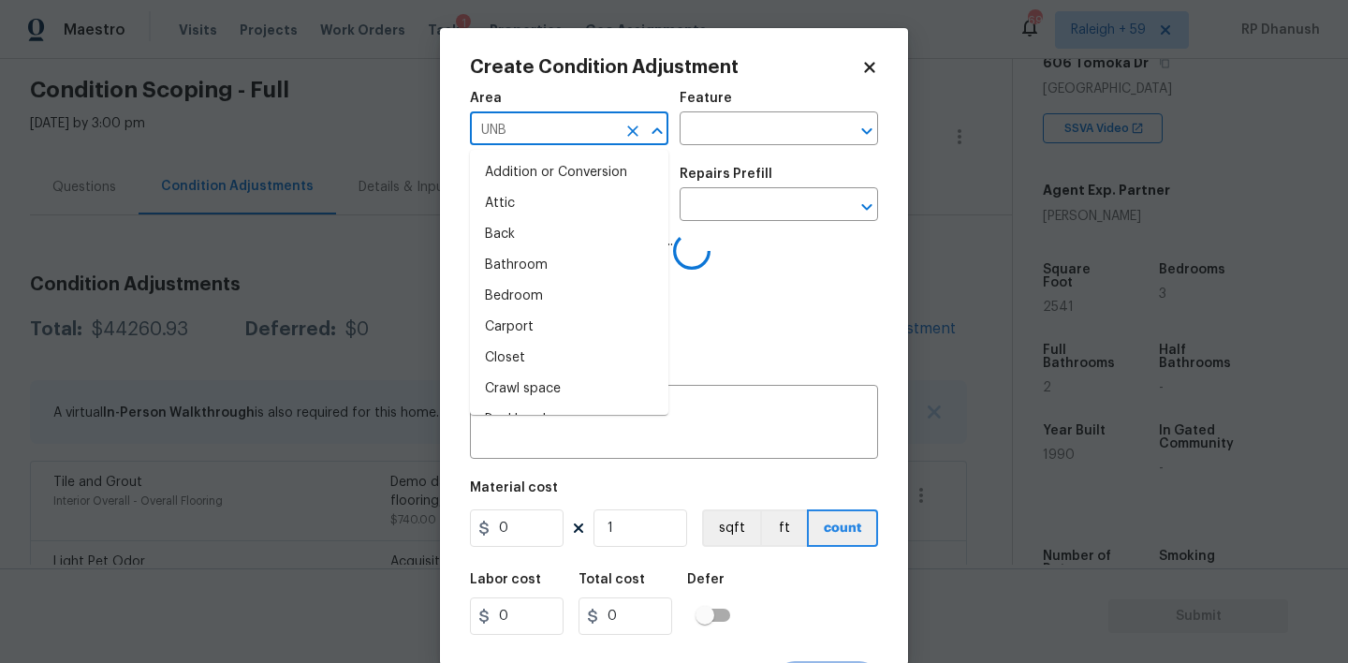
type input "UNBT"
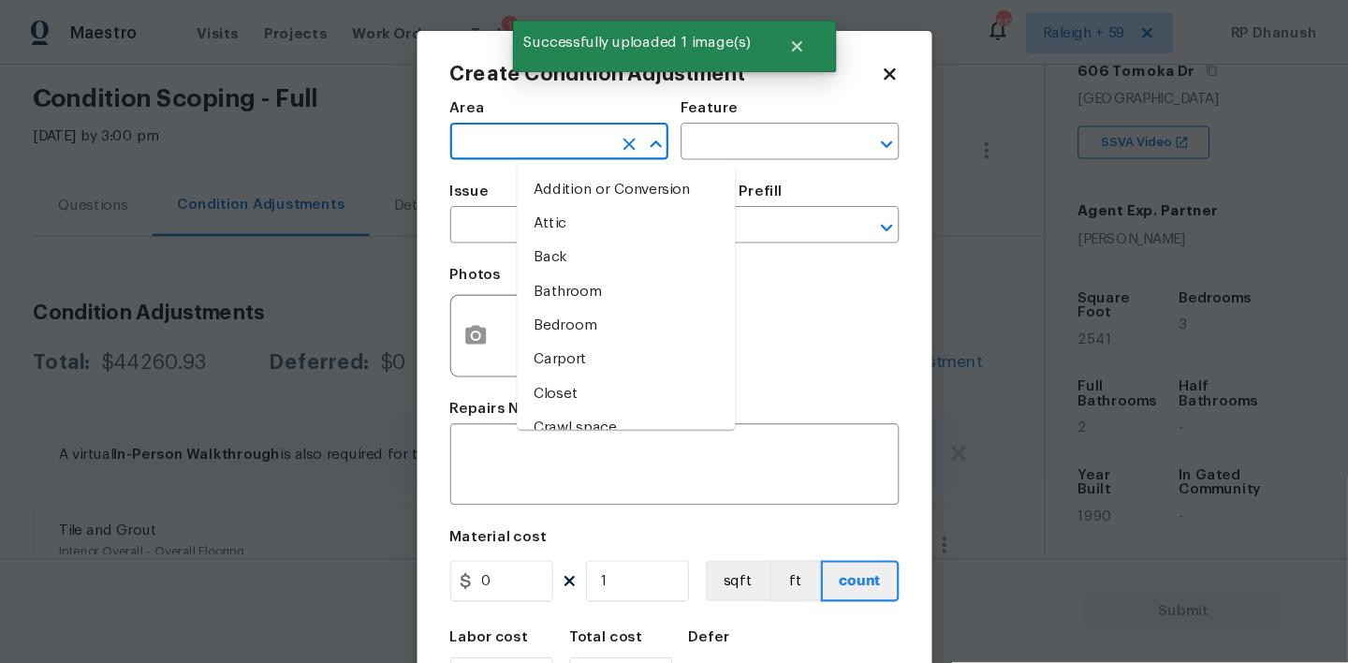
scroll to position [324, 0]
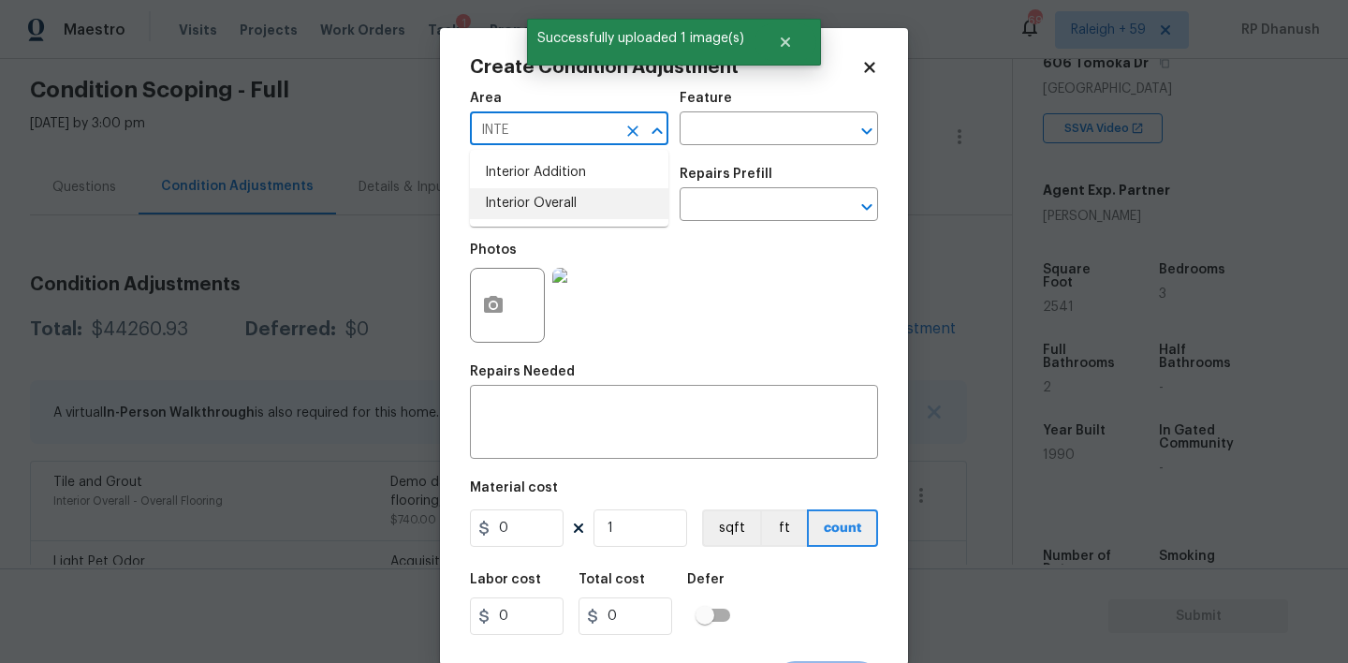
click at [549, 205] on li "Interior Overall" at bounding box center [569, 203] width 198 height 31
type input "Interior Overall"
click at [698, 123] on input "text" at bounding box center [753, 130] width 146 height 29
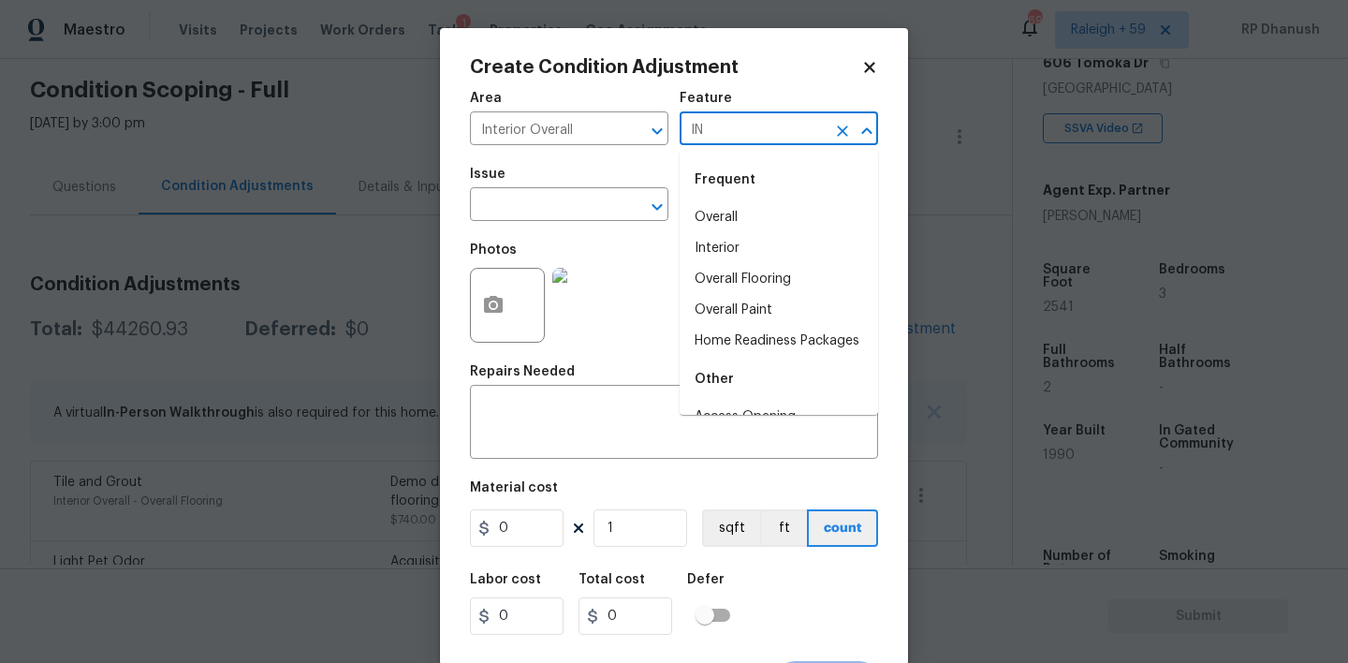
type input "INT"
type input "ODO"
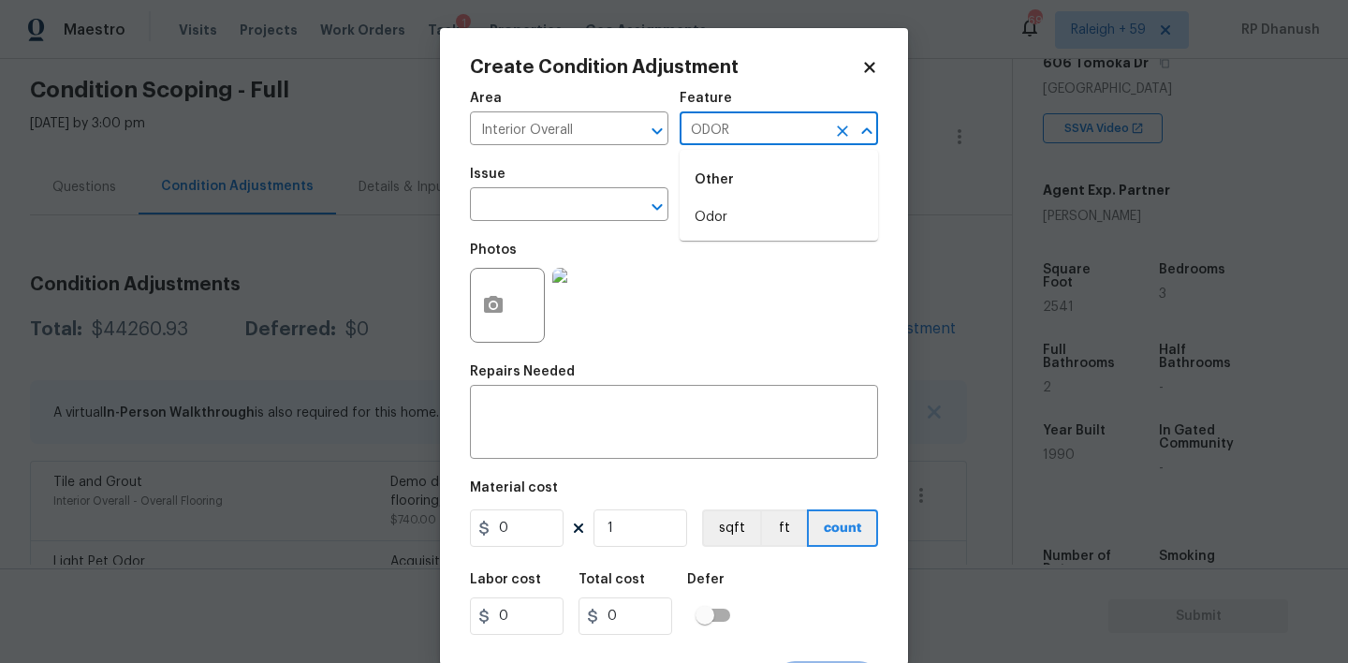
type input "ODOR\"
click at [736, 212] on li "Interior" at bounding box center [779, 217] width 198 height 31
type input "Interior"
click at [563, 208] on input "text" at bounding box center [543, 206] width 146 height 29
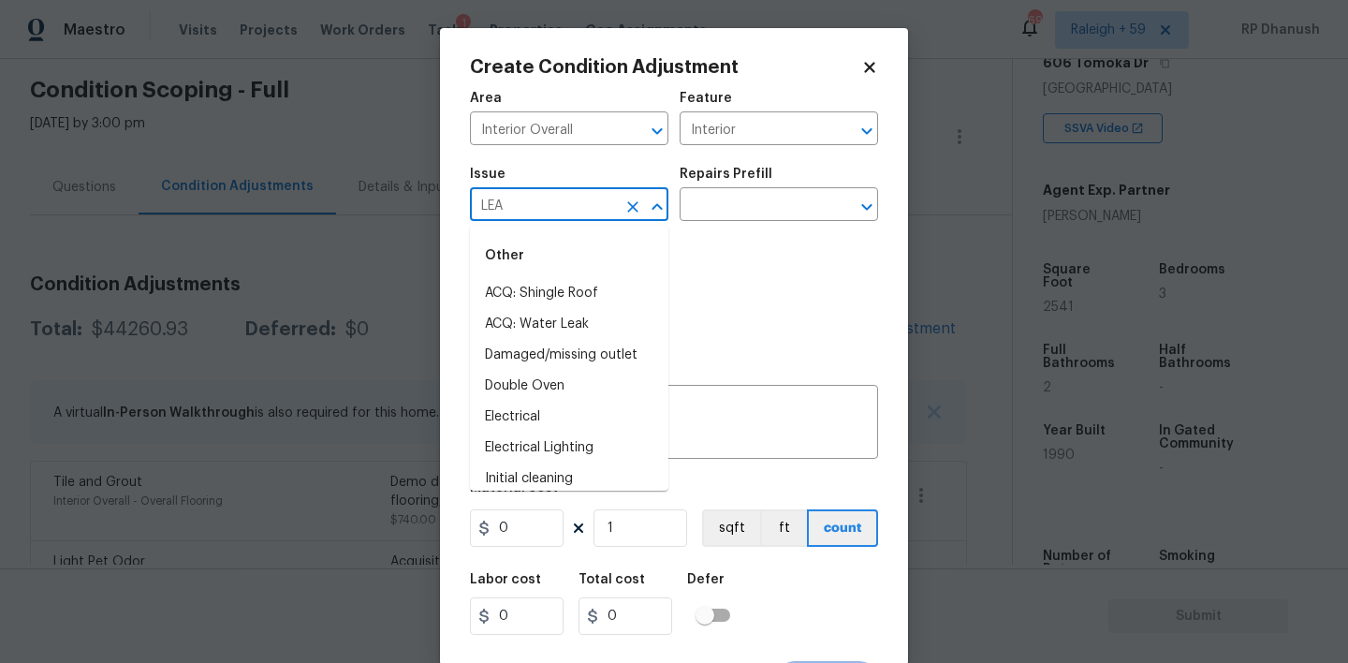
type input "LEAJ"
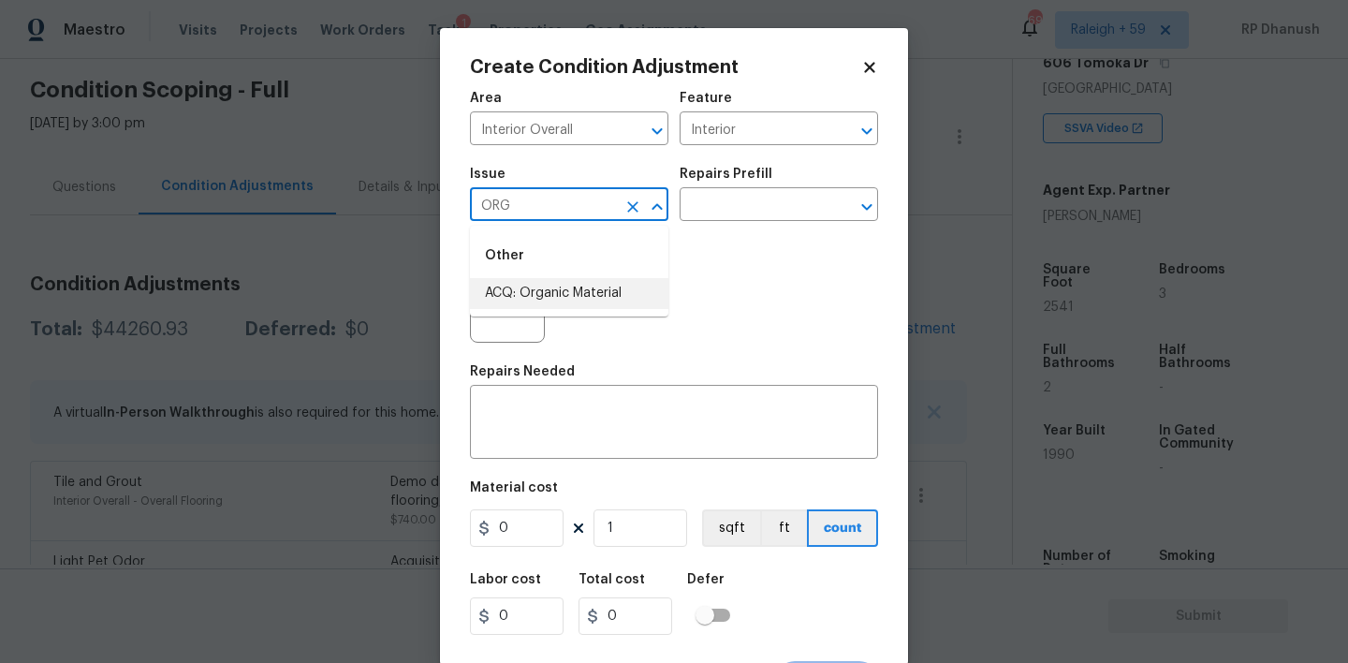
click at [575, 292] on li "ACQ: Organic Material" at bounding box center [569, 293] width 198 height 31
type input "ACQ: Organic Material"
click at [771, 182] on div "Repairs Prefill" at bounding box center [779, 180] width 198 height 24
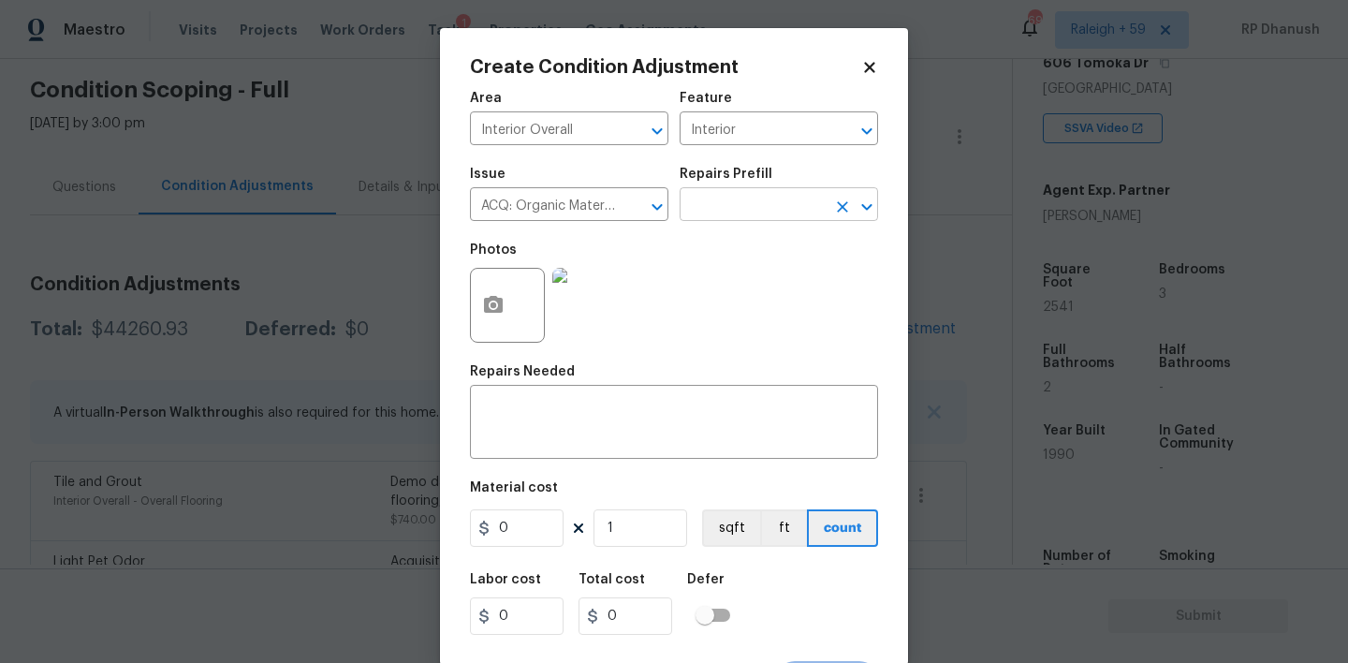
click at [762, 197] on input "text" at bounding box center [753, 206] width 146 height 29
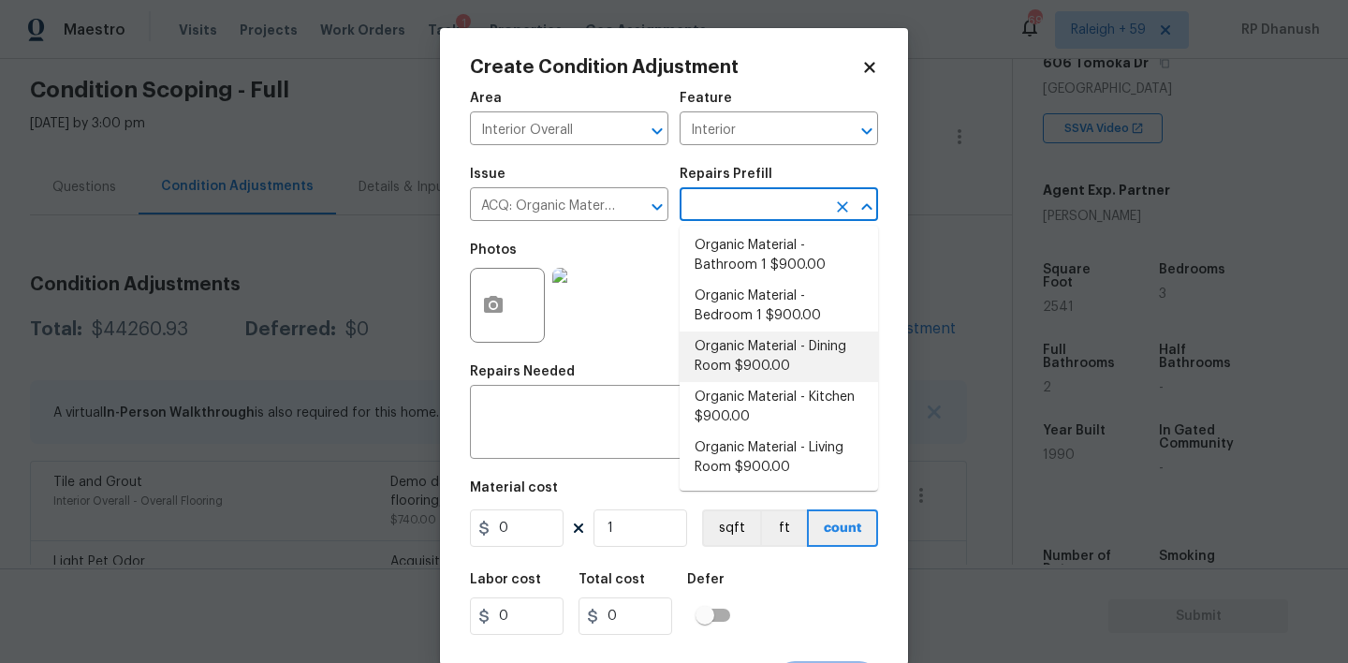
scroll to position [0, 0]
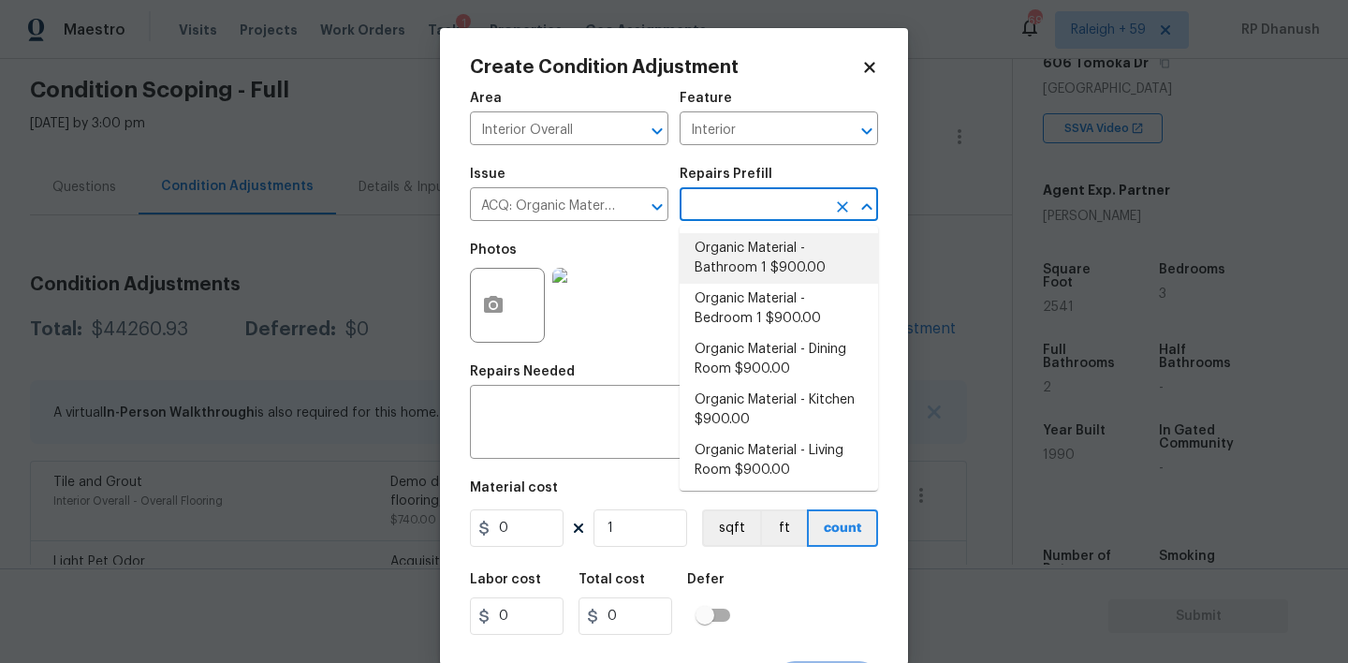
click at [746, 260] on li "Organic Material - Bathroom 1 $900.00" at bounding box center [779, 258] width 198 height 51
type input "Acquisition"
type textarea "Acquisition Scope: Conditions Conducive to Organic Material - Bathroom 1 Discla…"
type input "900"
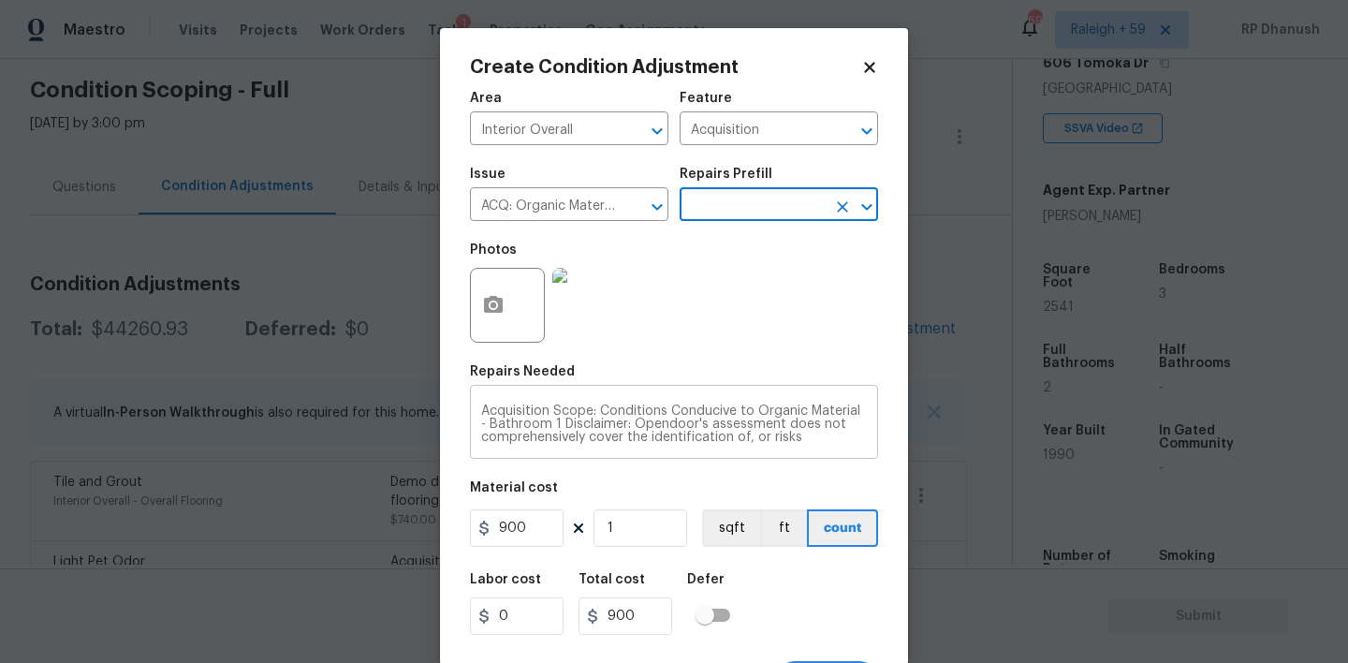
click at [608, 414] on textarea "Acquisition Scope: Conditions Conducive to Organic Material - Bathroom 1 Discla…" at bounding box center [674, 423] width 386 height 39
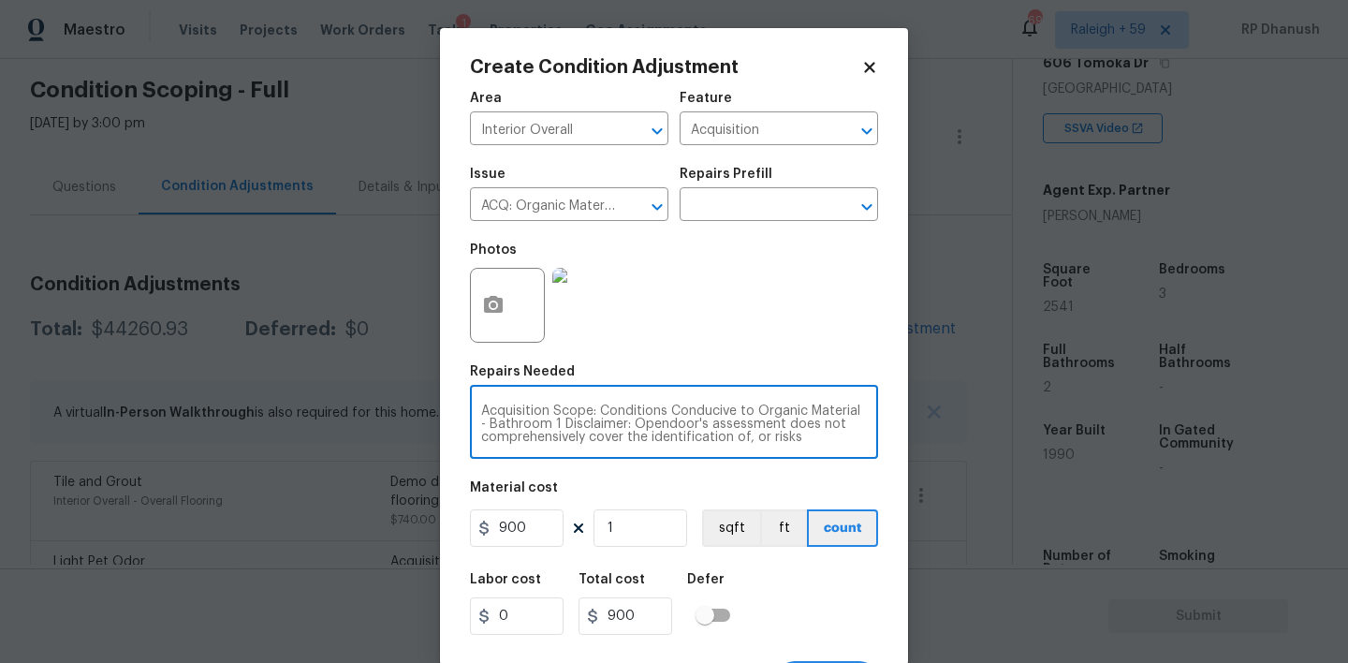
drag, startPoint x: 608, startPoint y: 414, endPoint x: 848, endPoint y: 410, distance: 239.6
click at [848, 410] on textarea "Acquisition Scope: Conditions Conducive to Organic Material - Bathroom 1 Discla…" at bounding box center [674, 423] width 386 height 39
click at [485, 427] on textarea "Acquisition Scope: Conditions Conducive to Organic Material - Bathroom 1 Discla…" at bounding box center [674, 423] width 386 height 39
drag, startPoint x: 485, startPoint y: 427, endPoint x: 576, endPoint y: 423, distance: 90.9
click at [576, 423] on textarea "Acquisition Scope: Conditions Conducive to Organic Material - Bathroom 1 Discla…" at bounding box center [674, 423] width 386 height 39
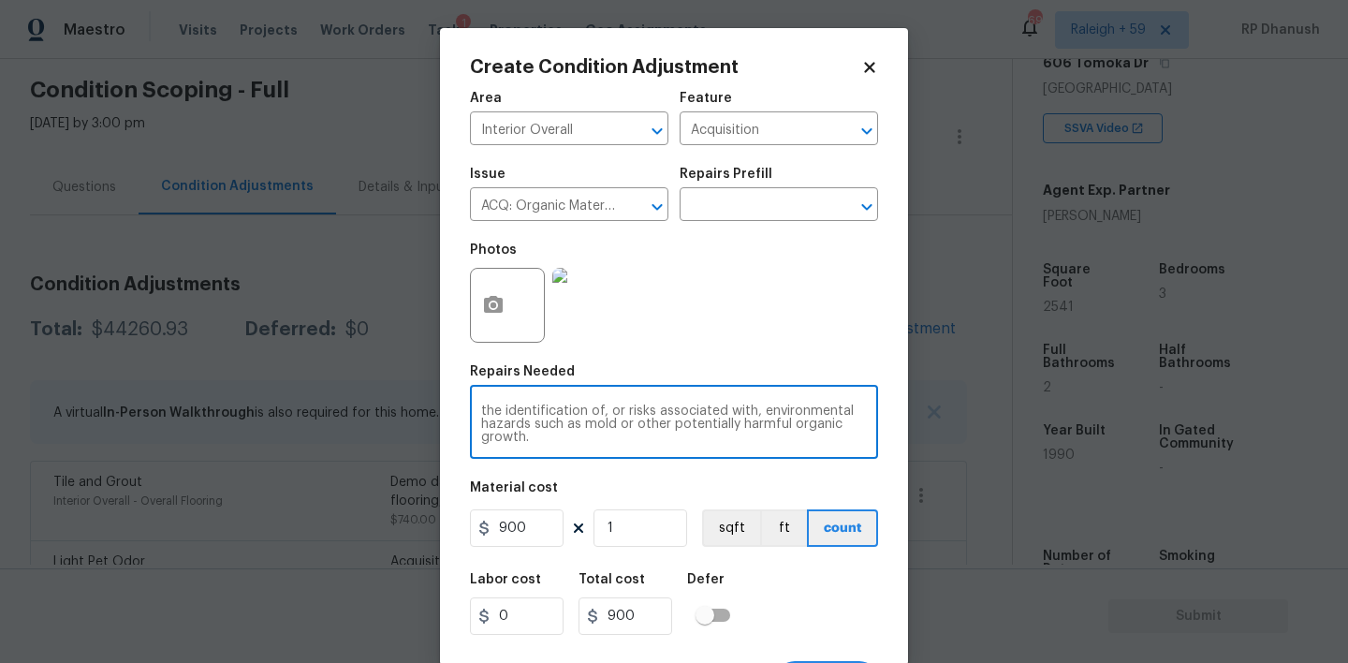
scroll to position [37, 0]
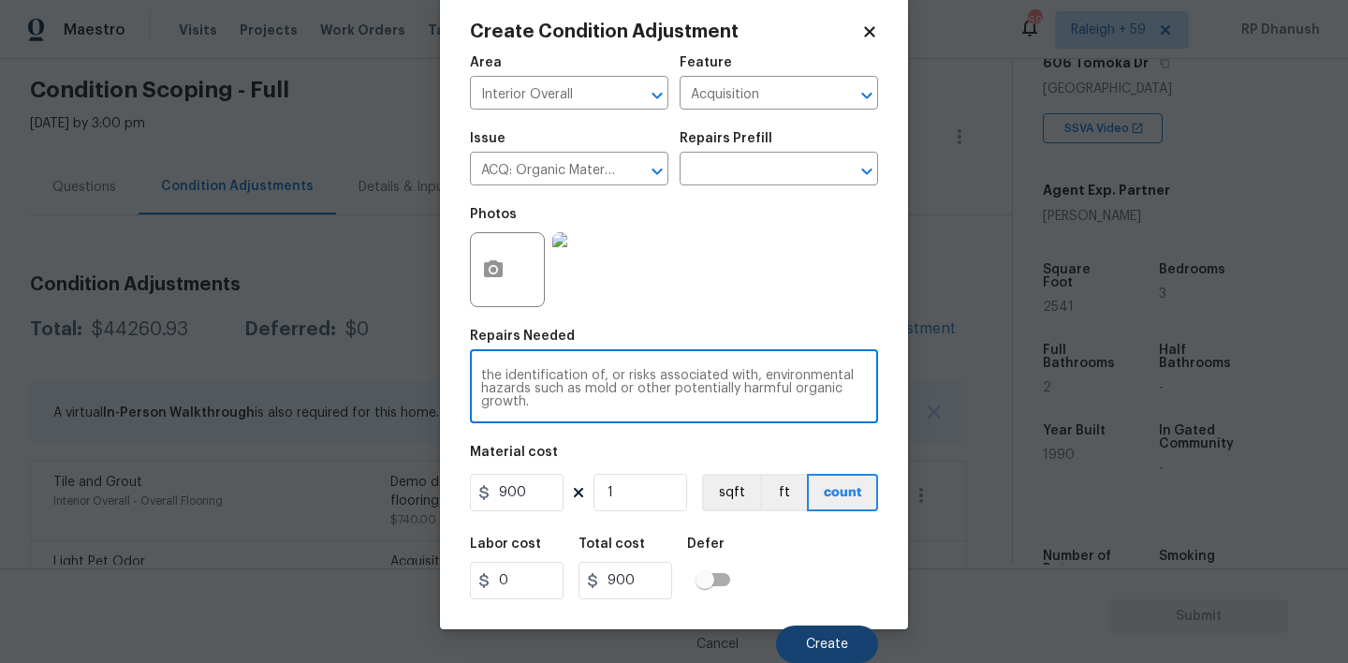
type textarea "Acquisition Scope: Conditions Conducive to Organic Material -: Opendoor's asses…"
click at [832, 625] on button "Create" at bounding box center [827, 643] width 102 height 37
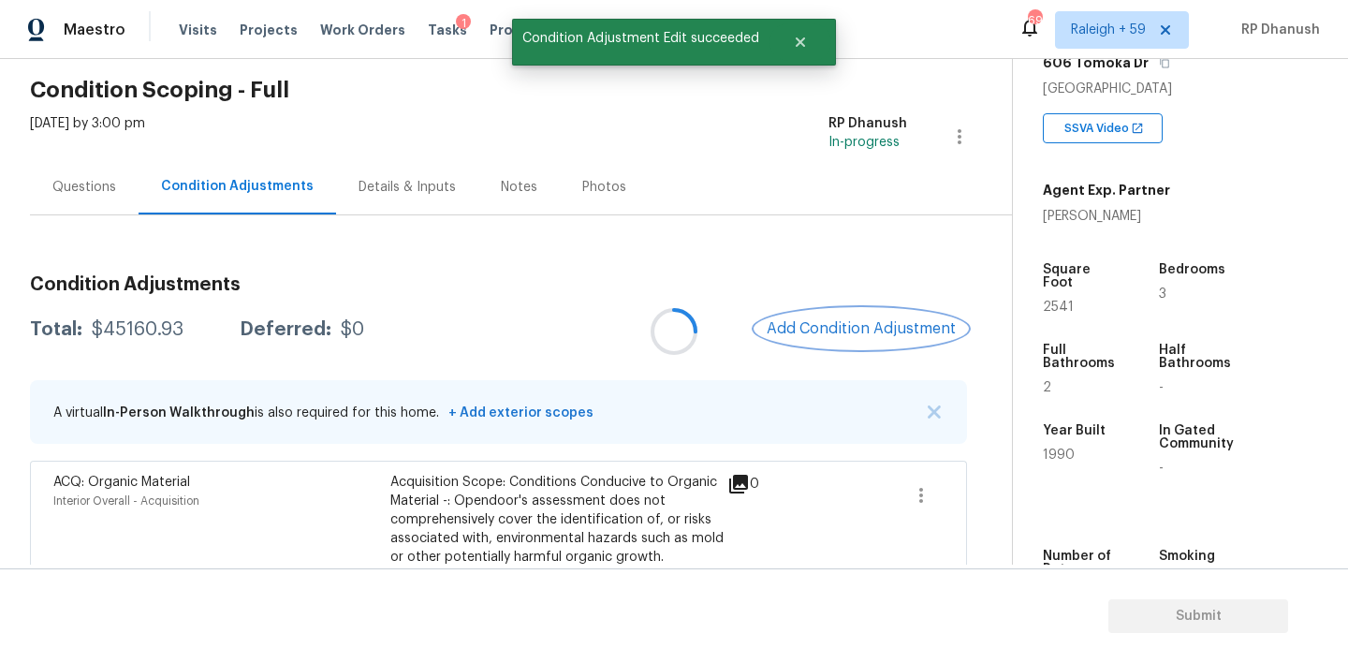
scroll to position [0, 0]
click at [836, 322] on span "Add Condition Adjustment" at bounding box center [861, 328] width 189 height 17
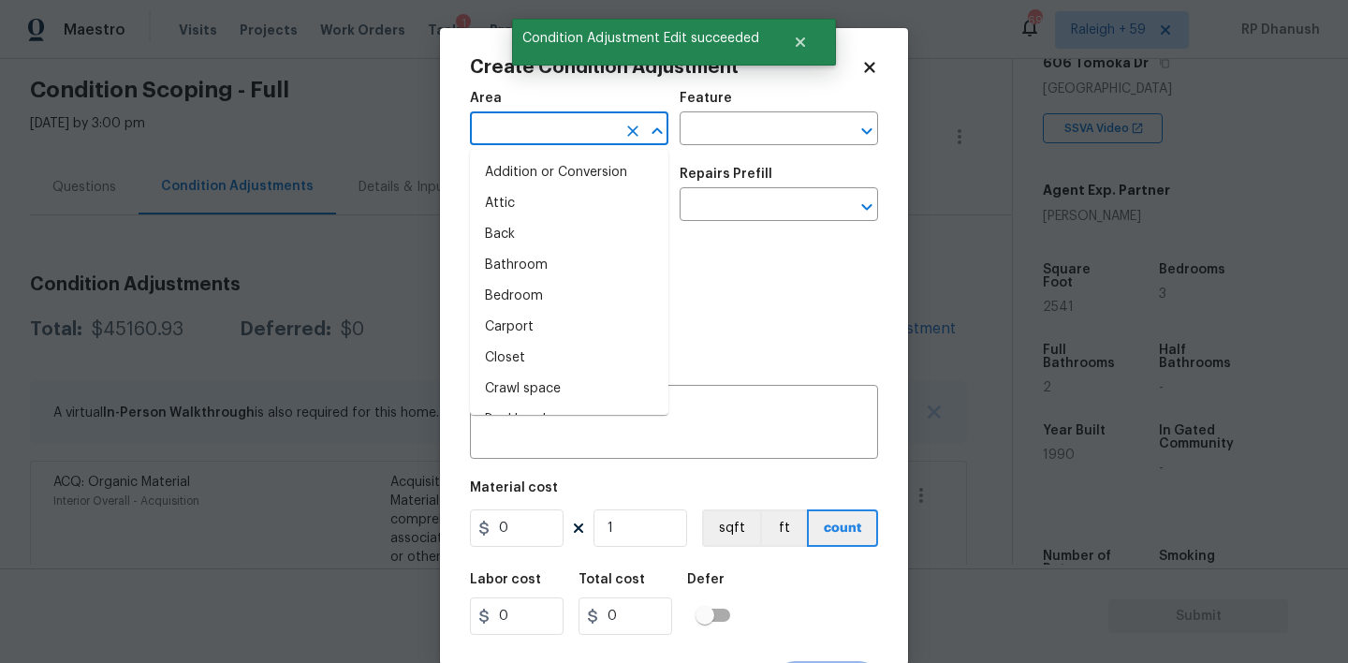
click at [561, 140] on input "text" at bounding box center [543, 130] width 146 height 29
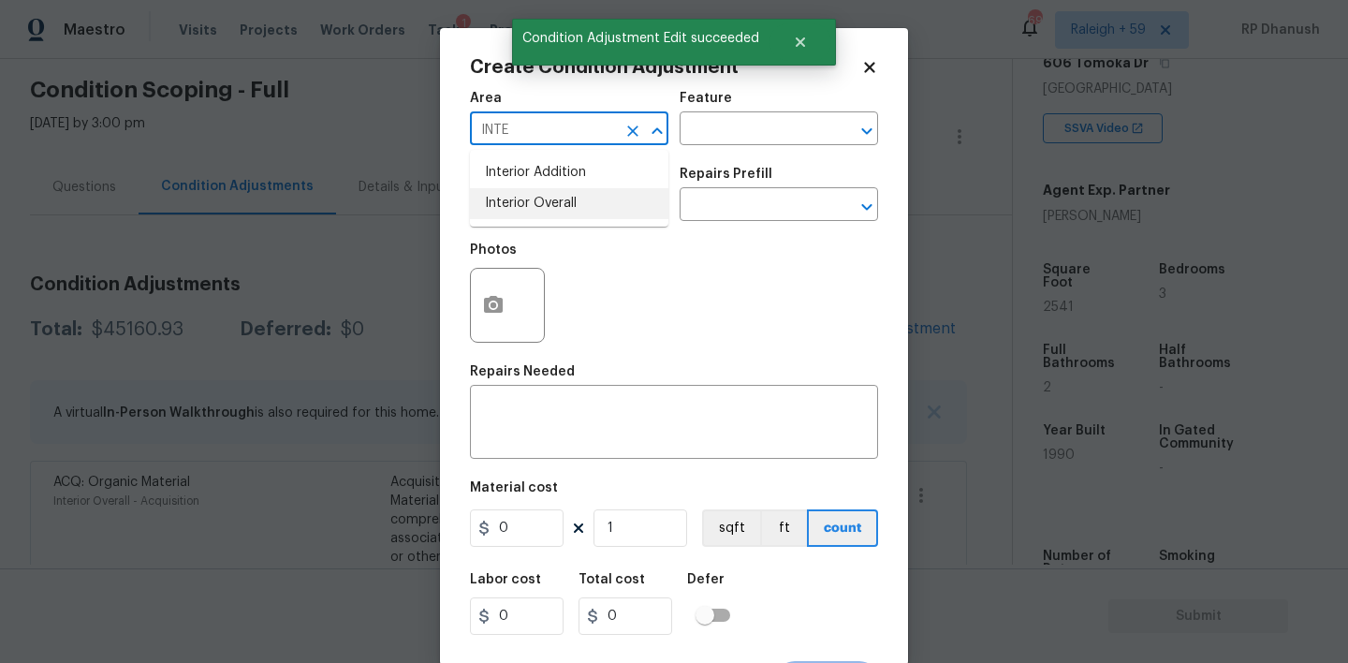
click at [560, 207] on li "Interior Overall" at bounding box center [569, 203] width 198 height 31
type input "Interior Overall"
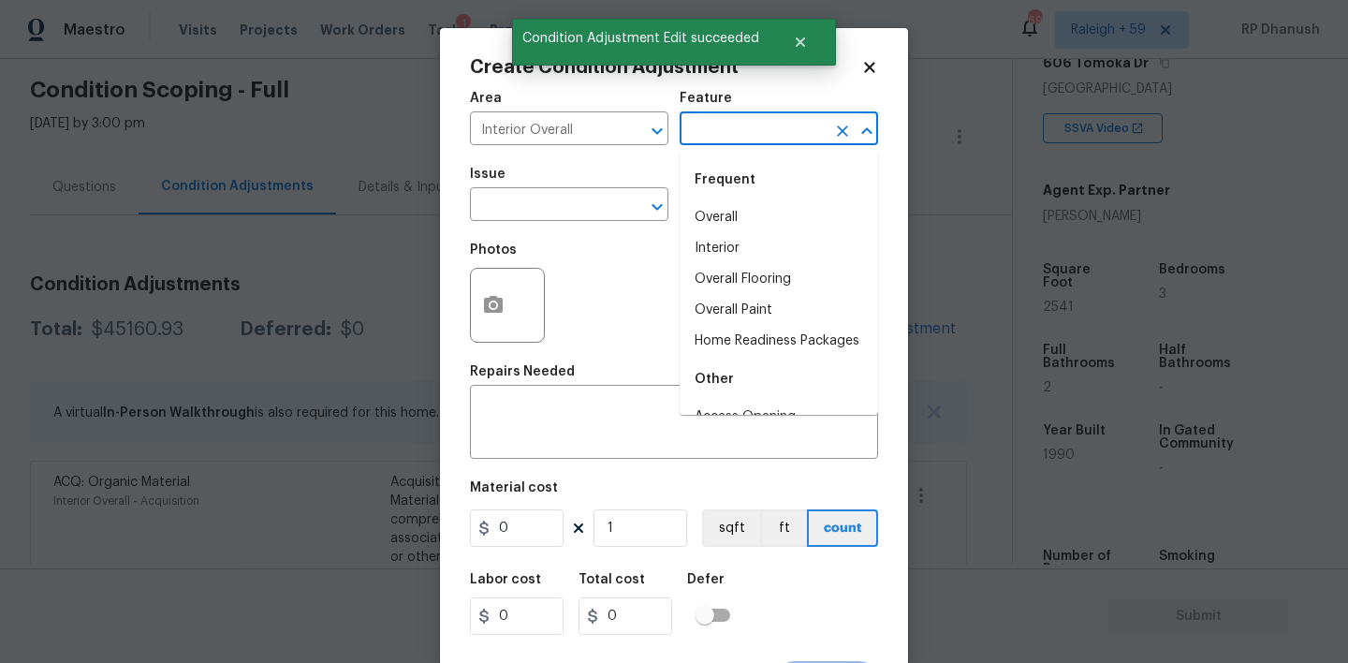
click at [700, 135] on input "text" at bounding box center [753, 130] width 146 height 29
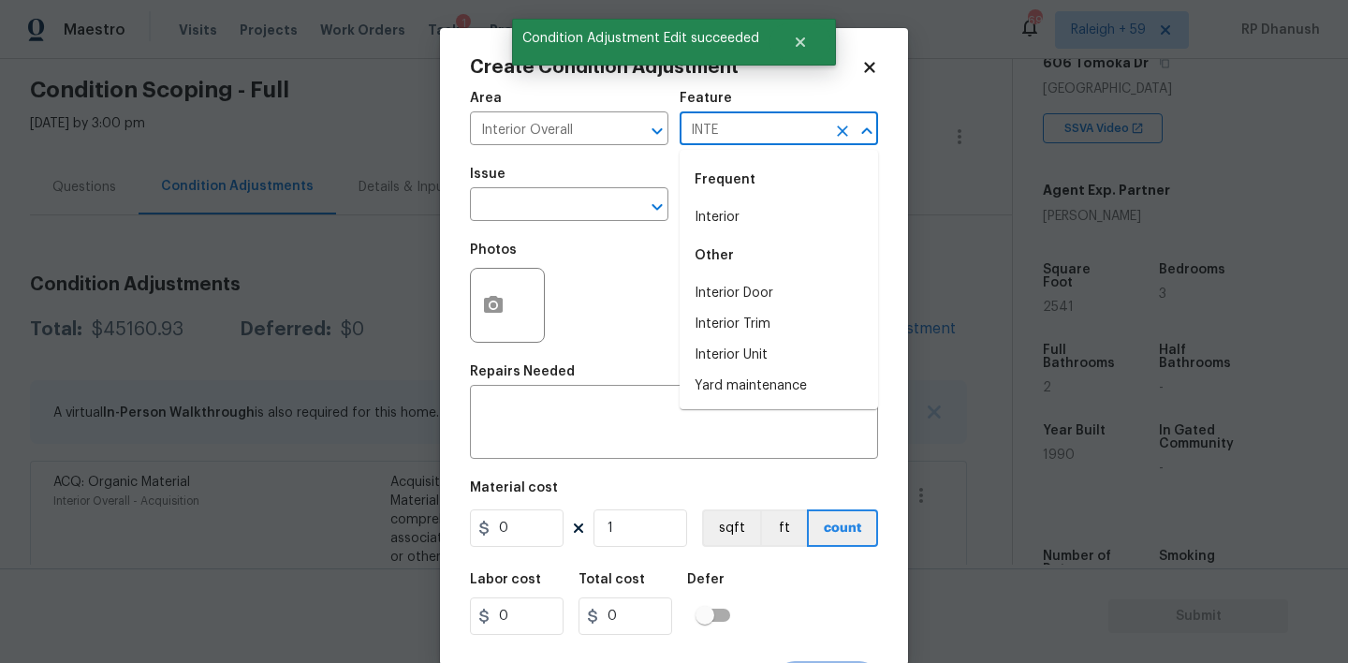
click at [702, 212] on li "Interior" at bounding box center [779, 217] width 198 height 31
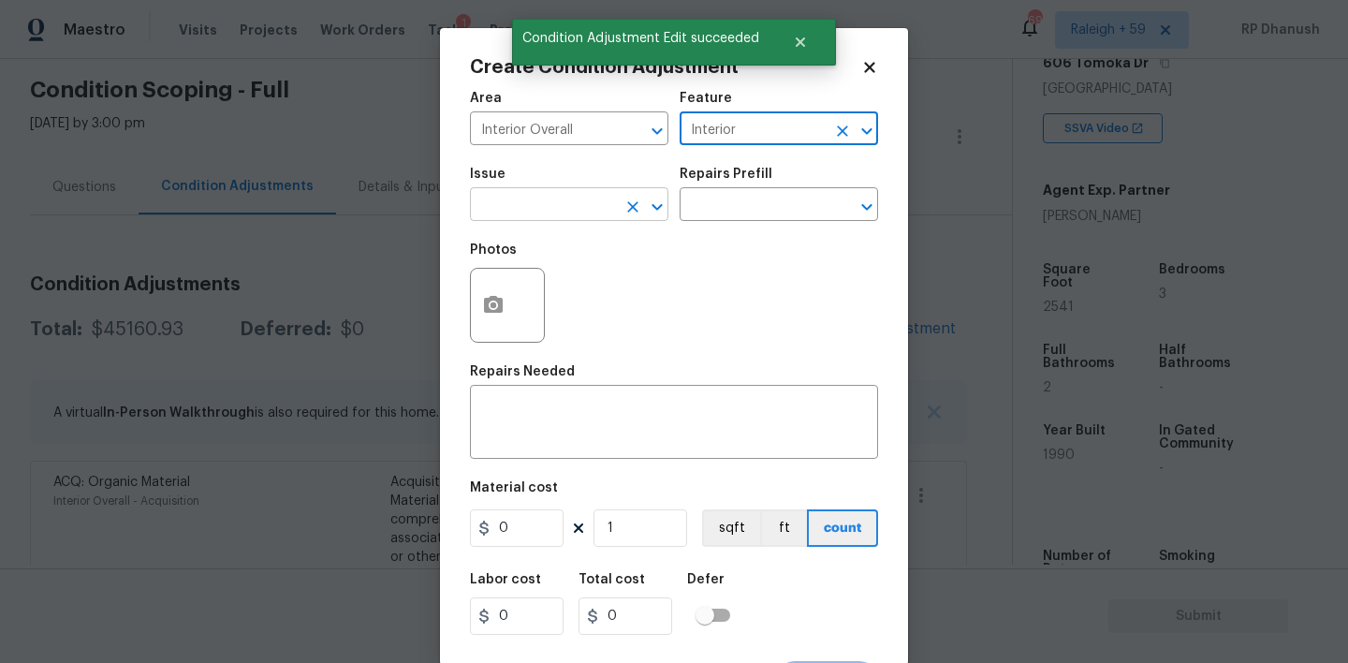
type input "Interior"
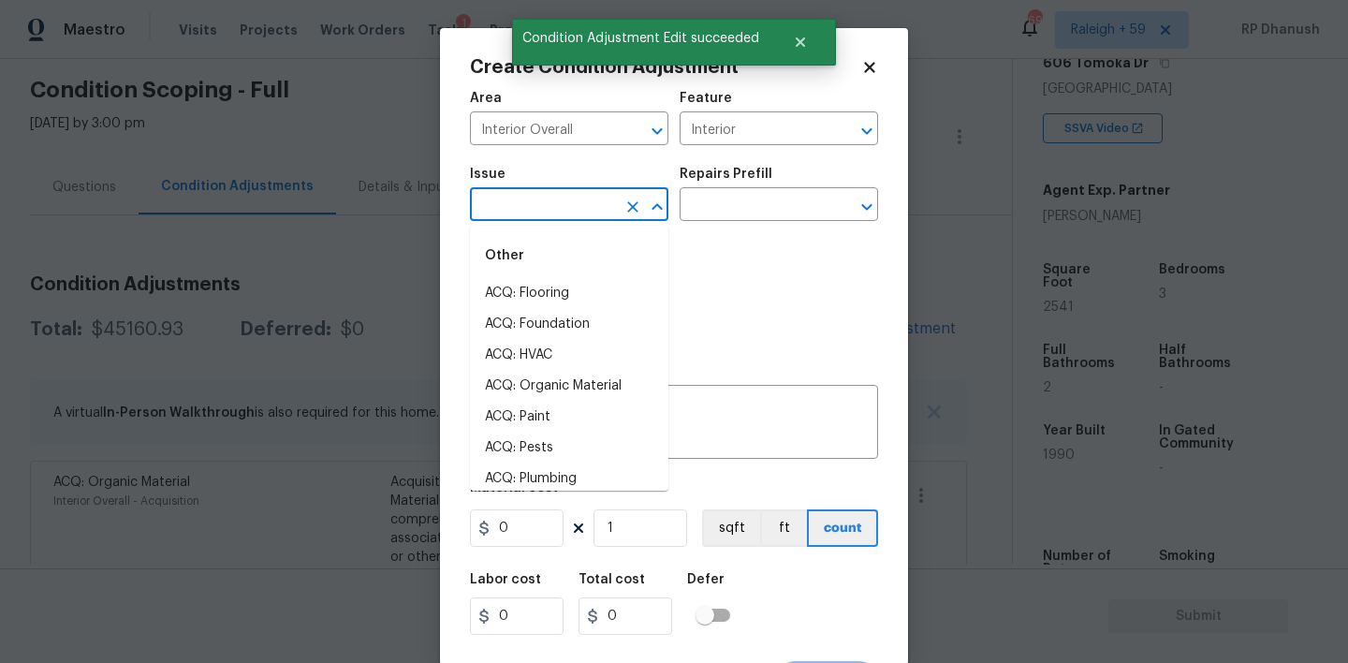
click at [571, 208] on input "text" at bounding box center [543, 206] width 146 height 29
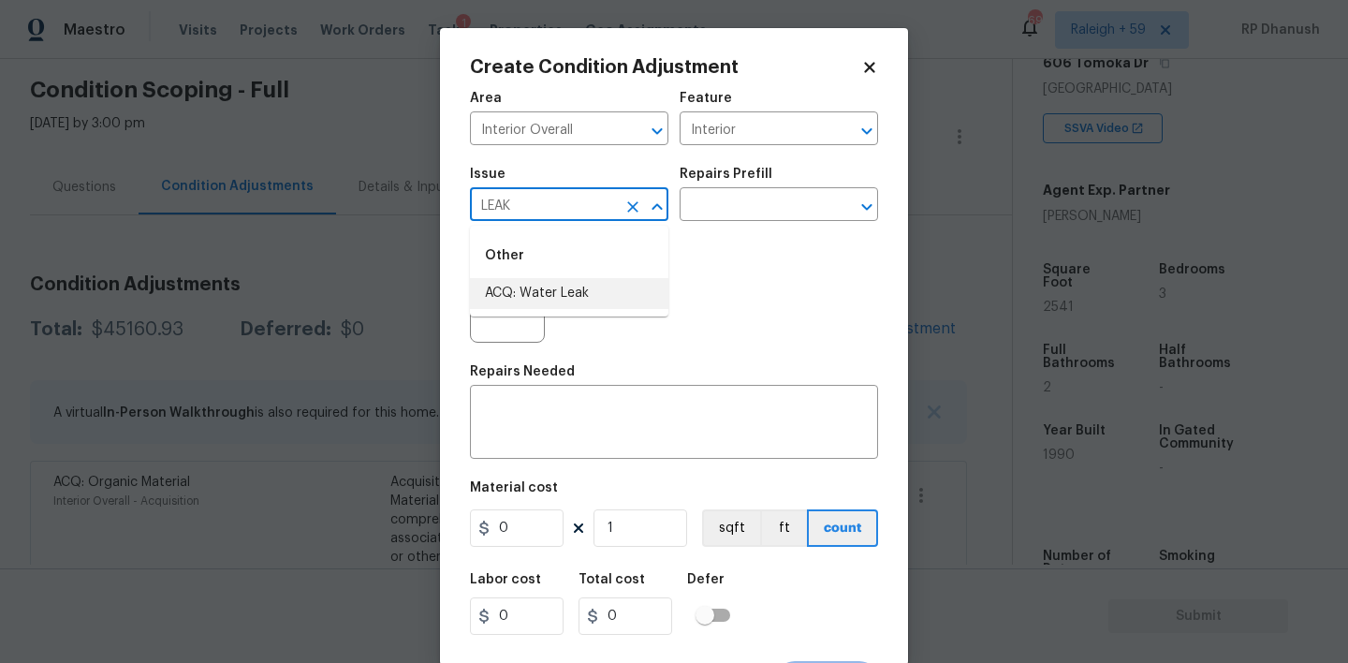
click at [554, 289] on li "ACQ: Water Leak" at bounding box center [569, 293] width 198 height 31
type input "ACQ: Water Leak"
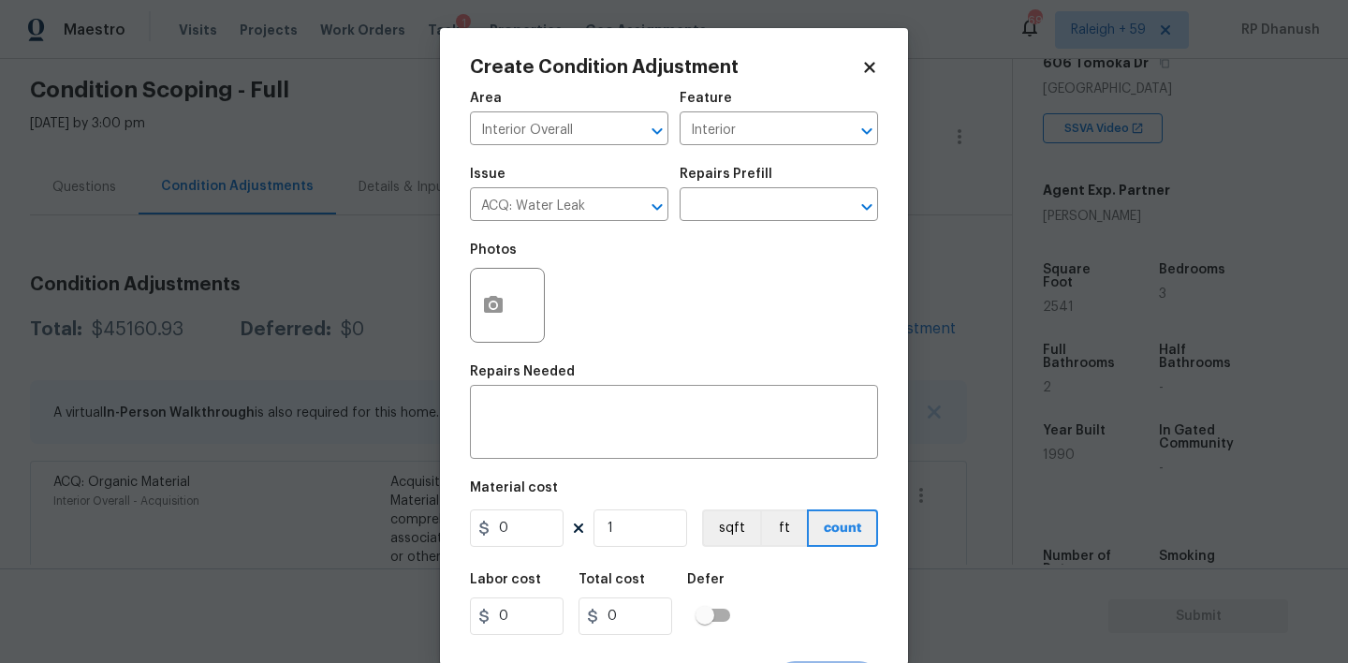
click at [724, 223] on div "Issue ACQ: Water Leak ​ Repairs Prefill ​" at bounding box center [674, 194] width 408 height 76
click at [738, 212] on input "text" at bounding box center [753, 206] width 146 height 29
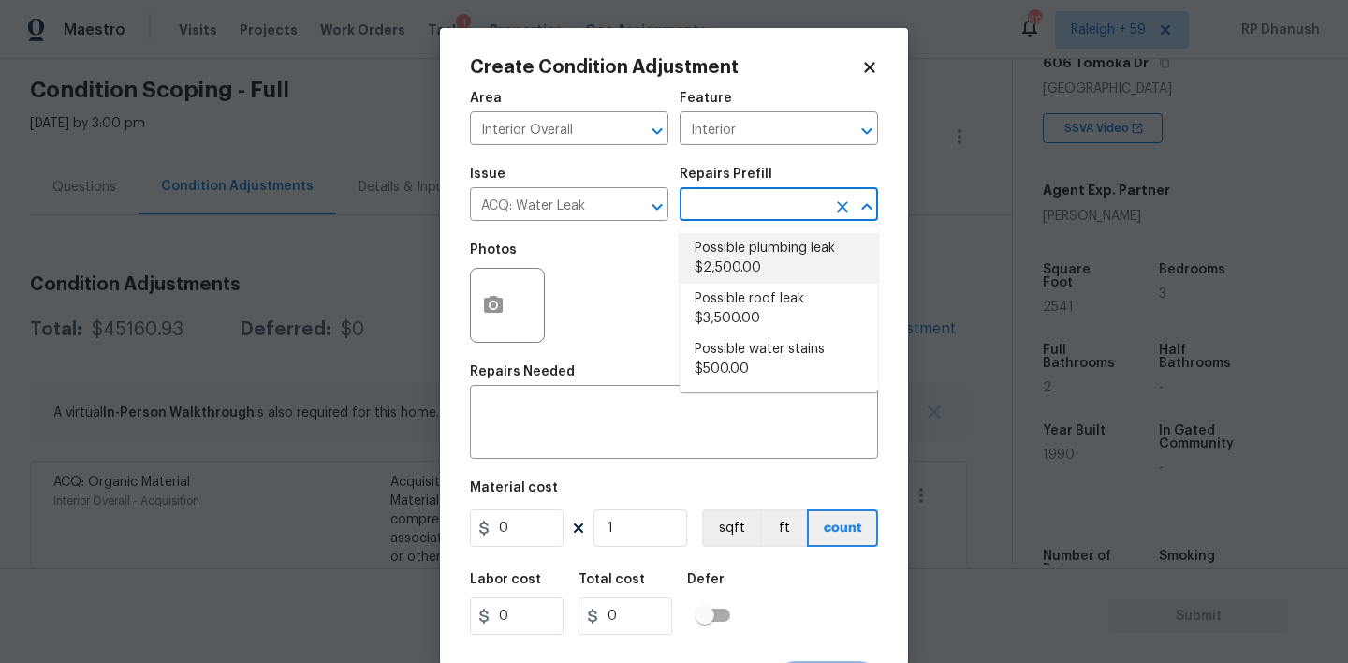
click at [733, 261] on li "Possible plumbing leak $2,500.00" at bounding box center [779, 258] width 198 height 51
type input "Acquisition"
type textarea "Acquisition Scope: Possible plumbing leak"
type input "2500"
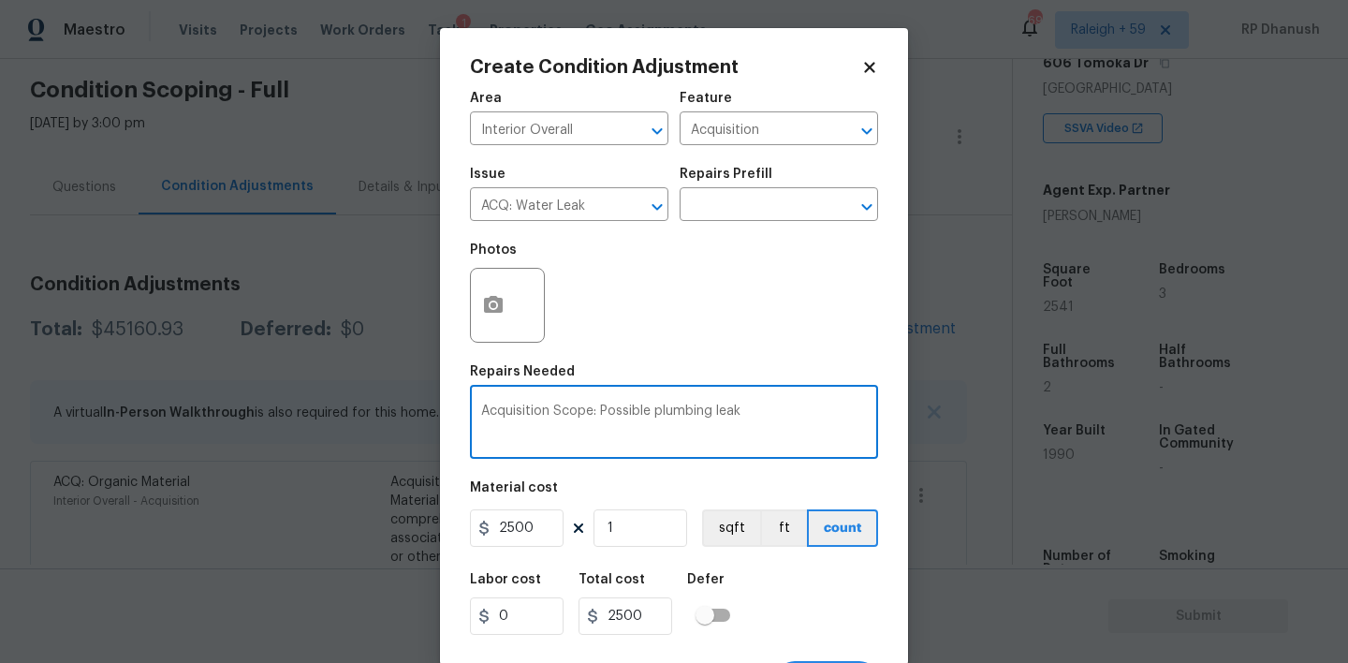
click at [690, 408] on textarea "Acquisition Scope: Possible plumbing leak" at bounding box center [674, 423] width 386 height 39
type textarea "Acquisition Scope: Possible leak"
click at [486, 299] on icon "button" at bounding box center [493, 304] width 19 height 17
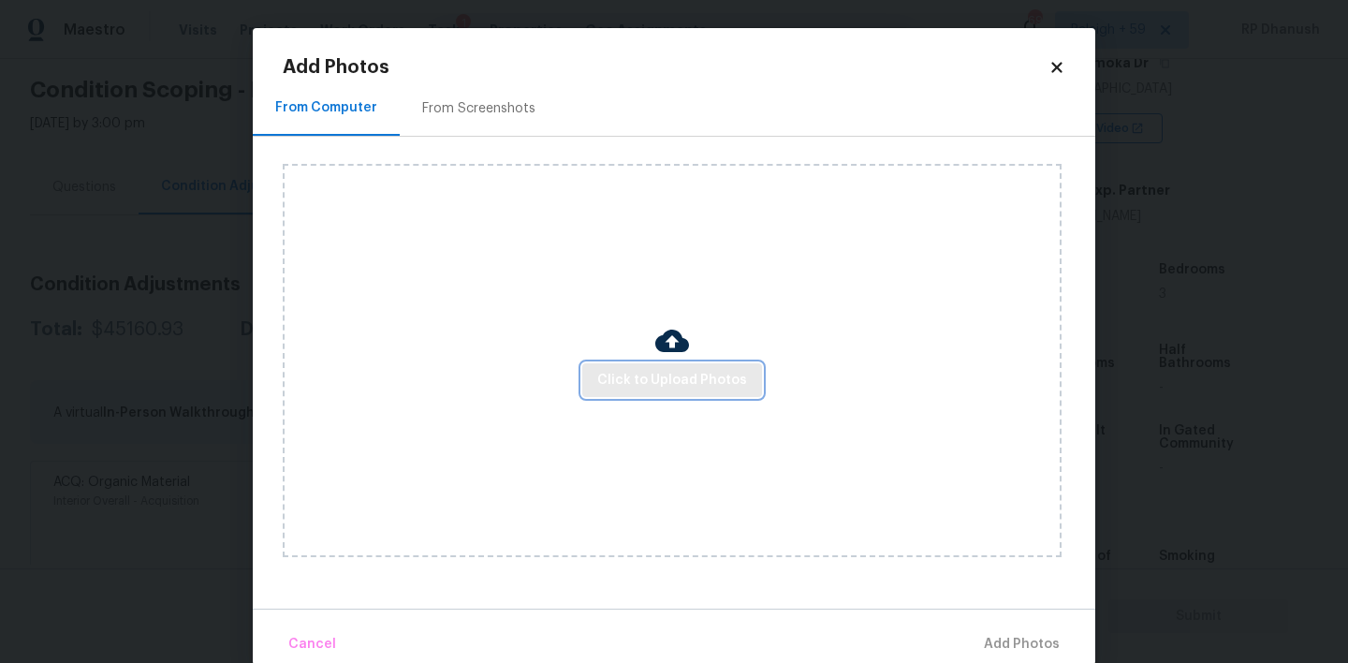
click at [629, 385] on span "Click to Upload Photos" at bounding box center [672, 380] width 150 height 23
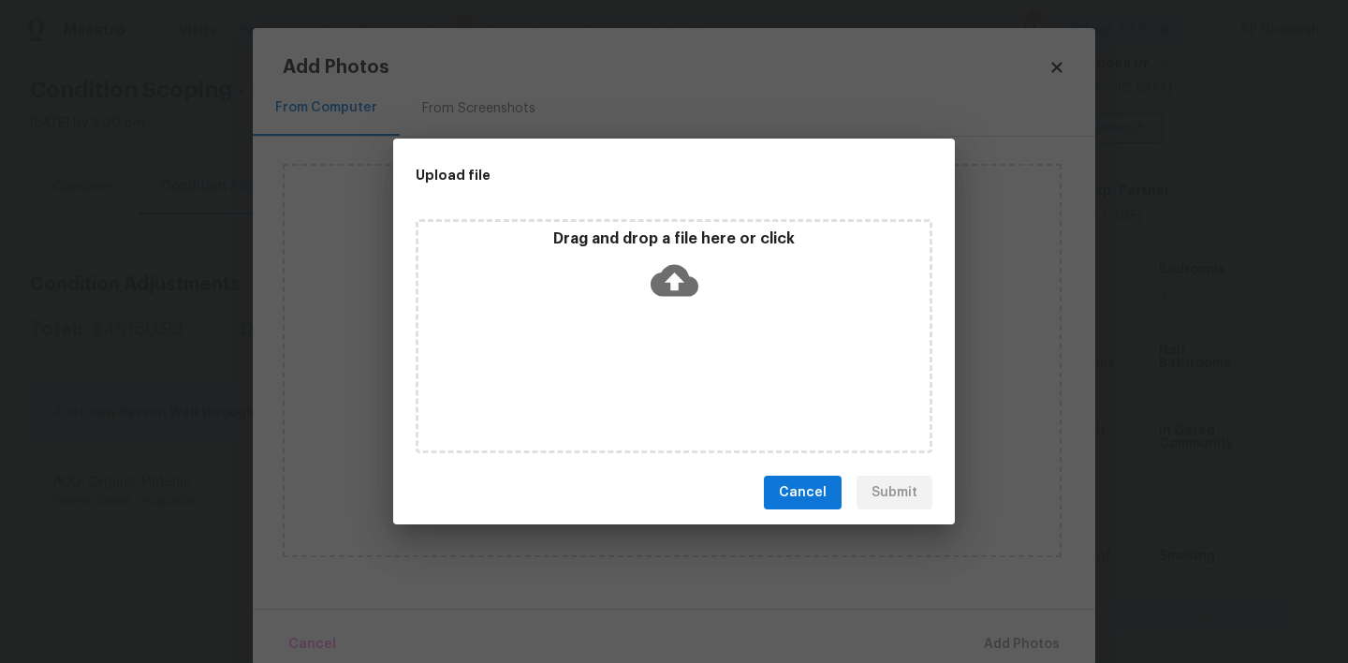
click at [656, 265] on icon at bounding box center [675, 280] width 48 height 48
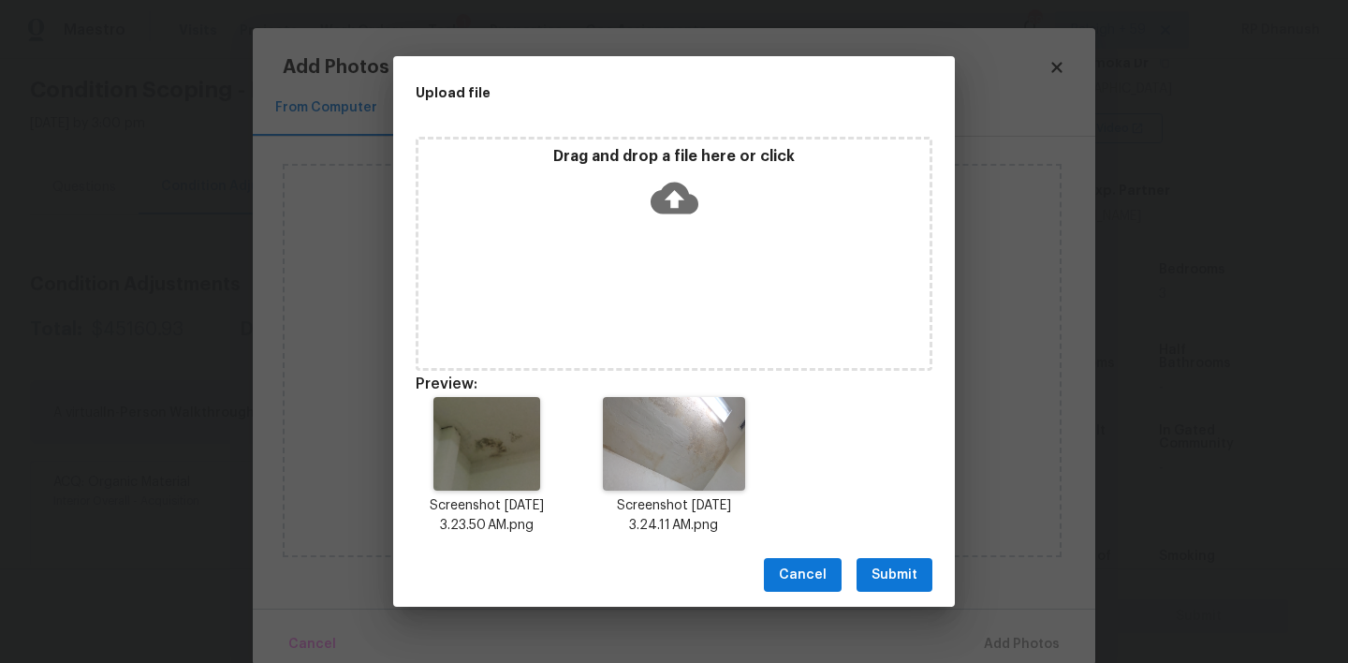
click at [881, 558] on button "Submit" at bounding box center [894, 575] width 76 height 35
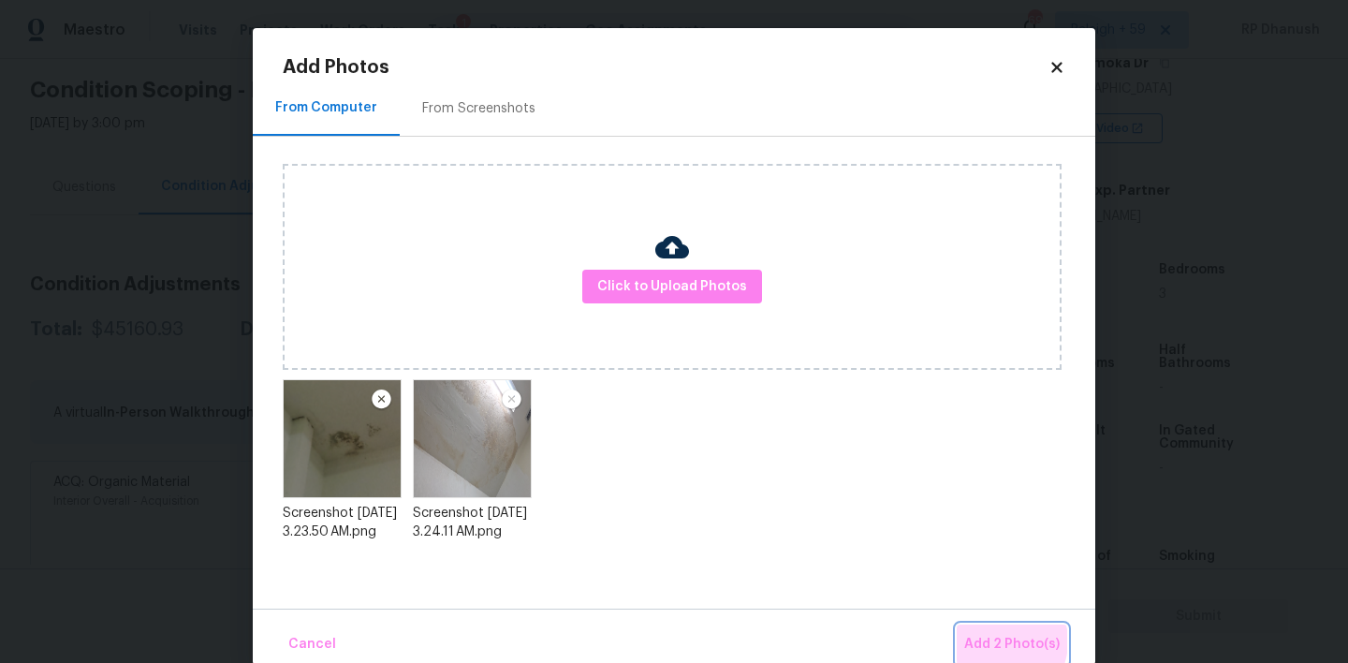
click at [1000, 641] on span "Add 2 Photo(s)" at bounding box center [1011, 644] width 95 height 23
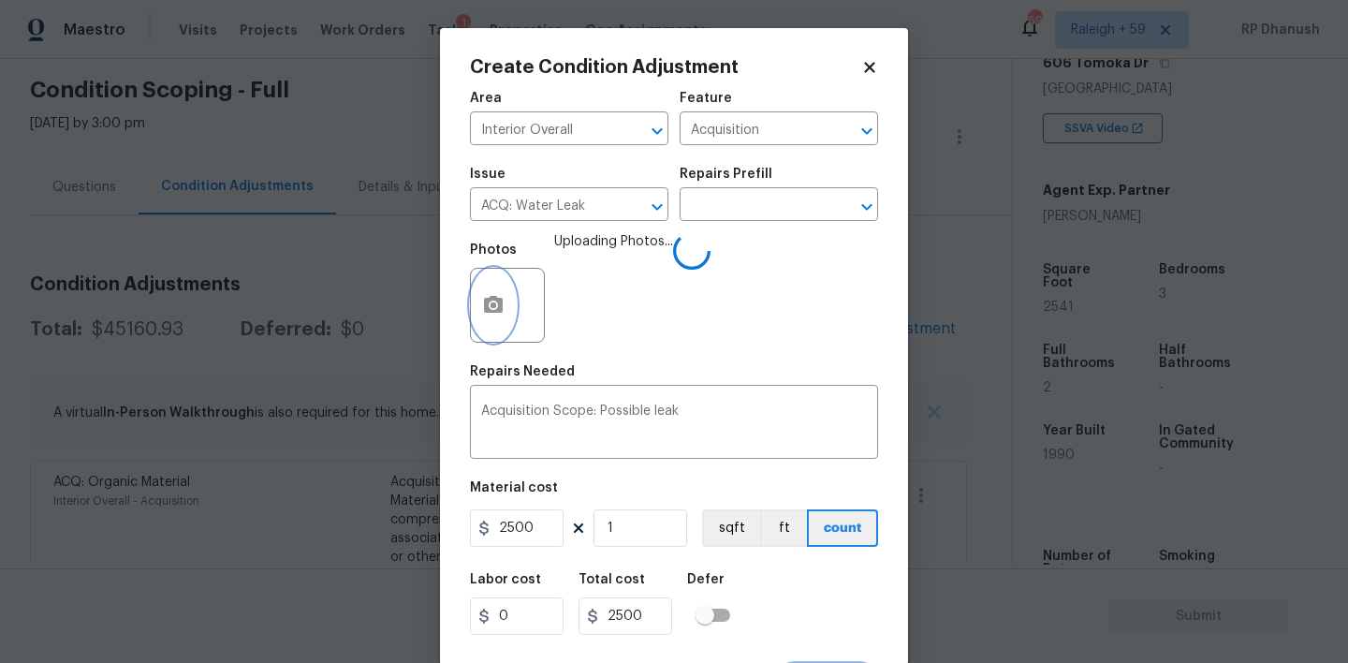
scroll to position [37, 0]
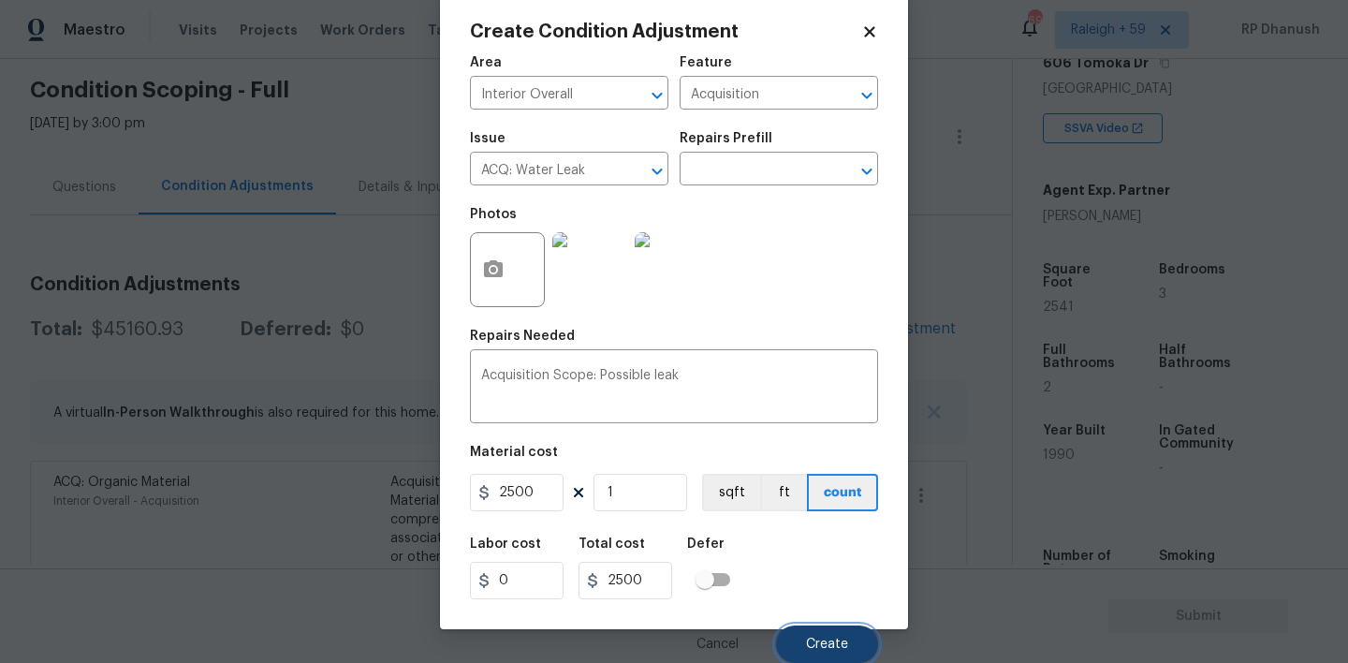
click at [807, 630] on button "Create" at bounding box center [827, 643] width 102 height 37
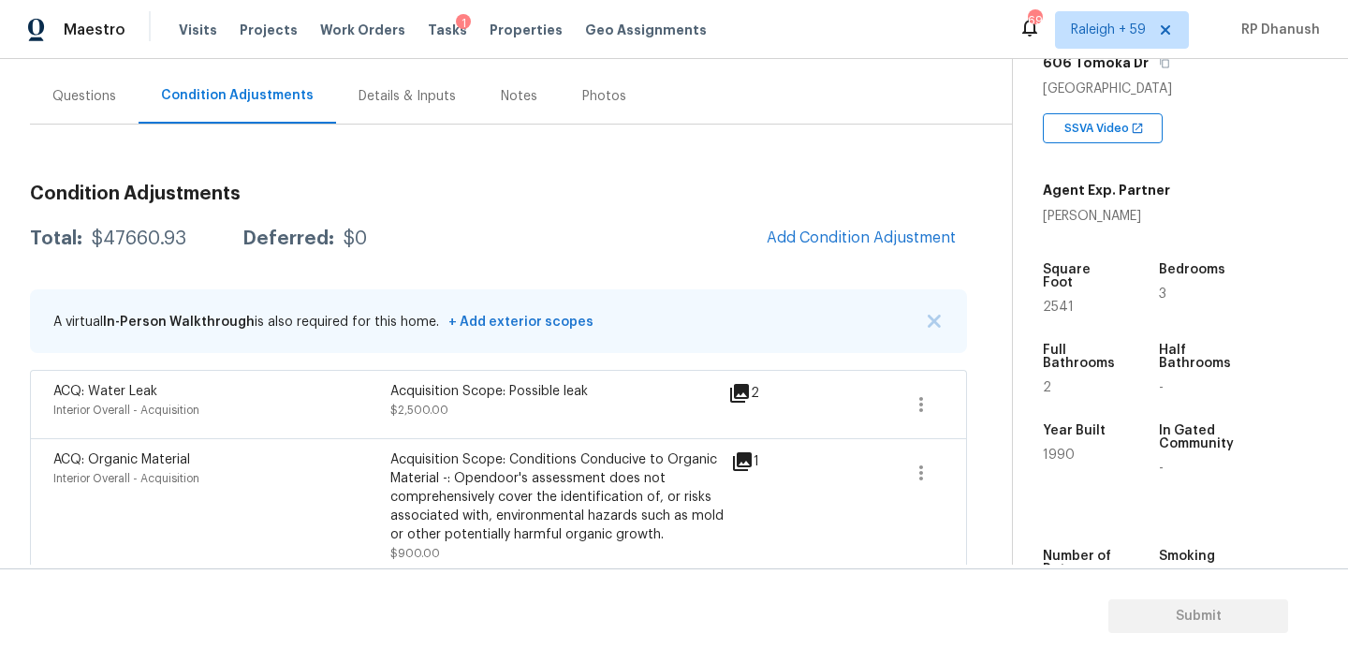
scroll to position [105, 0]
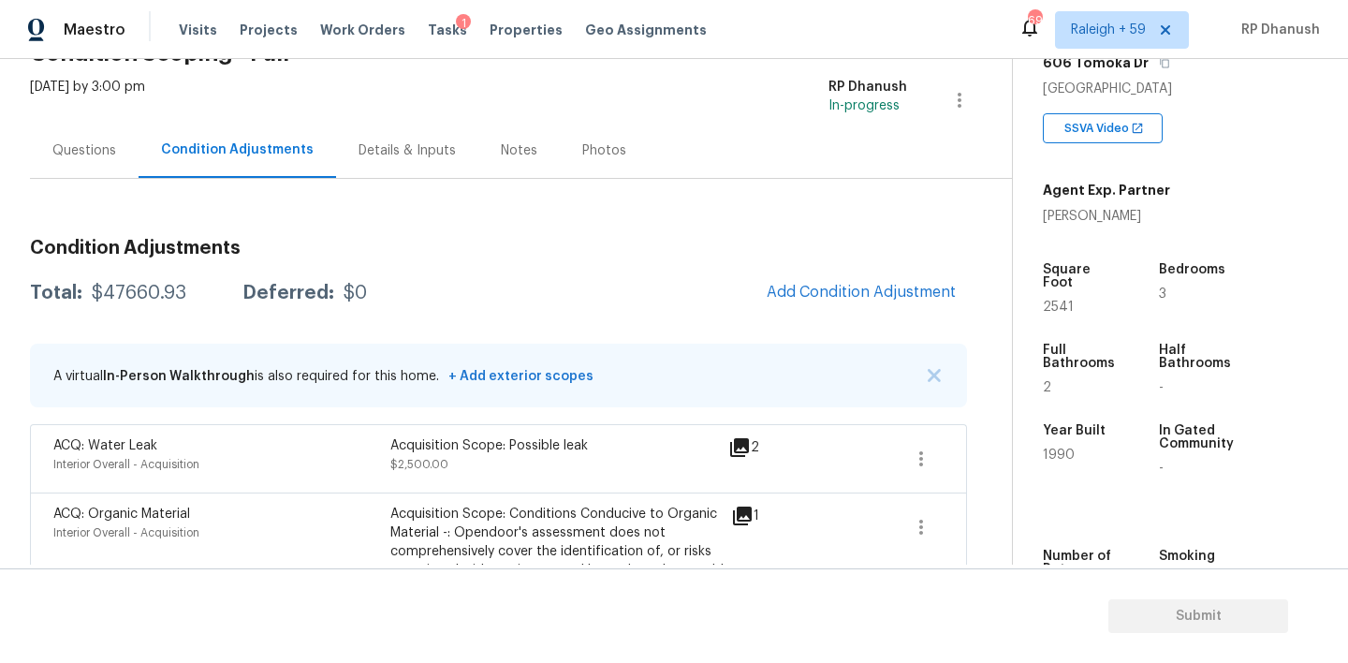
click at [112, 292] on div "$47660.93" at bounding box center [139, 293] width 95 height 19
copy div "$47660.93"
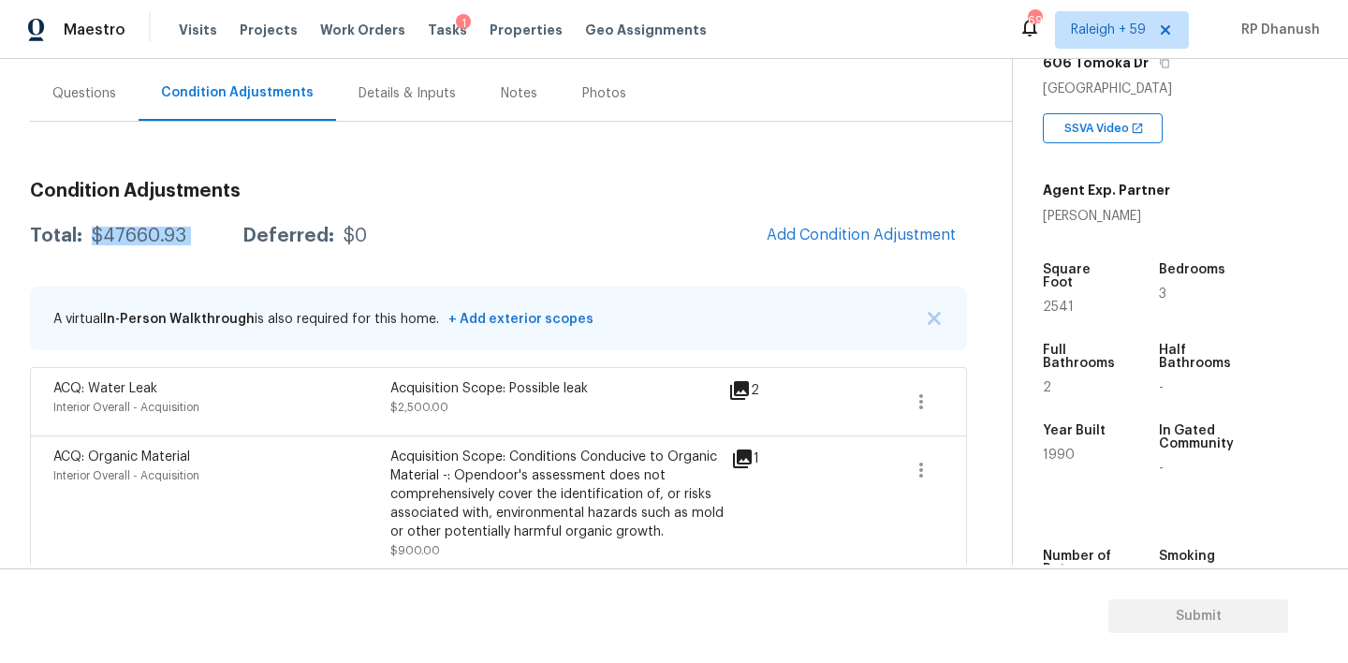
scroll to position [85, 0]
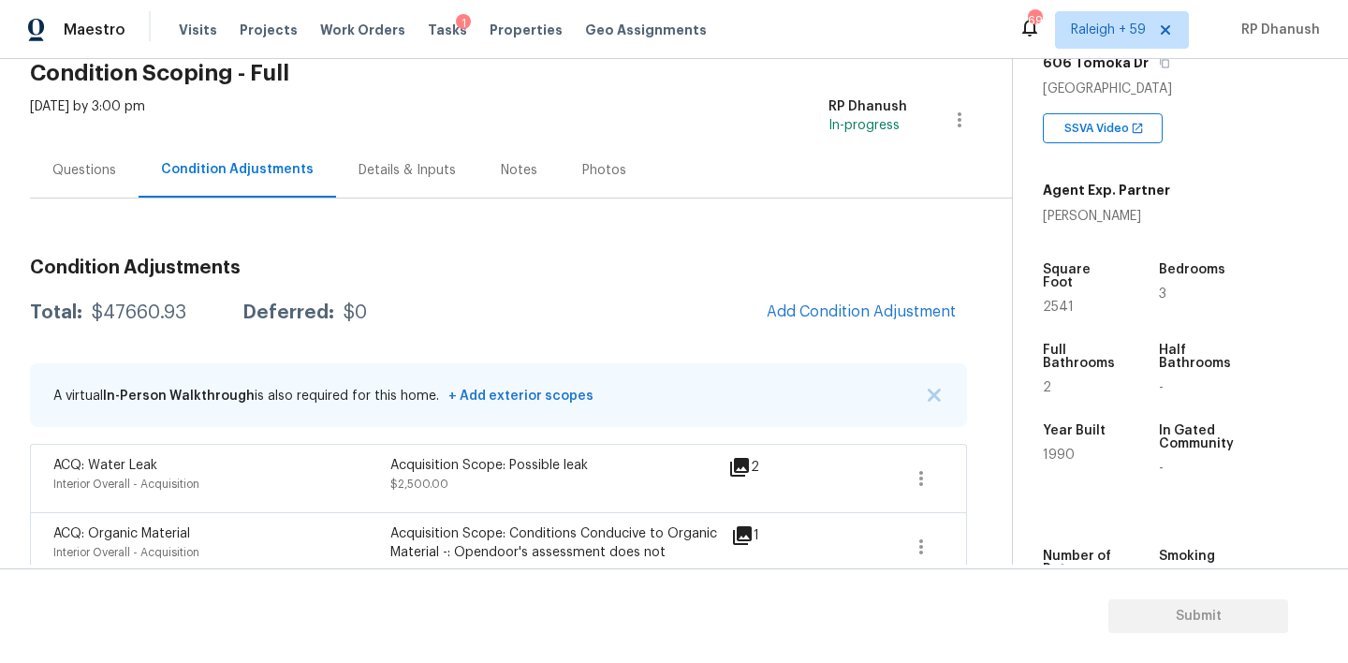
click at [91, 175] on div "Questions" at bounding box center [84, 170] width 64 height 19
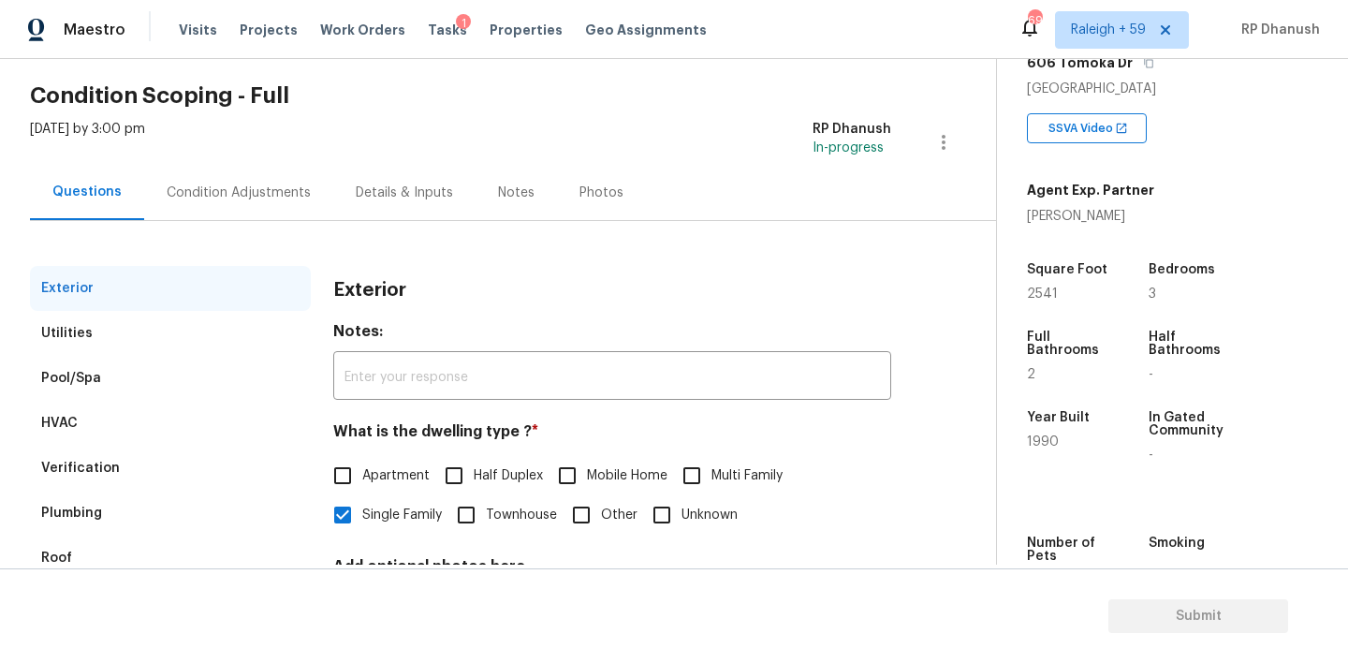
scroll to position [239, 0]
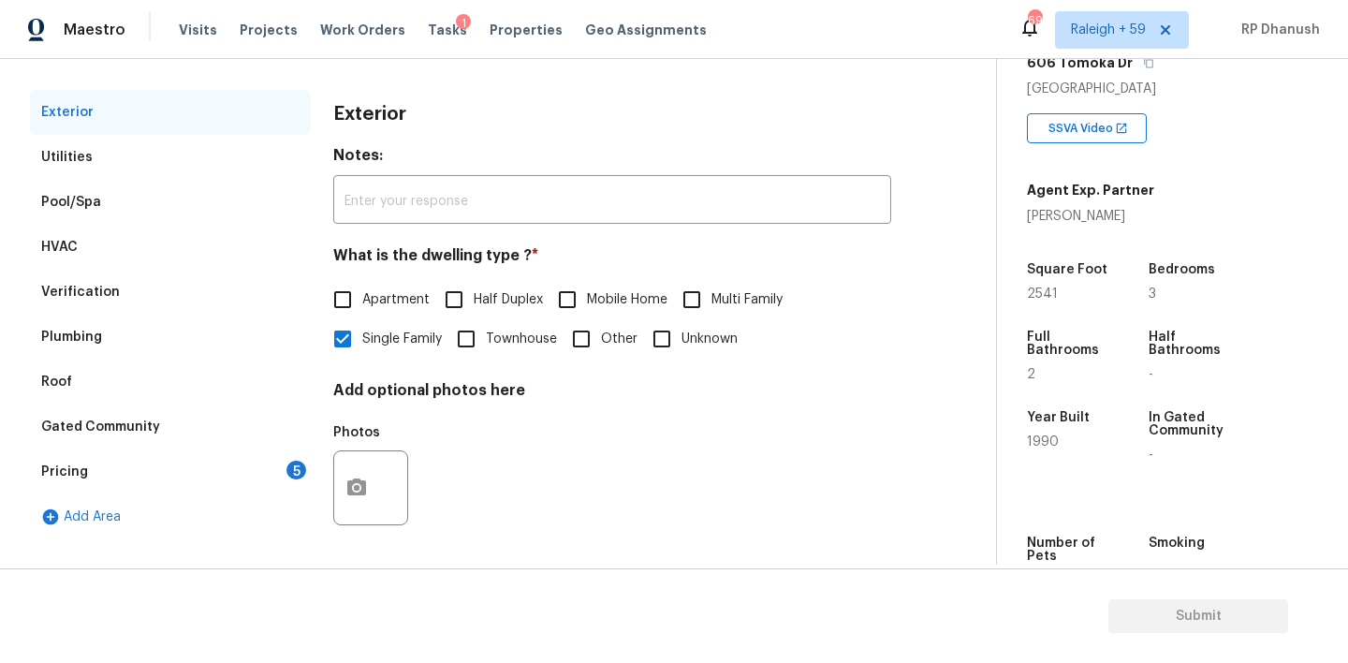
click at [290, 458] on div "Pricing 5" at bounding box center [170, 471] width 281 height 45
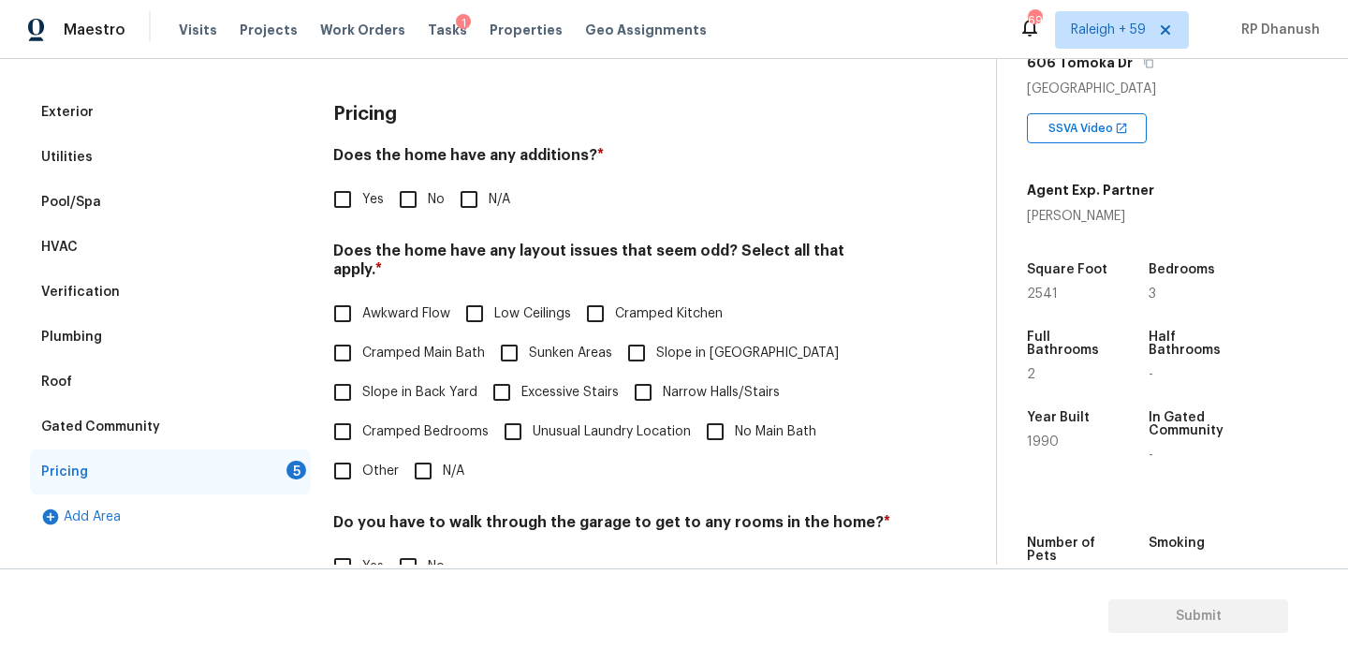
click at [413, 198] on input "No" at bounding box center [407, 199] width 39 height 39
checkbox input "true"
click at [355, 373] on input "Slope in Back Yard" at bounding box center [342, 392] width 39 height 39
checkbox input "true"
click at [631, 350] on input "Slope in [GEOGRAPHIC_DATA]" at bounding box center [636, 354] width 39 height 39
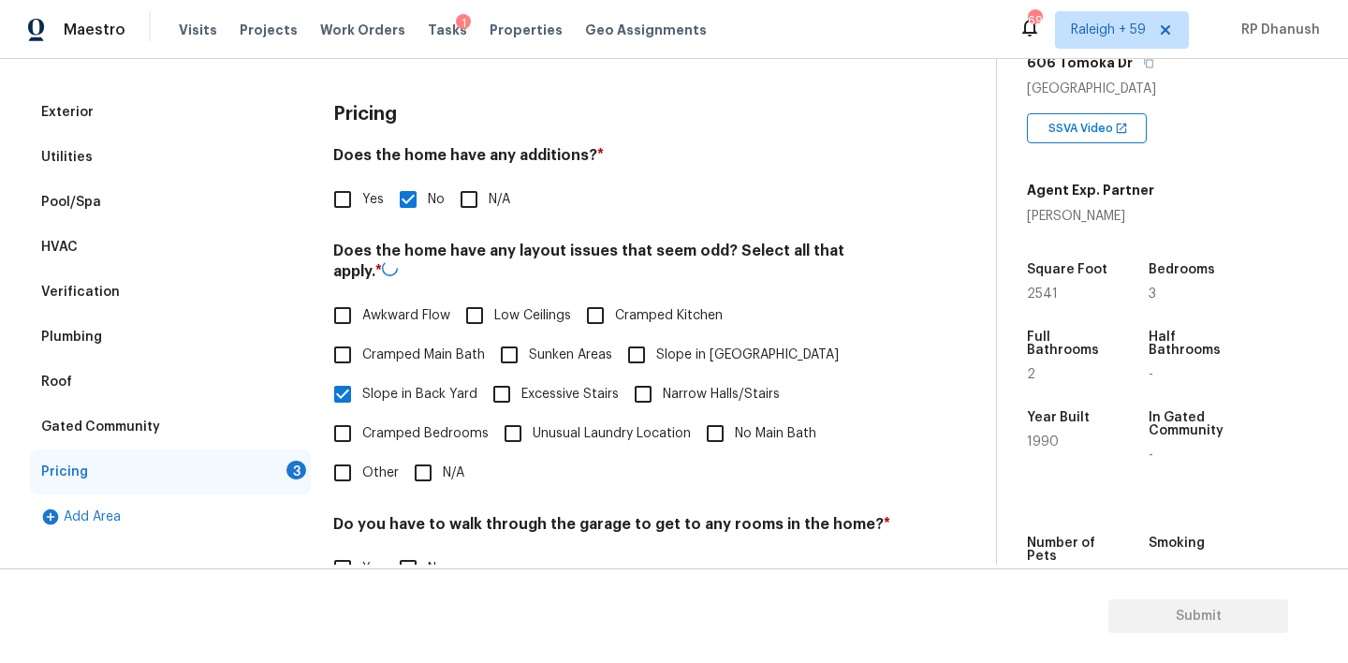
checkbox input "true"
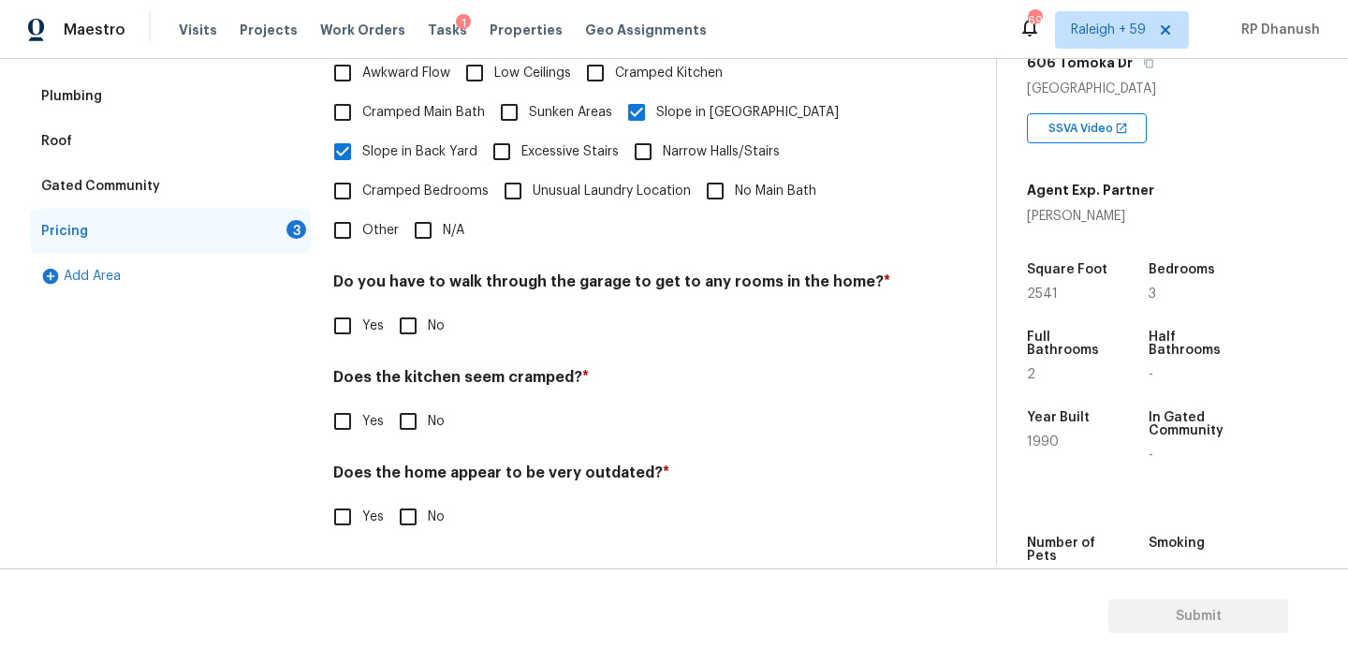
scroll to position [461, 0]
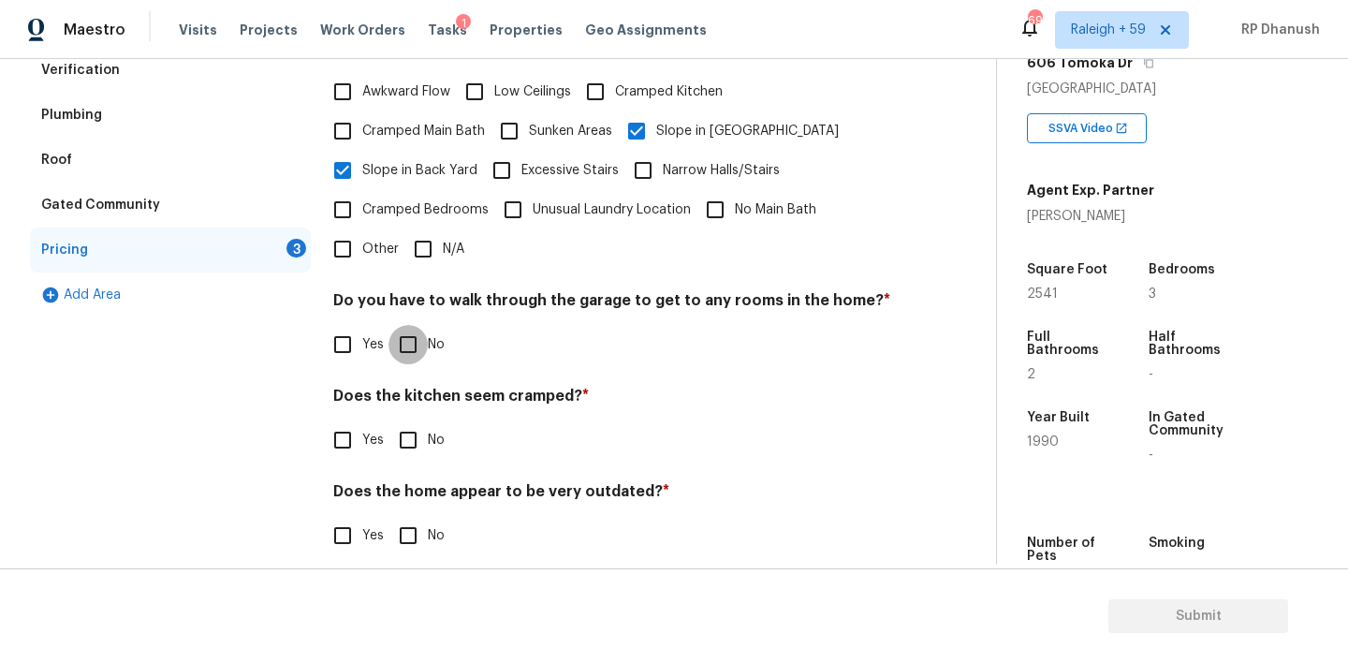
click at [400, 325] on input "No" at bounding box center [407, 344] width 39 height 39
checkbox input "true"
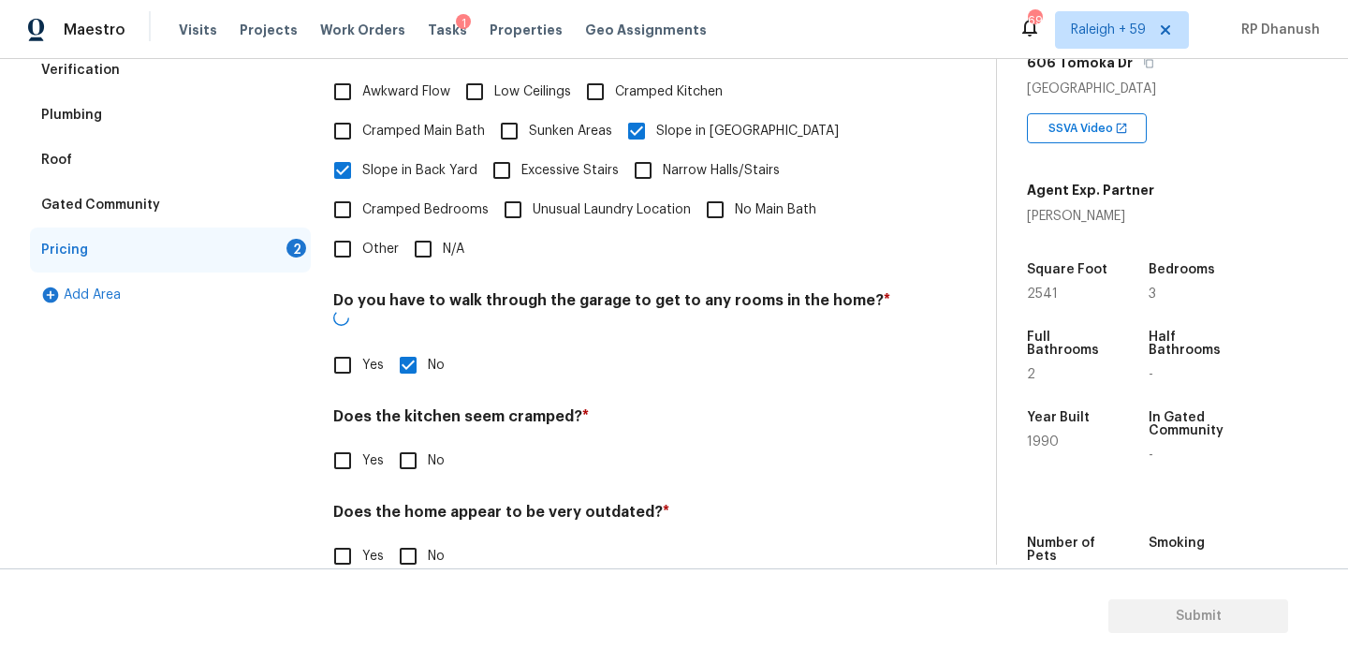
click at [400, 407] on div "Does the kitchen seem cramped? * Yes No" at bounding box center [612, 443] width 558 height 73
click at [400, 536] on input "No" at bounding box center [407, 555] width 39 height 39
checkbox input "true"
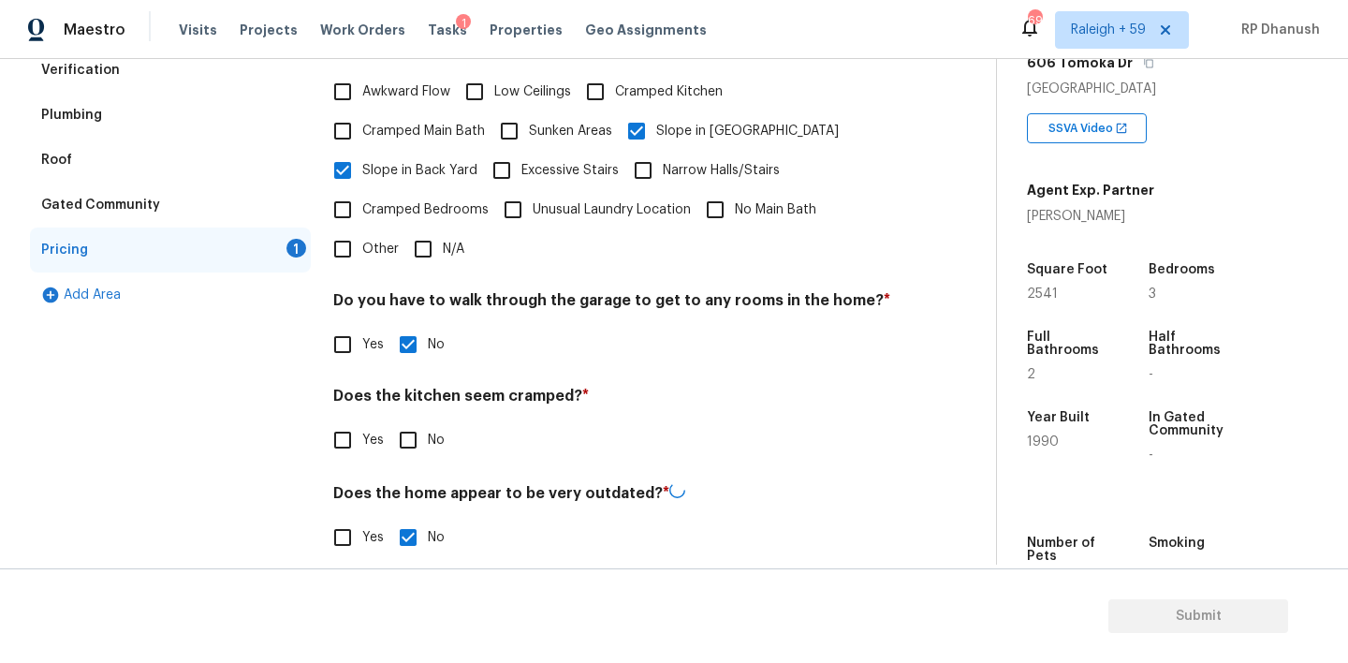
click at [400, 452] on div "Pricing Does the home have any additions? * Yes No N/A Does the home have any l…" at bounding box center [612, 223] width 558 height 711
click at [401, 448] on div "Pricing Does the home have any additions? * Yes No N/A Does the home have any l…" at bounding box center [612, 222] width 558 height 709
click at [415, 420] on input "No" at bounding box center [407, 439] width 39 height 39
checkbox input "true"
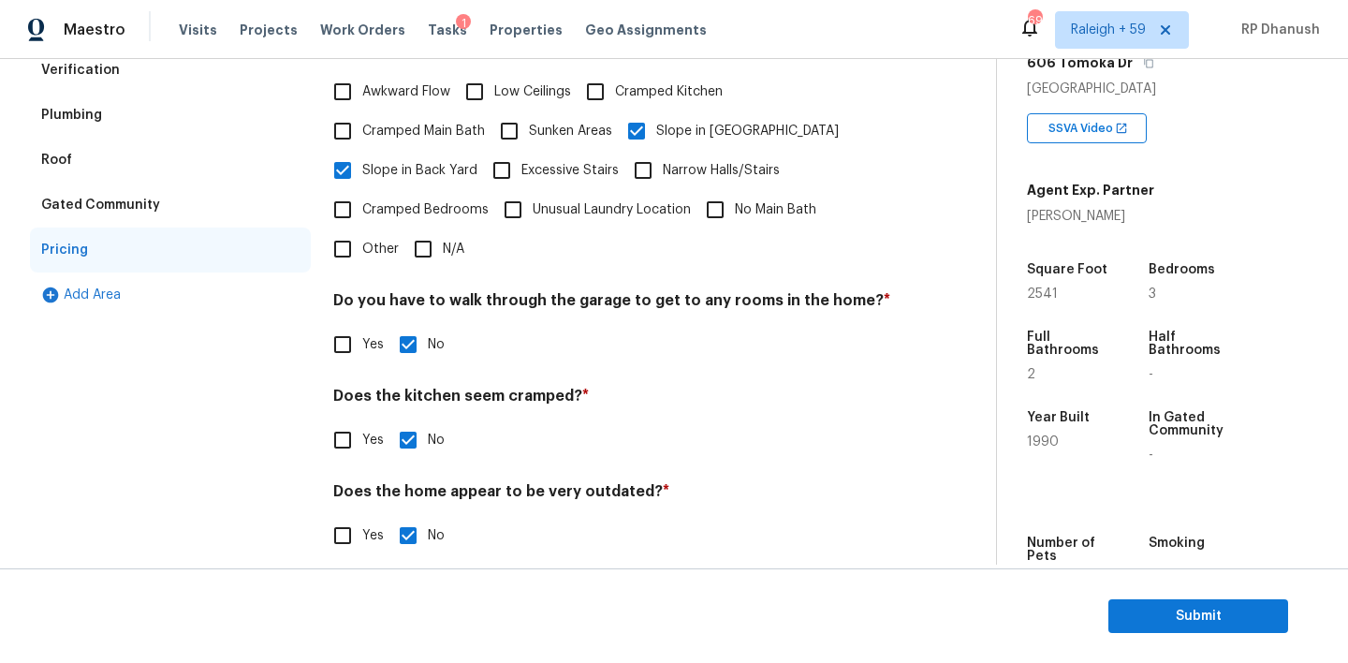
scroll to position [0, 0]
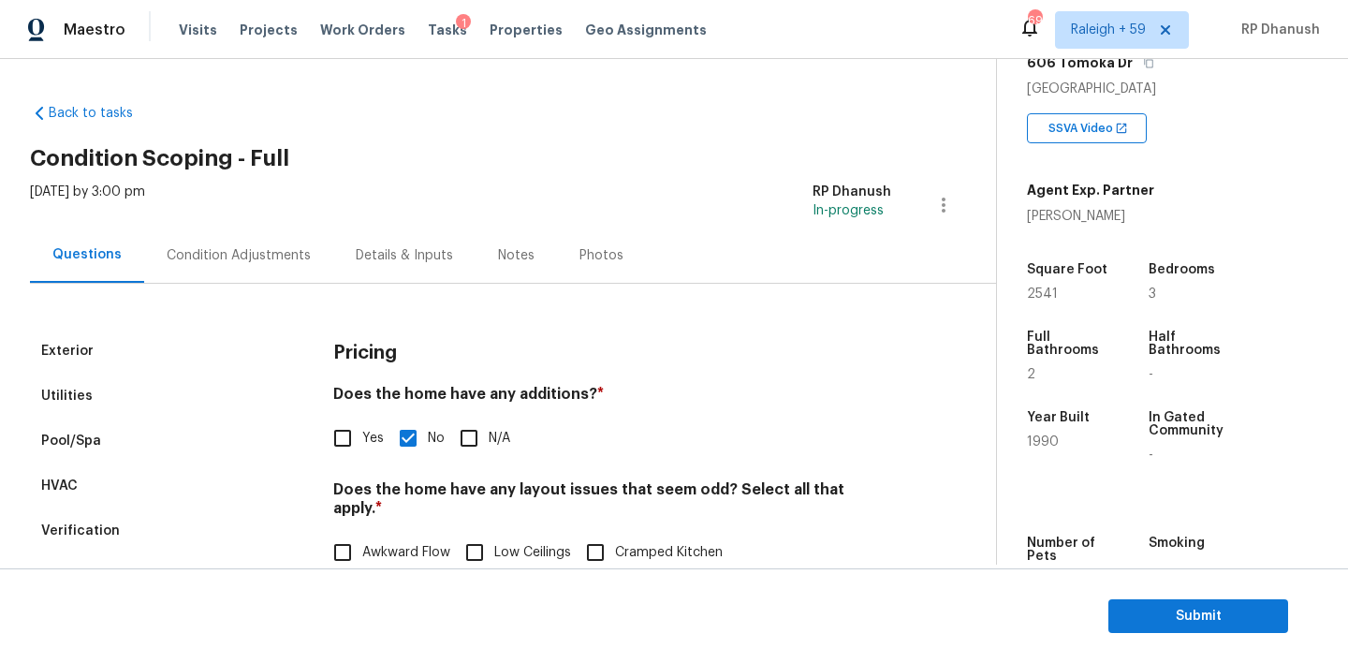
click at [214, 250] on div "Condition Adjustments" at bounding box center [239, 255] width 144 height 19
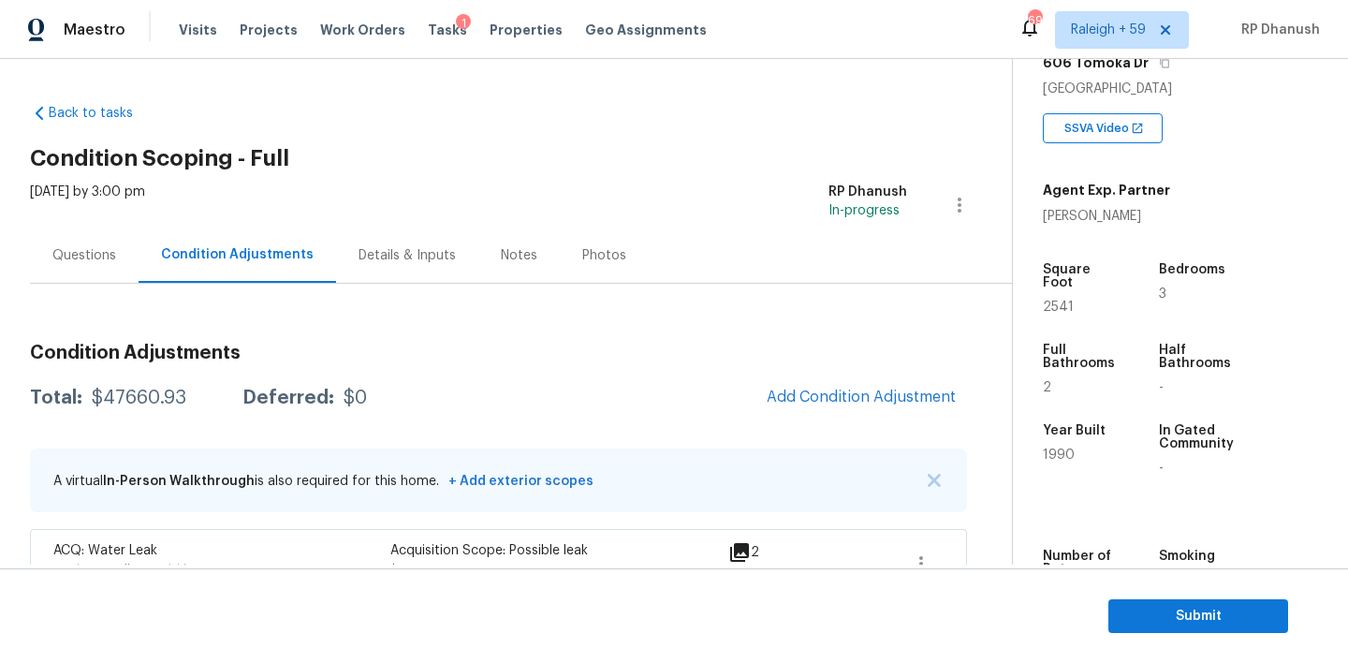
click at [95, 272] on div "Questions" at bounding box center [84, 254] width 109 height 55
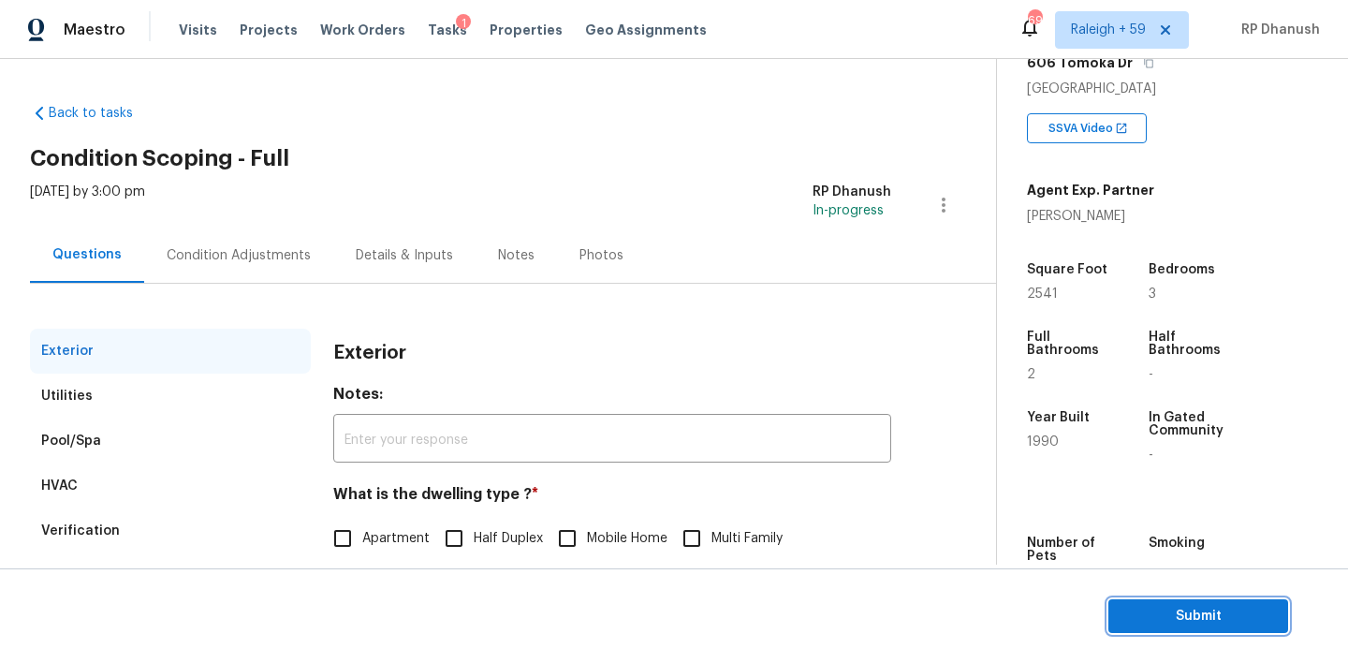
click at [1222, 619] on span "Submit" at bounding box center [1198, 616] width 150 height 23
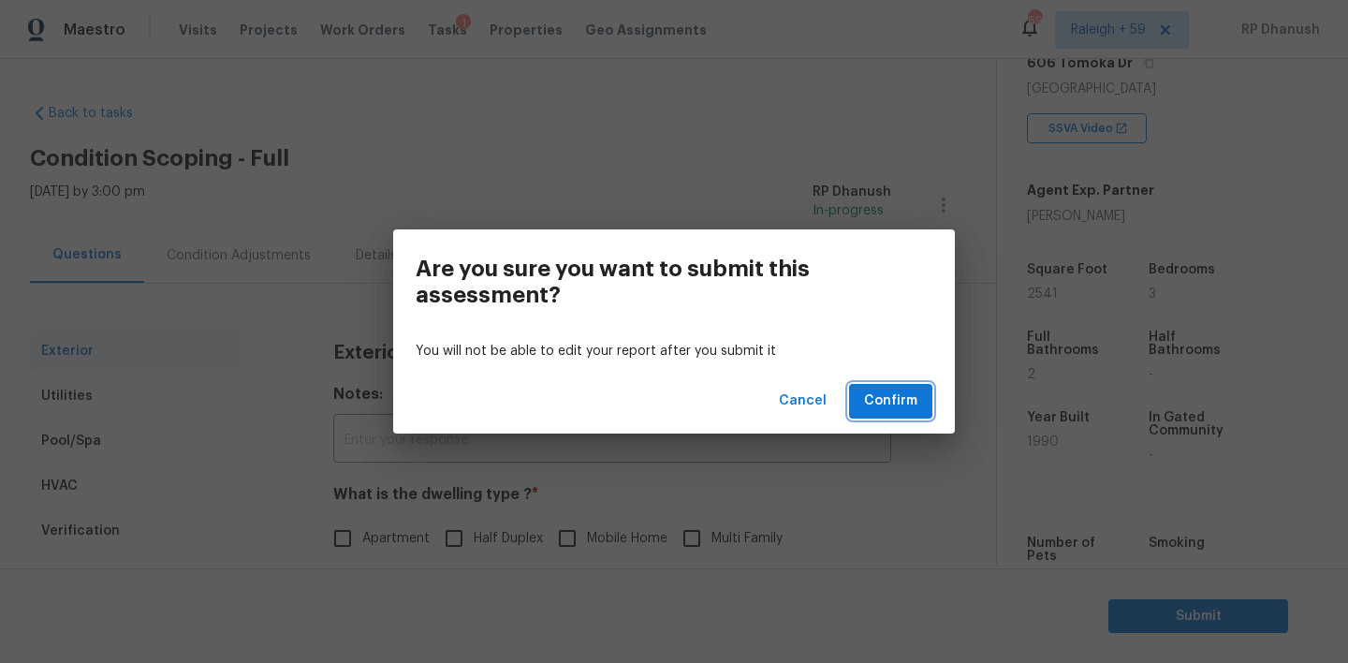
click at [874, 398] on span "Confirm" at bounding box center [890, 400] width 53 height 23
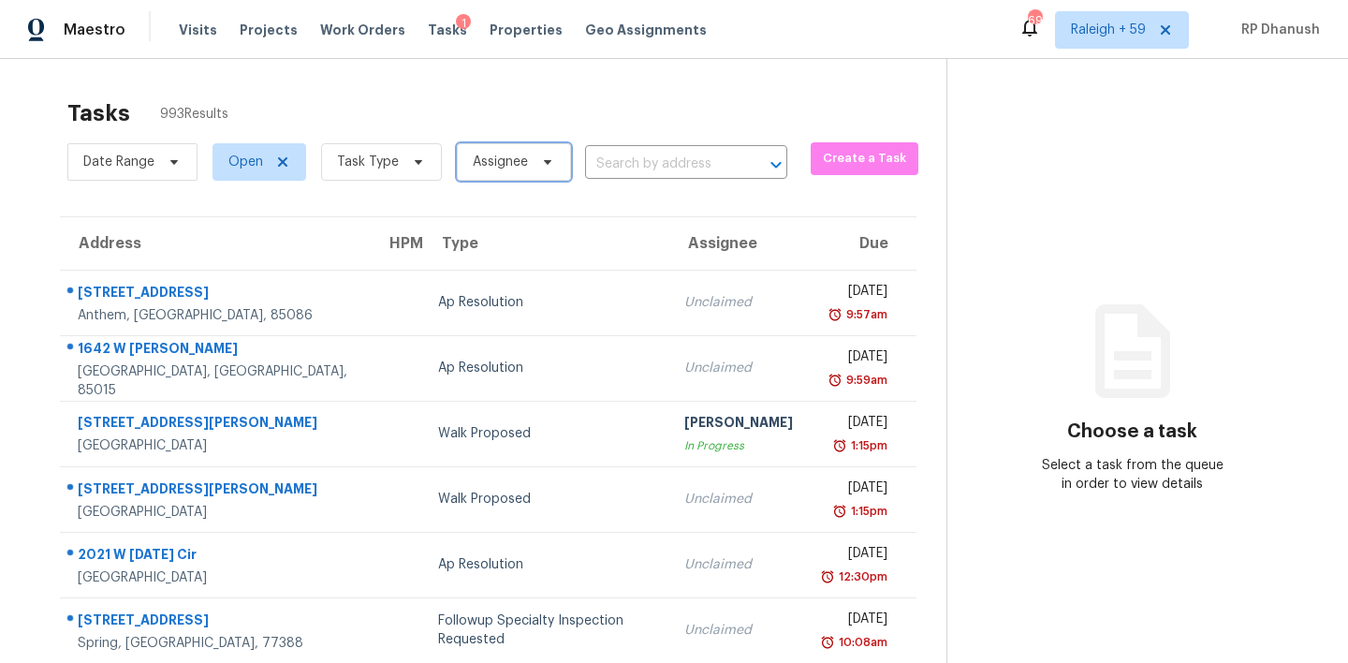
click at [519, 165] on span "Assignee" at bounding box center [500, 162] width 55 height 19
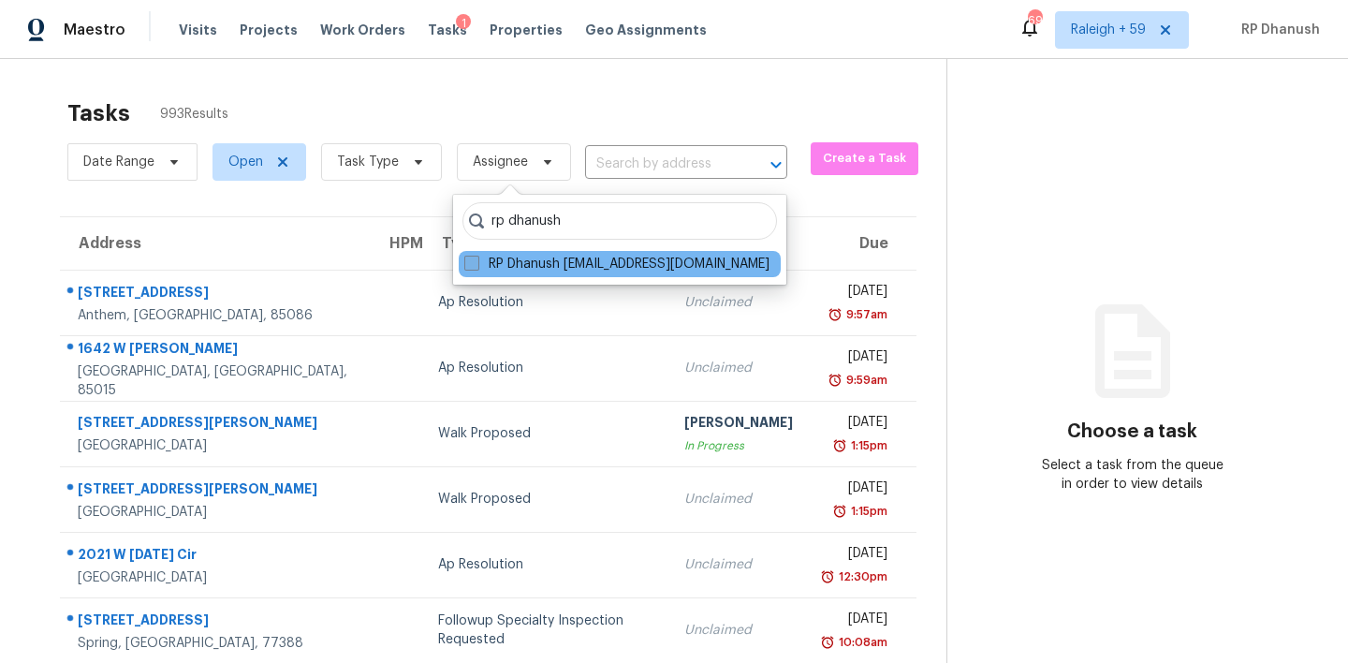
type input "rp dhanush"
click at [571, 268] on label "RP Dhanush rp.dhanush@opendoor.com" at bounding box center [616, 264] width 305 height 19
click at [476, 267] on input "RP Dhanush rp.dhanush@opendoor.com" at bounding box center [470, 261] width 12 height 12
checkbox input "true"
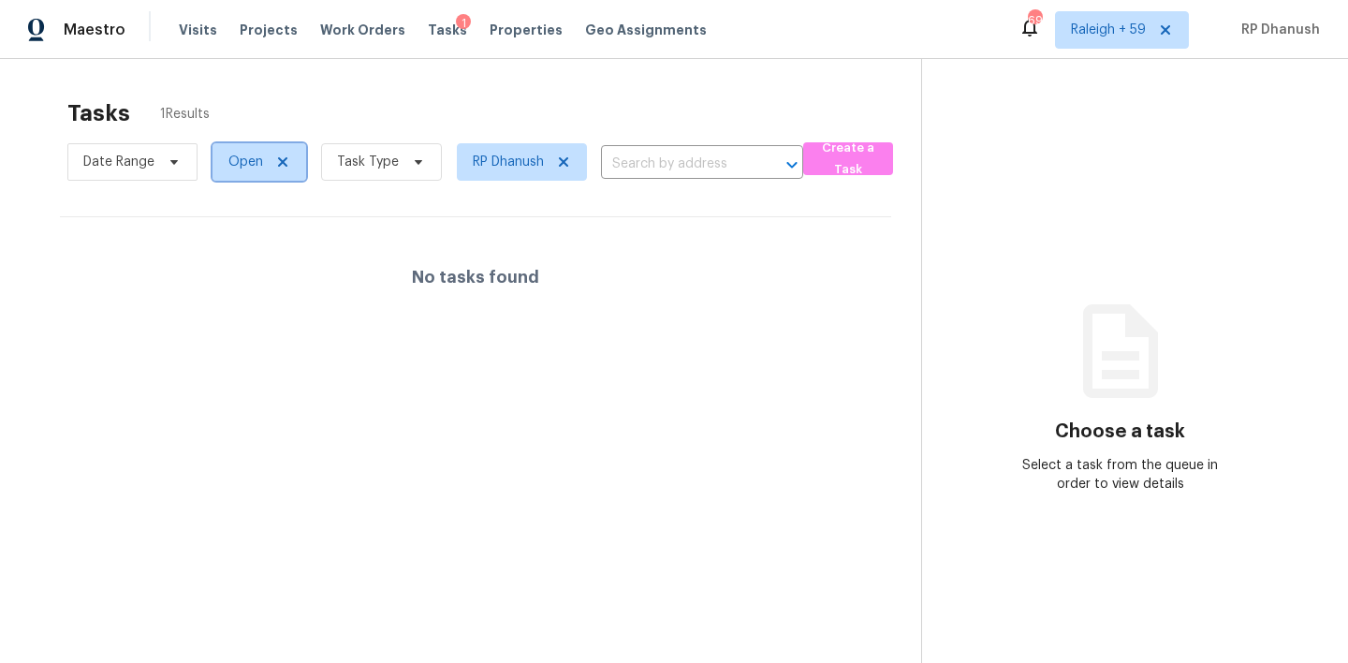
click at [247, 163] on span "Open" at bounding box center [245, 162] width 35 height 19
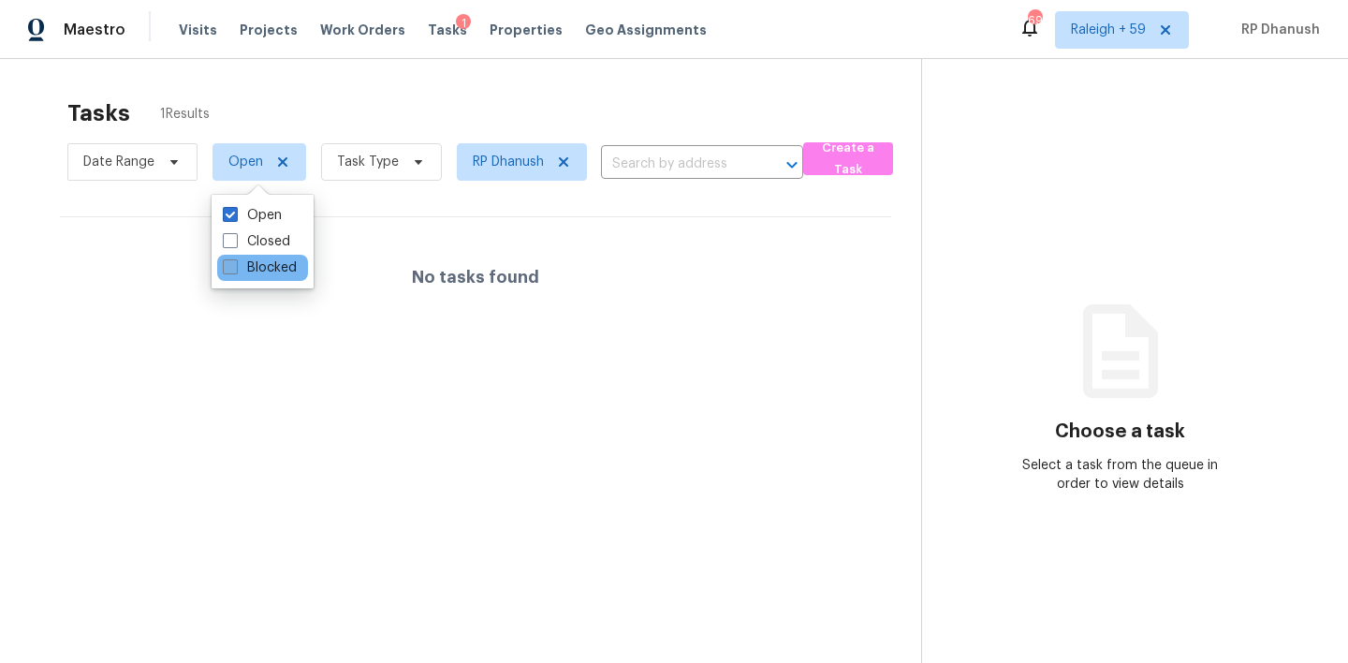
click at [266, 275] on label "Blocked" at bounding box center [260, 267] width 74 height 19
click at [235, 271] on input "Blocked" at bounding box center [229, 264] width 12 height 12
checkbox input "true"
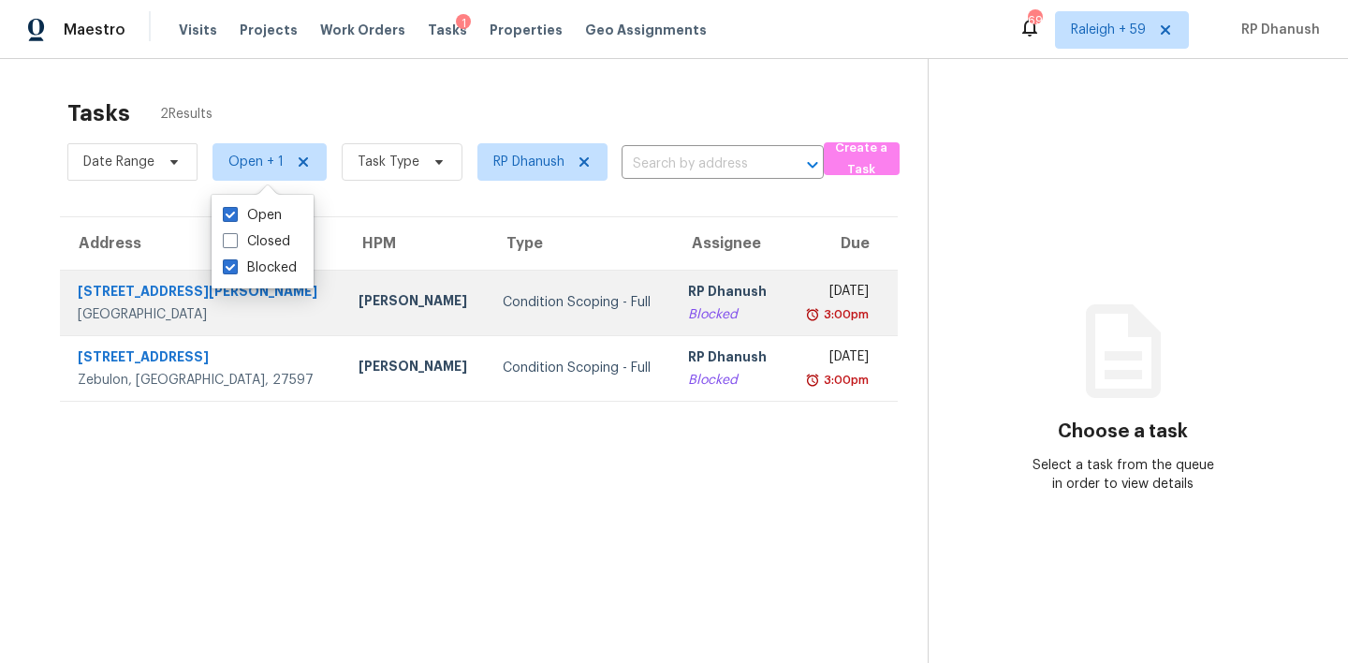
click at [701, 274] on td "RP Dhanush Blocked" at bounding box center [729, 303] width 113 height 66
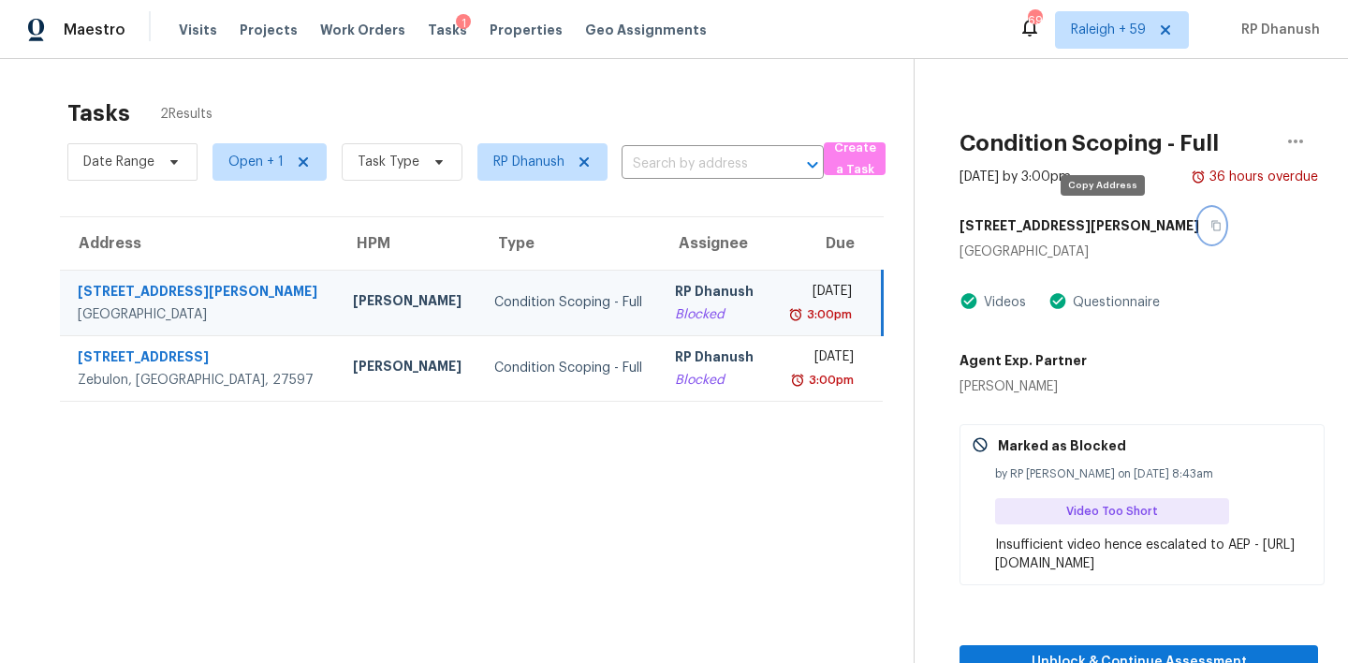
click at [1210, 226] on icon "button" at bounding box center [1215, 225] width 11 height 11
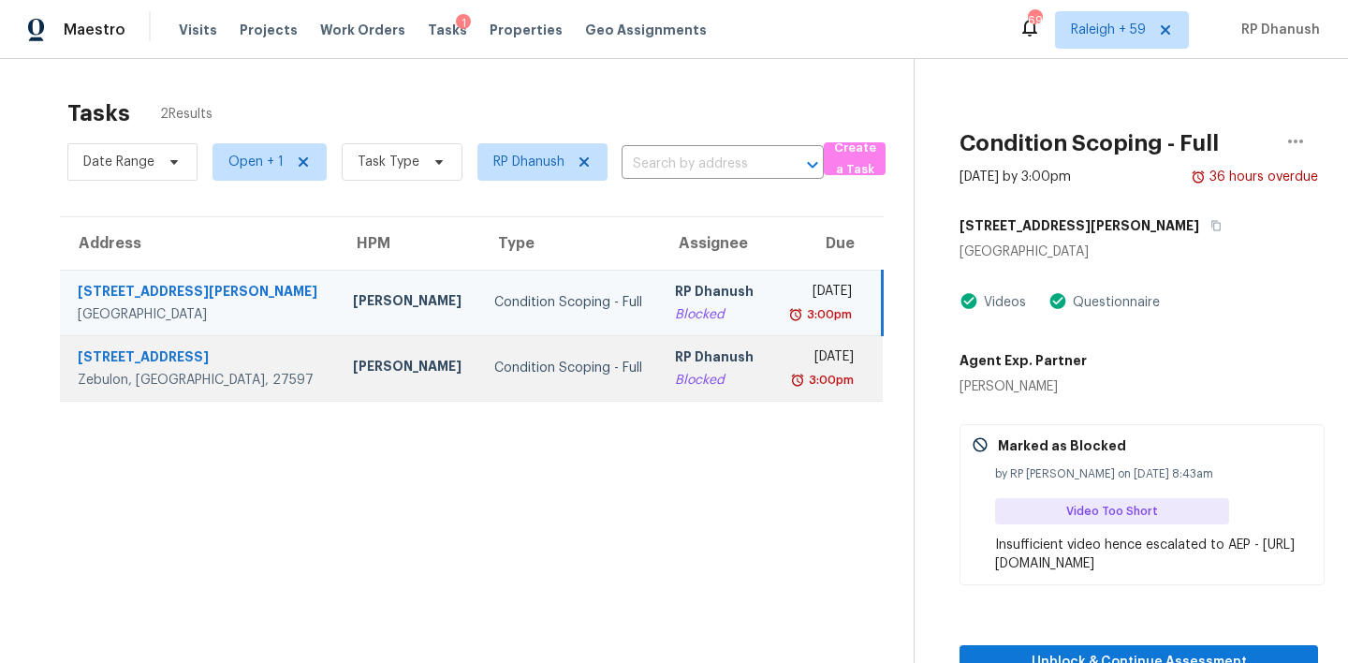
click at [675, 368] on div "RP Dhanush" at bounding box center [715, 358] width 80 height 23
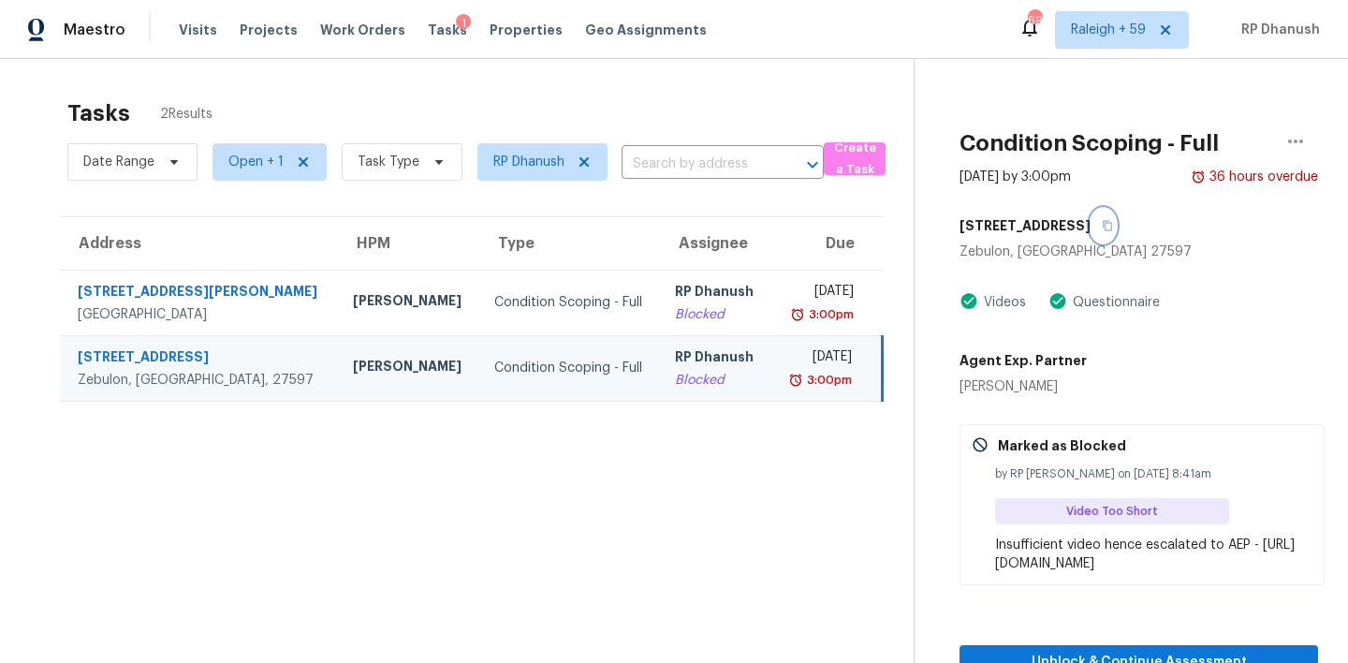
click at [1090, 211] on button "button" at bounding box center [1102, 226] width 25 height 34
